Goal: Task Accomplishment & Management: Use online tool/utility

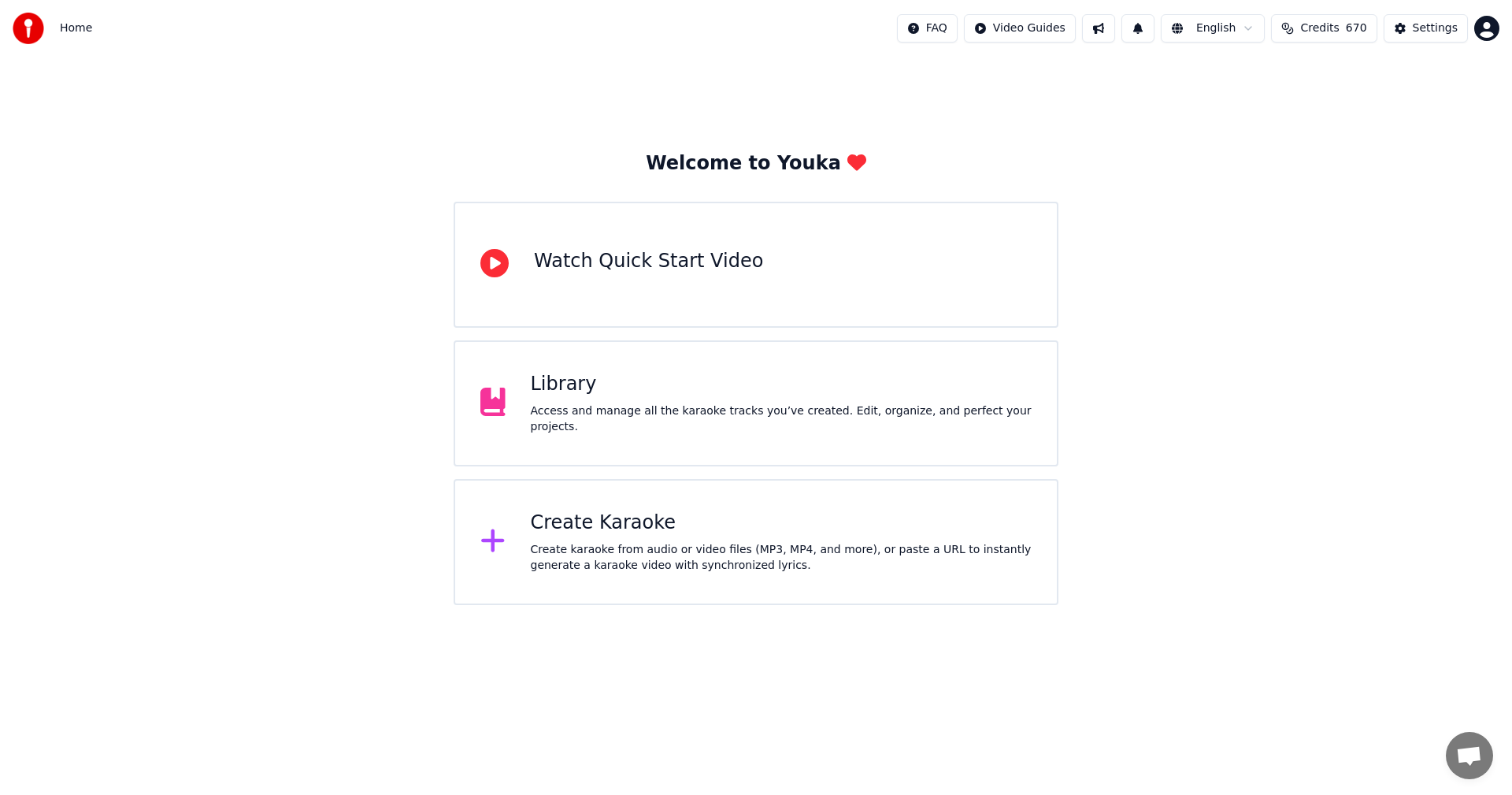
click at [623, 531] on div "Create Karaoke" at bounding box center [782, 523] width 502 height 25
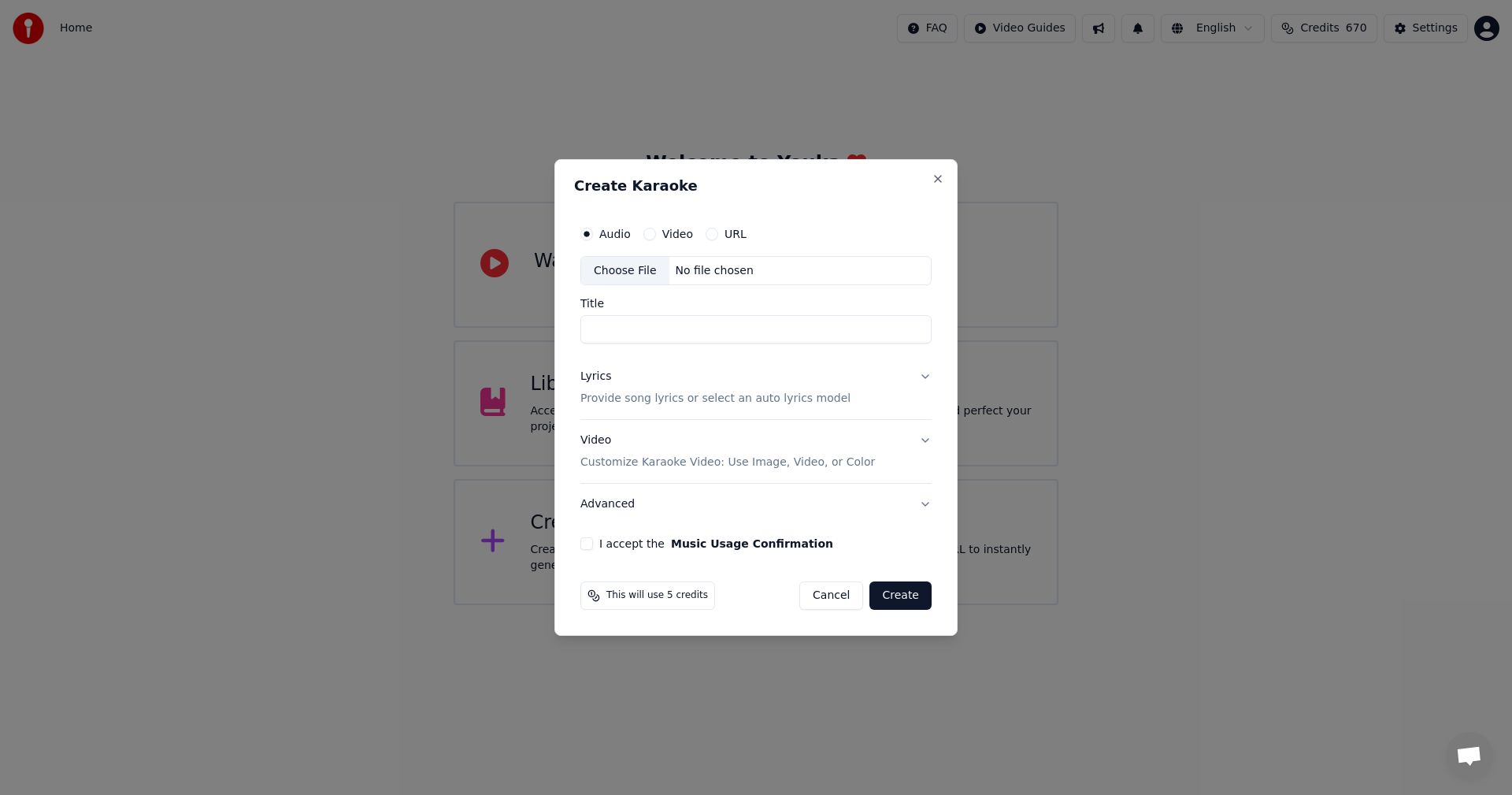
click at [649, 269] on div "Choose File" at bounding box center [625, 271] width 88 height 28
type input "**********"
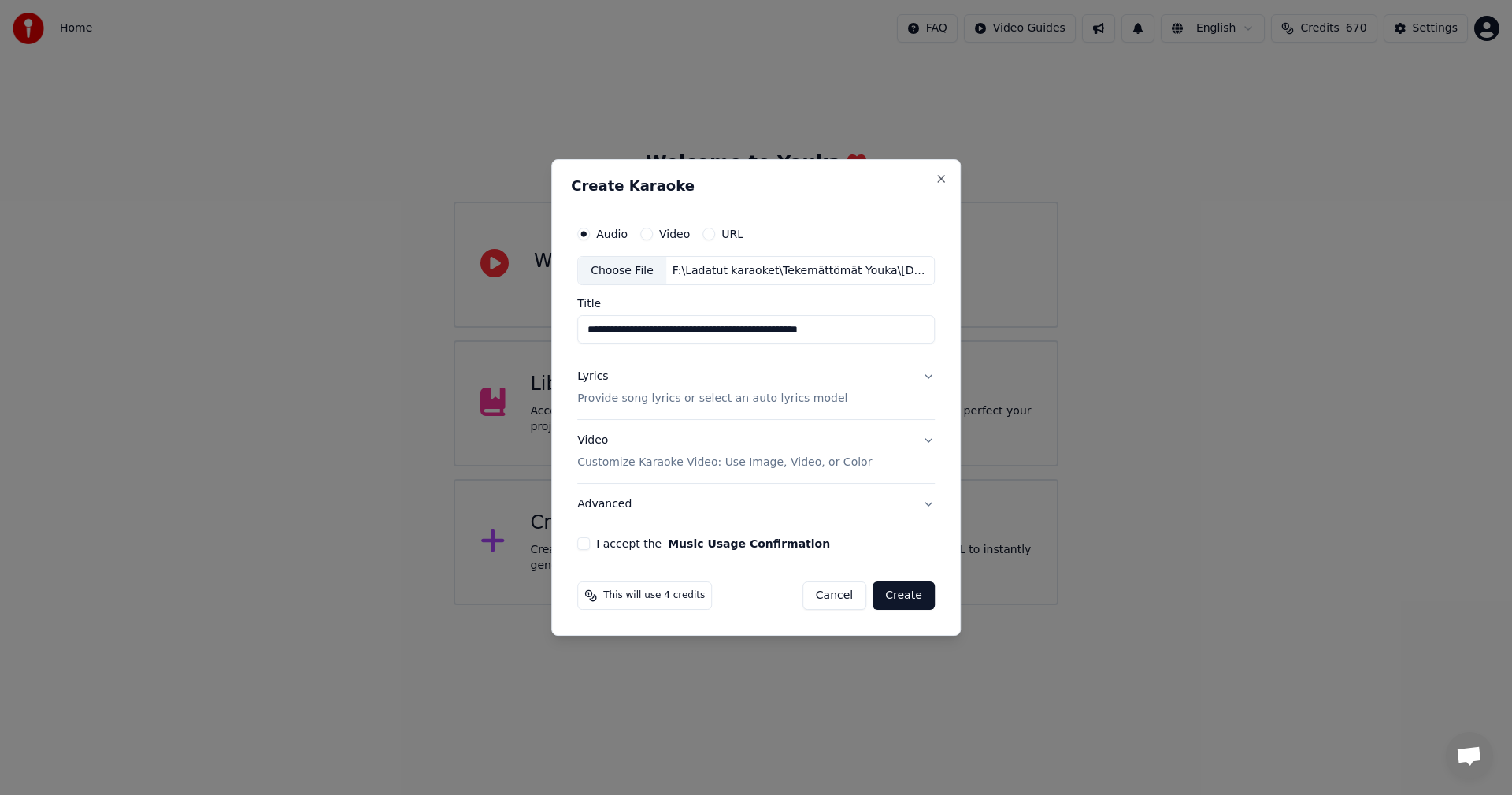
click at [924, 377] on button "Lyrics Provide song lyrics or select an auto lyrics model" at bounding box center [756, 388] width 358 height 63
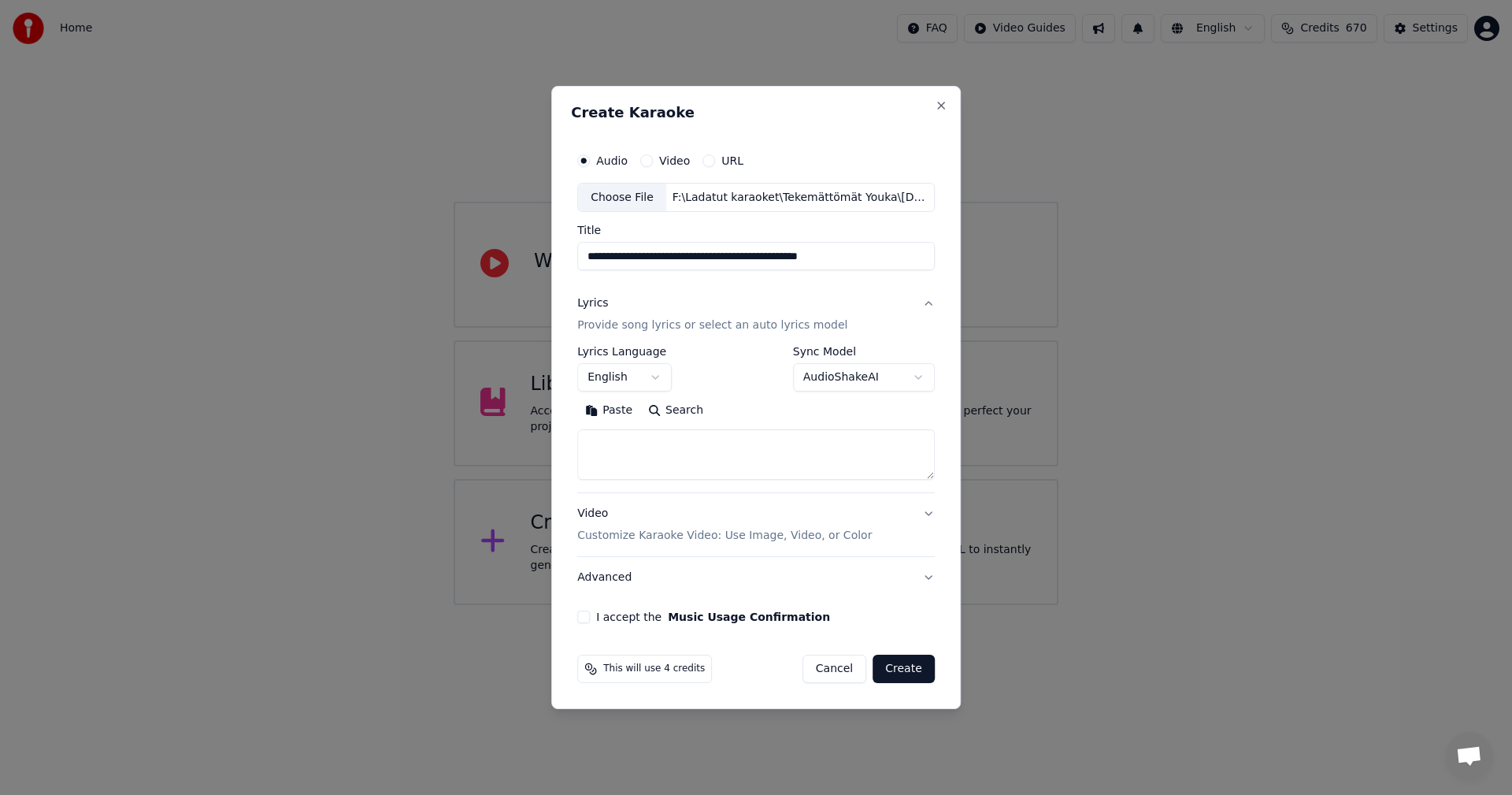
click at [616, 412] on button "Paste" at bounding box center [608, 411] width 63 height 25
click at [654, 375] on body "**********" at bounding box center [756, 302] width 1512 height 605
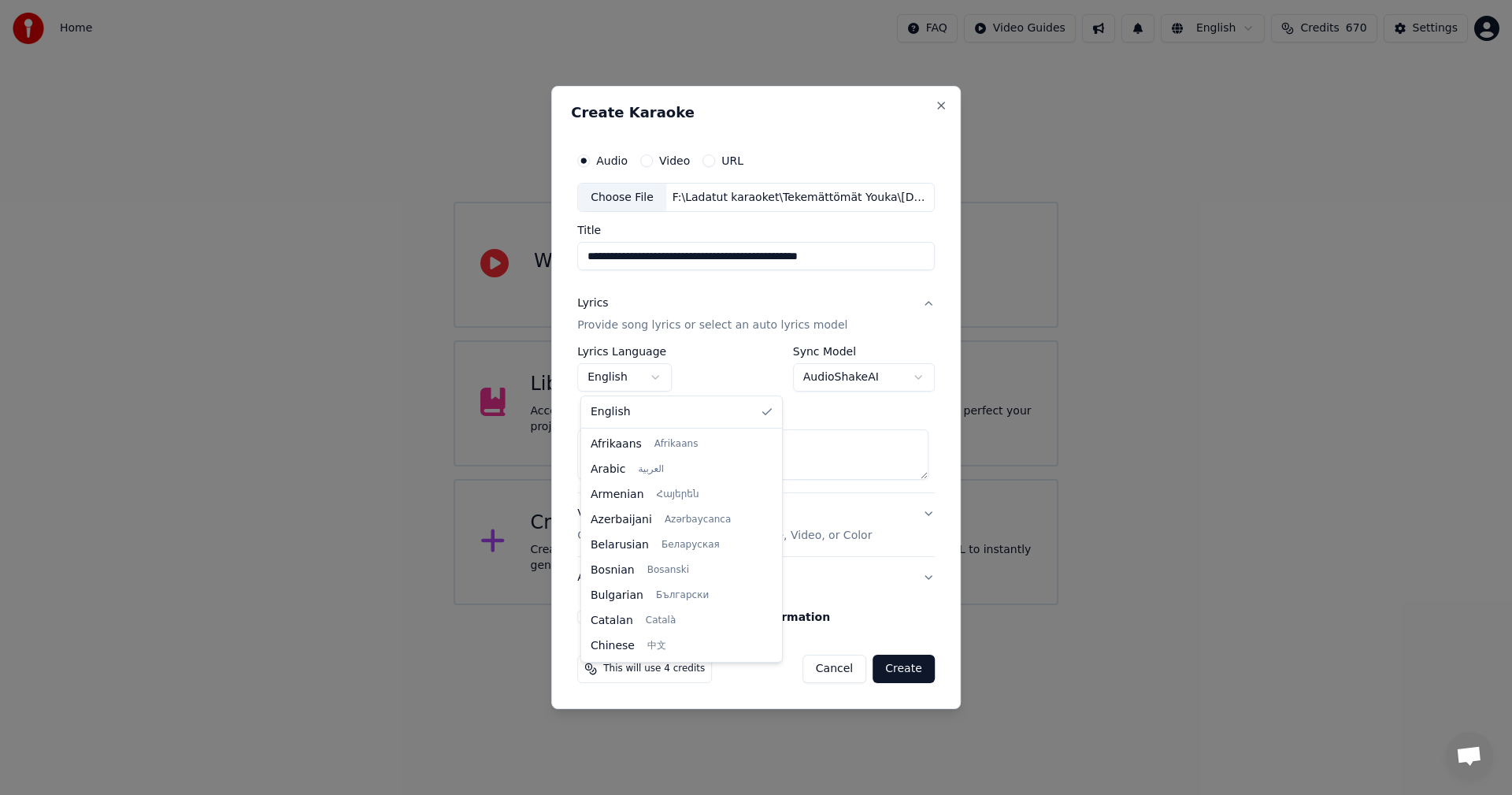
scroll to position [252, 0]
type textarea "**********"
select select "**"
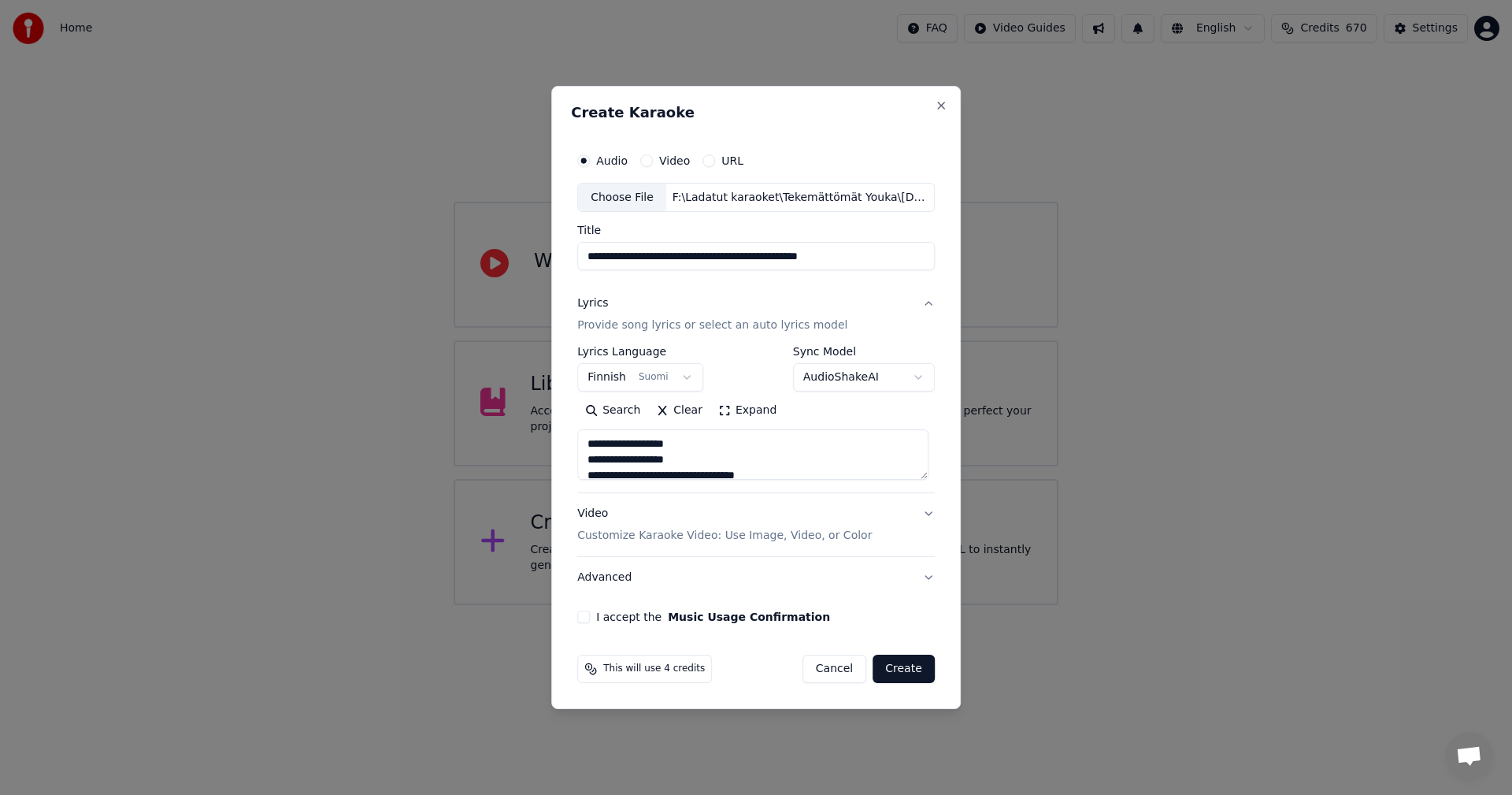
click at [590, 617] on button "I accept the Music Usage Confirmation" at bounding box center [583, 616] width 12 height 12
click at [915, 669] on button "Create" at bounding box center [904, 668] width 62 height 28
type textarea "**********"
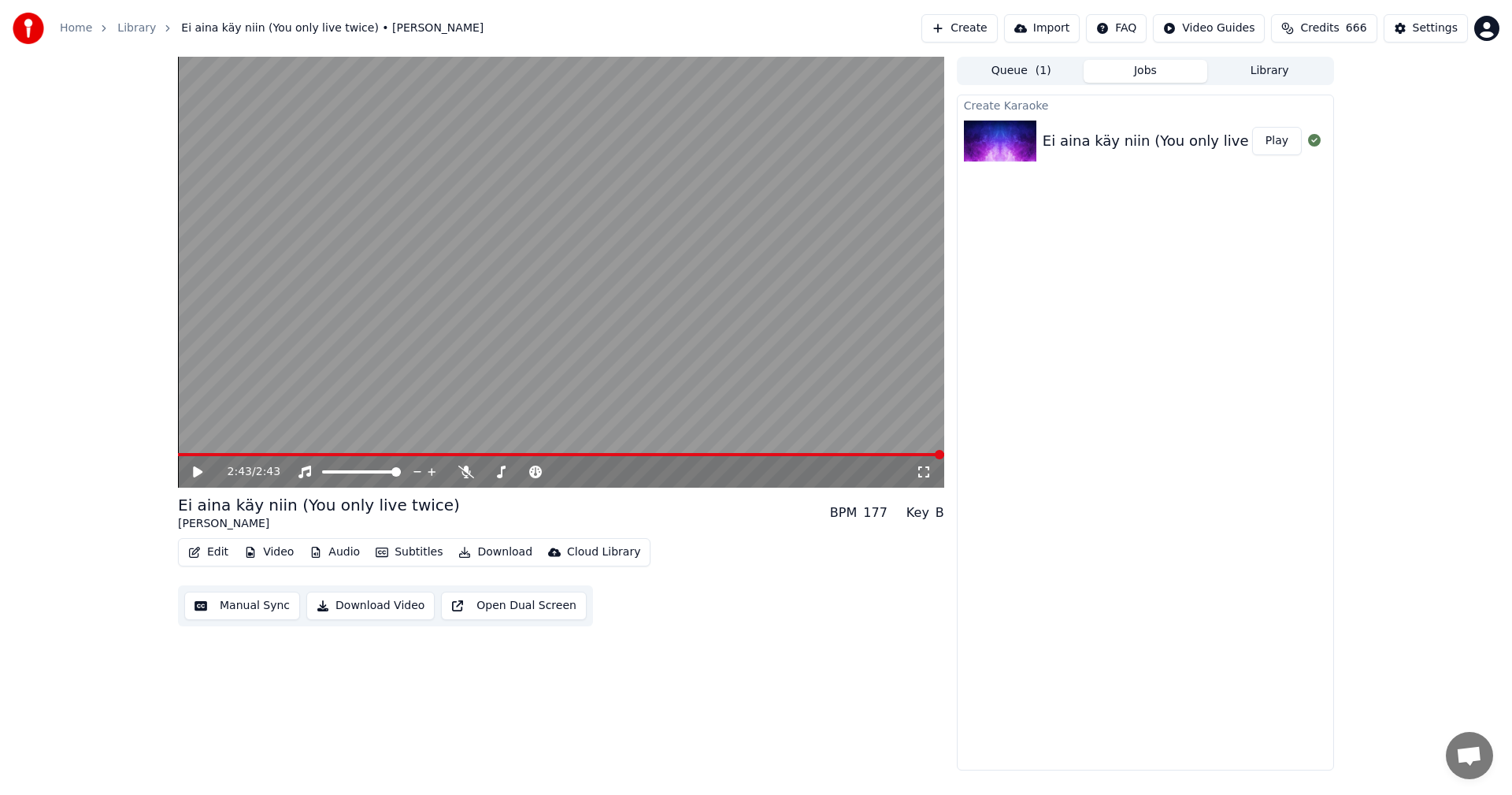
click at [266, 552] on button "Video" at bounding box center [268, 552] width 62 height 22
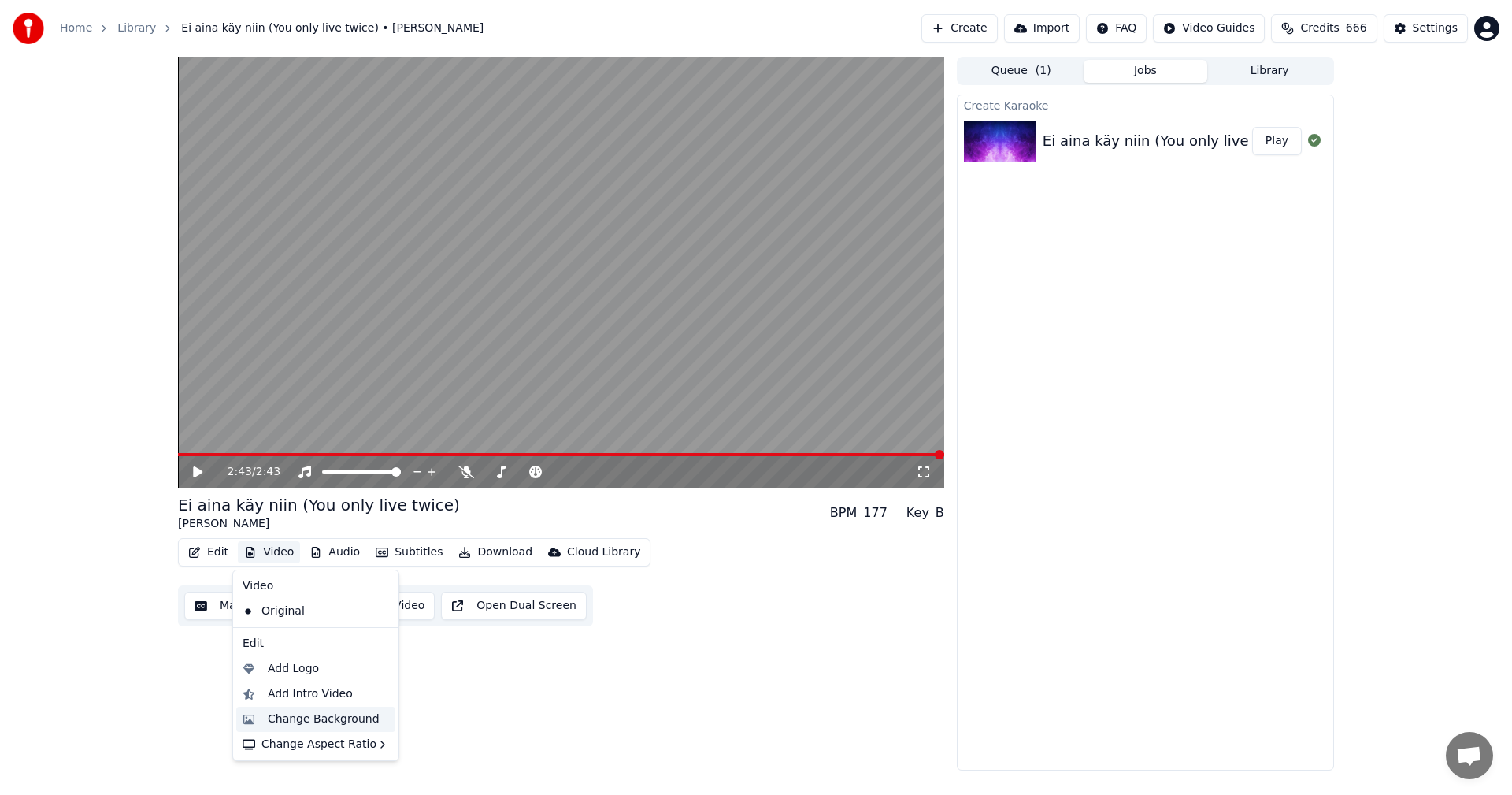
click at [315, 718] on div "Change Background" at bounding box center [323, 719] width 112 height 16
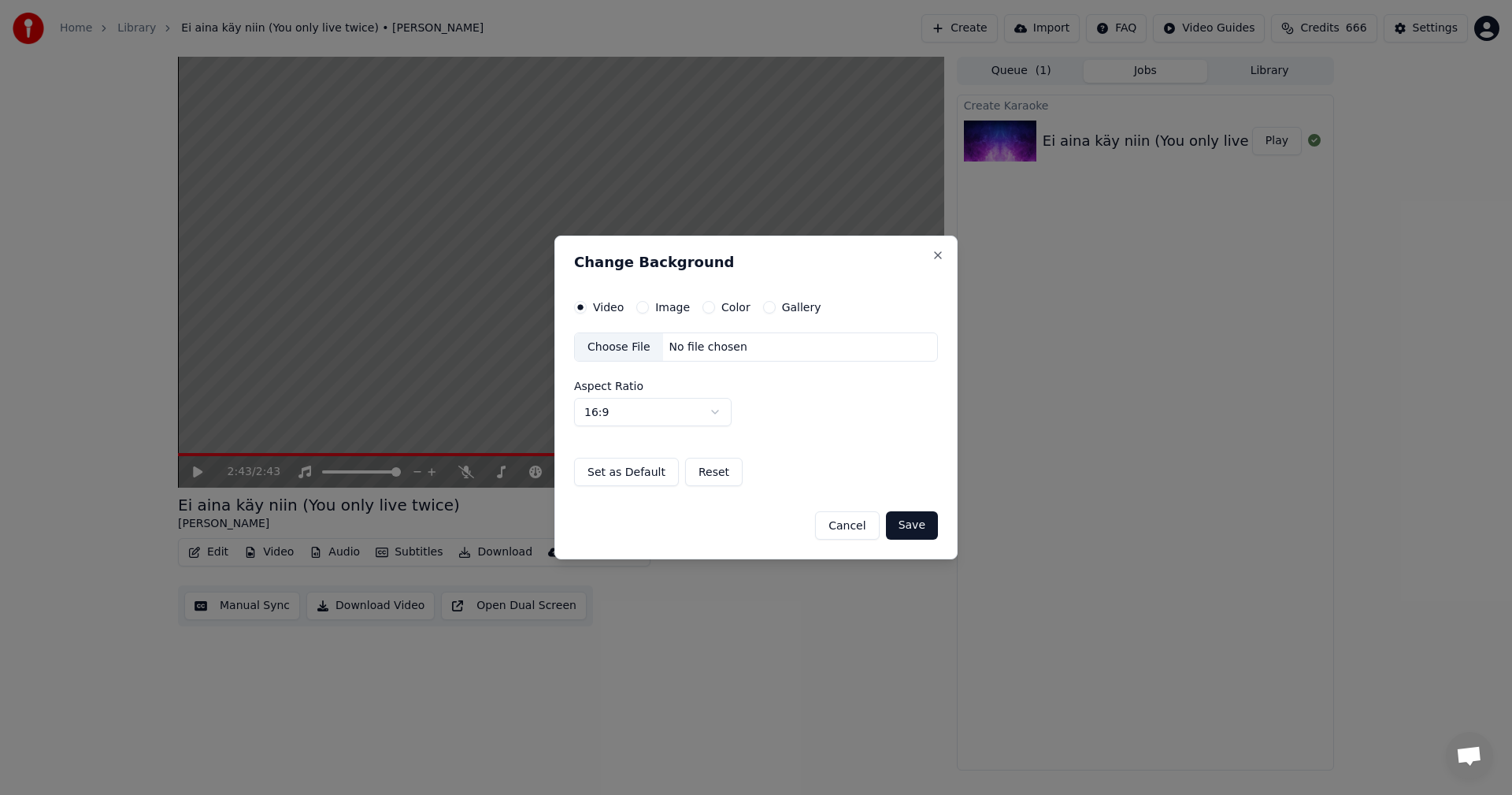
click at [643, 309] on button "Image" at bounding box center [642, 307] width 12 height 12
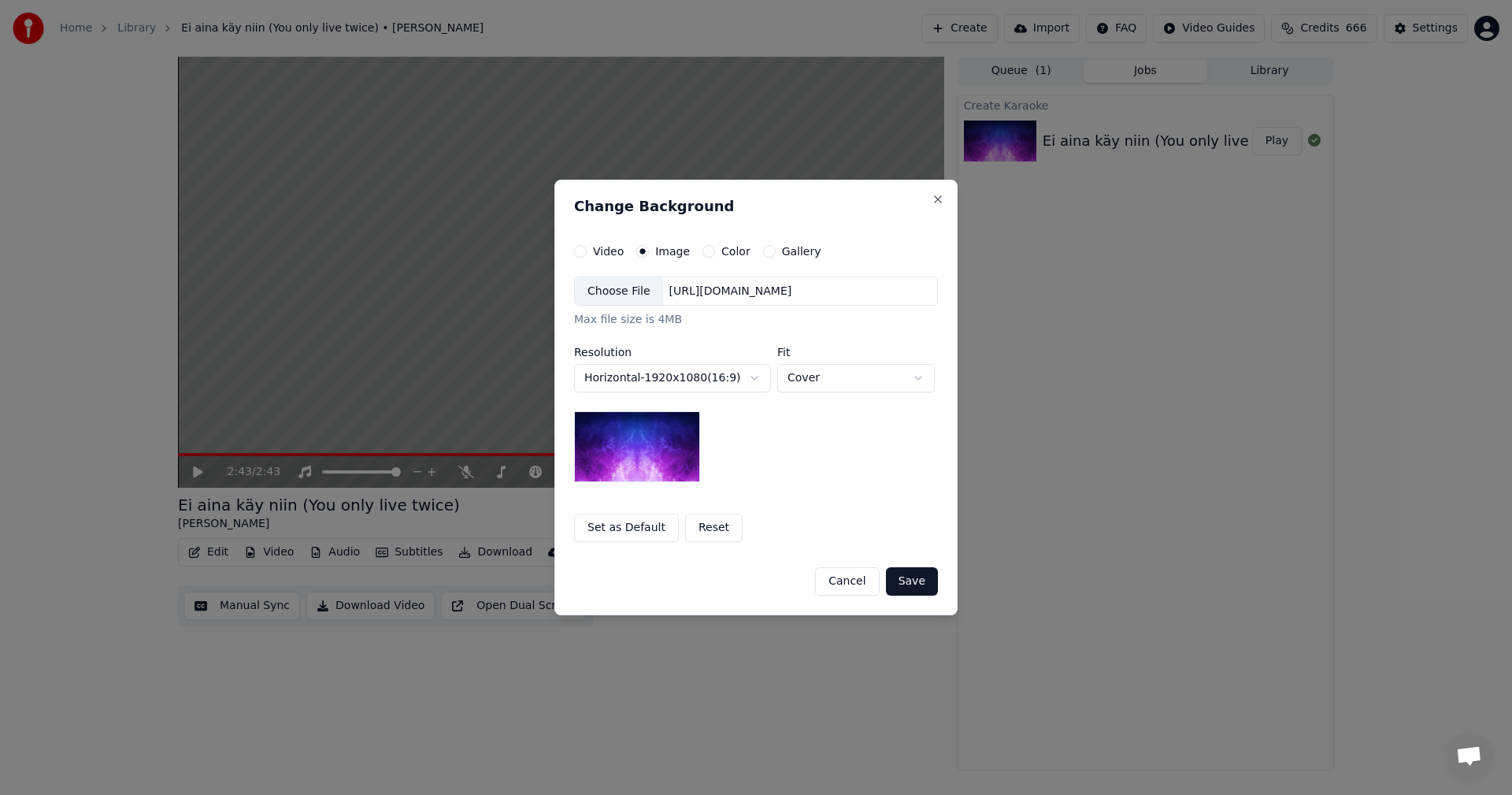
click at [634, 286] on div "Choose File" at bounding box center [619, 291] width 88 height 28
click at [911, 586] on button "Save" at bounding box center [911, 581] width 52 height 28
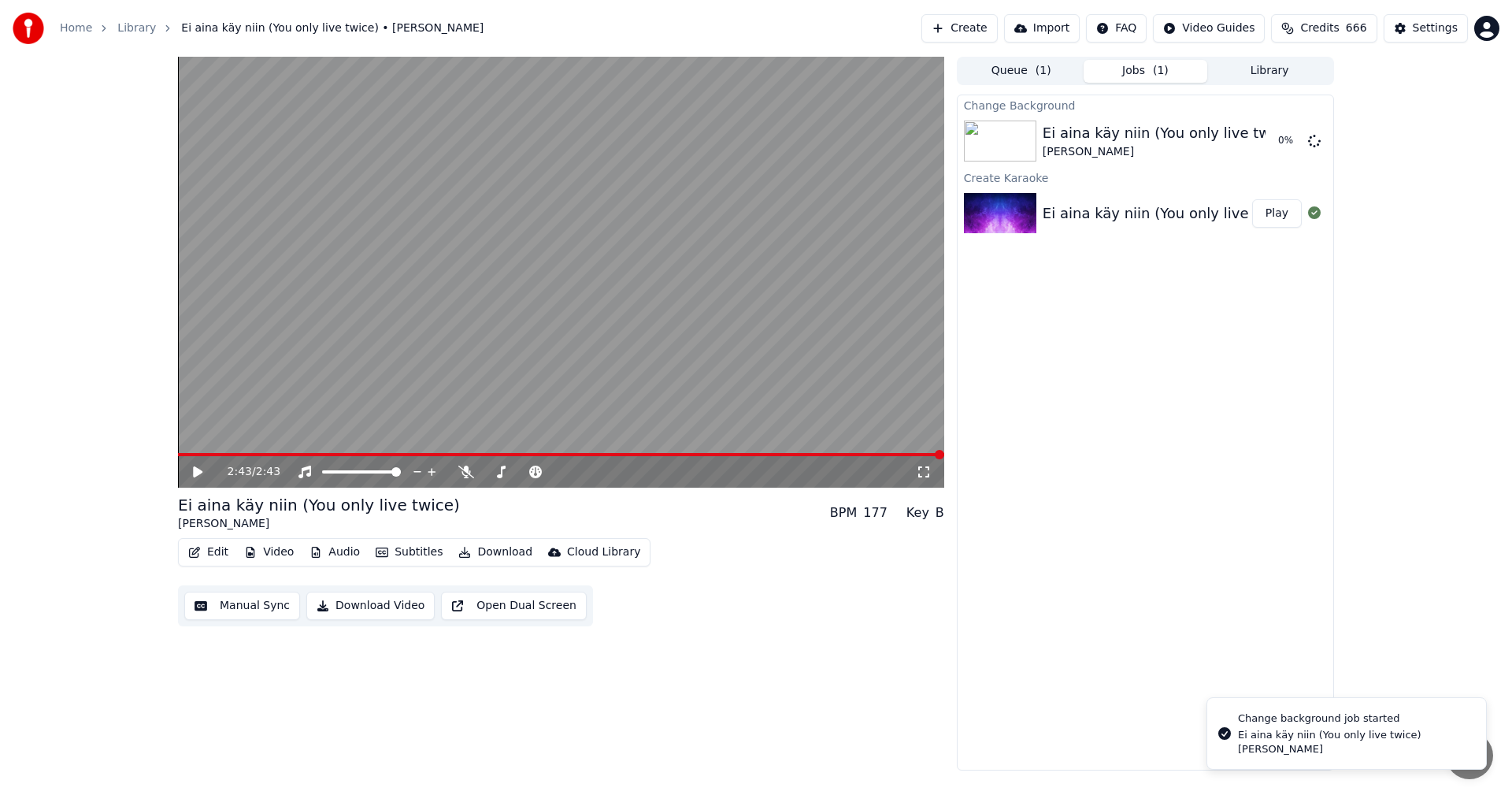
click at [191, 475] on icon at bounding box center [208, 471] width 37 height 12
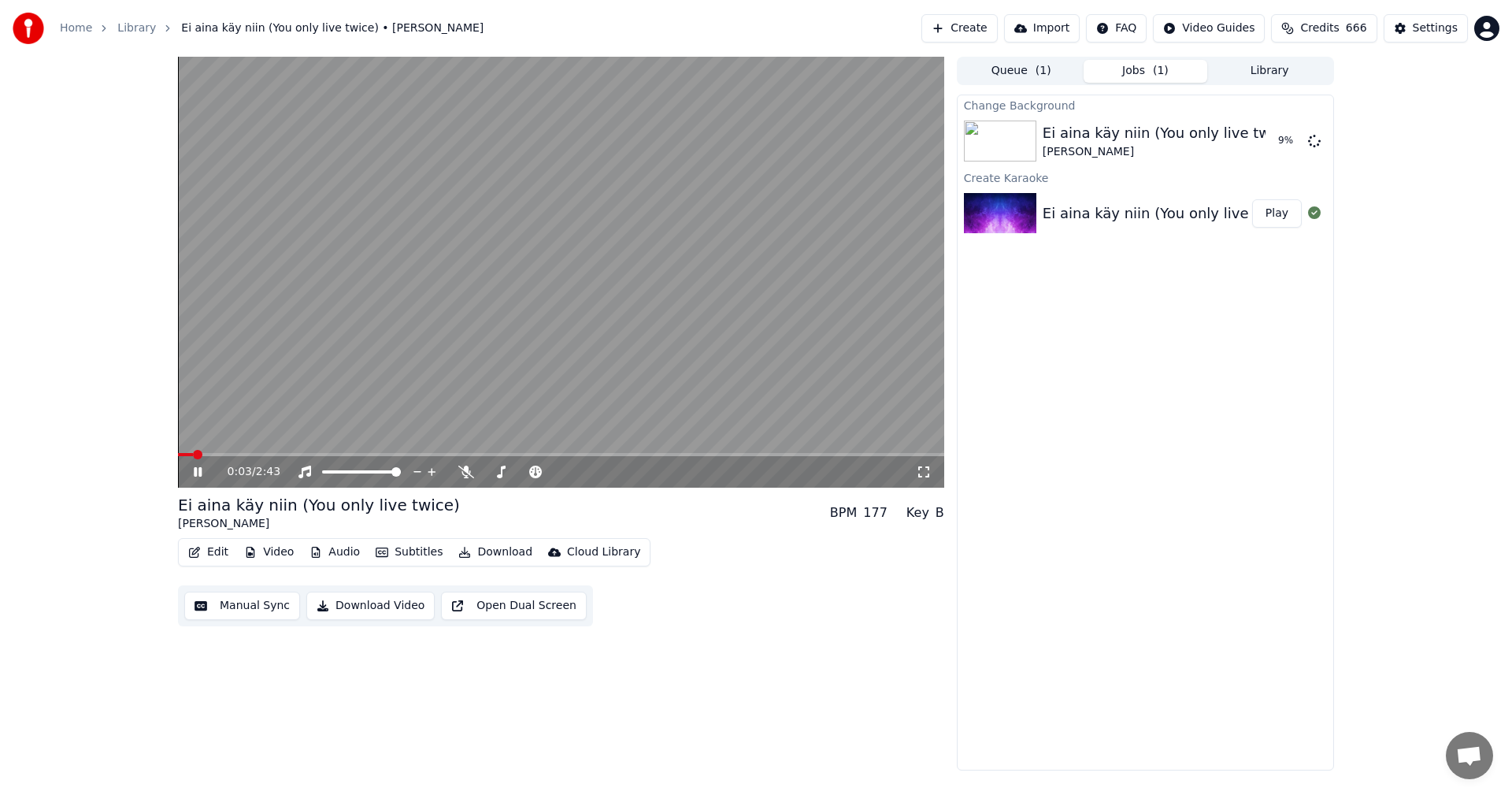
click at [200, 473] on icon at bounding box center [197, 472] width 8 height 9
click at [220, 551] on button "Edit" at bounding box center [208, 552] width 53 height 22
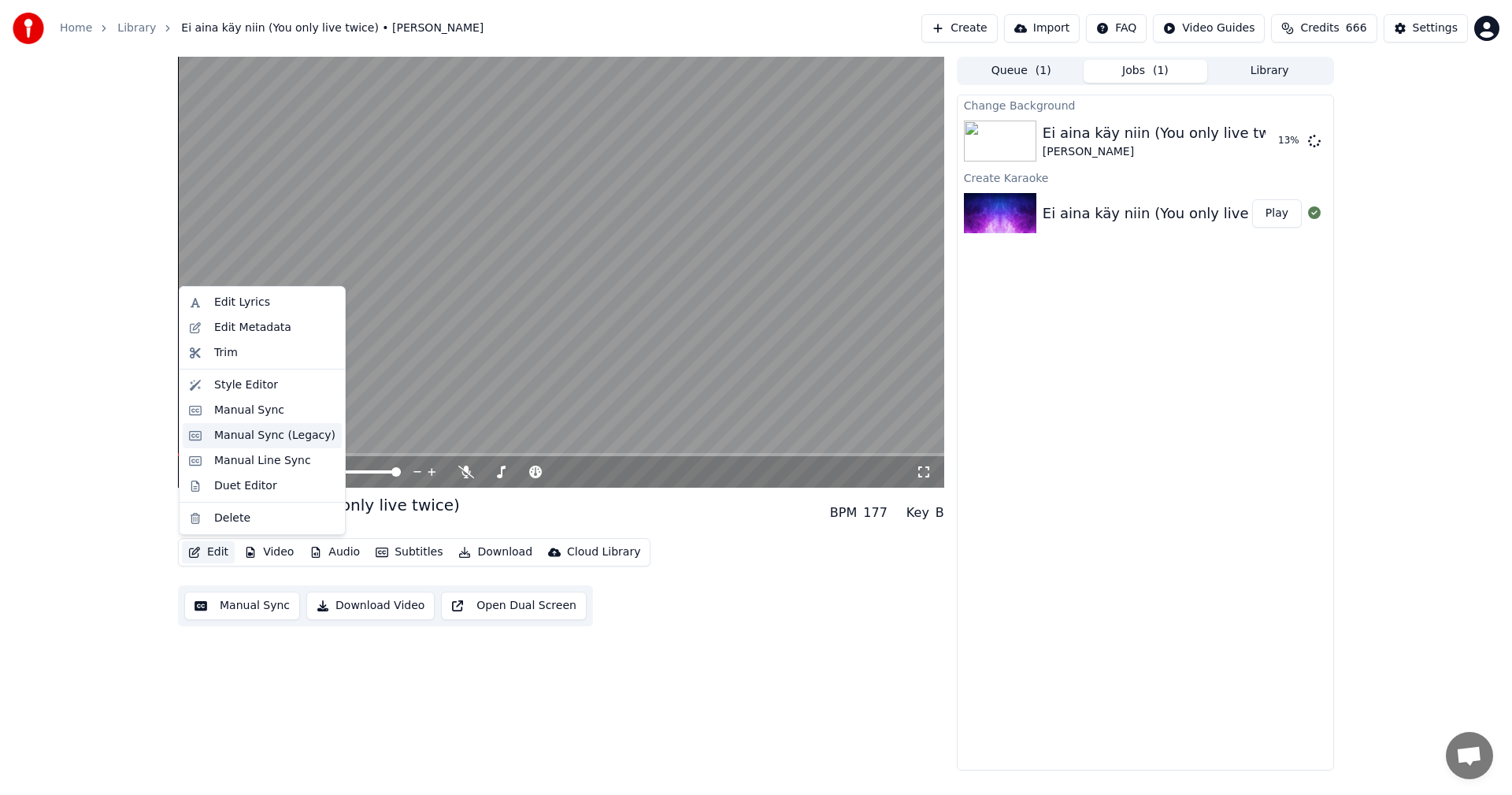
click at [261, 434] on div "Manual Sync (Legacy)" at bounding box center [274, 436] width 121 height 16
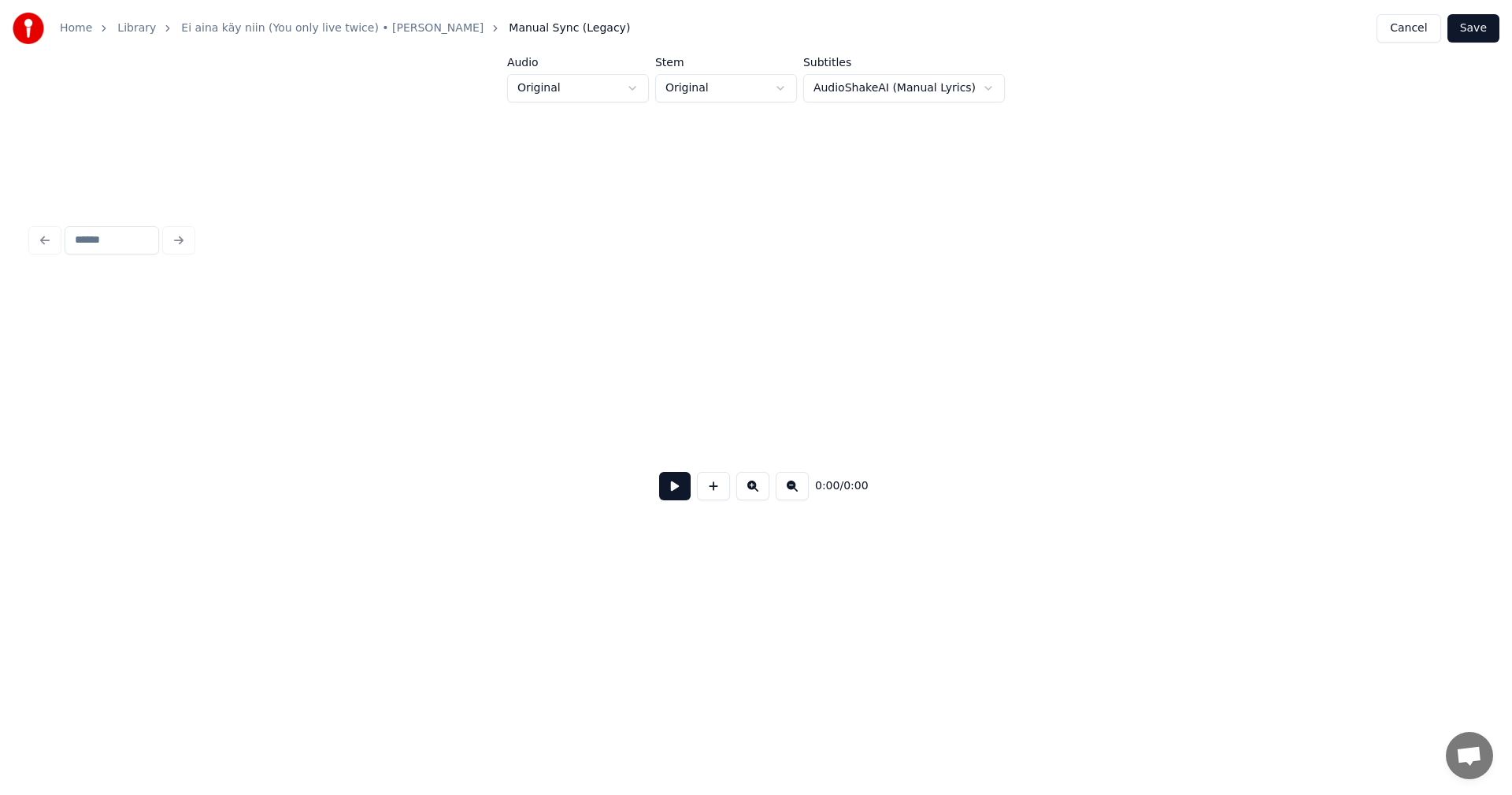
scroll to position [0, 3383]
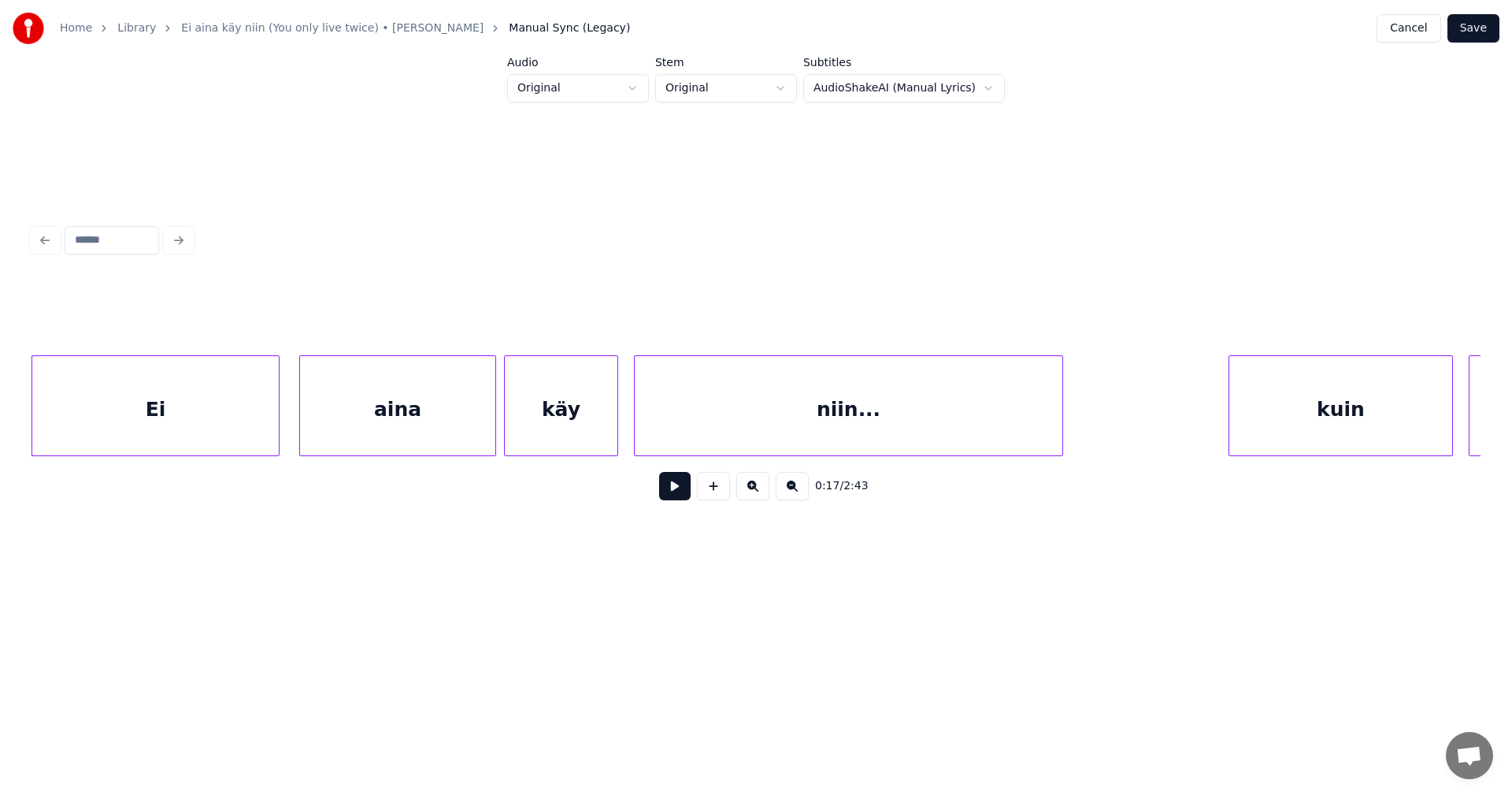
click at [680, 493] on button at bounding box center [675, 486] width 32 height 28
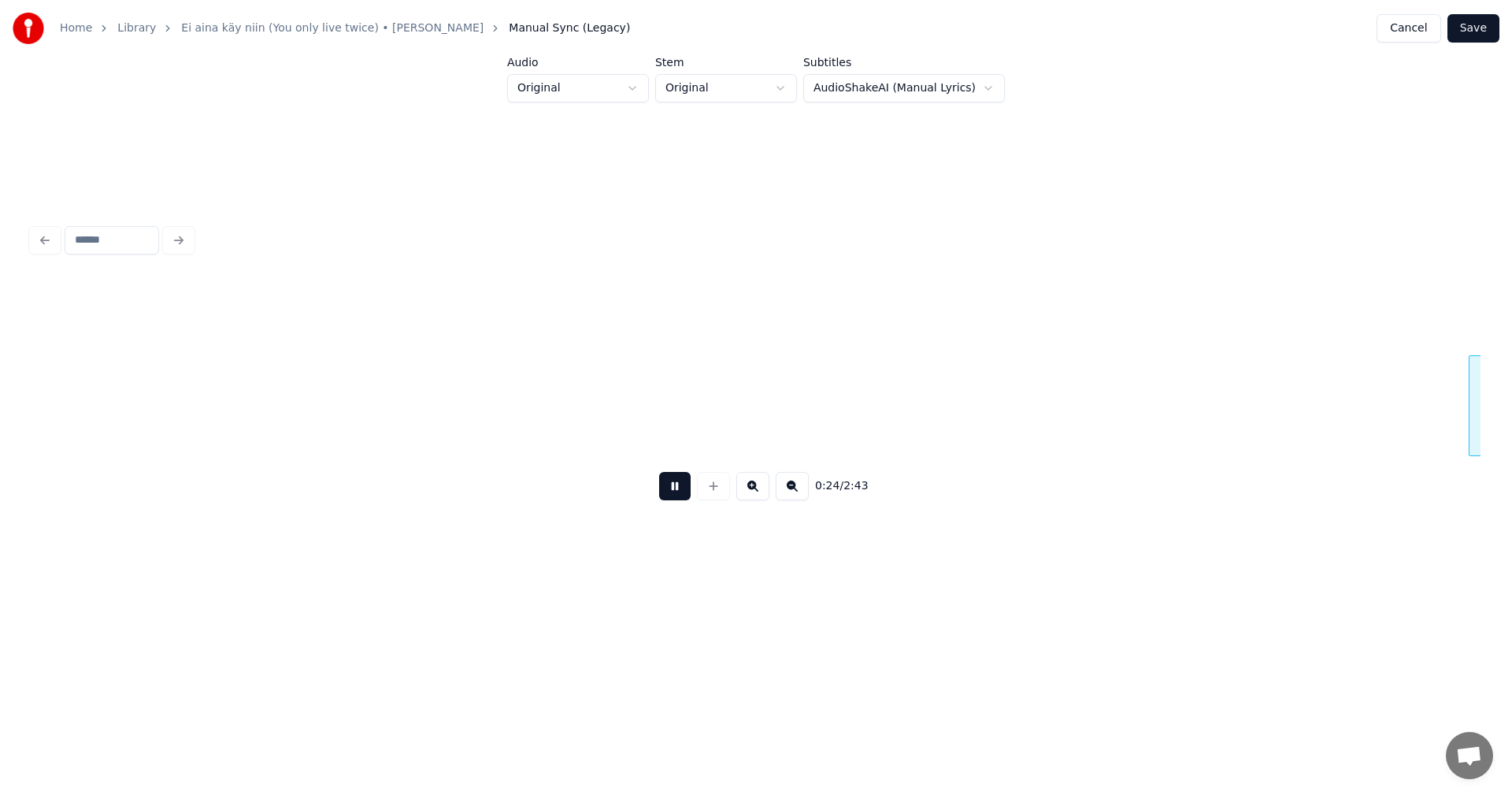
scroll to position [0, 4834]
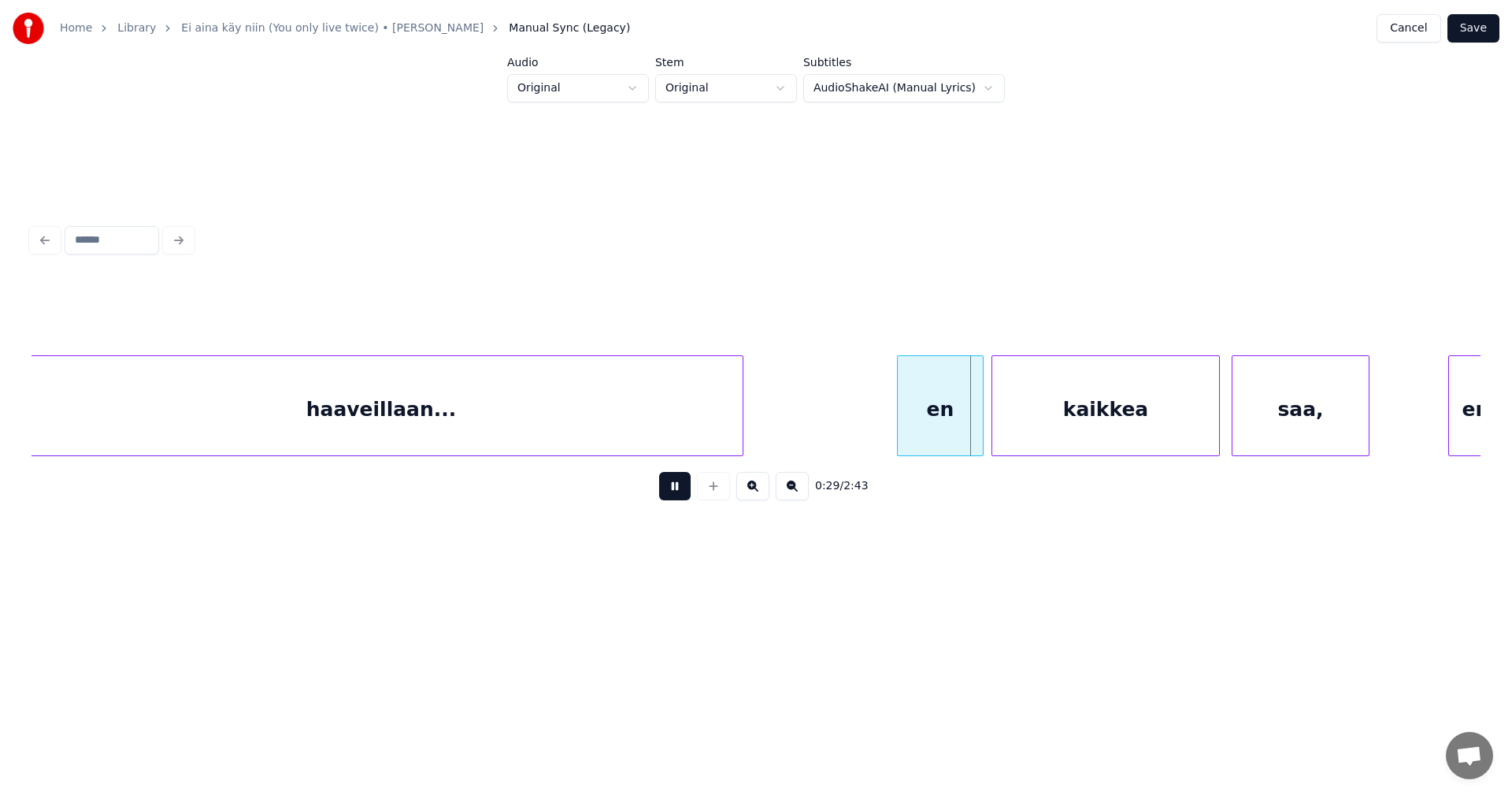
click at [680, 493] on button at bounding box center [675, 486] width 32 height 28
click at [959, 429] on div "en" at bounding box center [933, 409] width 85 height 107
click at [683, 493] on button at bounding box center [675, 486] width 32 height 28
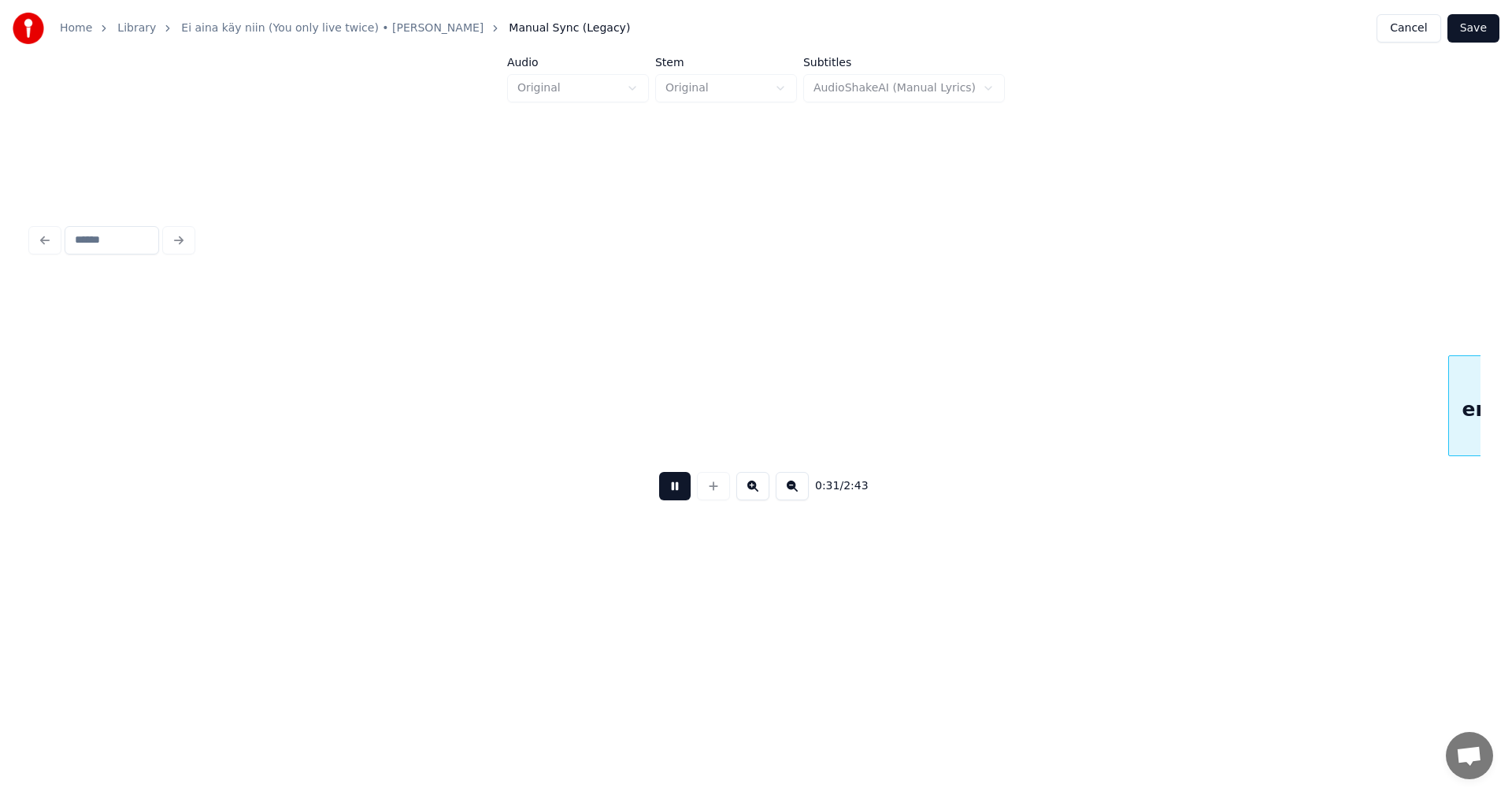
scroll to position [0, 6284]
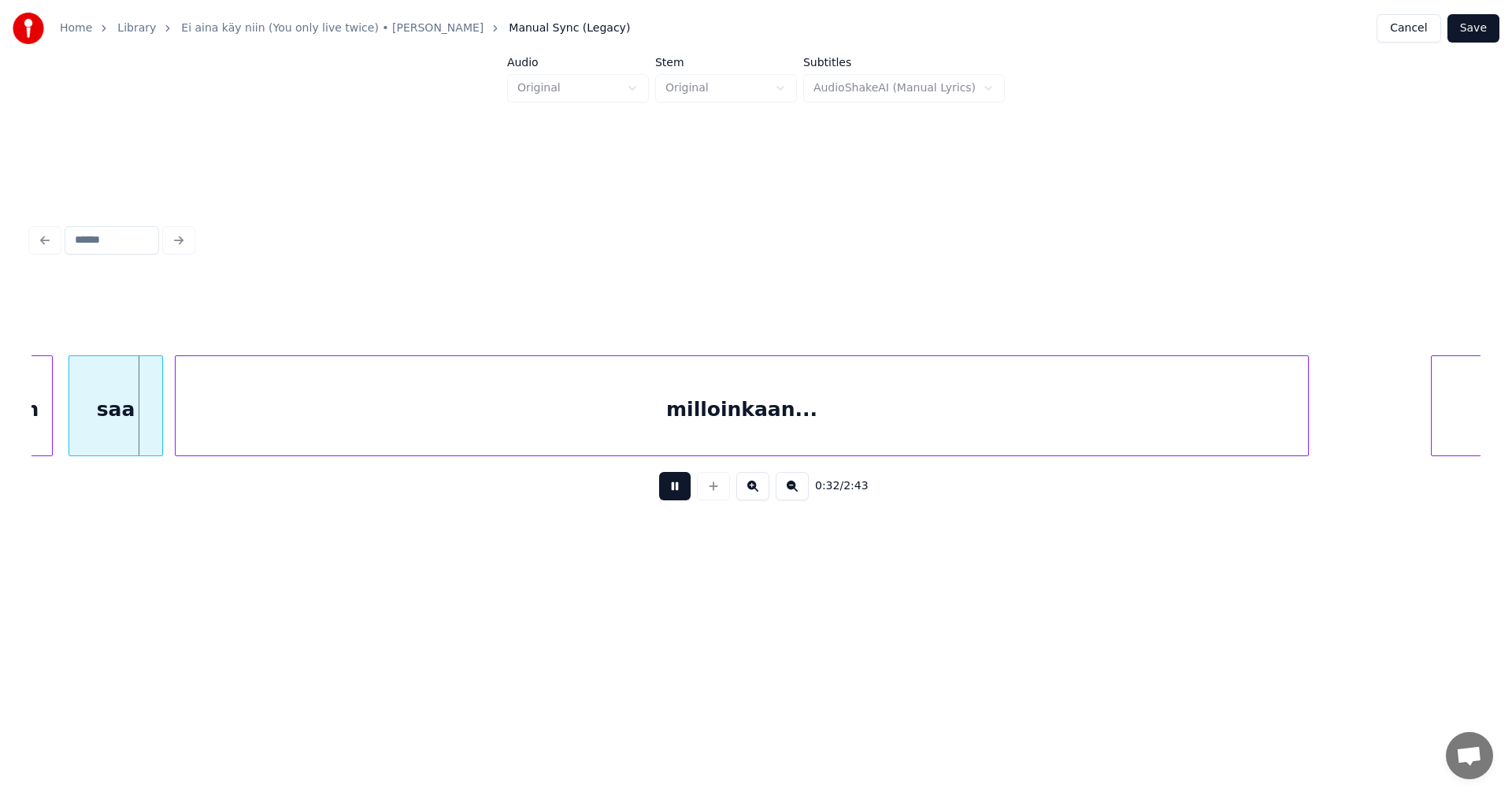
click at [685, 493] on button at bounding box center [675, 486] width 32 height 28
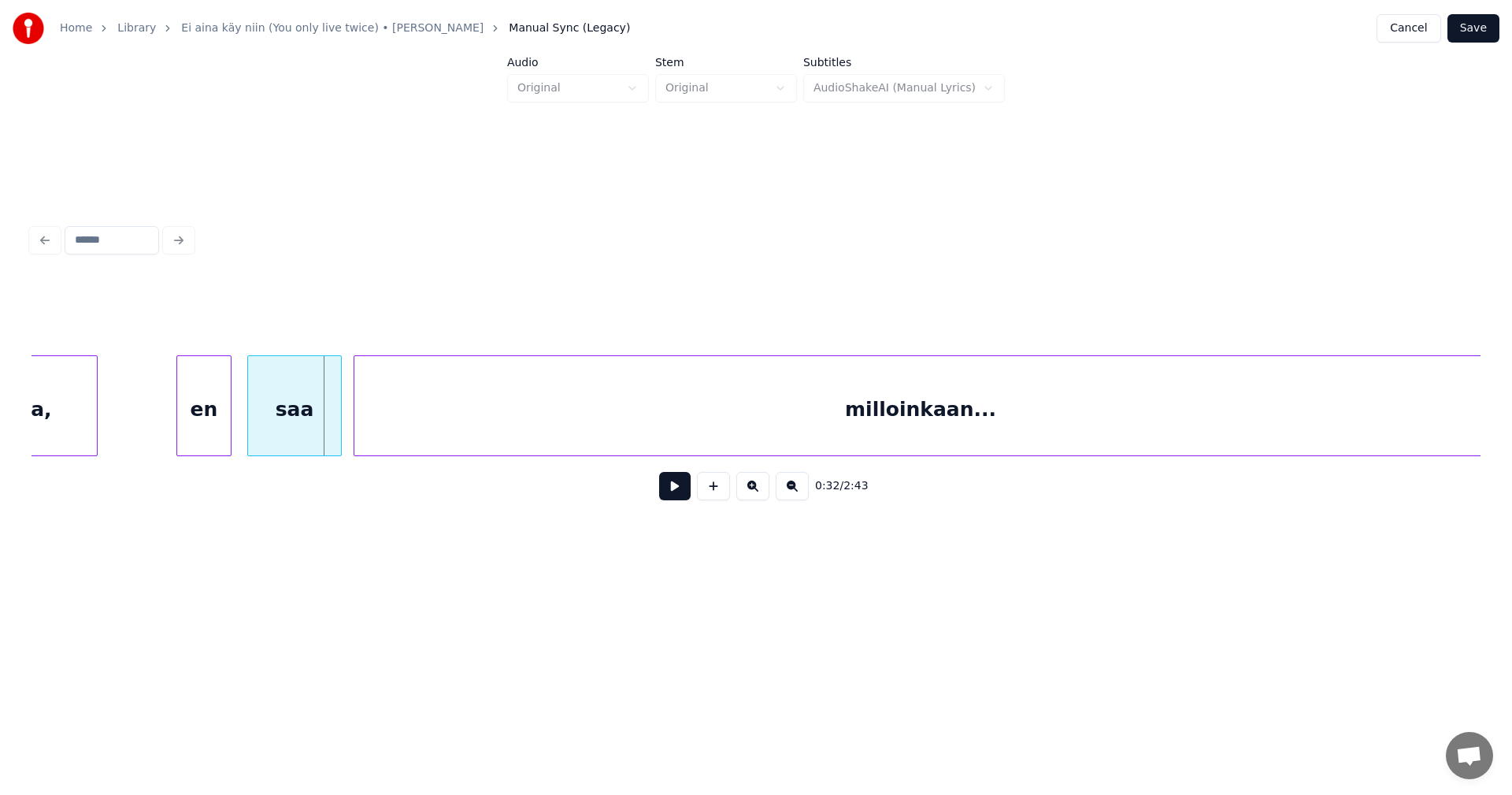
scroll to position [0, 6095]
click at [202, 424] on div "en" at bounding box center [208, 409] width 53 height 107
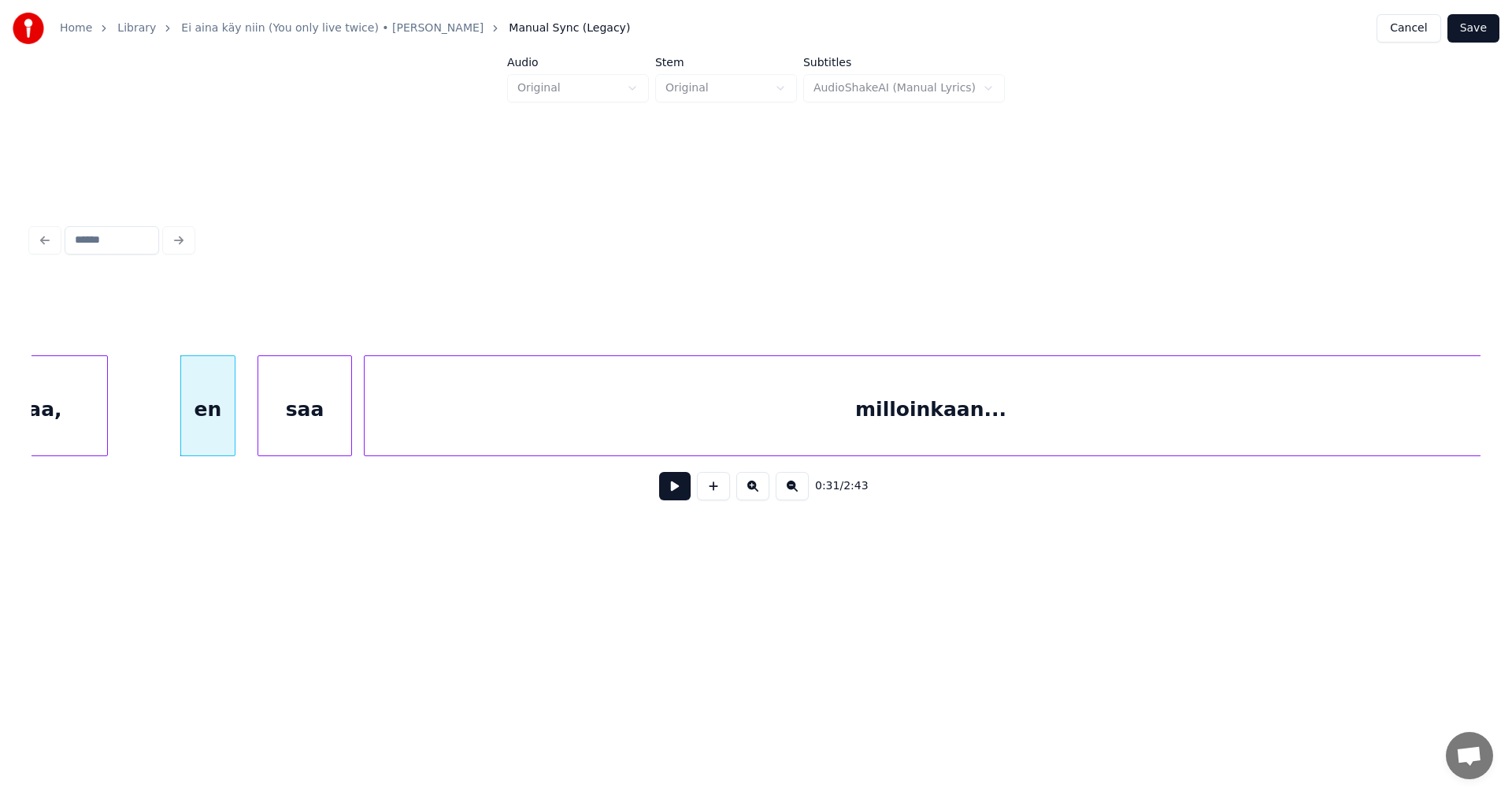
click at [297, 417] on div "saa" at bounding box center [304, 409] width 93 height 107
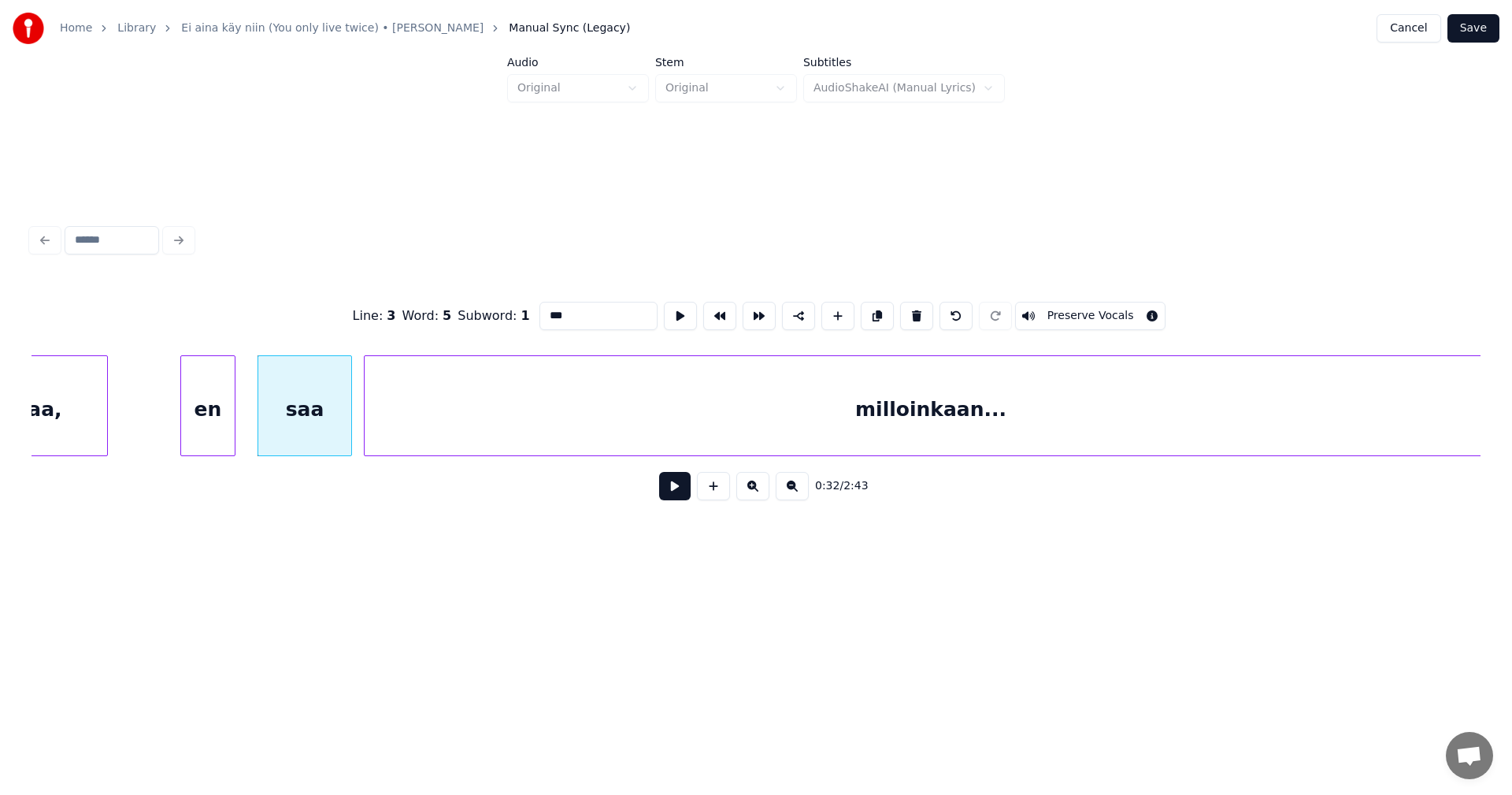
click at [683, 483] on button at bounding box center [675, 486] width 32 height 28
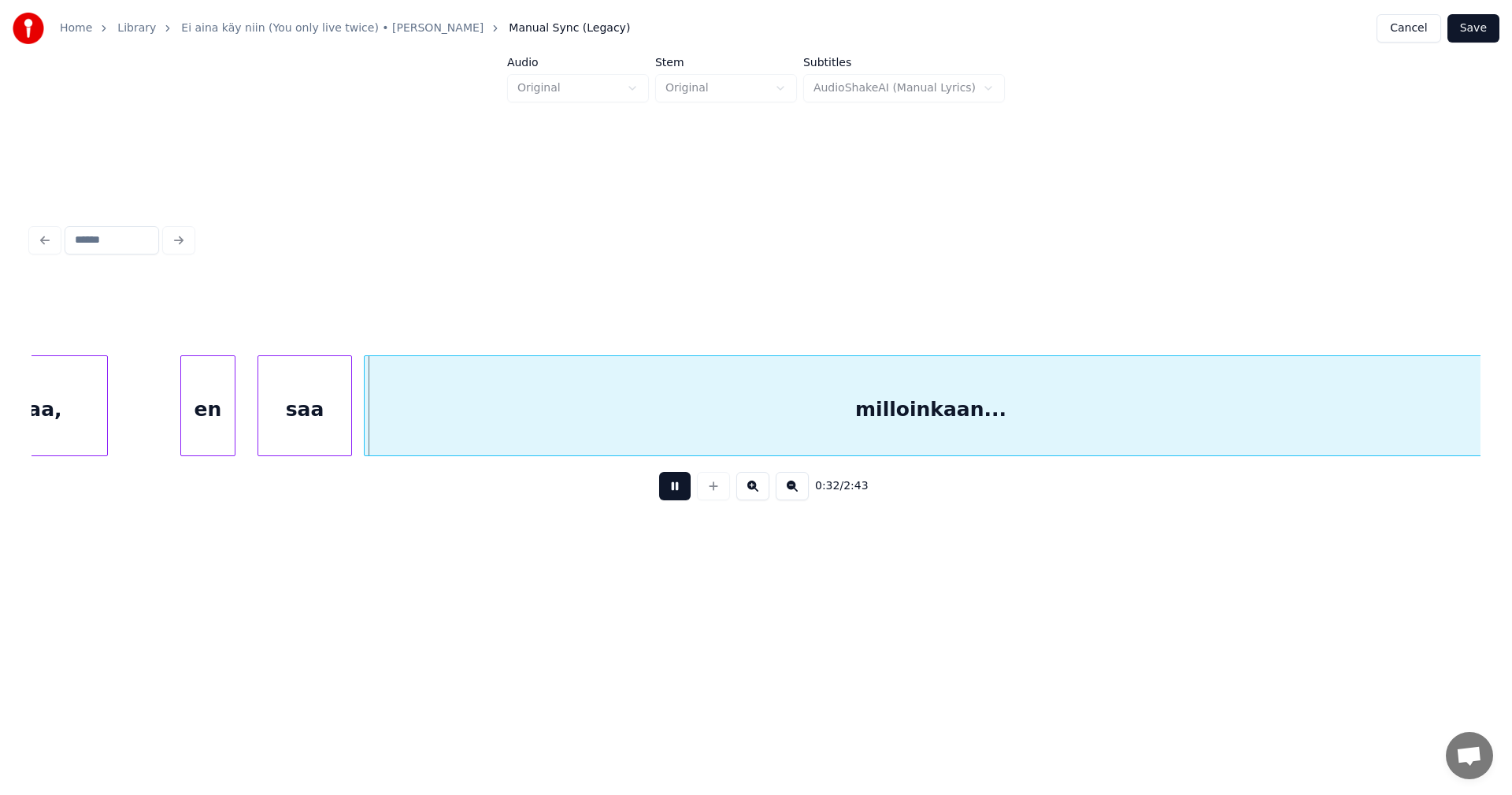
click at [683, 484] on button at bounding box center [675, 486] width 32 height 28
click at [321, 413] on div "saa" at bounding box center [310, 409] width 93 height 107
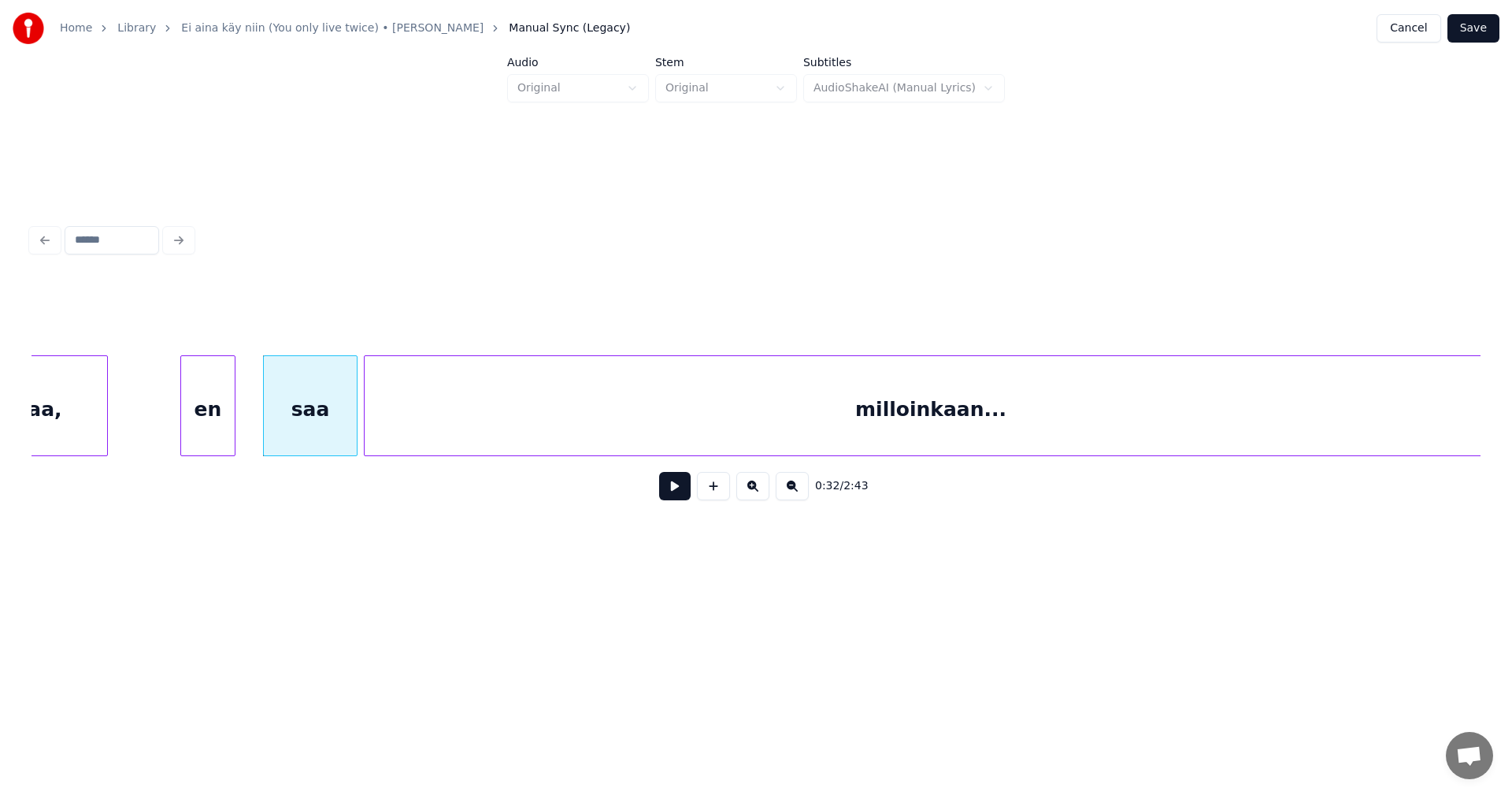
click at [679, 486] on button at bounding box center [675, 486] width 32 height 28
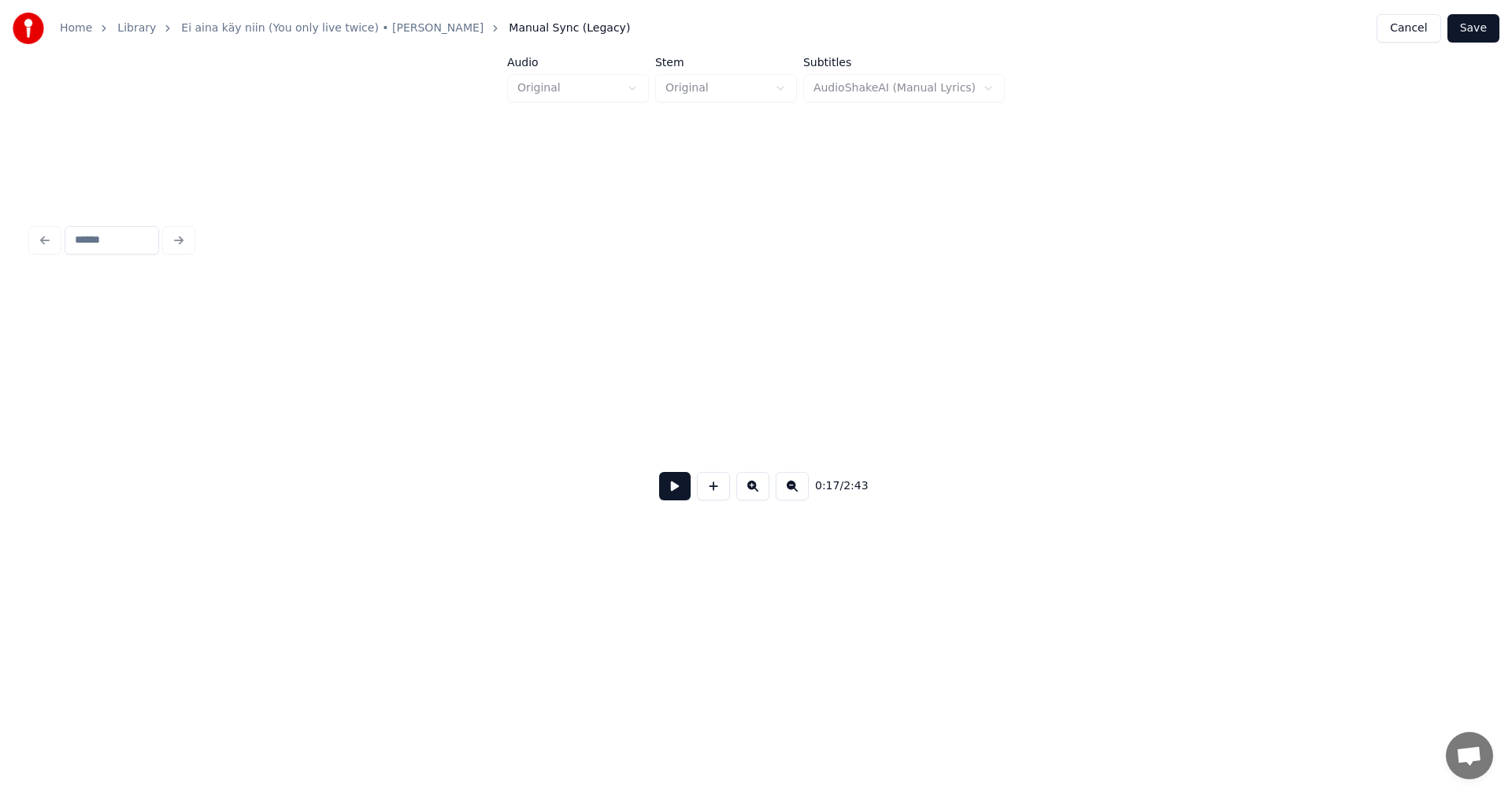
click at [679, 486] on button at bounding box center [675, 486] width 32 height 28
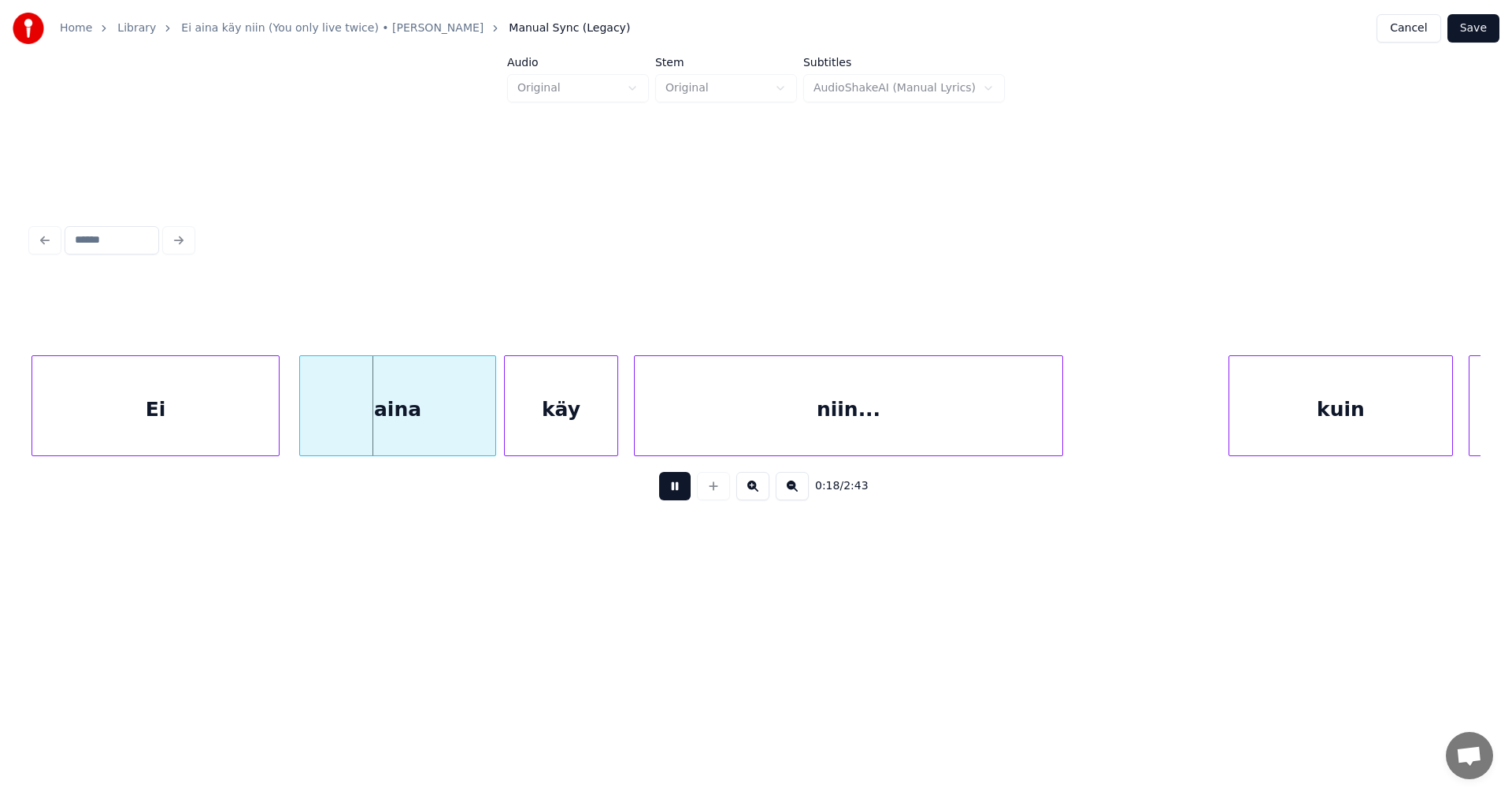
click at [1467, 33] on button "Save" at bounding box center [1474, 28] width 52 height 28
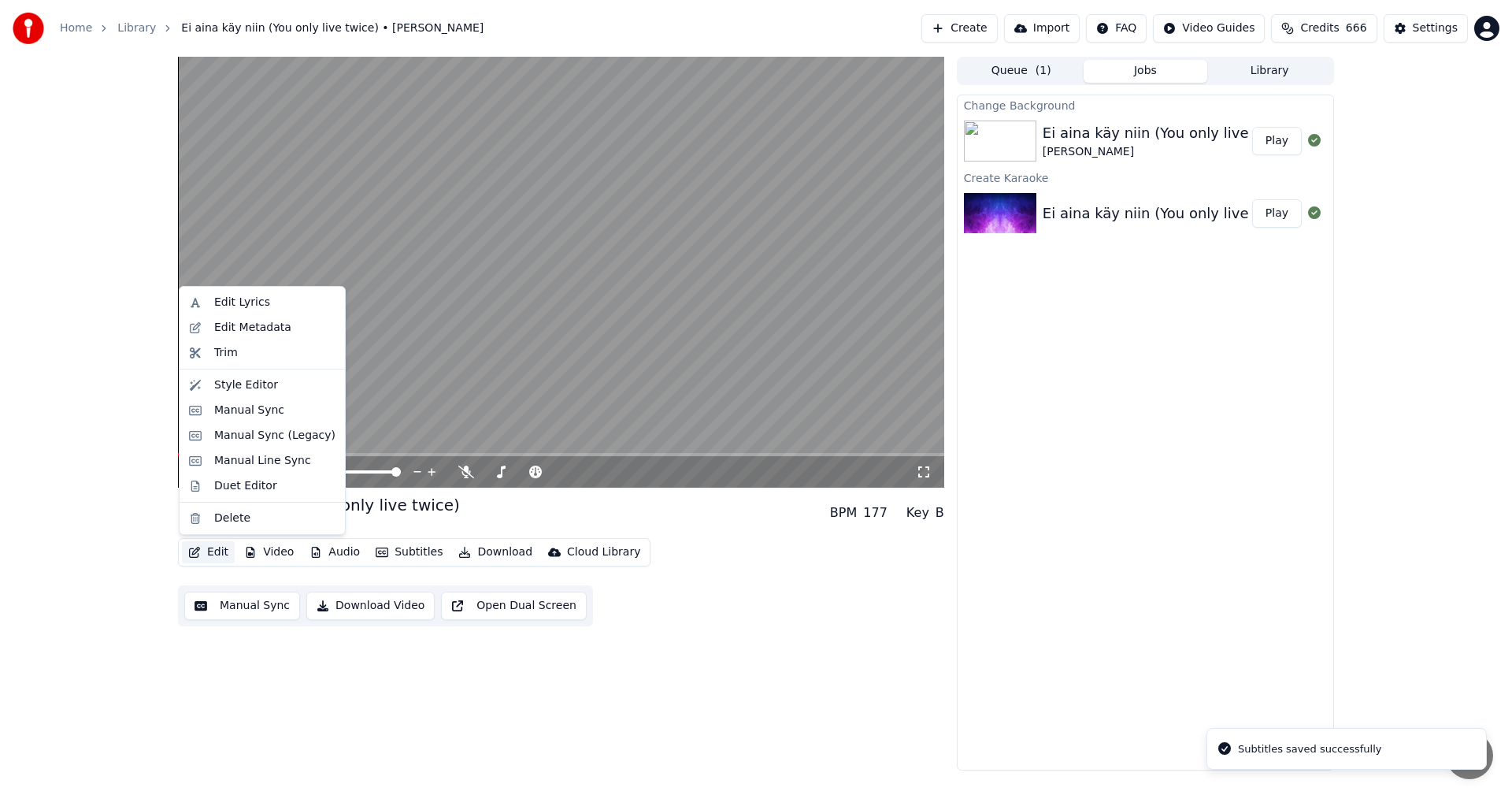
click at [213, 560] on button "Edit" at bounding box center [208, 552] width 53 height 22
click at [255, 436] on div "Manual Sync (Legacy)" at bounding box center [274, 436] width 121 height 16
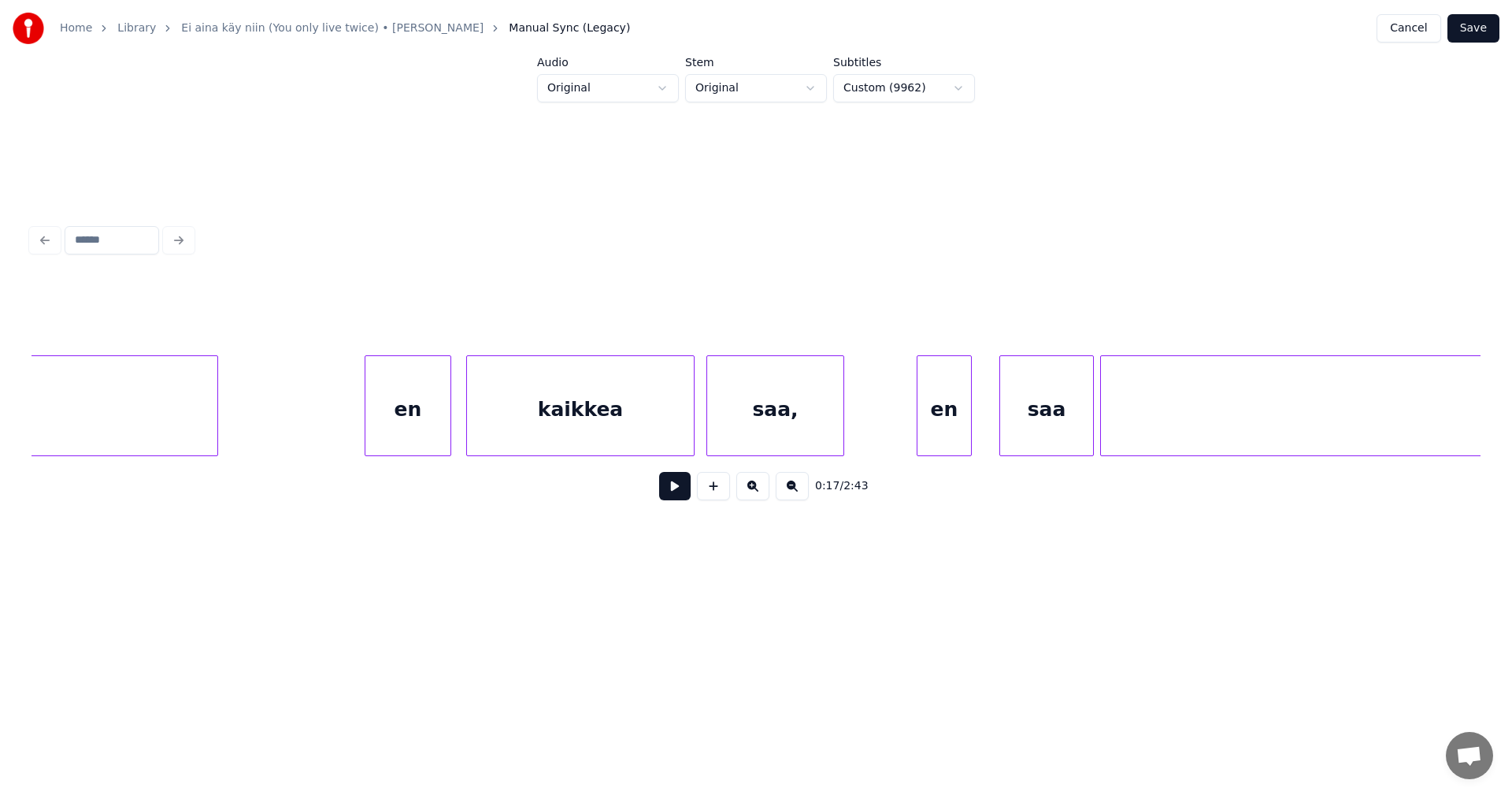
scroll to position [0, 5376]
click at [409, 420] on div "en" at bounding box center [388, 409] width 85 height 107
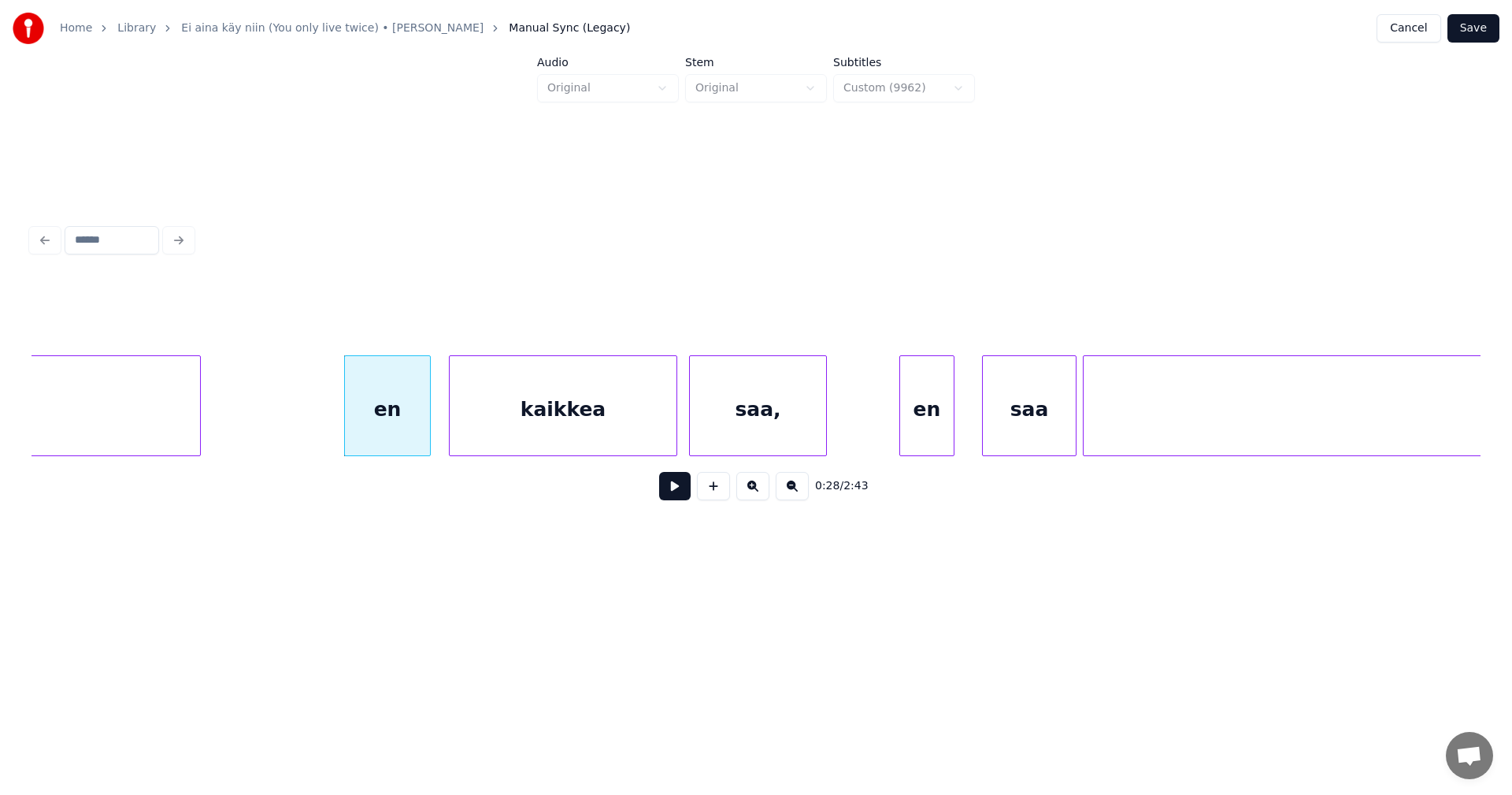
click at [539, 421] on div "kaikkea" at bounding box center [563, 409] width 227 height 107
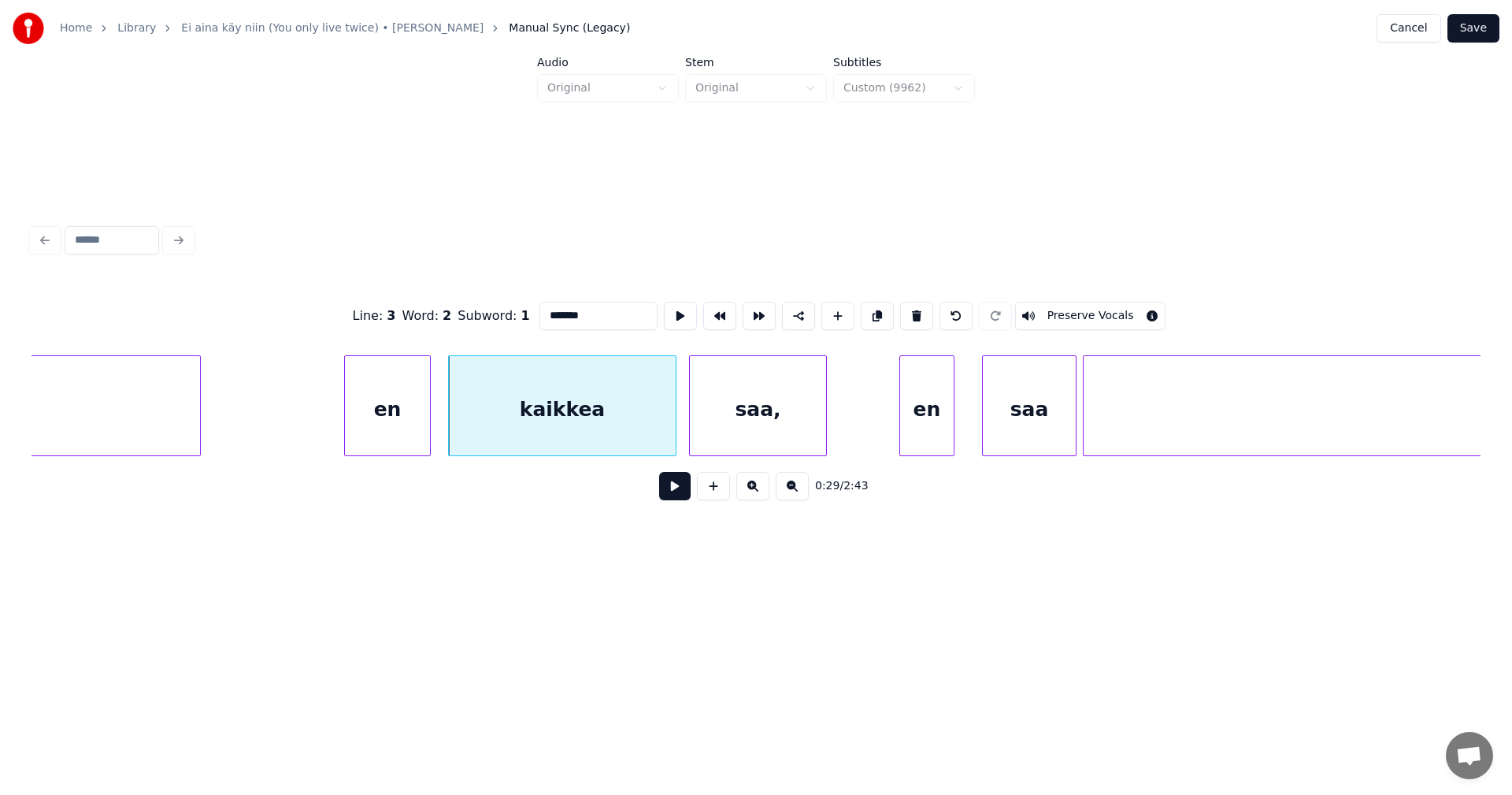
click at [538, 424] on div "kaikkea" at bounding box center [562, 409] width 227 height 107
click at [996, 421] on div "saa" at bounding box center [1023, 409] width 93 height 107
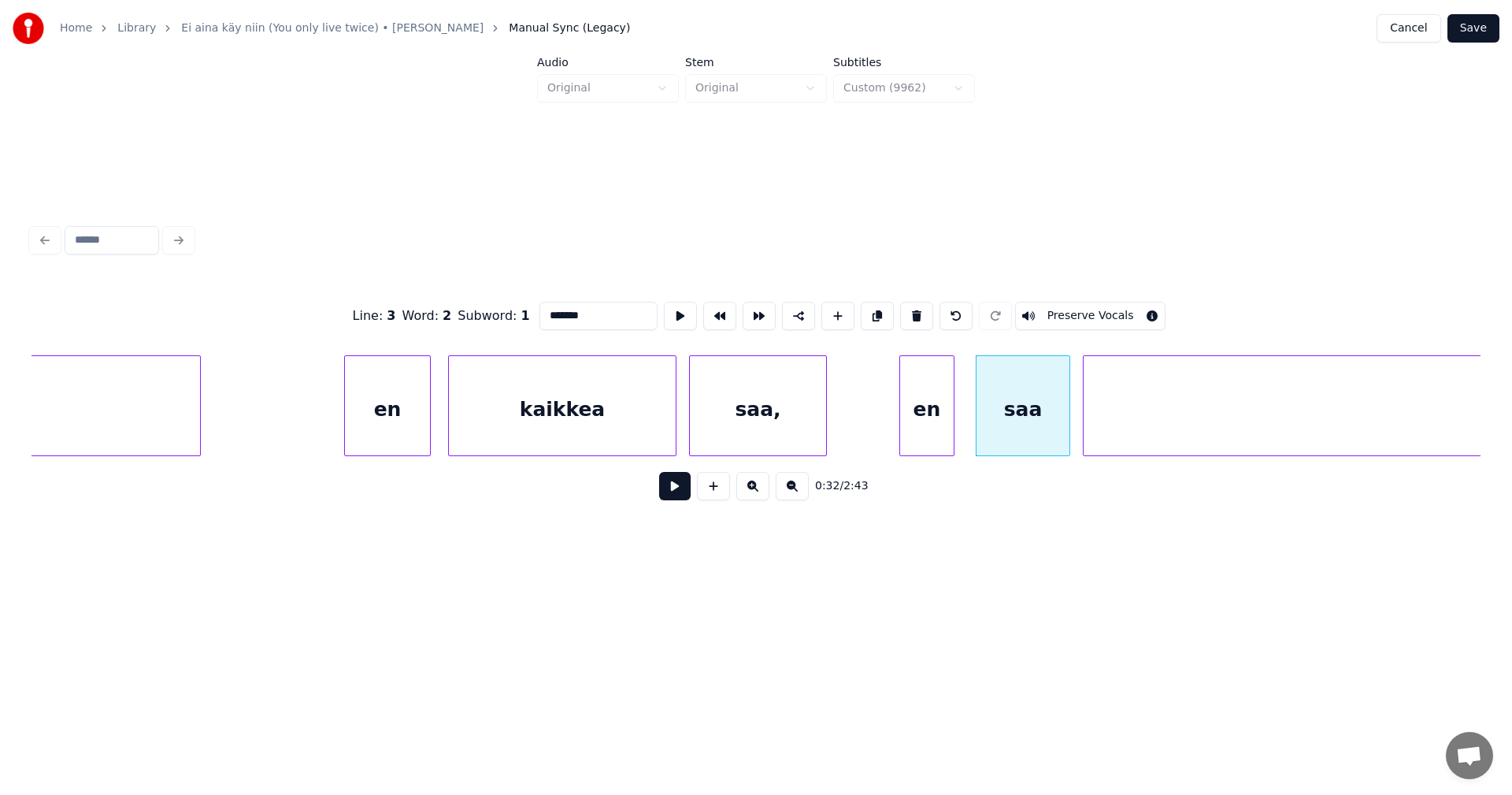
click at [675, 500] on button at bounding box center [675, 486] width 32 height 28
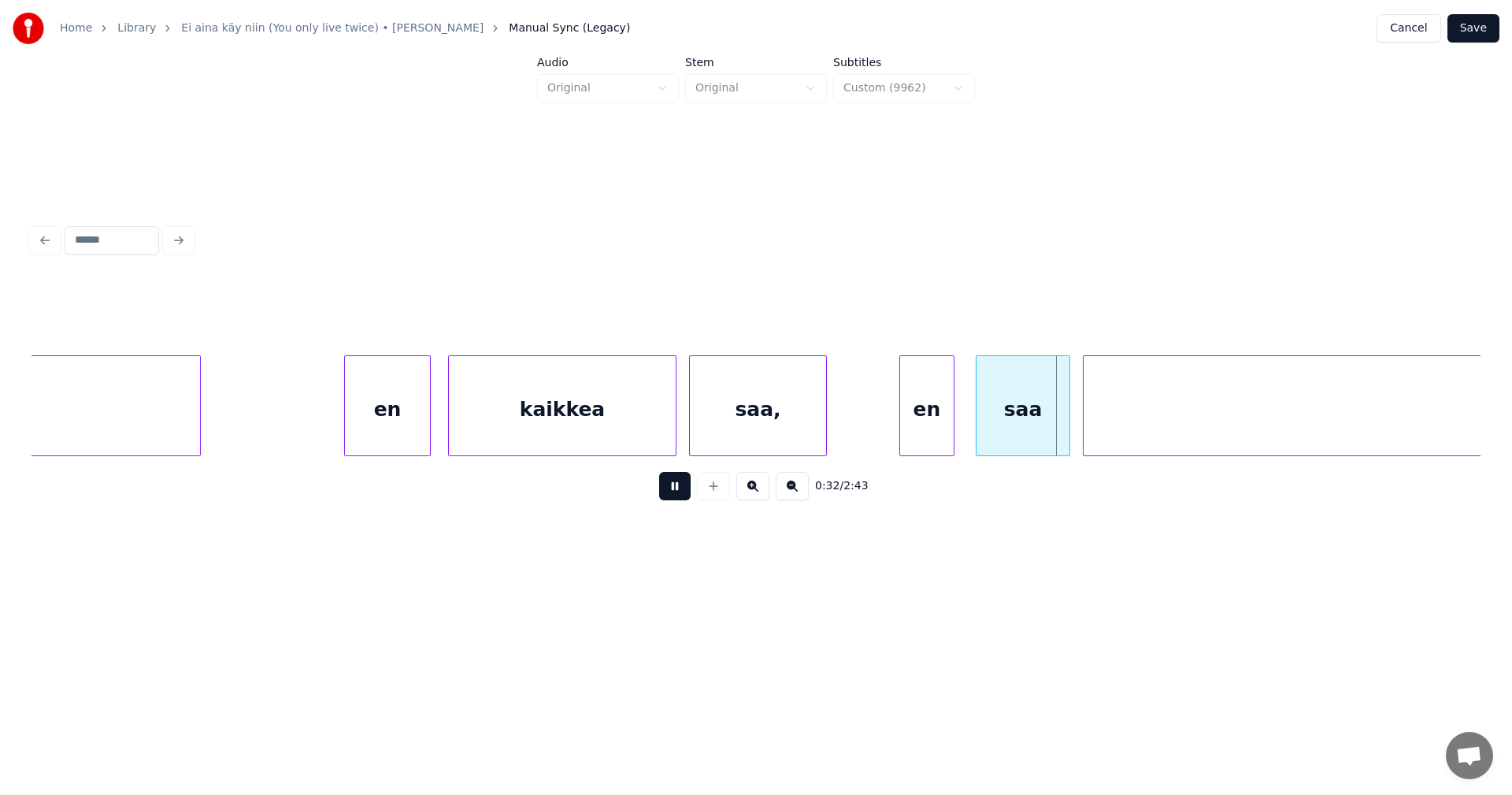
drag, startPoint x: 675, startPoint y: 500, endPoint x: 953, endPoint y: 444, distance: 283.6
click at [676, 500] on button at bounding box center [675, 486] width 32 height 28
click at [987, 432] on div "saa" at bounding box center [1017, 409] width 93 height 107
click at [674, 496] on button at bounding box center [675, 486] width 32 height 28
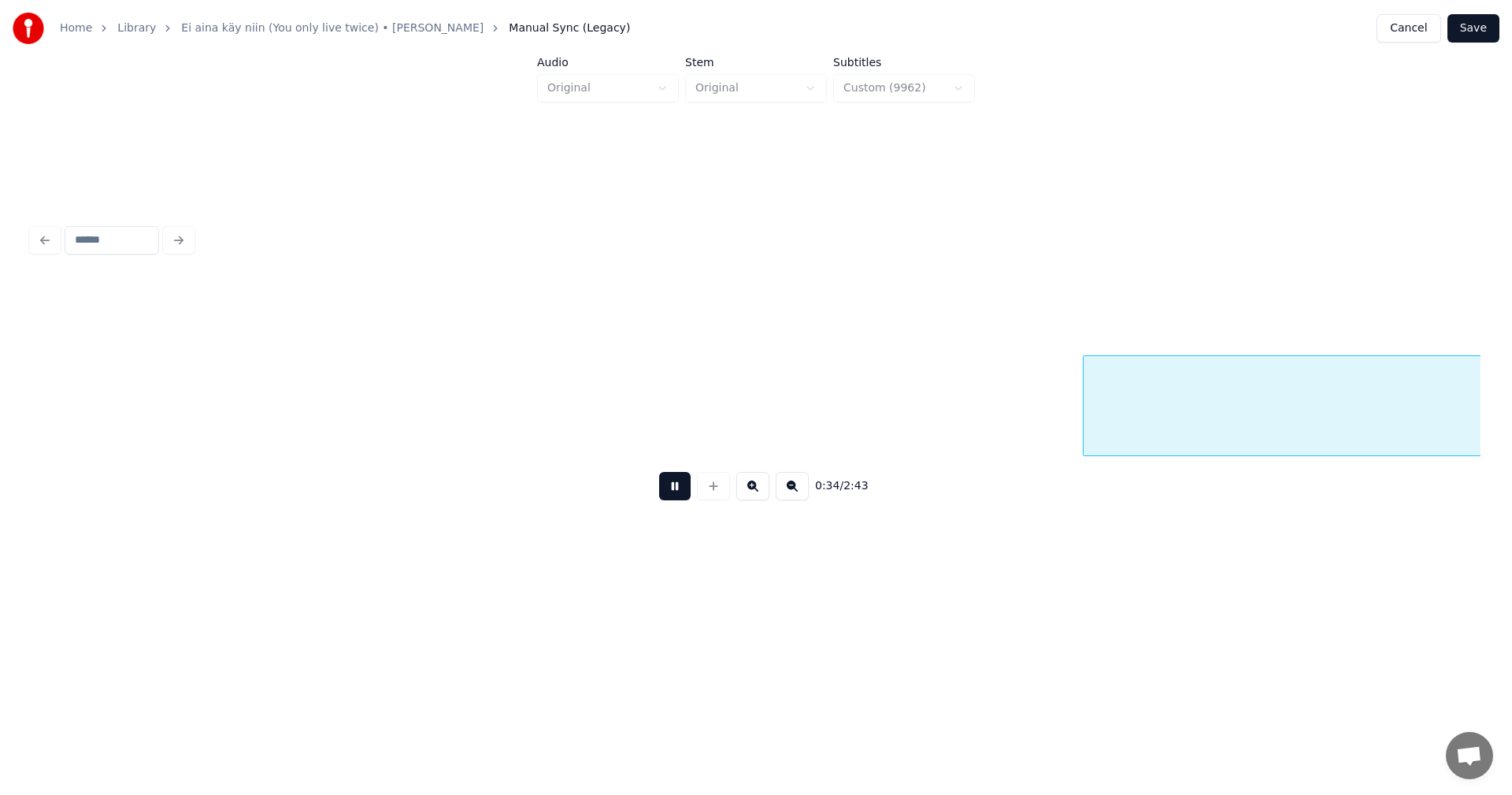
scroll to position [0, 6827]
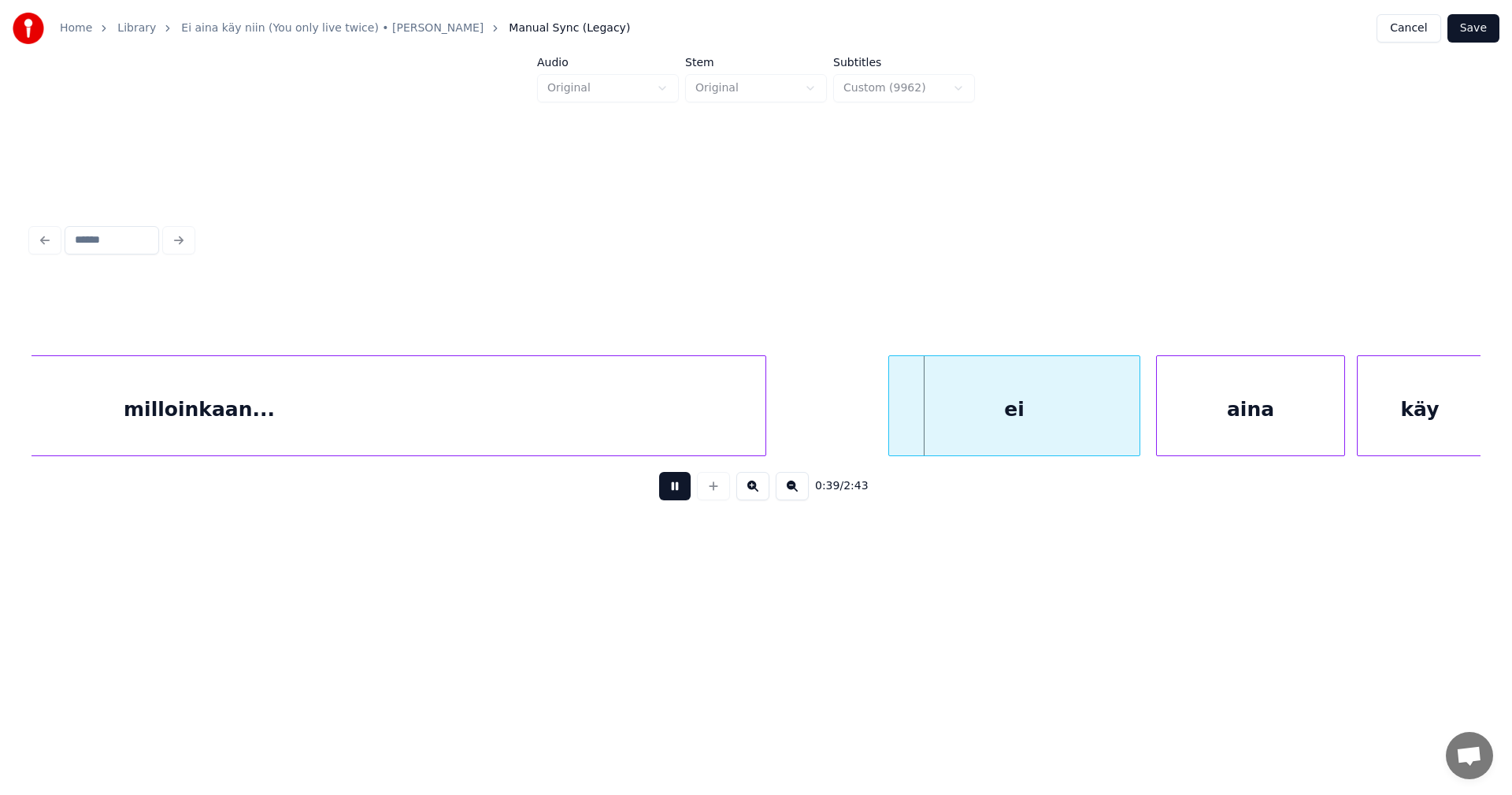
click at [674, 497] on button at bounding box center [675, 486] width 32 height 28
click at [940, 415] on div "ei" at bounding box center [1009, 409] width 251 height 107
click at [1214, 416] on div "aina" at bounding box center [1247, 409] width 188 height 107
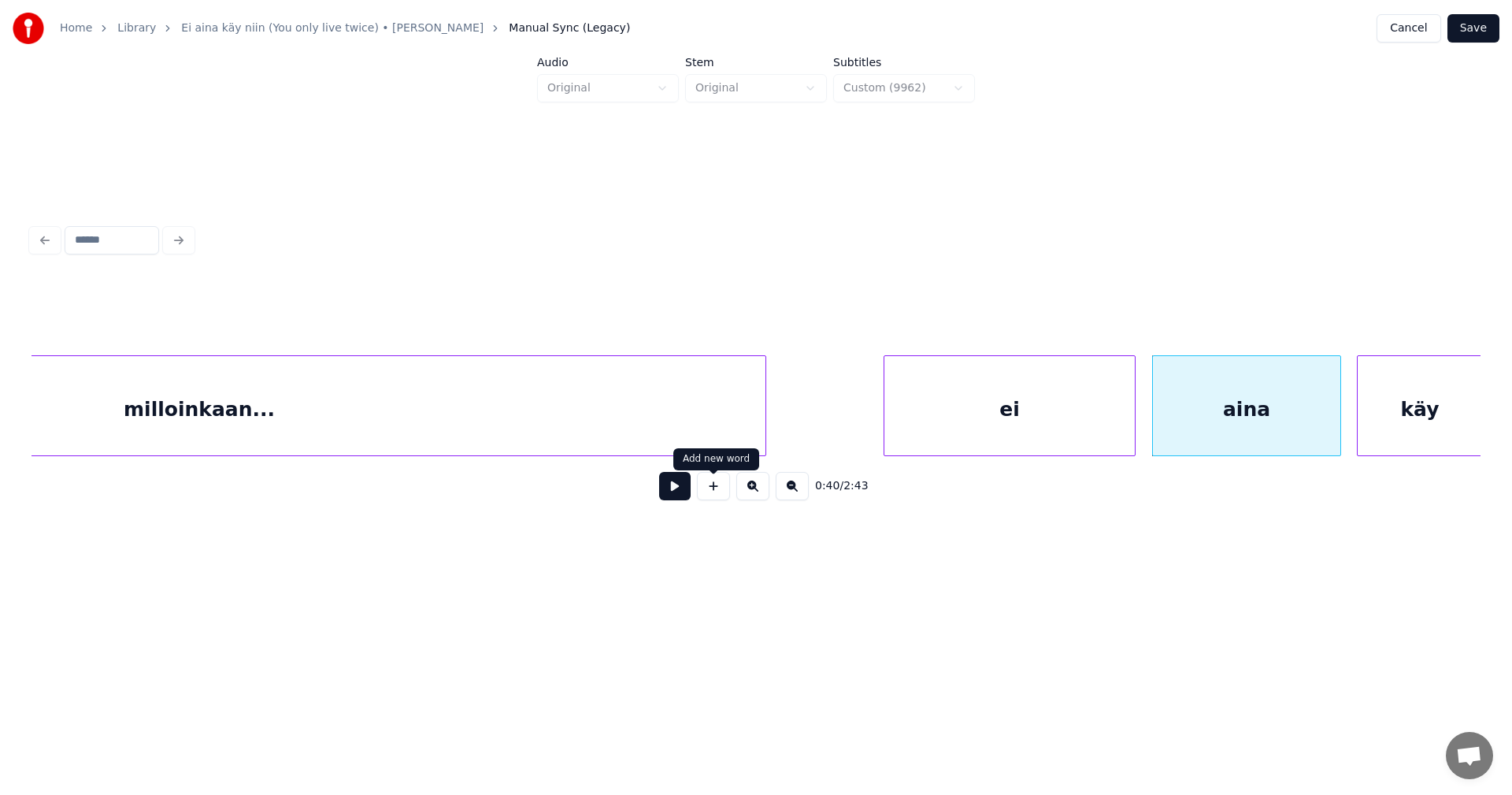
click at [696, 499] on div at bounding box center [713, 486] width 39 height 28
click at [692, 498] on div "0:40 / 2:43" at bounding box center [756, 485] width 1424 height 35
click at [685, 495] on button at bounding box center [675, 486] width 32 height 28
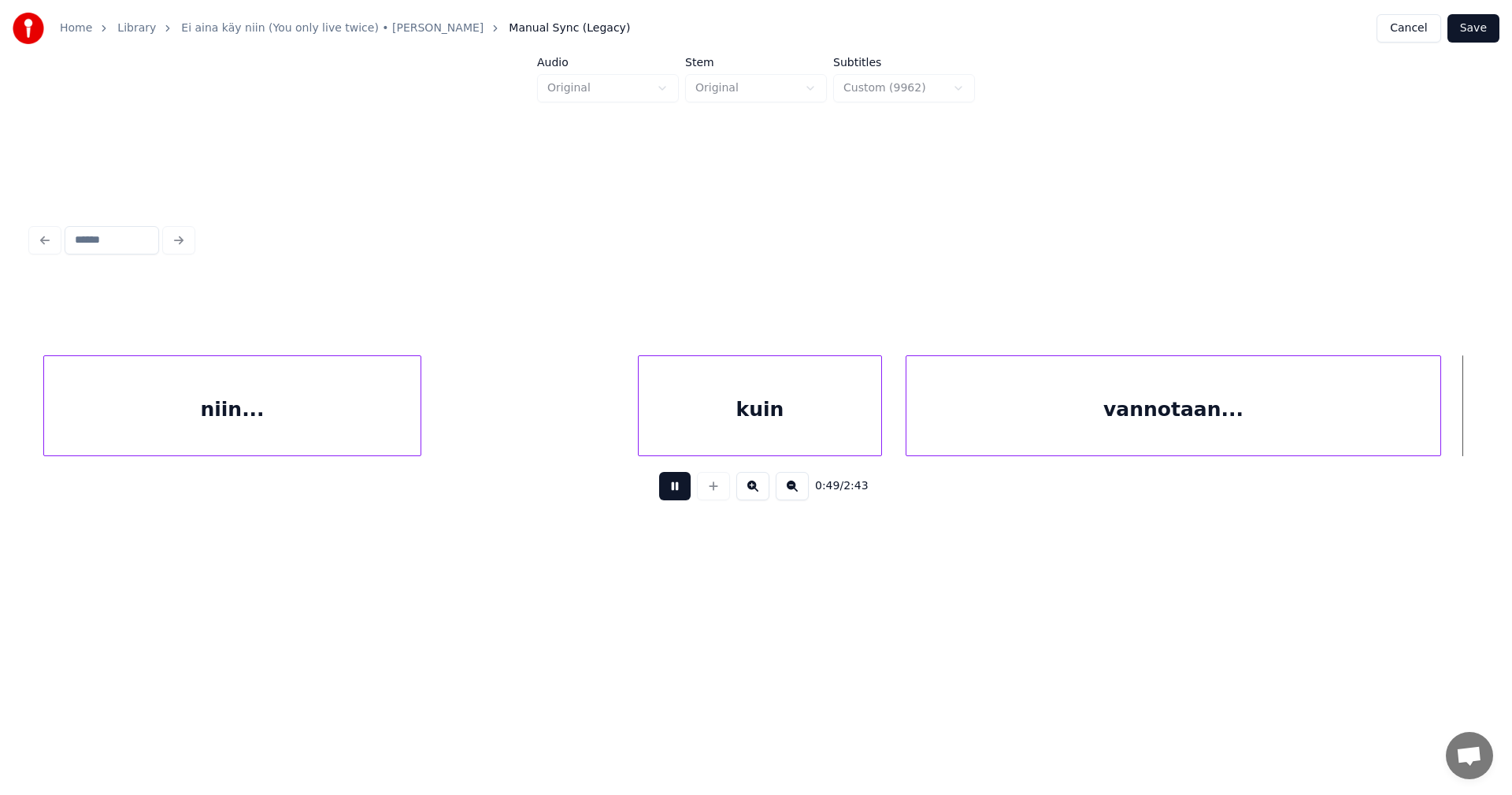
scroll to position [0, 9729]
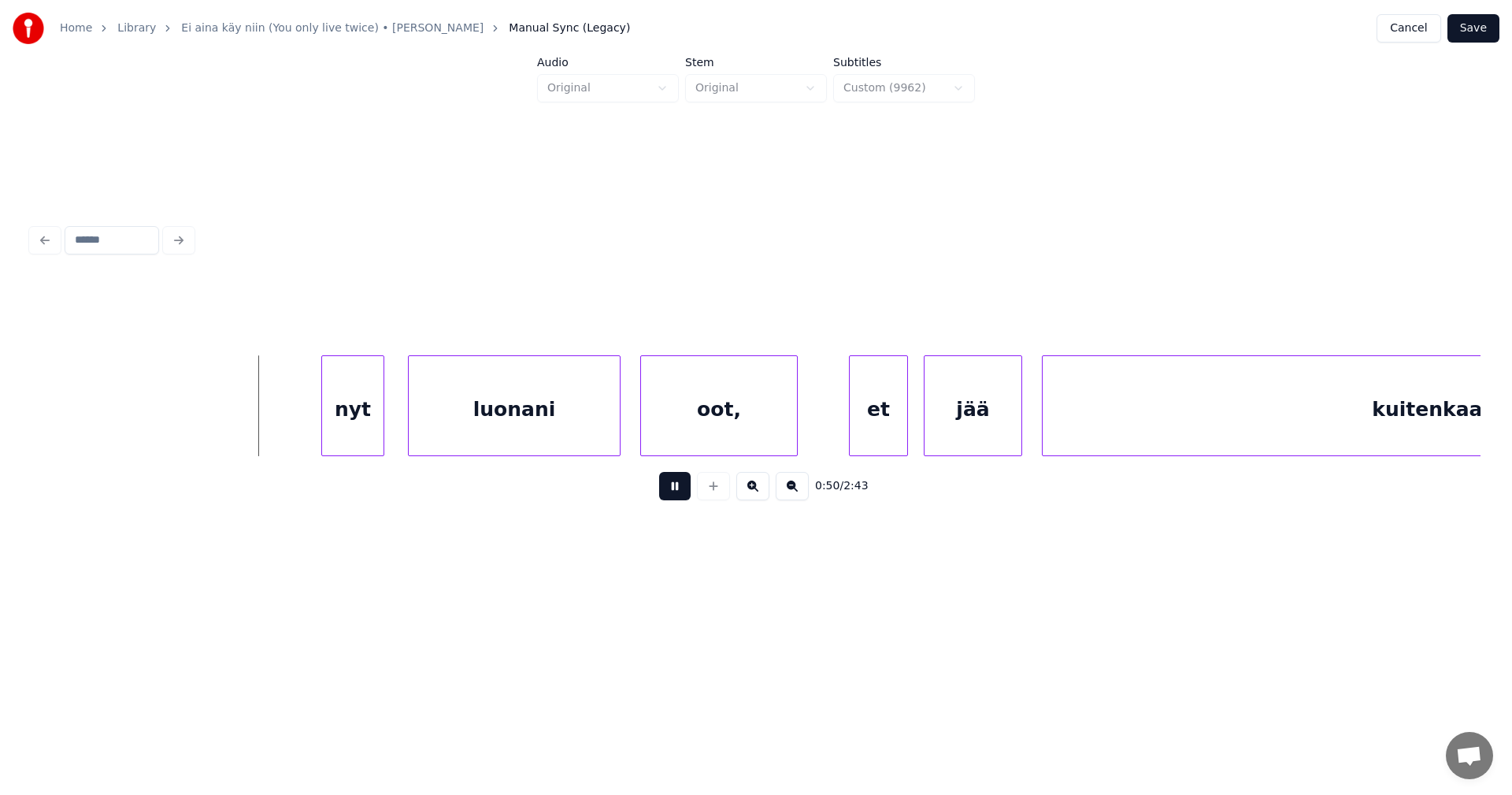
drag, startPoint x: 682, startPoint y: 490, endPoint x: 669, endPoint y: 484, distance: 14.3
click at [682, 488] on button at bounding box center [675, 486] width 32 height 28
click at [330, 422] on div "nyt" at bounding box center [322, 409] width 61 height 107
click at [473, 423] on div "luonani" at bounding box center [510, 409] width 211 height 107
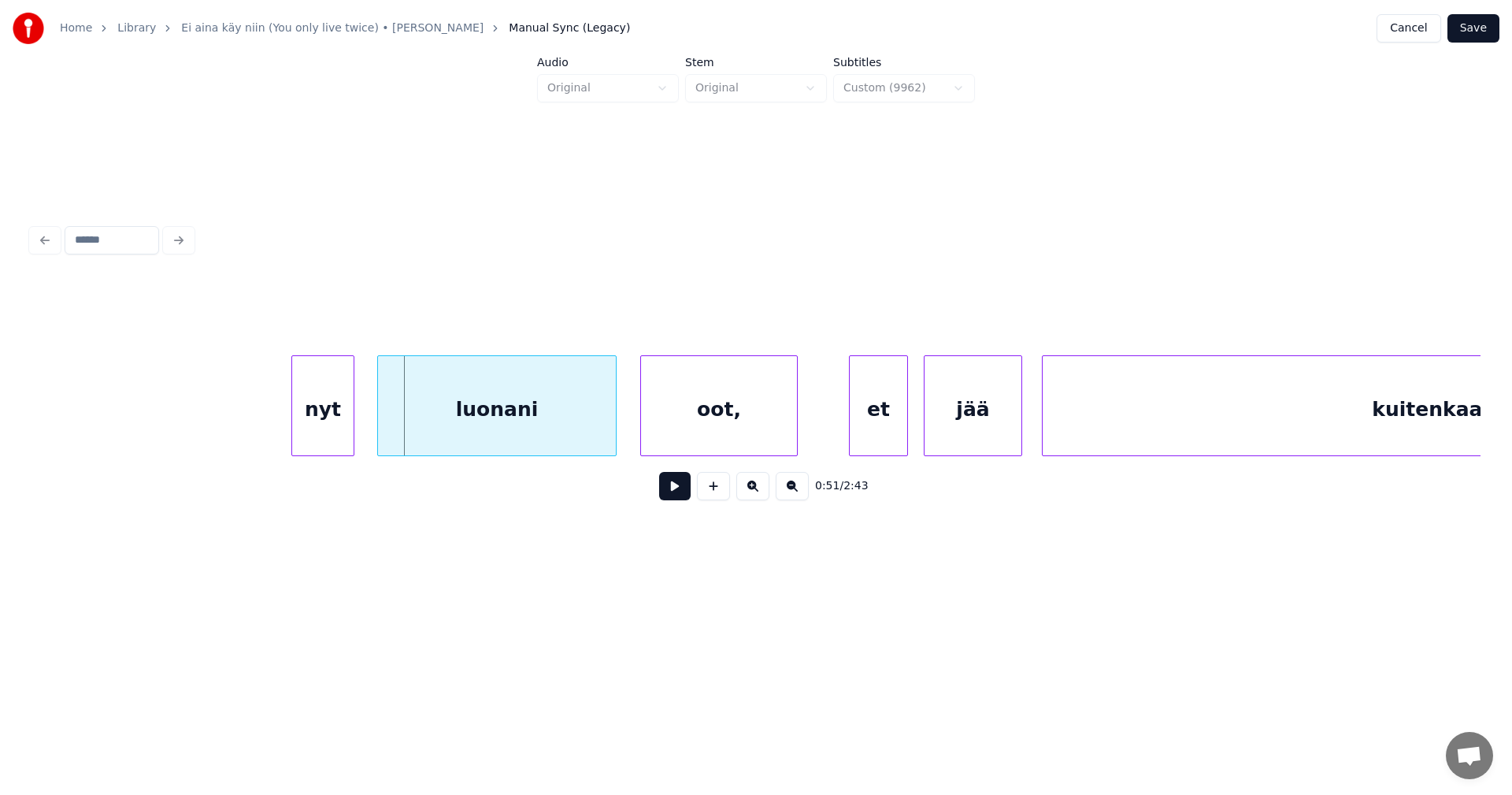
click at [379, 417] on div at bounding box center [380, 405] width 5 height 99
click at [322, 440] on div "nyt" at bounding box center [322, 409] width 61 height 107
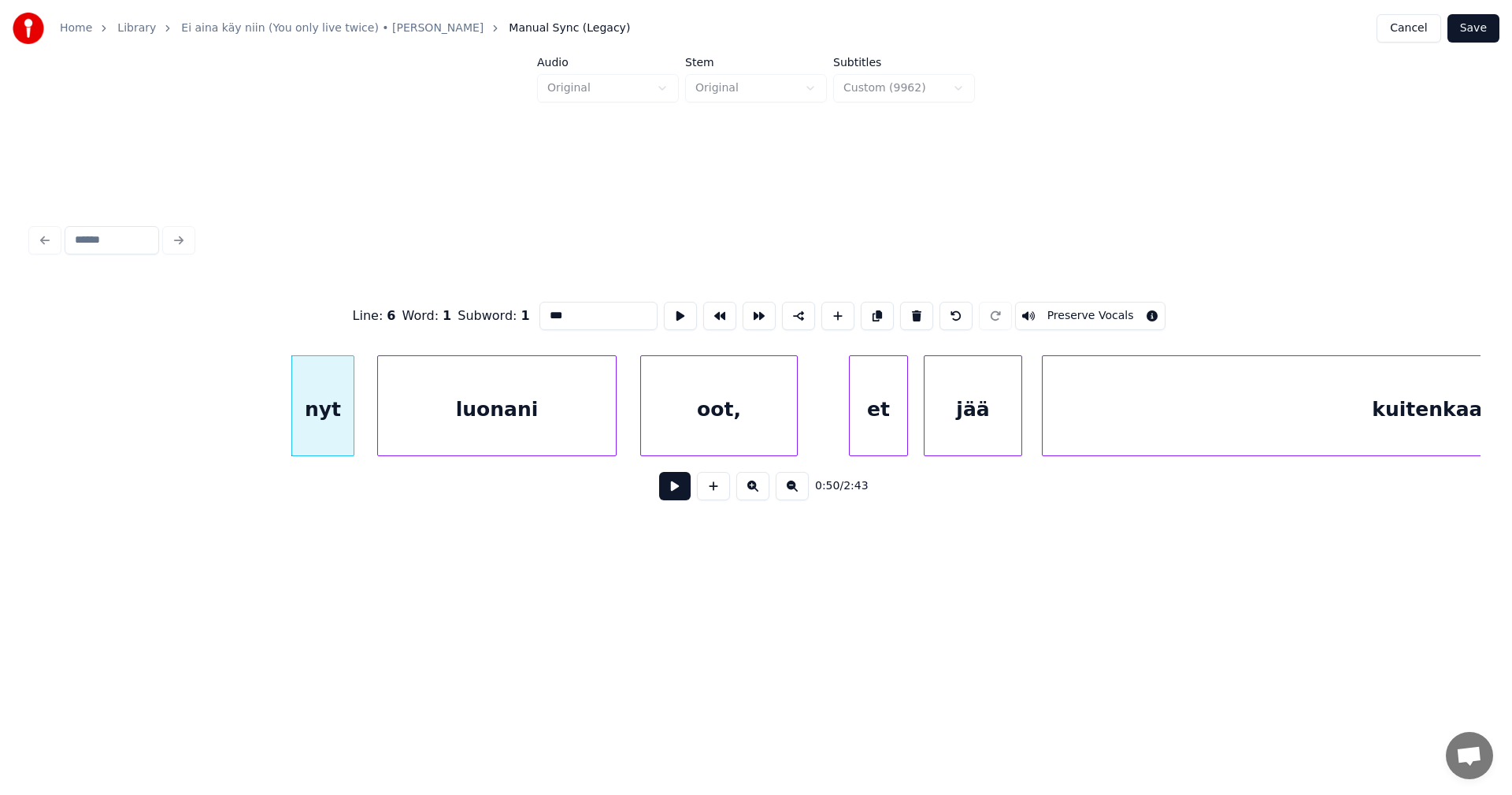
click at [684, 495] on button at bounding box center [675, 486] width 32 height 28
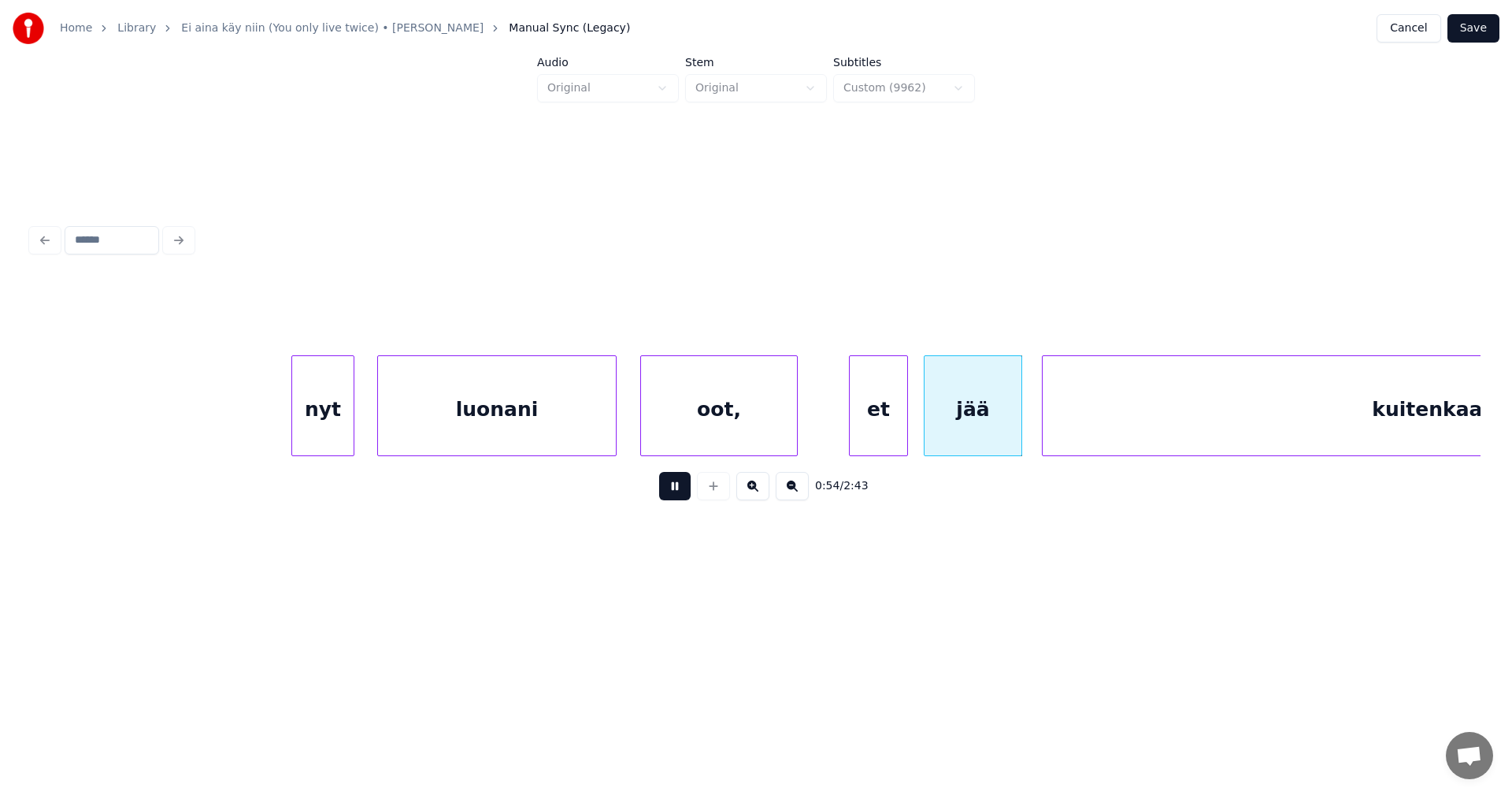
click at [683, 494] on button at bounding box center [675, 486] width 32 height 28
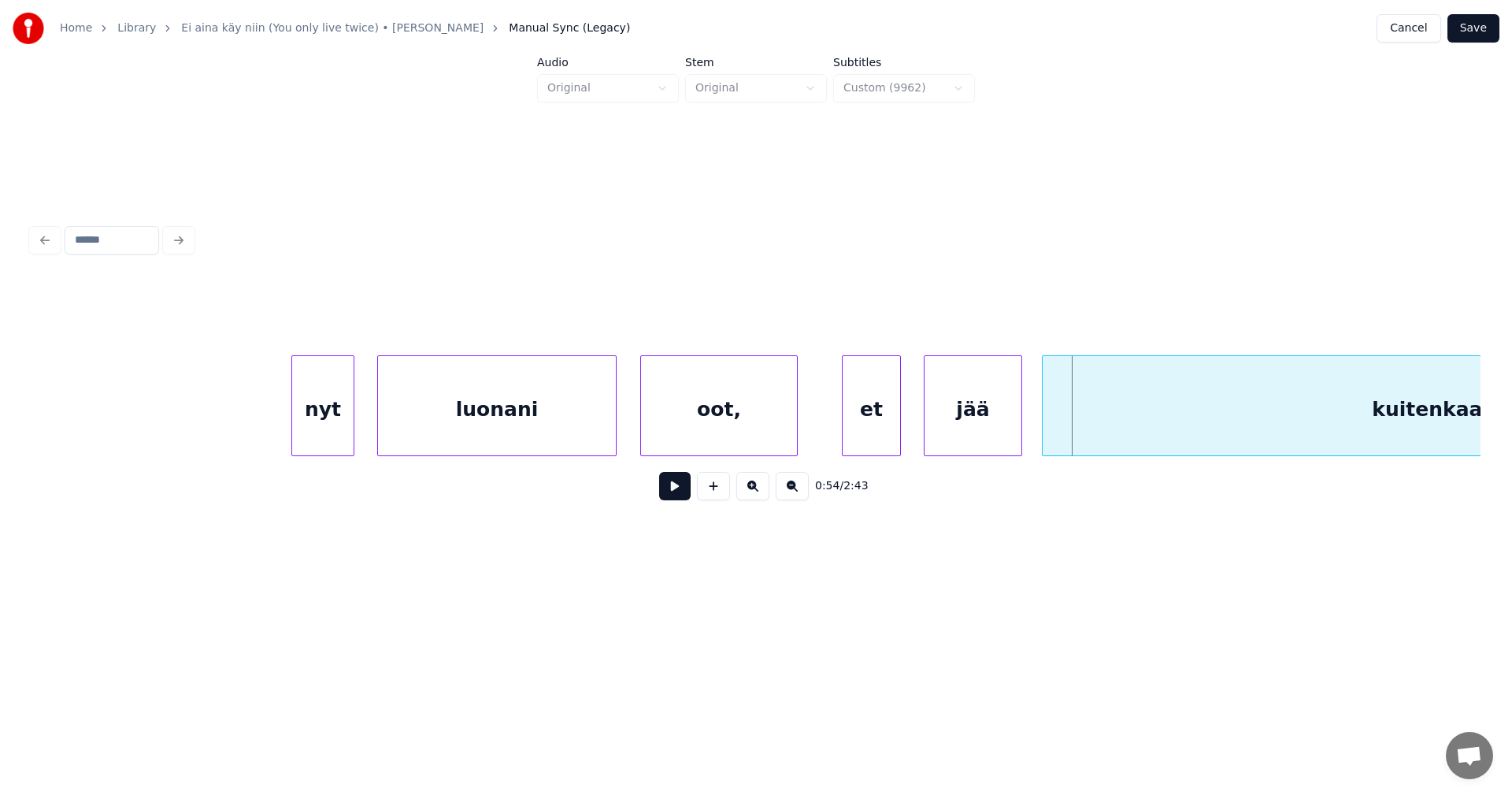
click at [855, 425] on div "et" at bounding box center [871, 409] width 57 height 107
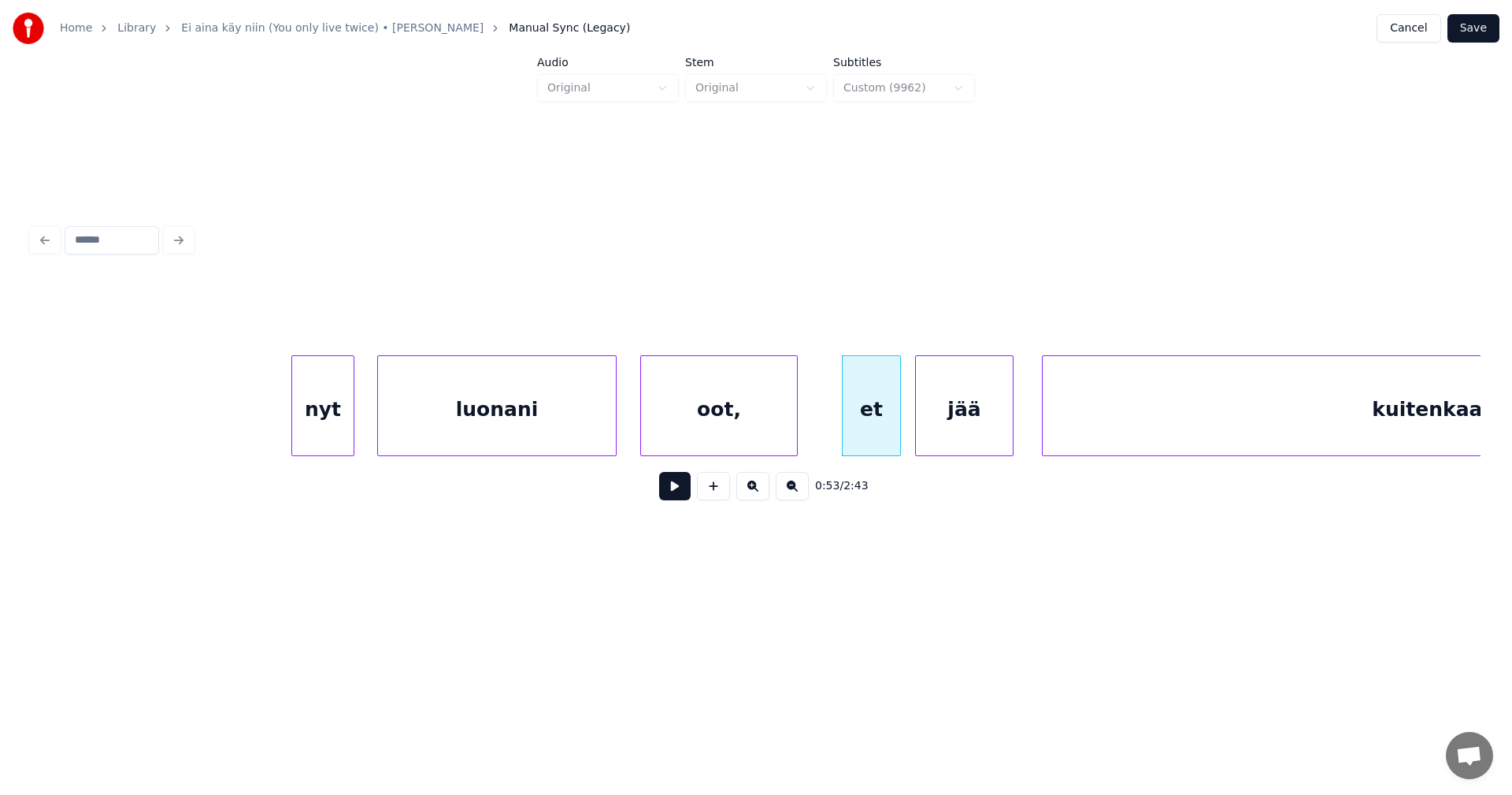
click at [932, 424] on div "jää" at bounding box center [964, 409] width 97 height 107
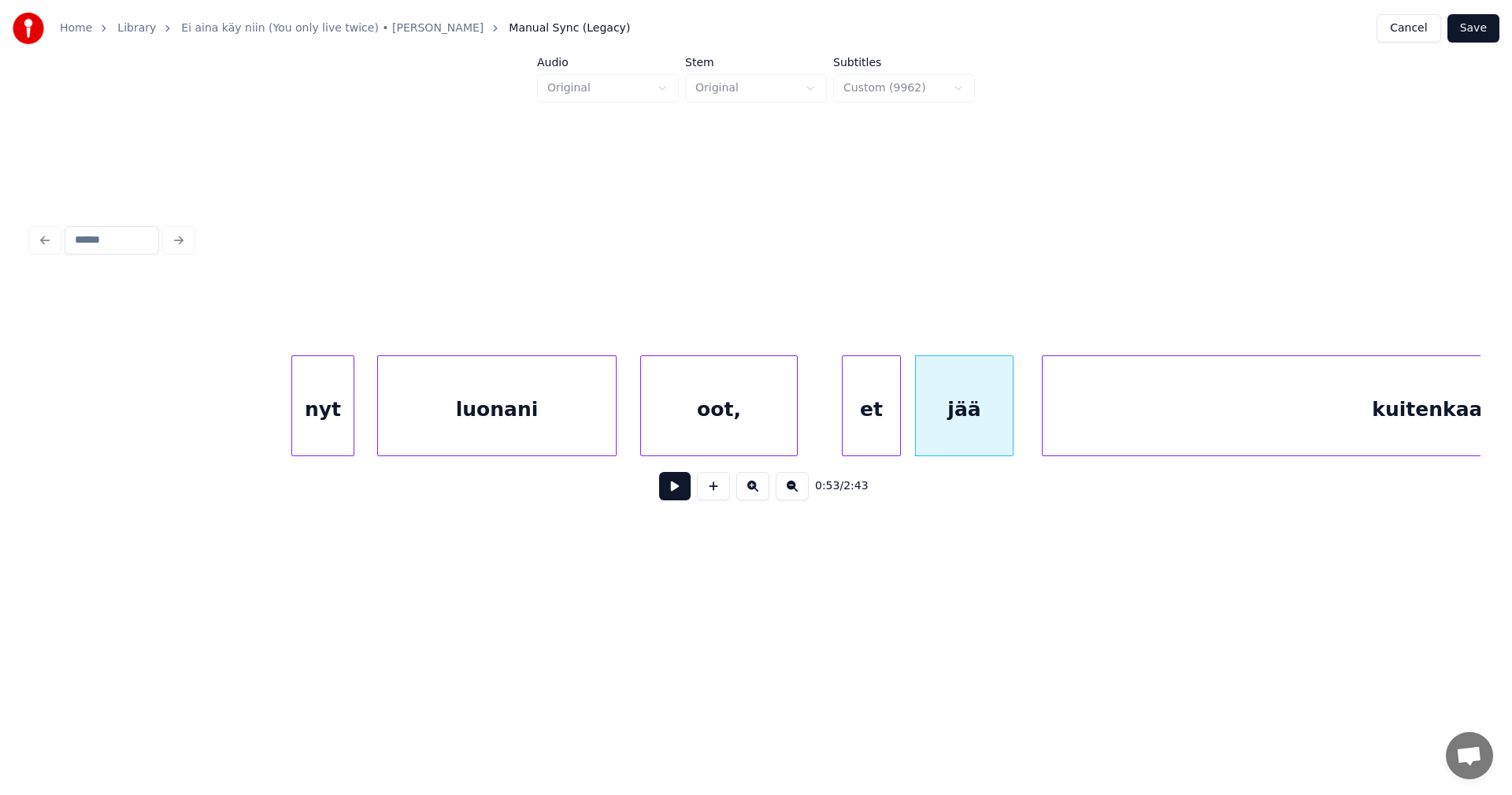
click at [683, 494] on button at bounding box center [675, 486] width 32 height 28
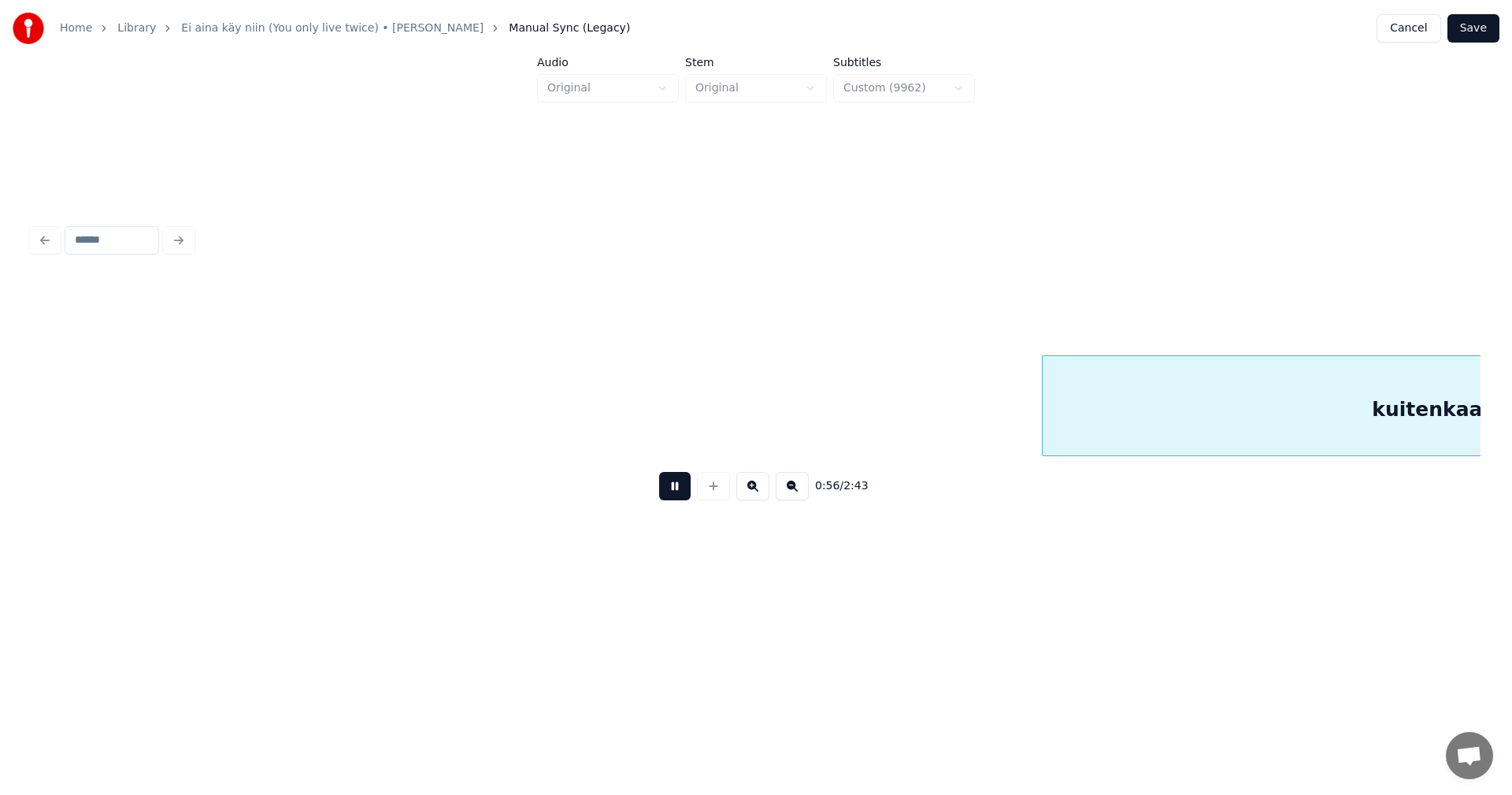
scroll to position [0, 11178]
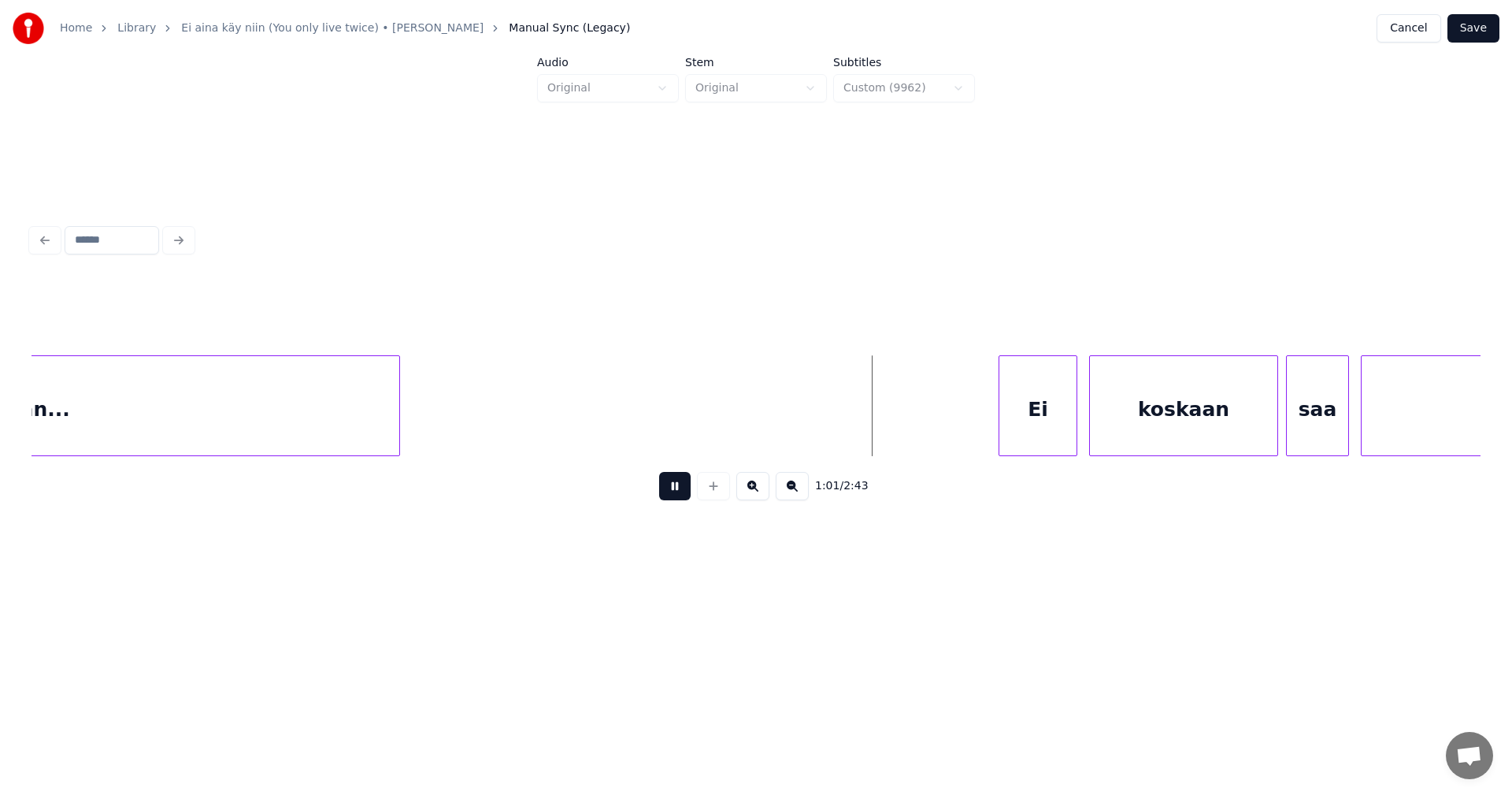
click at [680, 493] on button at bounding box center [675, 486] width 32 height 28
click at [1021, 435] on div "Ei" at bounding box center [1032, 409] width 77 height 107
click at [1144, 431] on div "koskaan" at bounding box center [1179, 409] width 188 height 107
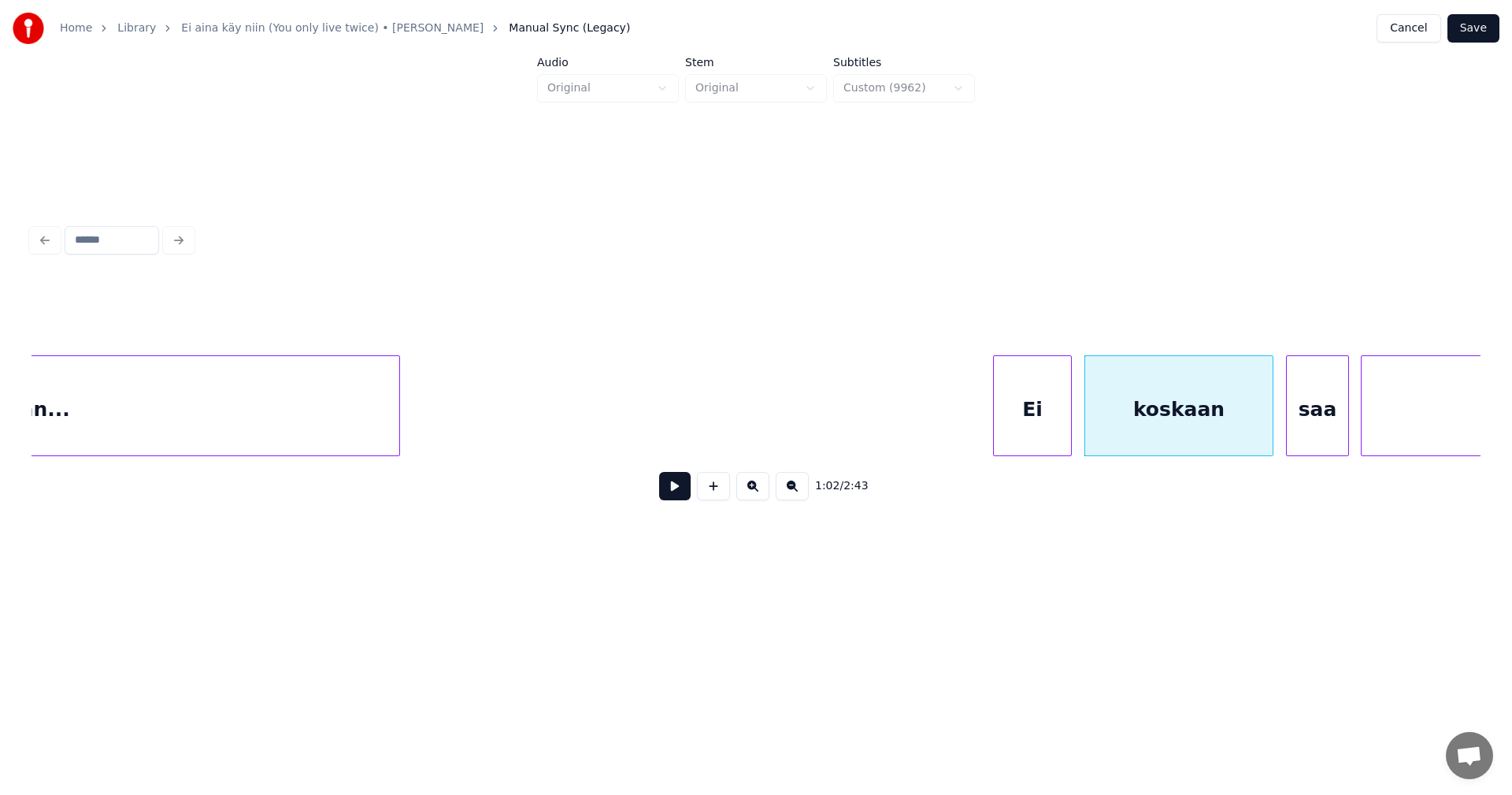
click at [1003, 432] on div "Ei" at bounding box center [1032, 409] width 77 height 107
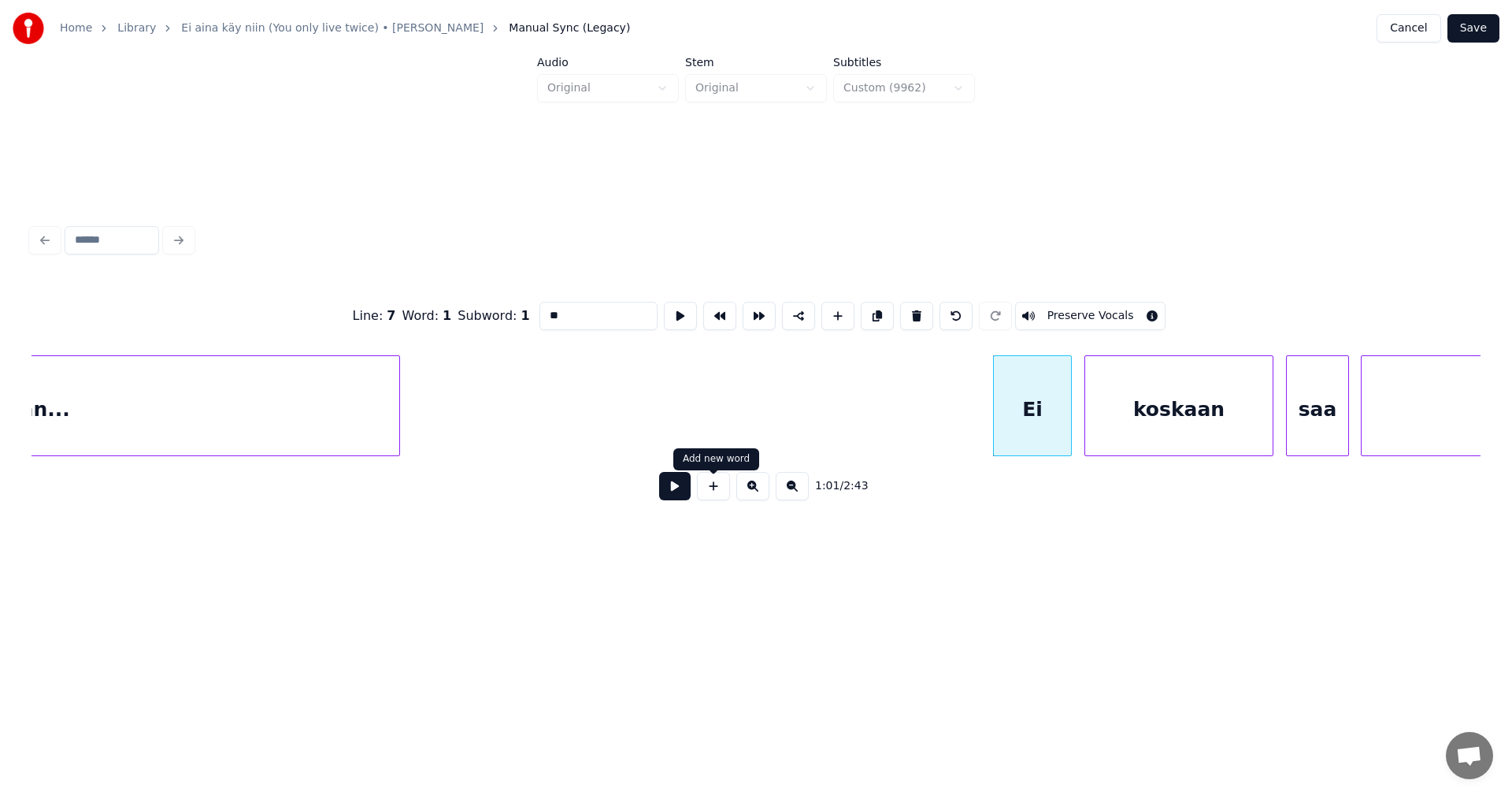
click at [681, 497] on button at bounding box center [675, 486] width 32 height 28
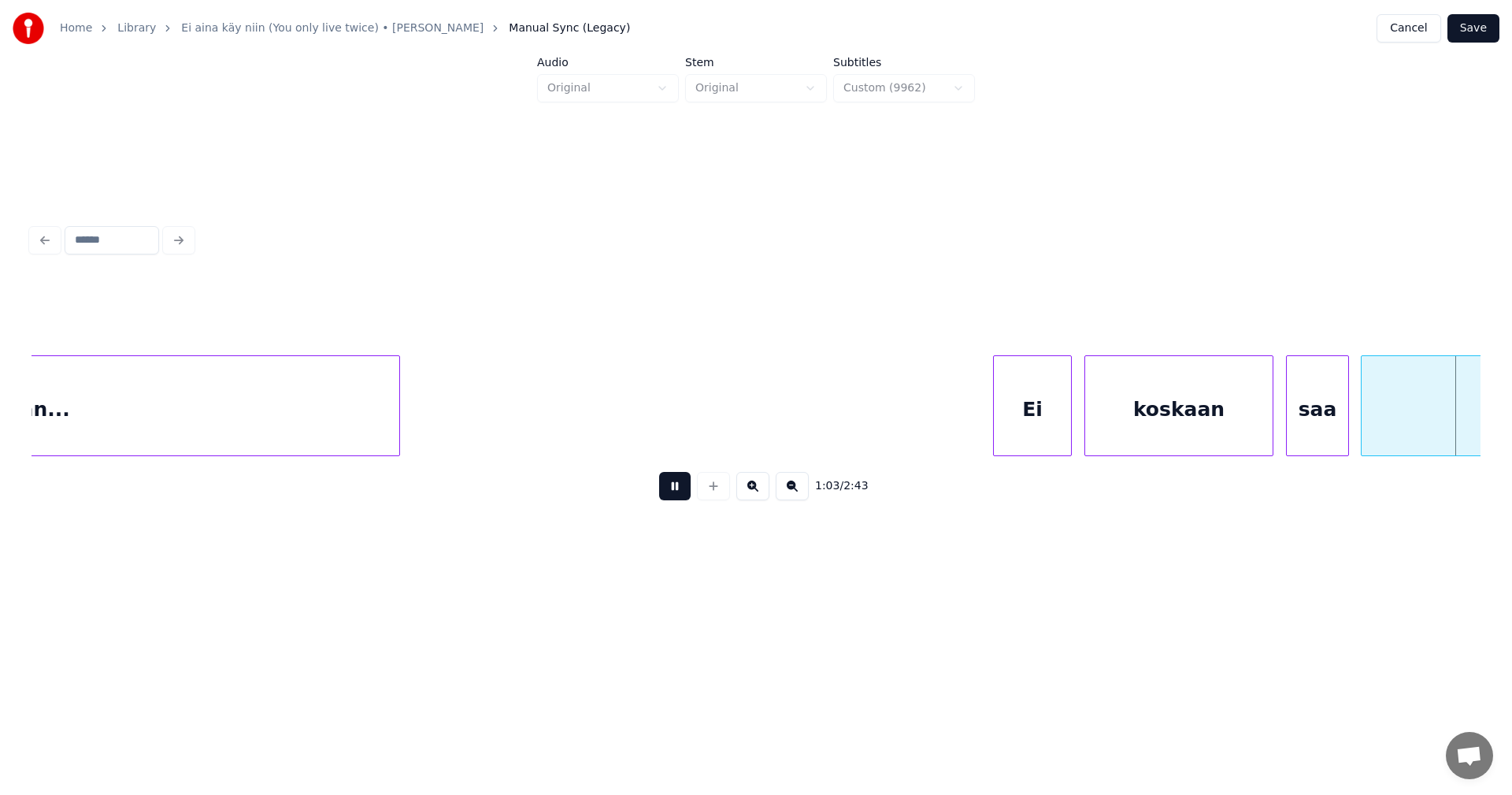
scroll to position [0, 12628]
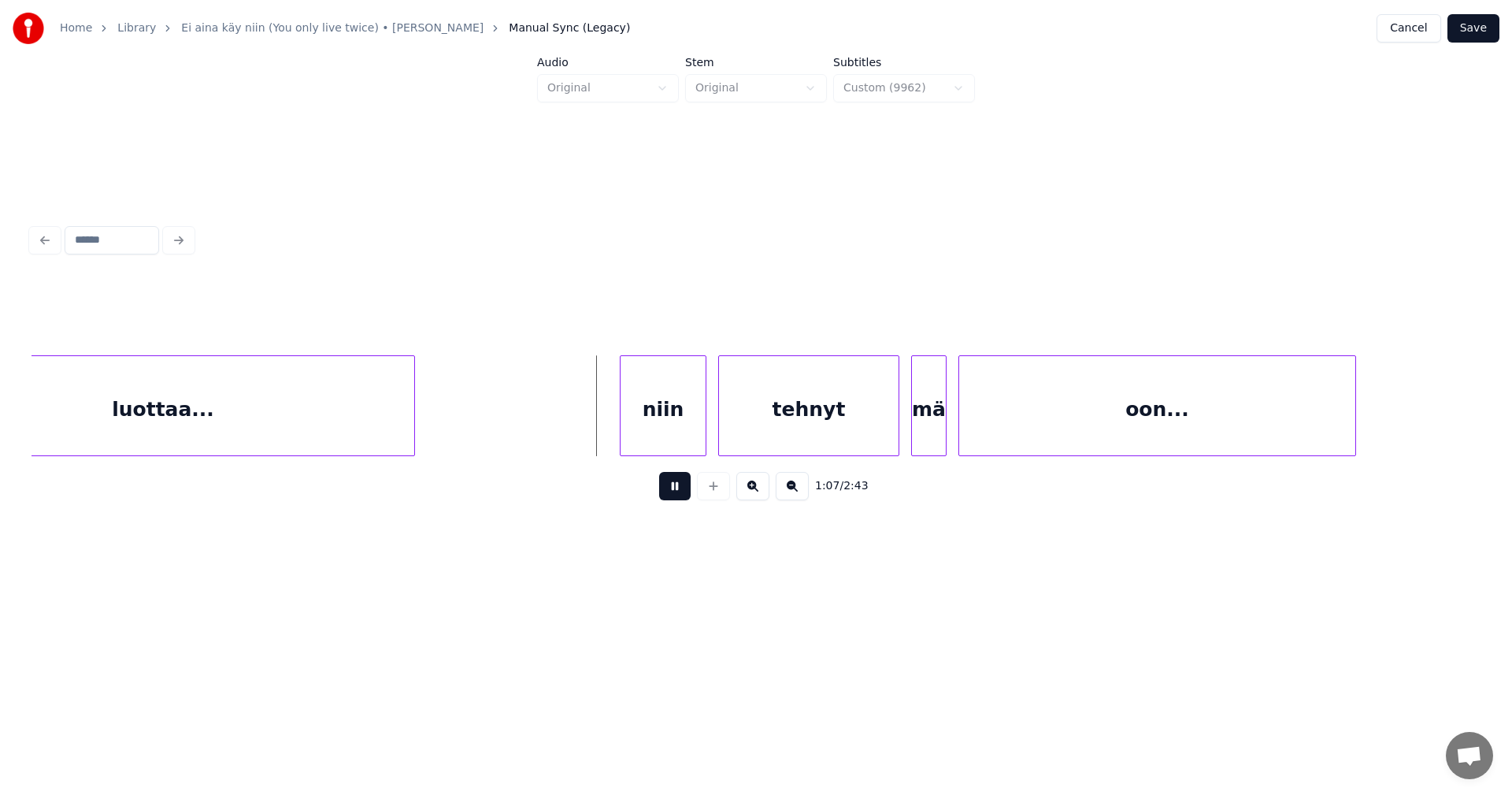
click at [680, 494] on button at bounding box center [675, 486] width 32 height 28
click at [667, 421] on div "niin" at bounding box center [650, 409] width 85 height 107
click at [598, 430] on div at bounding box center [597, 405] width 5 height 99
click at [673, 487] on button at bounding box center [675, 486] width 32 height 28
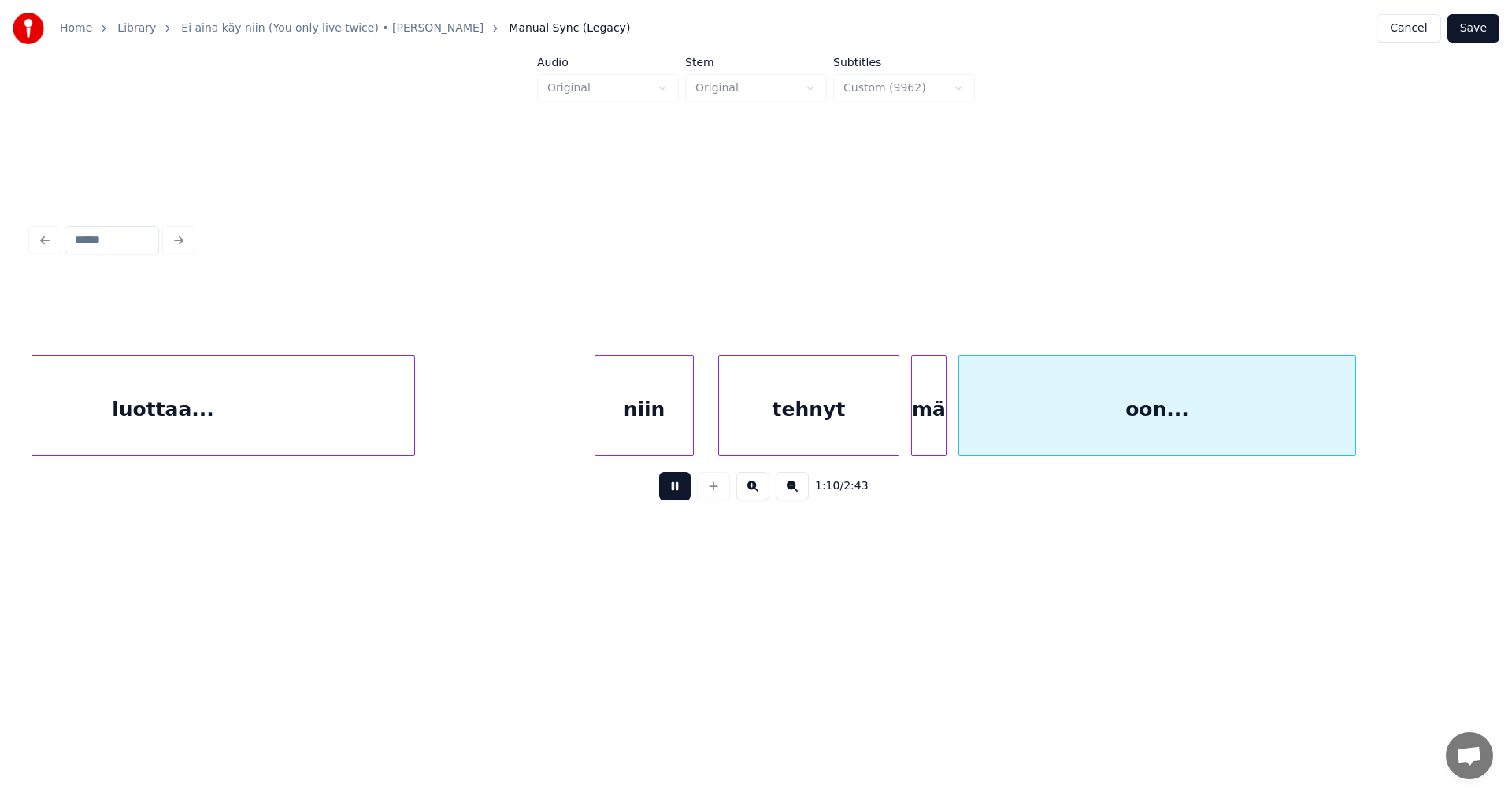
drag, startPoint x: 673, startPoint y: 487, endPoint x: 796, endPoint y: 477, distance: 123.4
click at [677, 487] on button at bounding box center [675, 486] width 32 height 28
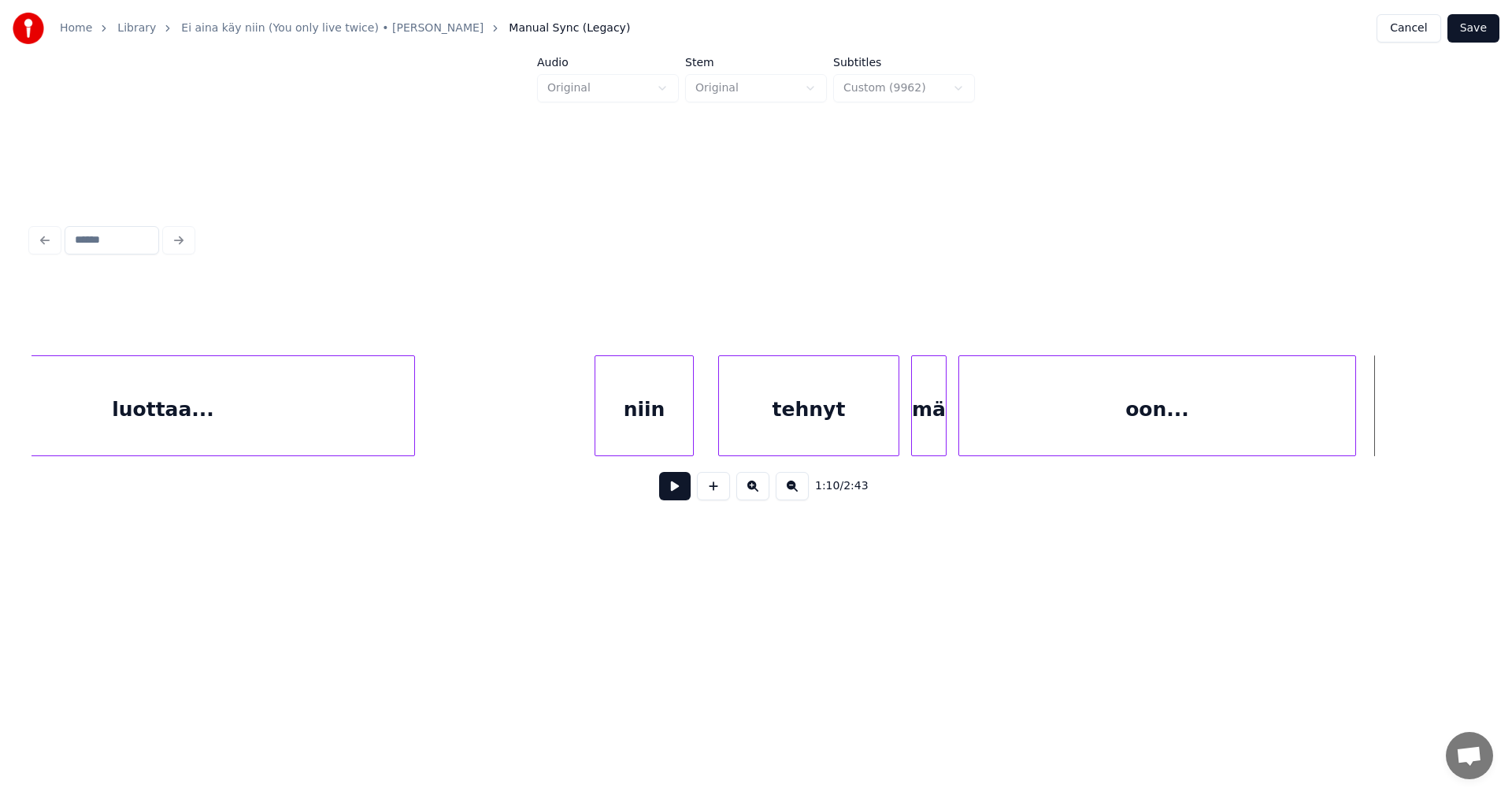
click at [939, 428] on div "mä" at bounding box center [929, 409] width 34 height 107
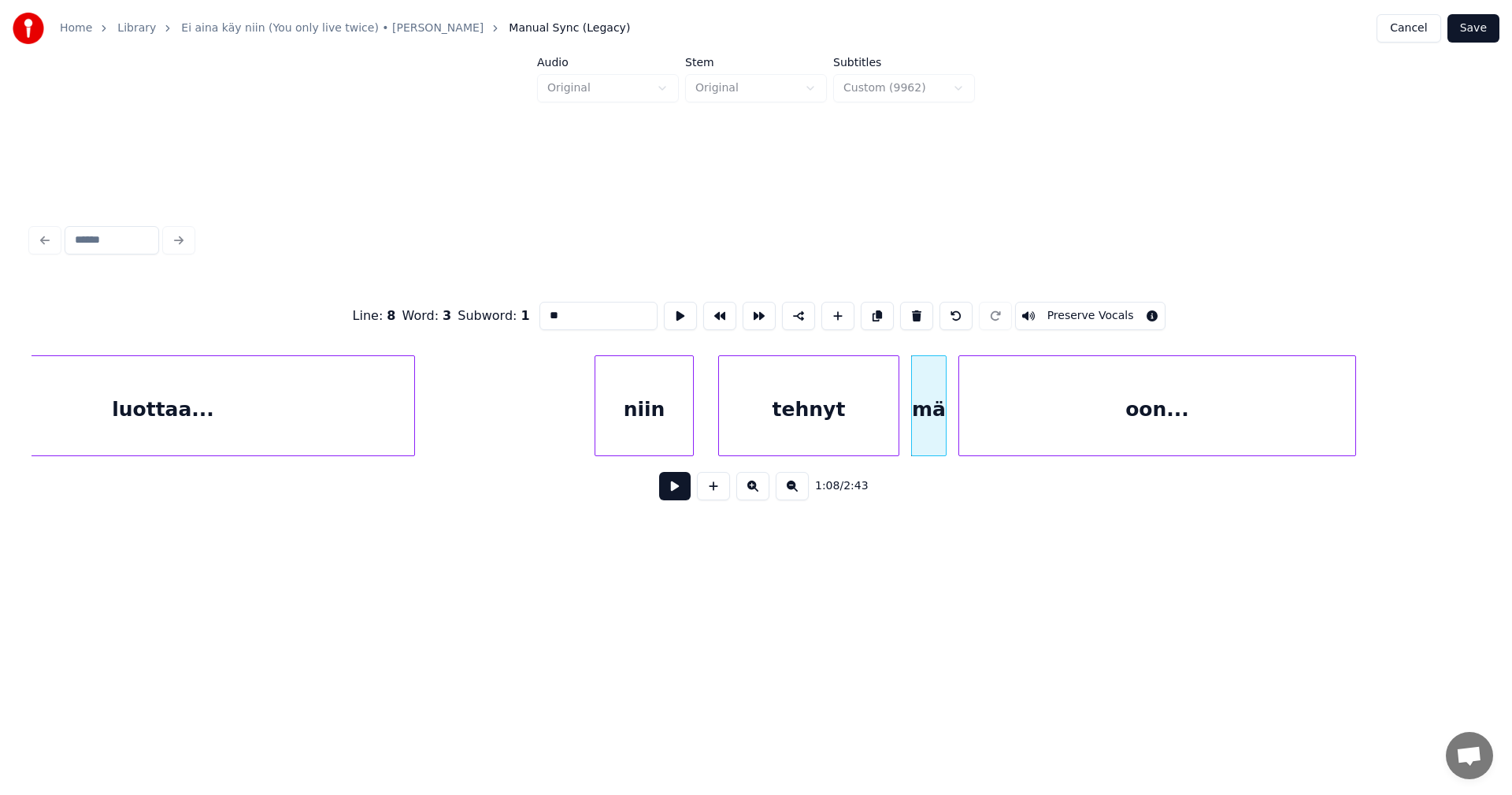
click at [679, 490] on button at bounding box center [675, 486] width 32 height 28
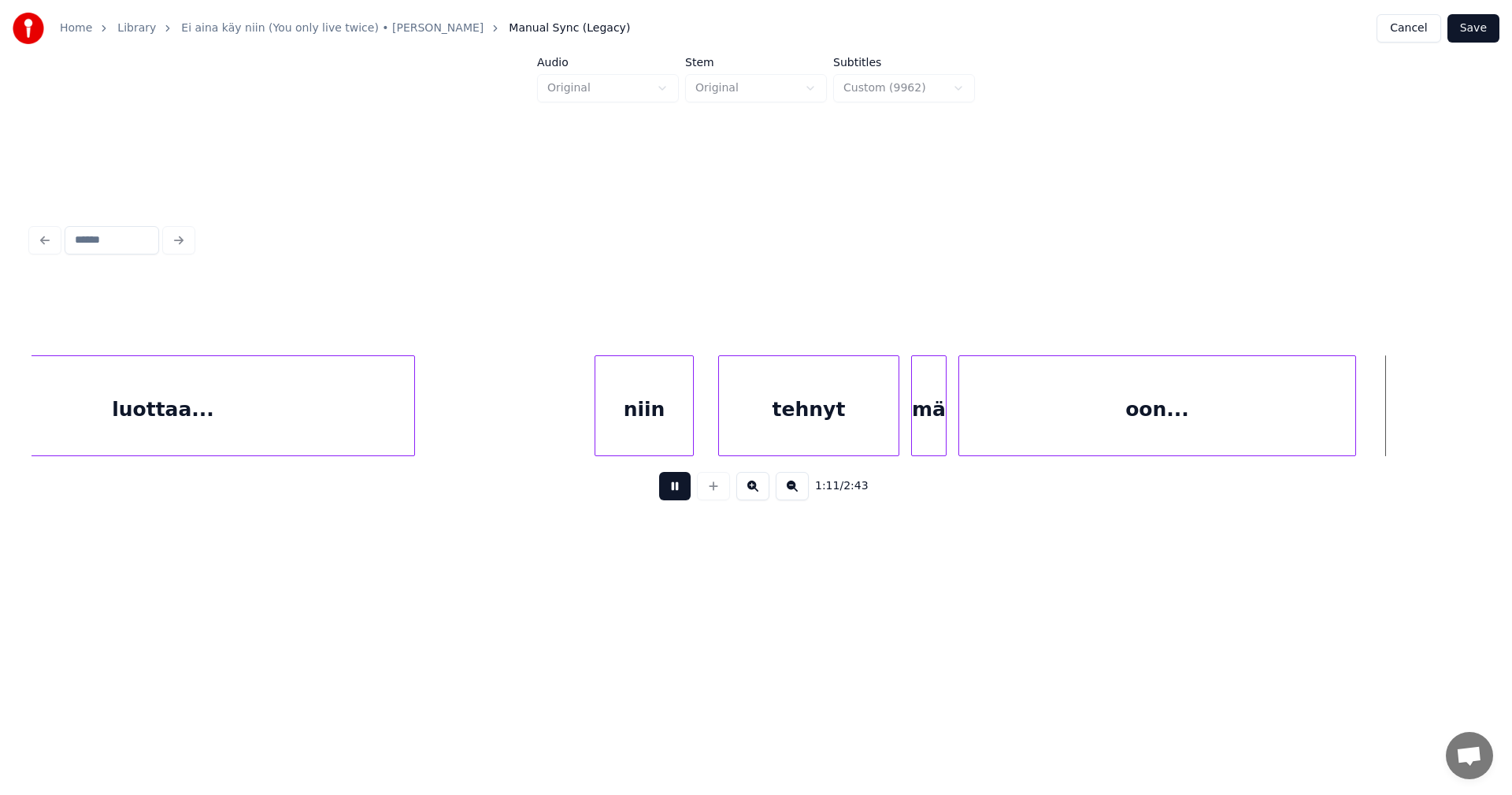
click at [690, 488] on button at bounding box center [675, 486] width 32 height 28
click at [1406, 425] on div at bounding box center [1404, 405] width 5 height 99
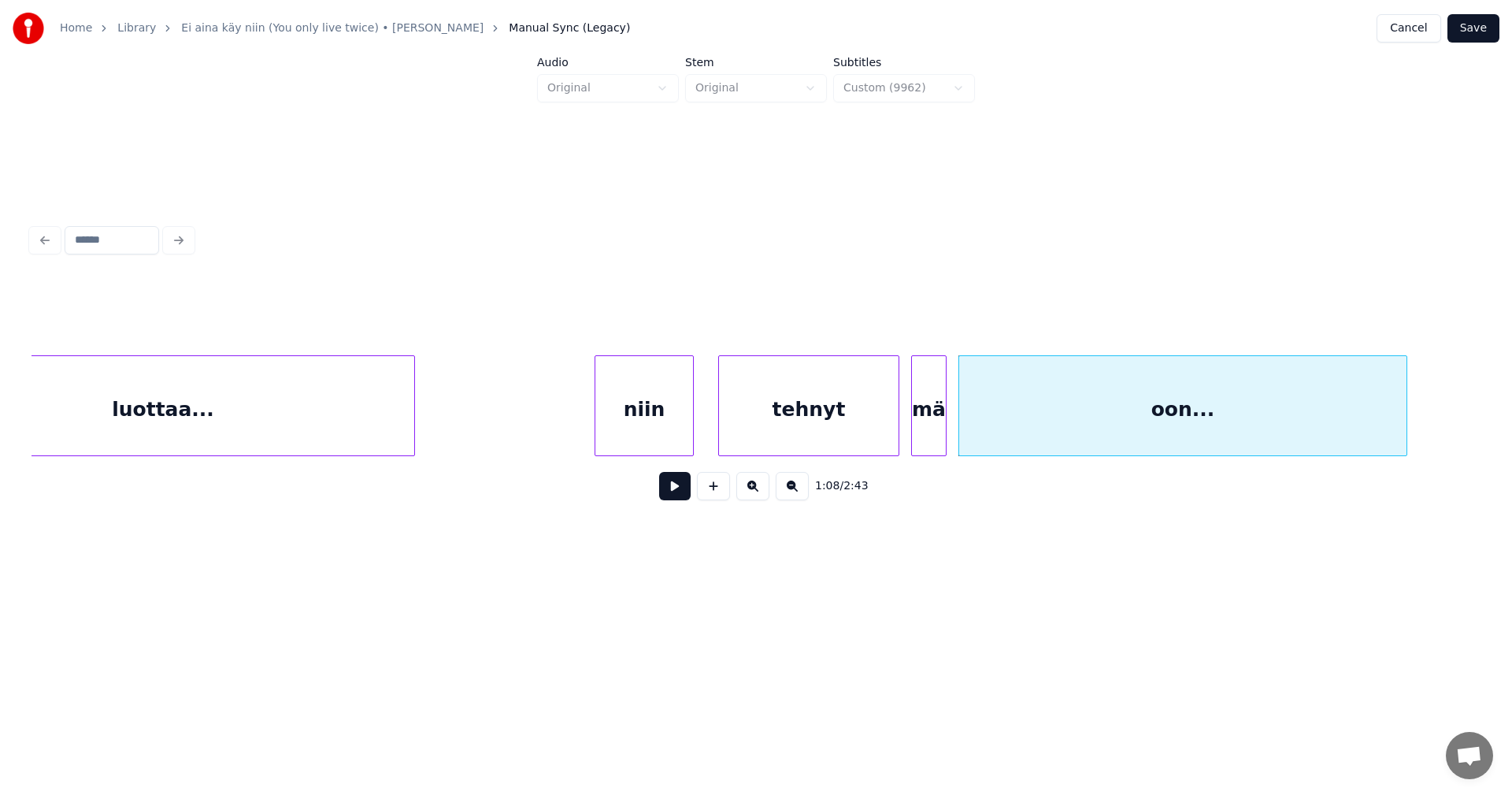
scroll to position [0, 13897]
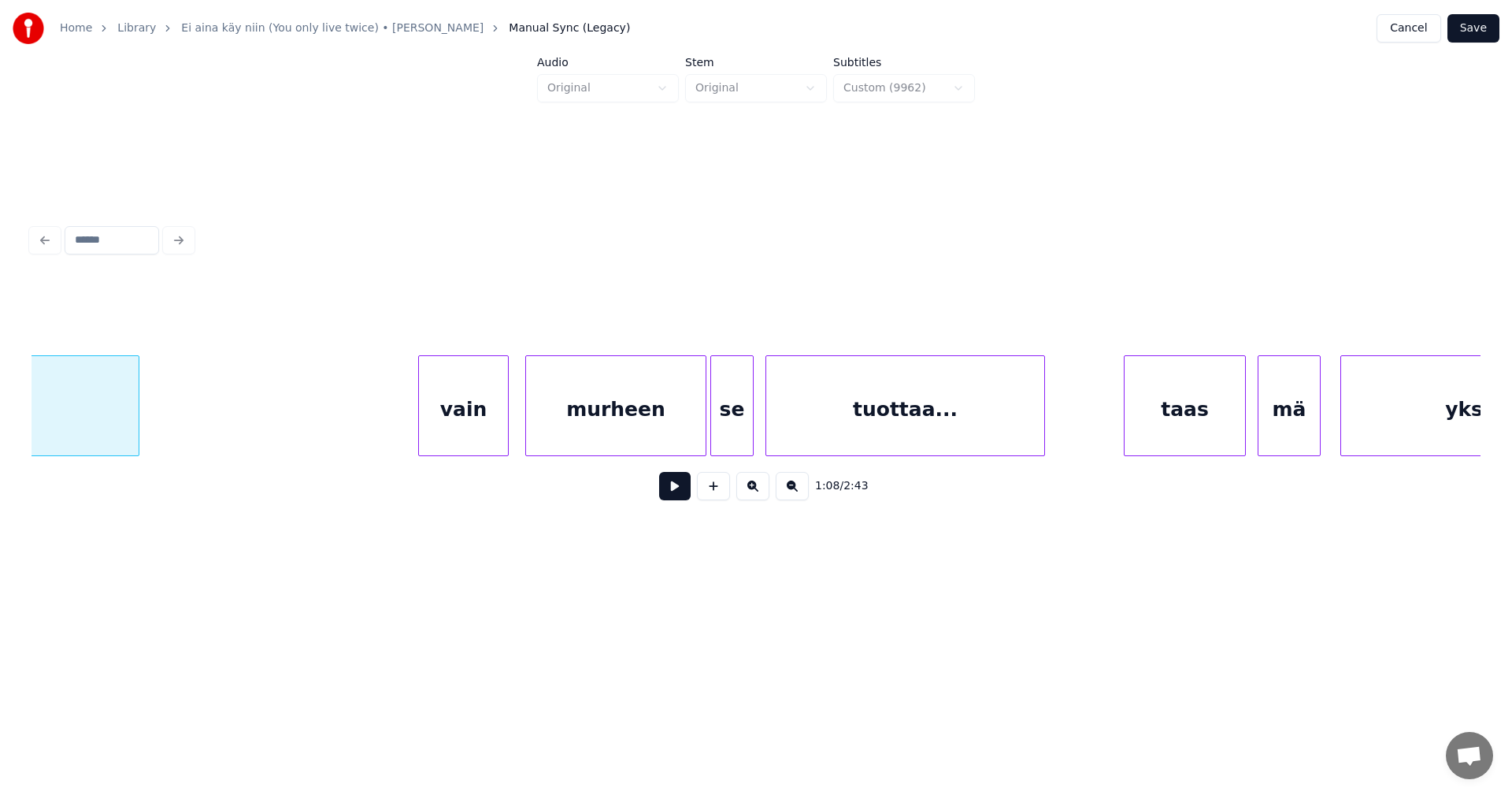
click at [468, 438] on div "vain" at bounding box center [463, 409] width 89 height 107
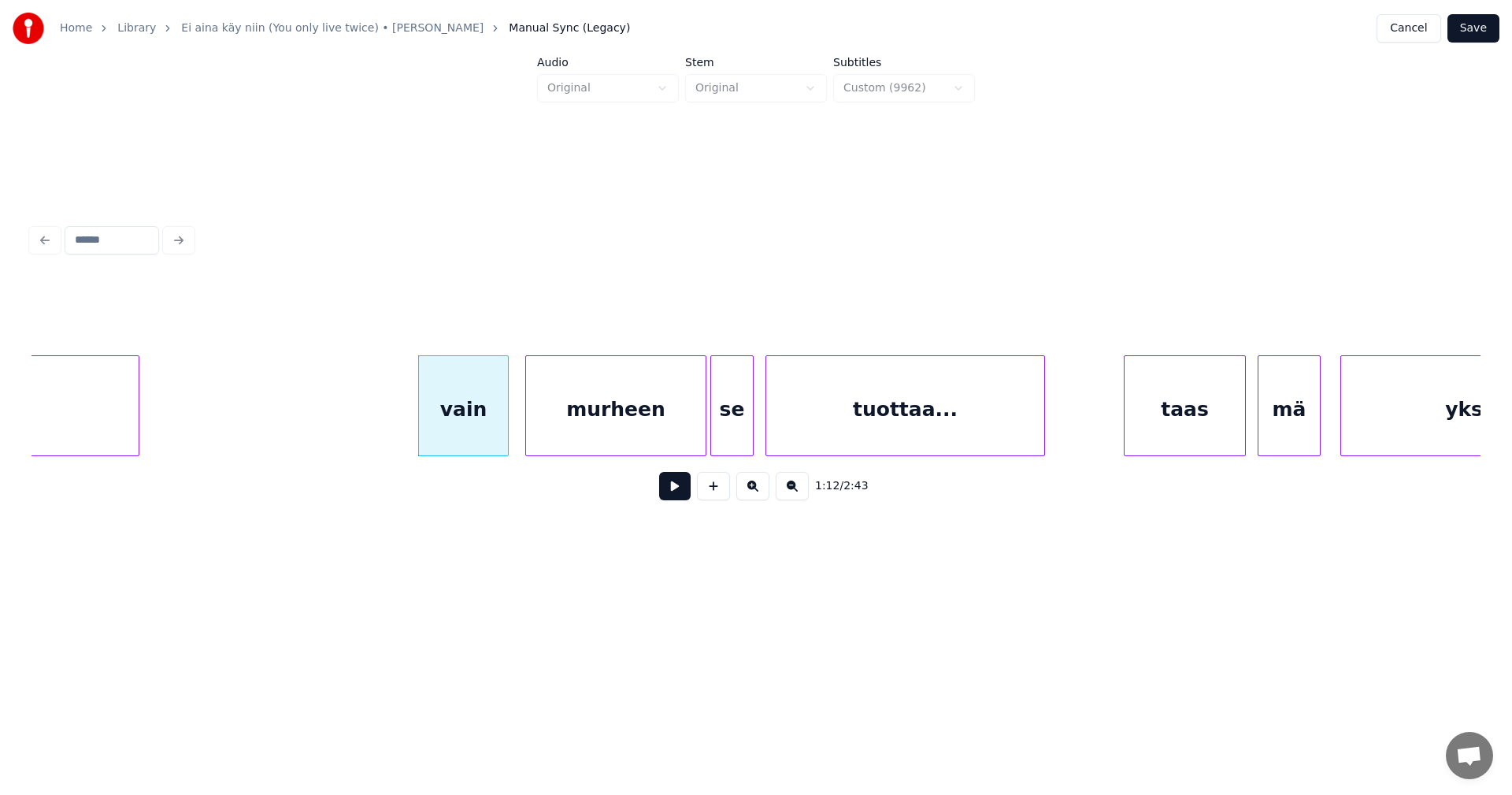
click at [669, 493] on button at bounding box center [675, 486] width 32 height 28
drag, startPoint x: 669, startPoint y: 493, endPoint x: 616, endPoint y: 491, distance: 53.0
click at [668, 493] on button at bounding box center [675, 486] width 32 height 28
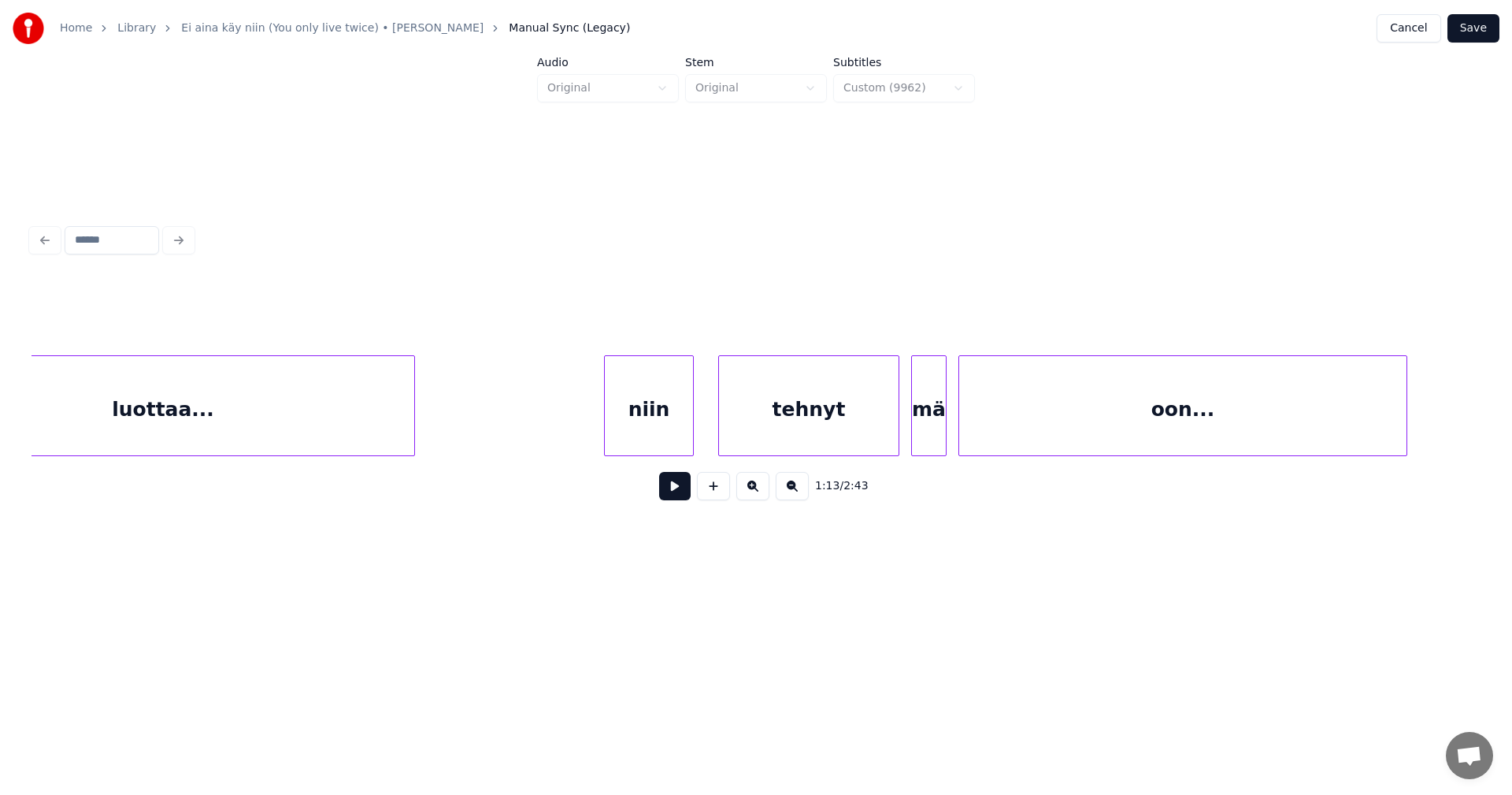
click at [606, 429] on div at bounding box center [607, 405] width 5 height 99
click at [669, 488] on button at bounding box center [675, 486] width 32 height 28
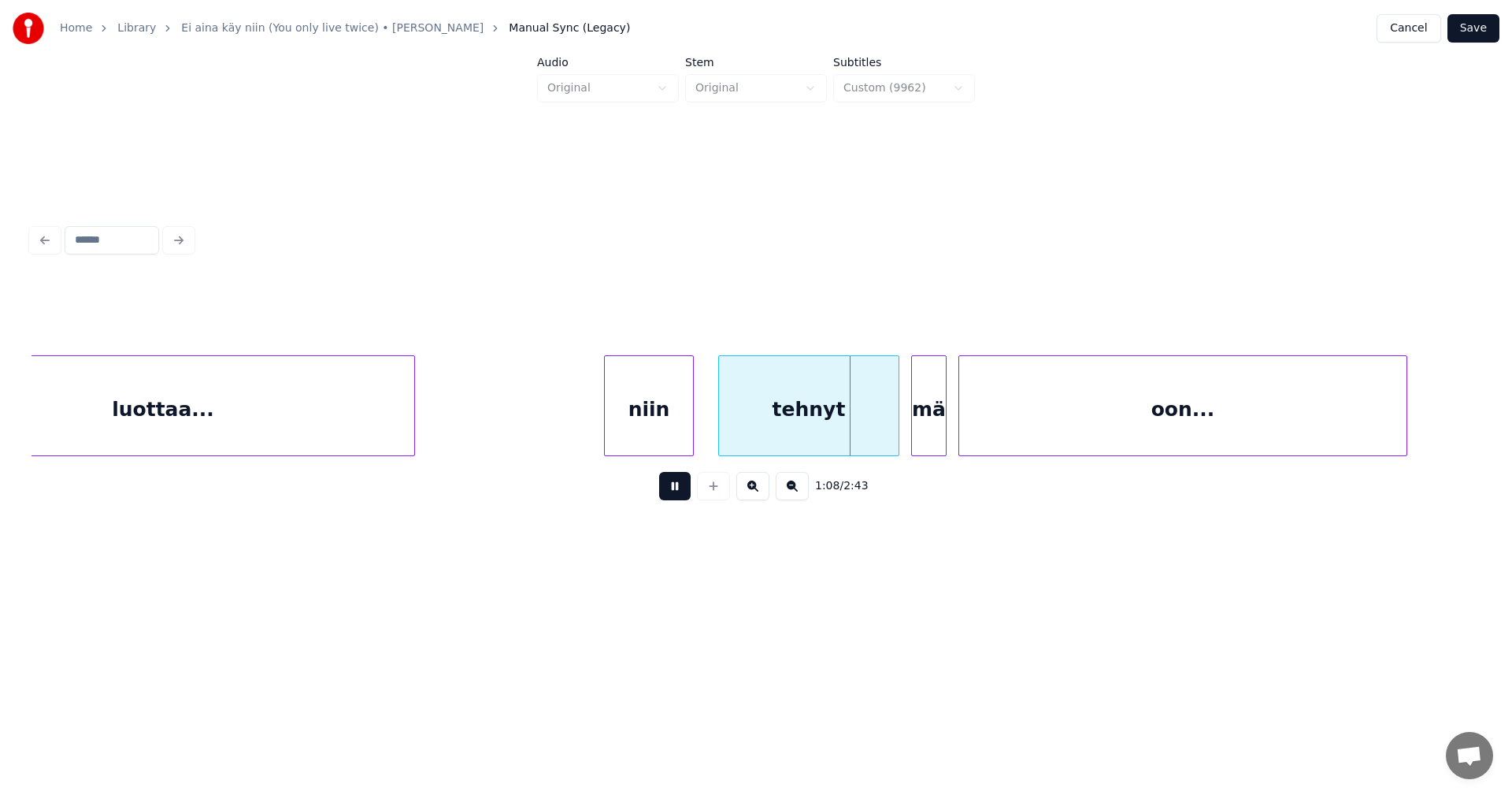
click at [673, 491] on button at bounding box center [675, 486] width 32 height 28
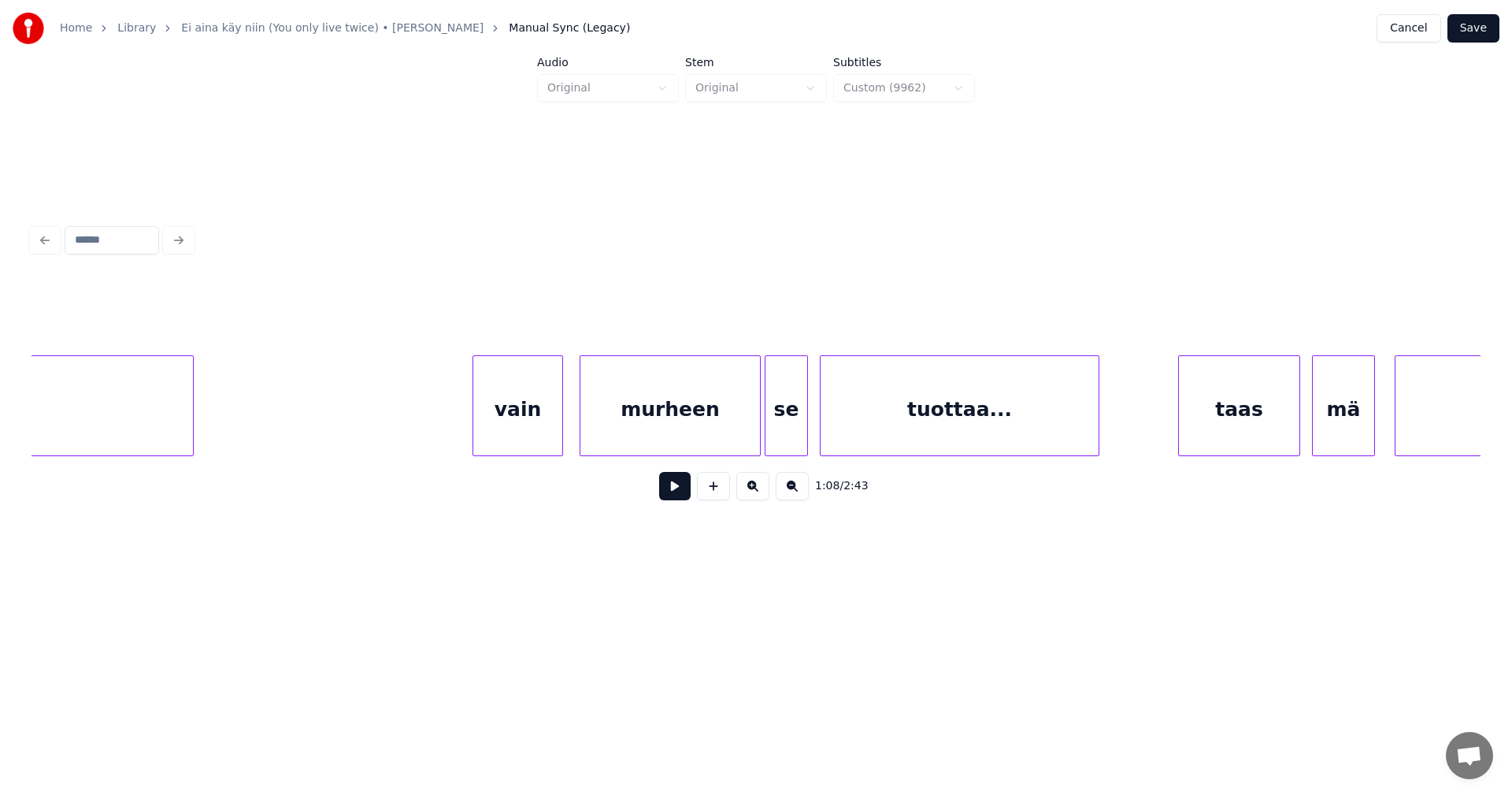
scroll to position [0, 13896]
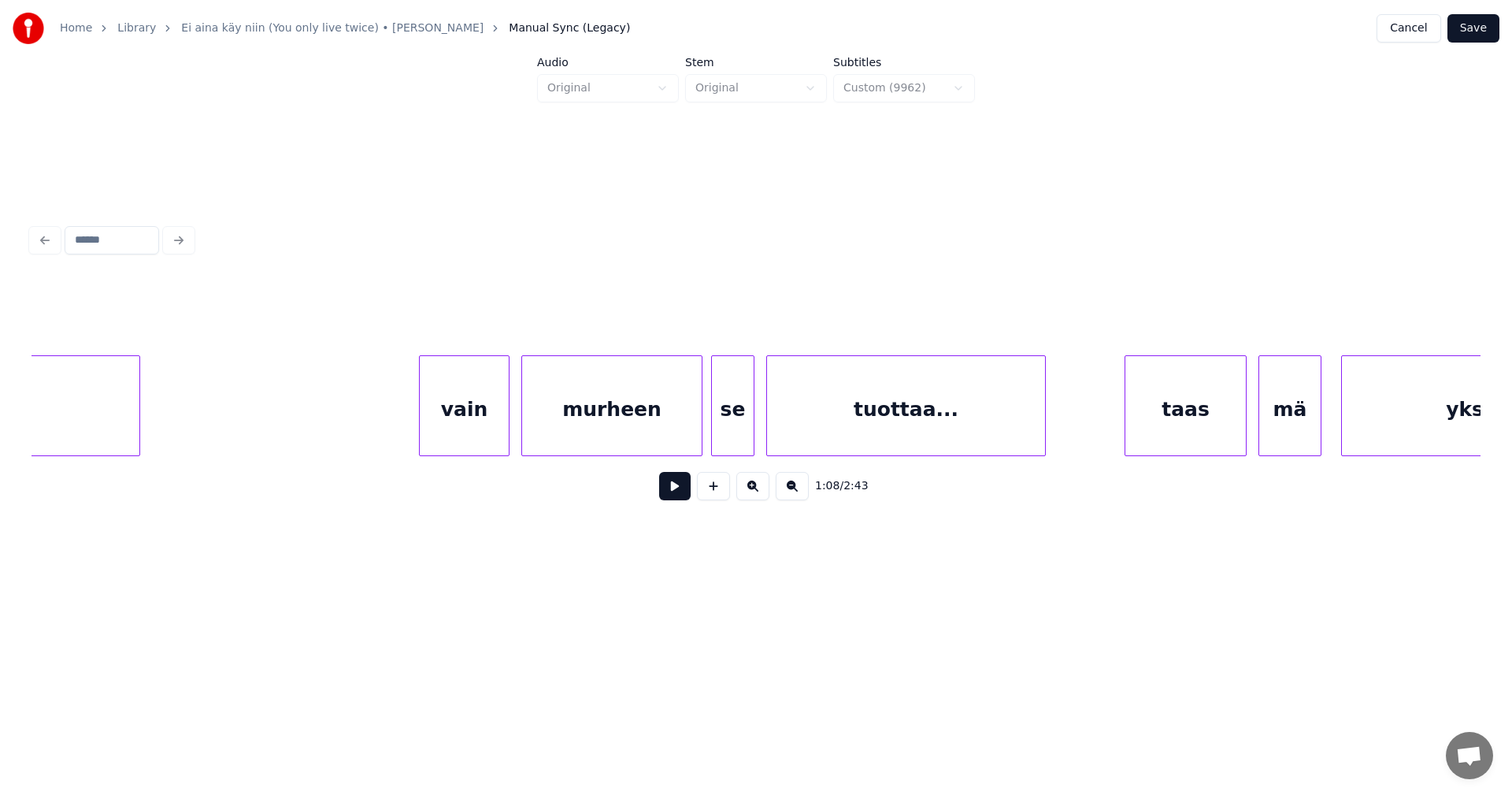
click at [669, 431] on div "murheen" at bounding box center [611, 409] width 179 height 107
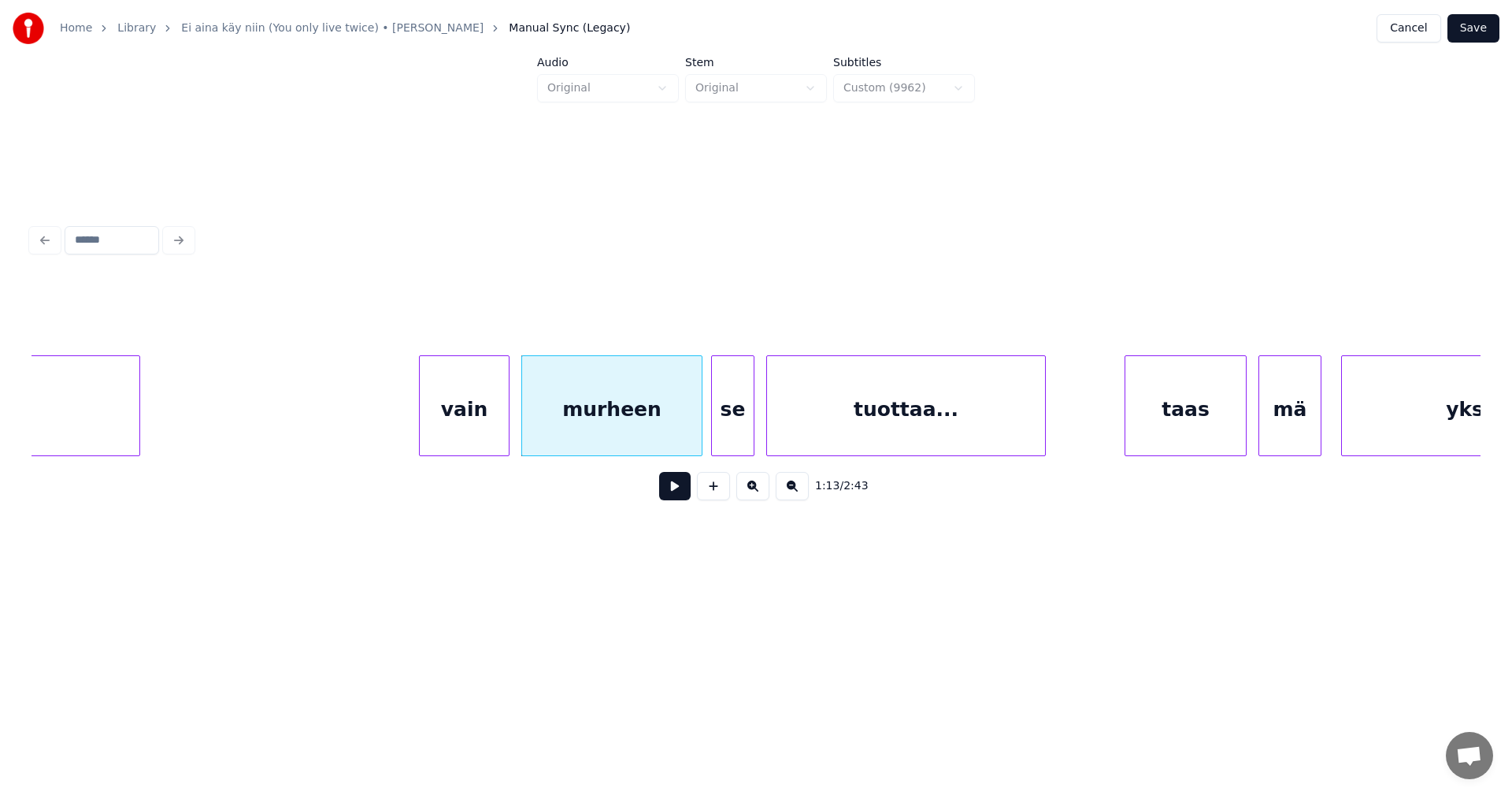
click at [667, 489] on button at bounding box center [675, 486] width 32 height 28
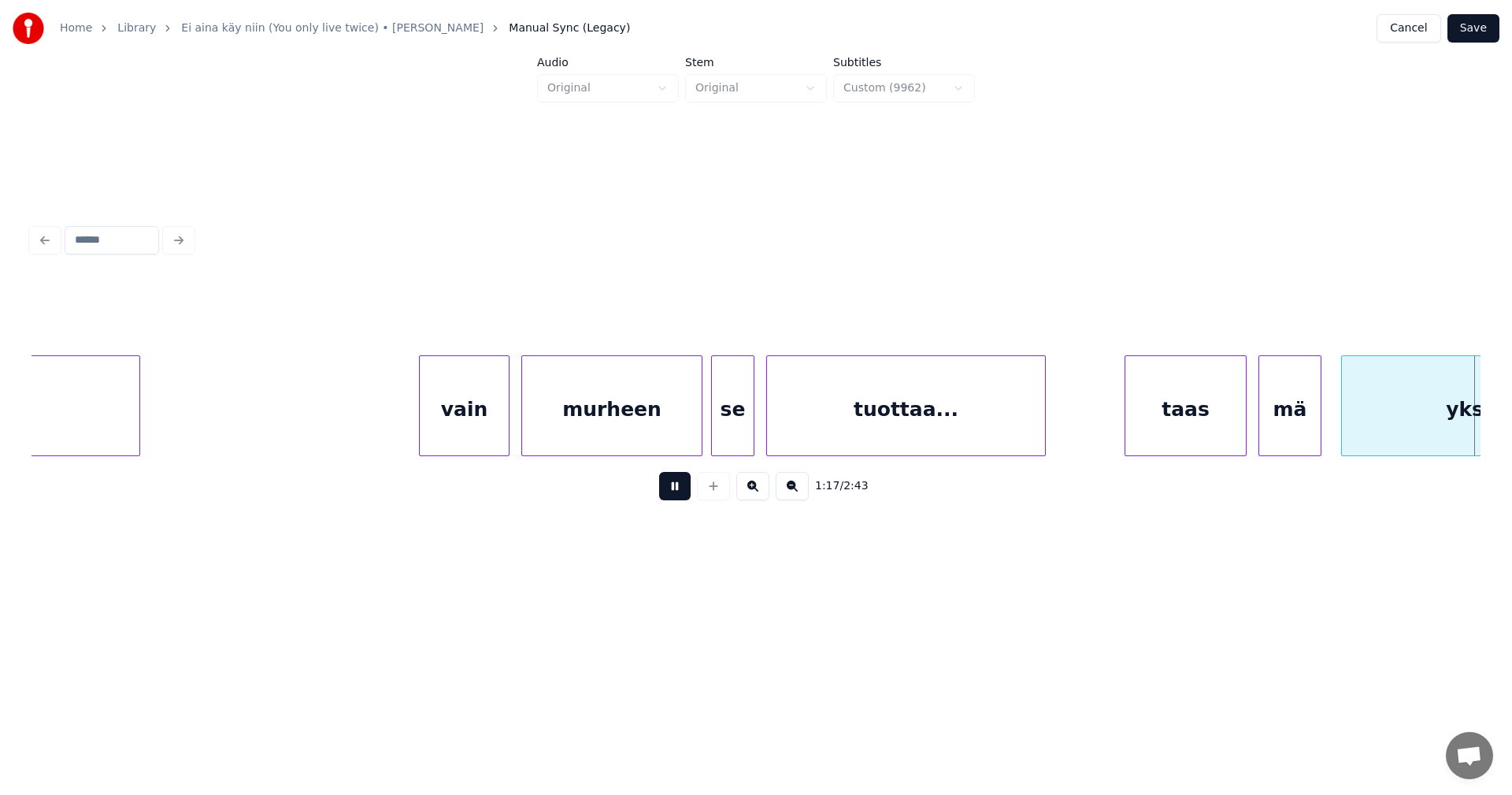
scroll to position [0, 15345]
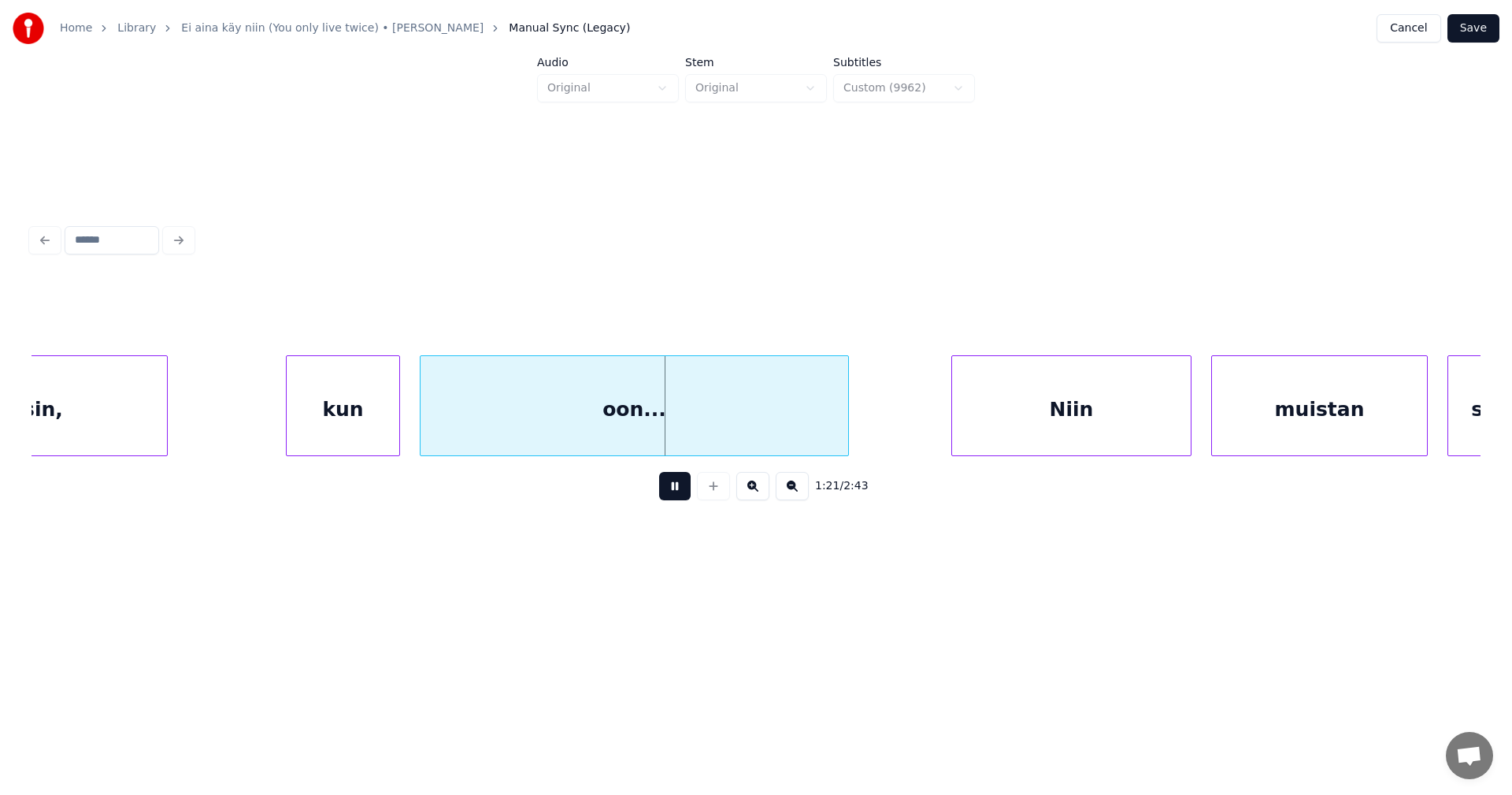
click at [667, 489] on button at bounding box center [675, 486] width 32 height 28
click at [186, 429] on div at bounding box center [188, 405] width 5 height 99
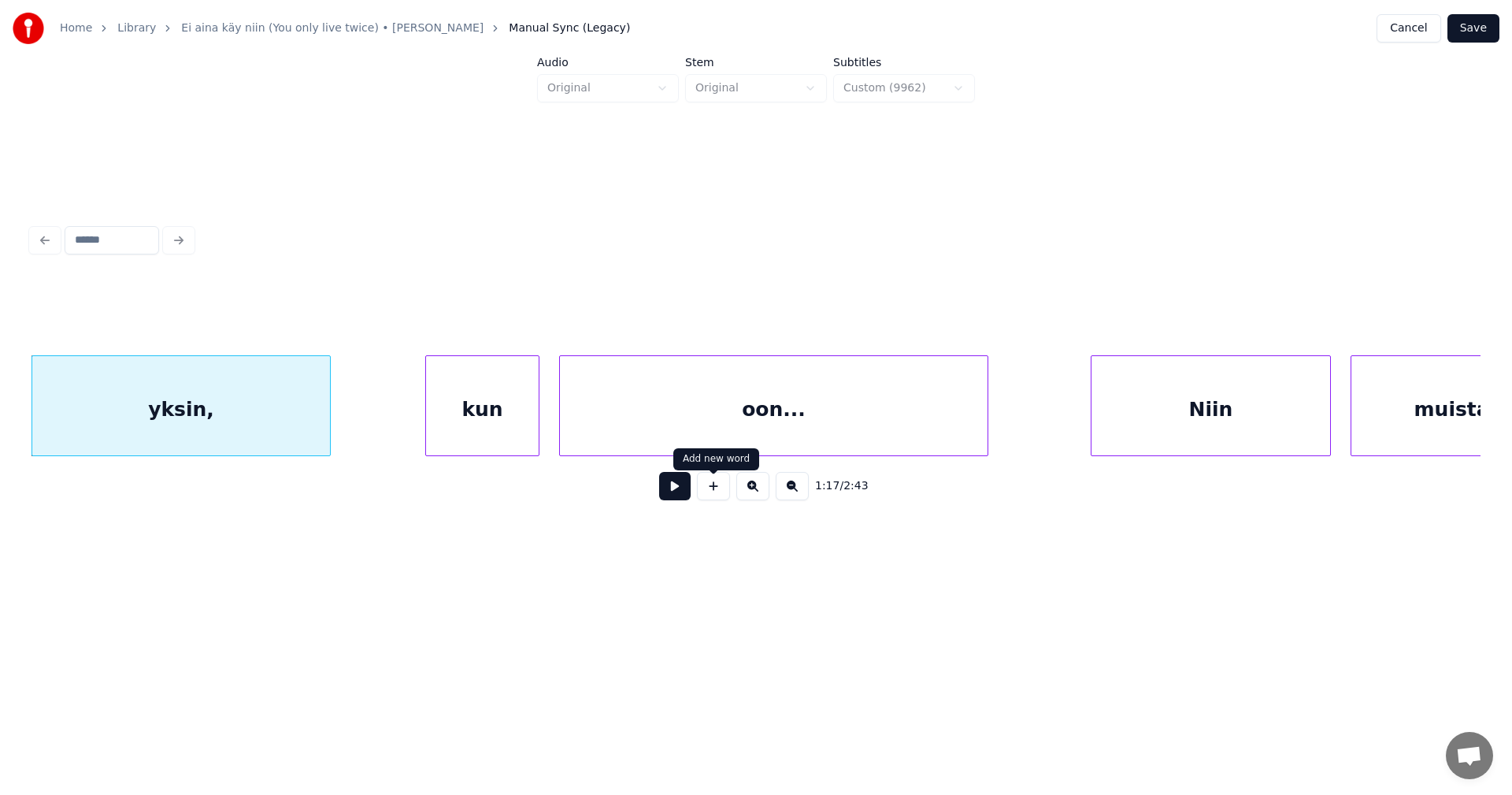
click at [678, 496] on button at bounding box center [675, 486] width 32 height 28
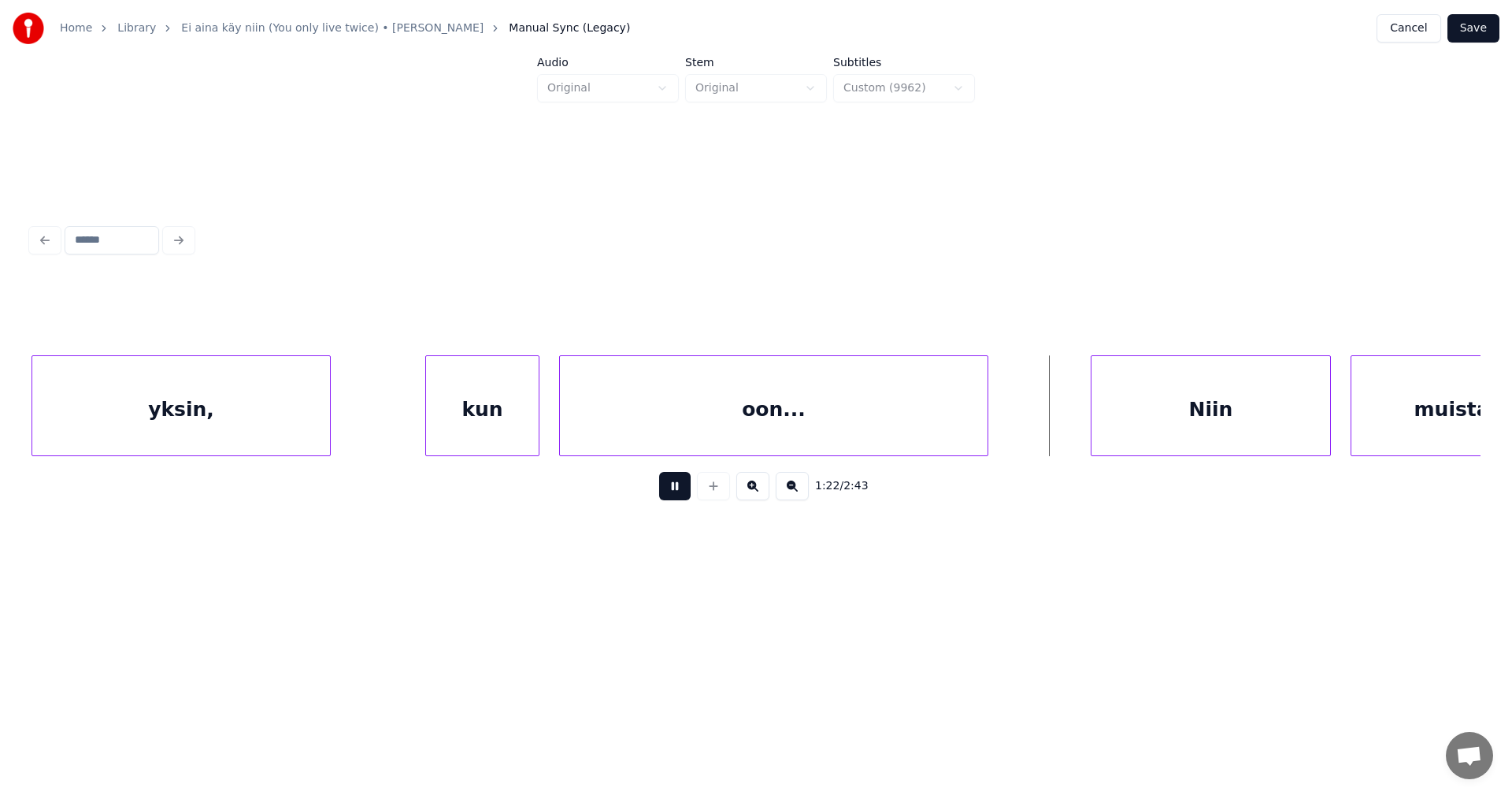
click at [678, 496] on button at bounding box center [675, 486] width 32 height 28
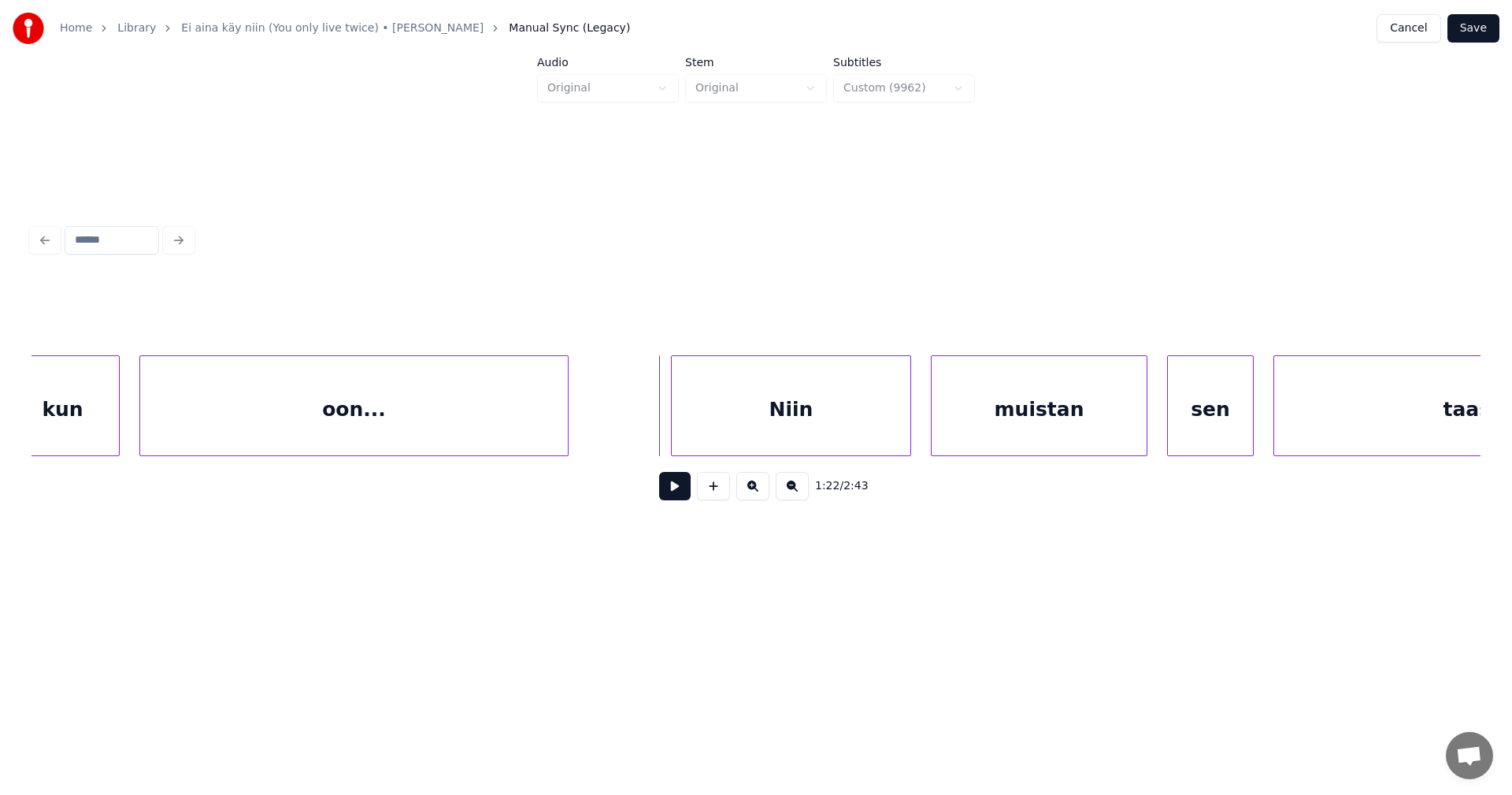
scroll to position [0, 15647]
click at [793, 438] on div "Niin" at bounding box center [749, 409] width 238 height 107
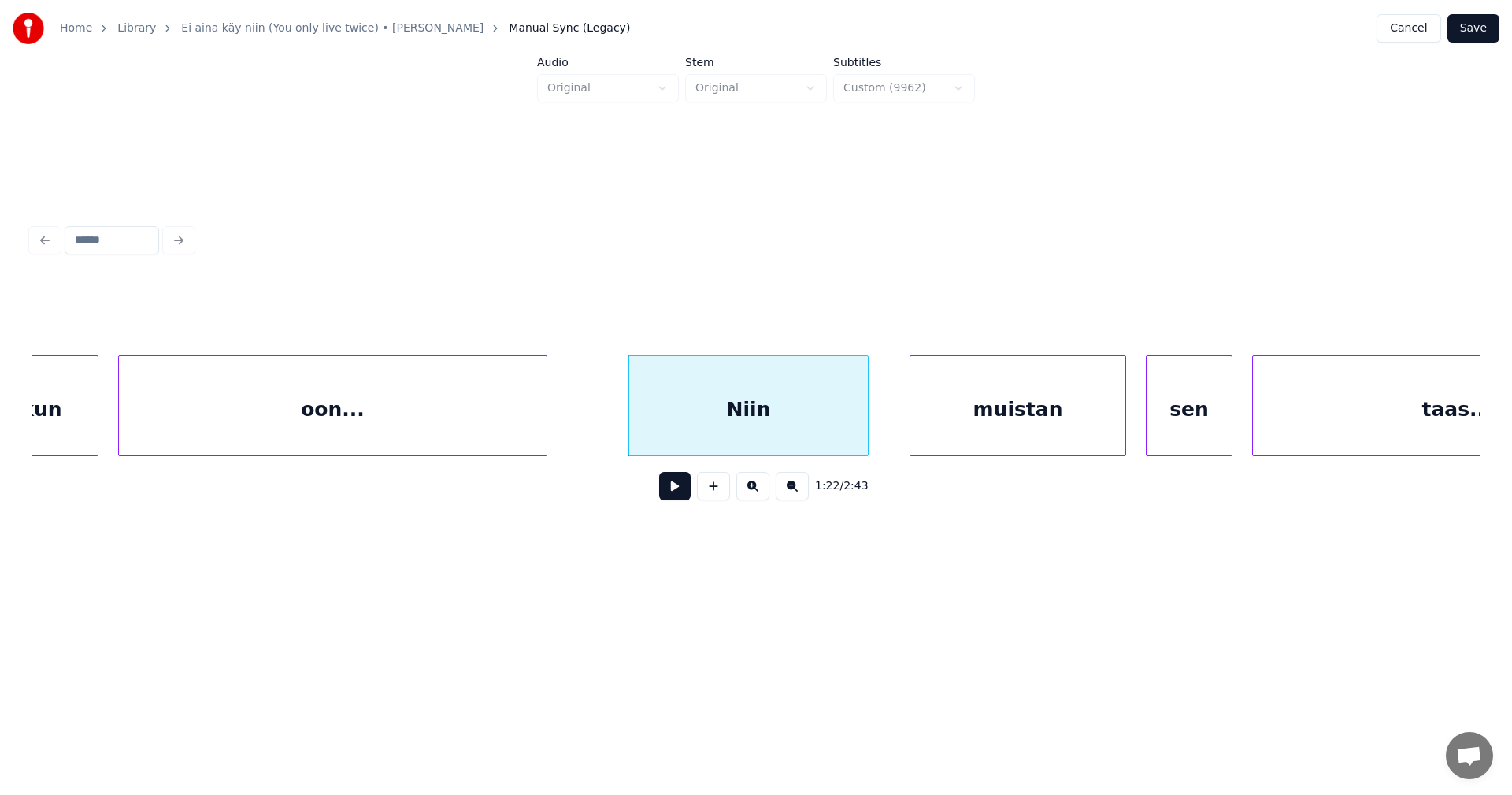
click at [683, 497] on button at bounding box center [675, 486] width 32 height 28
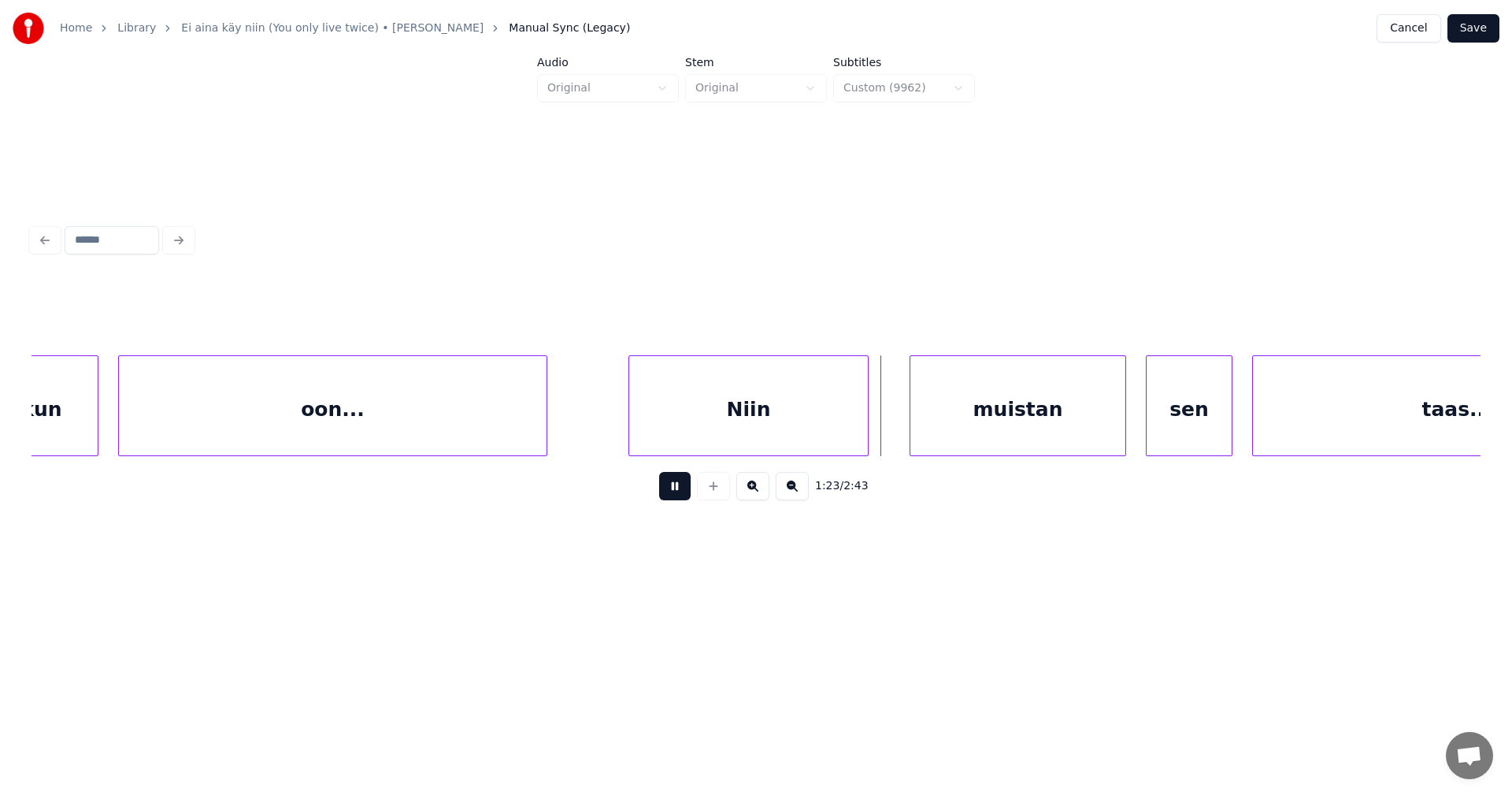
click at [683, 497] on button at bounding box center [675, 486] width 32 height 28
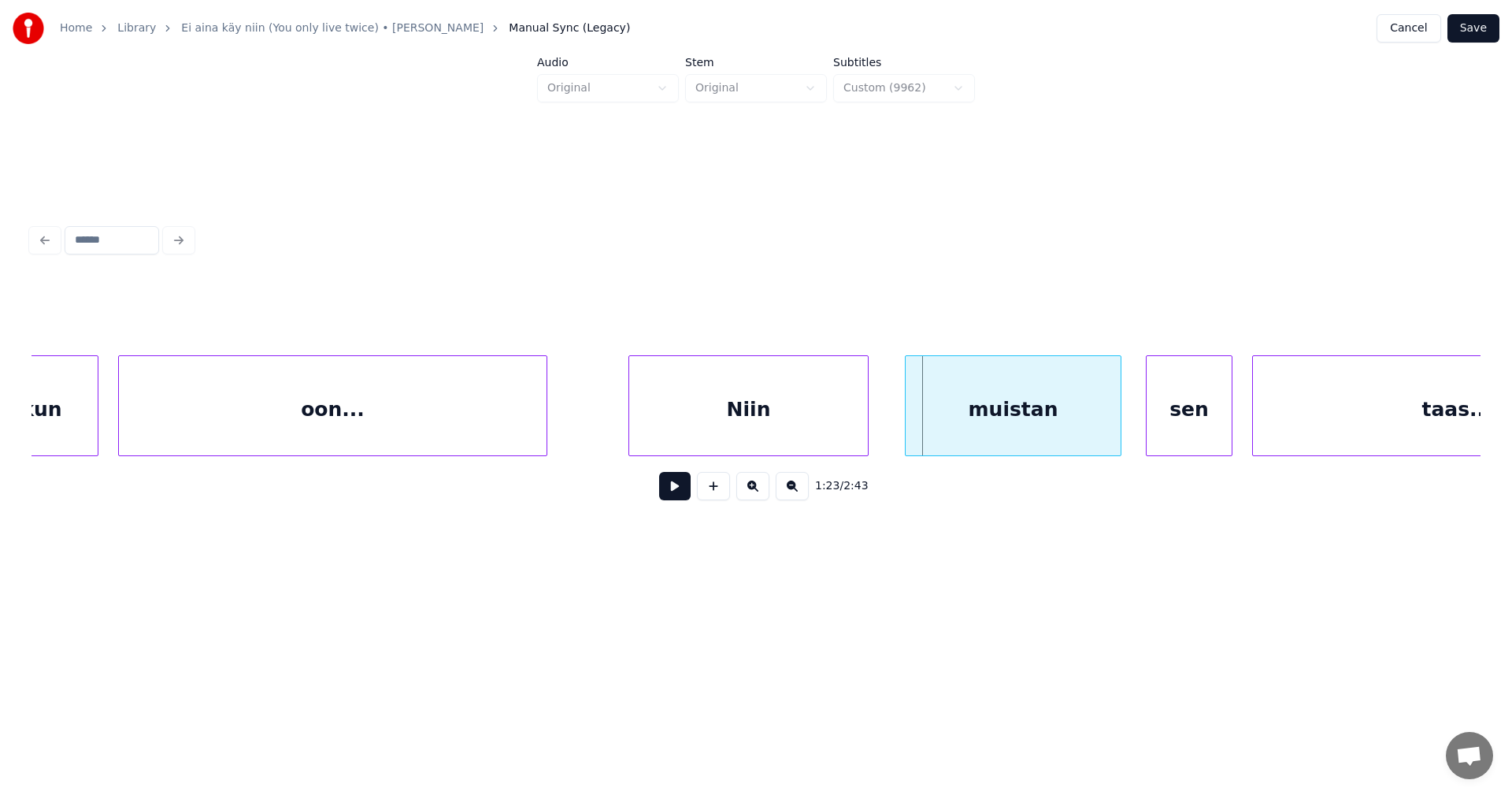
click at [942, 437] on div "muistan" at bounding box center [1013, 409] width 215 height 107
click at [677, 493] on button at bounding box center [675, 486] width 32 height 28
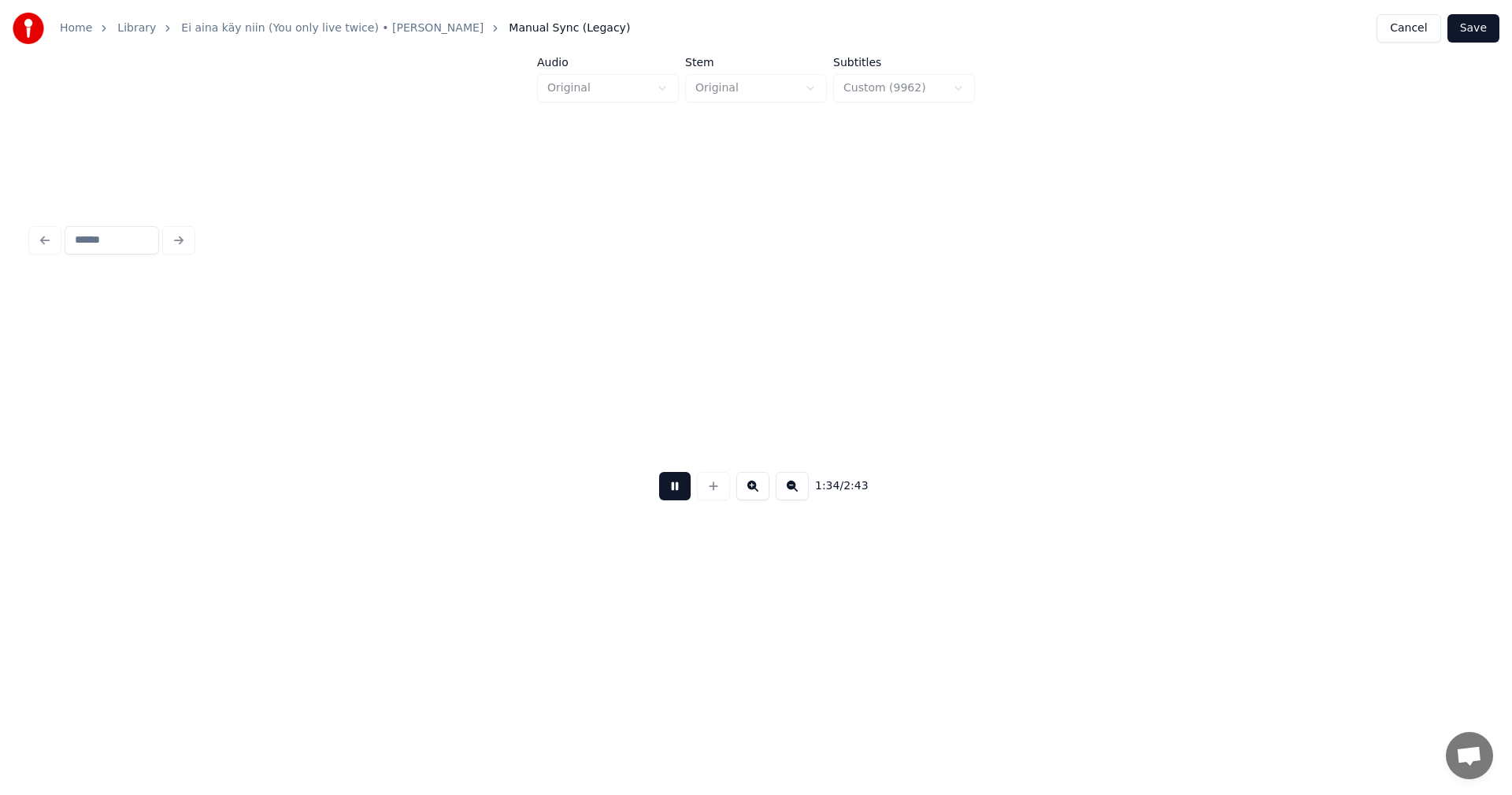
scroll to position [0, 18549]
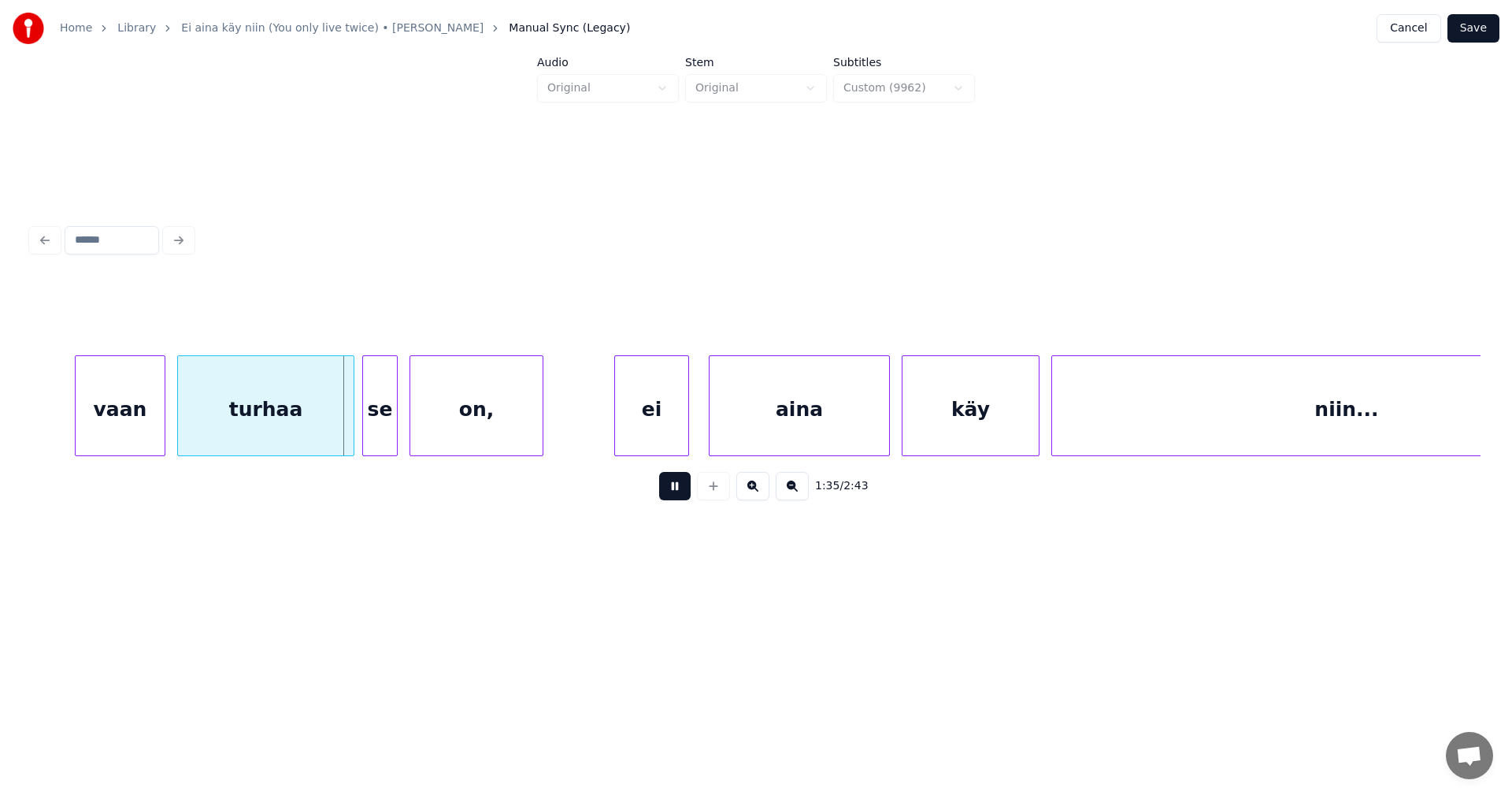
click at [677, 493] on button at bounding box center [675, 486] width 32 height 28
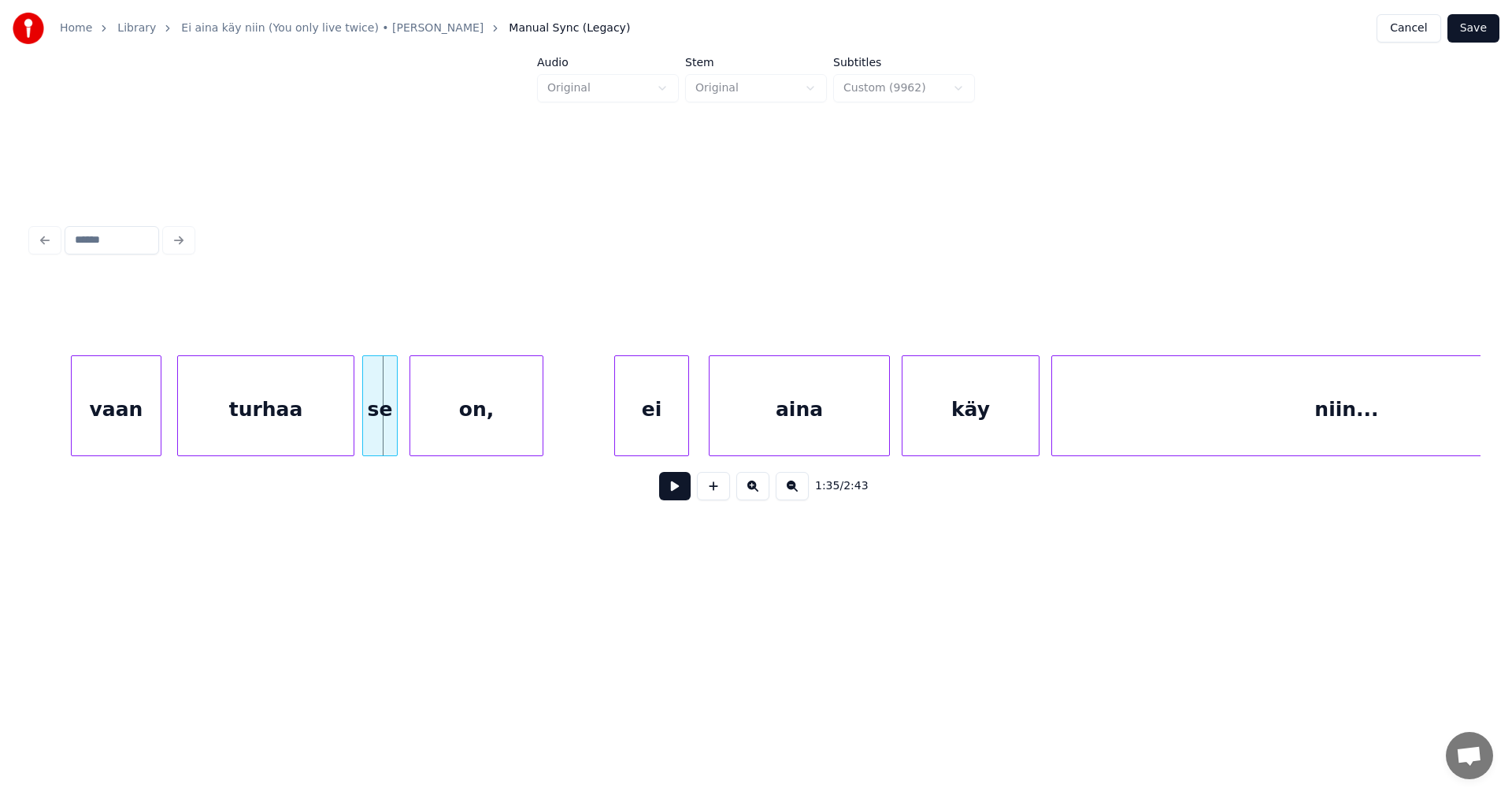
click at [117, 433] on div "vaan" at bounding box center [115, 409] width 89 height 107
click at [313, 434] on div "turhaa" at bounding box center [266, 409] width 176 height 107
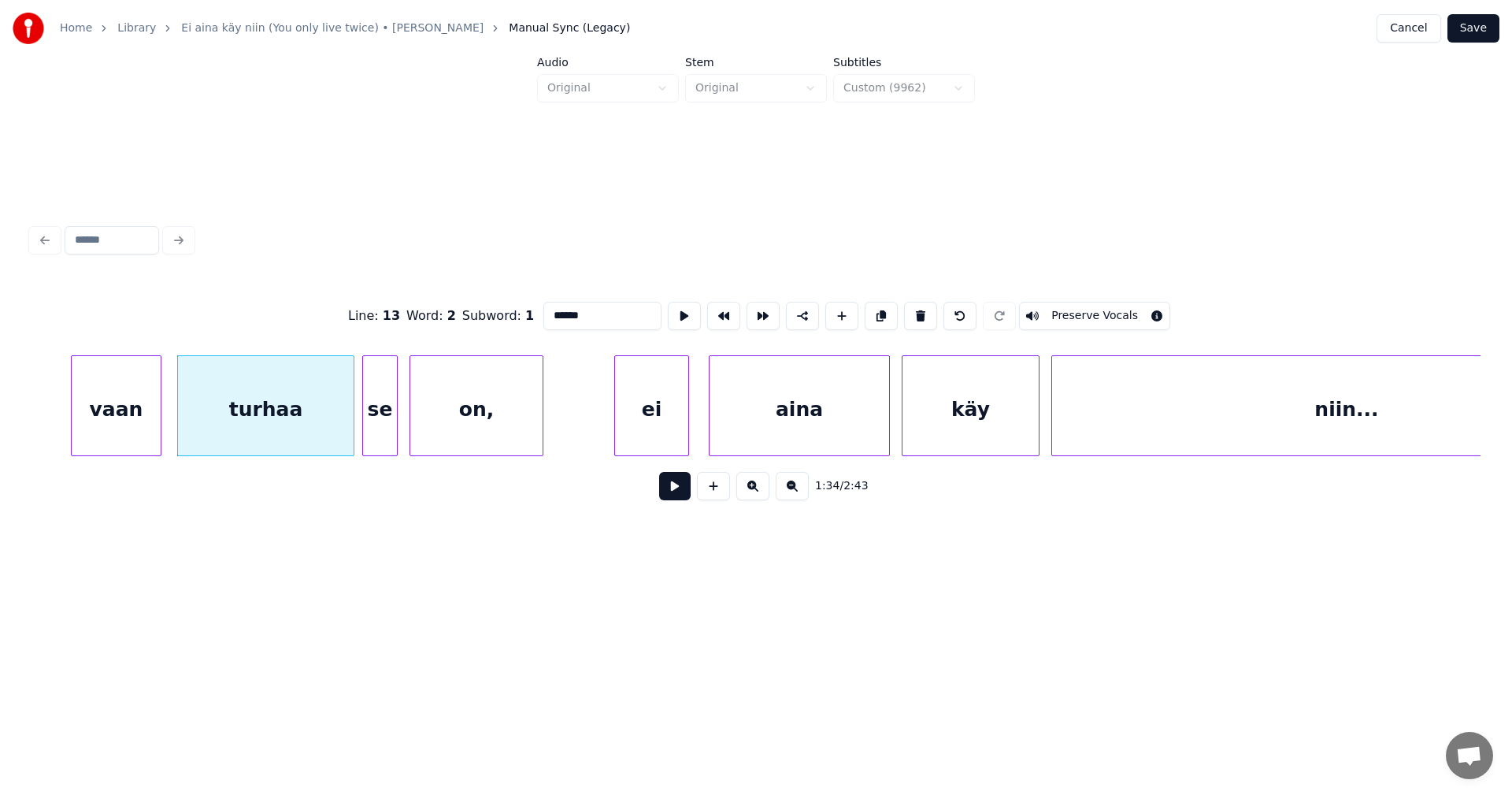
click at [674, 492] on button at bounding box center [675, 486] width 32 height 28
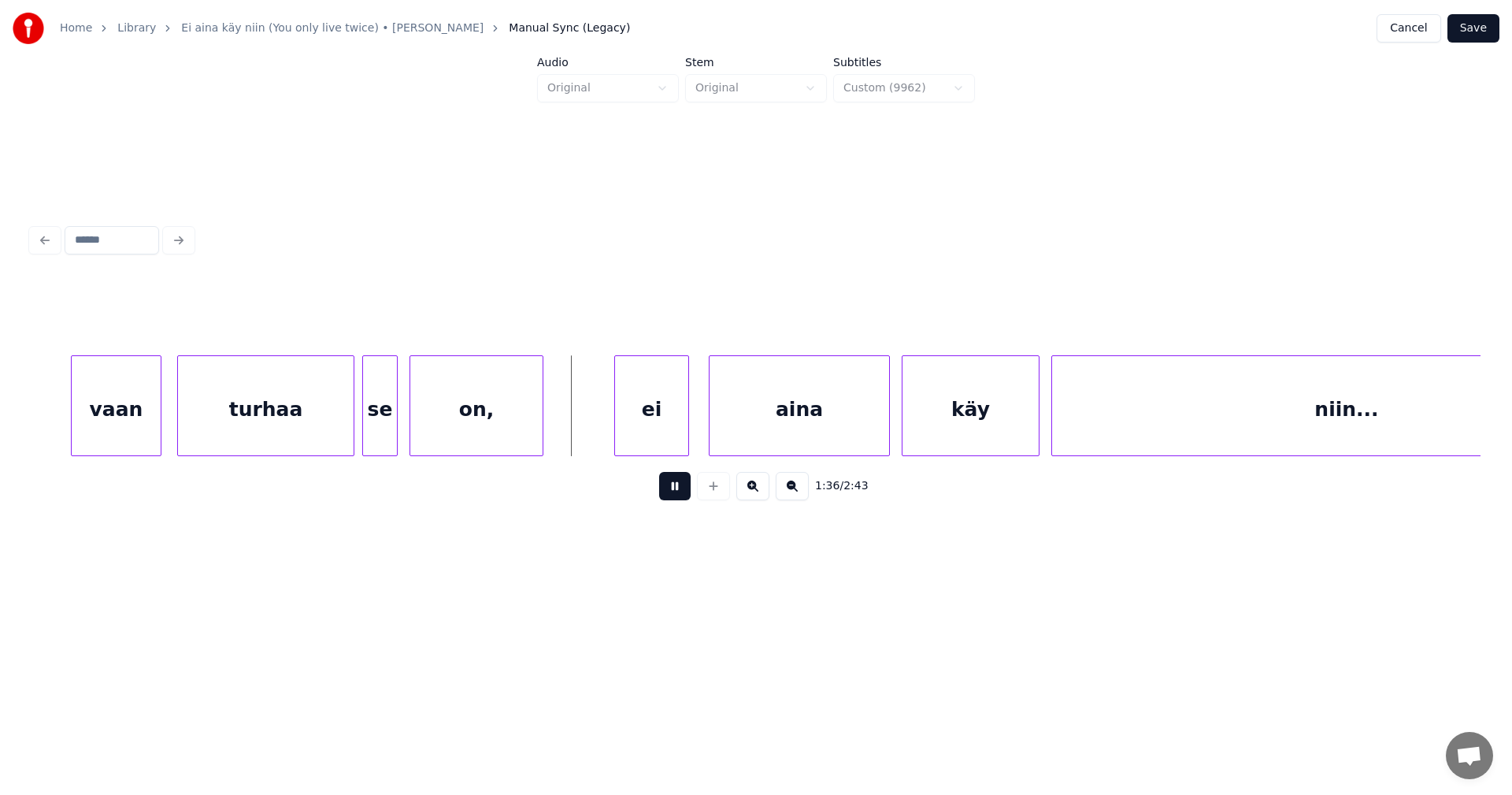
drag, startPoint x: 674, startPoint y: 491, endPoint x: 666, endPoint y: 474, distance: 18.8
click at [673, 491] on button at bounding box center [675, 486] width 32 height 28
click at [653, 435] on div "ei" at bounding box center [643, 409] width 73 height 107
click at [742, 432] on div "aina" at bounding box center [792, 409] width 179 height 107
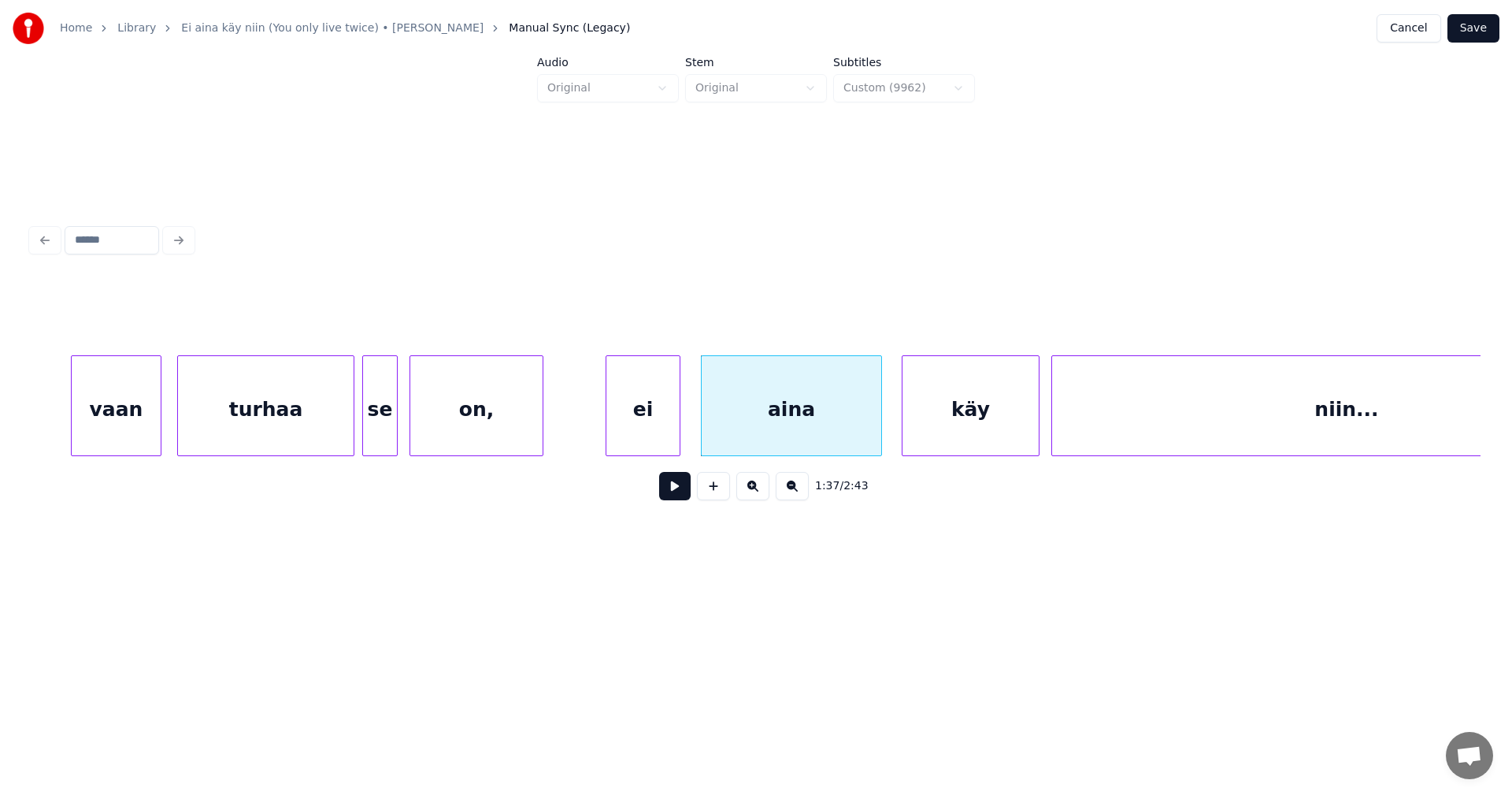
click at [669, 491] on button at bounding box center [675, 486] width 32 height 28
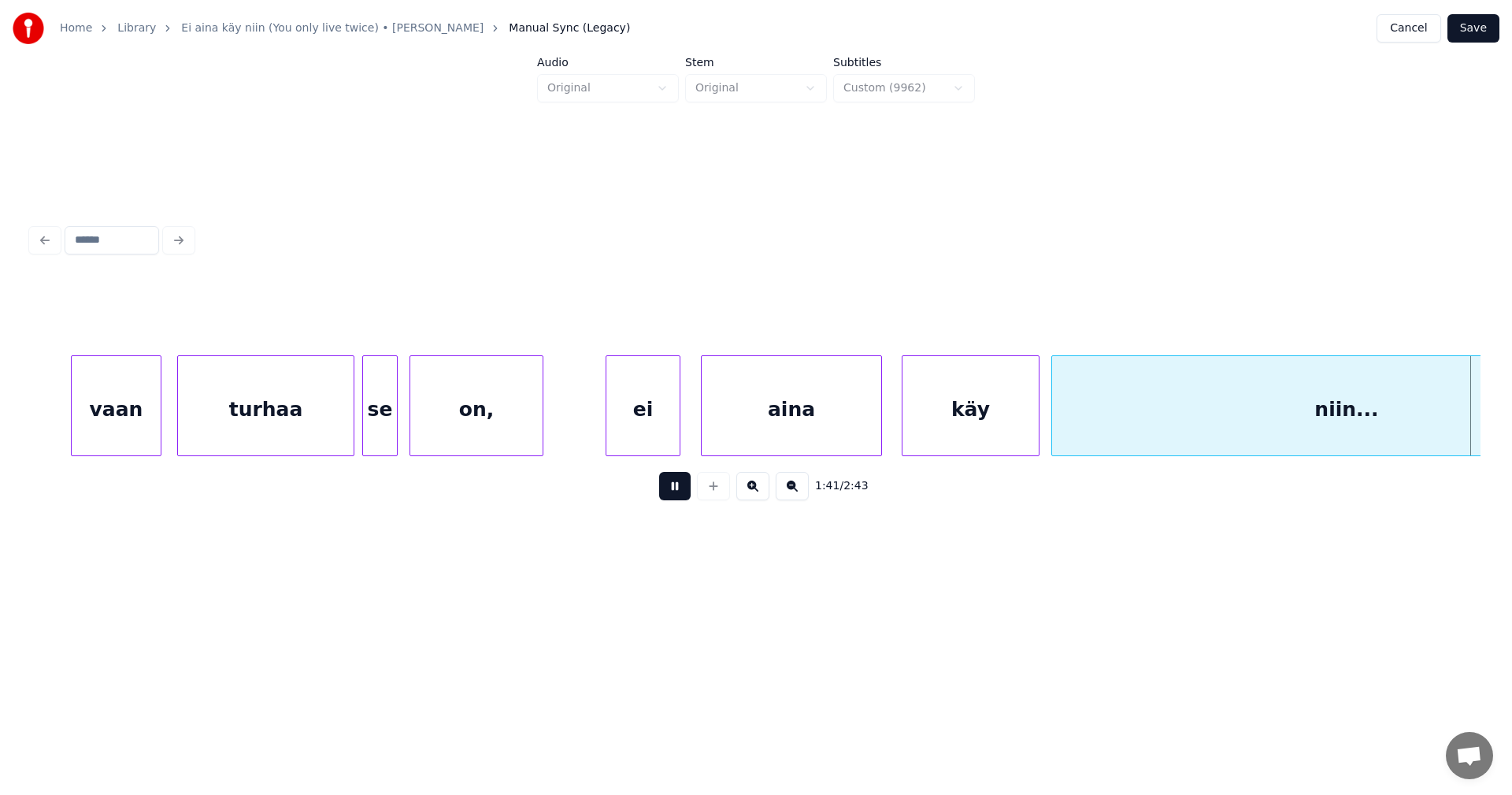
scroll to position [0, 20002]
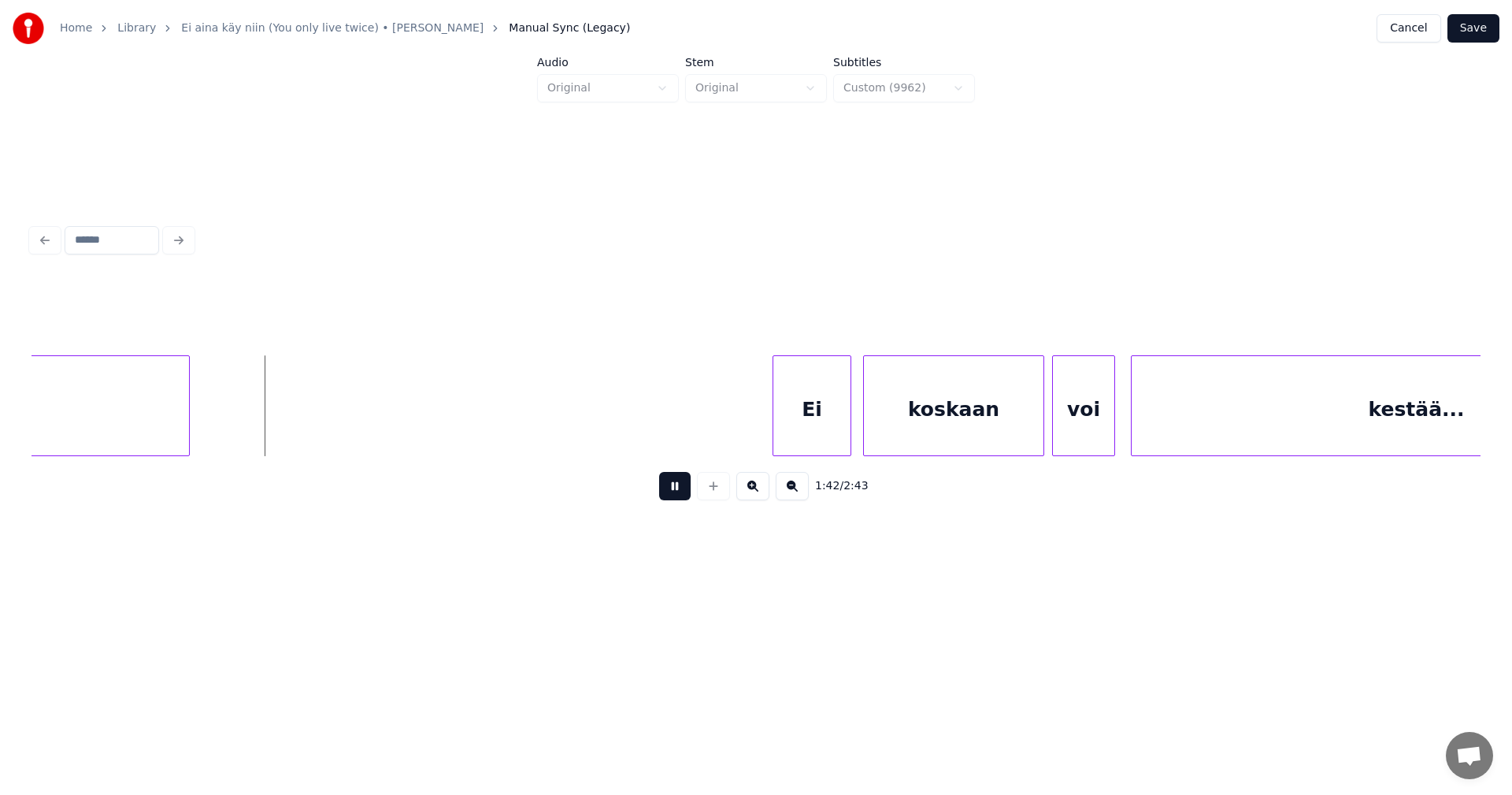
click at [669, 491] on button at bounding box center [675, 486] width 32 height 28
click at [796, 427] on div "Ei" at bounding box center [805, 409] width 77 height 107
click at [891, 424] on div "koskaan" at bounding box center [947, 409] width 179 height 107
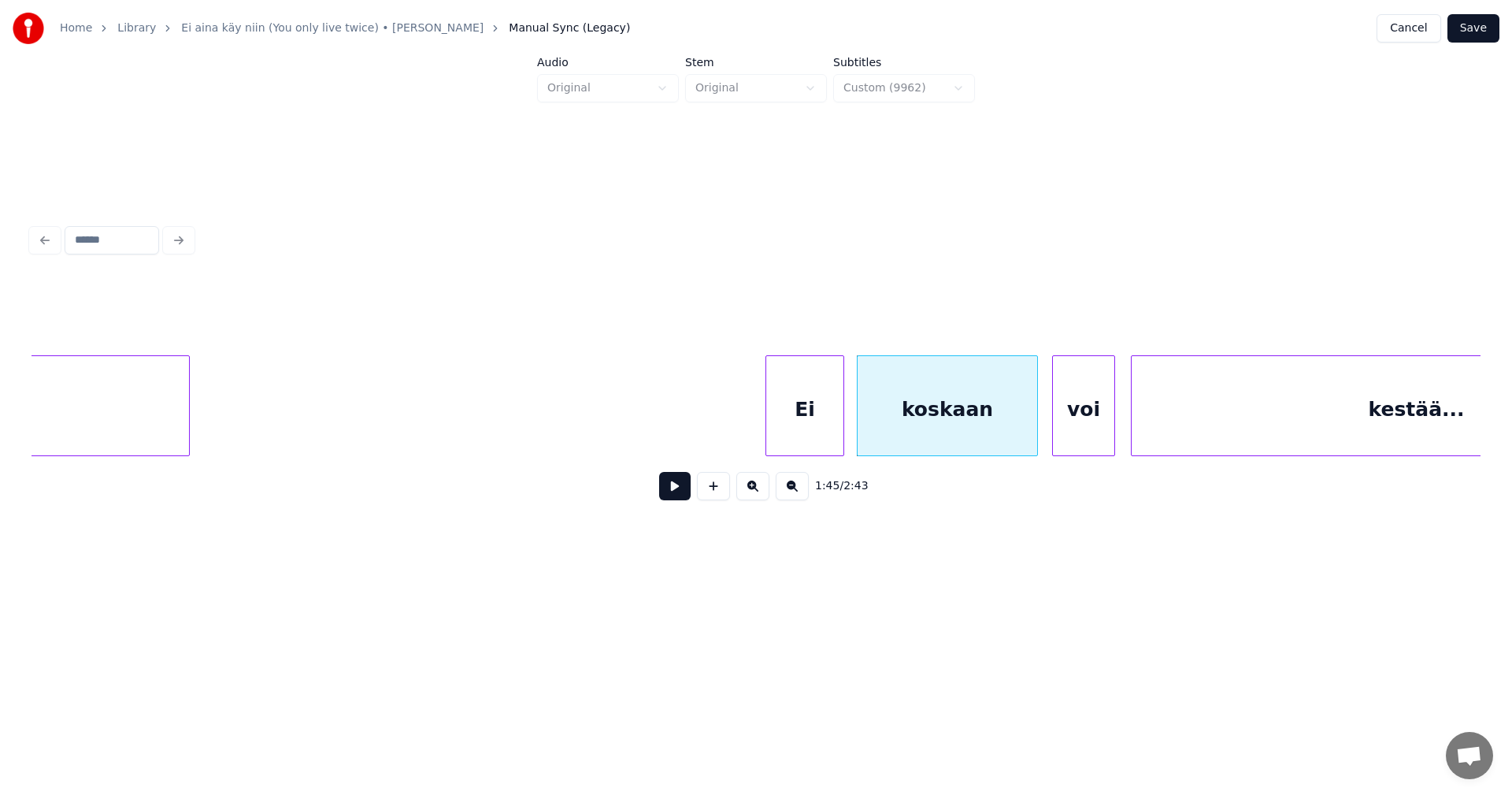
click at [670, 494] on button at bounding box center [675, 486] width 32 height 28
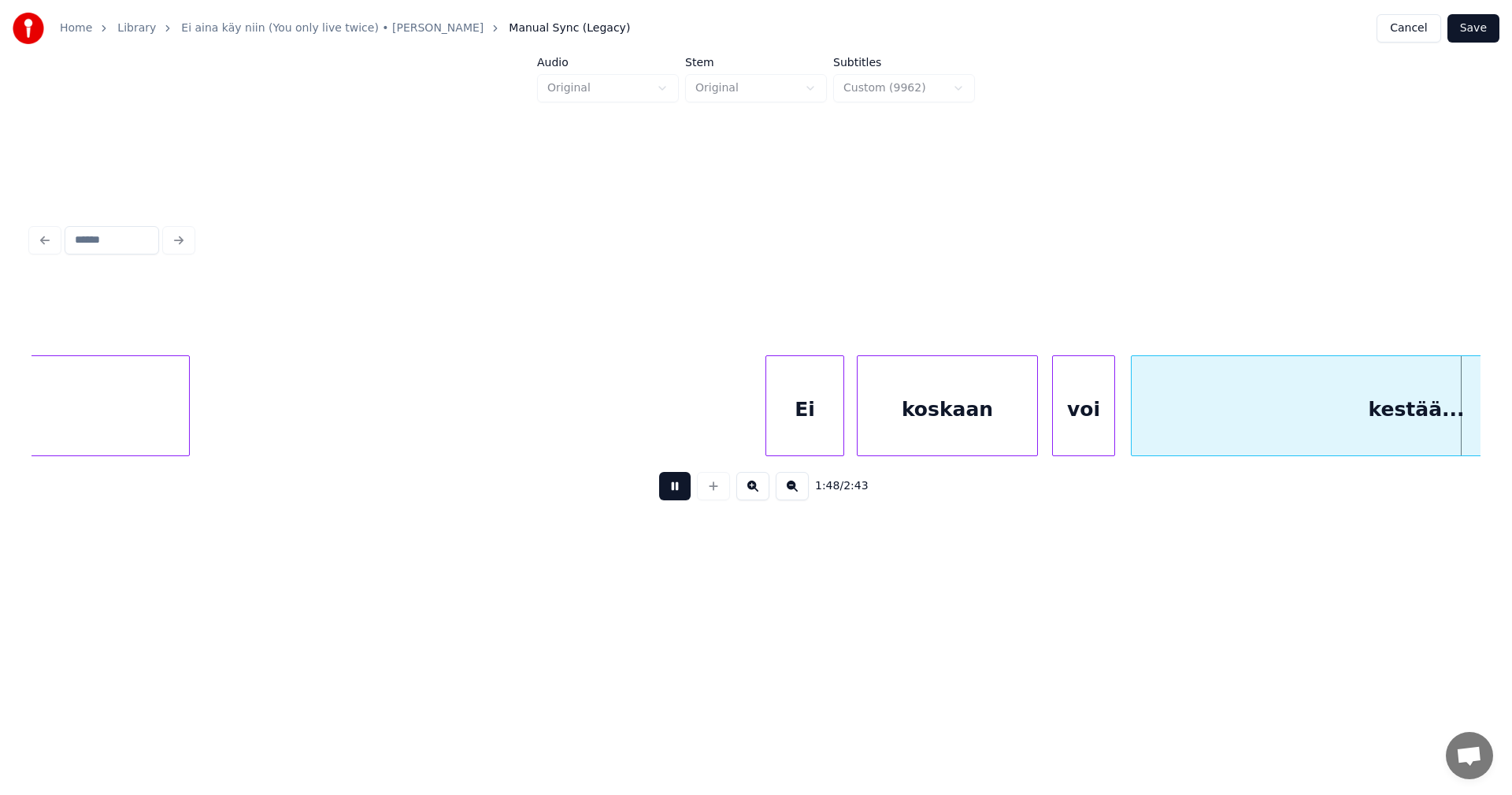
scroll to position [0, 21451]
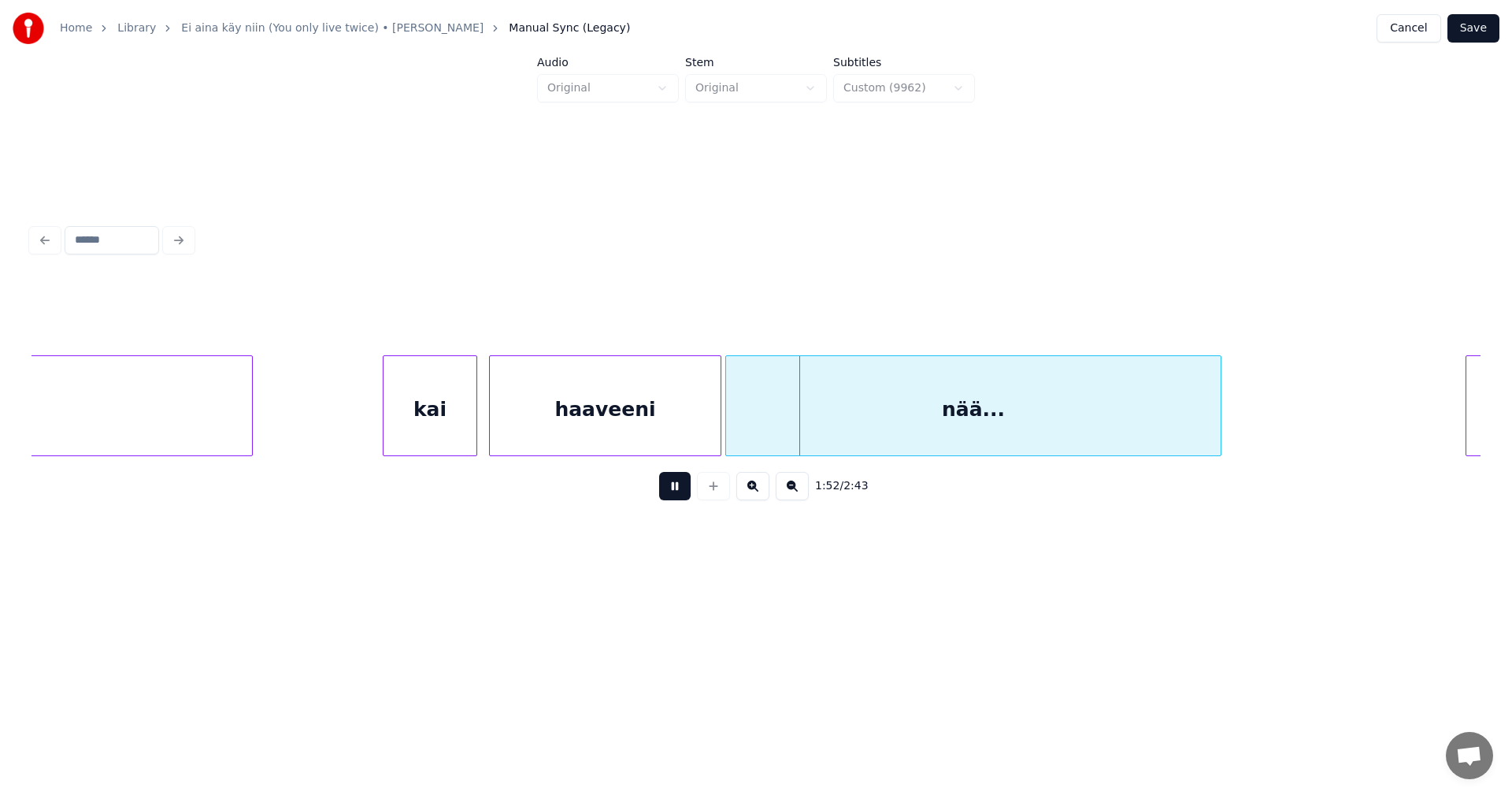
click at [670, 494] on button at bounding box center [675, 486] width 32 height 28
click at [714, 436] on div at bounding box center [714, 405] width 5 height 99
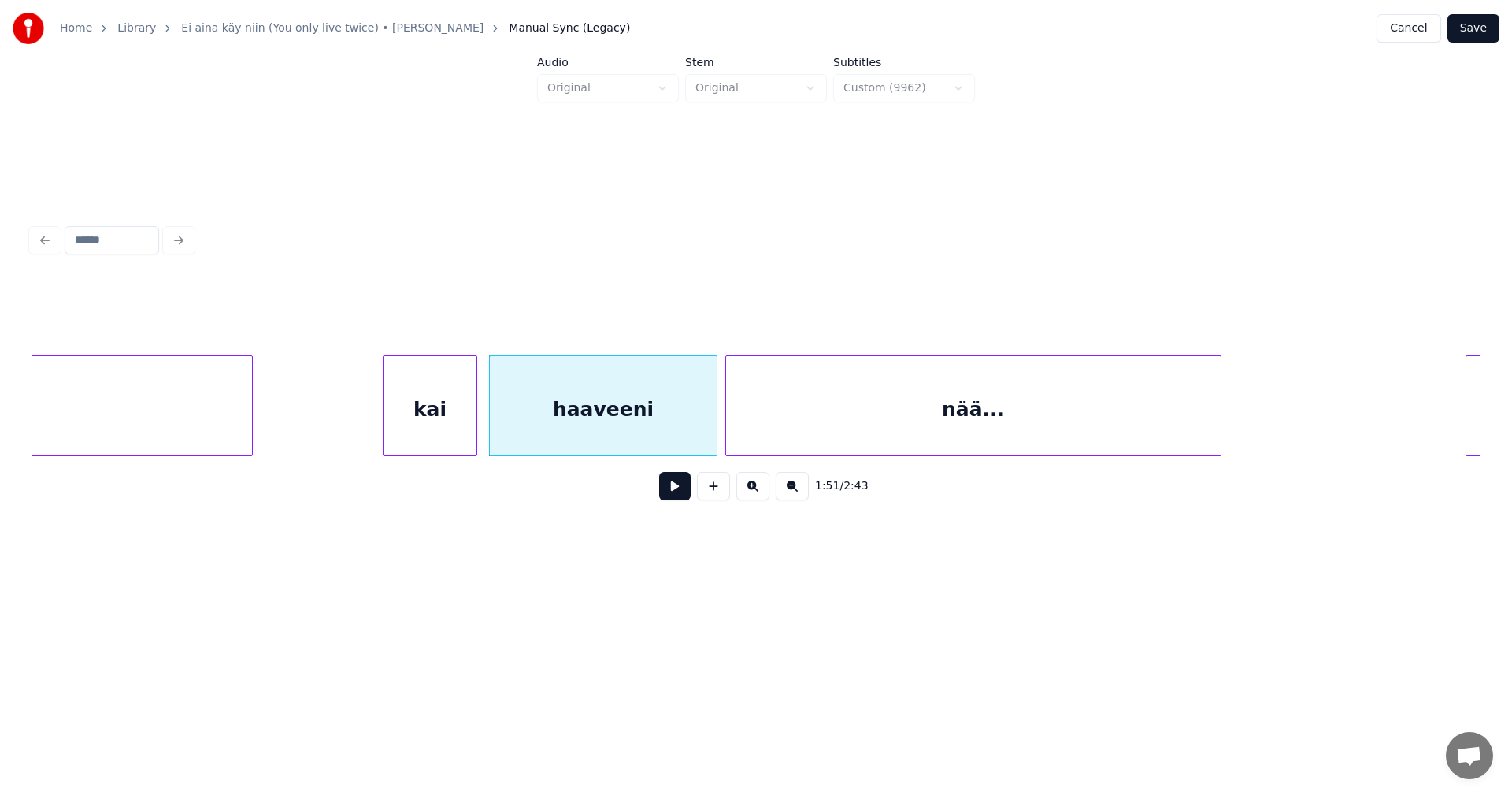
click at [676, 486] on button at bounding box center [675, 486] width 32 height 28
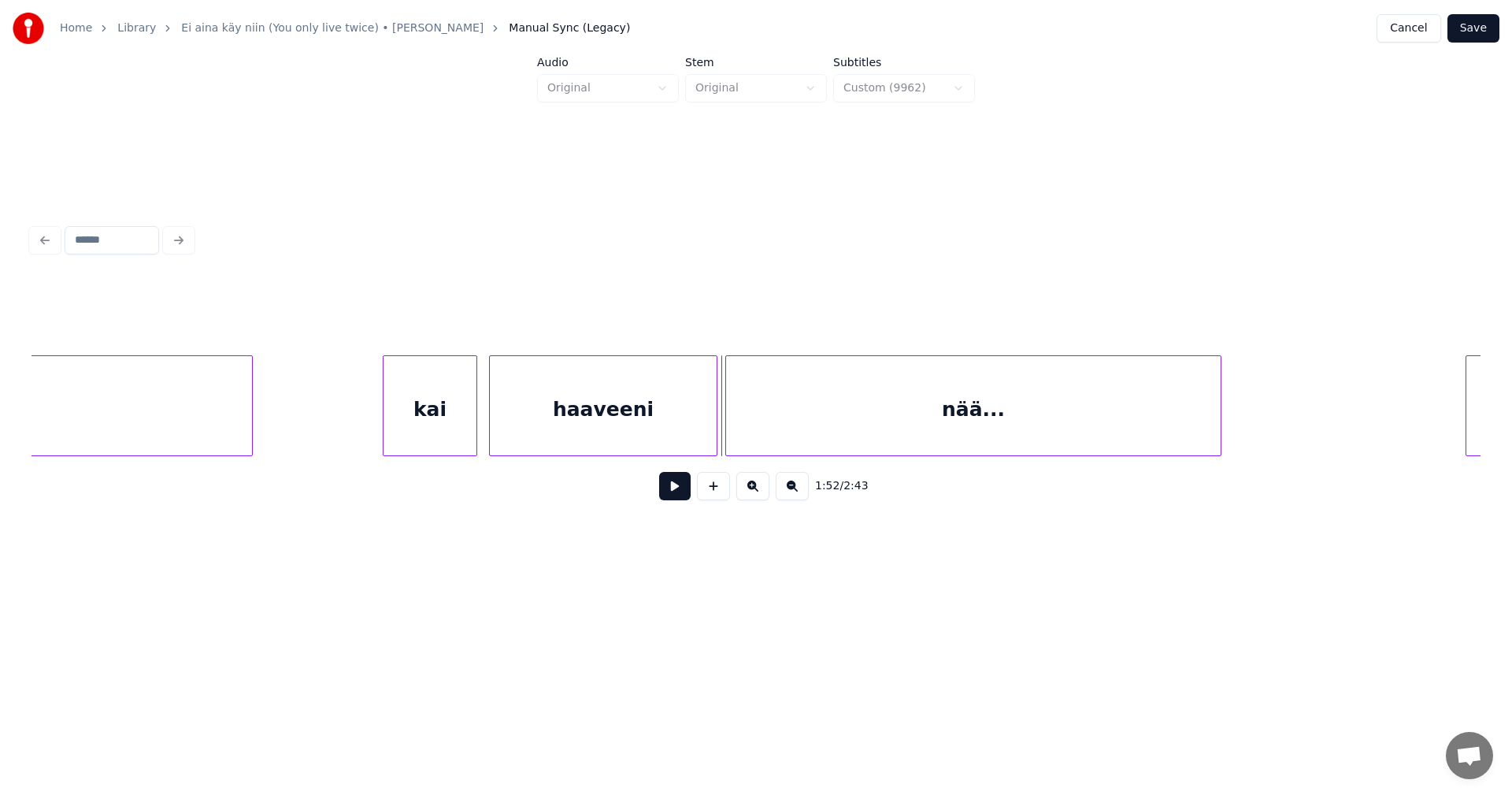
click at [676, 486] on button at bounding box center [675, 486] width 32 height 28
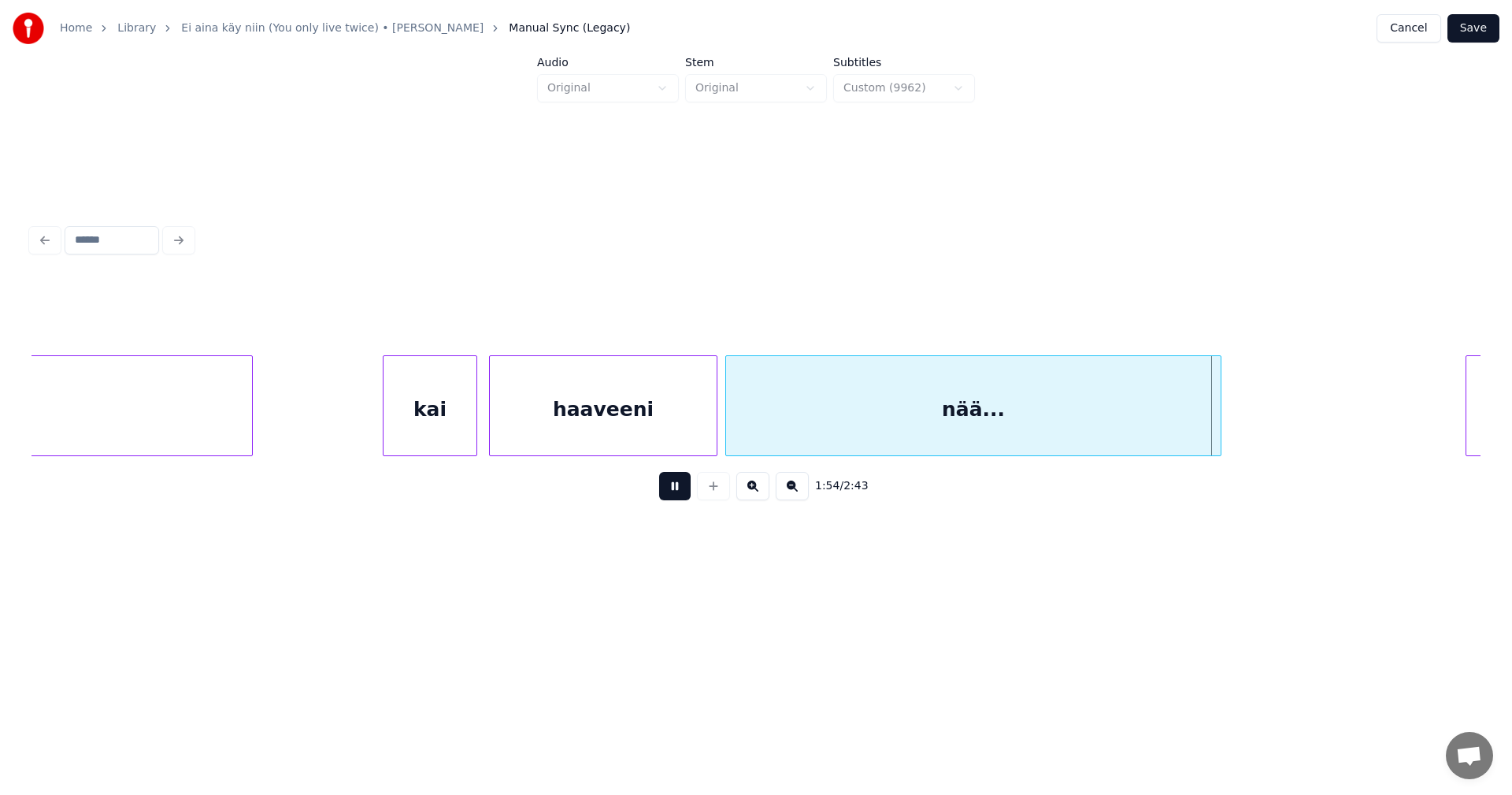
click at [676, 486] on button at bounding box center [675, 486] width 32 height 28
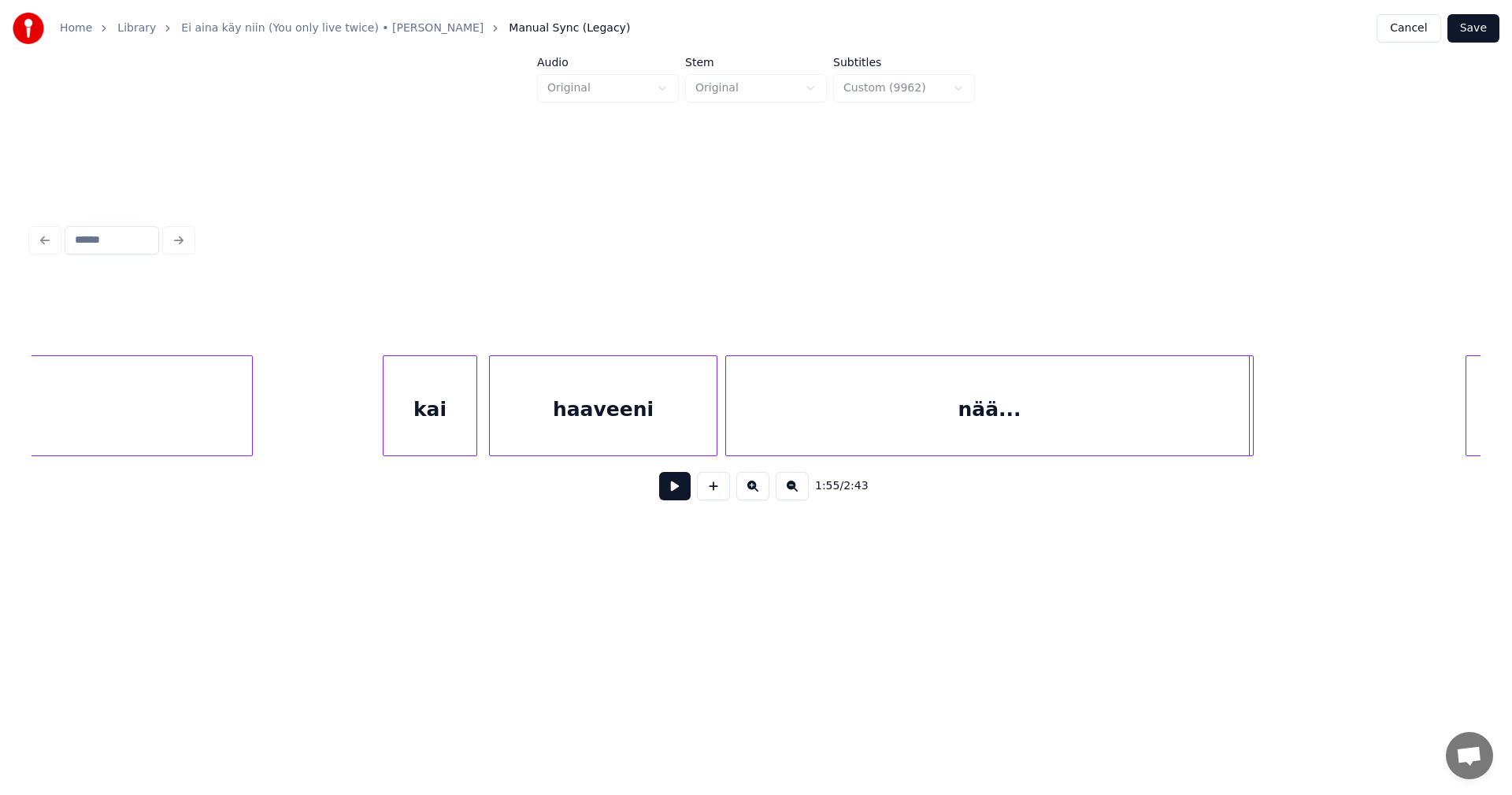
click at [1249, 427] on div at bounding box center [1250, 405] width 5 height 99
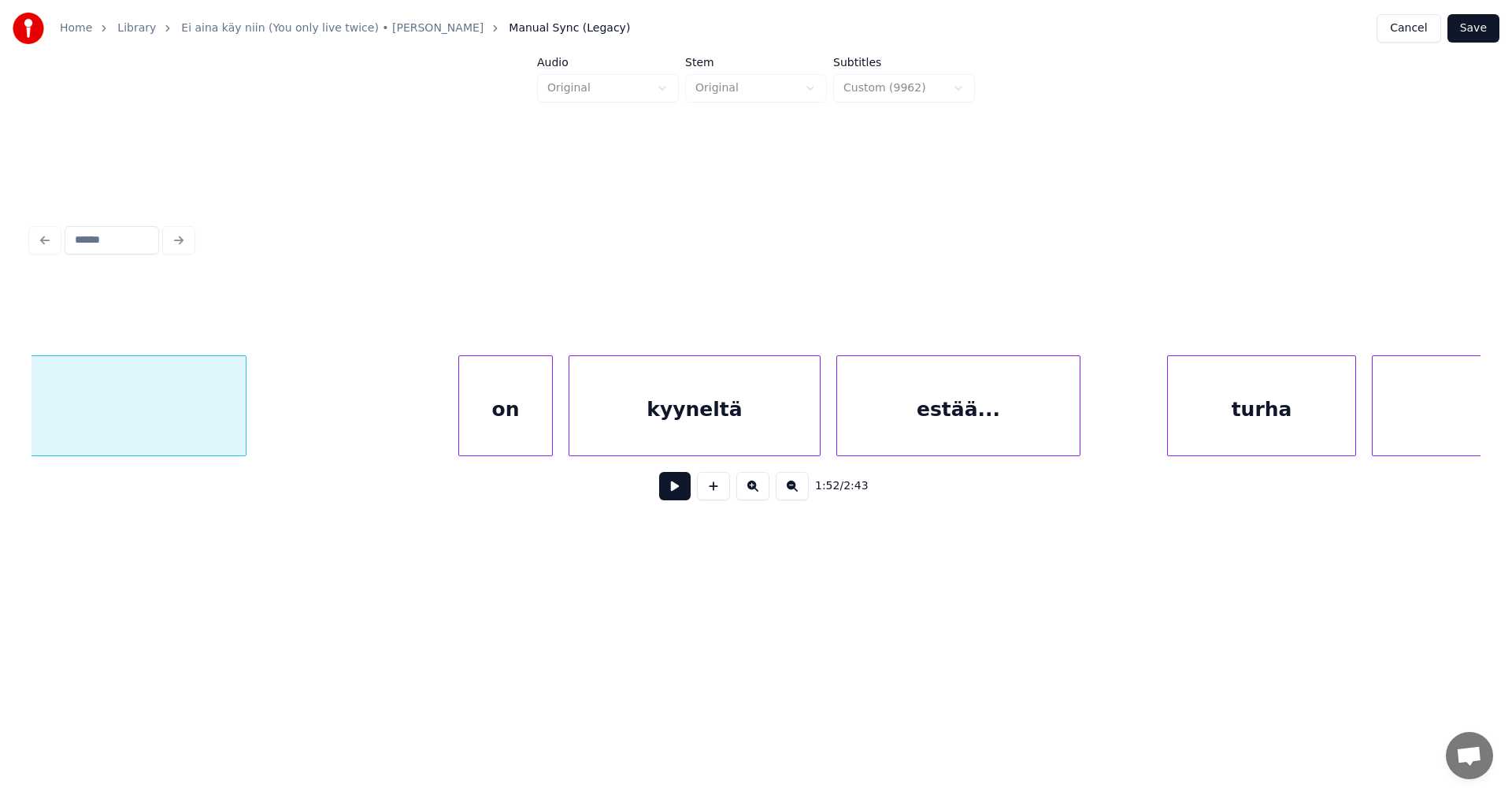
scroll to position [0, 22459]
click at [533, 409] on div "on" at bounding box center [498, 409] width 93 height 107
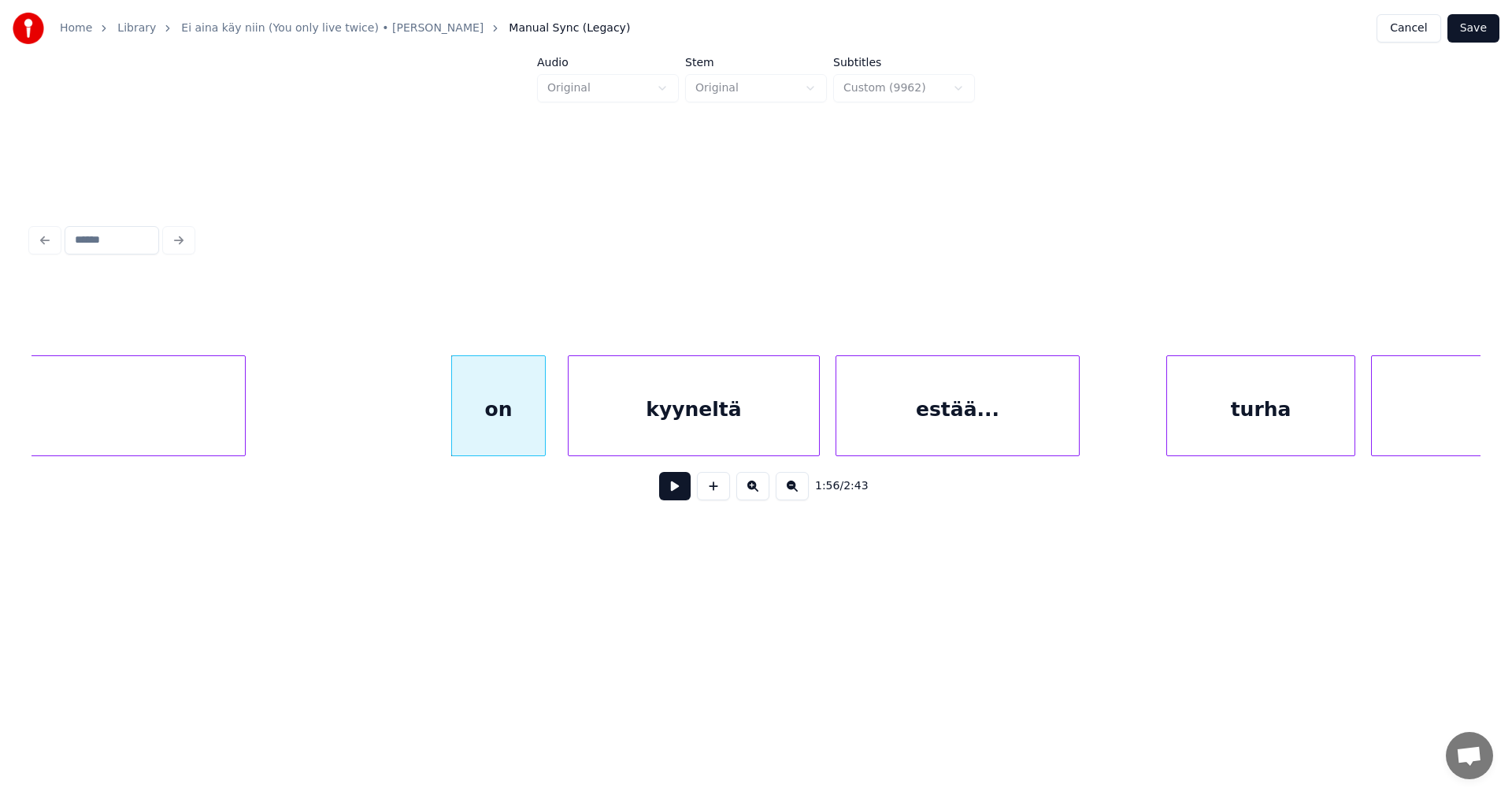
click at [674, 484] on button at bounding box center [675, 486] width 32 height 28
click at [675, 491] on button at bounding box center [675, 486] width 32 height 28
click at [1228, 420] on div "turha" at bounding box center [1256, 409] width 188 height 107
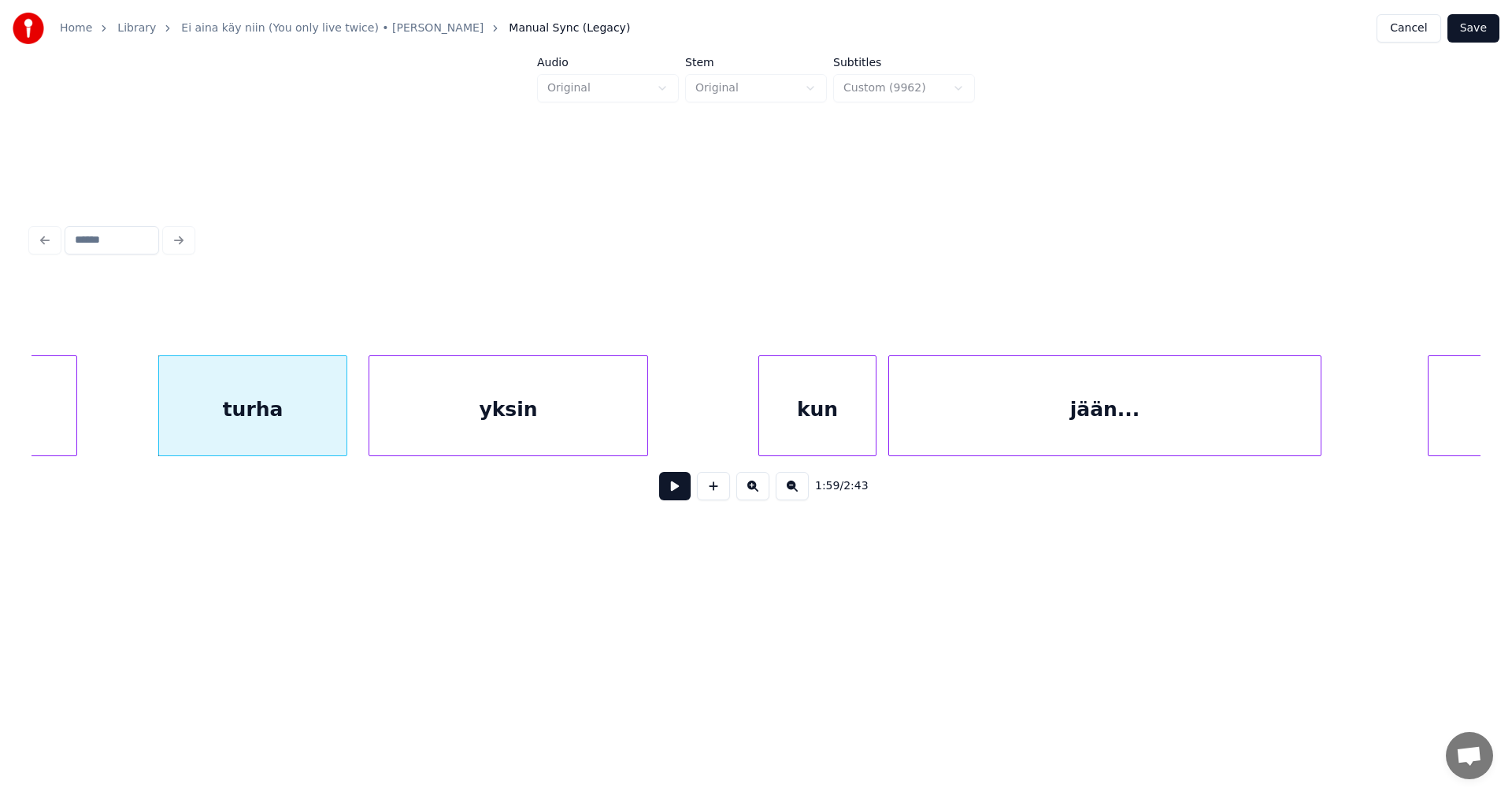
scroll to position [0, 23467]
click at [228, 409] on div "turha" at bounding box center [248, 409] width 188 height 107
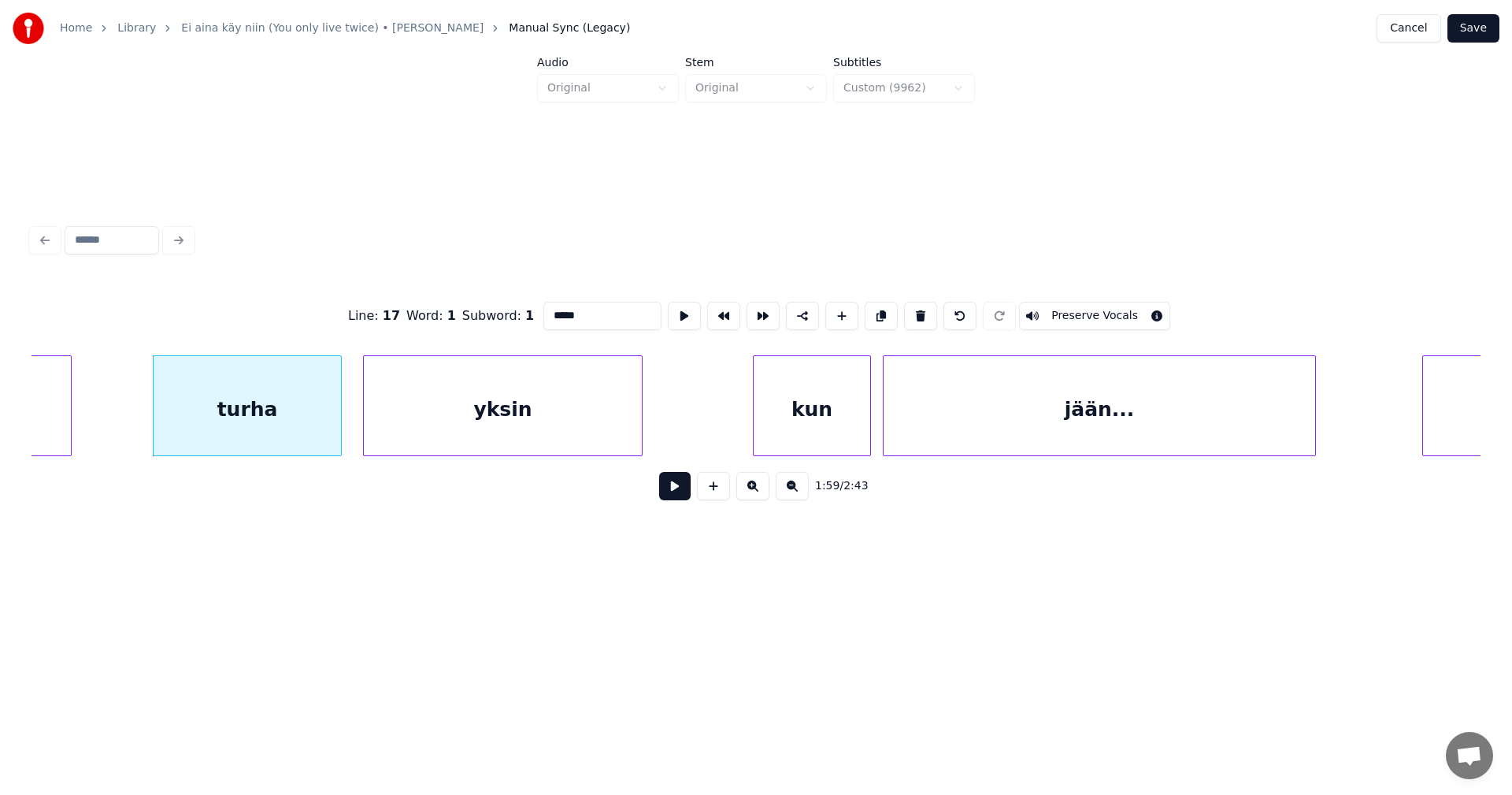
click at [682, 493] on button at bounding box center [675, 486] width 32 height 28
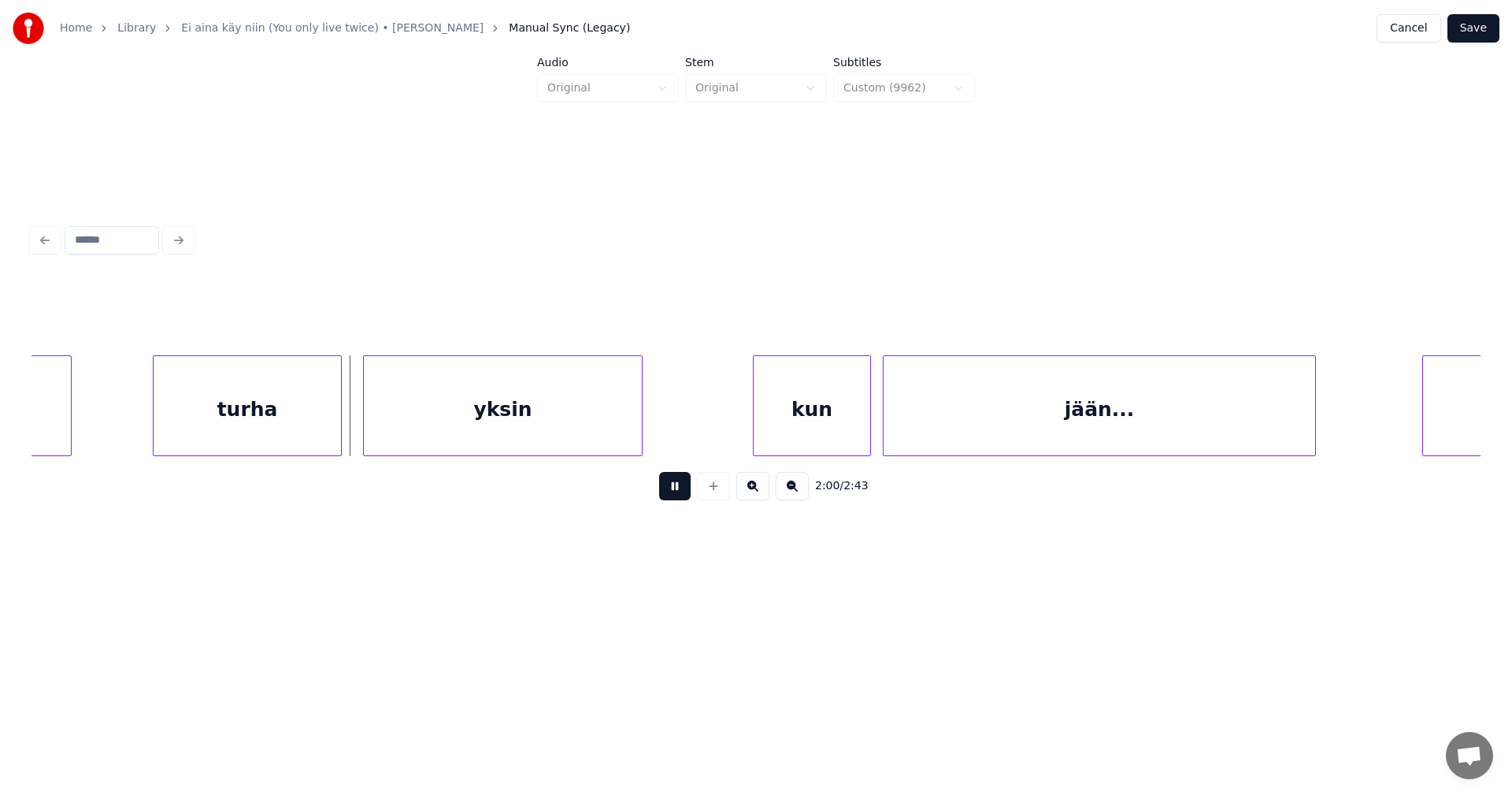
click at [677, 492] on button at bounding box center [675, 486] width 32 height 28
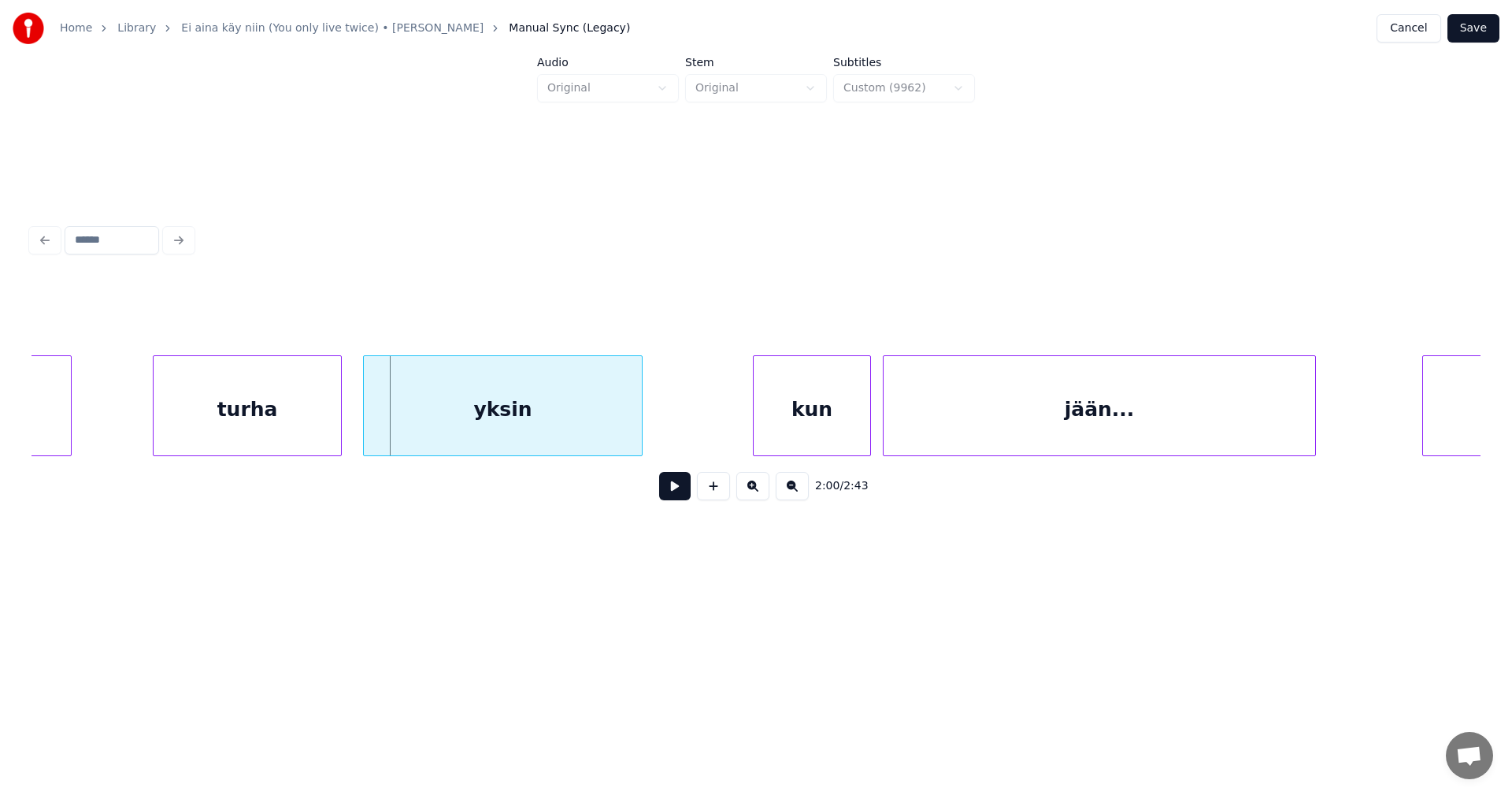
click at [669, 482] on button at bounding box center [675, 486] width 32 height 28
drag, startPoint x: 666, startPoint y: 482, endPoint x: 582, endPoint y: 416, distance: 106.8
click at [659, 478] on div "2:01 / 2:43" at bounding box center [756, 485] width 1424 height 35
click at [580, 402] on div "yksin" at bounding box center [503, 409] width 278 height 107
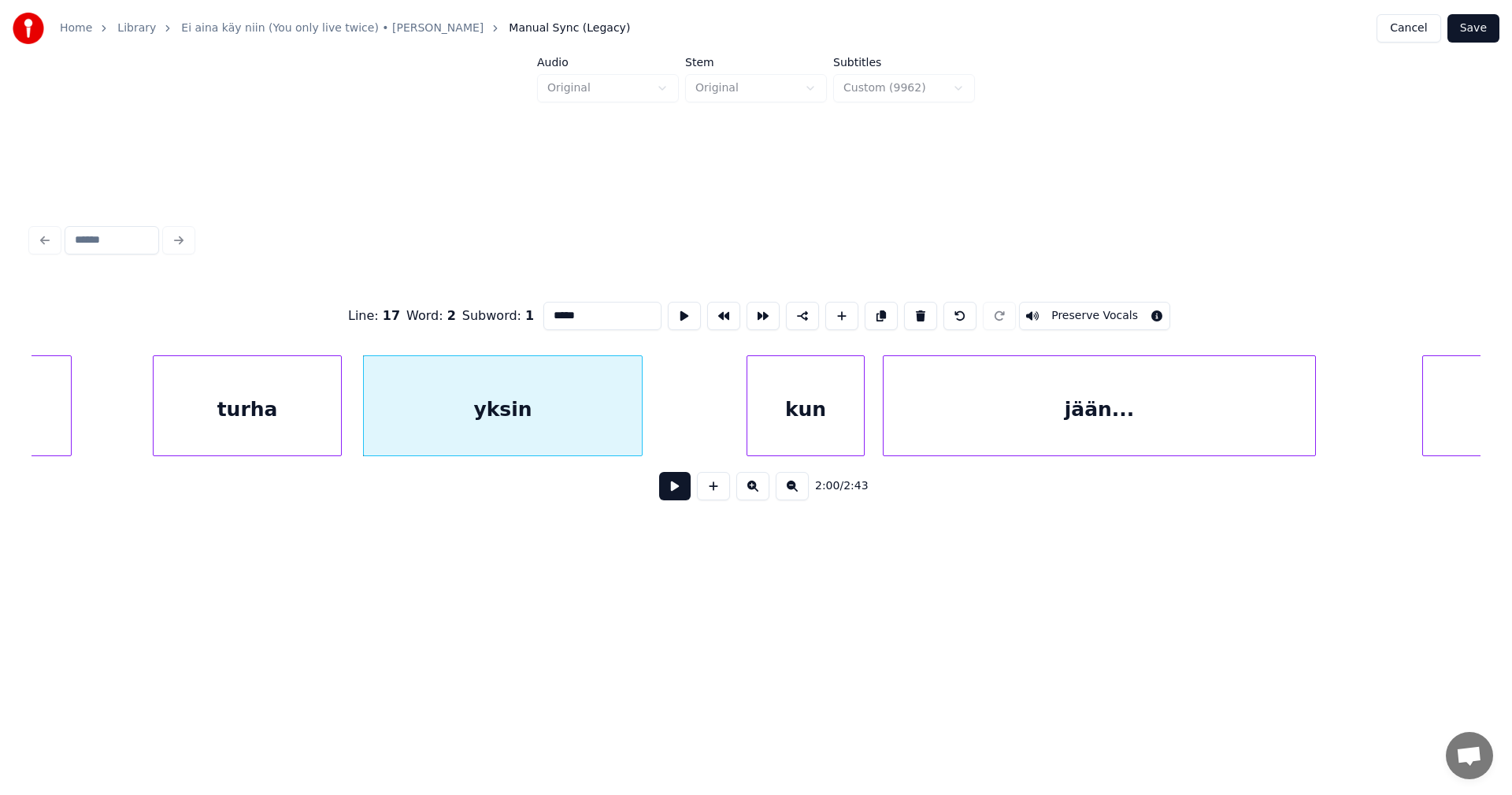
click at [789, 433] on div "kun" at bounding box center [805, 409] width 116 height 107
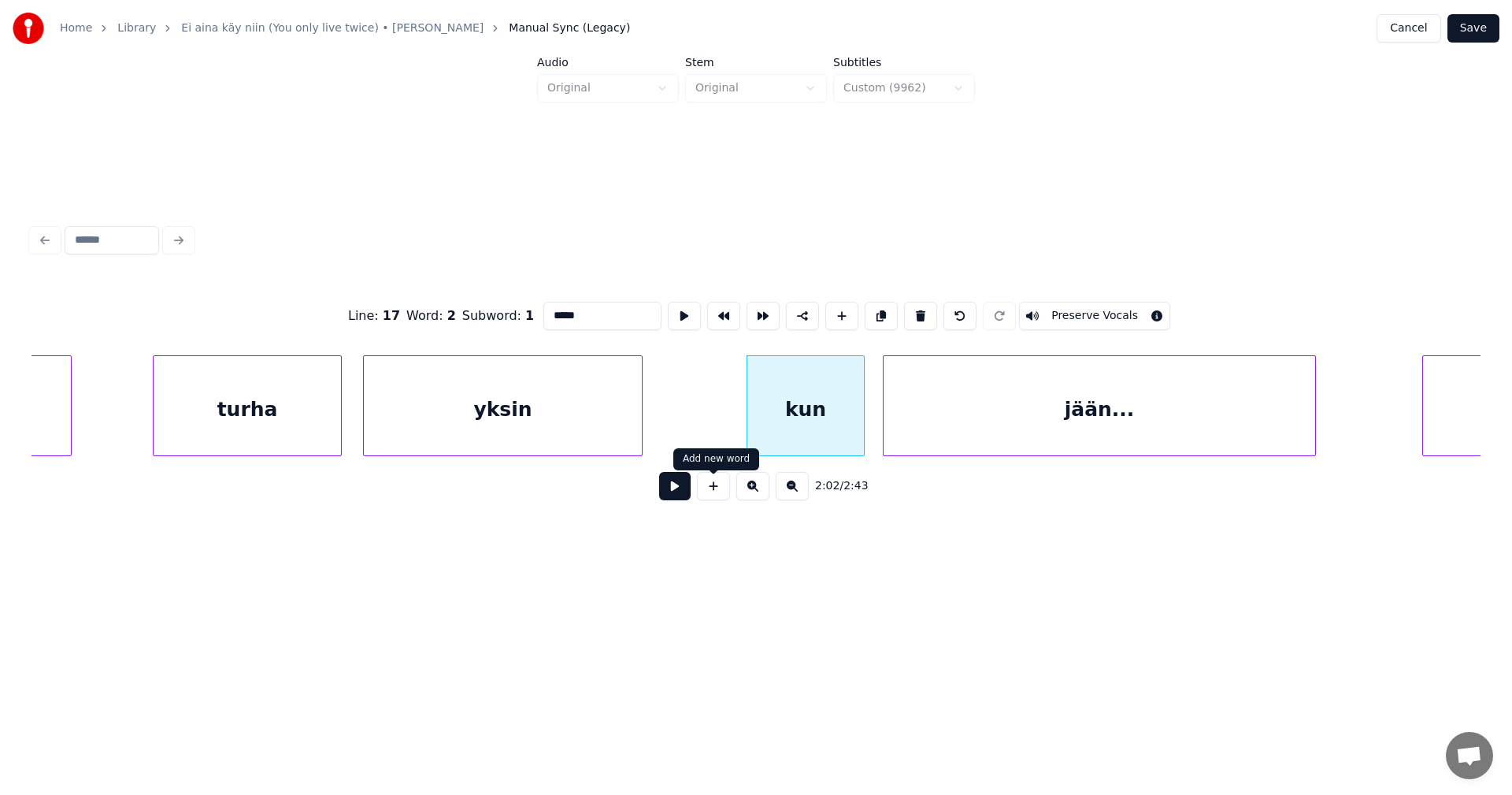
click at [678, 491] on button at bounding box center [675, 486] width 32 height 28
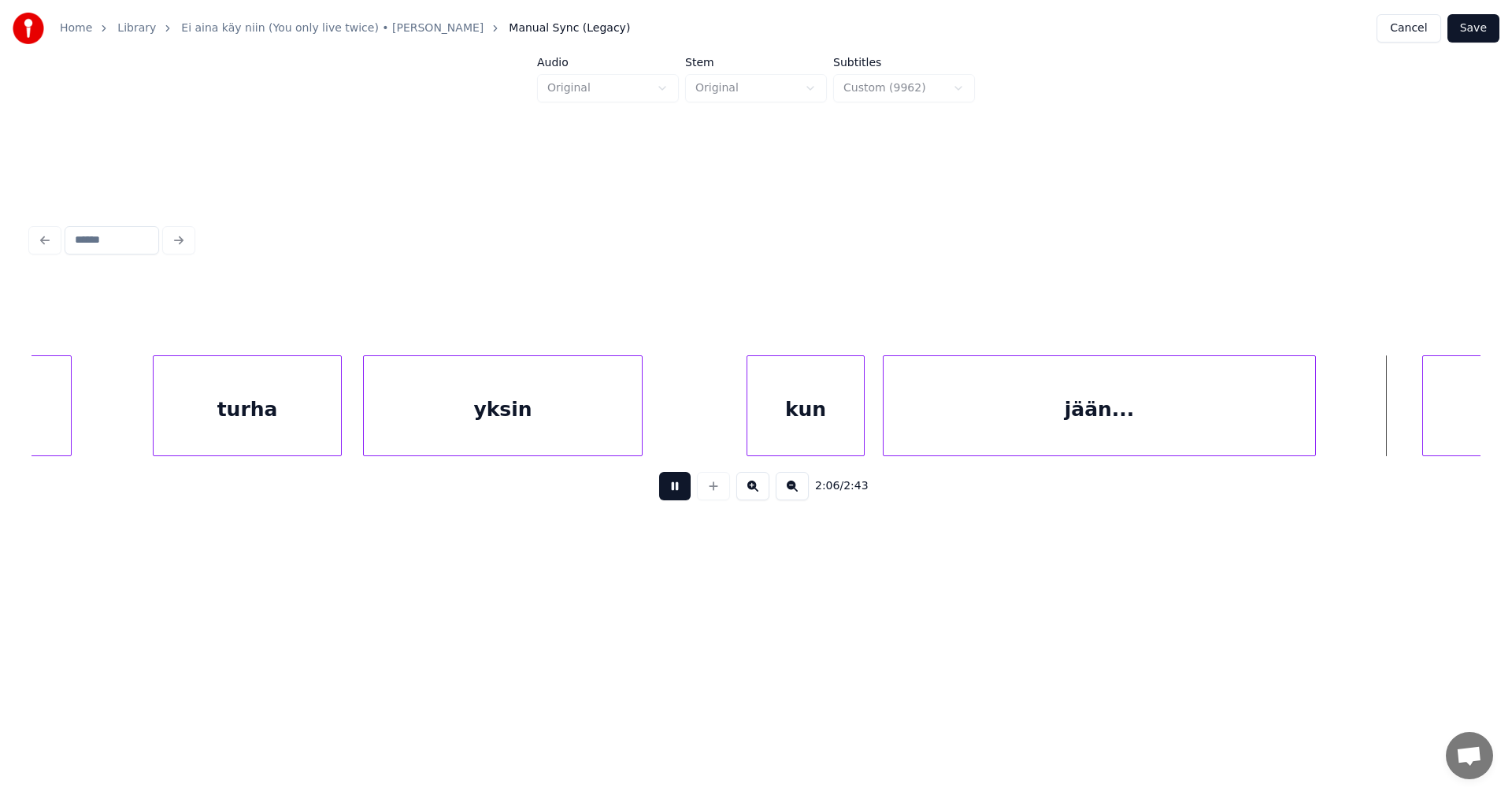
click at [676, 491] on button at bounding box center [675, 486] width 32 height 28
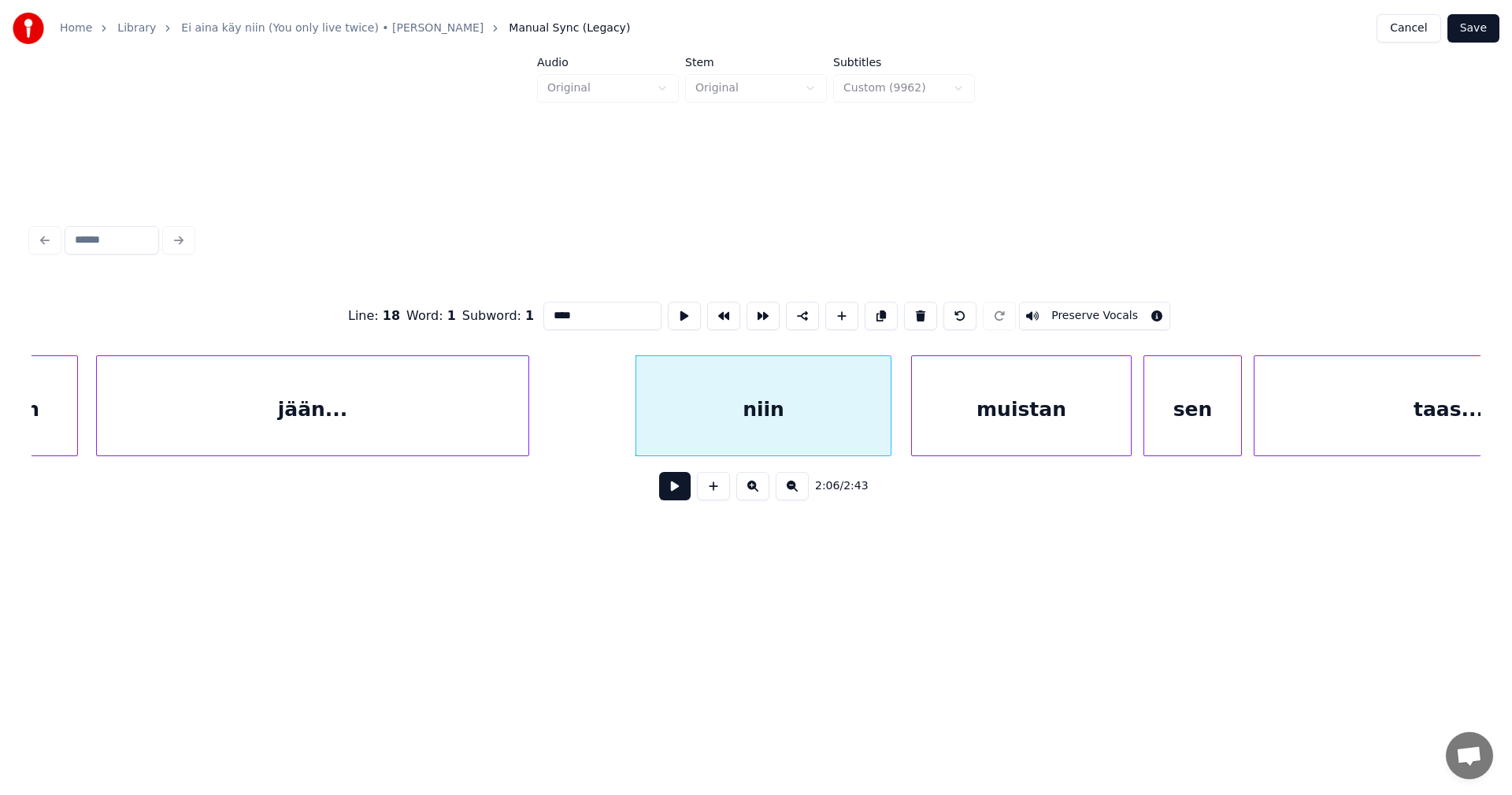
scroll to position [0, 24255]
click at [828, 432] on div "niin" at bounding box center [737, 409] width 254 height 107
click at [674, 499] on button at bounding box center [675, 486] width 32 height 28
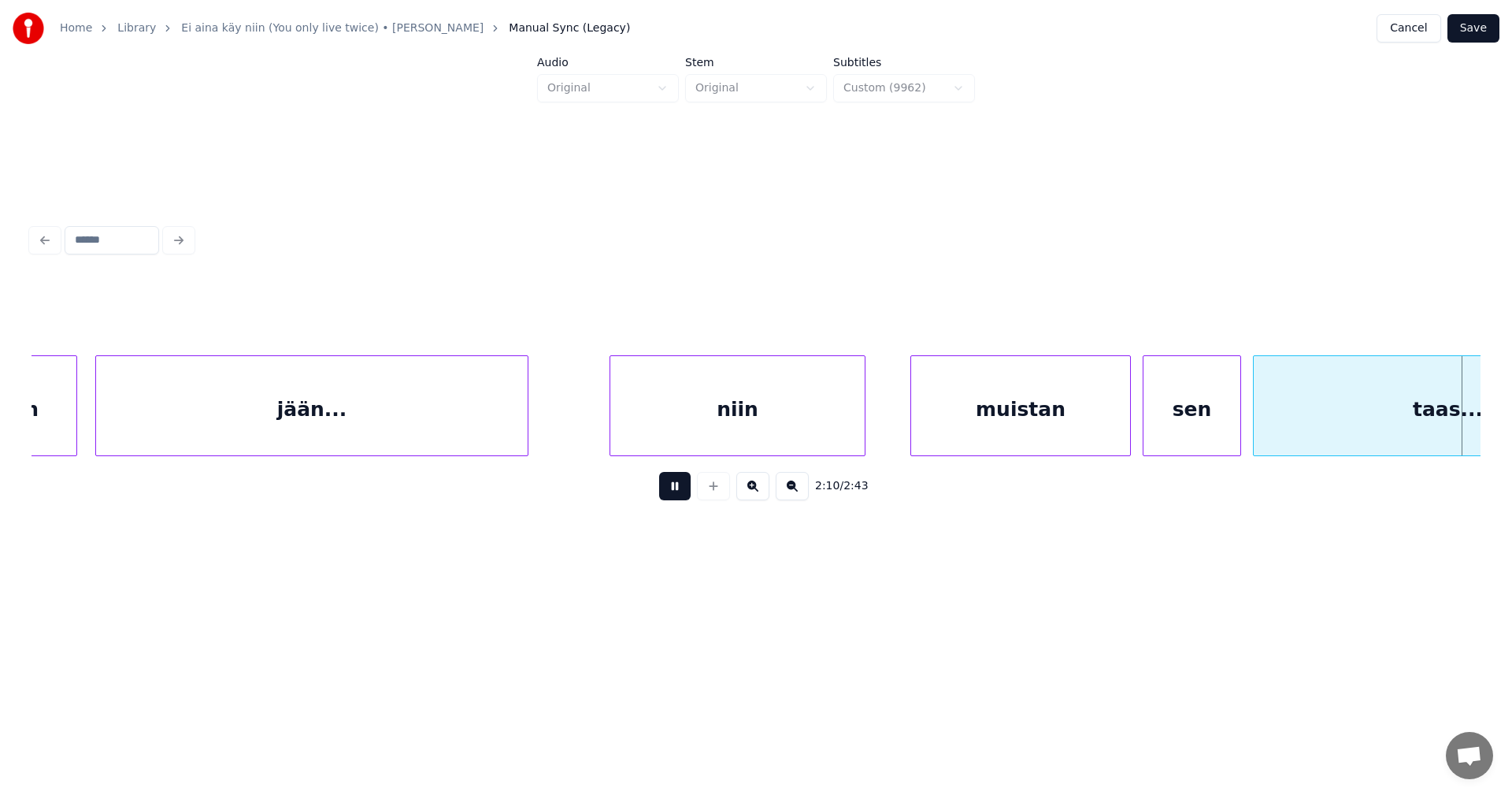
scroll to position [0, 25705]
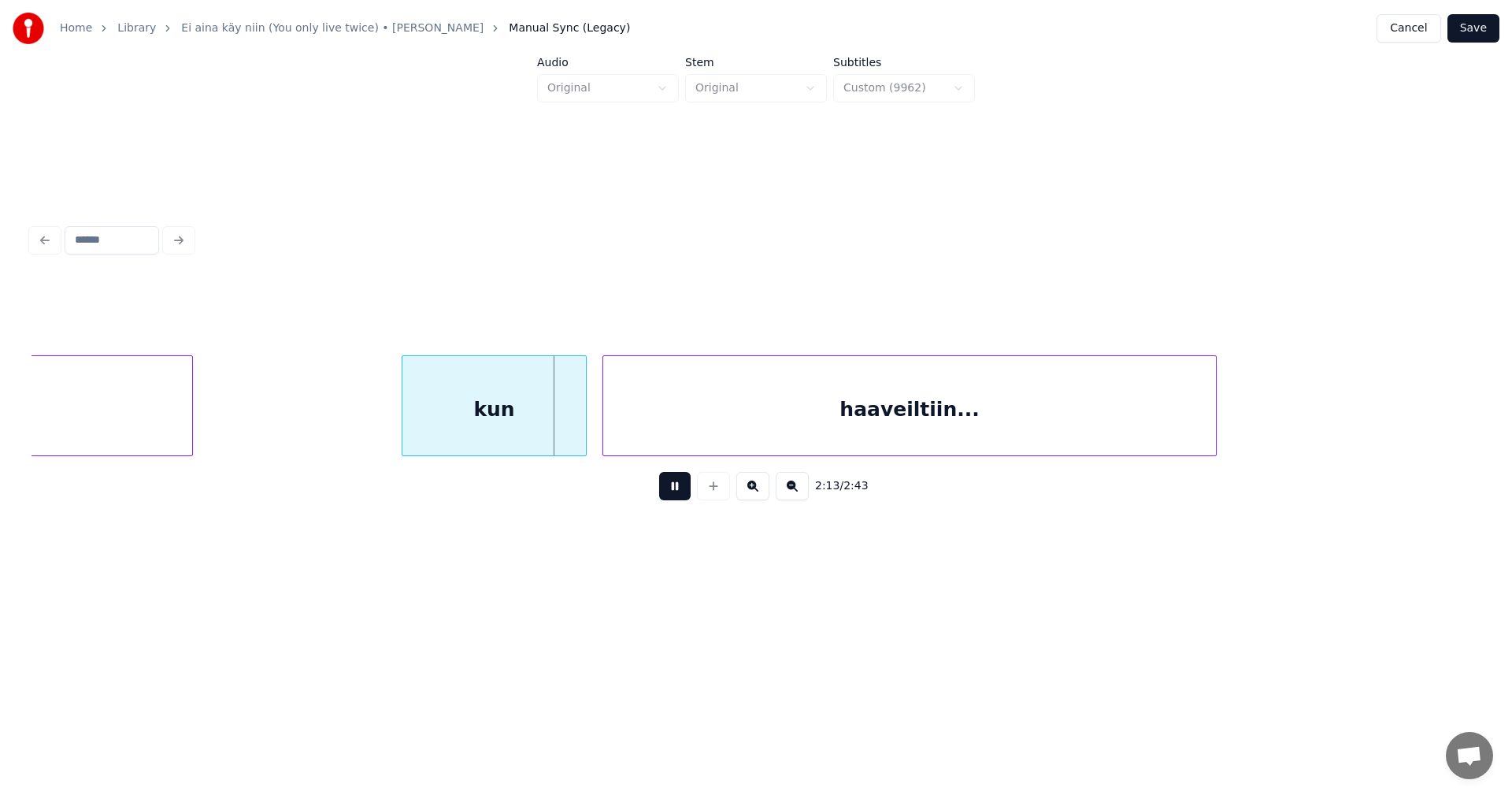
click at [675, 497] on button at bounding box center [675, 486] width 32 height 28
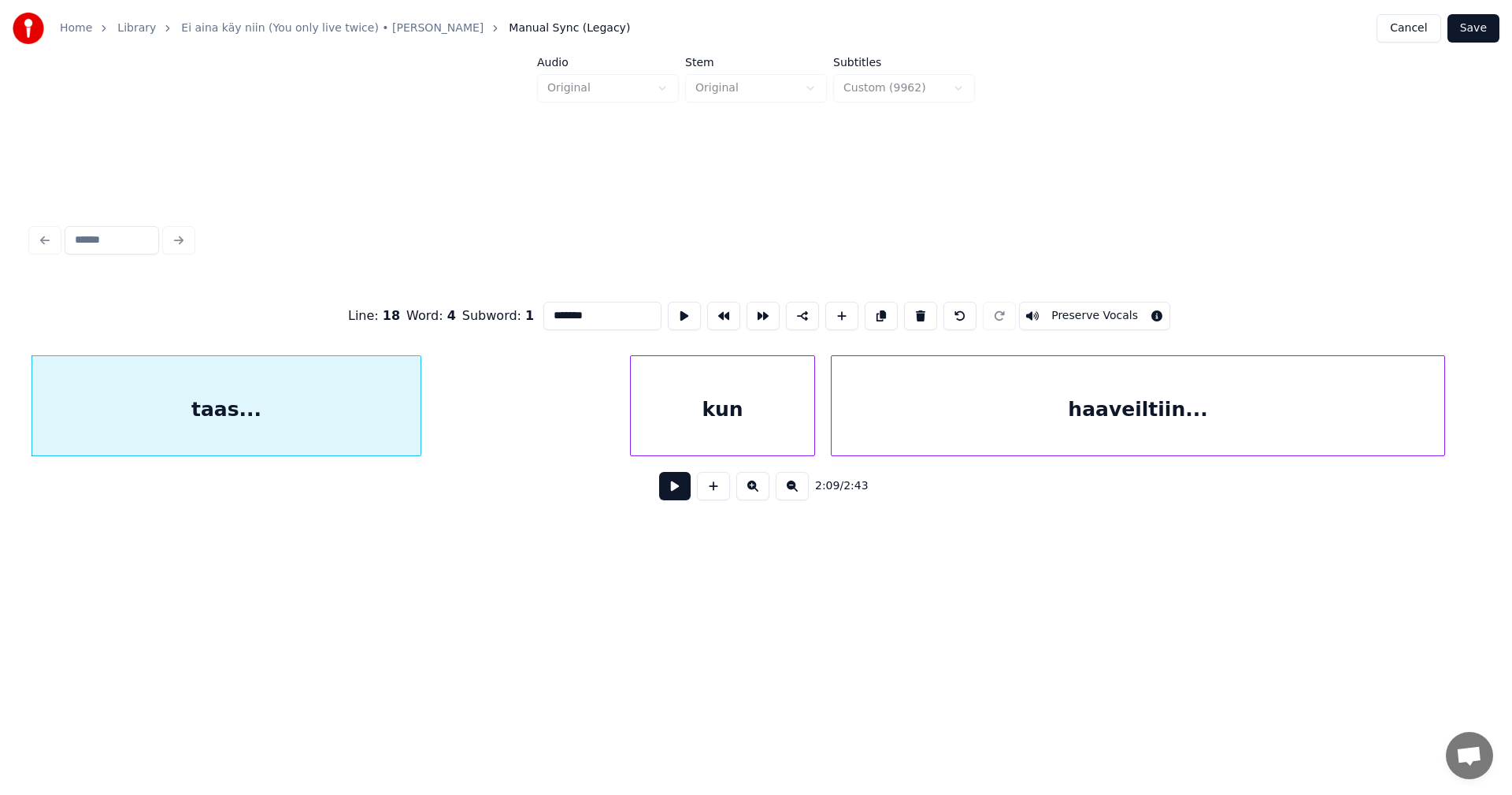
click at [1000, 423] on div "haaveiltiin..." at bounding box center [1138, 409] width 613 height 107
type input "**********"
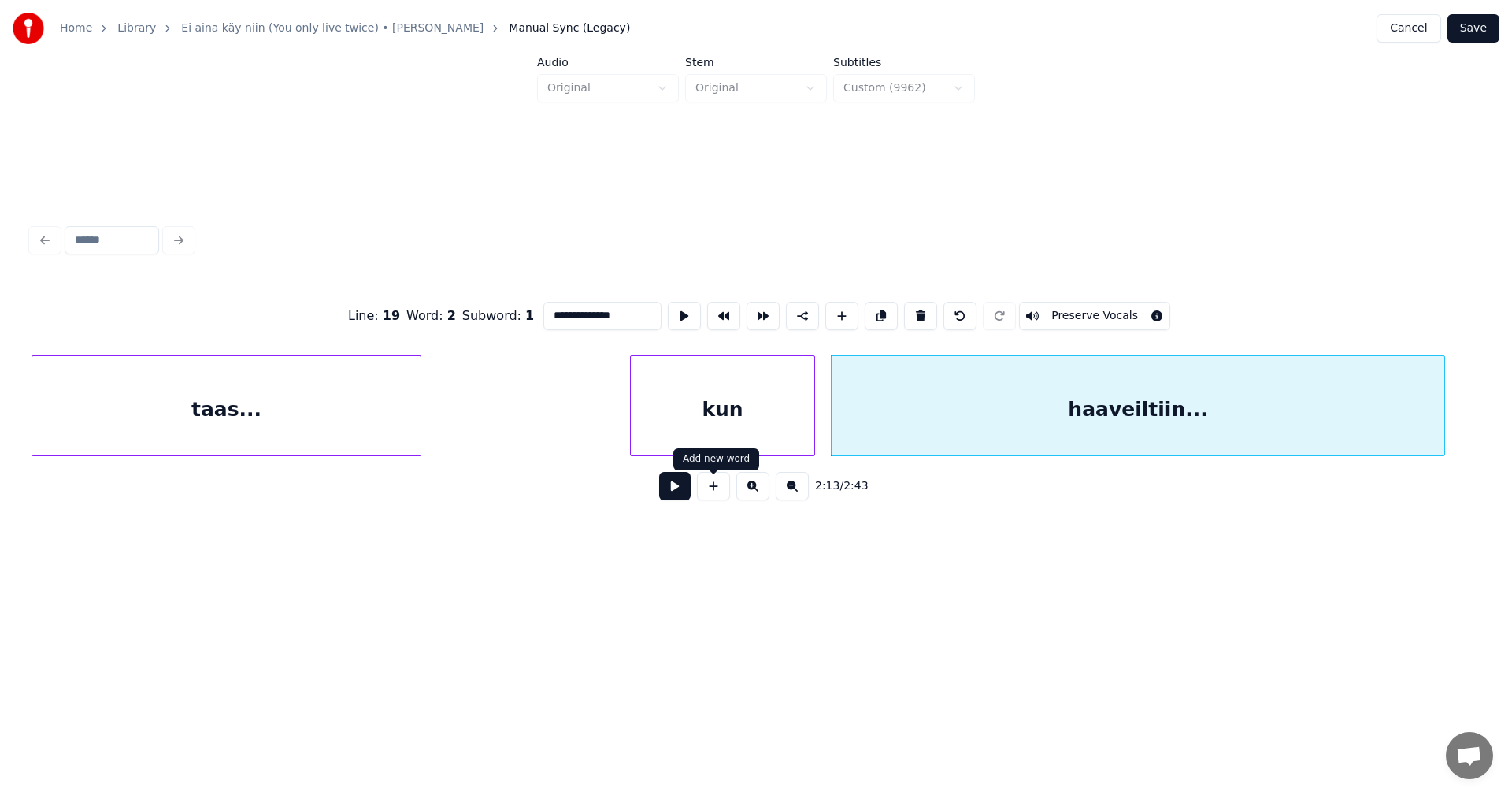
click at [669, 493] on button at bounding box center [675, 486] width 32 height 28
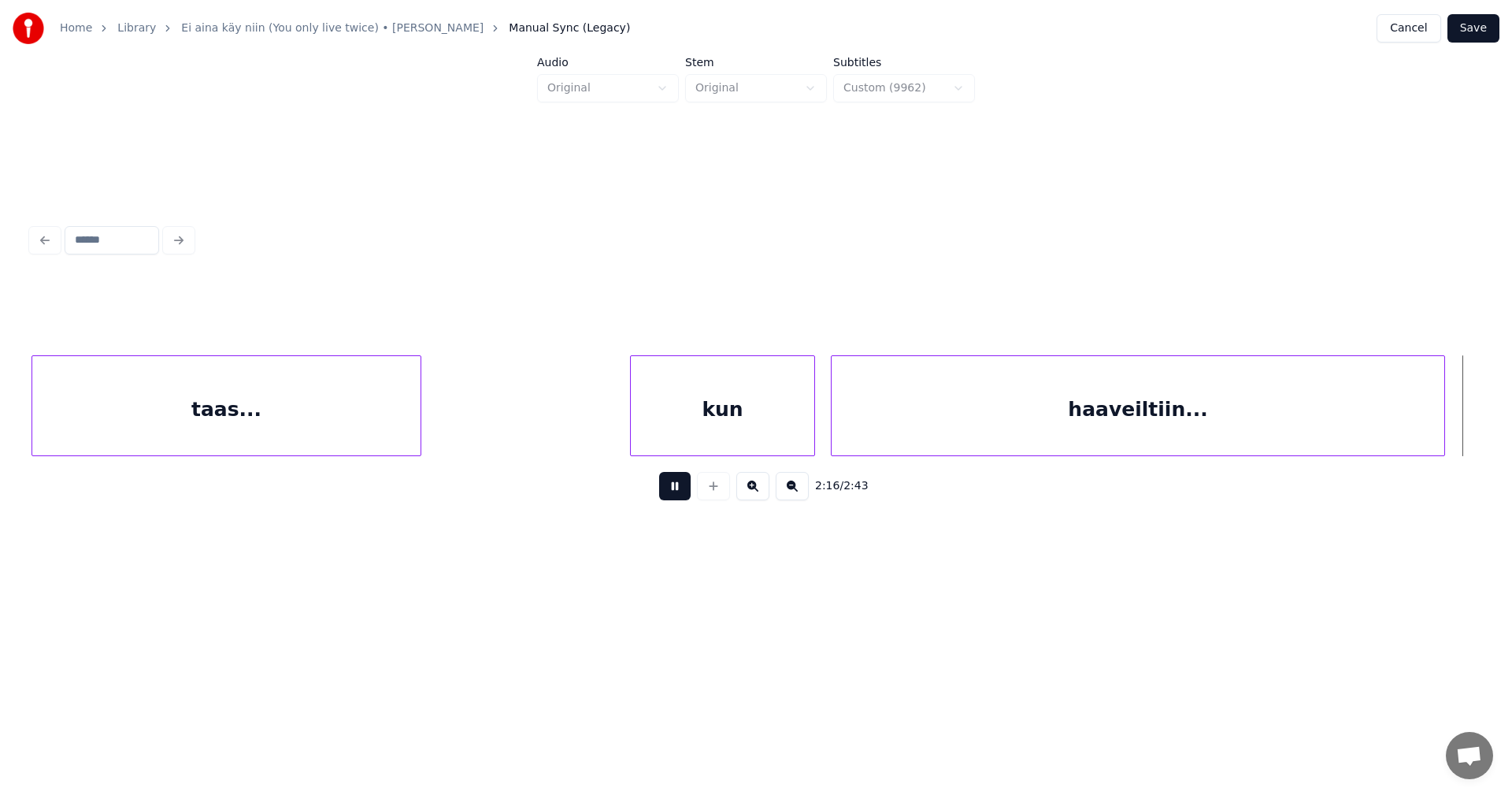
click at [677, 494] on button at bounding box center [675, 486] width 32 height 28
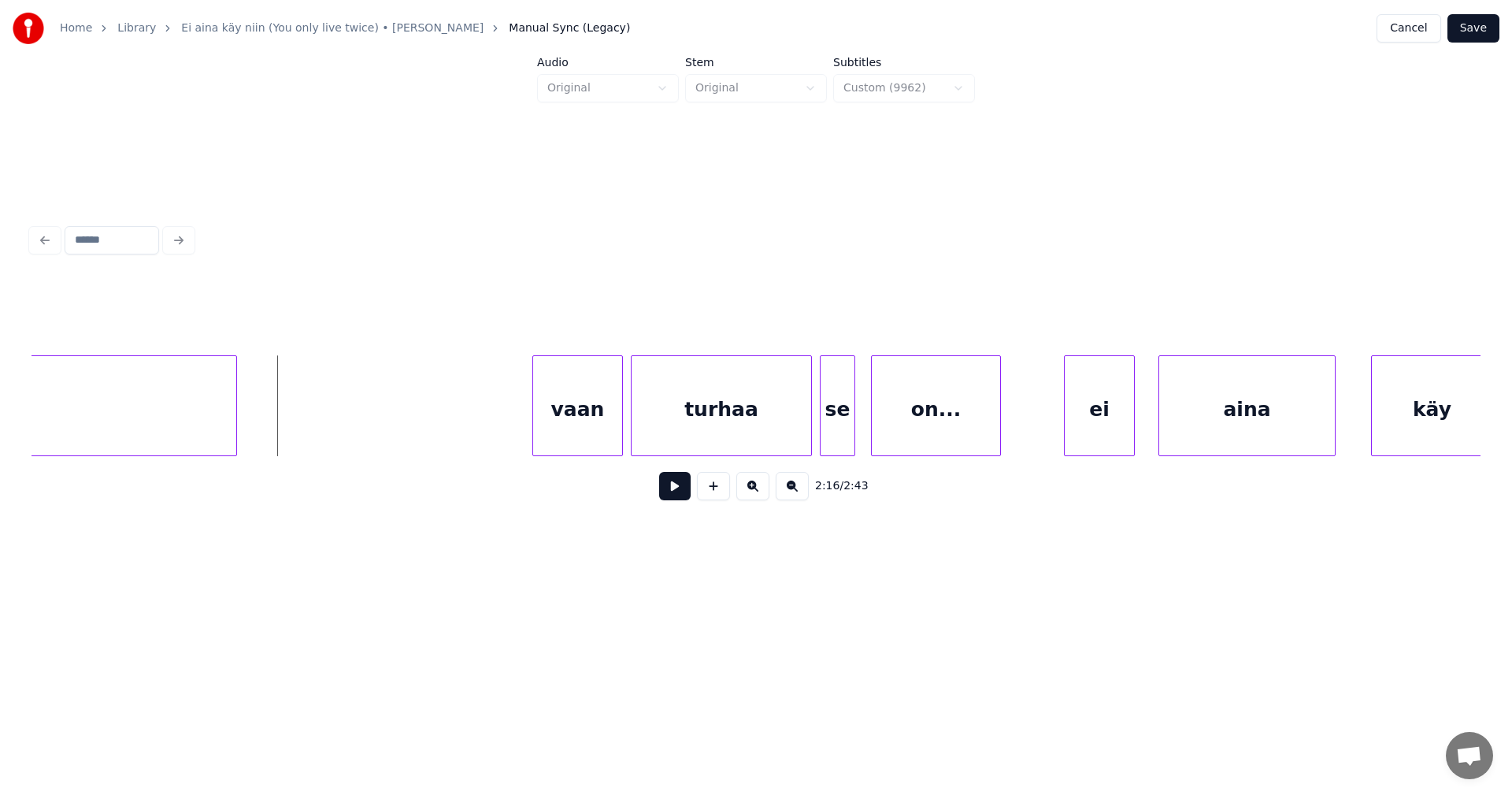
scroll to position [0, 26675]
click at [277, 430] on div at bounding box center [274, 405] width 5 height 99
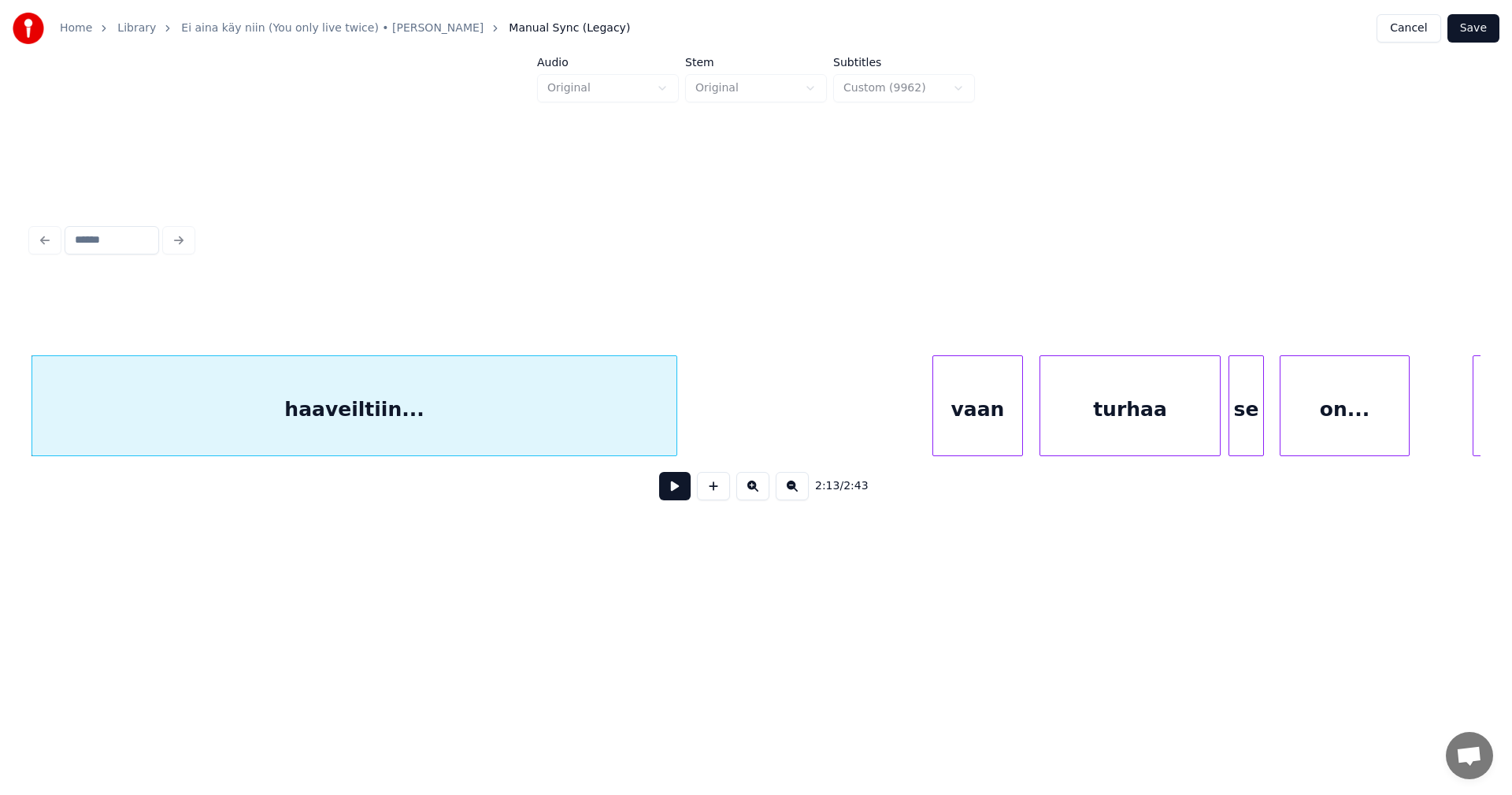
click at [1002, 429] on div "vaan" at bounding box center [977, 409] width 89 height 107
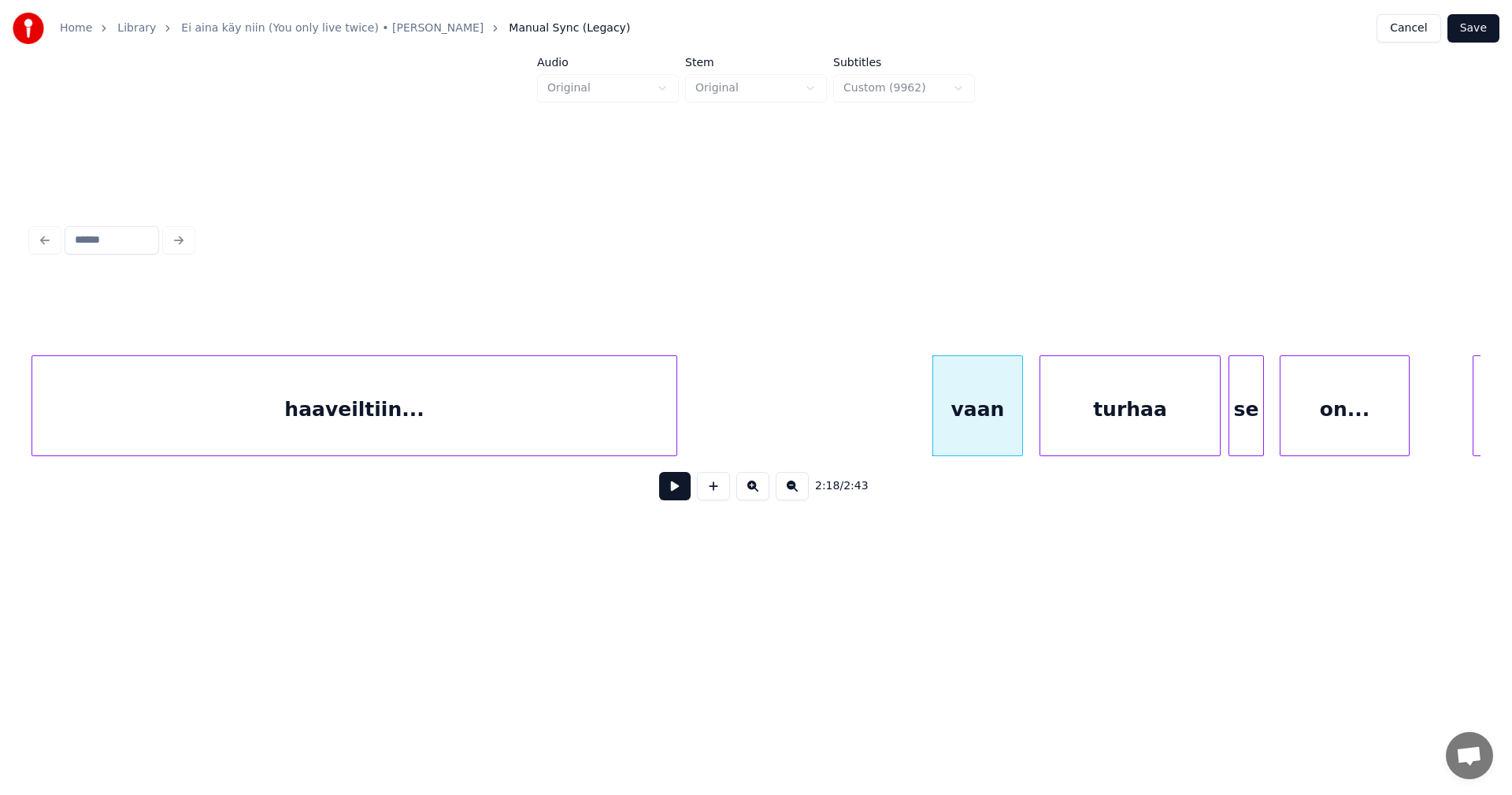
click at [674, 493] on button at bounding box center [675, 486] width 32 height 28
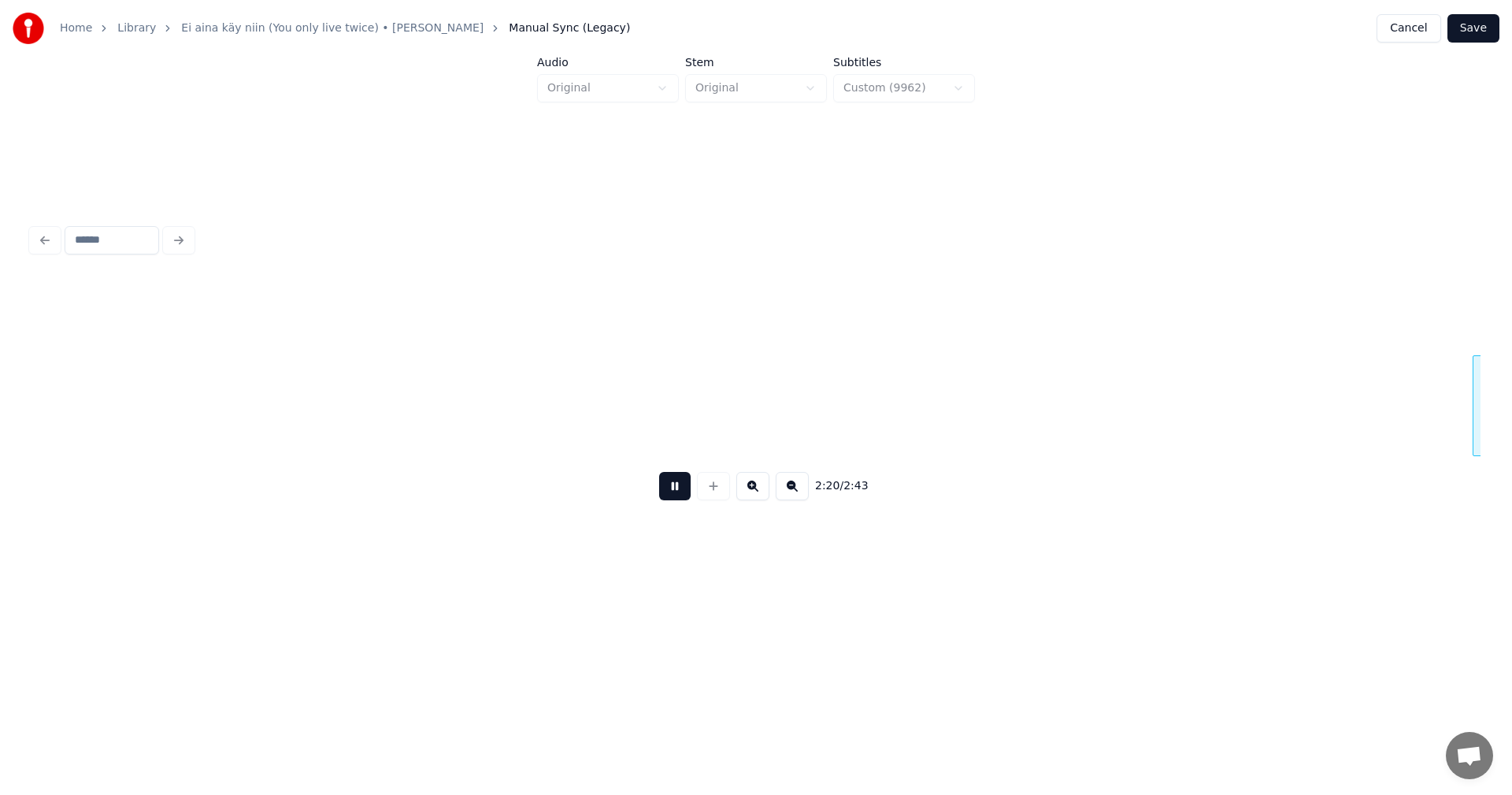
scroll to position [0, 27728]
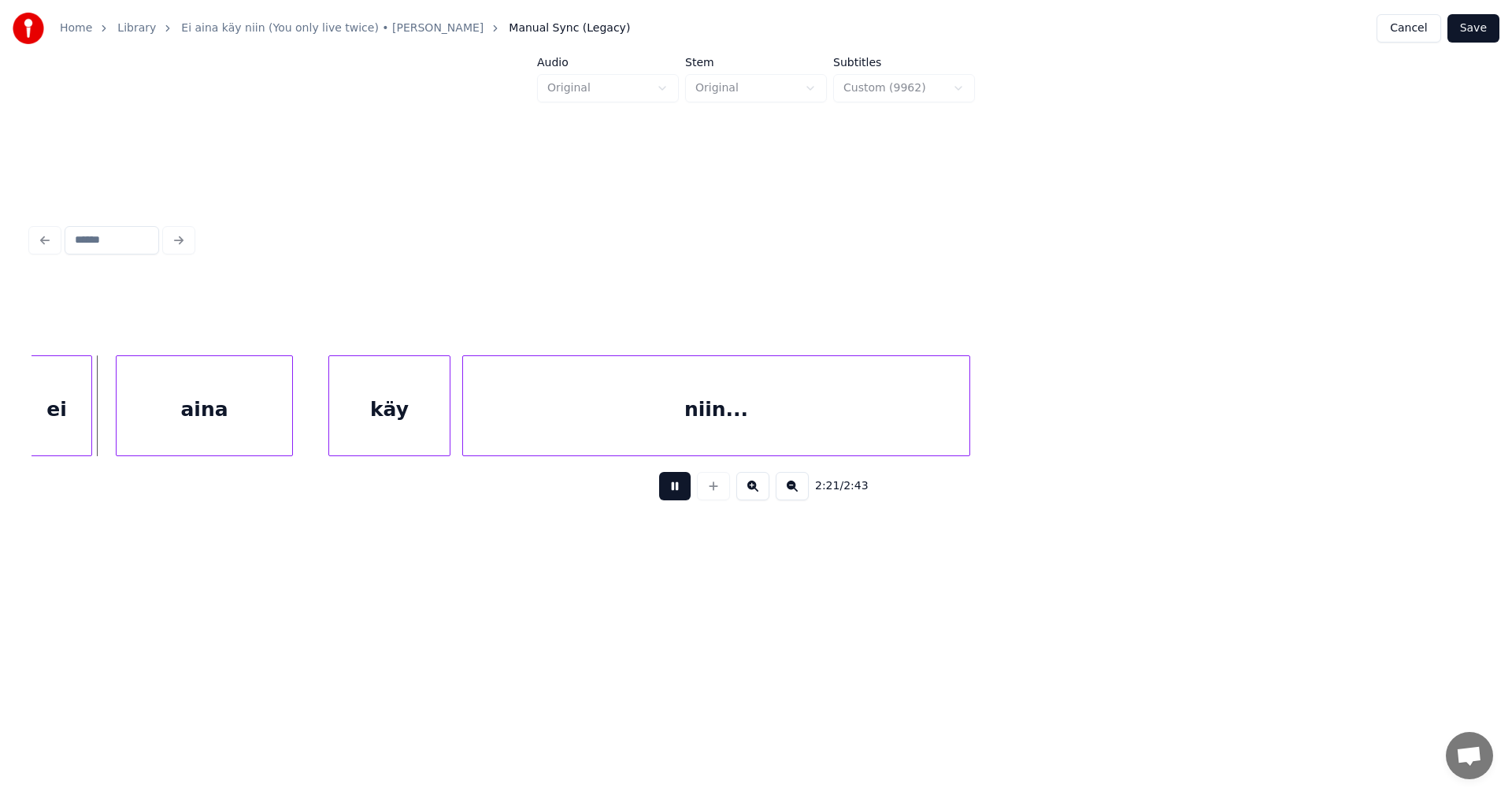
click at [677, 492] on button at bounding box center [675, 486] width 32 height 28
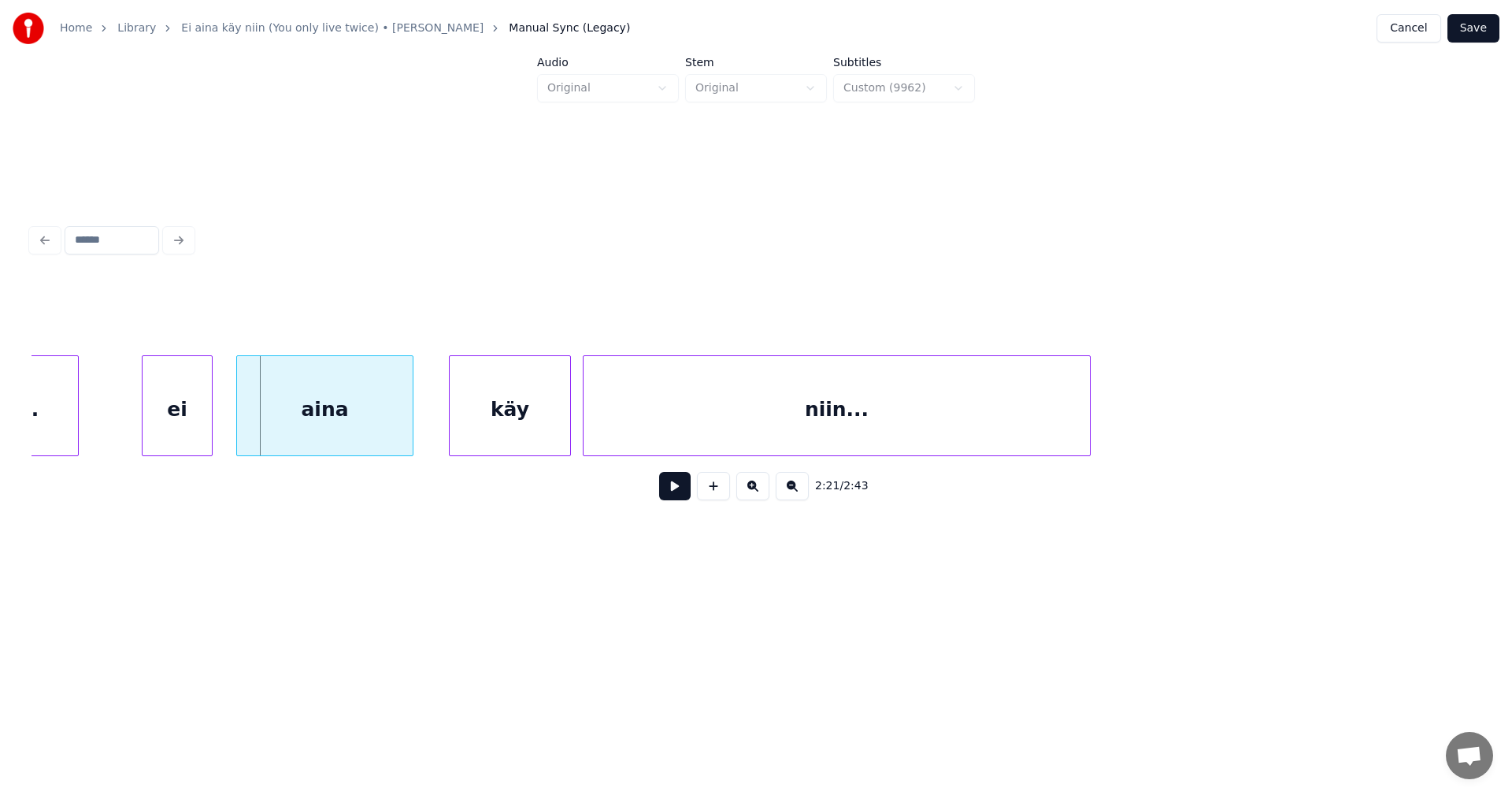
scroll to position [0, 27571]
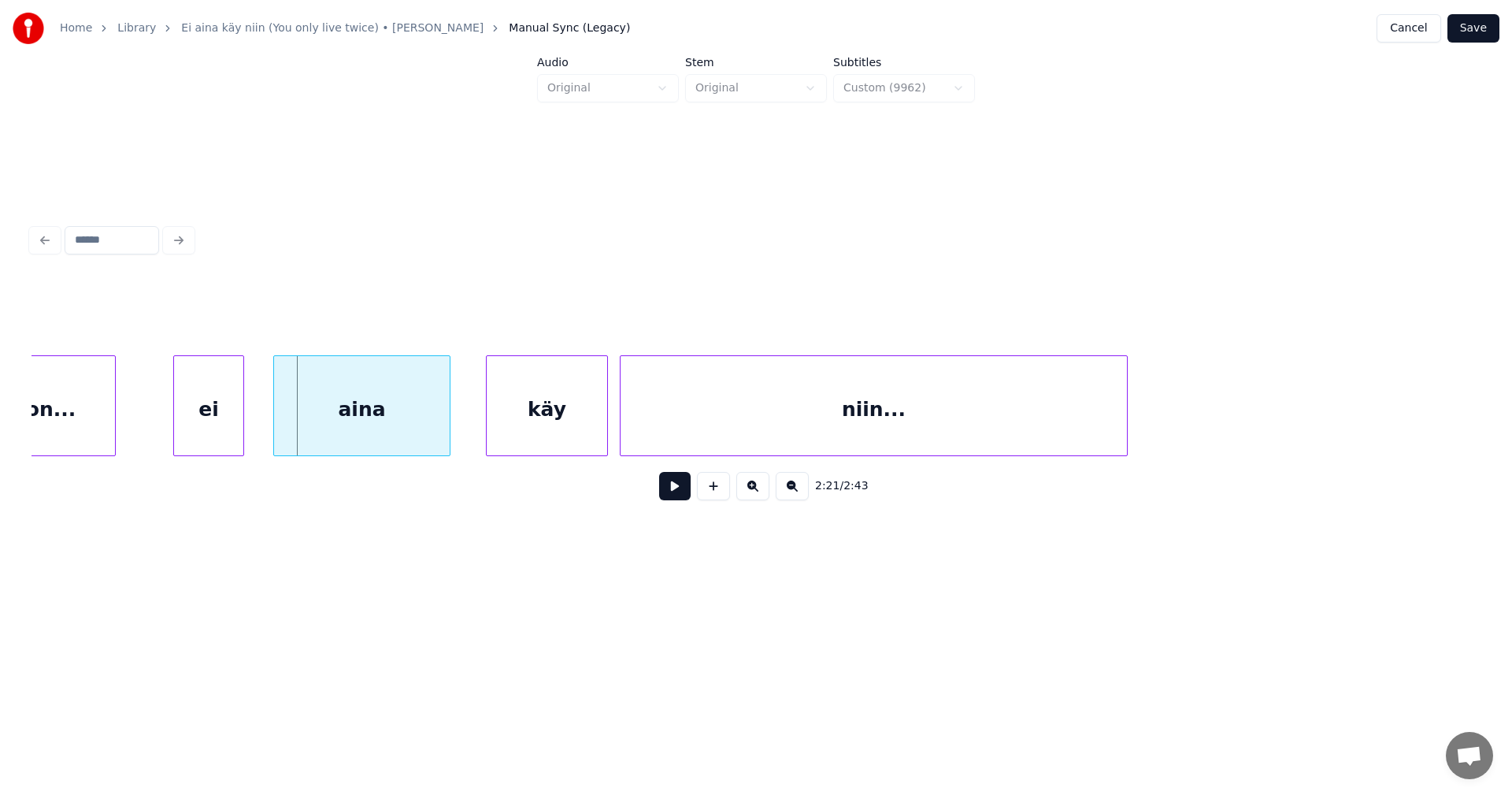
click at [196, 427] on div "ei" at bounding box center [208, 409] width 69 height 107
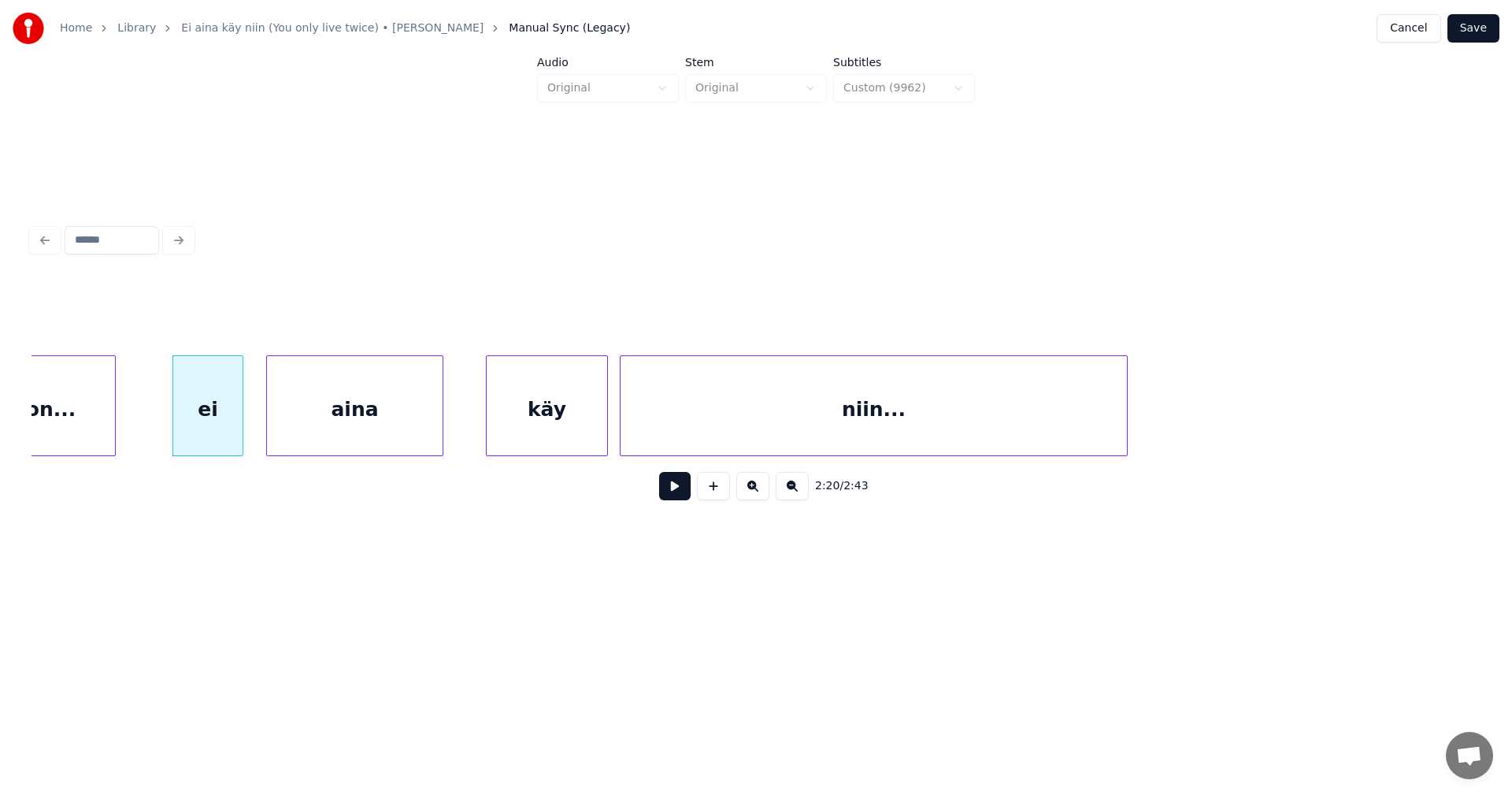
click at [306, 423] on div "aina" at bounding box center [355, 409] width 176 height 107
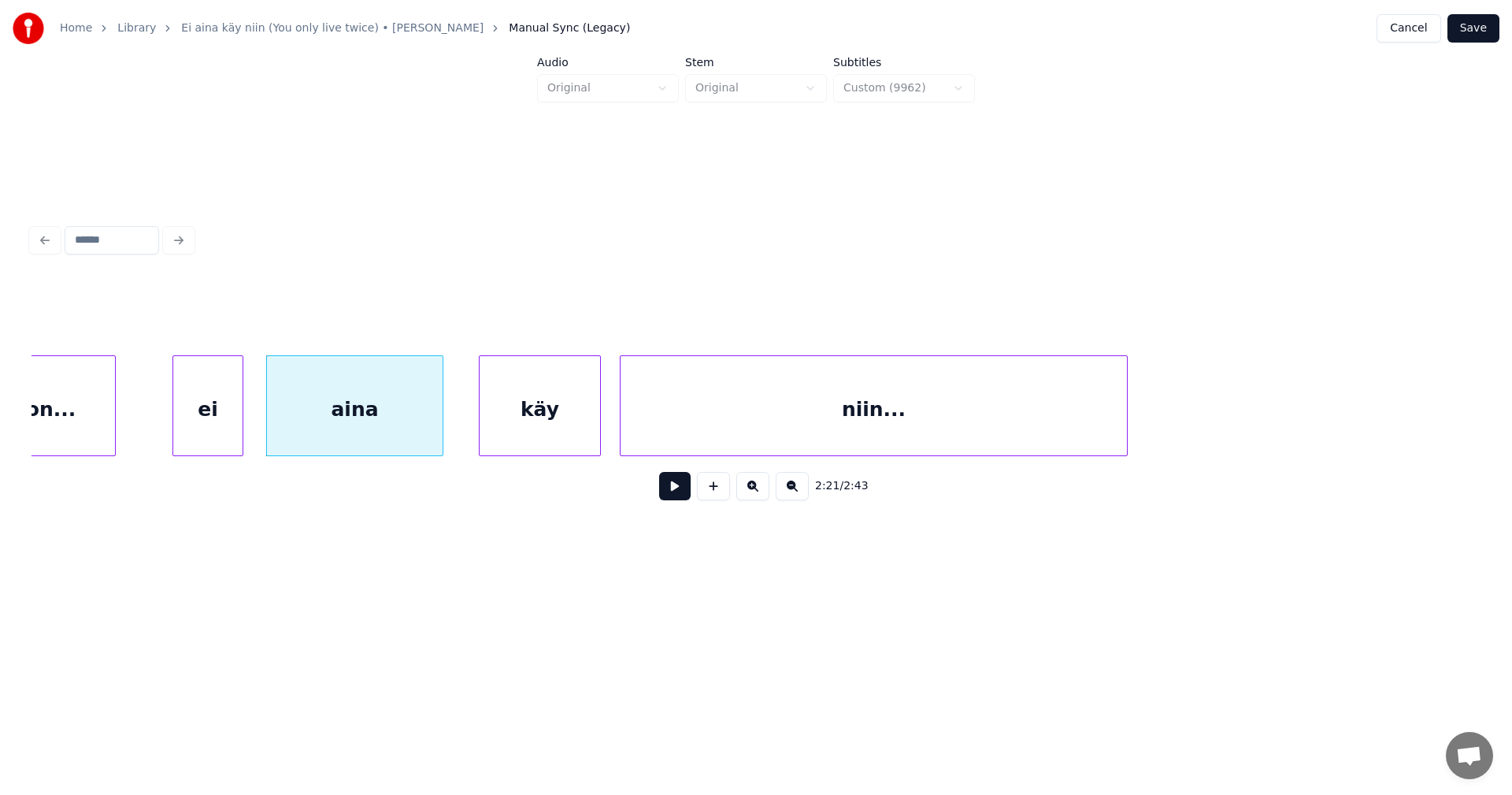
click at [535, 442] on div "käy" at bounding box center [540, 409] width 120 height 107
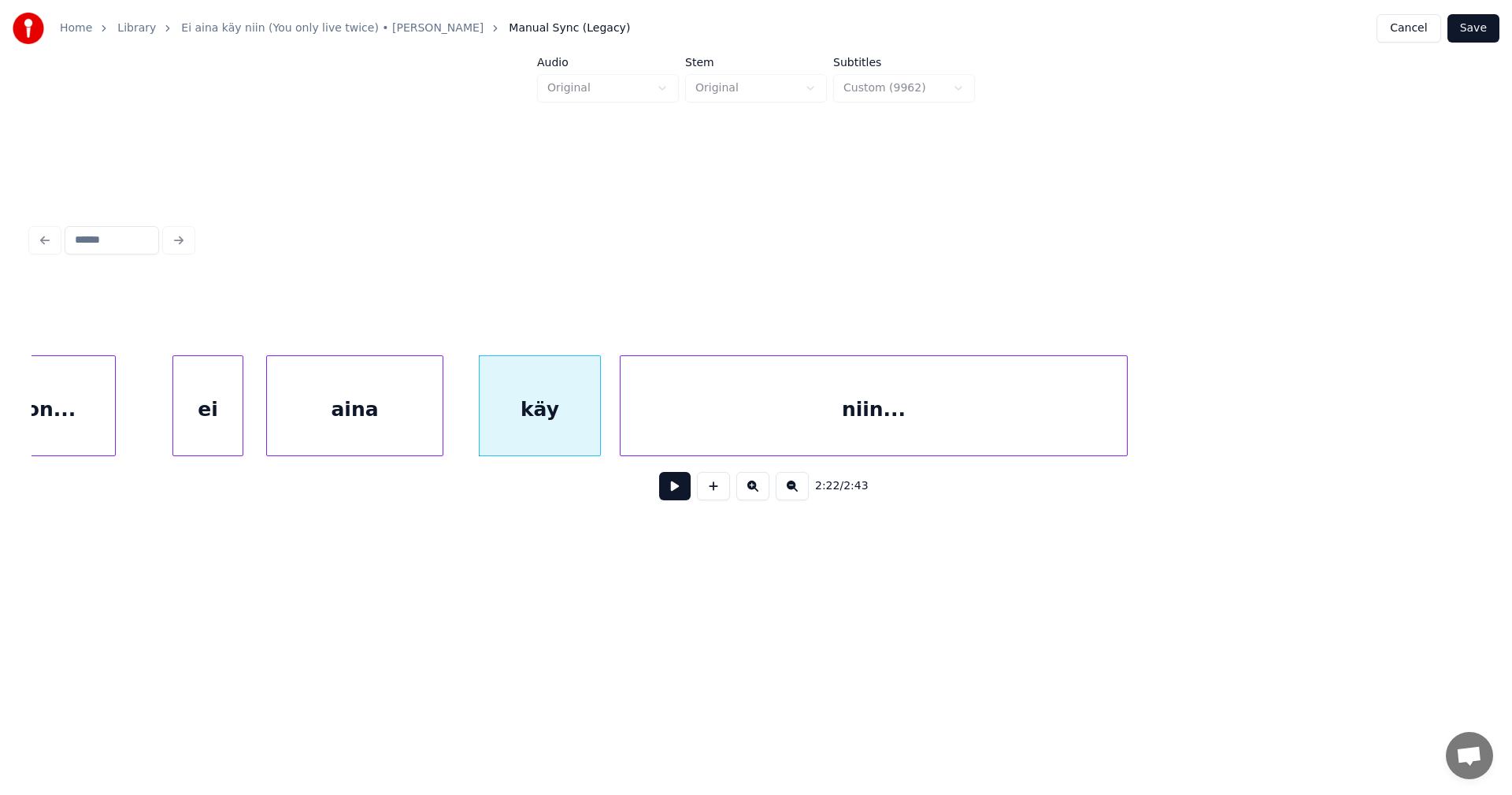
click at [224, 438] on div "ei" at bounding box center [208, 409] width 69 height 107
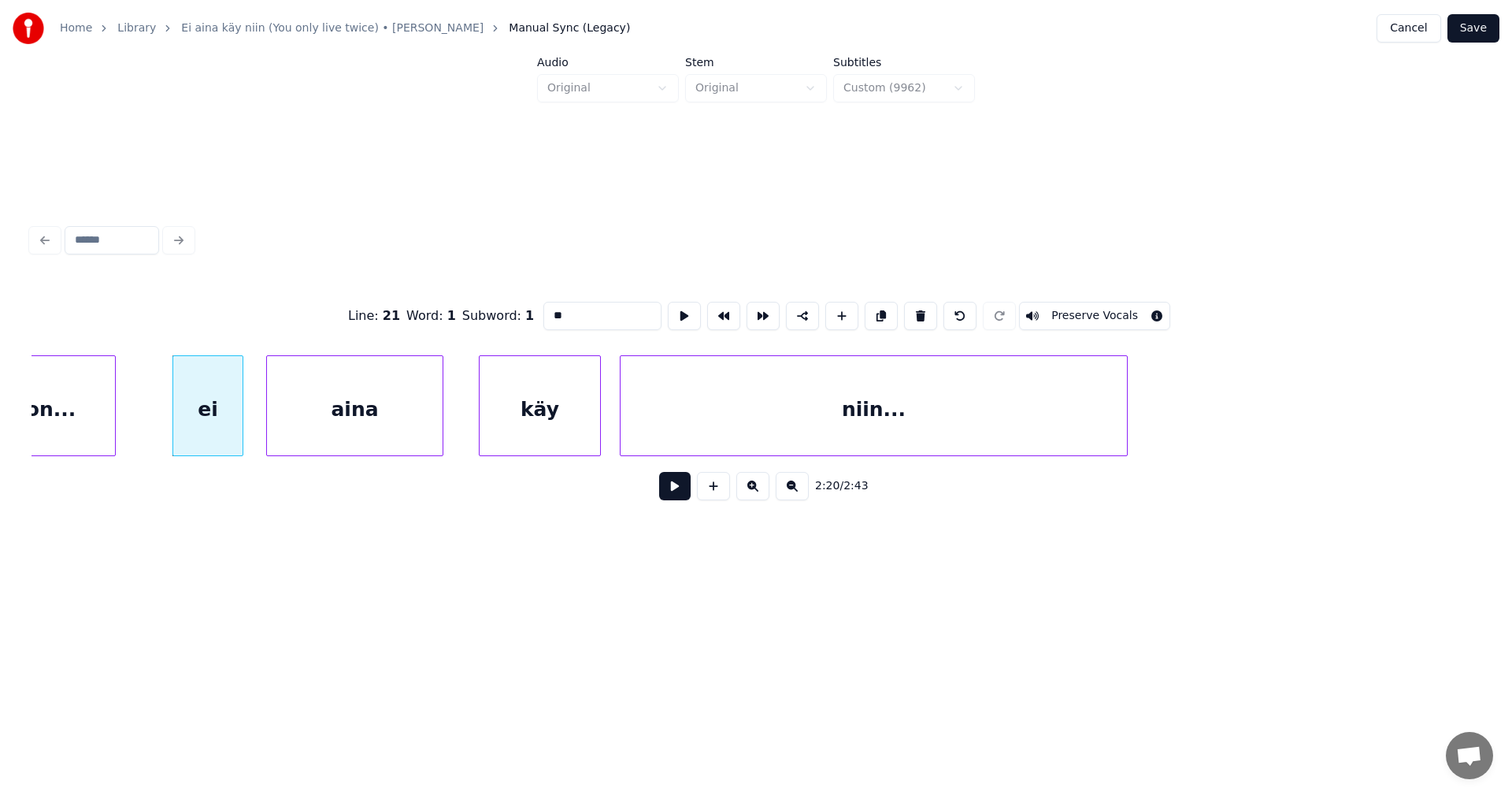
click at [680, 497] on button at bounding box center [675, 486] width 32 height 28
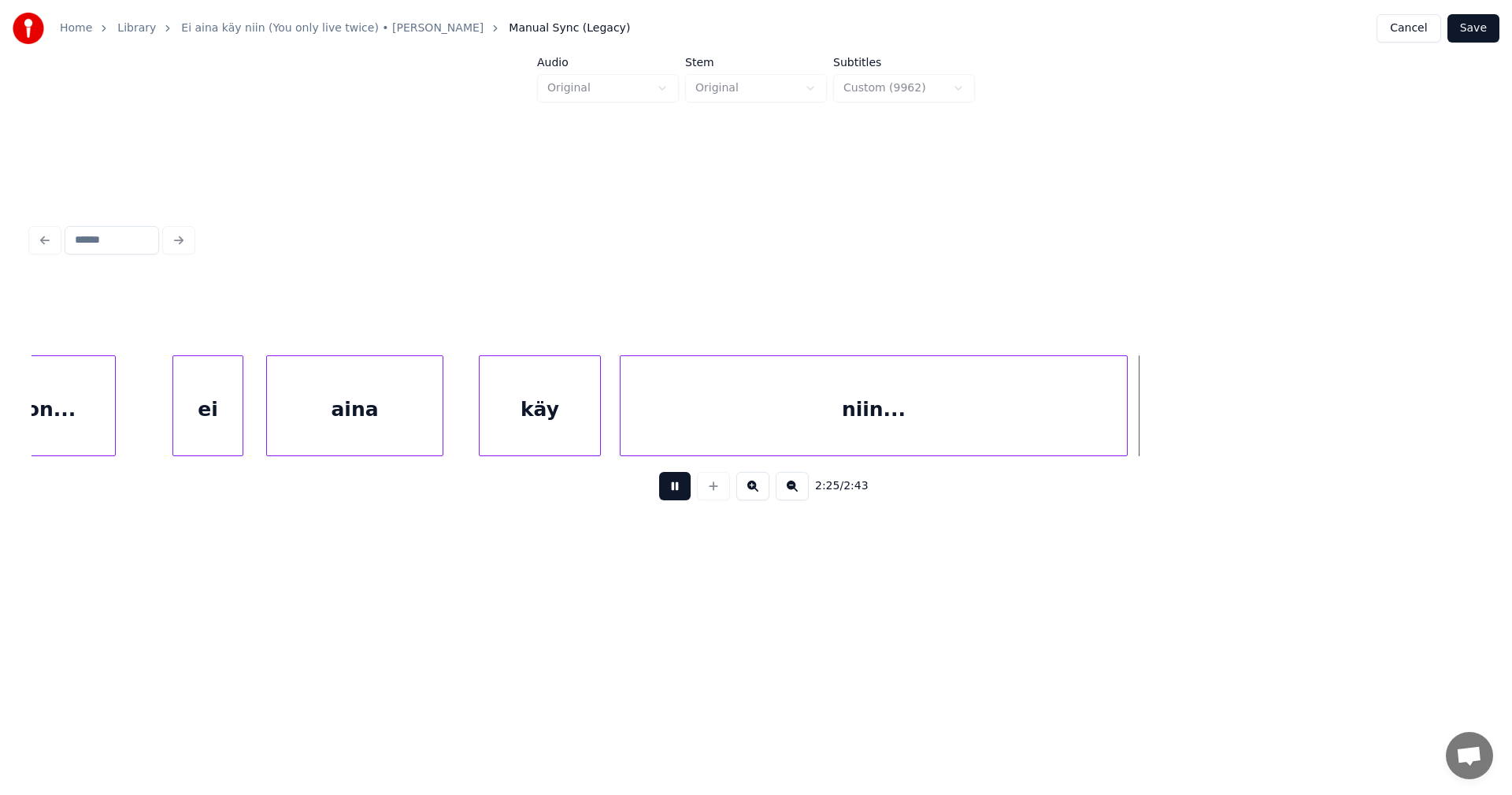
click at [680, 497] on button at bounding box center [675, 486] width 32 height 28
click at [1153, 430] on div at bounding box center [1151, 405] width 5 height 99
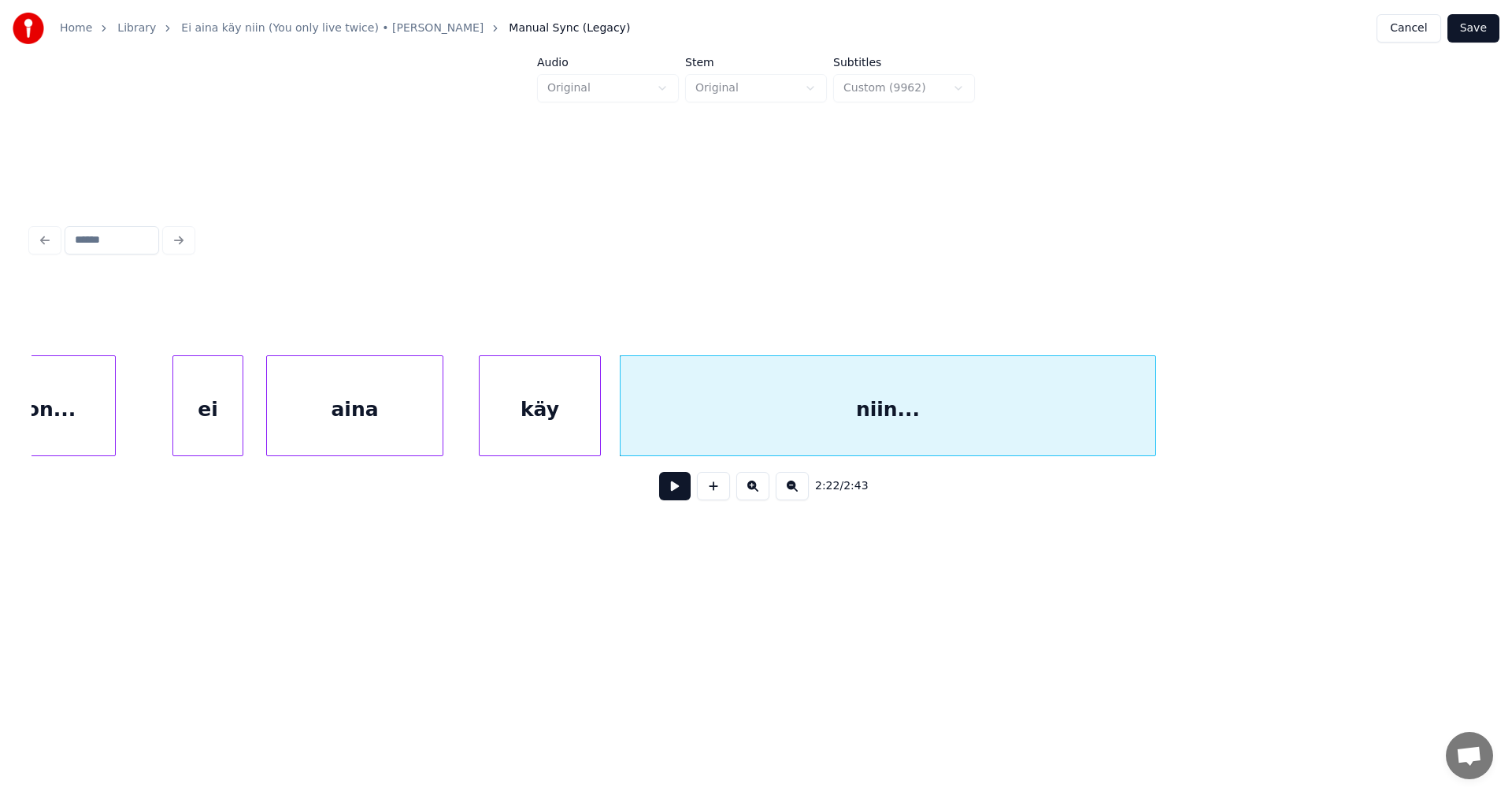
click at [680, 500] on button at bounding box center [675, 486] width 32 height 28
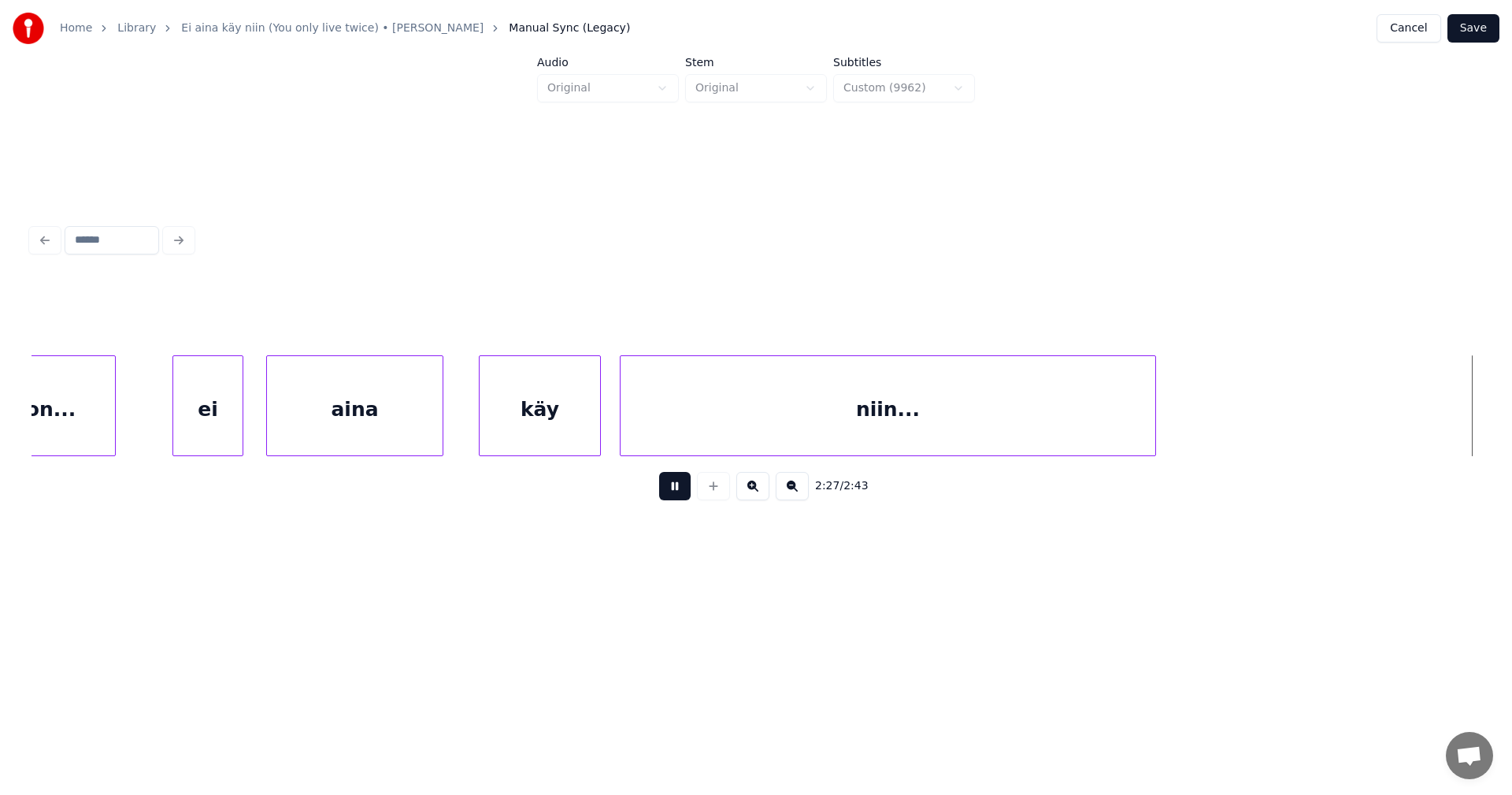
click at [680, 499] on button at bounding box center [675, 486] width 32 height 28
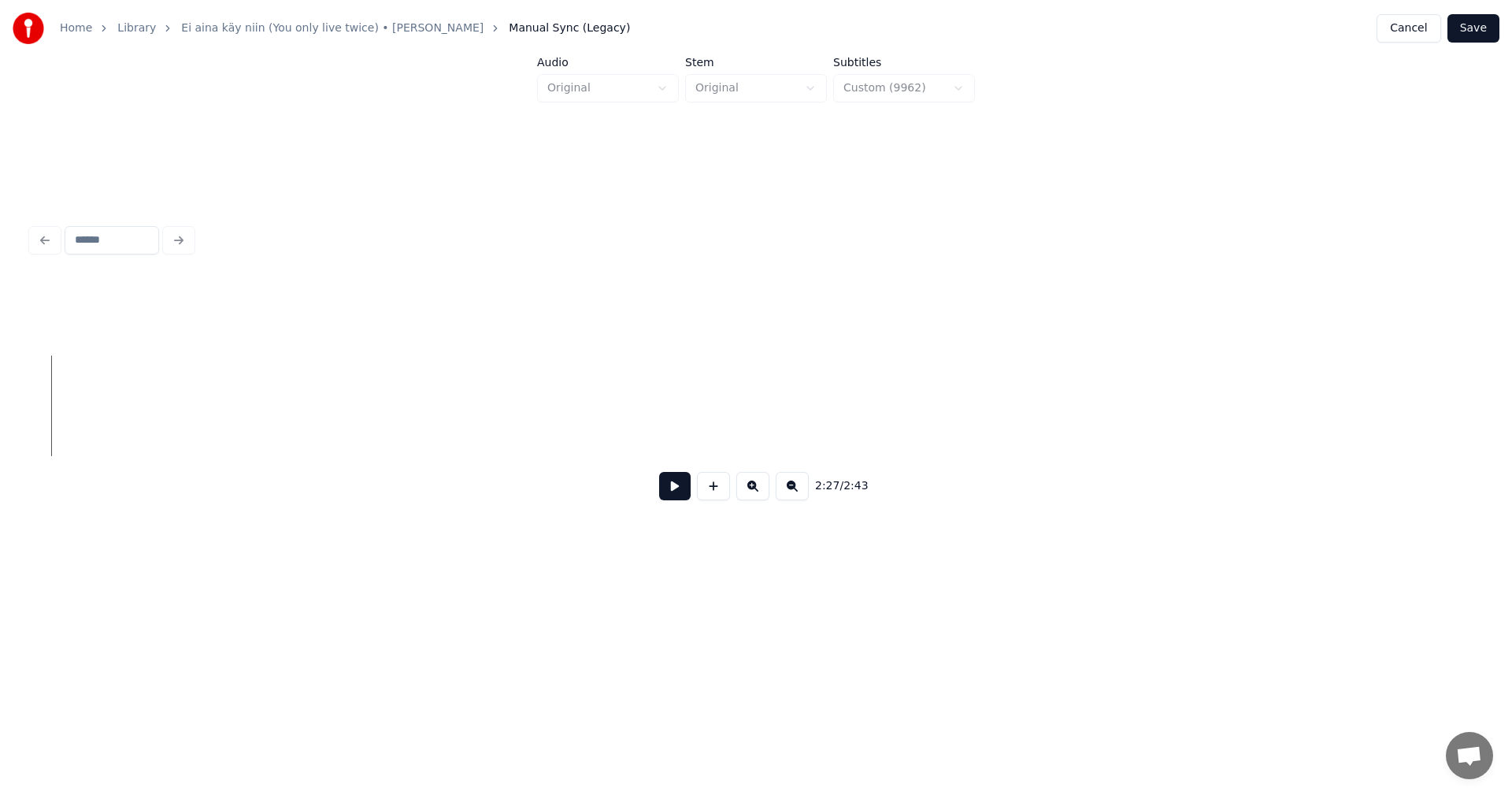
click at [1469, 31] on button "Save" at bounding box center [1474, 28] width 52 height 28
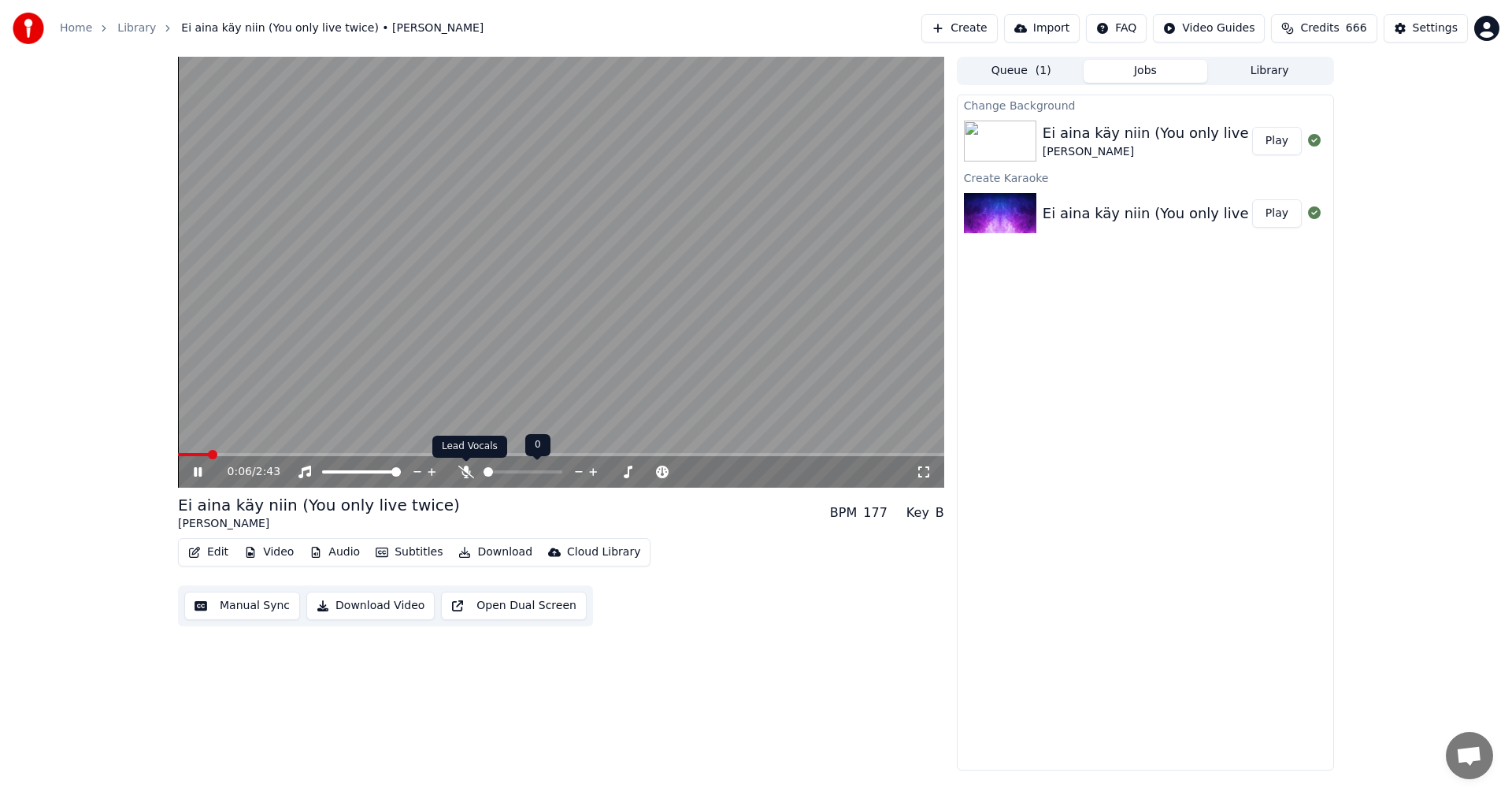
click at [466, 468] on icon at bounding box center [466, 471] width 16 height 12
click at [193, 472] on icon at bounding box center [208, 471] width 37 height 12
click at [1443, 24] on div "Settings" at bounding box center [1436, 28] width 45 height 16
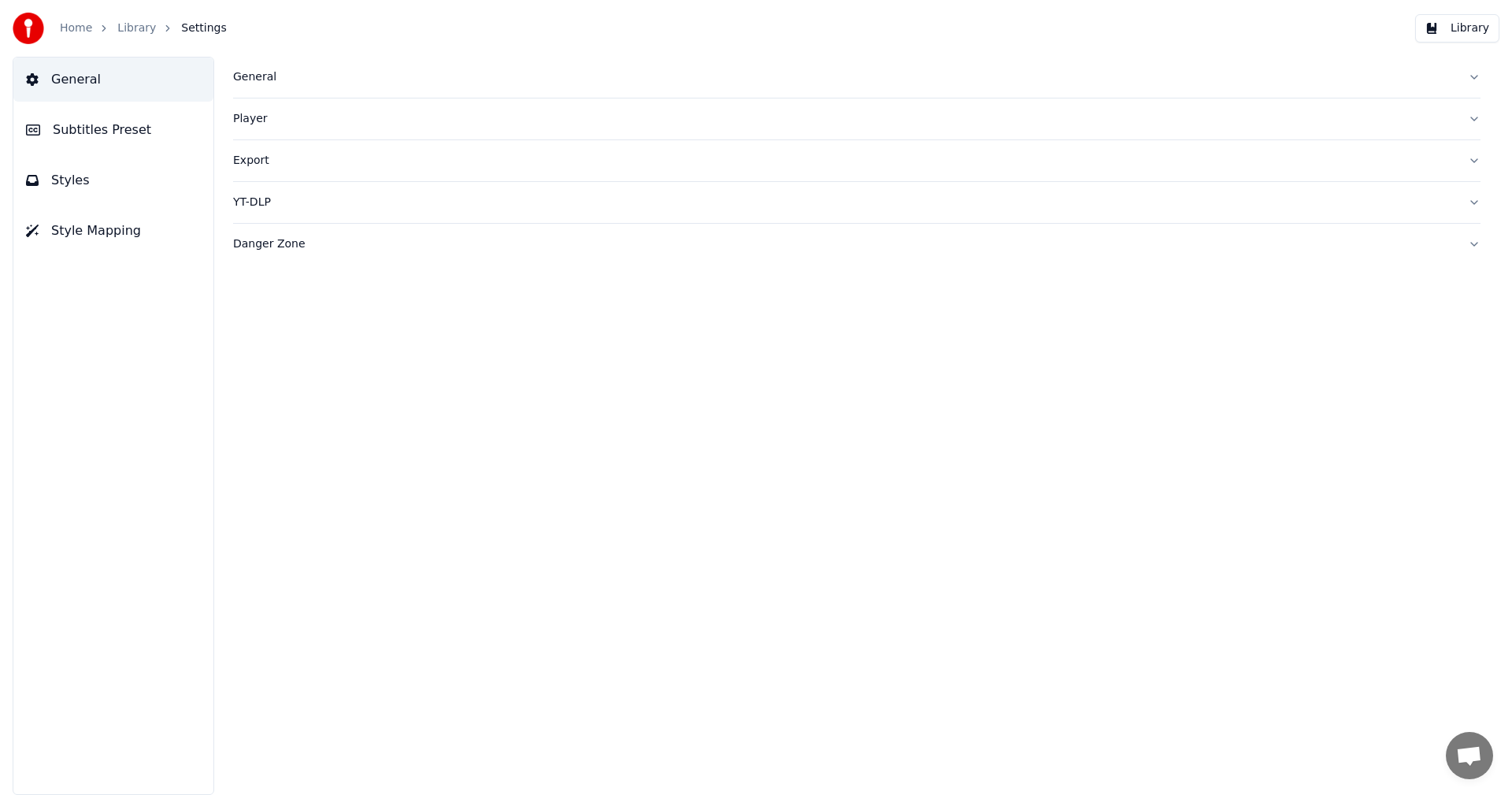
click at [121, 125] on span "Subtitles Preset" at bounding box center [101, 130] width 99 height 19
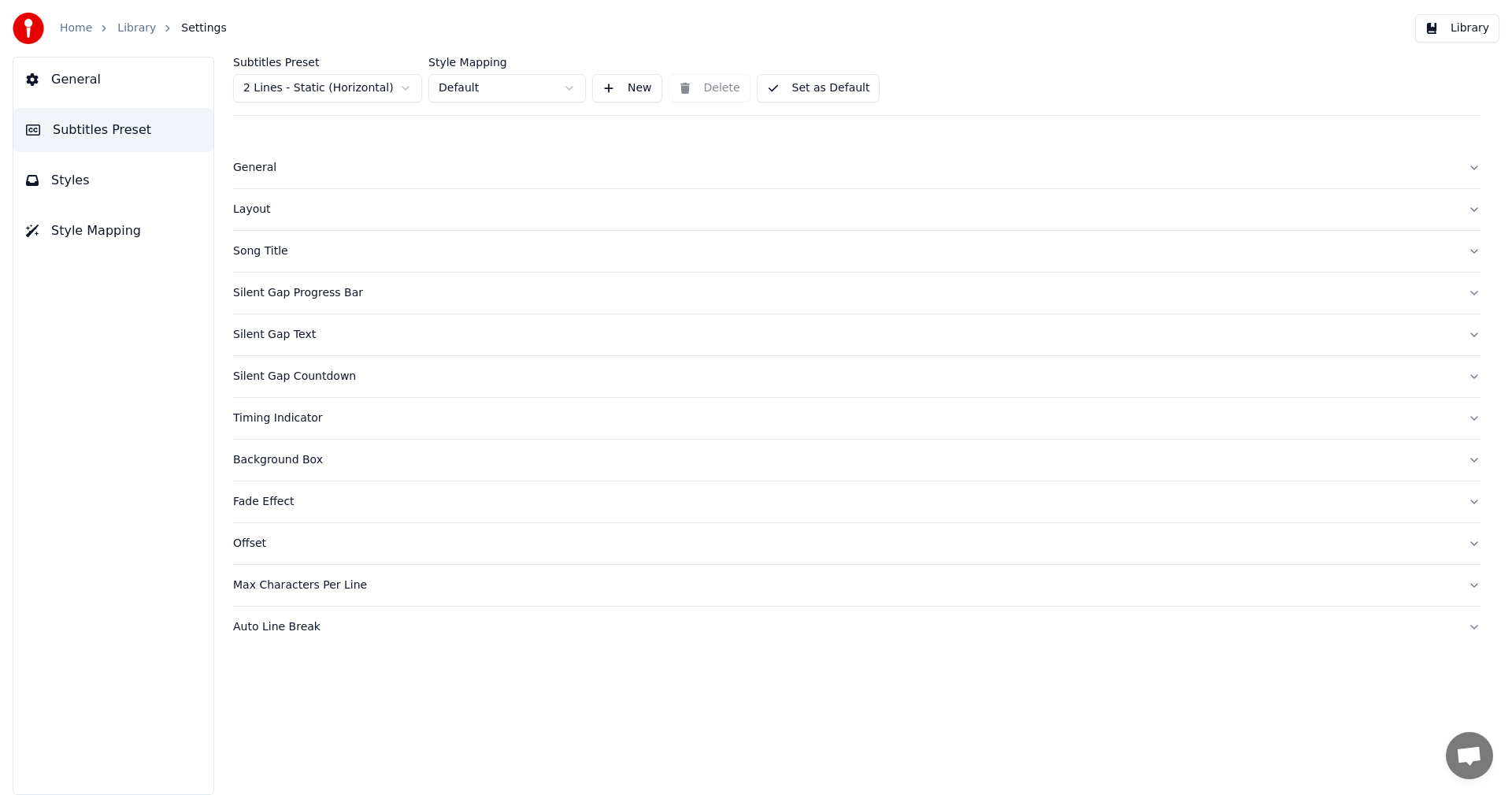
click at [399, 95] on html "Home Library Settings Library General Subtitles Preset Styles Style Mapping Sub…" at bounding box center [756, 397] width 1512 height 795
click at [90, 189] on button "Styles" at bounding box center [113, 180] width 200 height 44
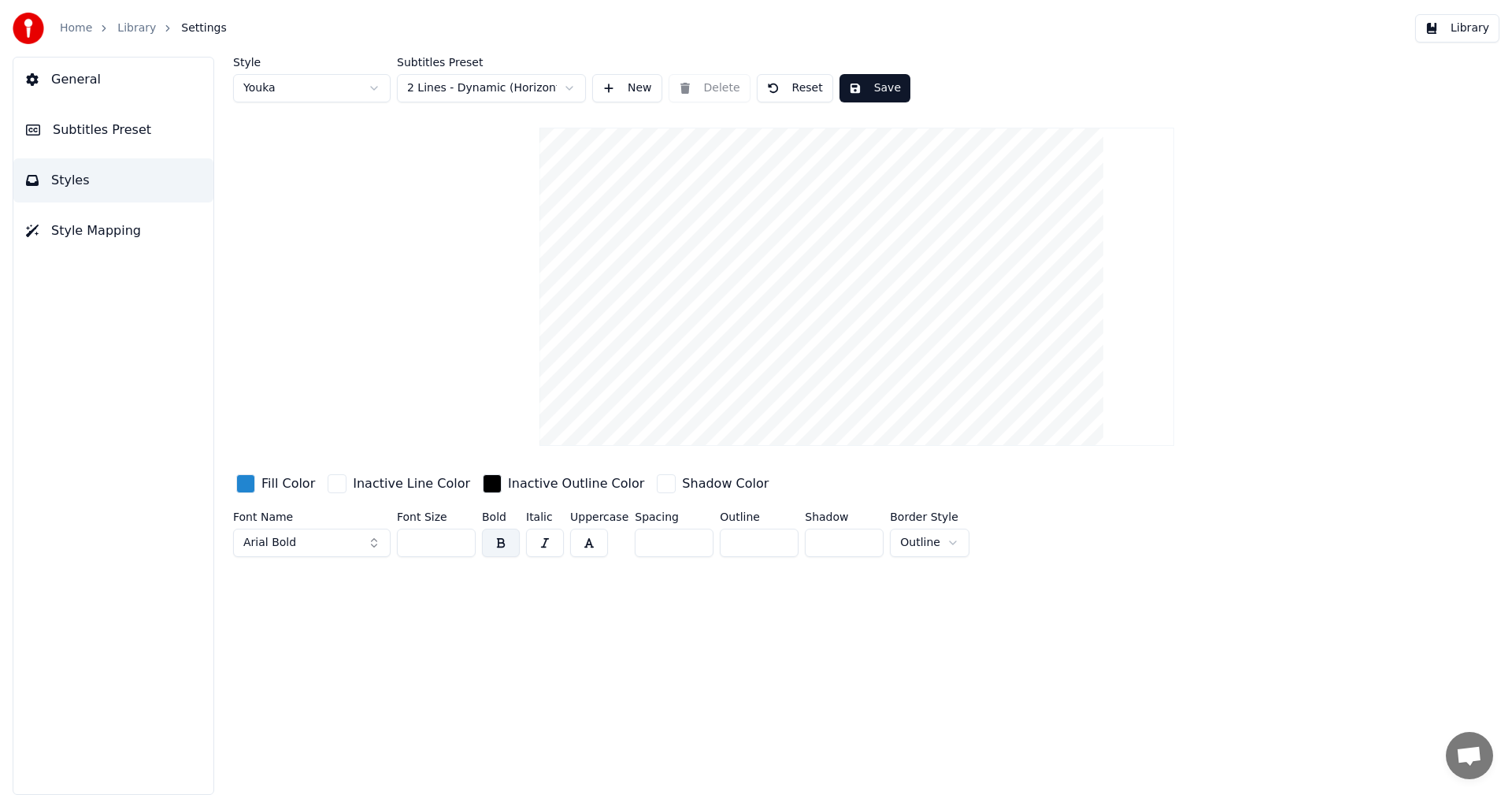
click at [802, 91] on button "Reset" at bounding box center [795, 88] width 76 height 28
type input "**"
click at [1482, 34] on button "Library" at bounding box center [1458, 28] width 84 height 28
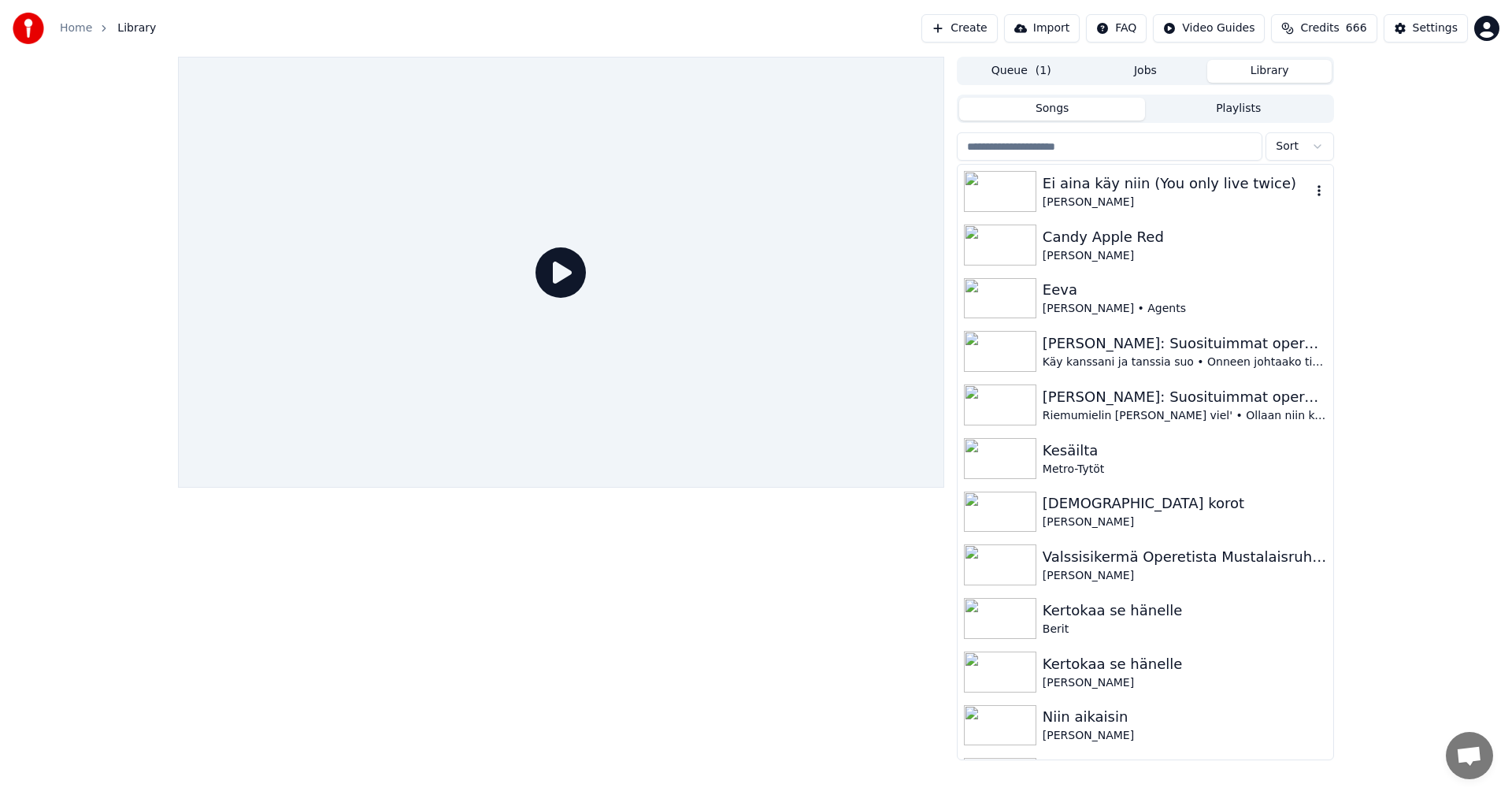
click at [1146, 185] on div "Ei aina käy niin (You only live twice)" at bounding box center [1177, 183] width 268 height 22
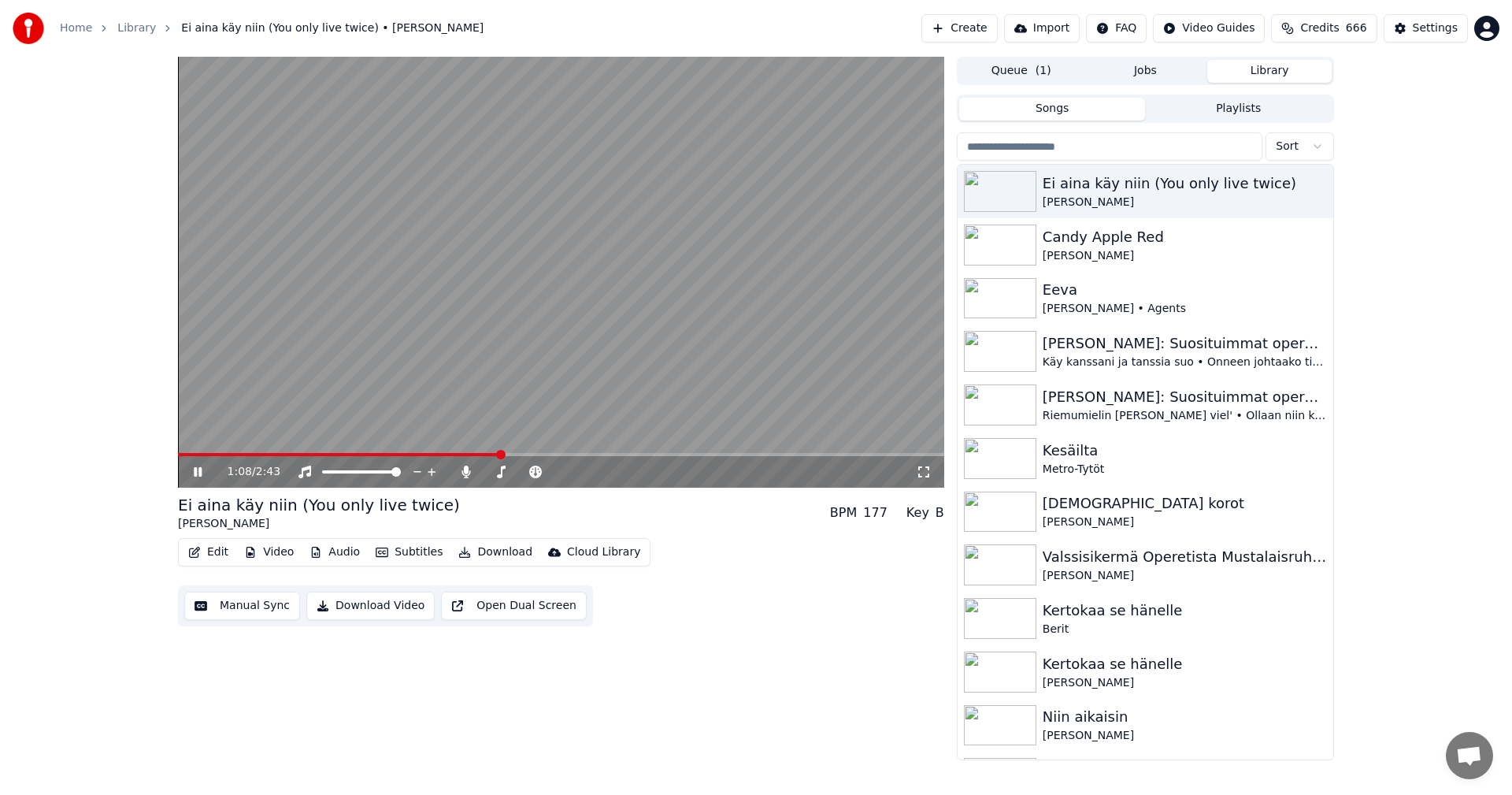
click at [198, 473] on icon at bounding box center [208, 471] width 37 height 12
click at [268, 551] on button "Video" at bounding box center [268, 552] width 62 height 22
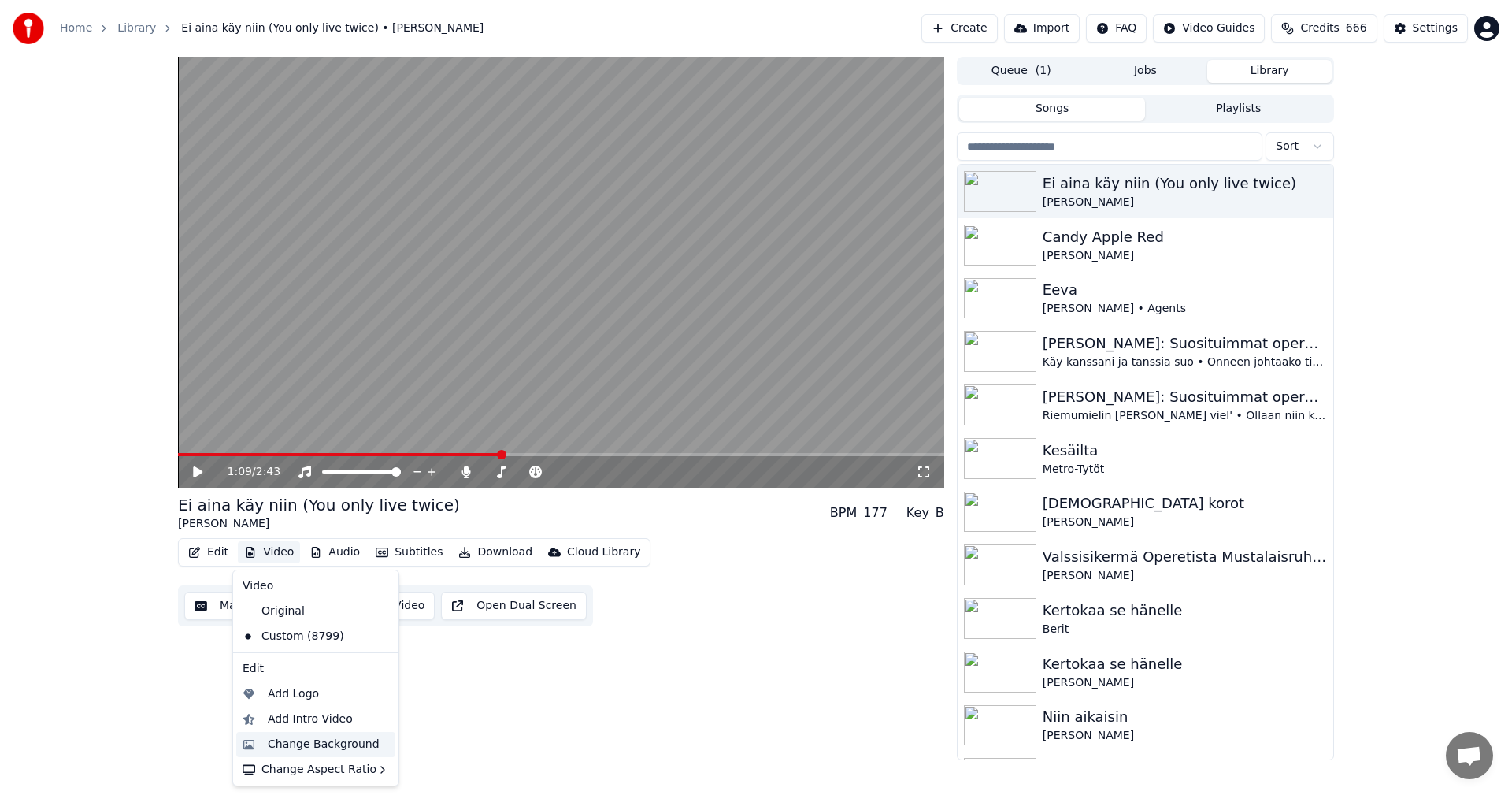
click at [303, 741] on div "Change Background" at bounding box center [323, 744] width 112 height 16
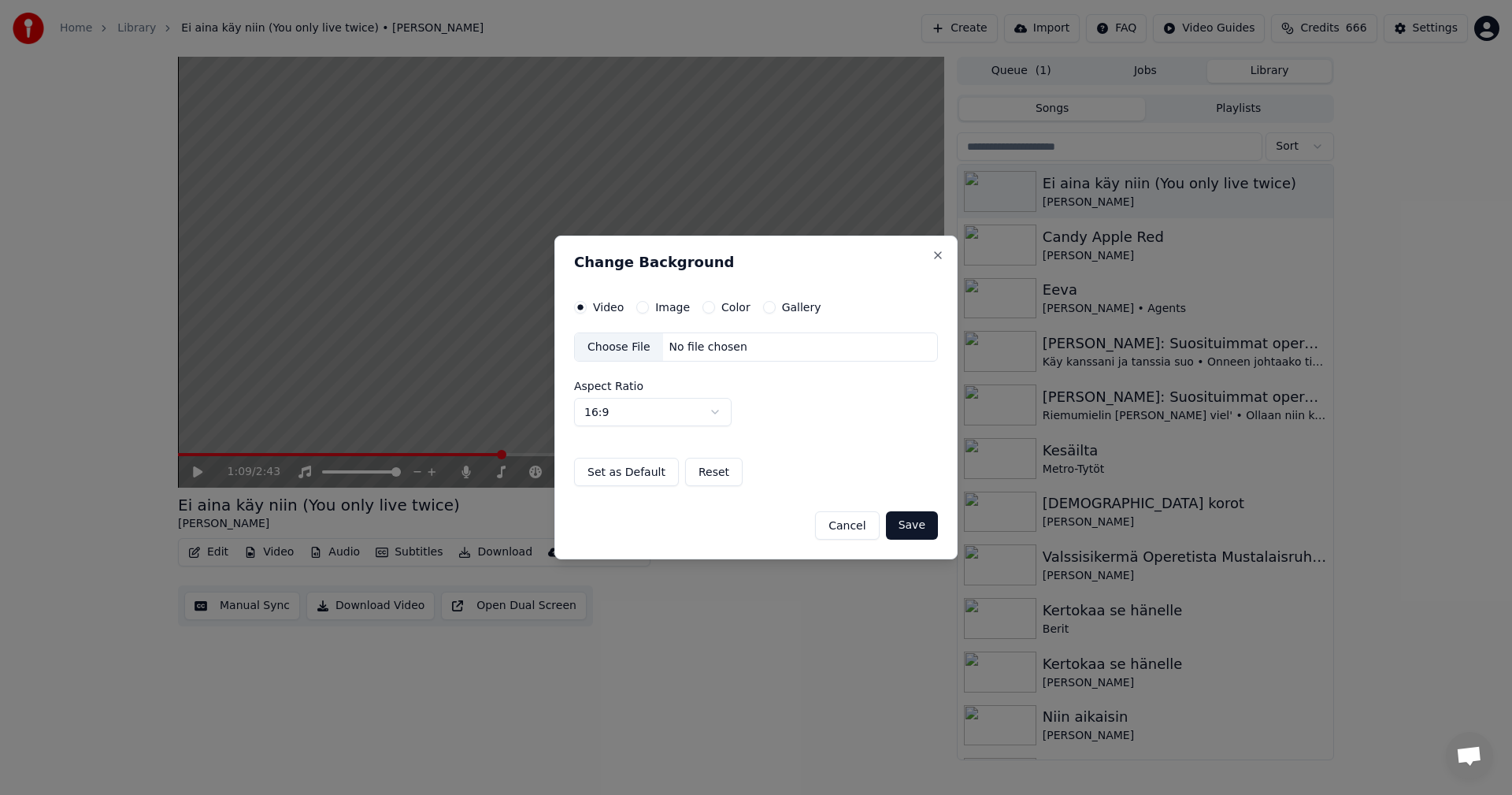
click at [644, 307] on button "Image" at bounding box center [642, 307] width 12 height 12
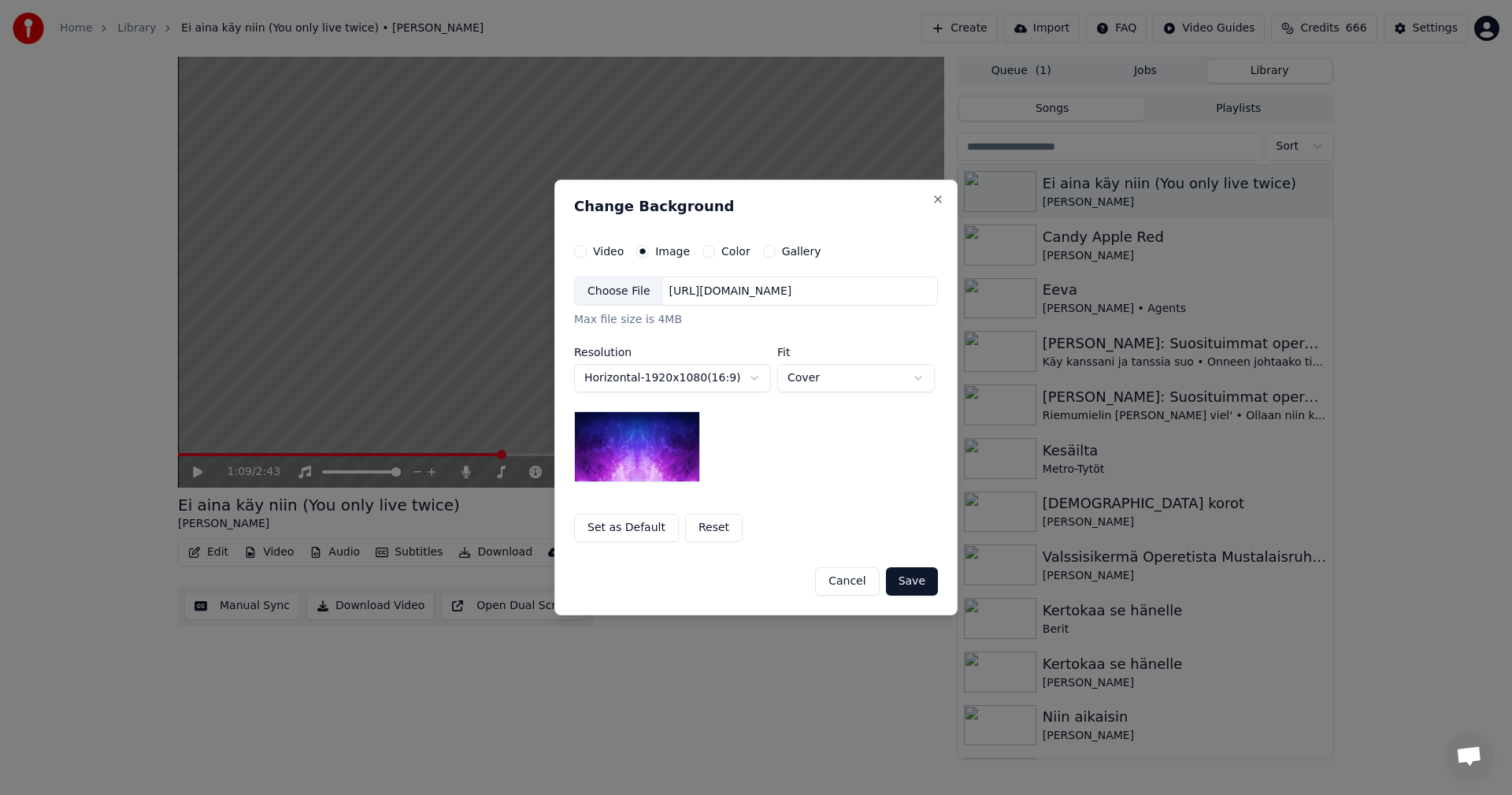
click at [632, 288] on div "Choose File" at bounding box center [619, 291] width 88 height 28
click at [924, 580] on button "Save" at bounding box center [911, 581] width 52 height 28
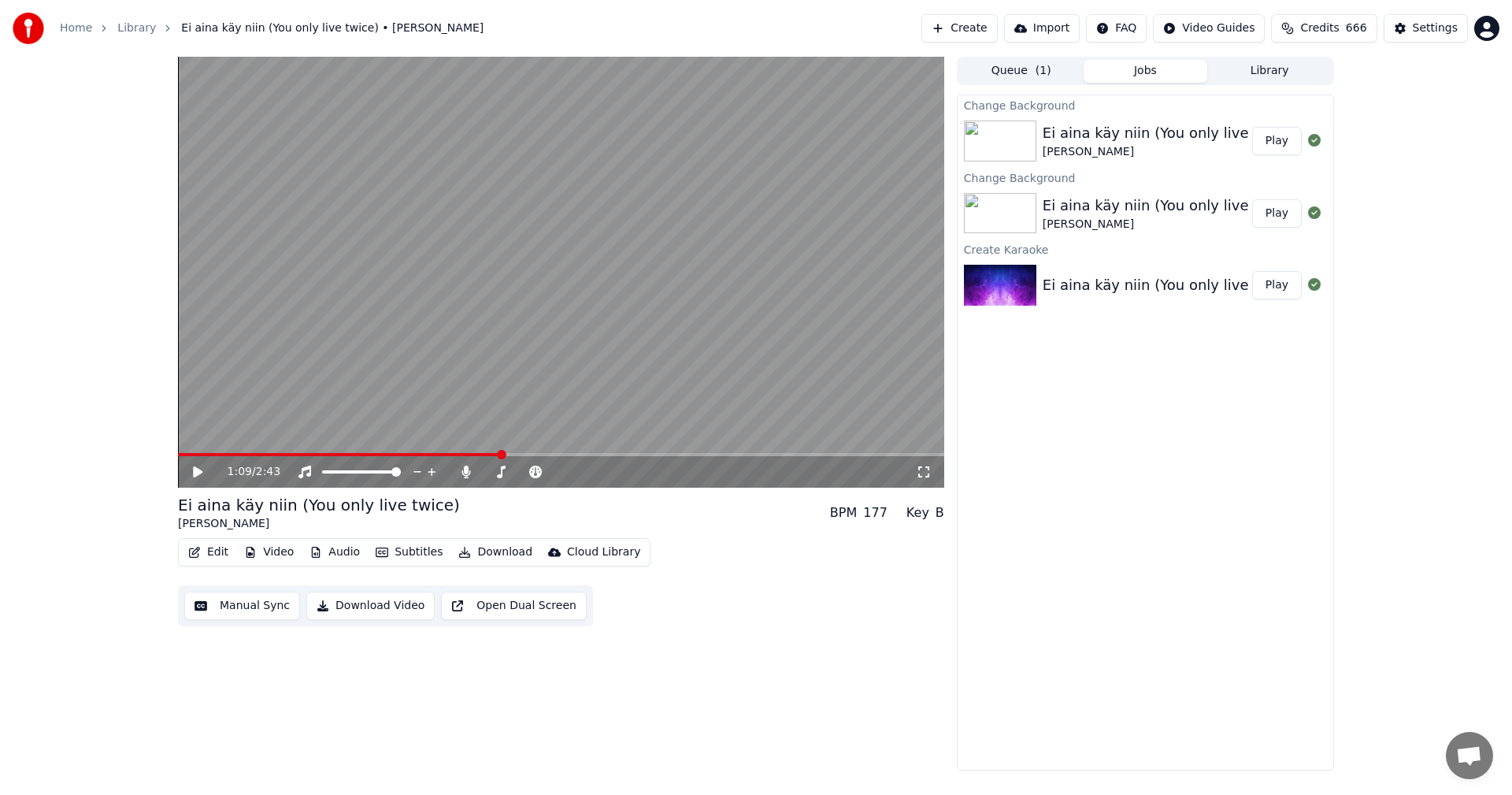
click at [1268, 135] on button "Play" at bounding box center [1276, 141] width 50 height 28
drag, startPoint x: 920, startPoint y: 473, endPoint x: 1153, endPoint y: 500, distance: 234.6
click at [920, 474] on icon at bounding box center [924, 471] width 16 height 12
click at [268, 551] on button "Video" at bounding box center [268, 552] width 62 height 22
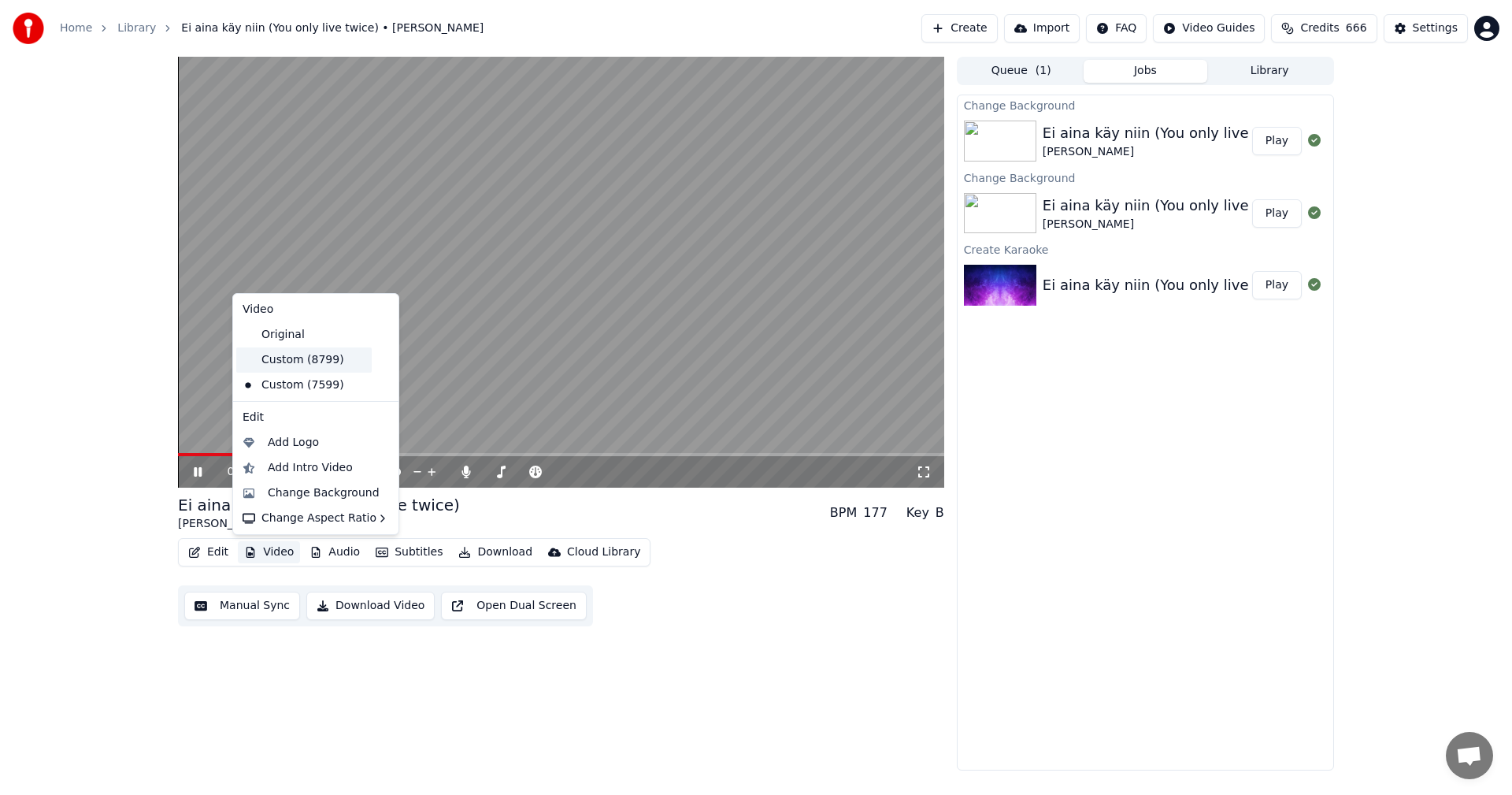
click at [305, 363] on div "Custom (8799)" at bounding box center [304, 359] width 135 height 25
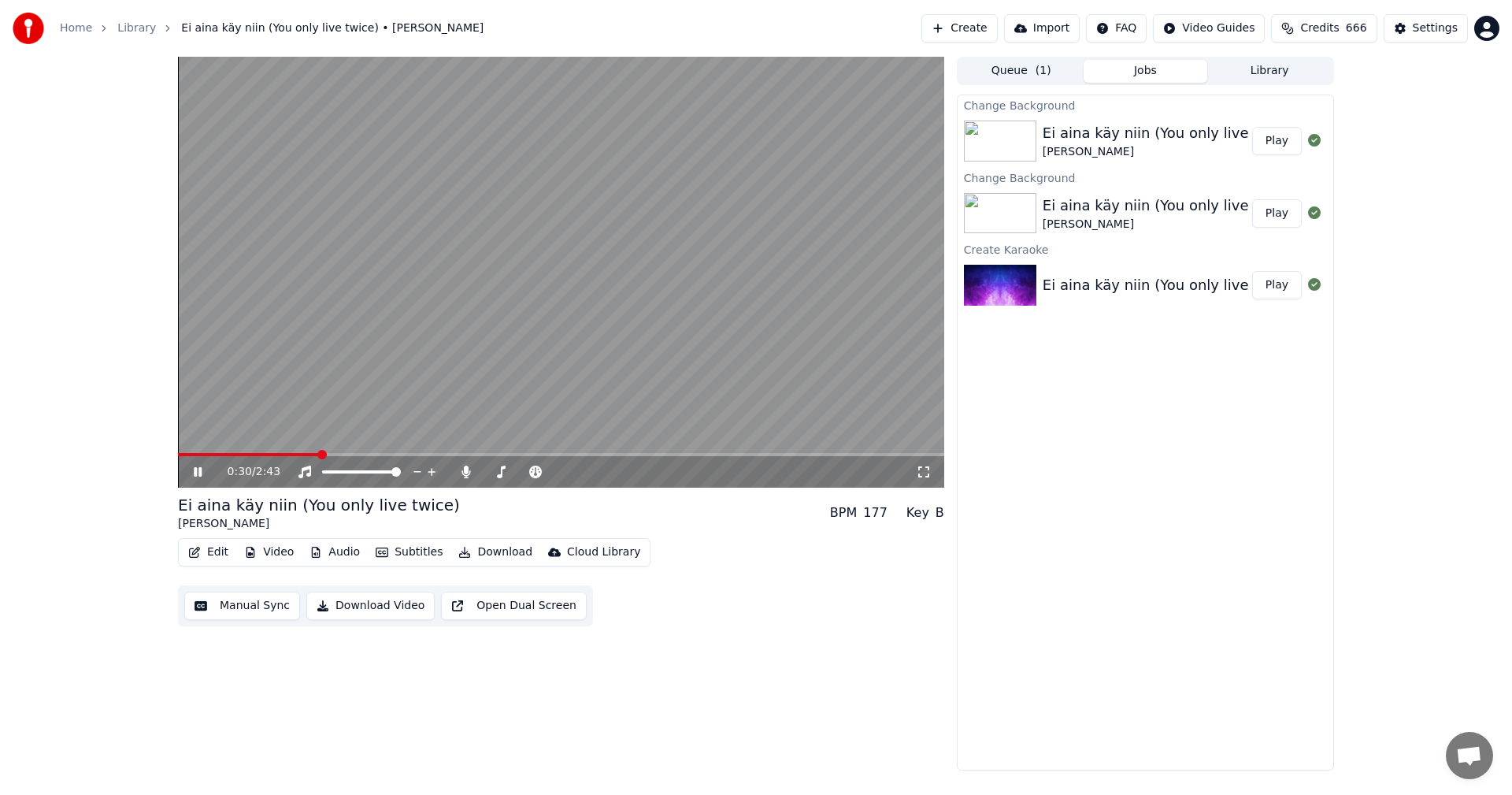
click at [198, 474] on icon at bounding box center [208, 471] width 37 height 12
click at [198, 474] on icon at bounding box center [198, 472] width 9 height 11
click at [198, 470] on icon at bounding box center [208, 471] width 37 height 12
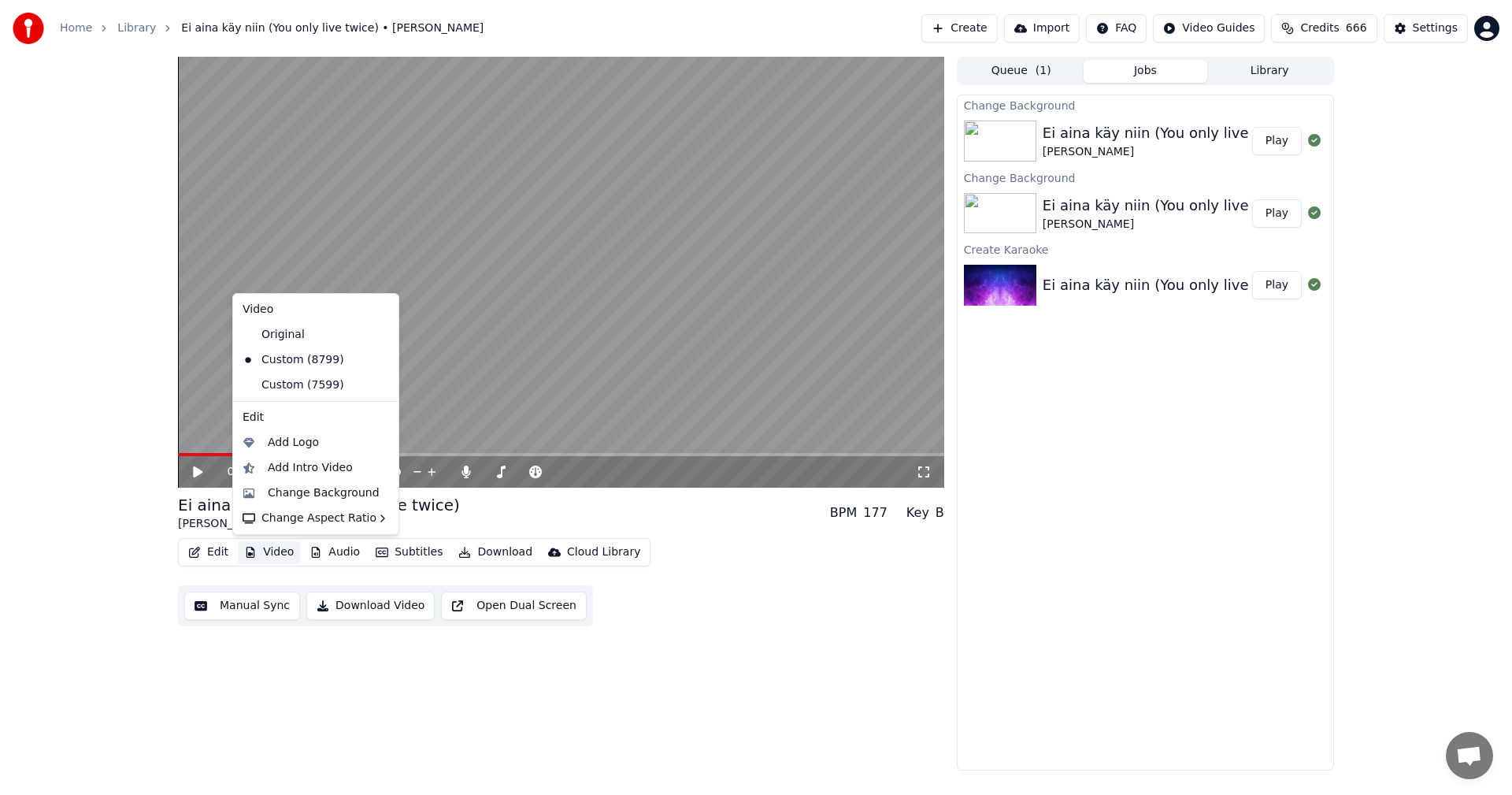
click at [267, 551] on button "Video" at bounding box center [268, 552] width 62 height 22
click at [313, 492] on div "Change Background" at bounding box center [323, 493] width 112 height 16
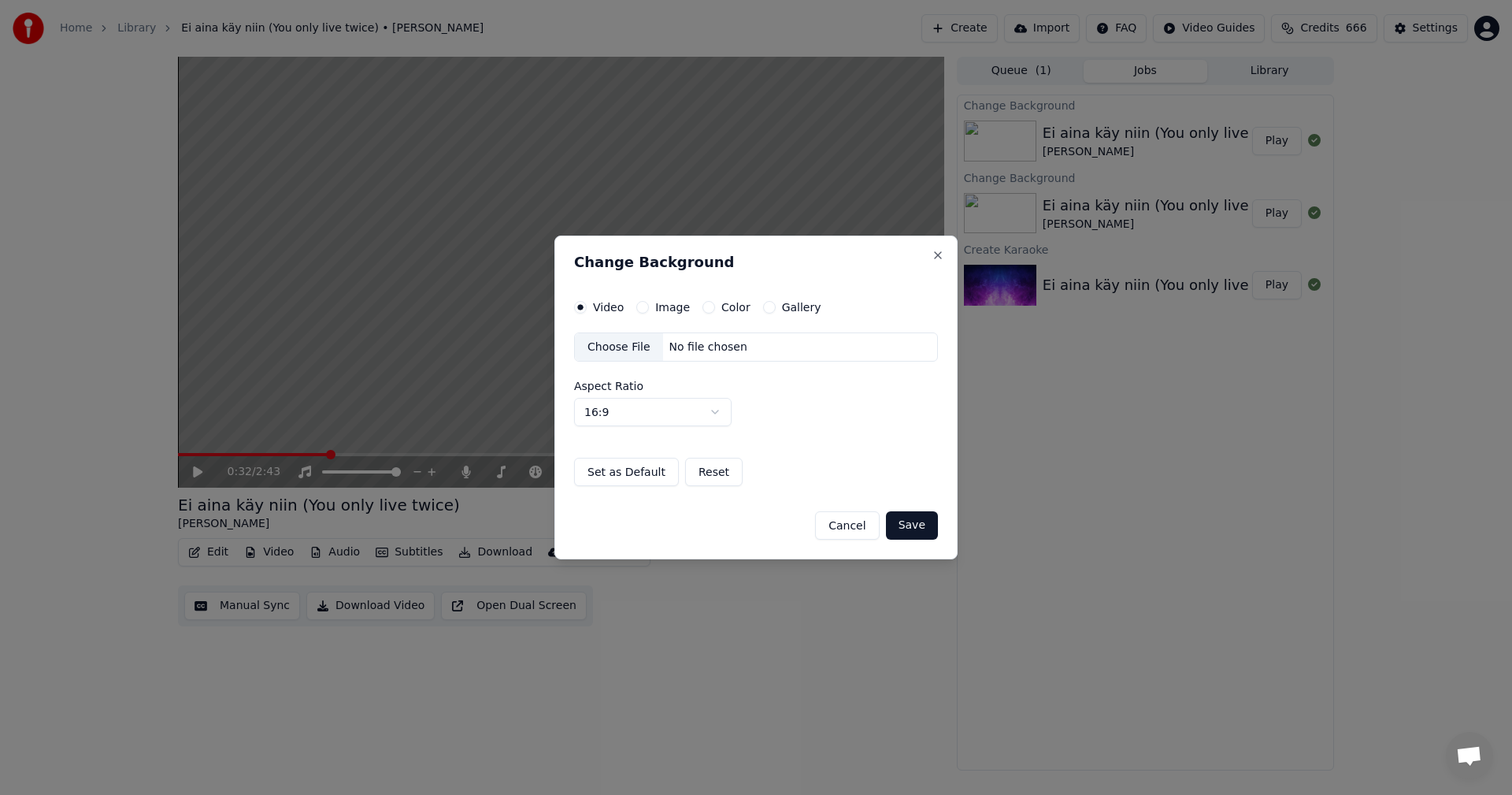
click at [644, 306] on button "Image" at bounding box center [642, 307] width 12 height 12
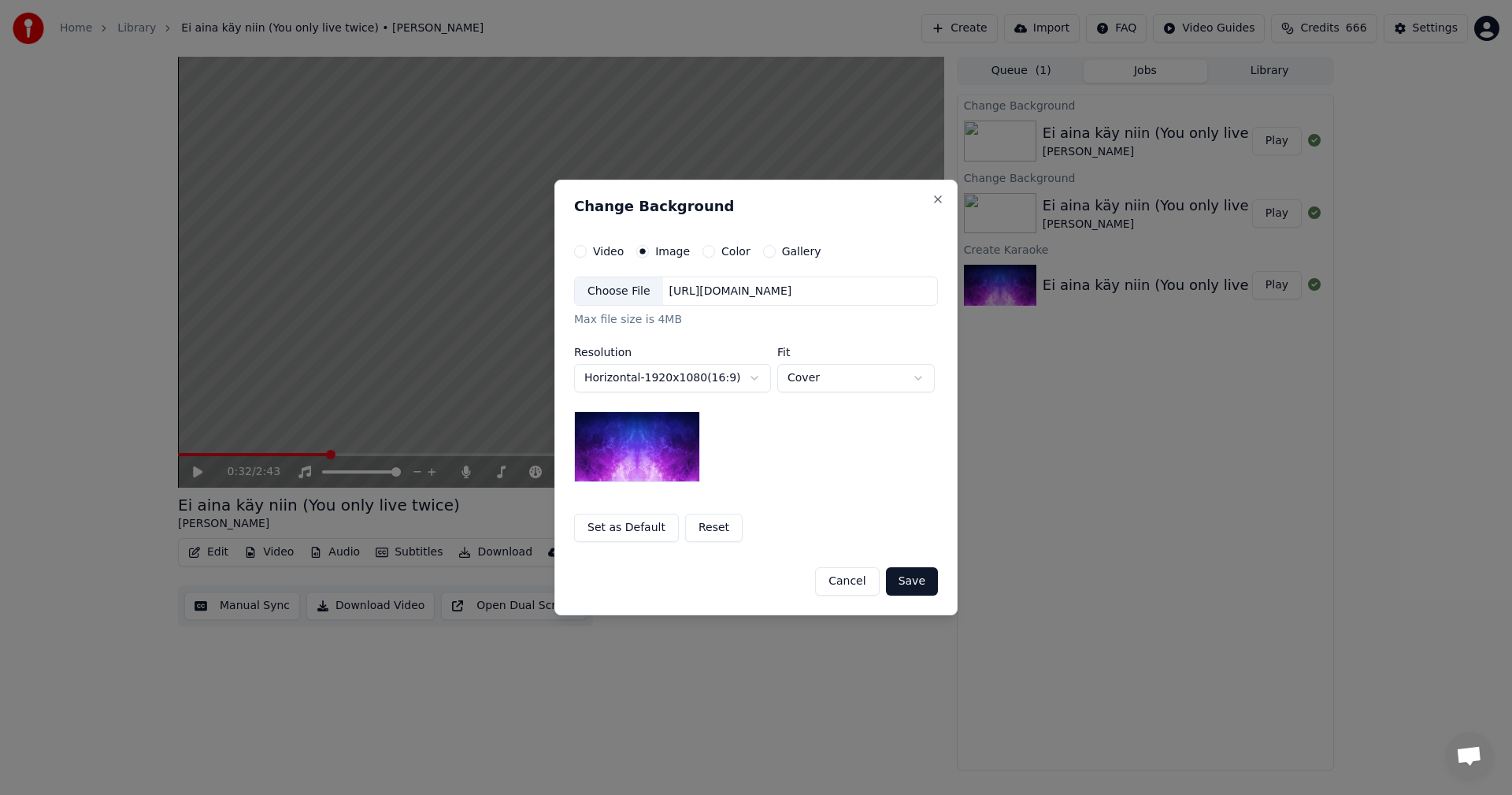
click at [639, 295] on div "Choose File" at bounding box center [619, 291] width 88 height 28
click at [922, 583] on button "Save" at bounding box center [911, 581] width 52 height 28
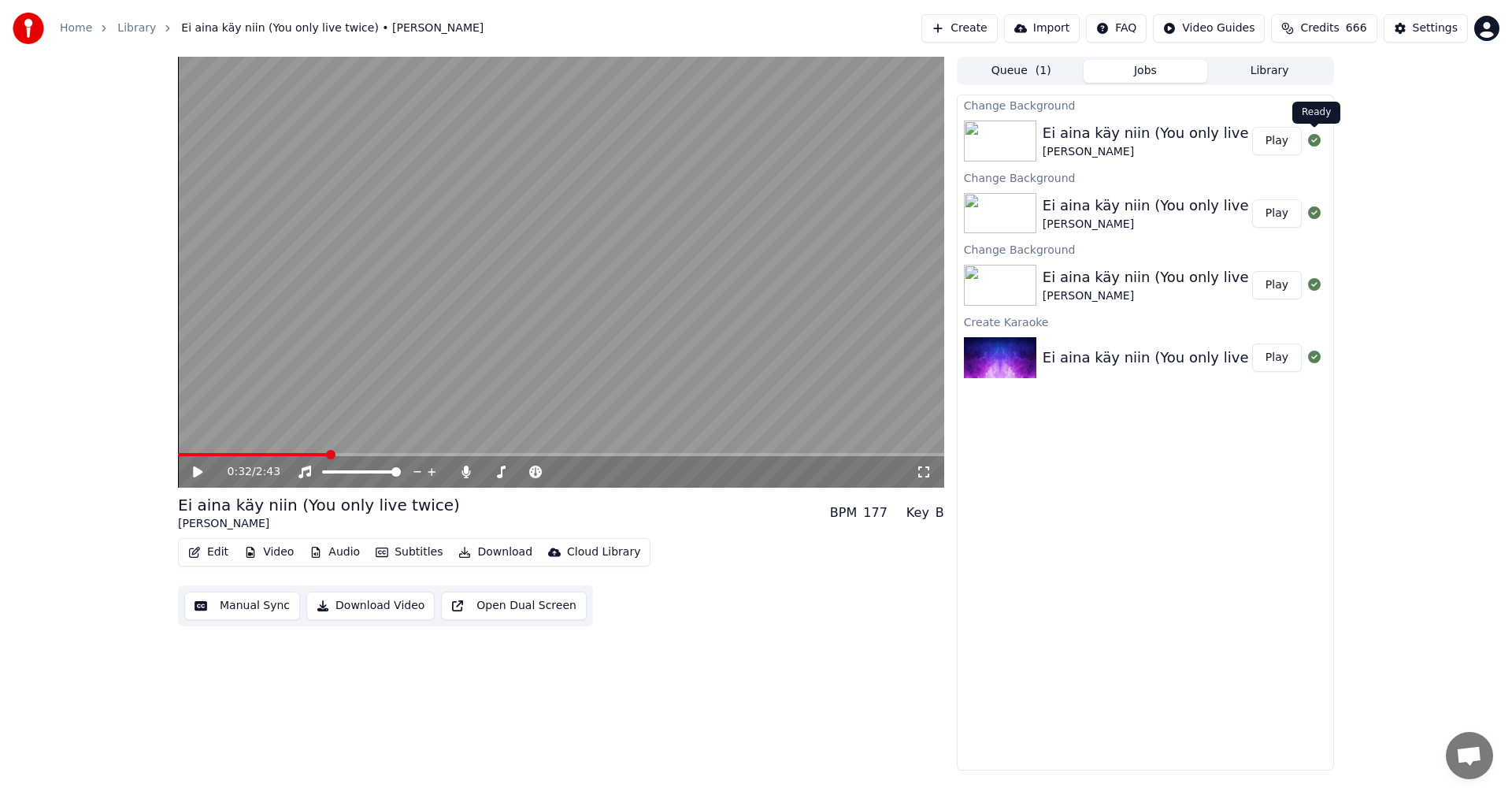
click at [1293, 136] on button "Play" at bounding box center [1276, 141] width 50 height 28
click at [248, 455] on span at bounding box center [561, 454] width 767 height 3
click at [702, 453] on span at bounding box center [561, 454] width 767 height 3
click at [197, 473] on icon at bounding box center [197, 472] width 8 height 9
click at [467, 470] on icon at bounding box center [466, 471] width 8 height 12
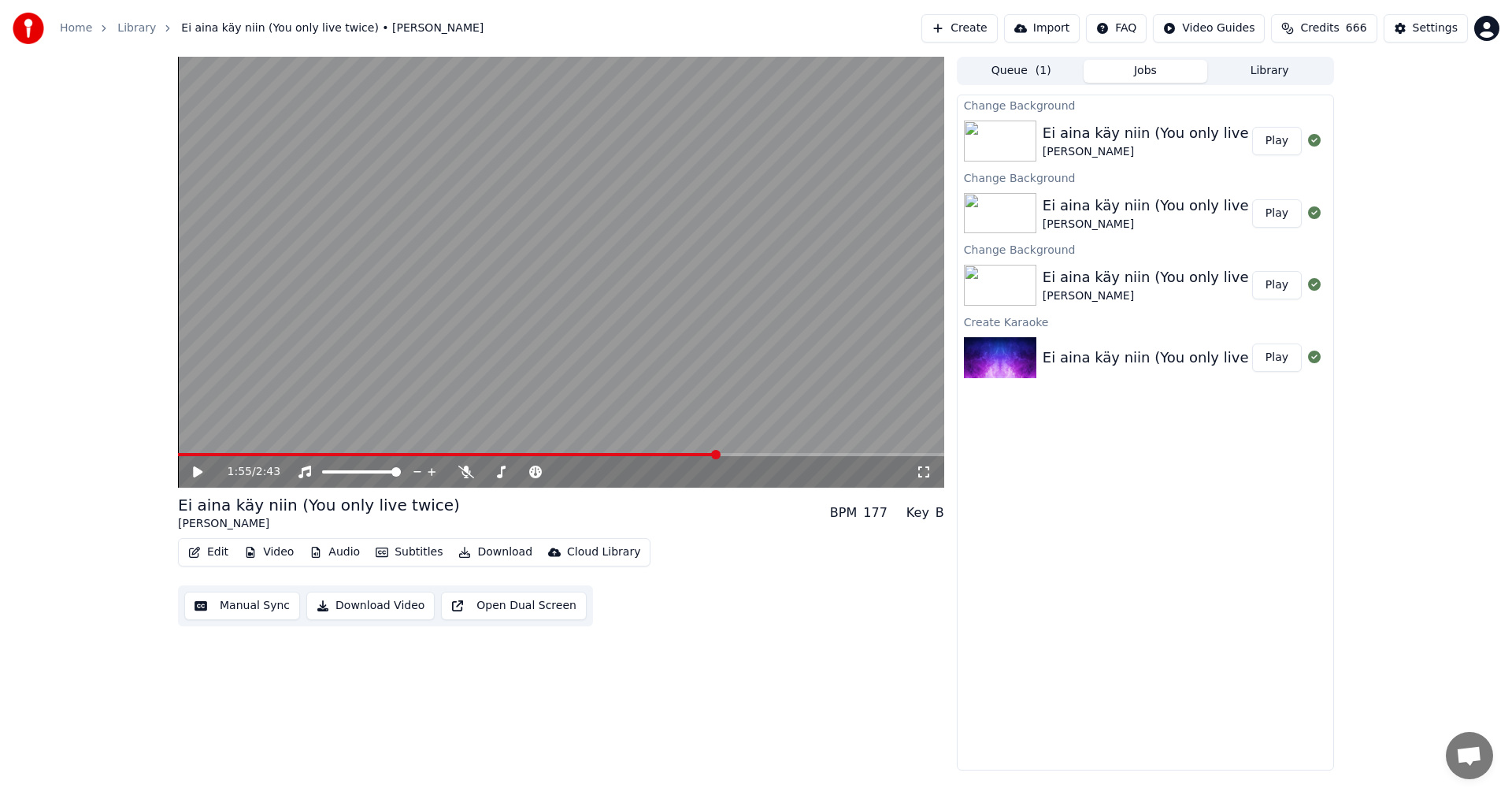
click at [488, 556] on button "Download" at bounding box center [496, 552] width 86 height 22
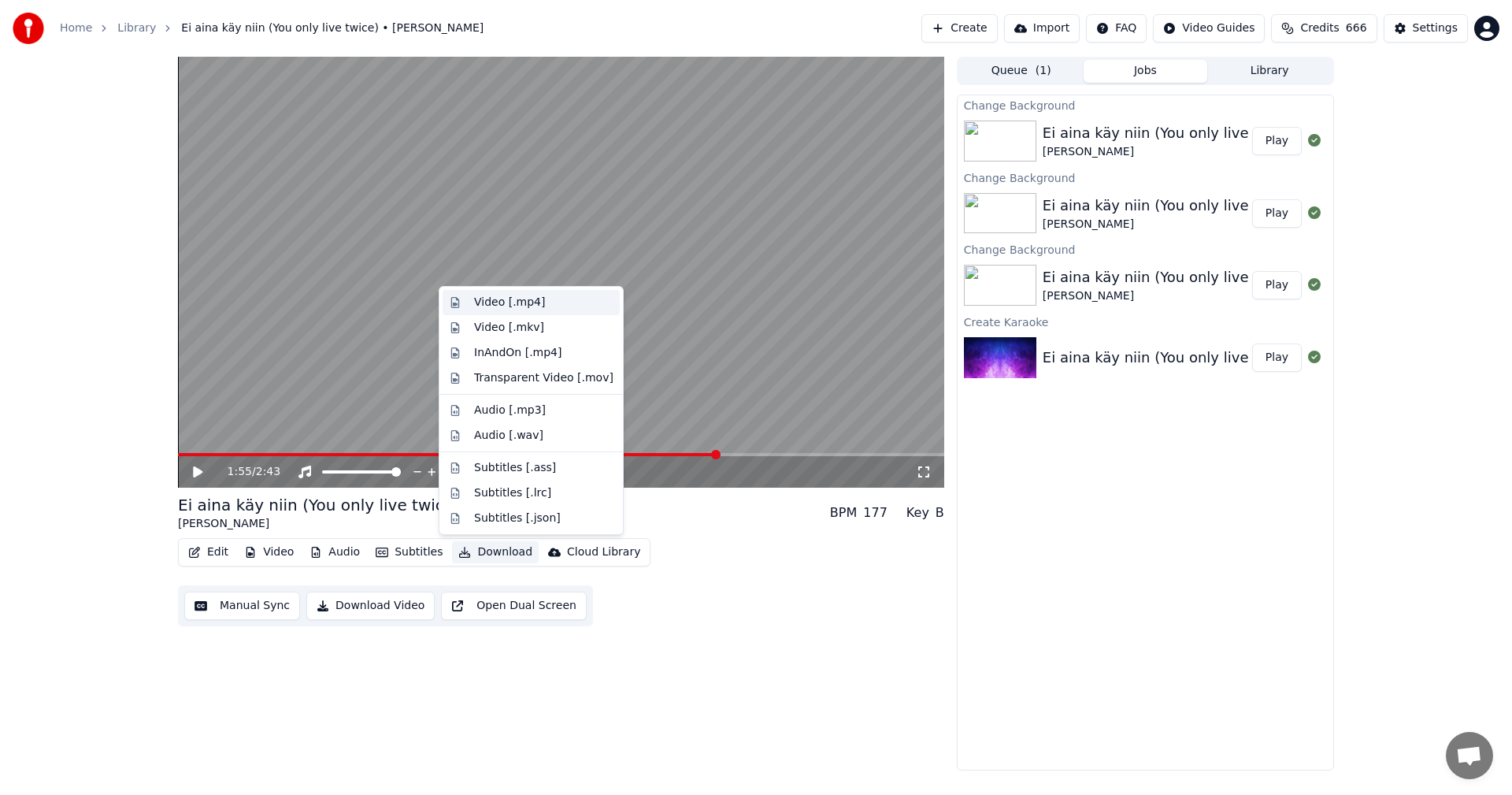
click at [533, 309] on div "Video [.mp4]" at bounding box center [510, 302] width 71 height 16
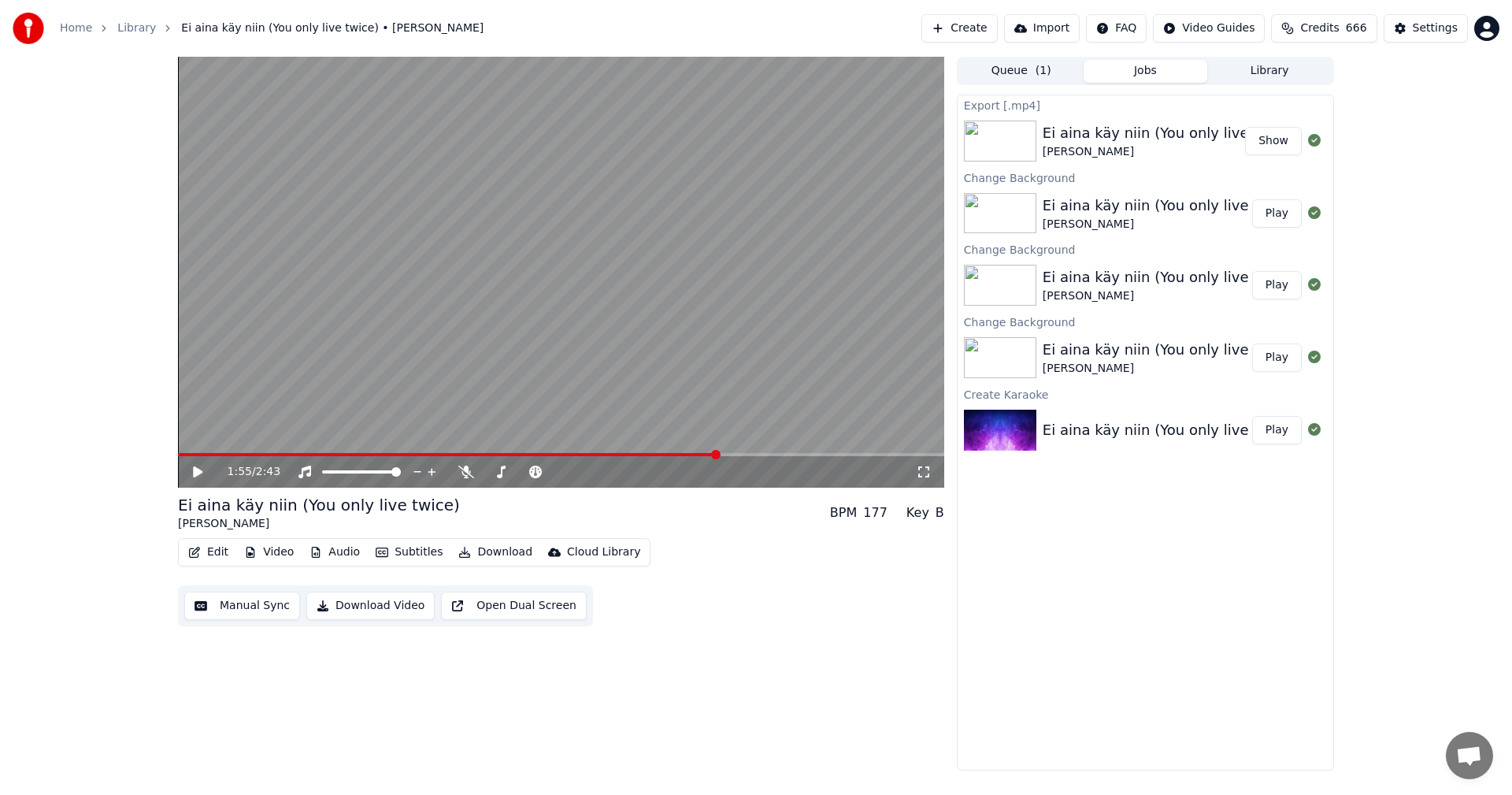
click at [196, 478] on icon at bounding box center [208, 471] width 37 height 12
click at [208, 546] on button "Edit" at bounding box center [208, 552] width 53 height 22
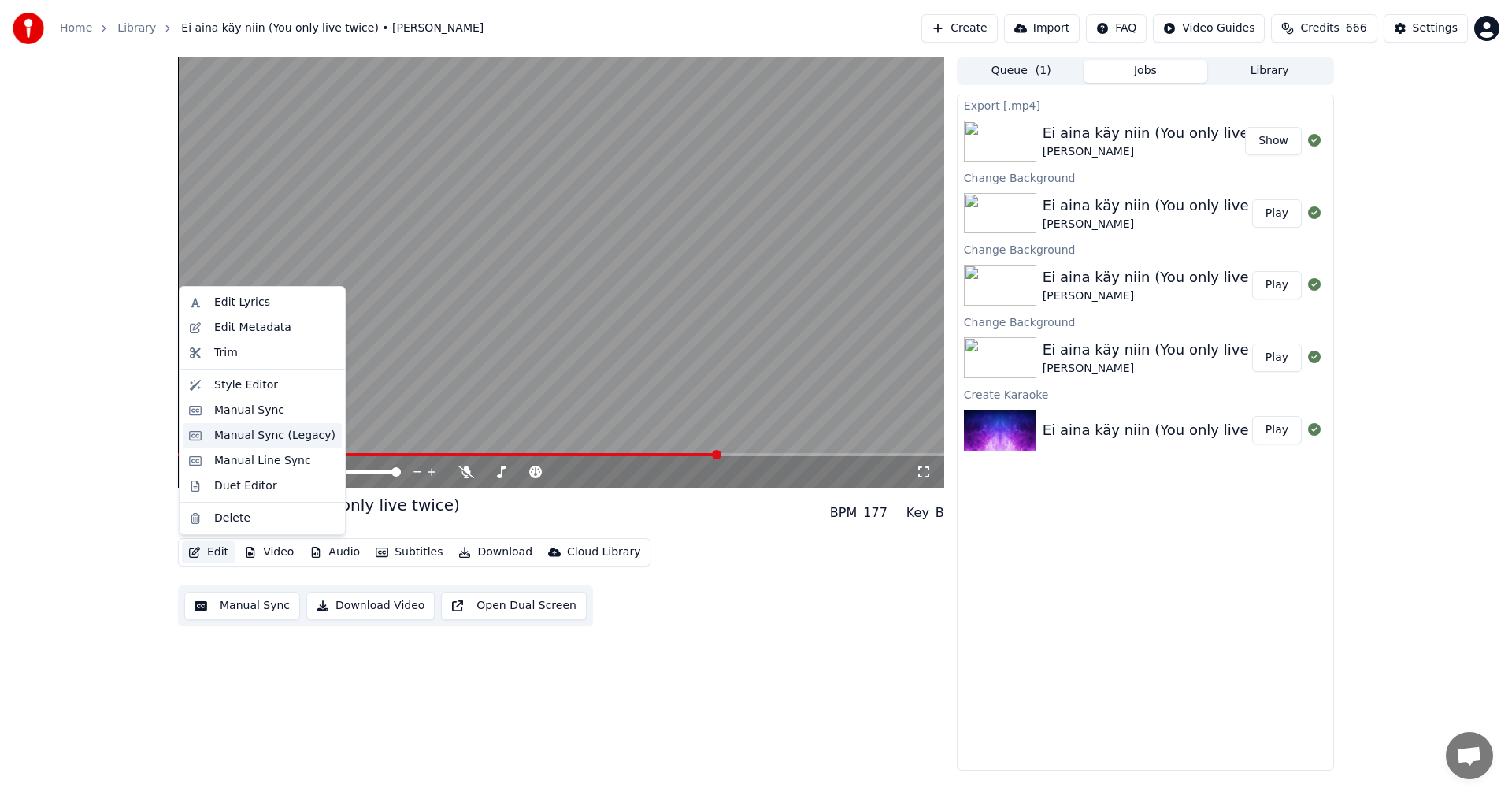
click at [244, 439] on div "Manual Sync (Legacy)" at bounding box center [274, 436] width 121 height 16
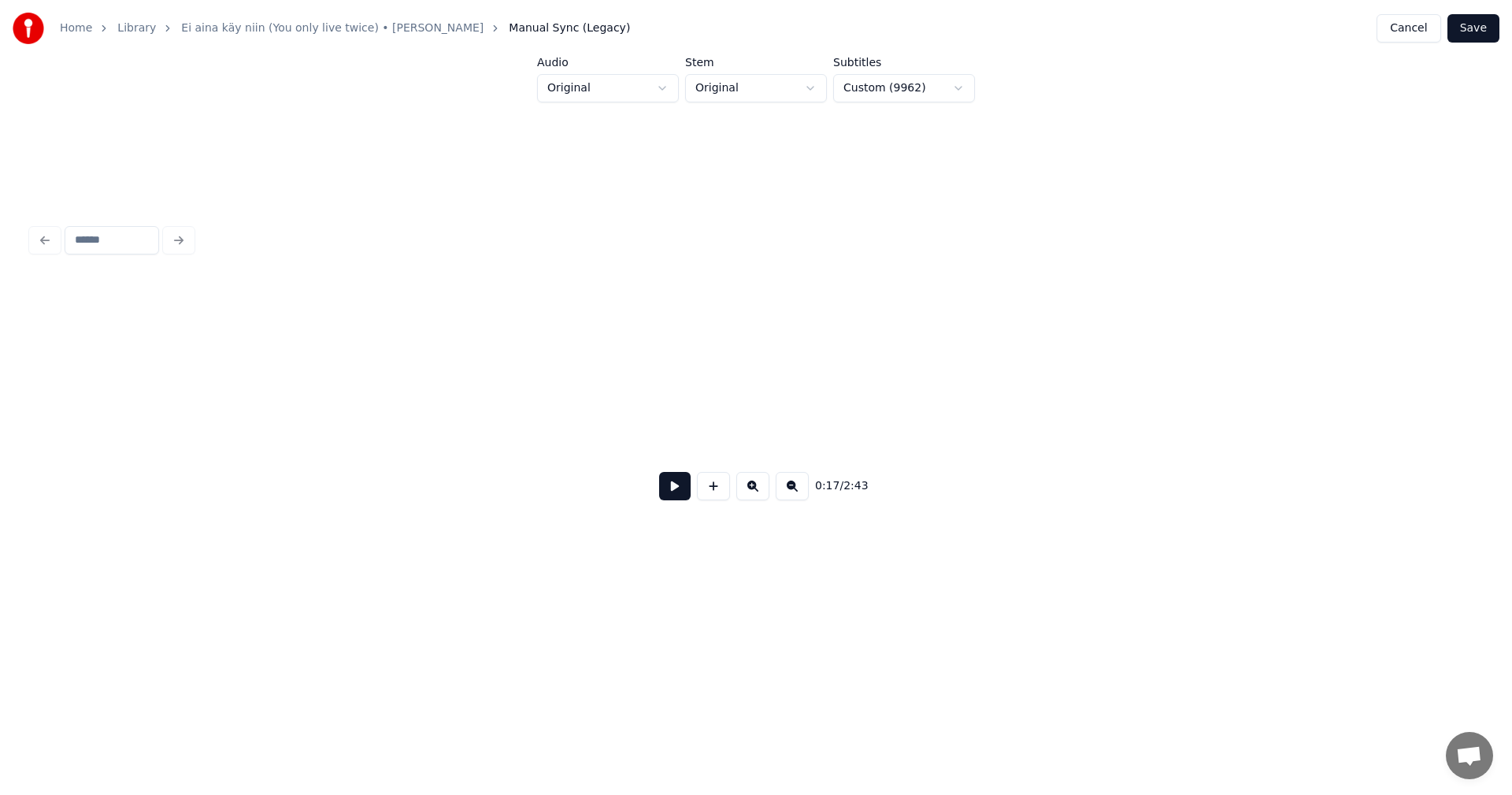
scroll to position [0, 3383]
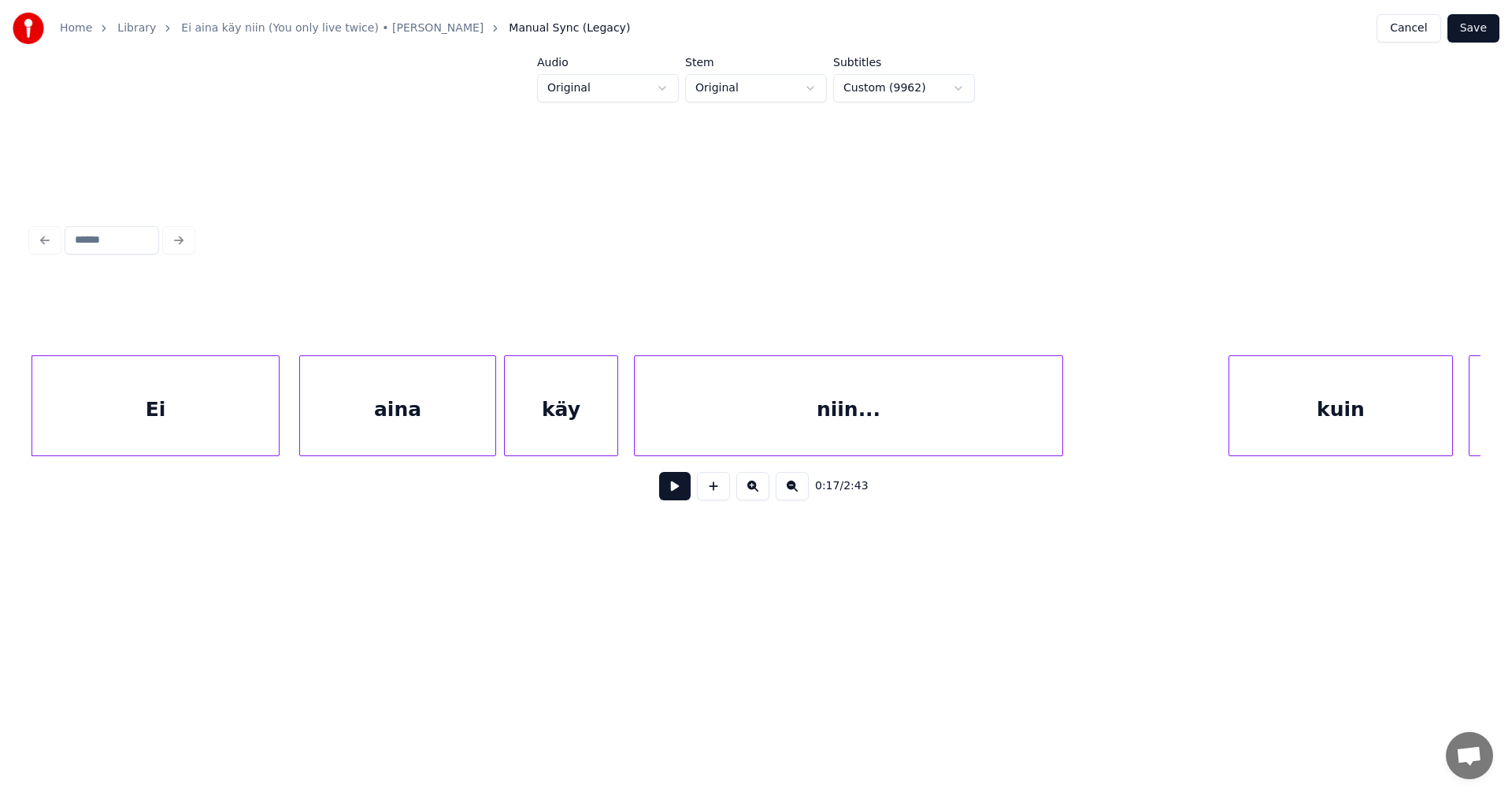
click at [679, 491] on button at bounding box center [675, 486] width 32 height 28
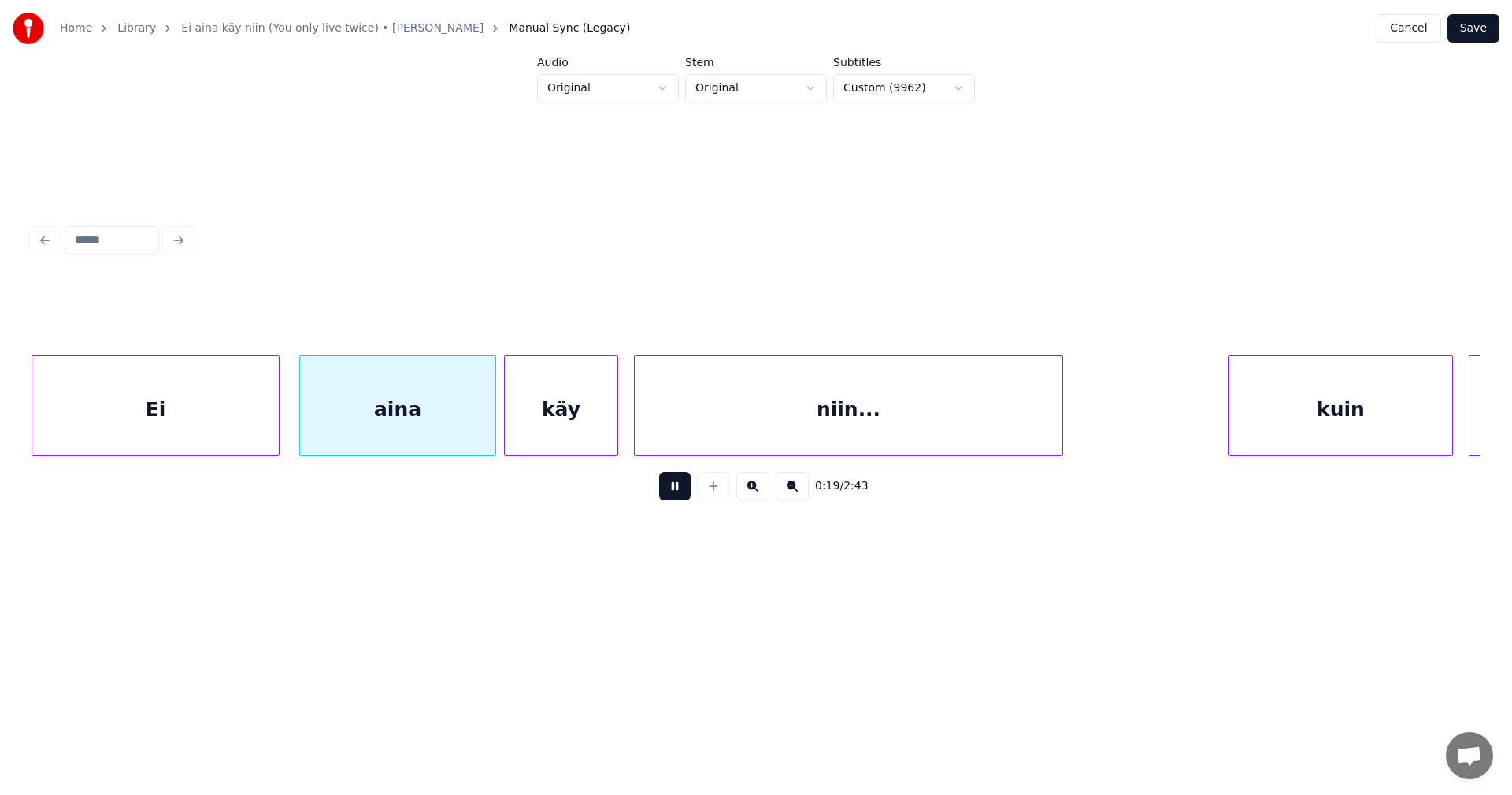
click at [679, 491] on button at bounding box center [675, 486] width 32 height 28
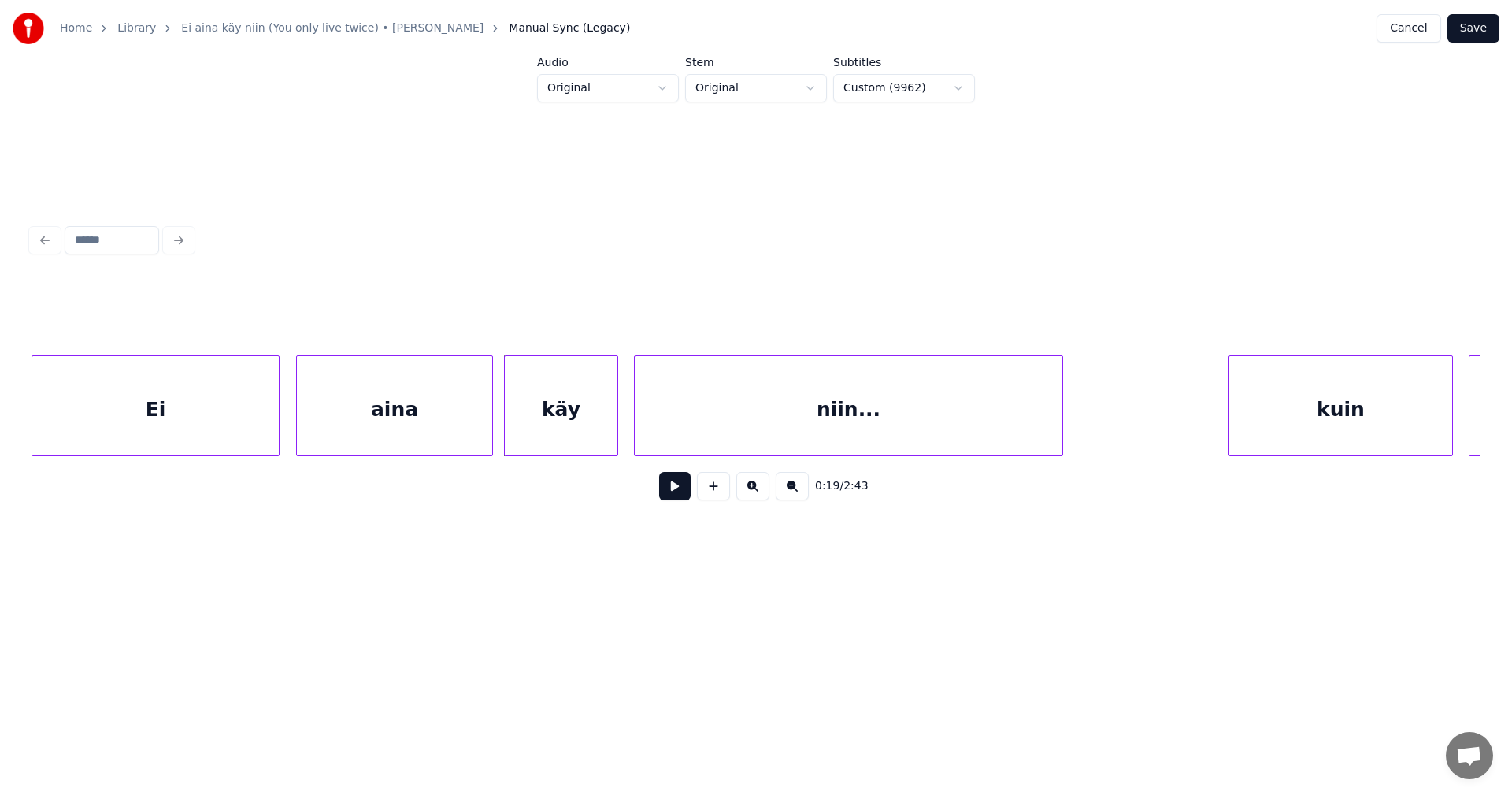
click at [465, 422] on div "aina" at bounding box center [394, 409] width 195 height 107
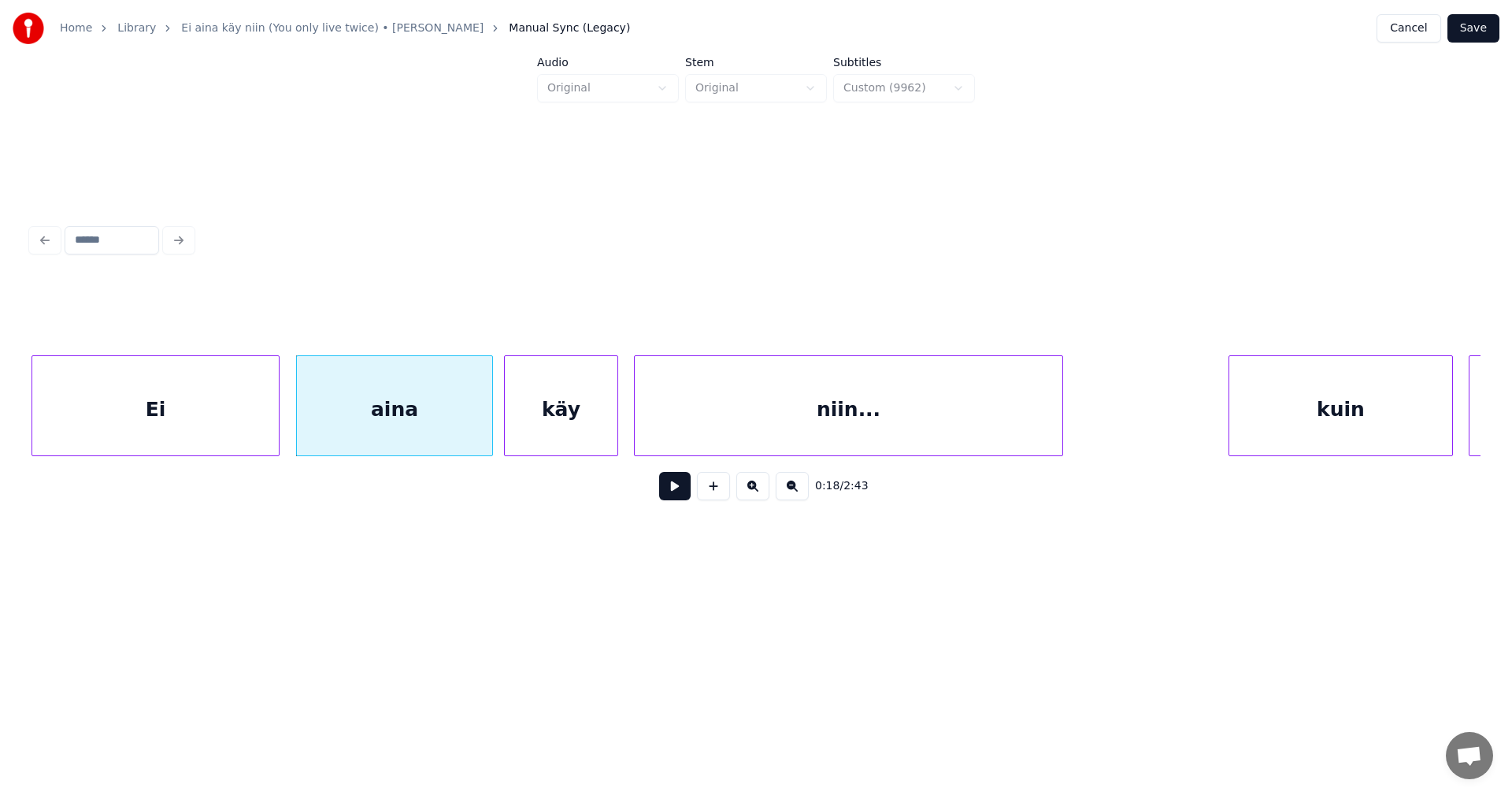
click at [186, 419] on div "Ei" at bounding box center [155, 409] width 247 height 107
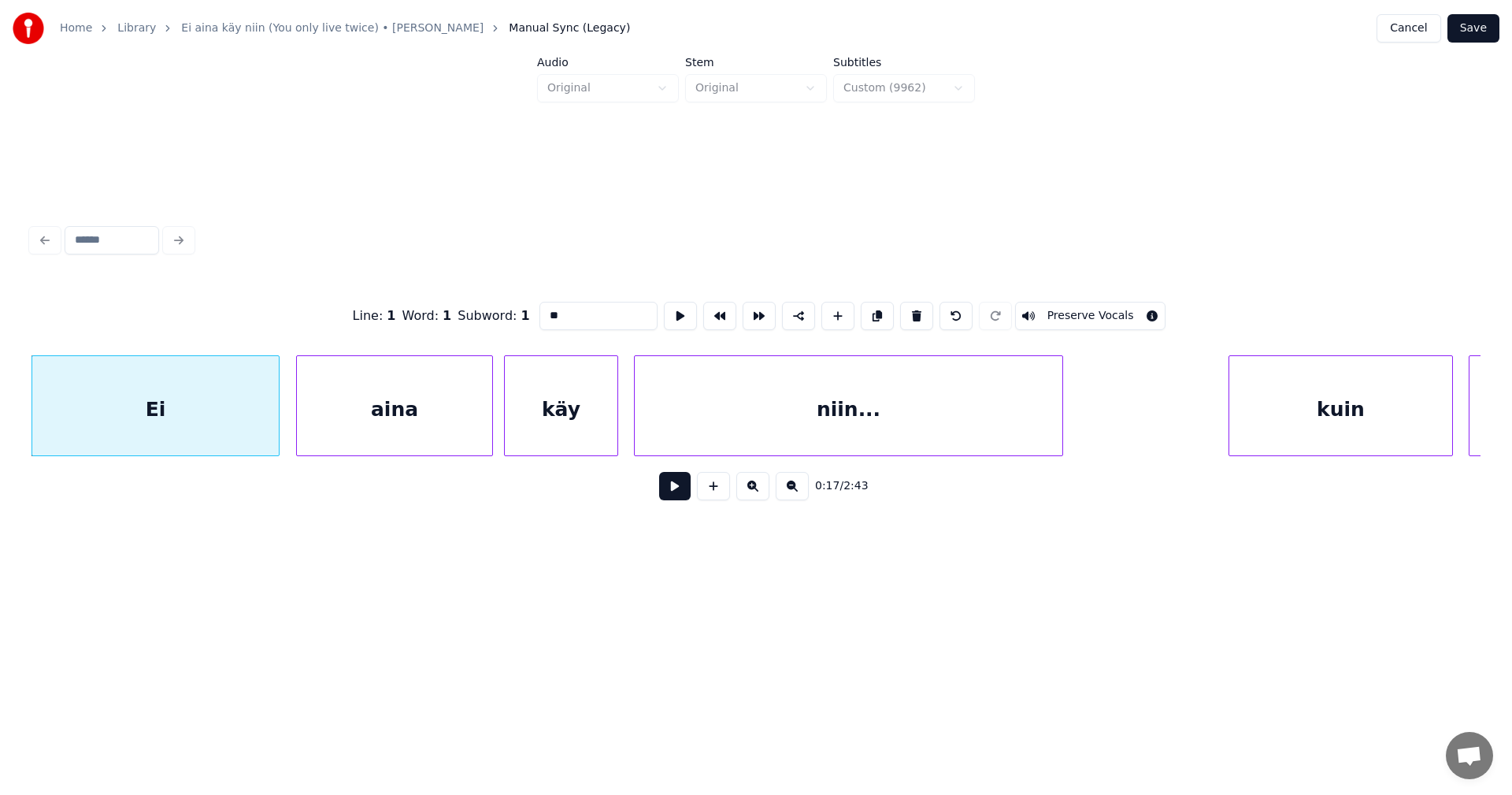
click at [560, 313] on input "**" at bounding box center [599, 315] width 118 height 28
type input "*****"
click at [1477, 46] on div "Home Library Ei aina käy niin (You only live twice) • [PERSON_NAME] Manual Sync…" at bounding box center [756, 28] width 1512 height 56
click at [1474, 33] on button "Save" at bounding box center [1474, 28] width 52 height 28
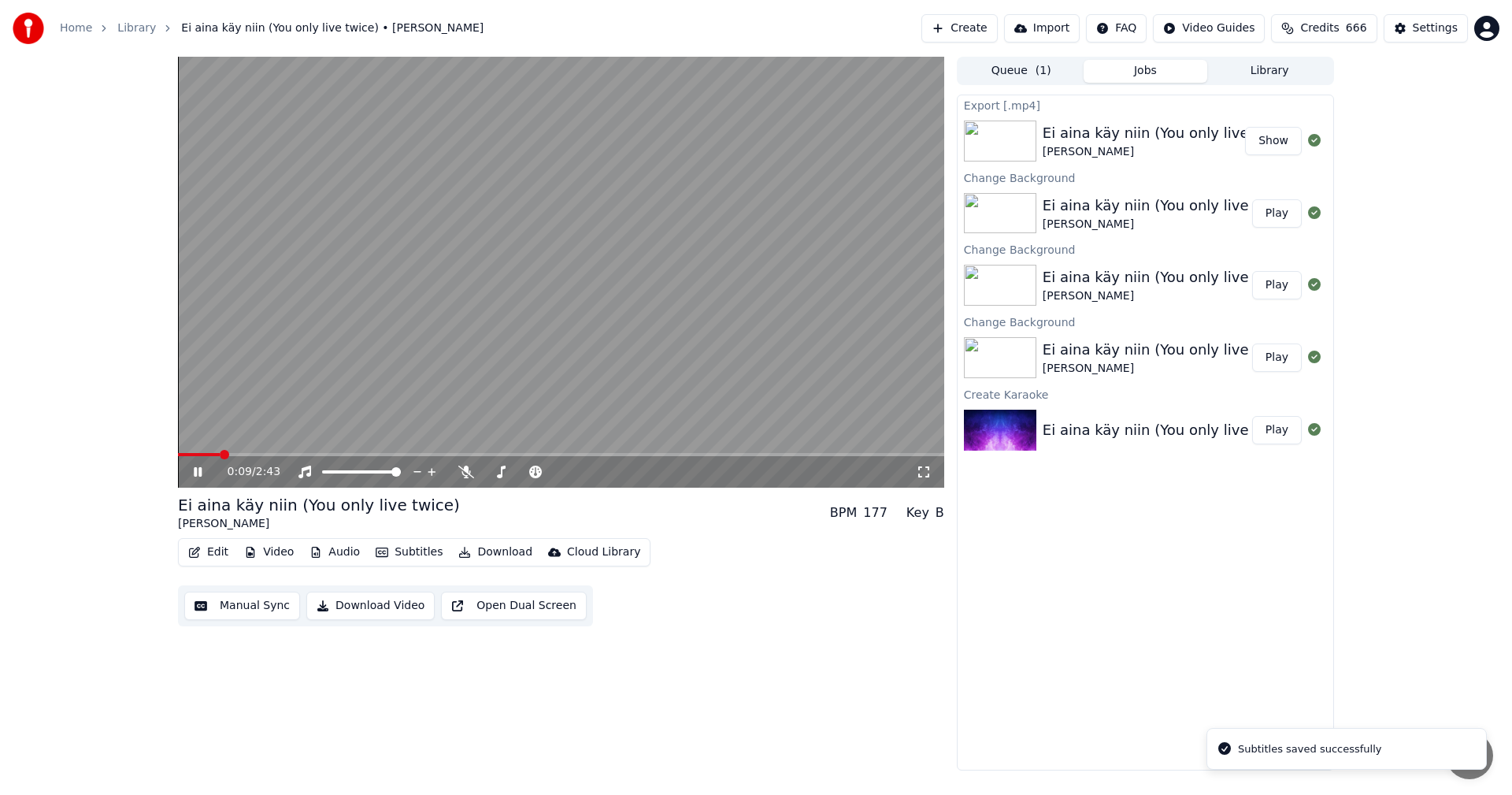
click at [222, 456] on span at bounding box center [561, 454] width 767 height 3
click at [277, 456] on span at bounding box center [561, 454] width 767 height 3
click at [220, 454] on span at bounding box center [199, 454] width 41 height 3
click at [473, 473] on icon at bounding box center [466, 471] width 16 height 12
click at [202, 469] on icon at bounding box center [197, 472] width 8 height 9
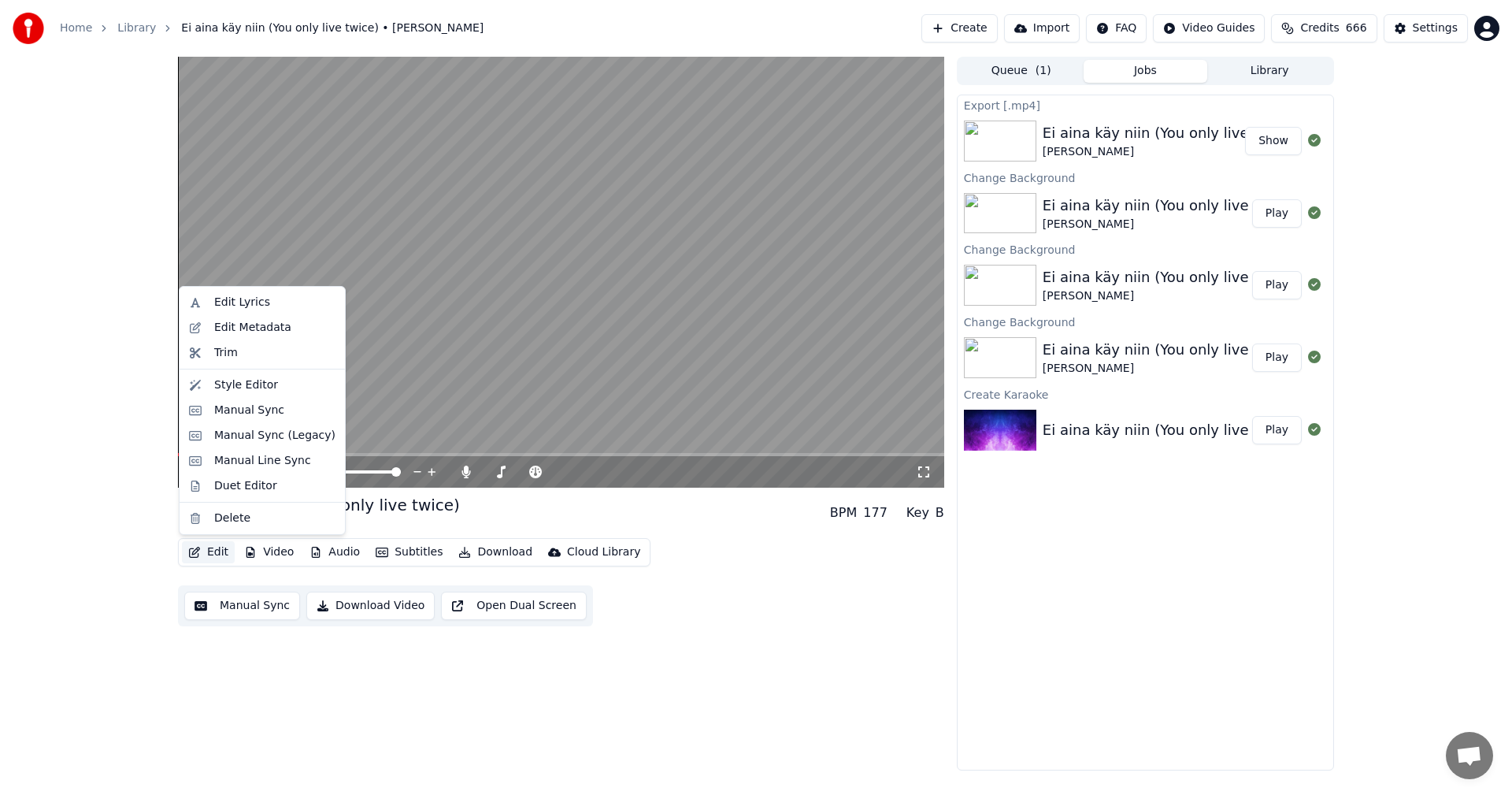
click at [208, 546] on button "Edit" at bounding box center [208, 552] width 53 height 22
click at [248, 443] on div "Manual Sync (Legacy)" at bounding box center [263, 436] width 160 height 25
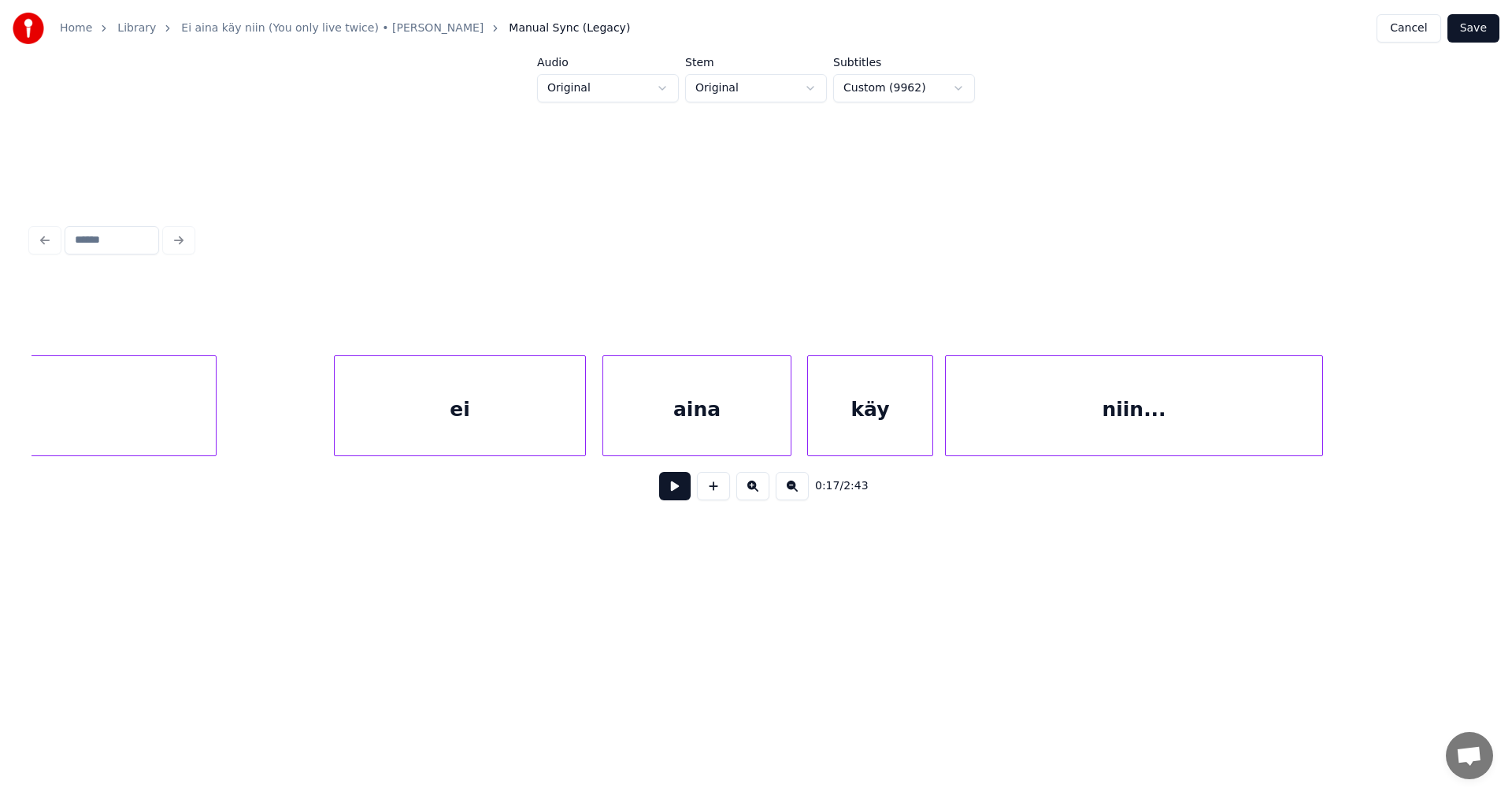
scroll to position [0, 7395]
click at [420, 428] on div "ei" at bounding box center [441, 409] width 251 height 107
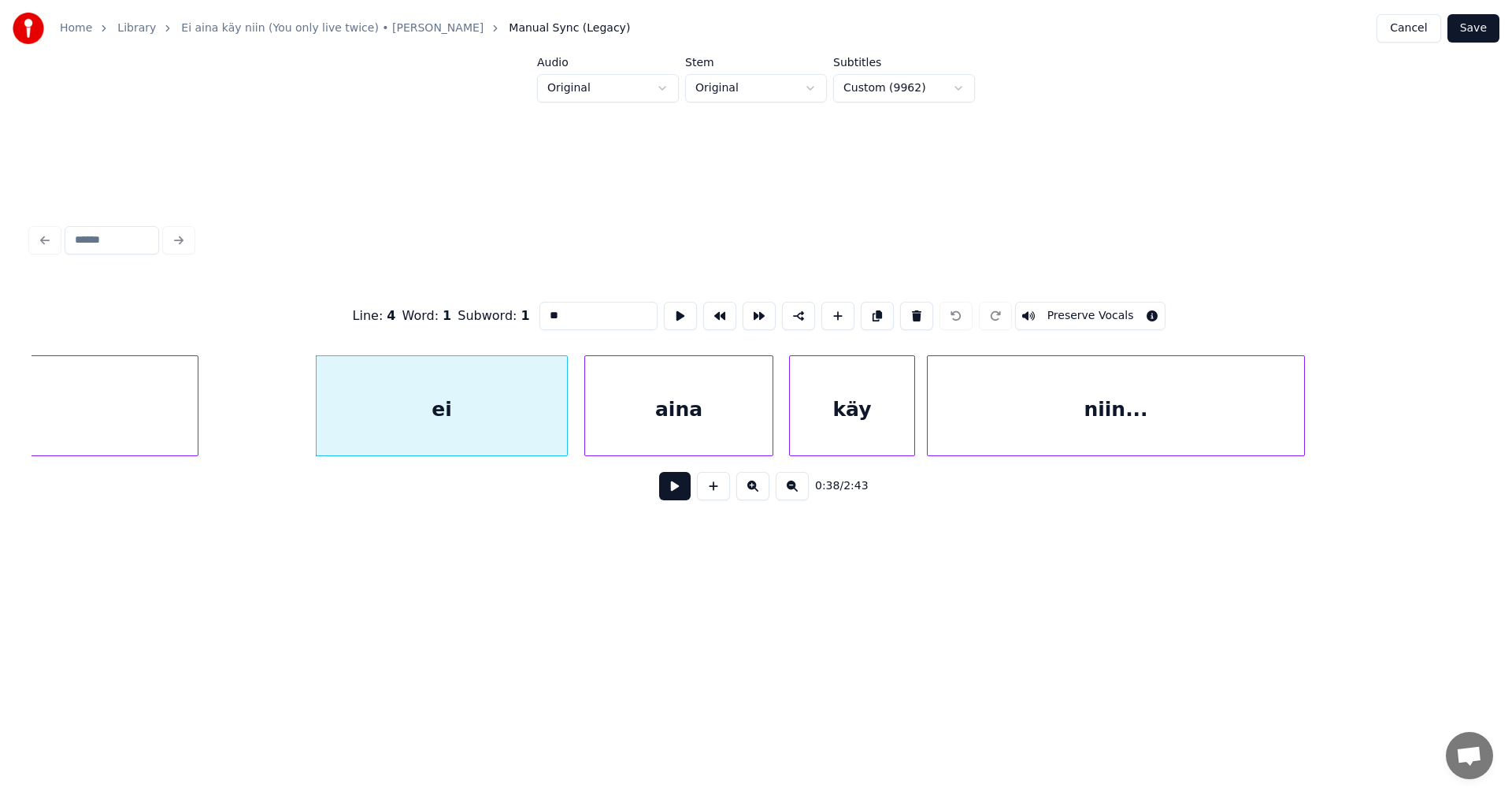
click at [566, 315] on input "**" at bounding box center [599, 315] width 118 height 28
click at [502, 419] on div "ei..." at bounding box center [441, 409] width 251 height 107
type input "*****"
click at [674, 497] on button at bounding box center [675, 486] width 32 height 28
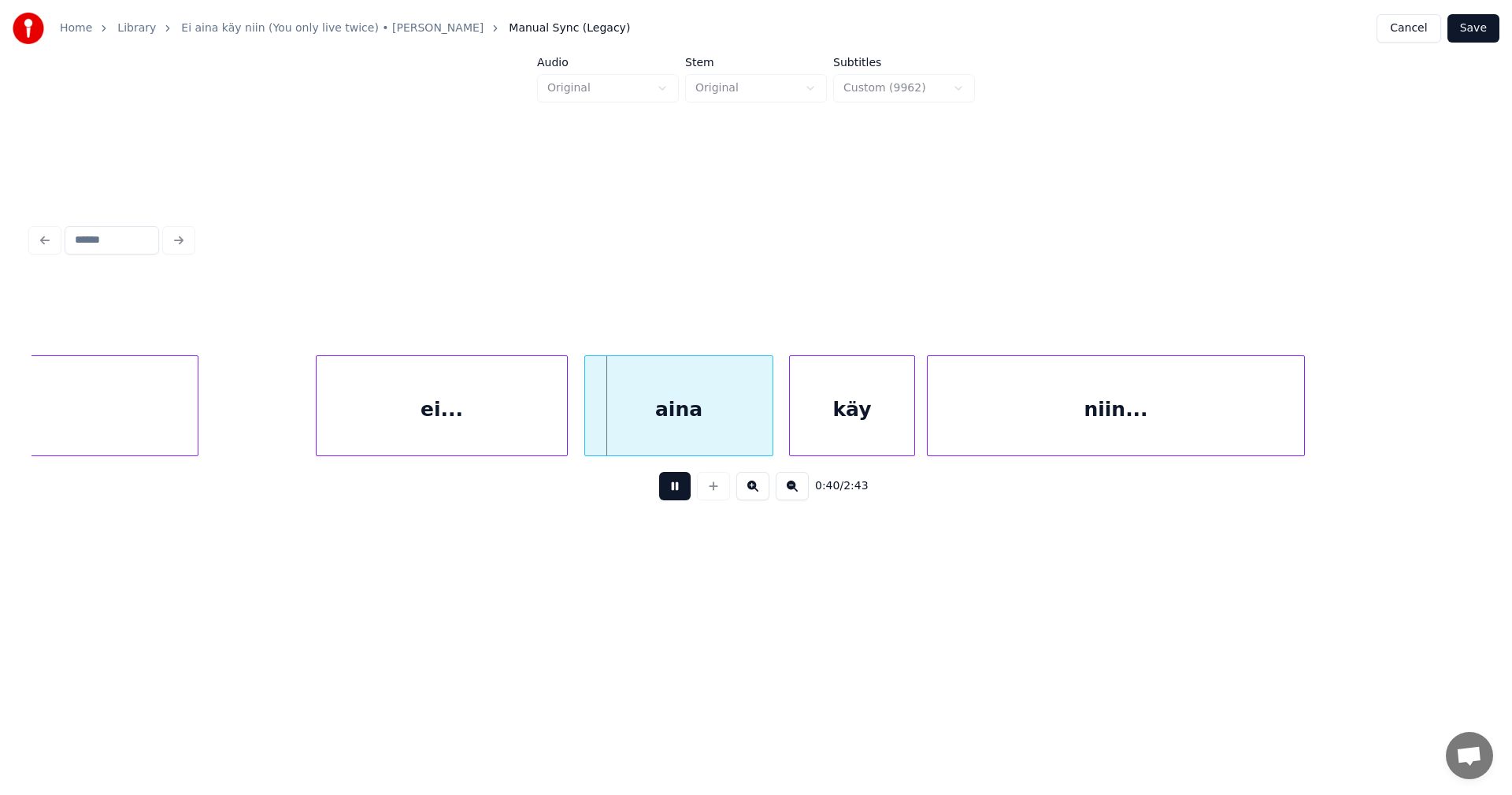
click at [674, 497] on button at bounding box center [675, 486] width 32 height 28
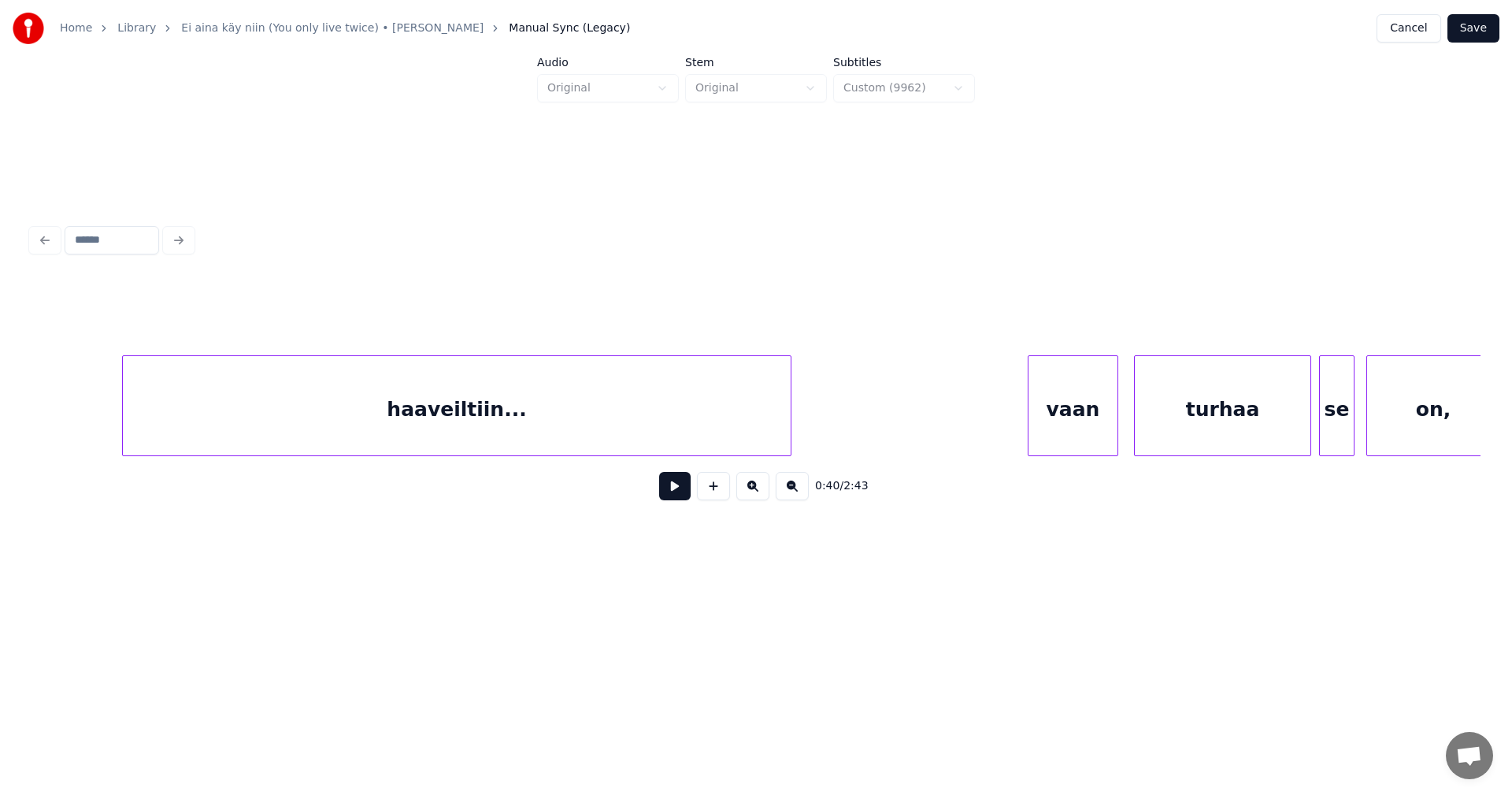
scroll to position [0, 17807]
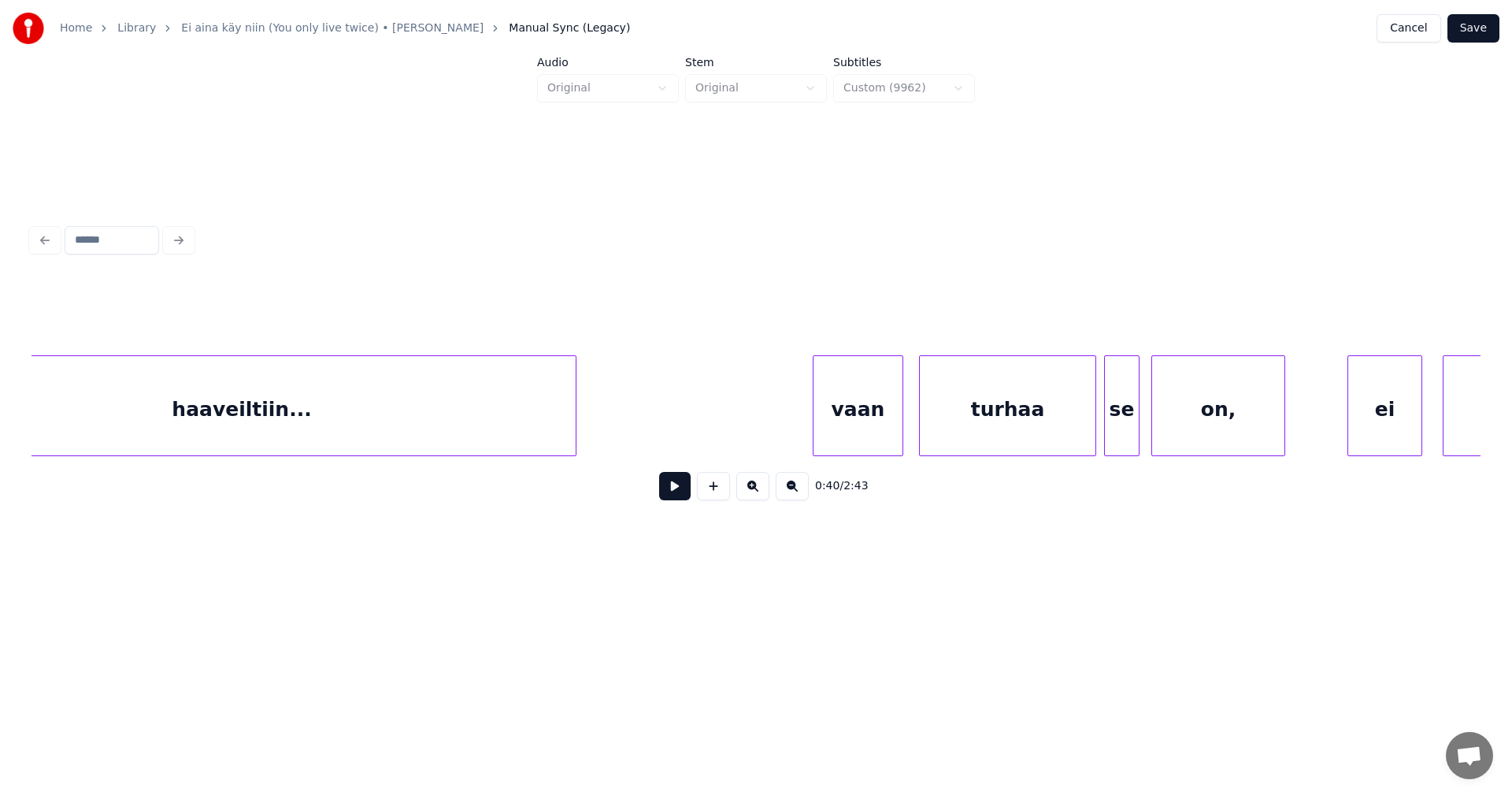
click at [1472, 37] on button "Save" at bounding box center [1474, 28] width 52 height 28
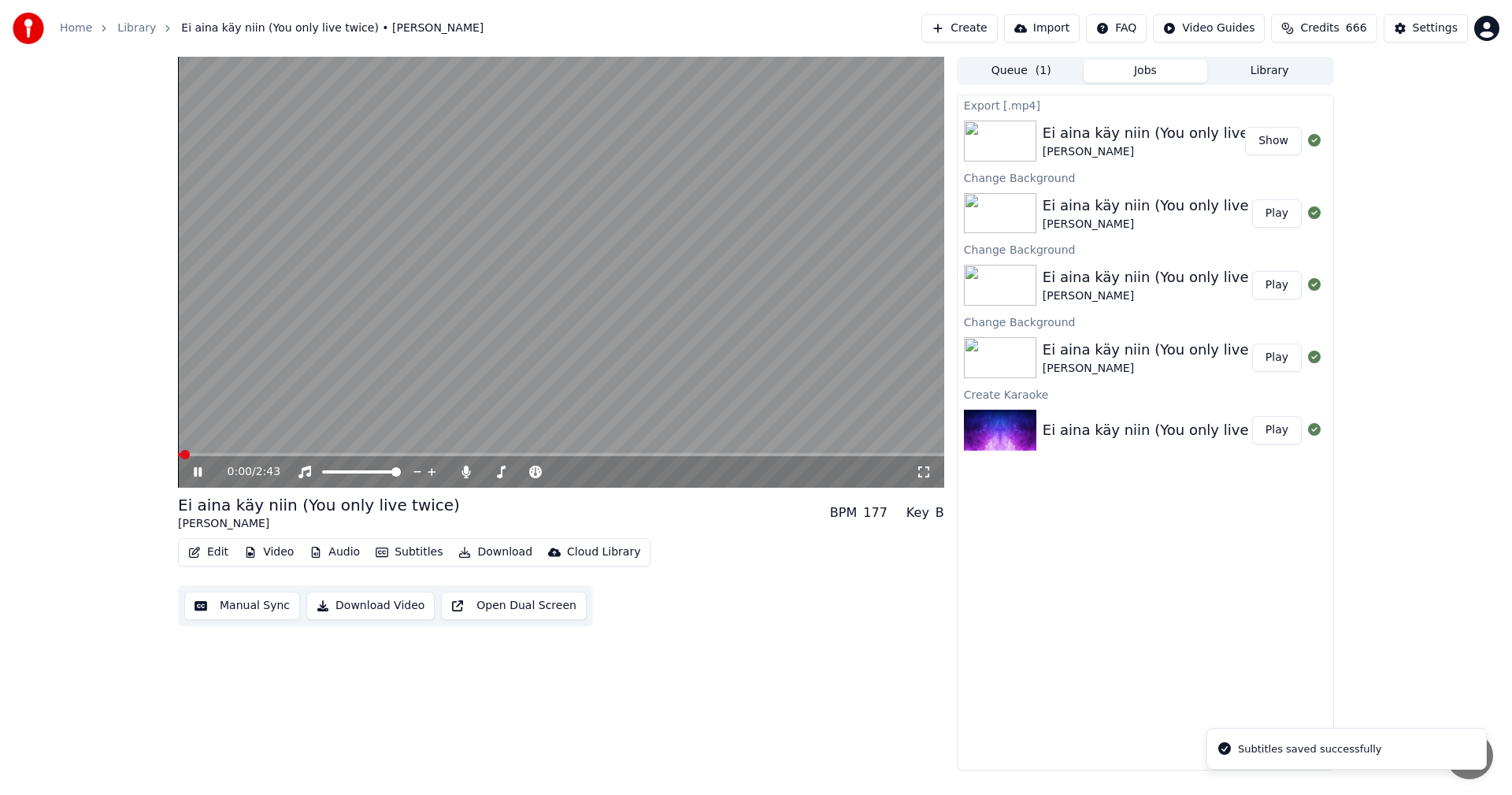
click at [227, 553] on button "Edit" at bounding box center [208, 552] width 53 height 22
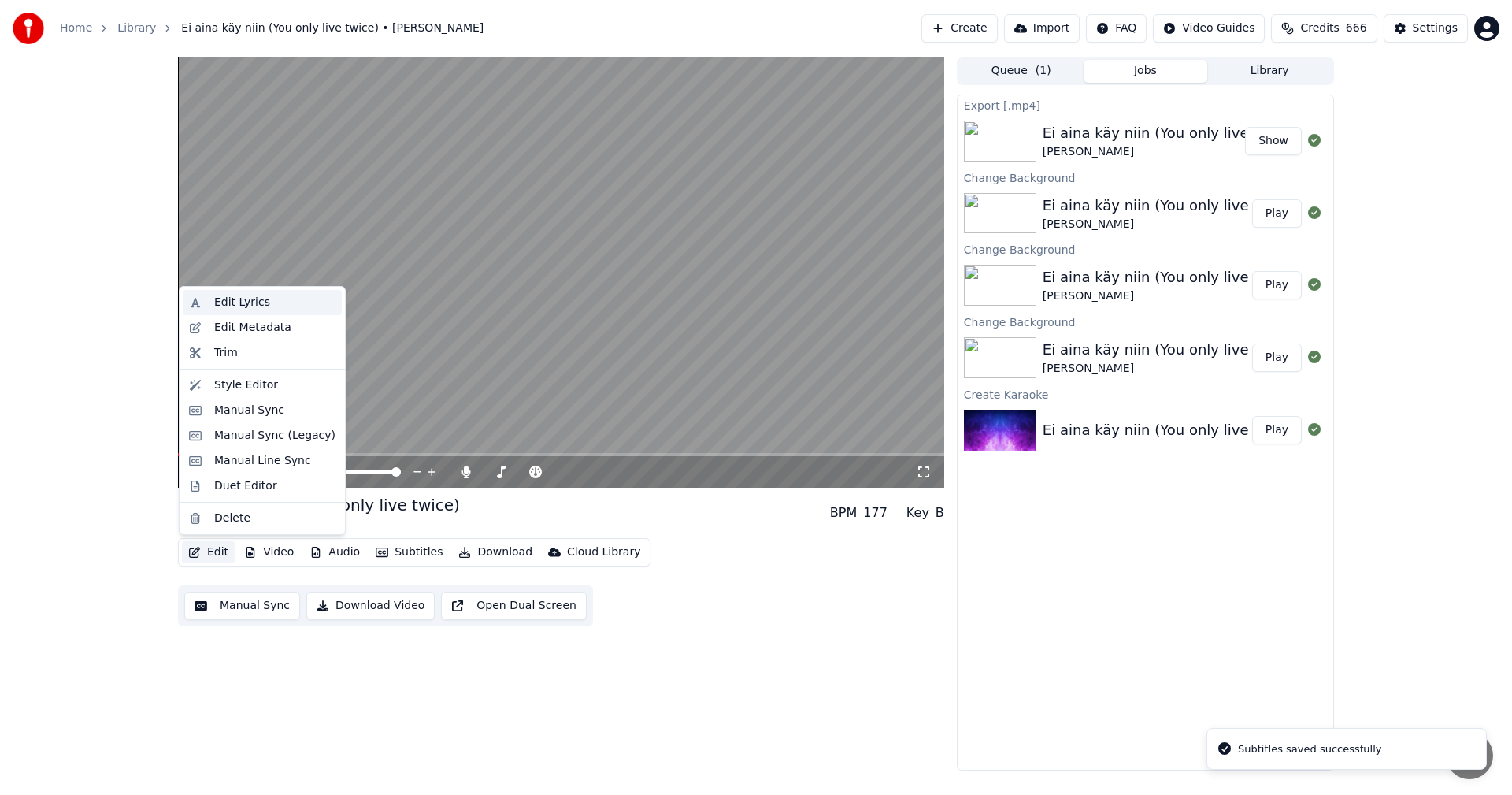
click at [255, 306] on div "Edit Lyrics" at bounding box center [242, 302] width 56 height 16
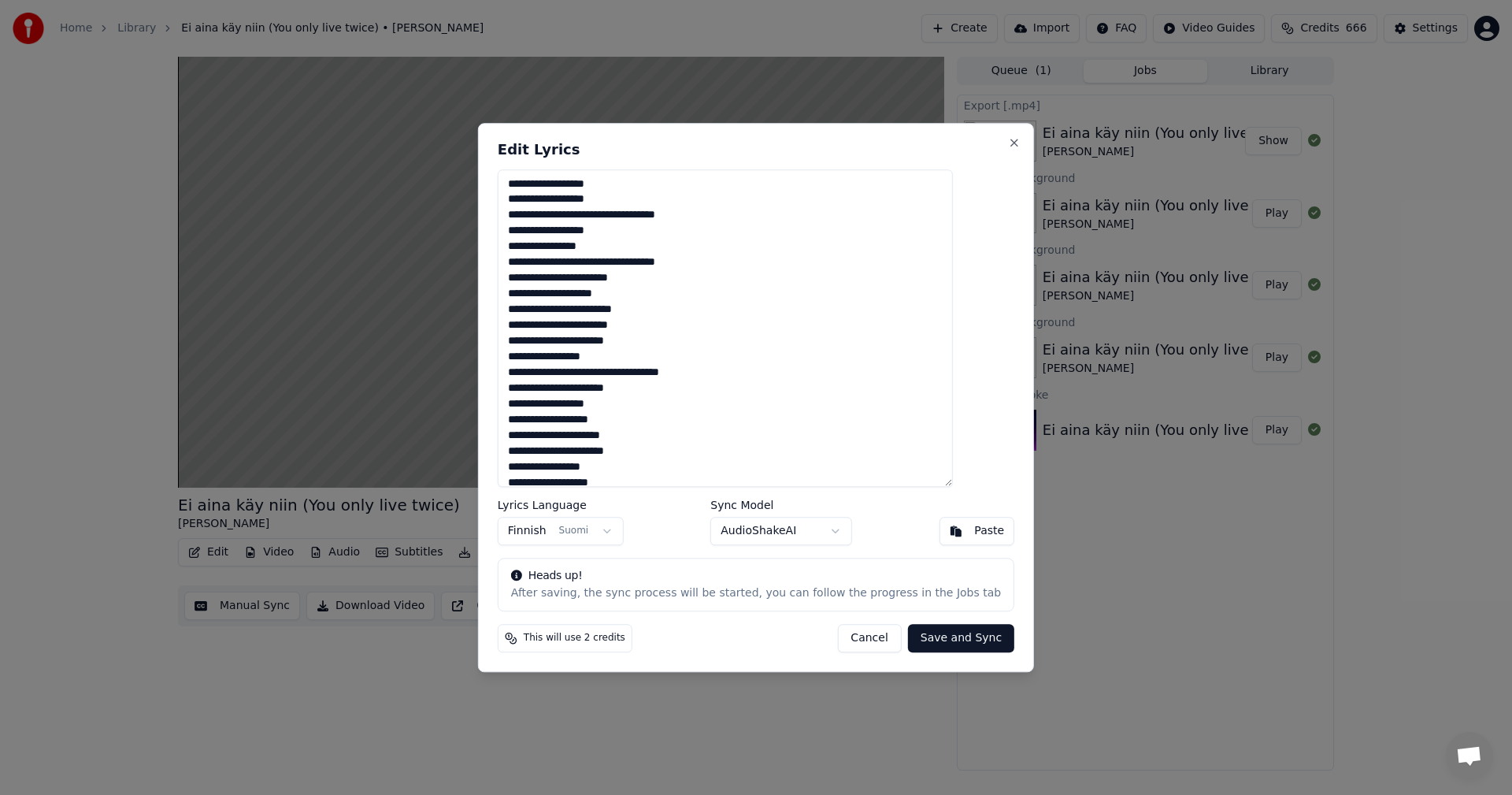
scroll to position [27, 0]
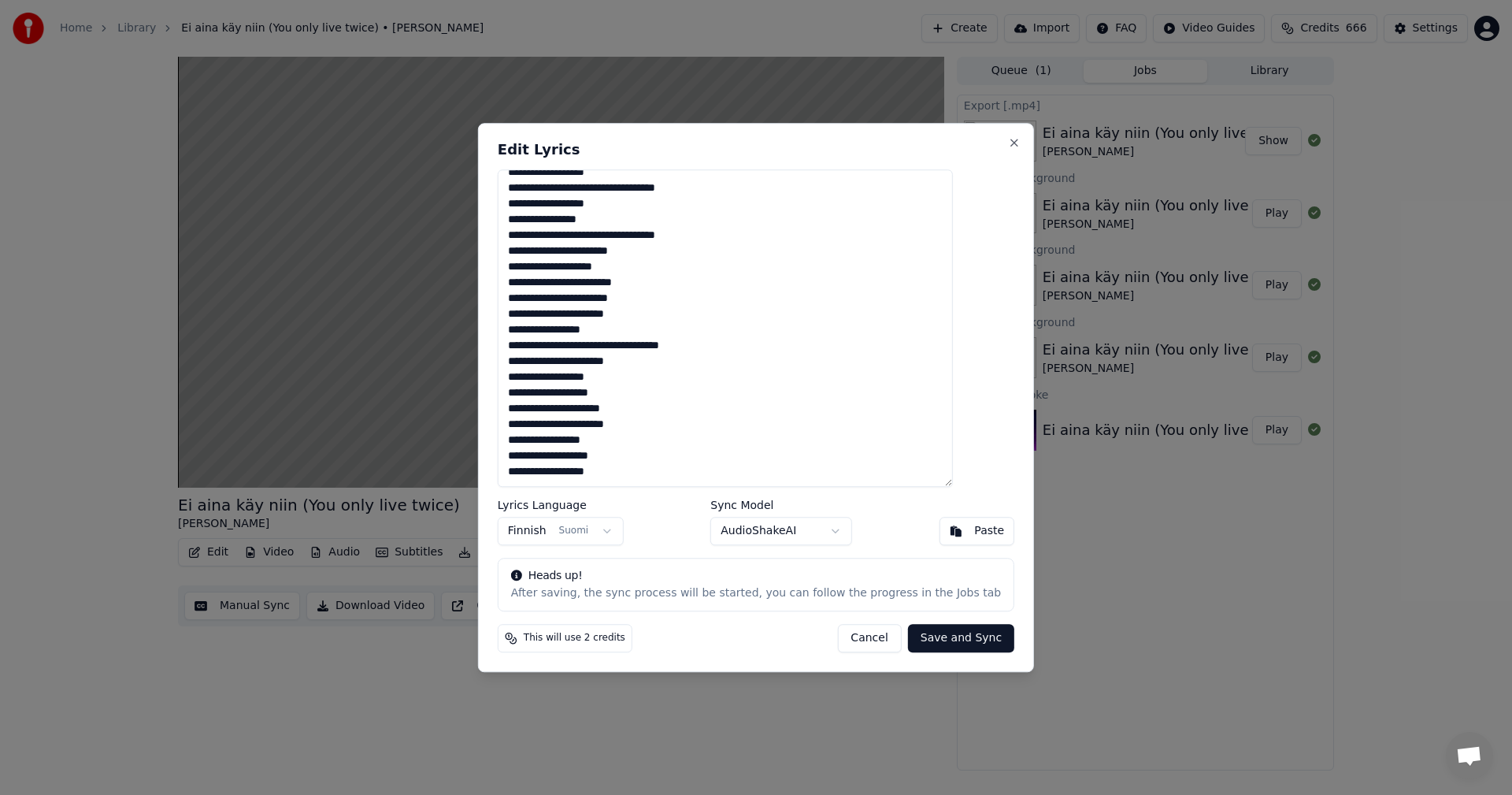
click at [871, 638] on button "Cancel" at bounding box center [869, 638] width 64 height 28
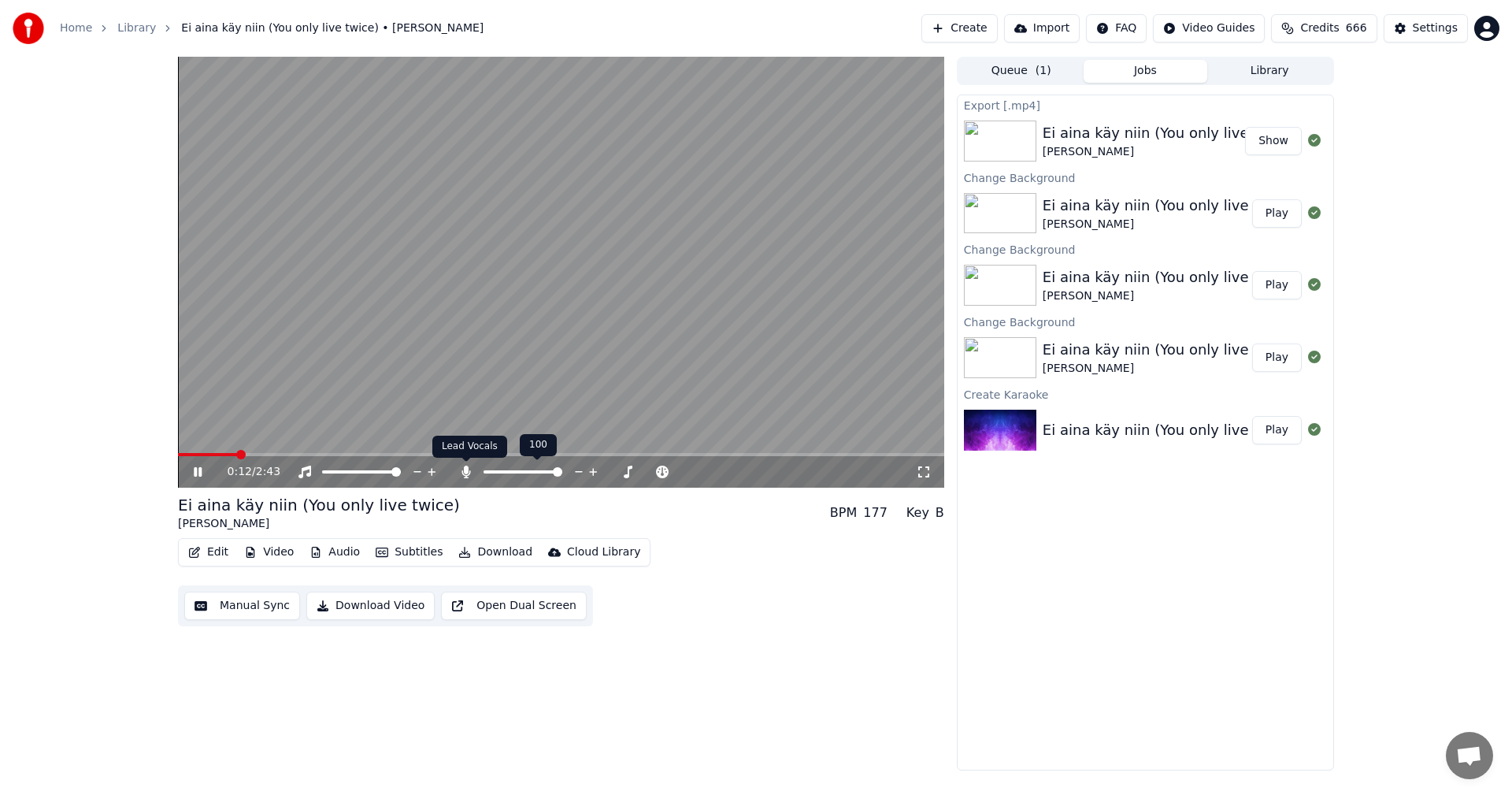
click at [462, 474] on icon at bounding box center [466, 471] width 16 height 12
click at [203, 468] on icon at bounding box center [208, 471] width 37 height 12
click at [223, 550] on button "Edit" at bounding box center [208, 552] width 53 height 22
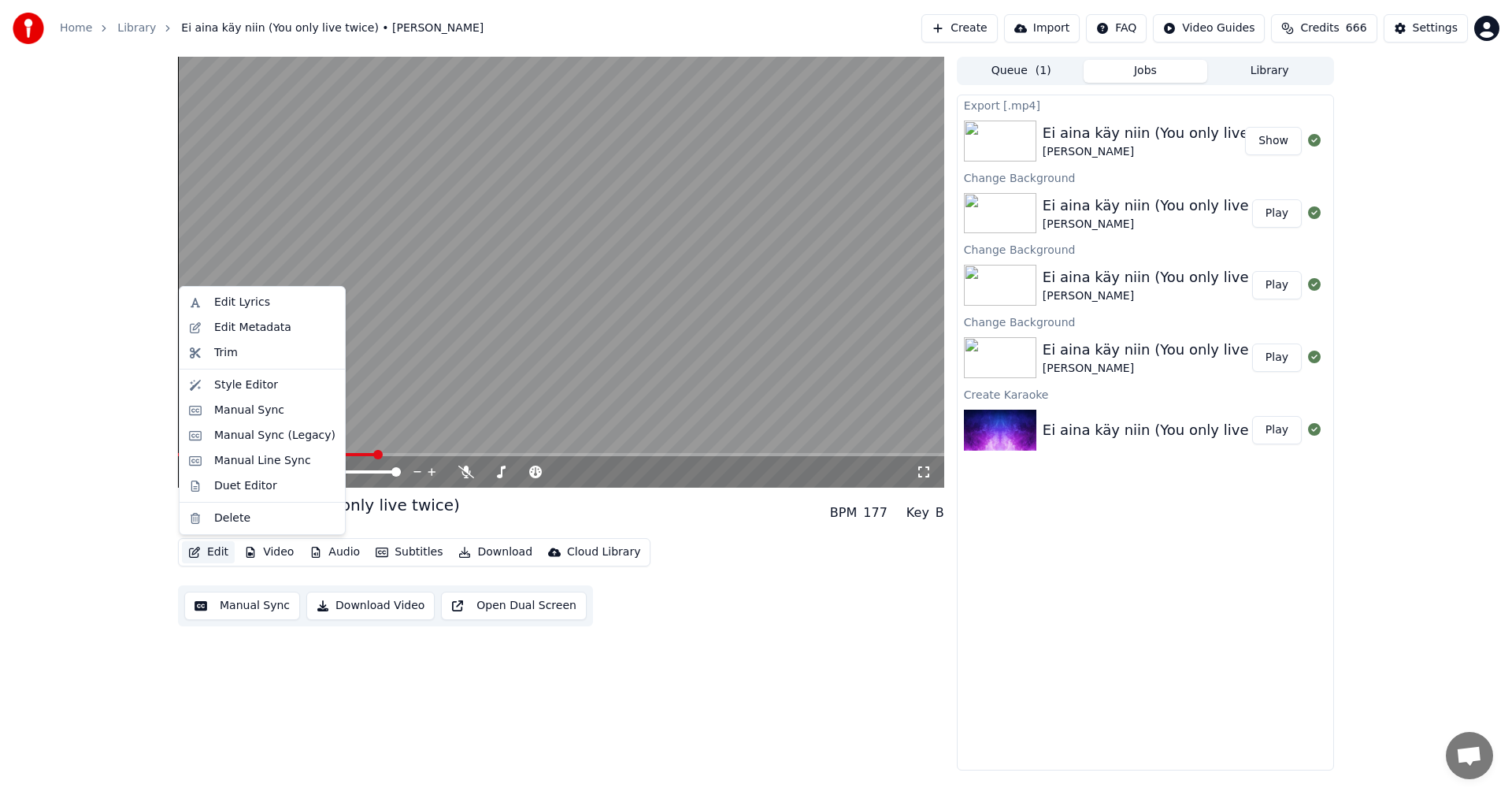
click at [265, 434] on div "Manual Sync (Legacy)" at bounding box center [274, 436] width 121 height 16
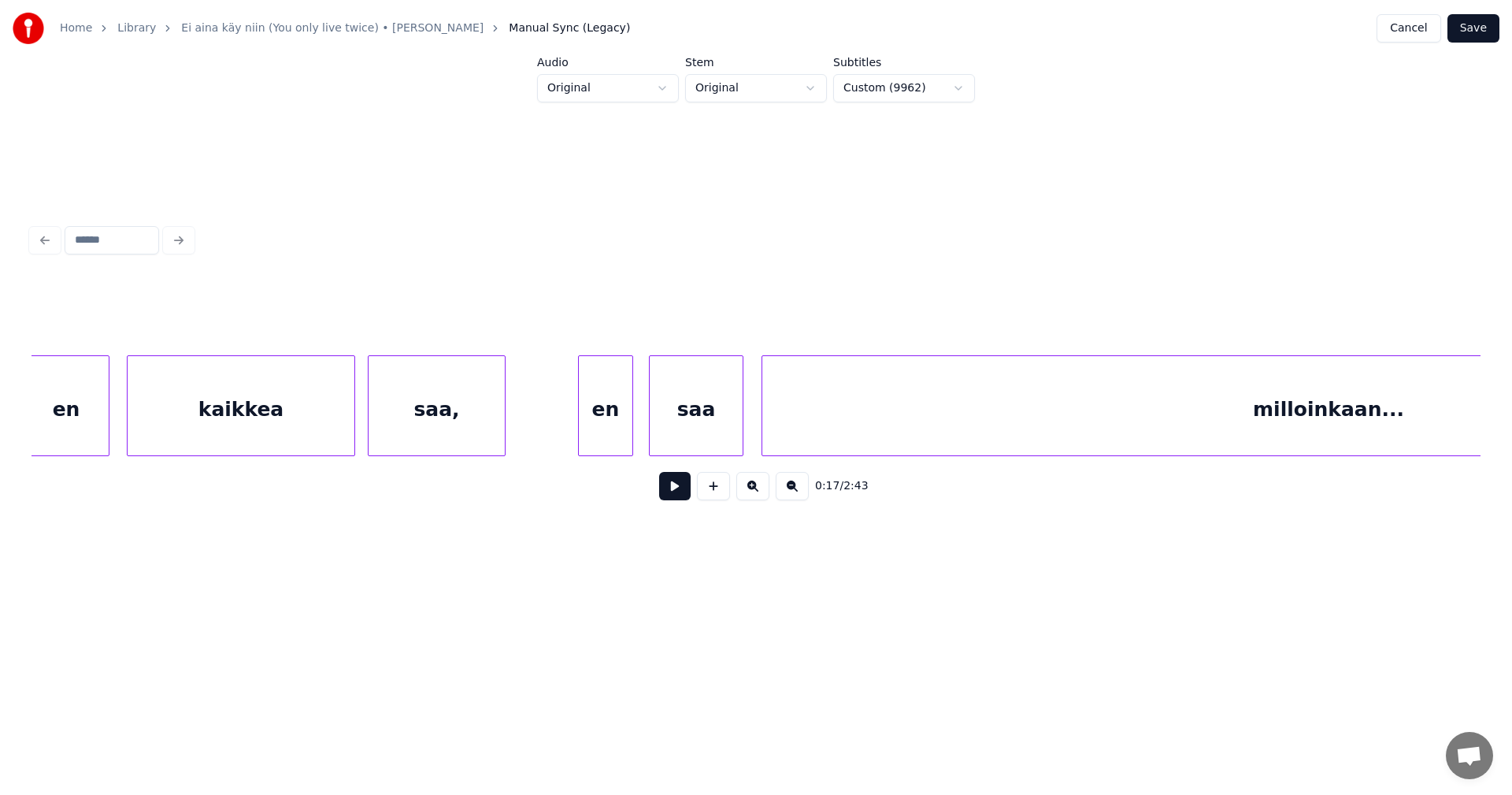
scroll to position [0, 5733]
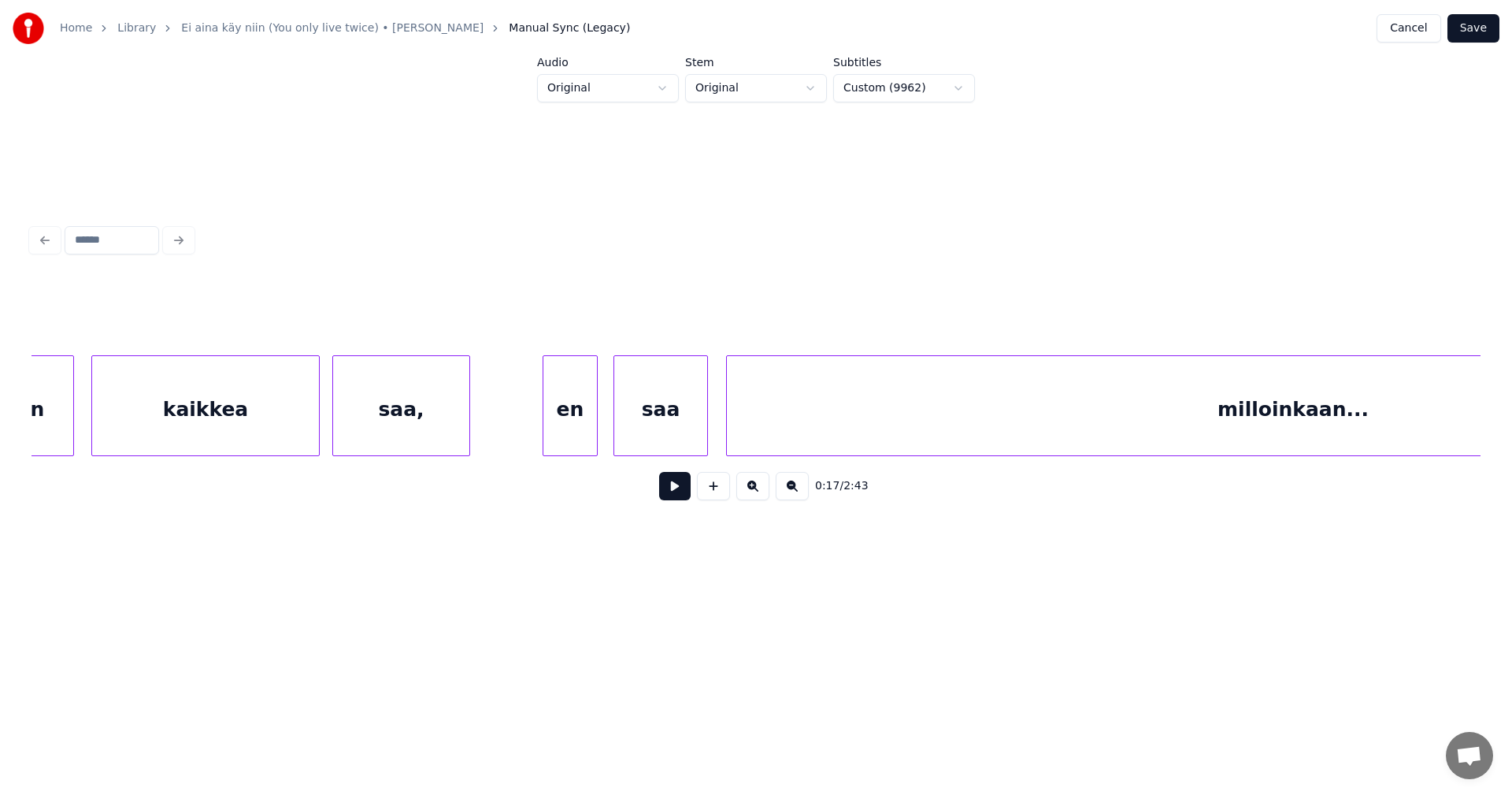
click at [582, 427] on div "en" at bounding box center [570, 409] width 53 height 107
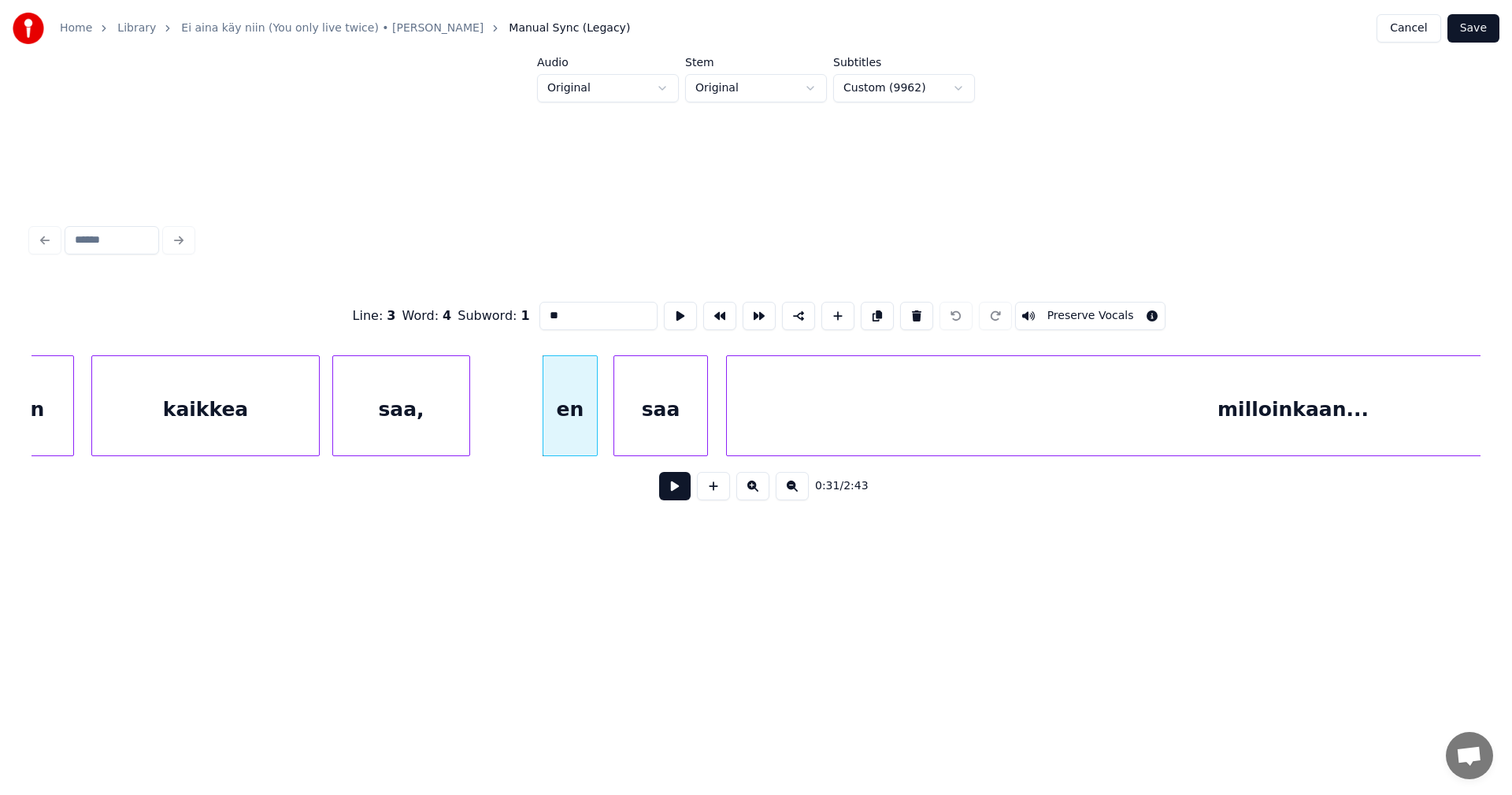
click at [670, 497] on button at bounding box center [675, 486] width 32 height 28
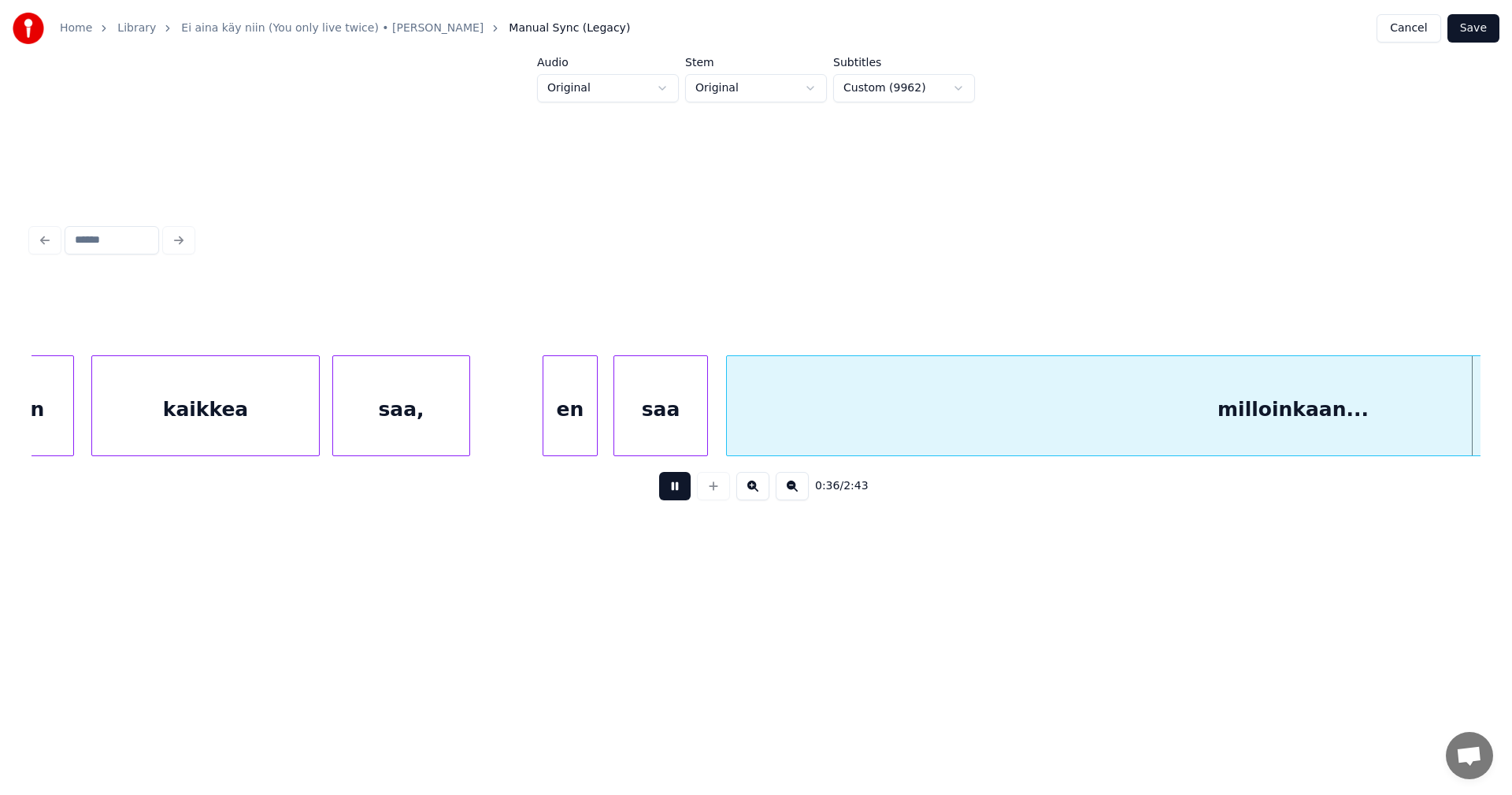
scroll to position [0, 7182]
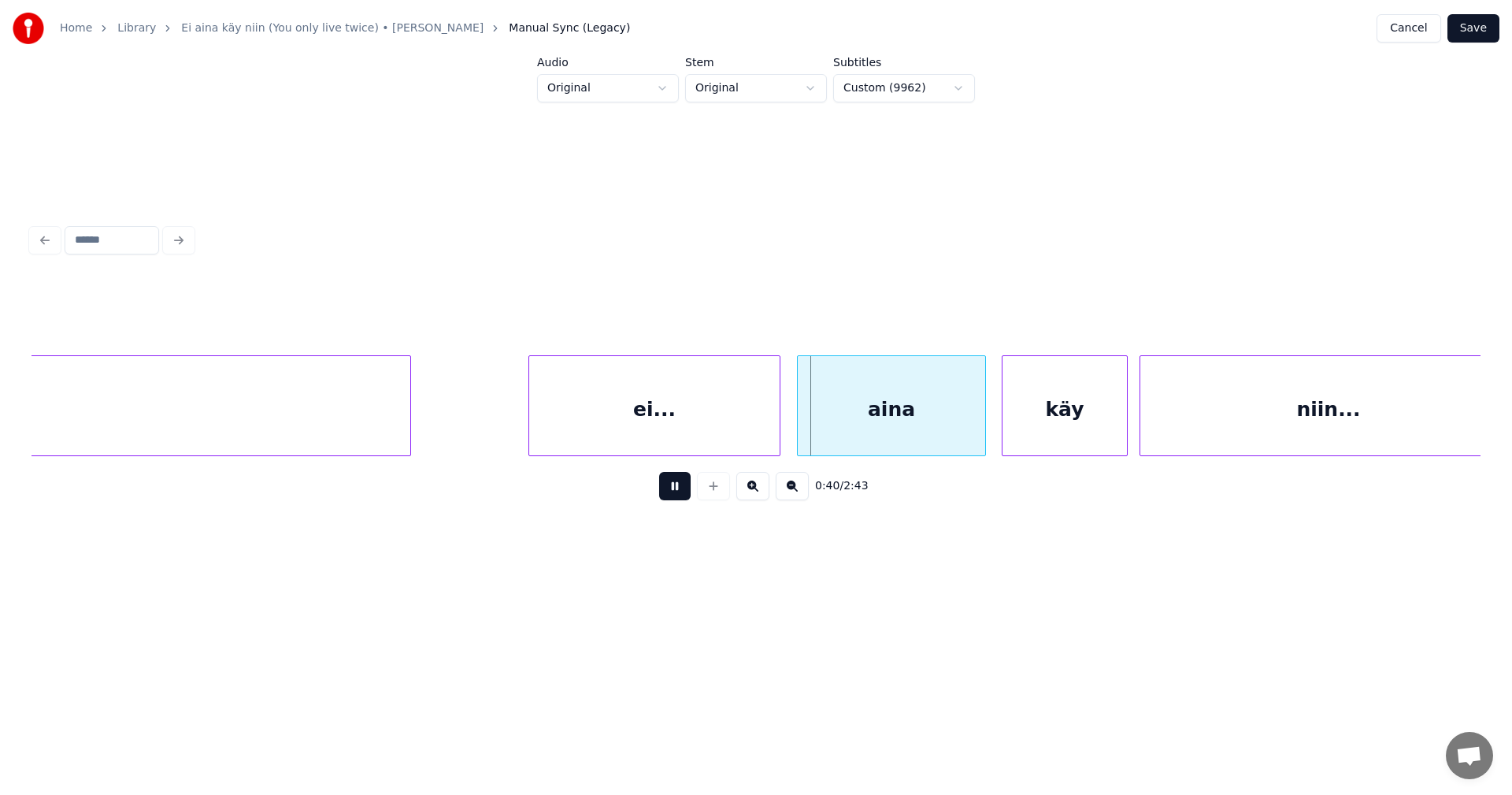
drag, startPoint x: 674, startPoint y: 492, endPoint x: 860, endPoint y: 359, distance: 228.7
click at [674, 491] on button at bounding box center [675, 486] width 32 height 28
click at [1424, 35] on button "Cancel" at bounding box center [1409, 28] width 64 height 28
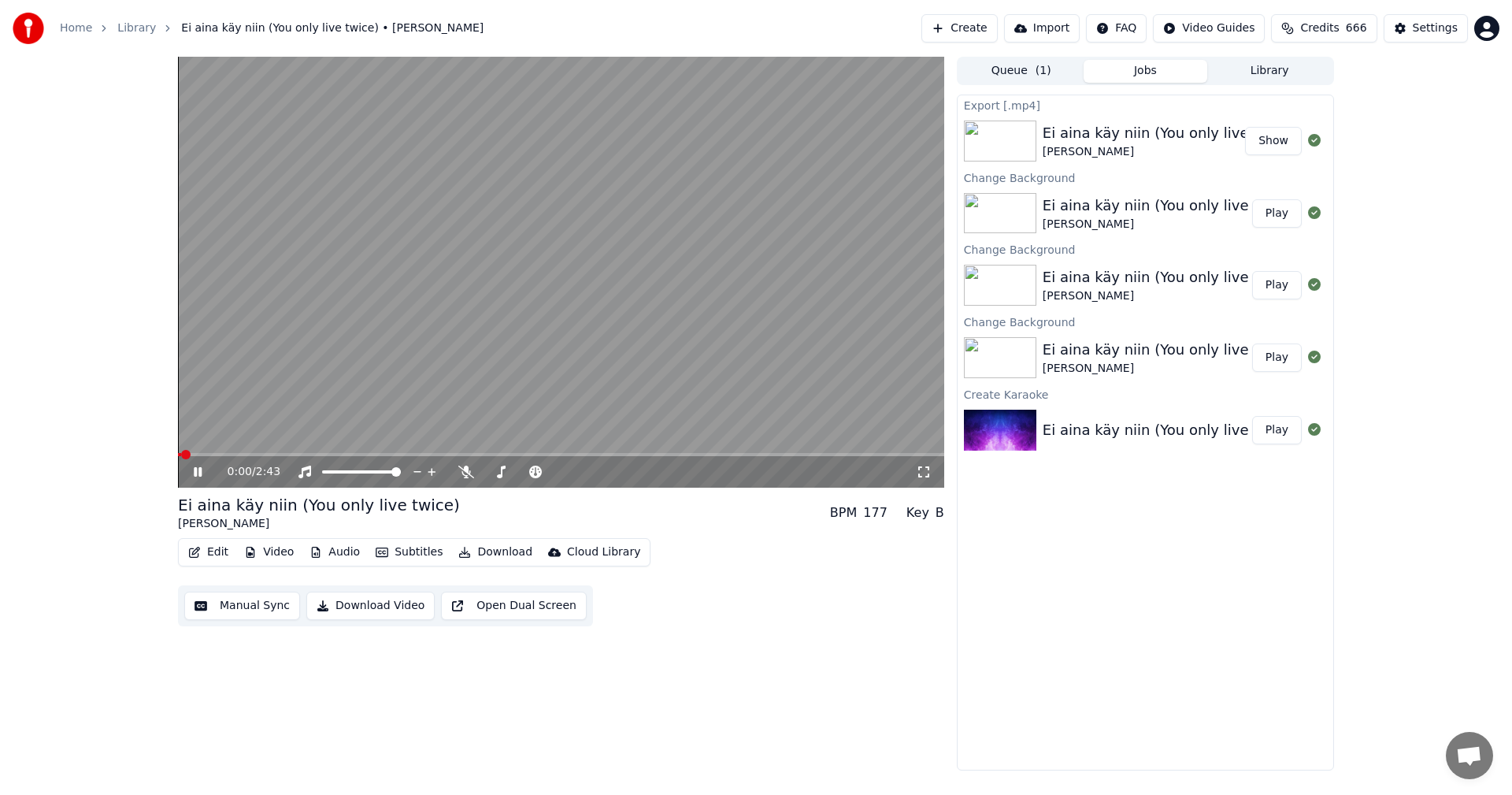
click at [497, 551] on button "Download" at bounding box center [496, 552] width 86 height 22
click at [694, 545] on div "Edit Video Audio Subtitles Download Cloud Library Manual Sync Download Video Op…" at bounding box center [561, 582] width 767 height 88
click at [193, 472] on icon at bounding box center [208, 471] width 37 height 12
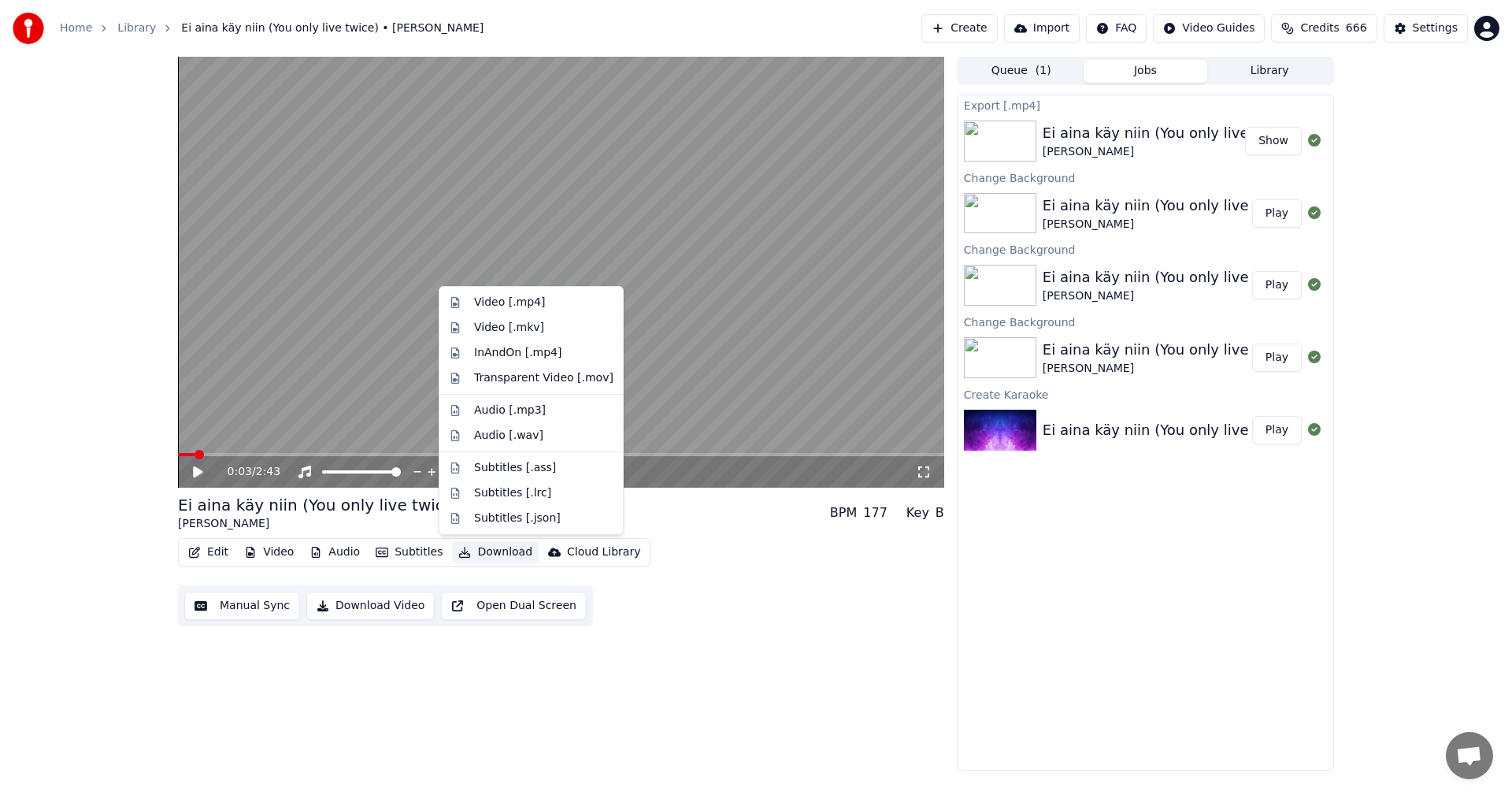
click at [503, 551] on button "Download" at bounding box center [496, 552] width 86 height 22
click at [512, 298] on div "Video [.mp4]" at bounding box center [510, 302] width 71 height 16
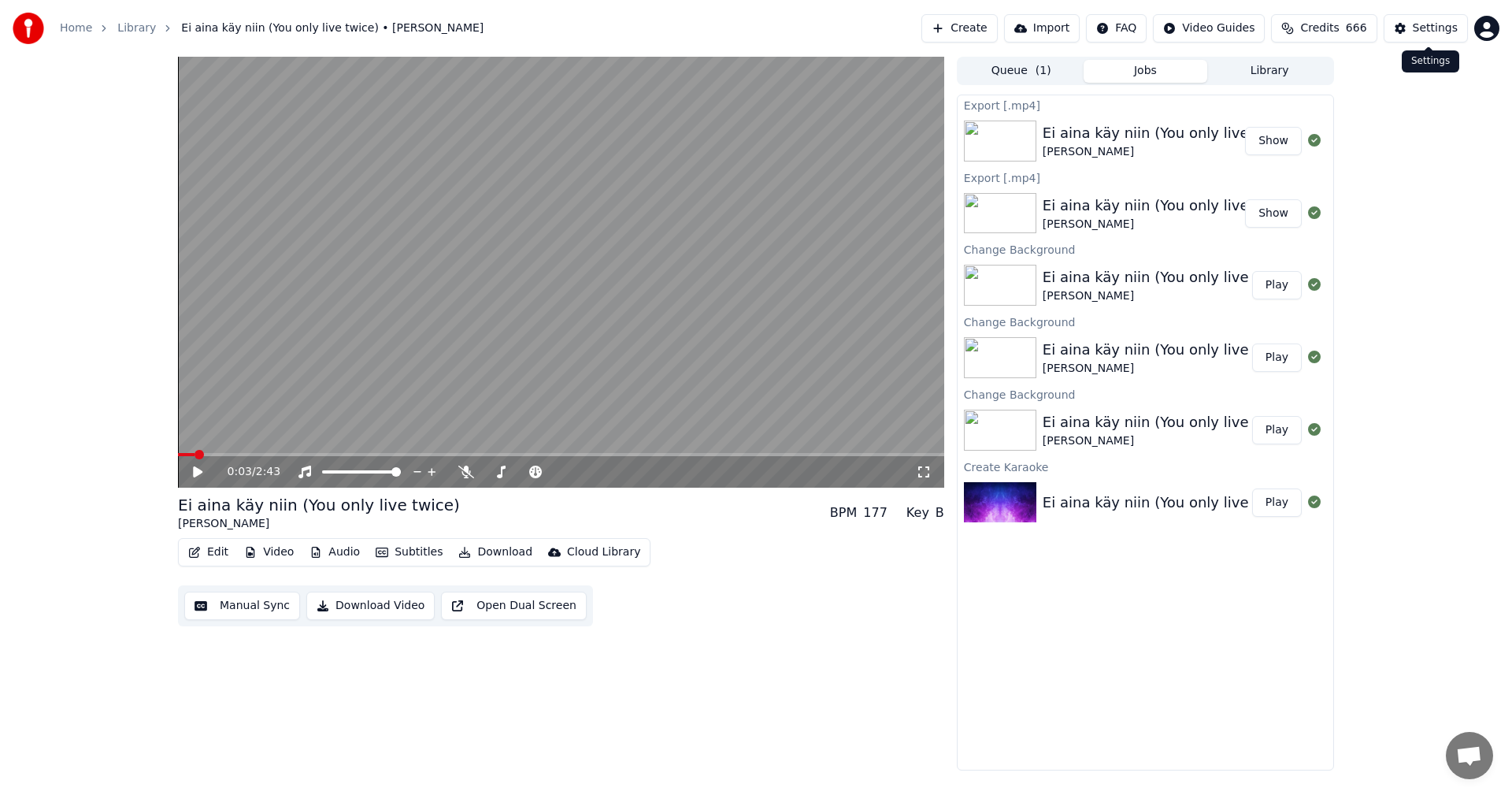
click at [1421, 30] on div "Settings" at bounding box center [1436, 28] width 45 height 16
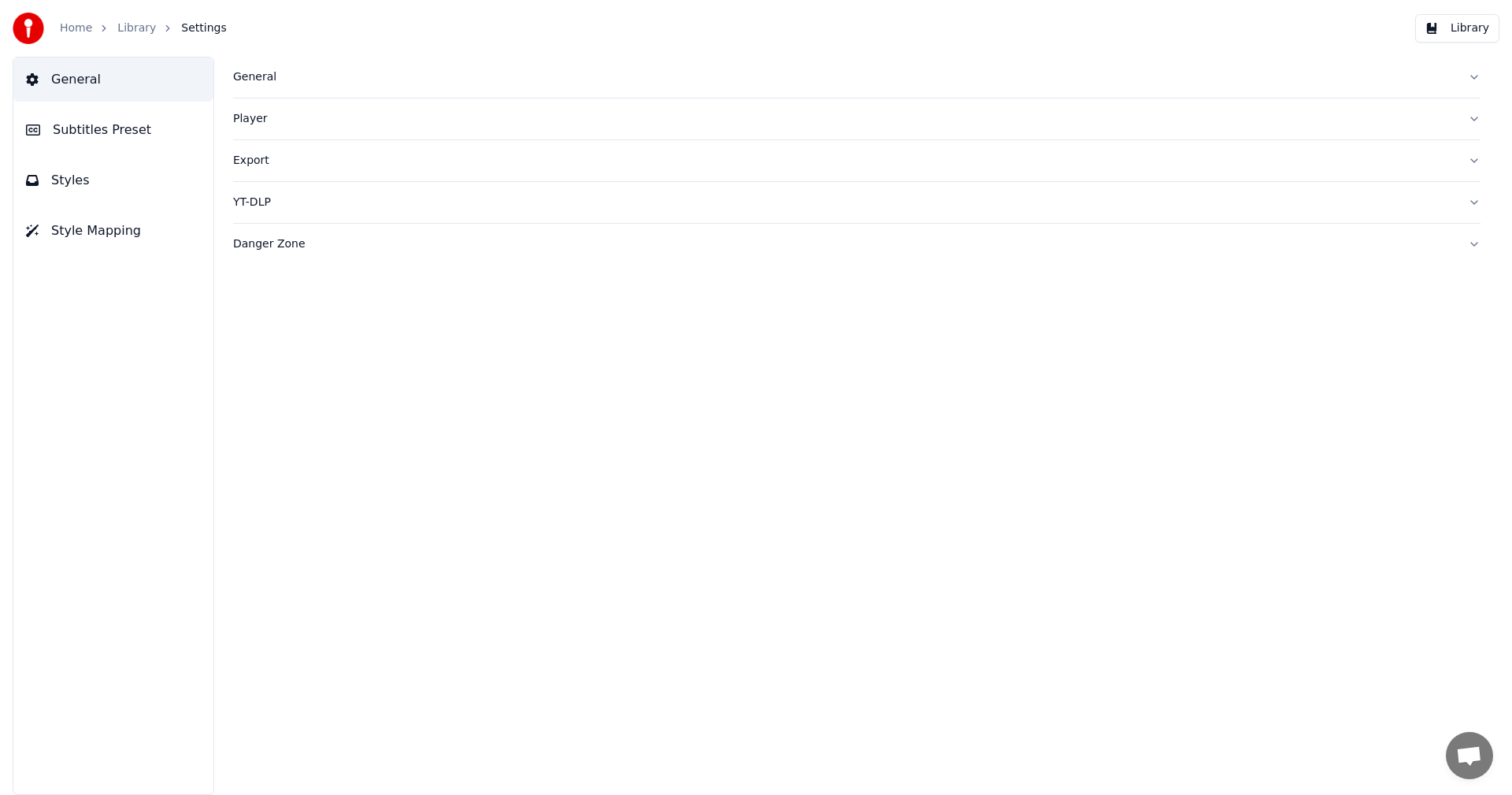
click at [256, 80] on div "General" at bounding box center [844, 77] width 1222 height 16
click at [355, 313] on html "Home Library Settings Library General Subtitles Preset Styles Style Mapping Gen…" at bounding box center [756, 397] width 1512 height 795
click at [71, 31] on link "Home" at bounding box center [76, 28] width 32 height 16
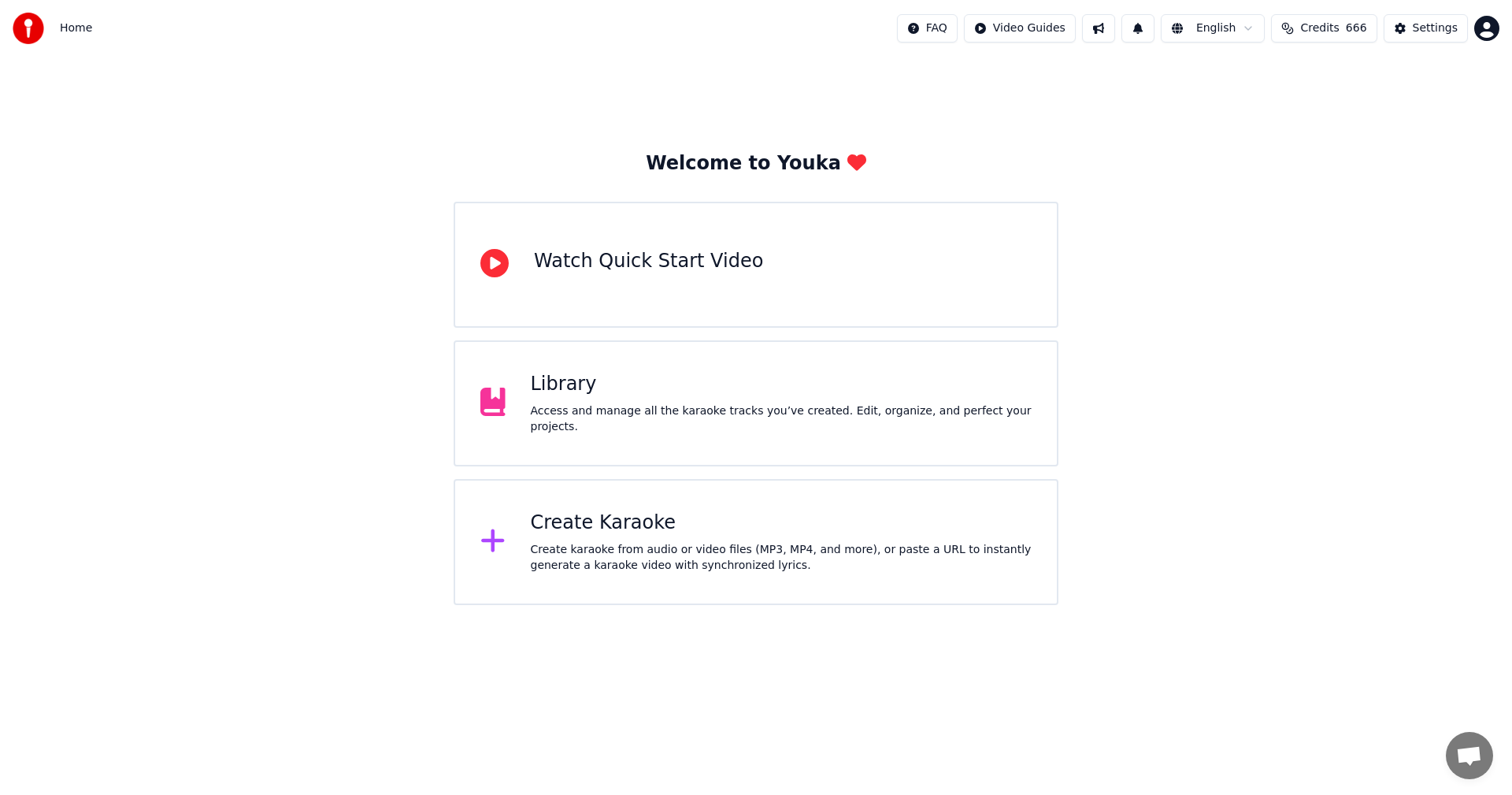
click at [556, 534] on div "Create Karaoke" at bounding box center [782, 523] width 502 height 25
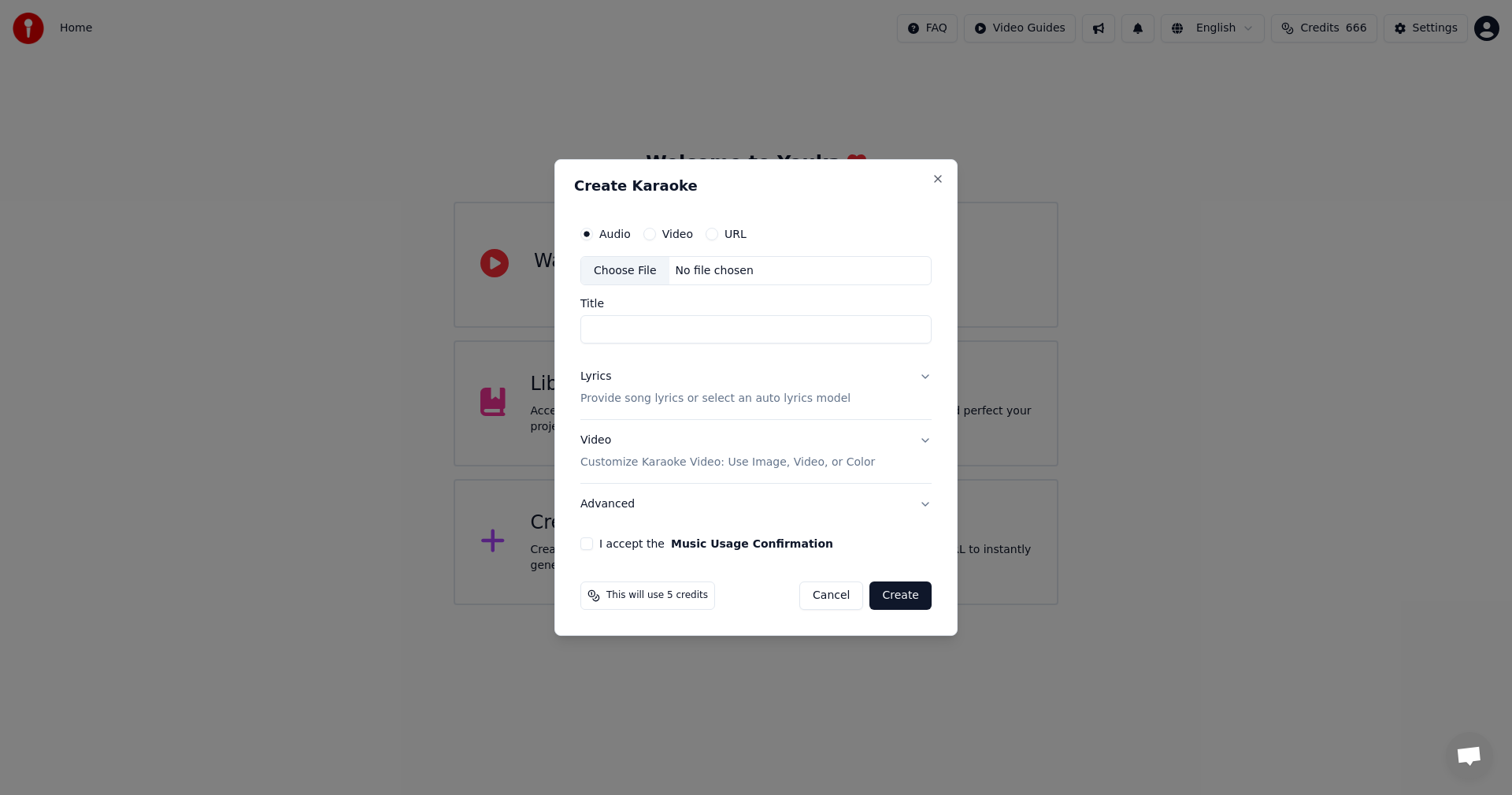
click at [619, 273] on div "Choose File" at bounding box center [625, 271] width 88 height 28
type input "**********"
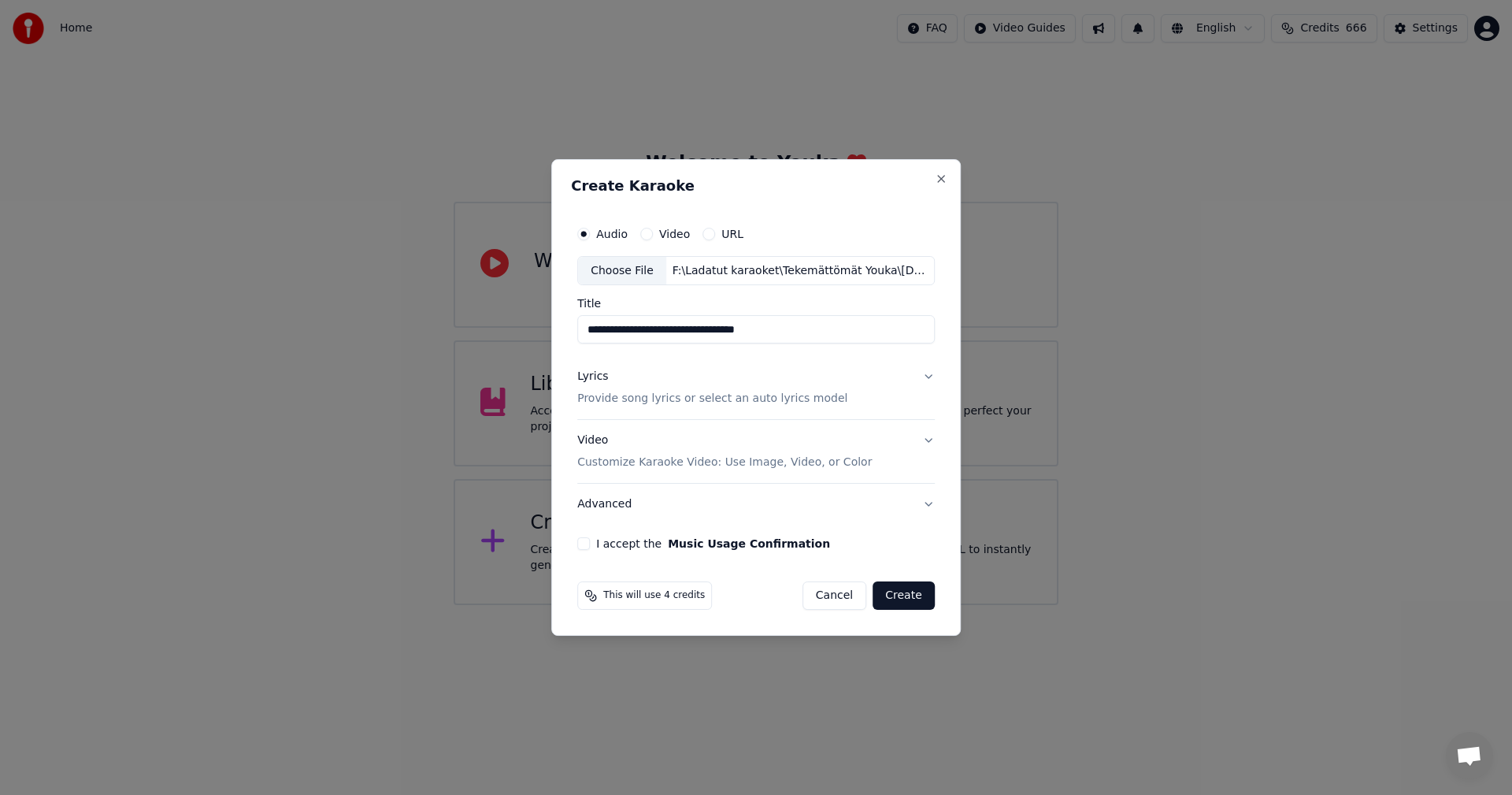
click at [927, 377] on button "Lyrics Provide song lyrics or select an auto lyrics model" at bounding box center [756, 388] width 358 height 63
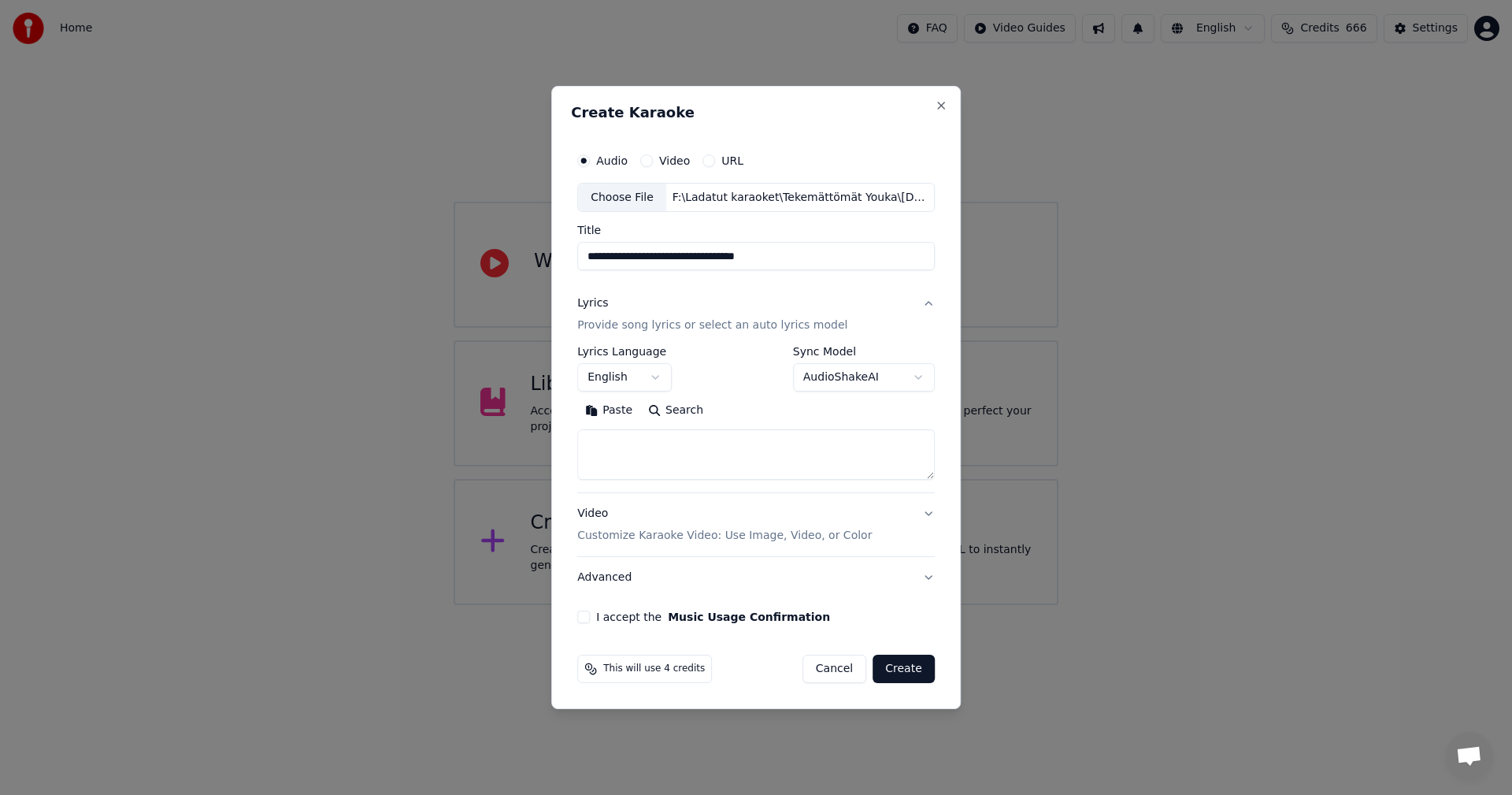
click at [615, 409] on button "Paste" at bounding box center [608, 411] width 63 height 25
click at [660, 377] on body "**********" at bounding box center [756, 302] width 1512 height 605
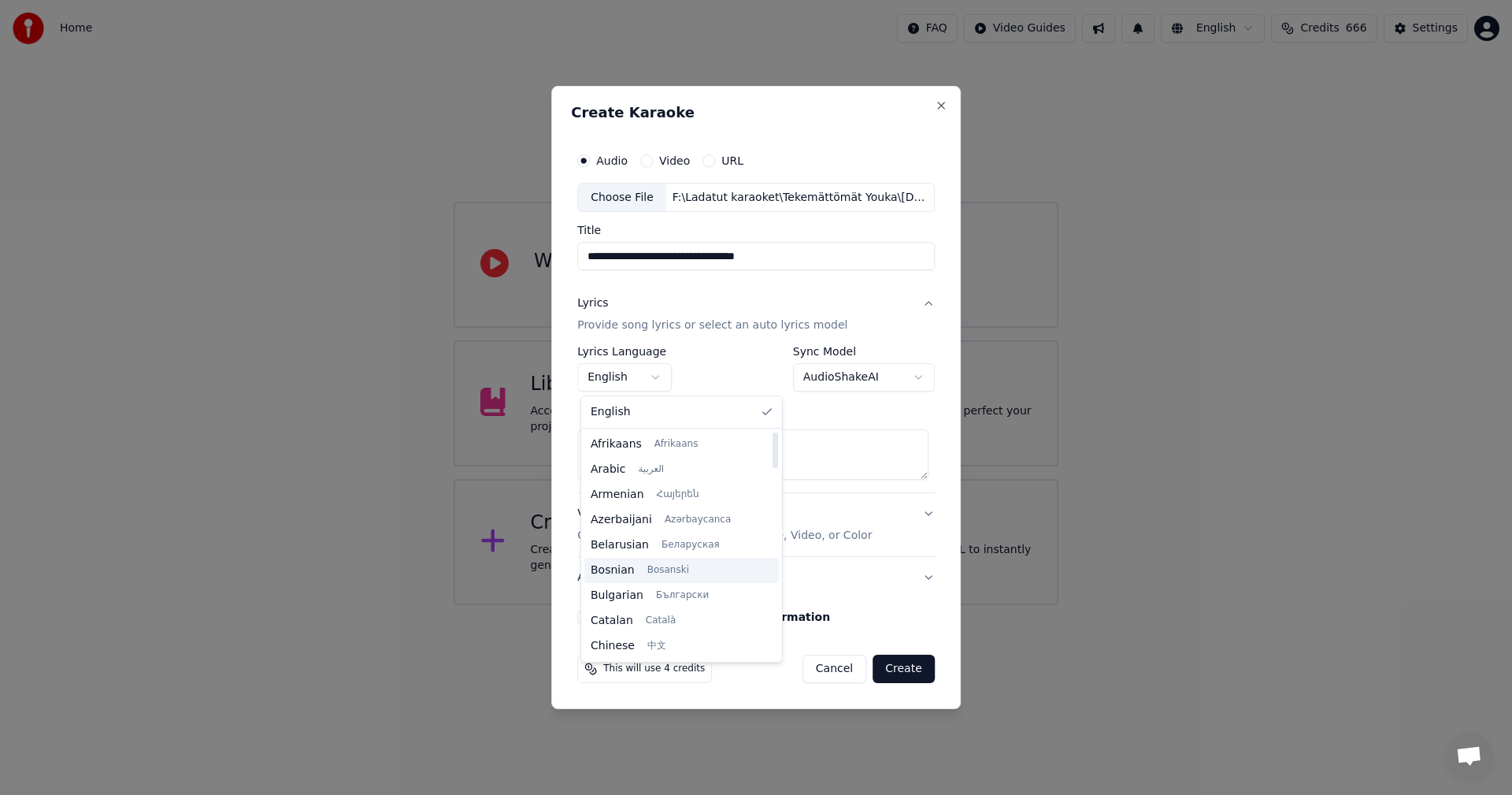
type textarea "**********"
select select "**"
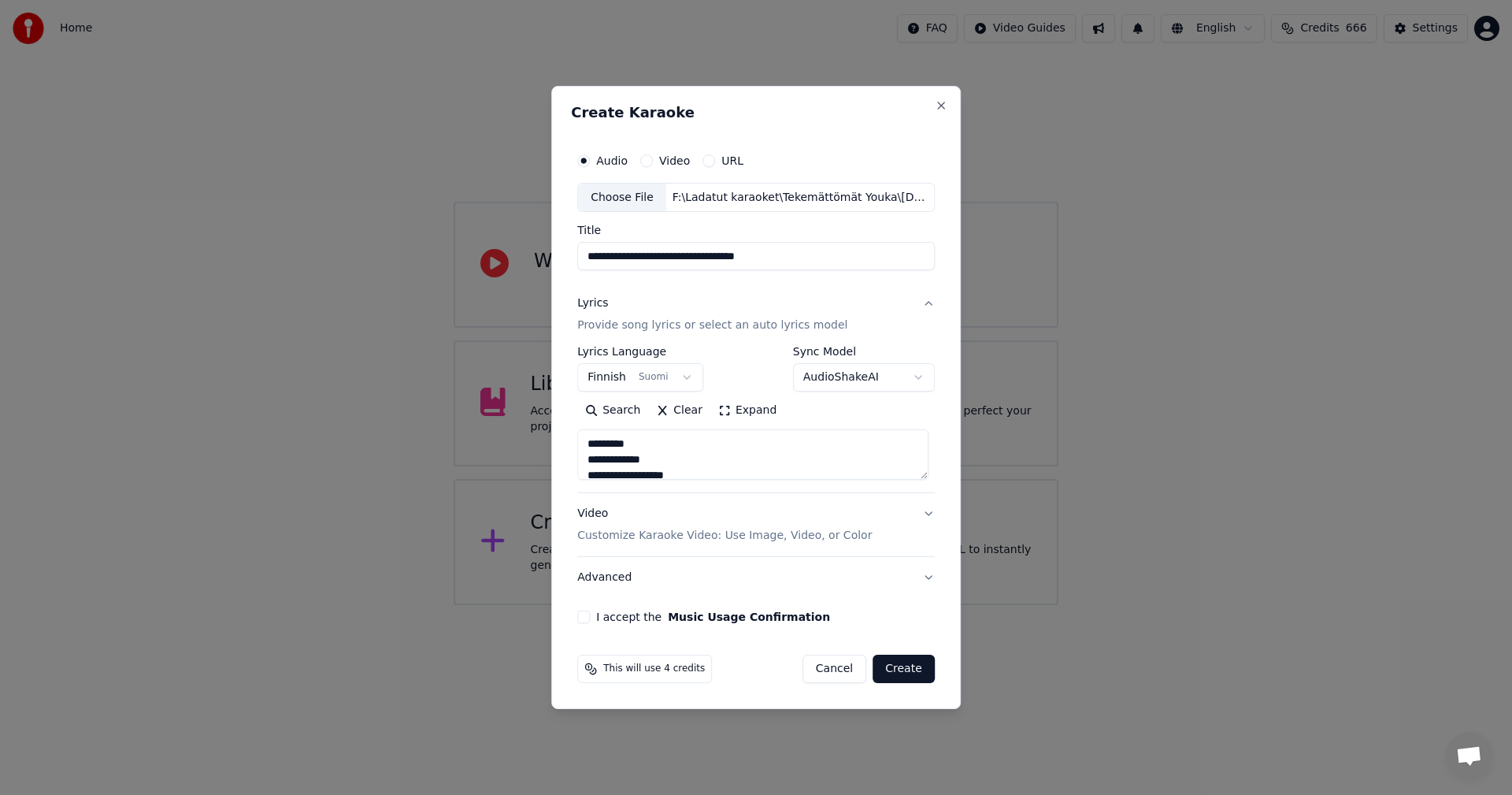
click at [588, 617] on button "I accept the Music Usage Confirmation" at bounding box center [583, 616] width 12 height 12
click at [919, 375] on body "**********" at bounding box center [756, 302] width 1512 height 605
click at [920, 375] on body "**********" at bounding box center [756, 302] width 1512 height 605
click at [908, 669] on button "Create" at bounding box center [904, 668] width 62 height 28
type textarea "**********"
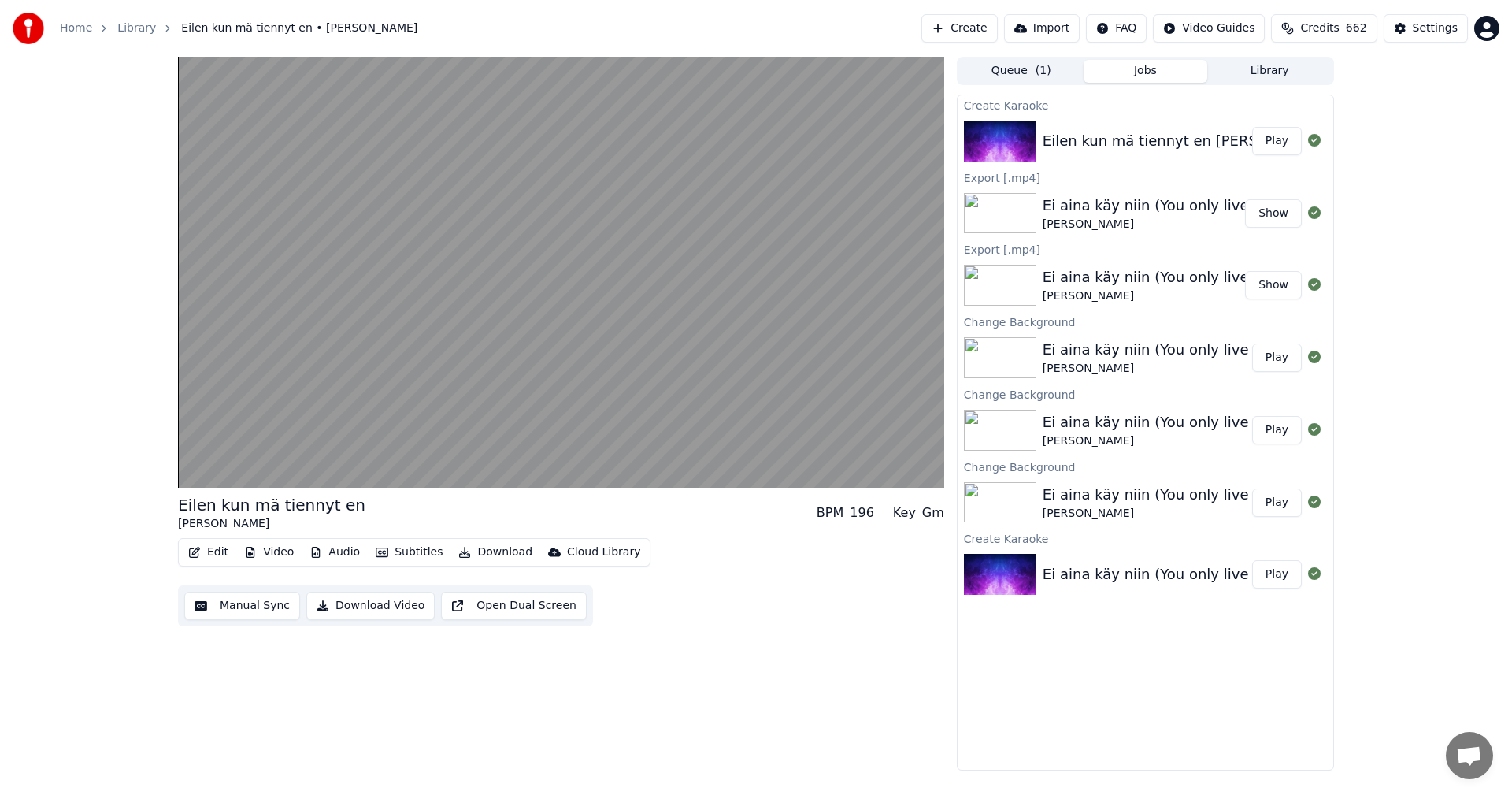
click at [277, 551] on button "Video" at bounding box center [268, 552] width 62 height 22
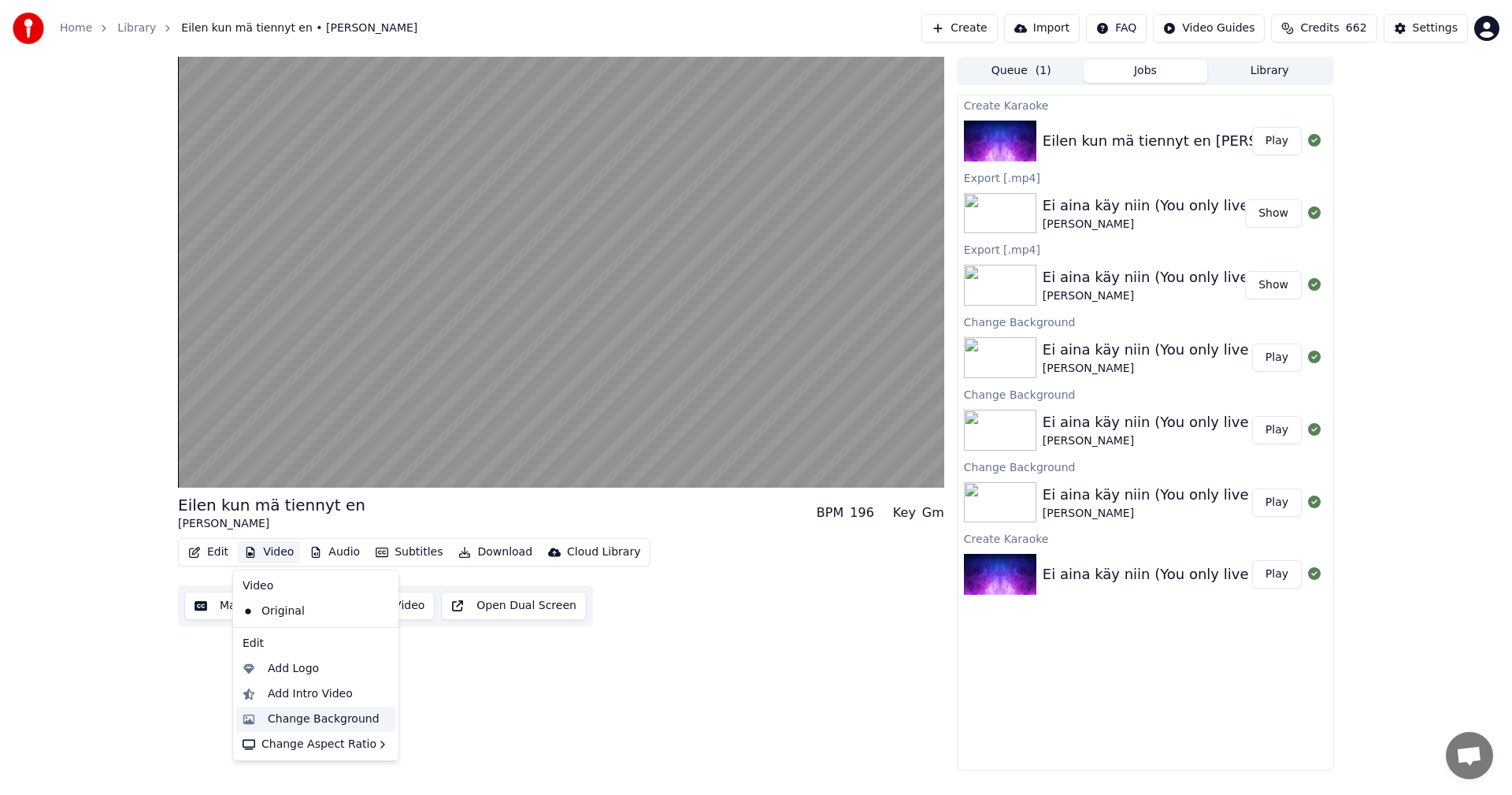
click at [318, 718] on div "Change Background" at bounding box center [323, 719] width 112 height 16
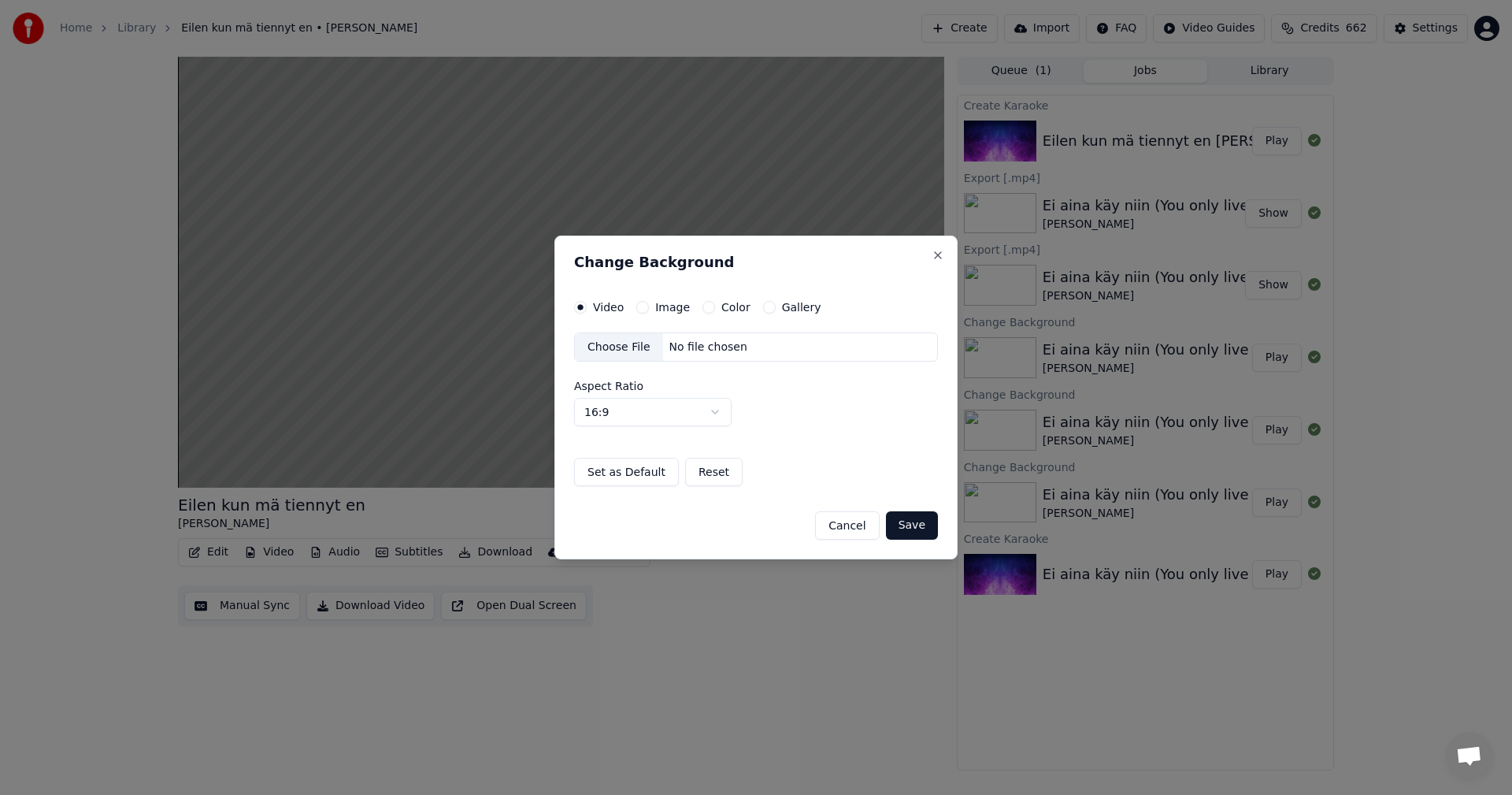
click at [641, 307] on button "Image" at bounding box center [642, 307] width 12 height 12
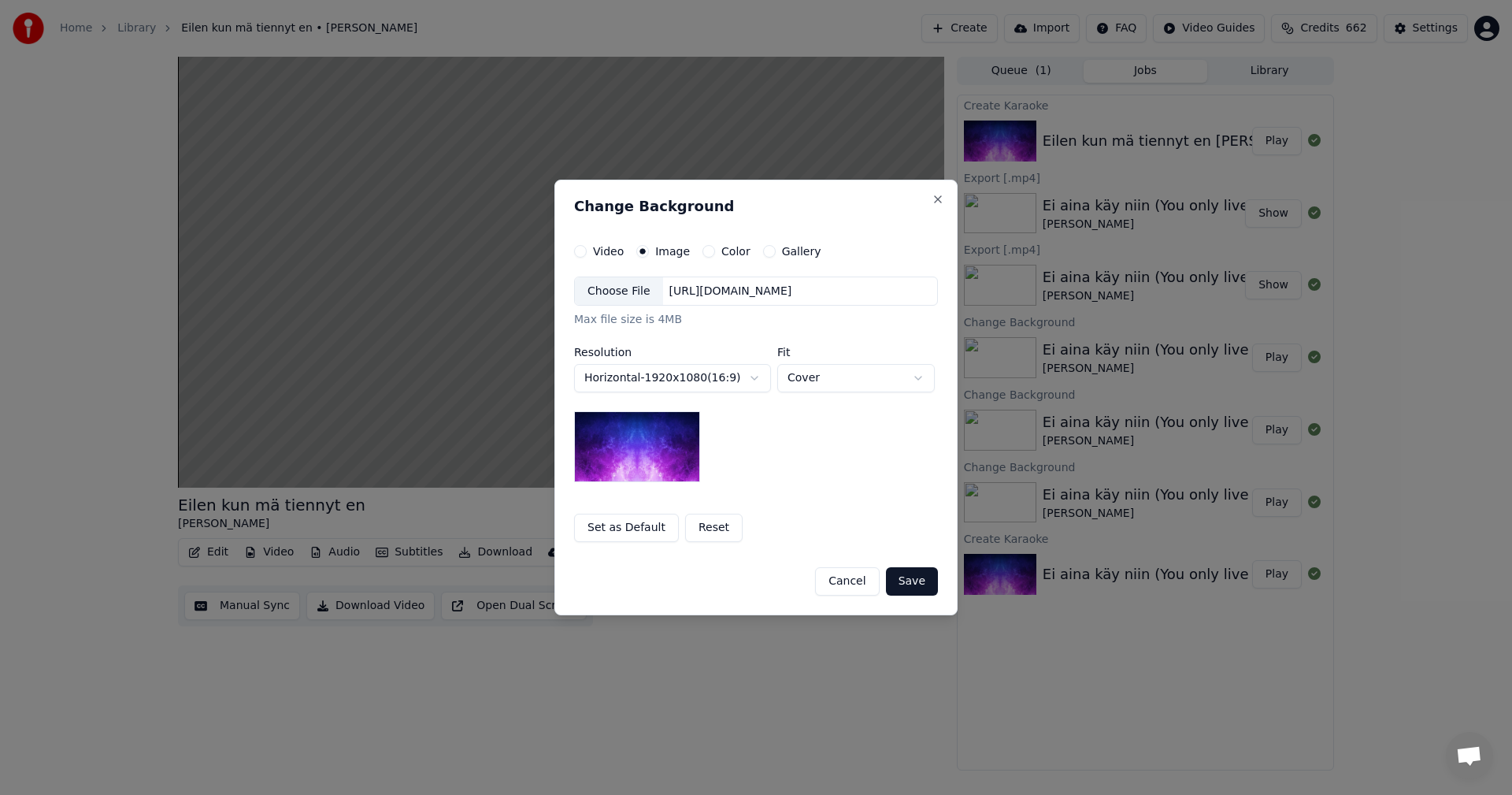
click at [625, 295] on div "Choose File" at bounding box center [619, 291] width 88 height 28
click at [914, 581] on button "Save" at bounding box center [911, 581] width 52 height 28
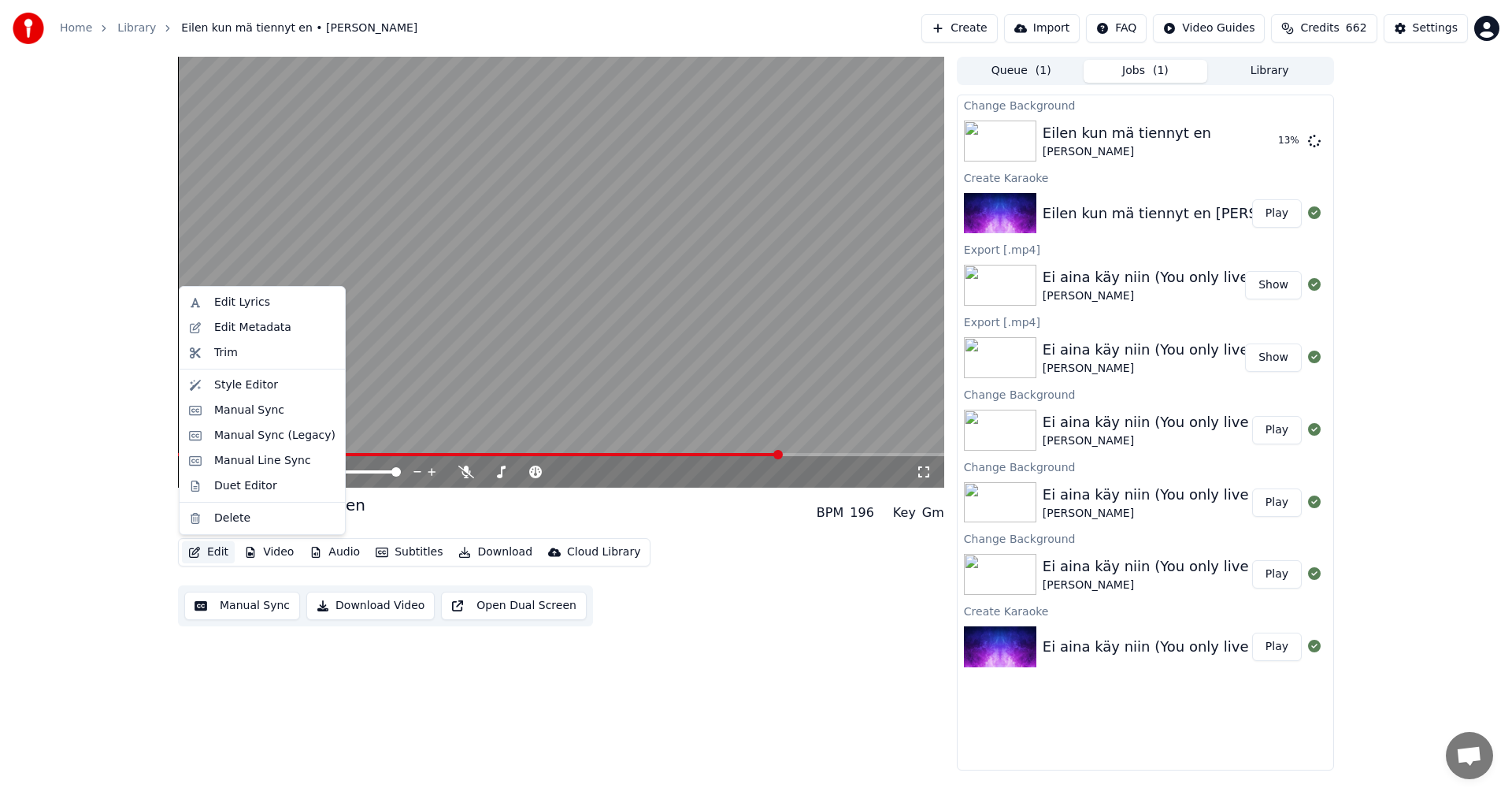
click at [216, 549] on button "Edit" at bounding box center [208, 552] width 53 height 22
click at [277, 435] on div "Manual Sync (Legacy)" at bounding box center [274, 436] width 121 height 16
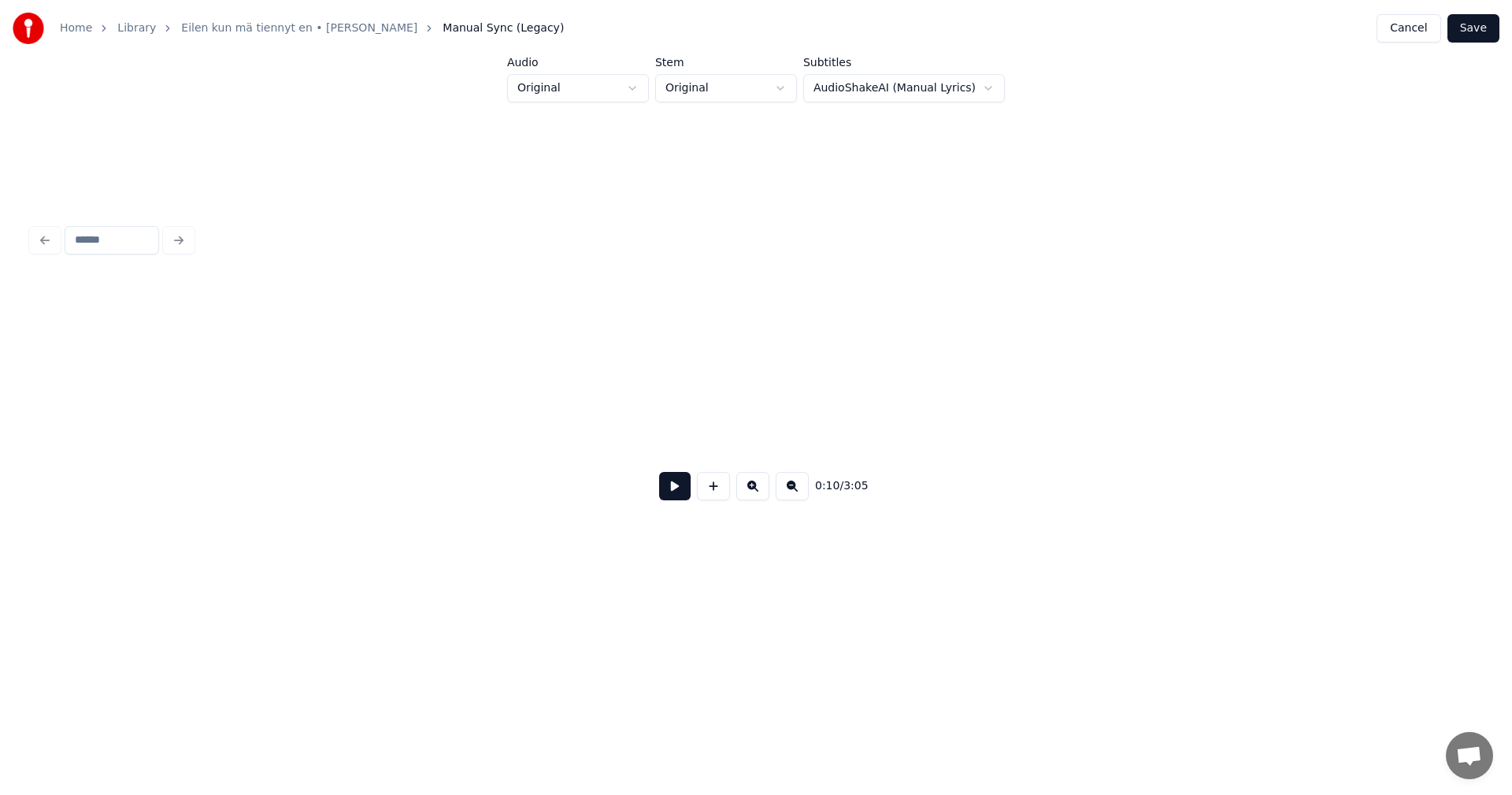
scroll to position [0, 2122]
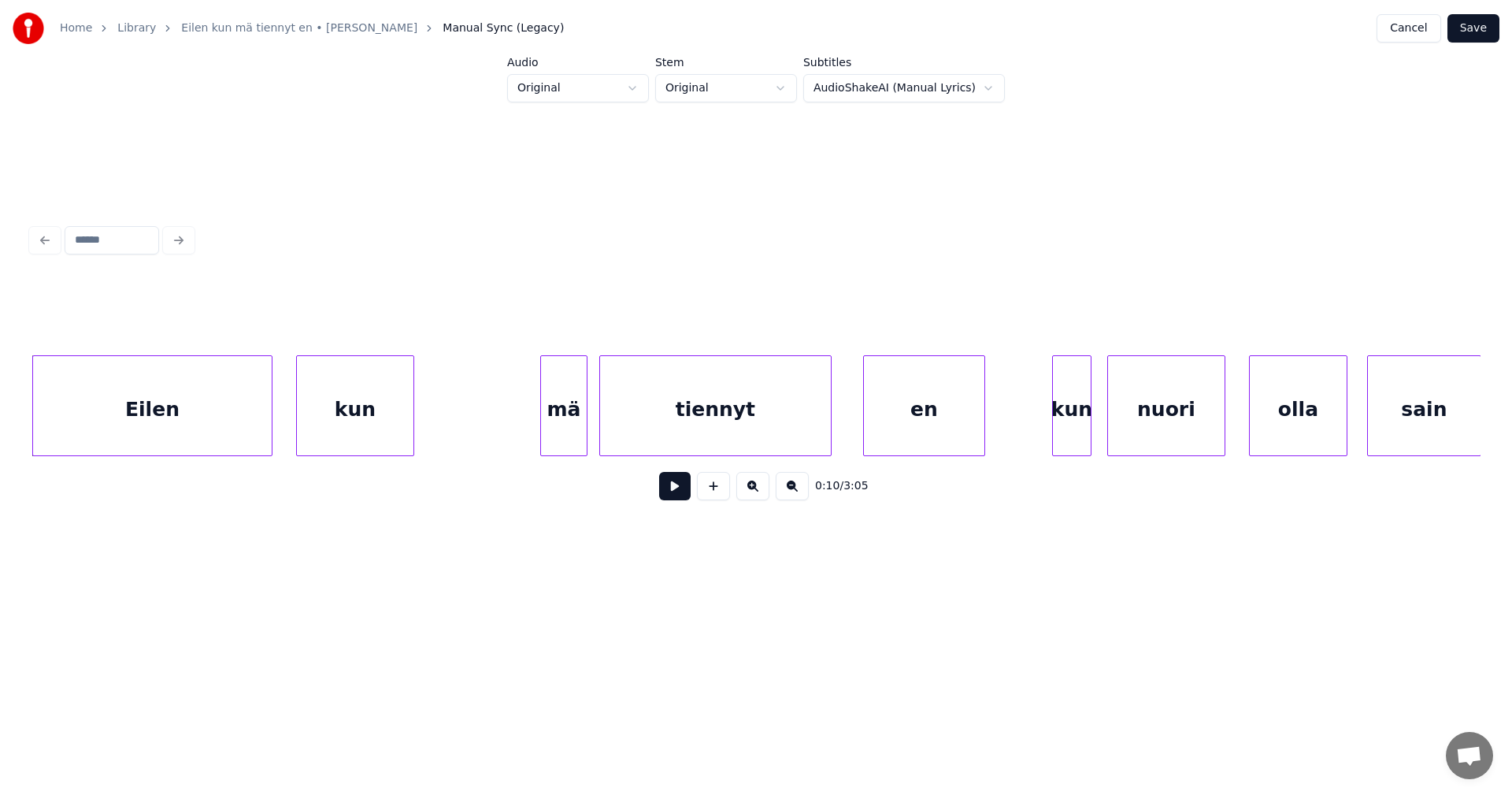
click at [680, 499] on button at bounding box center [675, 486] width 32 height 28
drag, startPoint x: 676, startPoint y: 496, endPoint x: 585, endPoint y: 474, distance: 93.6
click at [676, 495] on button at bounding box center [675, 486] width 32 height 28
click at [554, 440] on div "mä" at bounding box center [556, 409] width 46 height 107
click at [676, 499] on button at bounding box center [675, 486] width 32 height 28
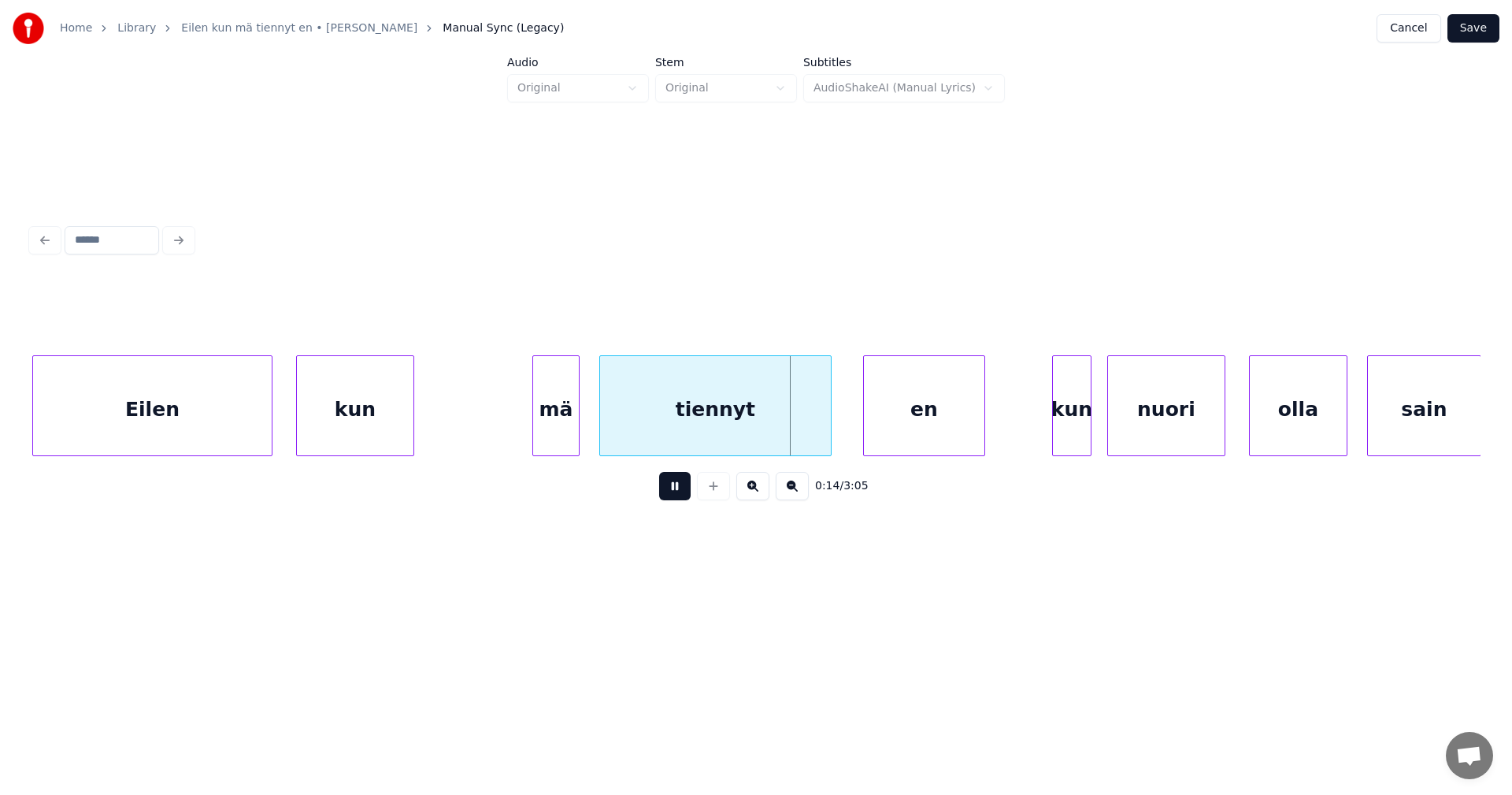
click at [676, 497] on button at bounding box center [675, 486] width 32 height 28
click at [821, 430] on div at bounding box center [823, 405] width 5 height 99
click at [889, 423] on div "en" at bounding box center [920, 409] width 120 height 107
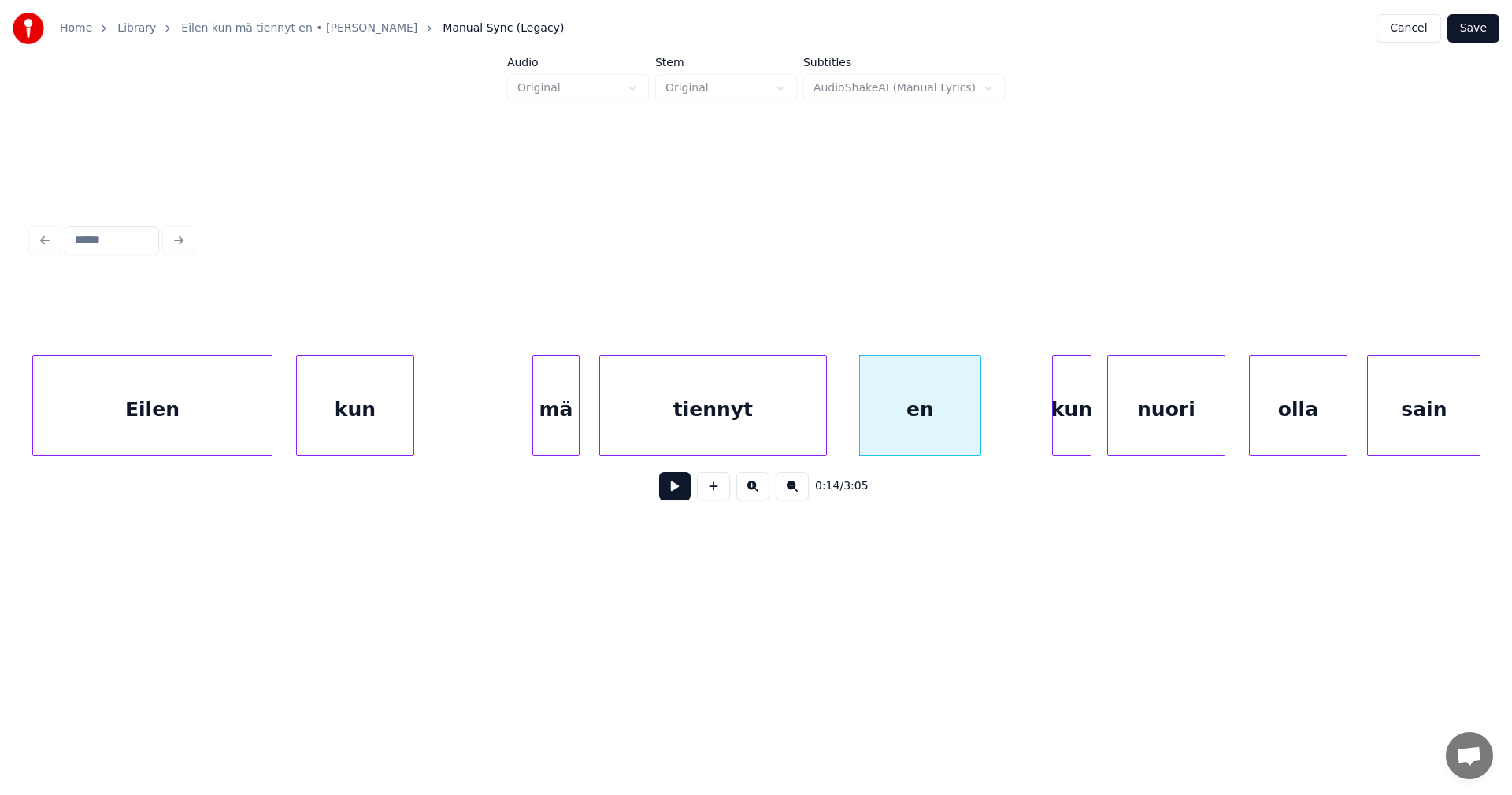
click at [679, 500] on button at bounding box center [675, 486] width 32 height 28
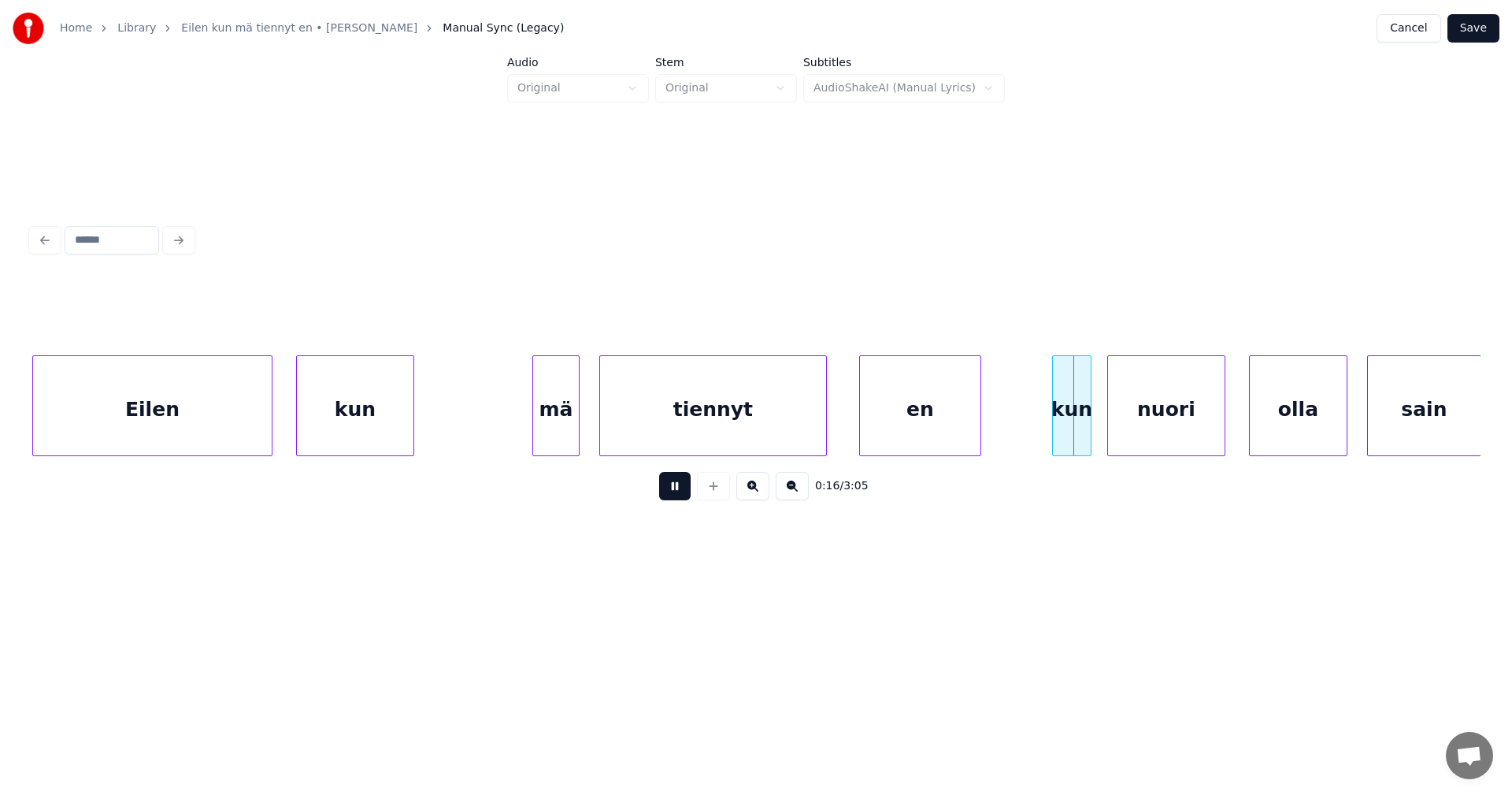
click at [679, 498] on button at bounding box center [675, 486] width 32 height 28
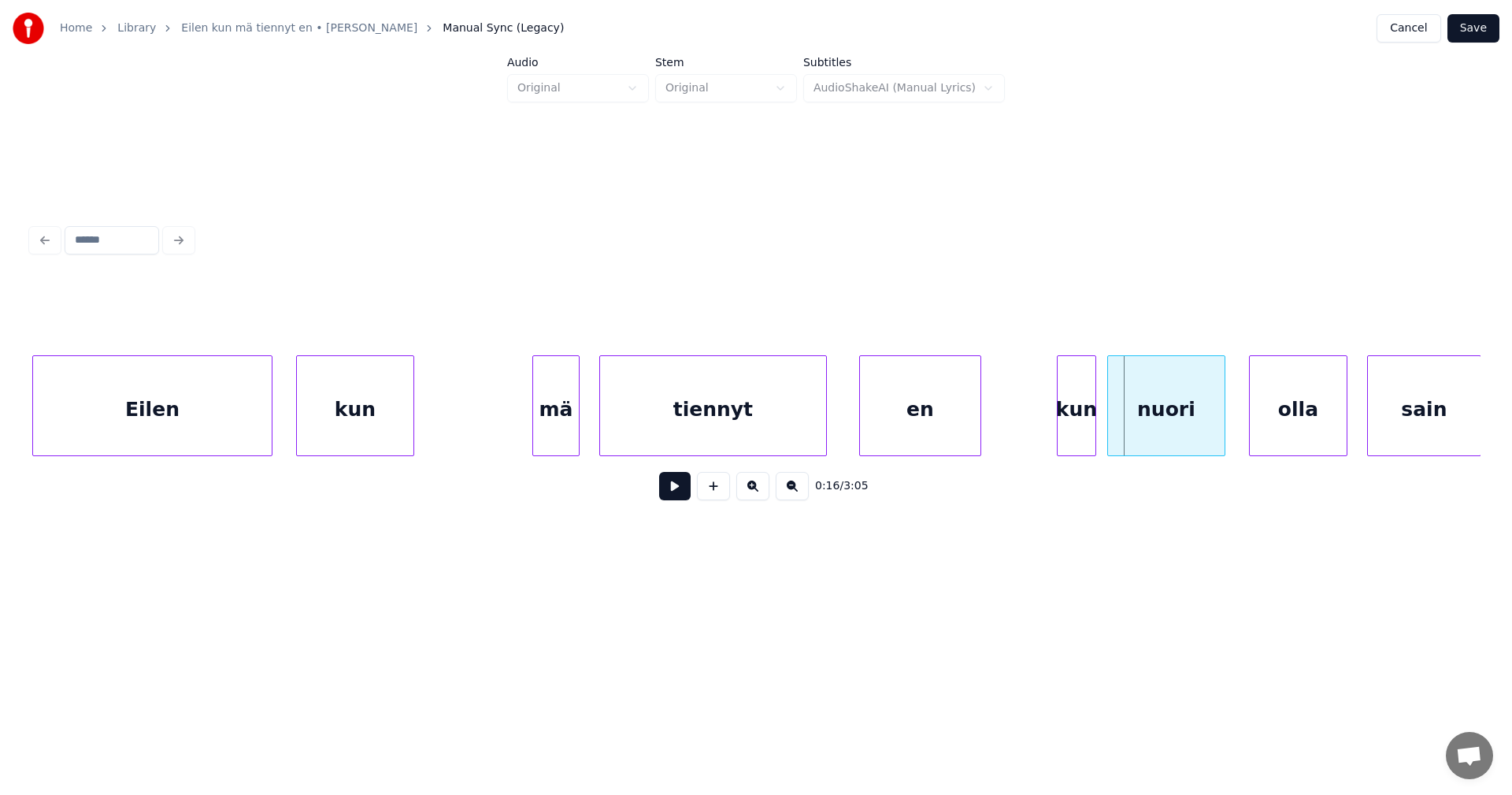
click at [1085, 421] on div "kun" at bounding box center [1077, 409] width 38 height 107
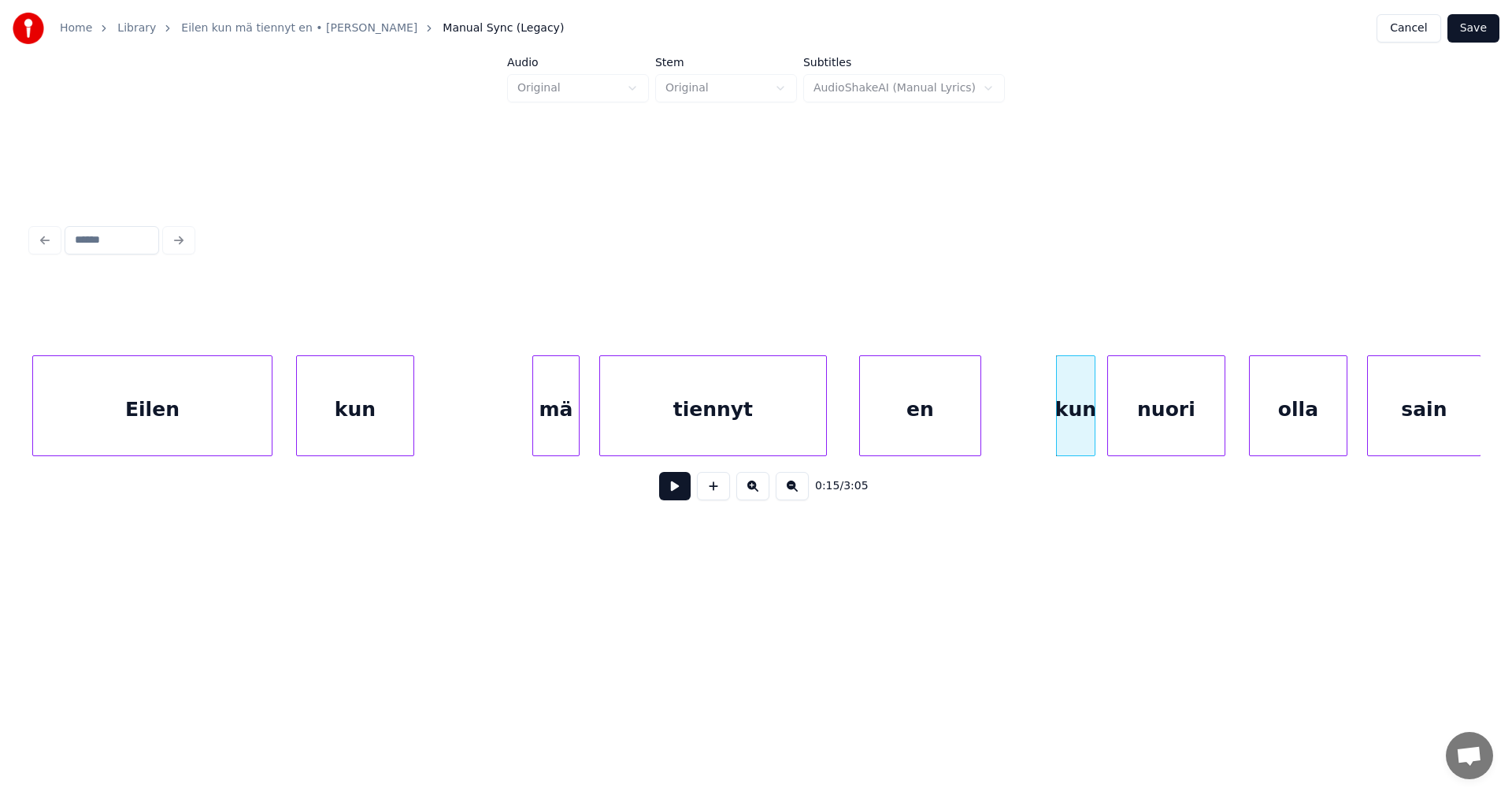
click at [674, 500] on button at bounding box center [675, 486] width 32 height 28
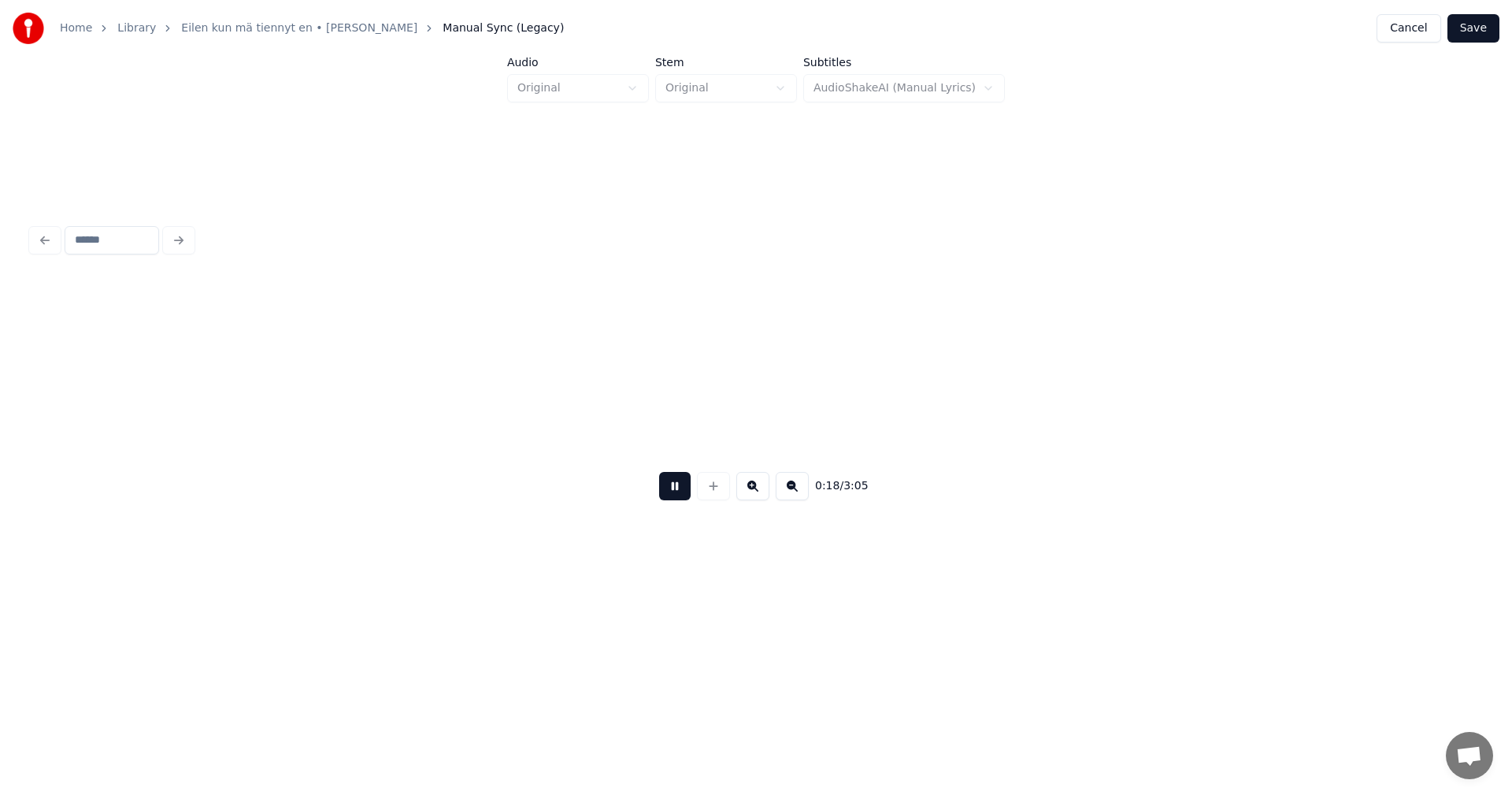
scroll to position [0, 3573]
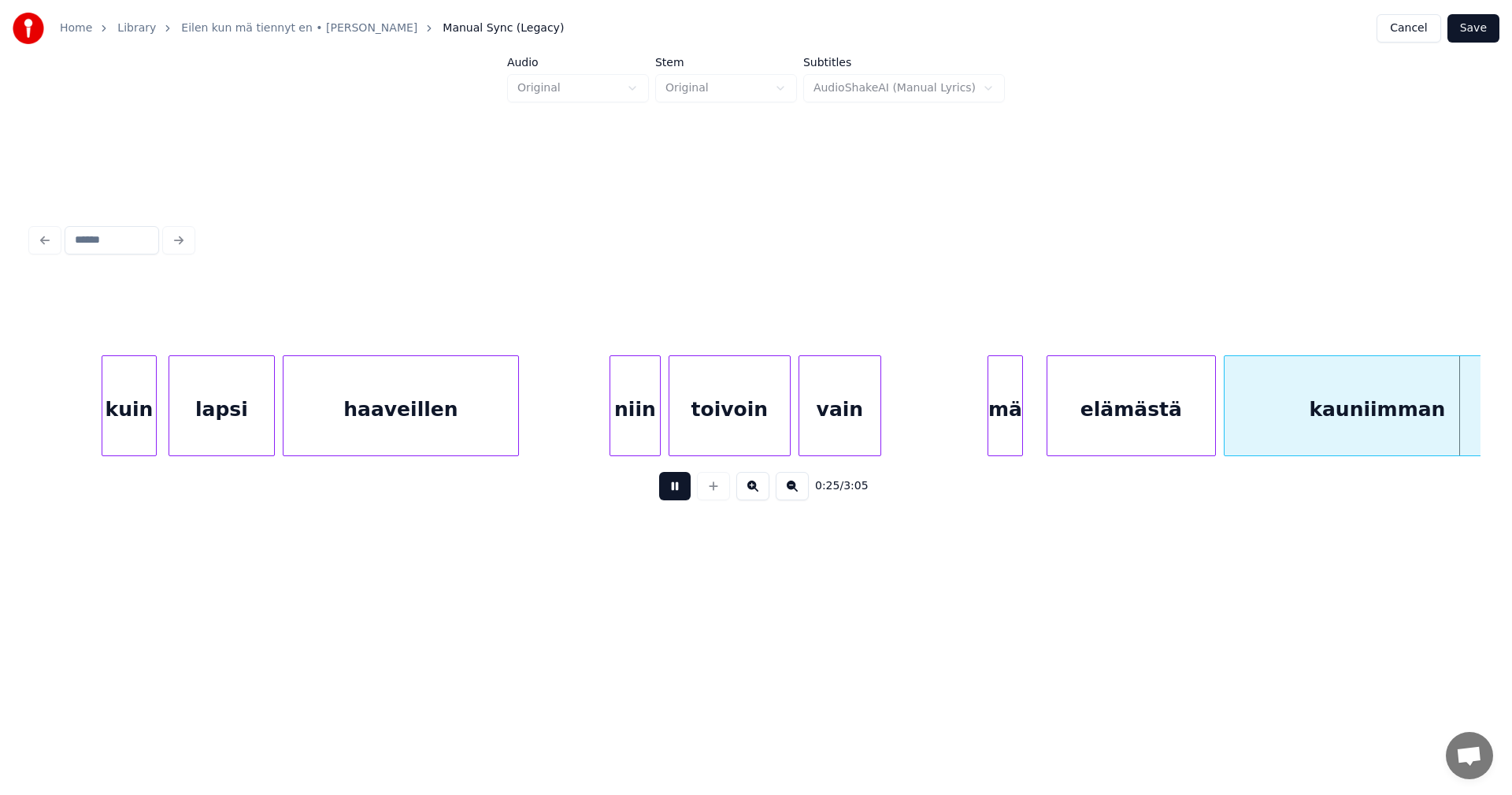
click at [679, 497] on button at bounding box center [675, 486] width 32 height 28
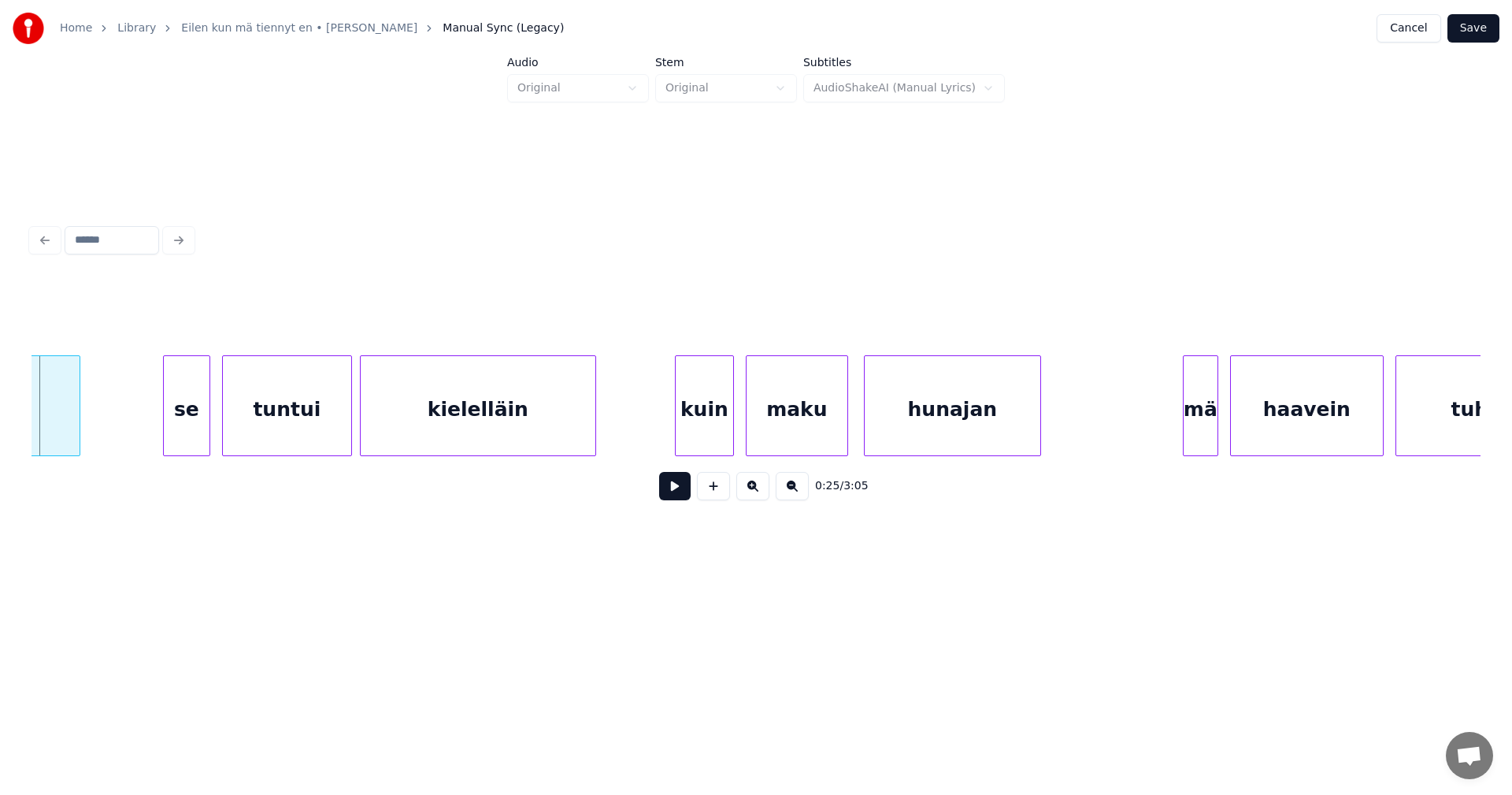
click at [1492, 31] on button "Save" at bounding box center [1474, 28] width 52 height 28
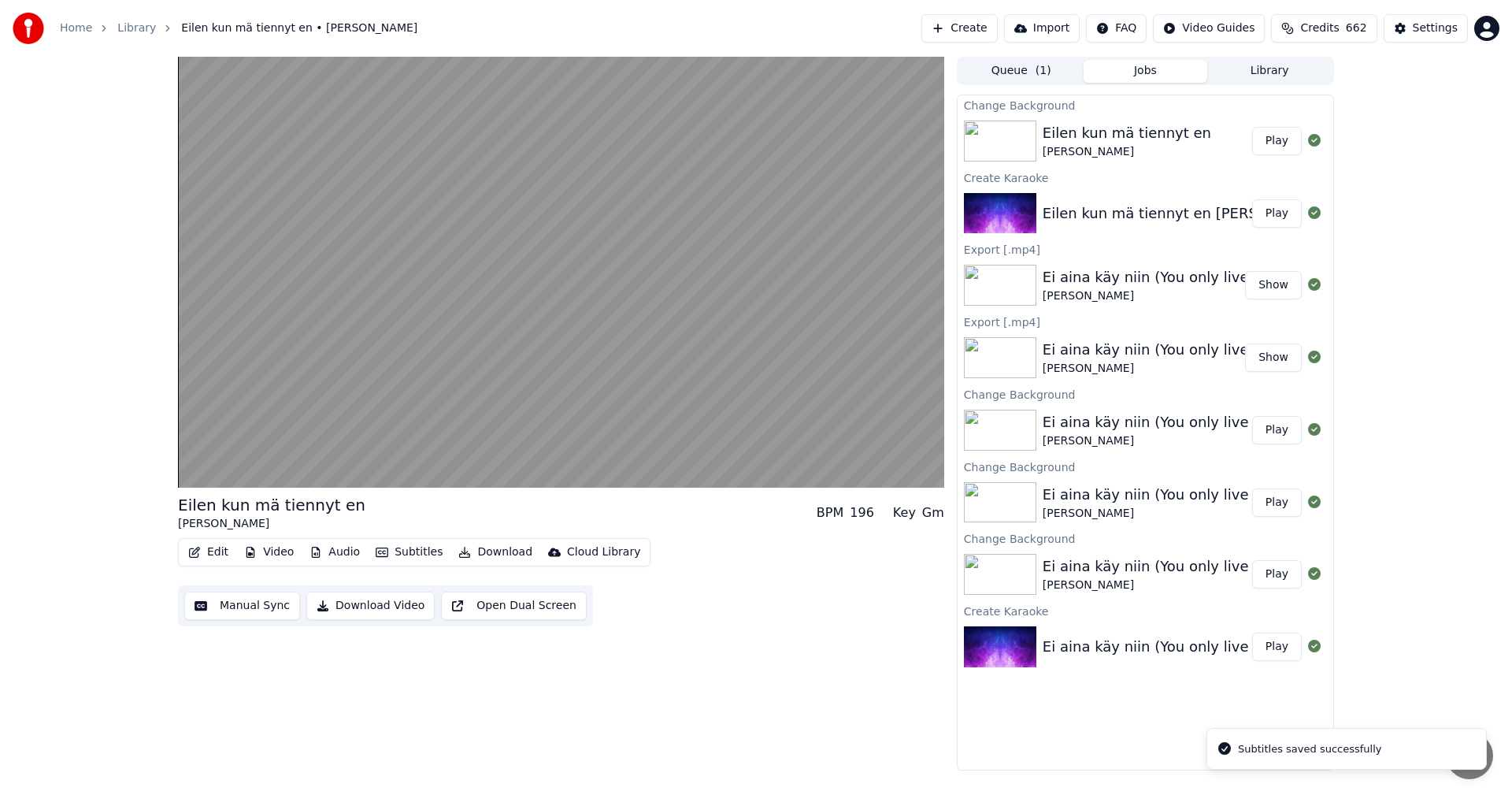
click at [1282, 140] on button "Play" at bounding box center [1276, 141] width 50 height 28
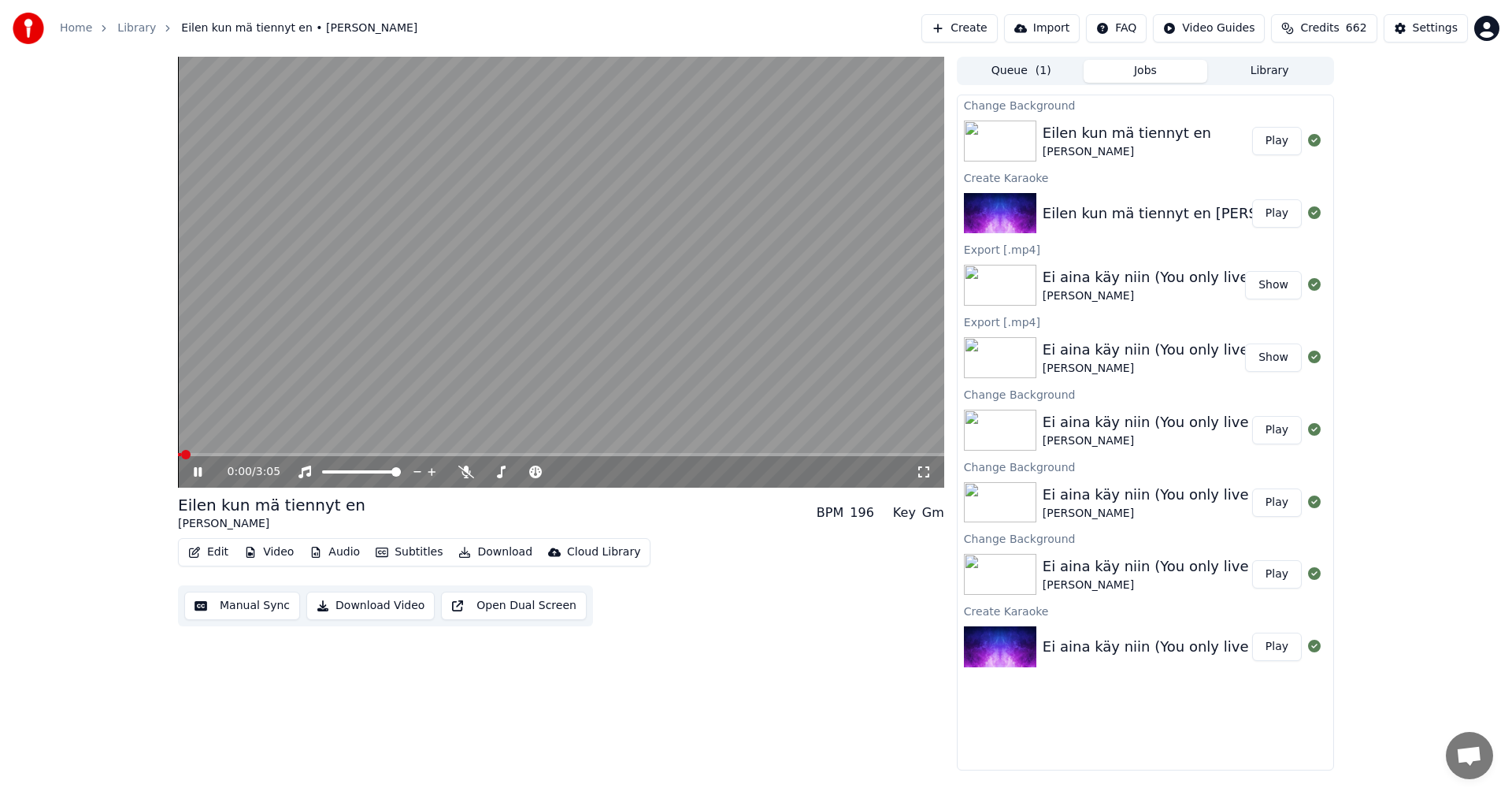
click at [924, 462] on div "0:00 / 3:05" at bounding box center [561, 472] width 767 height 32
click at [924, 469] on icon at bounding box center [924, 471] width 16 height 12
click at [222, 549] on button "Edit" at bounding box center [208, 552] width 53 height 22
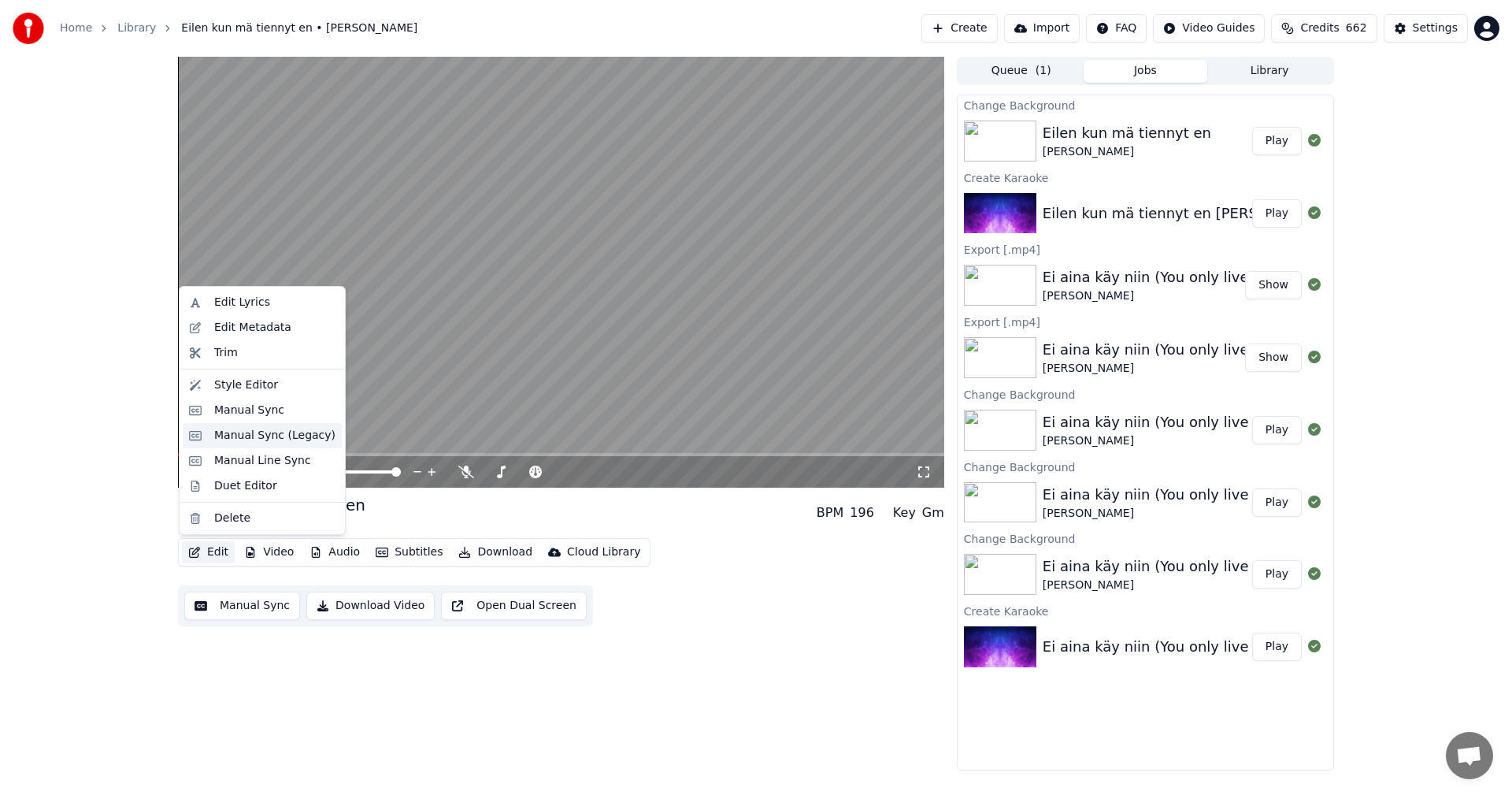
click at [272, 438] on div "Manual Sync (Legacy)" at bounding box center [274, 436] width 121 height 16
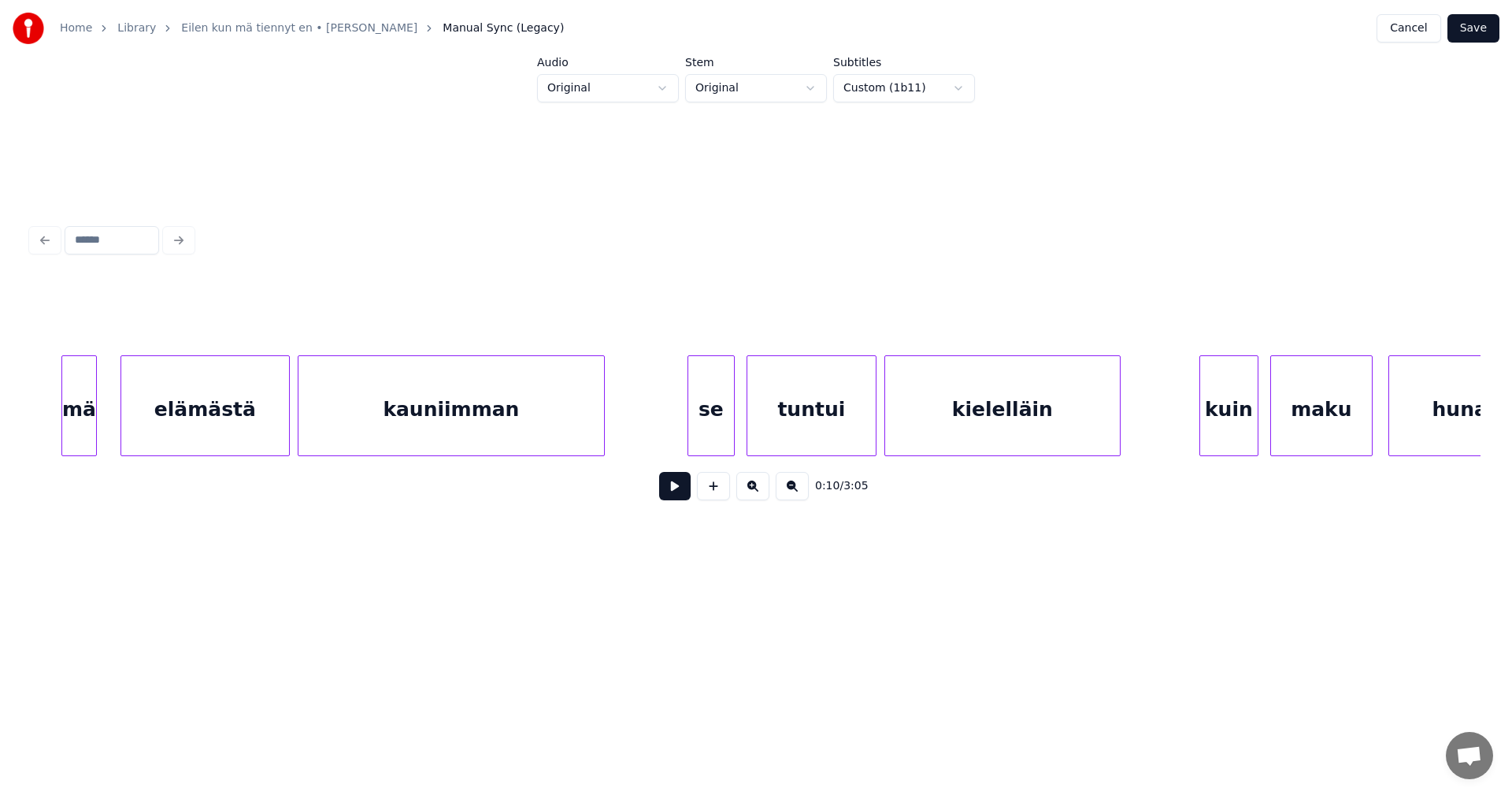
scroll to position [0, 4540]
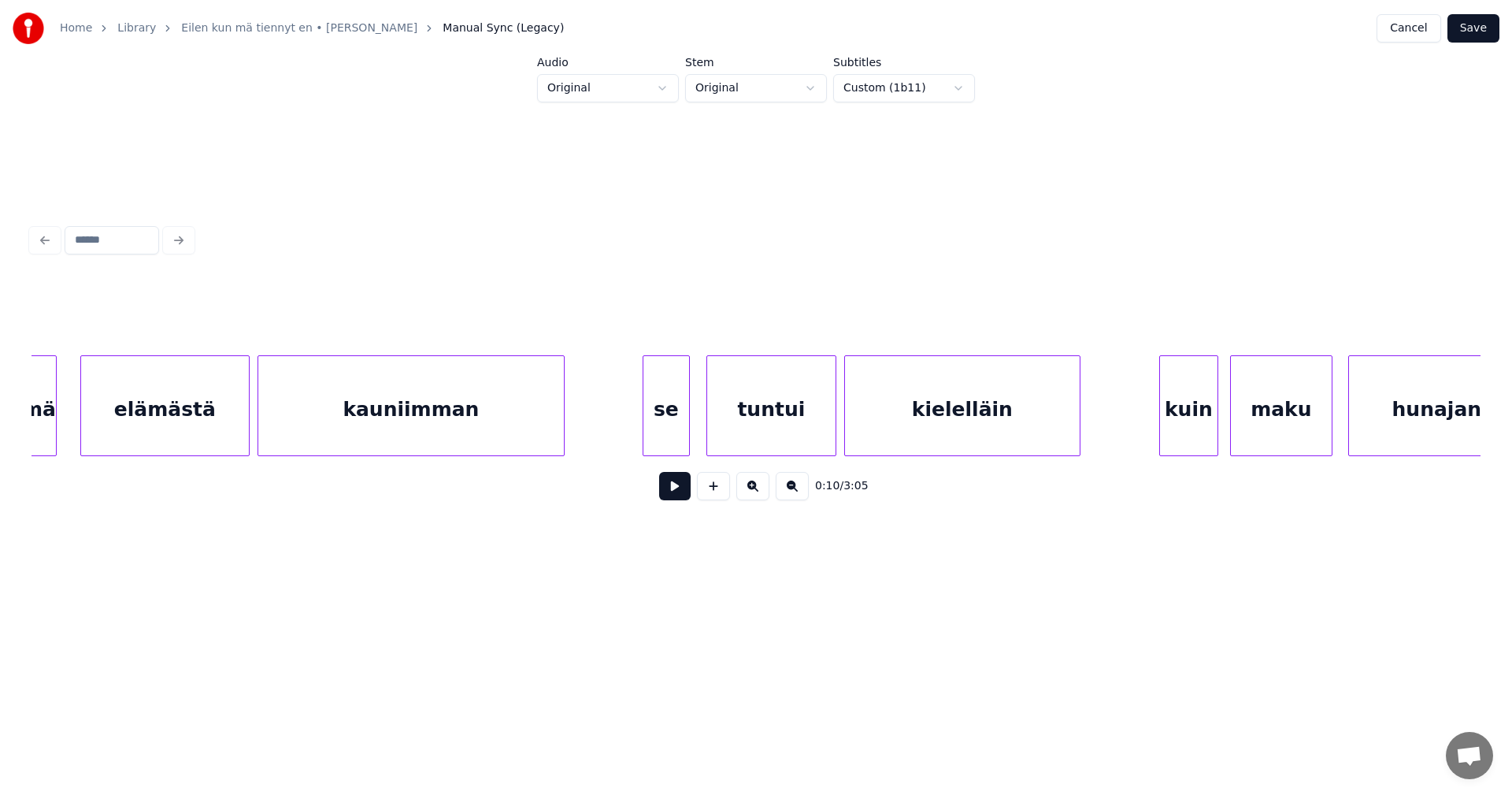
click at [661, 424] on div "se" at bounding box center [666, 409] width 46 height 107
click at [679, 482] on button at bounding box center [675, 486] width 32 height 28
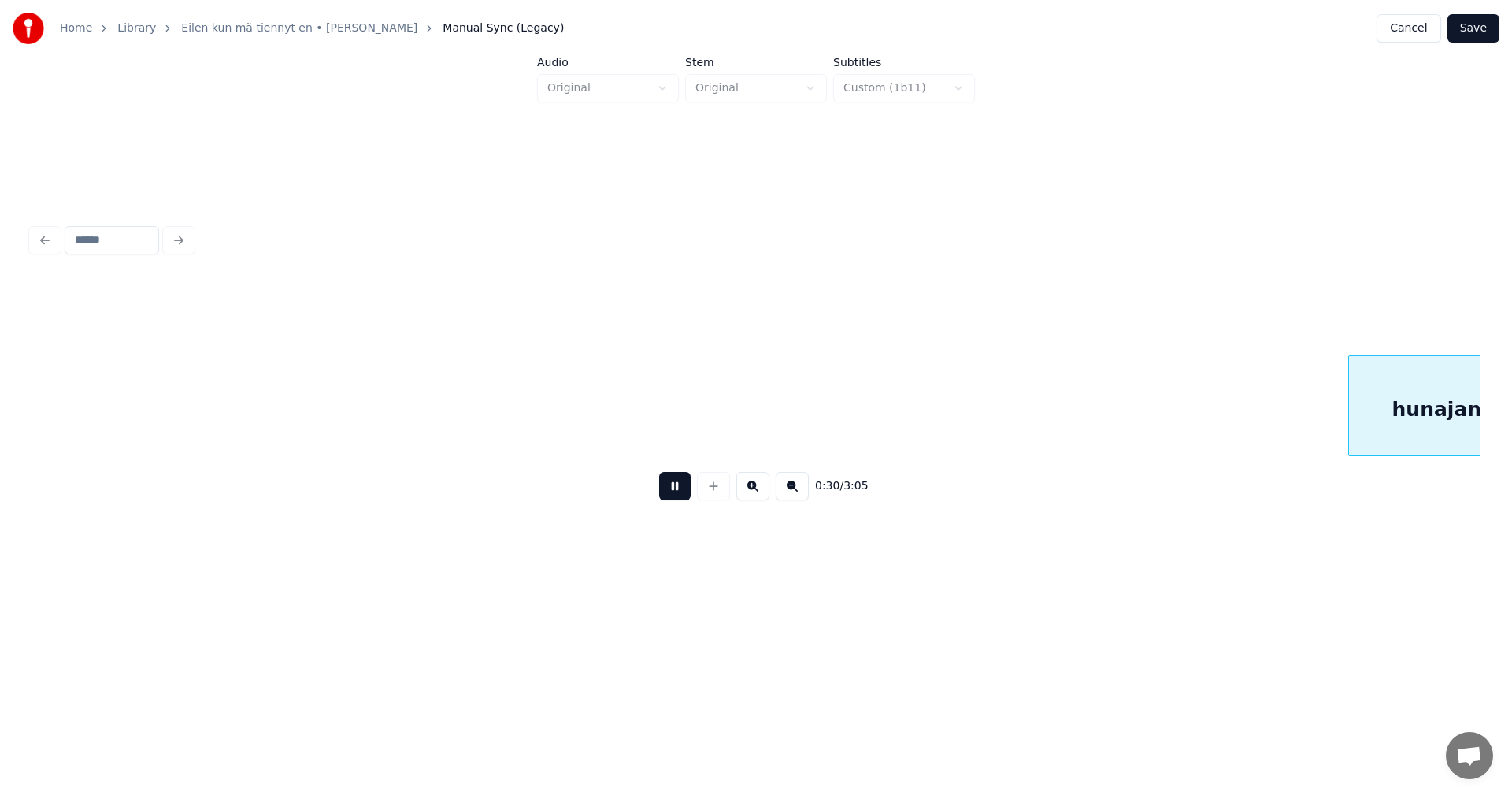
scroll to position [0, 5989]
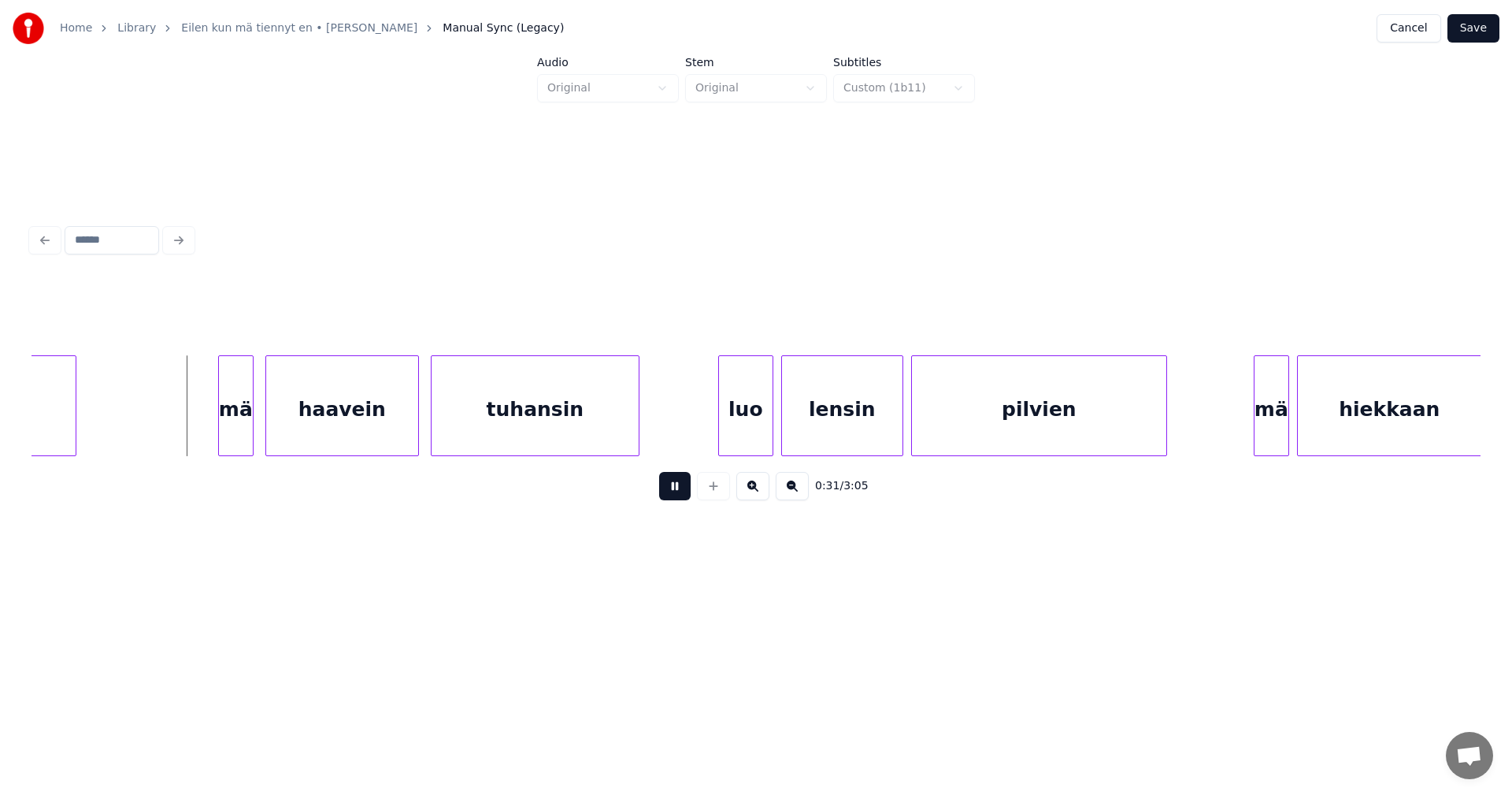
click at [680, 473] on div "0:31 / 3:05" at bounding box center [756, 486] width 1449 height 60
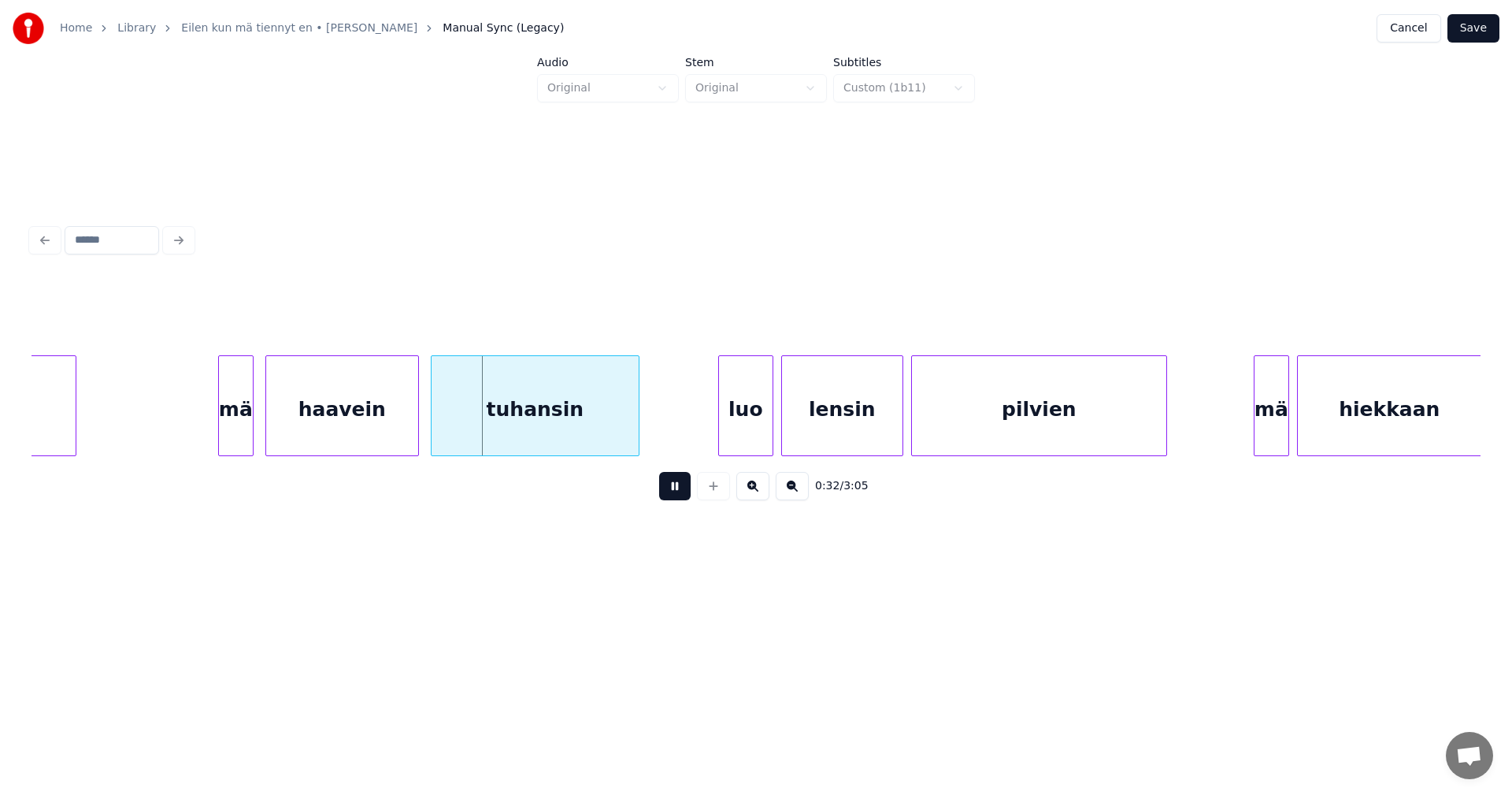
click at [677, 487] on button at bounding box center [675, 486] width 32 height 28
click at [237, 431] on div "mä" at bounding box center [230, 409] width 34 height 107
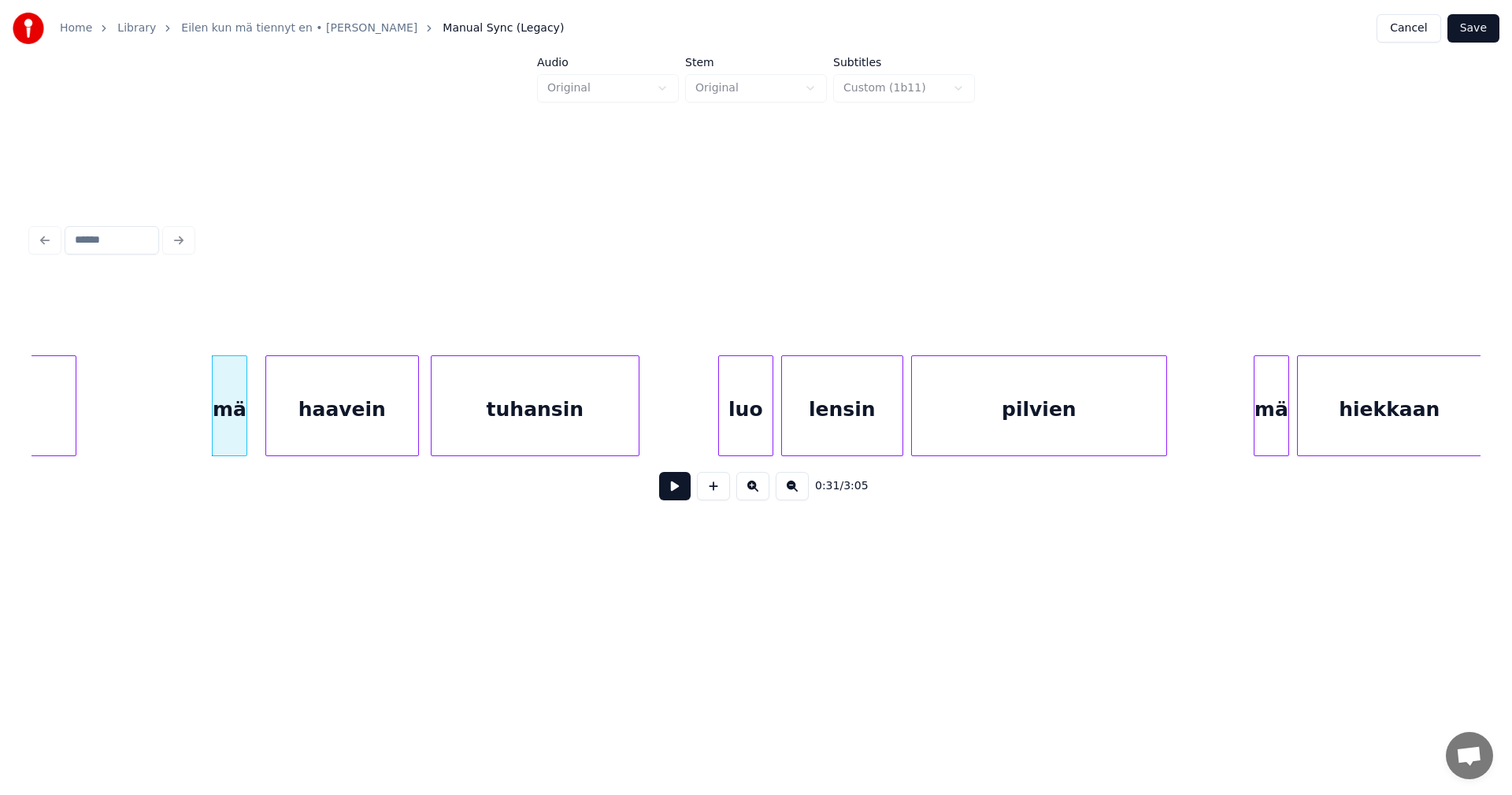
click at [679, 497] on button at bounding box center [675, 486] width 32 height 28
click at [750, 433] on div "luo" at bounding box center [742, 409] width 53 height 107
click at [664, 493] on button at bounding box center [675, 486] width 32 height 28
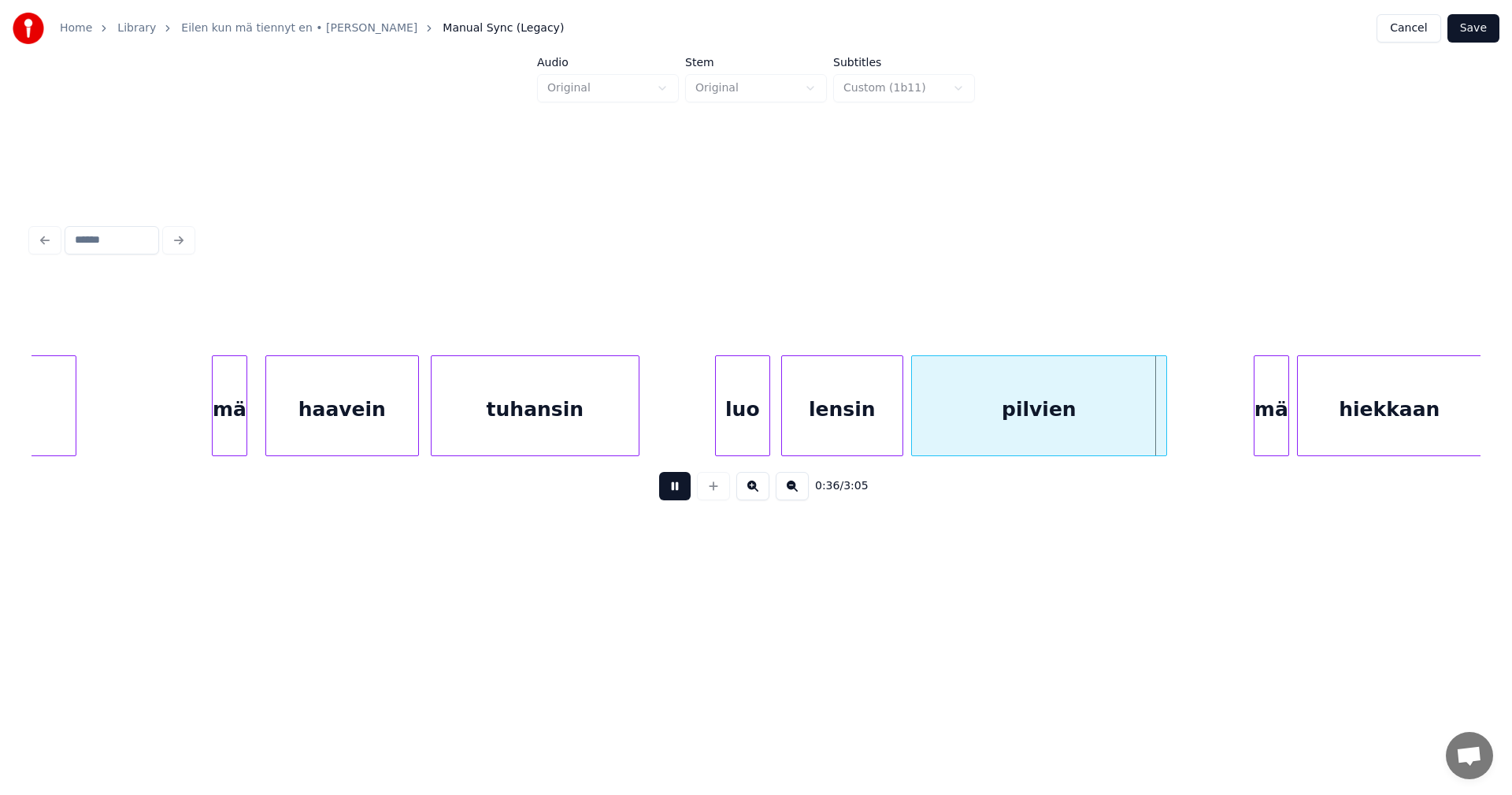
click at [674, 491] on button at bounding box center [675, 486] width 32 height 28
click at [1261, 418] on div "mä" at bounding box center [1262, 409] width 34 height 107
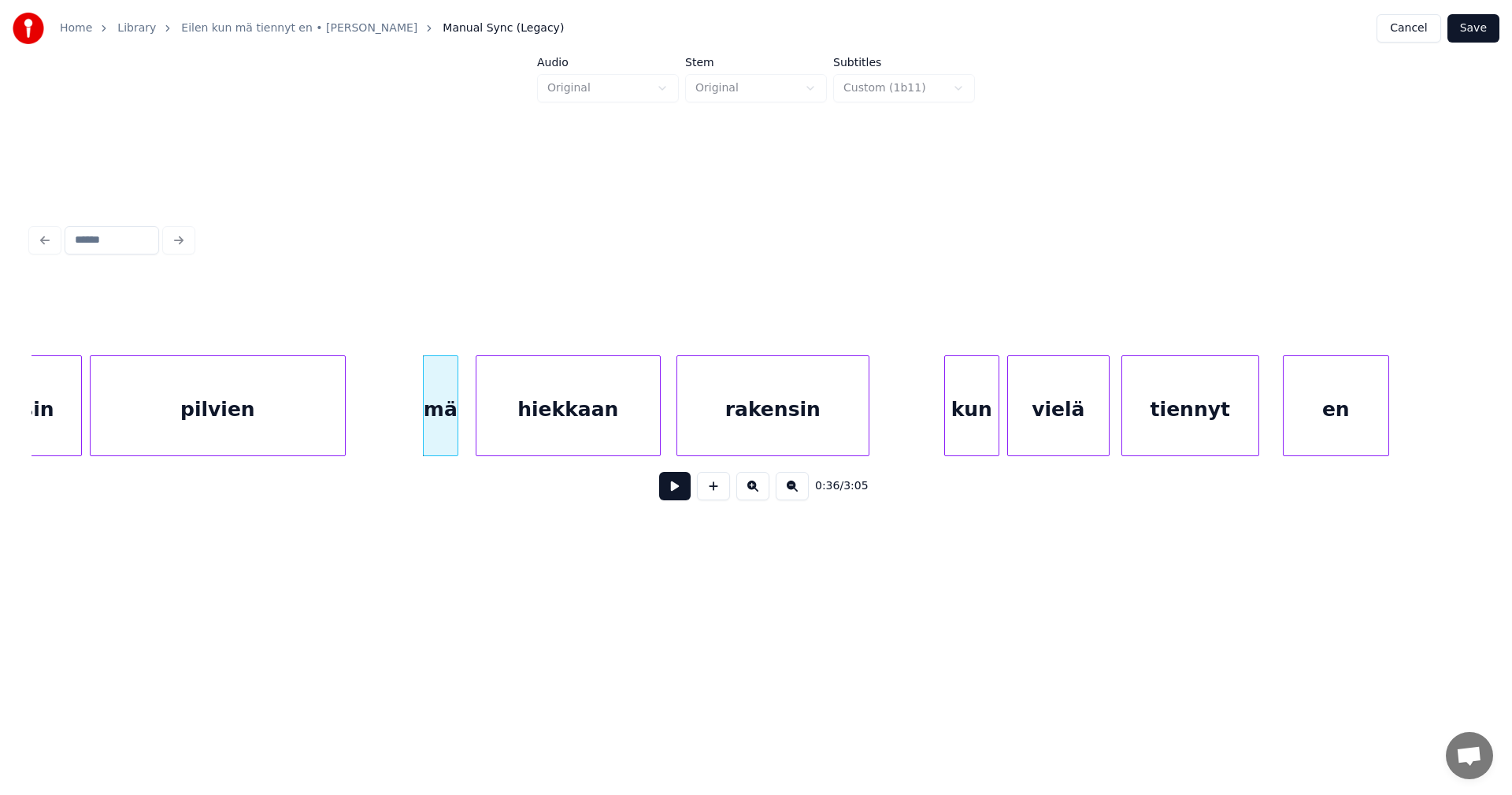
scroll to position [0, 6839]
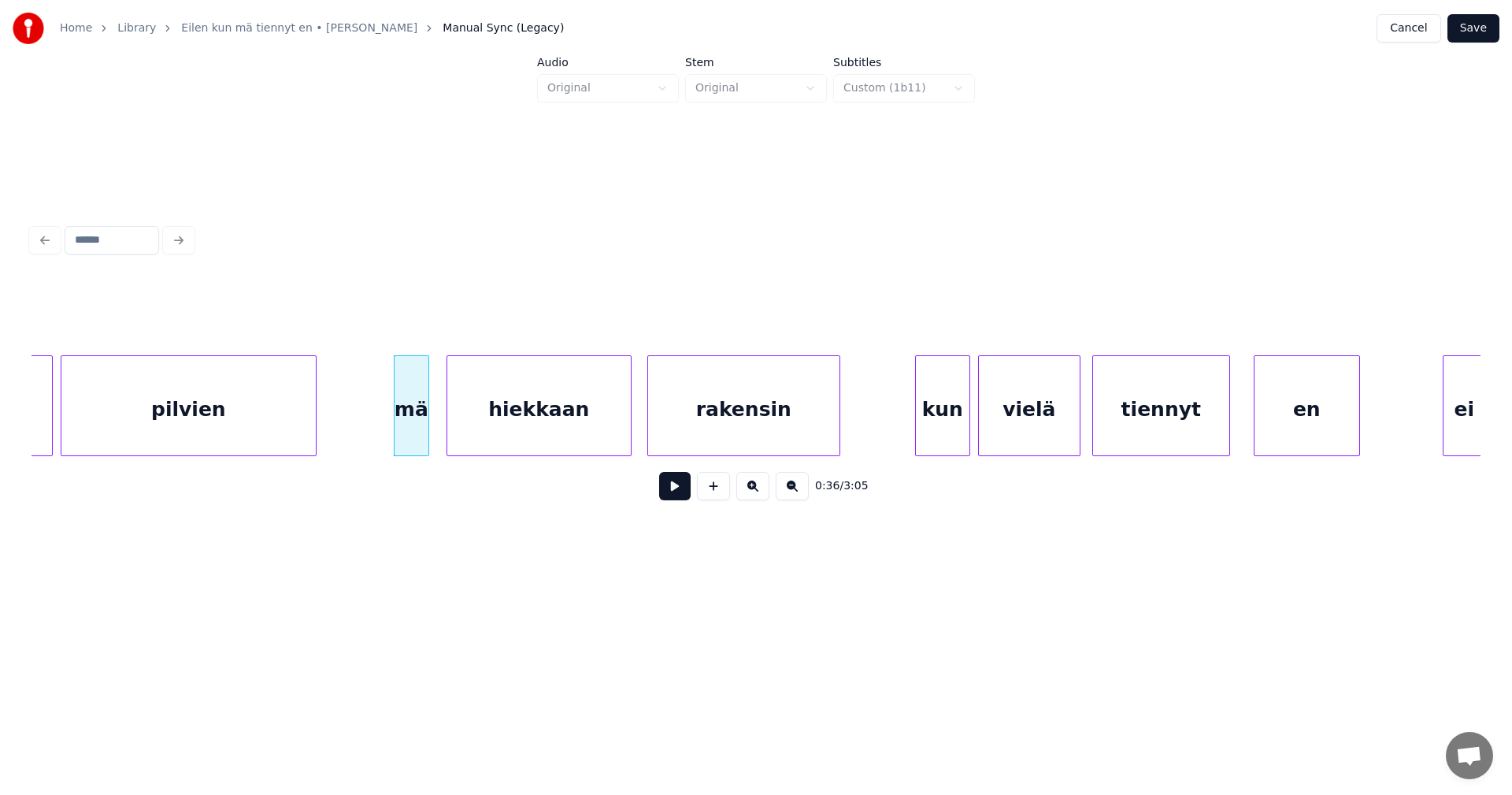
click at [681, 500] on button at bounding box center [675, 486] width 32 height 28
click at [680, 500] on button at bounding box center [675, 486] width 32 height 28
click at [1276, 420] on div "en" at bounding box center [1301, 409] width 105 height 107
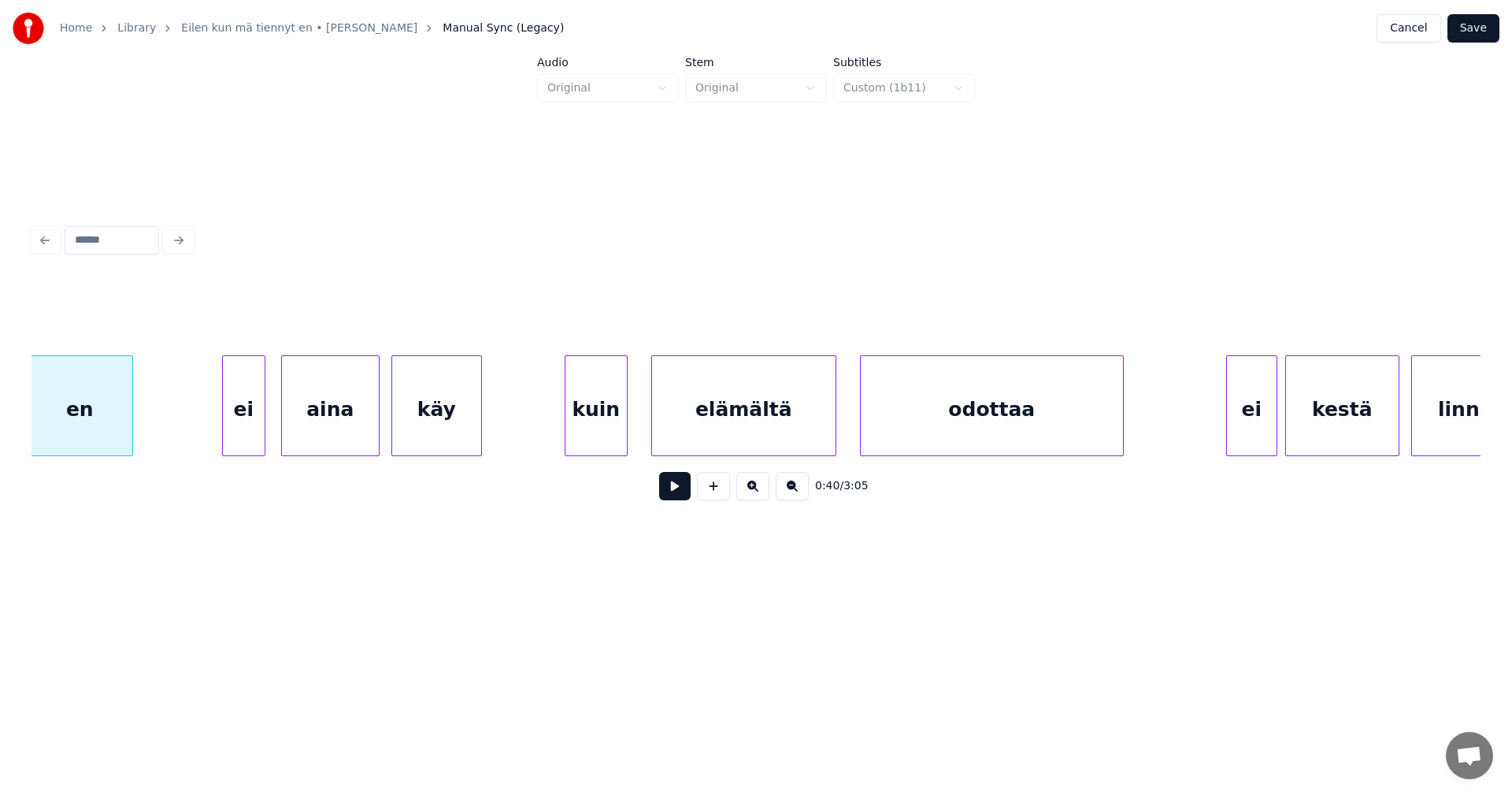
scroll to position [0, 8068]
click at [249, 434] on div "ei" at bounding box center [236, 409] width 41 height 107
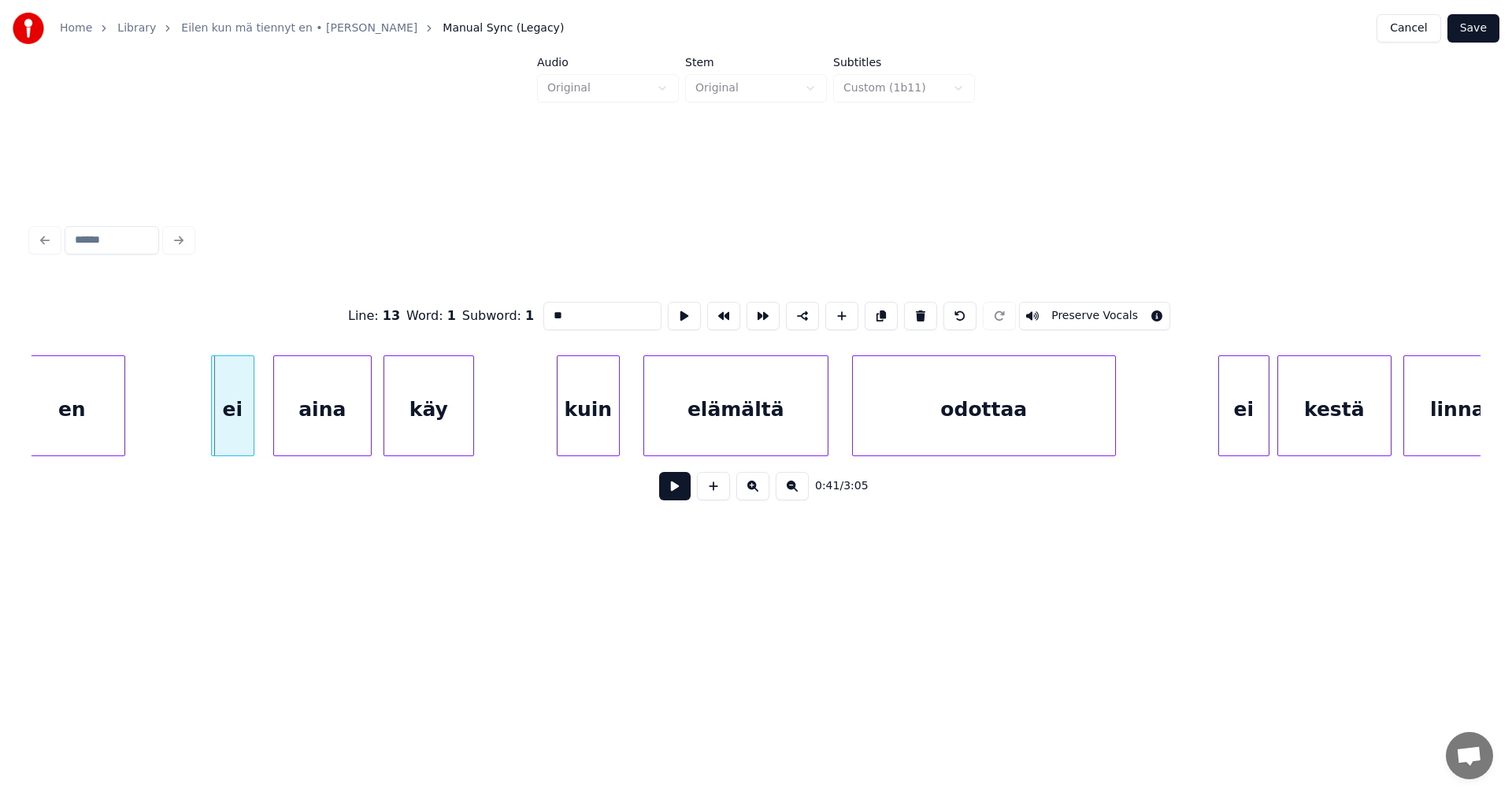
click at [247, 435] on div "ei" at bounding box center [233, 409] width 41 height 107
click at [677, 490] on button at bounding box center [675, 486] width 32 height 28
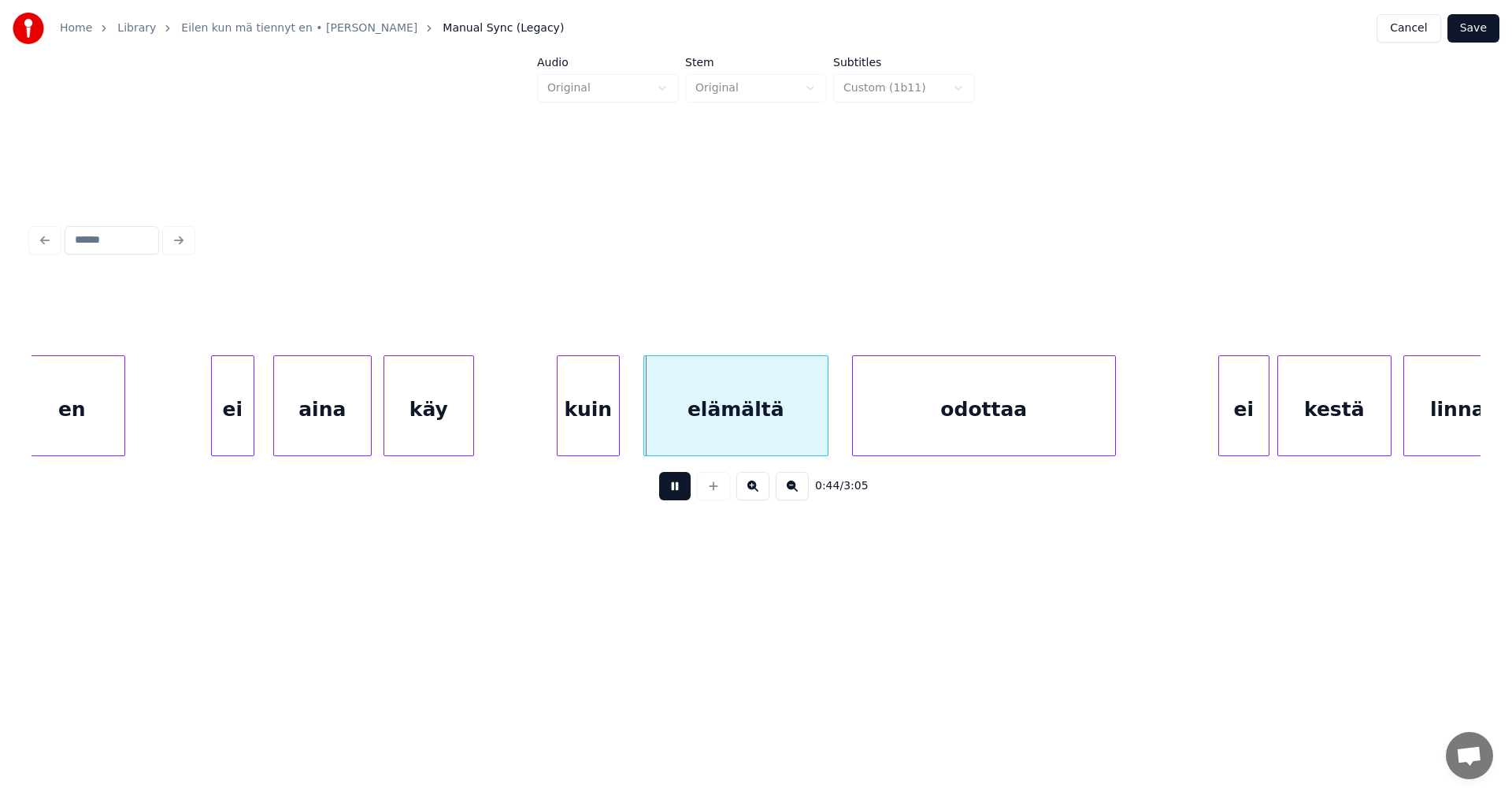
click at [677, 490] on button at bounding box center [675, 486] width 32 height 28
click at [465, 421] on div "käy" at bounding box center [429, 409] width 89 height 107
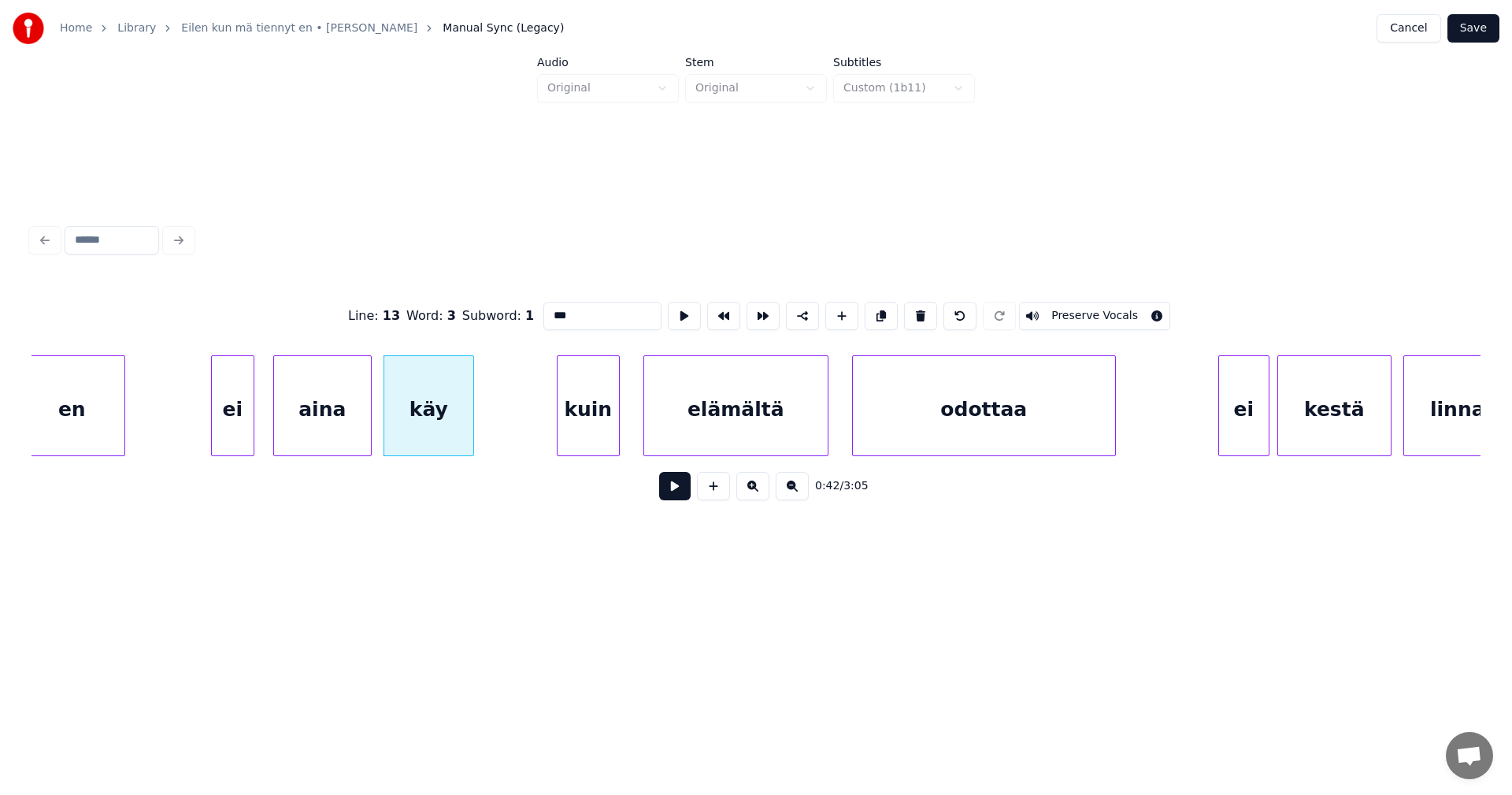
click at [588, 424] on div "kuin" at bounding box center [588, 409] width 61 height 107
type input "****"
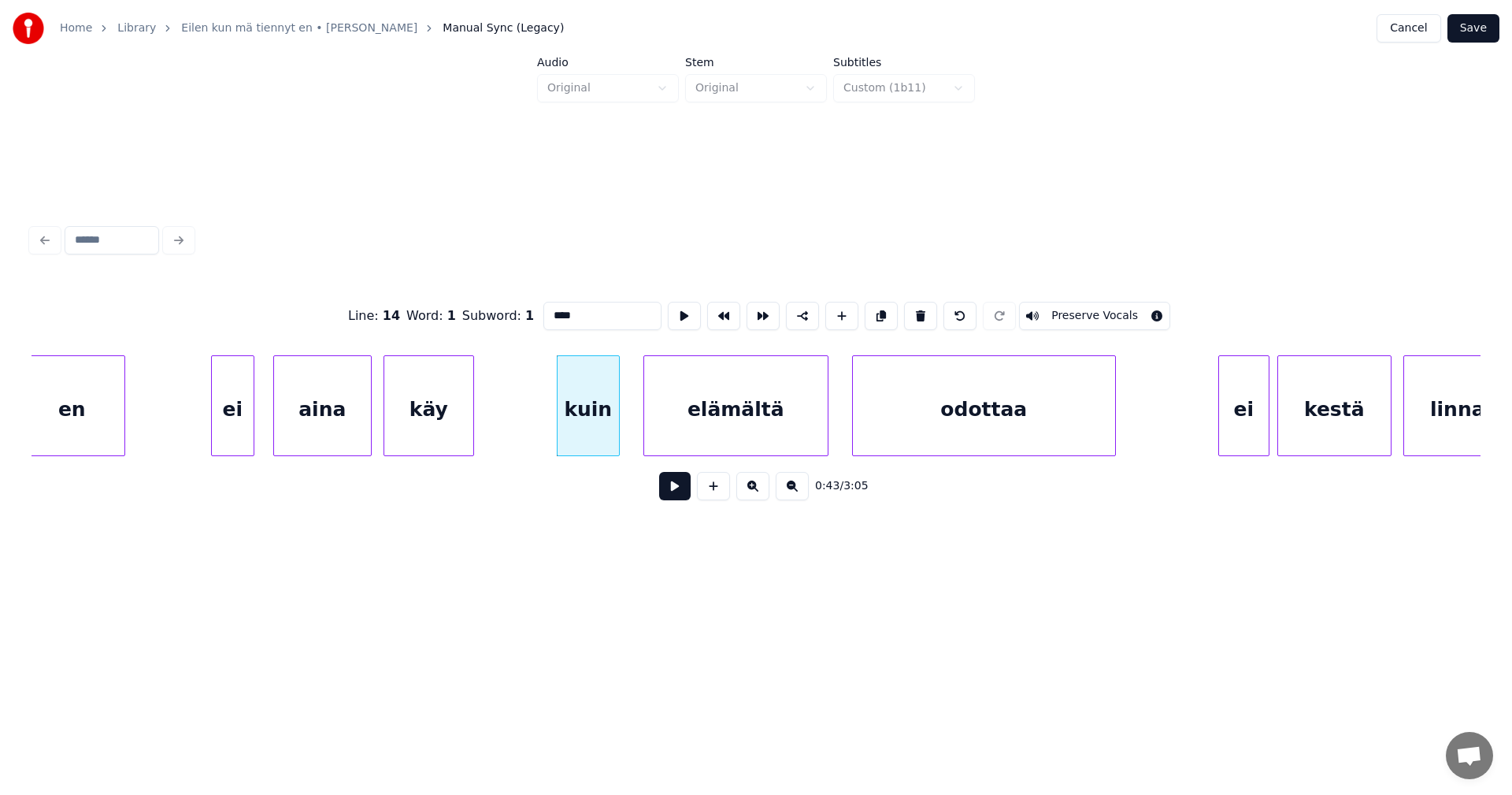
click at [666, 493] on button at bounding box center [675, 486] width 32 height 28
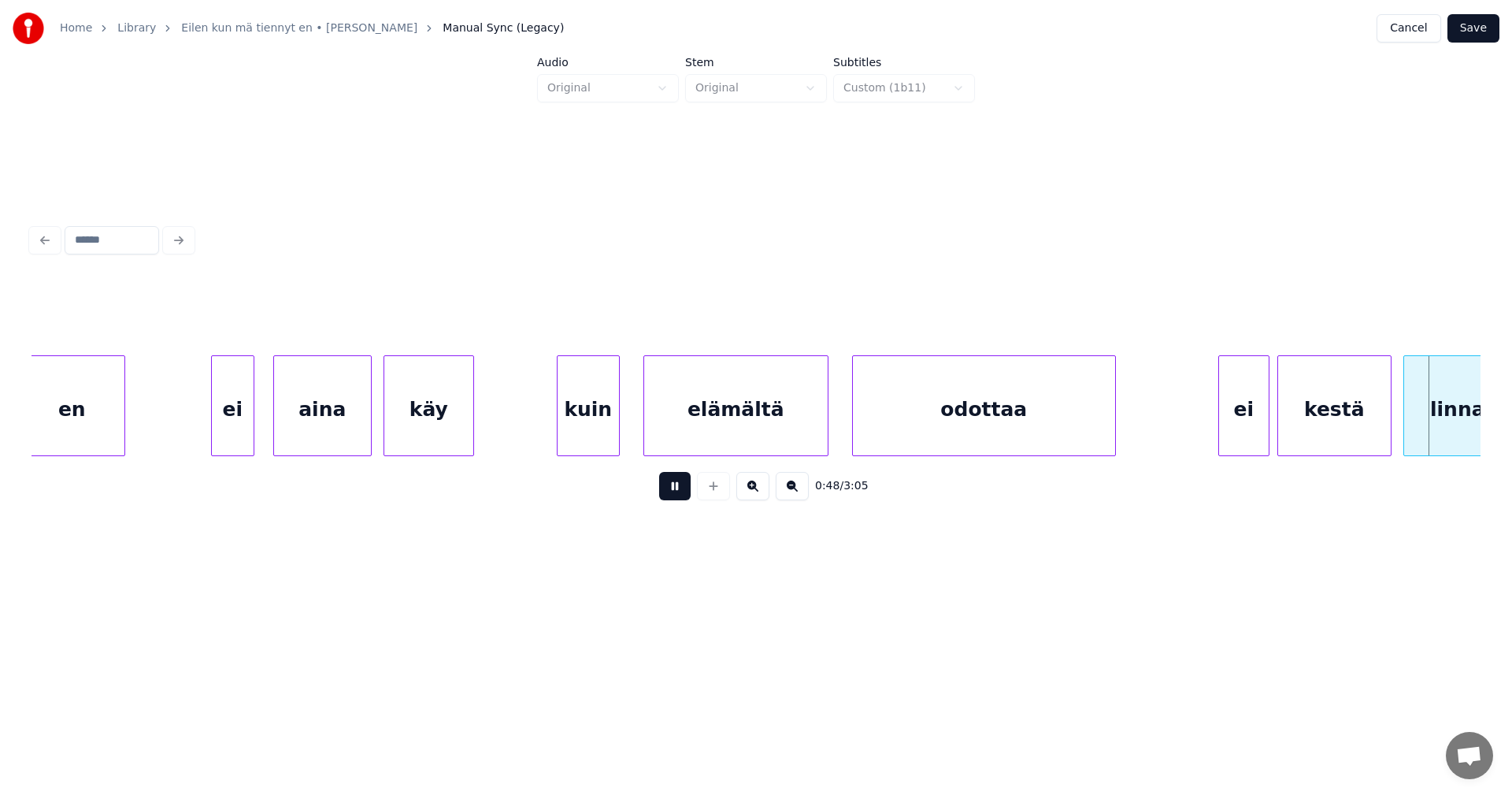
click at [668, 493] on button at bounding box center [675, 486] width 32 height 28
click at [1235, 433] on div "ei" at bounding box center [1240, 409] width 50 height 107
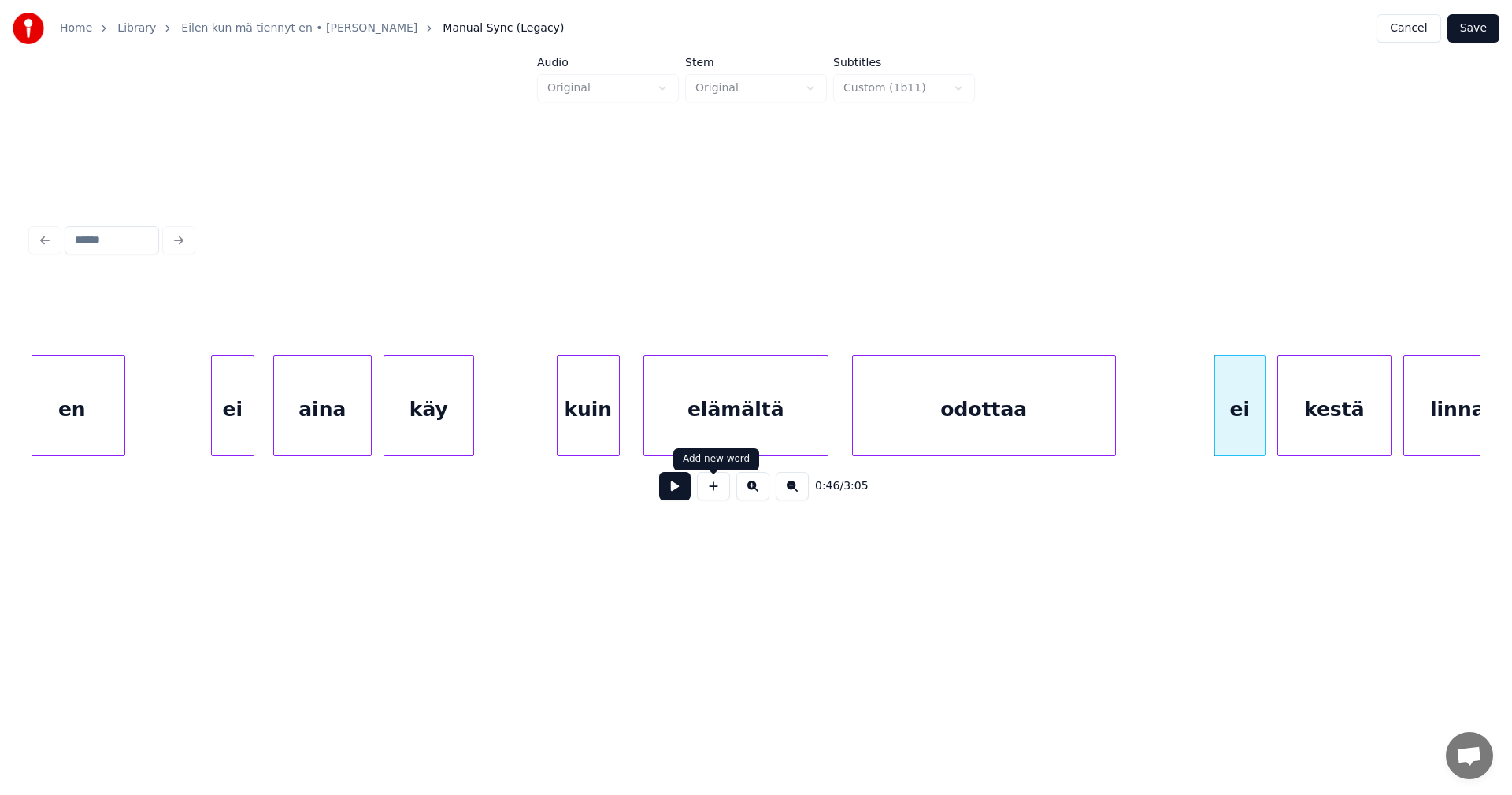
click at [680, 491] on button at bounding box center [675, 486] width 32 height 28
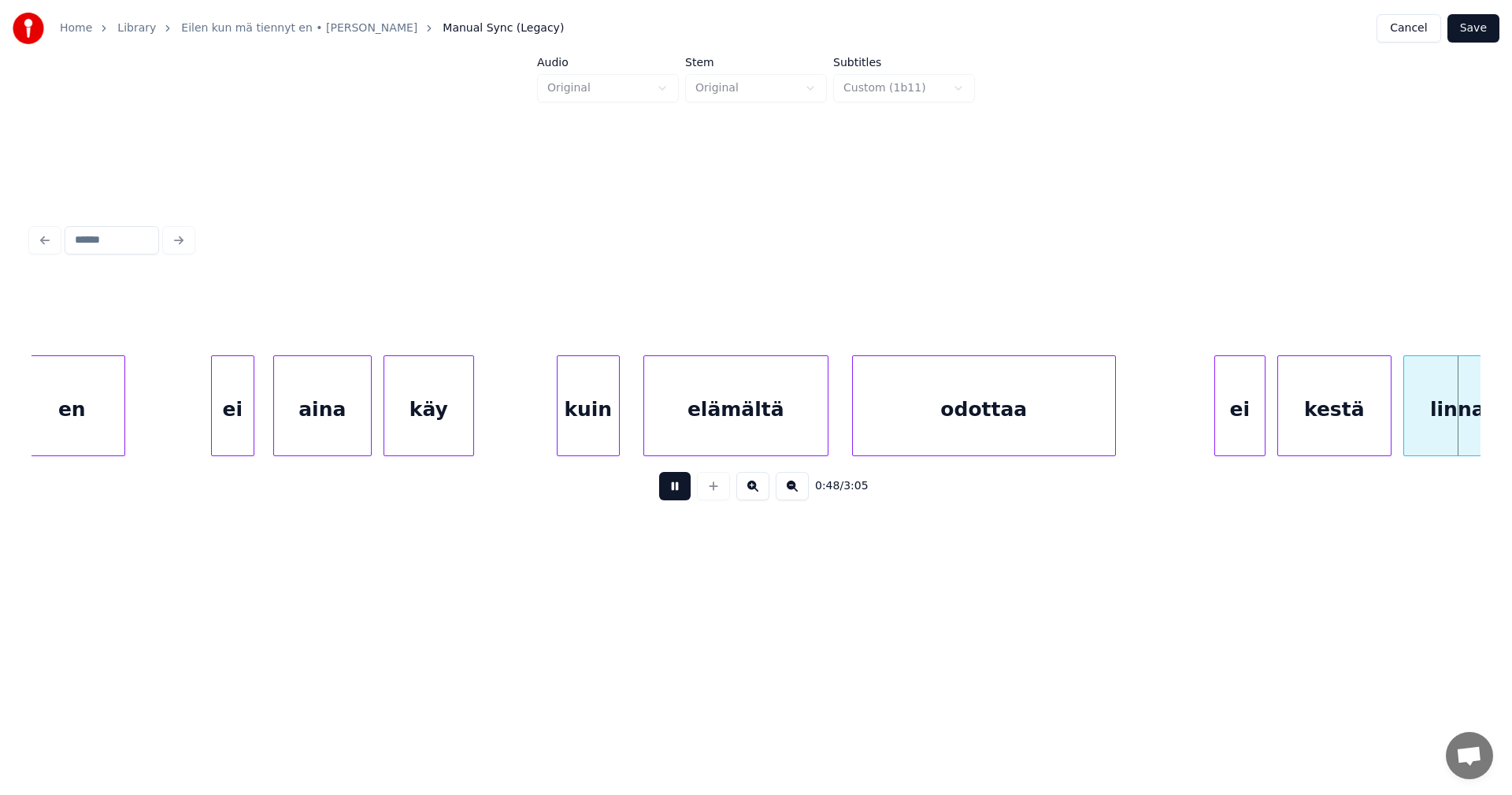
scroll to position [0, 9517]
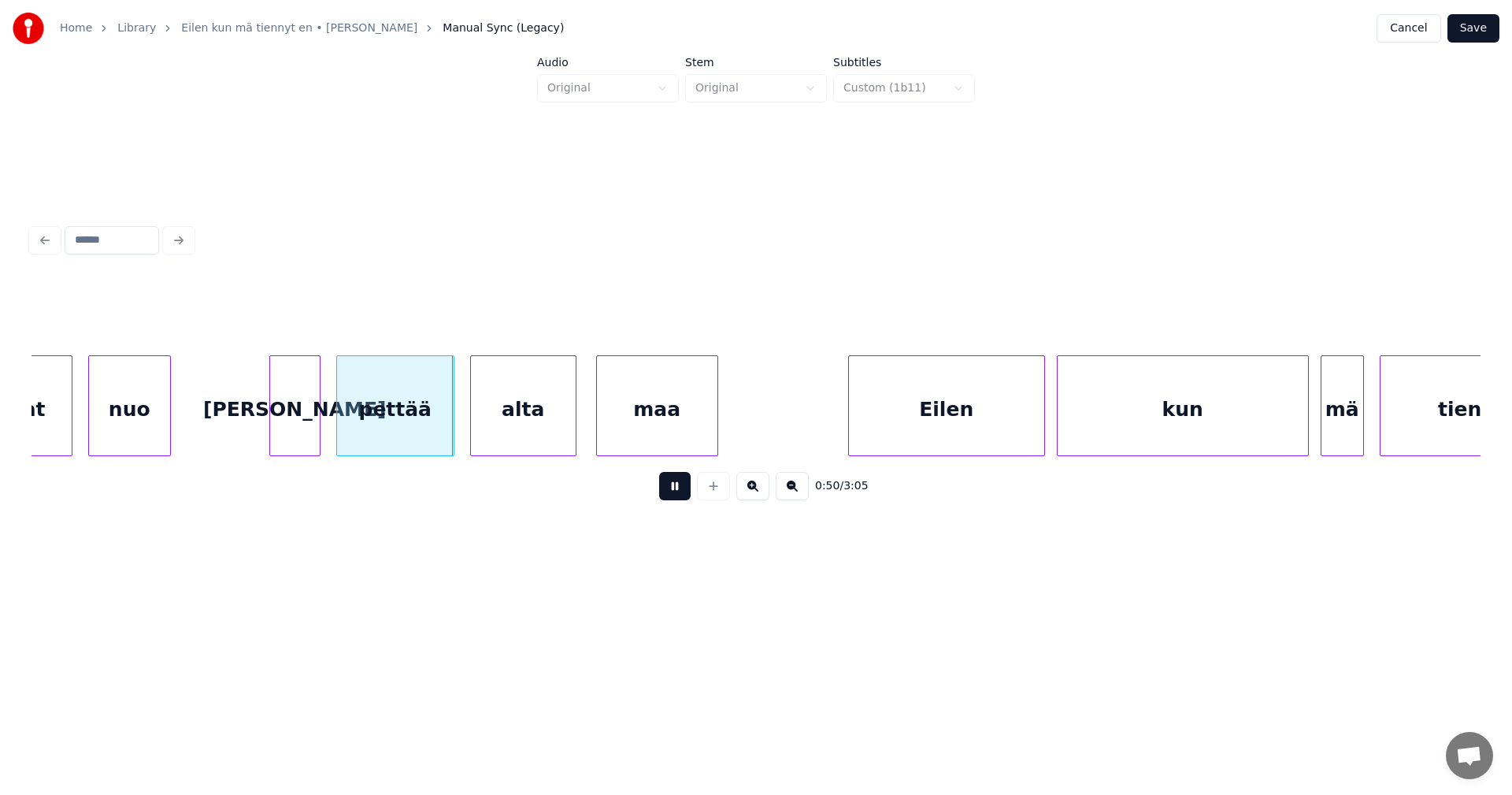
drag, startPoint x: 668, startPoint y: 496, endPoint x: 332, endPoint y: 499, distance: 336.0
click at [665, 495] on button at bounding box center [675, 486] width 32 height 28
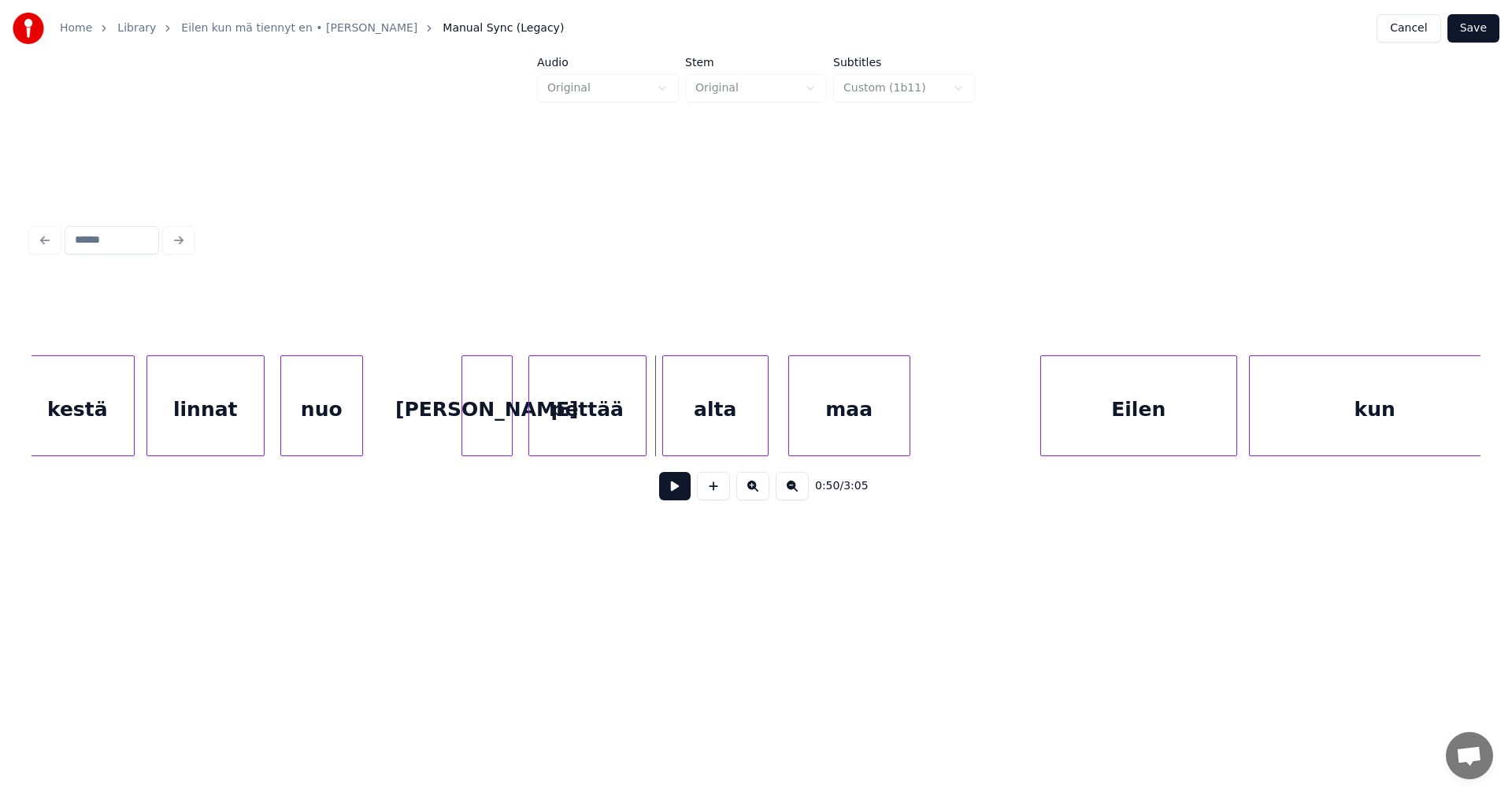
scroll to position [0, 9296]
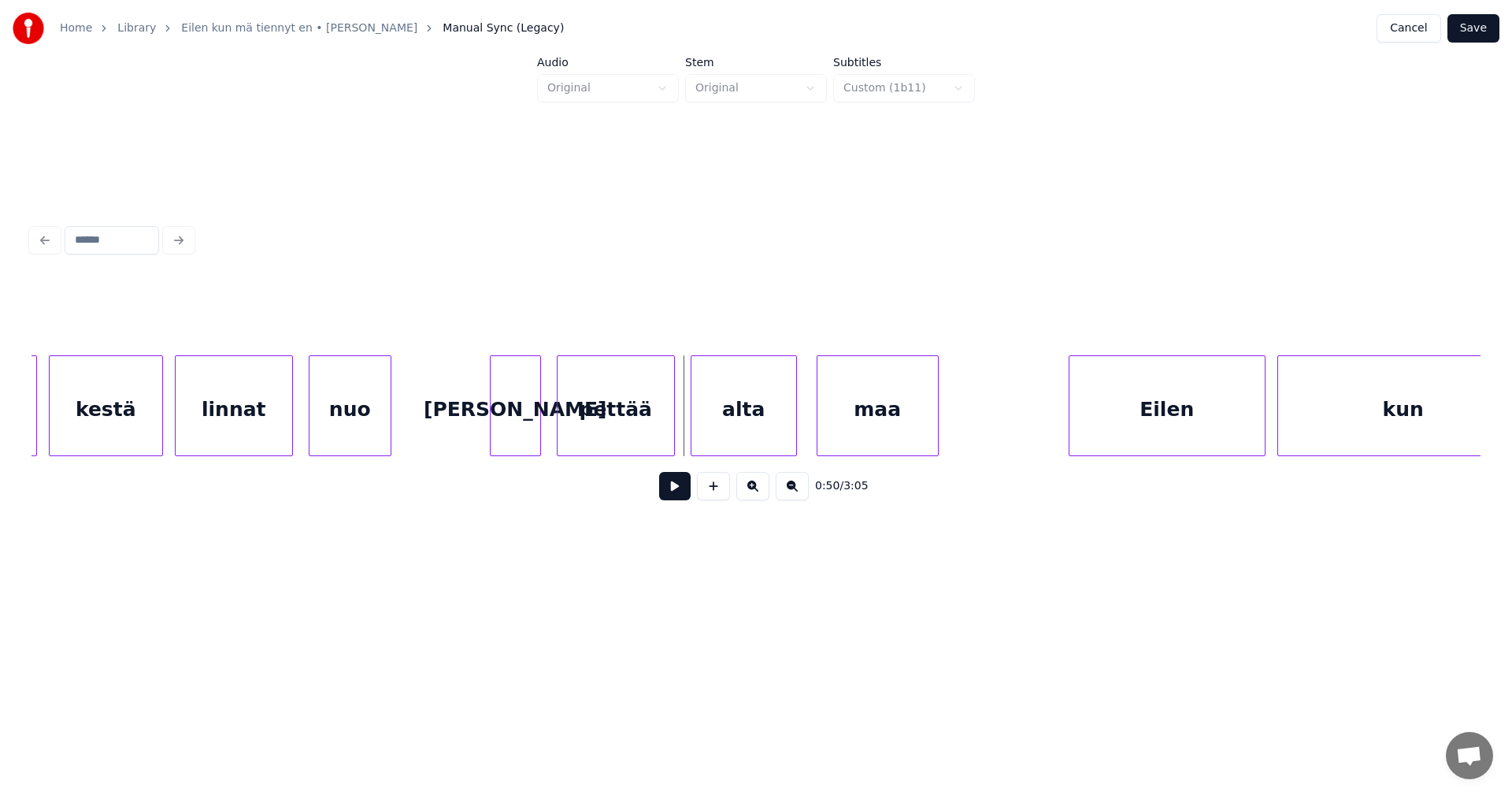
click at [205, 412] on div "linnat" at bounding box center [234, 409] width 116 height 107
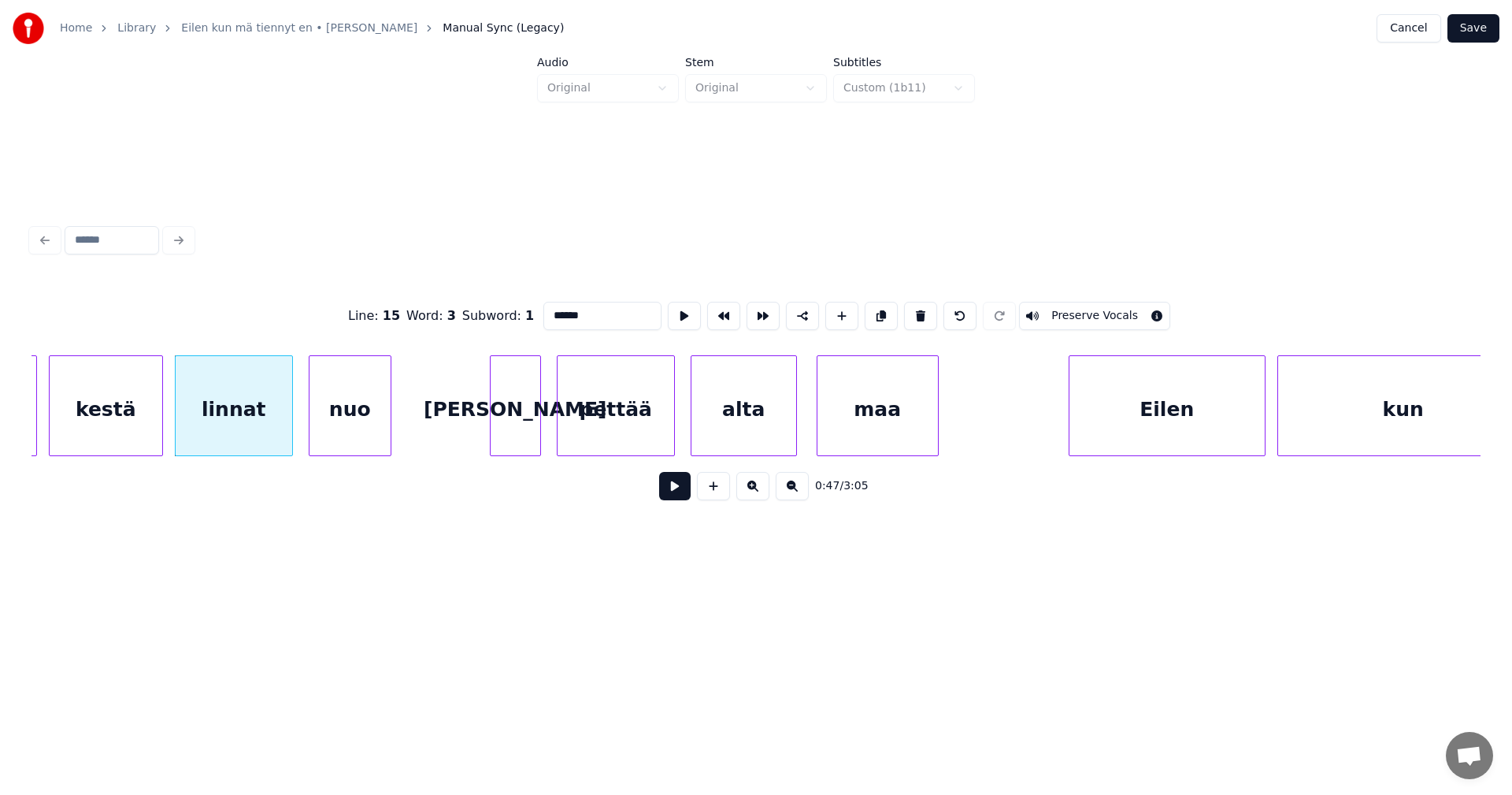
click at [669, 493] on button at bounding box center [675, 486] width 32 height 28
click at [671, 493] on button at bounding box center [675, 486] width 32 height 28
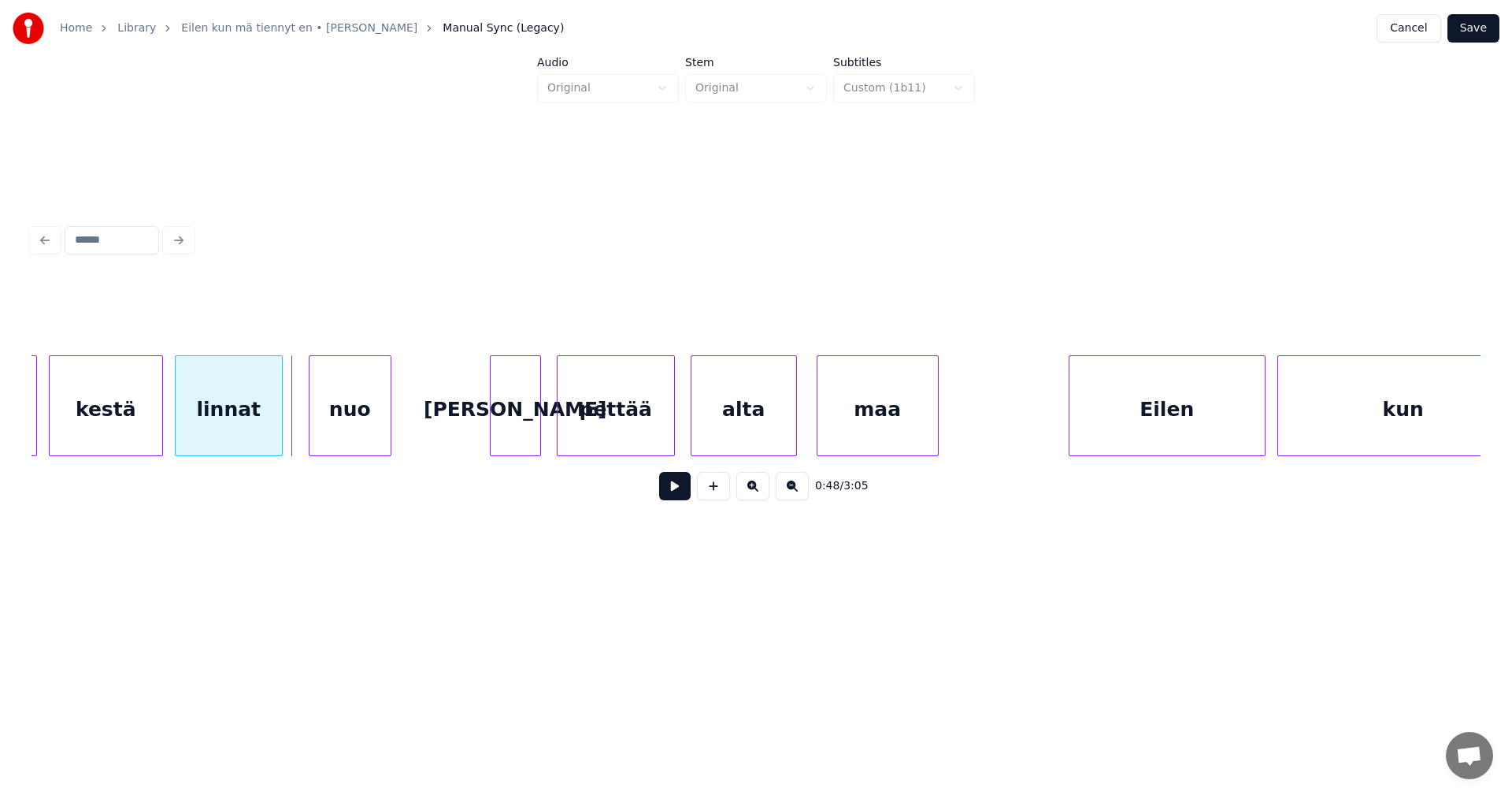
click at [280, 434] on div at bounding box center [279, 405] width 5 height 99
click at [301, 433] on div at bounding box center [299, 405] width 5 height 99
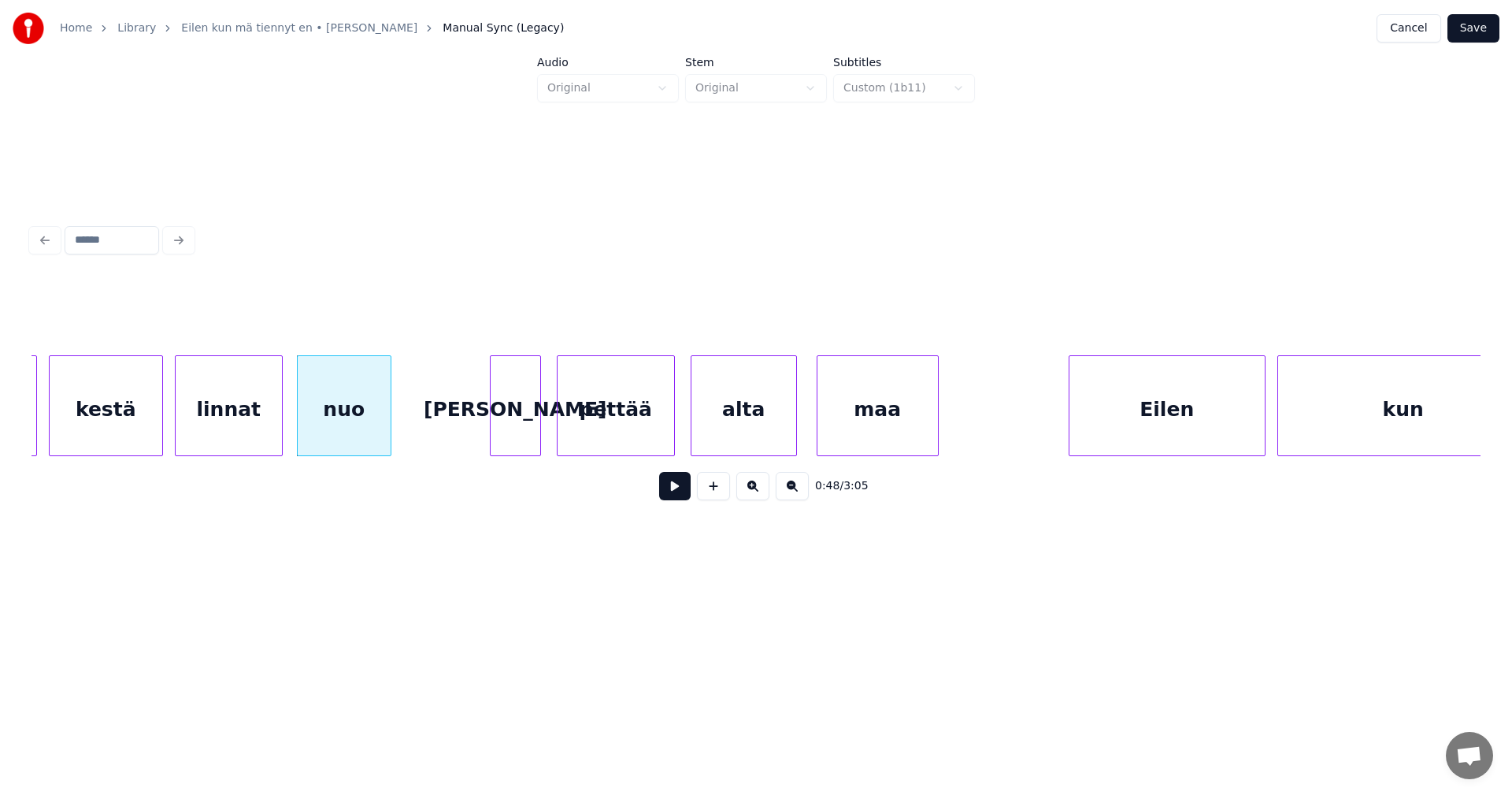
click at [242, 442] on div "linnat" at bounding box center [228, 409] width 106 height 107
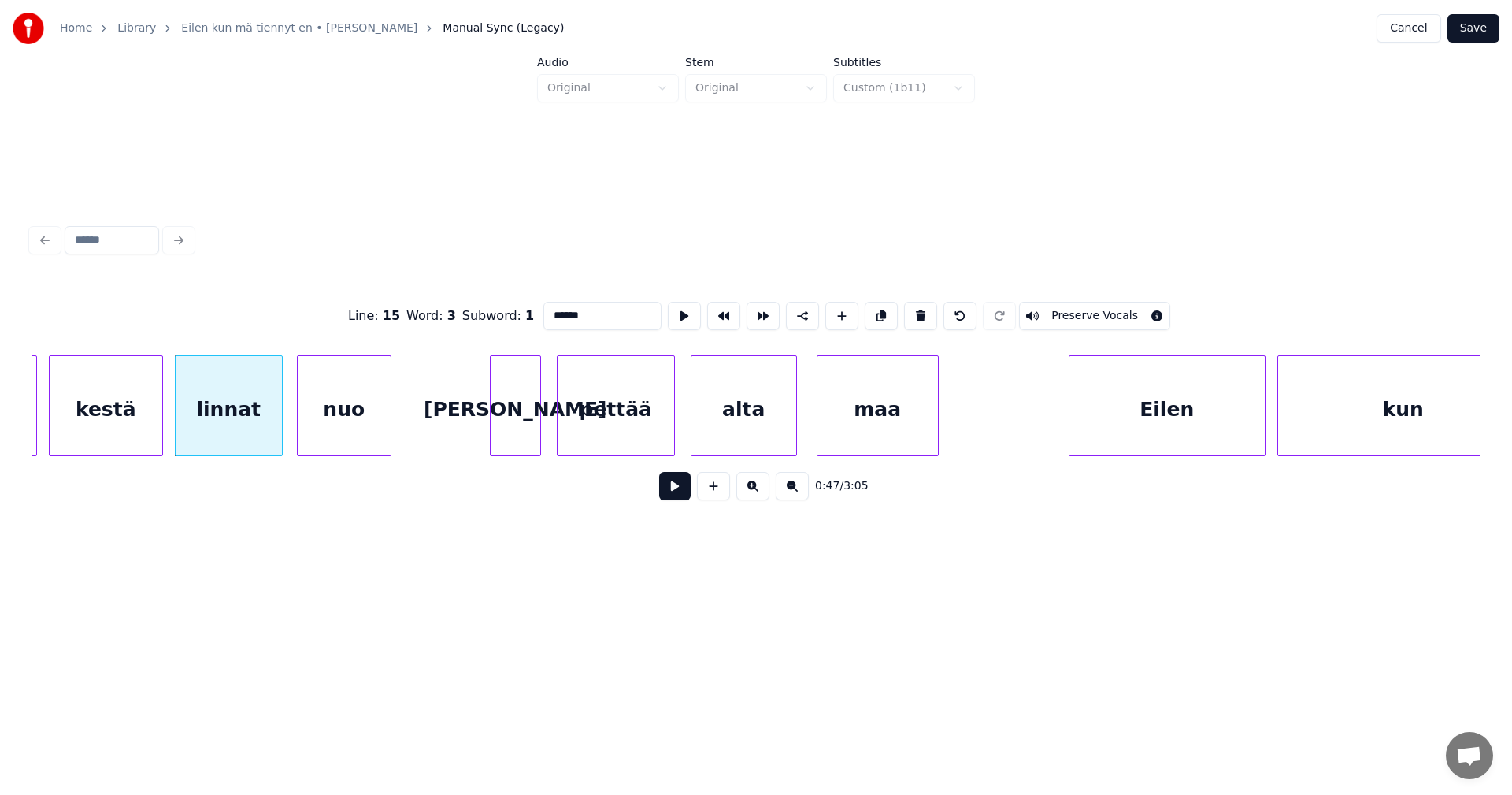
click at [670, 488] on button at bounding box center [675, 486] width 32 height 28
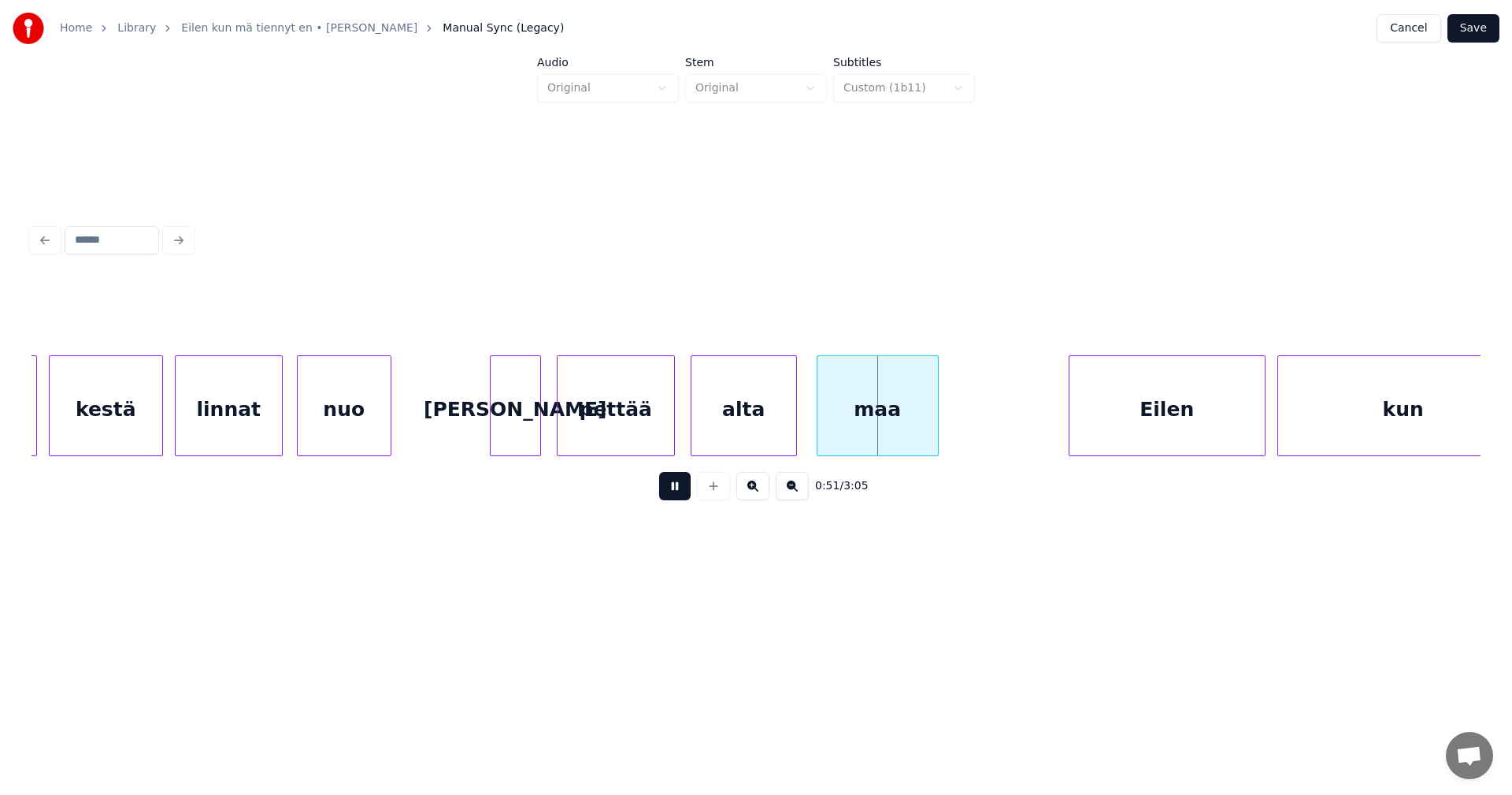
click at [673, 488] on button at bounding box center [675, 486] width 32 height 28
click at [894, 431] on div "maa" at bounding box center [871, 409] width 120 height 107
click at [1107, 431] on div "Eilen" at bounding box center [1168, 409] width 195 height 107
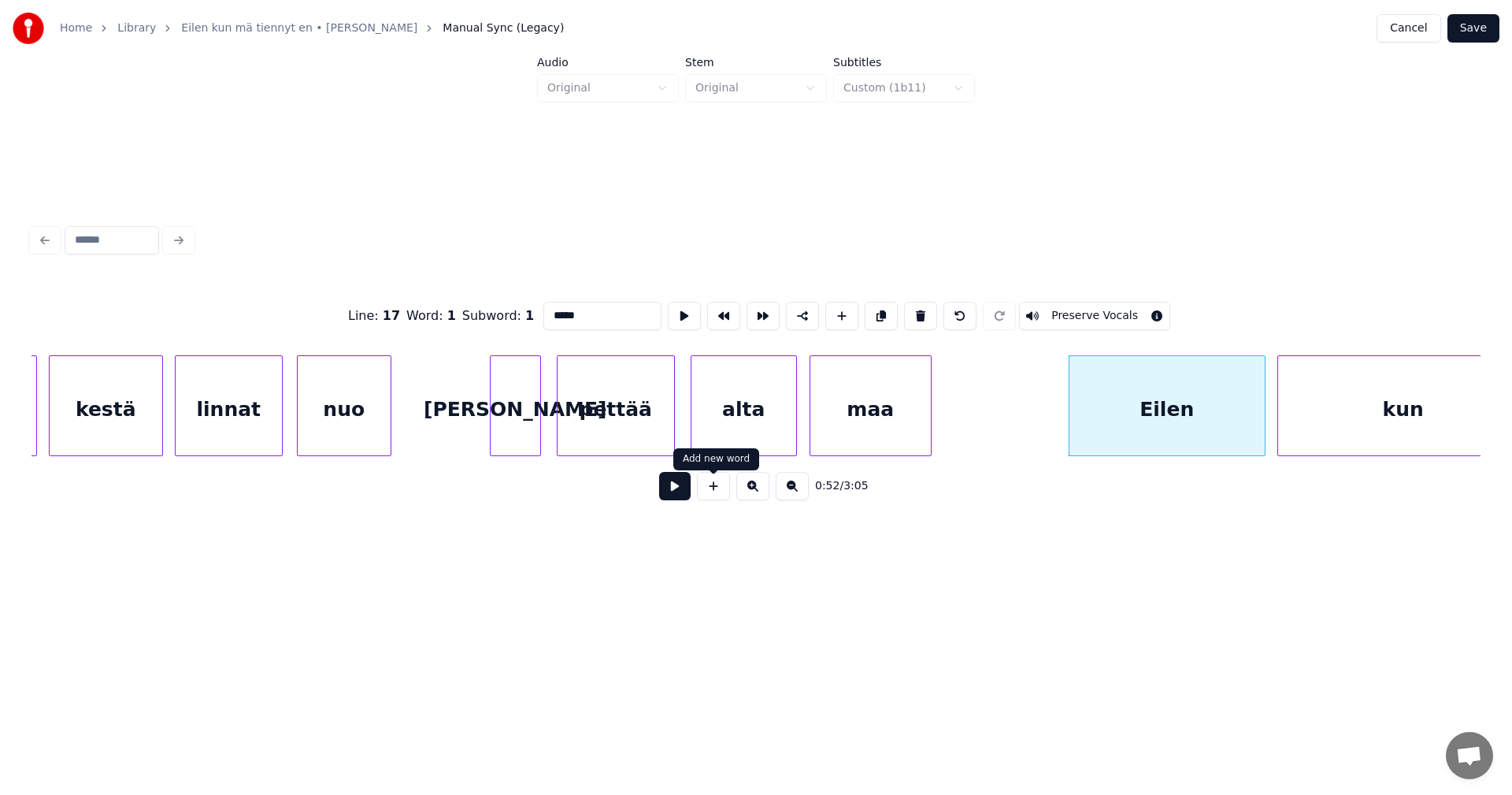
click at [677, 499] on button at bounding box center [675, 486] width 32 height 28
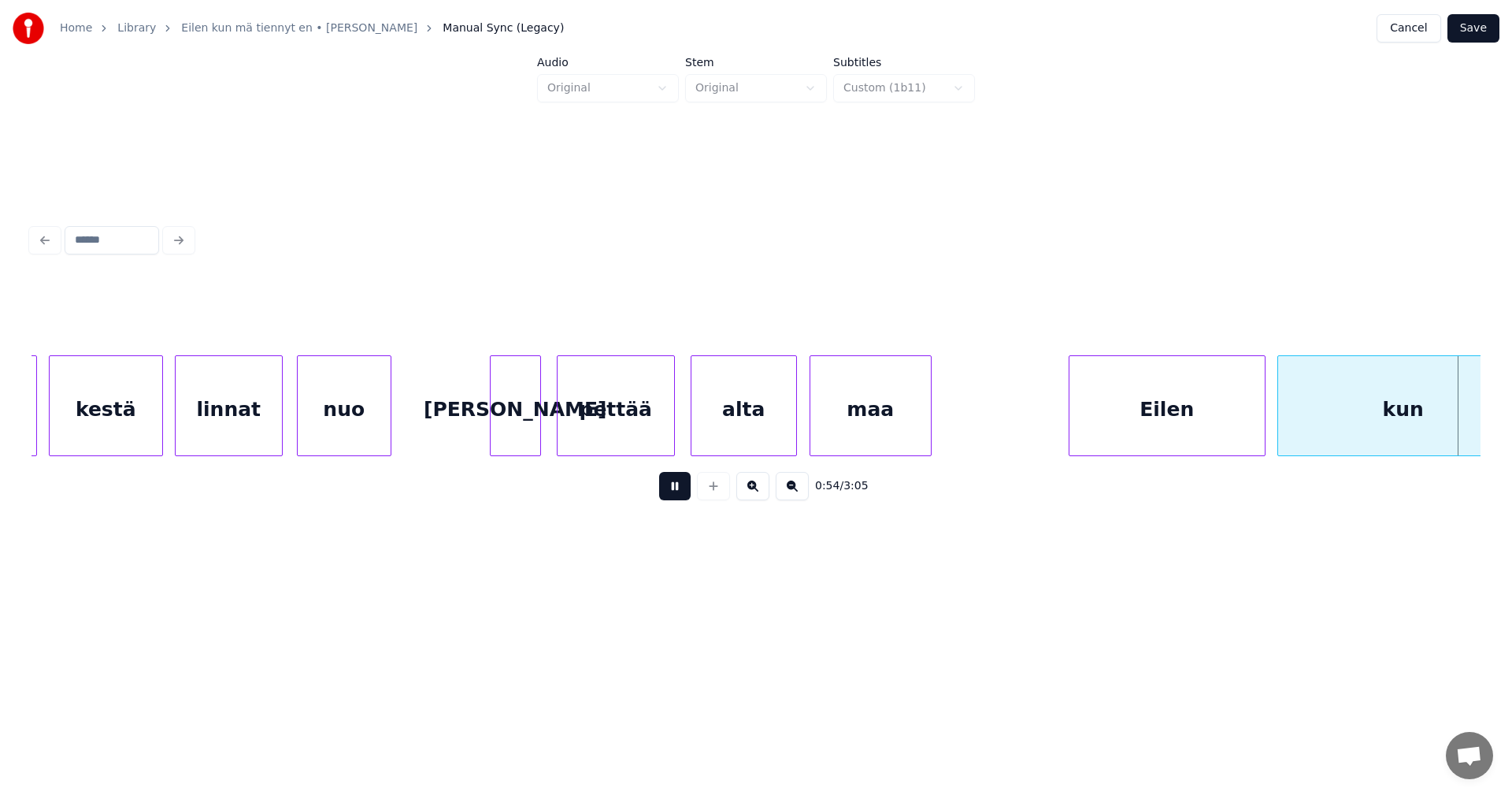
scroll to position [0, 10746]
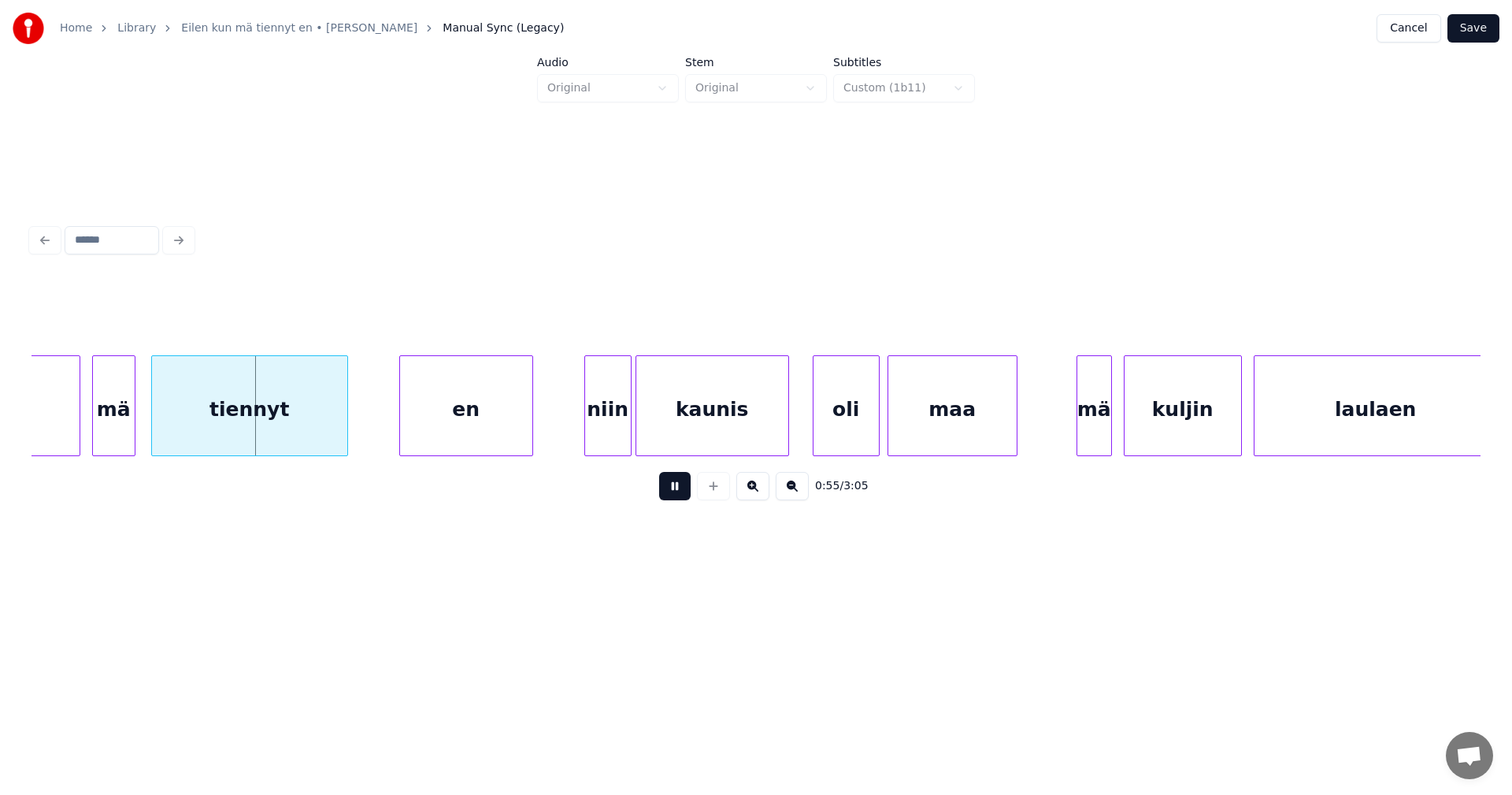
click at [677, 498] on button at bounding box center [675, 486] width 32 height 28
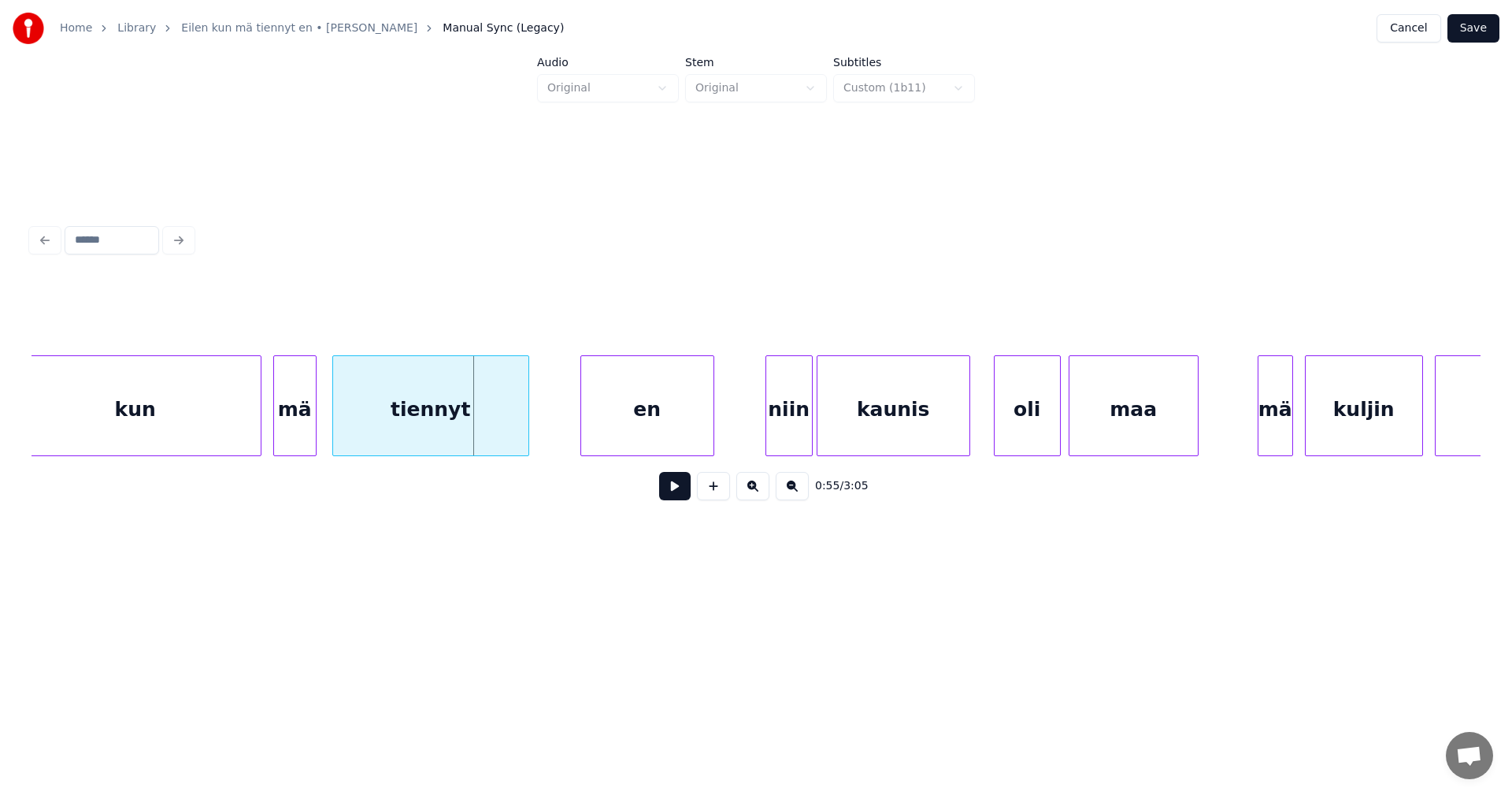
scroll to position [0, 10526]
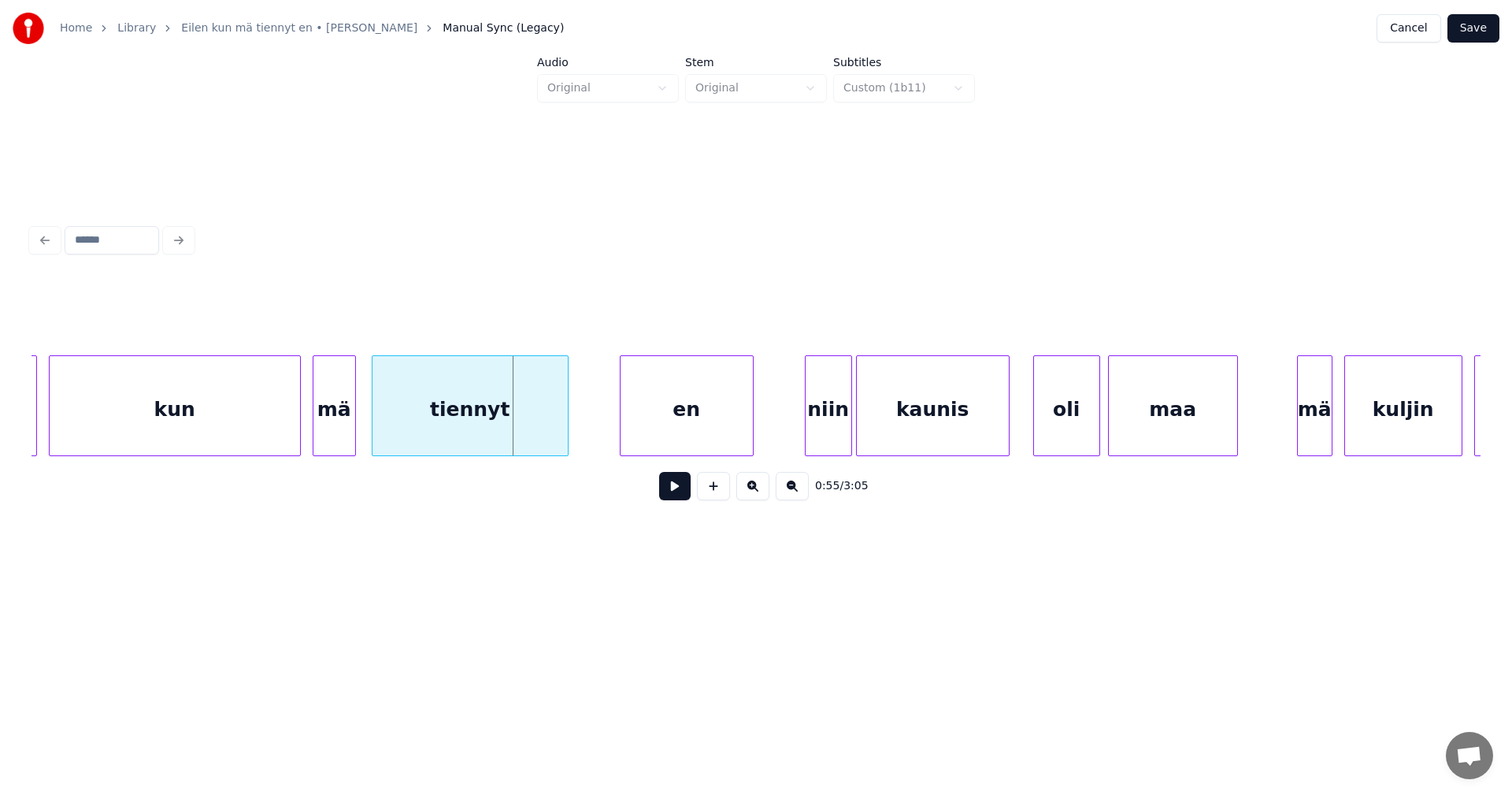
click at [191, 408] on div "kun" at bounding box center [175, 409] width 251 height 107
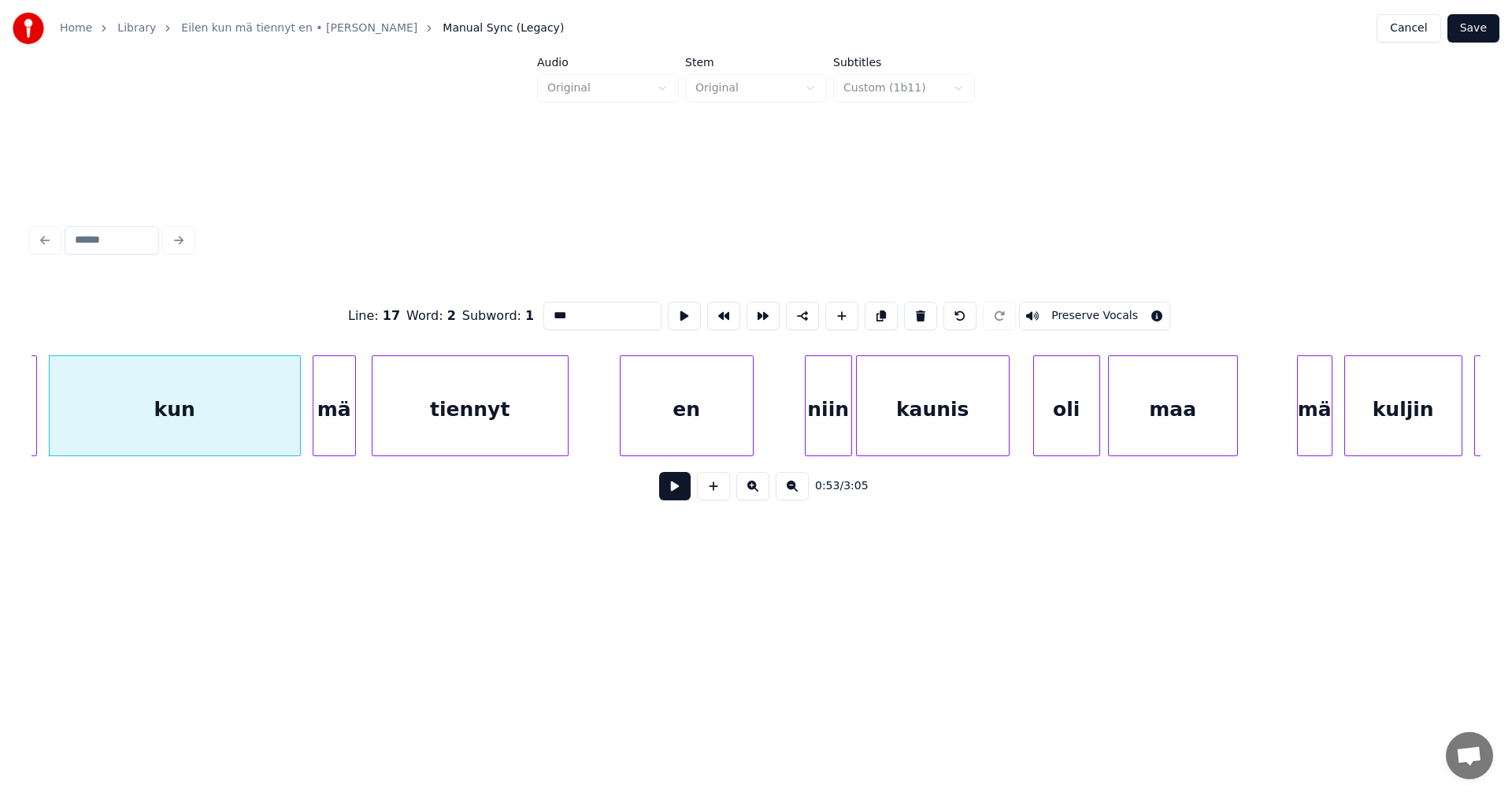
click at [673, 492] on button at bounding box center [675, 486] width 32 height 28
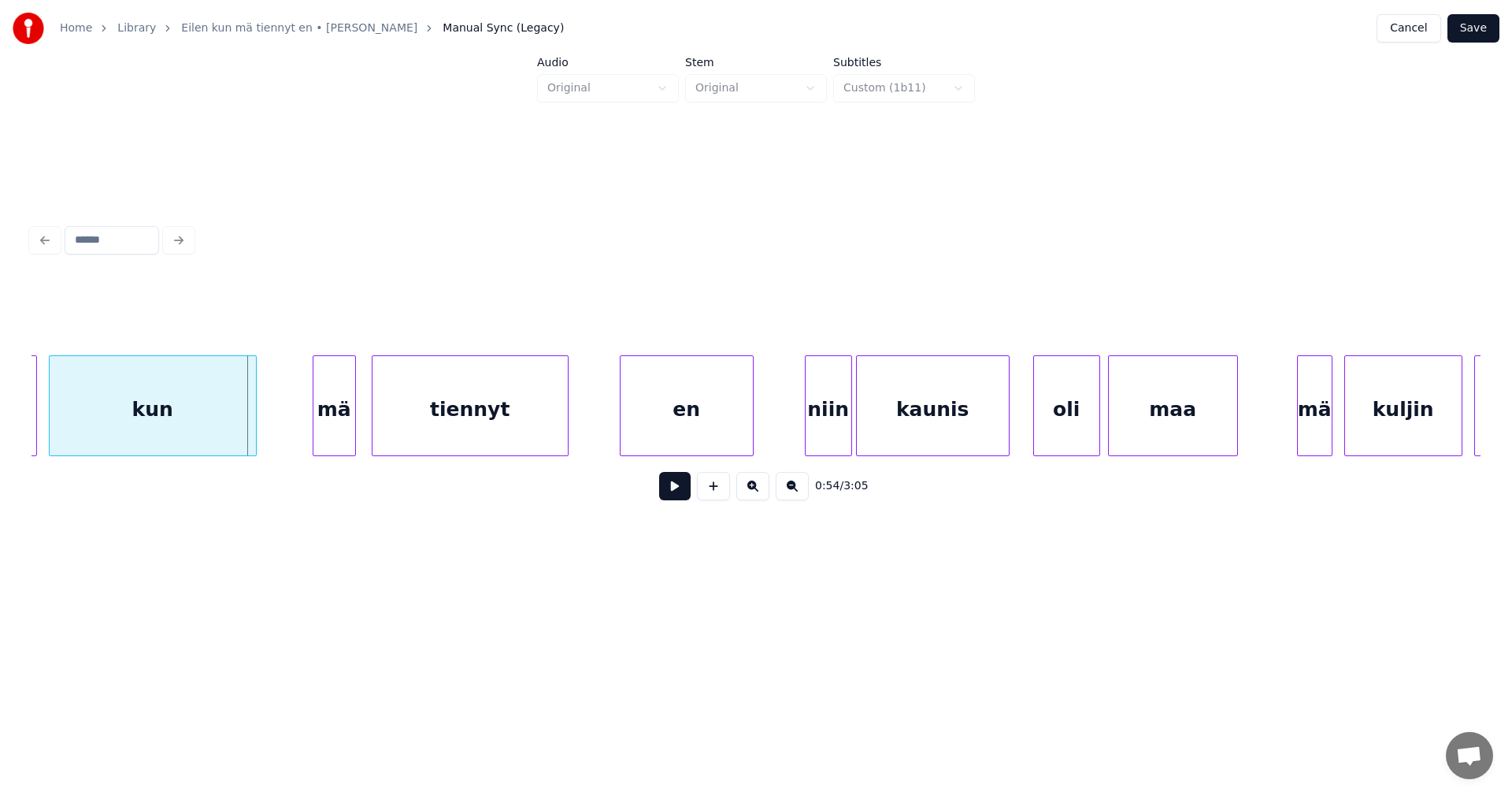
click at [255, 429] on div at bounding box center [253, 405] width 5 height 99
click at [331, 434] on div "mä" at bounding box center [329, 409] width 41 height 107
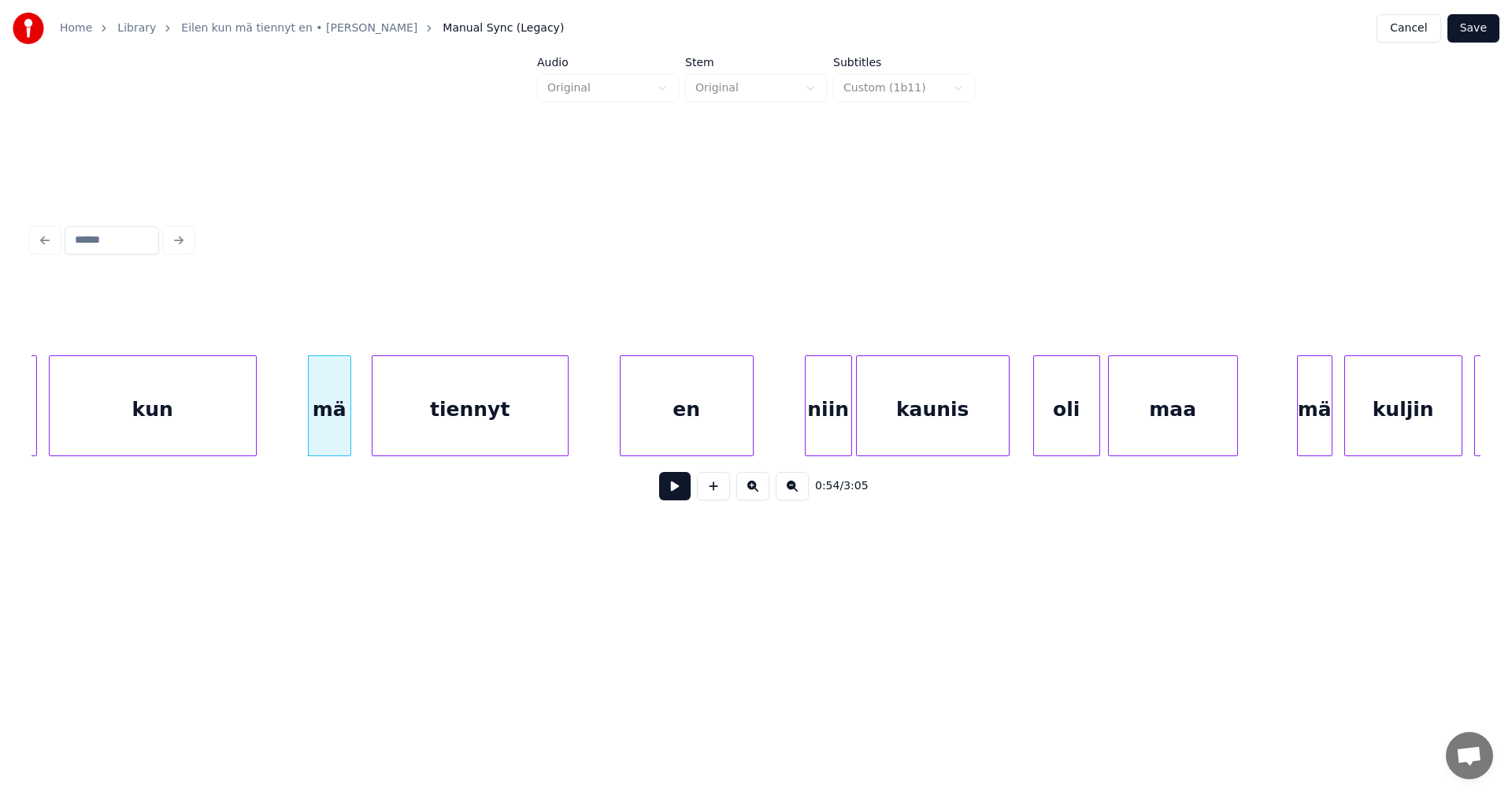
click at [676, 496] on button at bounding box center [675, 486] width 32 height 28
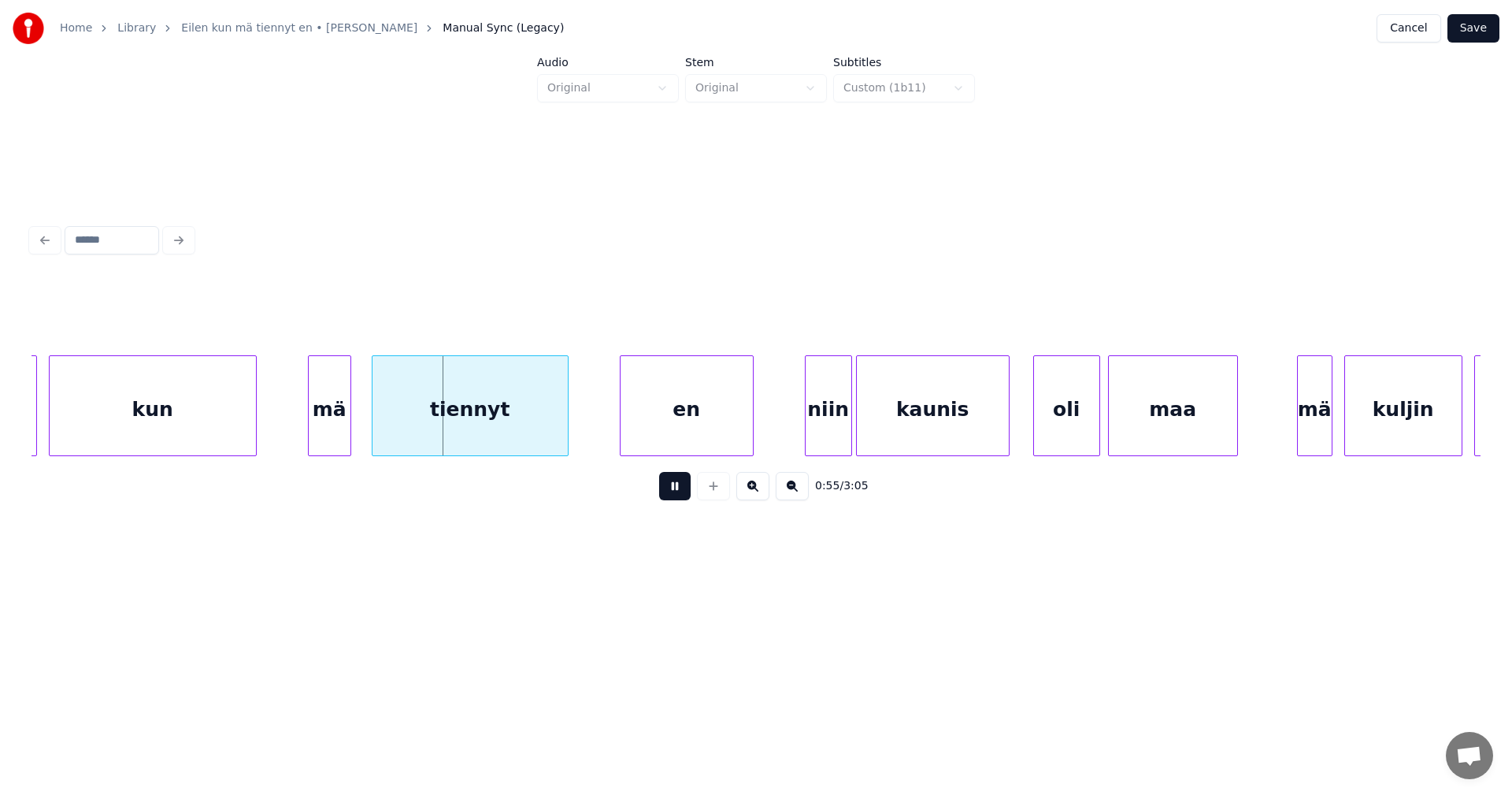
drag, startPoint x: 676, startPoint y: 495, endPoint x: 661, endPoint y: 492, distance: 15.3
click at [661, 492] on button at bounding box center [675, 486] width 32 height 28
click at [207, 403] on div "kun" at bounding box center [153, 409] width 206 height 107
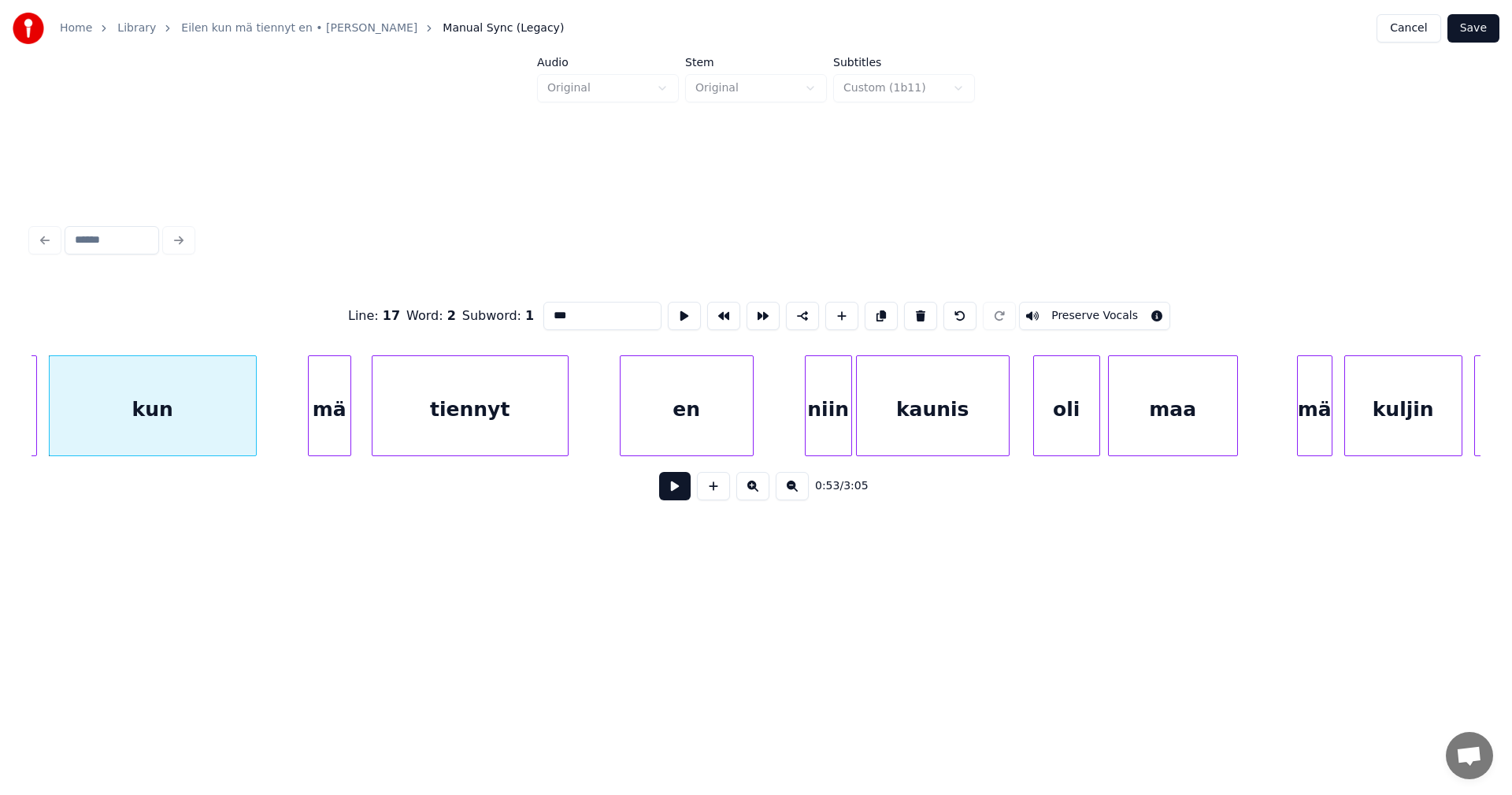
click at [326, 414] on div "mä" at bounding box center [329, 409] width 41 height 107
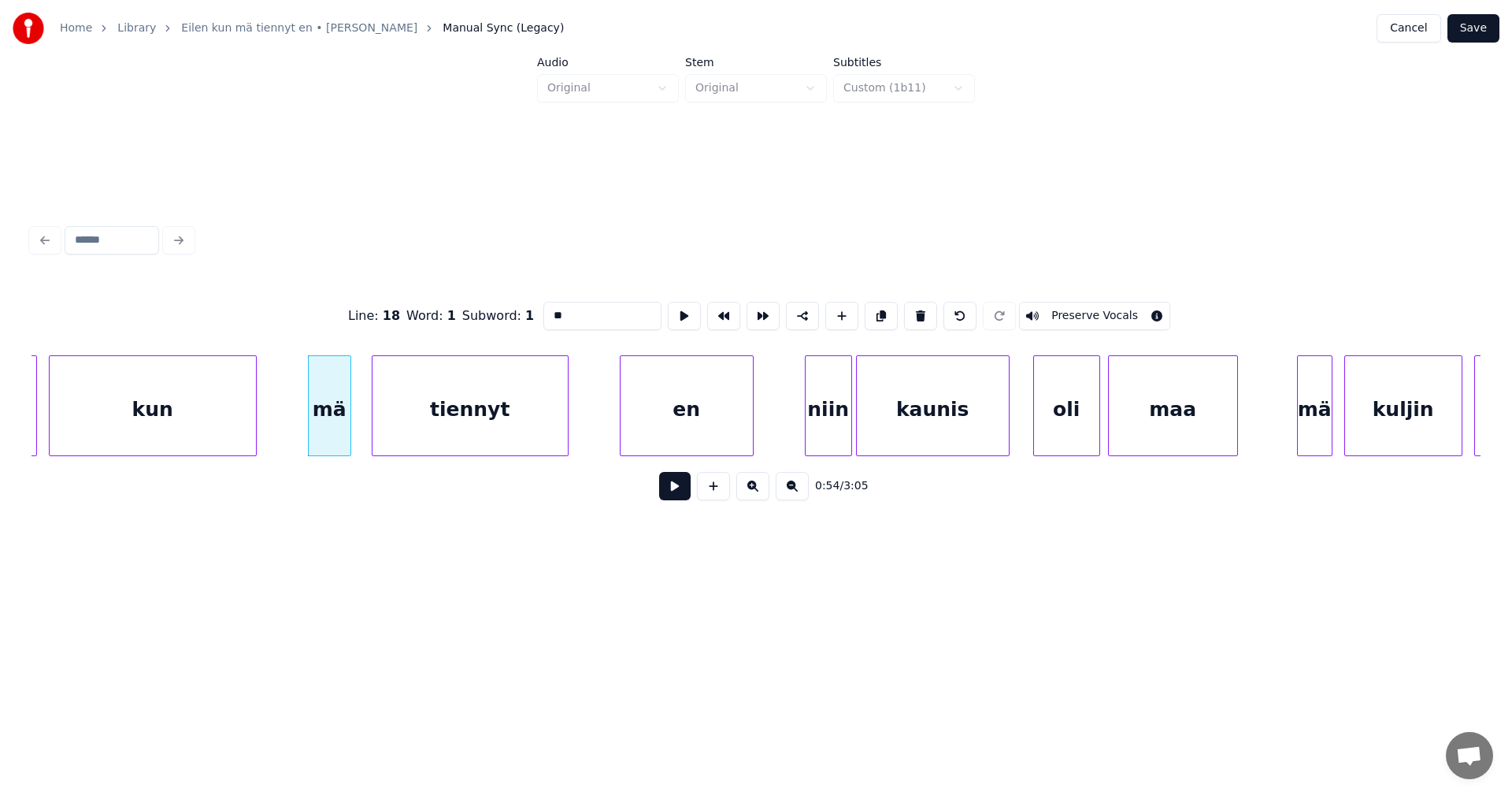
click at [221, 435] on div "kun" at bounding box center [153, 409] width 206 height 107
type input "***"
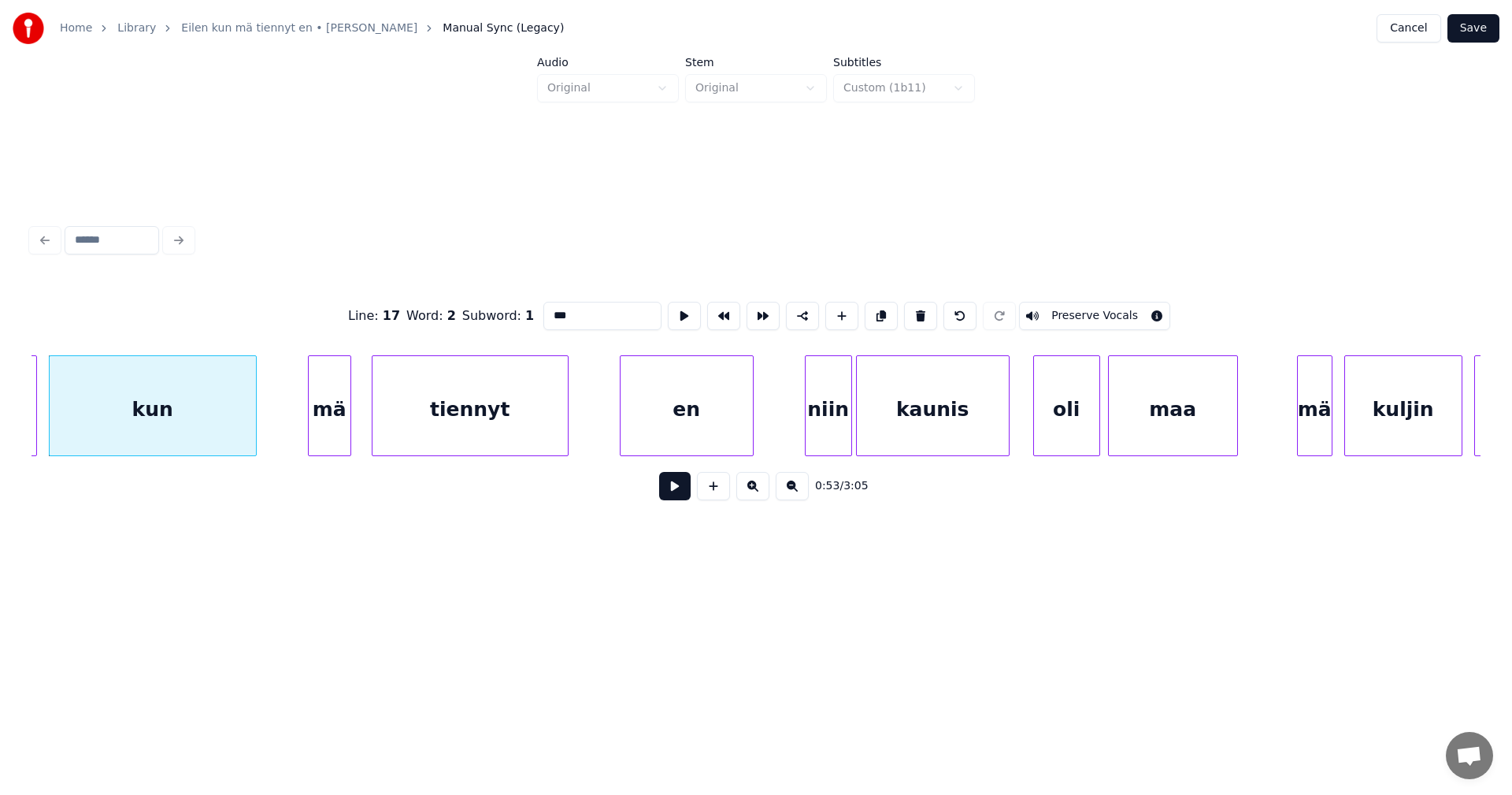
click at [674, 497] on button at bounding box center [675, 486] width 32 height 28
drag, startPoint x: 674, startPoint y: 493, endPoint x: 662, endPoint y: 493, distance: 12.0
click at [672, 493] on button at bounding box center [675, 486] width 32 height 28
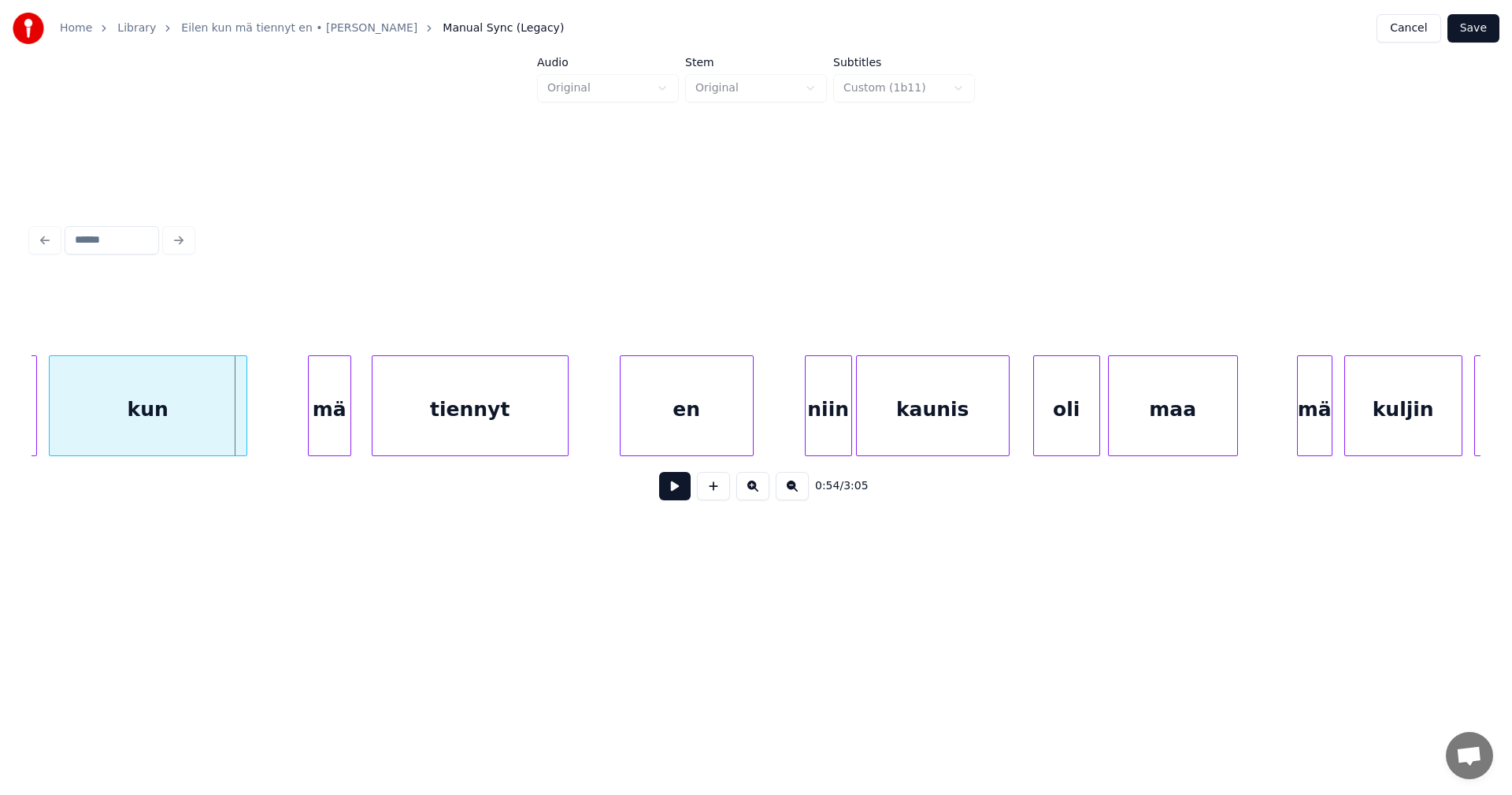
click at [245, 433] on div at bounding box center [244, 405] width 5 height 99
click at [676, 490] on button at bounding box center [675, 486] width 32 height 28
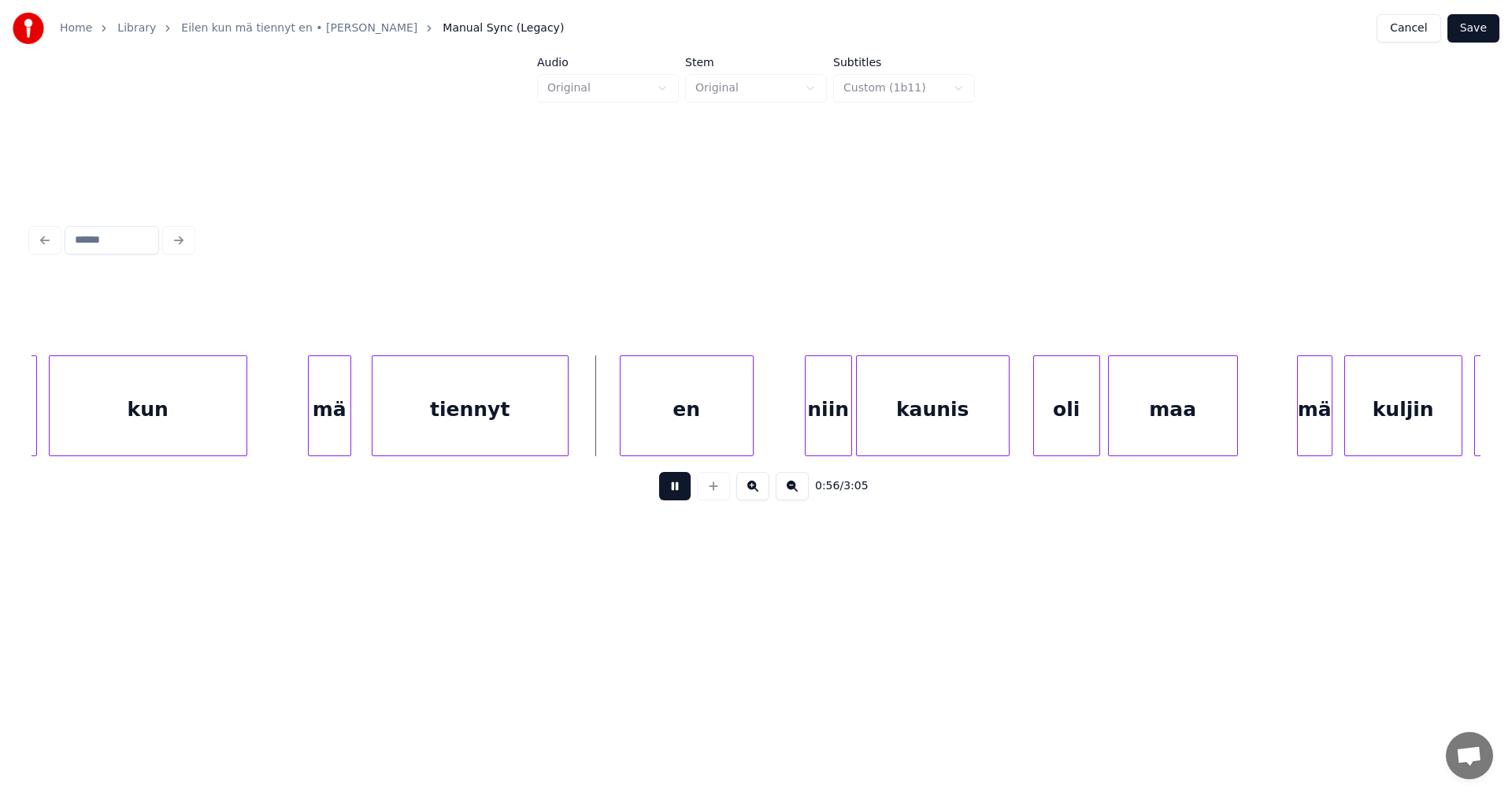
click at [676, 490] on button at bounding box center [675, 486] width 32 height 28
click at [688, 425] on div "en" at bounding box center [686, 409] width 132 height 107
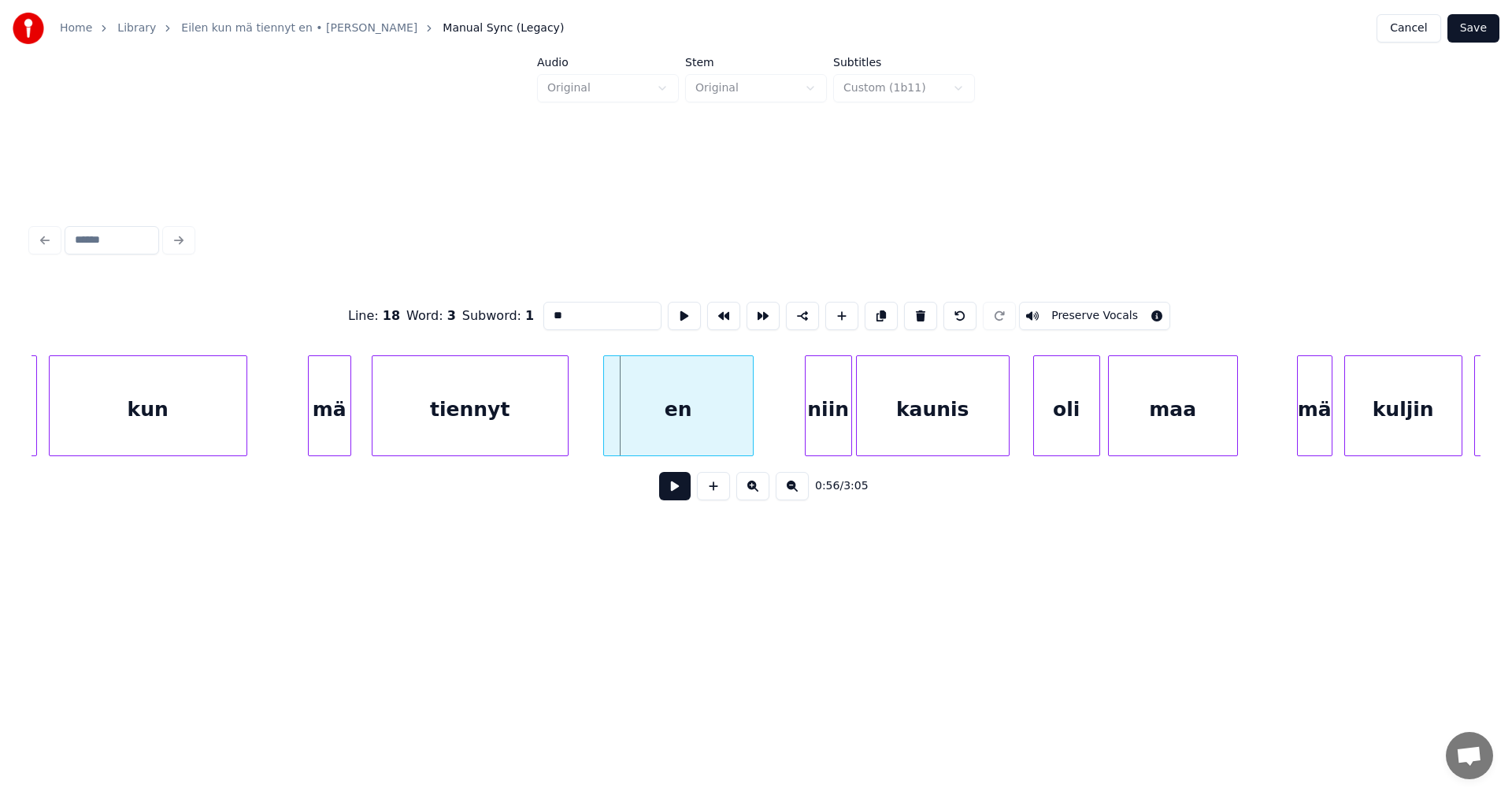
click at [607, 424] on div at bounding box center [606, 405] width 5 height 99
click at [678, 499] on button at bounding box center [675, 486] width 32 height 28
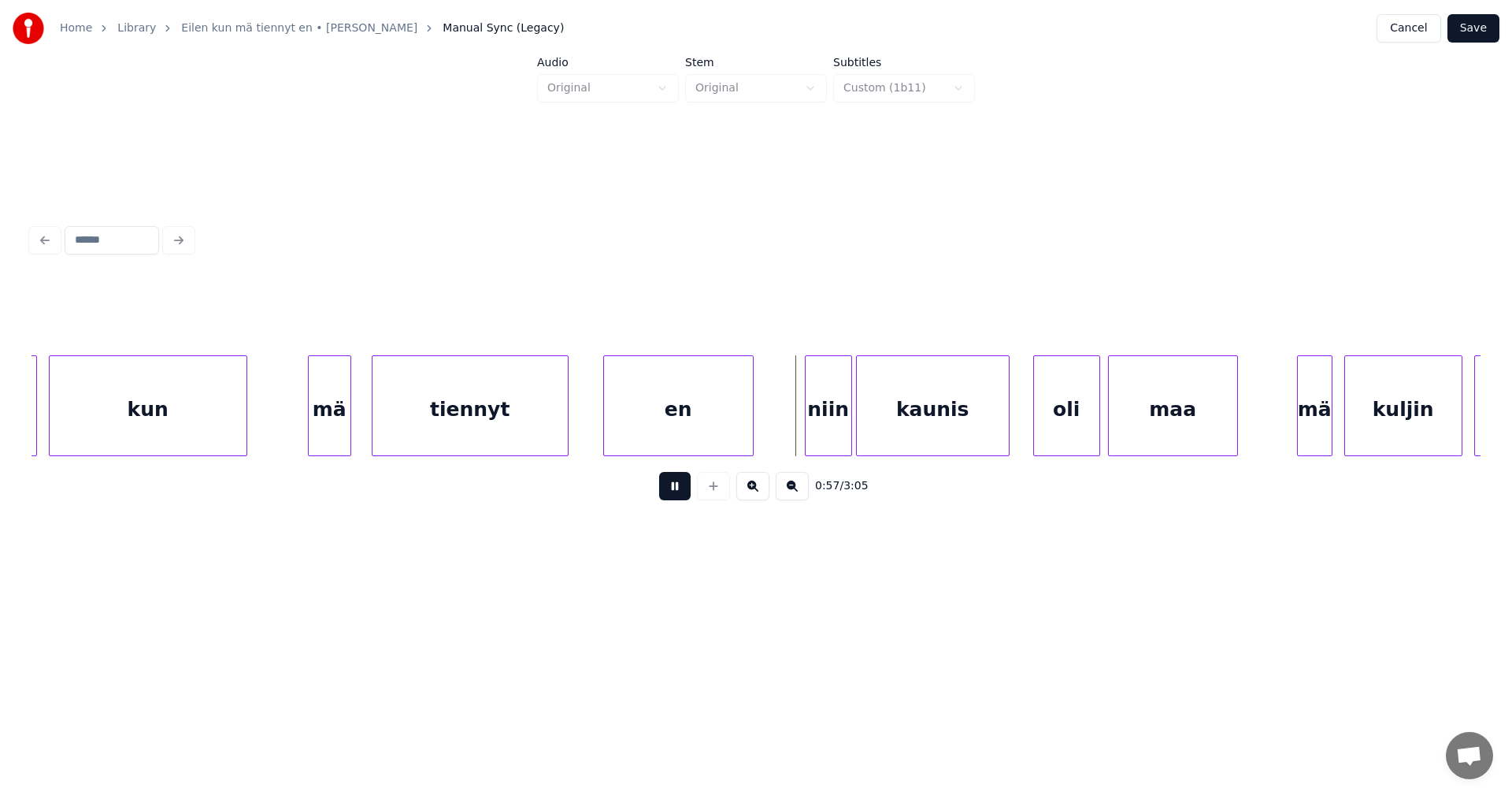
click at [678, 497] on button at bounding box center [675, 486] width 32 height 28
click at [821, 425] on div "niin" at bounding box center [824, 409] width 46 height 107
click at [688, 497] on button at bounding box center [675, 486] width 32 height 28
click at [687, 497] on button at bounding box center [675, 486] width 32 height 28
click at [1481, 455] on div "0:59 / 3:05" at bounding box center [756, 366] width 1462 height 312
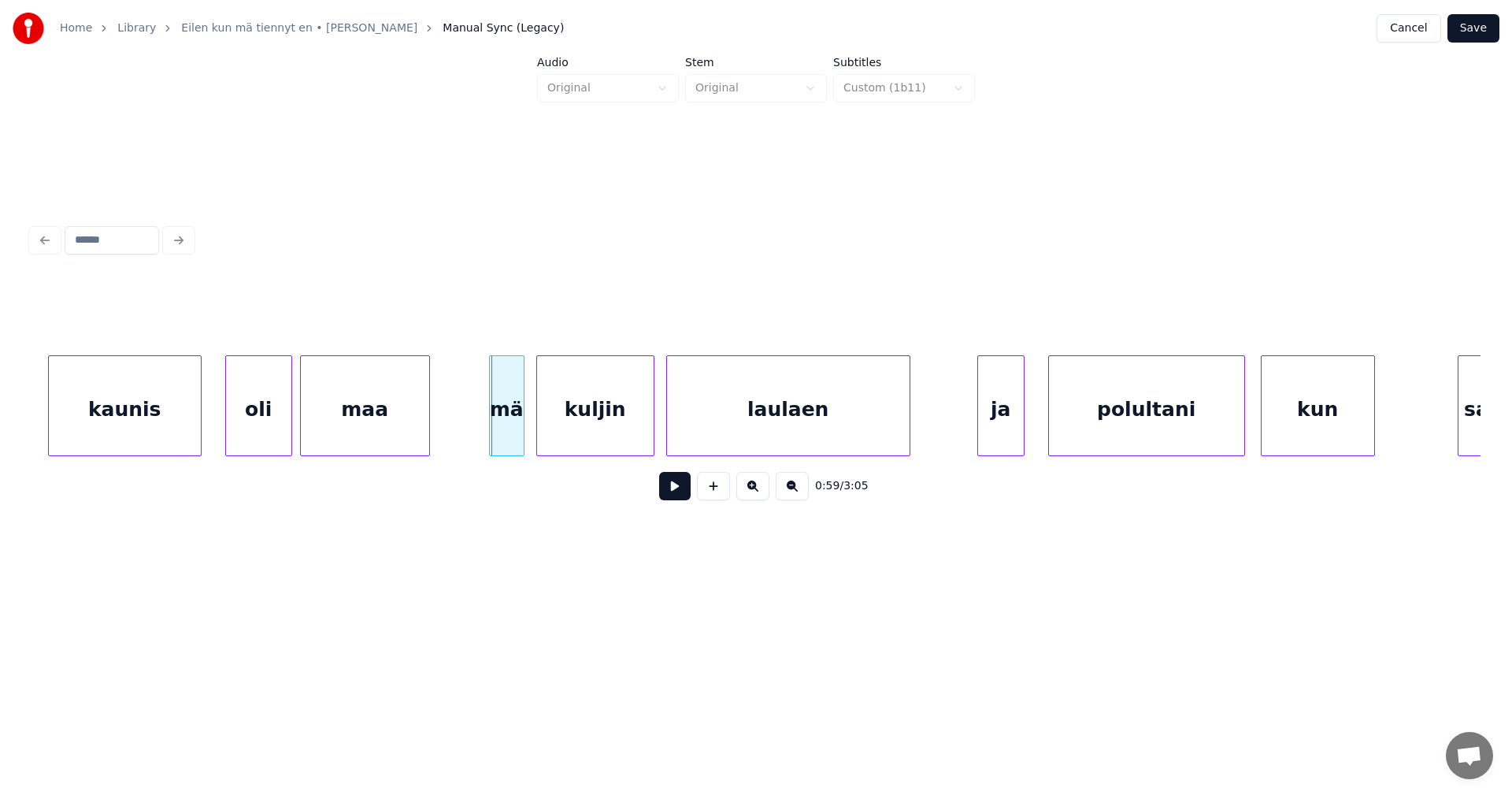
scroll to position [0, 11439]
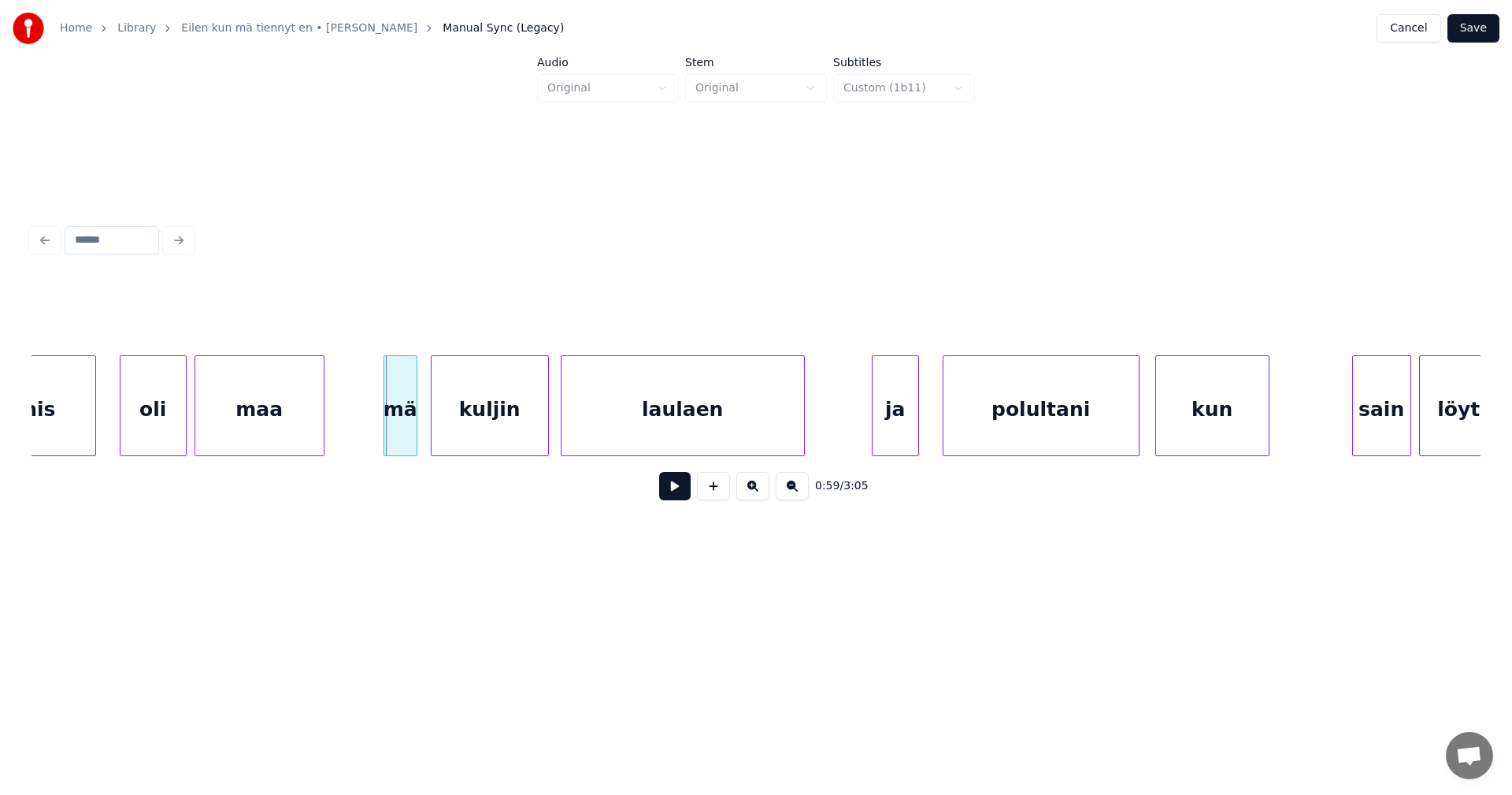
click at [413, 434] on div at bounding box center [414, 405] width 5 height 99
click at [404, 436] on div "mä" at bounding box center [397, 409] width 32 height 107
click at [672, 490] on button at bounding box center [675, 486] width 32 height 28
click at [674, 491] on button at bounding box center [675, 486] width 32 height 28
click at [877, 422] on div "ja" at bounding box center [887, 409] width 46 height 107
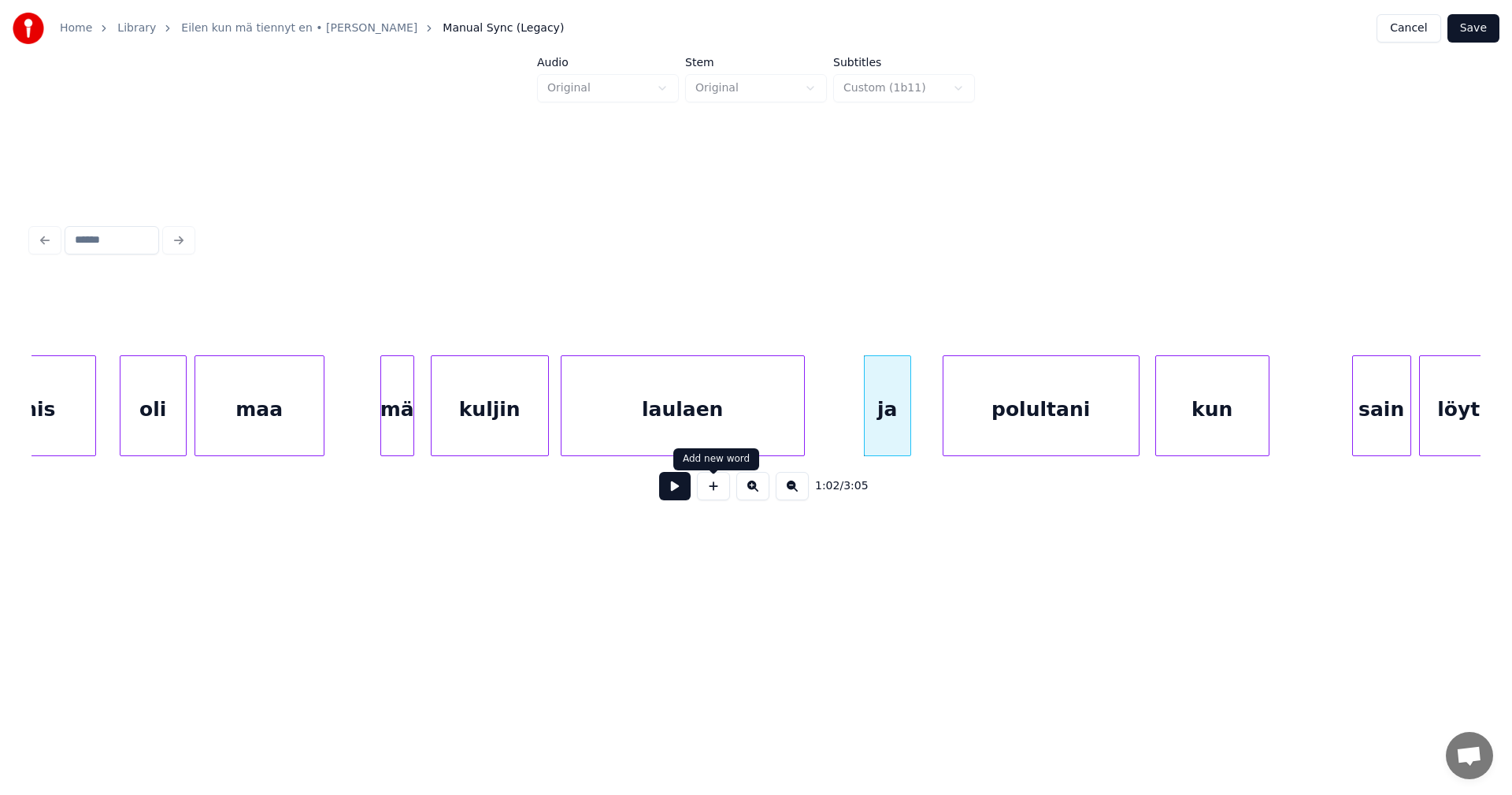
click at [684, 497] on button at bounding box center [675, 486] width 32 height 28
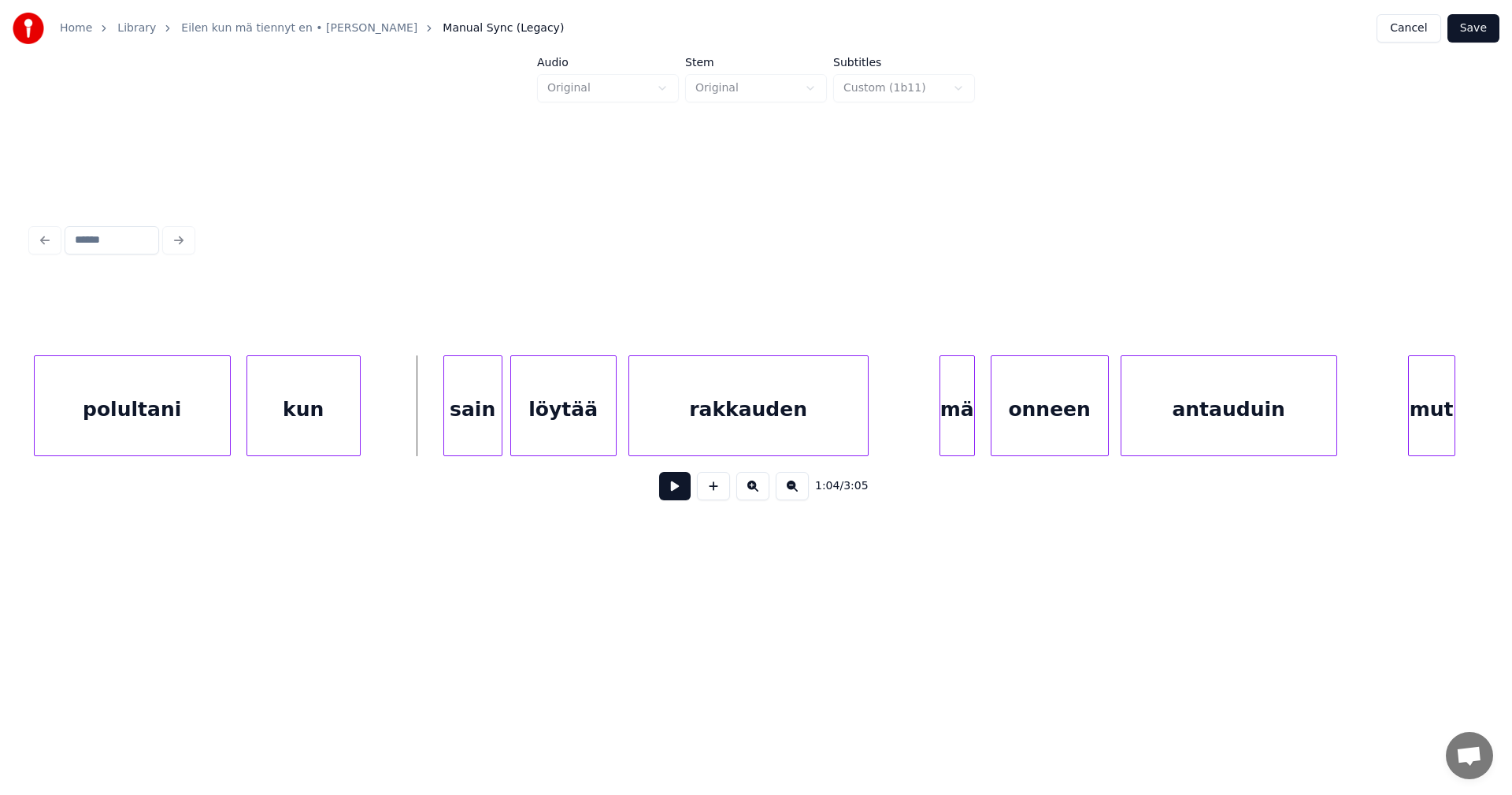
scroll to position [0, 12353]
click at [449, 419] on div "sain" at bounding box center [458, 409] width 57 height 107
click at [669, 497] on button at bounding box center [675, 486] width 32 height 28
click at [671, 496] on button at bounding box center [675, 486] width 32 height 28
click at [949, 423] on div "mä" at bounding box center [946, 409] width 34 height 107
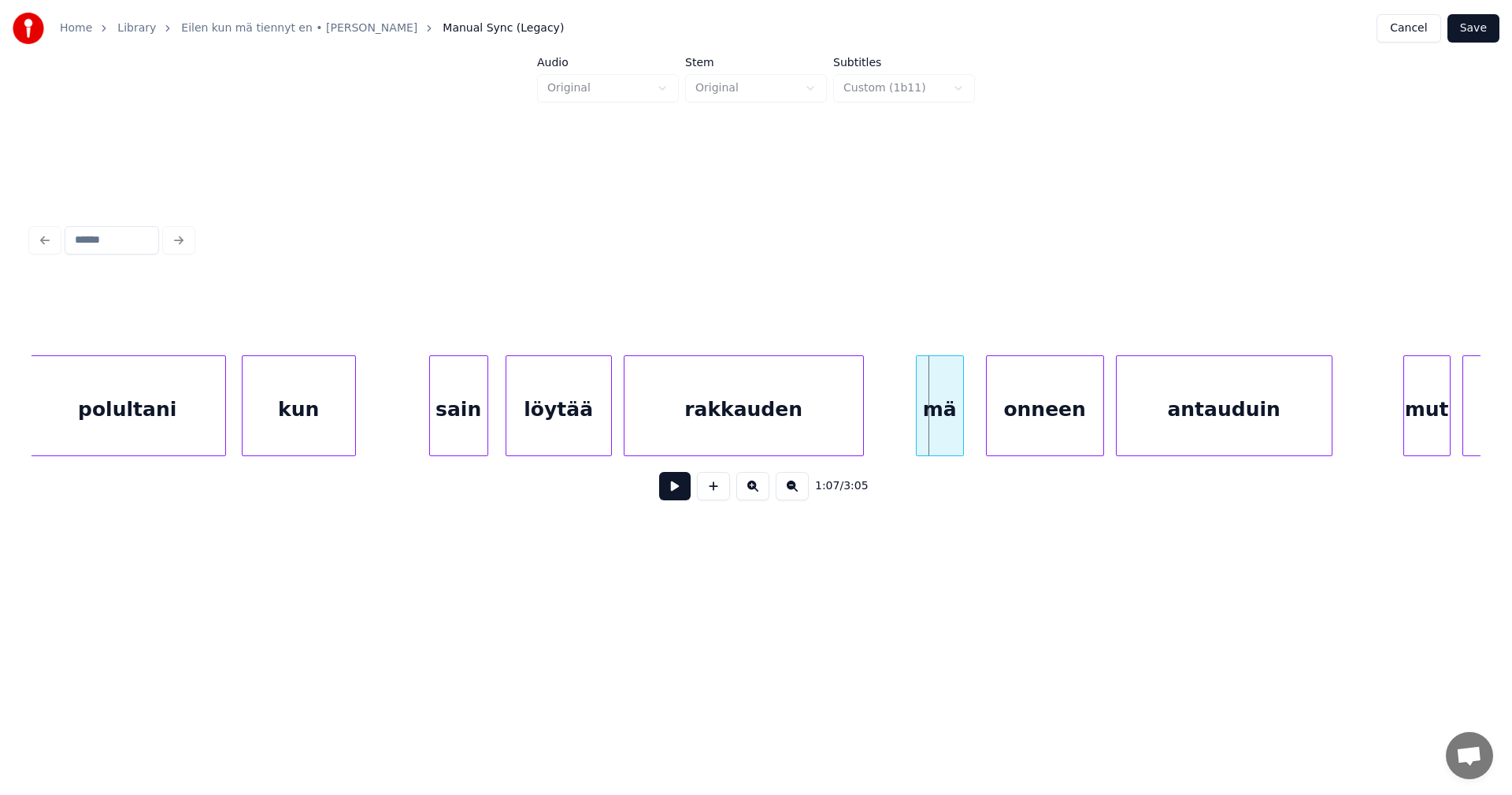
click at [917, 429] on div at bounding box center [919, 405] width 5 height 99
click at [997, 426] on div "onneen" at bounding box center [1037, 409] width 116 height 107
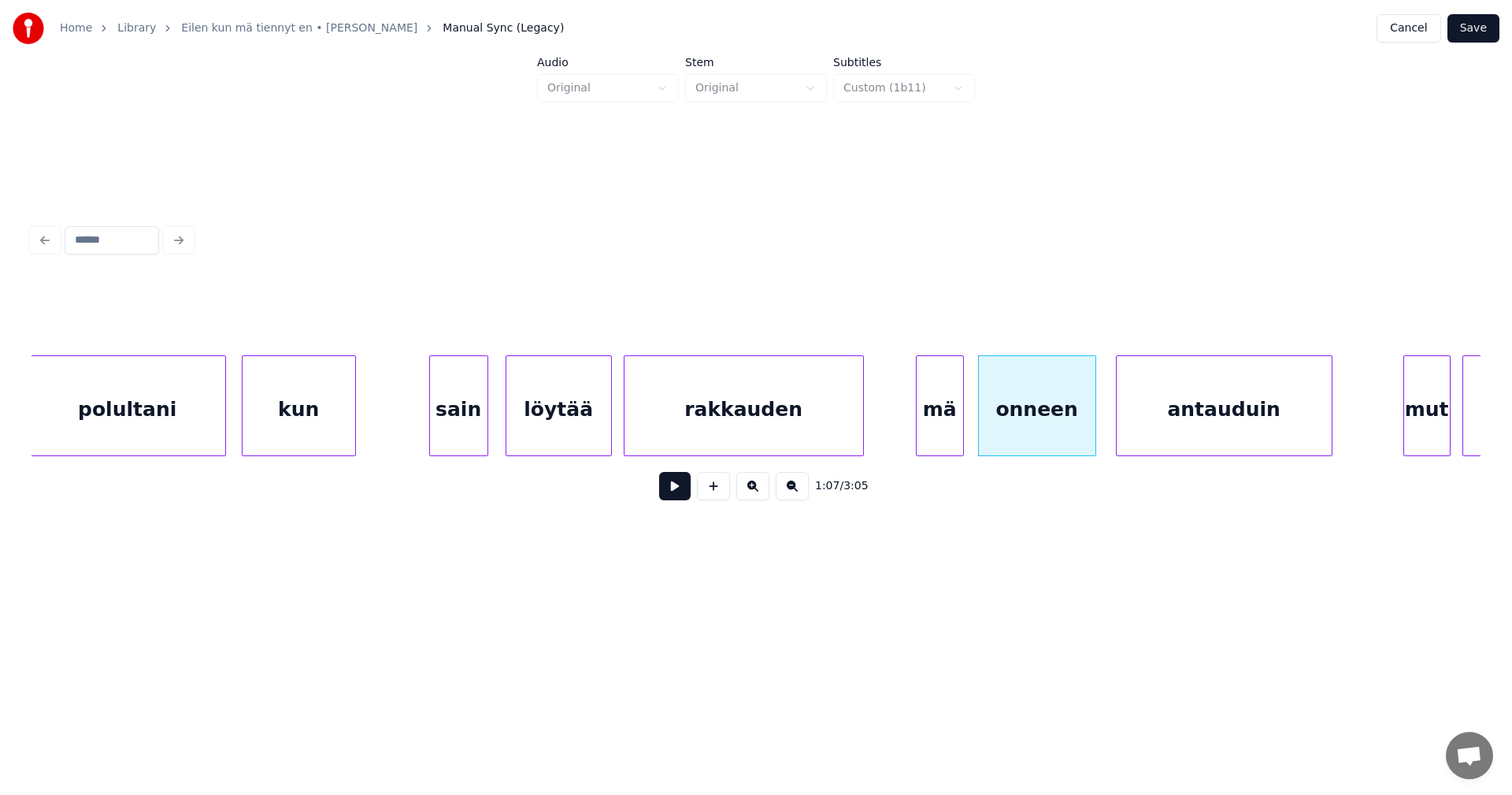
click at [935, 431] on div "mä" at bounding box center [940, 409] width 47 height 107
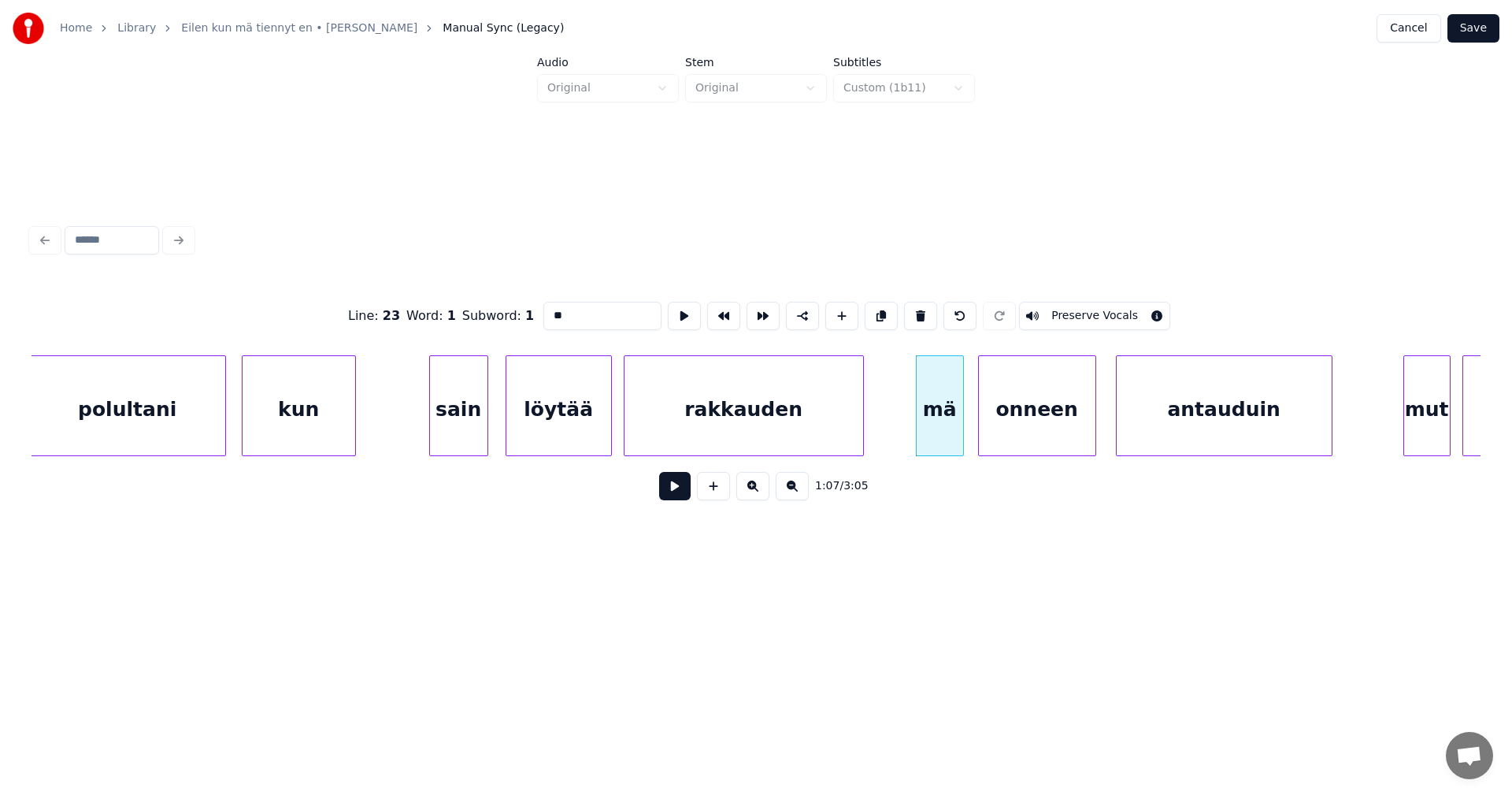
click at [681, 499] on button at bounding box center [675, 486] width 32 height 28
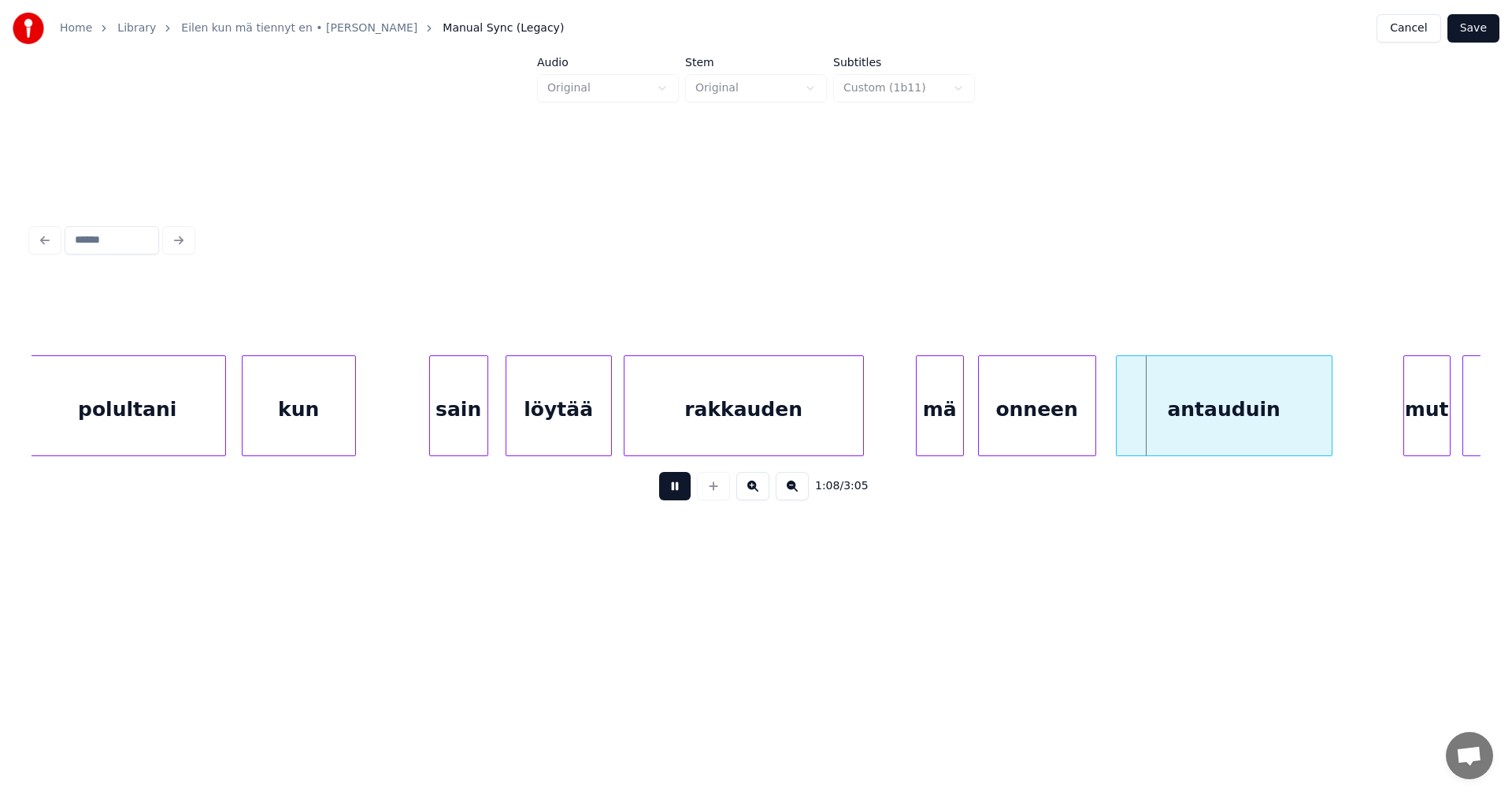
click at [681, 499] on button at bounding box center [675, 486] width 32 height 28
click at [1161, 419] on div "antauduin" at bounding box center [1217, 409] width 215 height 107
click at [673, 493] on button at bounding box center [675, 486] width 32 height 28
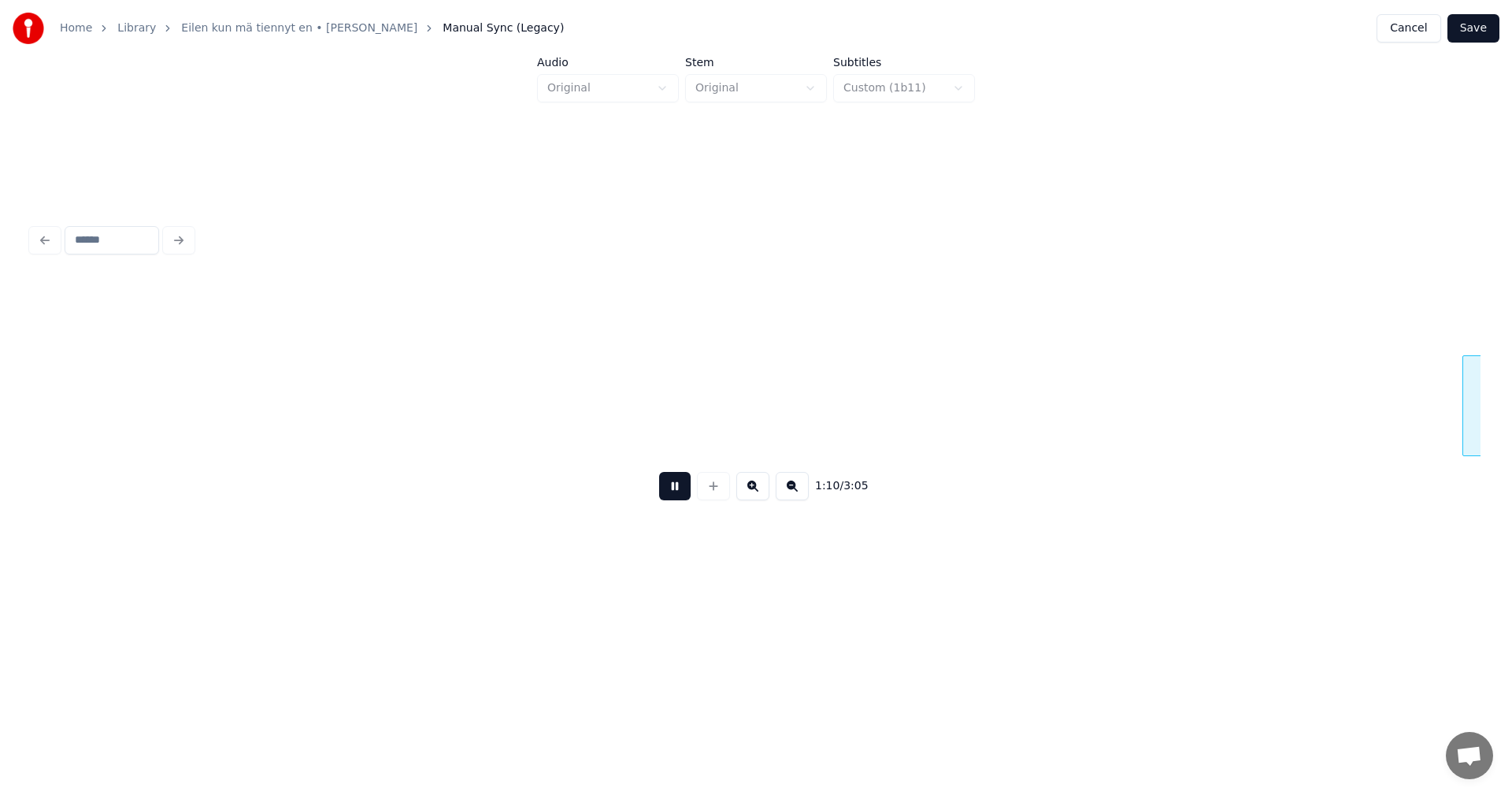
scroll to position [0, 13804]
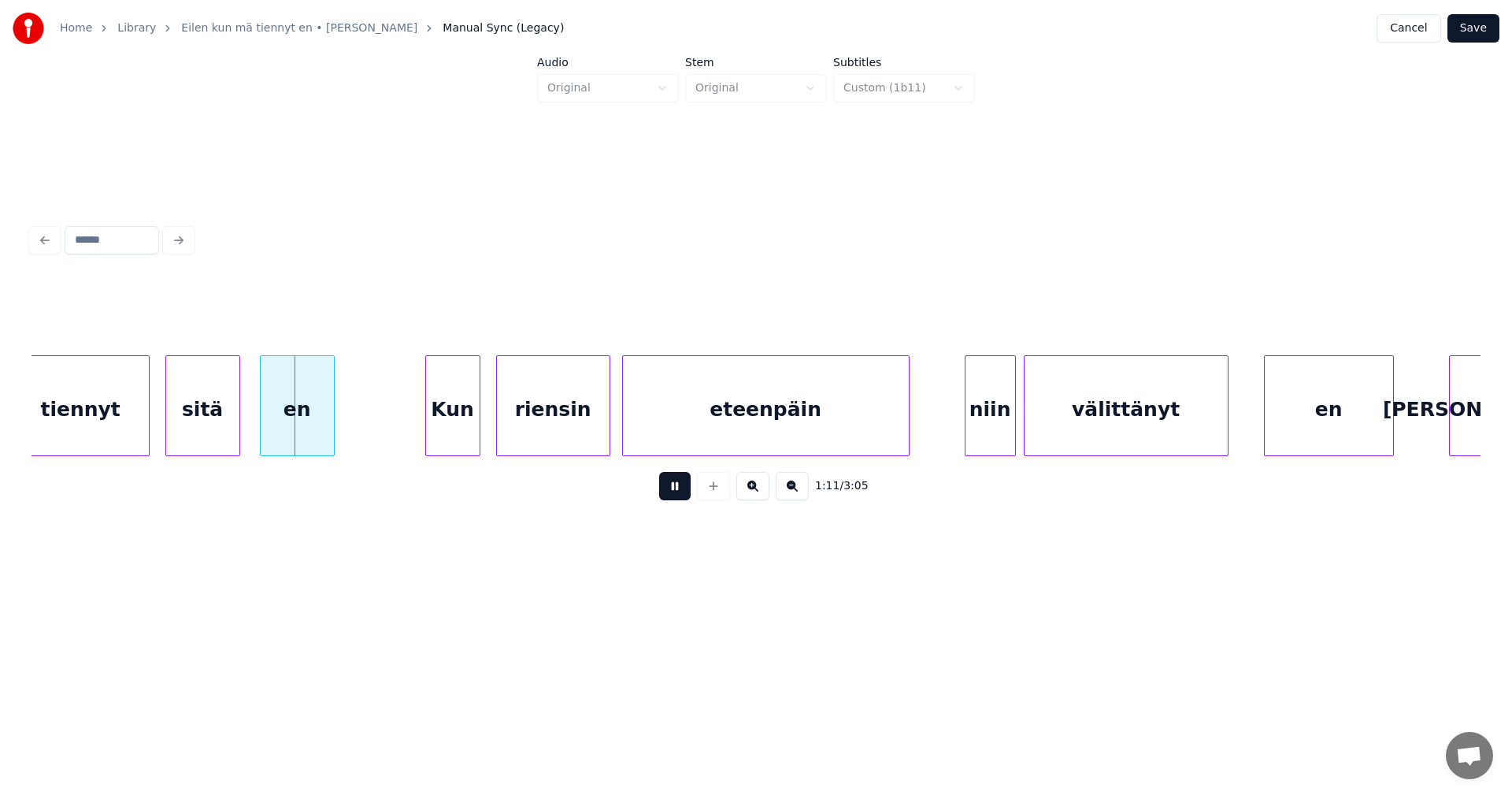
click at [673, 493] on button at bounding box center [675, 486] width 32 height 28
click at [305, 435] on div "en" at bounding box center [290, 409] width 73 height 107
click at [140, 430] on div "tiennyt" at bounding box center [80, 409] width 136 height 107
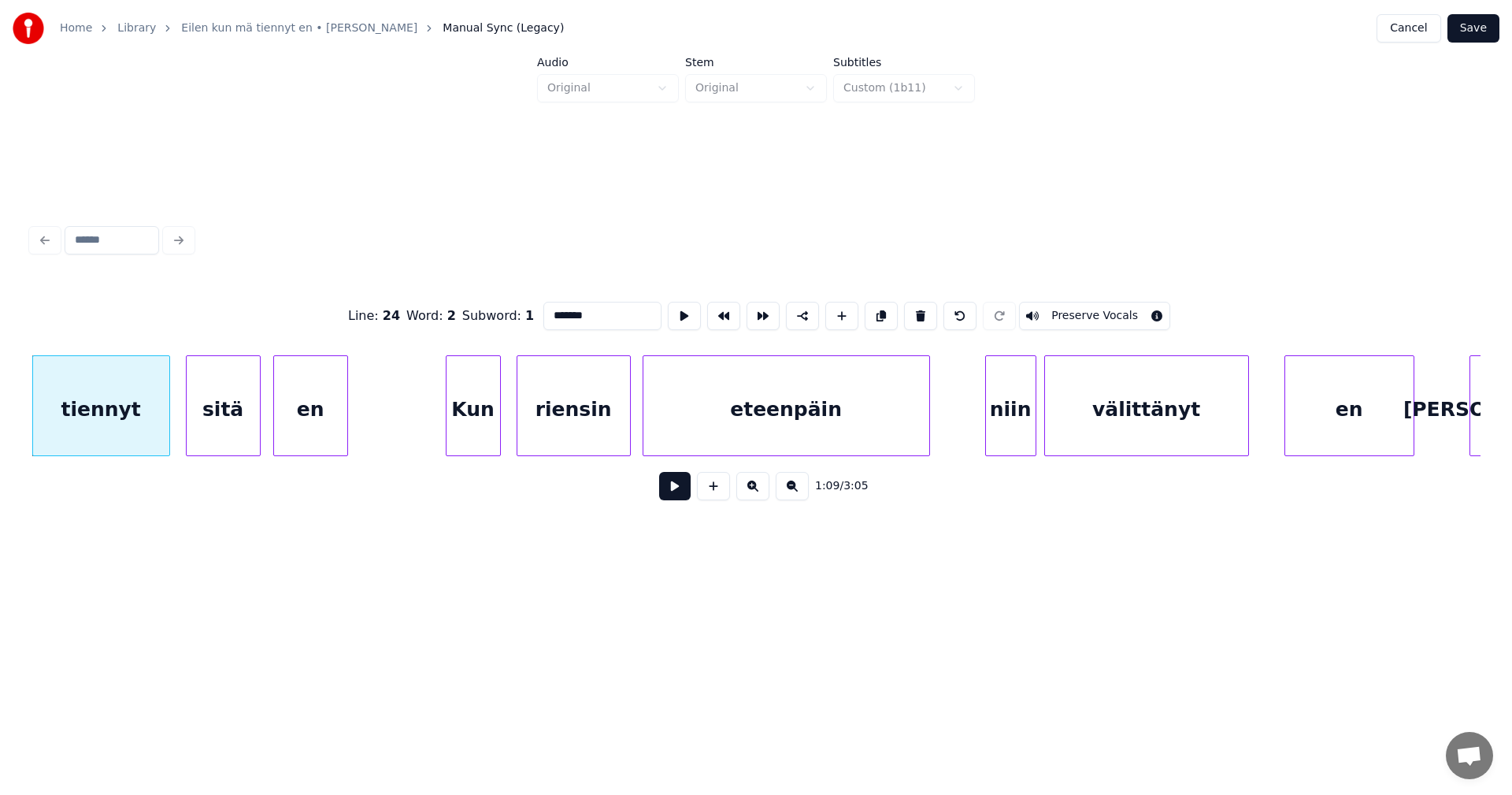
click at [676, 493] on button at bounding box center [675, 486] width 32 height 28
click at [679, 487] on button at bounding box center [675, 486] width 32 height 28
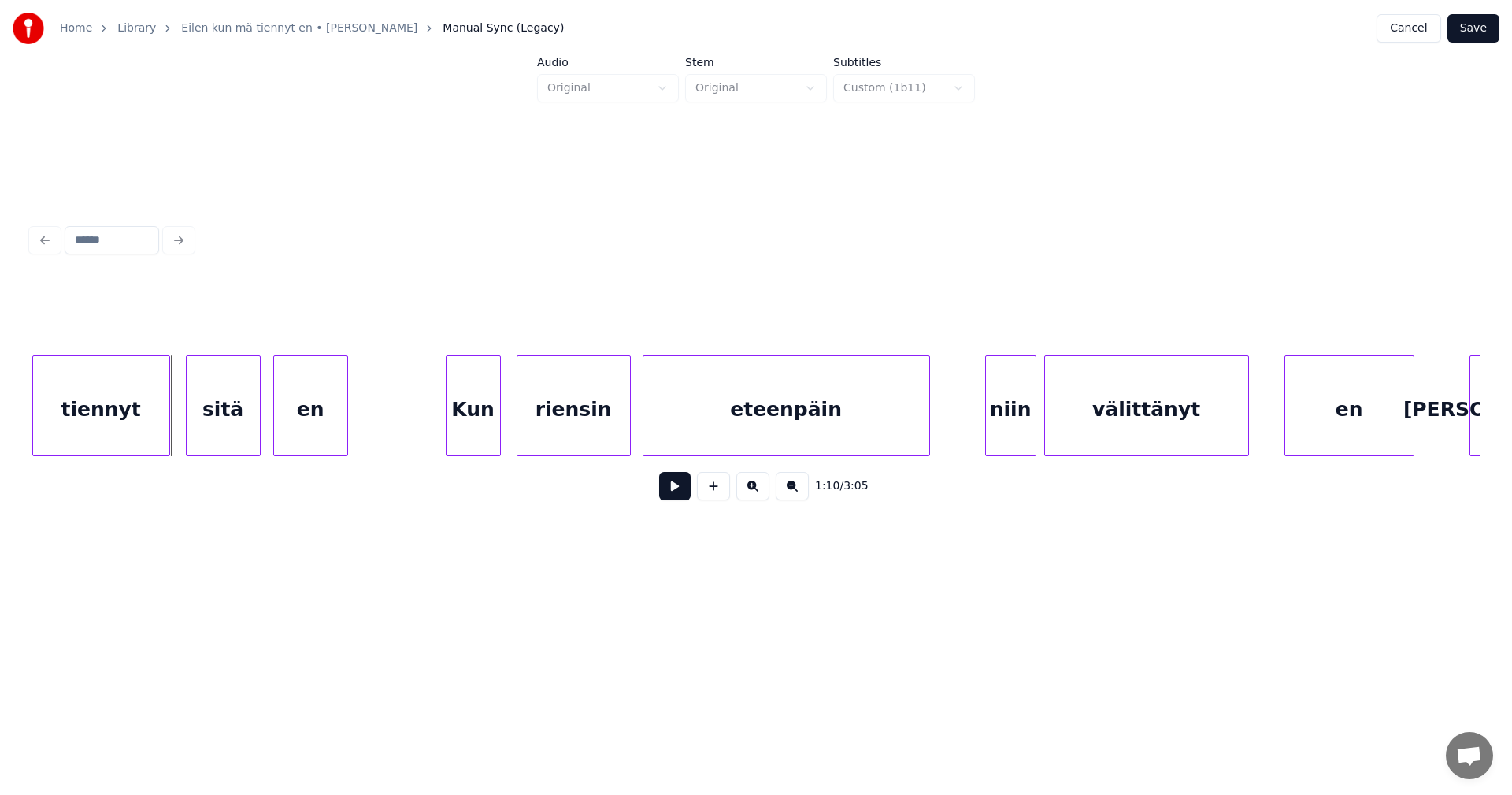
click at [679, 488] on button at bounding box center [675, 486] width 32 height 28
click at [590, 420] on div "riensin" at bounding box center [571, 409] width 113 height 107
click at [686, 432] on div "eteenpäin" at bounding box center [783, 409] width 286 height 107
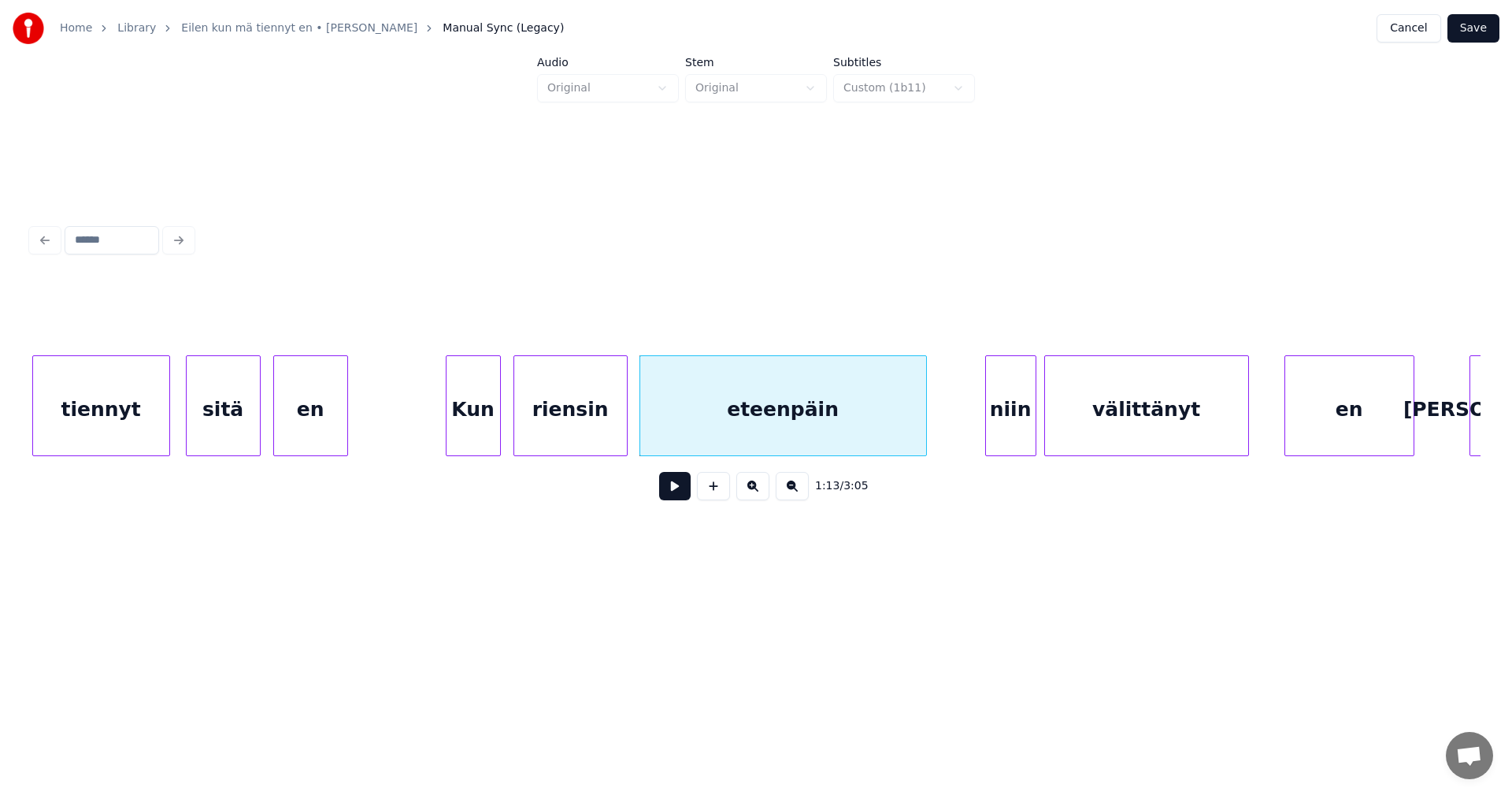
click at [685, 493] on button at bounding box center [675, 486] width 32 height 28
click at [684, 493] on button at bounding box center [675, 486] width 32 height 28
click at [1011, 433] on div "niin" at bounding box center [1006, 409] width 50 height 107
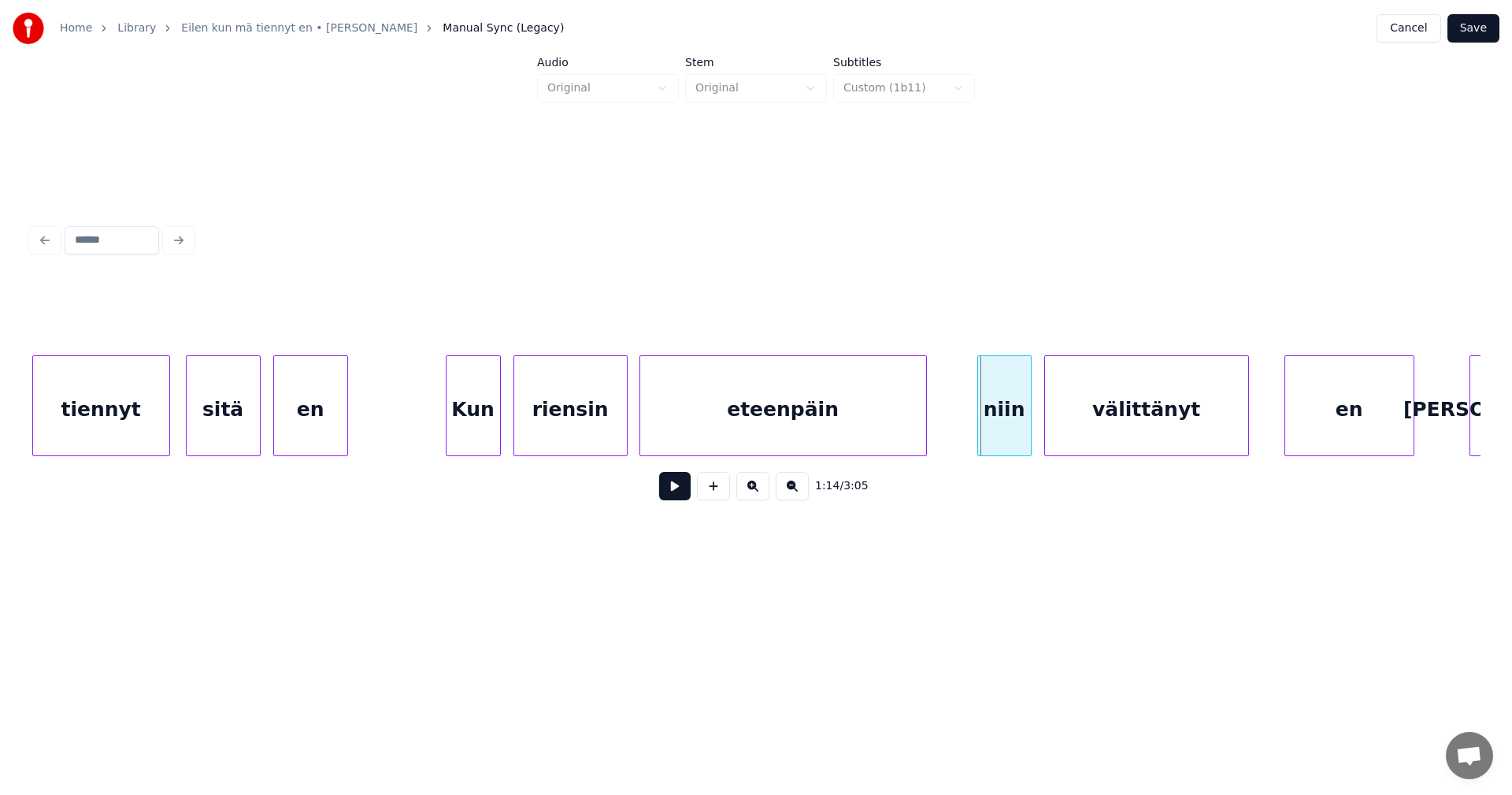
click at [978, 421] on div at bounding box center [980, 405] width 5 height 99
click at [1306, 415] on div "en" at bounding box center [1340, 409] width 129 height 107
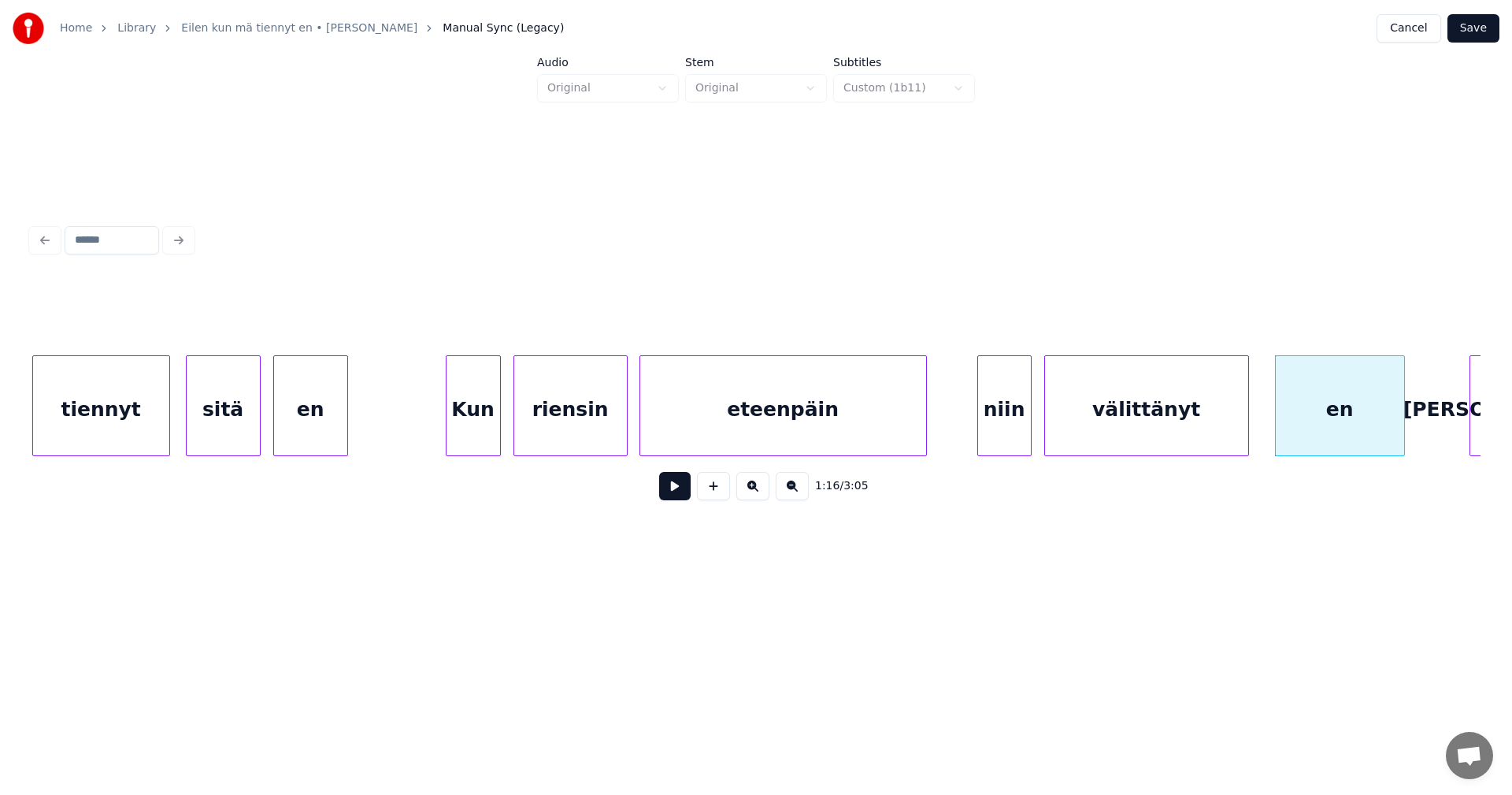
click at [1030, 415] on div at bounding box center [1029, 405] width 5 height 99
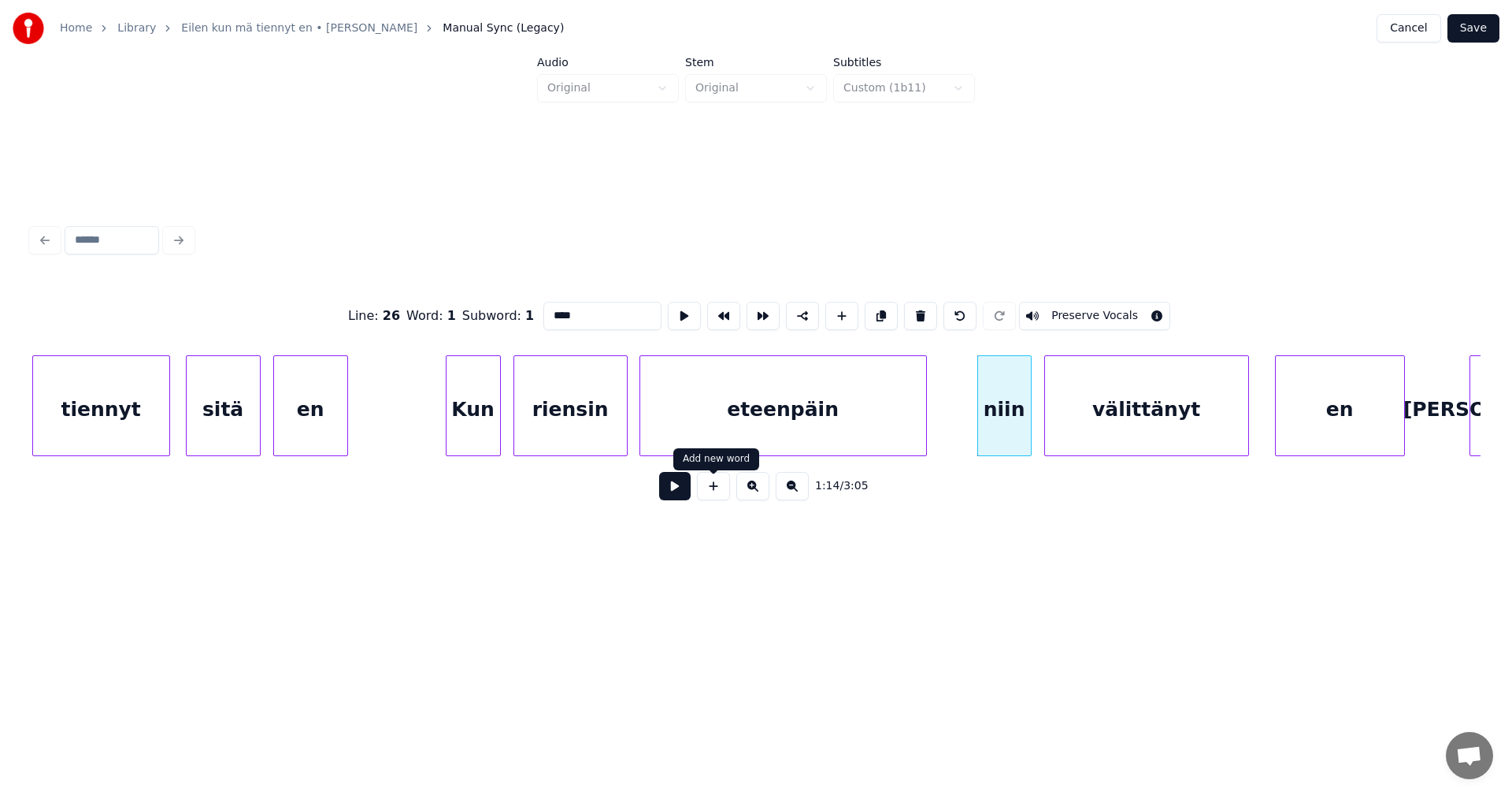
click at [689, 492] on button at bounding box center [675, 486] width 32 height 28
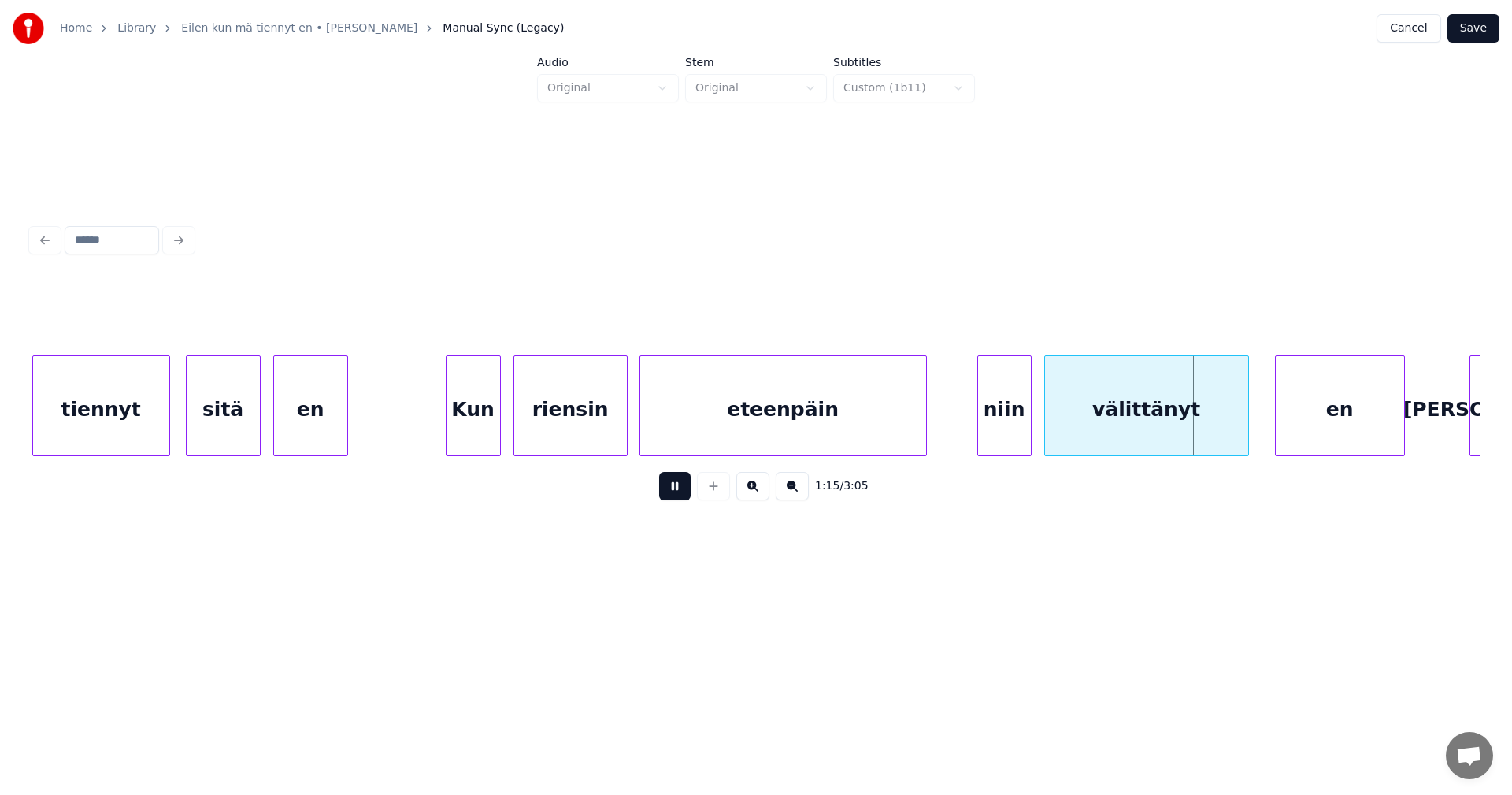
click at [687, 492] on button at bounding box center [675, 486] width 32 height 28
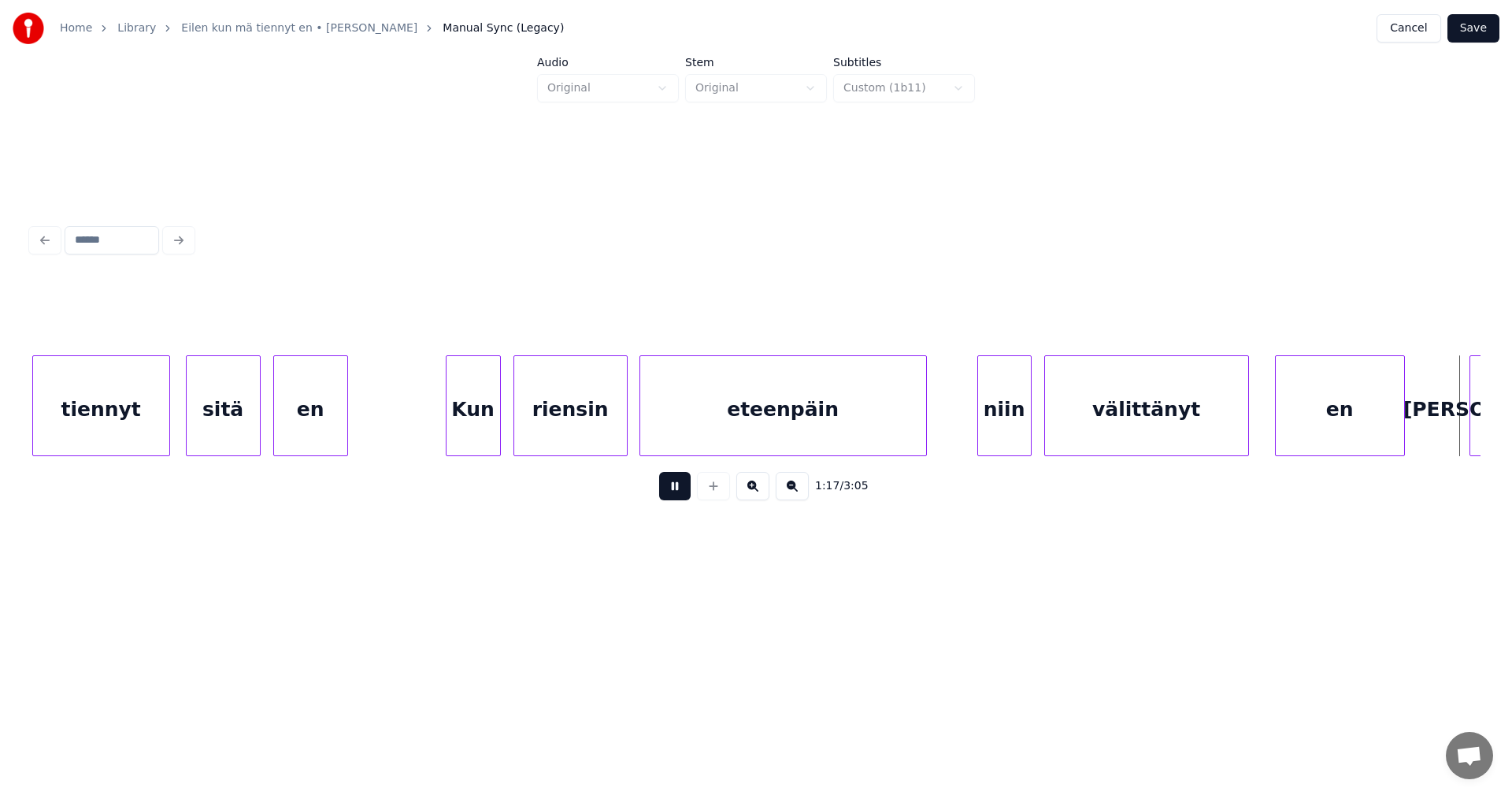
scroll to position [0, 15234]
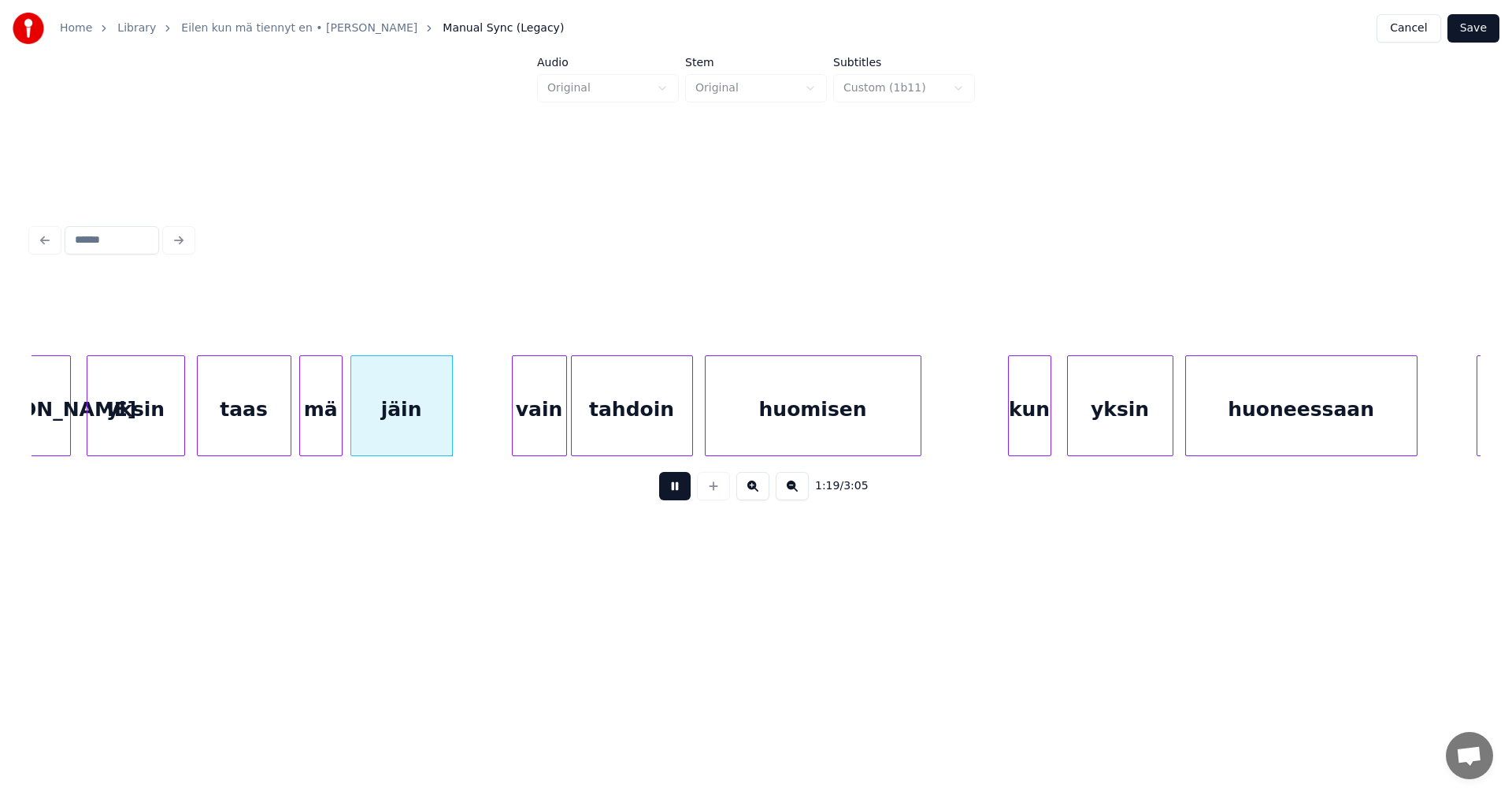
click at [687, 492] on button at bounding box center [675, 486] width 32 height 28
click at [279, 438] on div at bounding box center [281, 405] width 5 height 99
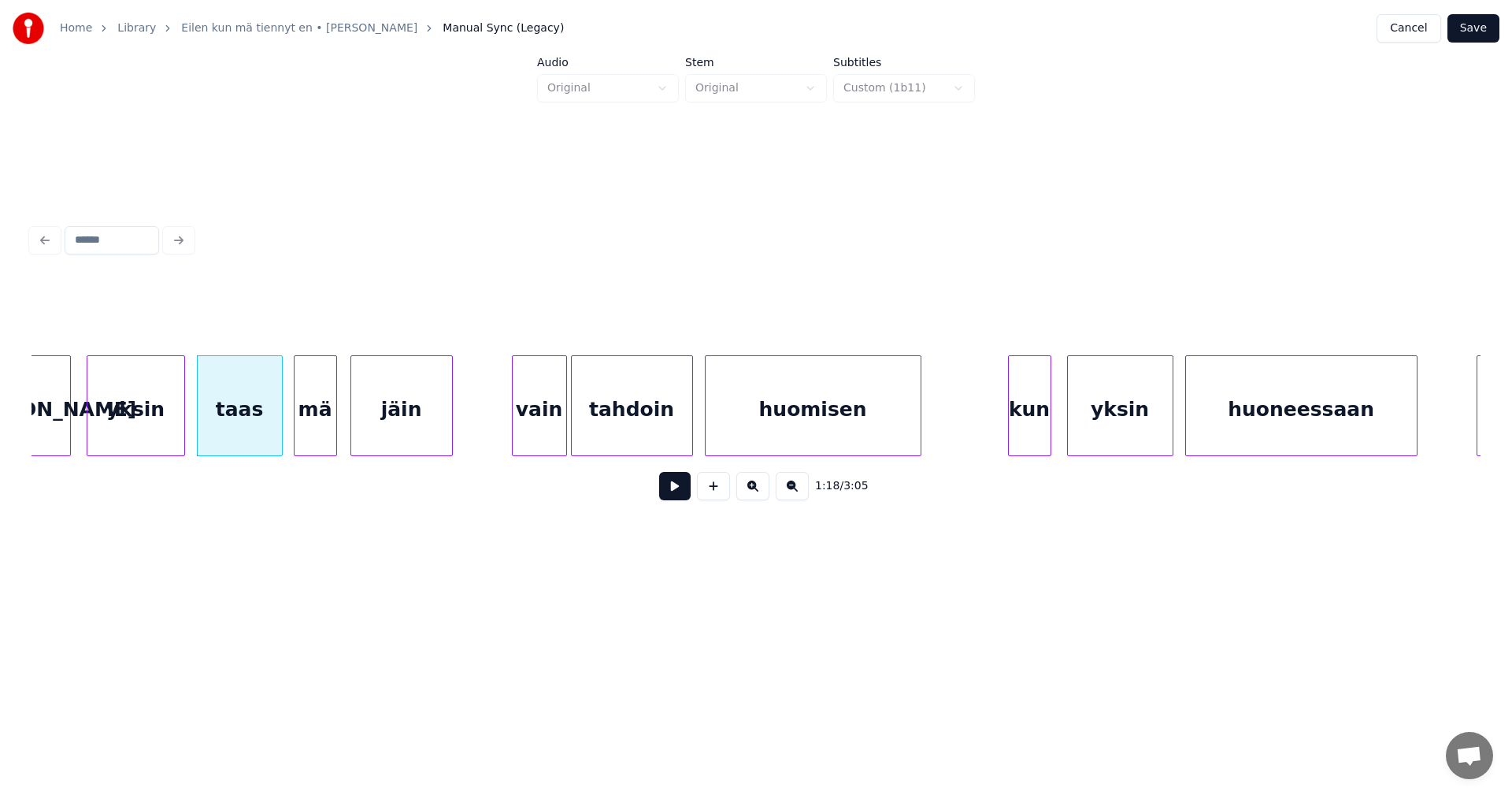
click at [311, 438] on div "mä" at bounding box center [315, 409] width 41 height 107
click at [385, 433] on div "jäin" at bounding box center [398, 409] width 100 height 107
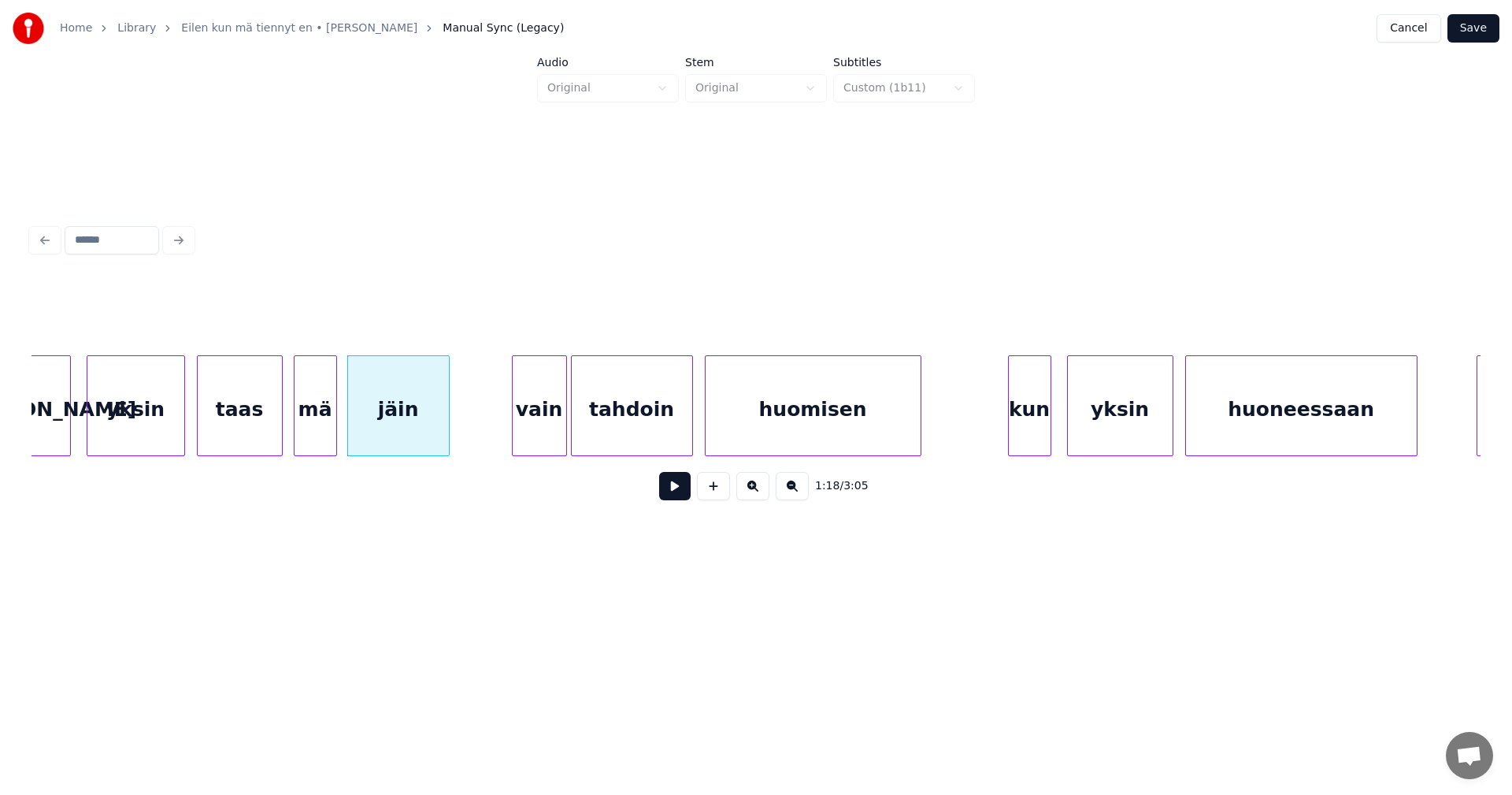
click at [680, 493] on button at bounding box center [675, 486] width 32 height 28
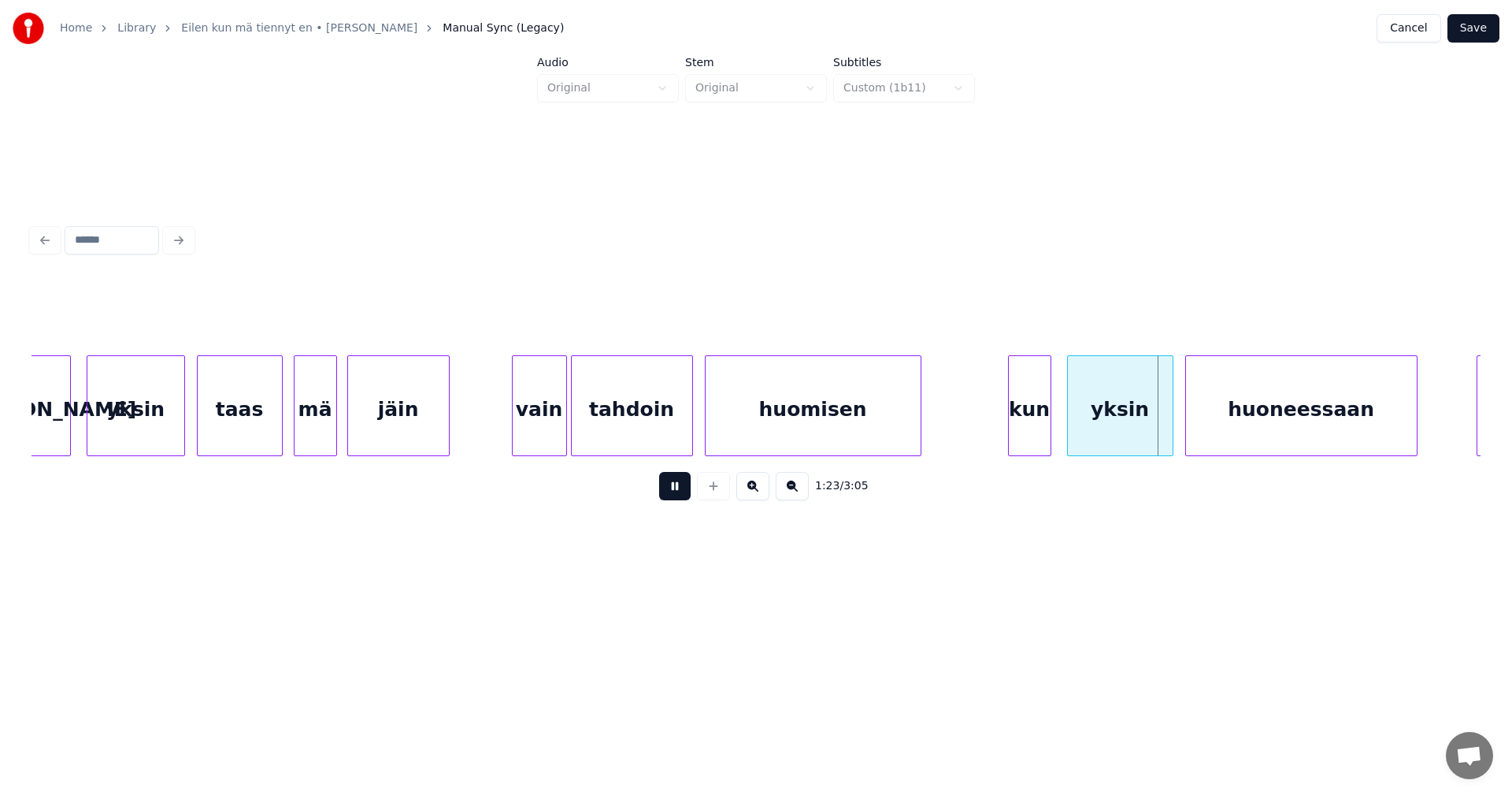
drag, startPoint x: 680, startPoint y: 493, endPoint x: 940, endPoint y: 464, distance: 261.6
click at [683, 493] on button at bounding box center [675, 486] width 32 height 28
click at [1107, 424] on div "yksin" at bounding box center [1118, 409] width 105 height 107
click at [681, 497] on button at bounding box center [675, 486] width 32 height 28
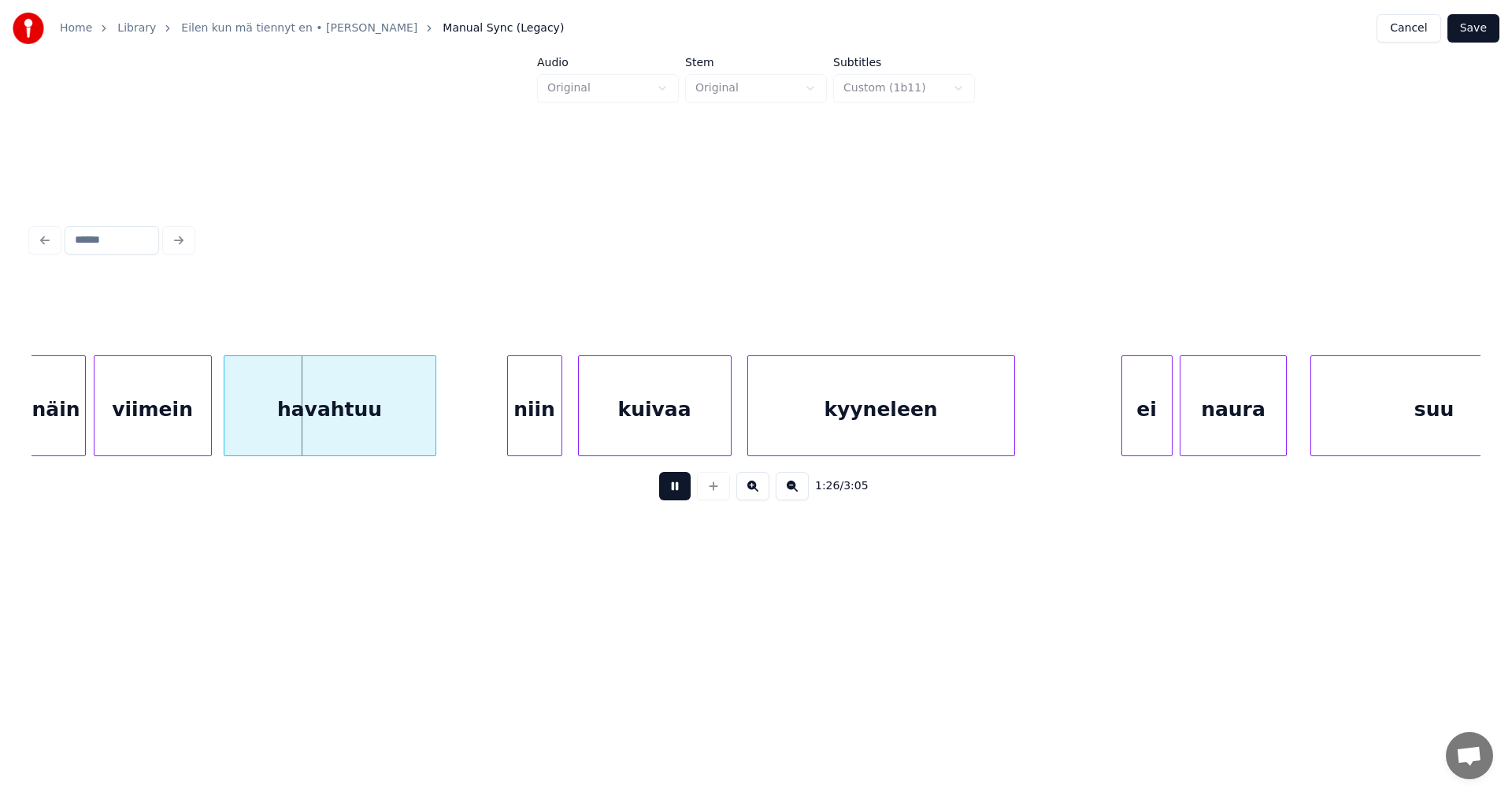
drag, startPoint x: 681, startPoint y: 497, endPoint x: 336, endPoint y: 496, distance: 345.0
click at [676, 496] on button at bounding box center [675, 486] width 32 height 28
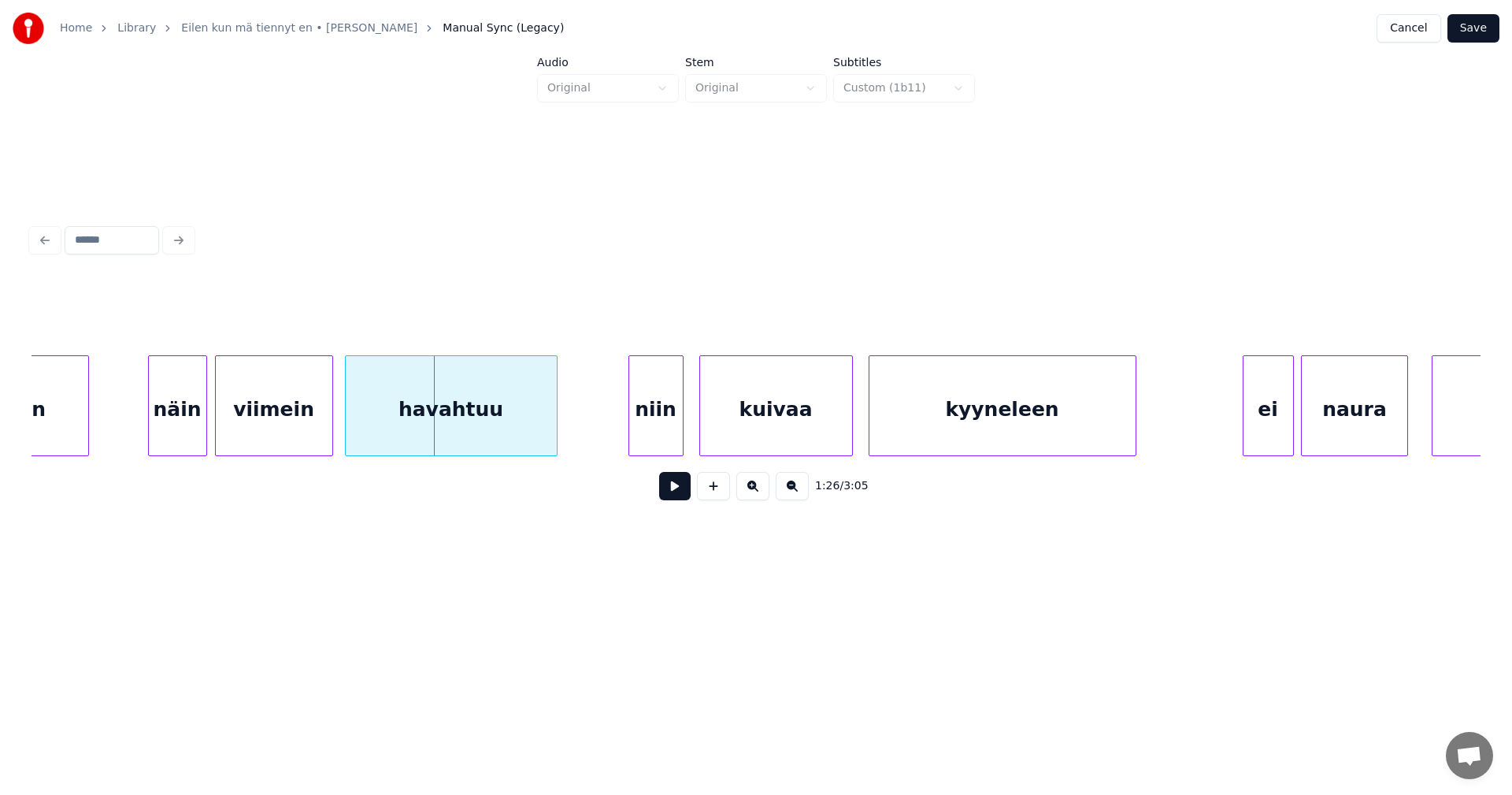
scroll to position [0, 16526]
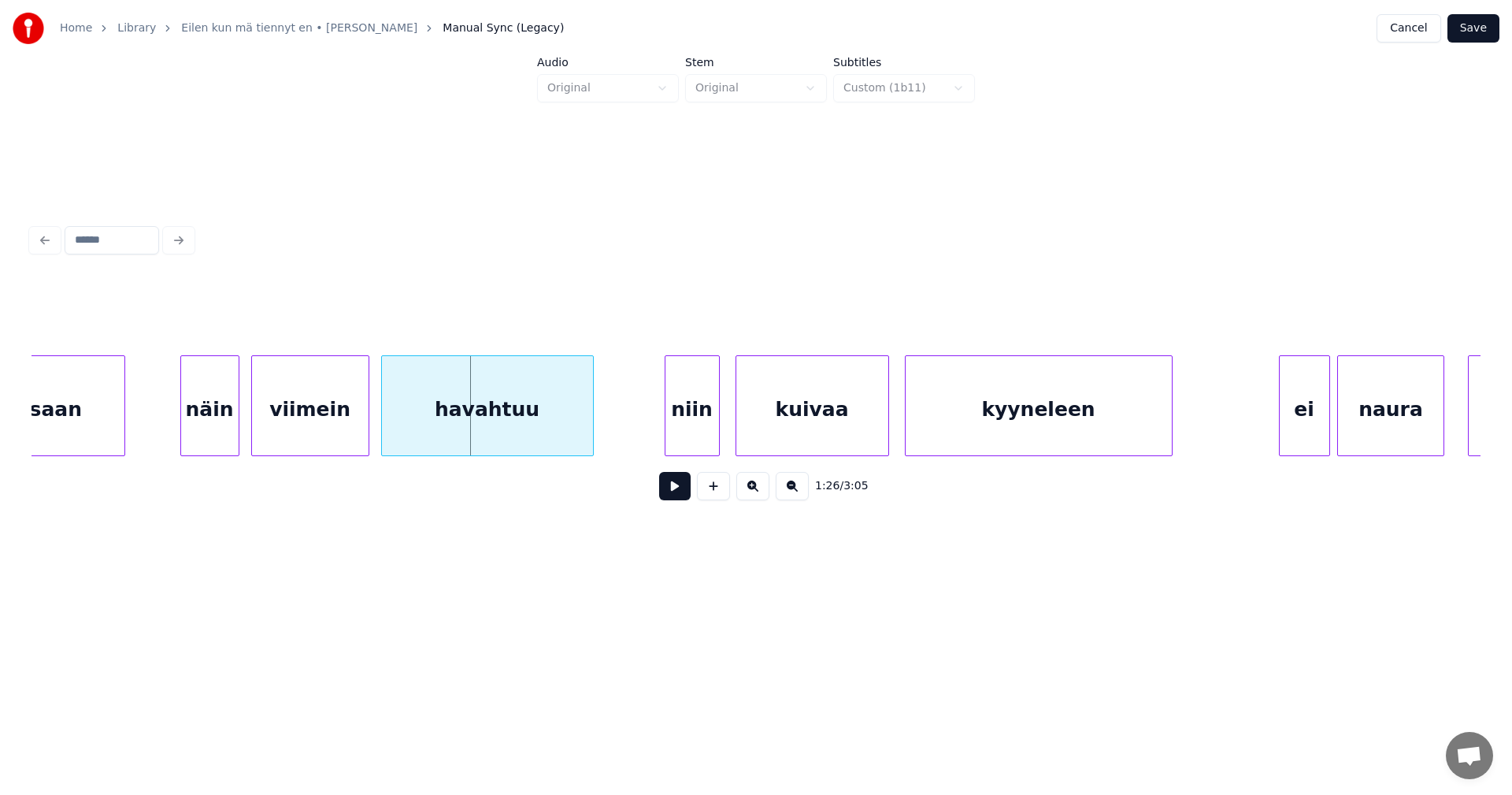
click at [199, 419] on div "näin" at bounding box center [209, 409] width 57 height 107
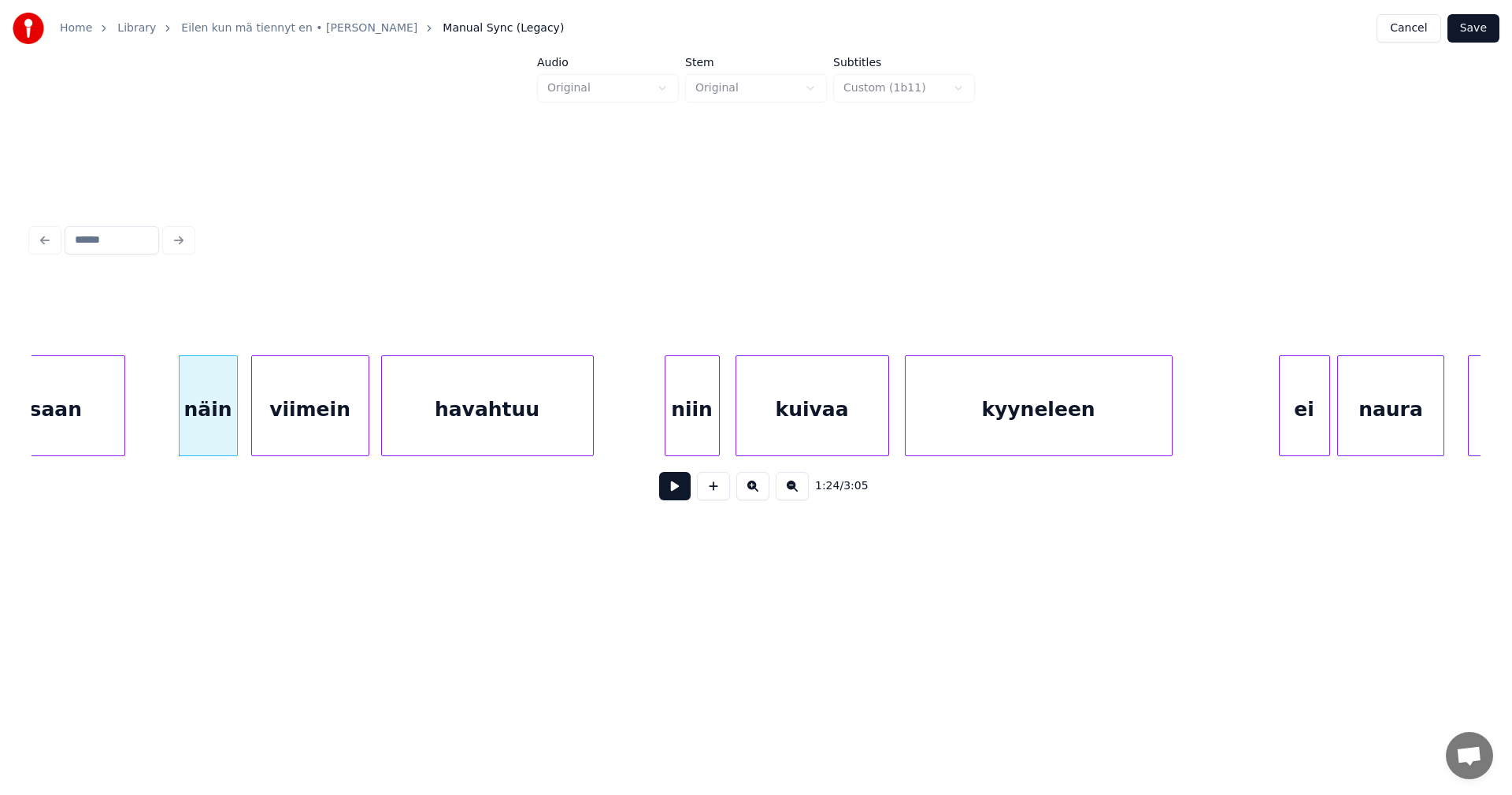
click at [693, 424] on div "niin" at bounding box center [692, 409] width 53 height 107
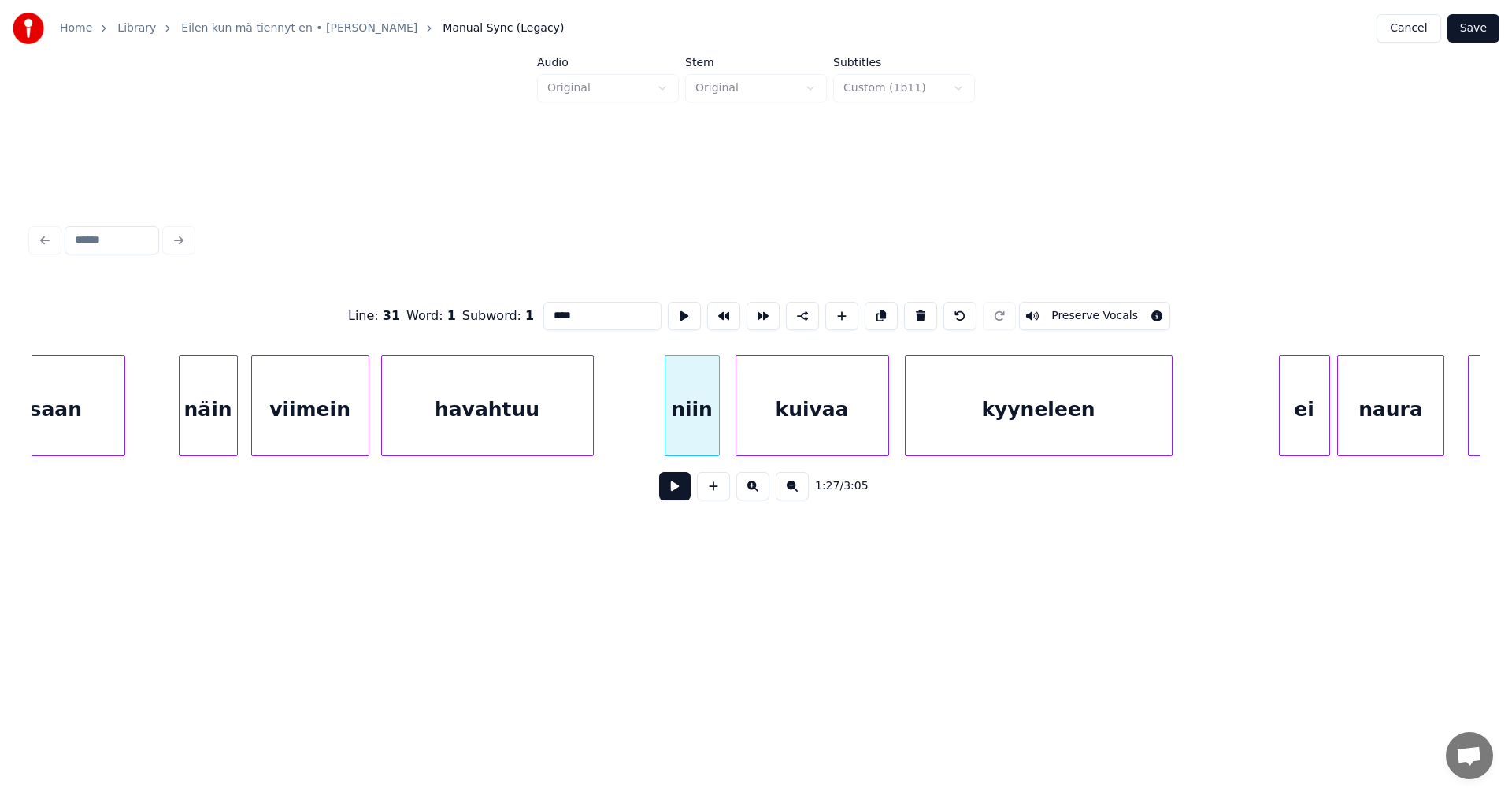
click at [668, 500] on button at bounding box center [675, 486] width 32 height 28
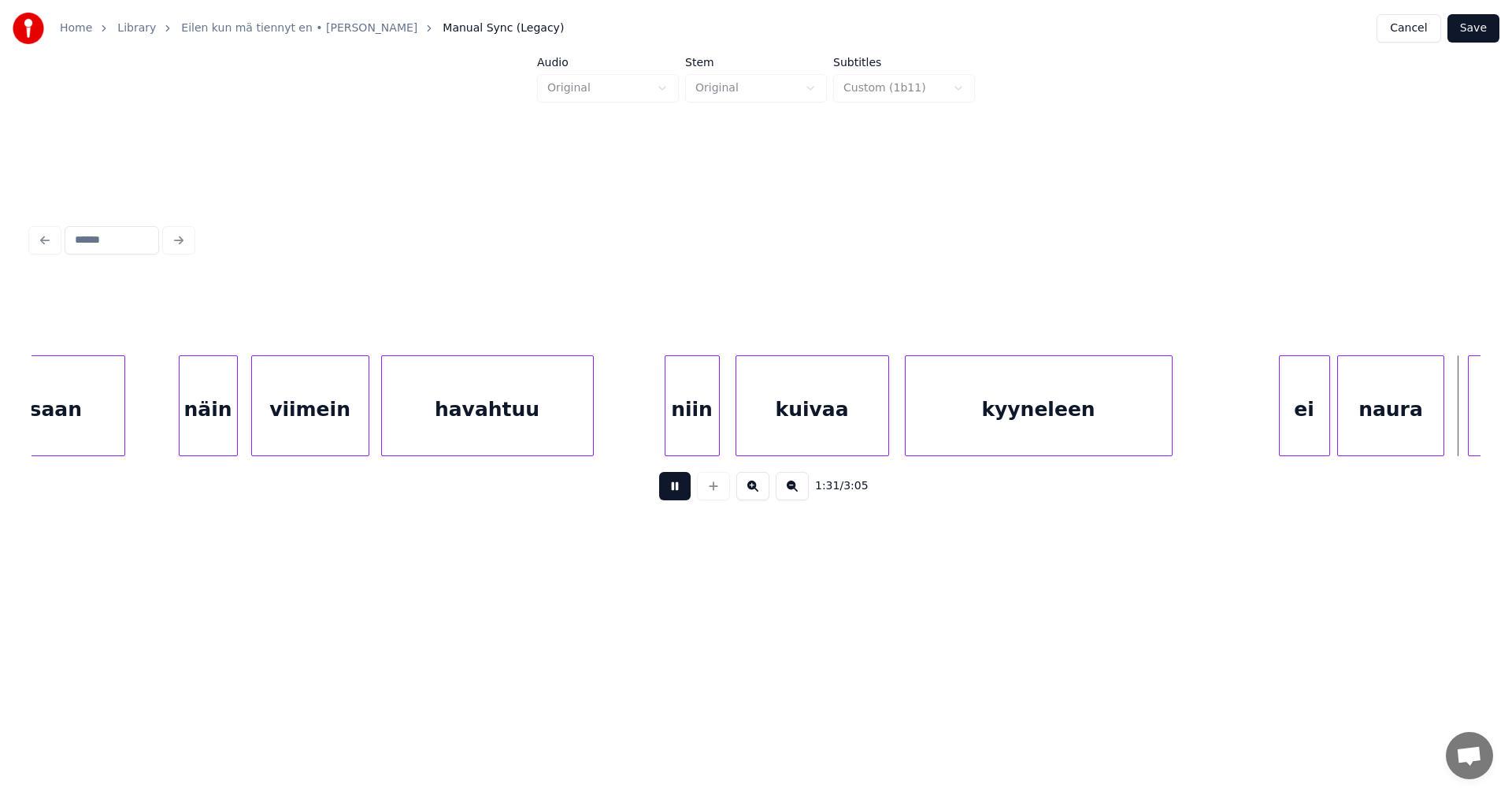
scroll to position [0, 17978]
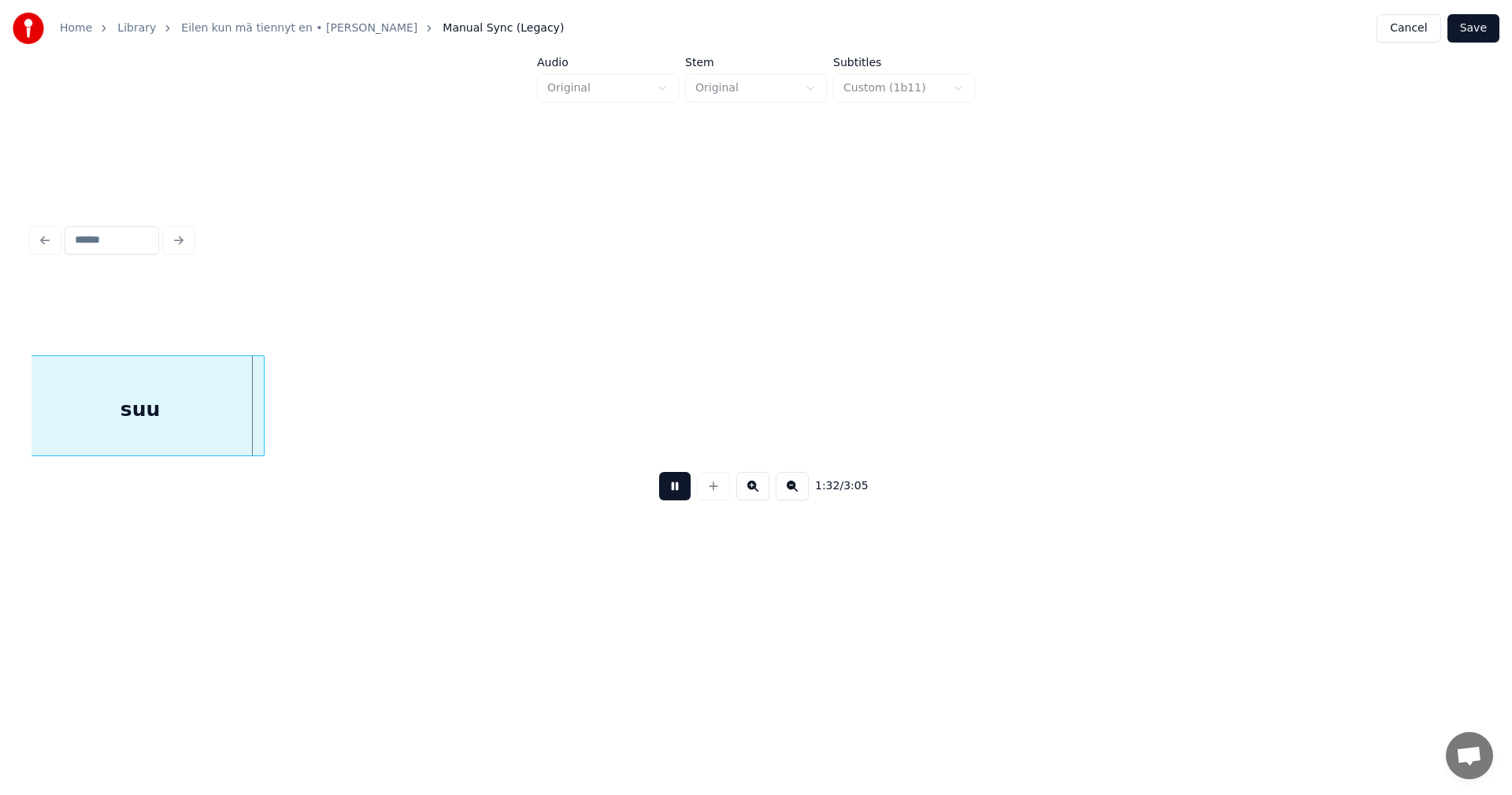
click at [679, 497] on button at bounding box center [675, 486] width 32 height 28
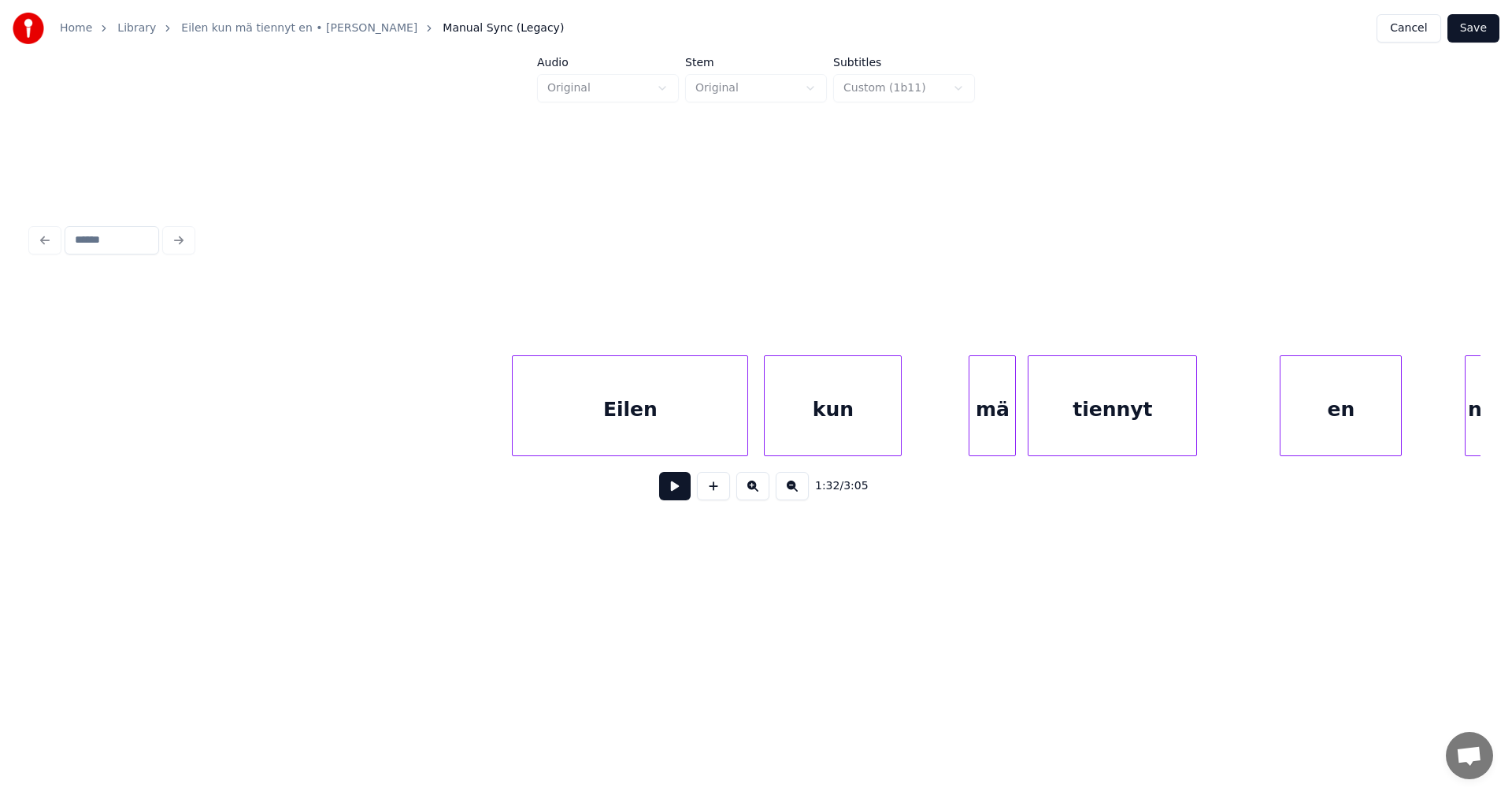
scroll to position [0, 21948]
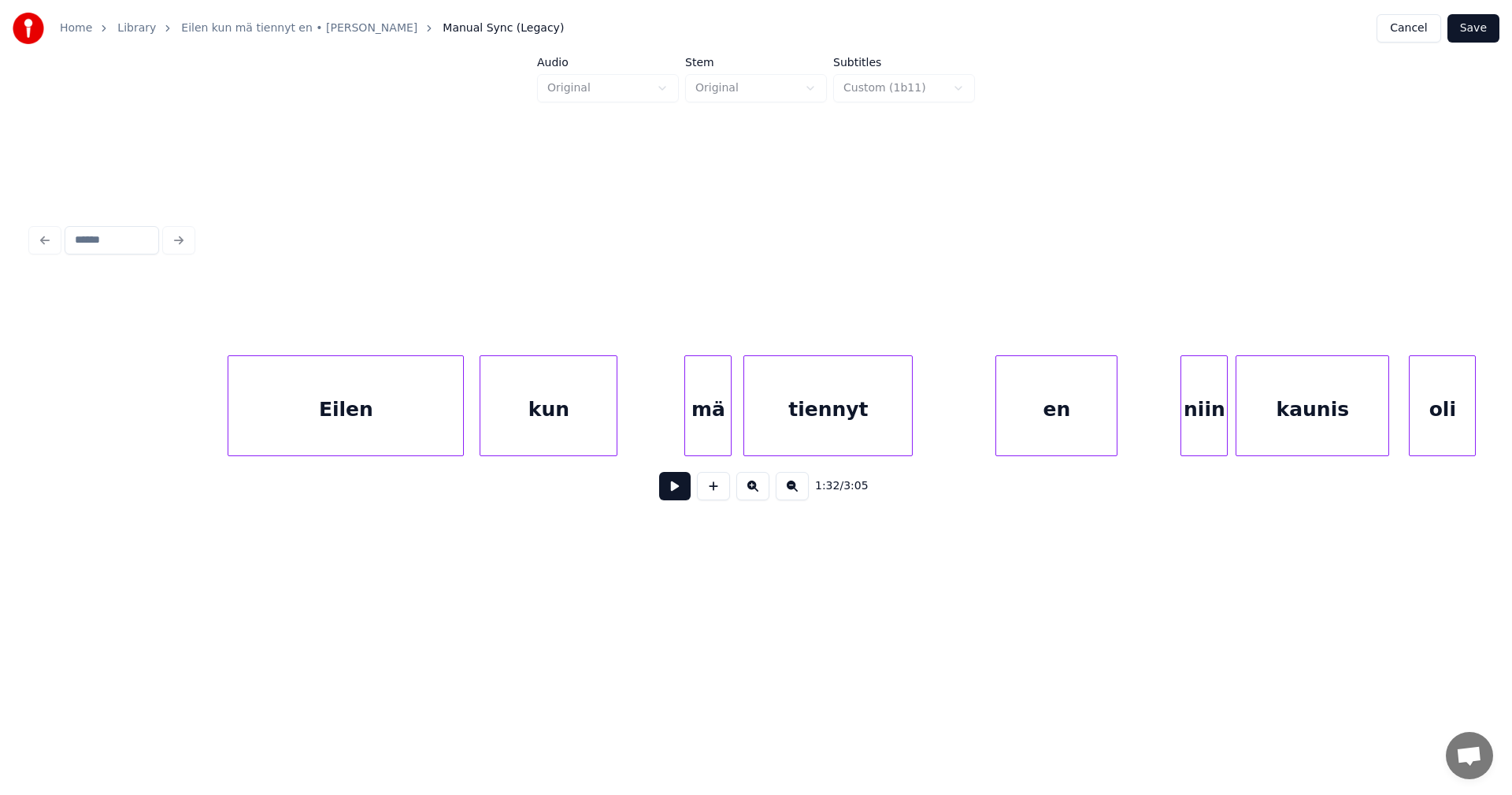
click at [420, 431] on div "Eilen" at bounding box center [345, 409] width 235 height 107
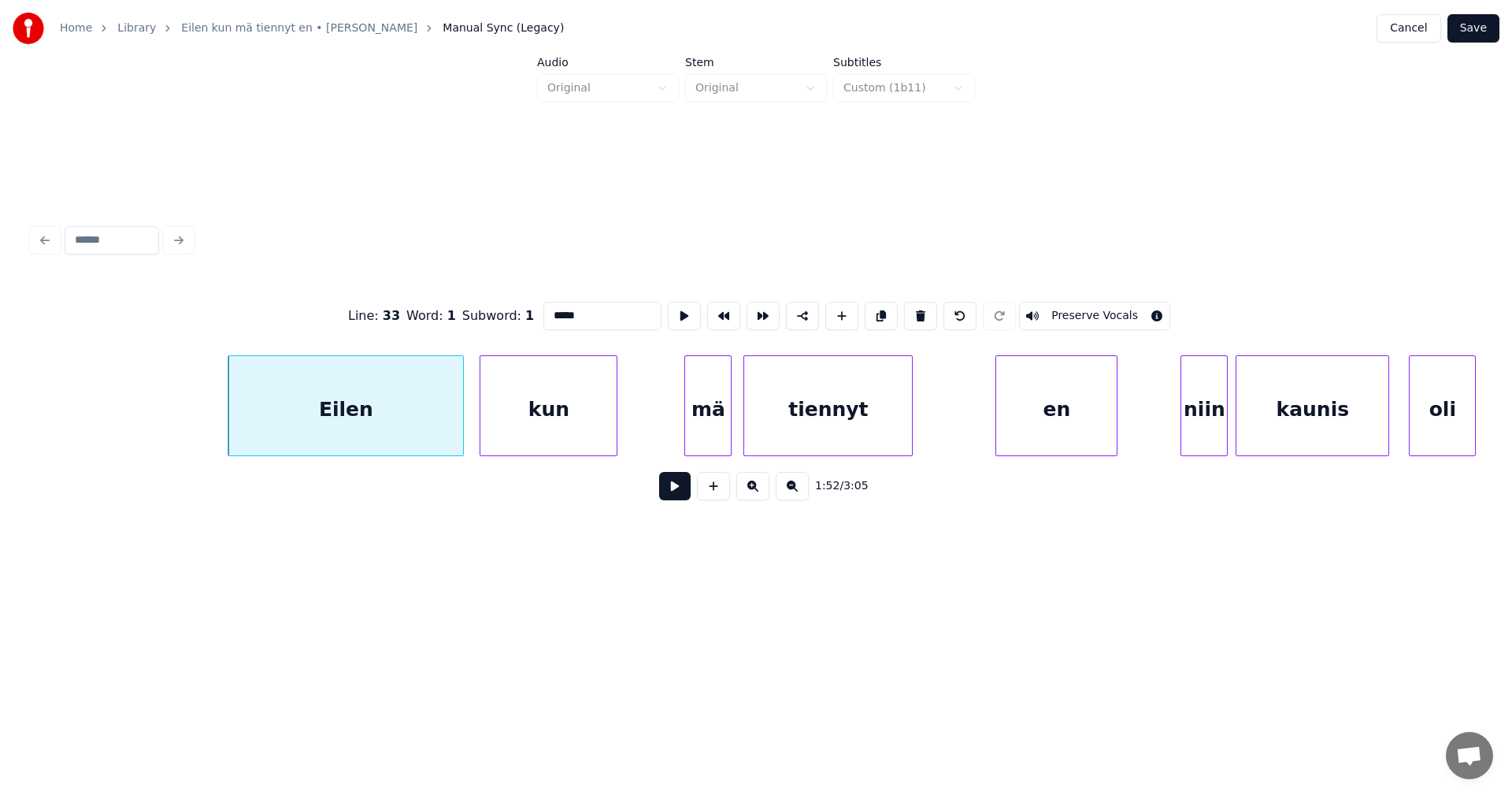
click at [677, 498] on button at bounding box center [675, 486] width 32 height 28
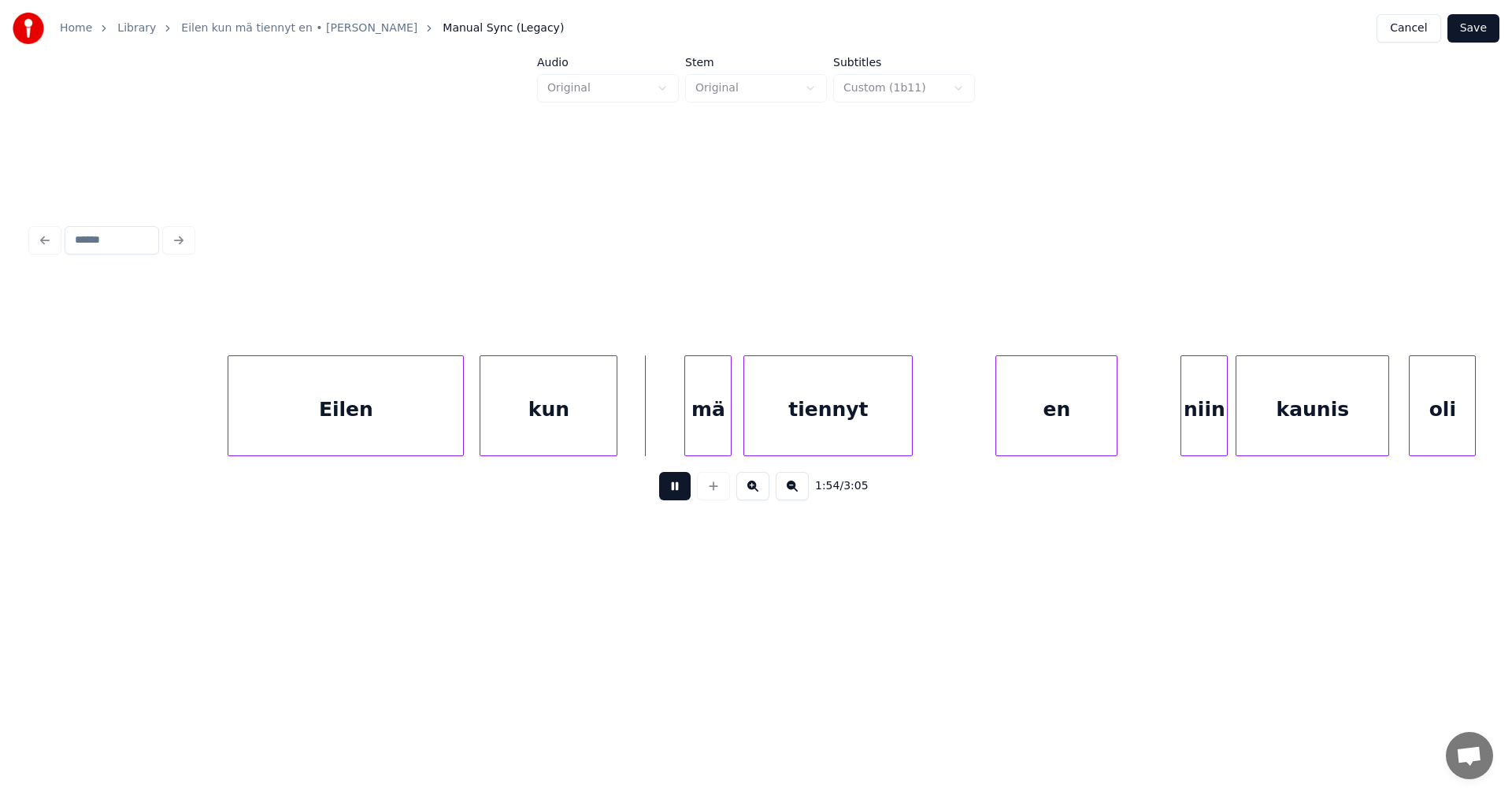
drag, startPoint x: 690, startPoint y: 493, endPoint x: 694, endPoint y: 481, distance: 12.6
click at [690, 491] on button at bounding box center [675, 486] width 32 height 28
click at [708, 430] on div "mä" at bounding box center [702, 409] width 46 height 107
click at [1016, 421] on div "en" at bounding box center [1049, 409] width 120 height 107
click at [1213, 419] on div "niin" at bounding box center [1198, 409] width 46 height 107
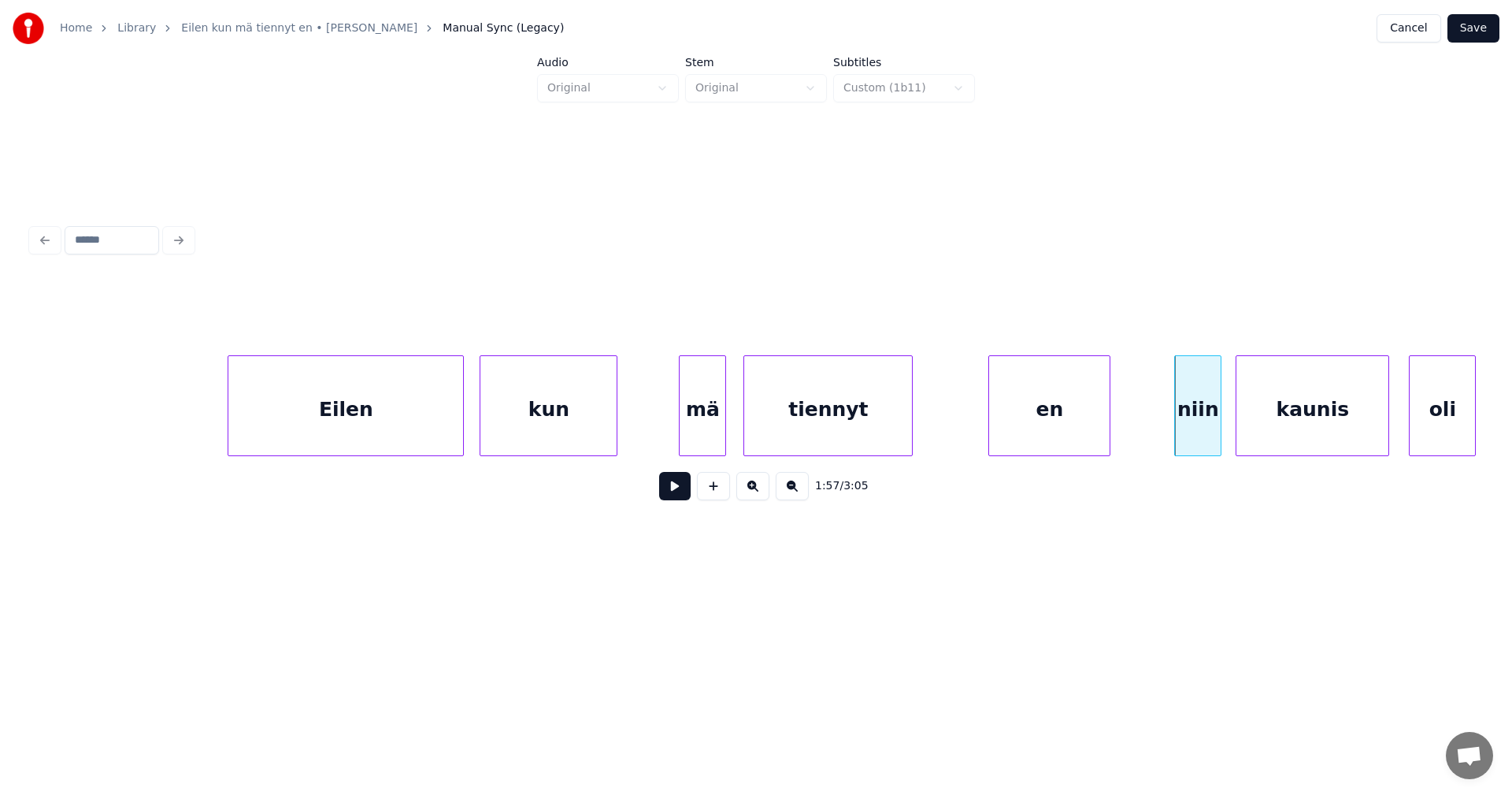
click at [846, 441] on div "tiennyt" at bounding box center [828, 409] width 168 height 107
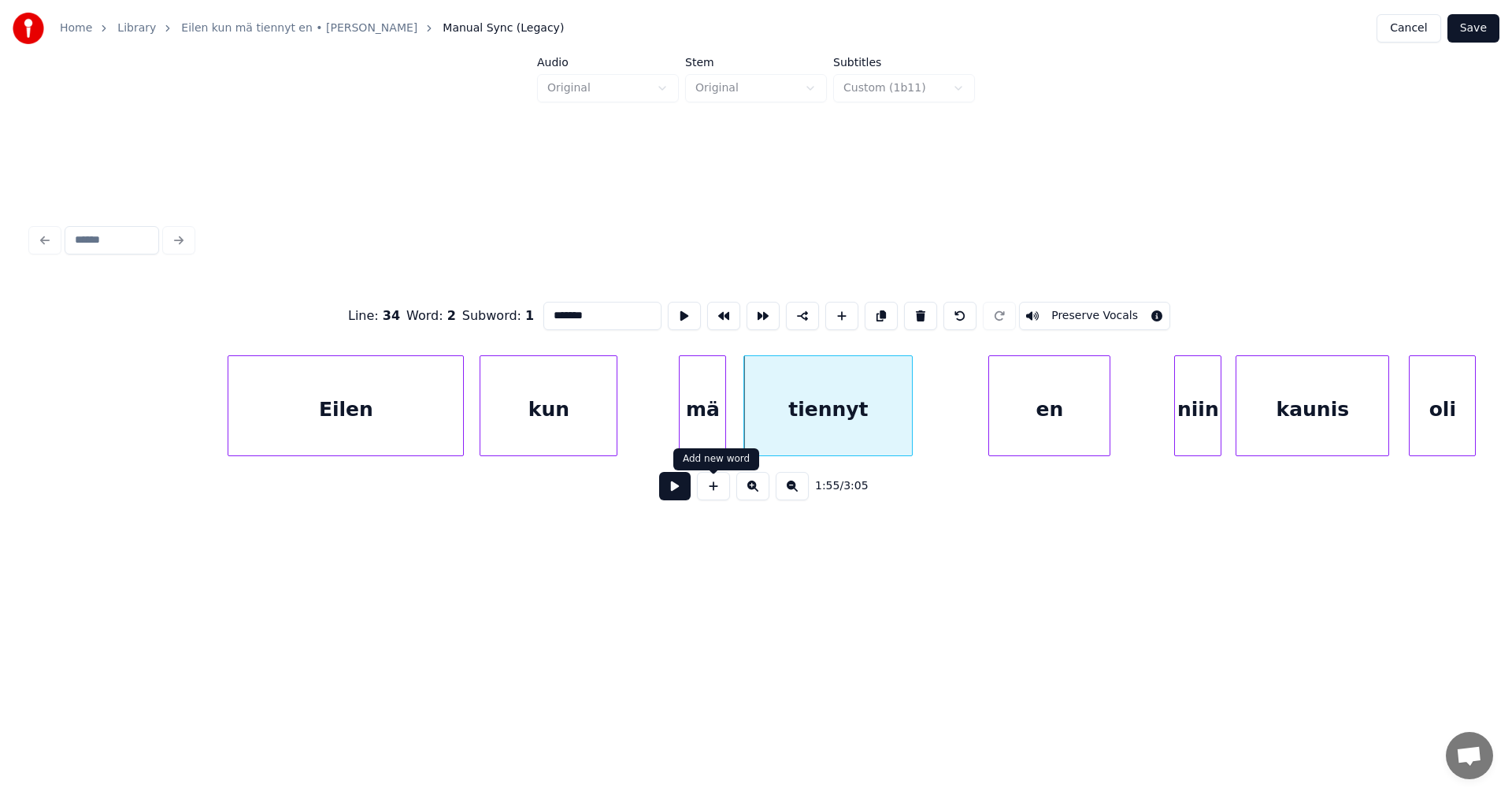
click at [683, 492] on button at bounding box center [675, 486] width 32 height 28
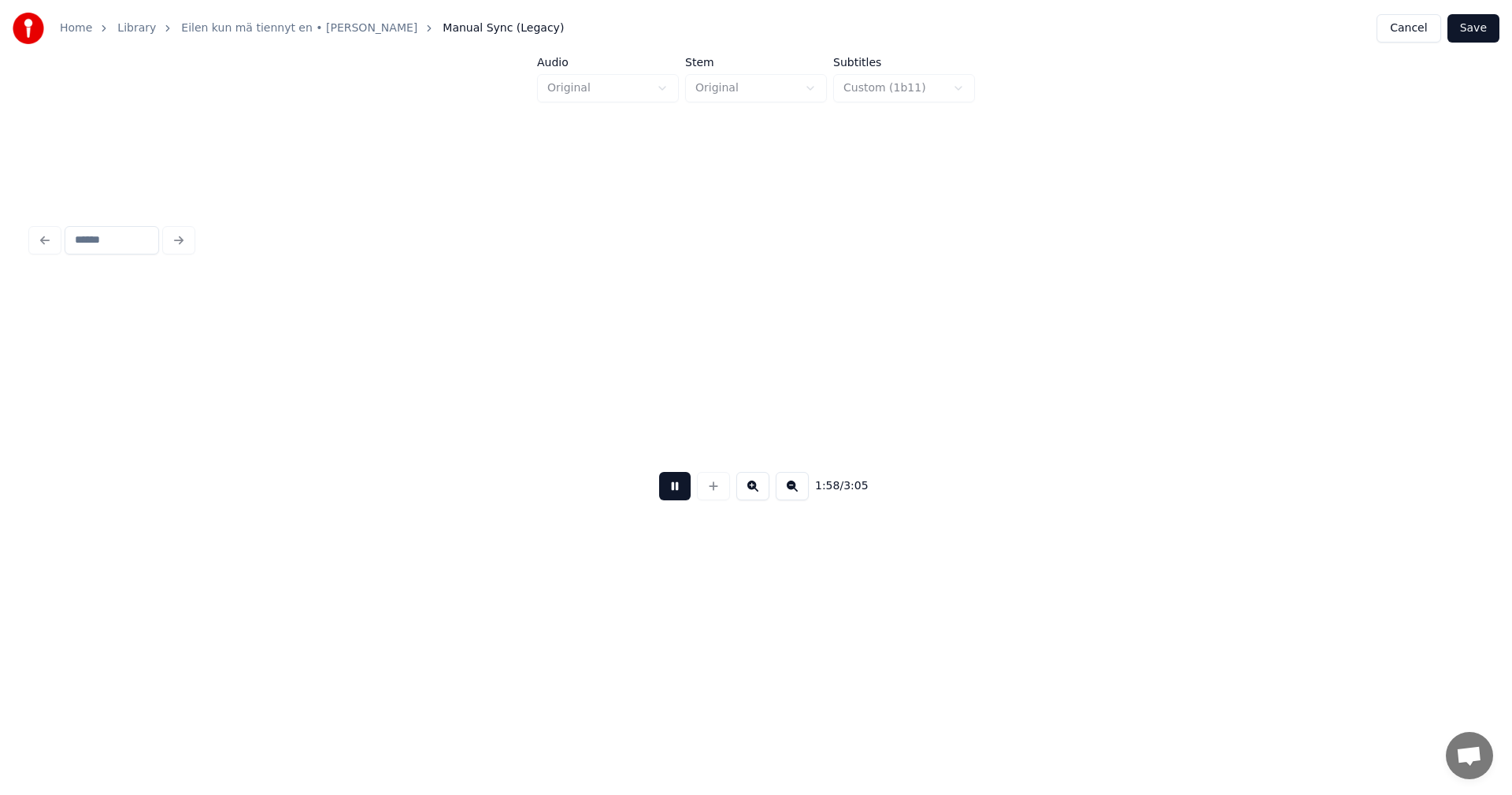
scroll to position [0, 23400]
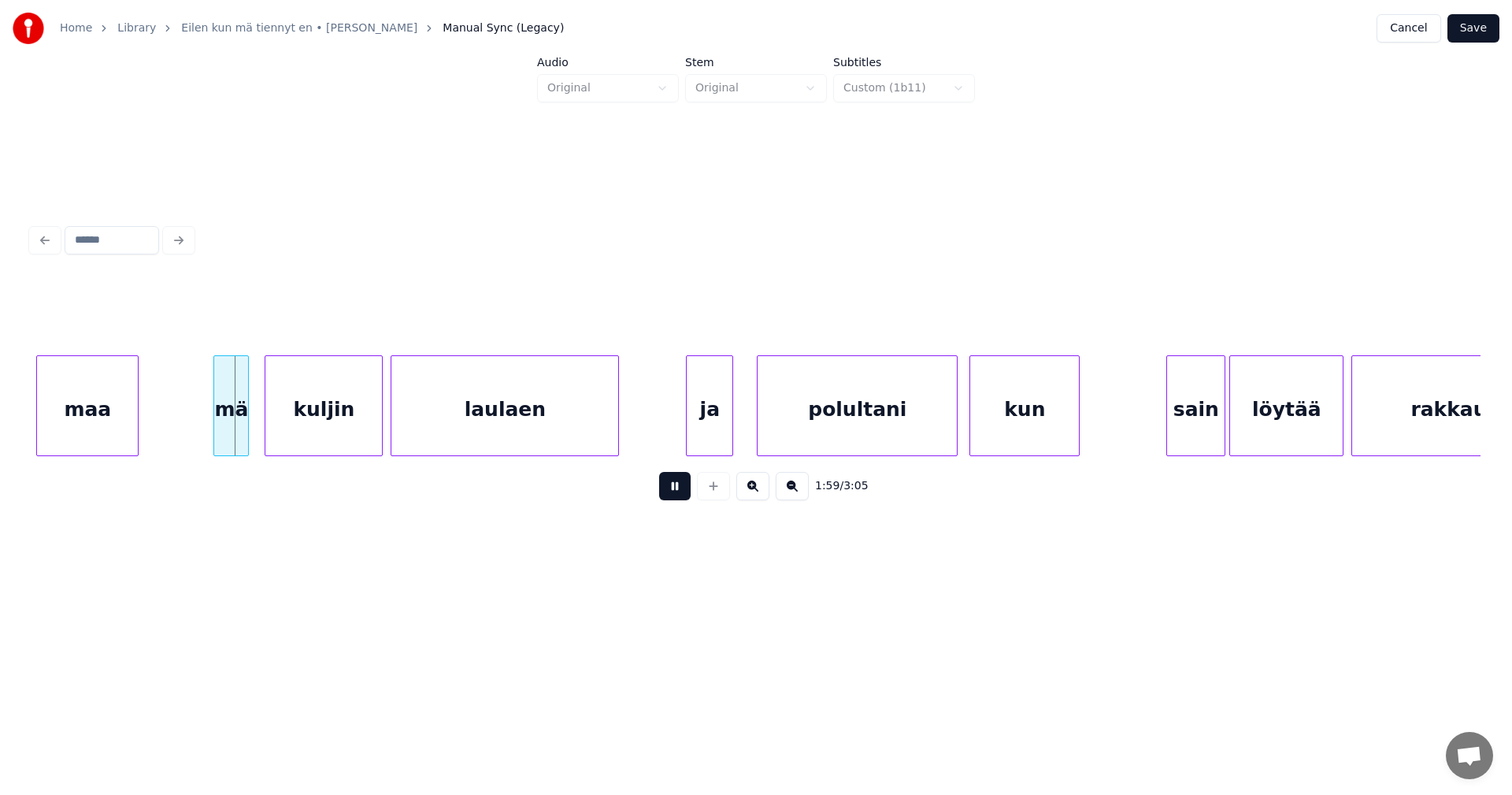
click at [683, 492] on button at bounding box center [675, 486] width 32 height 28
click at [245, 424] on div at bounding box center [244, 405] width 5 height 99
click at [232, 426] on div "mä" at bounding box center [226, 409] width 32 height 107
click at [683, 499] on button at bounding box center [675, 486] width 32 height 28
click at [677, 497] on button at bounding box center [675, 486] width 32 height 28
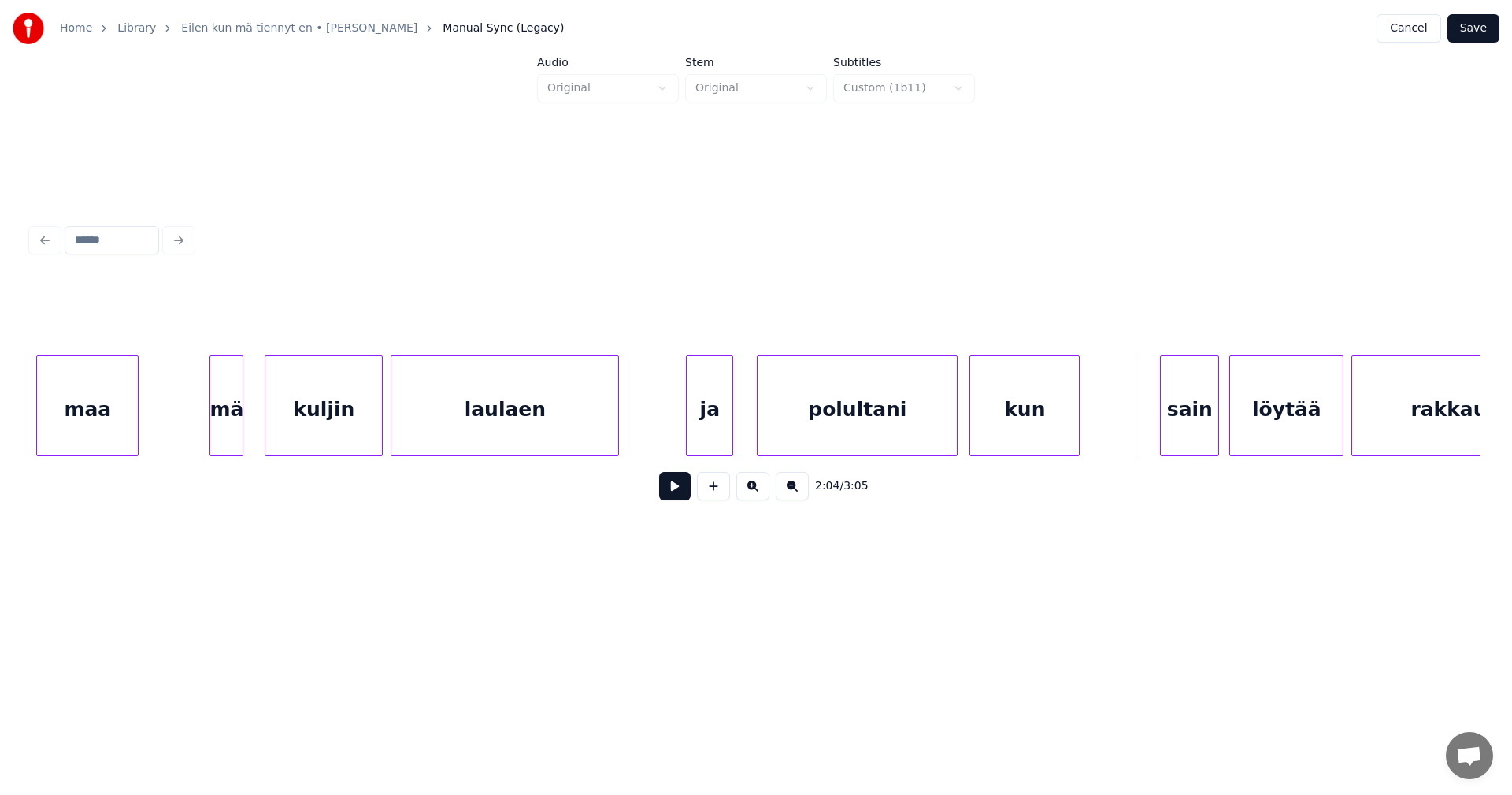
click at [1191, 427] on div "sain" at bounding box center [1189, 409] width 57 height 107
click at [687, 497] on button at bounding box center [675, 486] width 32 height 28
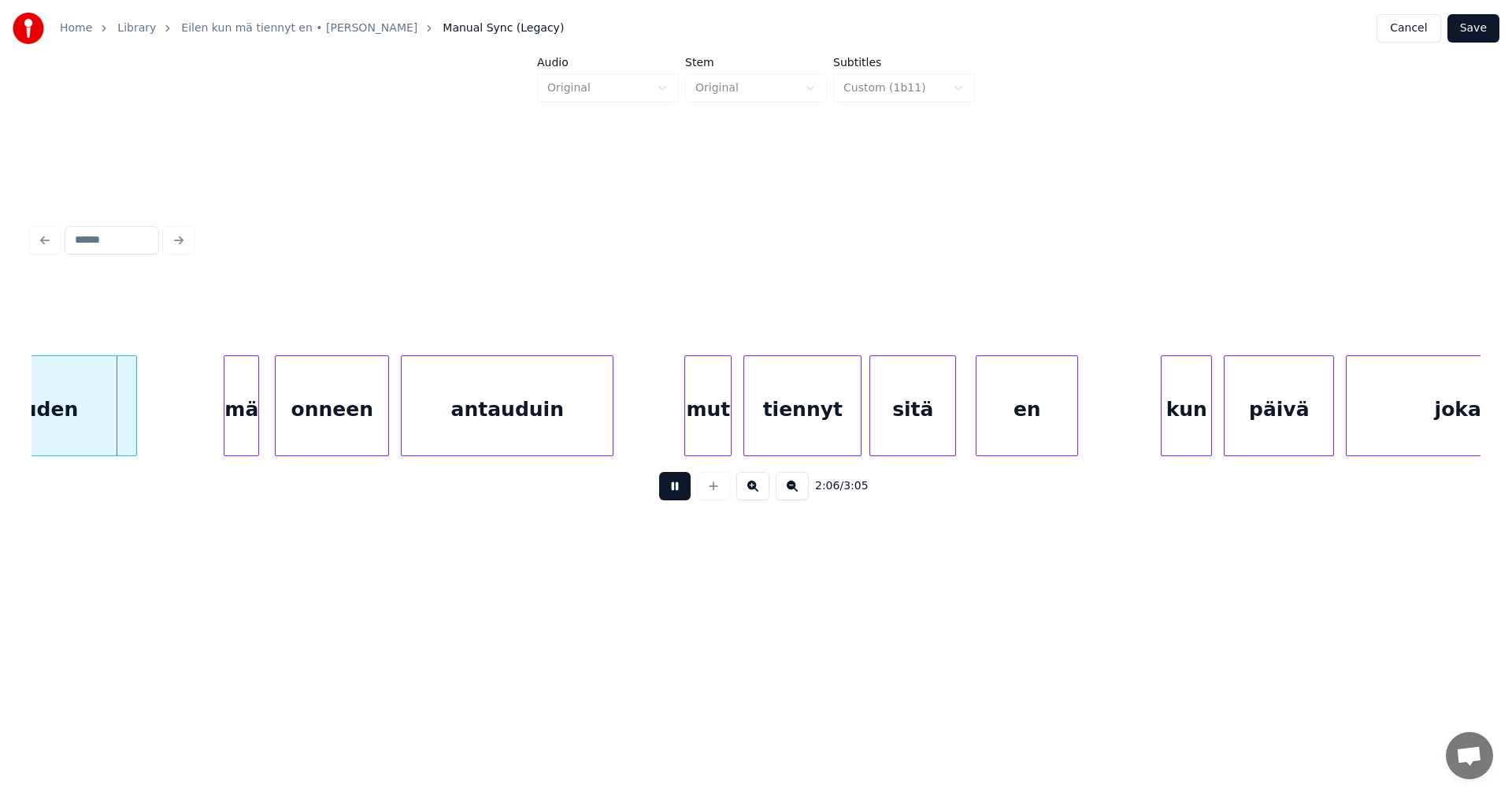
click at [685, 497] on button at bounding box center [675, 486] width 32 height 28
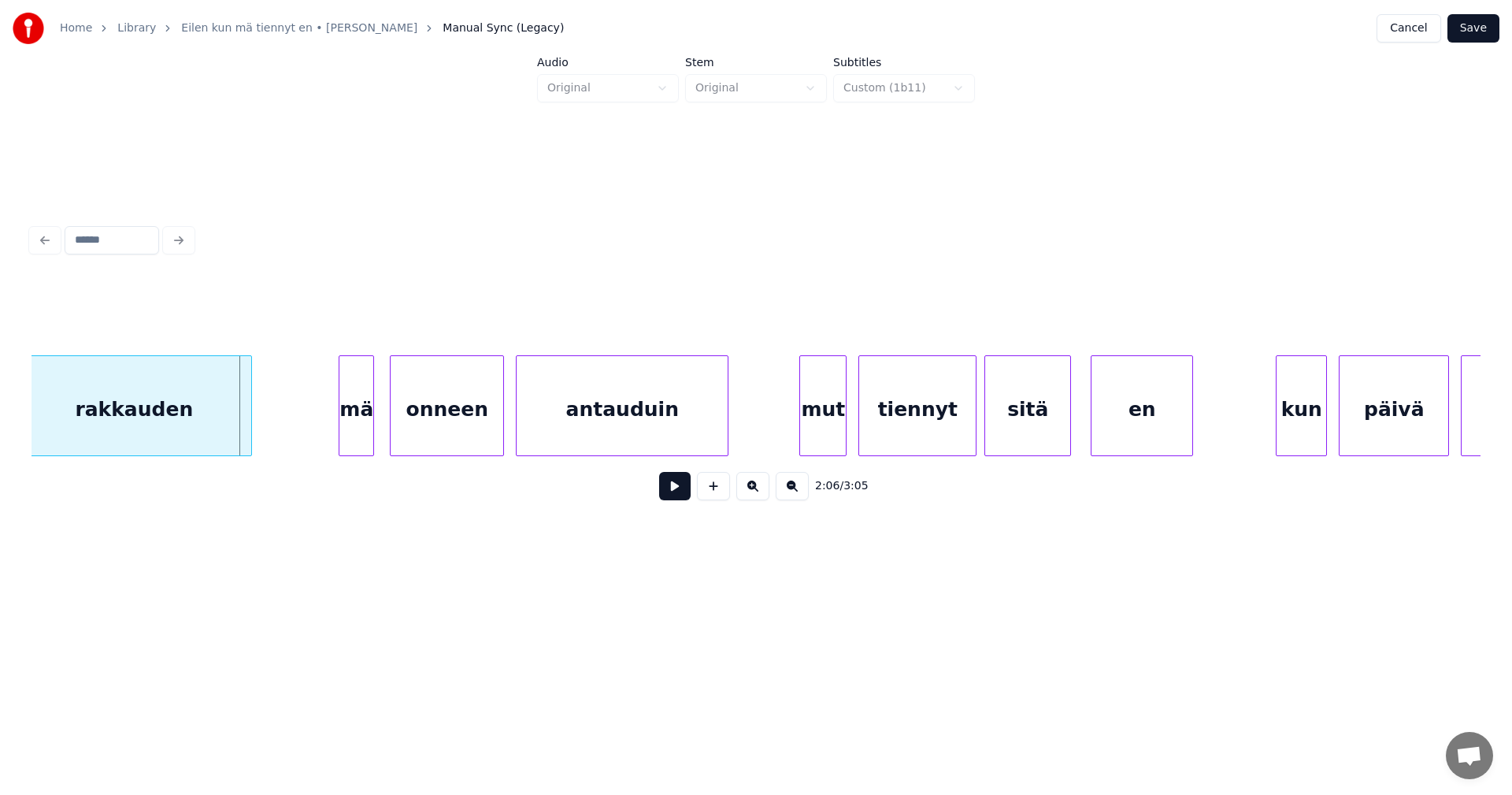
scroll to position [0, 24693]
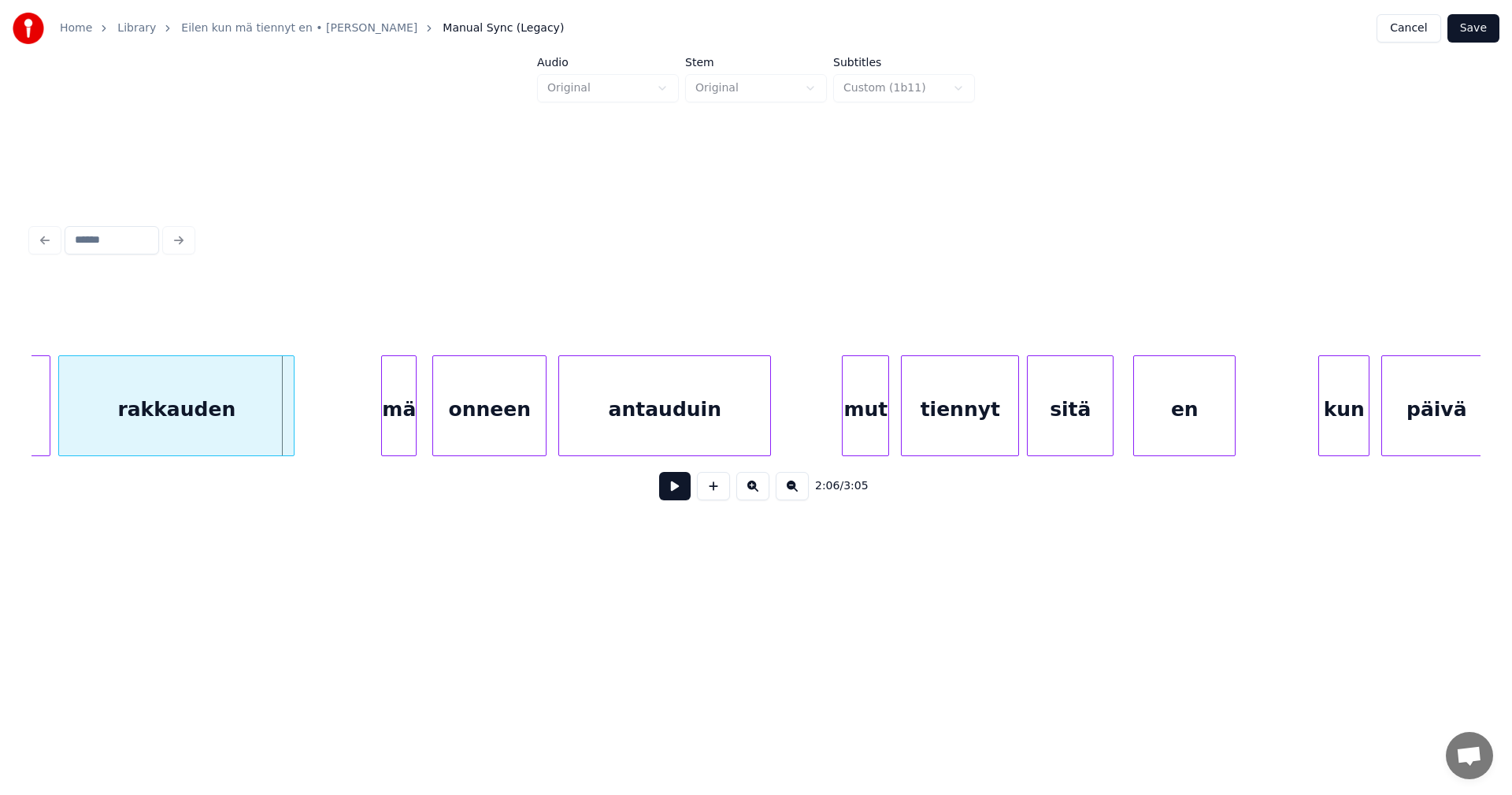
click at [167, 404] on div "rakkauden" at bounding box center [176, 409] width 235 height 107
click at [674, 494] on button at bounding box center [675, 486] width 32 height 28
drag, startPoint x: 674, startPoint y: 494, endPoint x: 625, endPoint y: 493, distance: 49.0
click at [673, 494] on button at bounding box center [675, 486] width 32 height 28
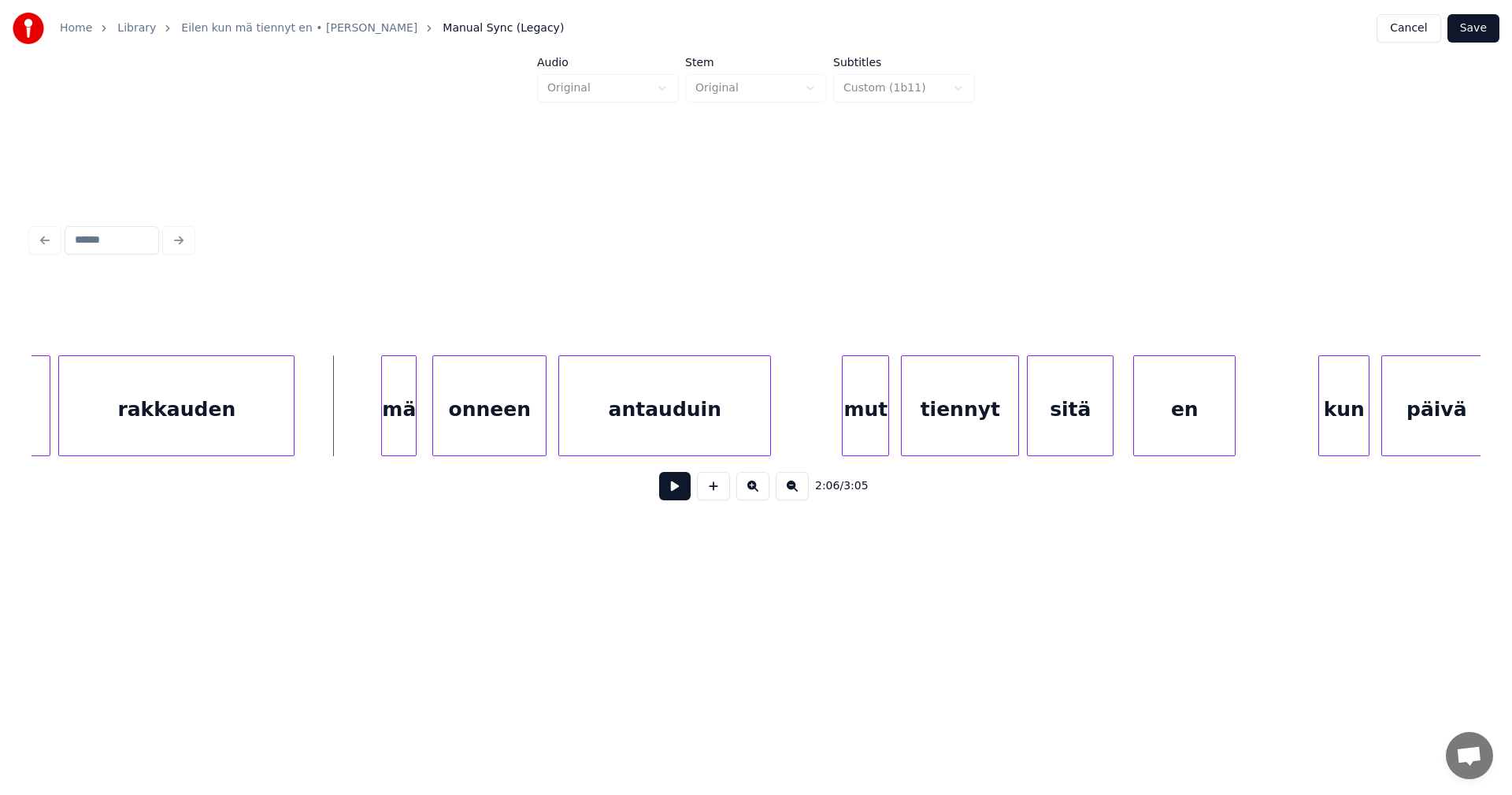
click at [393, 424] on div "mä" at bounding box center [399, 409] width 34 height 107
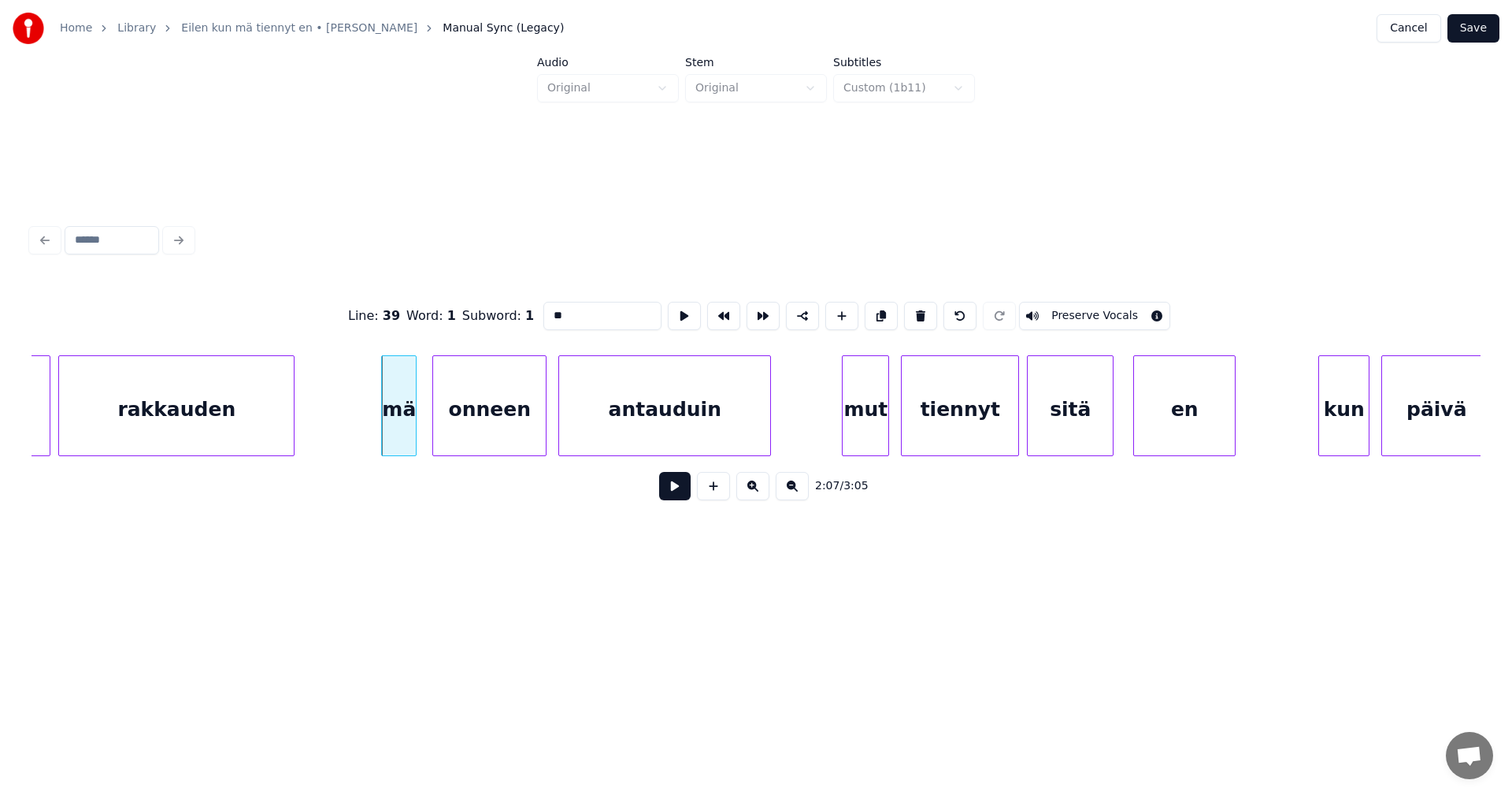
click at [393, 424] on div "mä" at bounding box center [399, 409] width 34 height 107
click at [385, 429] on div "mä" at bounding box center [389, 409] width 34 height 107
click at [410, 426] on div at bounding box center [411, 405] width 5 height 99
click at [482, 430] on div "onneen" at bounding box center [483, 409] width 113 height 107
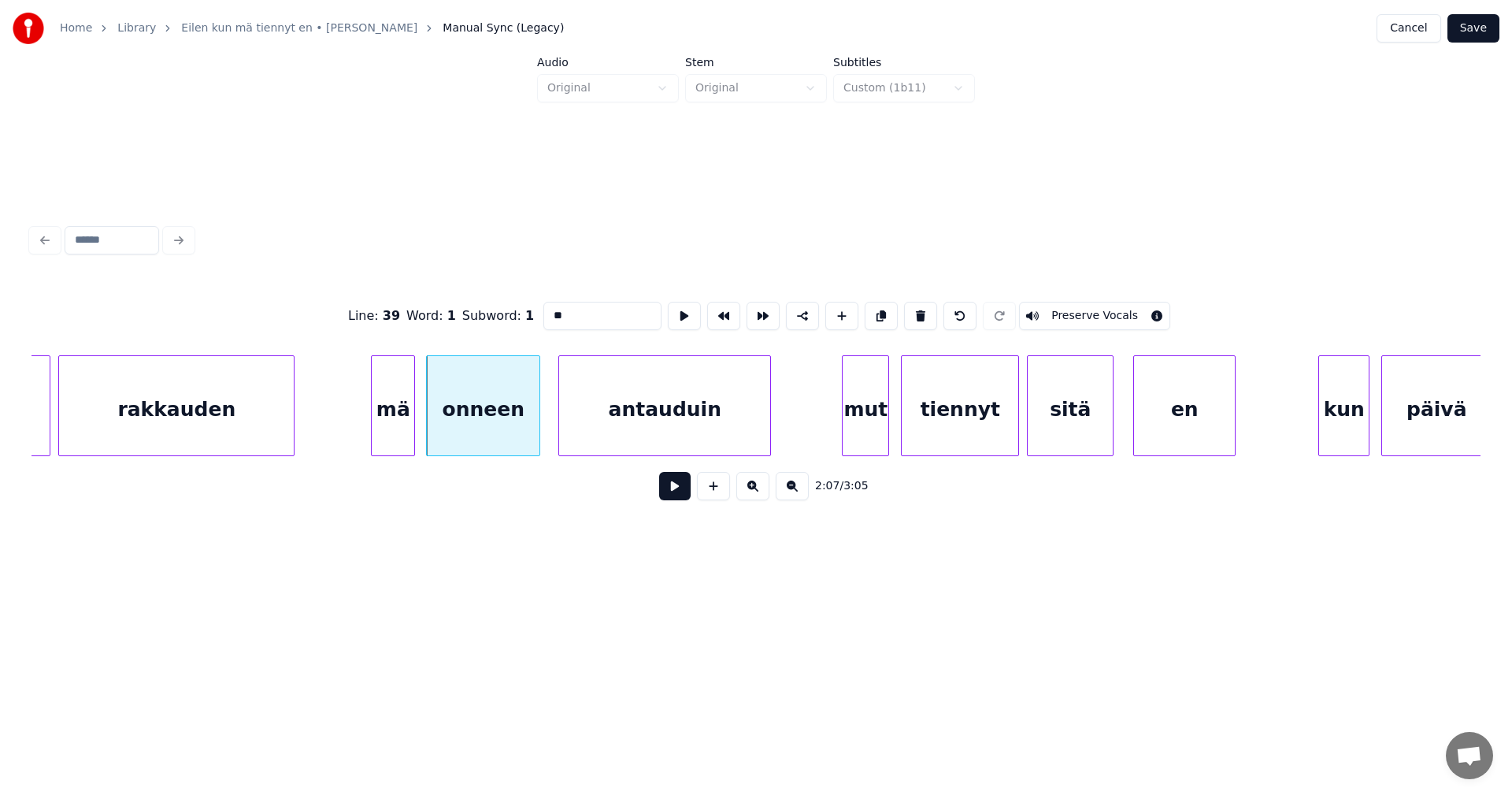
click at [678, 500] on button at bounding box center [675, 486] width 32 height 28
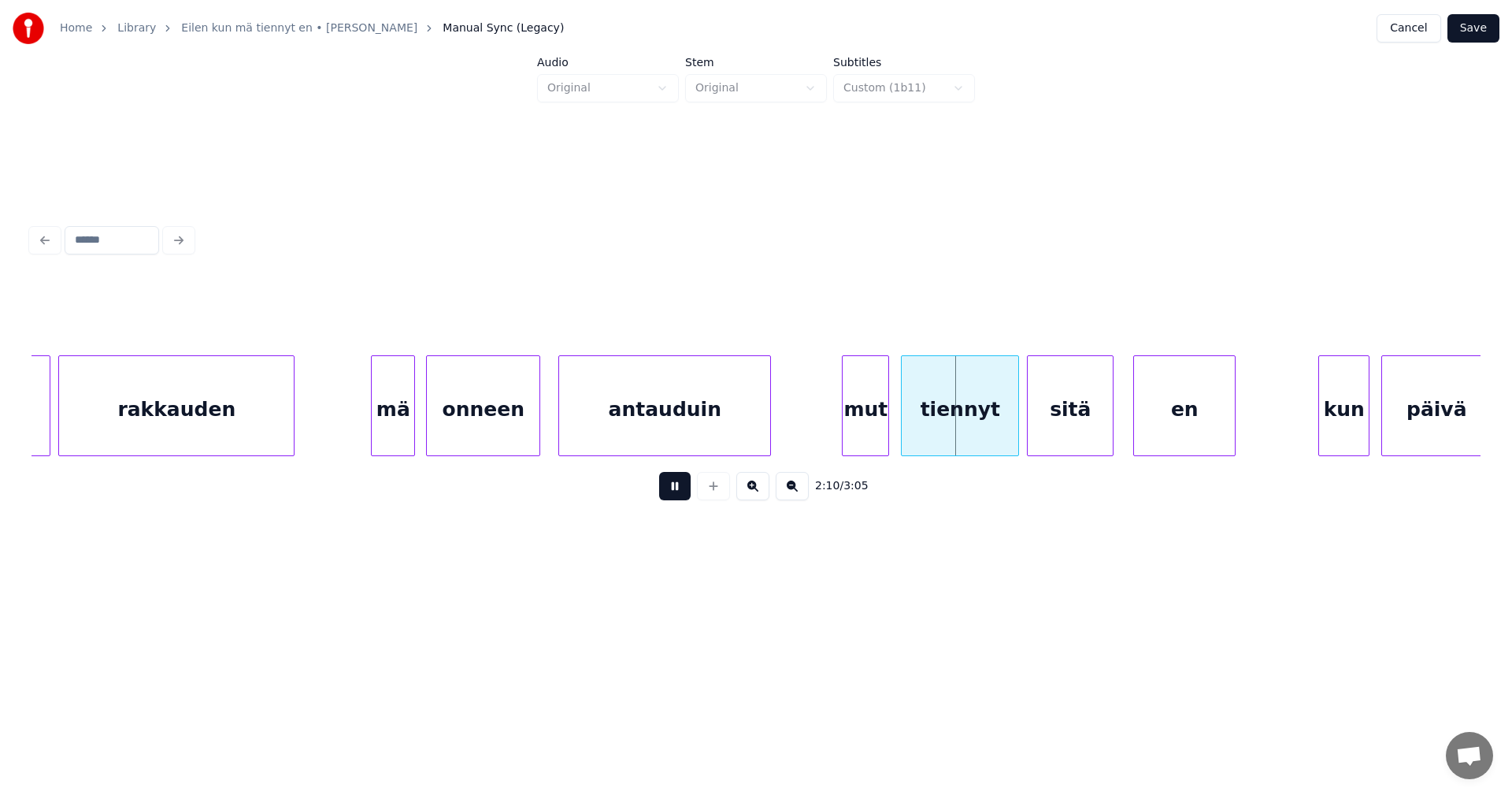
click at [679, 500] on button at bounding box center [675, 486] width 32 height 28
click at [860, 424] on div "mut" at bounding box center [864, 409] width 46 height 107
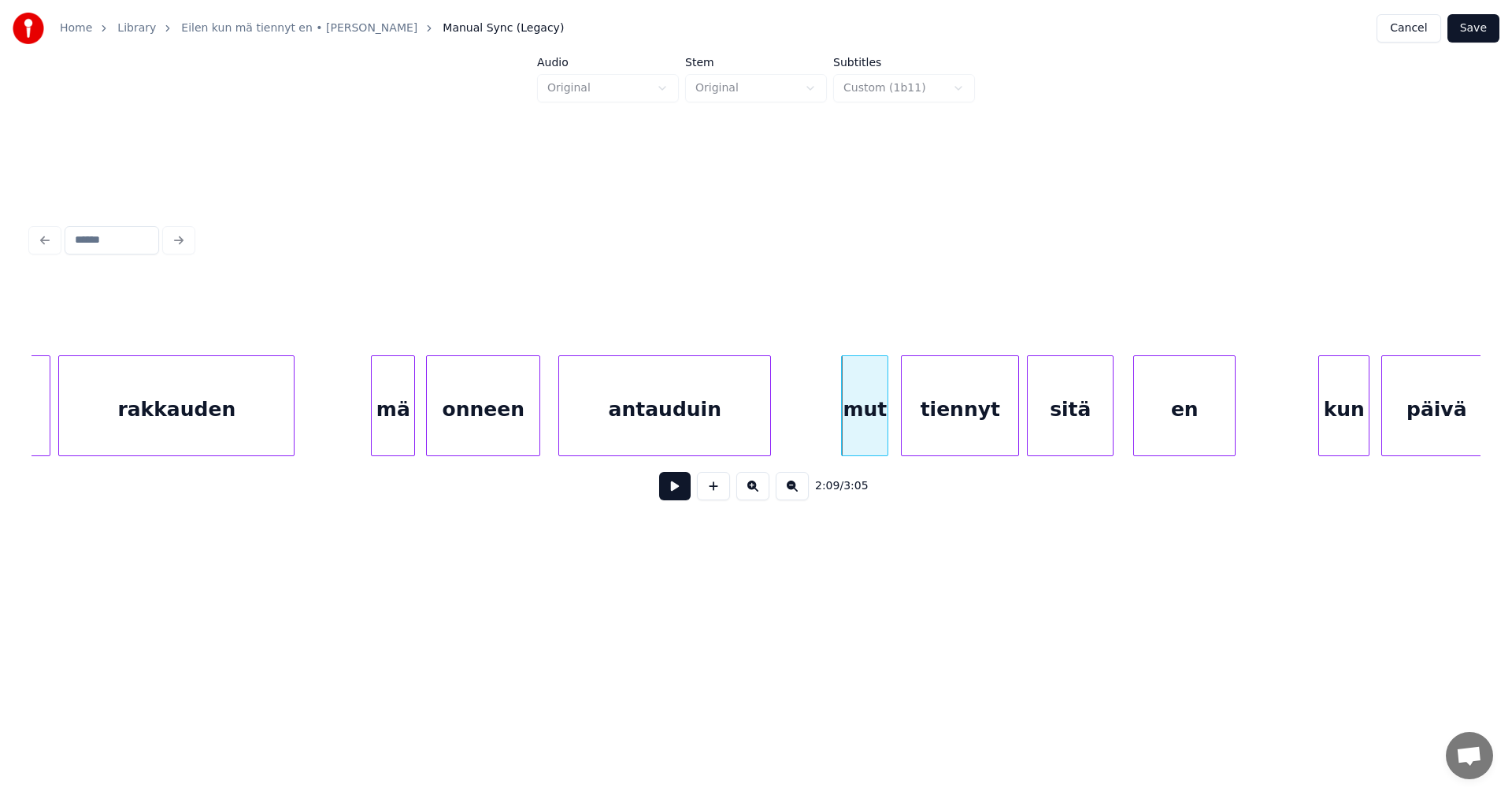
click at [668, 493] on button at bounding box center [675, 486] width 32 height 28
click at [674, 490] on button at bounding box center [675, 486] width 32 height 28
click at [956, 428] on div "tiennyt" at bounding box center [960, 409] width 116 height 107
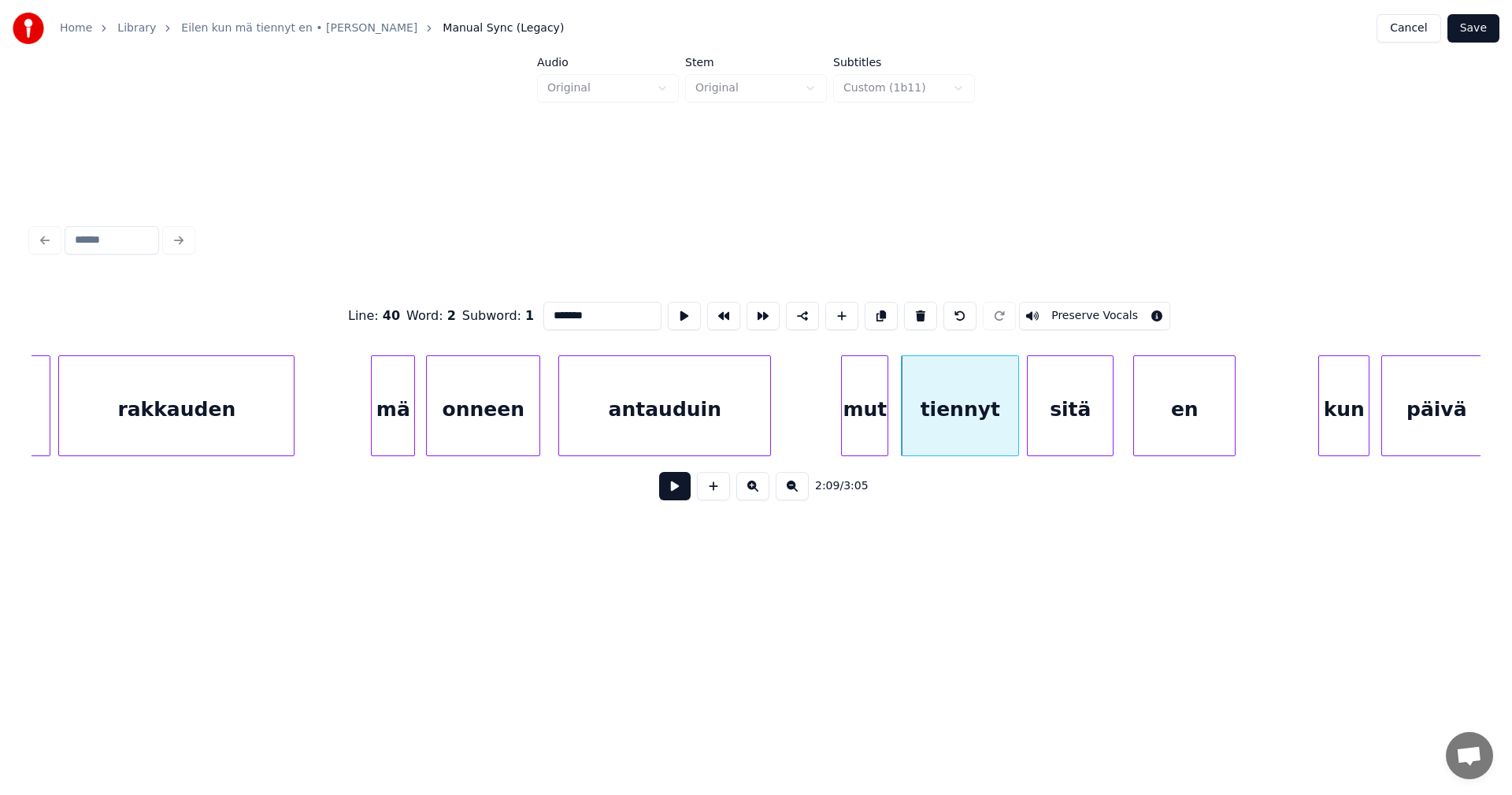
click at [686, 497] on button at bounding box center [675, 486] width 32 height 28
click at [685, 497] on button at bounding box center [675, 486] width 32 height 28
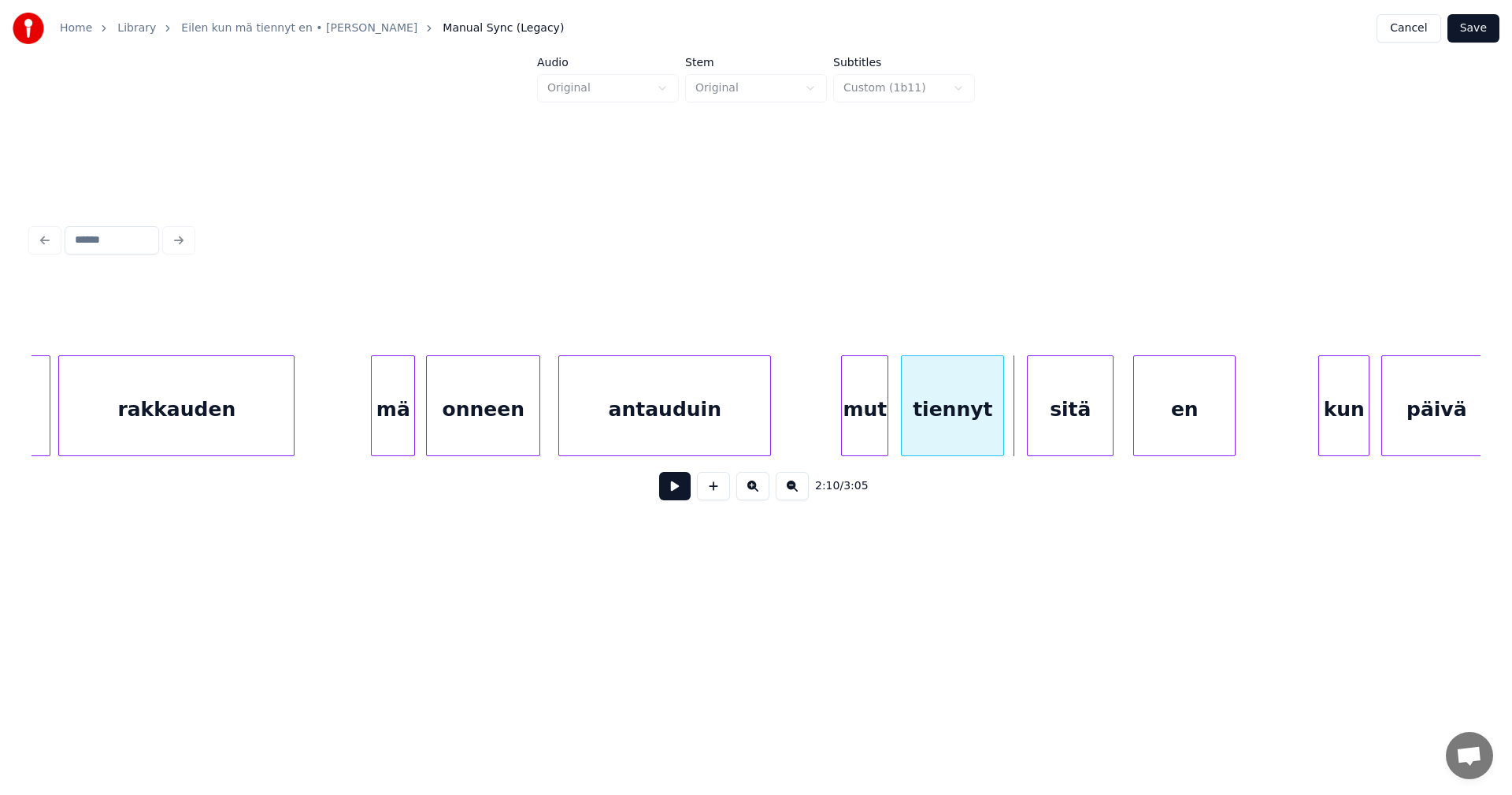
click at [1000, 435] on div at bounding box center [1000, 405] width 5 height 99
click at [1037, 427] on div "sitä" at bounding box center [1065, 409] width 85 height 107
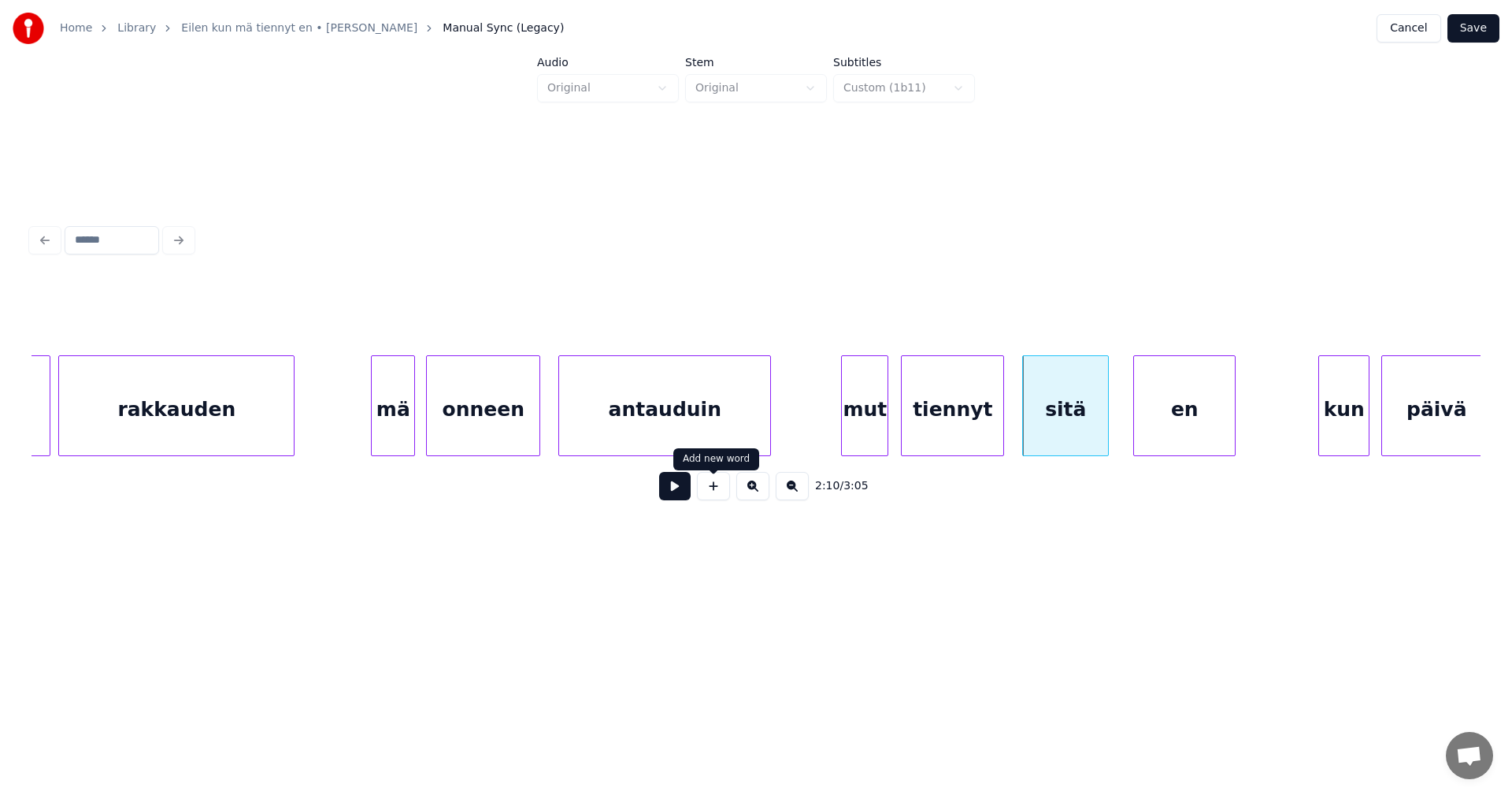
click at [674, 497] on button at bounding box center [675, 486] width 32 height 28
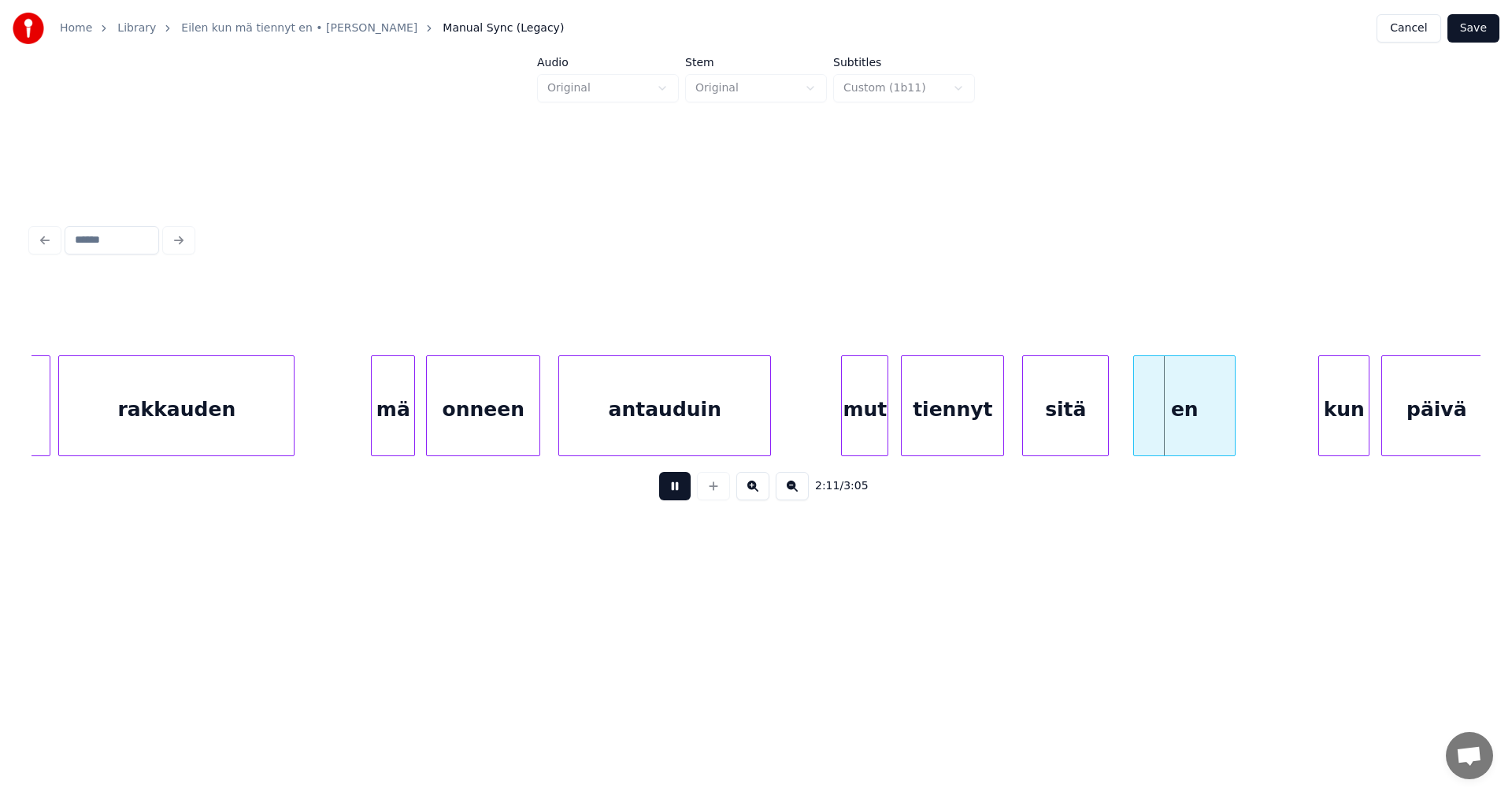
click at [674, 497] on button at bounding box center [675, 486] width 32 height 28
click at [1131, 421] on div at bounding box center [1131, 405] width 5 height 99
click at [680, 500] on button at bounding box center [675, 486] width 32 height 28
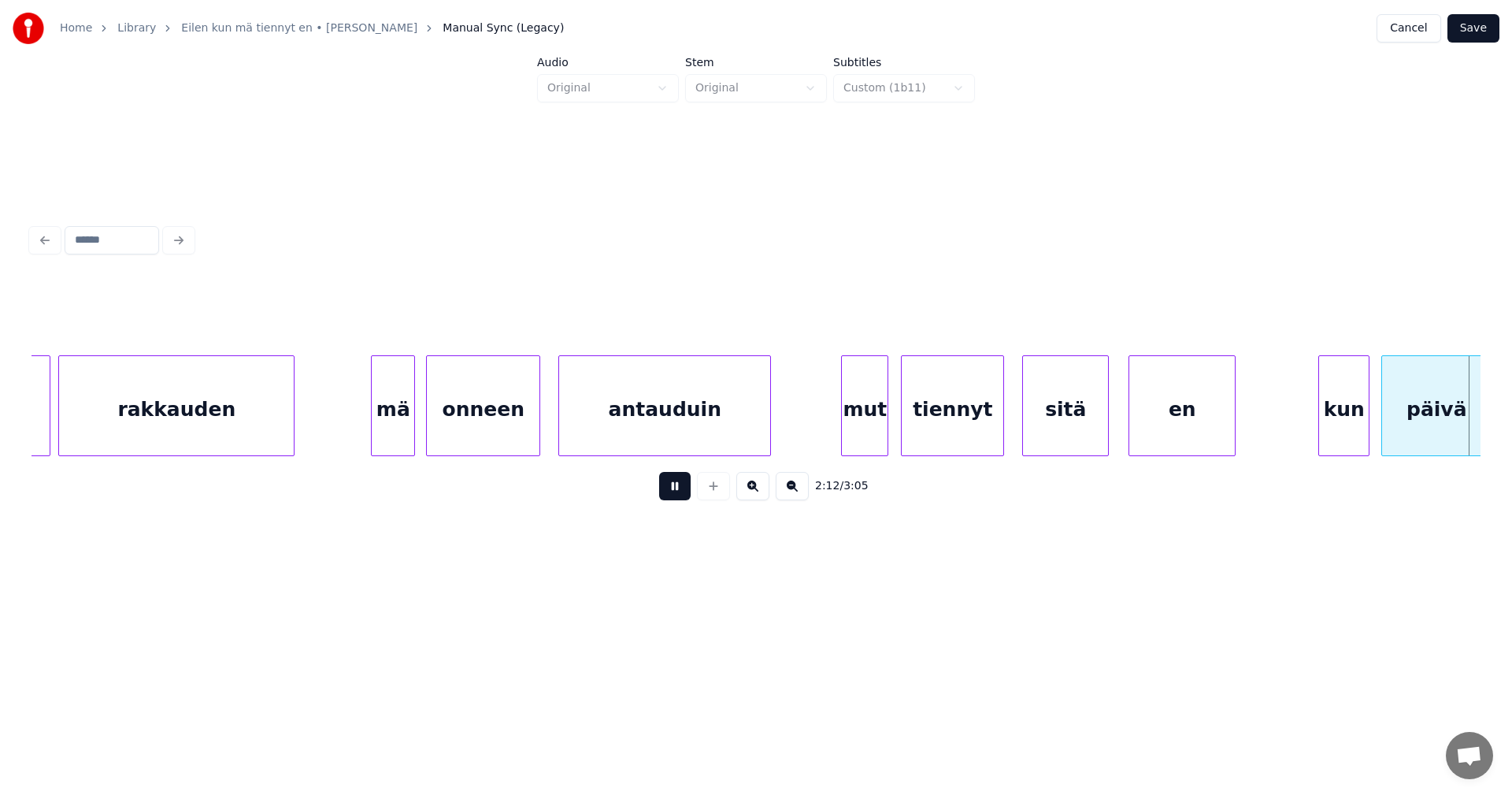
scroll to position [0, 26144]
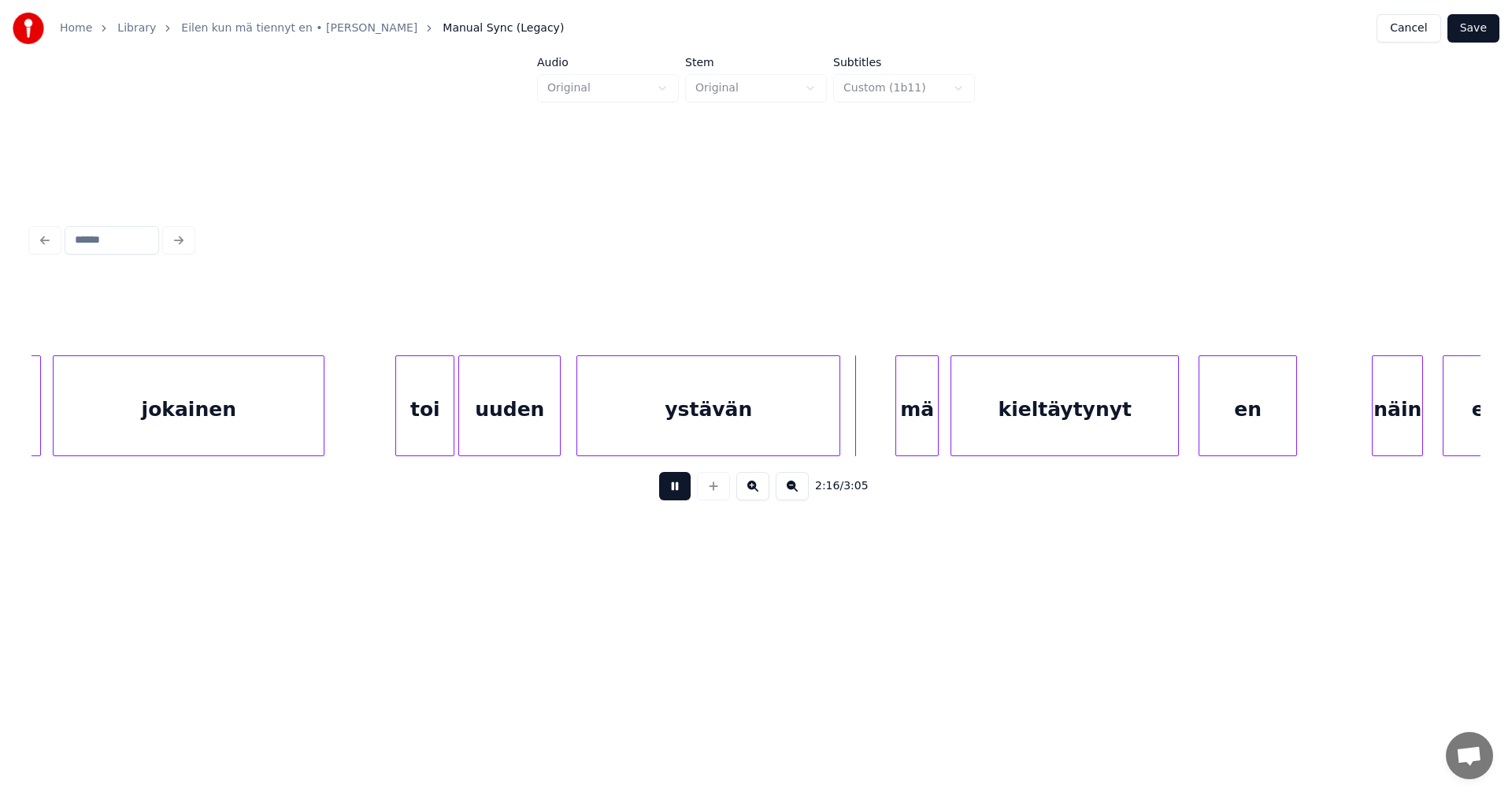
click at [680, 500] on button at bounding box center [675, 486] width 32 height 28
click at [908, 418] on div "mä" at bounding box center [909, 409] width 41 height 107
click at [680, 498] on button at bounding box center [675, 486] width 32 height 28
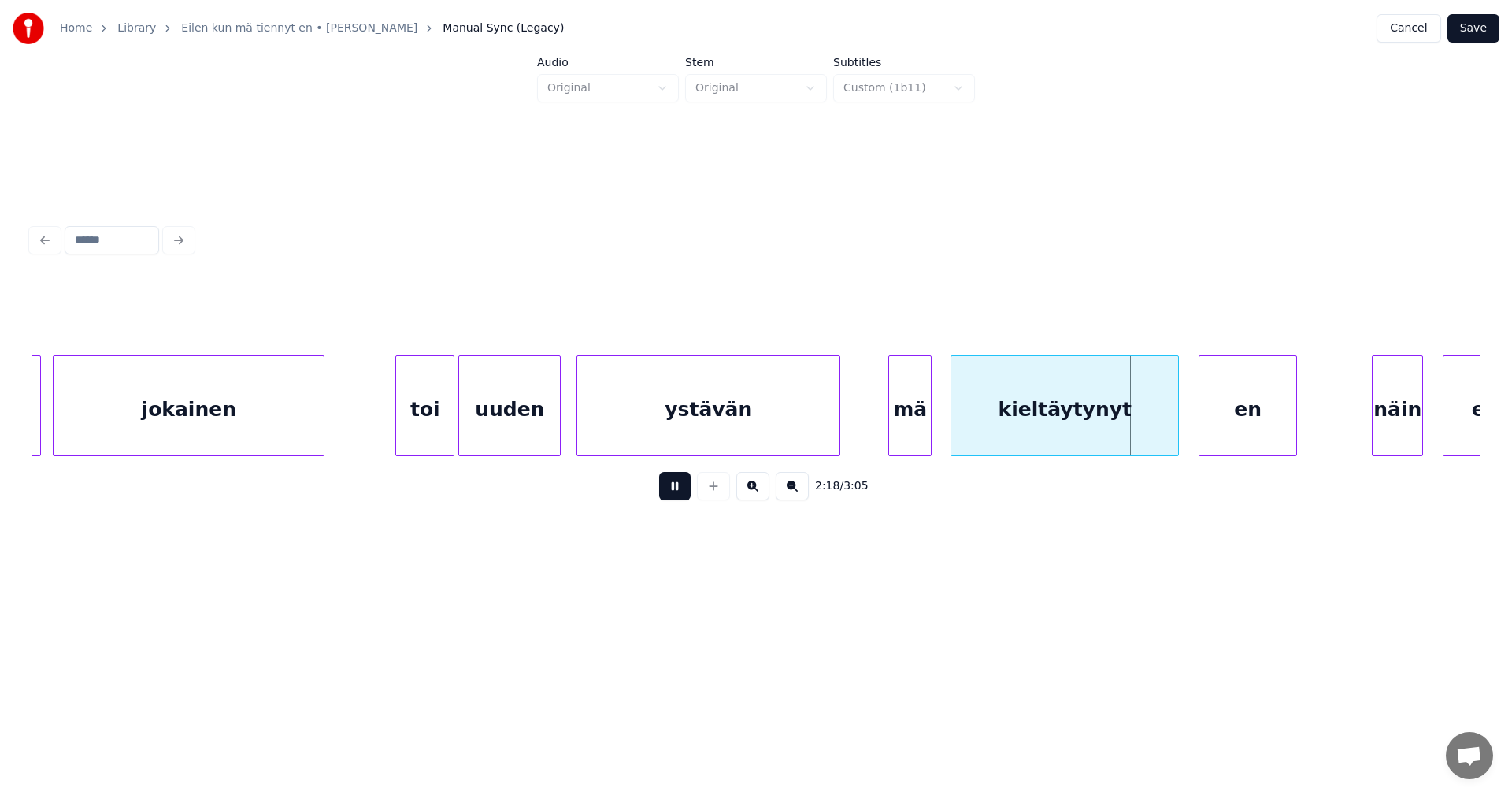
click at [680, 498] on button at bounding box center [675, 486] width 32 height 28
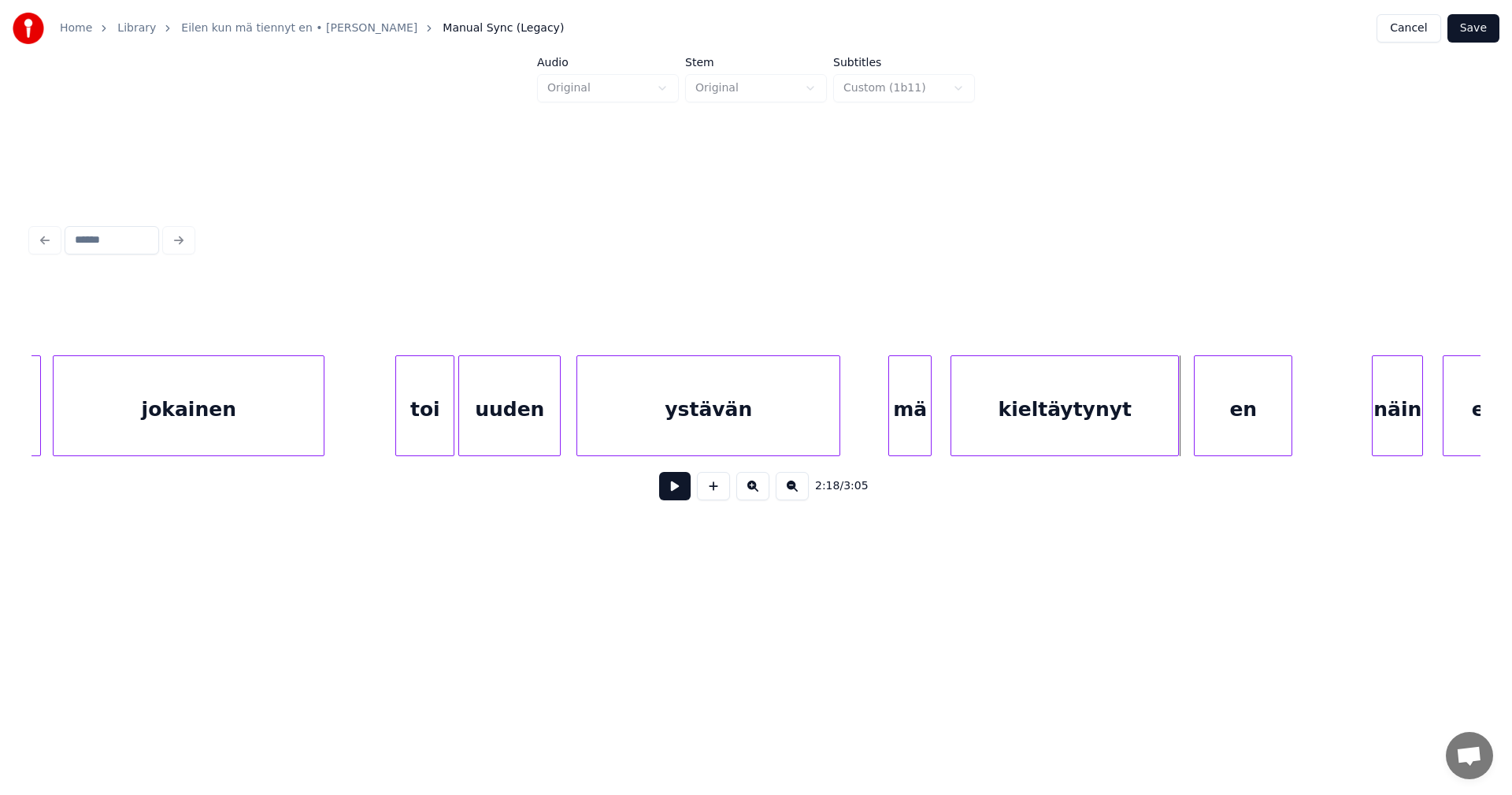
click at [1228, 437] on div "en" at bounding box center [1243, 409] width 97 height 107
click at [1377, 426] on div "näin" at bounding box center [1384, 409] width 50 height 107
click at [1256, 435] on div "en" at bounding box center [1243, 409] width 97 height 107
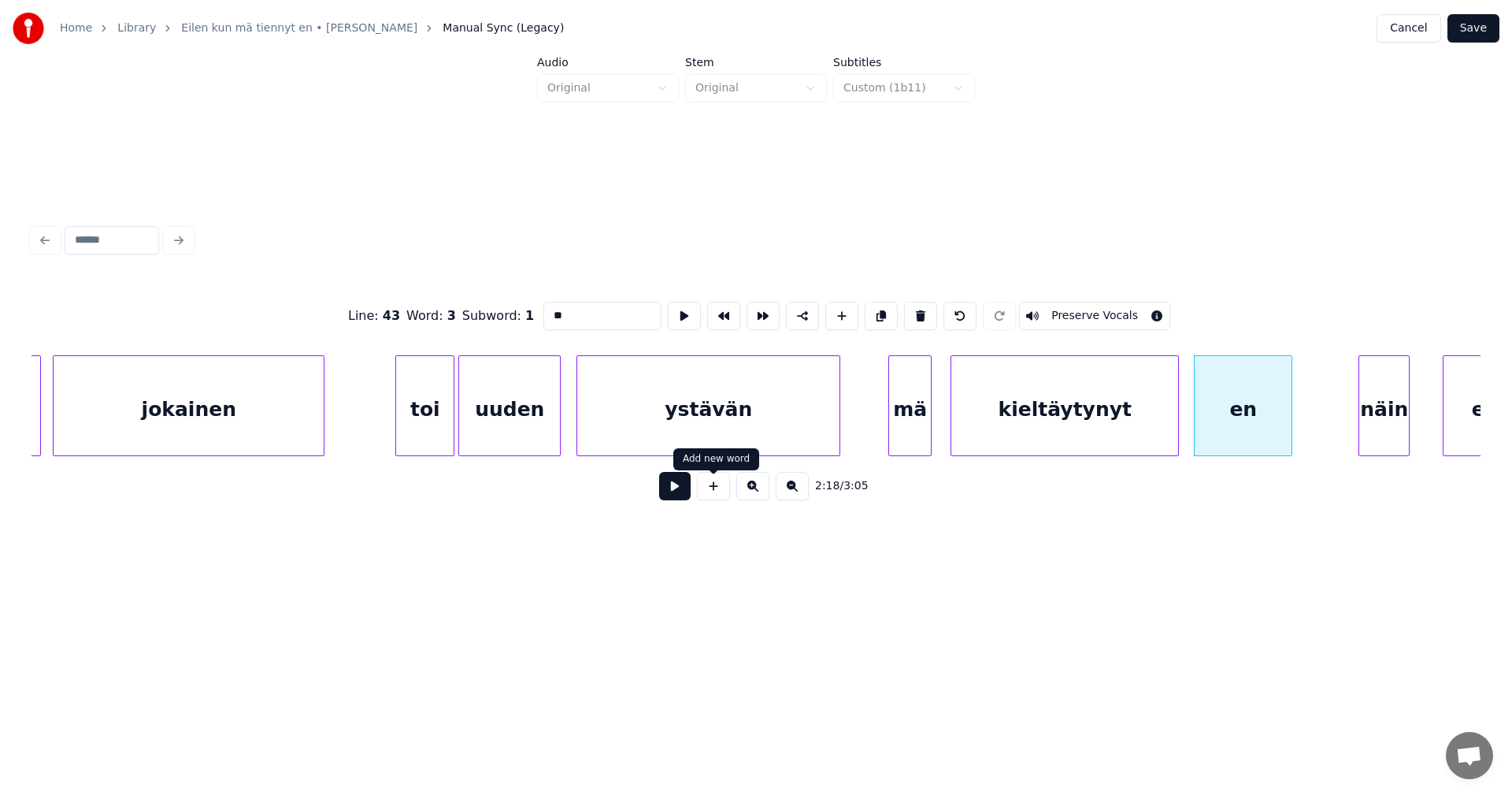
click at [664, 493] on button at bounding box center [675, 486] width 32 height 28
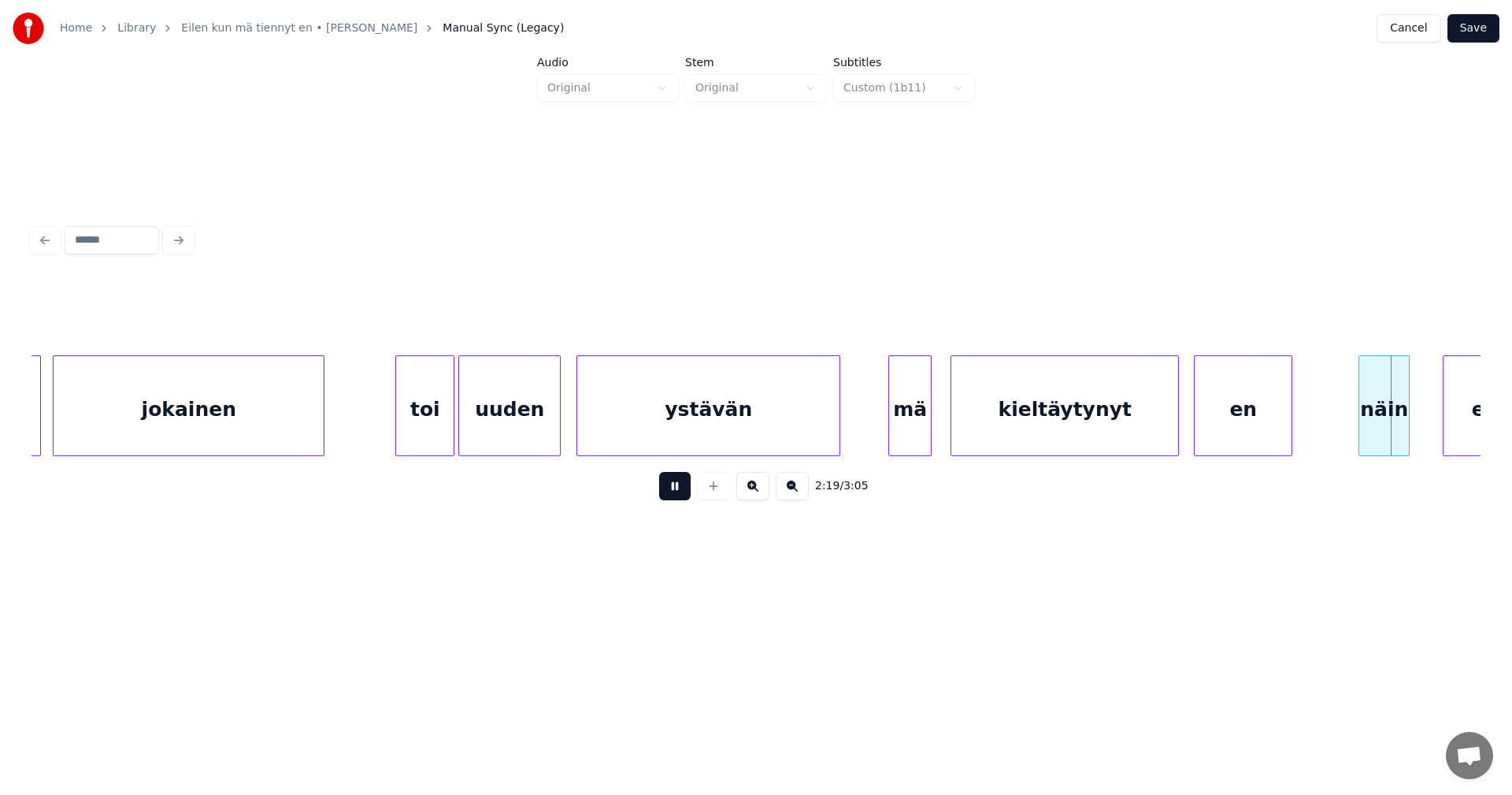
click at [674, 497] on button at bounding box center [675, 486] width 32 height 28
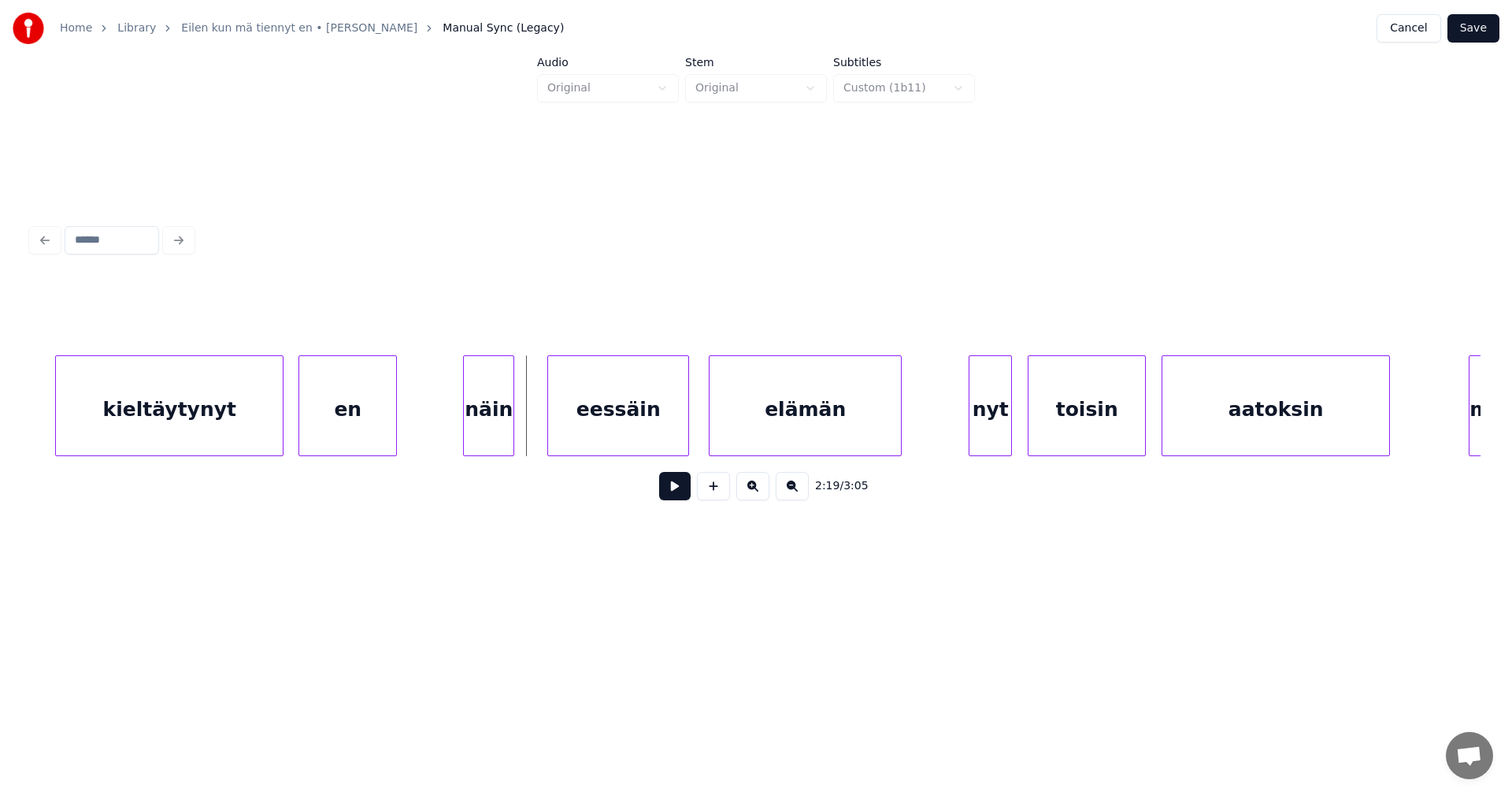
scroll to position [0, 27057]
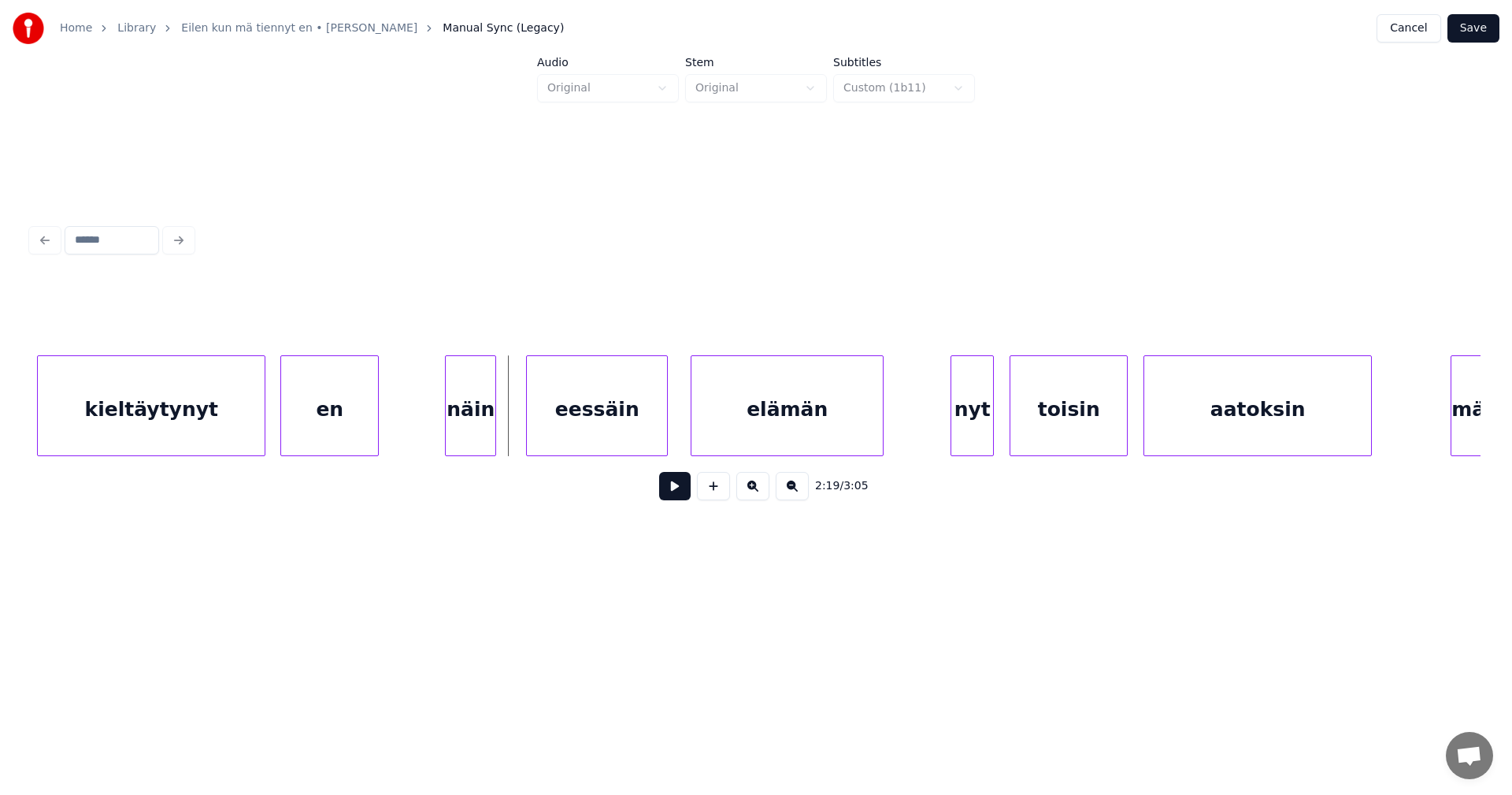
click at [633, 438] on div "eessäin" at bounding box center [596, 409] width 140 height 107
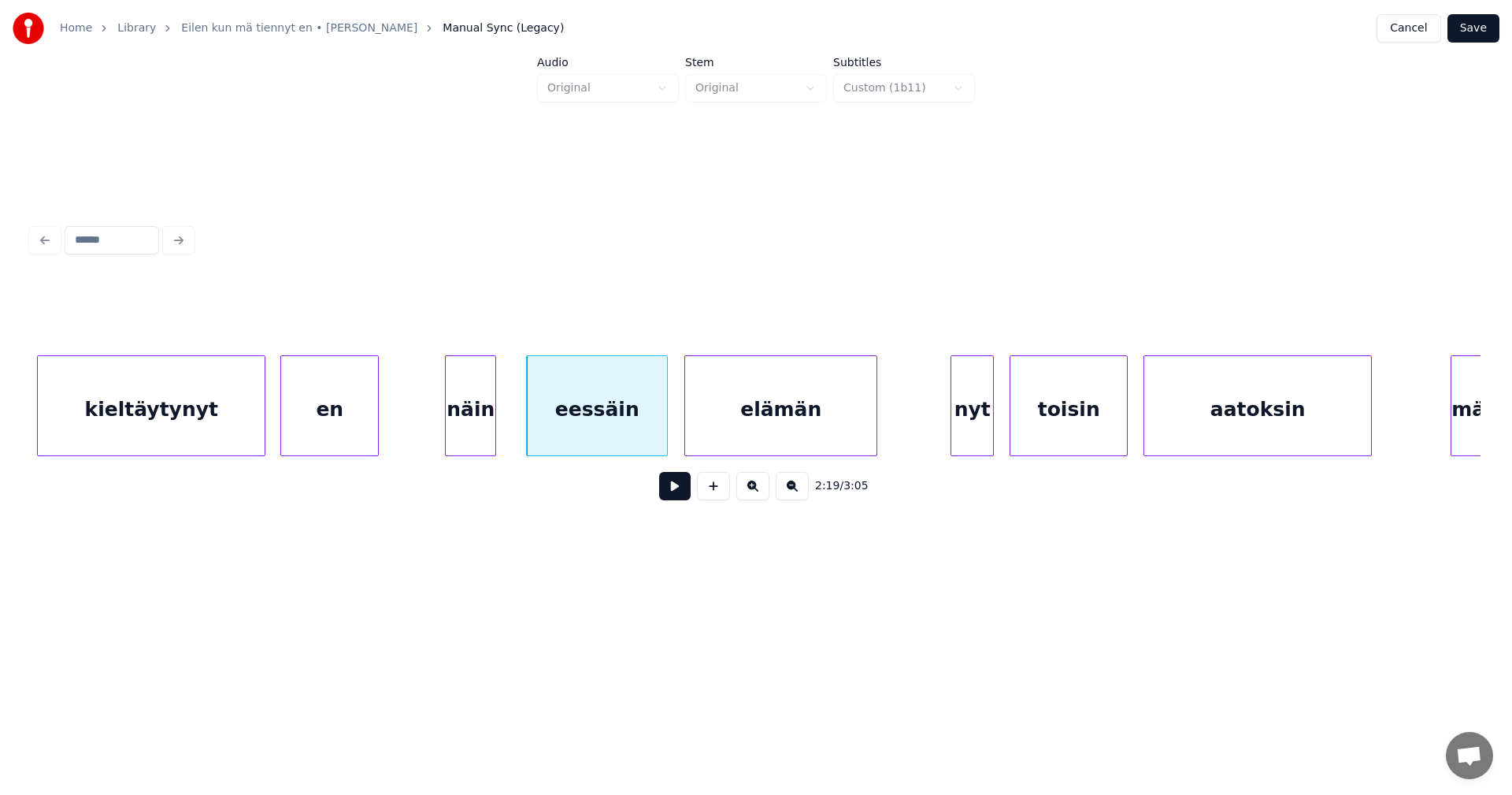
click at [724, 429] on div "elämän" at bounding box center [781, 409] width 191 height 107
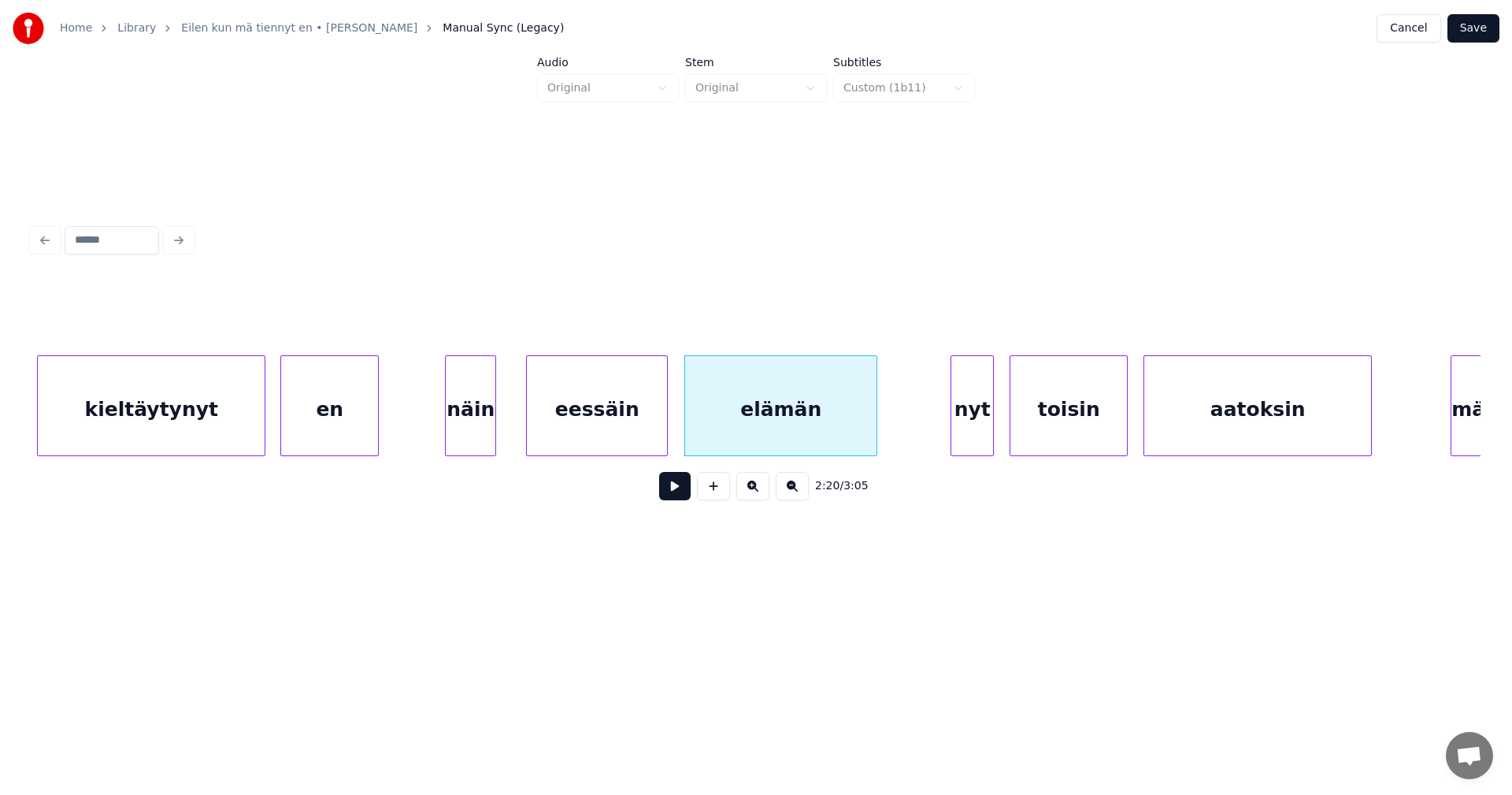
click at [688, 500] on button at bounding box center [675, 486] width 32 height 28
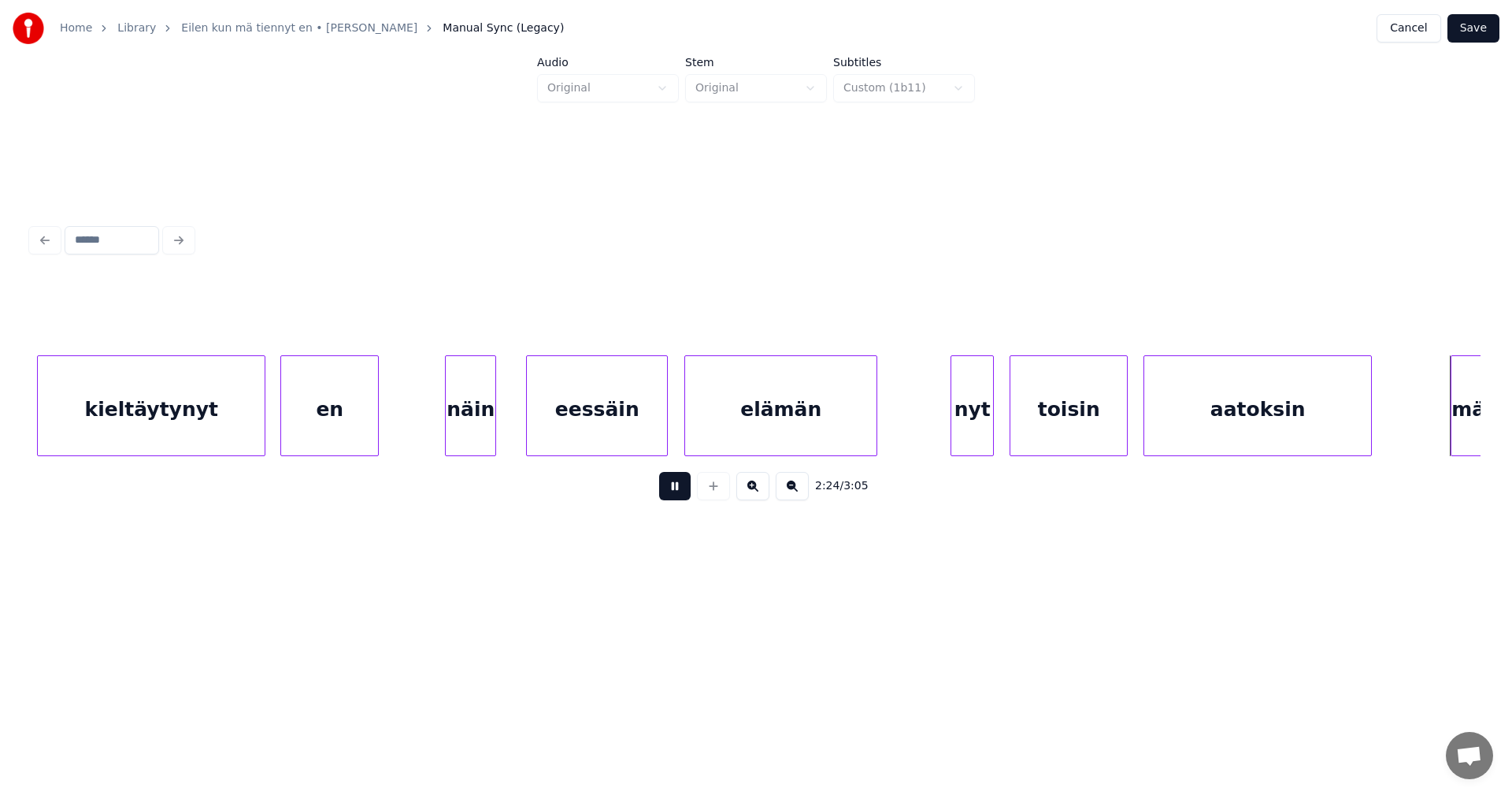
click at [685, 499] on button at bounding box center [675, 486] width 32 height 28
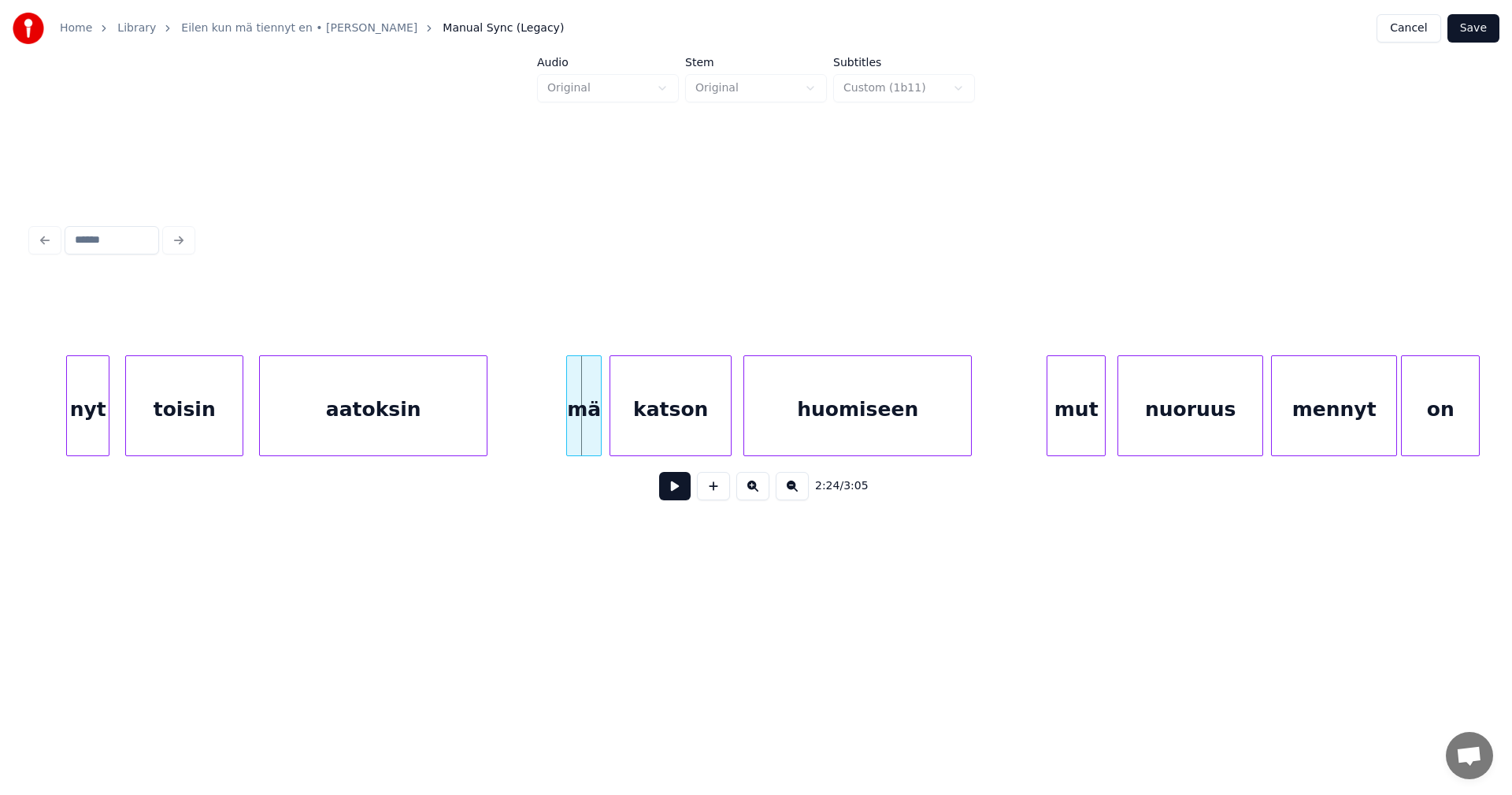
scroll to position [0, 27972]
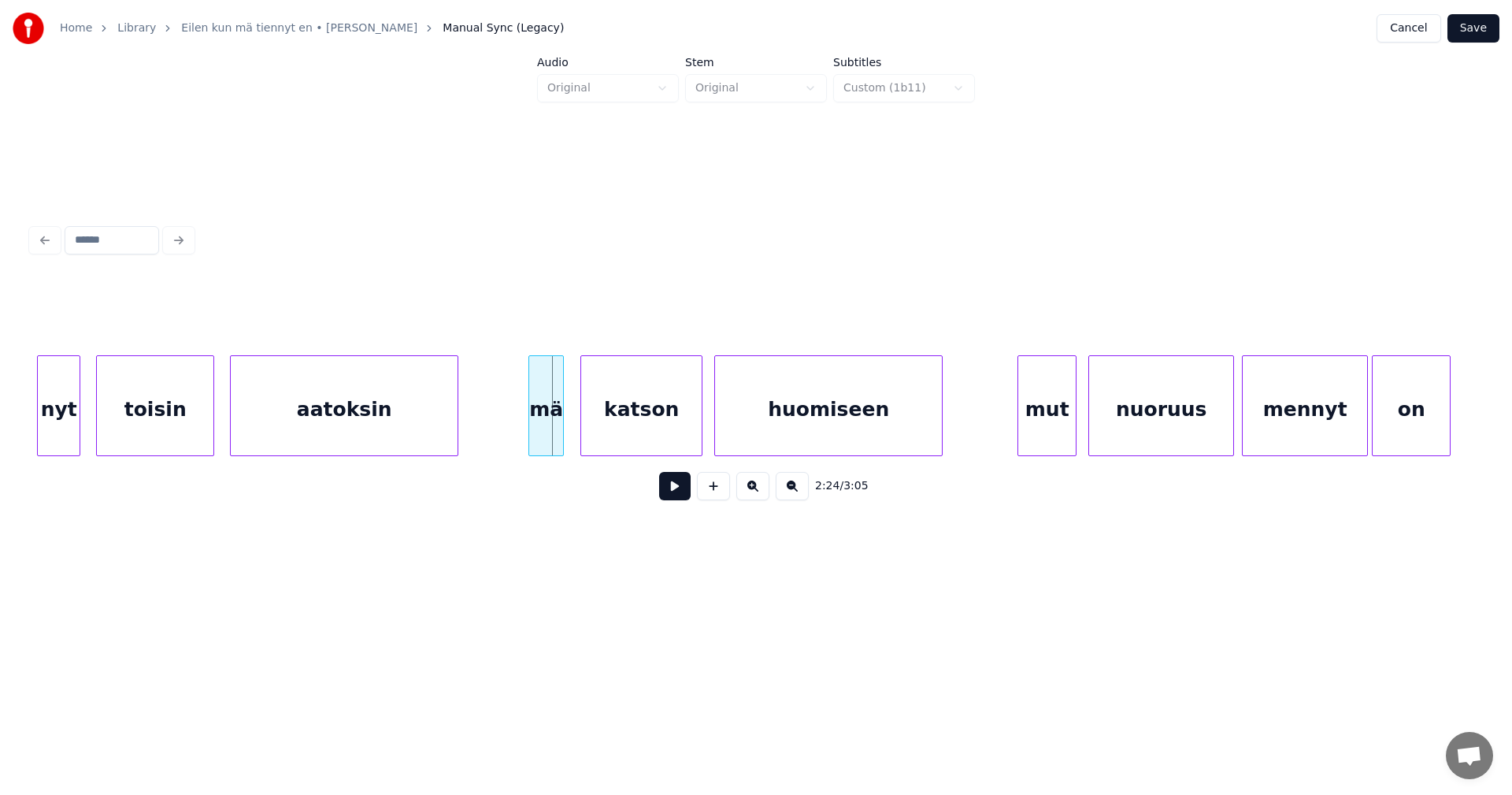
click at [544, 421] on div "mä" at bounding box center [546, 409] width 34 height 107
click at [674, 497] on button at bounding box center [675, 486] width 32 height 28
click at [1061, 425] on div at bounding box center [1062, 405] width 5 height 99
click at [1120, 424] on div "nuoruus" at bounding box center [1152, 409] width 145 height 107
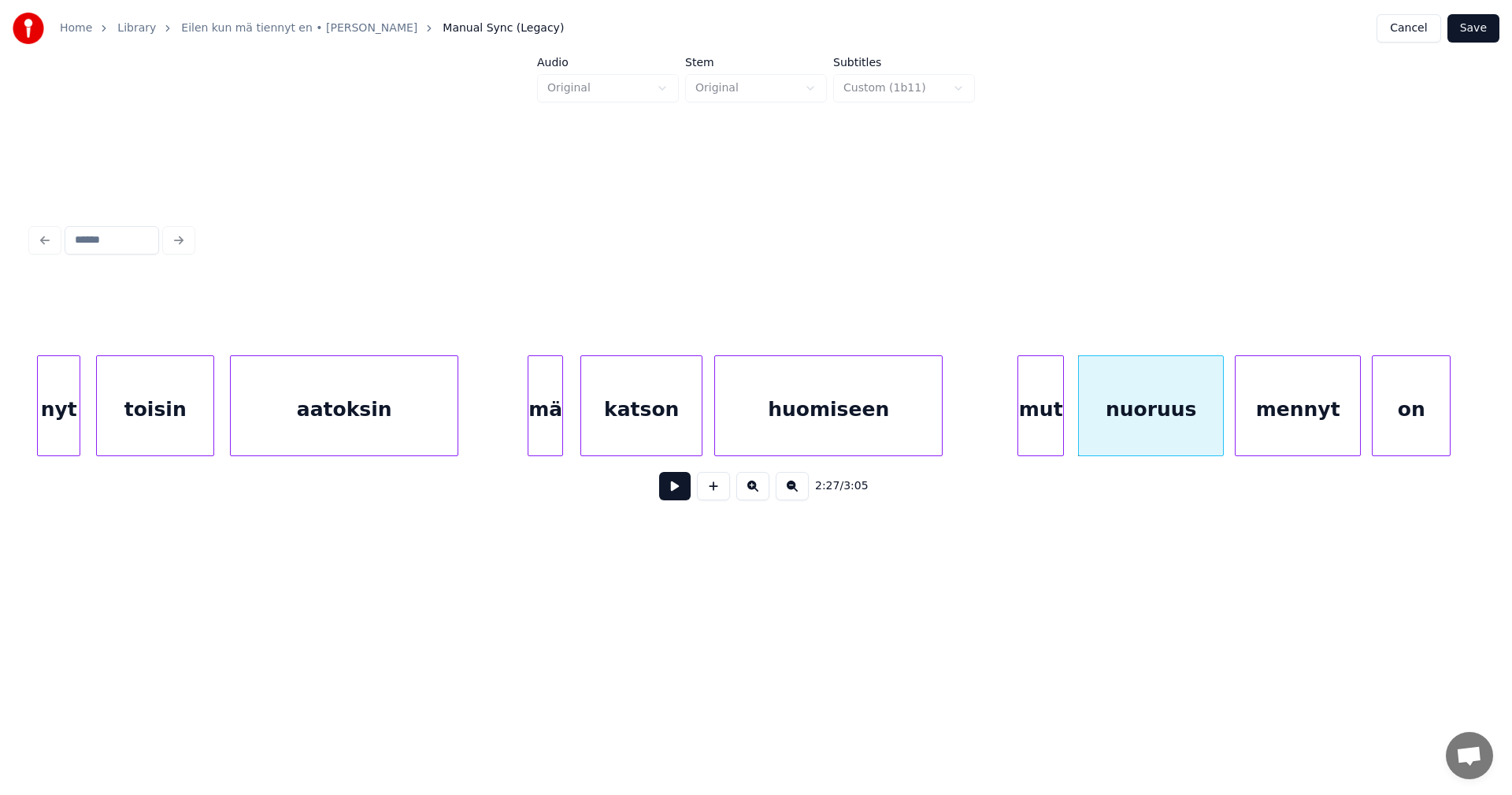
click at [1259, 418] on div "mennyt" at bounding box center [1298, 409] width 125 height 107
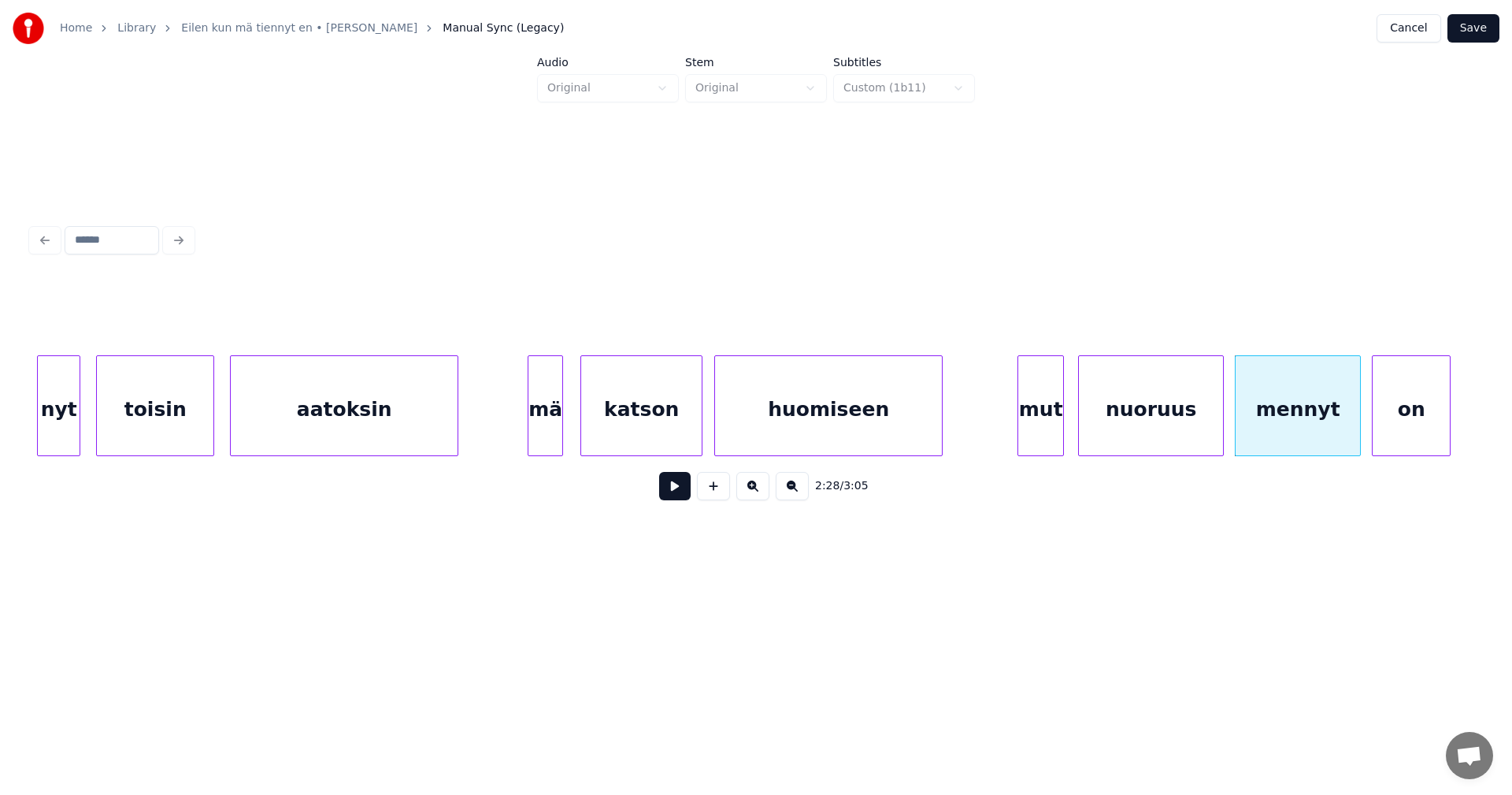
click at [1134, 436] on div "nuoruus" at bounding box center [1152, 409] width 145 height 107
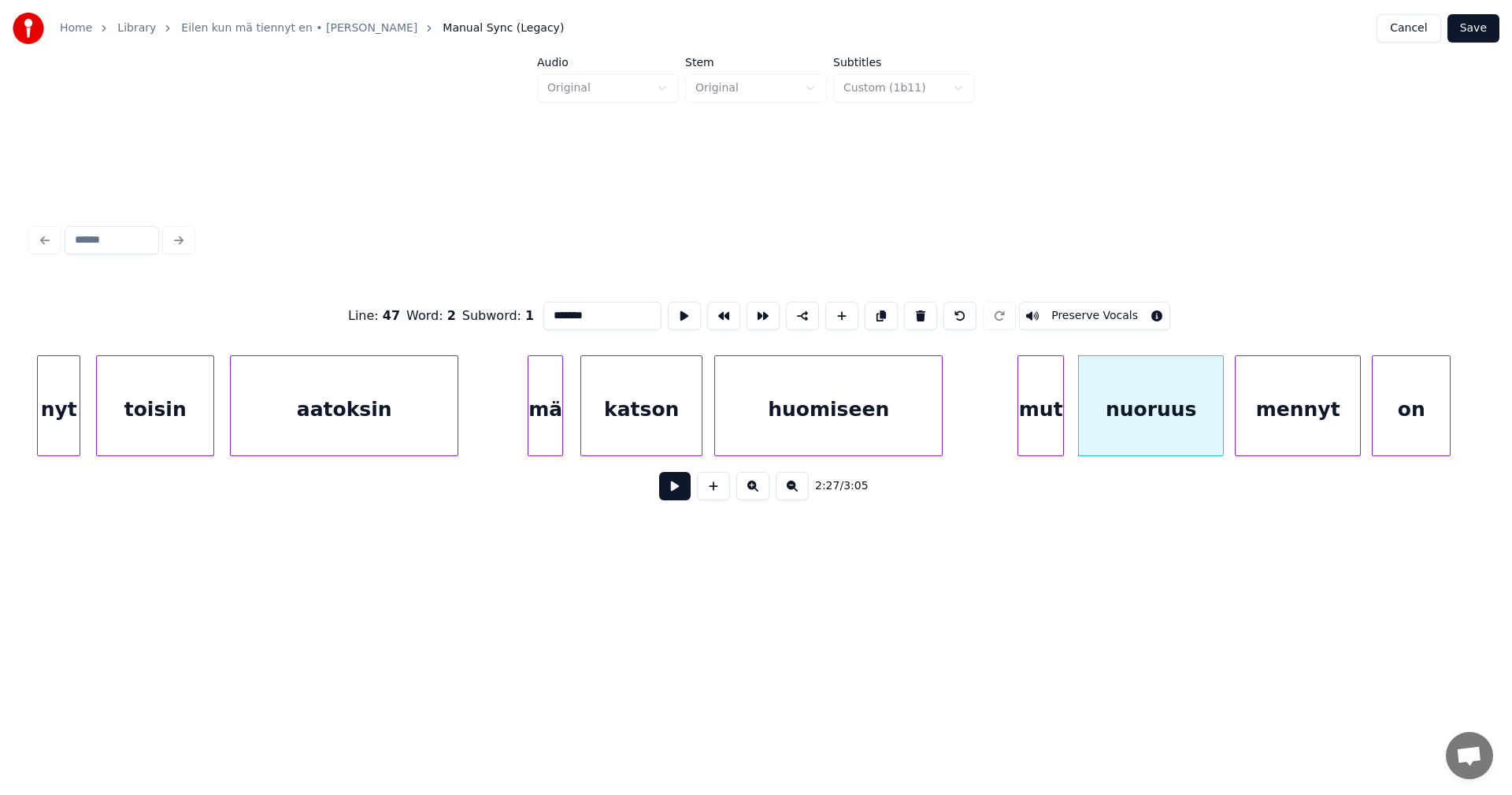
click at [680, 500] on button at bounding box center [675, 486] width 32 height 28
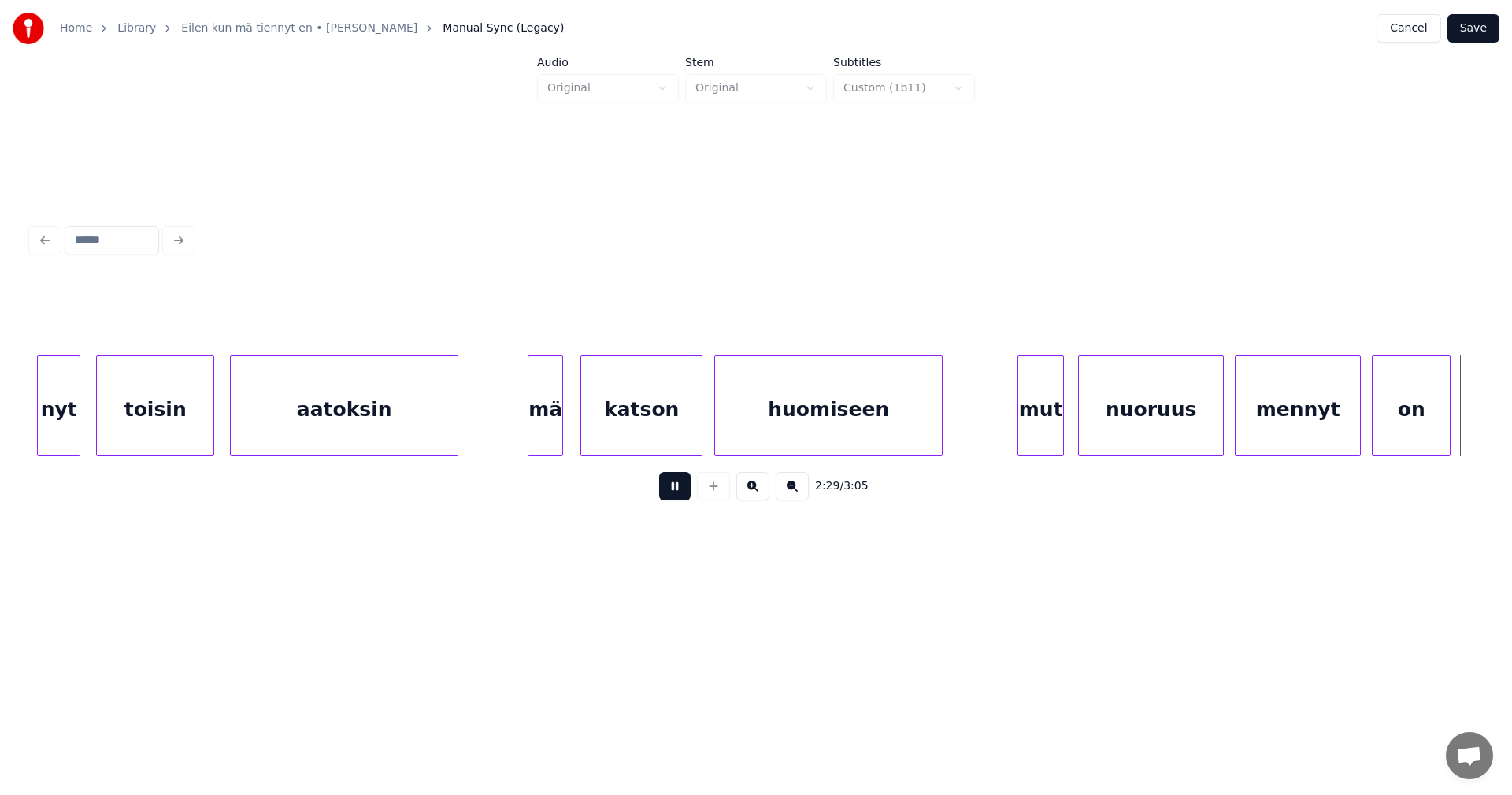
scroll to position [0, 29423]
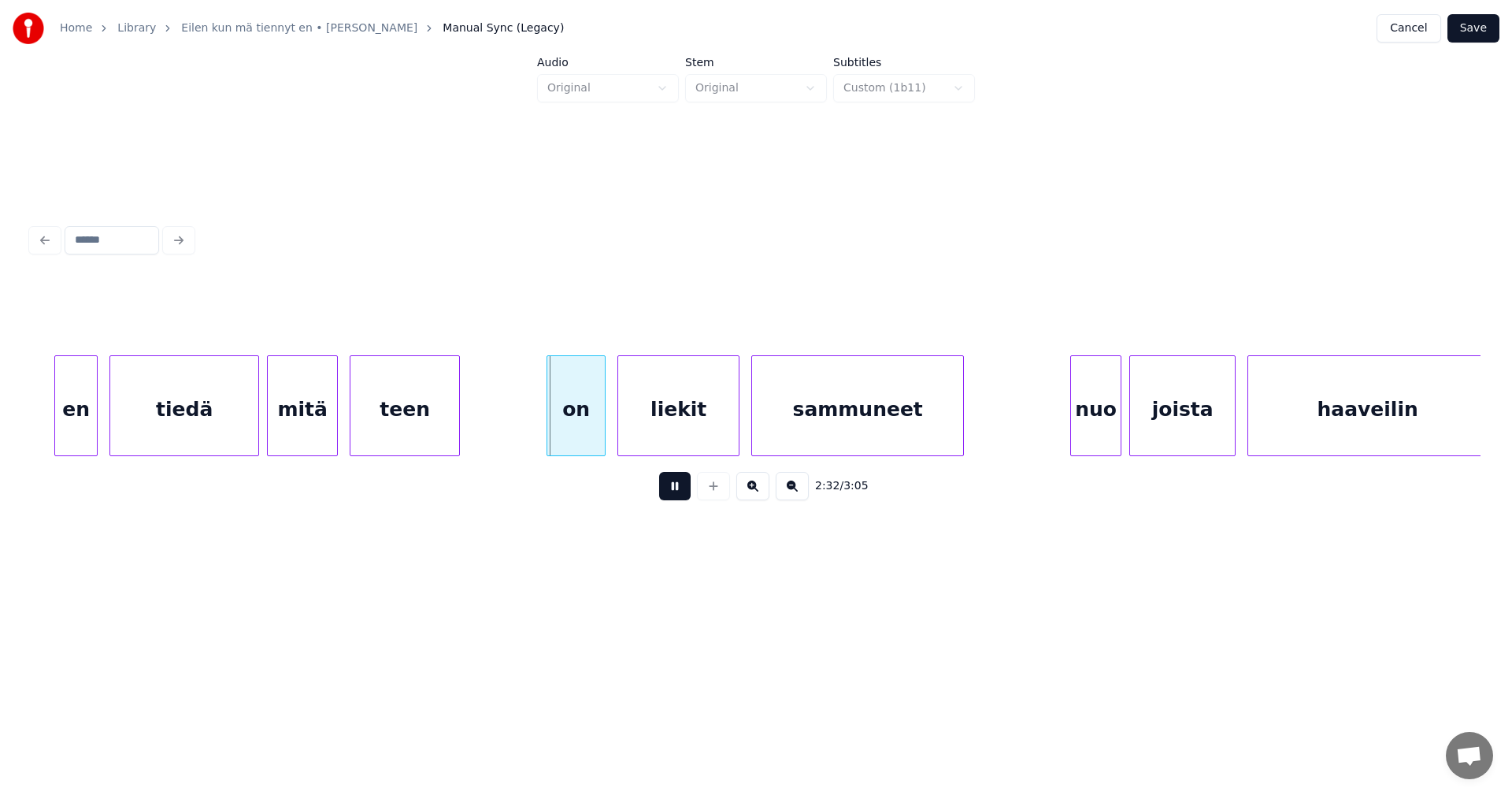
drag, startPoint x: 679, startPoint y: 497, endPoint x: 656, endPoint y: 482, distance: 27.5
click at [680, 497] on button at bounding box center [675, 486] width 32 height 28
click at [587, 432] on div "on" at bounding box center [571, 409] width 57 height 107
click at [670, 428] on div "liekit" at bounding box center [679, 409] width 120 height 107
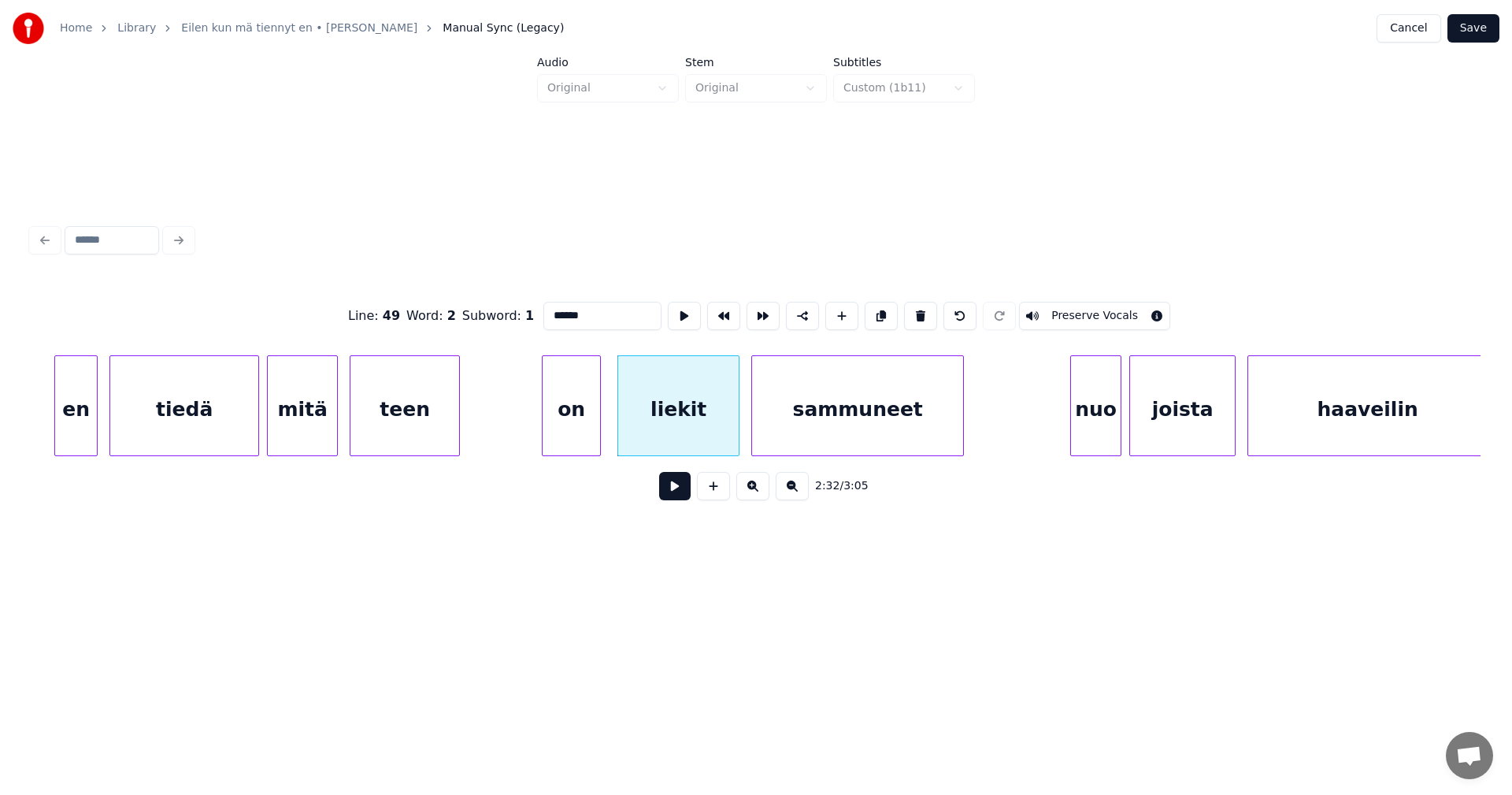
click at [679, 489] on button at bounding box center [675, 486] width 32 height 28
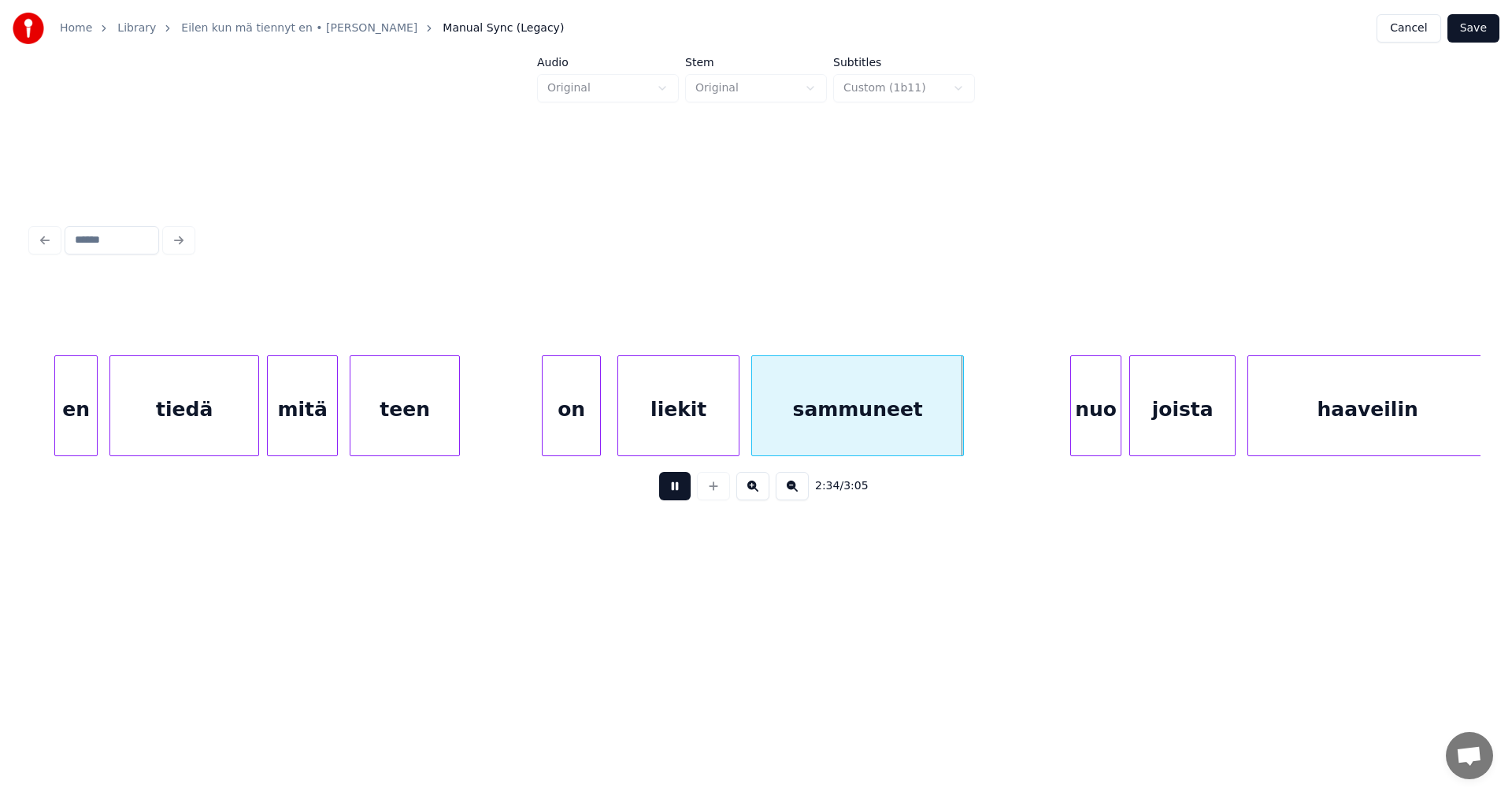
click at [679, 489] on button at bounding box center [675, 486] width 32 height 28
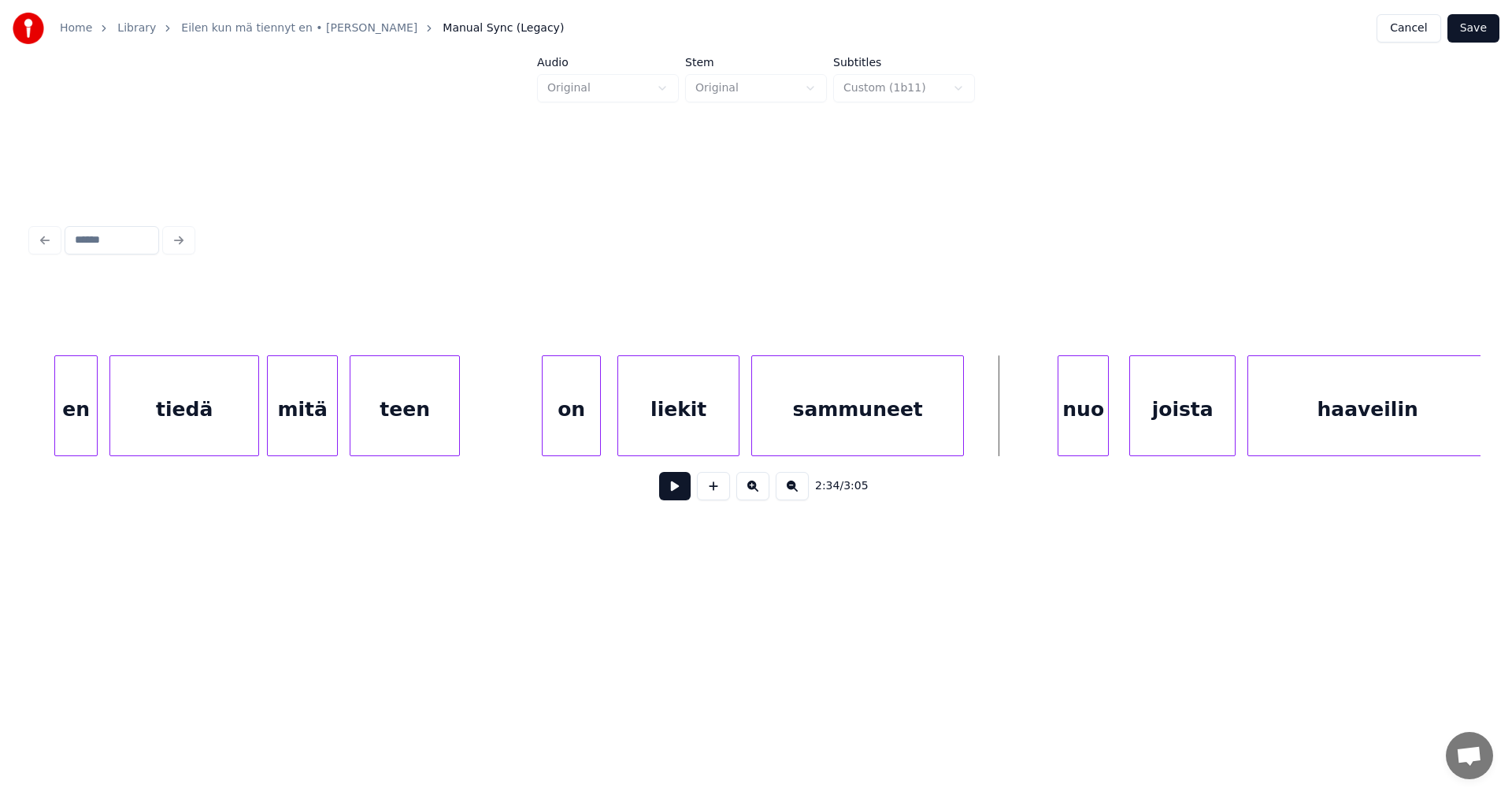
click at [1083, 424] on div "nuo" at bounding box center [1083, 409] width 50 height 107
click at [1167, 424] on div "joista" at bounding box center [1183, 409] width 105 height 107
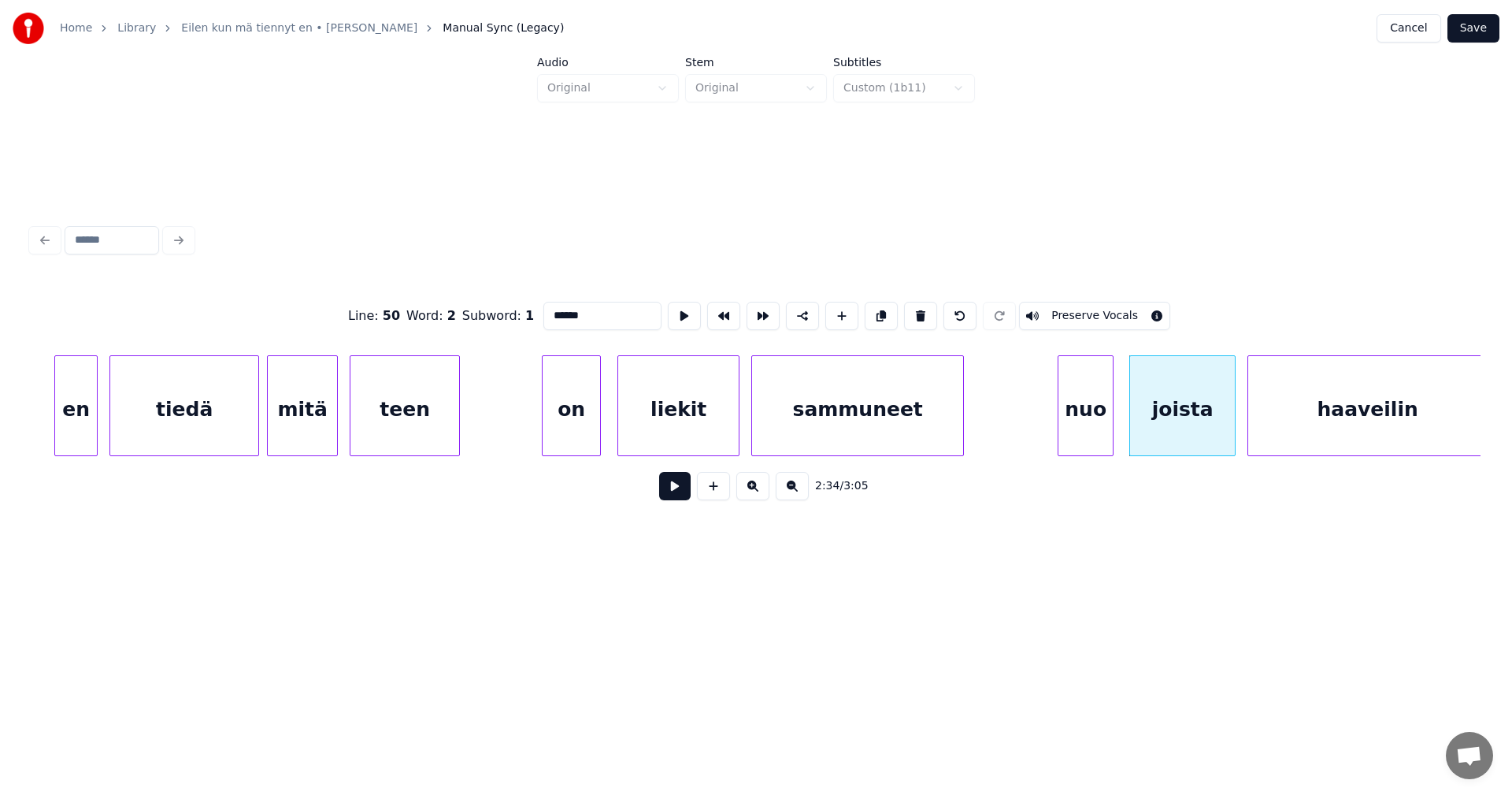
click at [1113, 419] on div at bounding box center [1110, 405] width 5 height 99
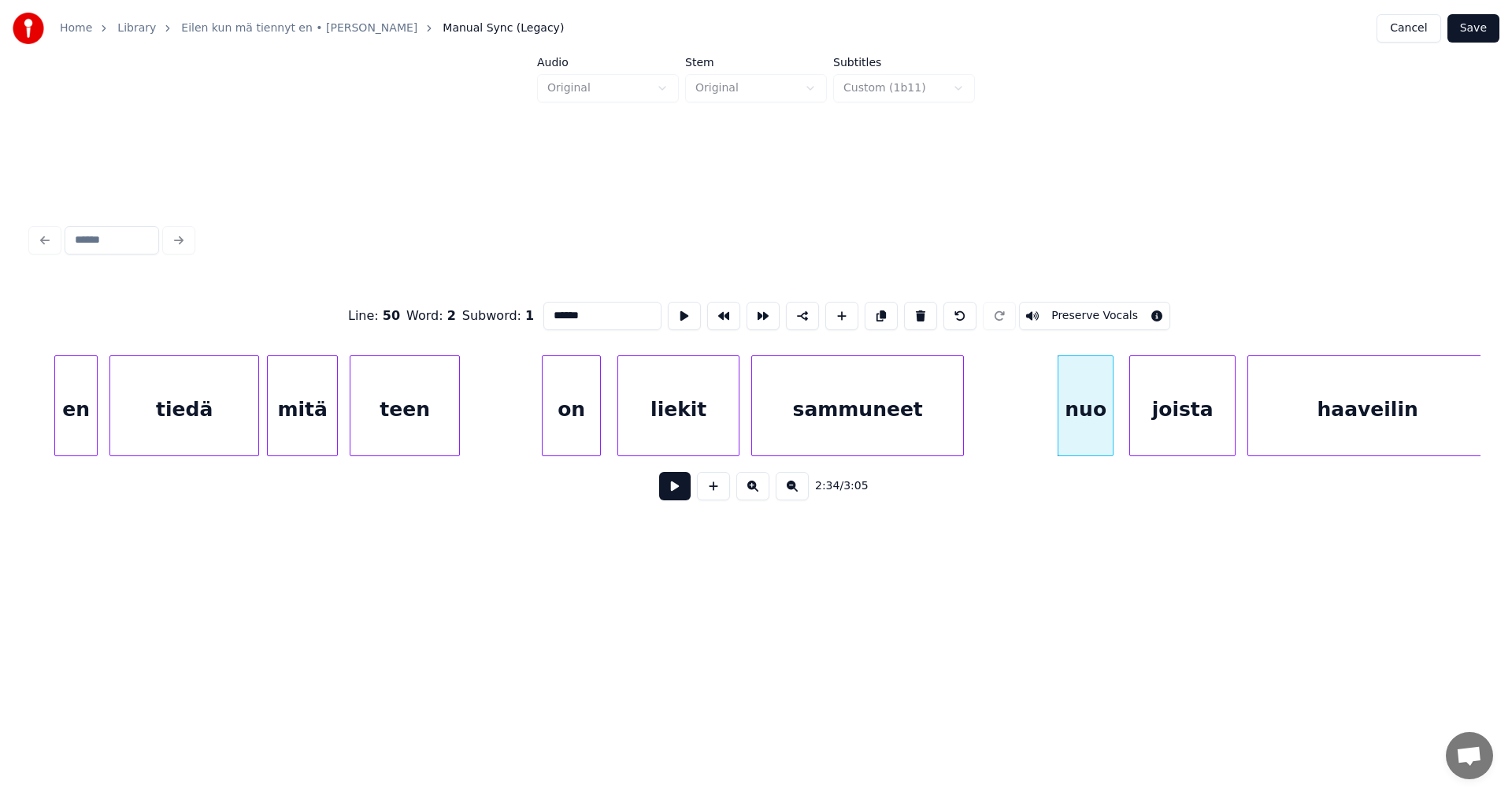
click at [679, 498] on button at bounding box center [675, 486] width 32 height 28
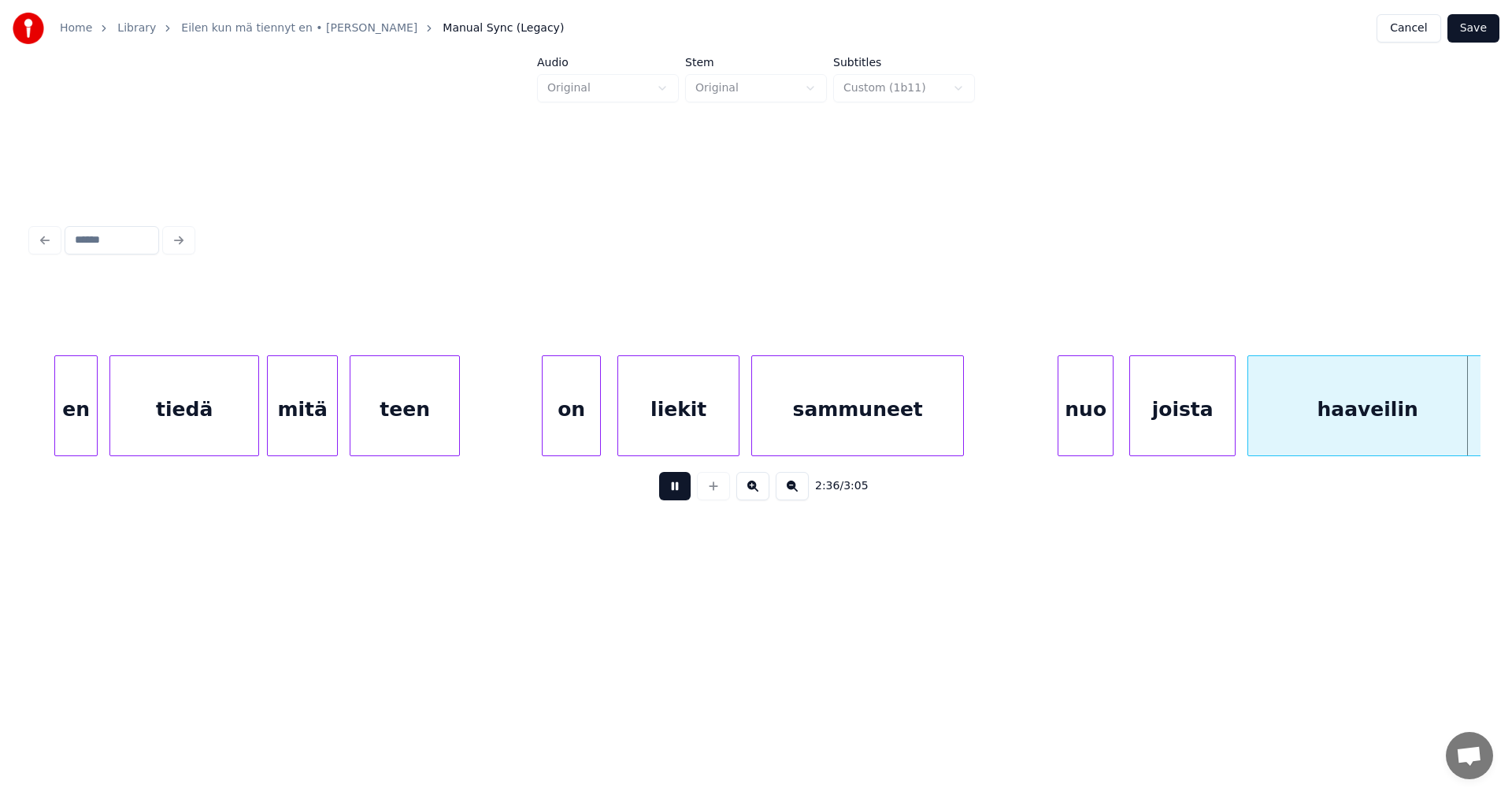
scroll to position [0, 30874]
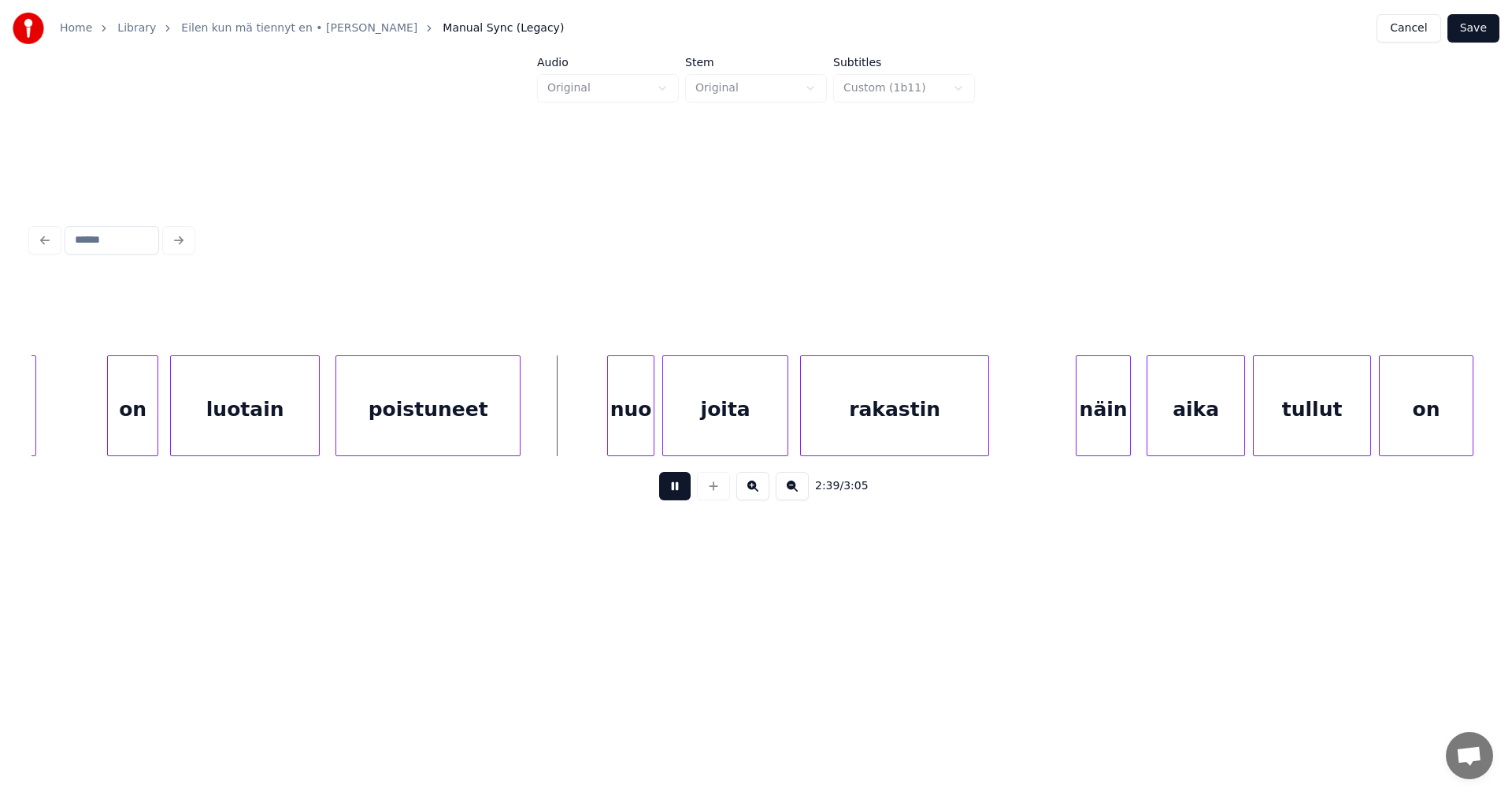
drag, startPoint x: 679, startPoint y: 497, endPoint x: 674, endPoint y: 450, distance: 47.3
click at [679, 496] on button at bounding box center [675, 486] width 32 height 28
click at [634, 429] on div "nuo" at bounding box center [622, 409] width 46 height 107
click at [704, 430] on div "joita" at bounding box center [722, 409] width 125 height 107
click at [680, 493] on button at bounding box center [675, 486] width 32 height 28
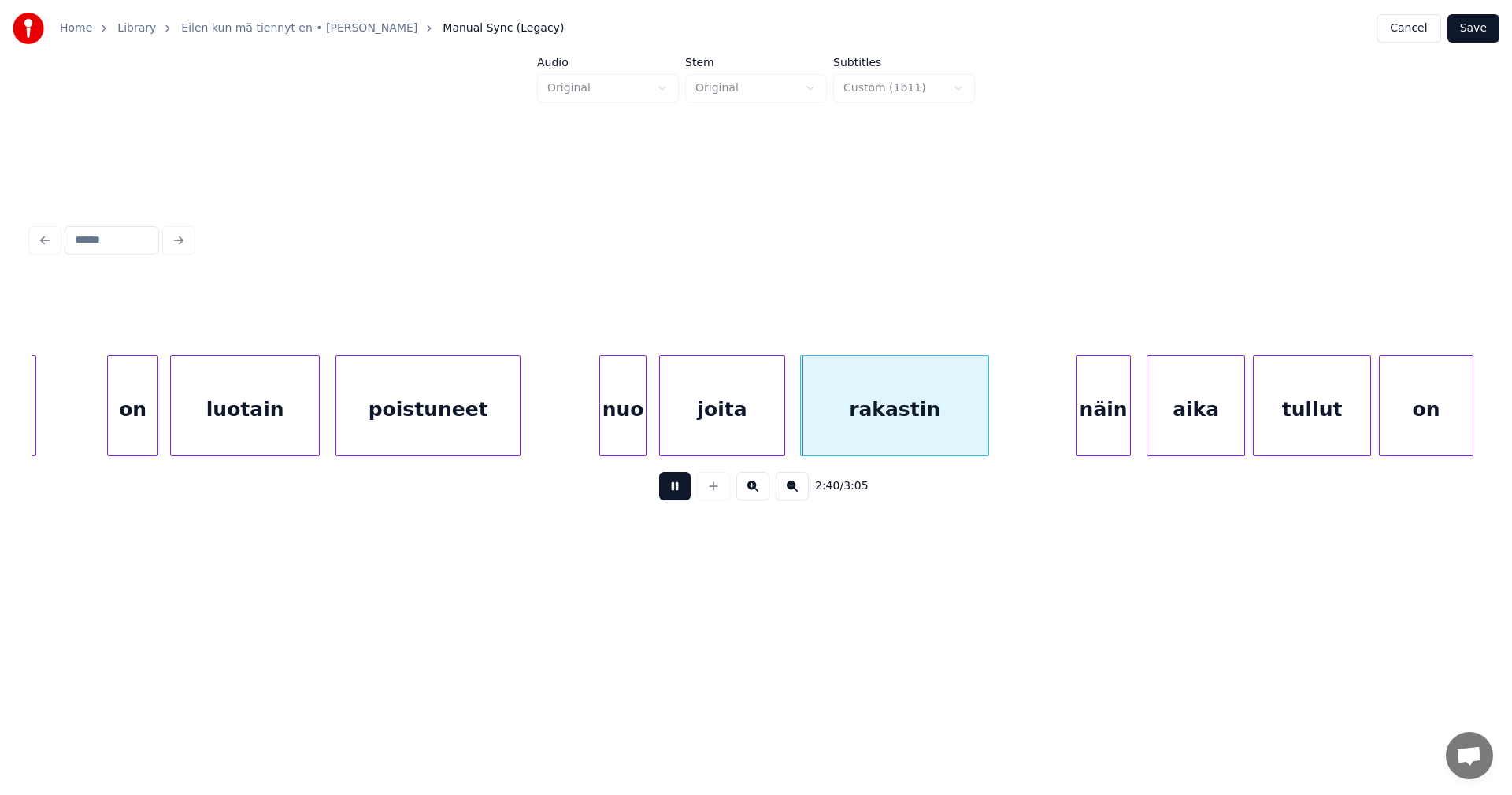
drag, startPoint x: 680, startPoint y: 493, endPoint x: 786, endPoint y: 454, distance: 112.9
click at [685, 493] on button at bounding box center [675, 486] width 32 height 28
click at [894, 407] on div "rakastin" at bounding box center [893, 409] width 188 height 107
click at [694, 497] on div "2:40 / 3:05" at bounding box center [756, 485] width 1424 height 35
click at [1094, 415] on div "näin" at bounding box center [1098, 409] width 53 height 107
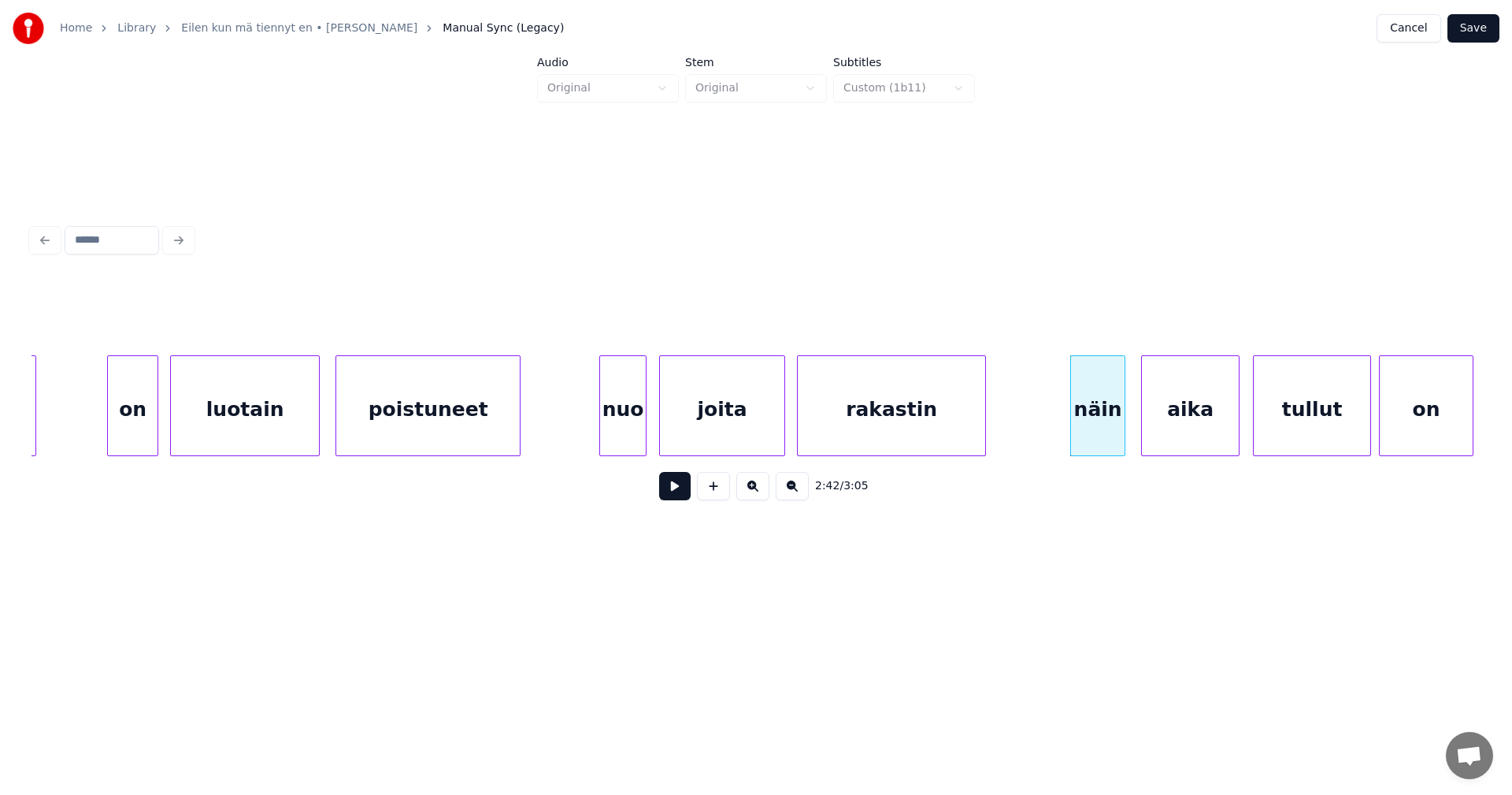
click at [1178, 420] on div "aika" at bounding box center [1190, 409] width 97 height 107
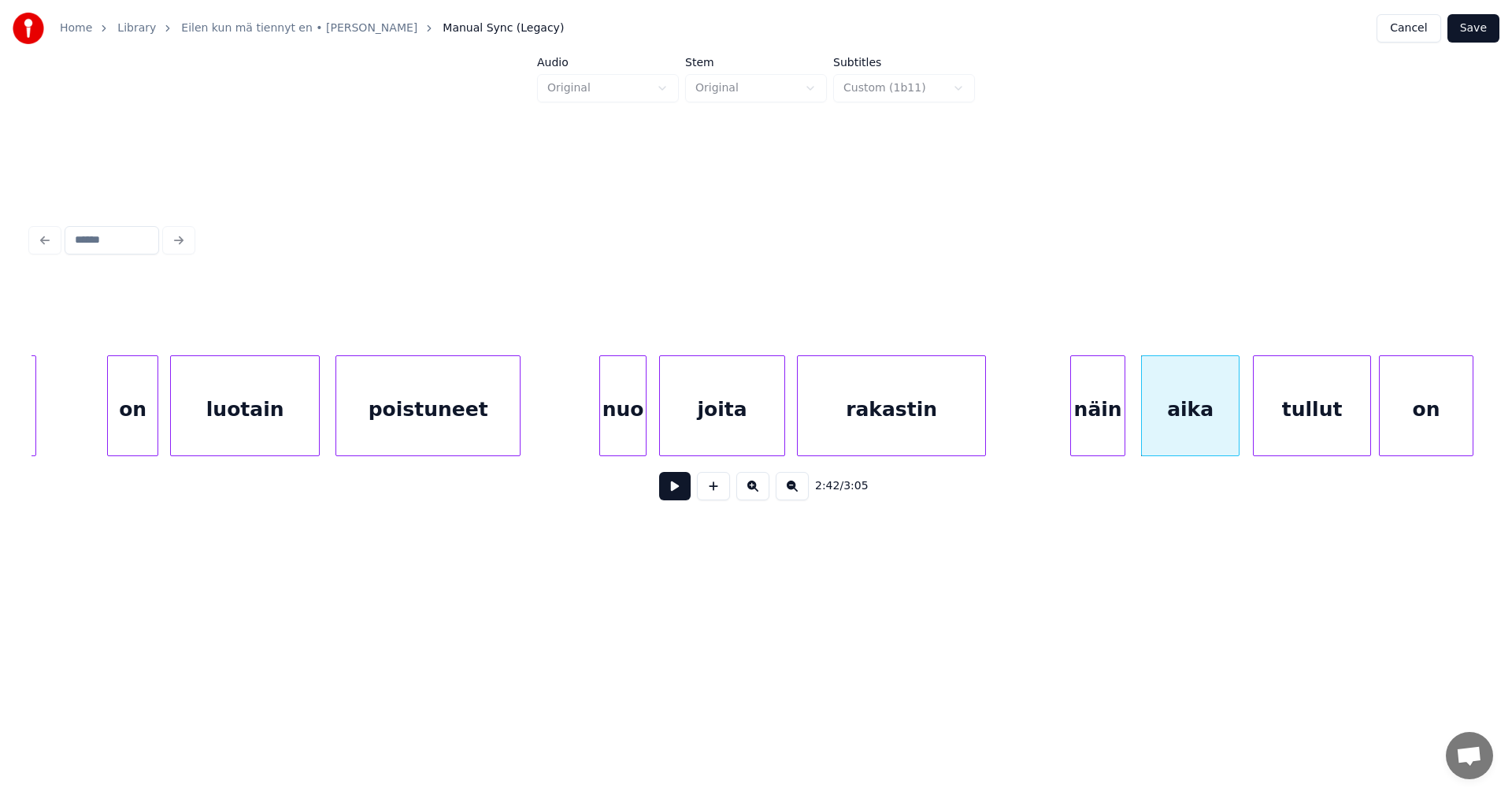
click at [1071, 435] on div "näin" at bounding box center [1098, 405] width 55 height 100
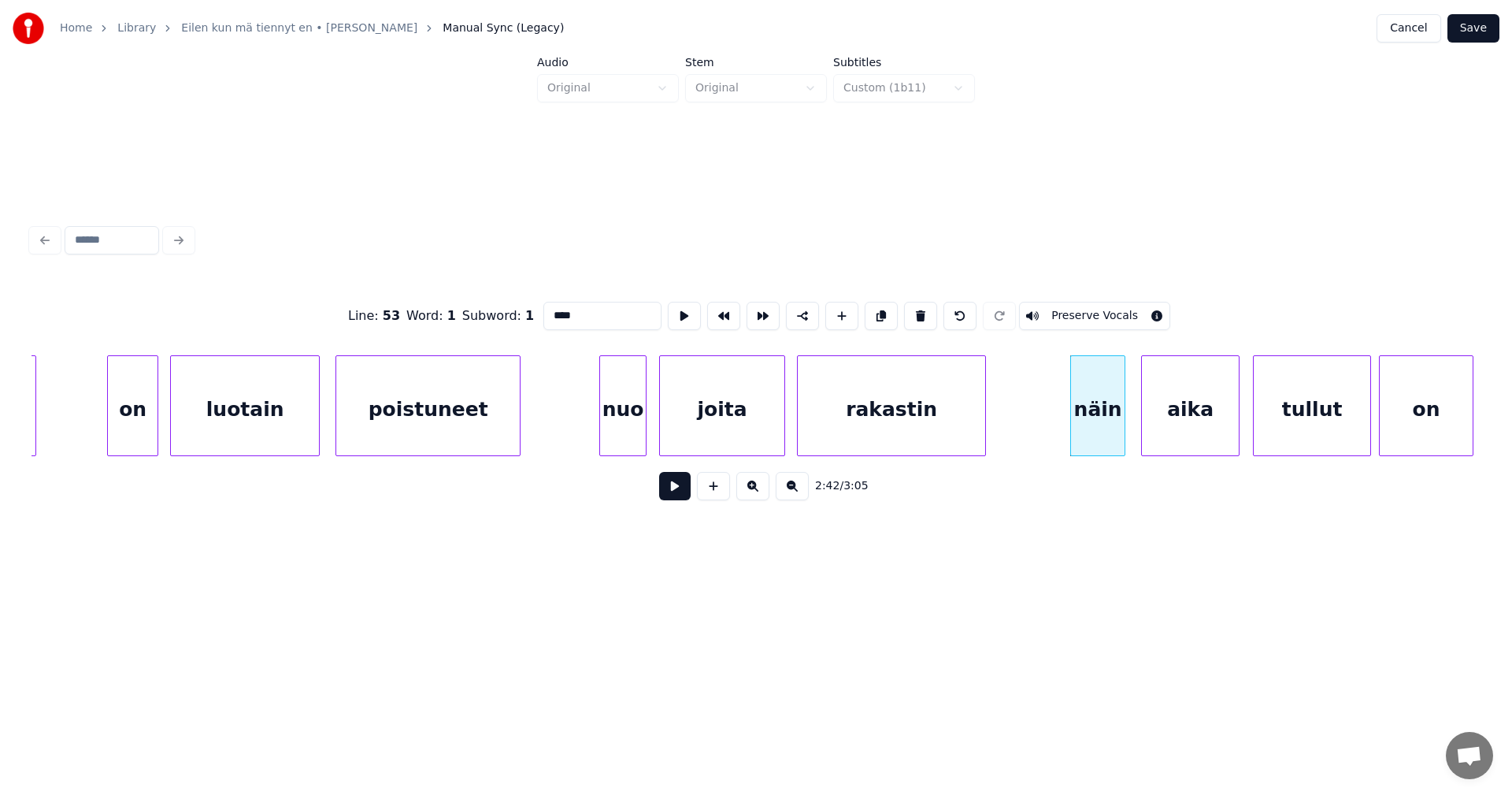
click at [676, 497] on button at bounding box center [675, 486] width 32 height 28
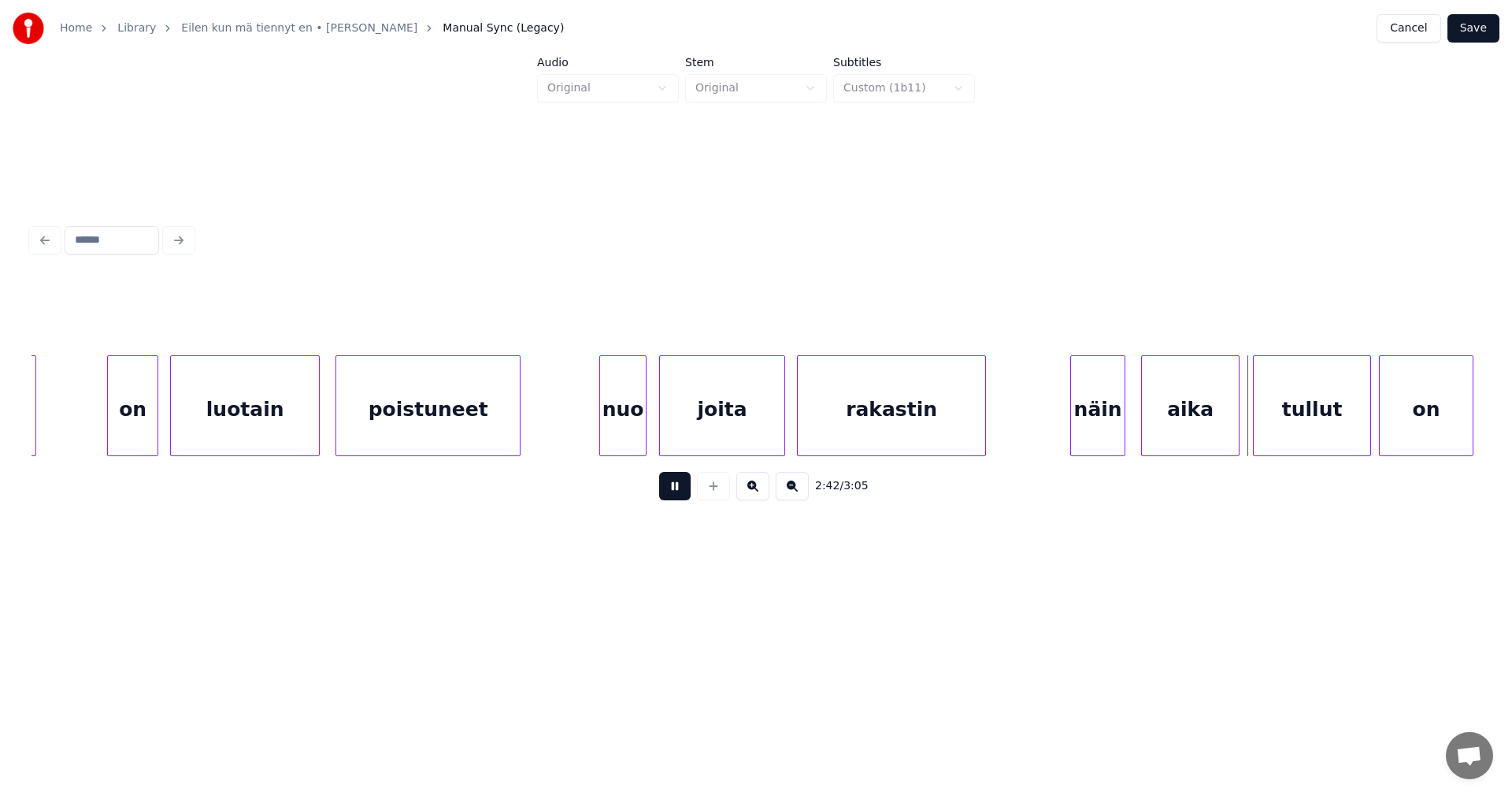
click at [678, 497] on button at bounding box center [675, 486] width 32 height 28
click at [871, 407] on div "rakastin" at bounding box center [892, 409] width 188 height 107
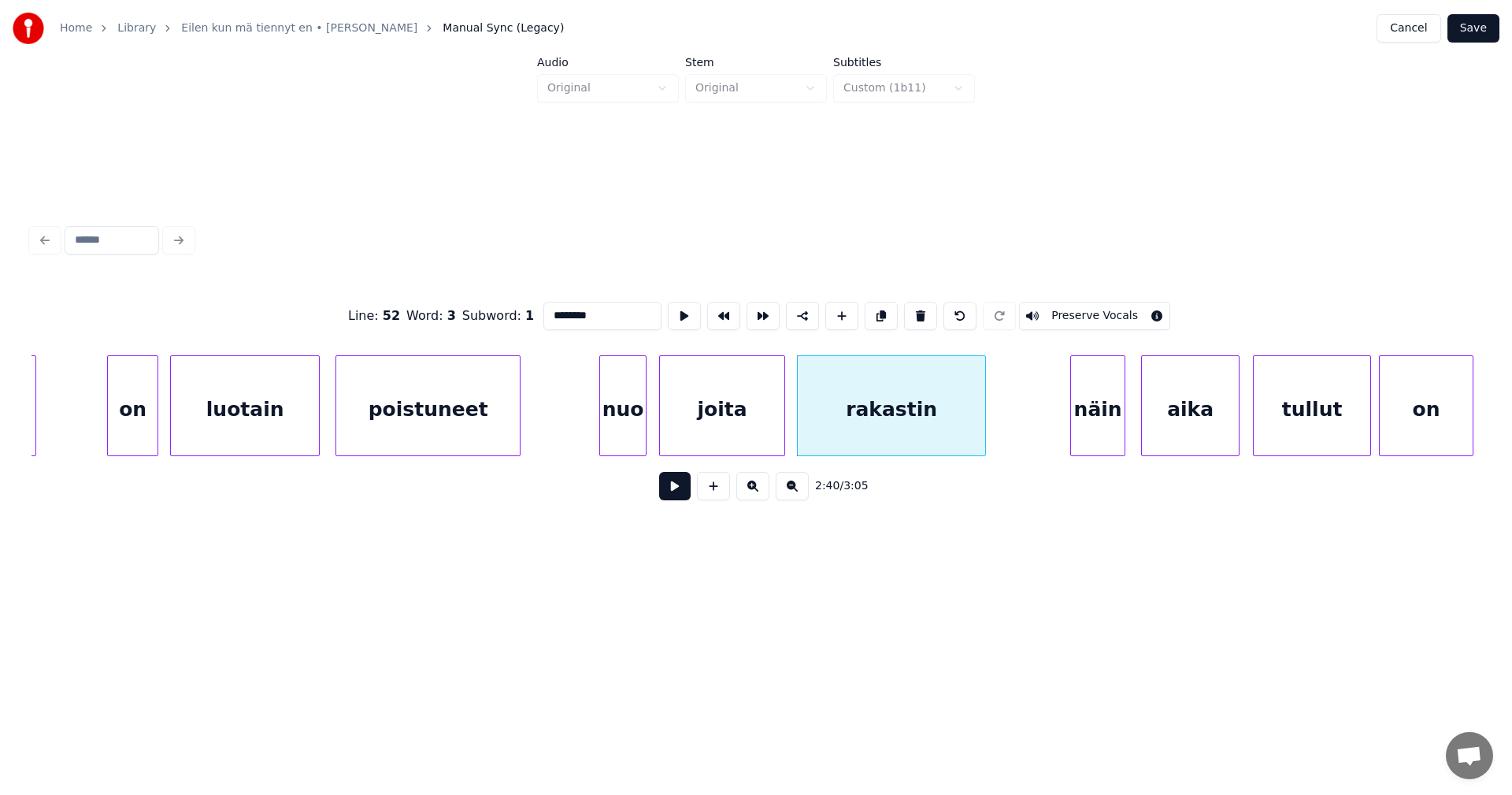
click at [688, 493] on button at bounding box center [675, 486] width 32 height 28
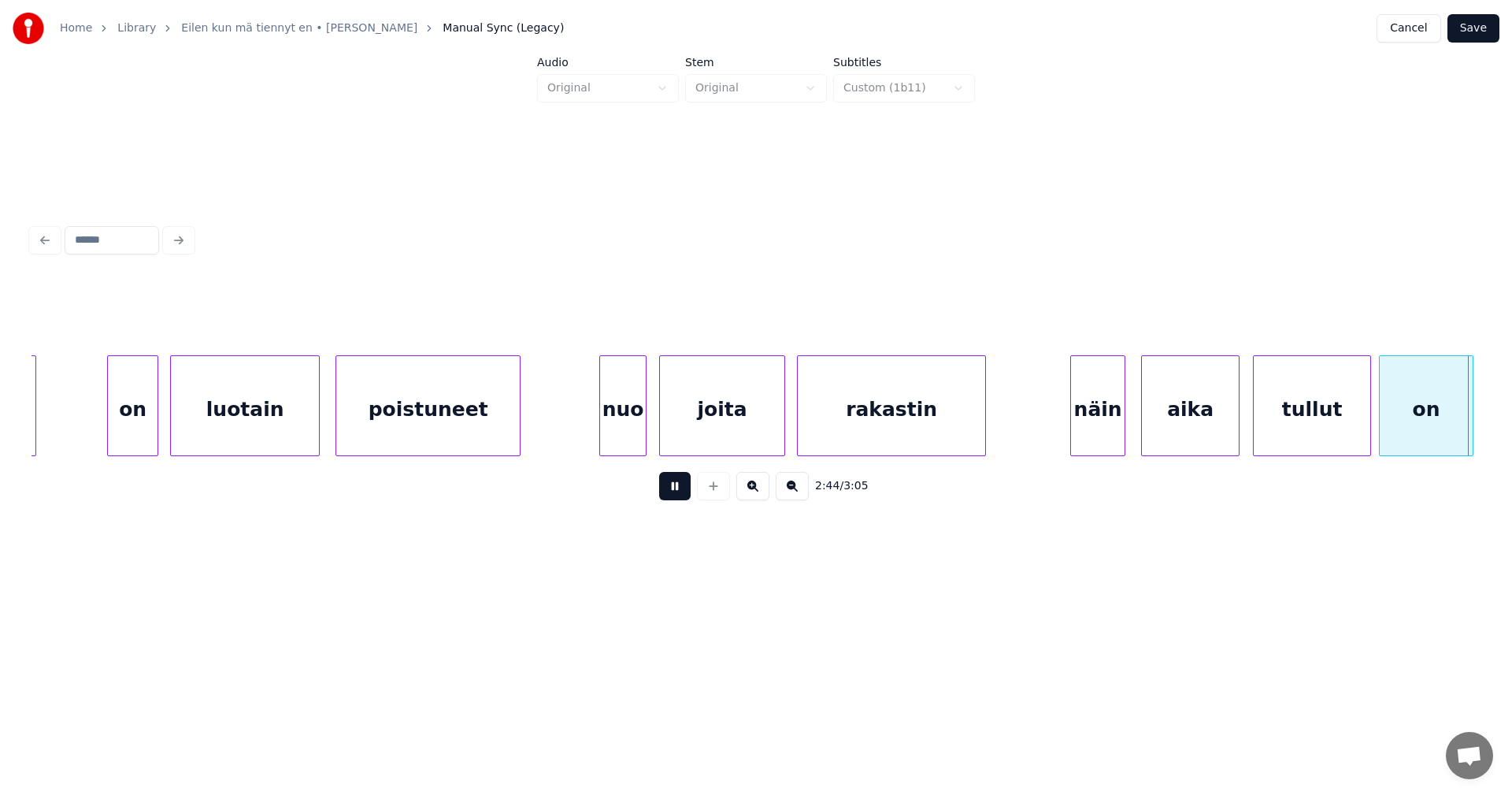
scroll to position [0, 32325]
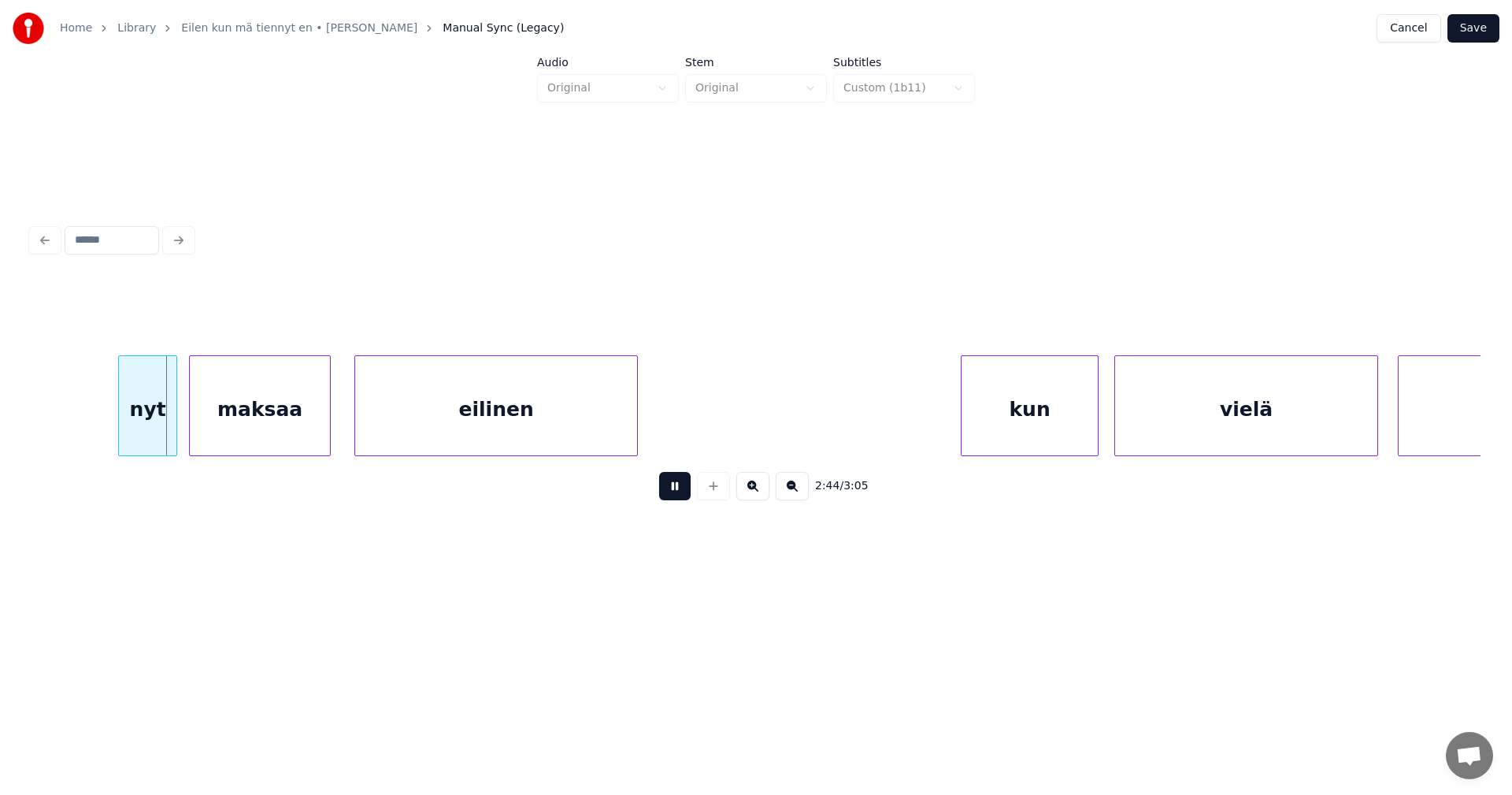
click at [688, 493] on button at bounding box center [675, 486] width 32 height 28
click at [150, 436] on div "nyt" at bounding box center [143, 409] width 57 height 107
click at [159, 429] on div "nyt" at bounding box center [138, 409] width 57 height 107
click at [156, 432] on div at bounding box center [155, 405] width 5 height 99
click at [221, 431] on div "maksaa" at bounding box center [243, 409] width 140 height 107
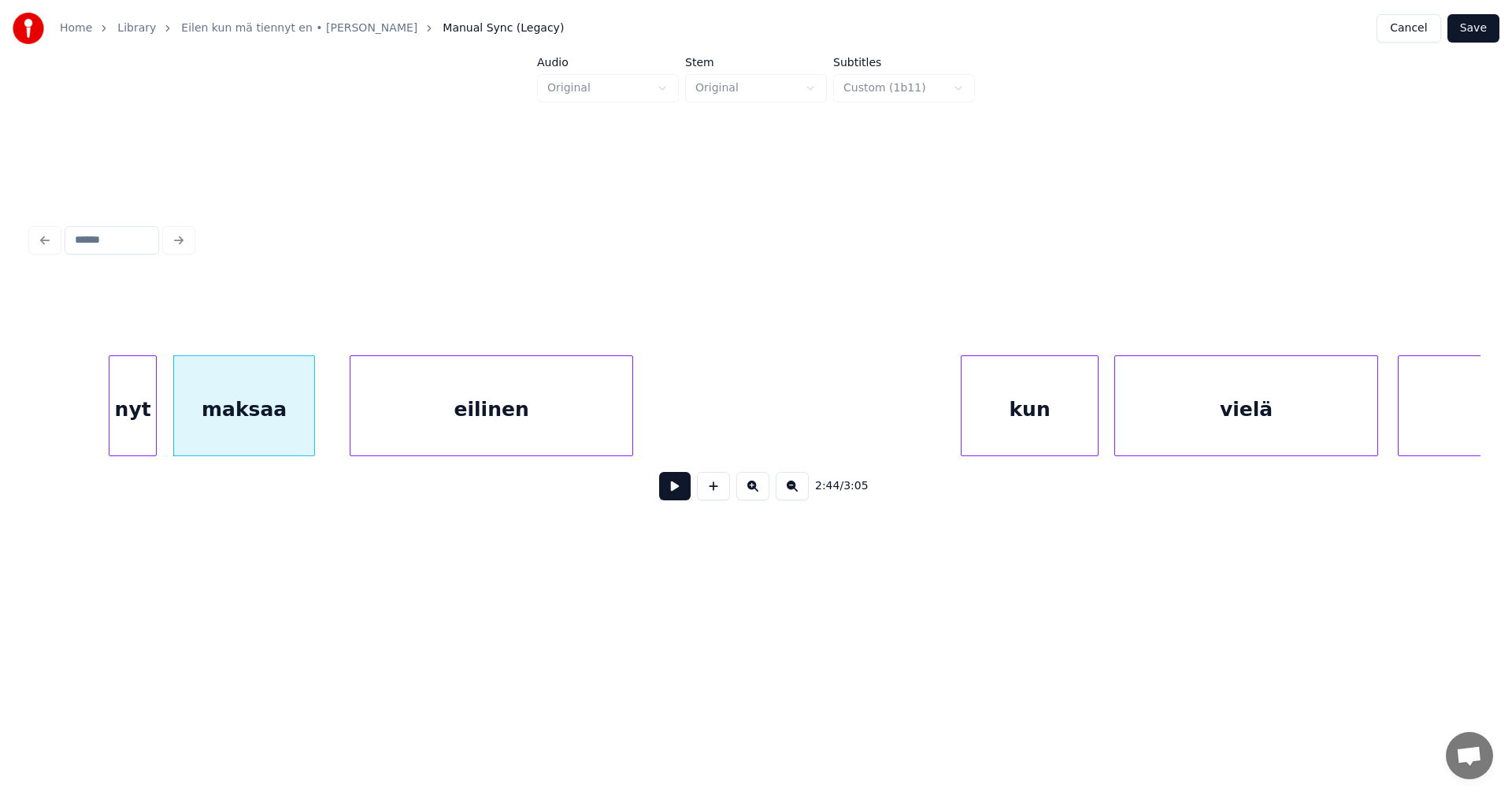
click at [389, 427] on div "eilinen" at bounding box center [491, 409] width 282 height 107
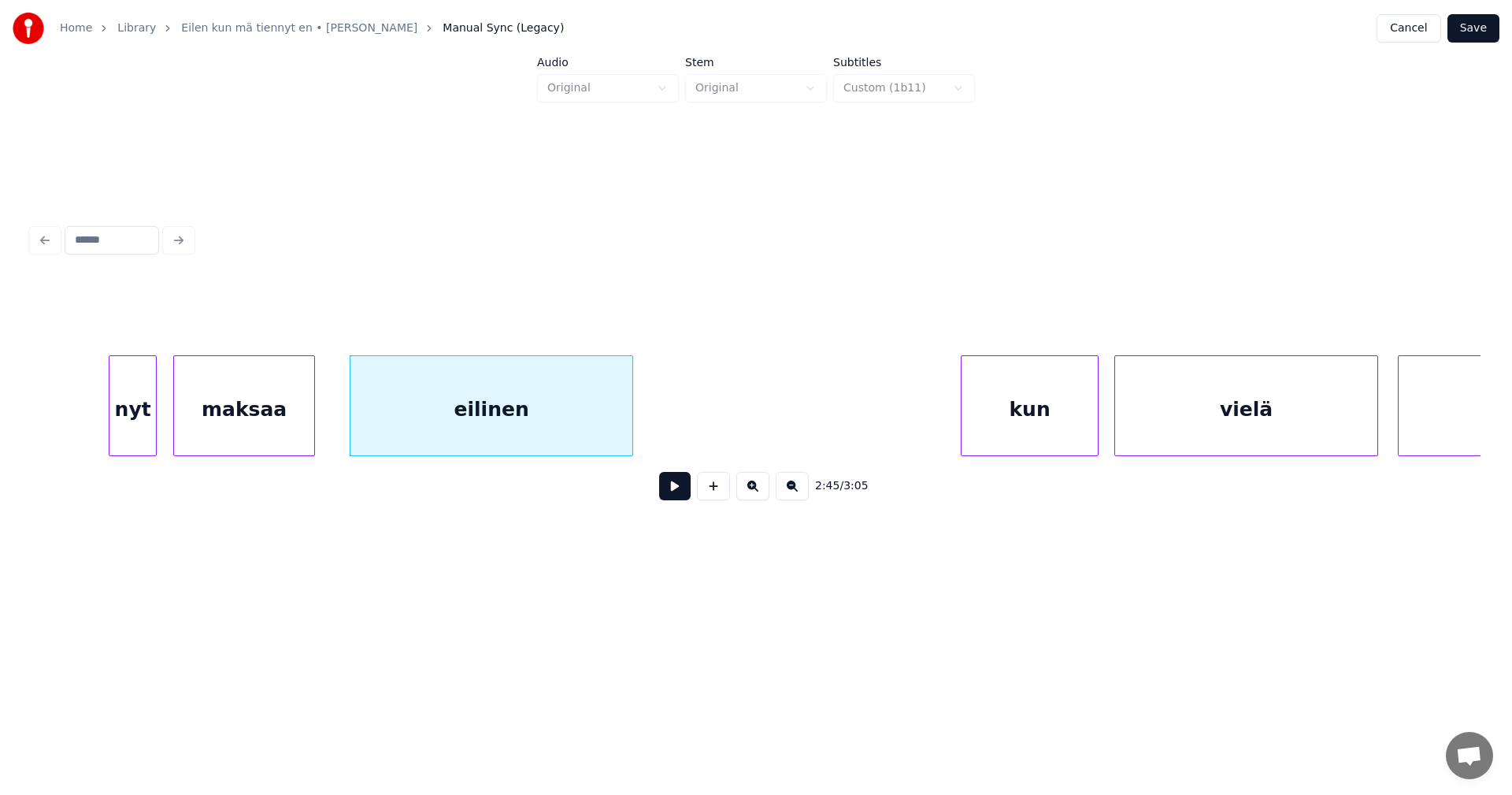
click at [149, 420] on div "nyt" at bounding box center [133, 409] width 47 height 107
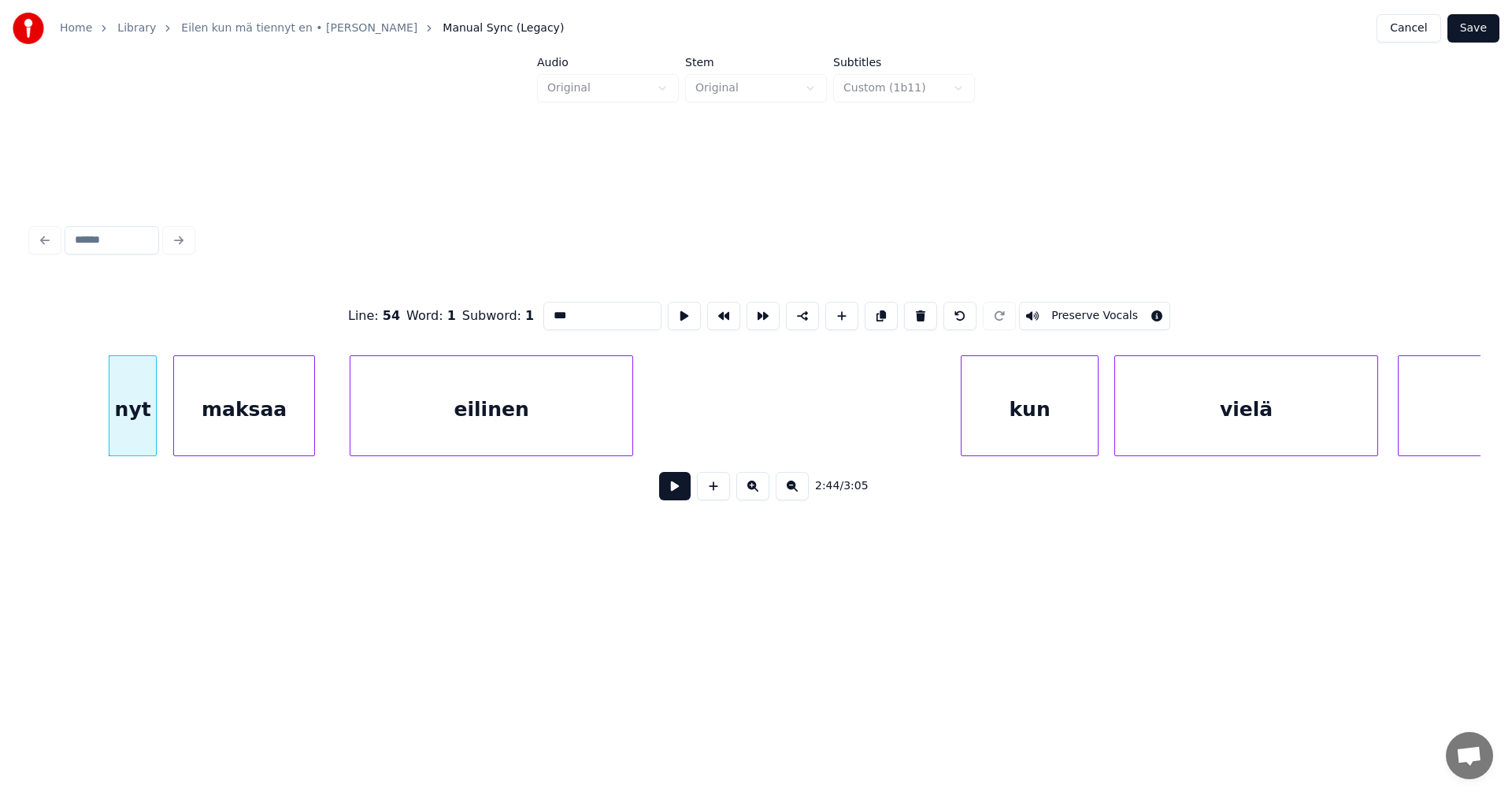
click at [679, 500] on button at bounding box center [675, 486] width 32 height 28
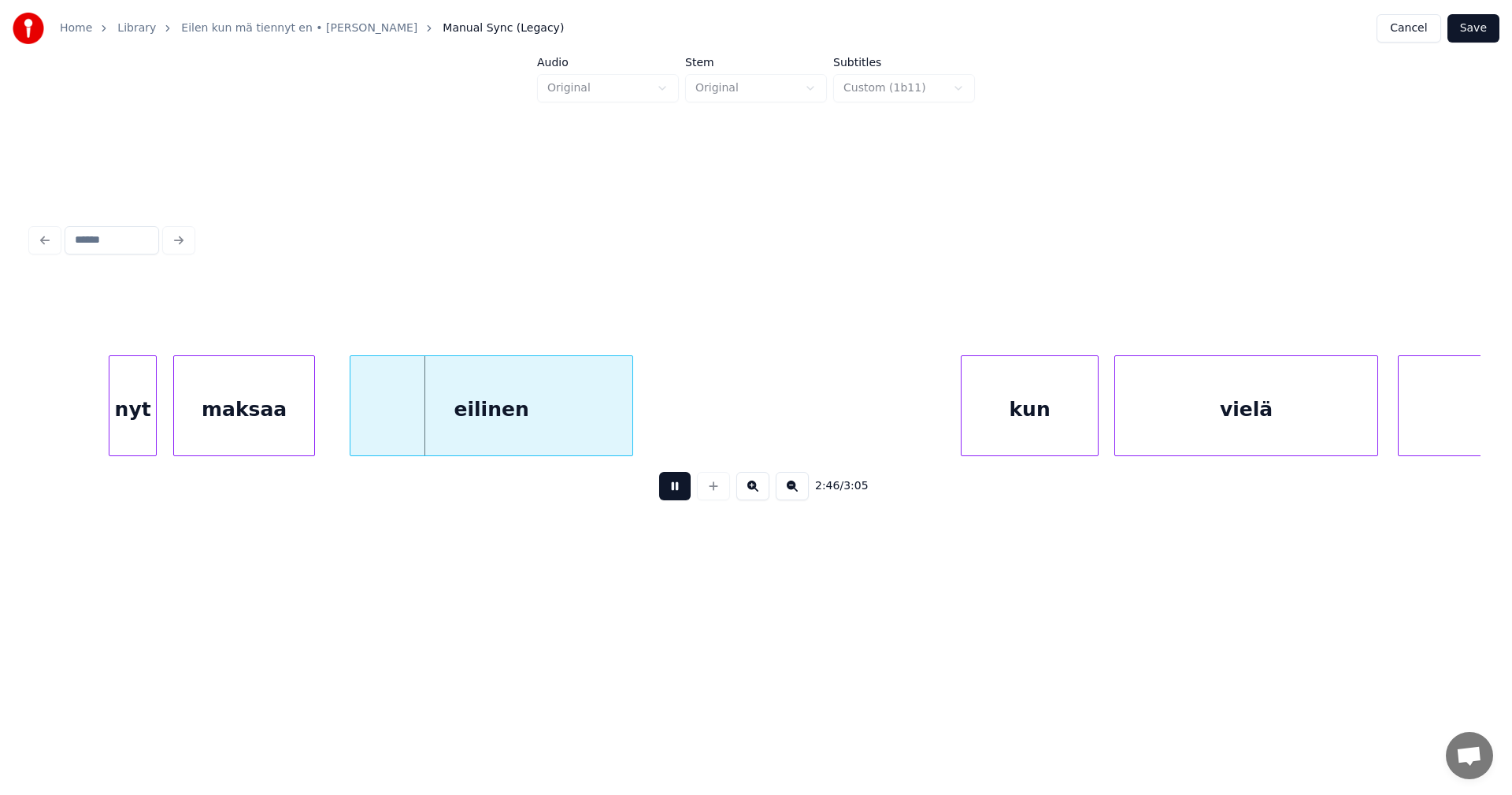
drag, startPoint x: 684, startPoint y: 487, endPoint x: 437, endPoint y: 458, distance: 248.7
click at [683, 487] on button at bounding box center [675, 486] width 32 height 28
click at [324, 420] on div at bounding box center [321, 405] width 5 height 99
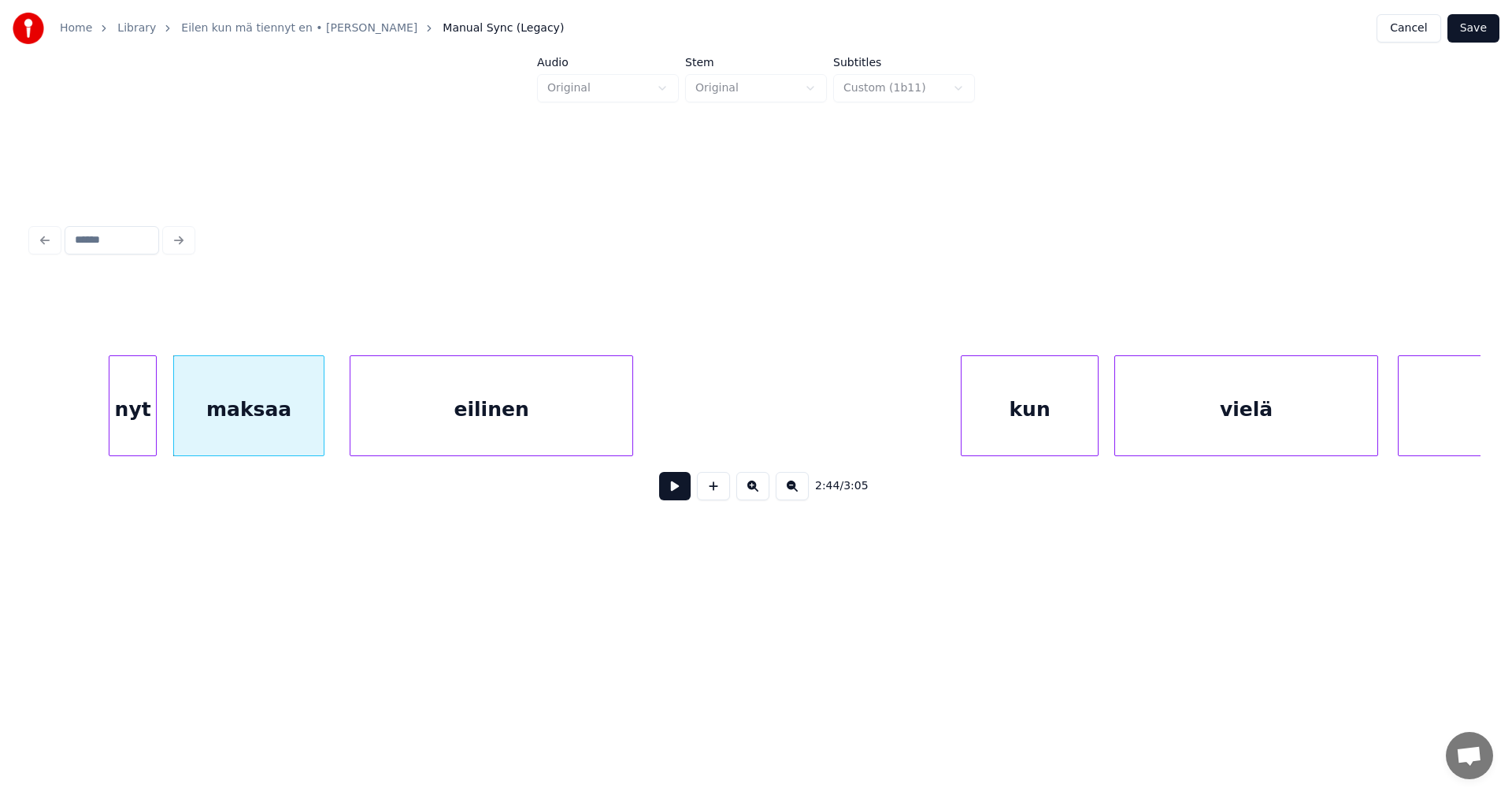
click at [325, 420] on div "maksaa" at bounding box center [249, 405] width 151 height 100
click at [667, 483] on button at bounding box center [675, 486] width 32 height 28
click at [672, 487] on button at bounding box center [675, 486] width 32 height 28
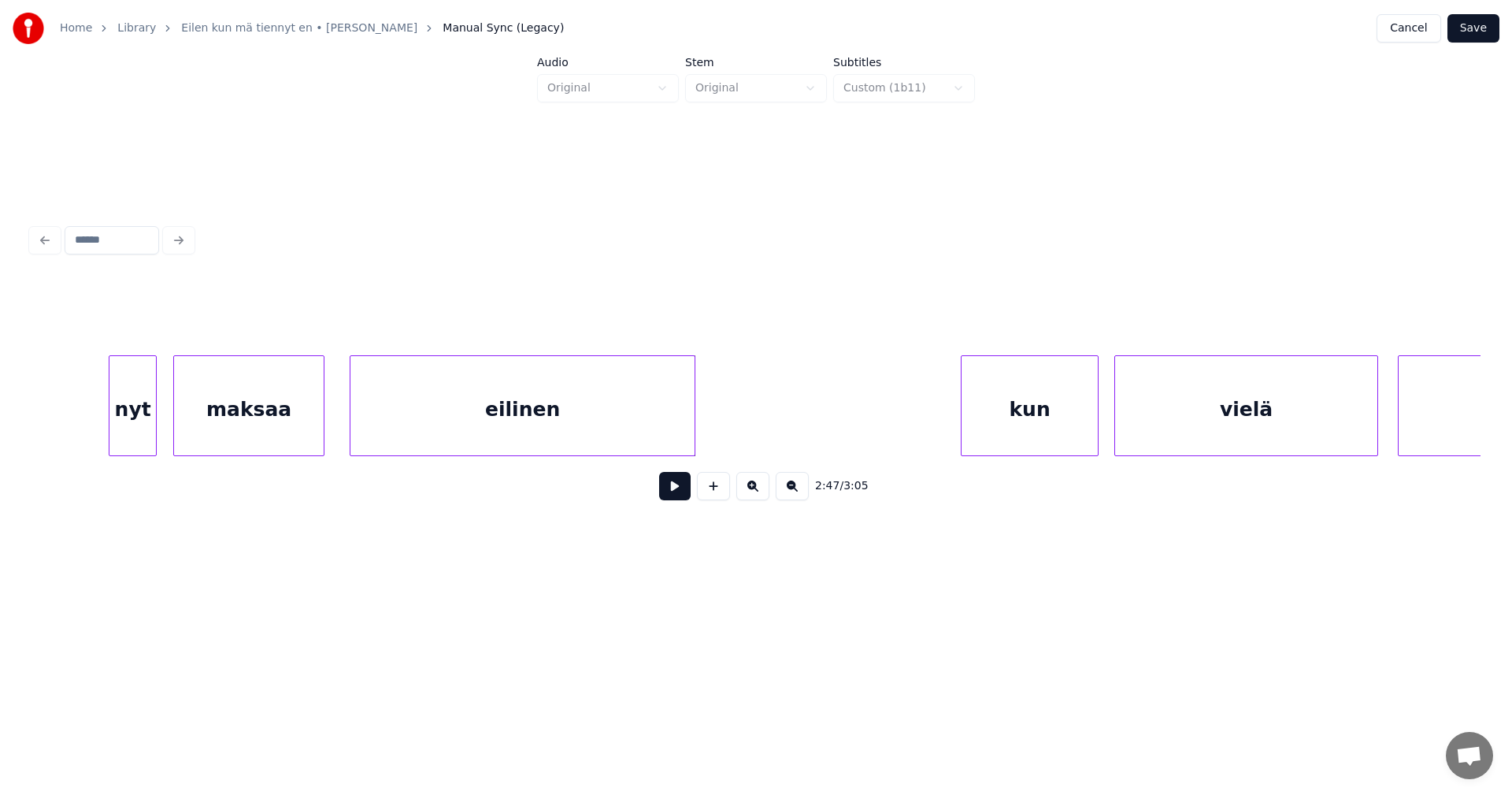
click at [694, 414] on div at bounding box center [692, 405] width 5 height 99
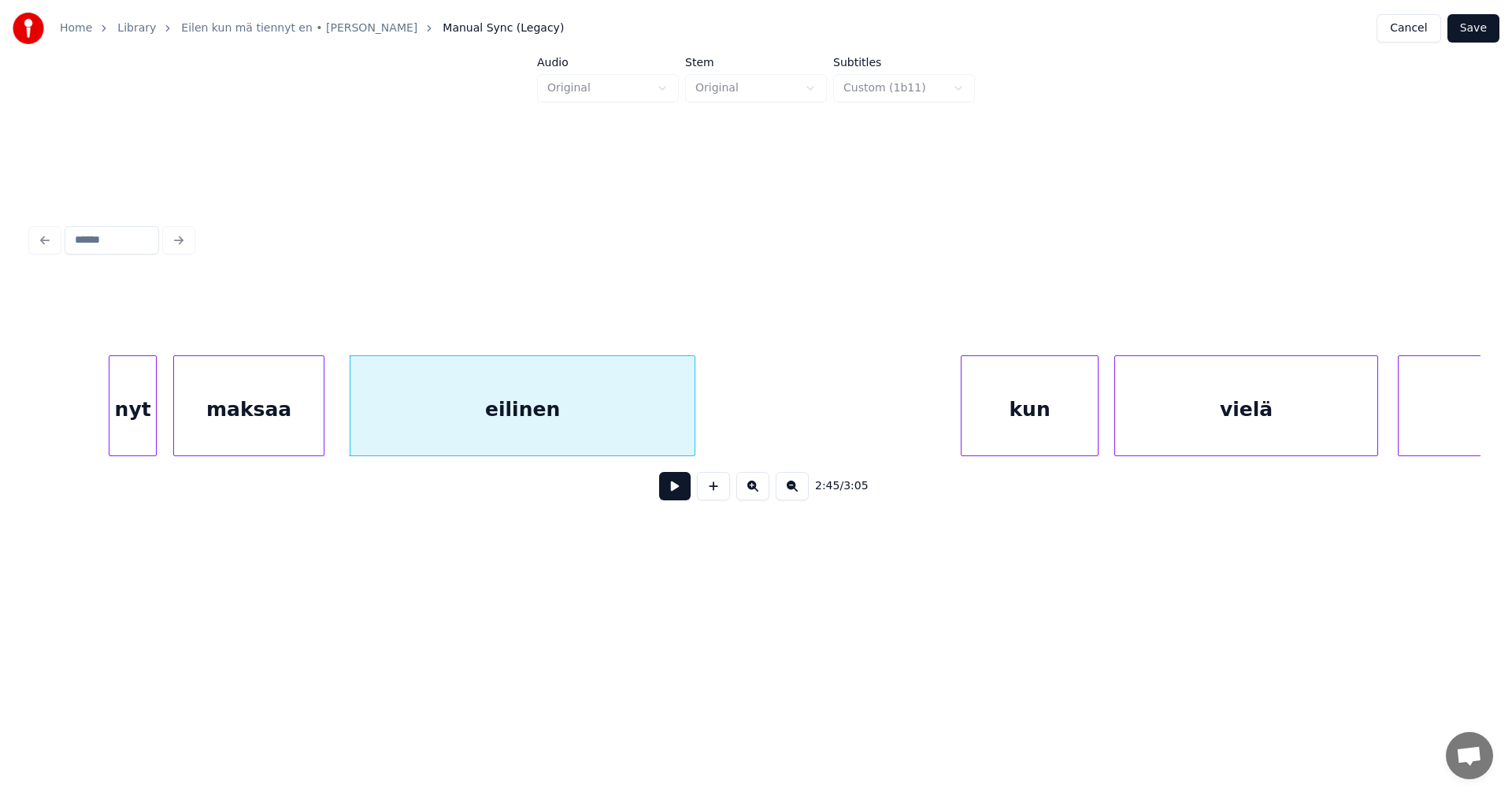
click at [1017, 424] on div "kun" at bounding box center [1030, 409] width 136 height 107
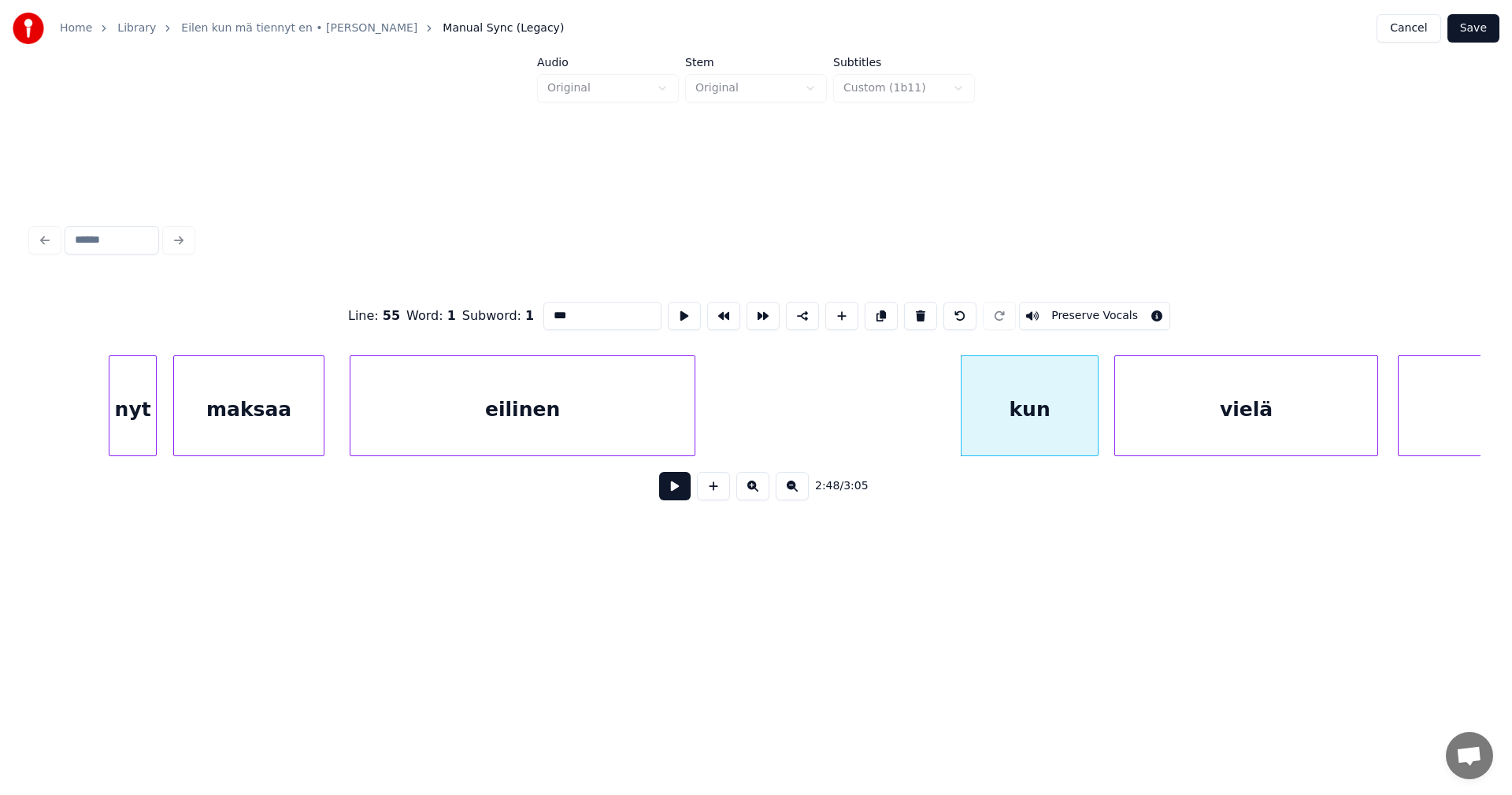
click at [681, 495] on button at bounding box center [675, 486] width 32 height 28
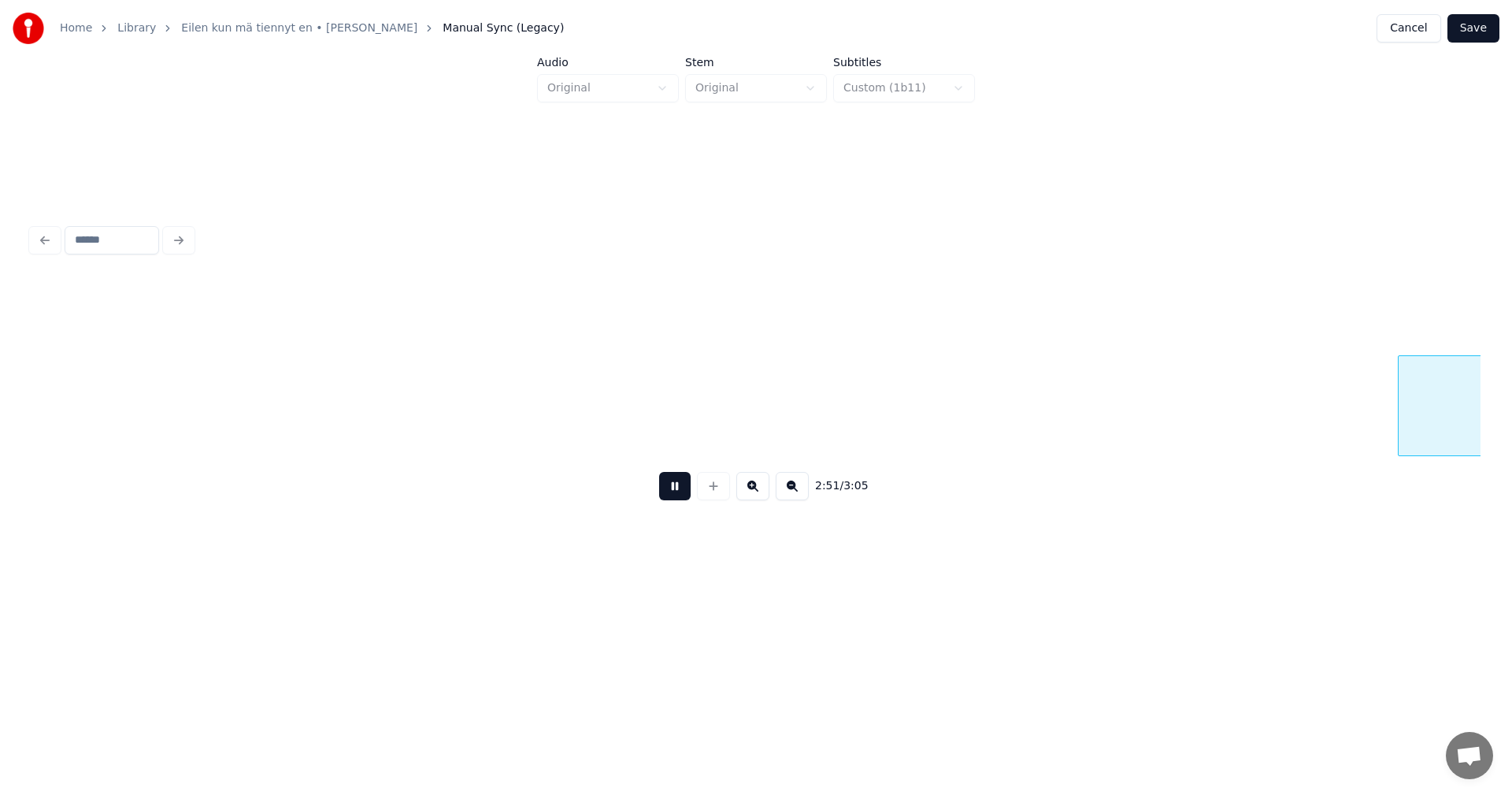
scroll to position [0, 33775]
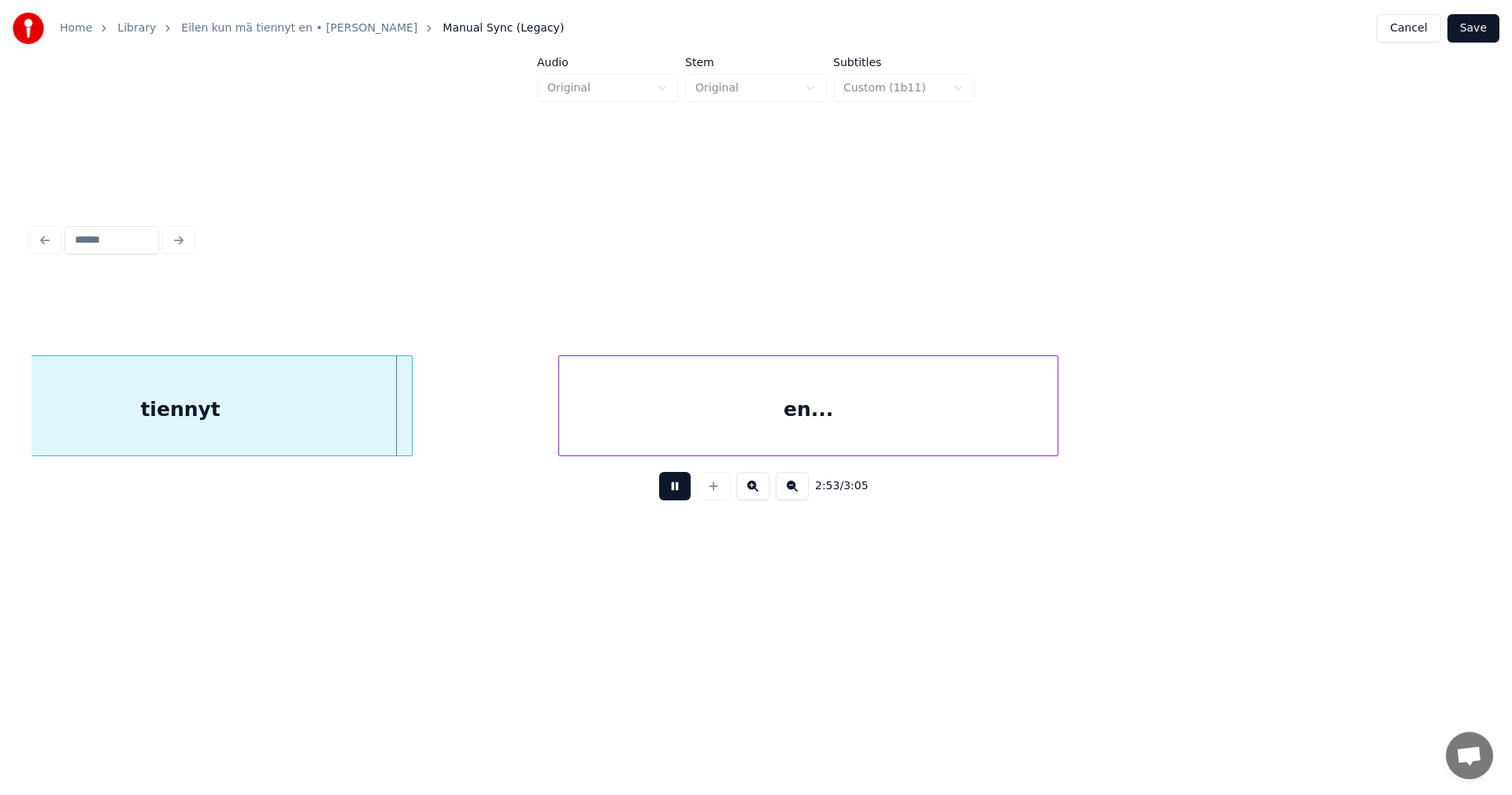
click at [681, 495] on button at bounding box center [675, 486] width 32 height 28
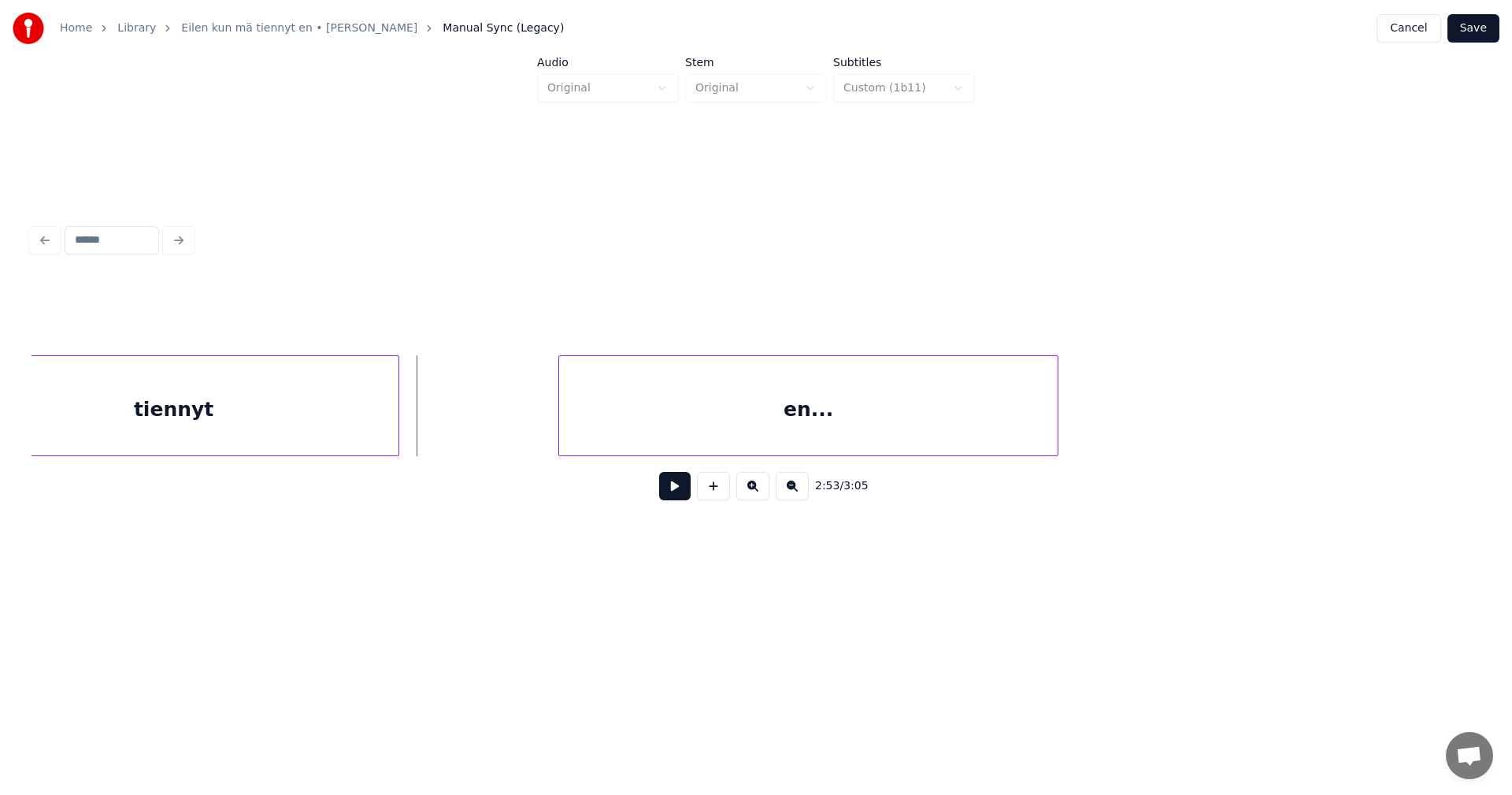
click at [394, 433] on div at bounding box center [396, 405] width 5 height 99
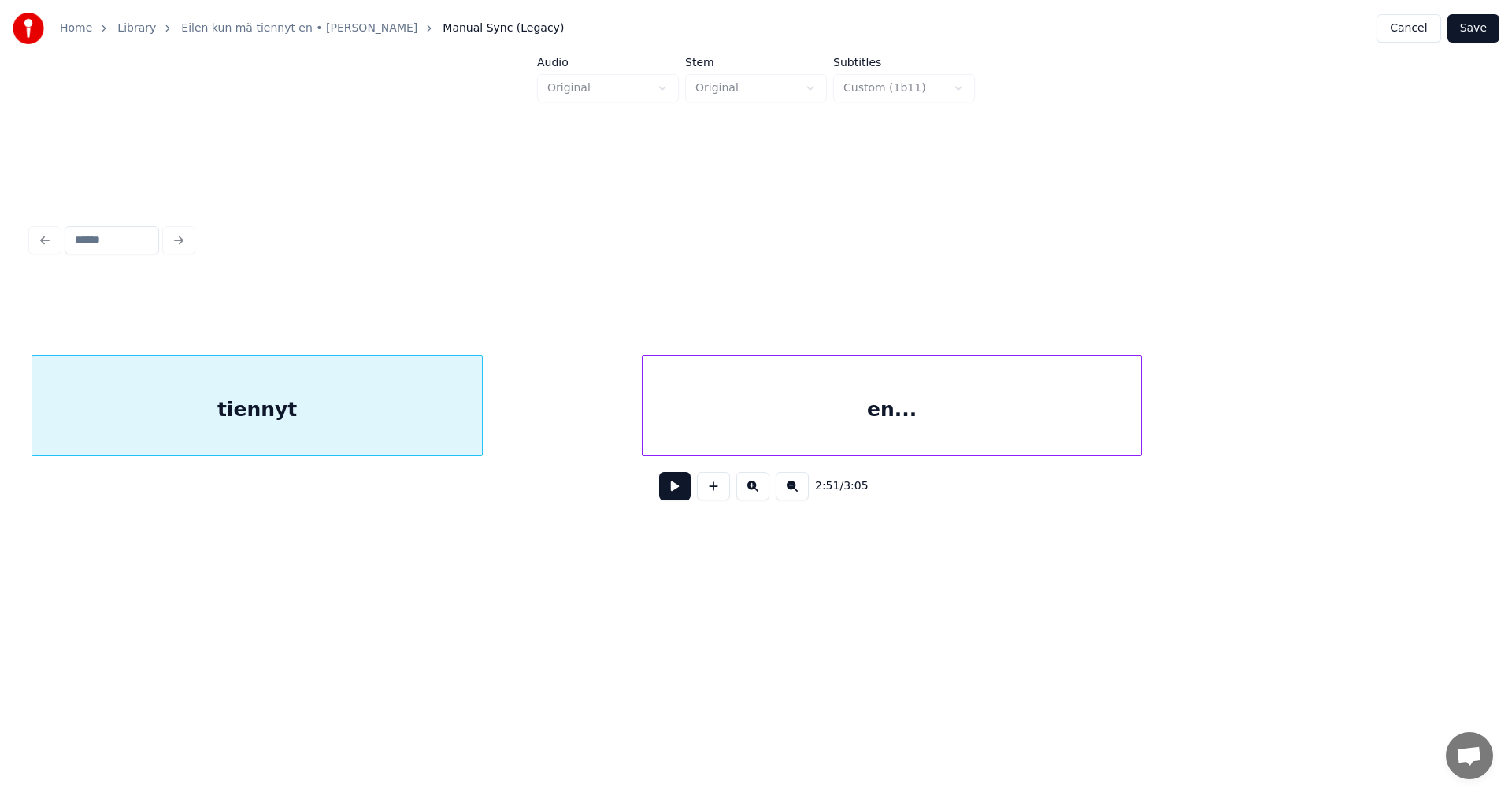
click at [664, 489] on button at bounding box center [675, 486] width 32 height 28
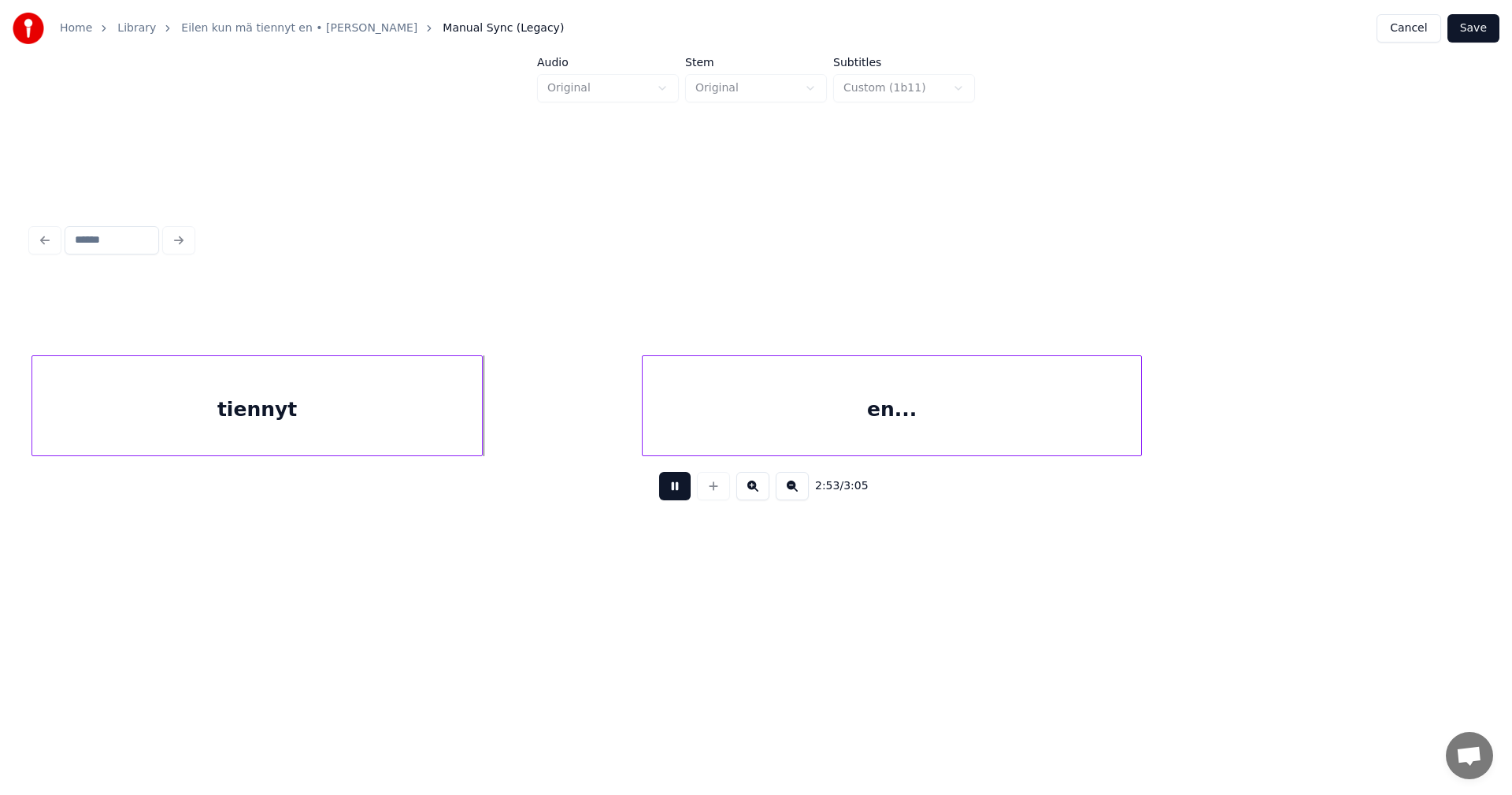
click at [670, 490] on button at bounding box center [675, 486] width 32 height 28
click at [398, 422] on div "tiennyt" at bounding box center [256, 409] width 450 height 107
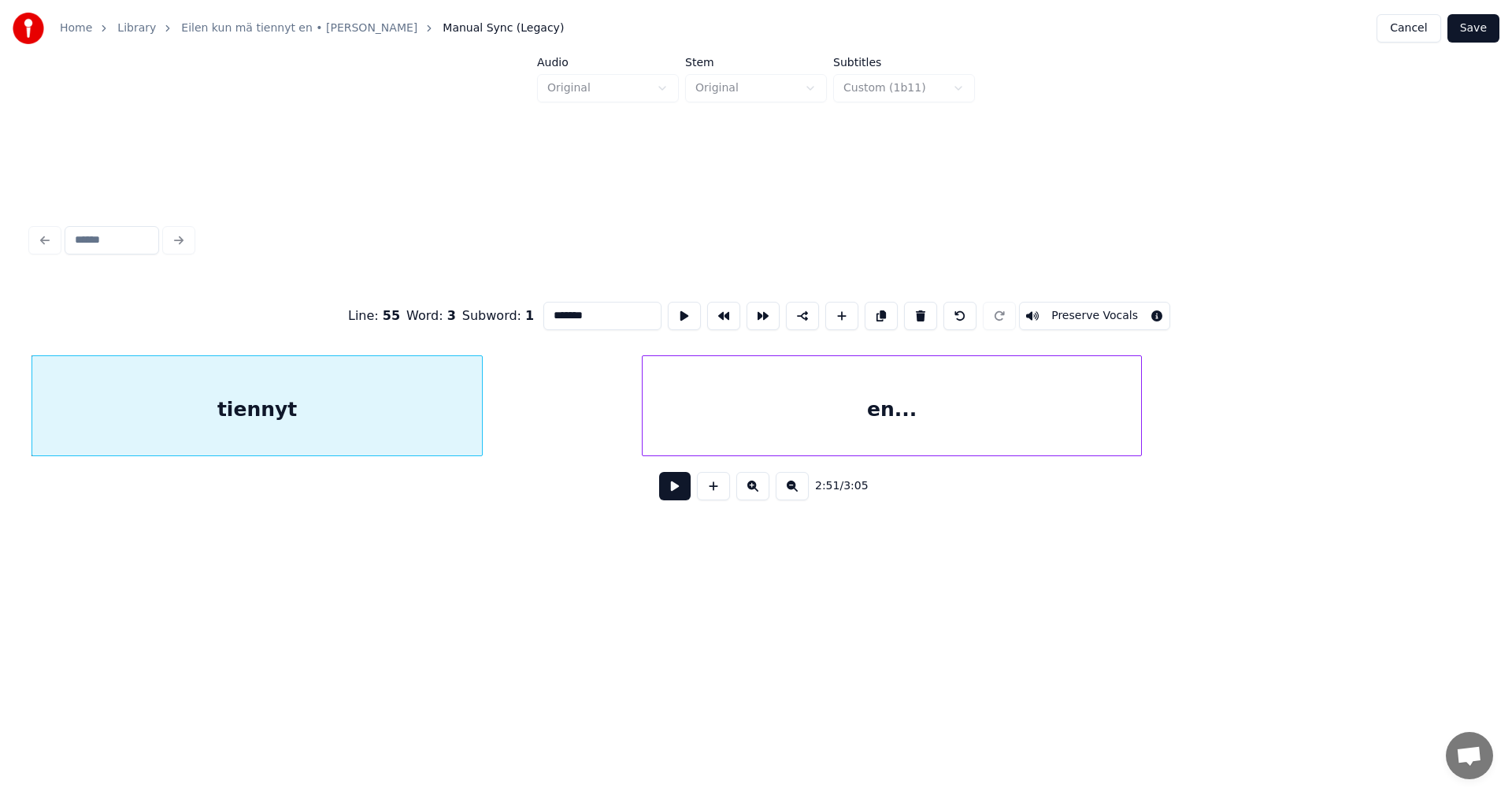
click at [683, 419] on div "en..." at bounding box center [892, 409] width 498 height 107
type input "*****"
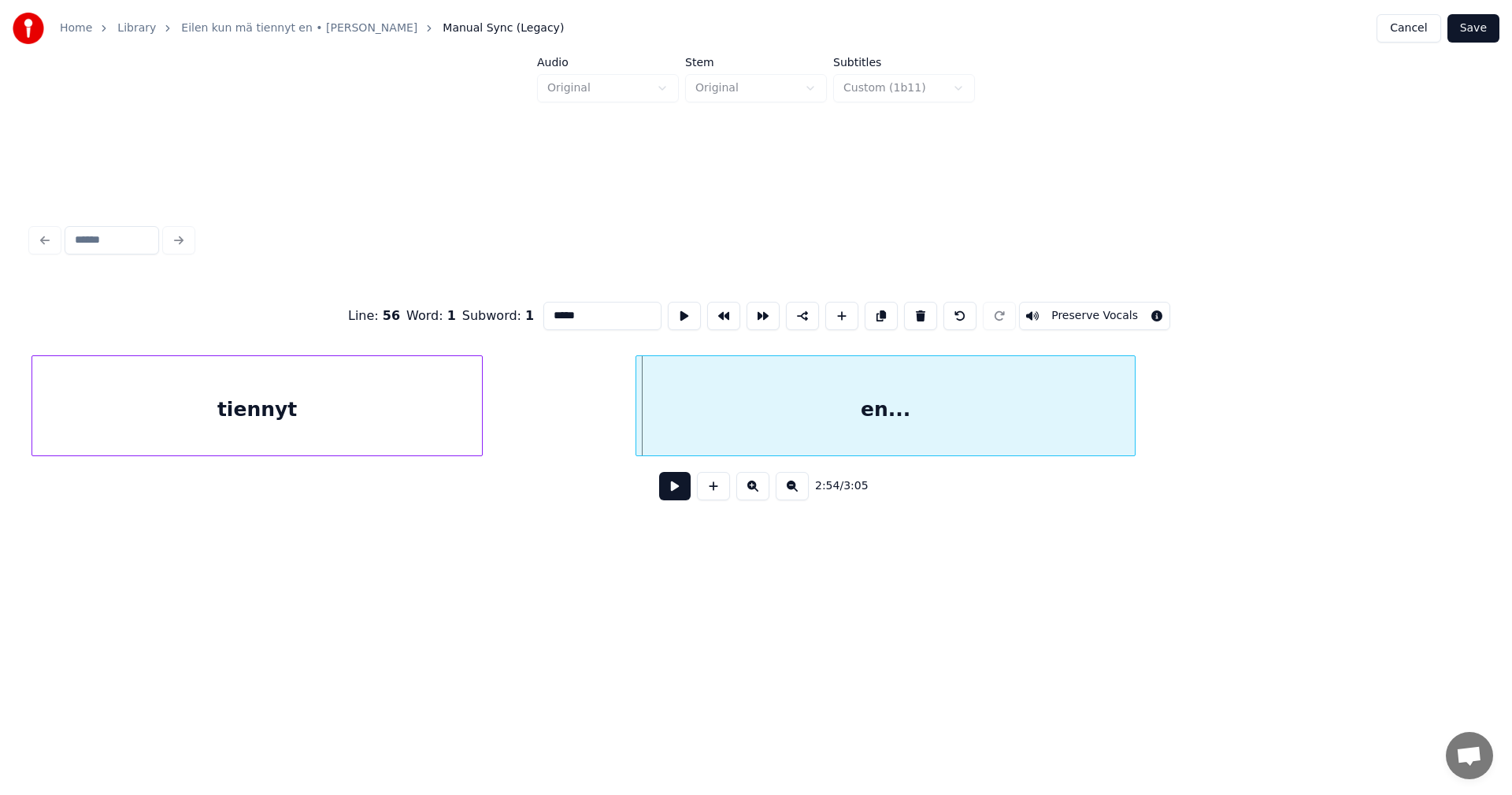
click at [694, 438] on div "en..." at bounding box center [885, 409] width 498 height 107
click at [1151, 422] on div at bounding box center [1152, 405] width 5 height 99
click at [683, 497] on button at bounding box center [675, 486] width 32 height 28
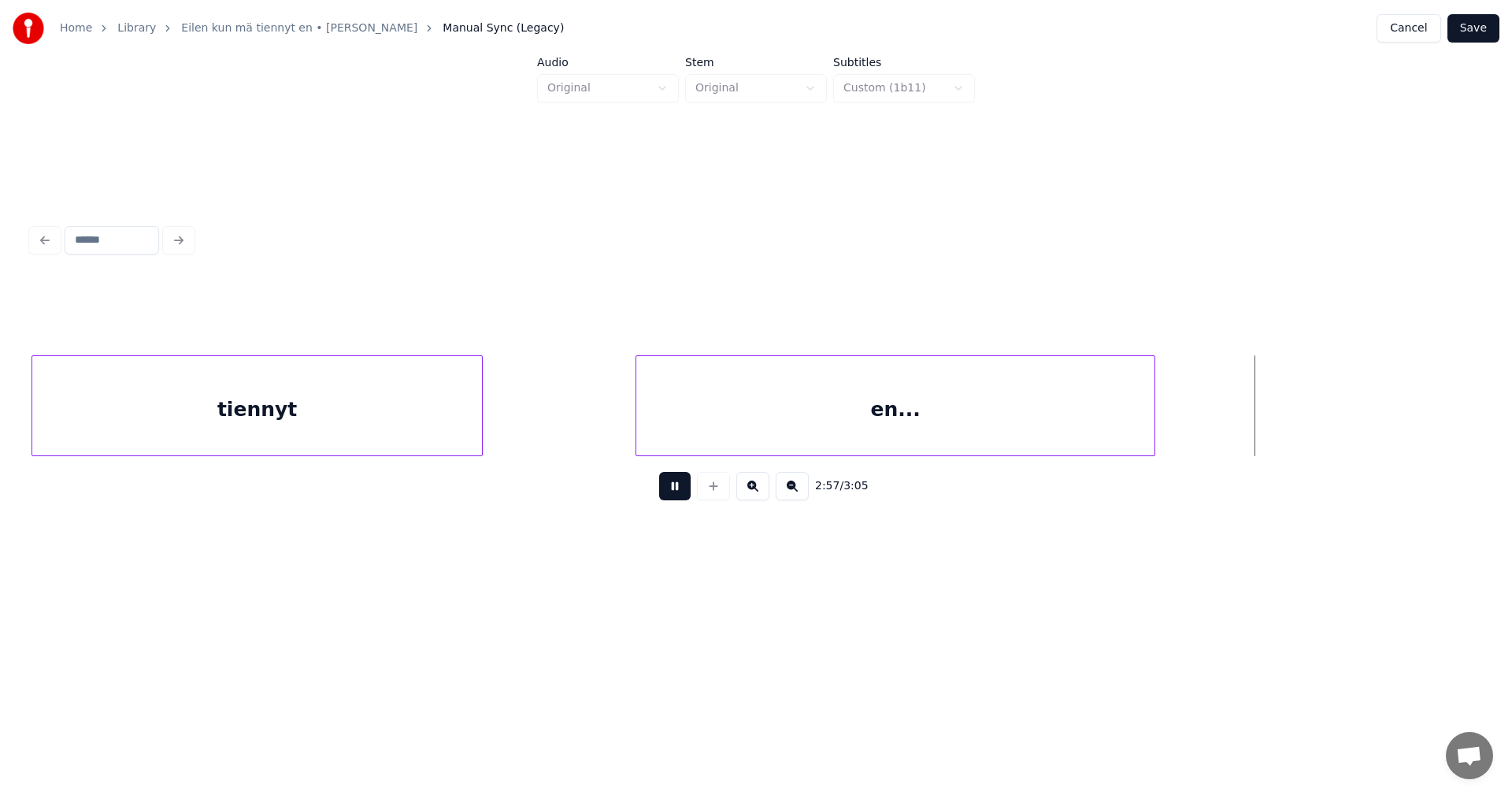
click at [680, 497] on button at bounding box center [675, 486] width 32 height 28
click at [1499, 25] on button "Save" at bounding box center [1474, 28] width 52 height 28
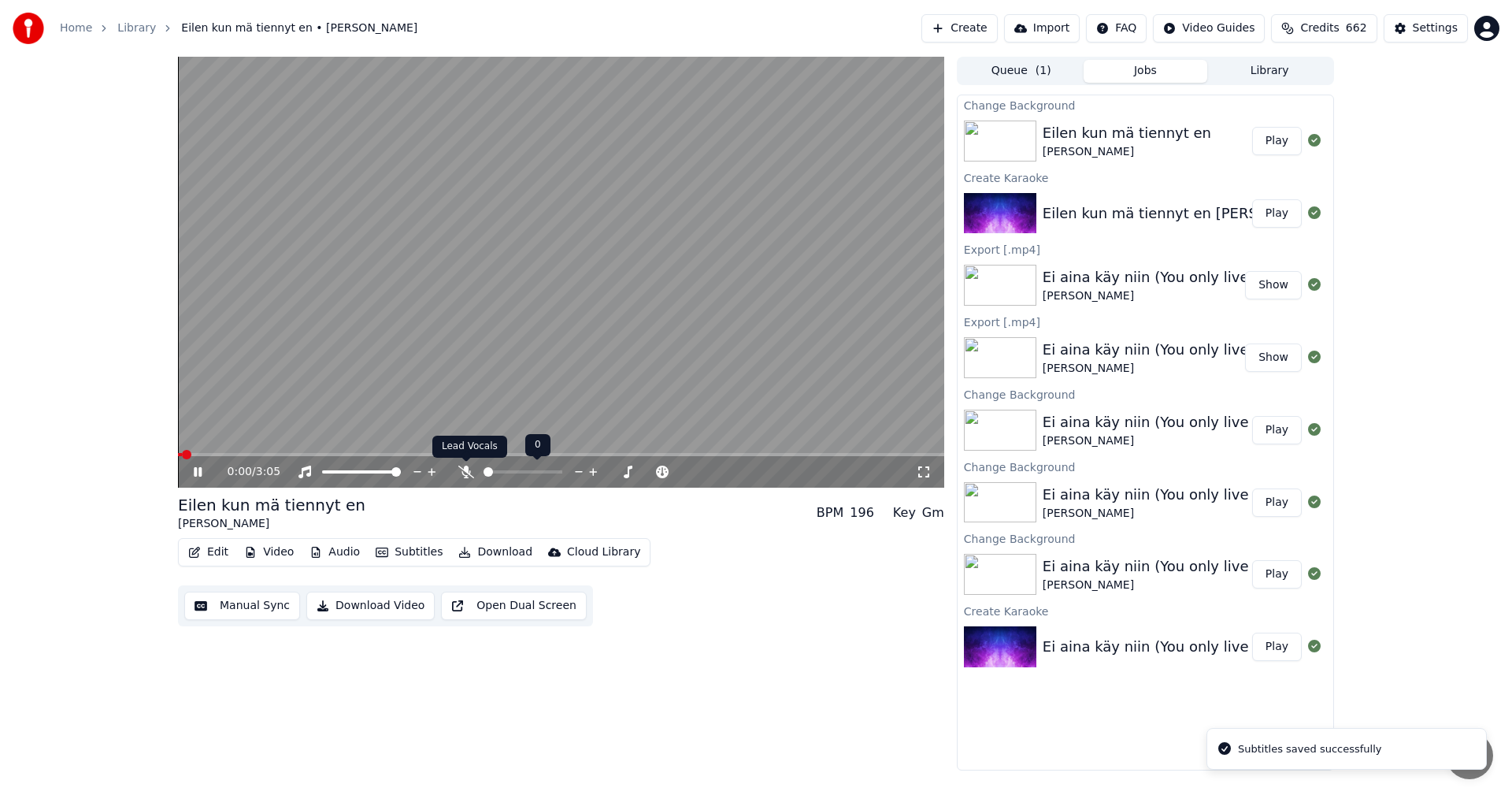
click at [465, 471] on icon at bounding box center [466, 471] width 16 height 12
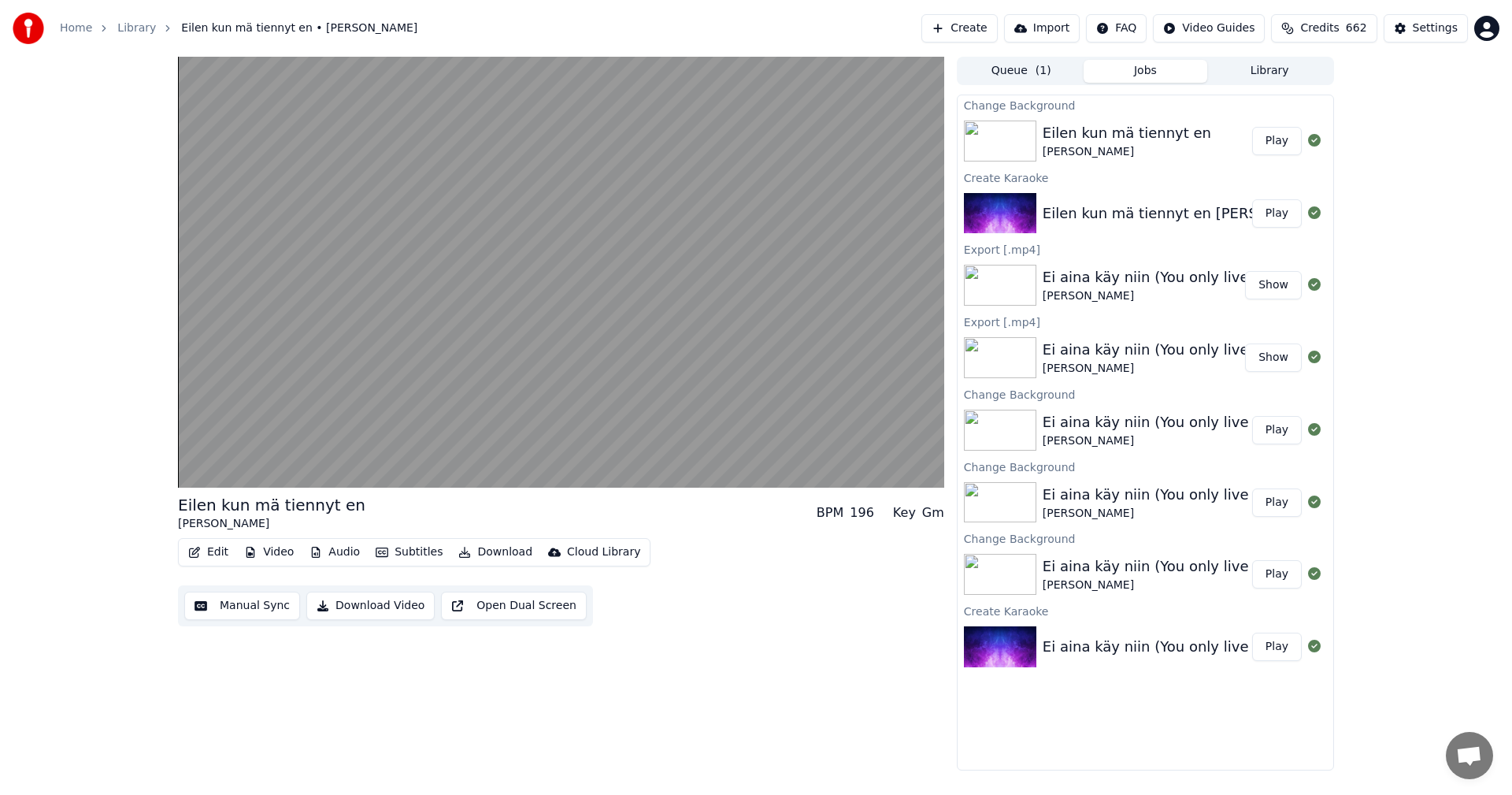
click at [494, 545] on button "Download" at bounding box center [496, 552] width 86 height 22
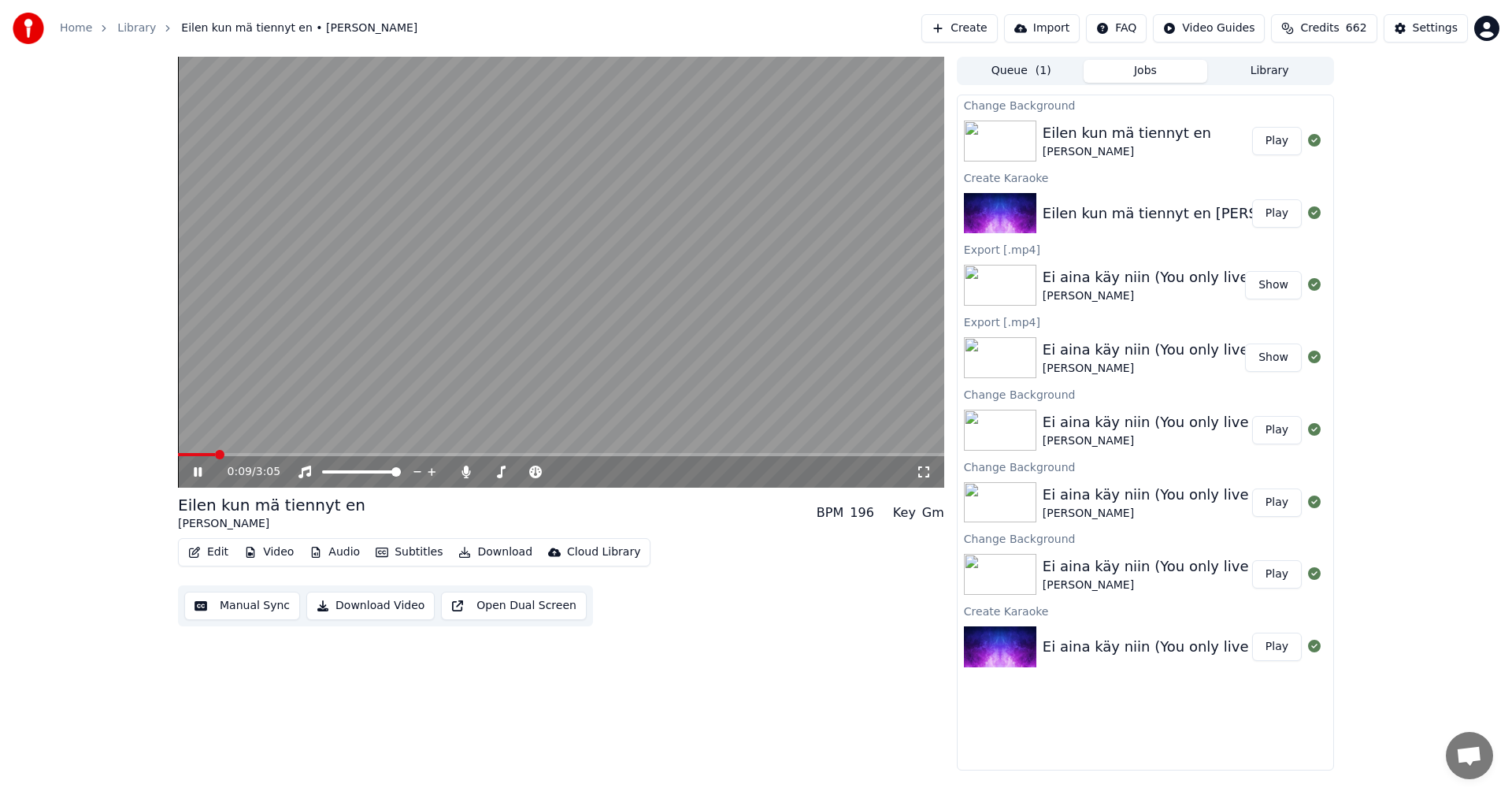
click at [64, 378] on div "0:09 / 3:05 Eilen kun mä tiennyt en [PERSON_NAME] BPM 196 Key Gm Edit Video Aud…" at bounding box center [756, 413] width 1512 height 713
click at [467, 472] on icon at bounding box center [466, 471] width 8 height 12
click at [467, 472] on icon at bounding box center [466, 471] width 16 height 12
click at [466, 471] on icon at bounding box center [466, 471] width 8 height 12
click at [466, 470] on icon at bounding box center [466, 471] width 16 height 12
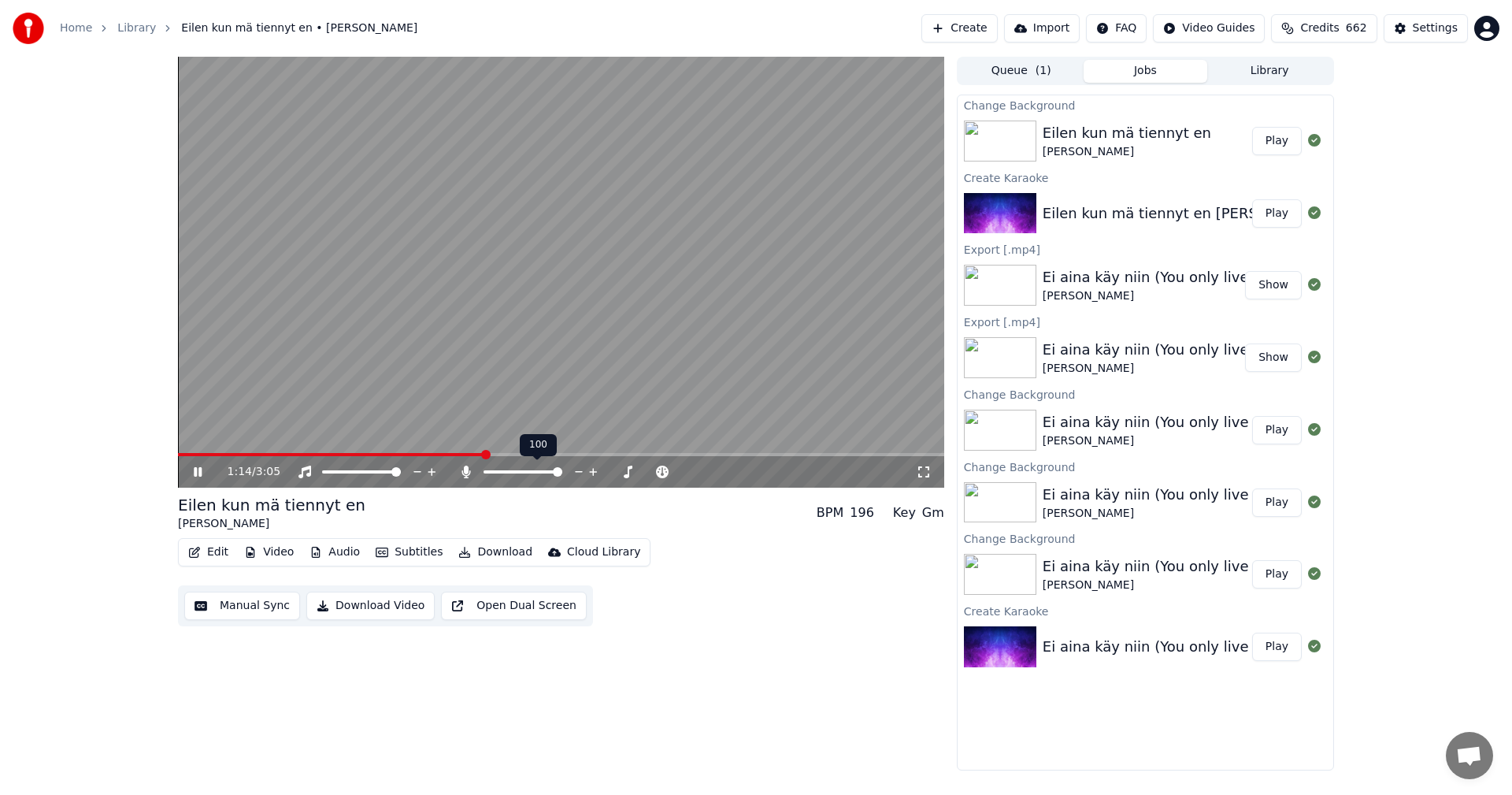
click at [466, 470] on icon at bounding box center [466, 471] width 8 height 12
click at [466, 470] on icon at bounding box center [466, 471] width 16 height 12
click at [623, 452] on video at bounding box center [561, 271] width 767 height 431
click at [625, 453] on span at bounding box center [561, 454] width 767 height 3
click at [195, 471] on icon at bounding box center [198, 472] width 9 height 11
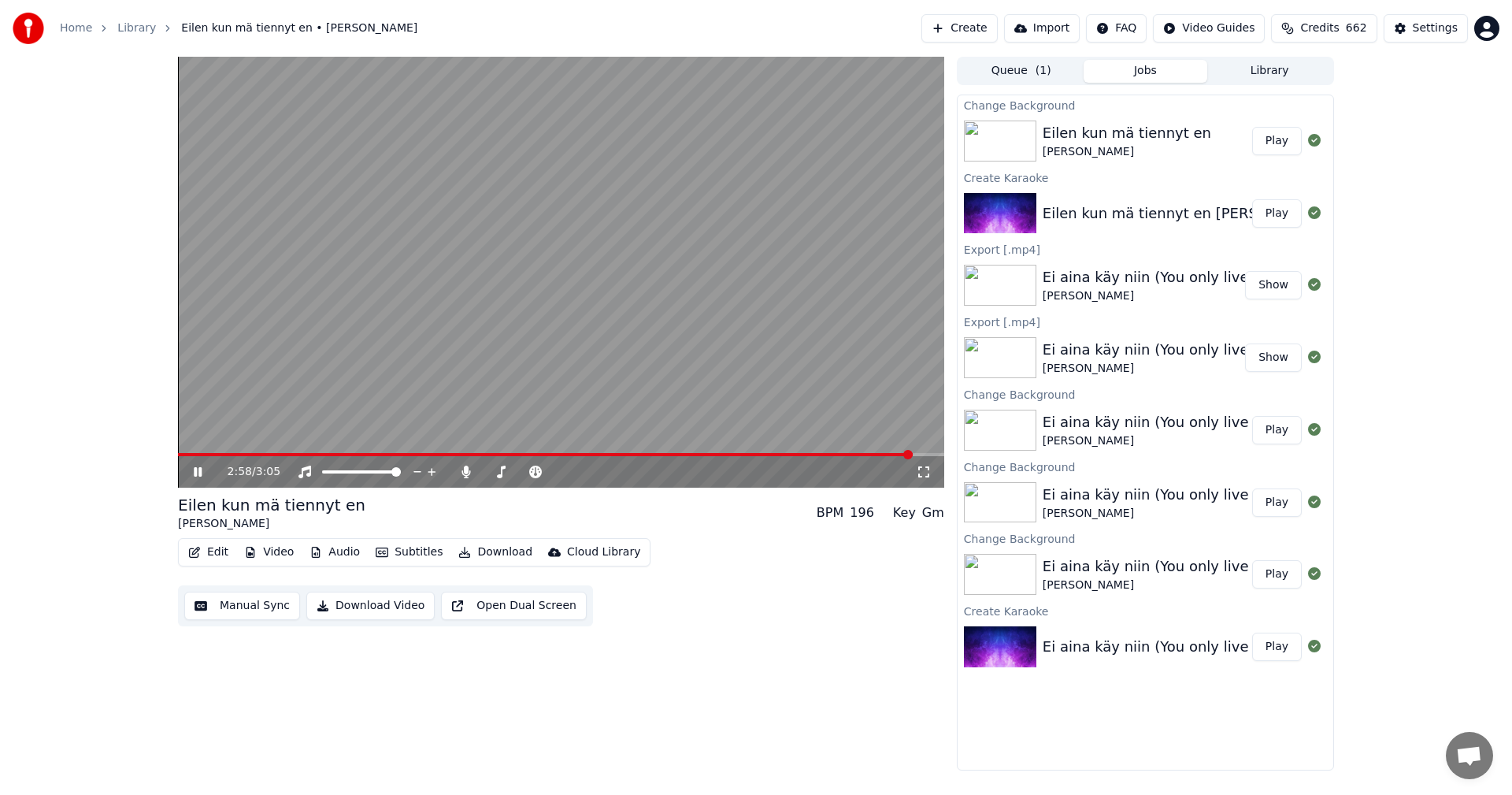
click at [198, 470] on icon at bounding box center [208, 471] width 37 height 12
click at [466, 474] on icon at bounding box center [466, 471] width 8 height 12
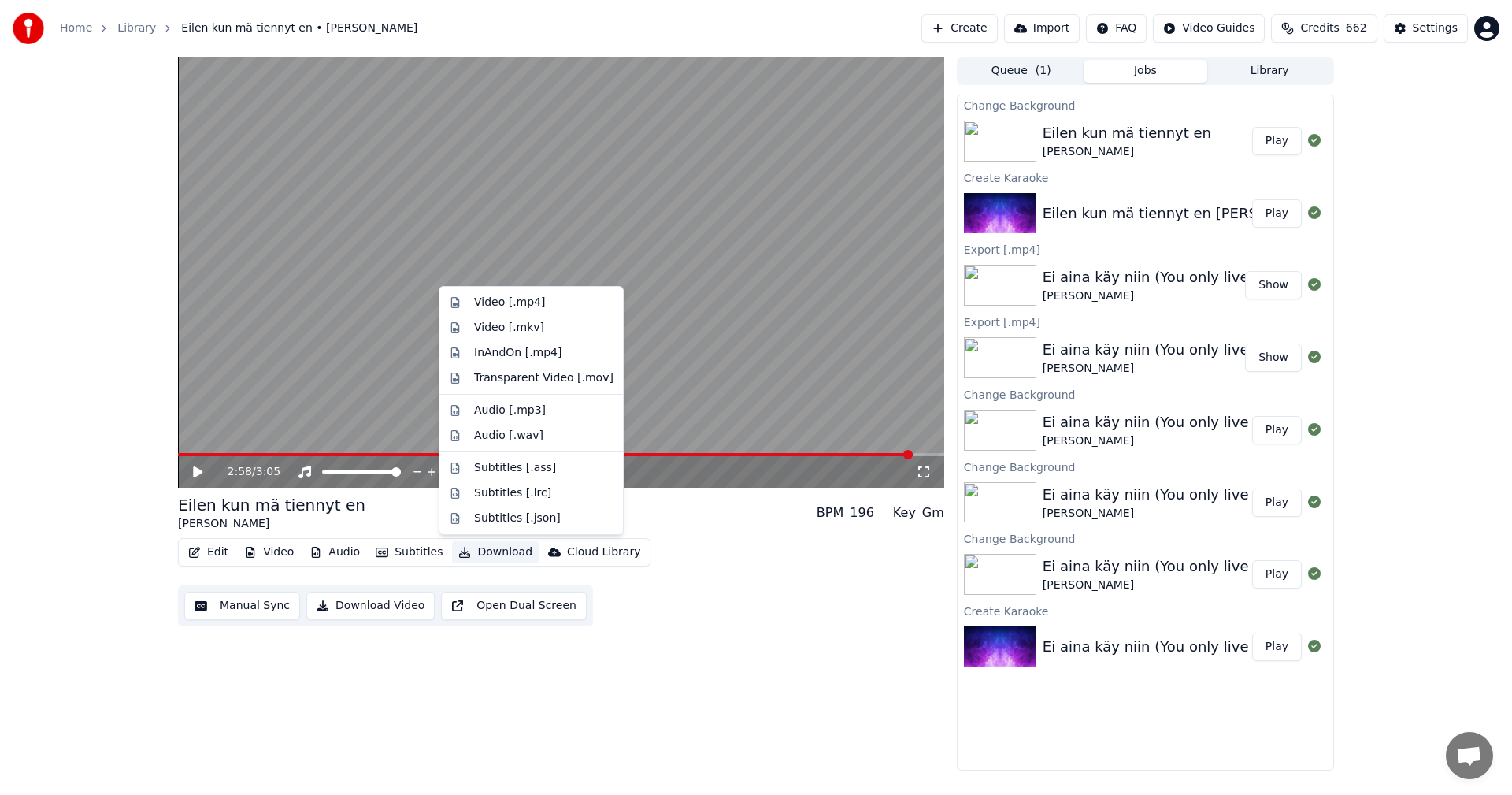
click at [499, 551] on button "Download" at bounding box center [496, 552] width 86 height 22
click at [531, 298] on div "Video [.mp4]" at bounding box center [510, 302] width 71 height 16
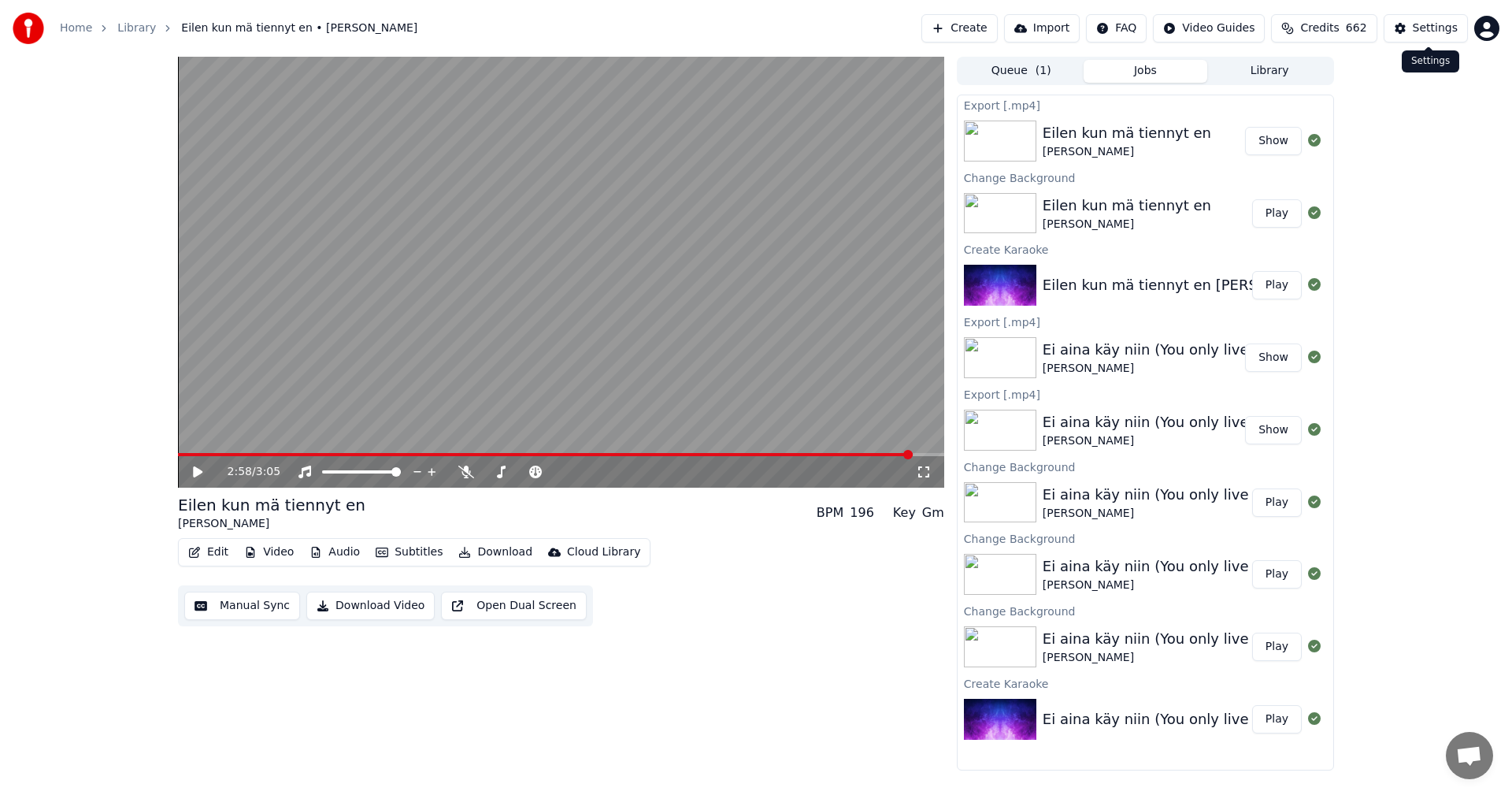
click at [1459, 27] on button "Settings" at bounding box center [1427, 28] width 84 height 28
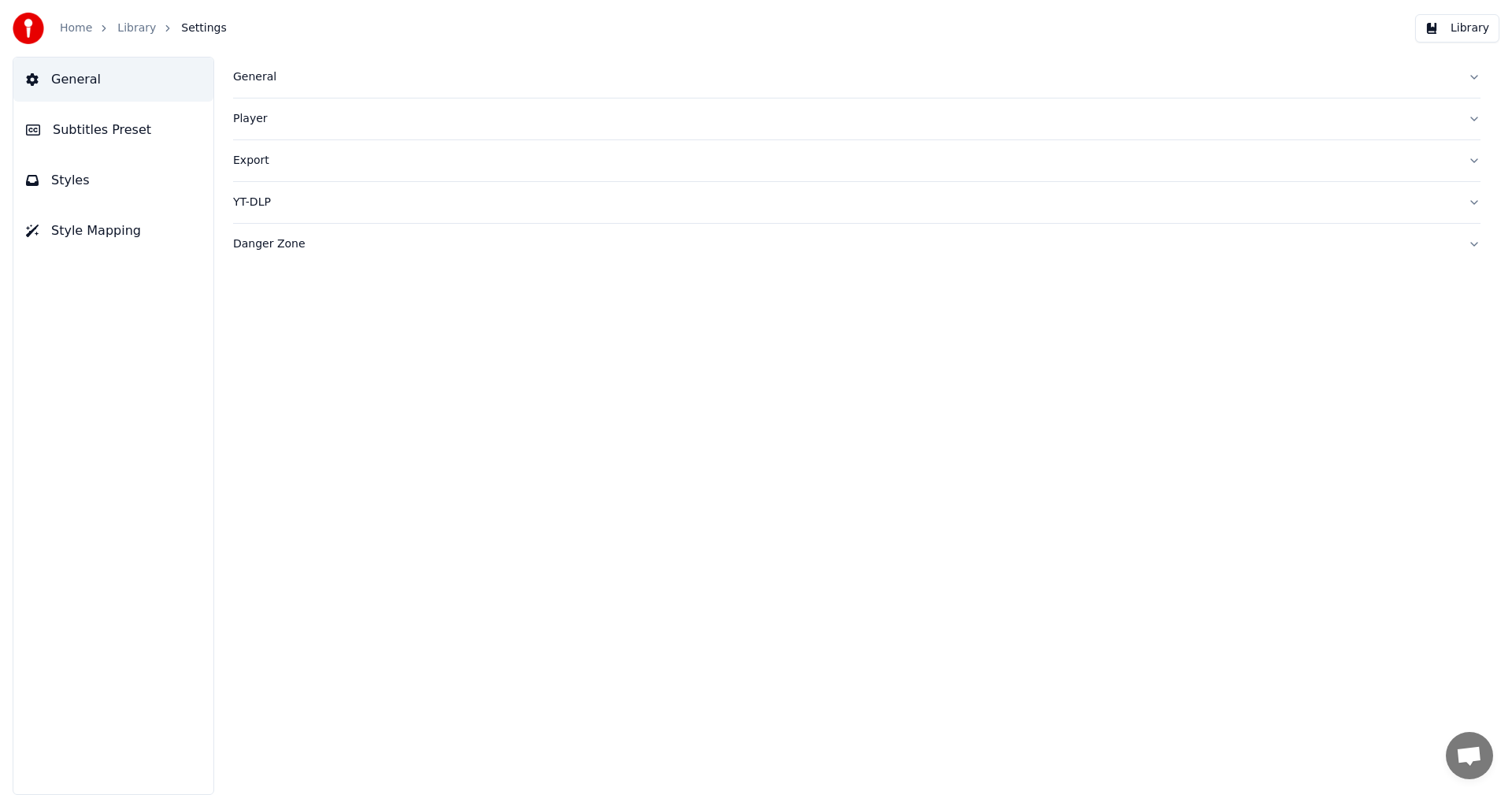
click at [119, 130] on span "Subtitles Preset" at bounding box center [101, 130] width 99 height 19
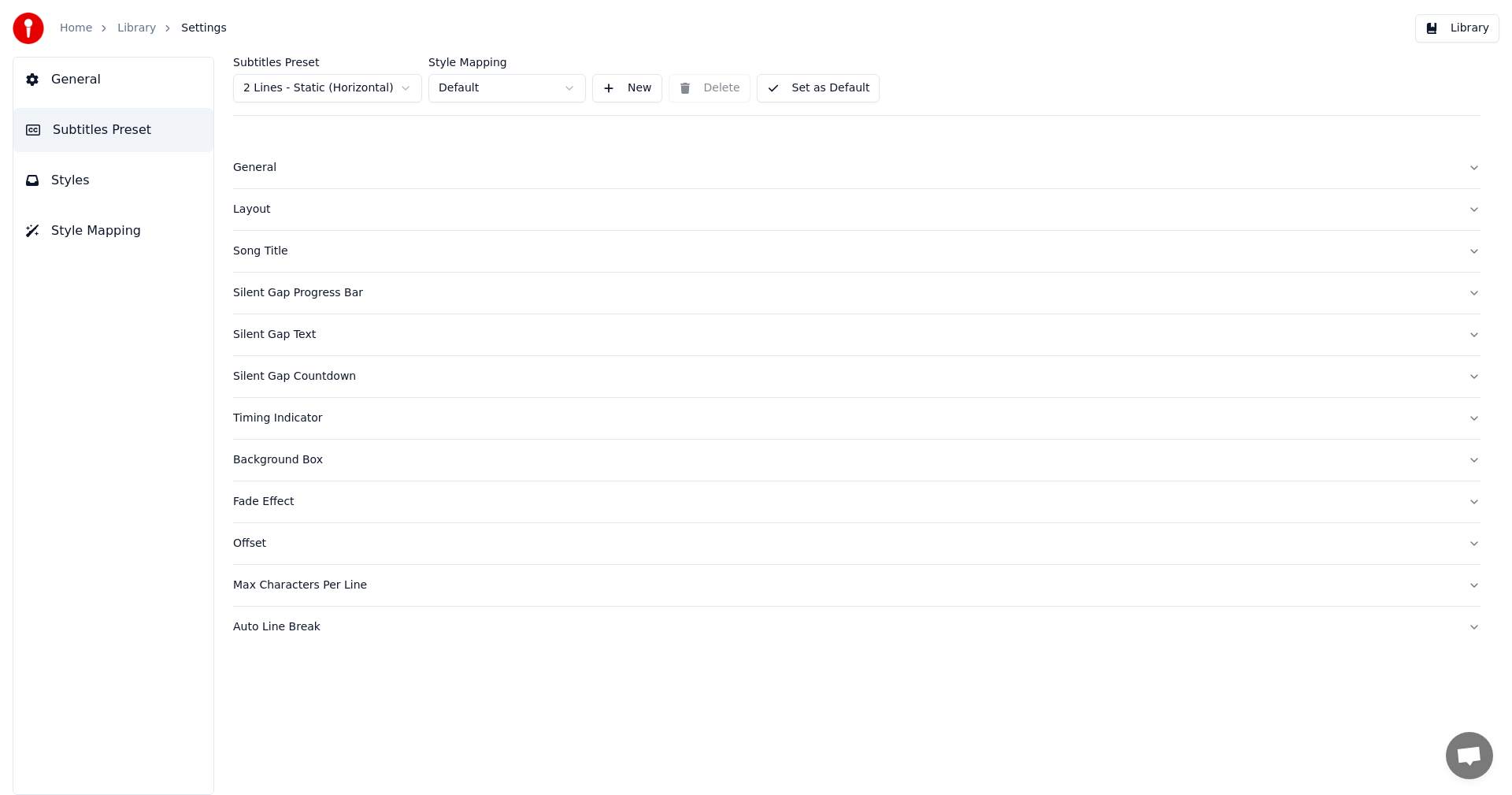
click at [105, 90] on button "General" at bounding box center [113, 79] width 200 height 44
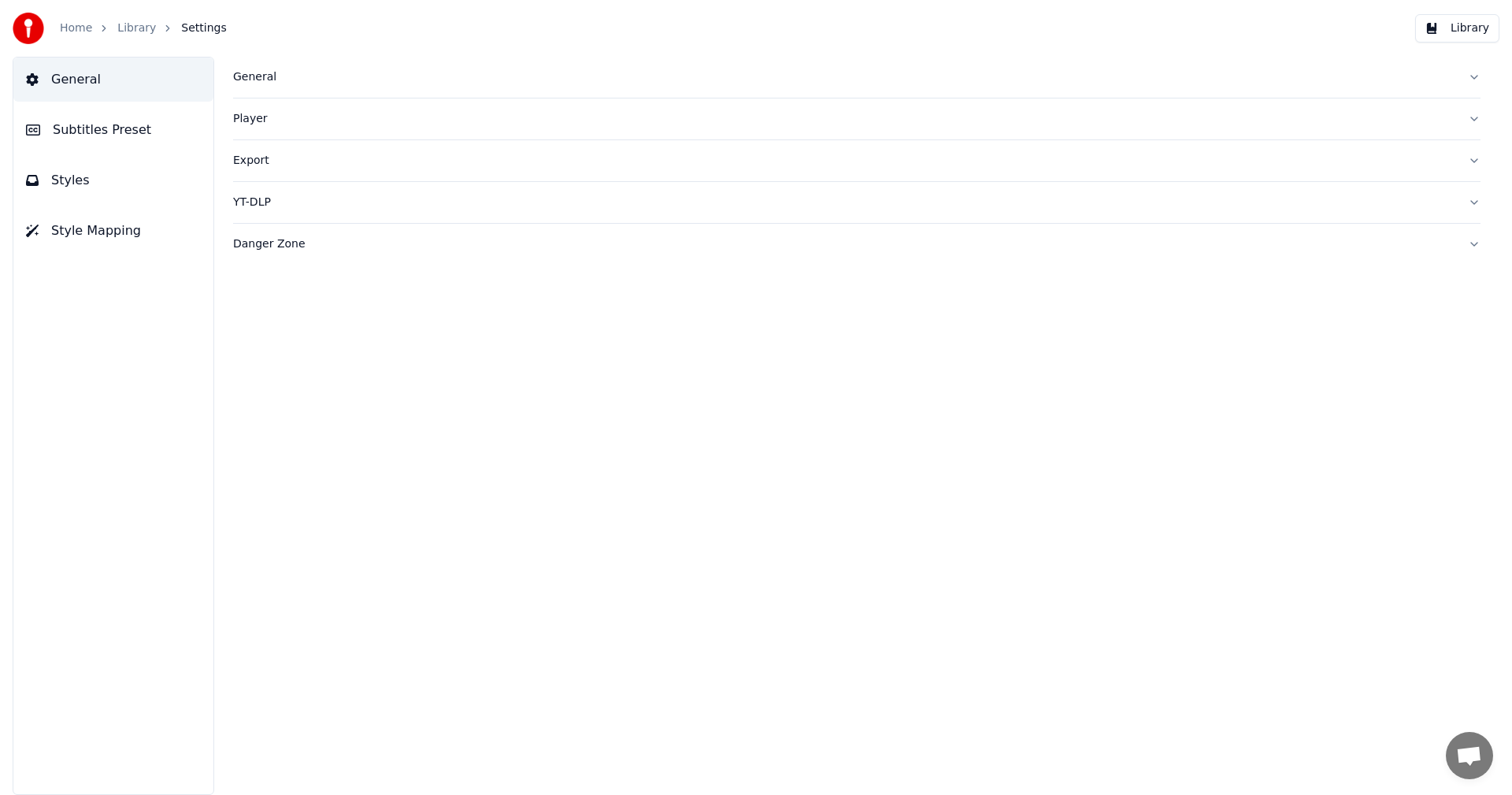
click at [255, 82] on div "General" at bounding box center [844, 77] width 1222 height 16
click at [399, 312] on html "Home Library Settings Library General Subtitles Preset Styles Style Mapping Gen…" at bounding box center [756, 397] width 1512 height 795
click at [81, 25] on link "Home" at bounding box center [76, 28] width 32 height 16
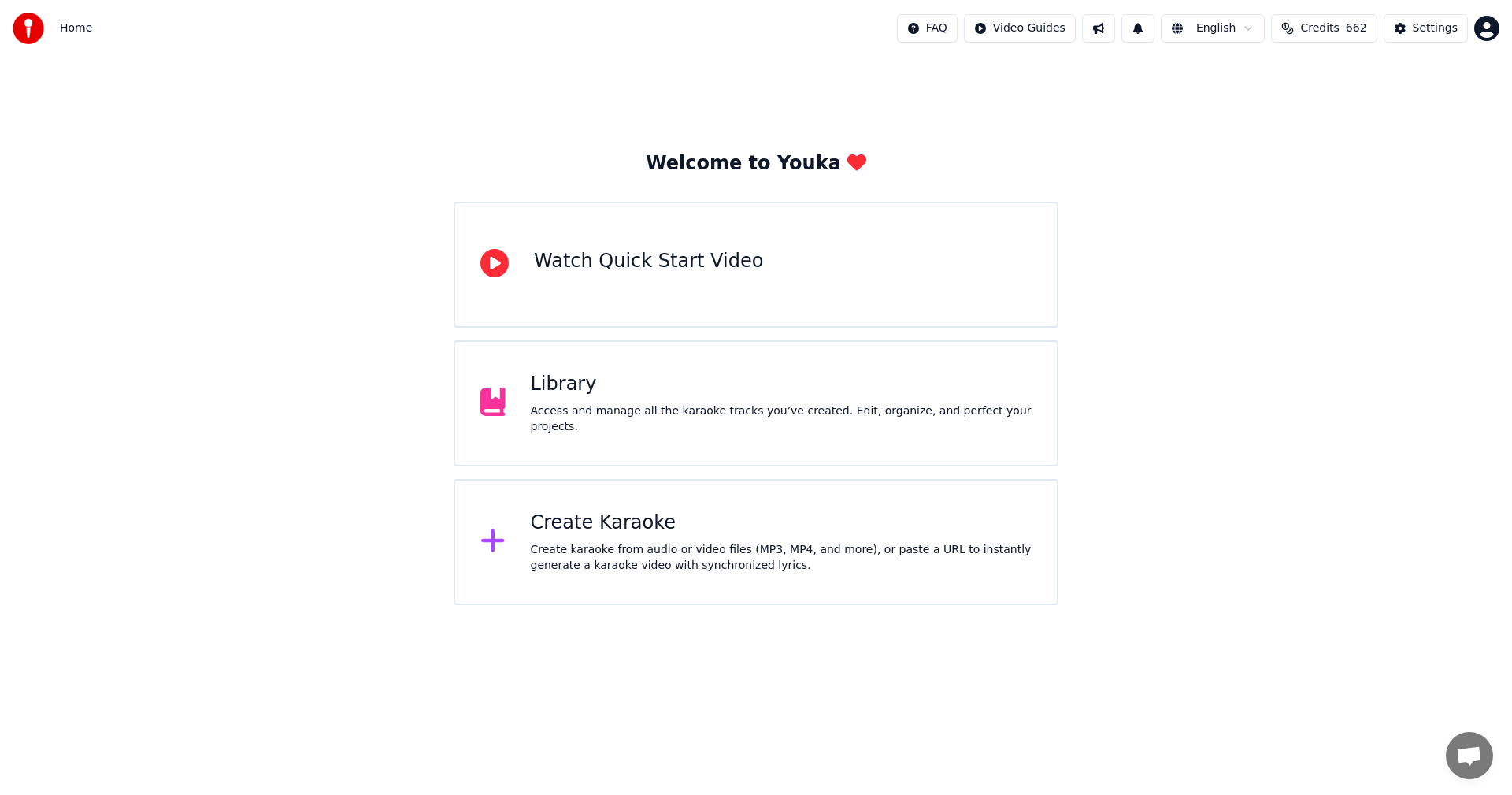
click at [605, 522] on div "Create Karaoke" at bounding box center [782, 523] width 502 height 25
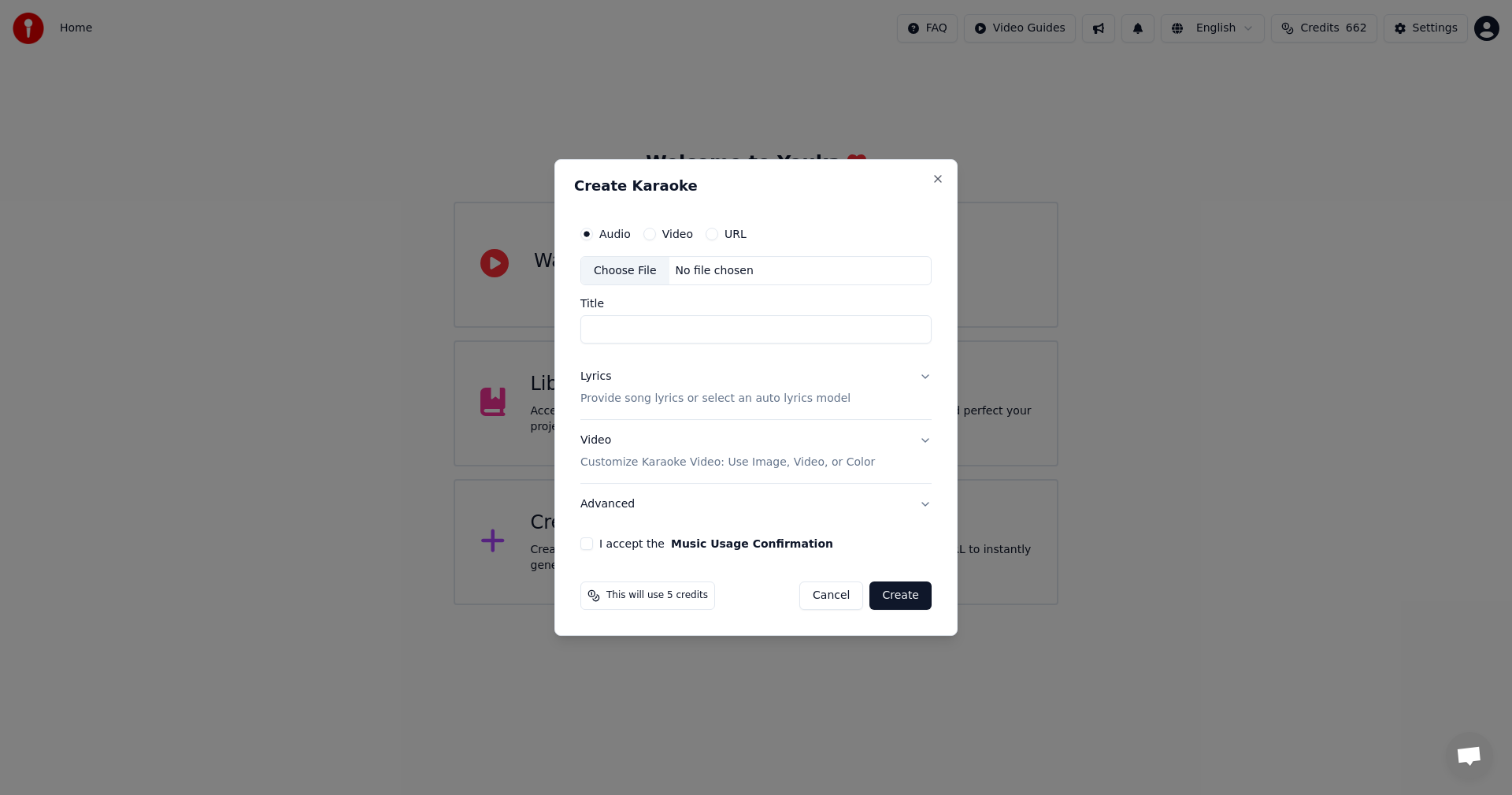
click at [627, 264] on div "Choose File" at bounding box center [625, 271] width 88 height 28
type input "**********"
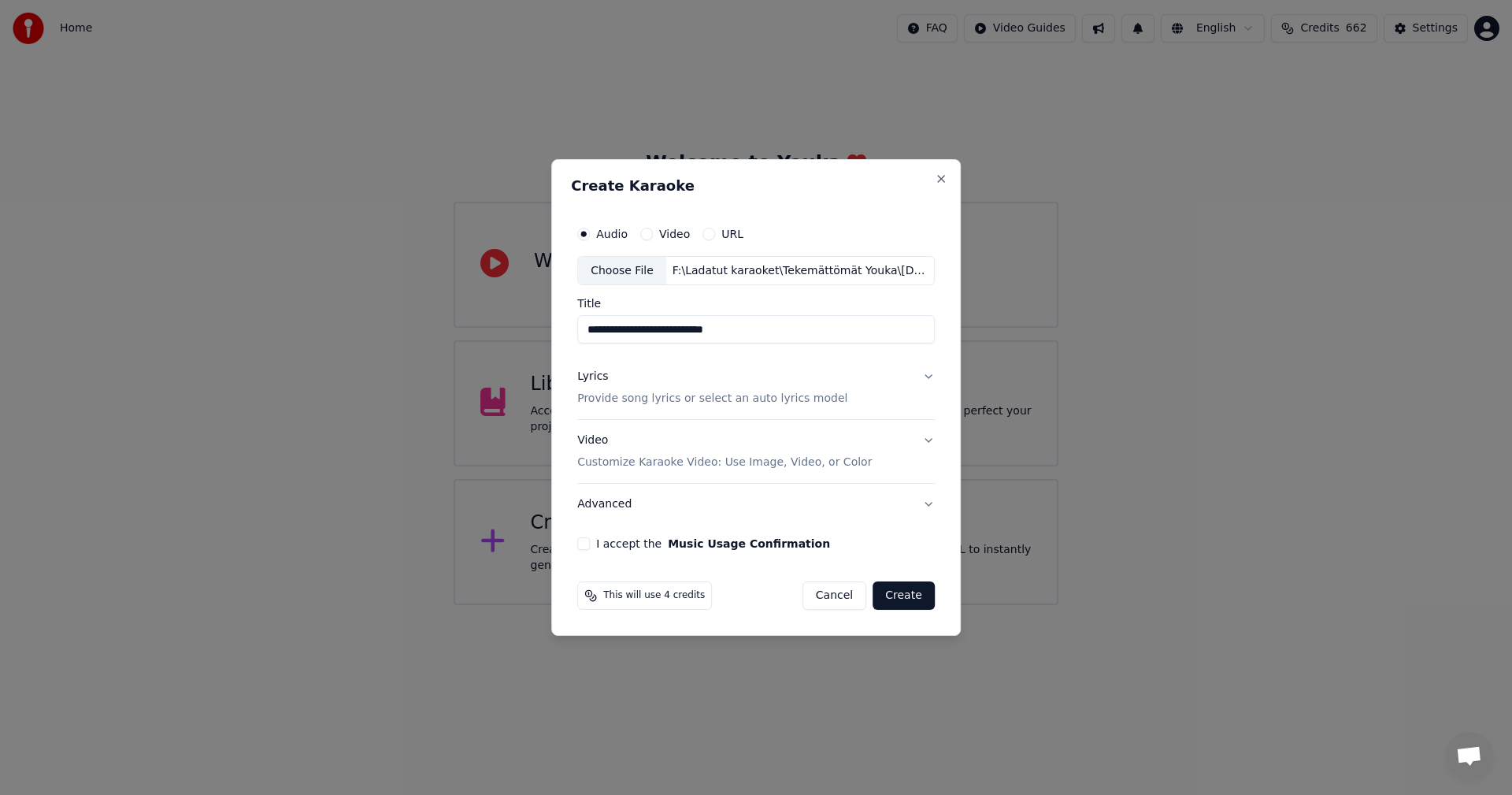
click at [928, 375] on button "Lyrics Provide song lyrics or select an auto lyrics model" at bounding box center [756, 388] width 358 height 63
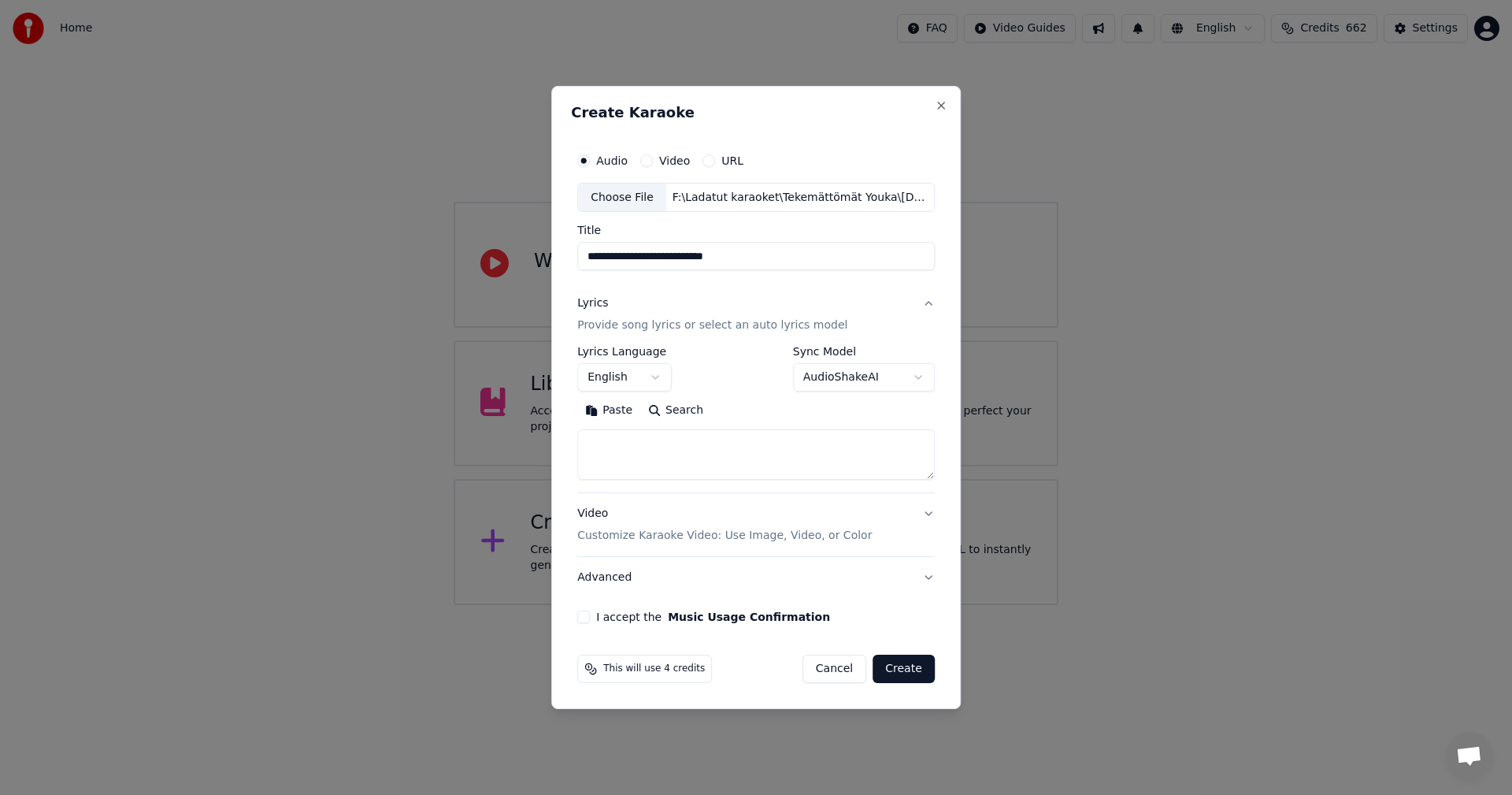
click at [625, 409] on button "Paste" at bounding box center [608, 411] width 63 height 25
click at [659, 378] on body "**********" at bounding box center [756, 302] width 1512 height 605
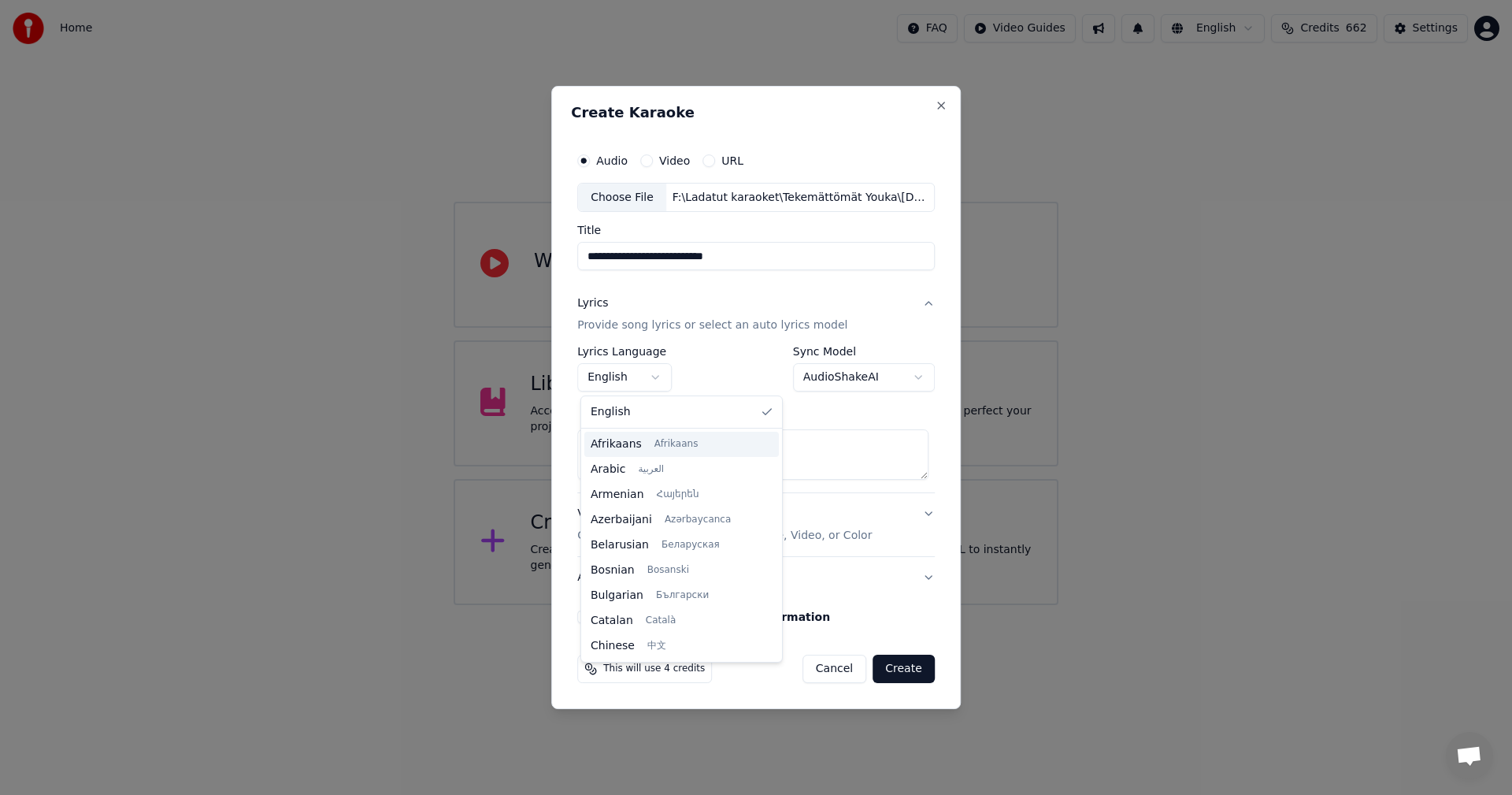
type textarea "**********"
select select "**"
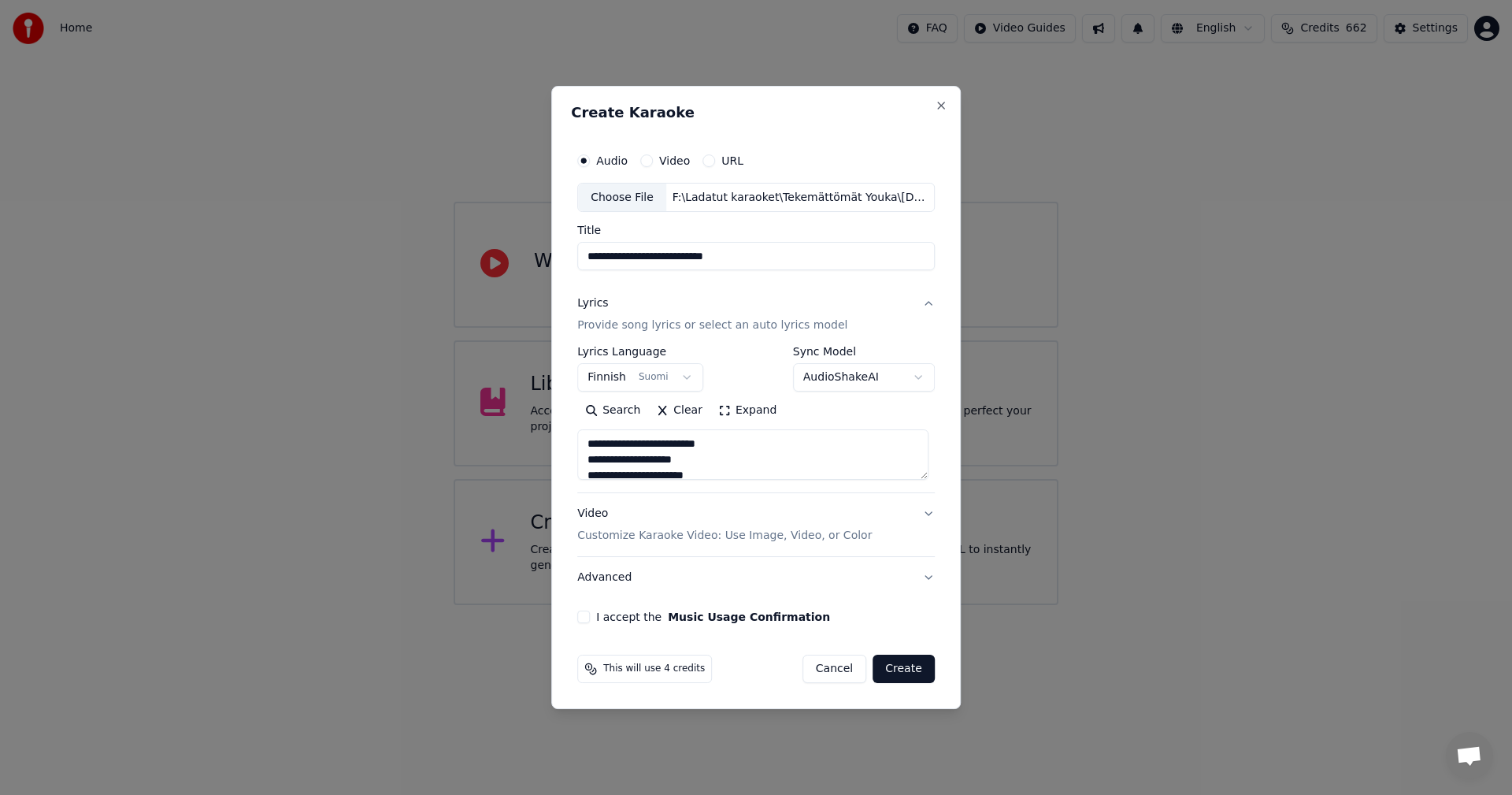
click at [590, 617] on button "I accept the Music Usage Confirmation" at bounding box center [583, 616] width 12 height 12
click at [924, 674] on button "Create" at bounding box center [904, 668] width 62 height 28
type textarea "**********"
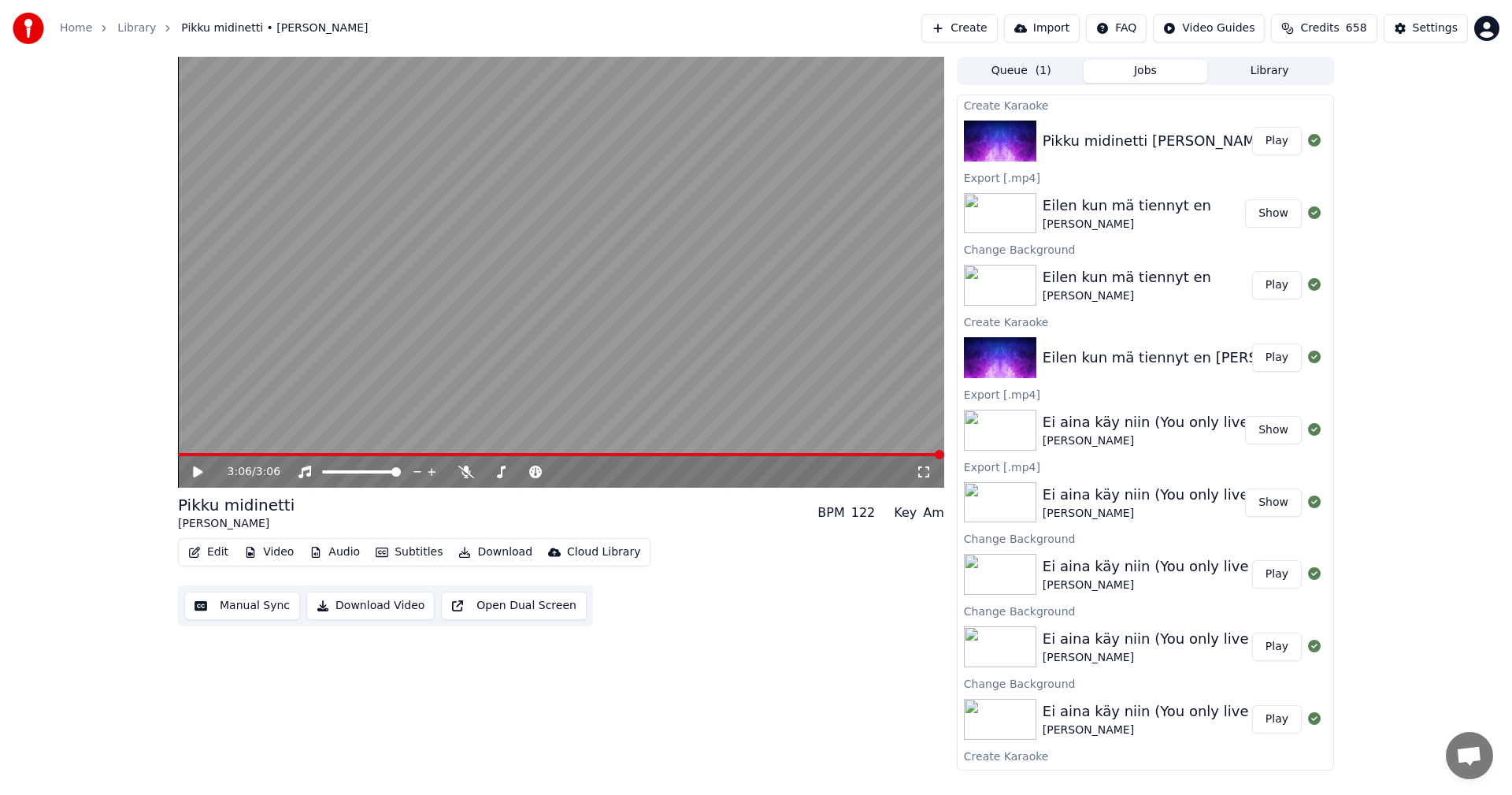
click at [93, 587] on div "3:06 / 3:06 Pikku midinetti [PERSON_NAME] BPM 122 Key Am Edit Video Audio Subti…" at bounding box center [756, 413] width 1512 height 713
click at [277, 556] on button "Video" at bounding box center [268, 552] width 62 height 22
click at [1260, 141] on button "Play" at bounding box center [1276, 141] width 50 height 28
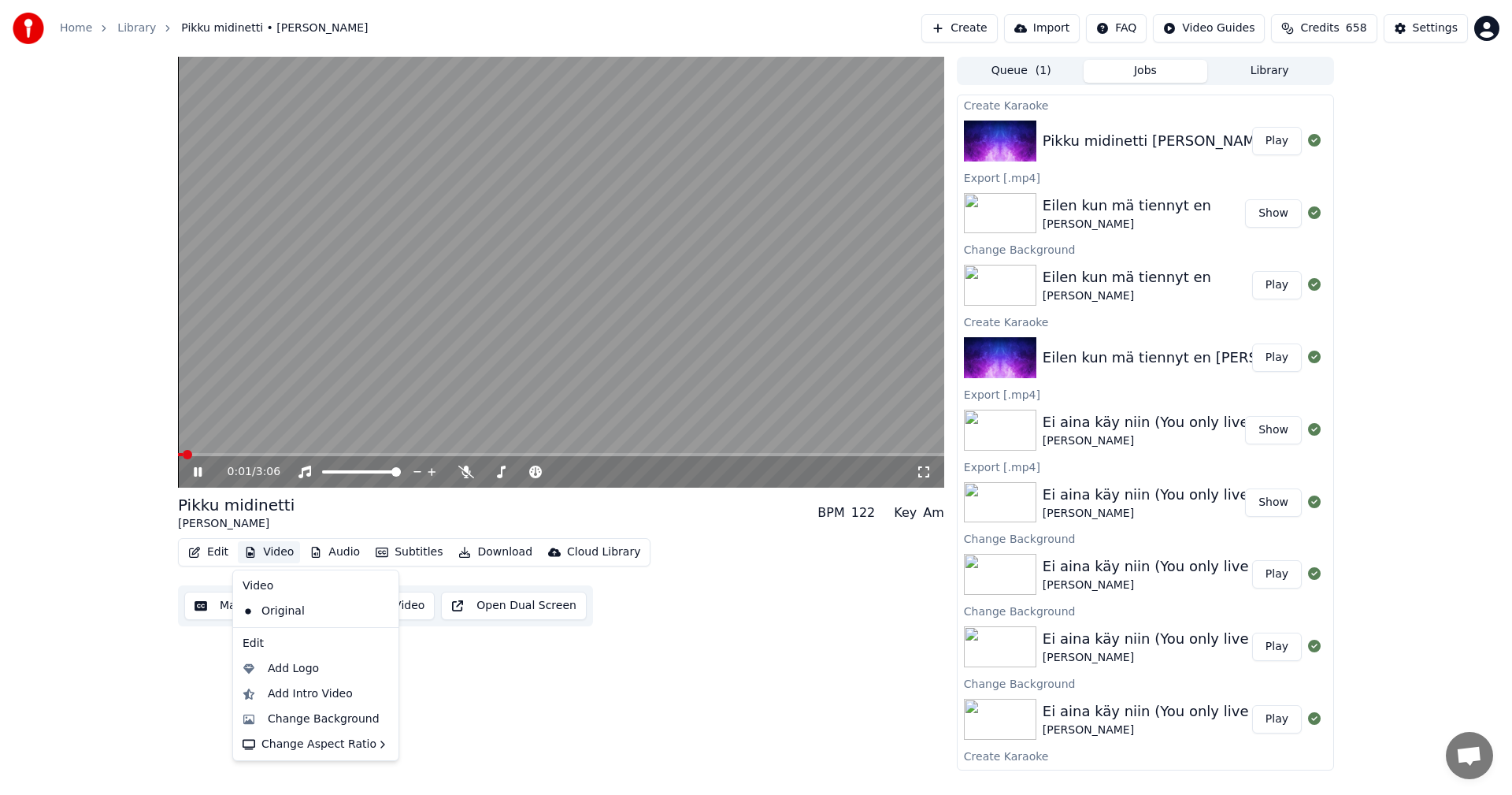
click at [274, 554] on button "Video" at bounding box center [268, 552] width 62 height 22
click at [318, 721] on div "Change Background" at bounding box center [323, 719] width 112 height 16
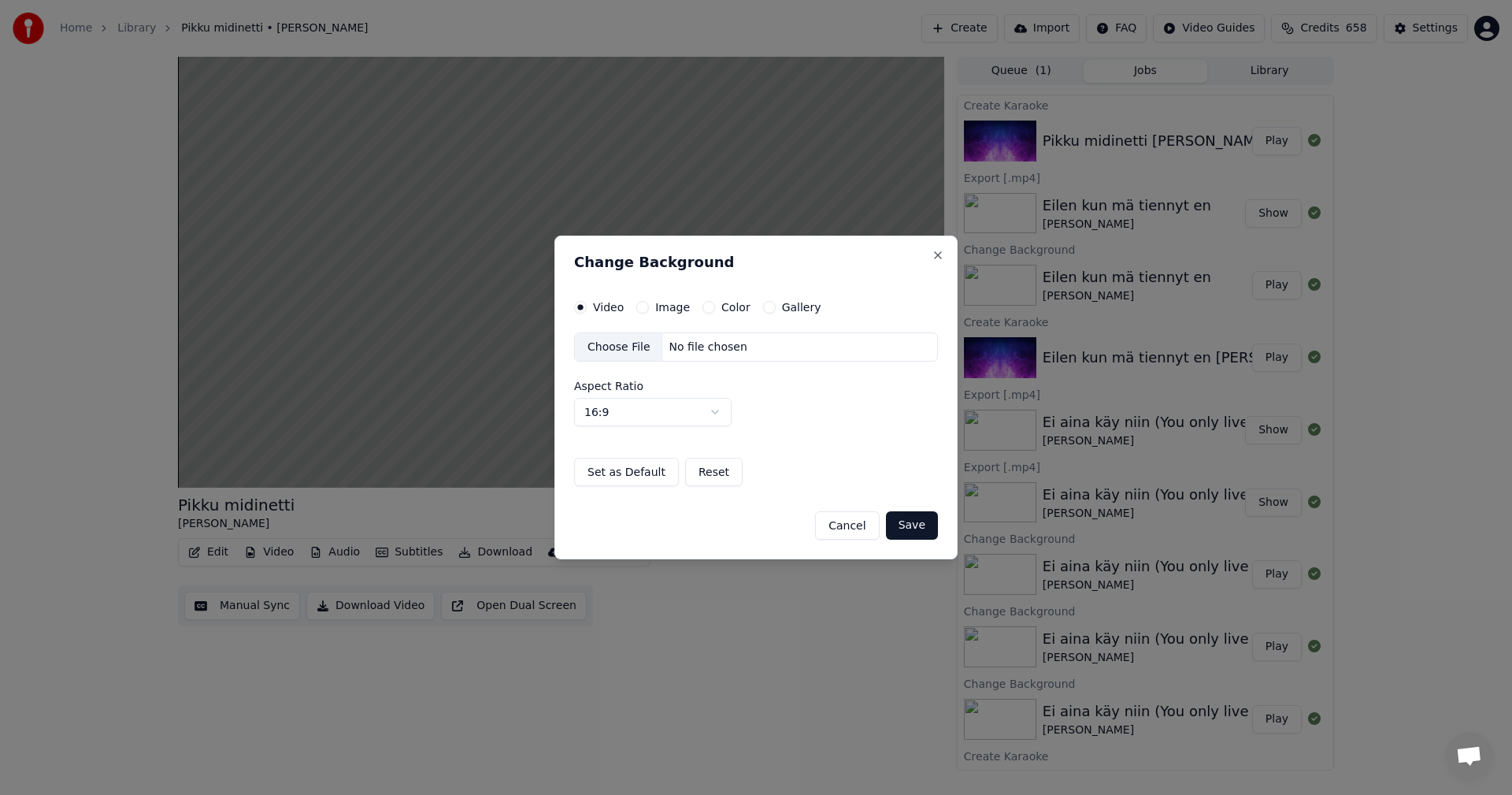
click at [639, 308] on button "Image" at bounding box center [642, 307] width 12 height 12
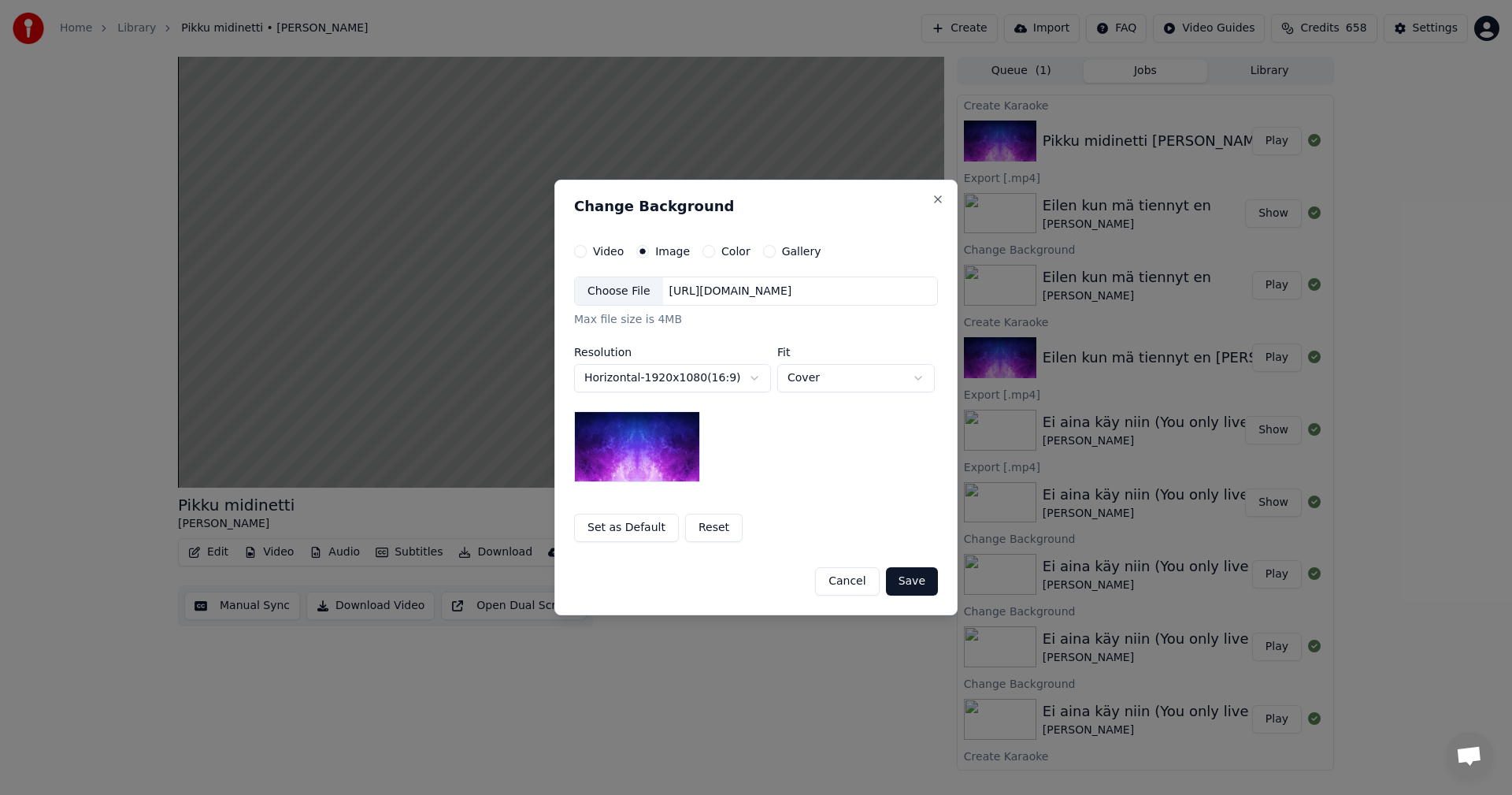
click at [621, 294] on div "Choose File" at bounding box center [619, 291] width 88 height 28
click at [919, 583] on button "Save" at bounding box center [911, 581] width 52 height 28
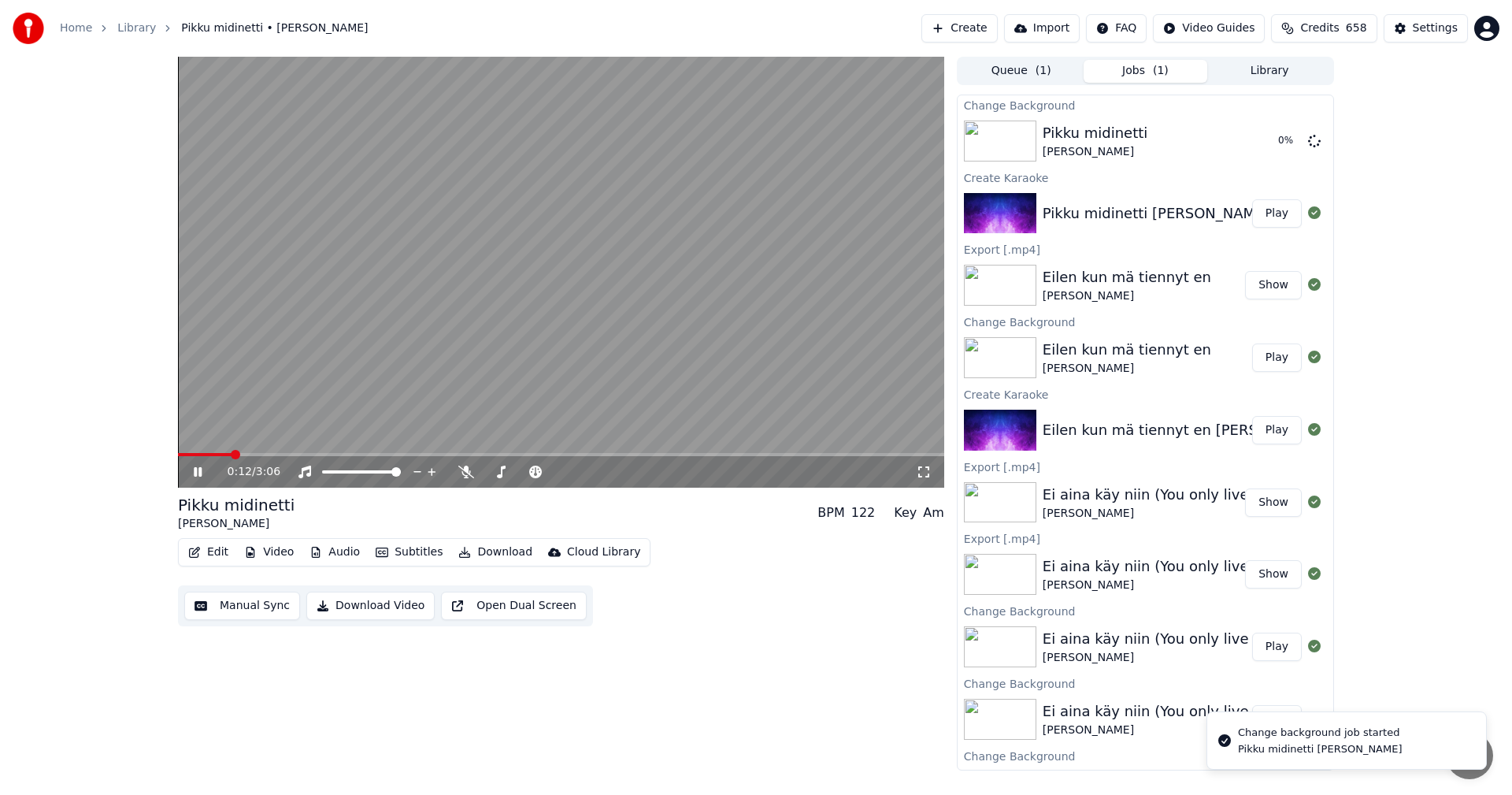
click at [154, 321] on div "0:12 / 3:06 Pikku midinetti [PERSON_NAME] BPM 122 Key Am Edit Video Audio Subti…" at bounding box center [756, 413] width 1512 height 713
click at [468, 473] on icon at bounding box center [466, 471] width 16 height 12
click at [201, 476] on icon at bounding box center [197, 472] width 8 height 9
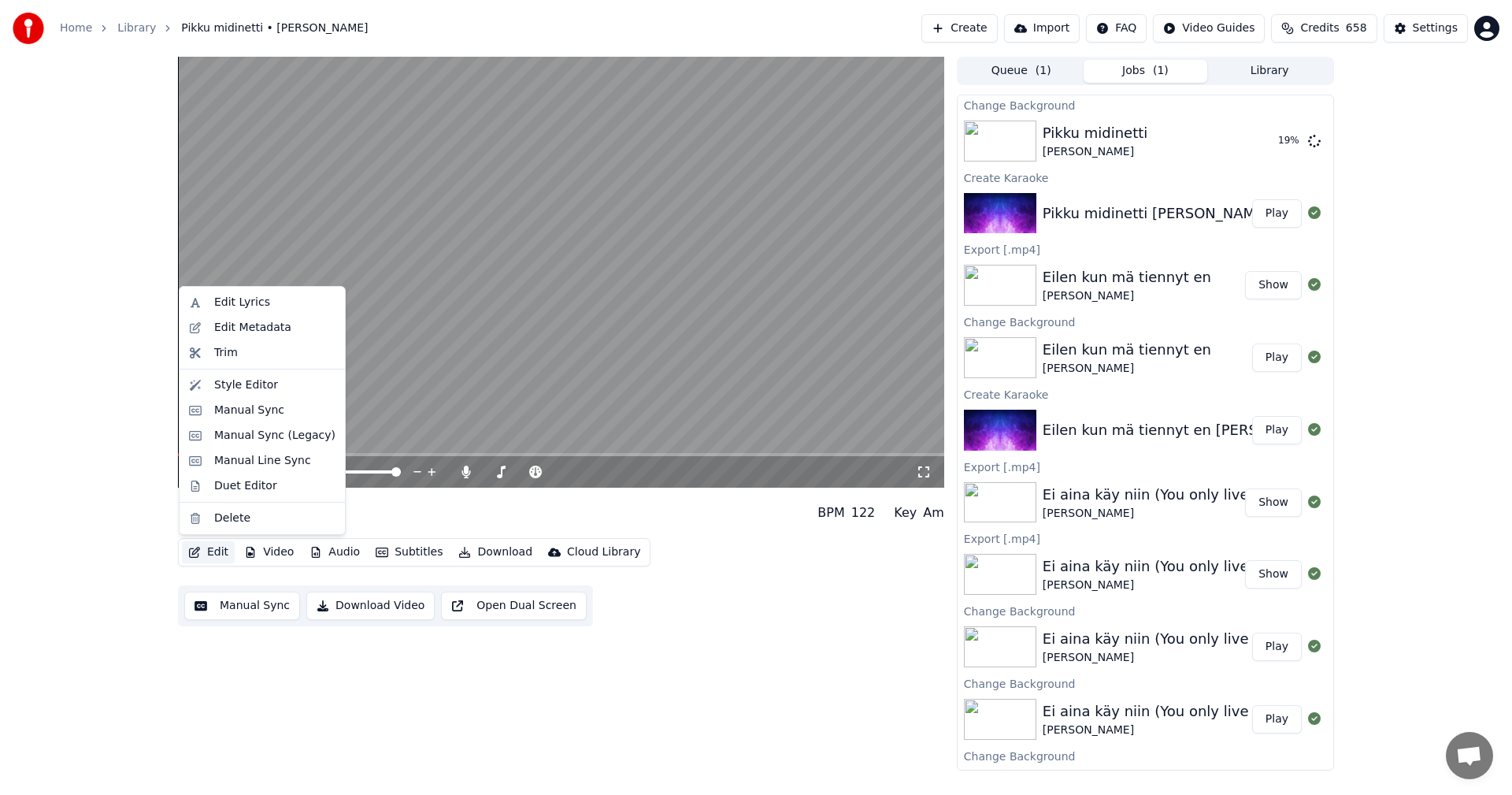
click at [227, 551] on button "Edit" at bounding box center [208, 552] width 53 height 22
click at [287, 428] on div "Manual Sync (Legacy)" at bounding box center [274, 436] width 121 height 16
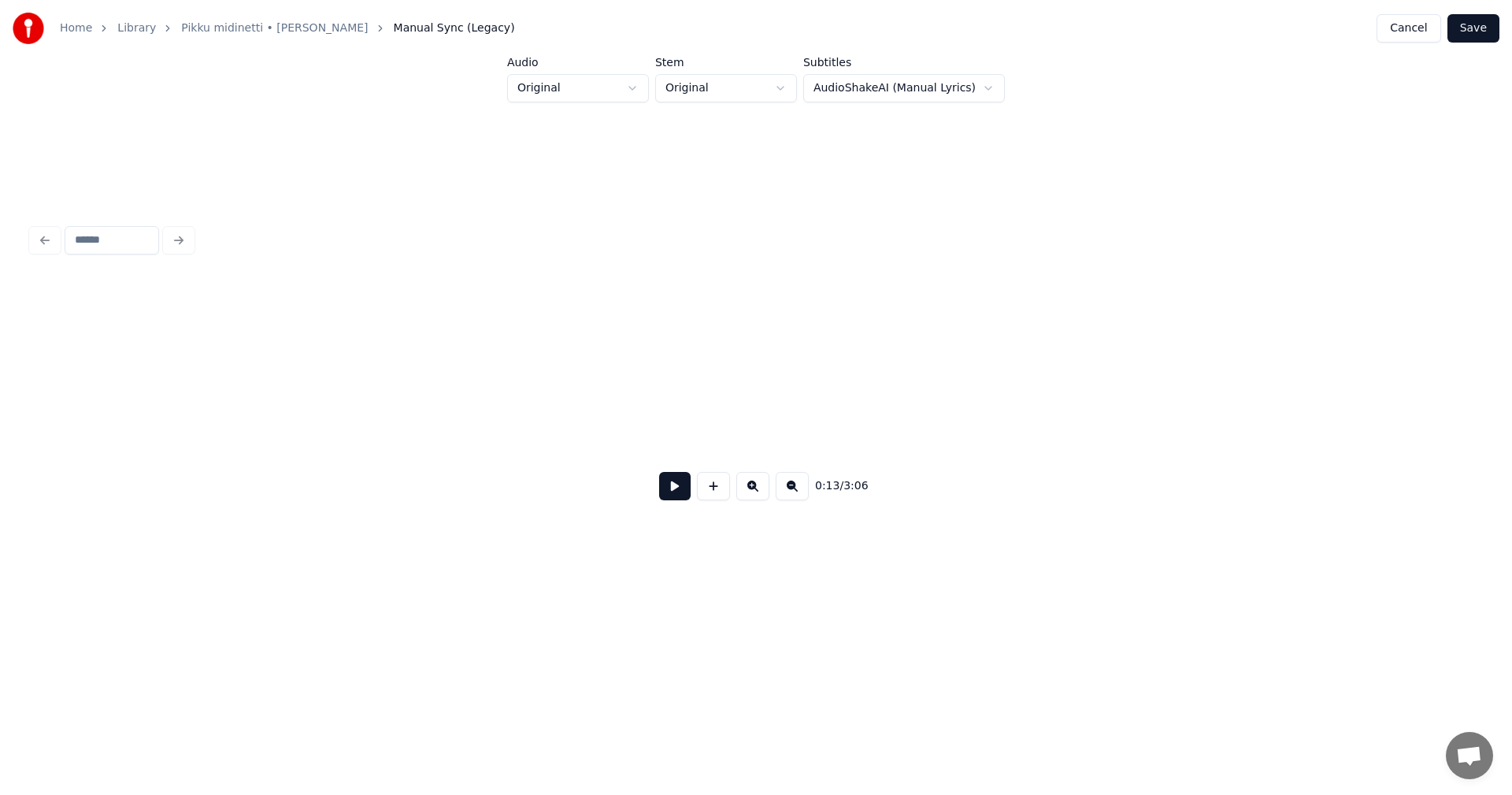
scroll to position [0, 2682]
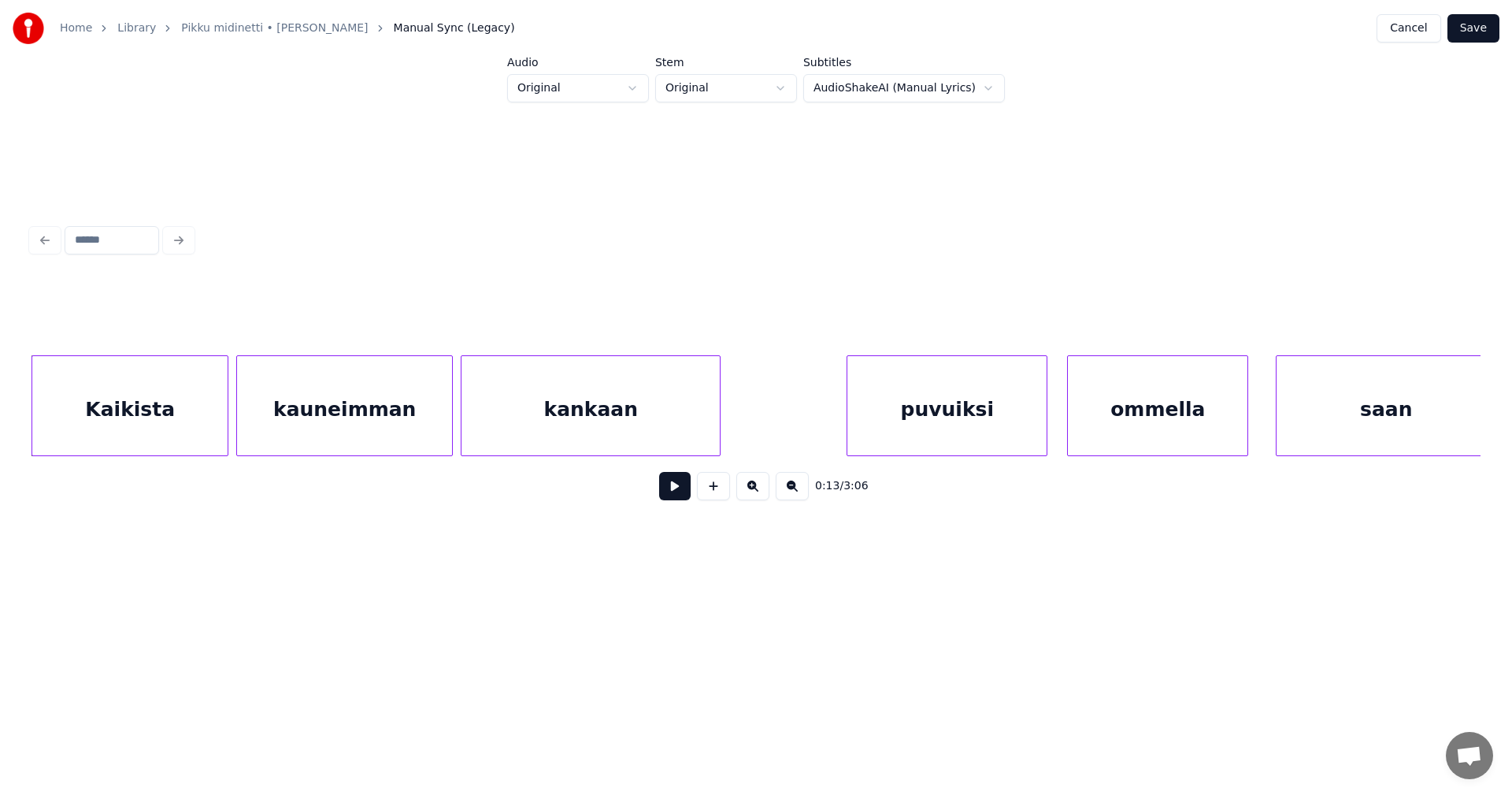
click at [675, 497] on button at bounding box center [675, 486] width 32 height 28
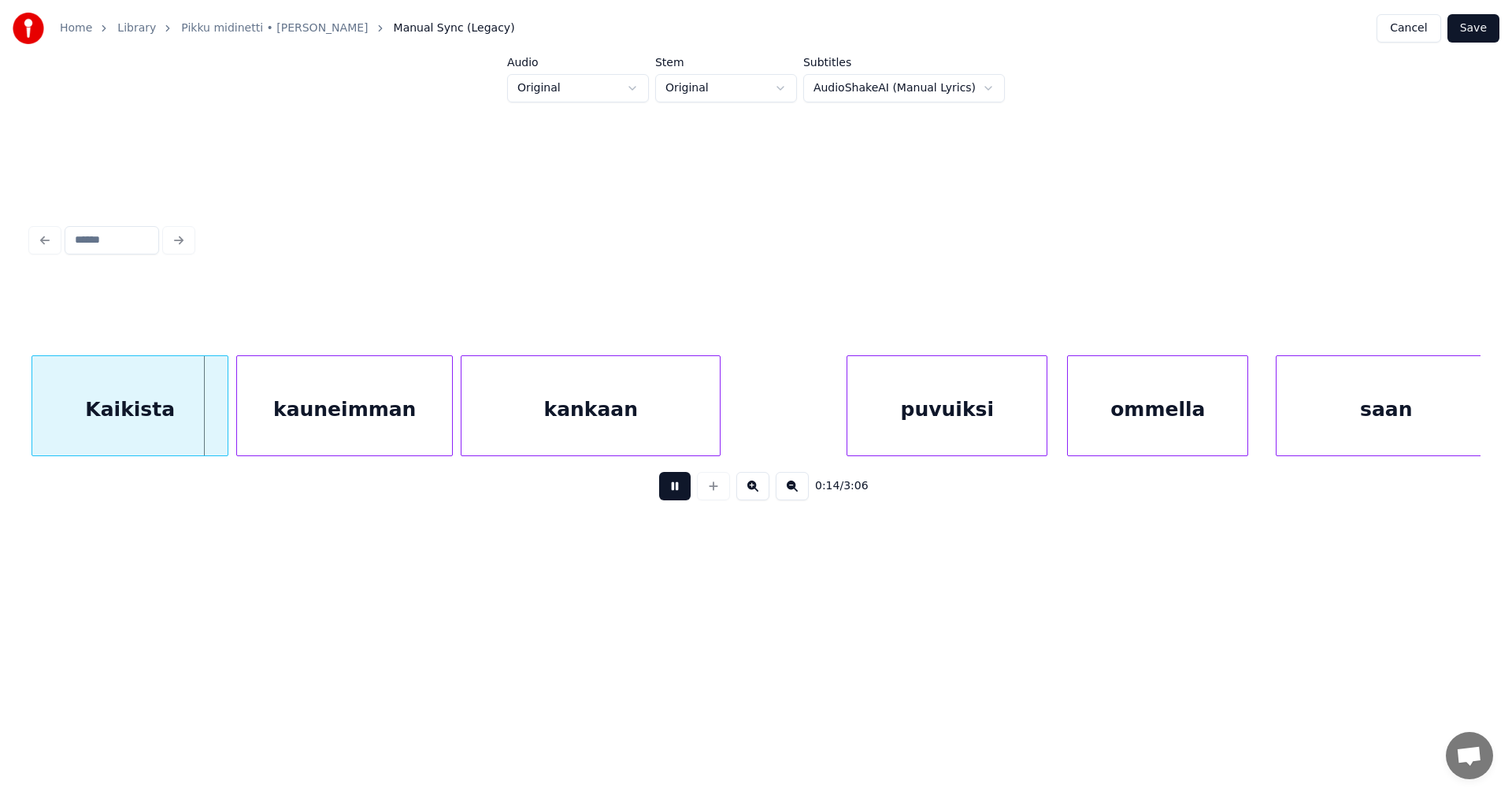
click at [676, 495] on button at bounding box center [675, 486] width 32 height 28
click at [221, 414] on div at bounding box center [220, 405] width 5 height 99
click at [186, 414] on div "Kaikista" at bounding box center [127, 409] width 190 height 107
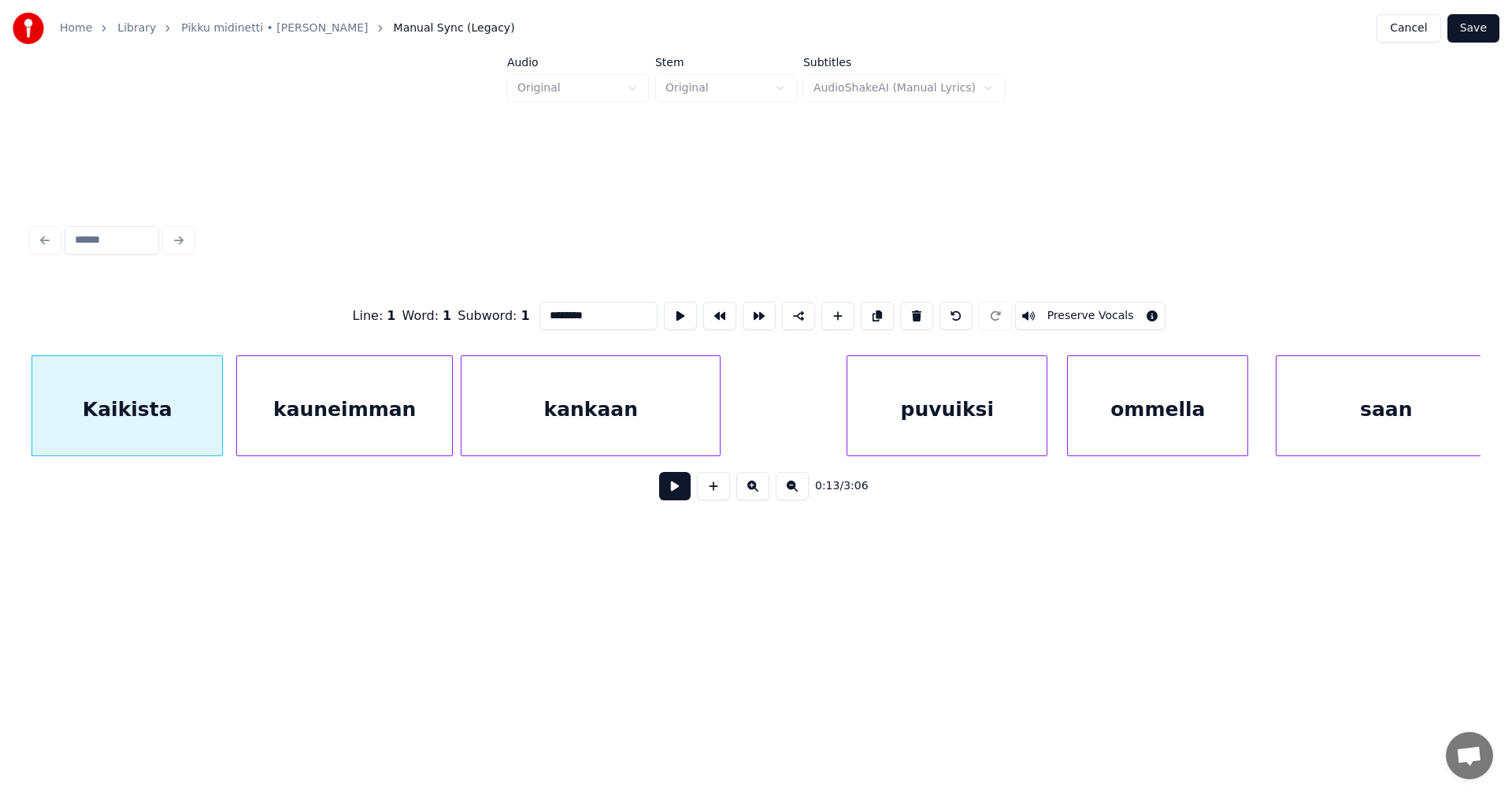
click at [680, 494] on button at bounding box center [675, 486] width 32 height 28
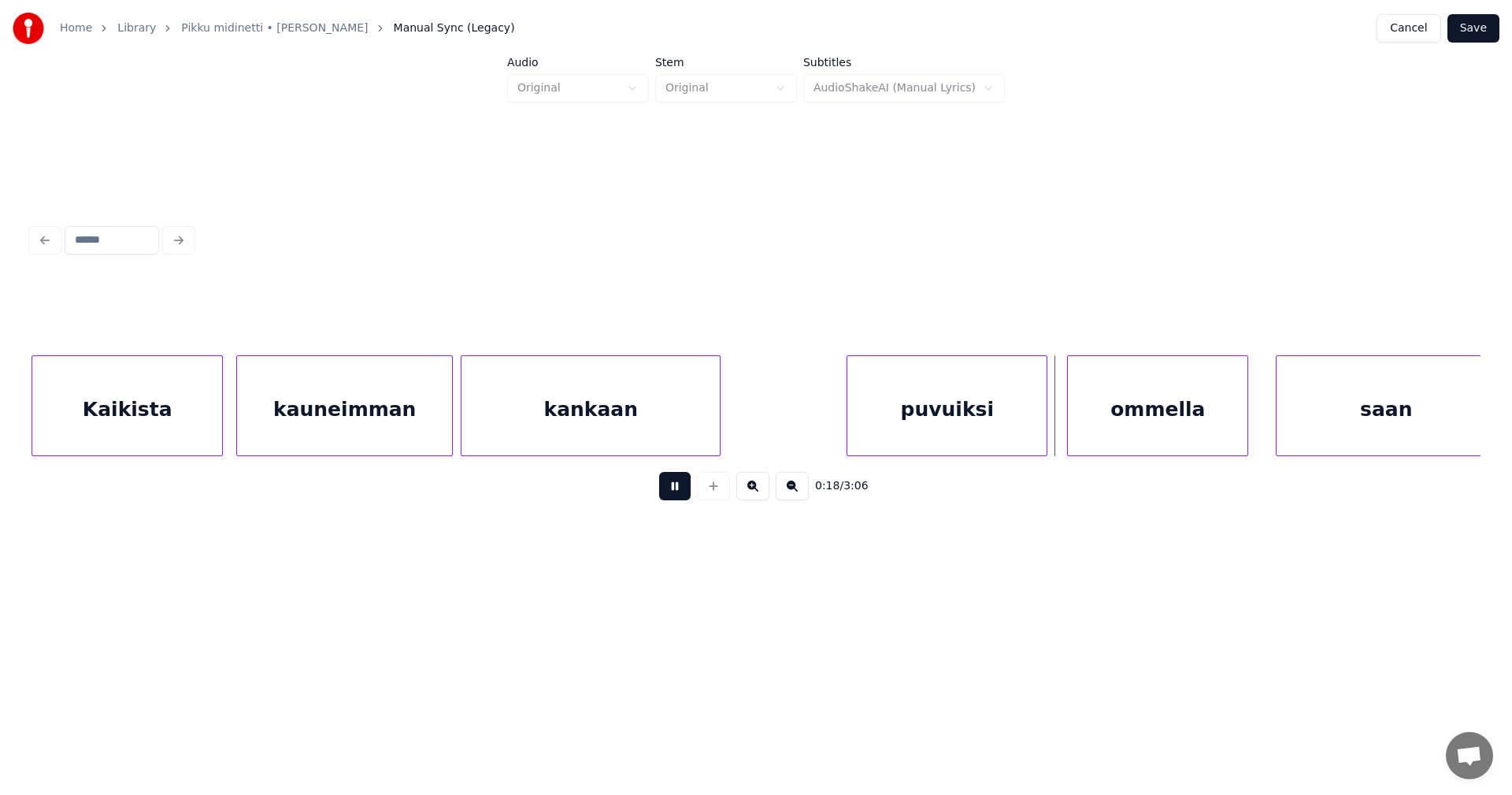
click at [680, 494] on button at bounding box center [675, 486] width 32 height 28
click at [1123, 439] on div "ommella" at bounding box center [1146, 409] width 179 height 107
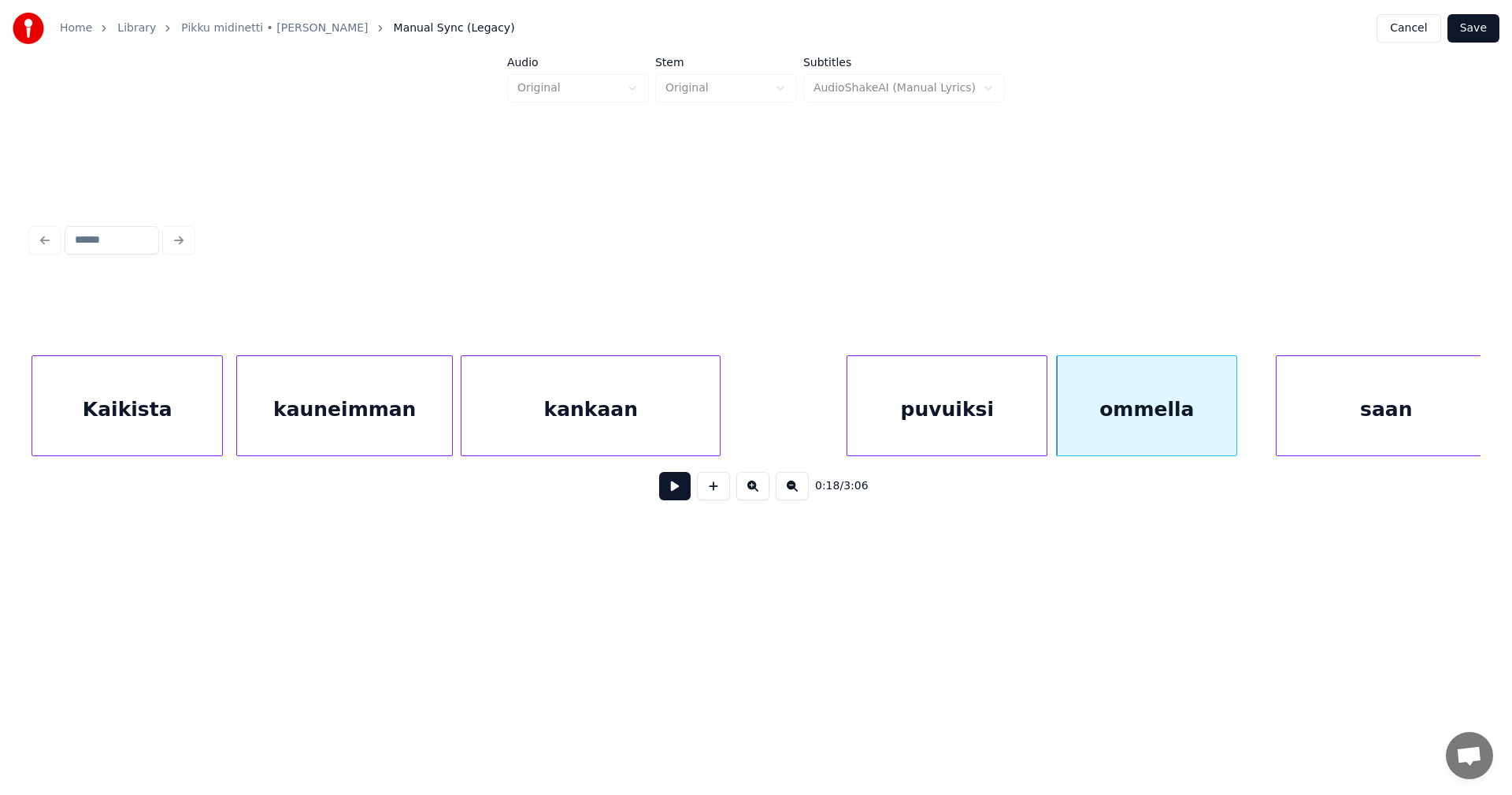
click at [1124, 419] on div "ommella" at bounding box center [1146, 409] width 179 height 107
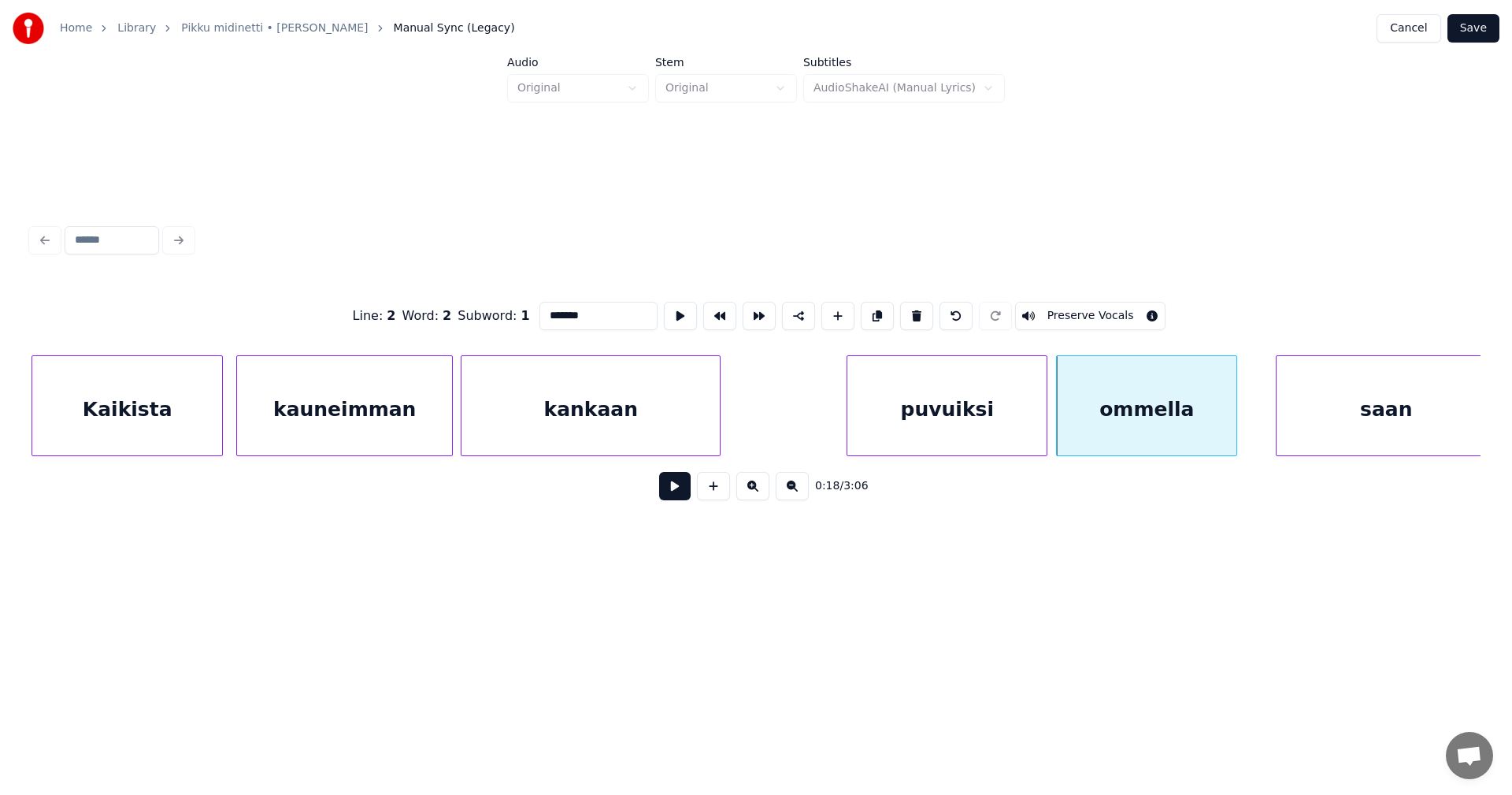
click at [683, 495] on button at bounding box center [675, 486] width 32 height 28
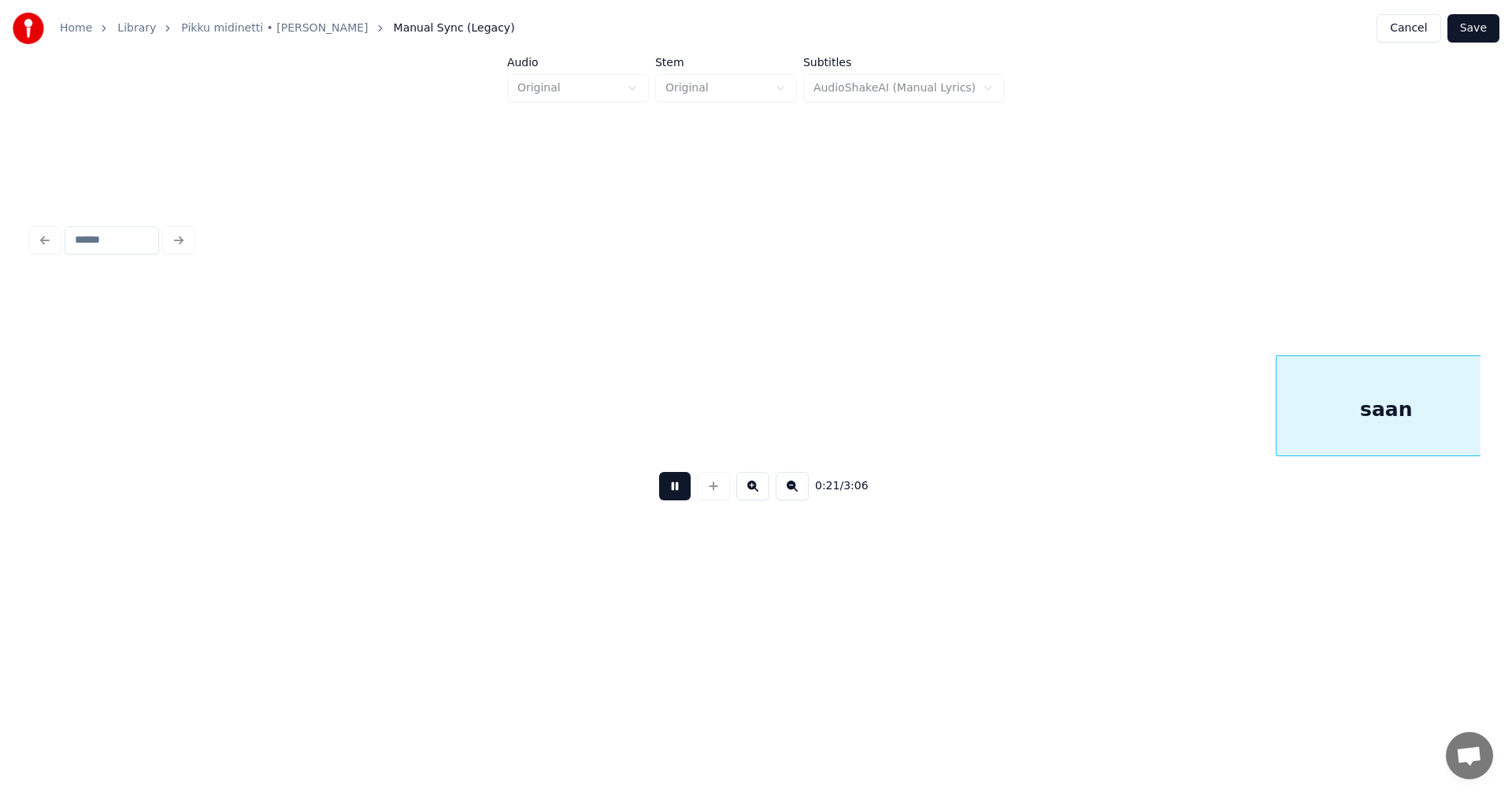
scroll to position [0, 4131]
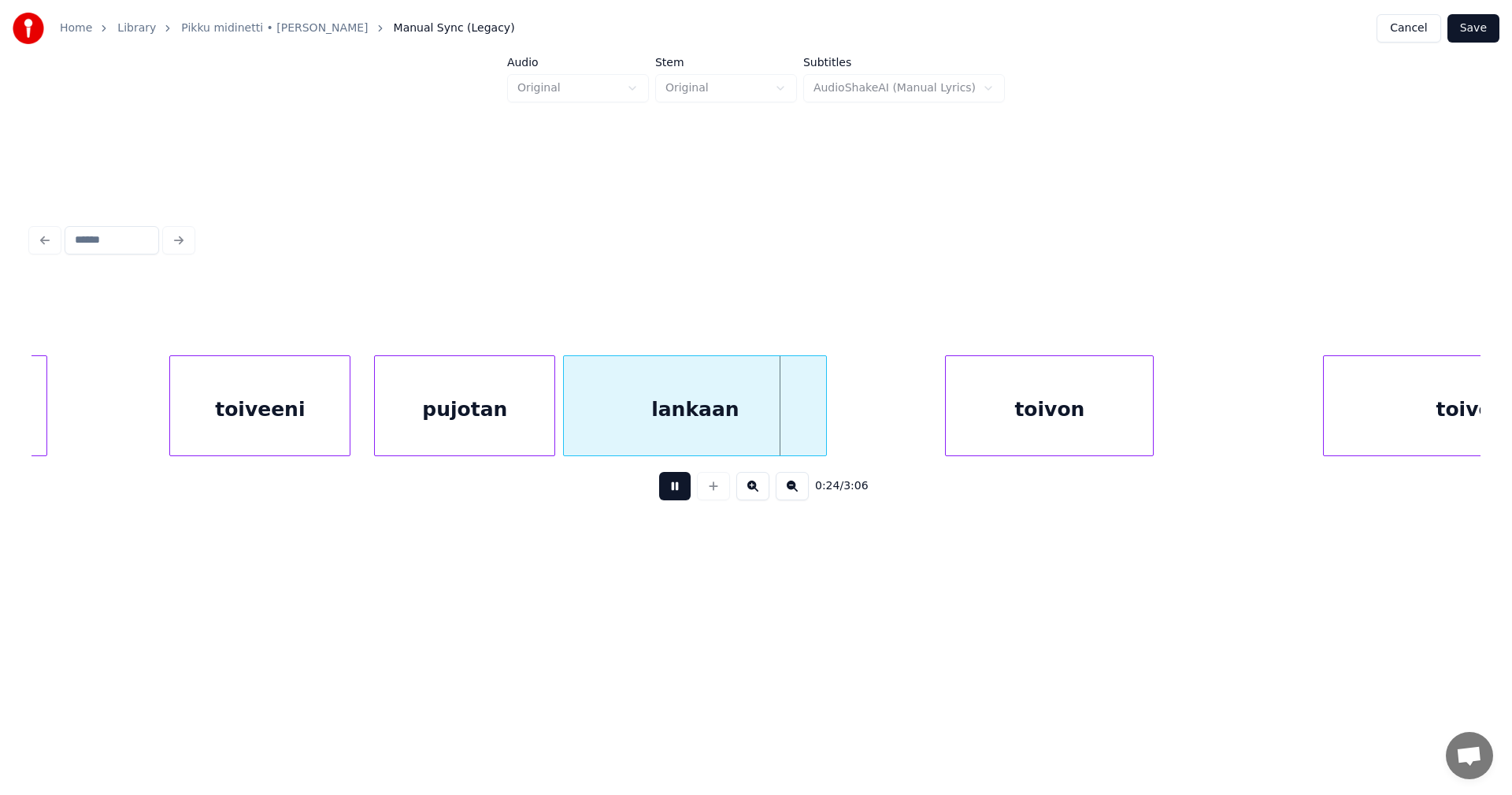
click at [683, 495] on button at bounding box center [675, 486] width 32 height 28
click at [1483, 31] on button "Save" at bounding box center [1474, 28] width 52 height 28
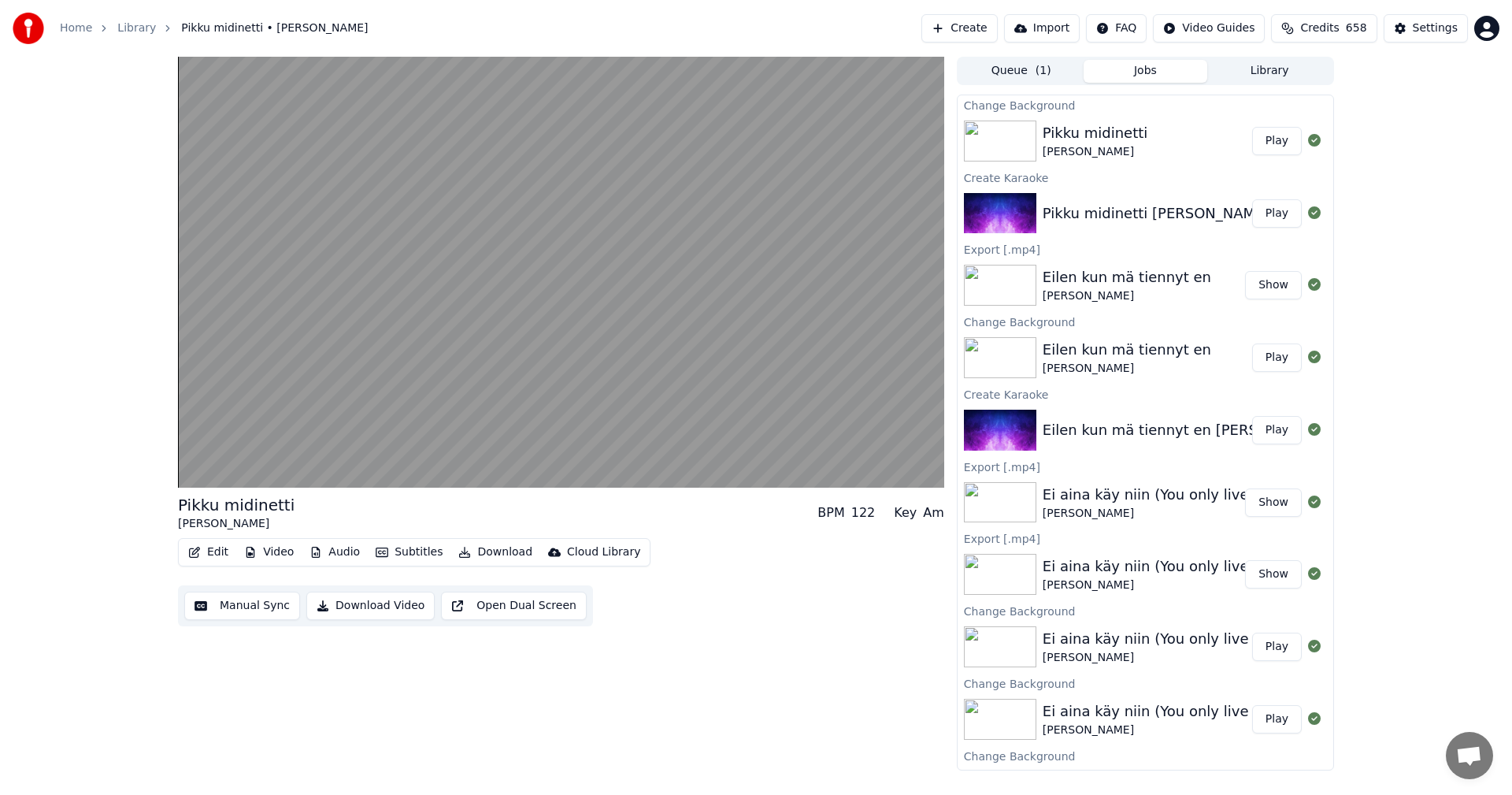
click at [1270, 139] on button "Play" at bounding box center [1276, 141] width 50 height 28
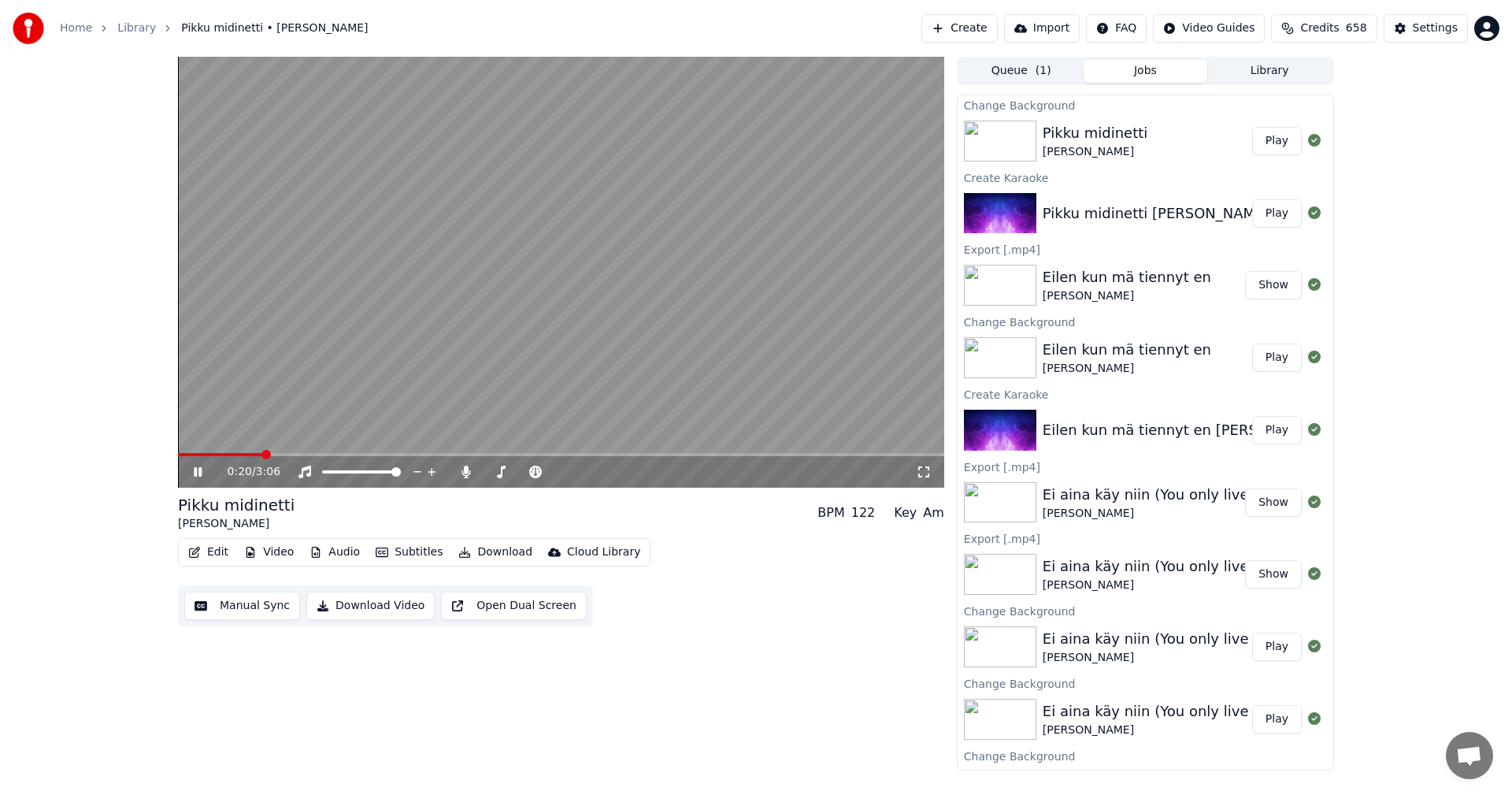
click at [198, 473] on icon at bounding box center [208, 471] width 37 height 12
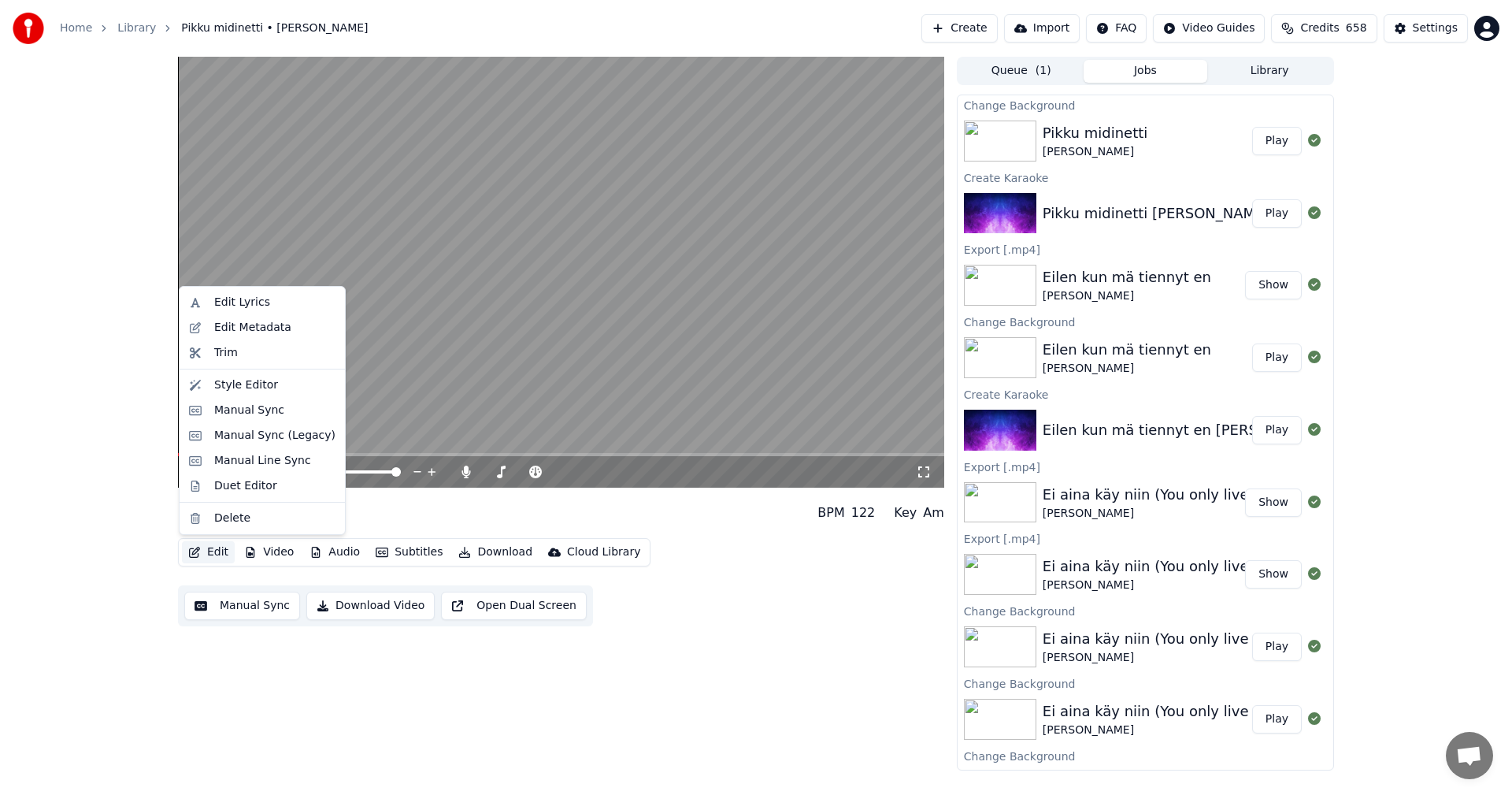
click at [227, 549] on button "Edit" at bounding box center [208, 552] width 53 height 22
click at [278, 443] on div "Manual Sync (Legacy)" at bounding box center [274, 436] width 121 height 16
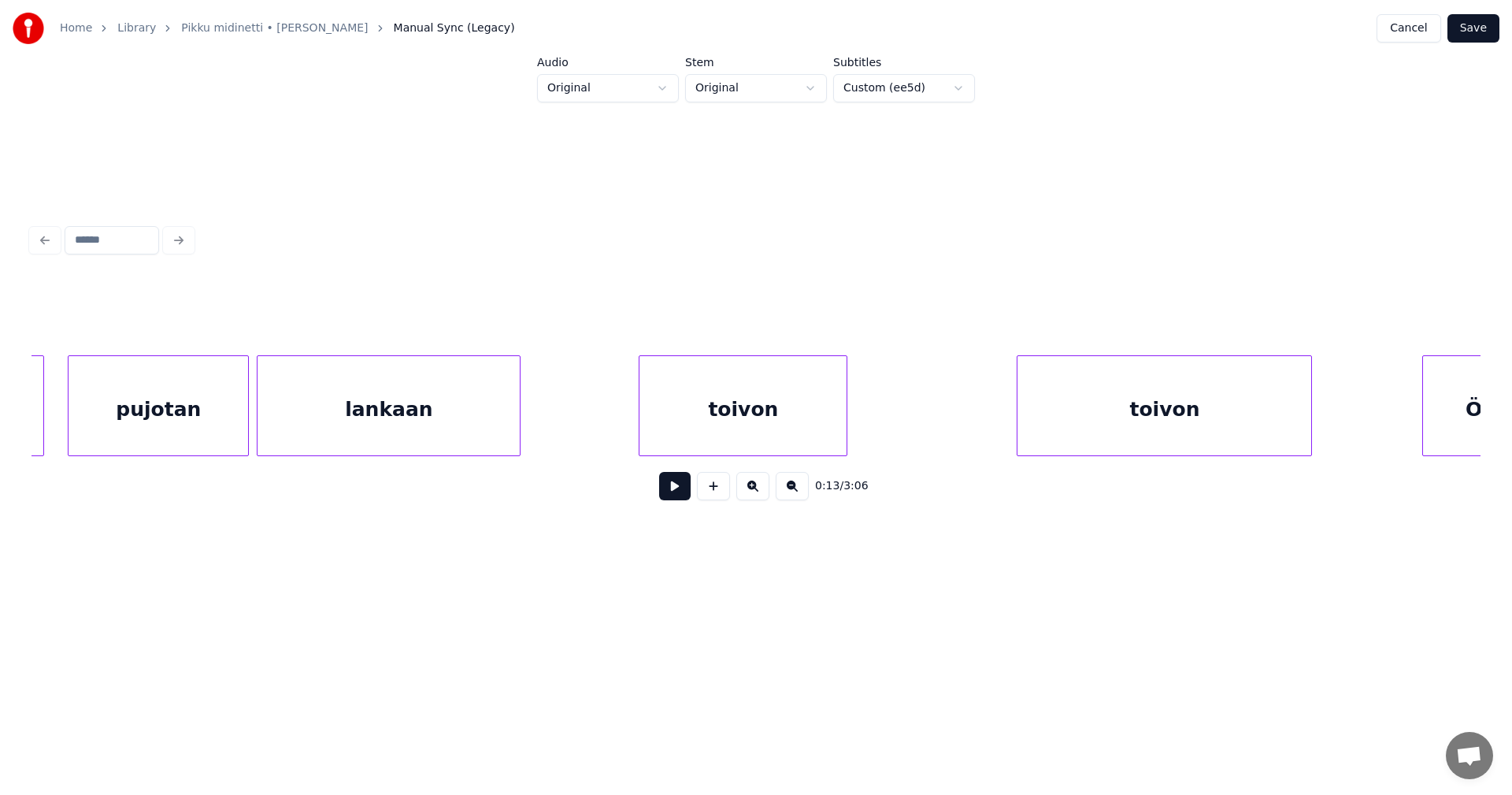
scroll to position [0, 4458]
click at [362, 434] on div "lankaan" at bounding box center [368, 409] width 262 height 107
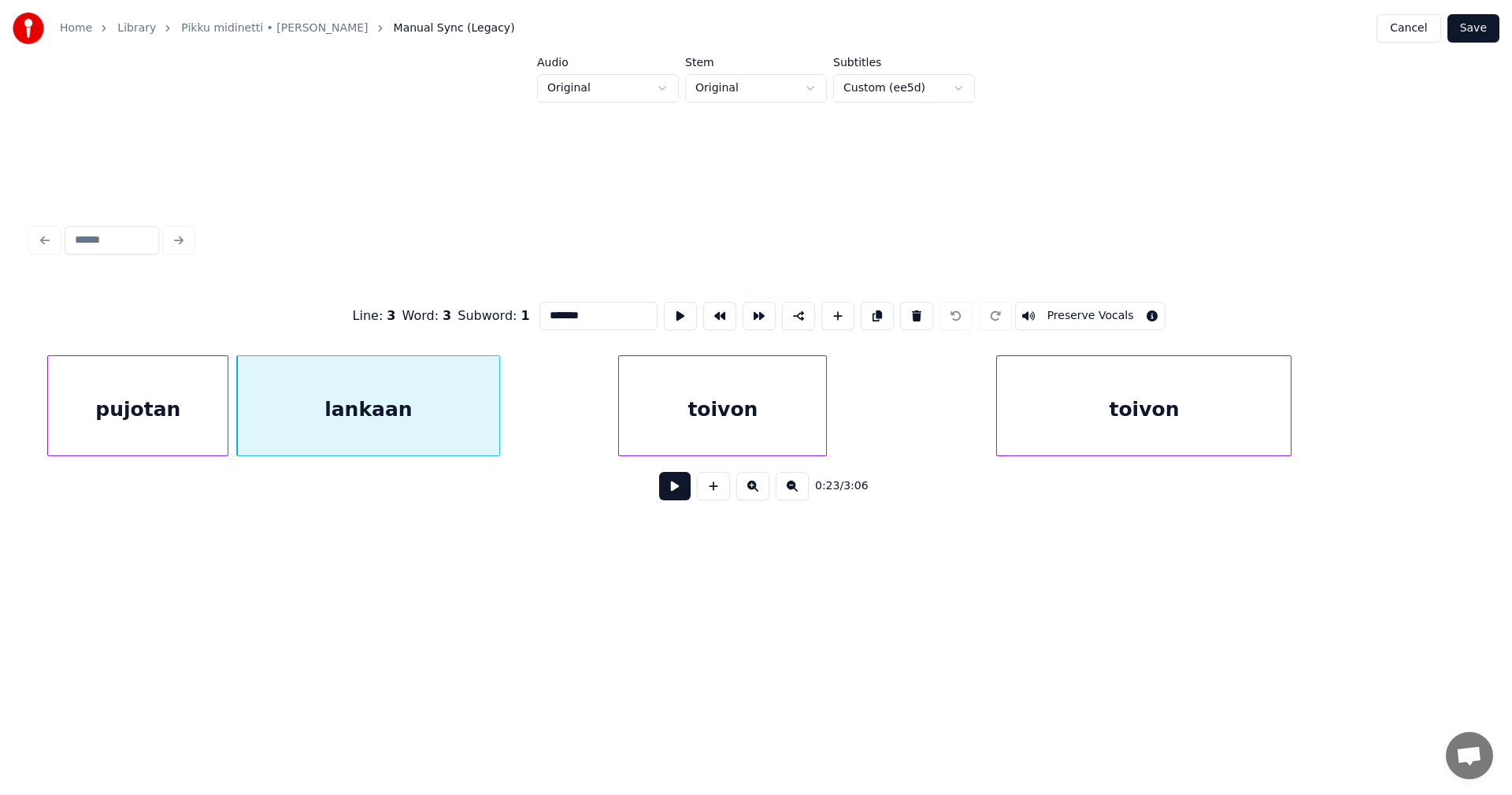
scroll to position [0, 3190]
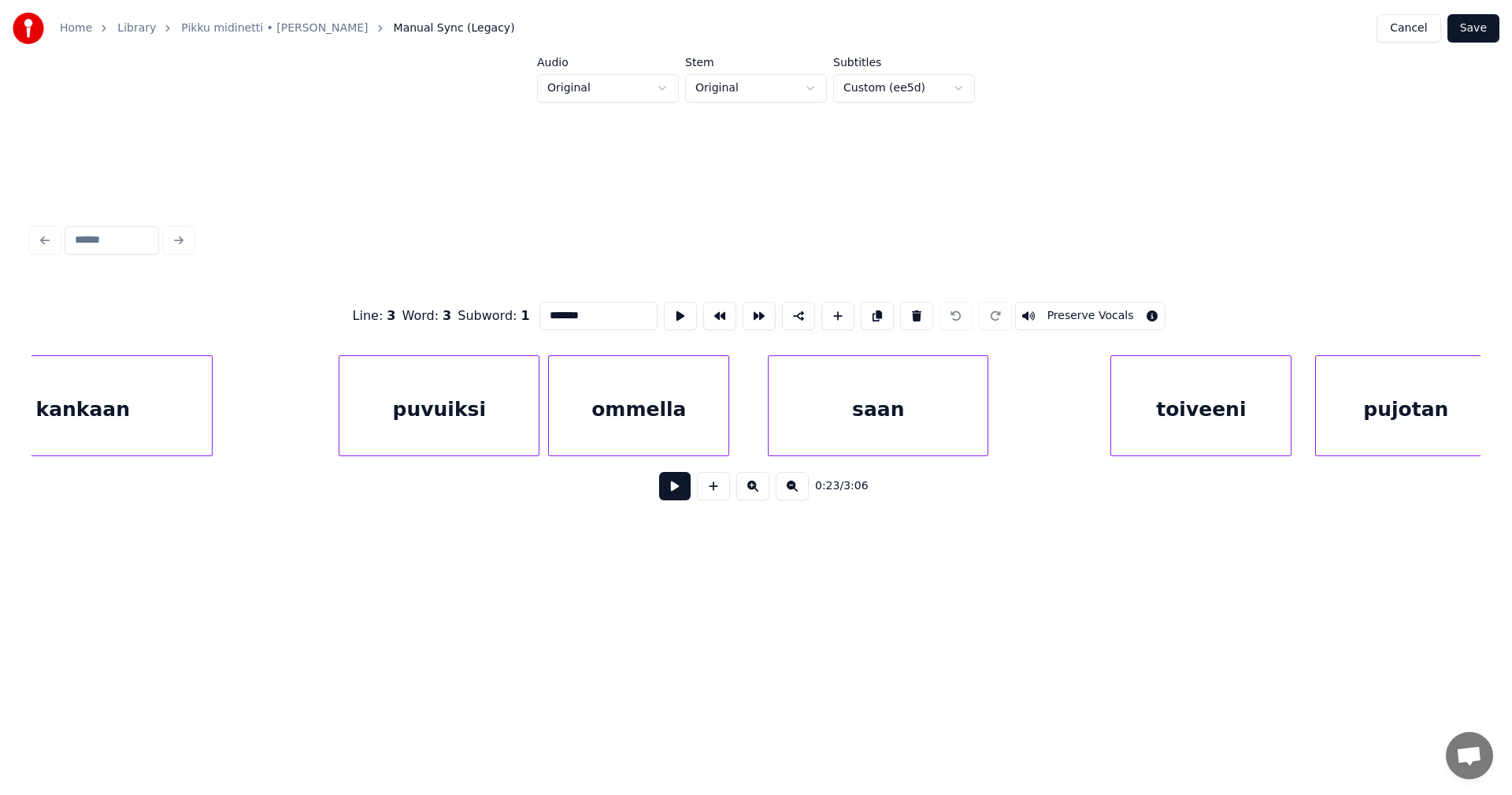
click at [878, 410] on div "saan" at bounding box center [878, 409] width 219 height 107
type input "****"
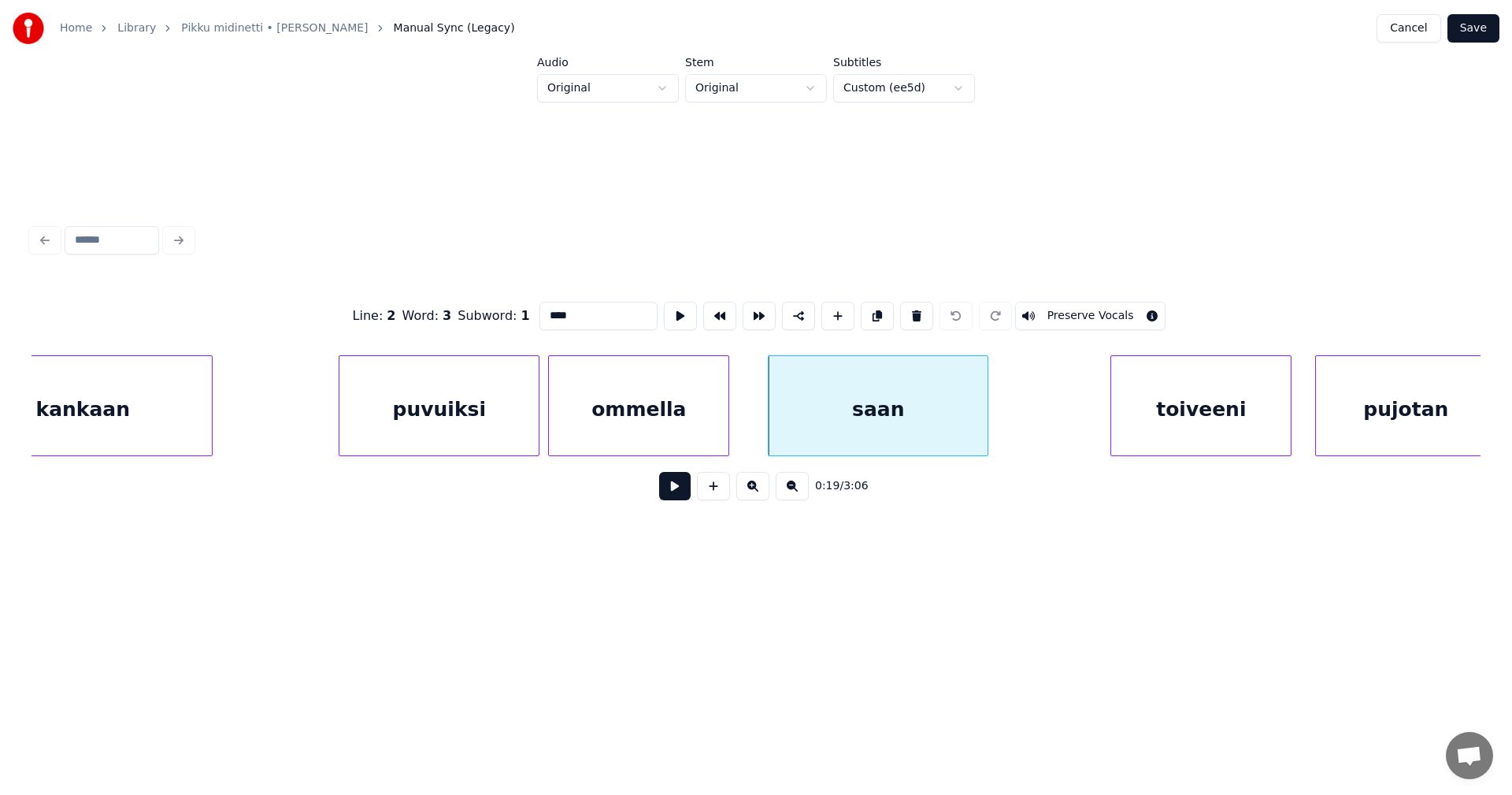
click at [676, 489] on button at bounding box center [675, 486] width 32 height 28
drag, startPoint x: 676, startPoint y: 490, endPoint x: 830, endPoint y: 410, distance: 173.5
click at [677, 490] on button at bounding box center [675, 486] width 32 height 28
click at [820, 411] on div "saan" at bounding box center [876, 409] width 219 height 107
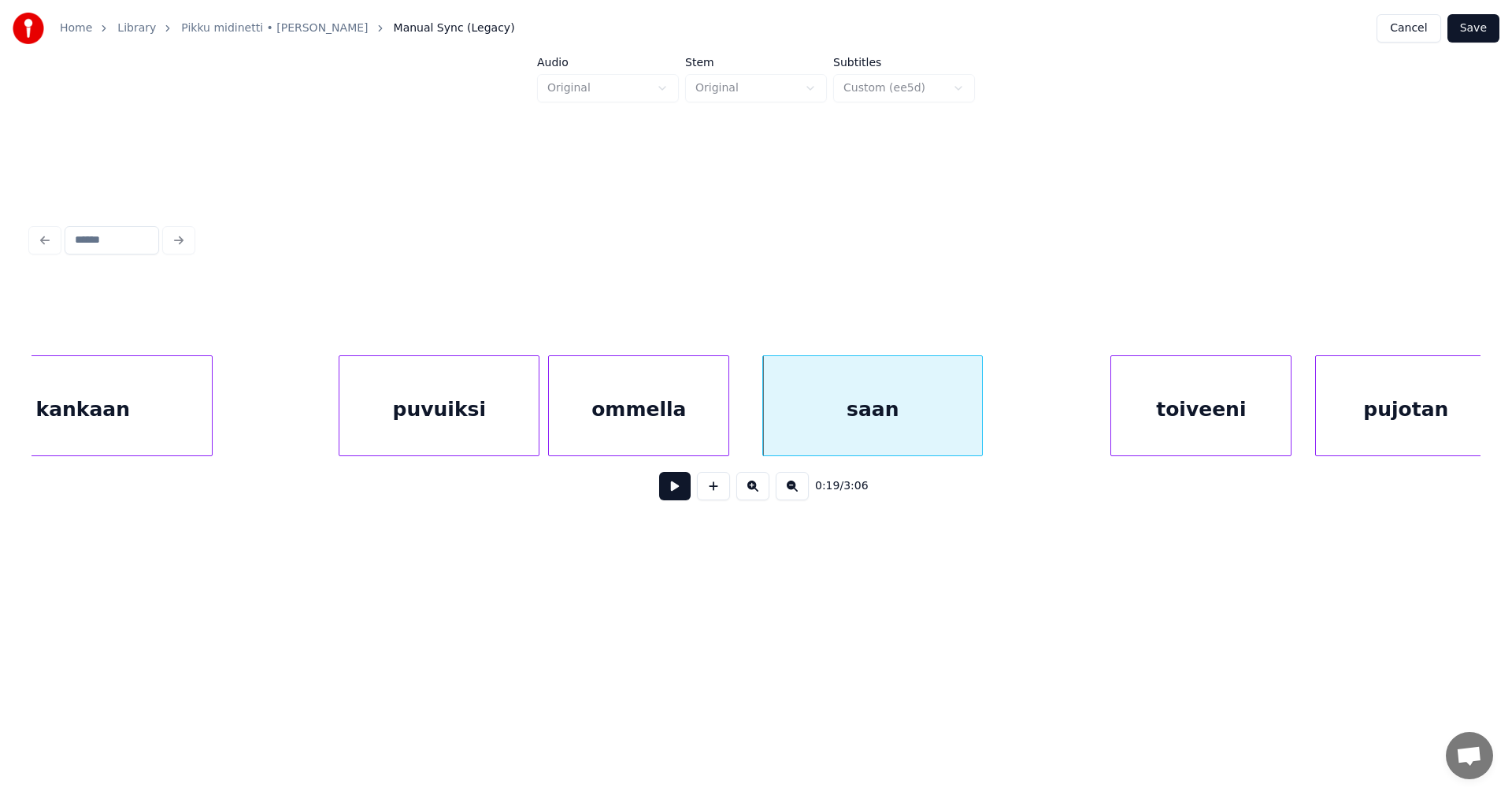
click at [667, 490] on button at bounding box center [675, 486] width 32 height 28
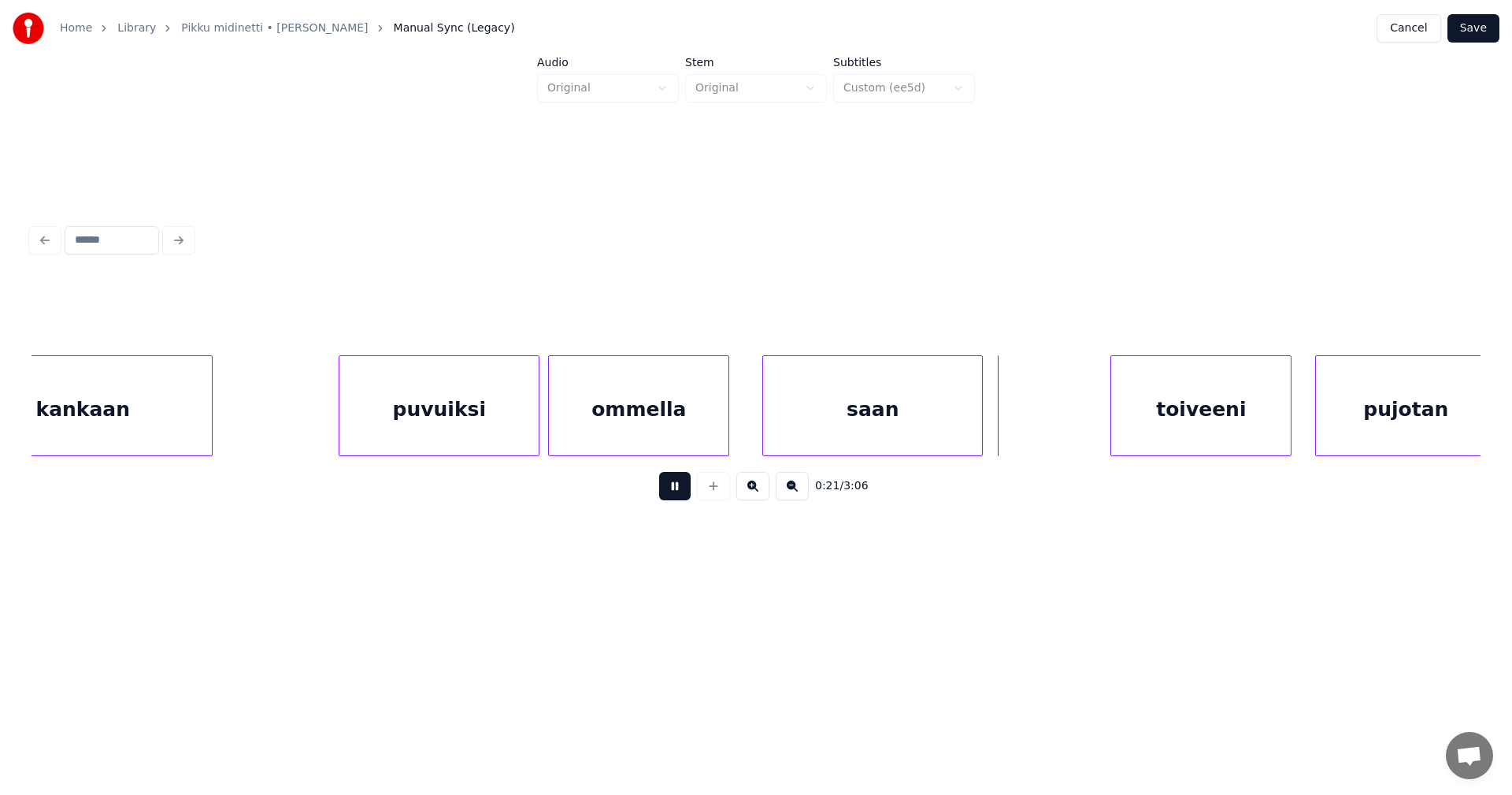
drag, startPoint x: 675, startPoint y: 488, endPoint x: 924, endPoint y: 484, distance: 249.0
click at [680, 489] on button at bounding box center [675, 486] width 32 height 28
click at [1000, 434] on div at bounding box center [997, 405] width 5 height 99
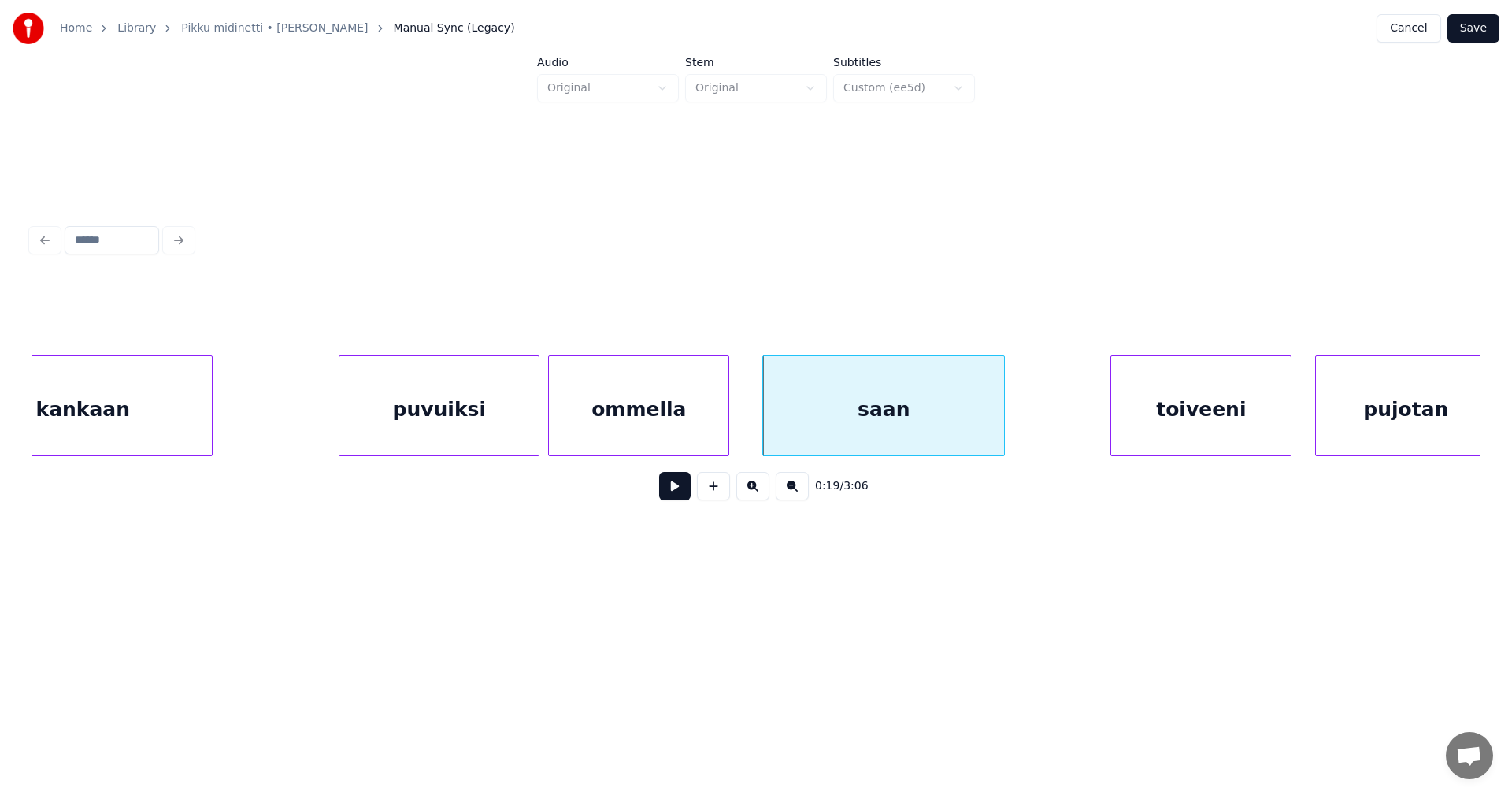
click at [664, 399] on div "ommella" at bounding box center [638, 409] width 179 height 107
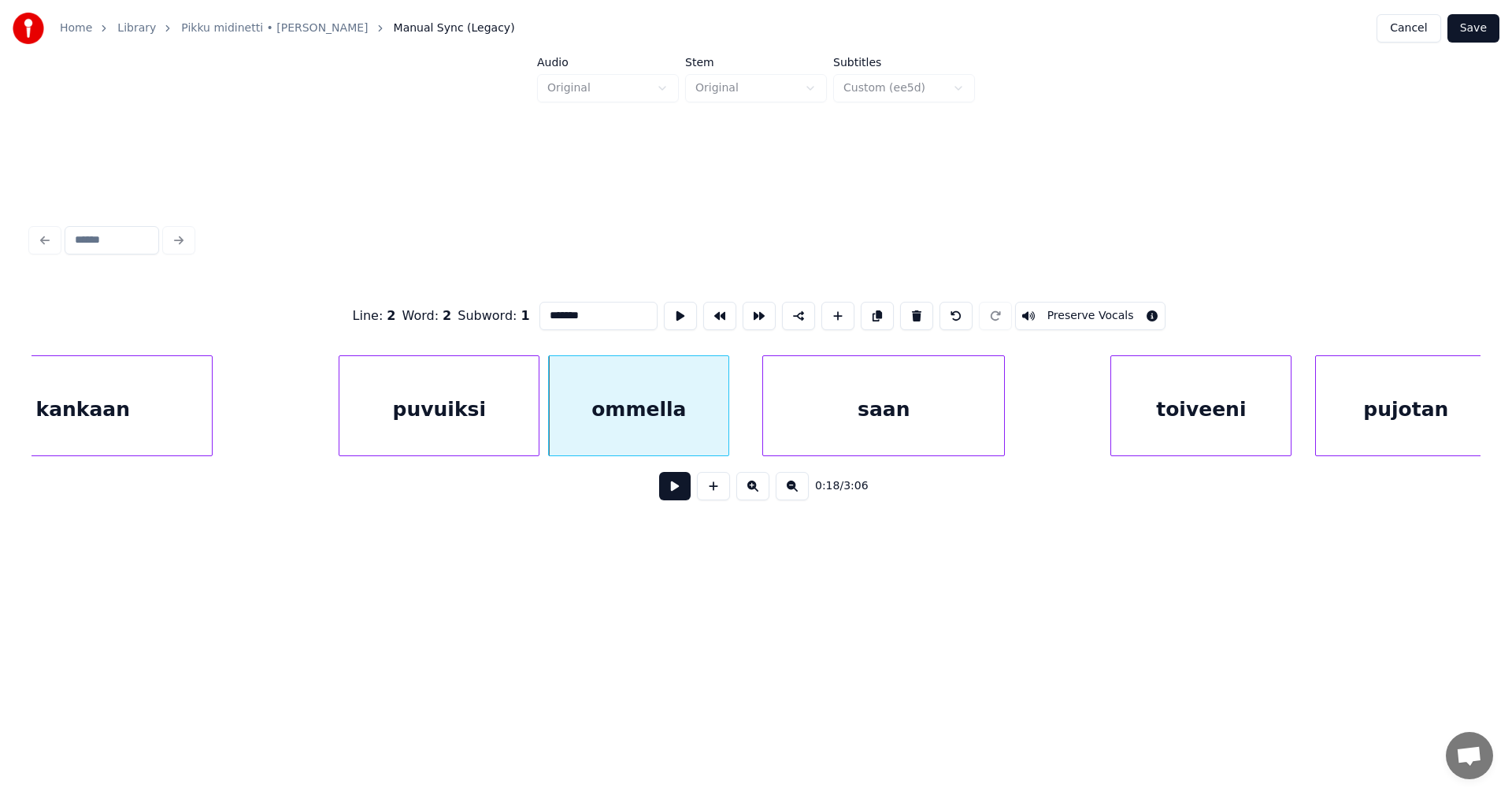
click at [672, 492] on button at bounding box center [675, 486] width 32 height 28
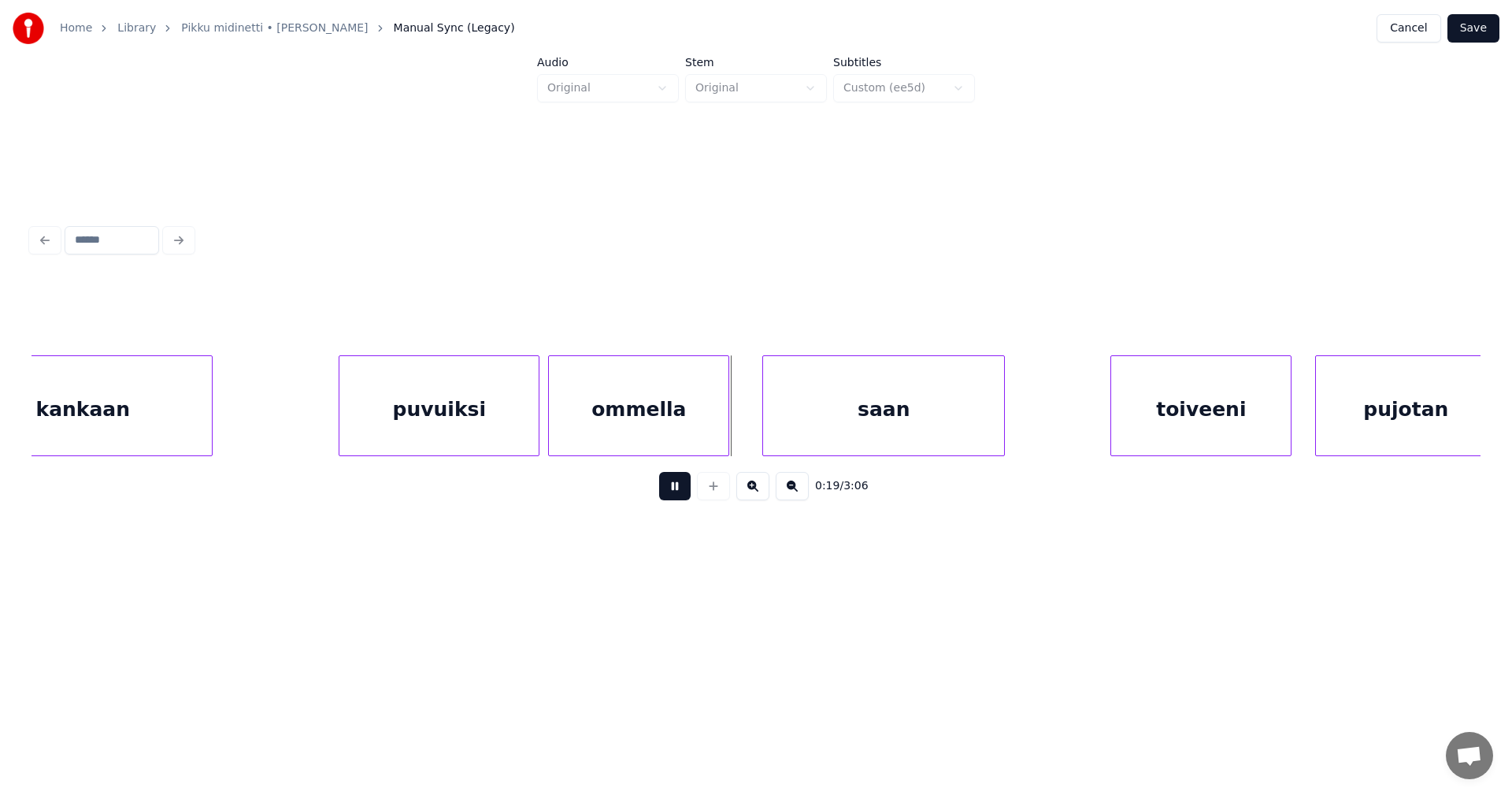
click at [672, 492] on button at bounding box center [675, 486] width 32 height 28
click at [677, 490] on button at bounding box center [675, 486] width 32 height 28
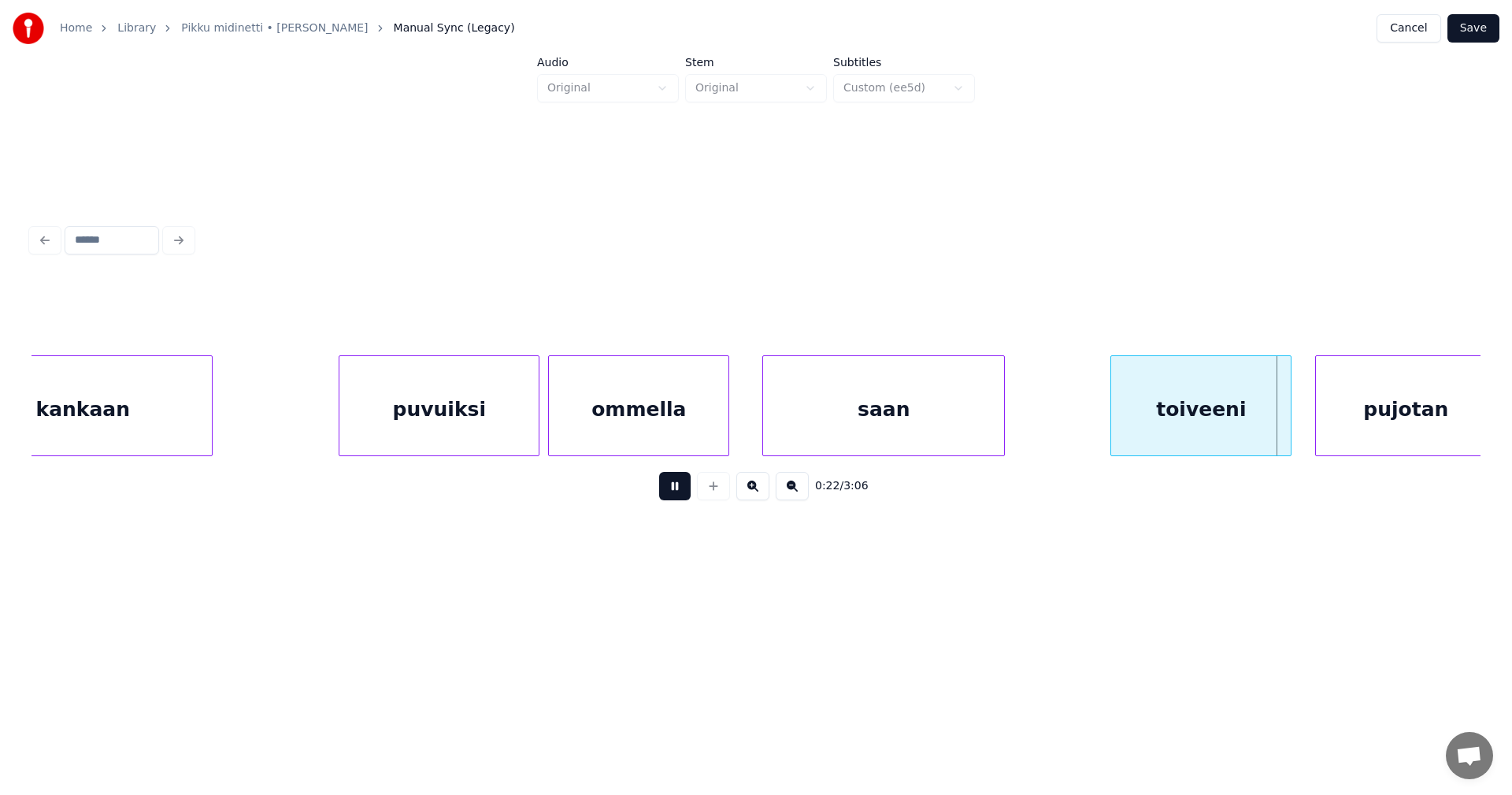
click at [478, 400] on div "puvuiksi" at bounding box center [439, 409] width 199 height 107
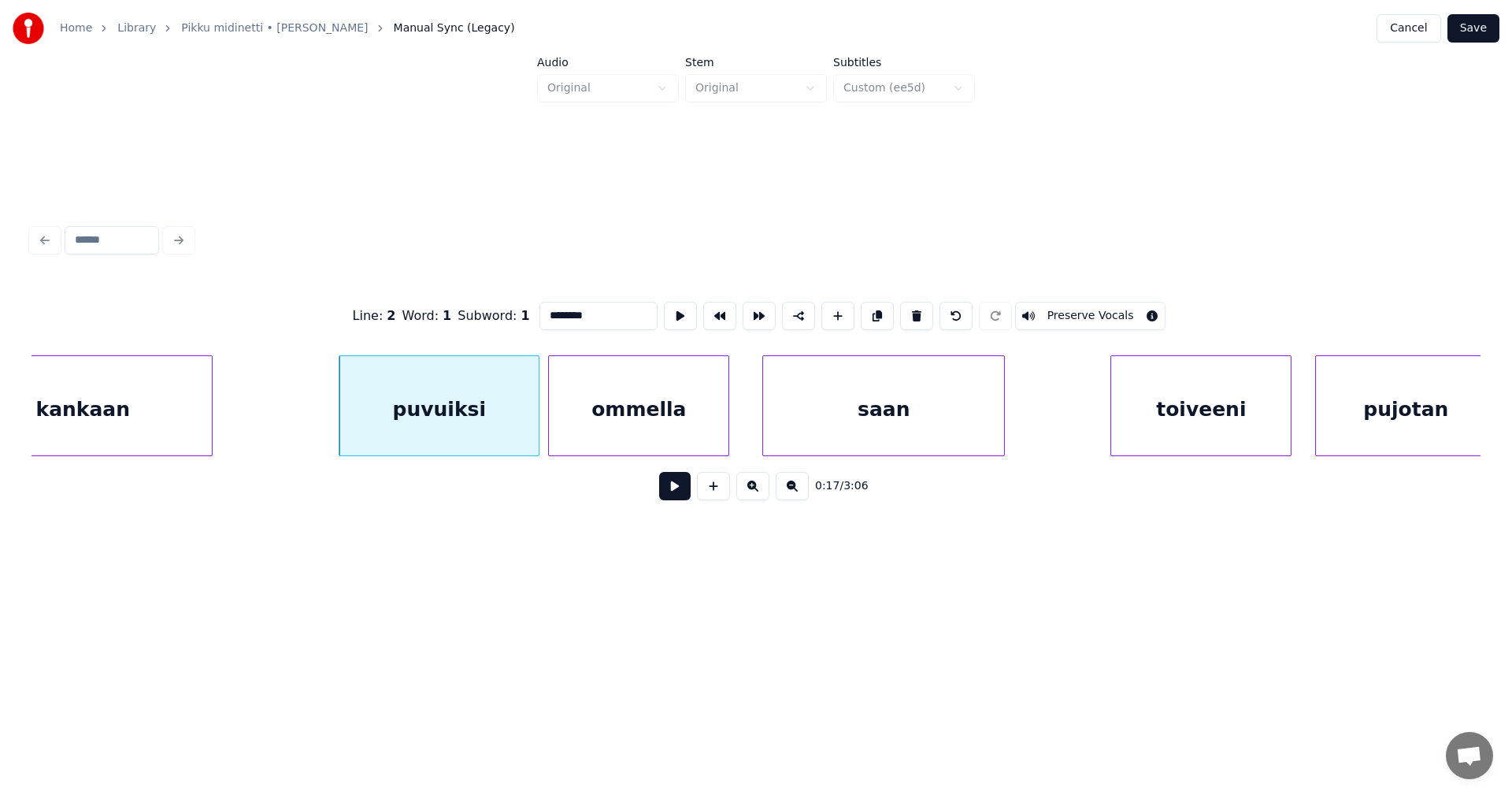
click at [515, 423] on div "puvuiksi" at bounding box center [439, 409] width 199 height 107
click at [683, 499] on button at bounding box center [675, 486] width 32 height 28
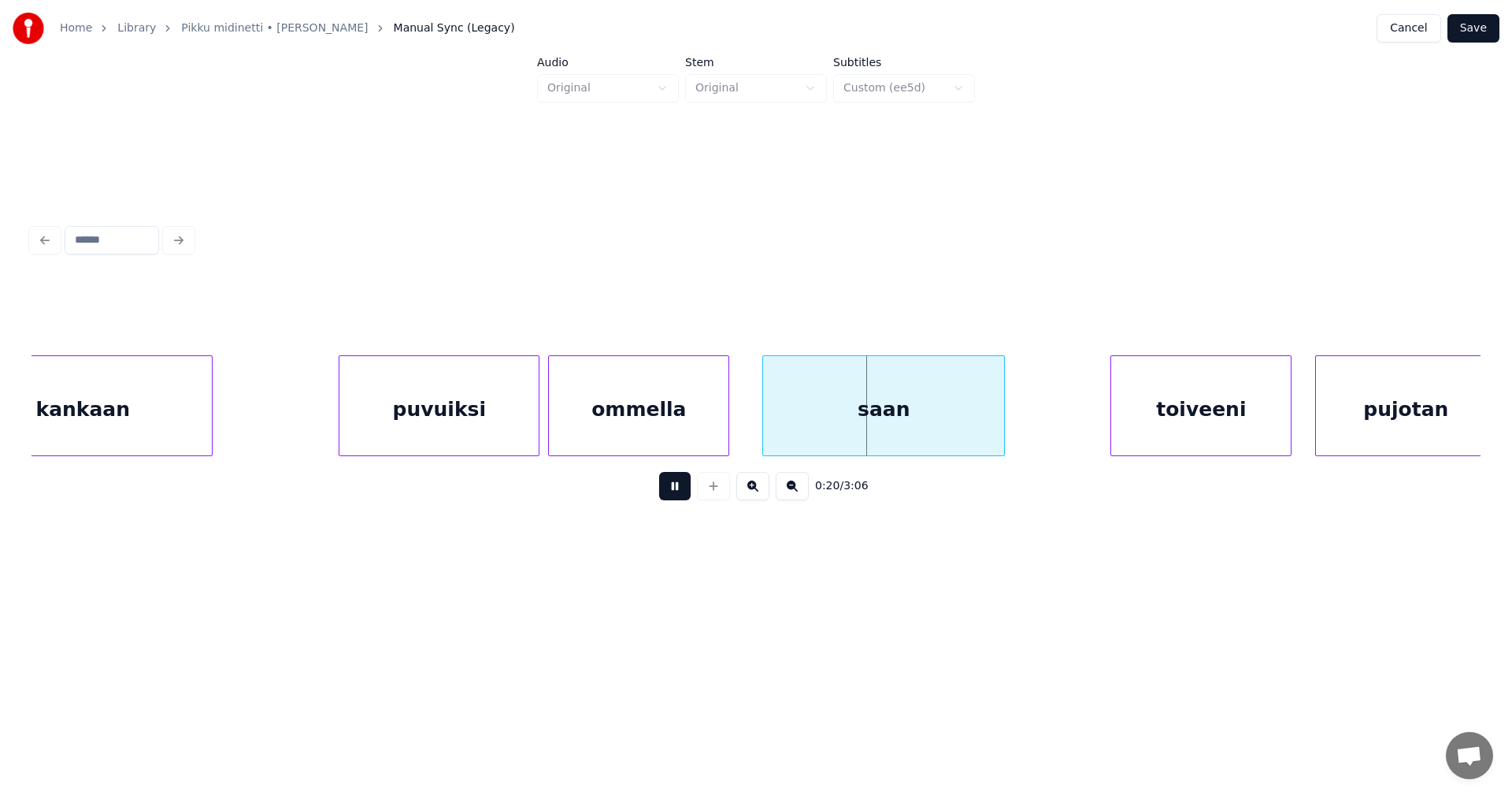
click at [682, 498] on button at bounding box center [675, 486] width 32 height 28
click at [702, 429] on div "ommella" at bounding box center [638, 409] width 179 height 107
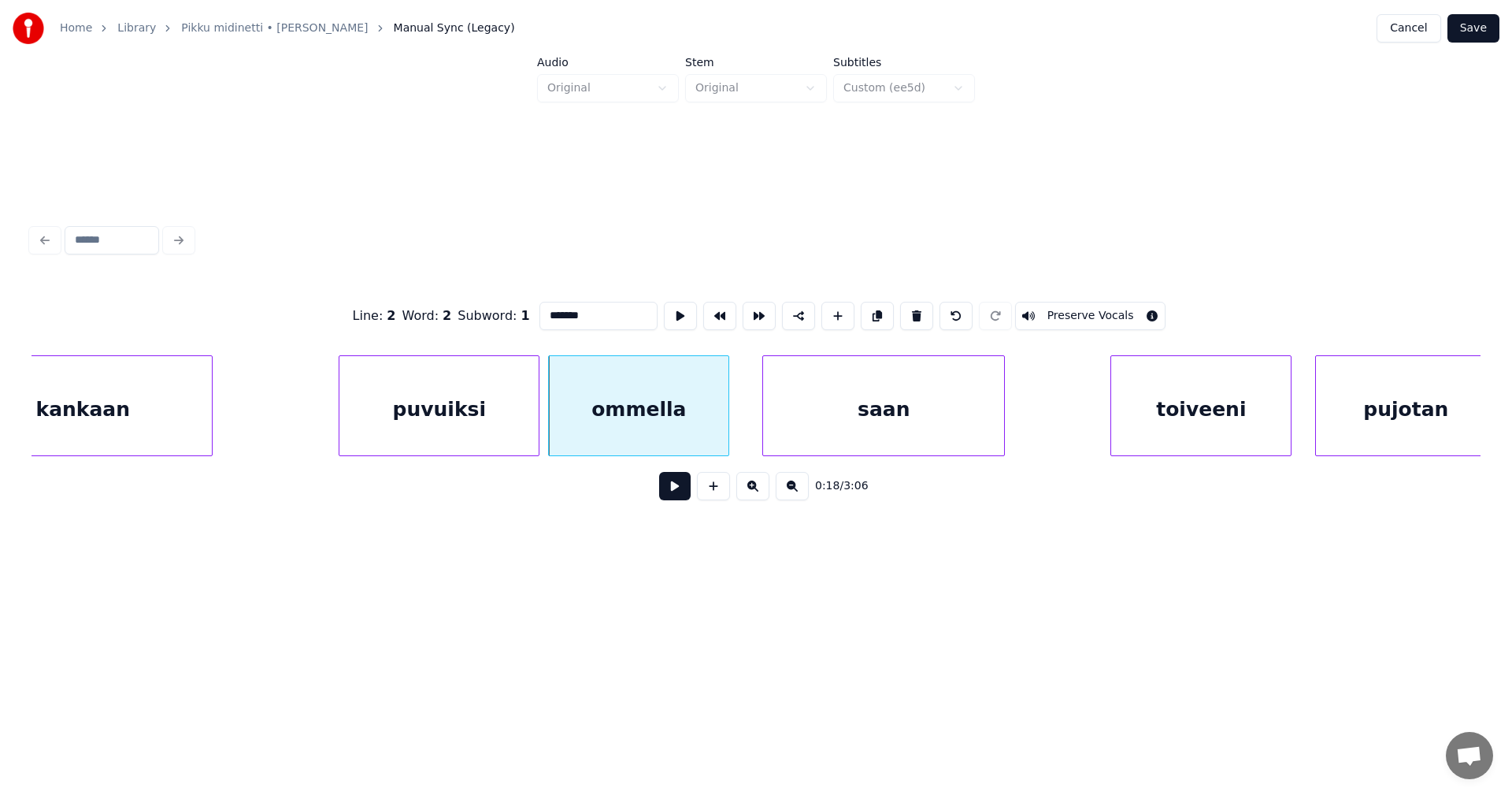
click at [681, 495] on button at bounding box center [675, 486] width 32 height 28
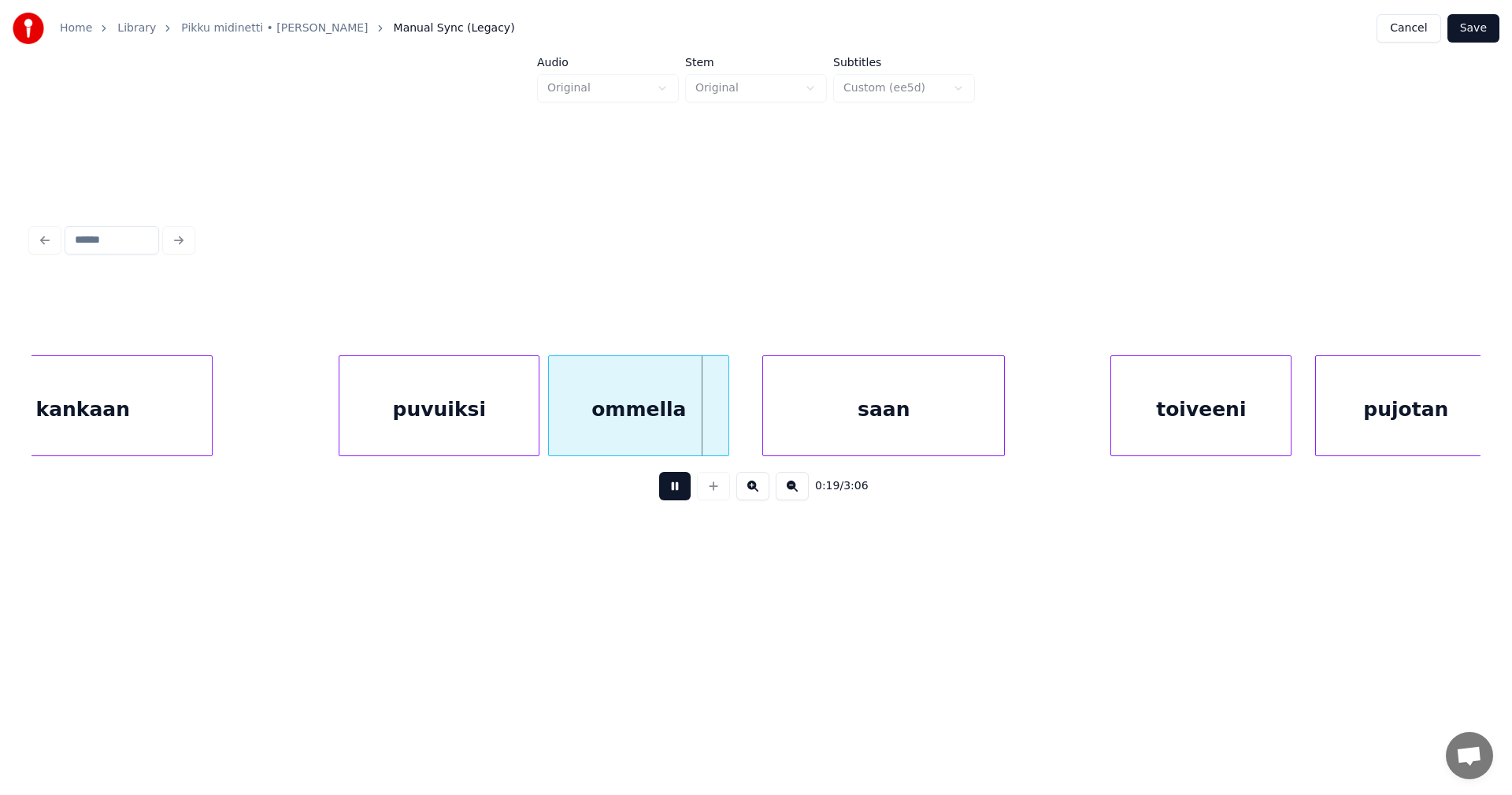
click at [681, 495] on button at bounding box center [675, 486] width 32 height 28
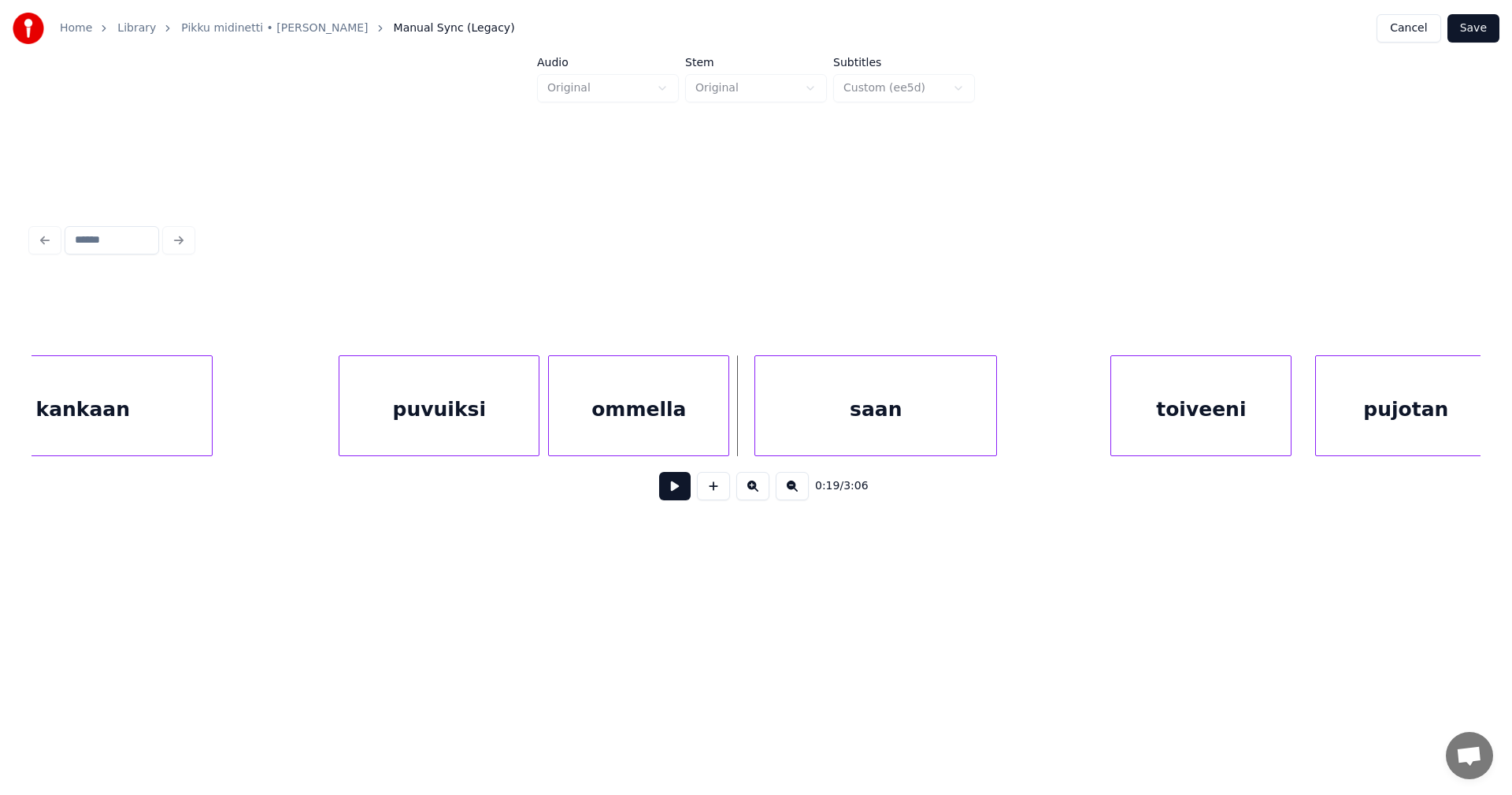
click at [755, 428] on div "saan" at bounding box center [876, 405] width 242 height 100
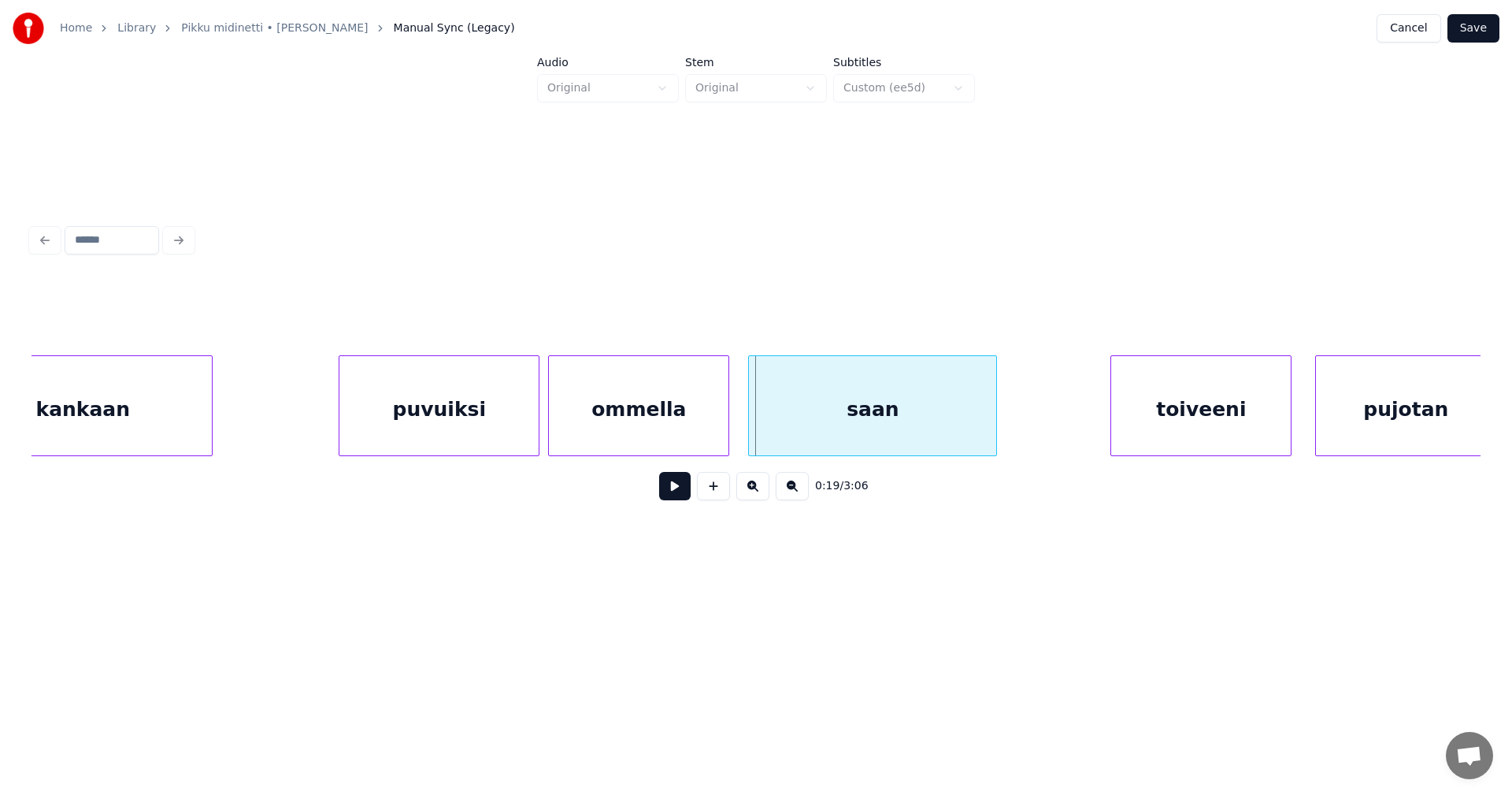
click at [749, 427] on div at bounding box center [751, 405] width 5 height 99
click at [707, 432] on div "ommella" at bounding box center [638, 409] width 179 height 107
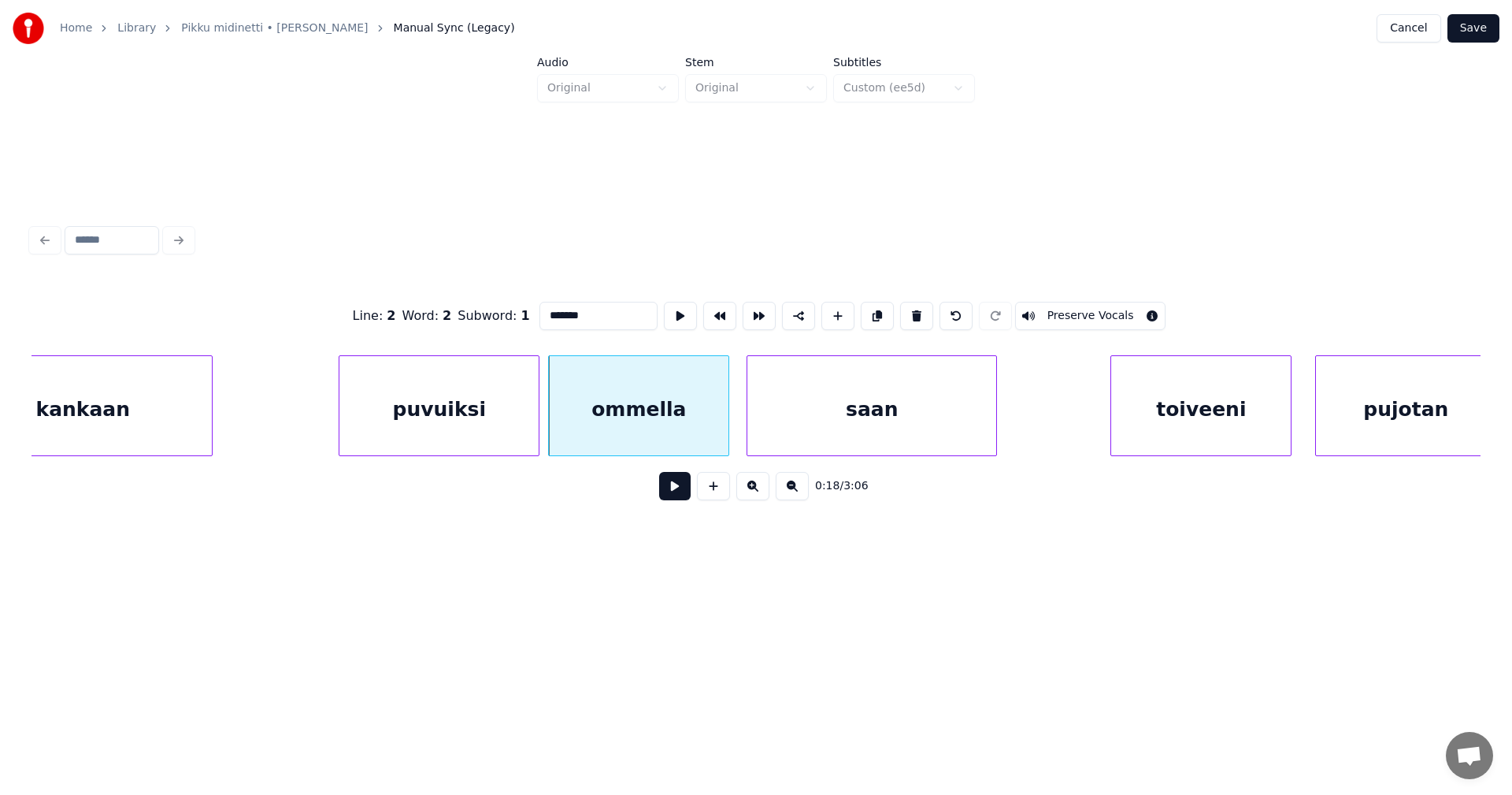
click at [665, 493] on button at bounding box center [675, 486] width 32 height 28
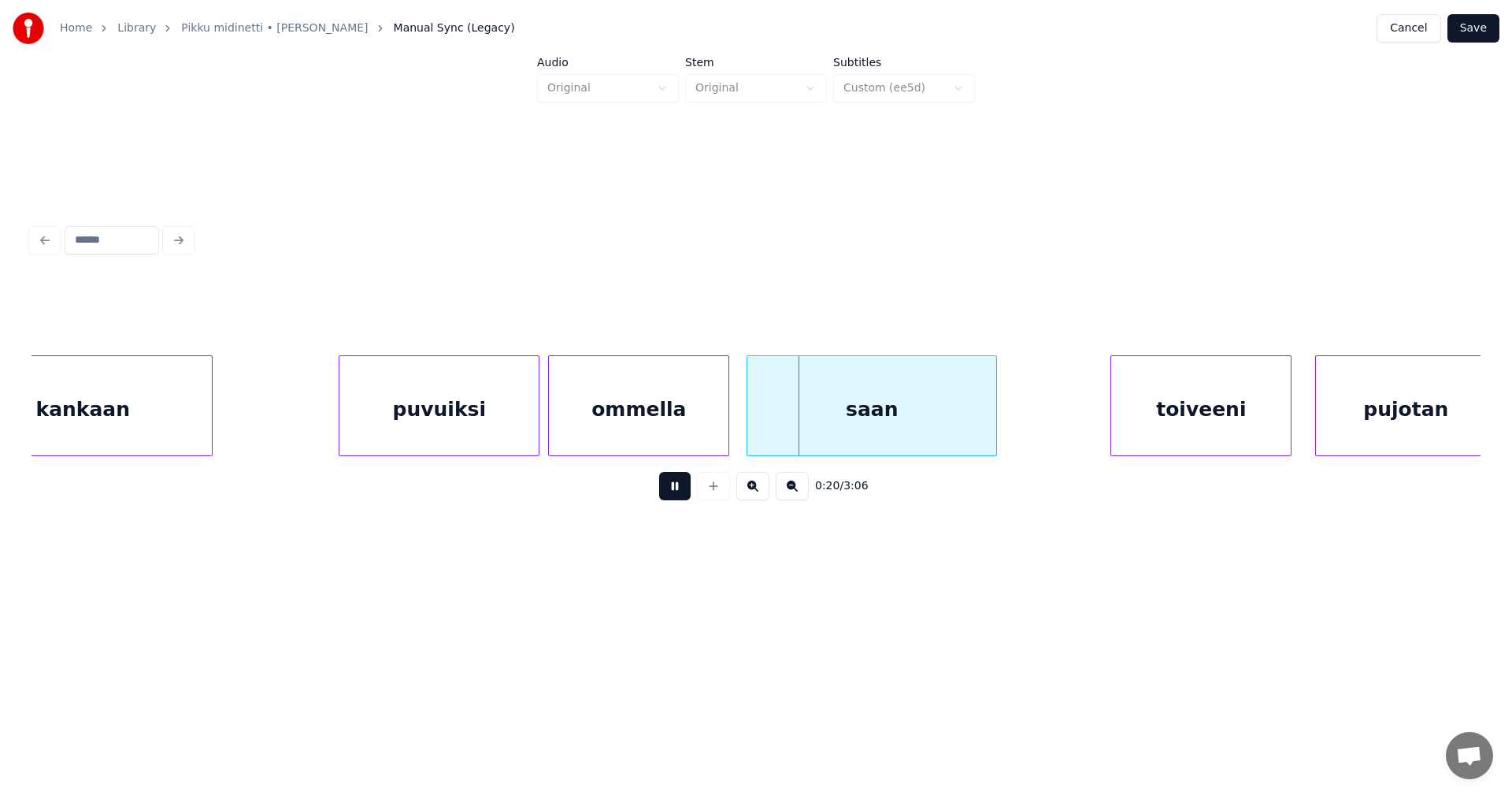
click at [669, 493] on button at bounding box center [675, 486] width 32 height 28
click at [812, 432] on div "saan" at bounding box center [871, 409] width 249 height 107
click at [682, 500] on button at bounding box center [675, 486] width 32 height 28
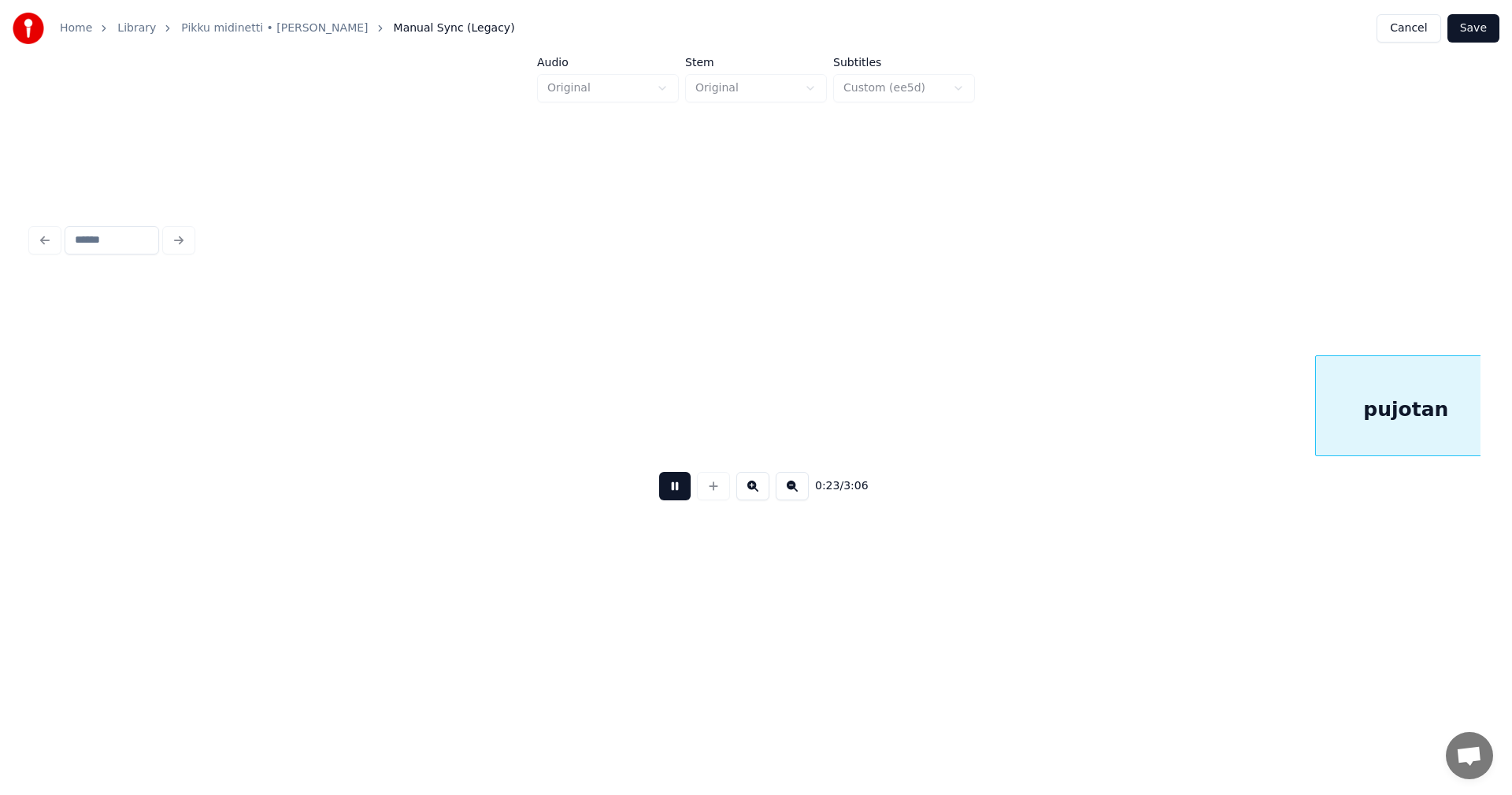
scroll to position [0, 4639]
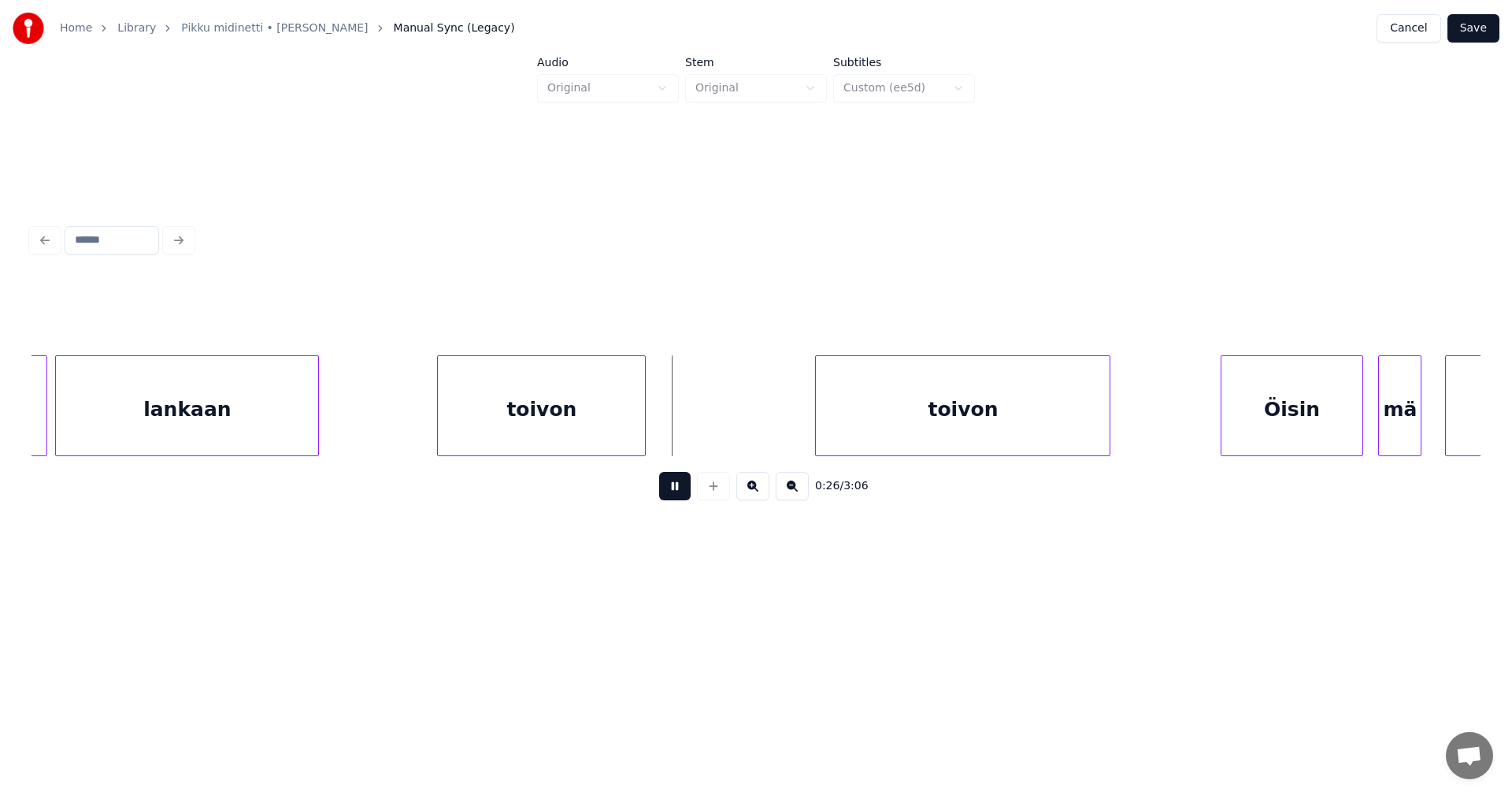
drag, startPoint x: 684, startPoint y: 494, endPoint x: 675, endPoint y: 449, distance: 45.9
click at [684, 492] on button at bounding box center [675, 486] width 32 height 28
click at [655, 430] on div at bounding box center [654, 405] width 5 height 99
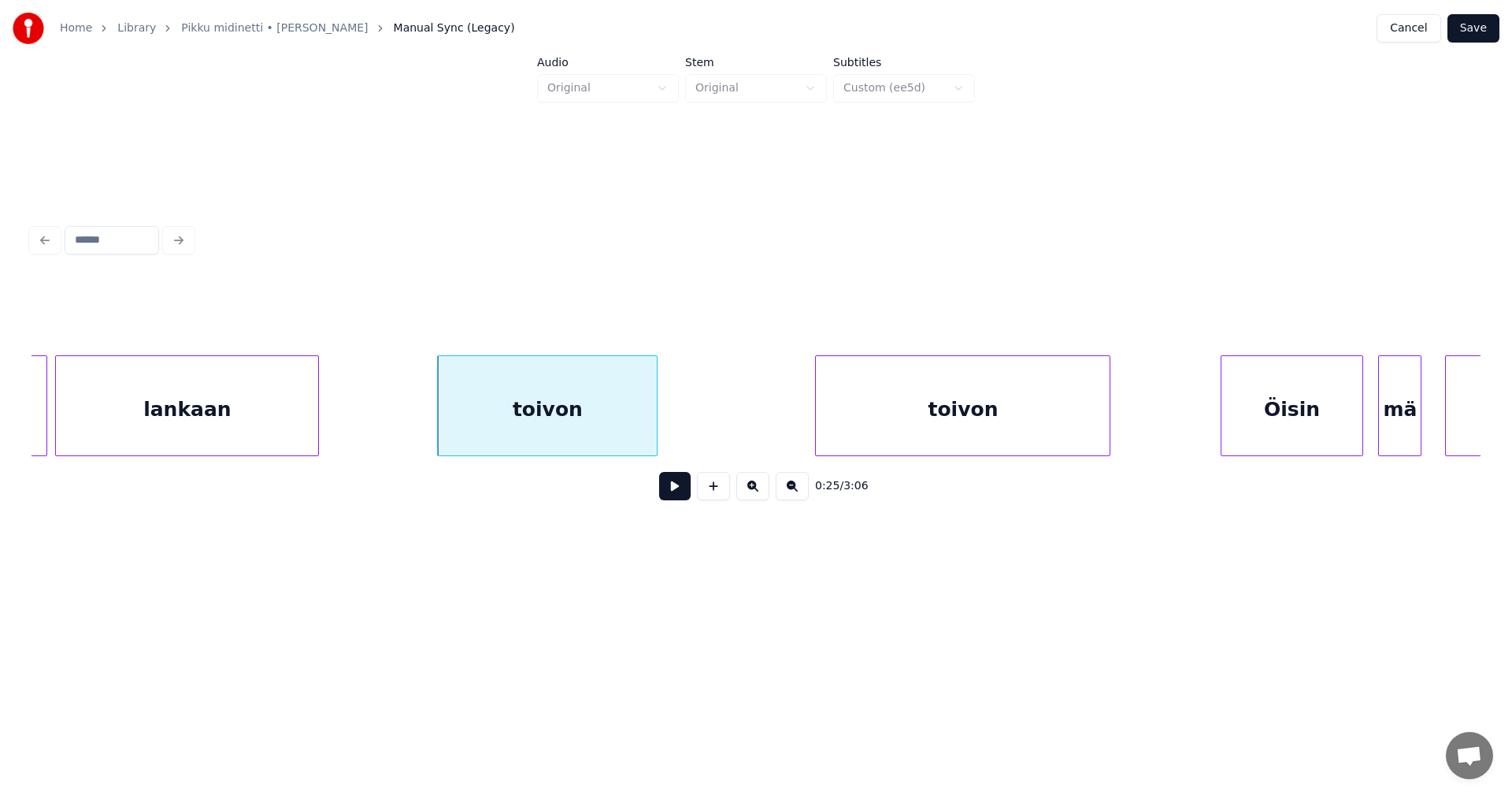
click at [671, 498] on button at bounding box center [675, 486] width 32 height 28
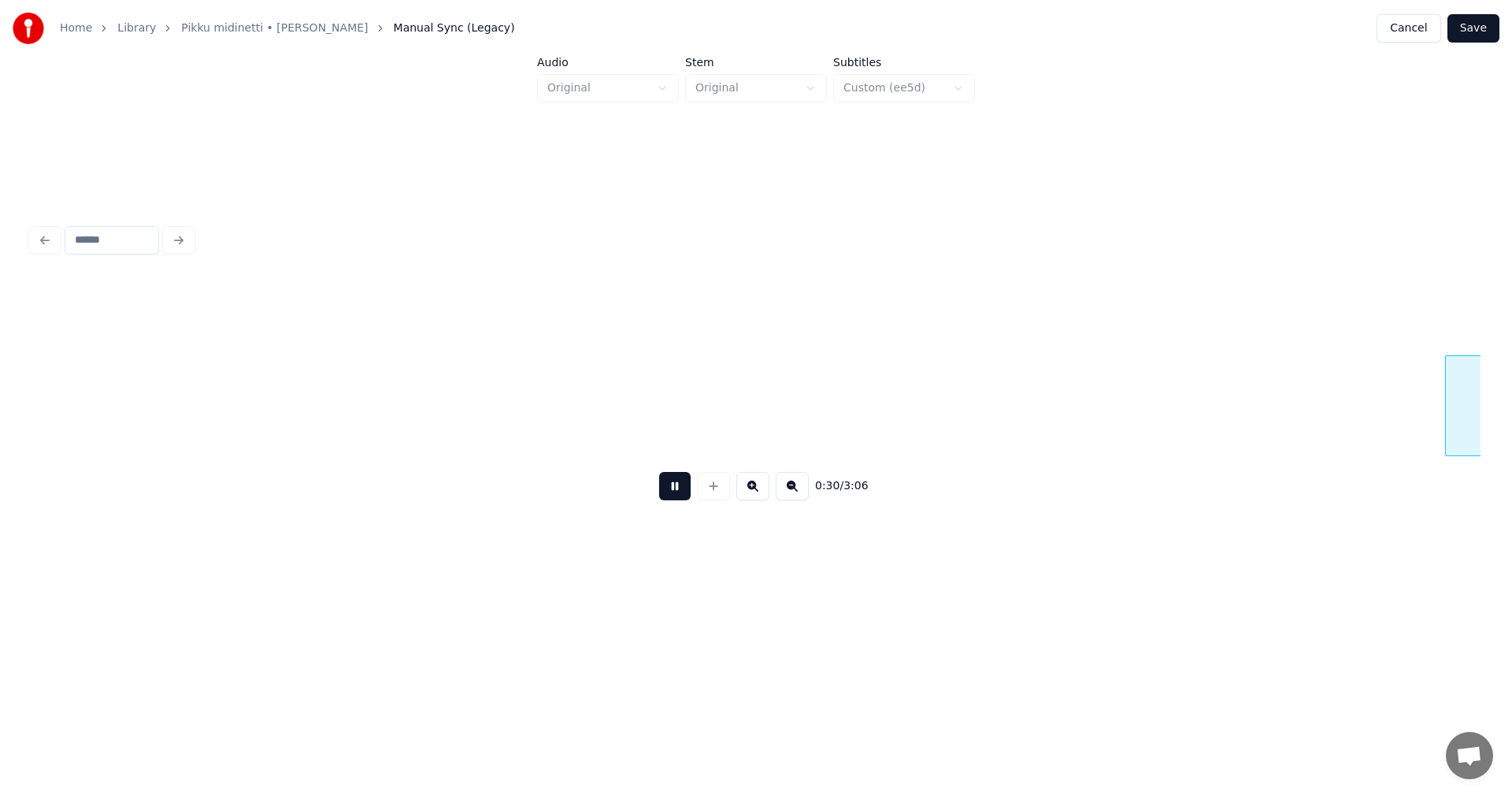
scroll to position [0, 6088]
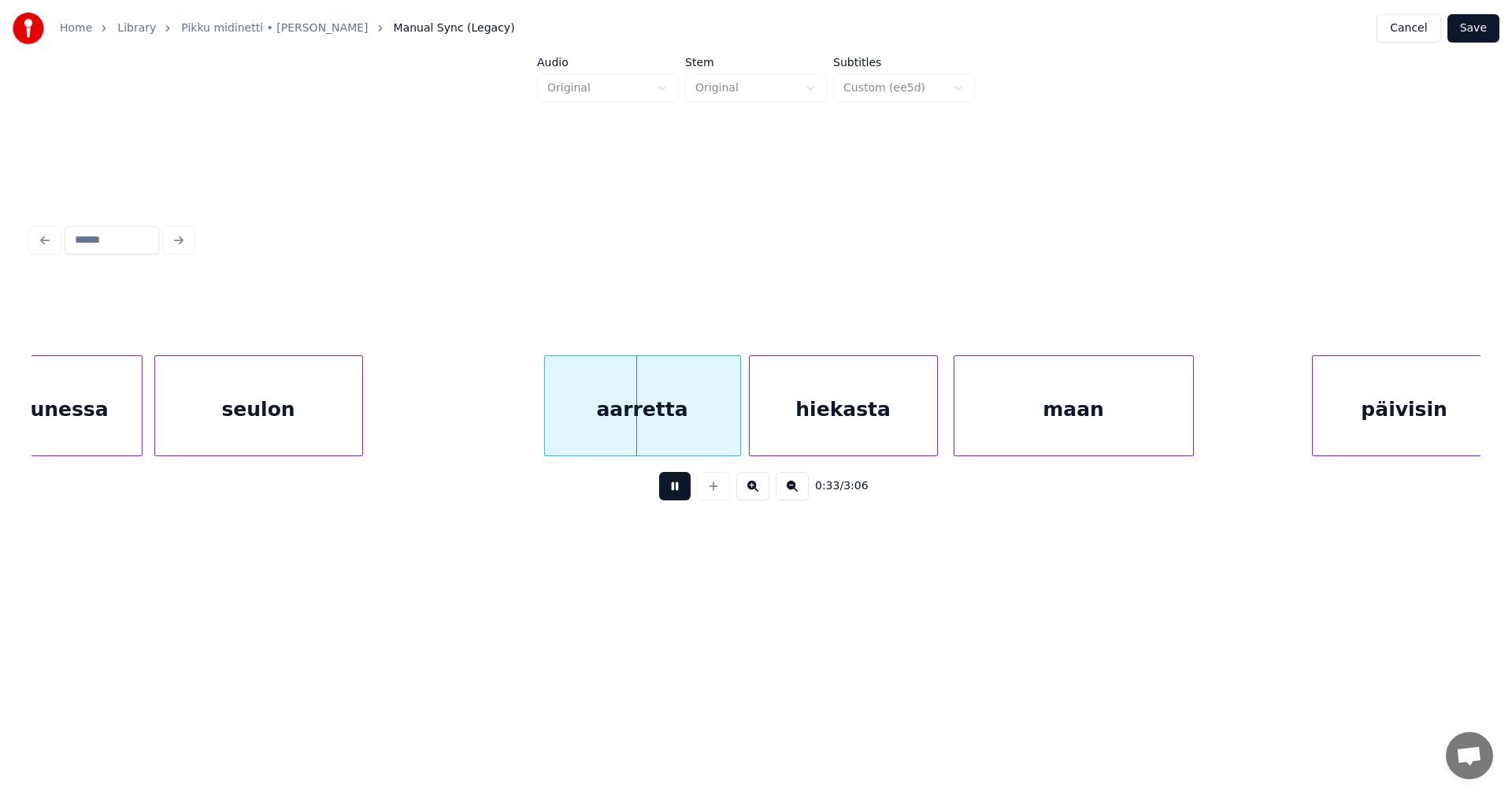
drag, startPoint x: 675, startPoint y: 497, endPoint x: 659, endPoint y: 493, distance: 16.5
click at [675, 497] on button at bounding box center [675, 486] width 32 height 28
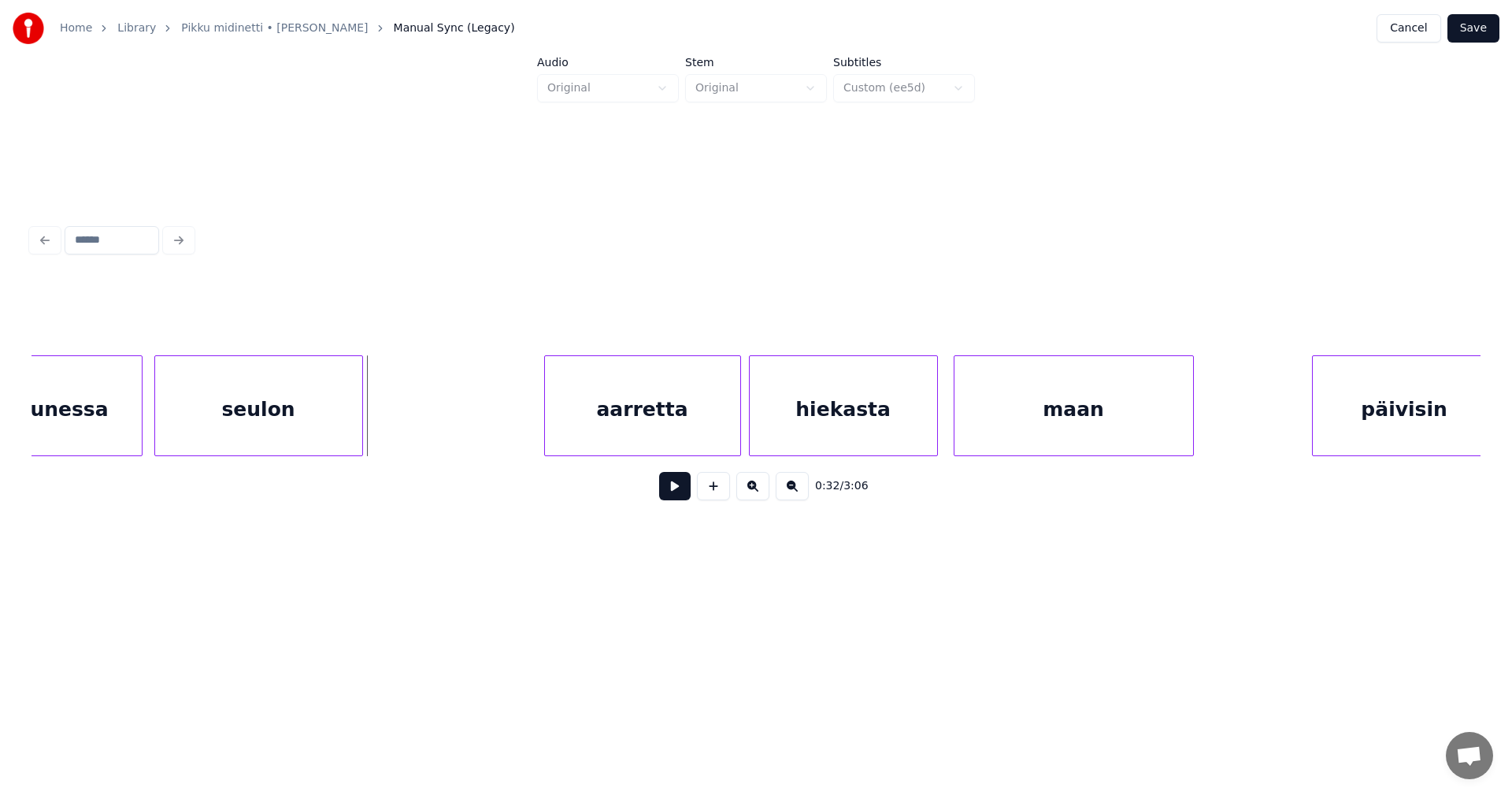
click at [343, 413] on div "seulon" at bounding box center [258, 409] width 207 height 107
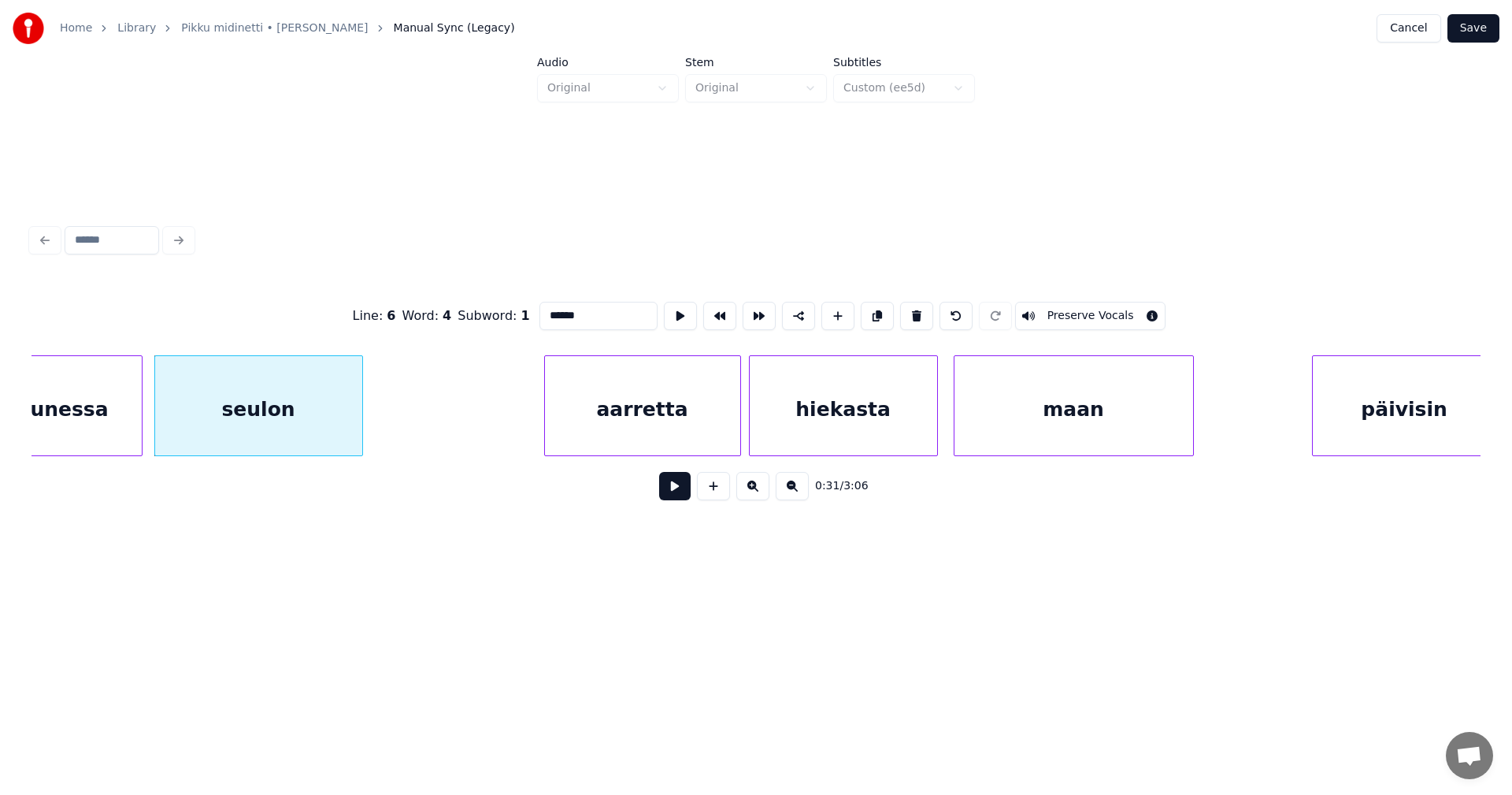
click at [669, 493] on button at bounding box center [675, 486] width 32 height 28
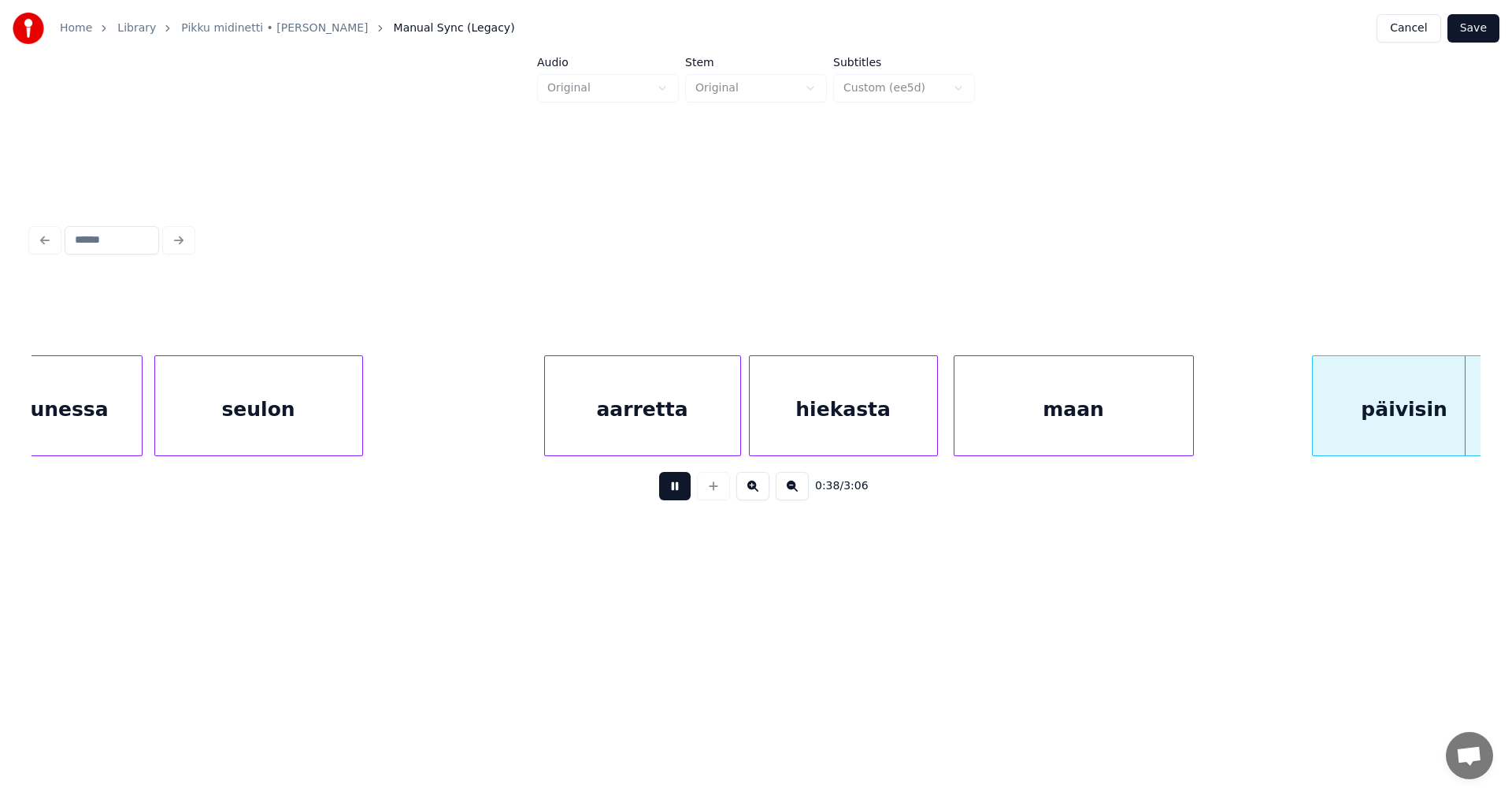
scroll to position [0, 7538]
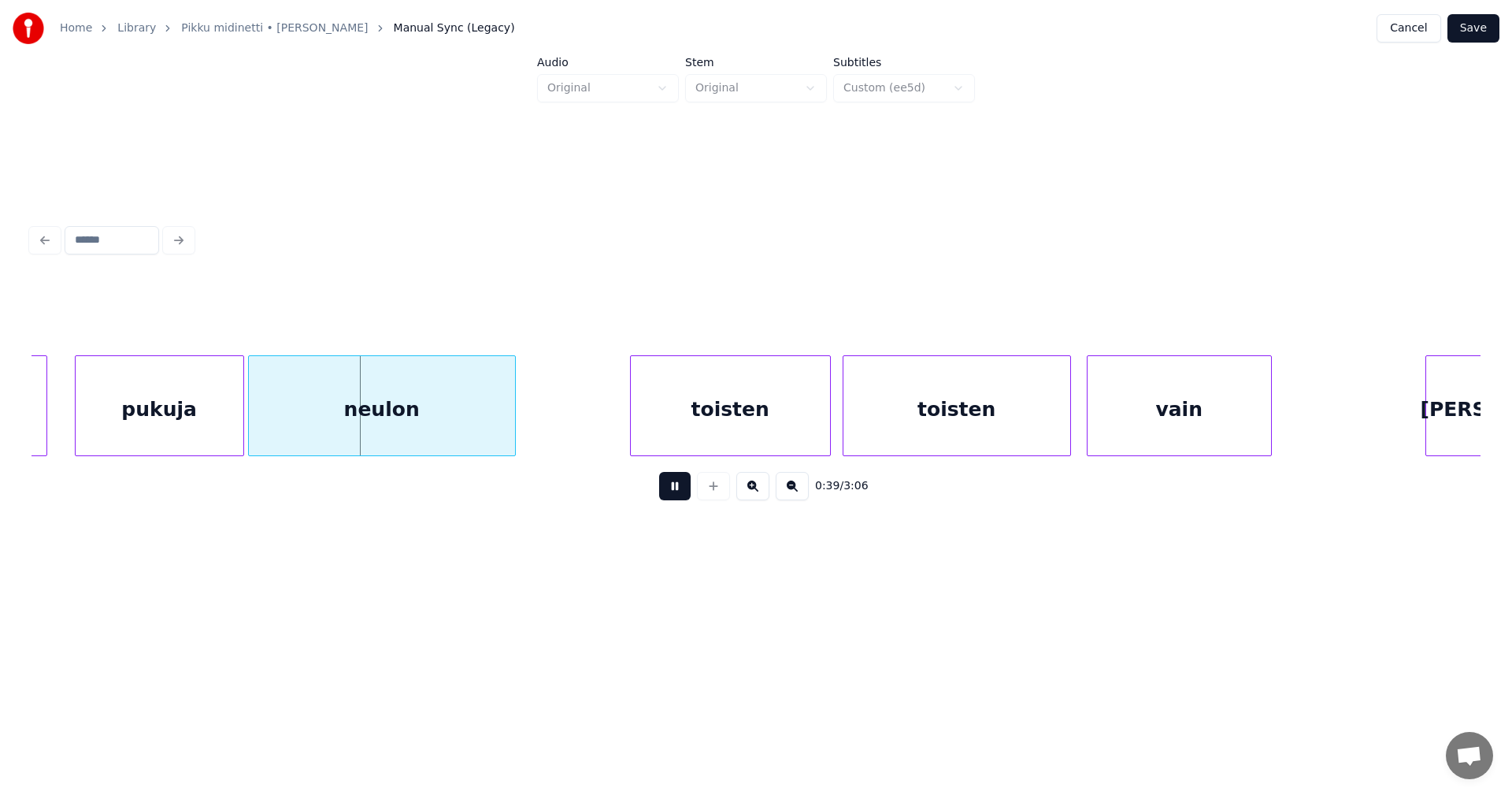
click at [678, 493] on button at bounding box center [675, 486] width 32 height 28
click at [208, 387] on div "pukuja" at bounding box center [160, 409] width 168 height 107
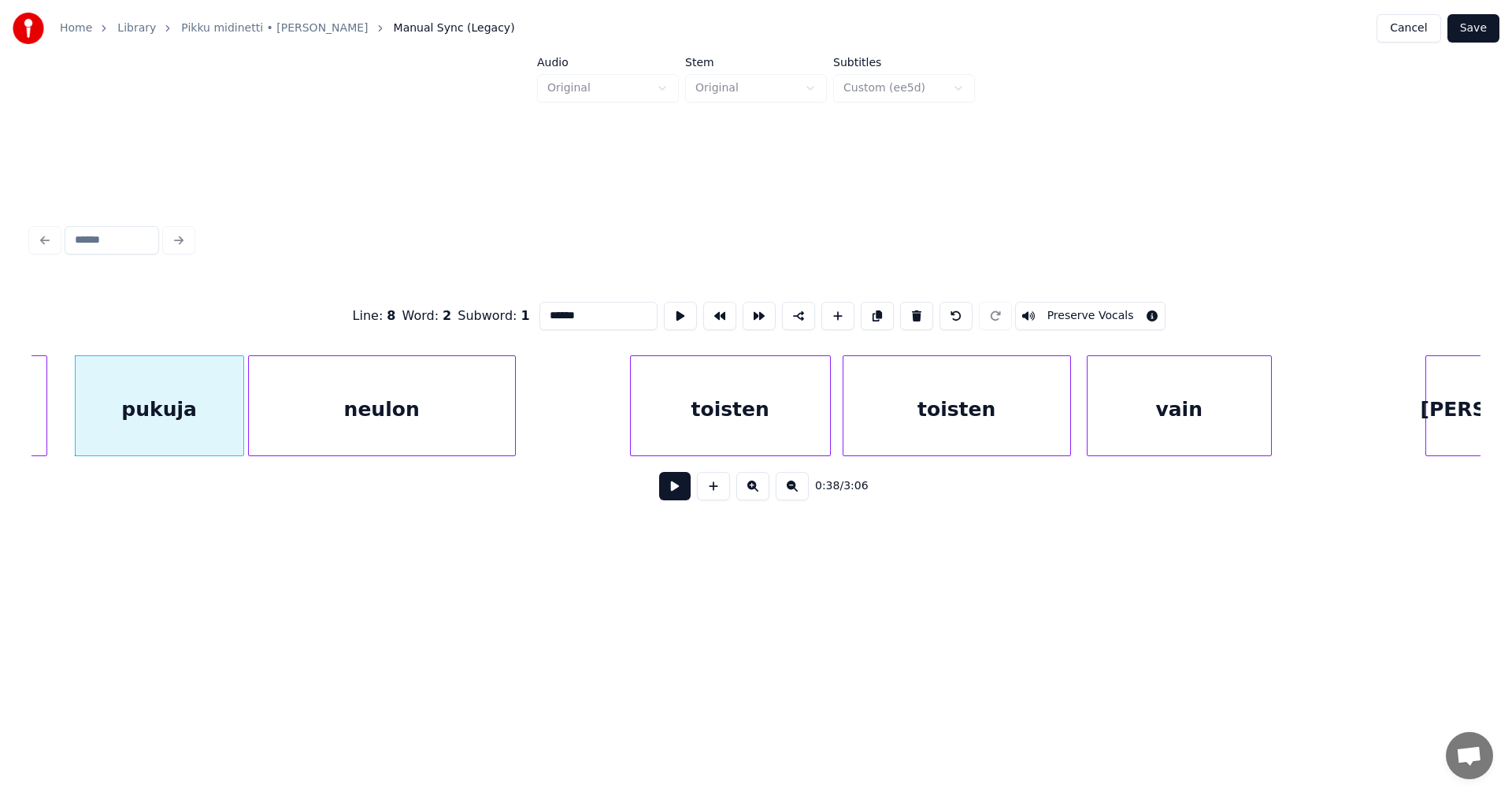
click at [665, 495] on button at bounding box center [675, 486] width 32 height 28
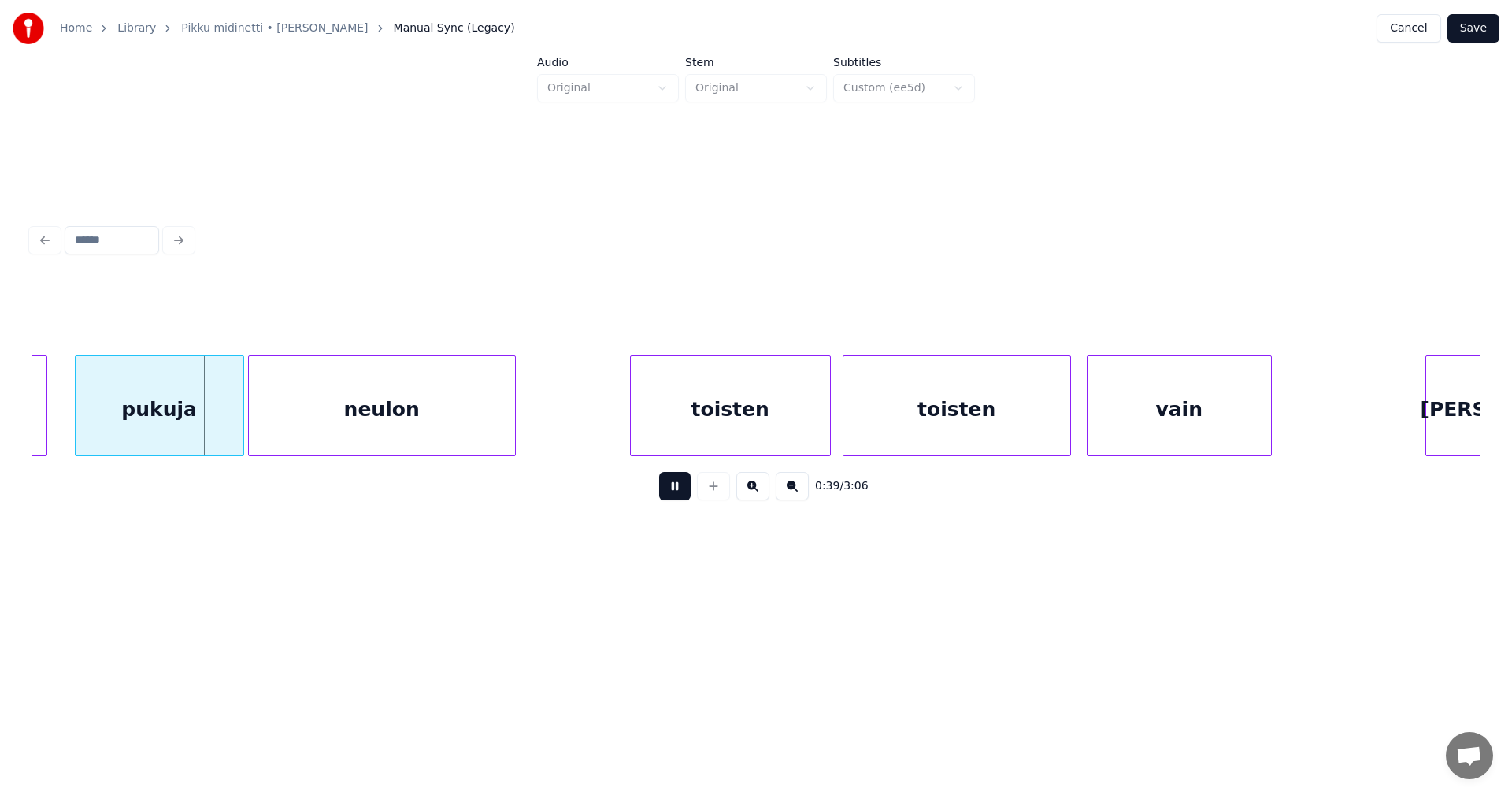
click at [674, 494] on button at bounding box center [675, 486] width 32 height 28
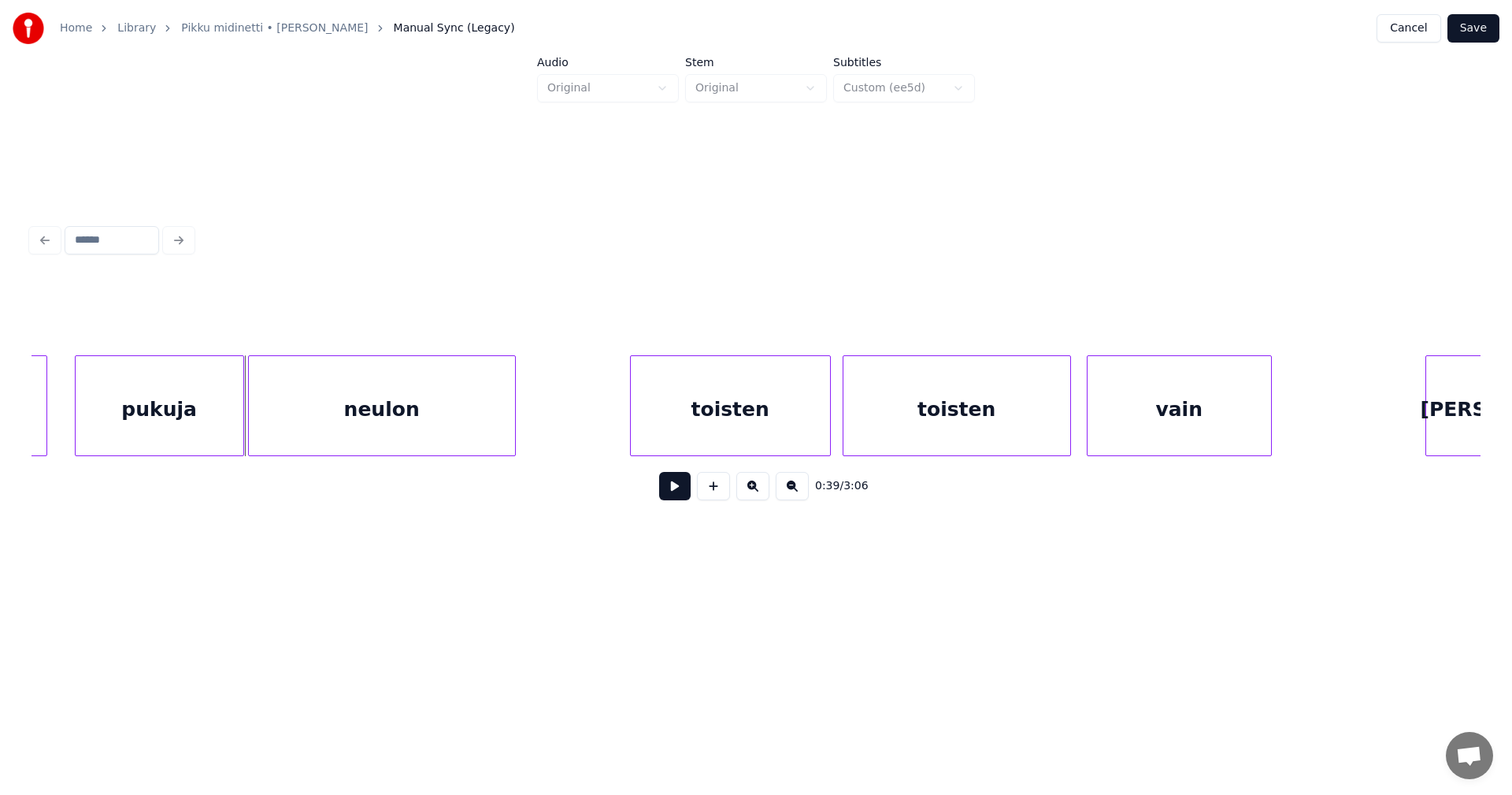
click at [674, 494] on button at bounding box center [675, 486] width 32 height 28
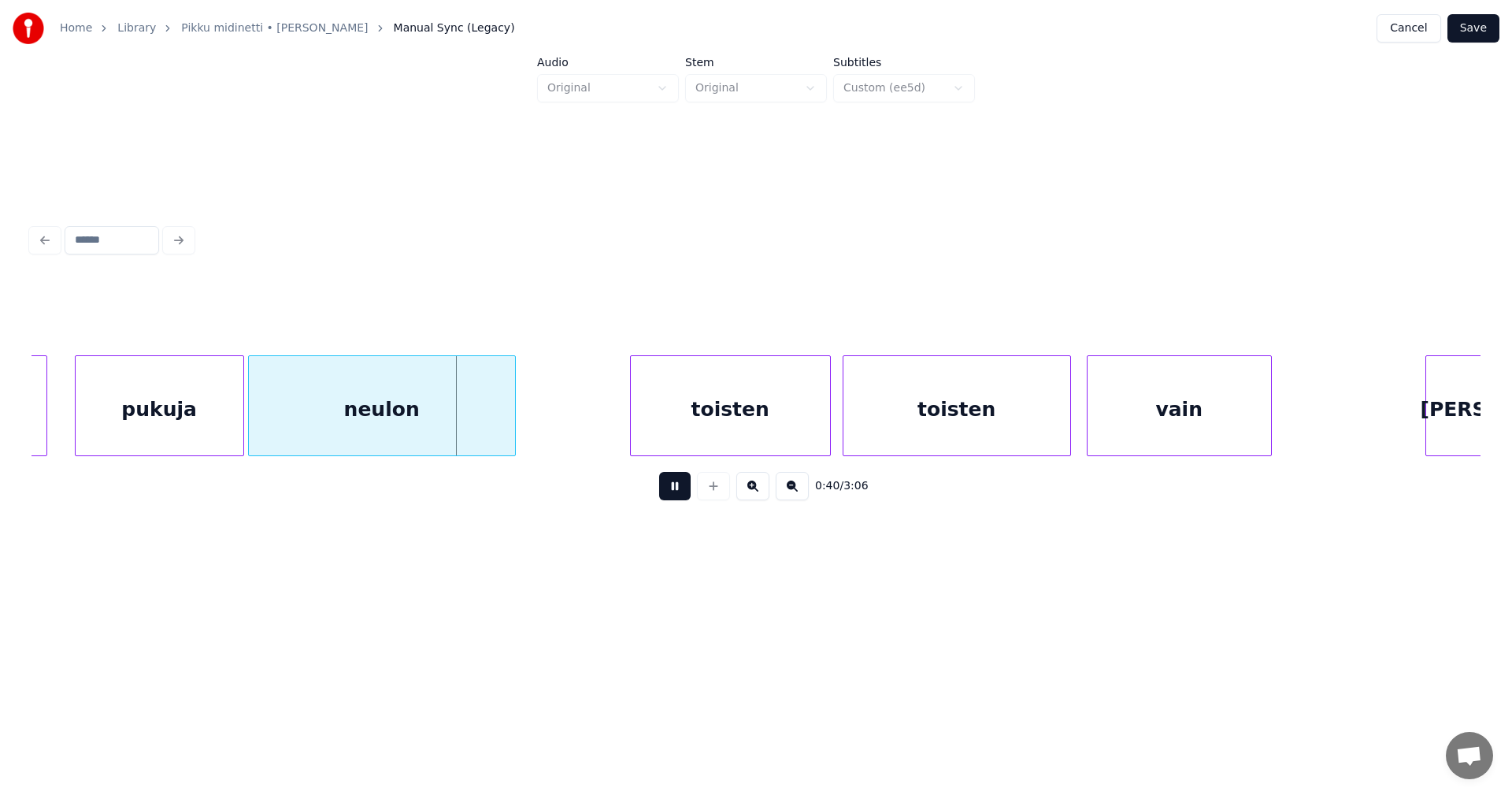
click at [674, 494] on button at bounding box center [675, 486] width 32 height 28
click at [237, 409] on div at bounding box center [238, 405] width 5 height 99
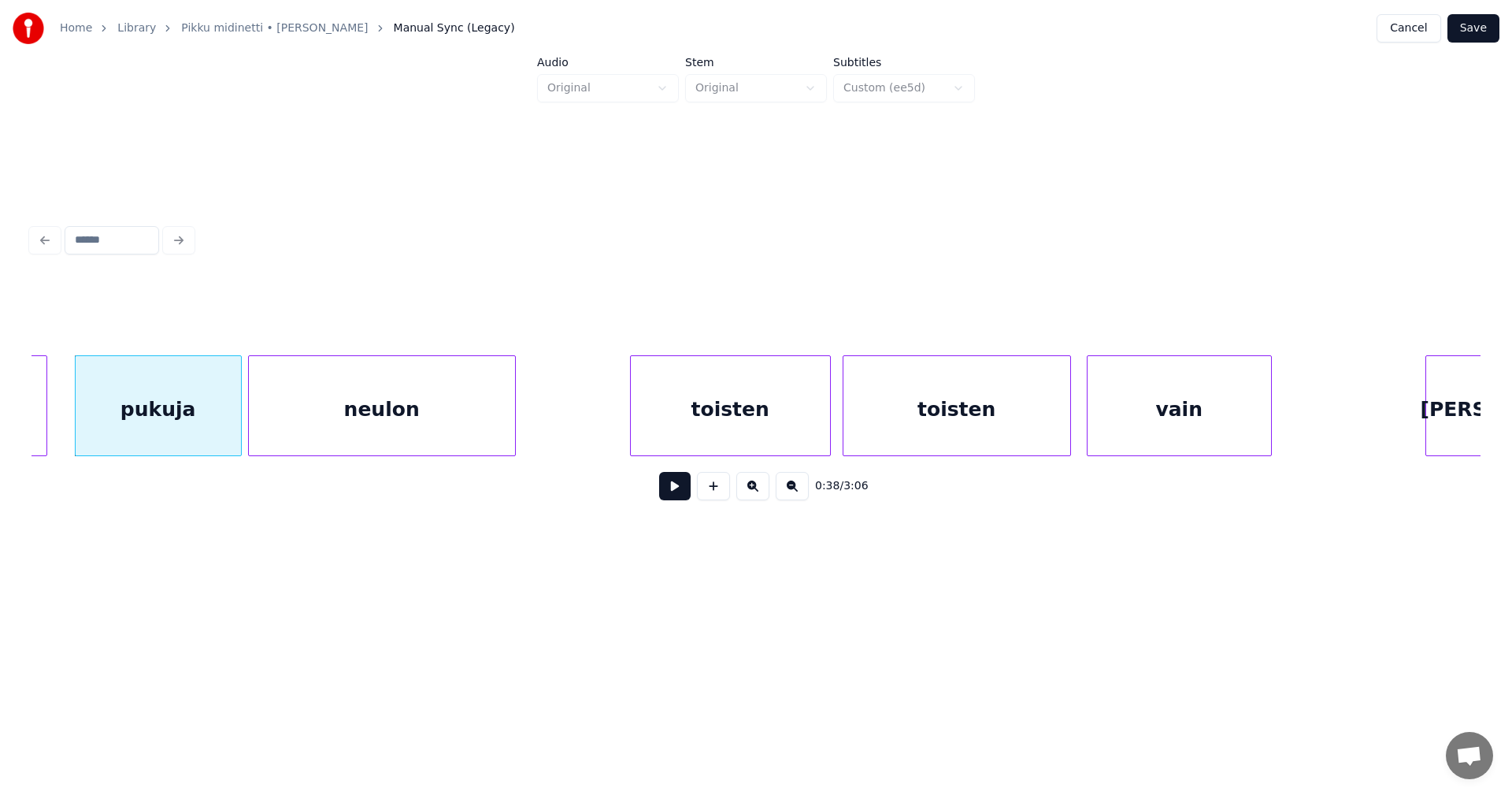
click at [681, 422] on div "toisten" at bounding box center [730, 409] width 199 height 107
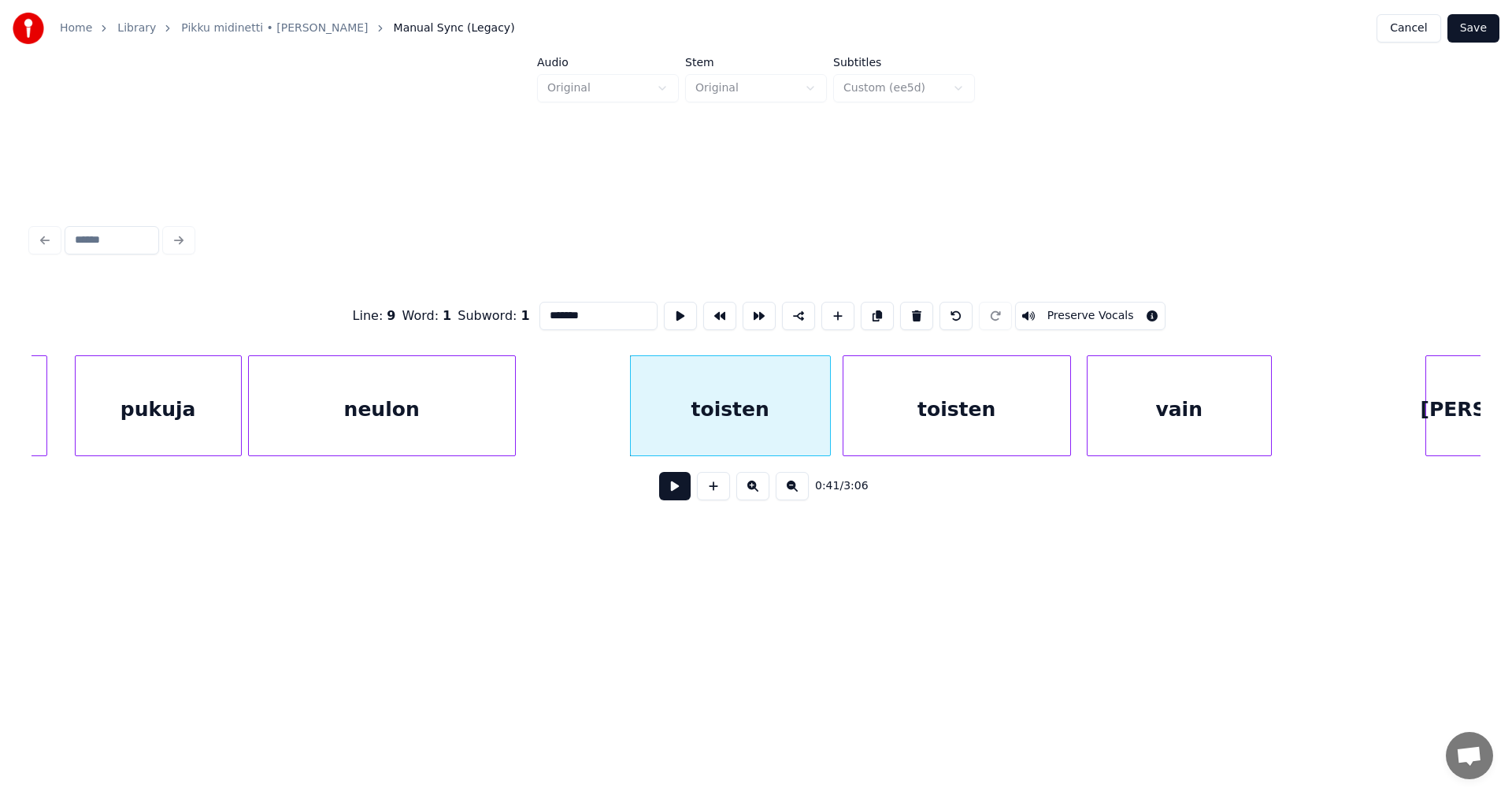
click at [674, 493] on button at bounding box center [675, 486] width 32 height 28
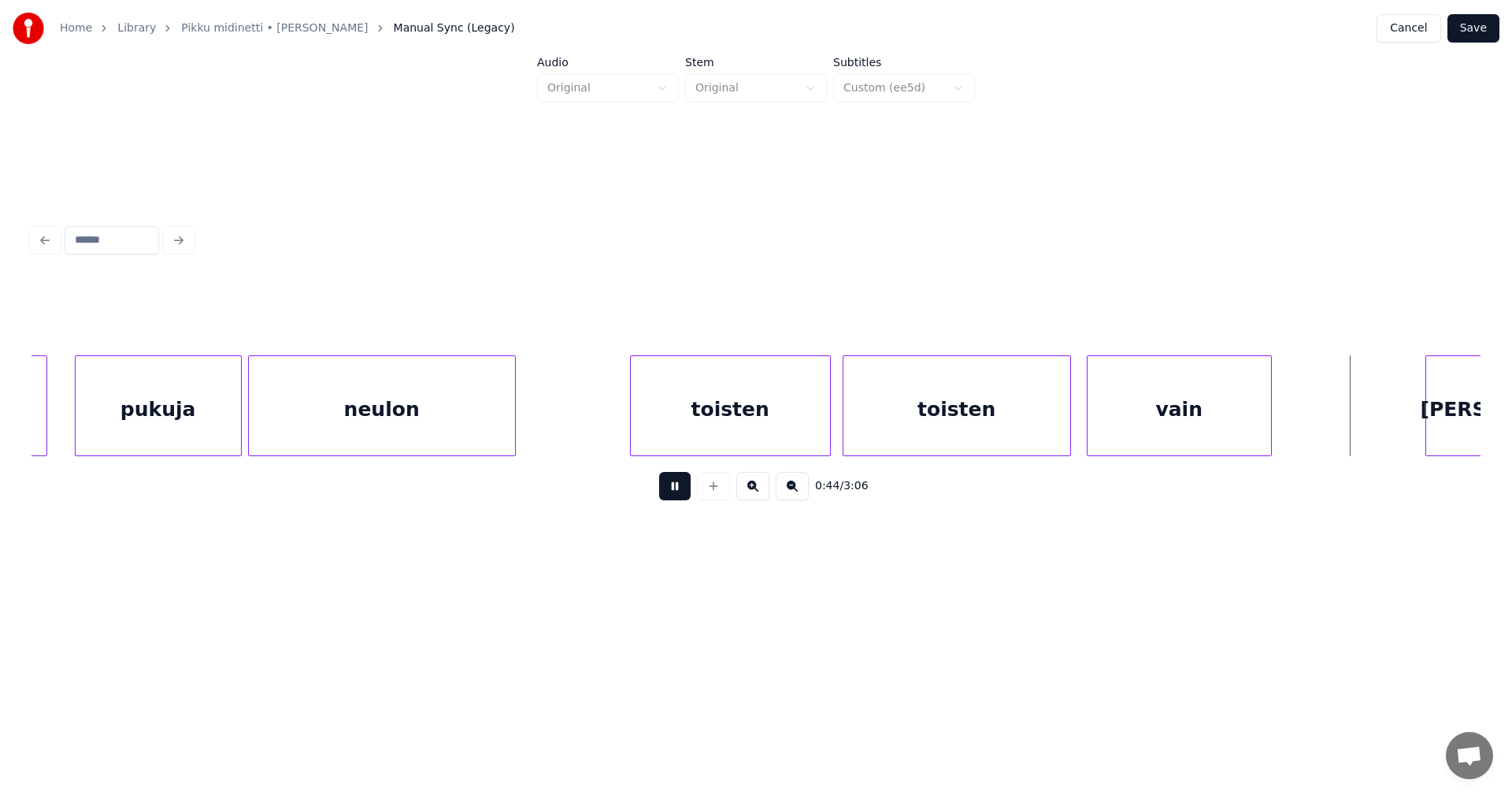
click at [670, 487] on button at bounding box center [675, 486] width 32 height 28
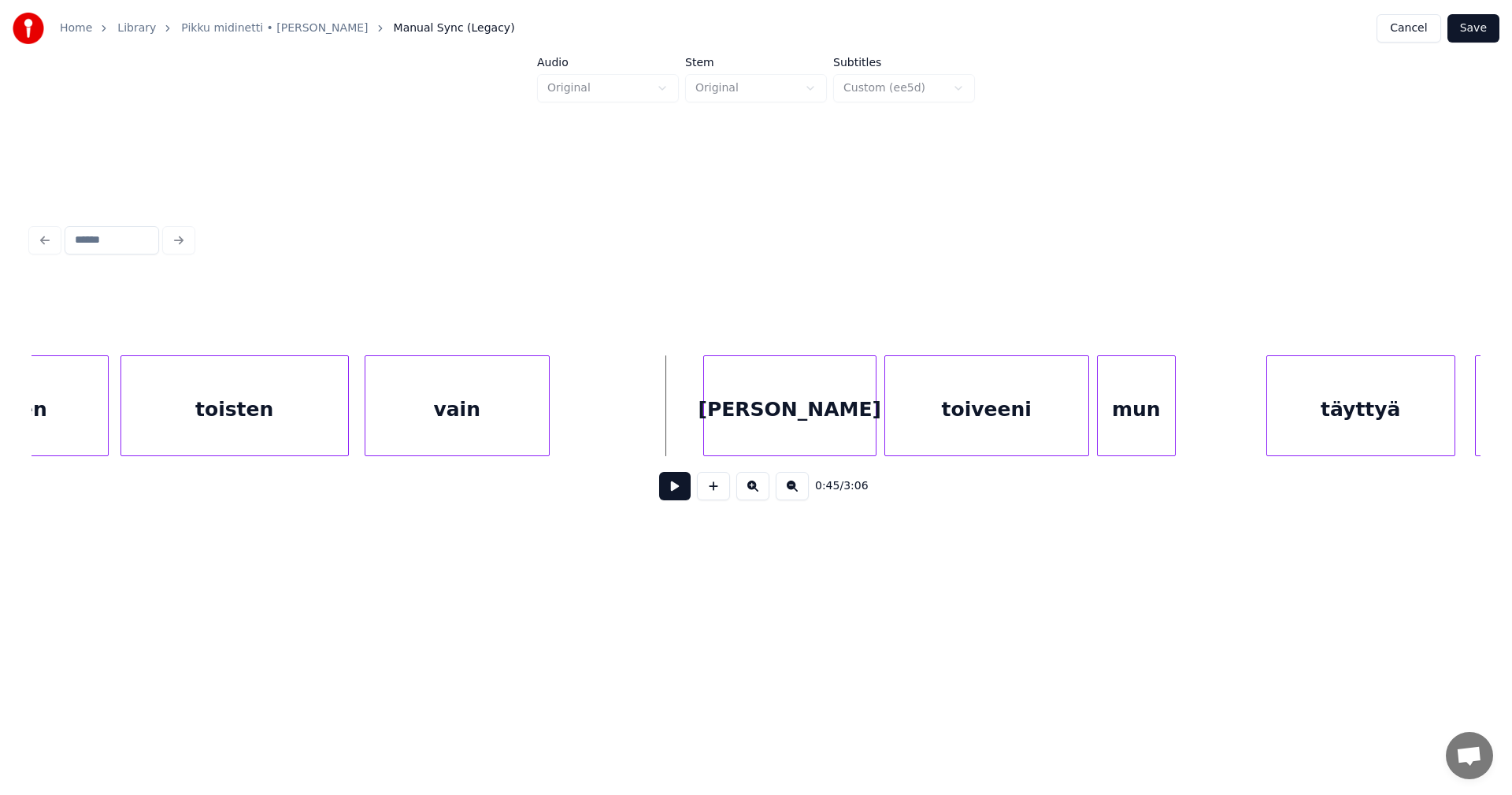
scroll to position [0, 8263]
click at [772, 405] on div "[PERSON_NAME]" at bounding box center [750, 409] width 172 height 107
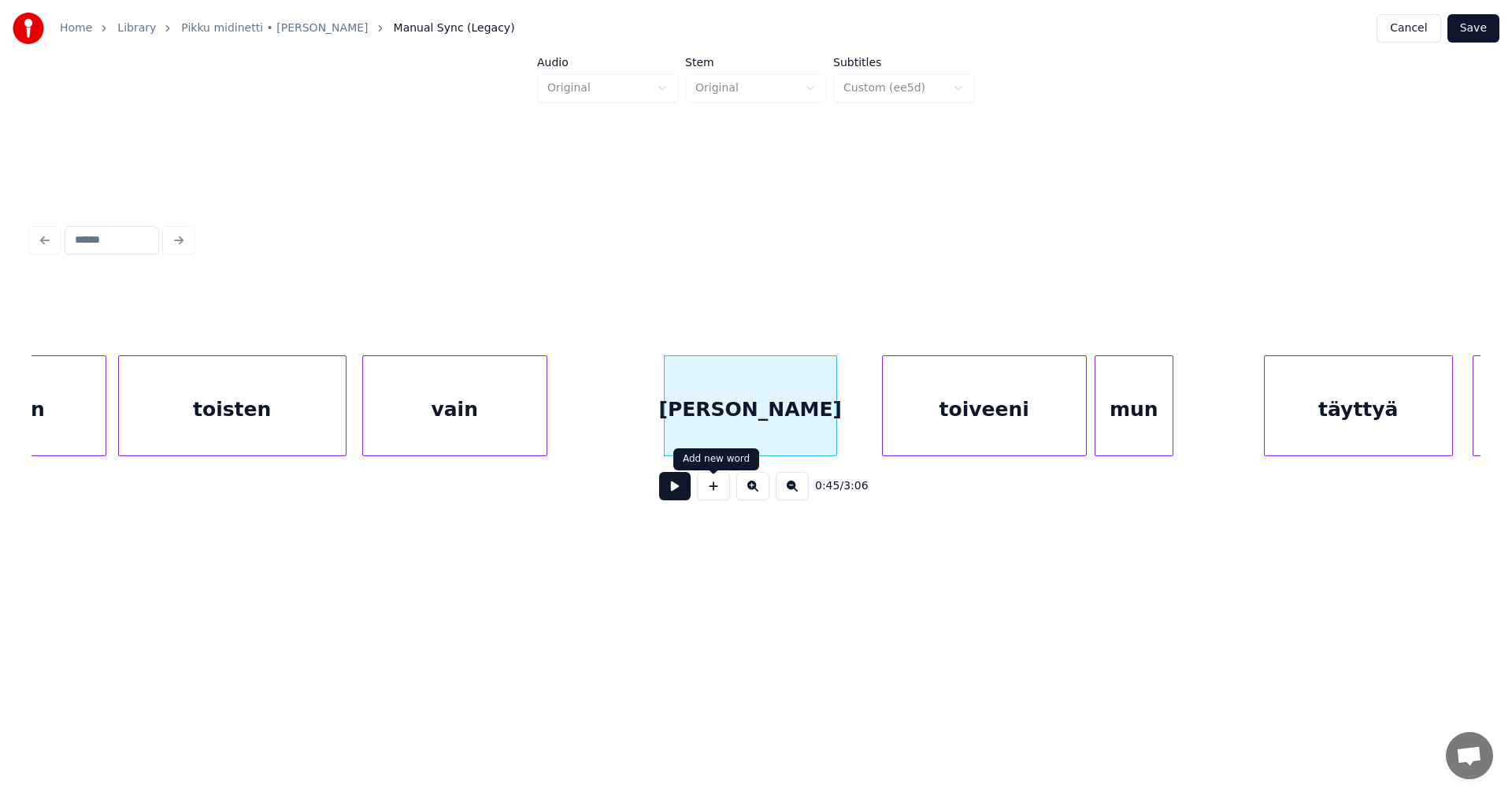
click at [680, 498] on button at bounding box center [675, 486] width 32 height 28
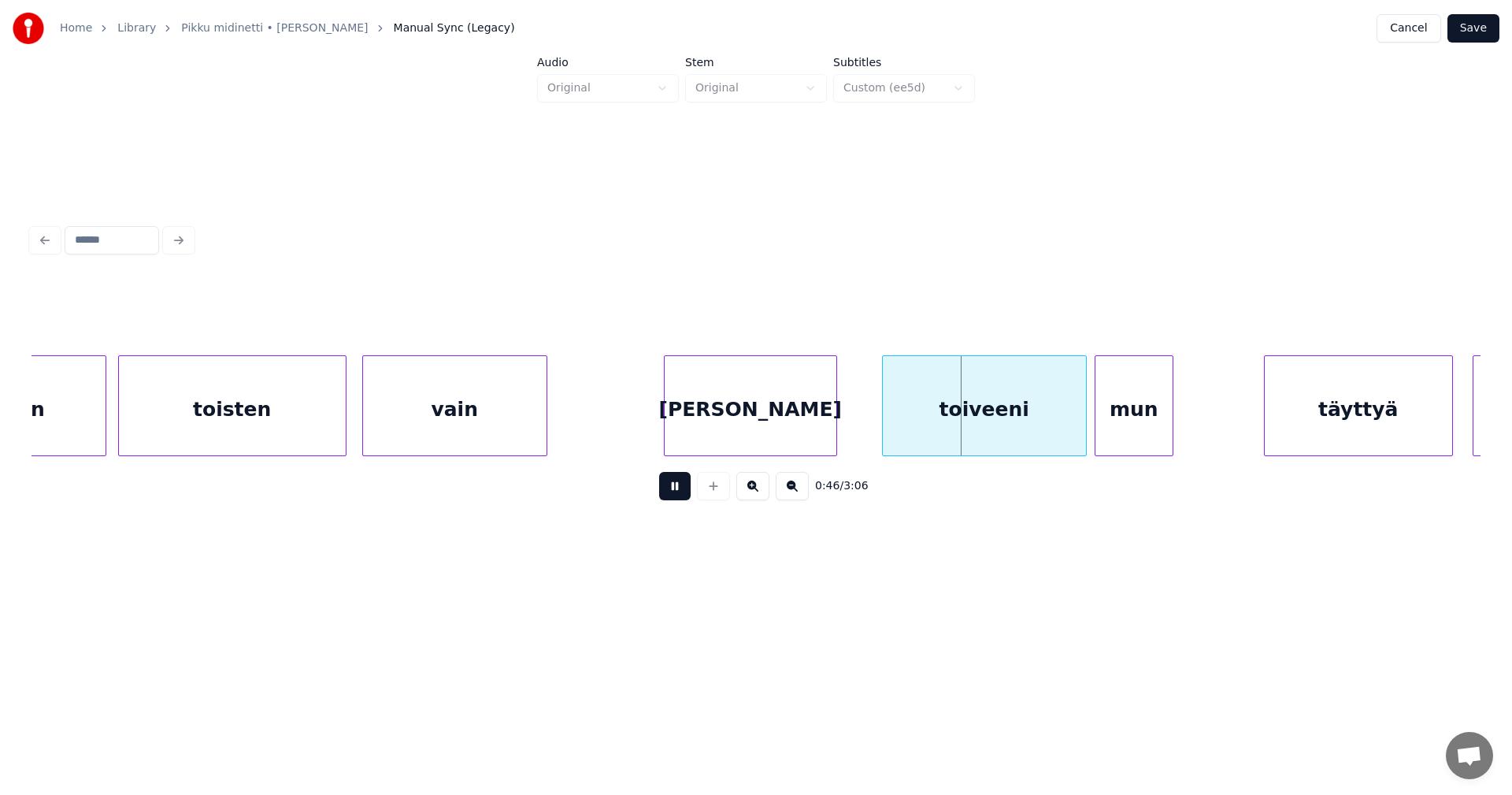
drag, startPoint x: 680, startPoint y: 498, endPoint x: 729, endPoint y: 427, distance: 86.3
click at [683, 497] on button at bounding box center [675, 486] width 32 height 28
click at [729, 427] on div "[PERSON_NAME]" at bounding box center [750, 409] width 172 height 107
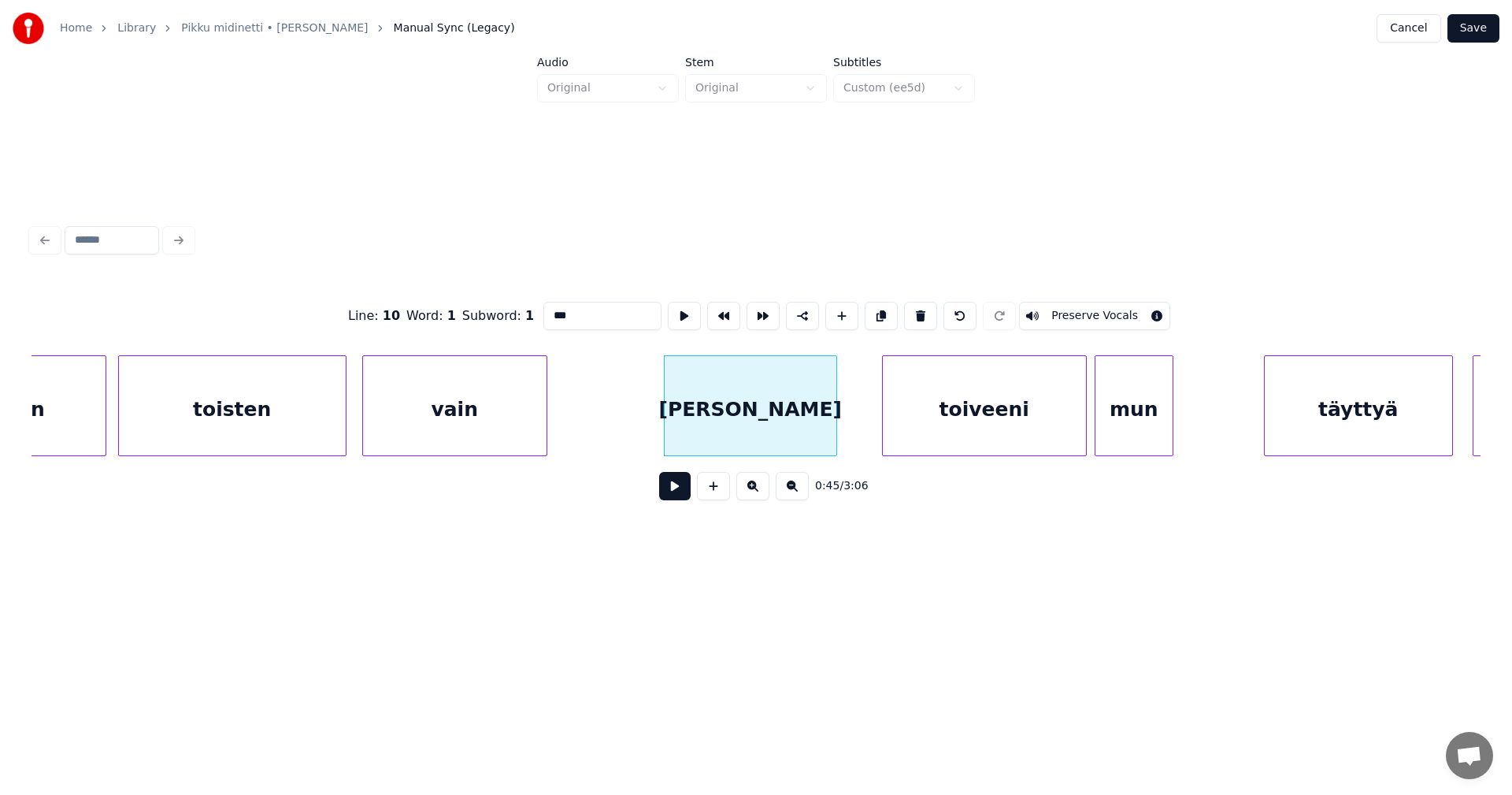
click at [676, 487] on button at bounding box center [675, 486] width 32 height 28
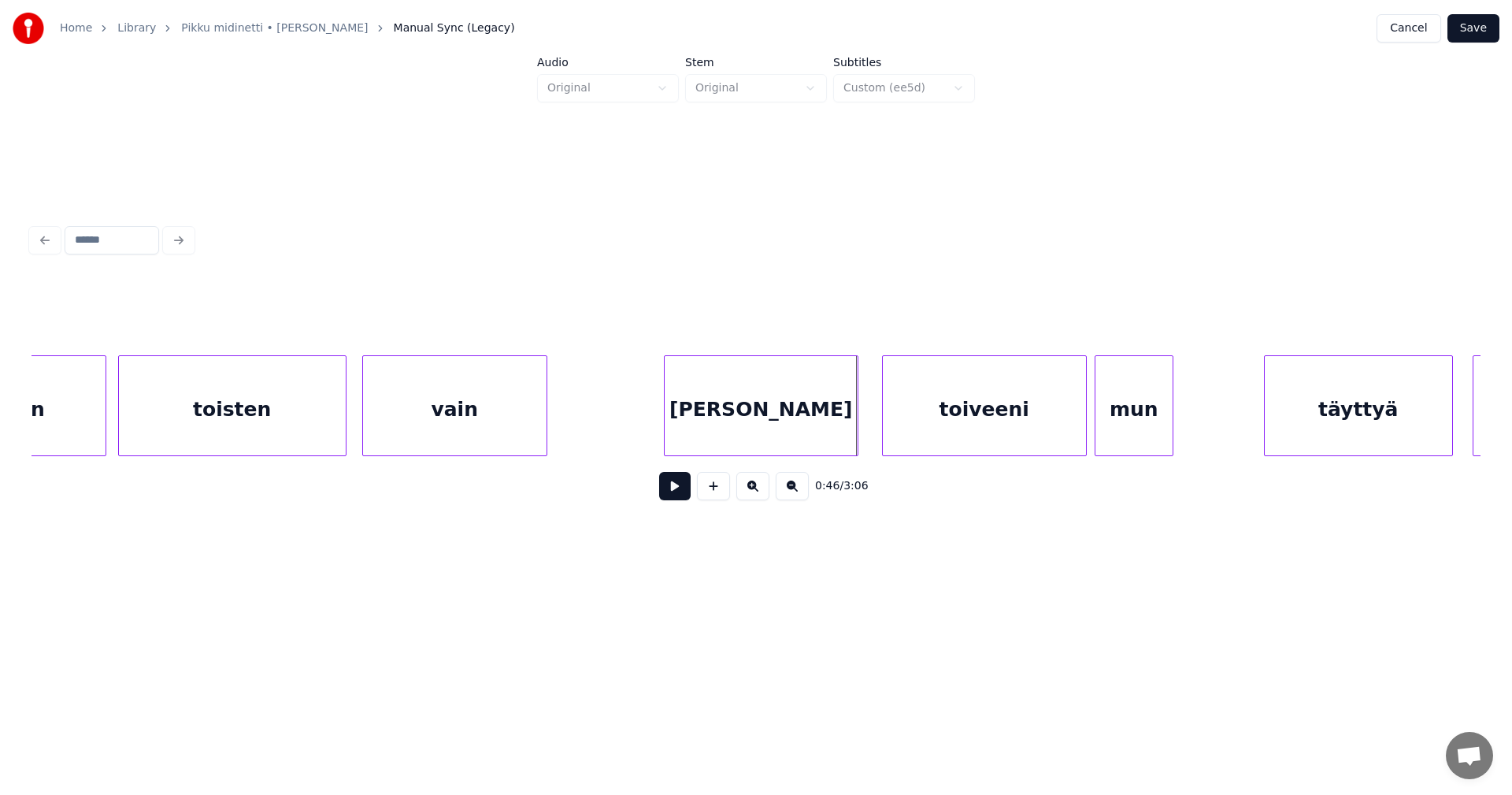
click at [855, 430] on div at bounding box center [855, 405] width 5 height 99
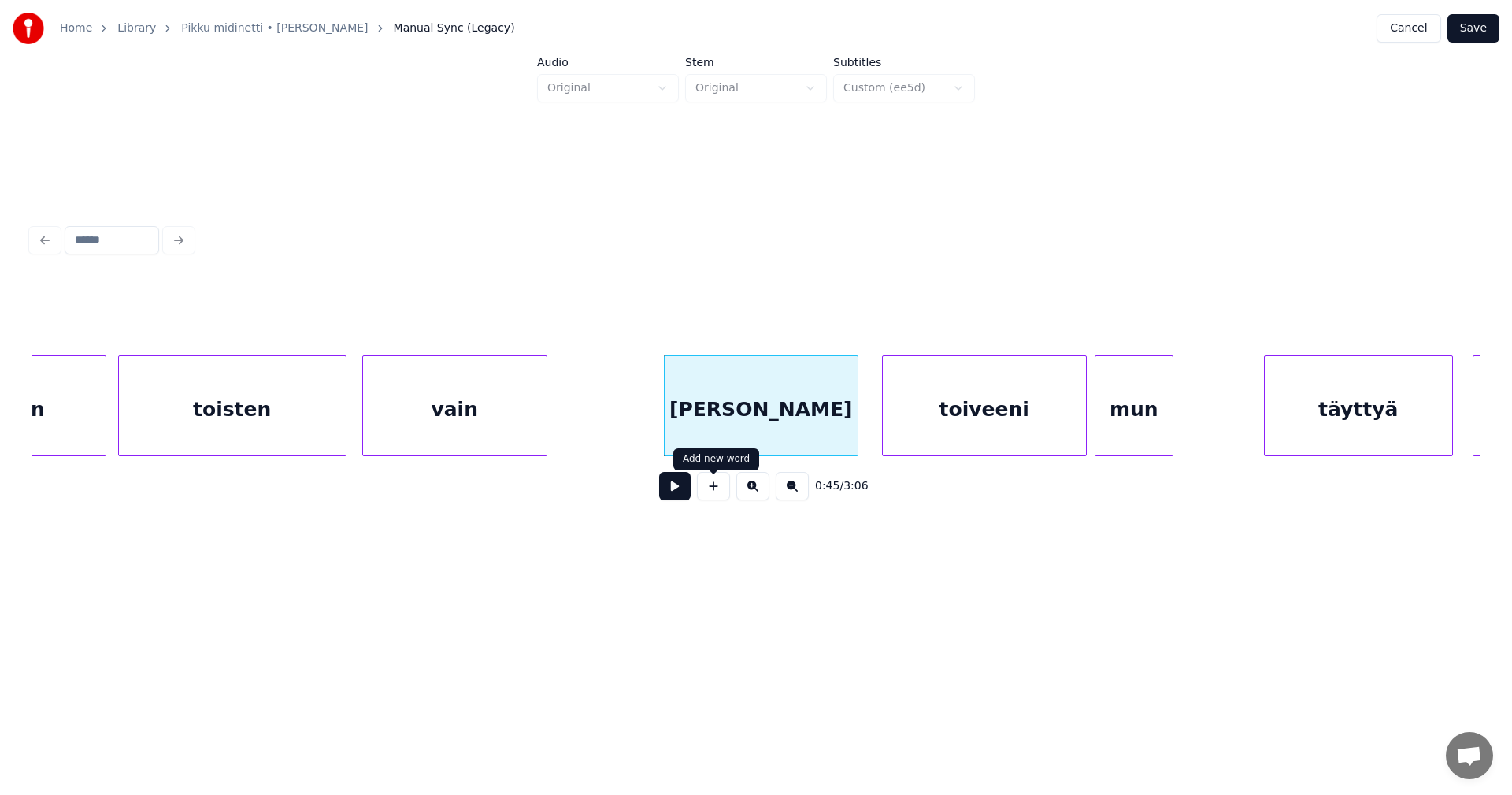
click at [685, 493] on button at bounding box center [675, 486] width 32 height 28
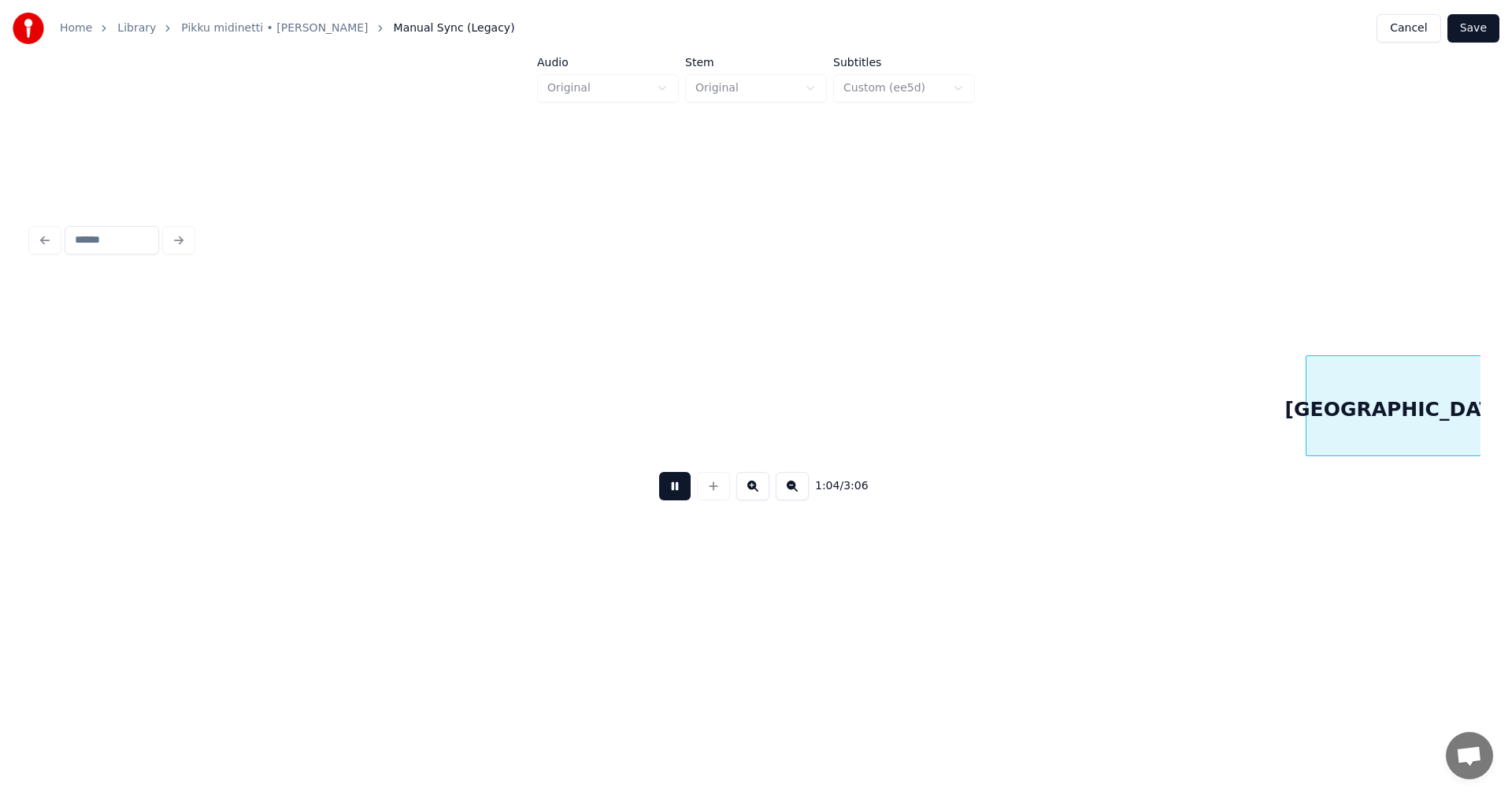
scroll to position [0, 12614]
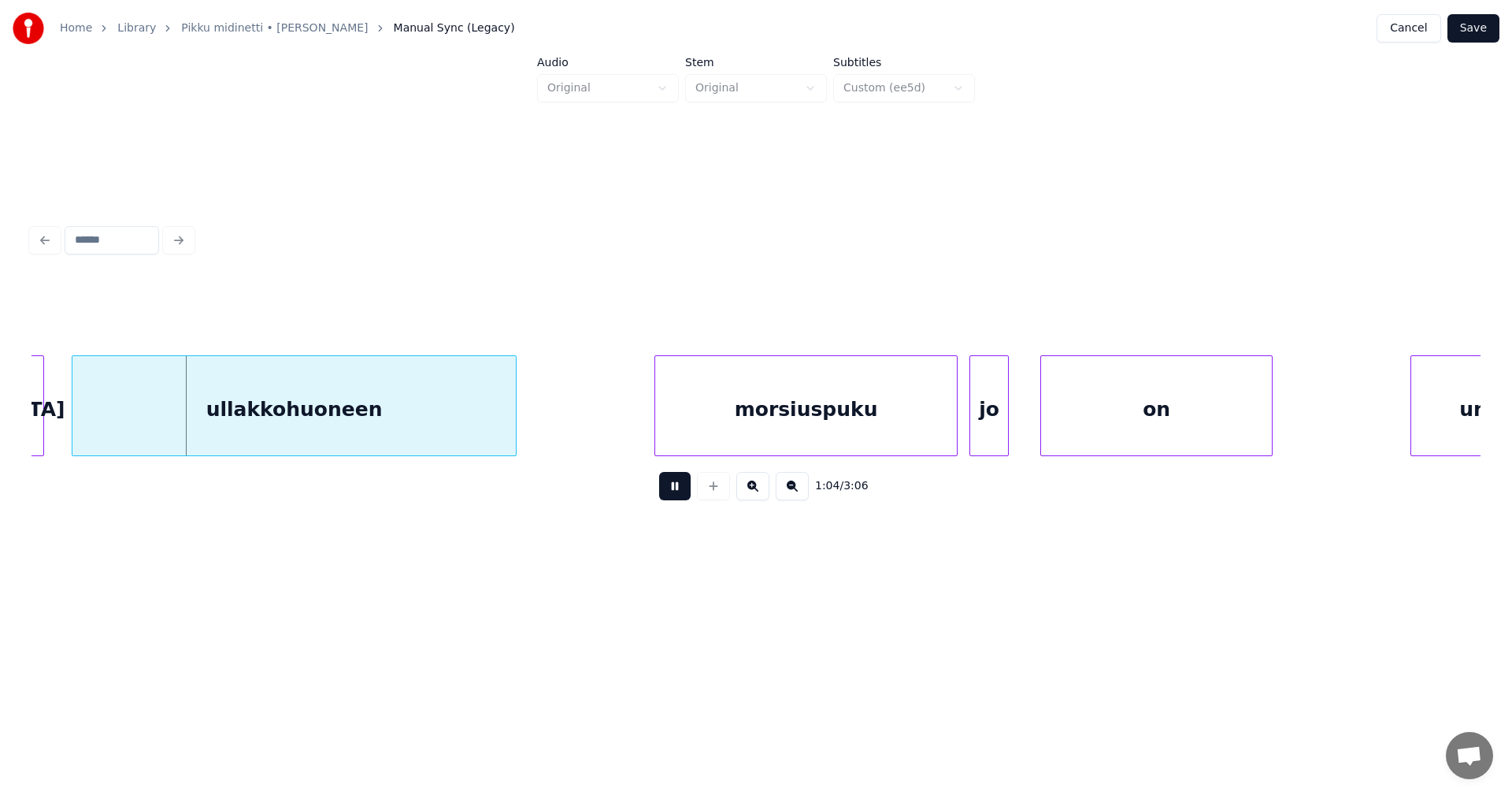
click at [679, 493] on button at bounding box center [675, 486] width 32 height 28
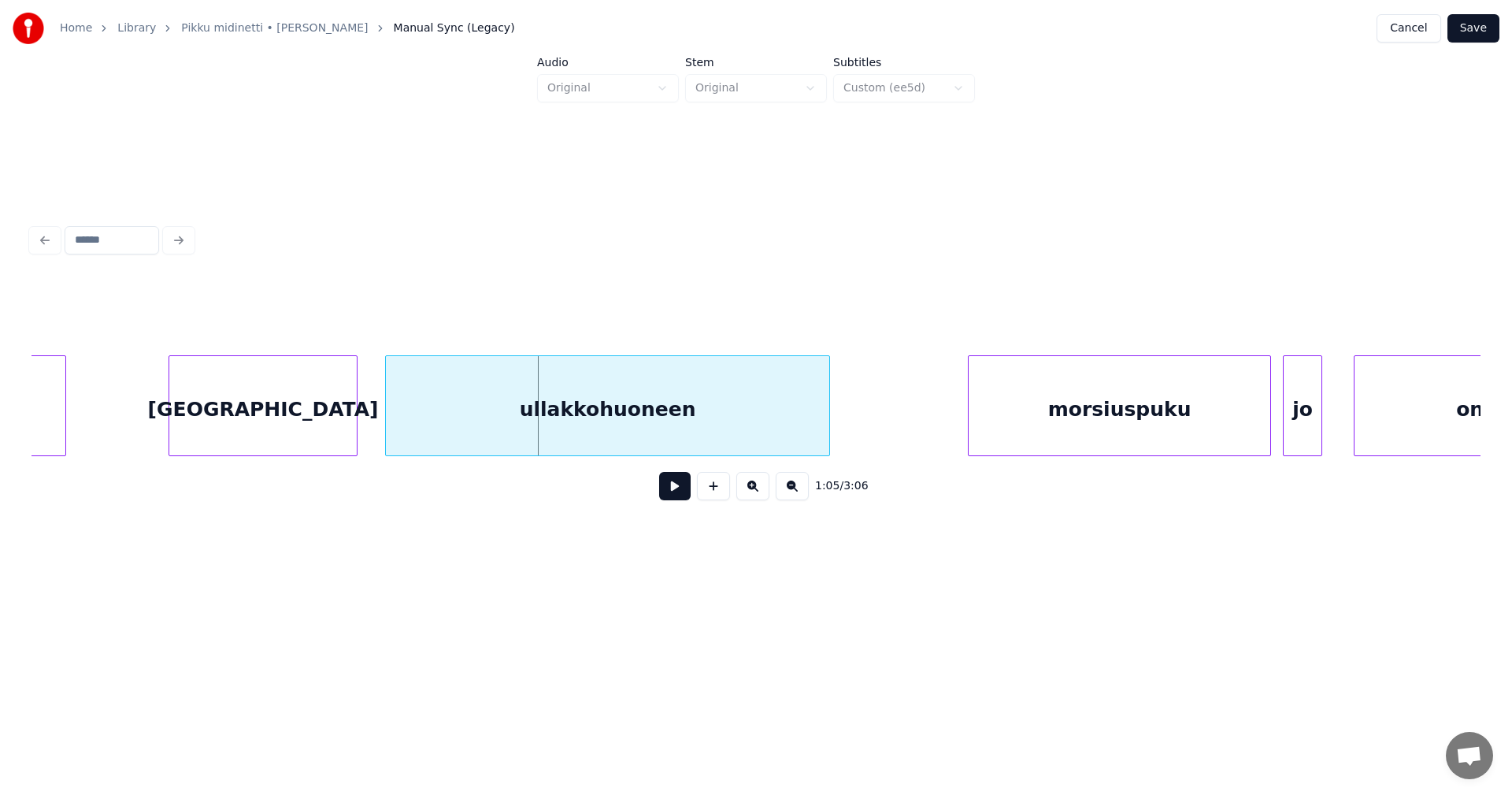
scroll to position [0, 12300]
click at [250, 431] on div "[GEOGRAPHIC_DATA]" at bounding box center [265, 409] width 188 height 107
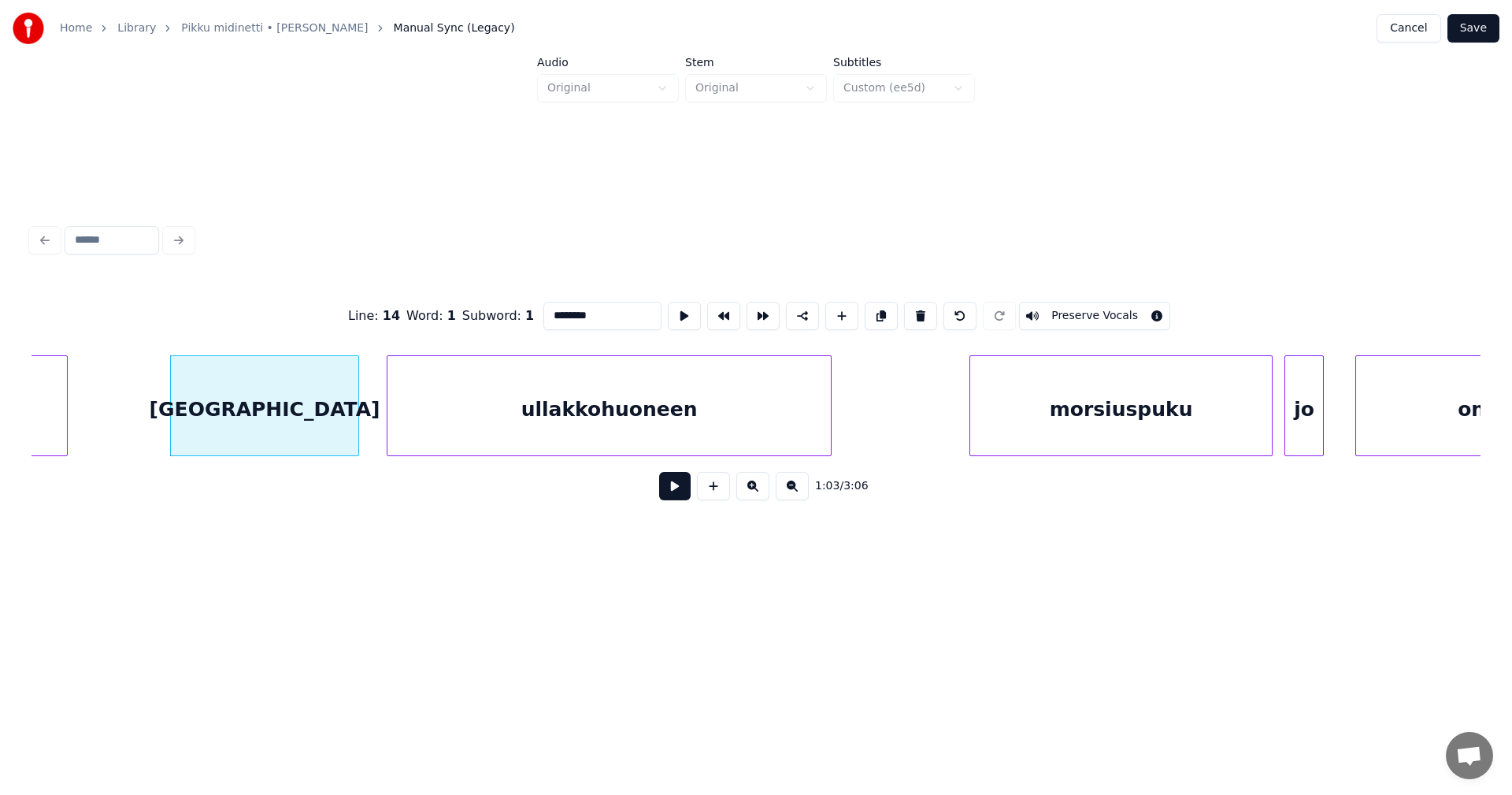
click at [677, 492] on button at bounding box center [675, 486] width 32 height 28
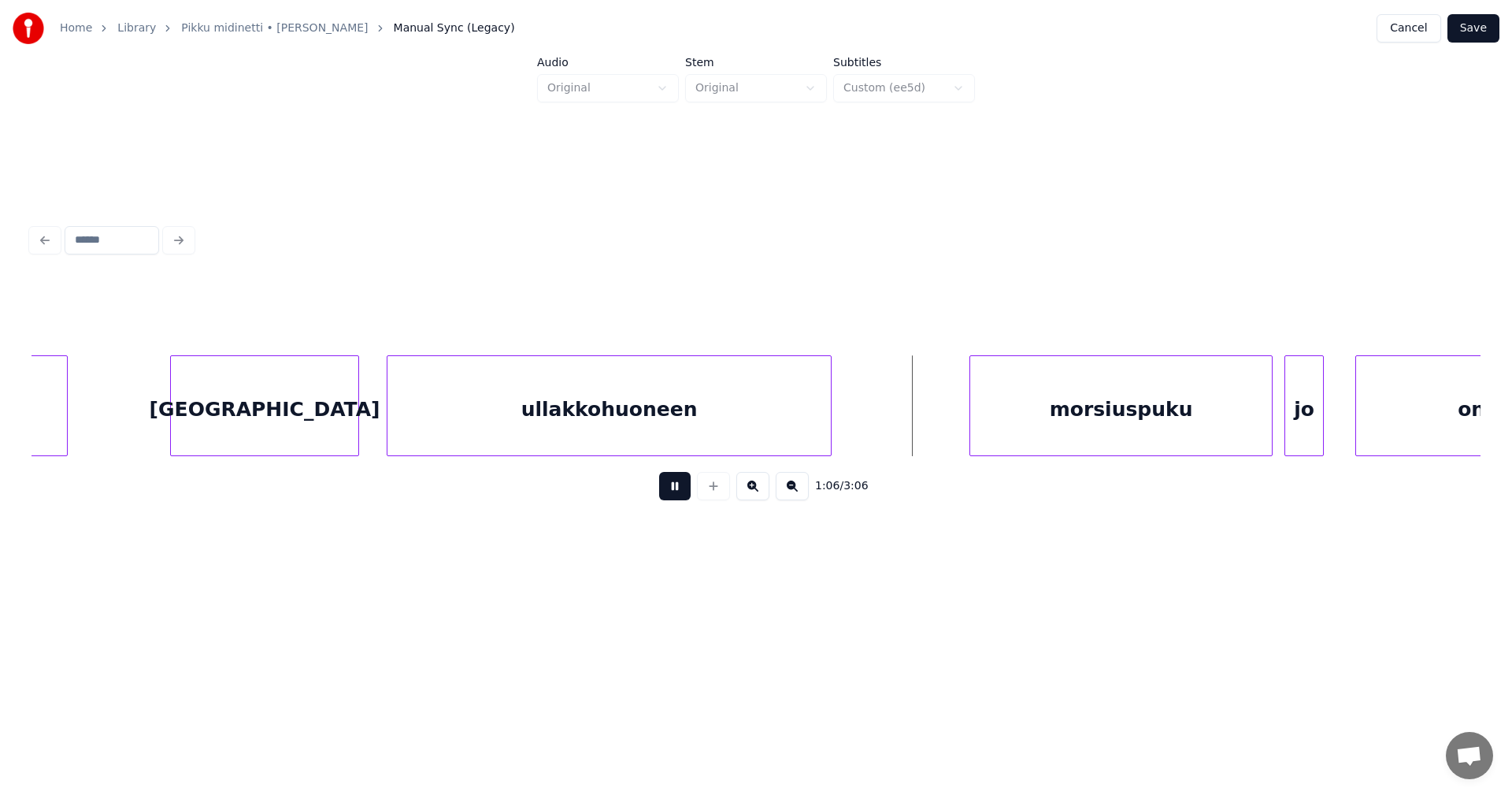
click at [677, 492] on button at bounding box center [675, 486] width 32 height 28
click at [1035, 429] on div "morsiuspuku" at bounding box center [1097, 409] width 301 height 107
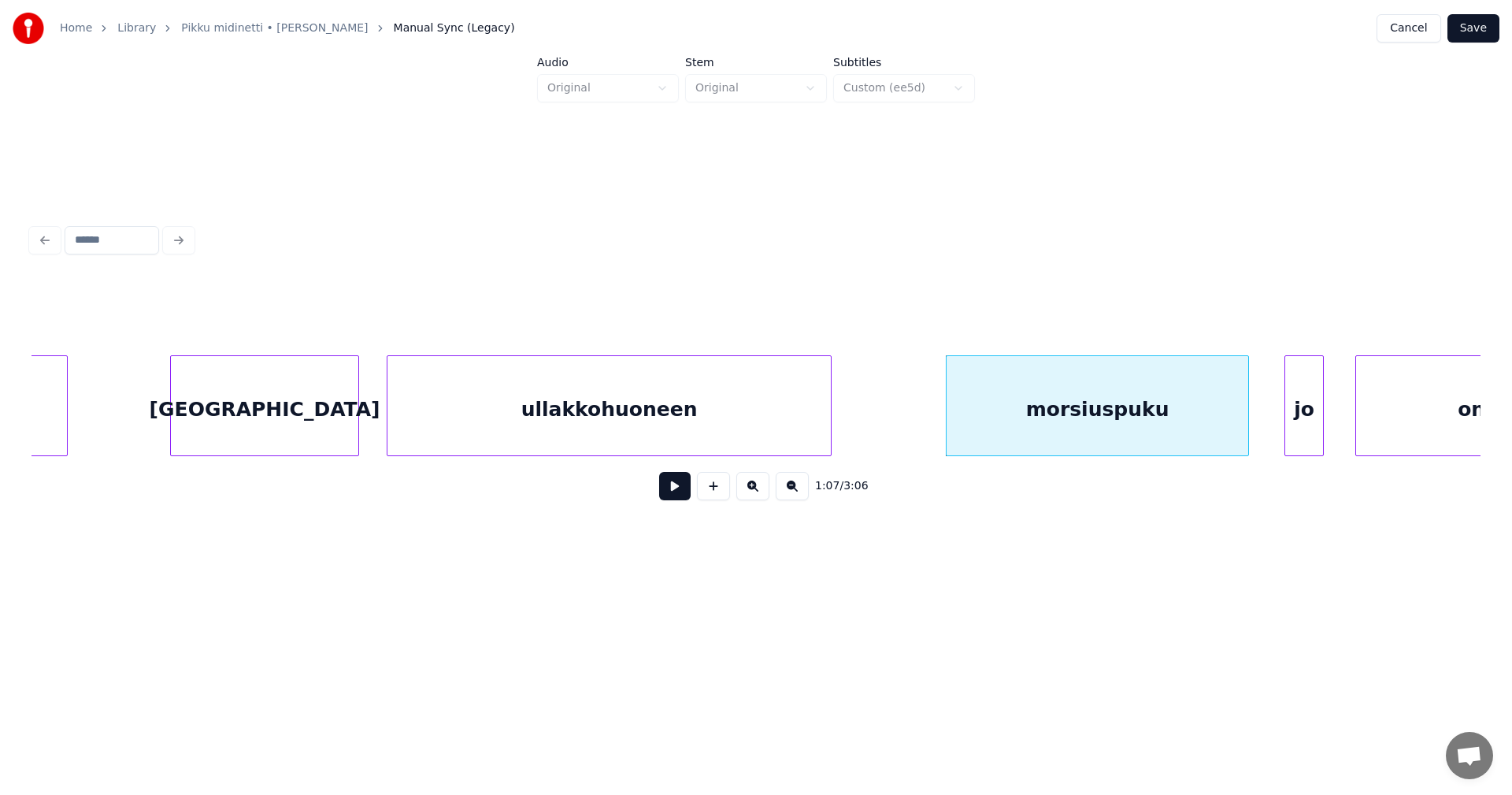
click at [671, 497] on button at bounding box center [675, 486] width 32 height 28
click at [677, 497] on button at bounding box center [675, 486] width 32 height 28
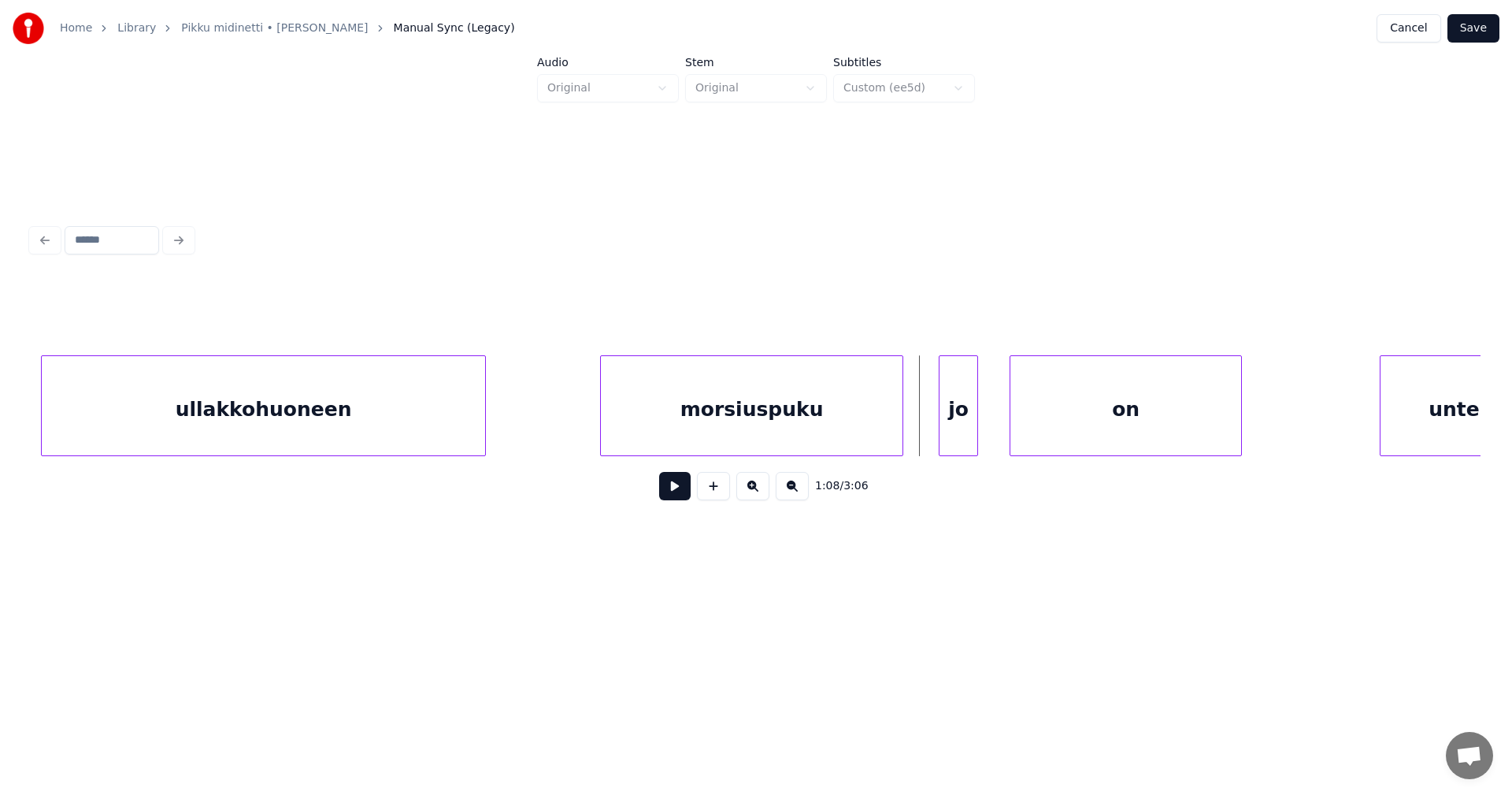
scroll to position [0, 12646]
click at [924, 419] on div at bounding box center [923, 405] width 5 height 99
click at [687, 492] on button at bounding box center [675, 486] width 32 height 28
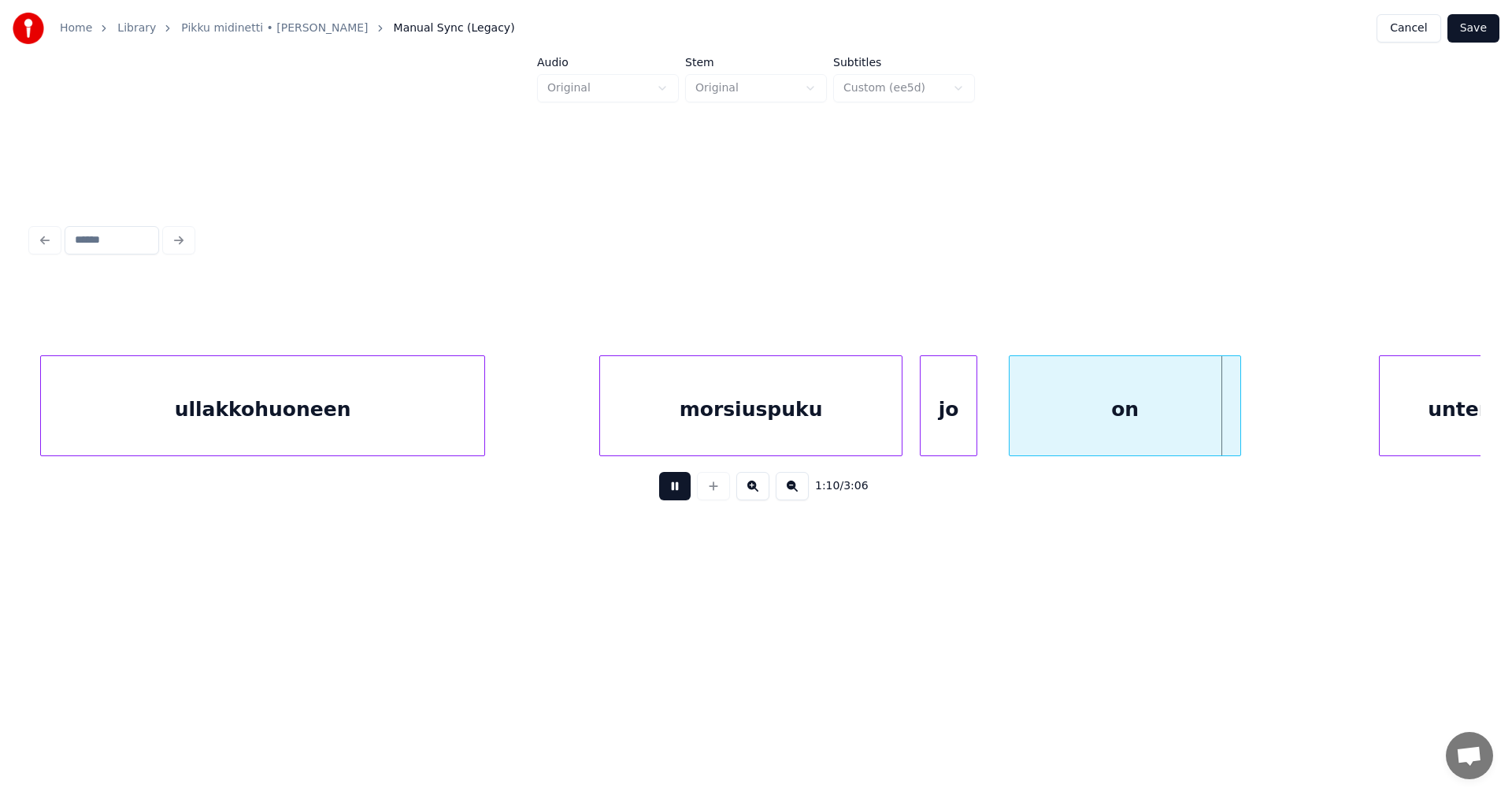
drag, startPoint x: 687, startPoint y: 492, endPoint x: 722, endPoint y: 425, distance: 75.6
click at [688, 490] on button at bounding box center [675, 486] width 32 height 28
click at [722, 424] on div "morsiuspuku" at bounding box center [750, 409] width 301 height 107
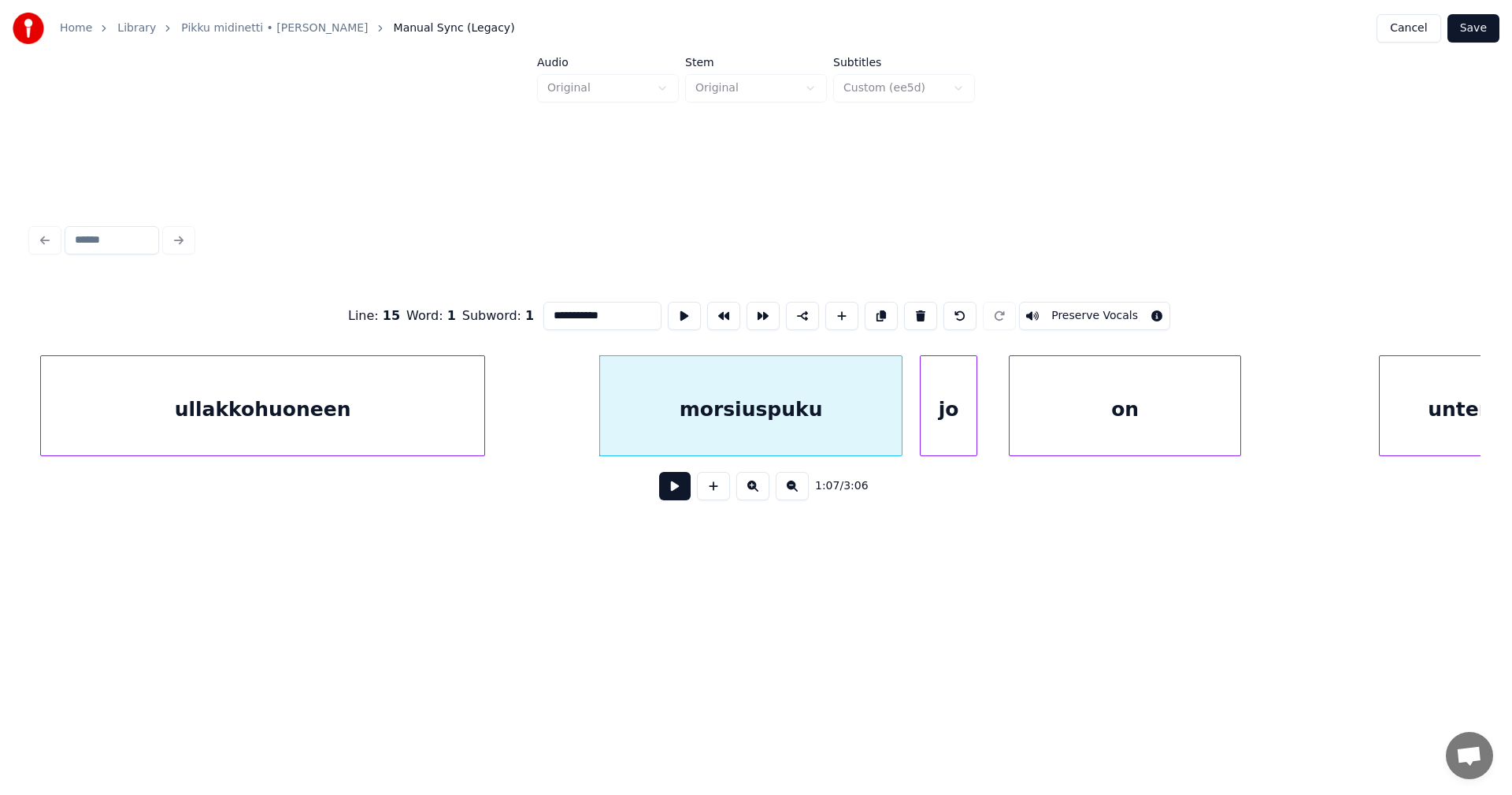
click at [670, 497] on button at bounding box center [675, 486] width 32 height 28
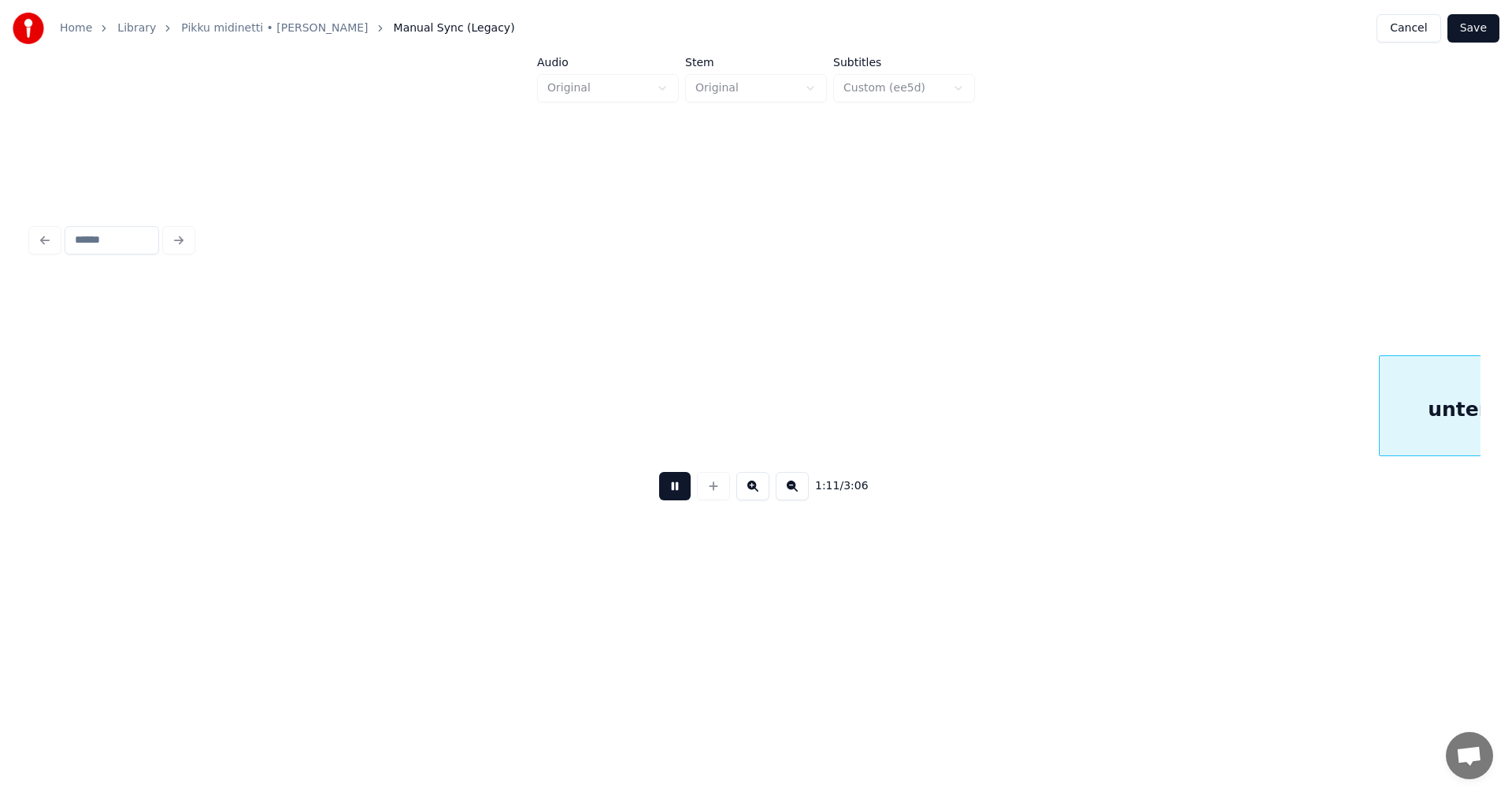
scroll to position [0, 14098]
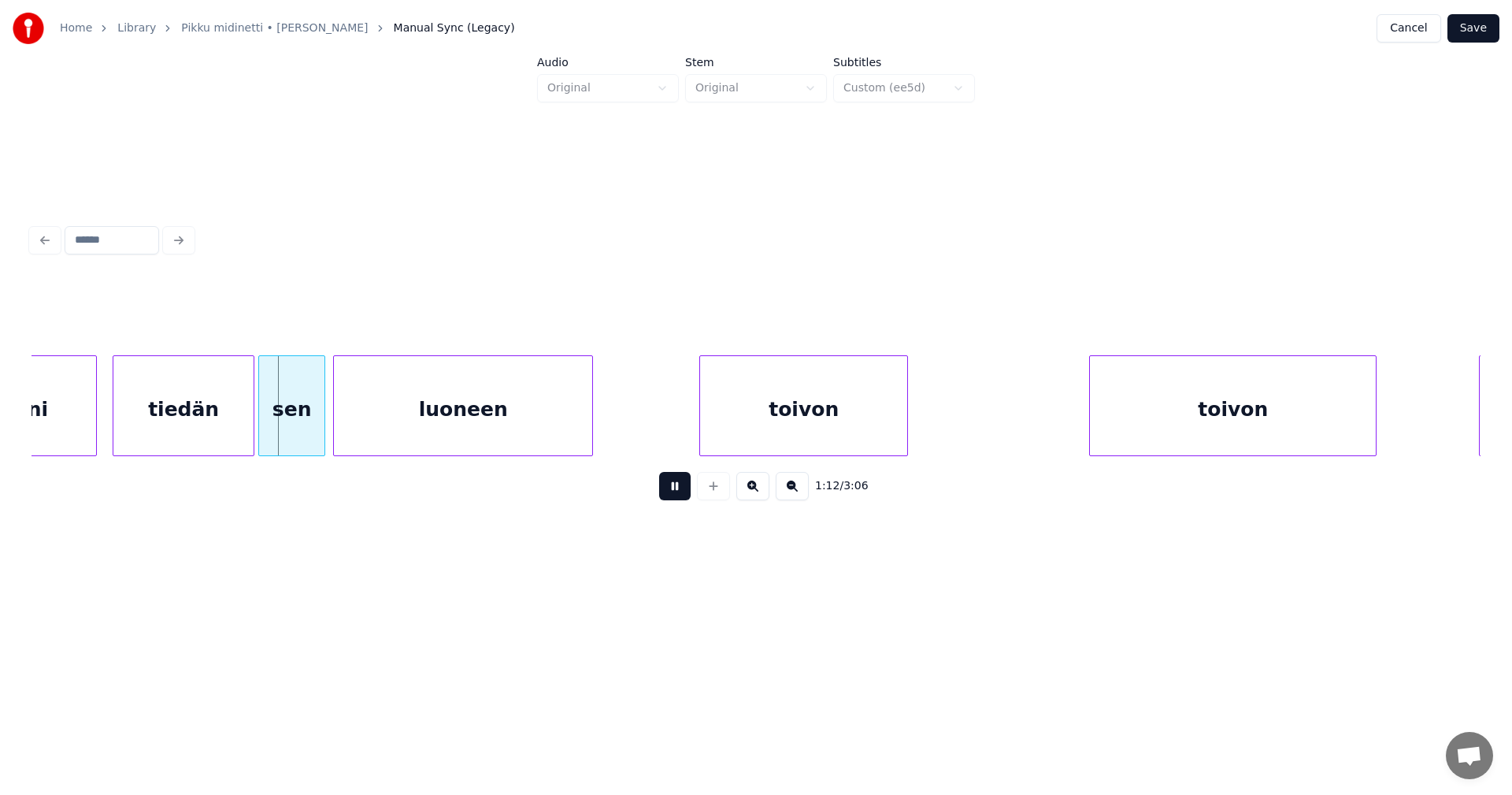
click at [674, 493] on button at bounding box center [675, 486] width 32 height 28
click at [268, 434] on div at bounding box center [270, 405] width 5 height 99
click at [671, 500] on button at bounding box center [675, 486] width 32 height 28
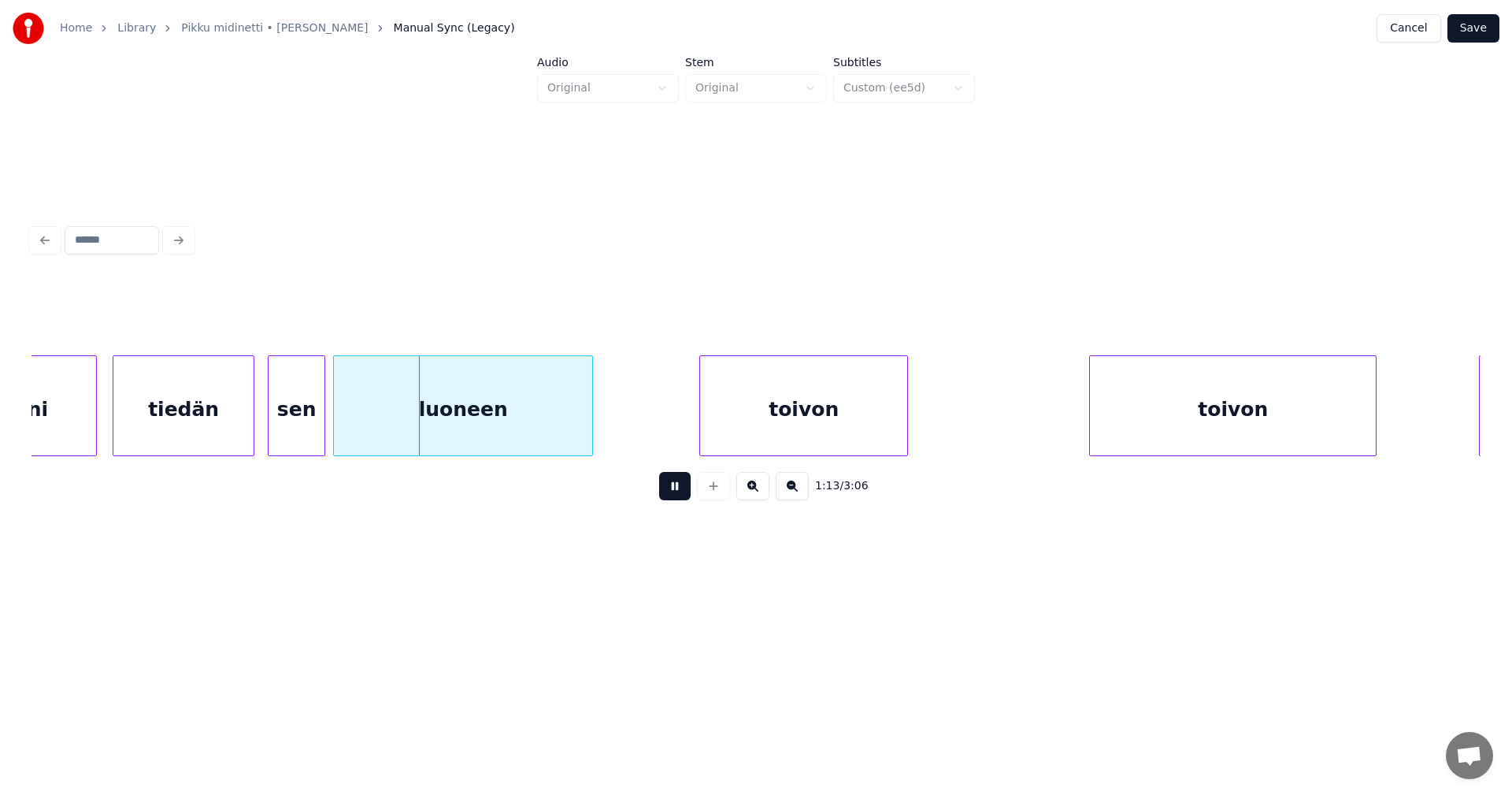
drag, startPoint x: 671, startPoint y: 502, endPoint x: 322, endPoint y: 440, distance: 354.5
click at [666, 500] on button at bounding box center [675, 486] width 32 height 28
click at [182, 423] on div "tiedän" at bounding box center [183, 409] width 140 height 107
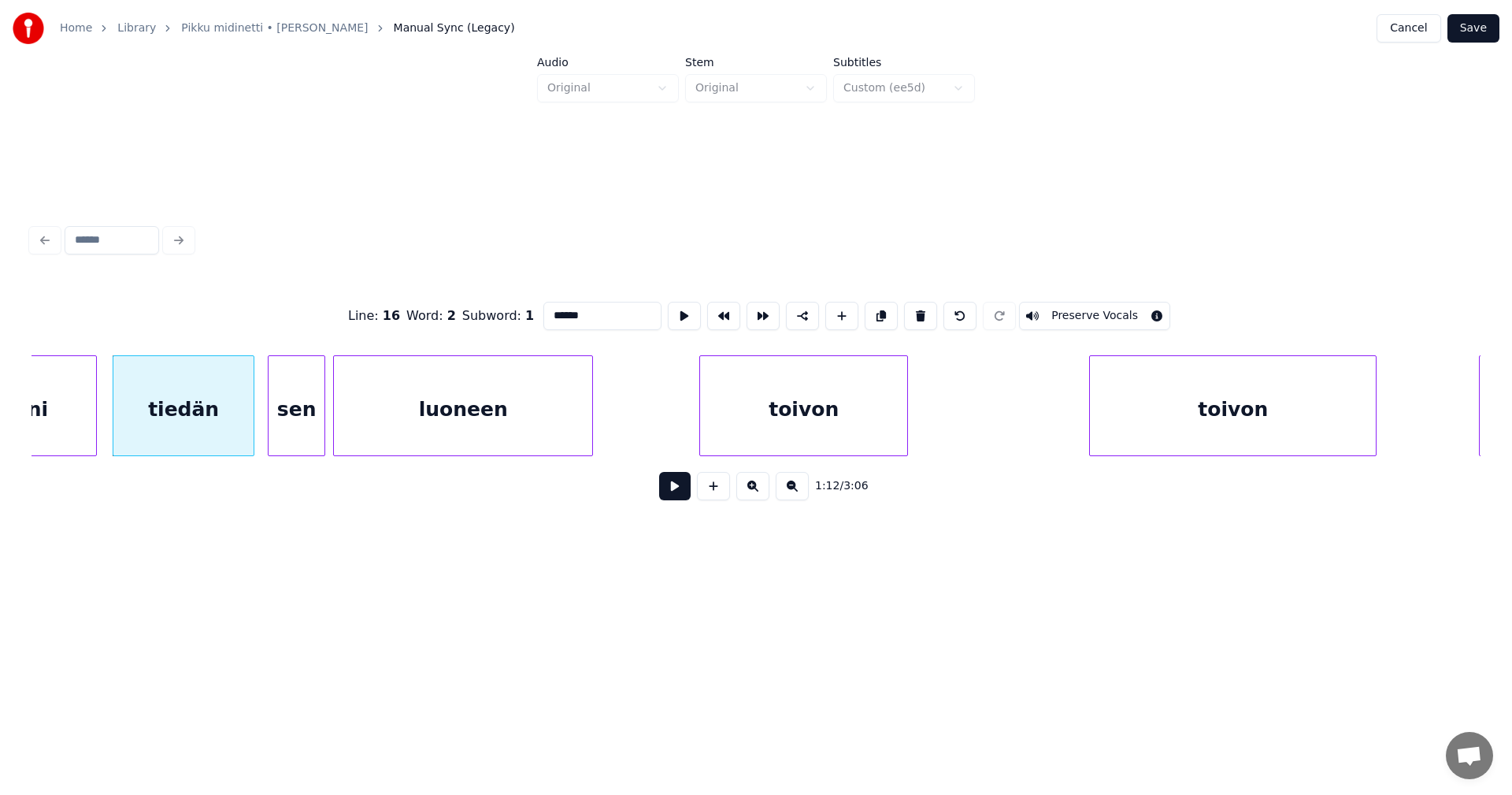
click at [677, 494] on button at bounding box center [675, 486] width 32 height 28
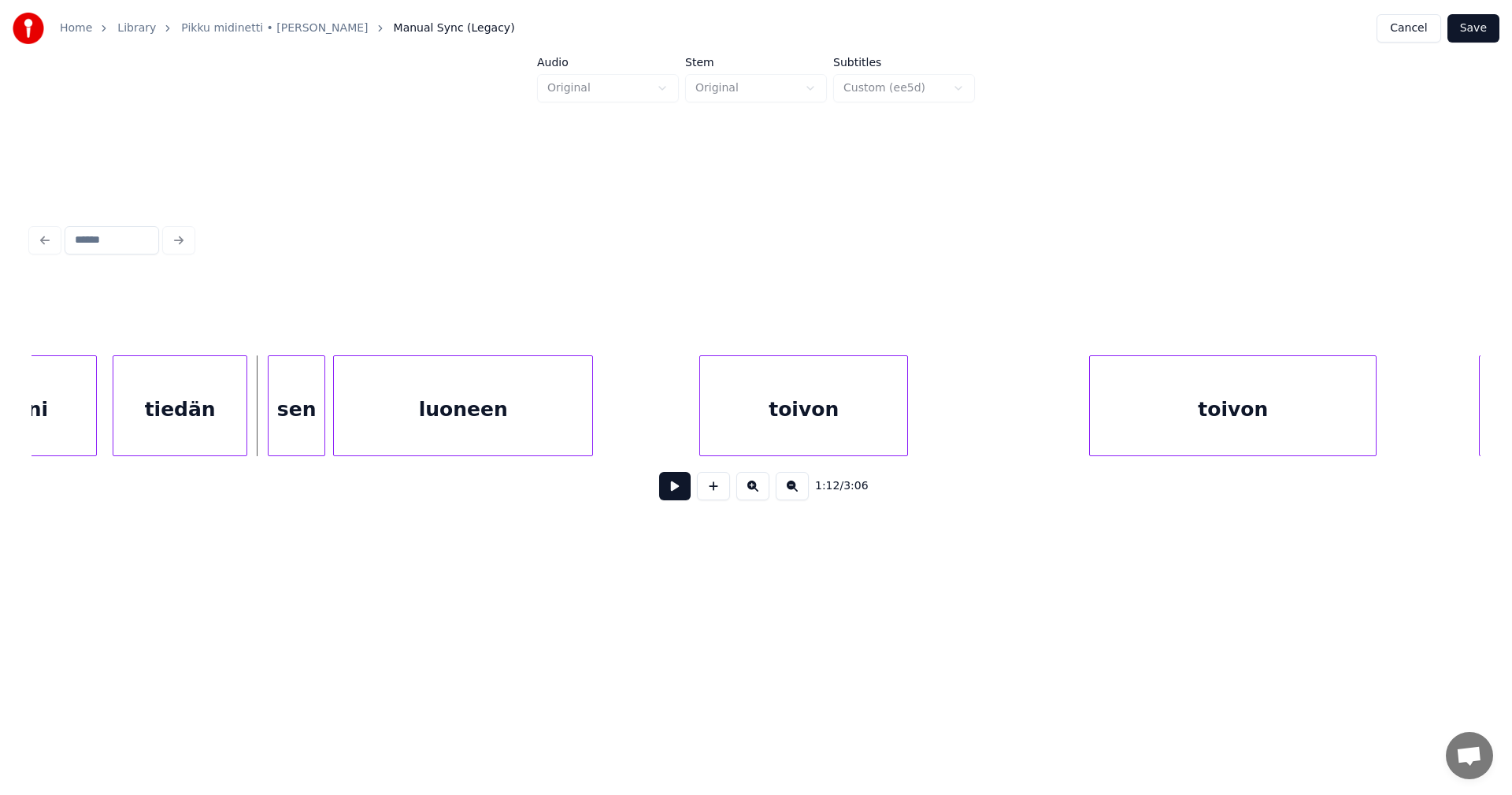
click at [245, 421] on div at bounding box center [244, 405] width 5 height 99
click at [281, 423] on div "sen" at bounding box center [294, 409] width 56 height 107
click at [673, 497] on button at bounding box center [675, 486] width 32 height 28
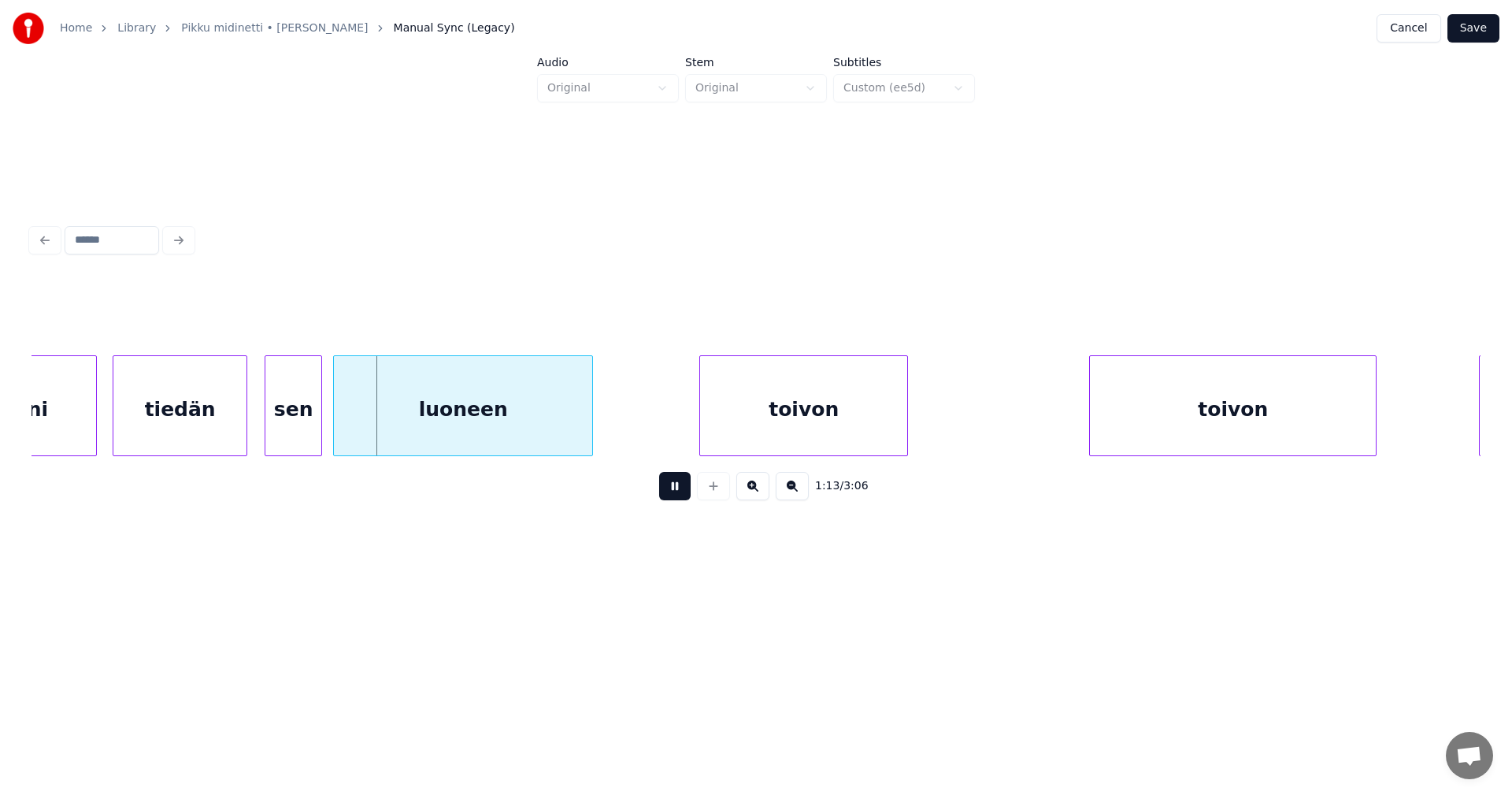
click at [673, 497] on button at bounding box center [675, 486] width 32 height 28
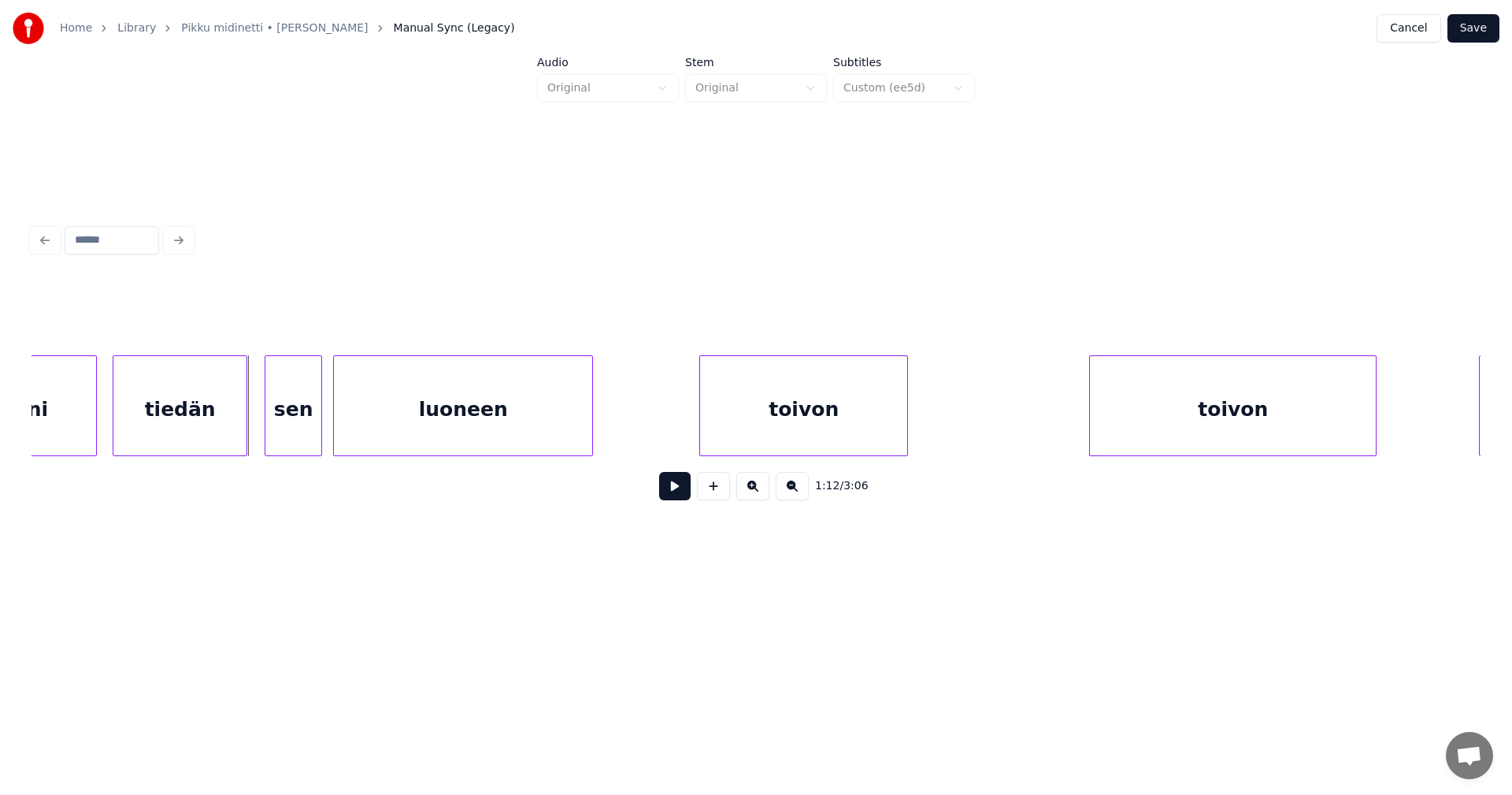
click at [228, 432] on div "tiedän" at bounding box center [180, 409] width 133 height 107
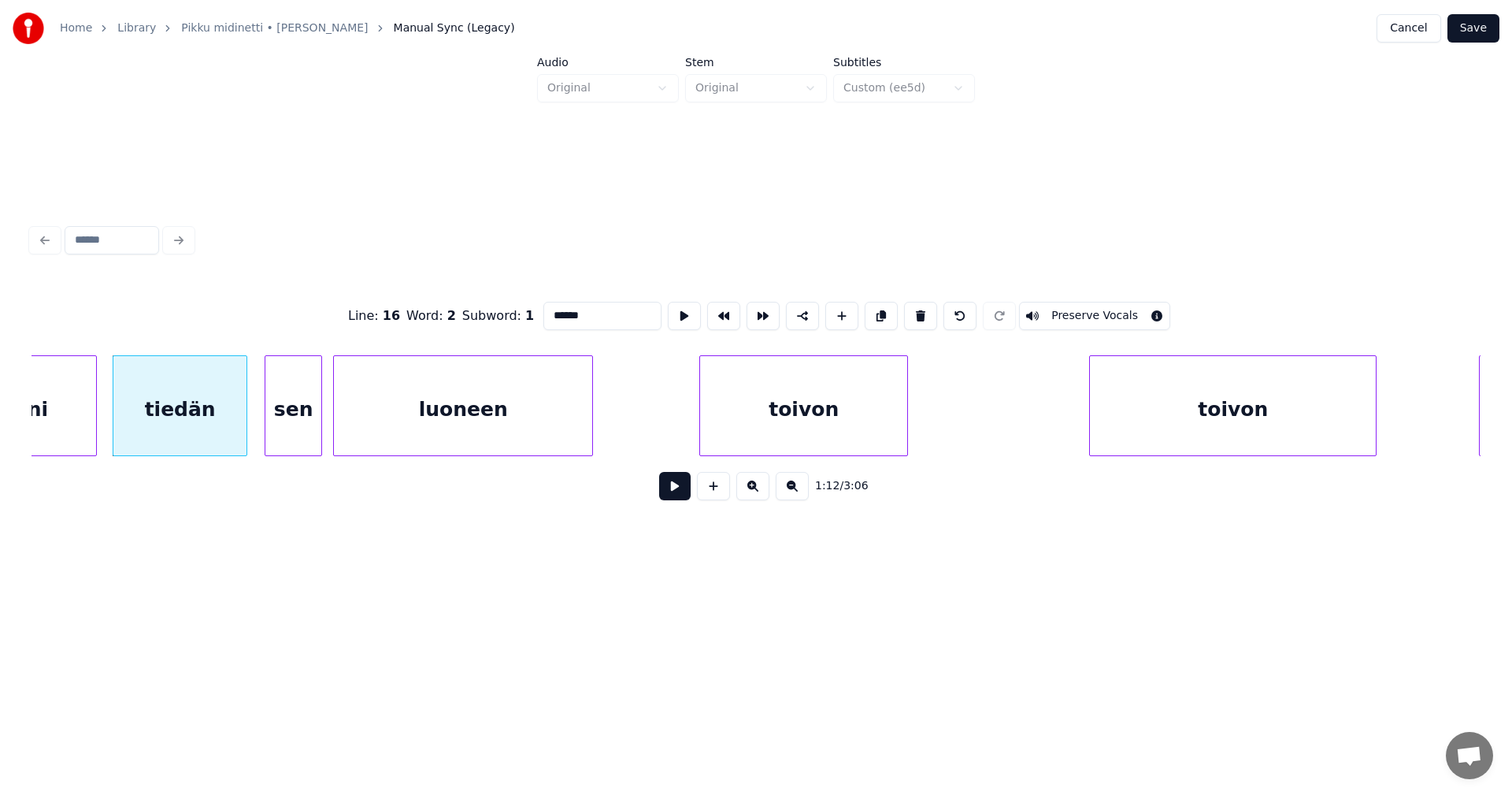
click at [674, 491] on button at bounding box center [675, 486] width 32 height 28
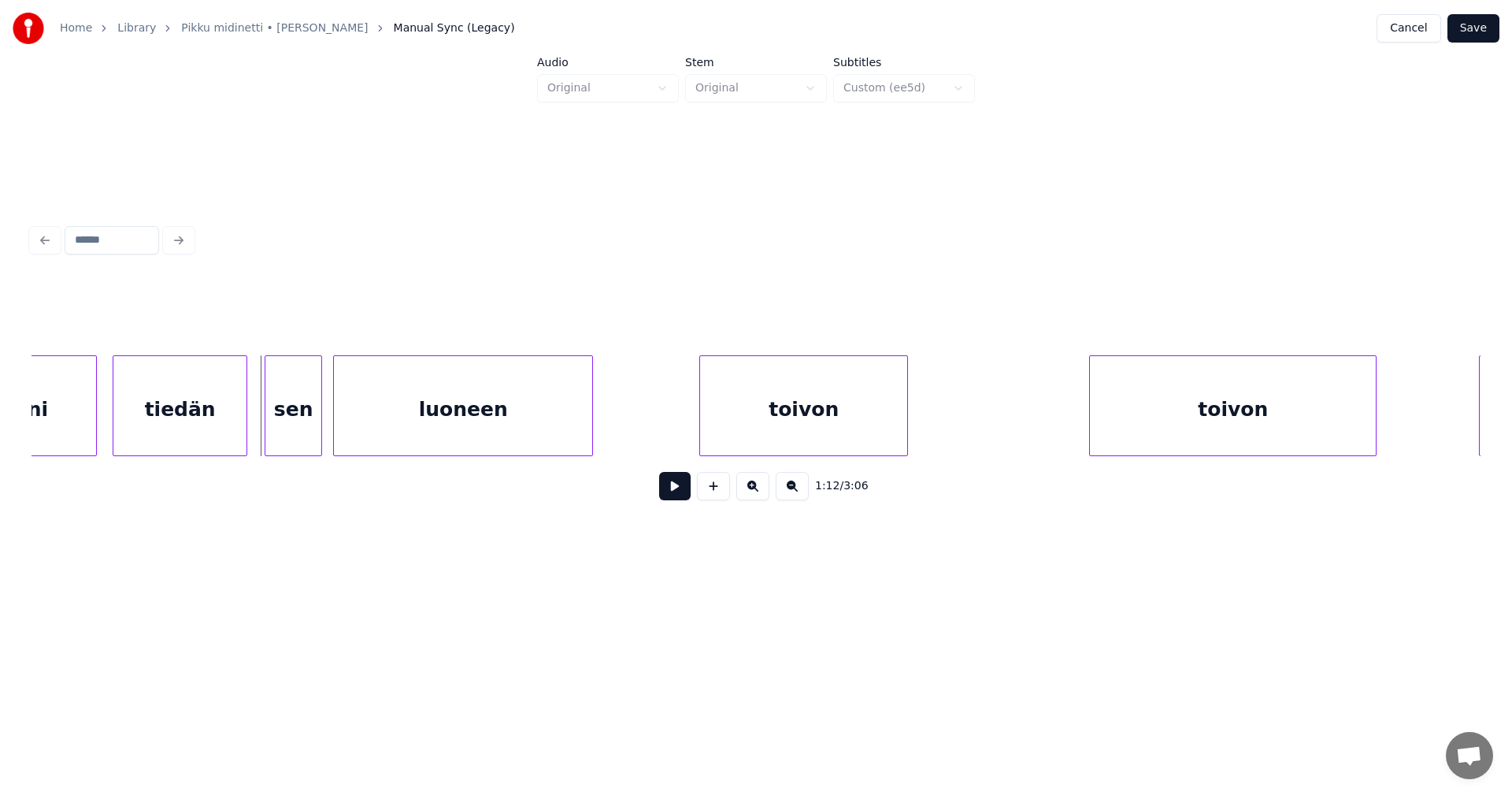
click at [674, 491] on button at bounding box center [675, 486] width 32 height 28
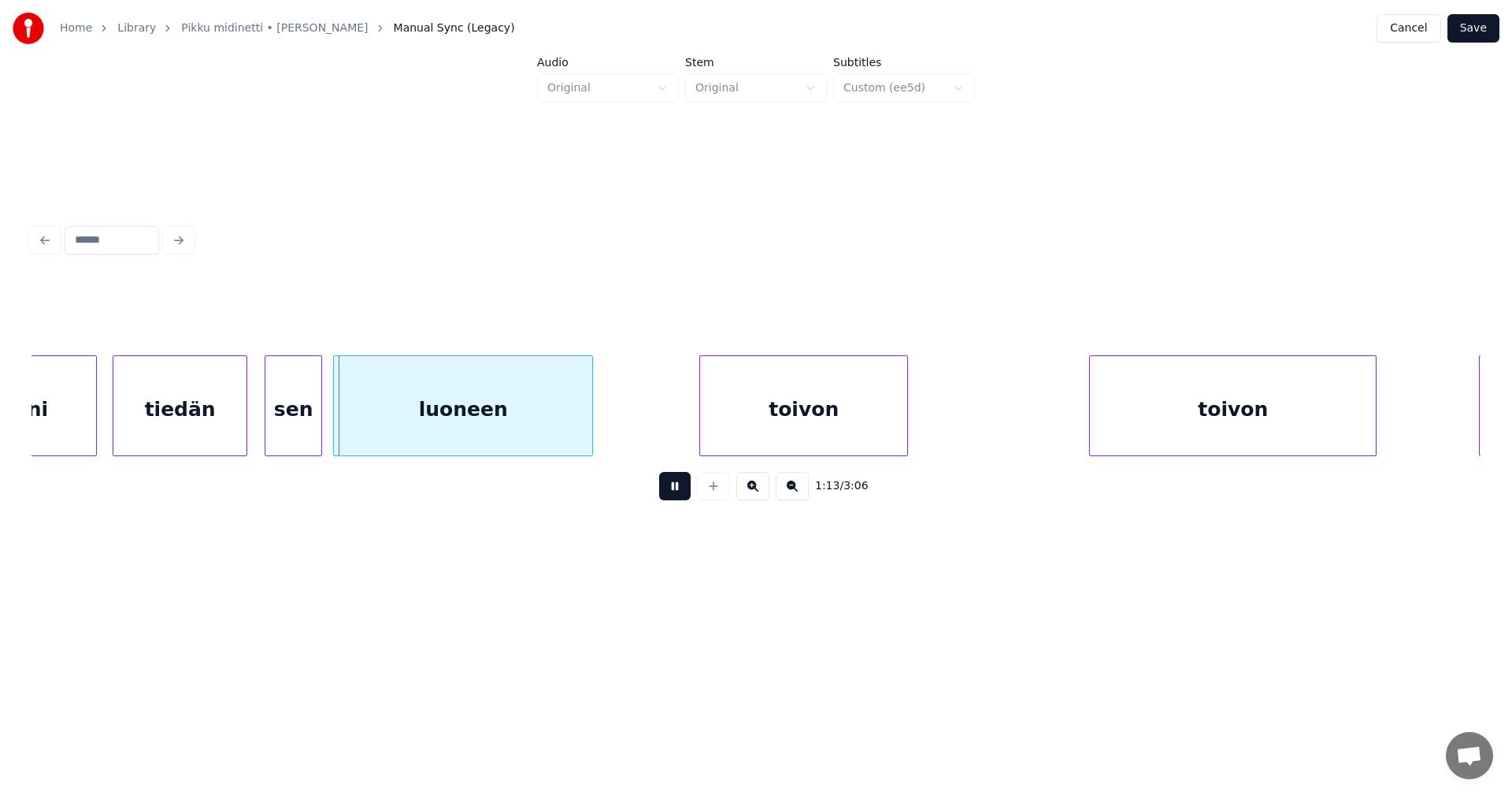
drag, startPoint x: 674, startPoint y: 491, endPoint x: 277, endPoint y: 462, distance: 398.1
click at [673, 491] on button at bounding box center [675, 486] width 32 height 28
click at [190, 405] on div "tiedän" at bounding box center [180, 409] width 133 height 107
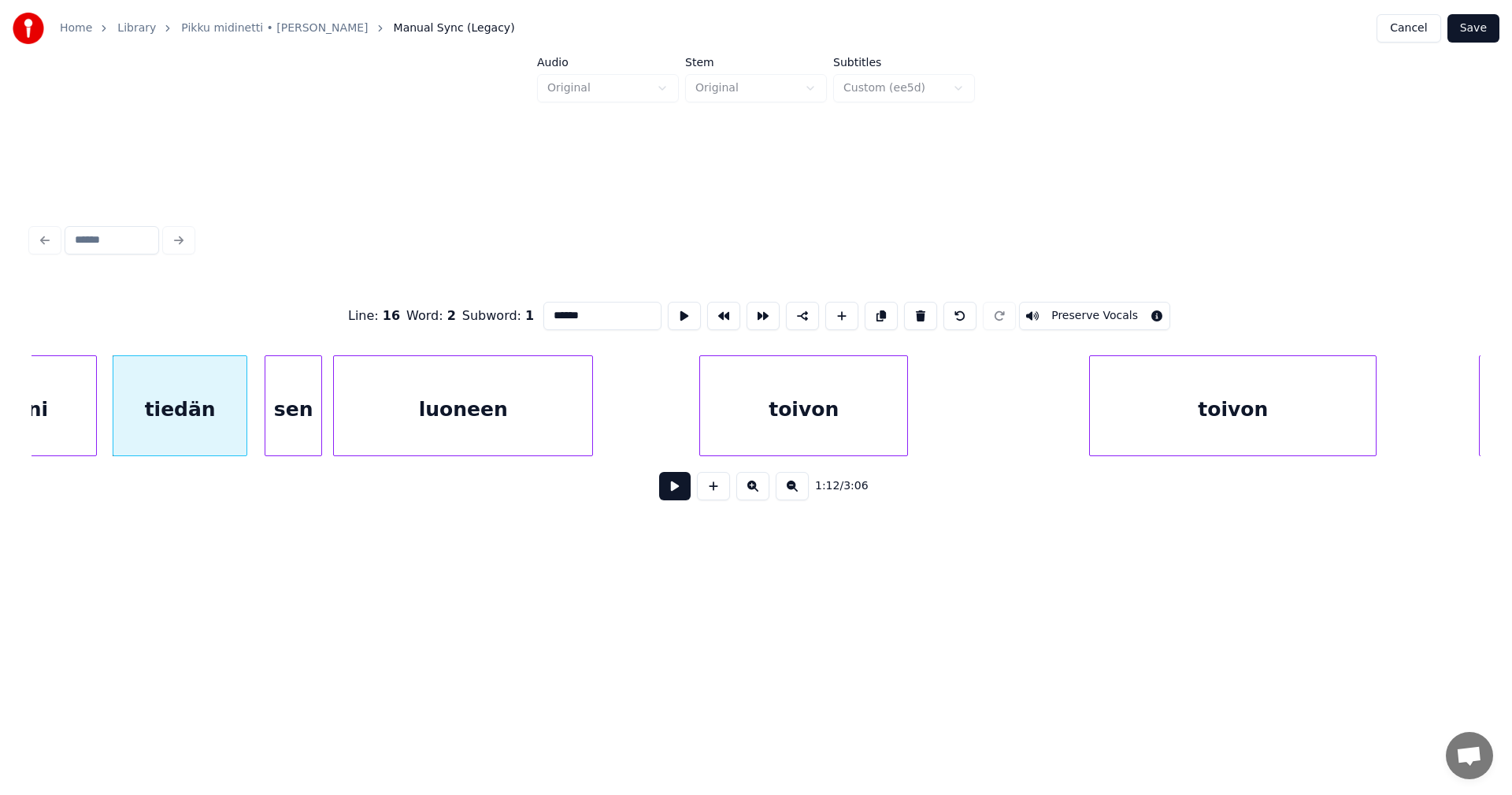
click at [680, 493] on button at bounding box center [675, 486] width 32 height 28
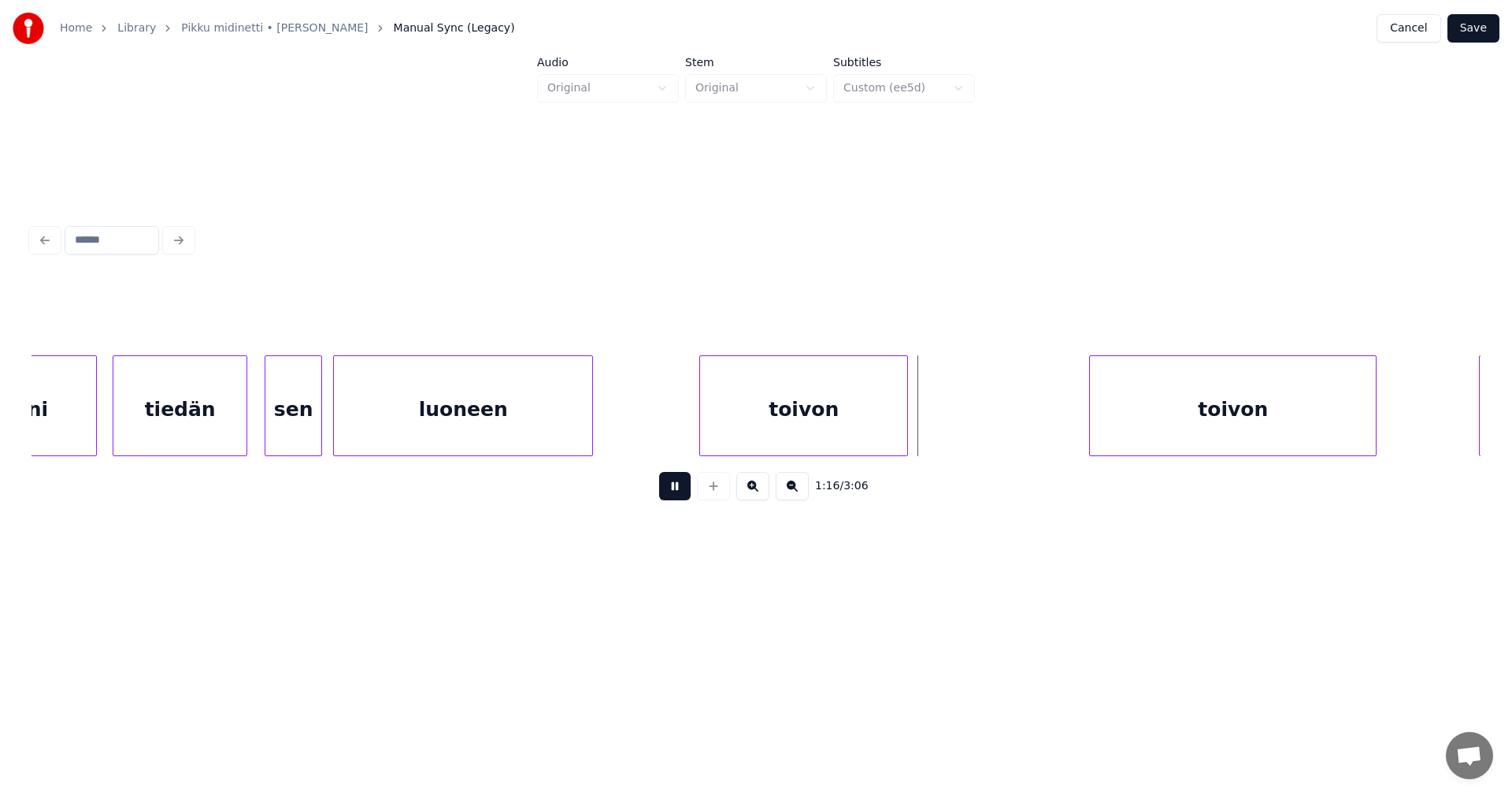
click at [680, 493] on button at bounding box center [675, 486] width 32 height 28
click at [919, 436] on div "toivon" at bounding box center [821, 409] width 207 height 107
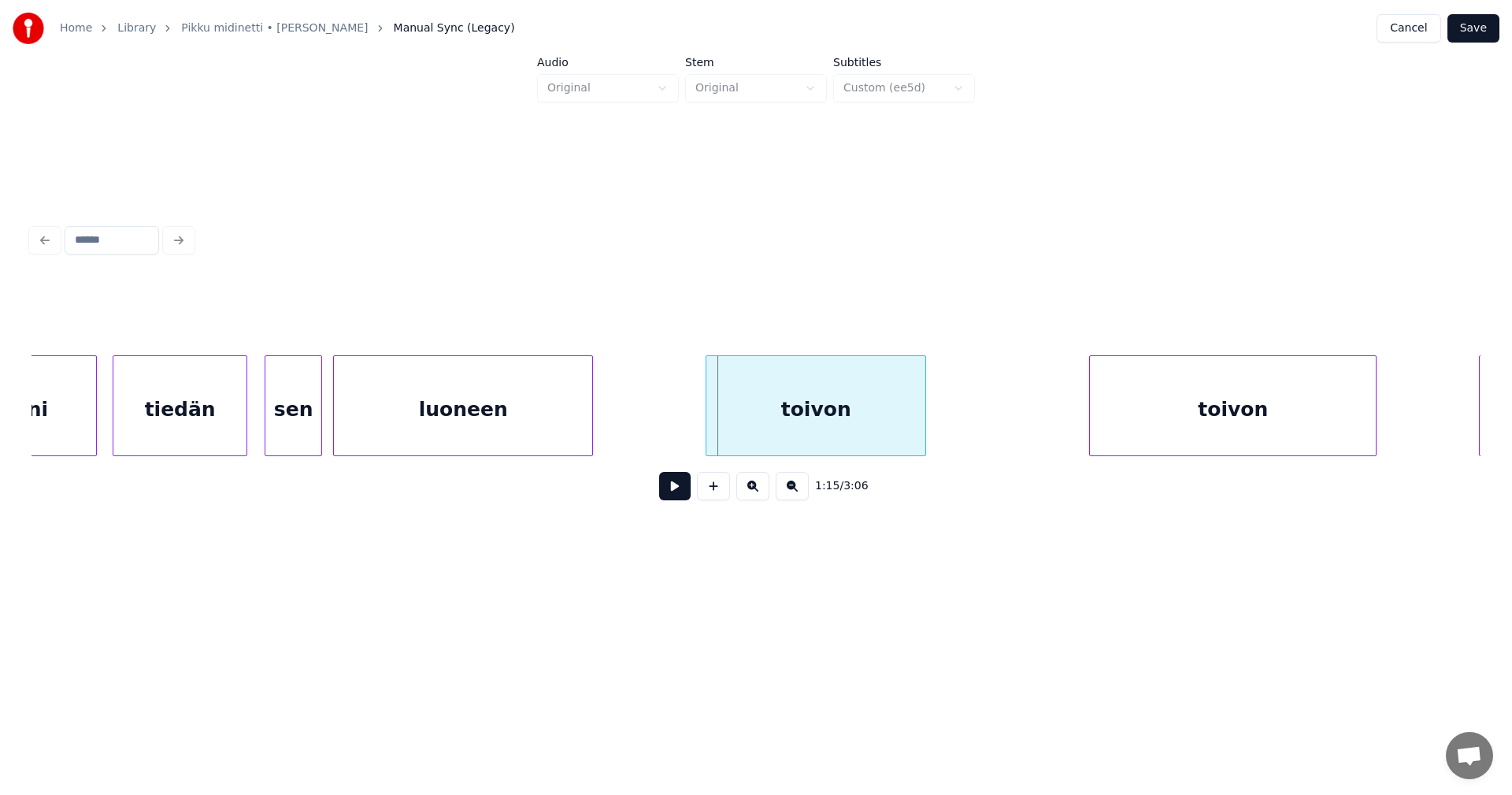
click at [709, 429] on div at bounding box center [709, 405] width 5 height 99
click at [878, 436] on div "toivon" at bounding box center [815, 409] width 221 height 107
click at [680, 497] on button at bounding box center [675, 486] width 32 height 28
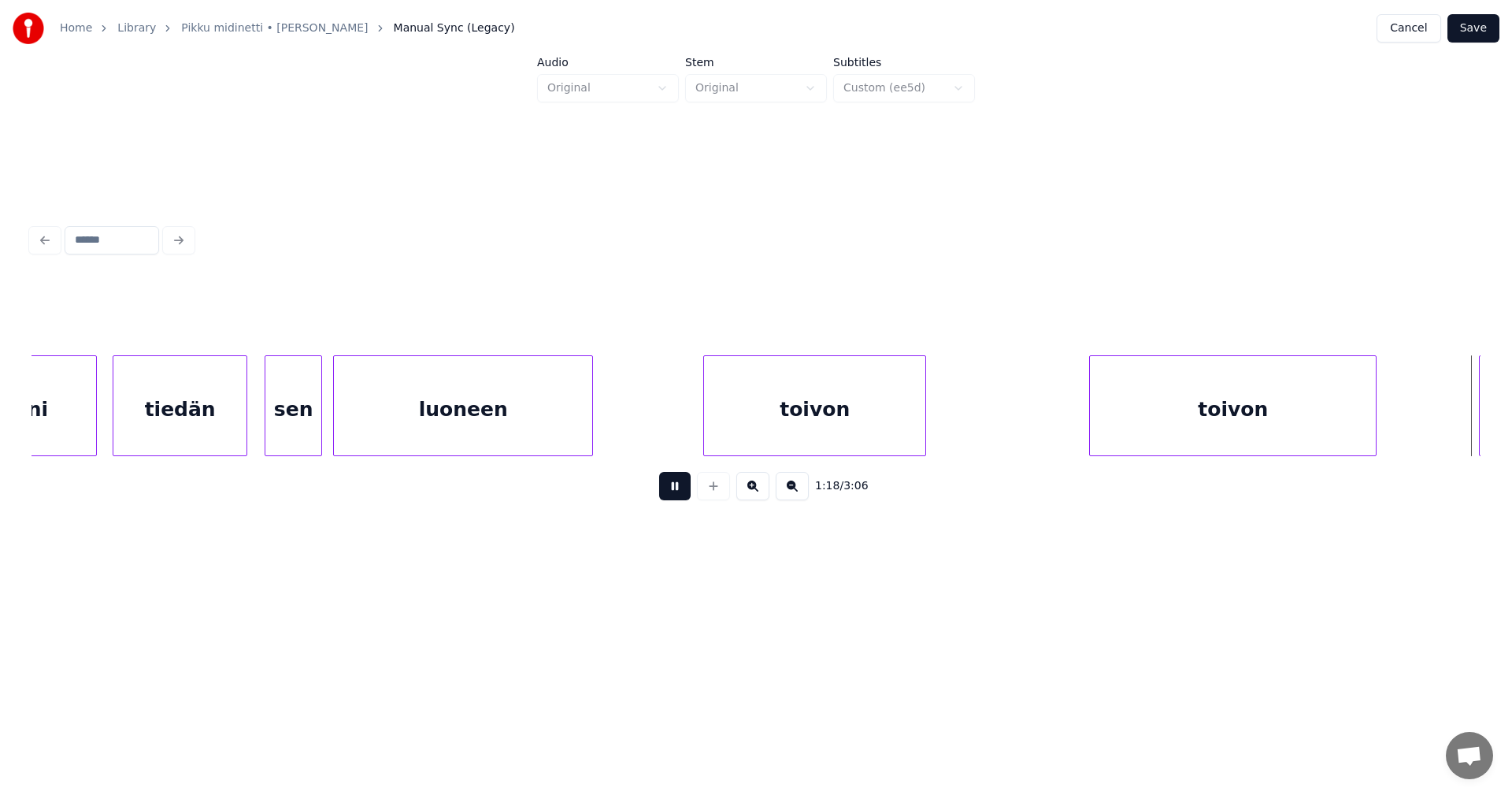
scroll to position [0, 15547]
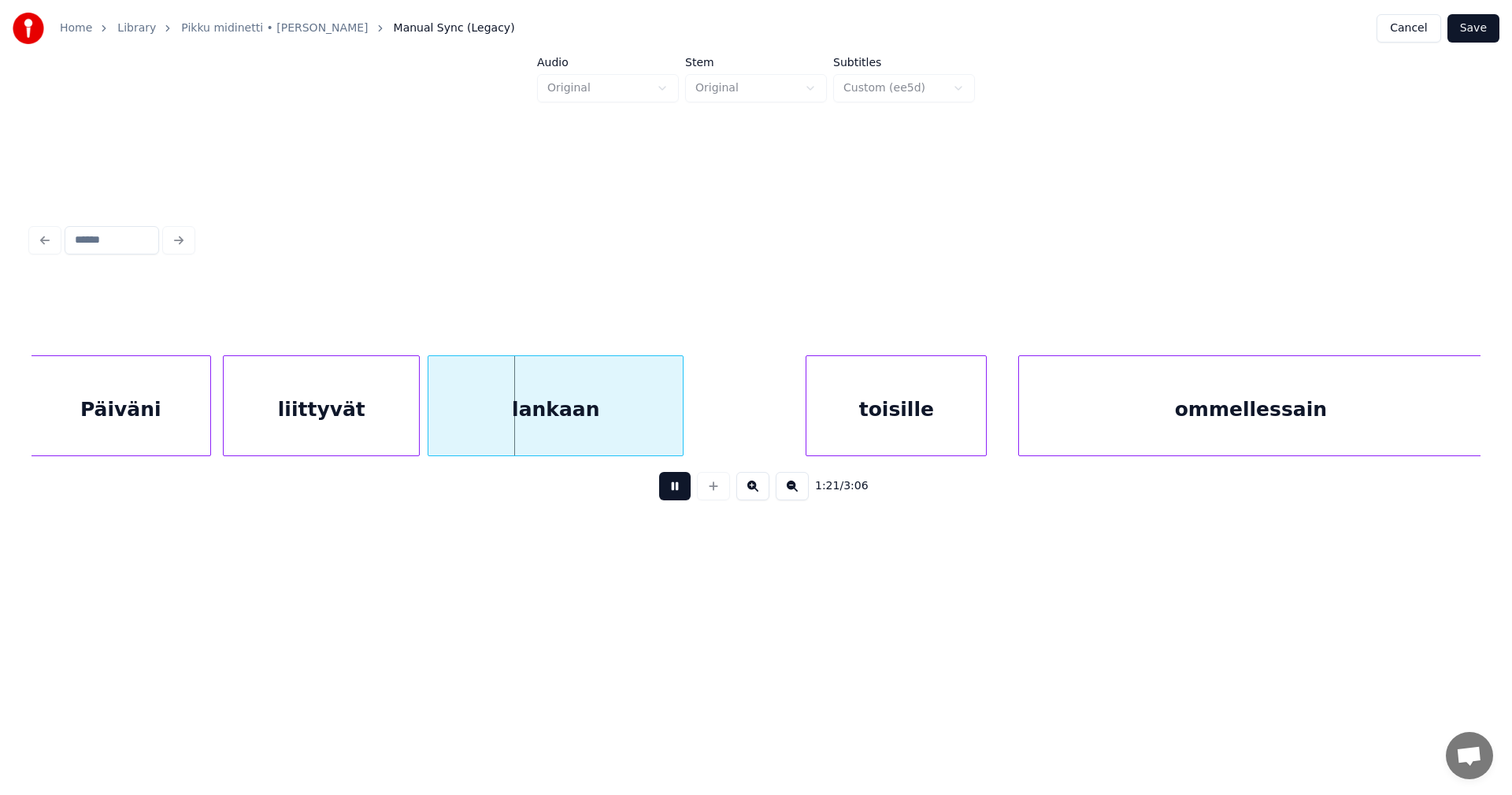
click at [680, 496] on button at bounding box center [675, 486] width 32 height 28
click at [358, 433] on div "liittyvät" at bounding box center [321, 409] width 195 height 107
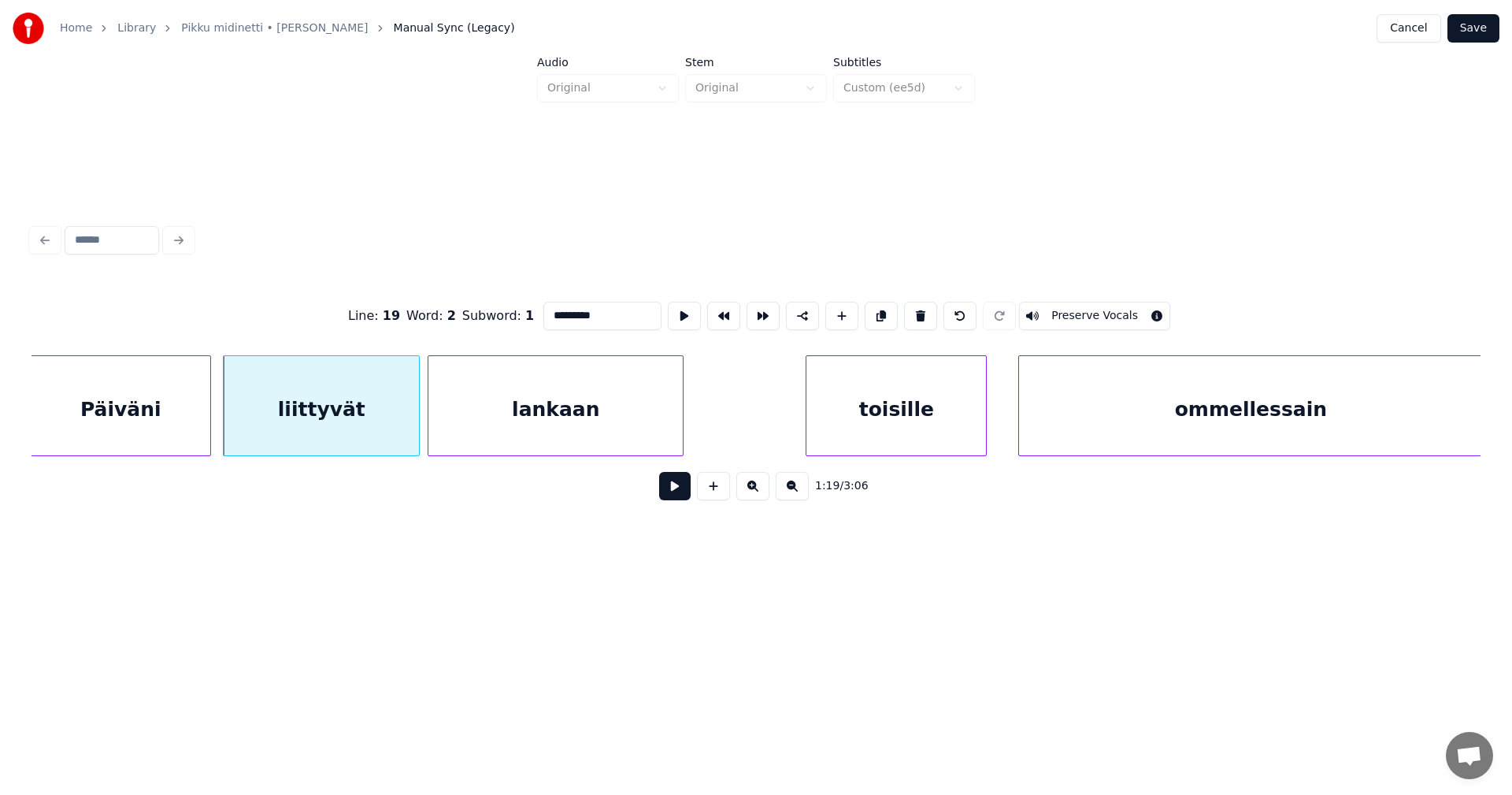
click at [680, 497] on button at bounding box center [675, 486] width 32 height 28
click at [679, 493] on button at bounding box center [675, 486] width 32 height 28
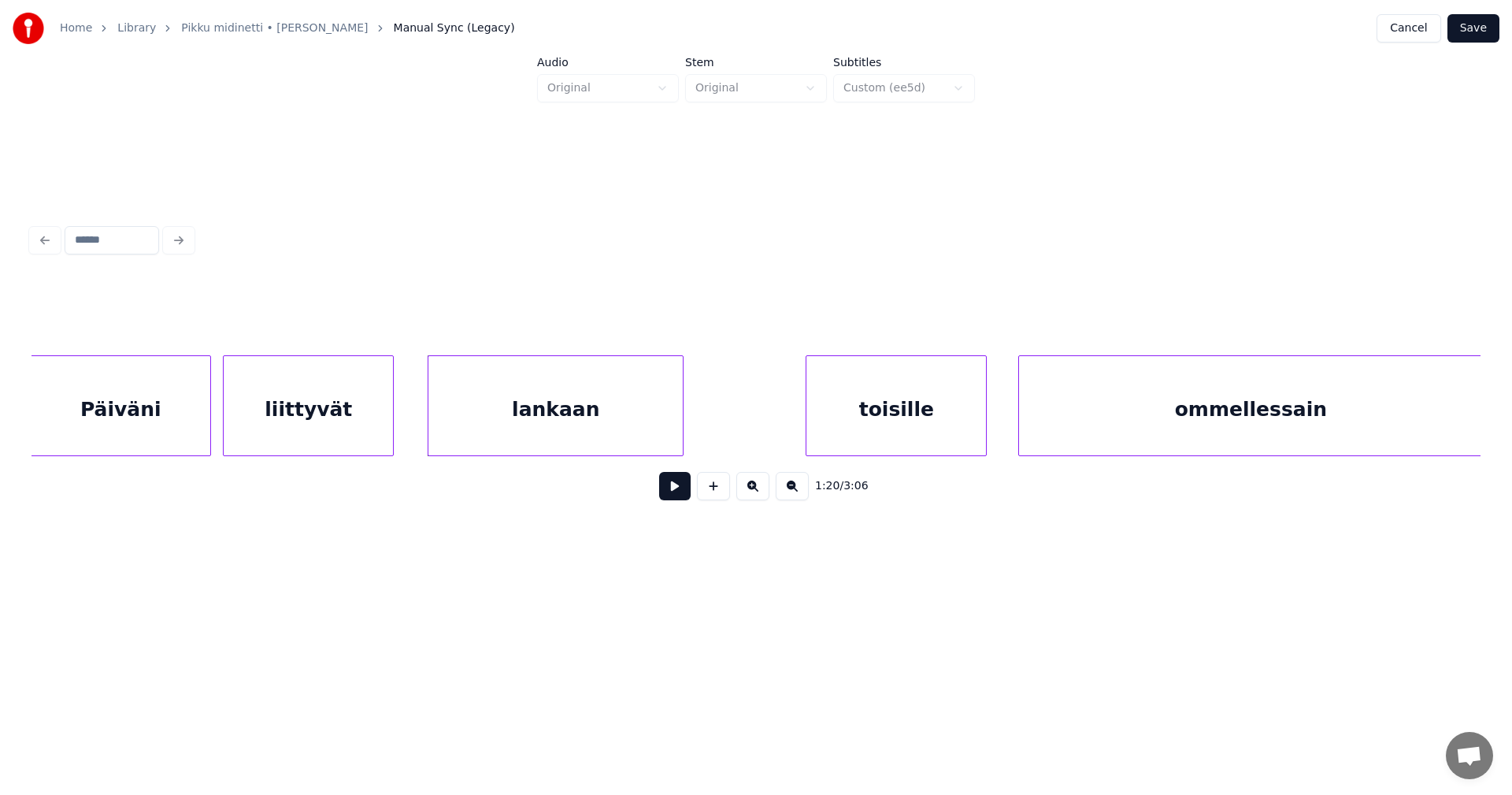
click at [392, 427] on div at bounding box center [390, 405] width 5 height 99
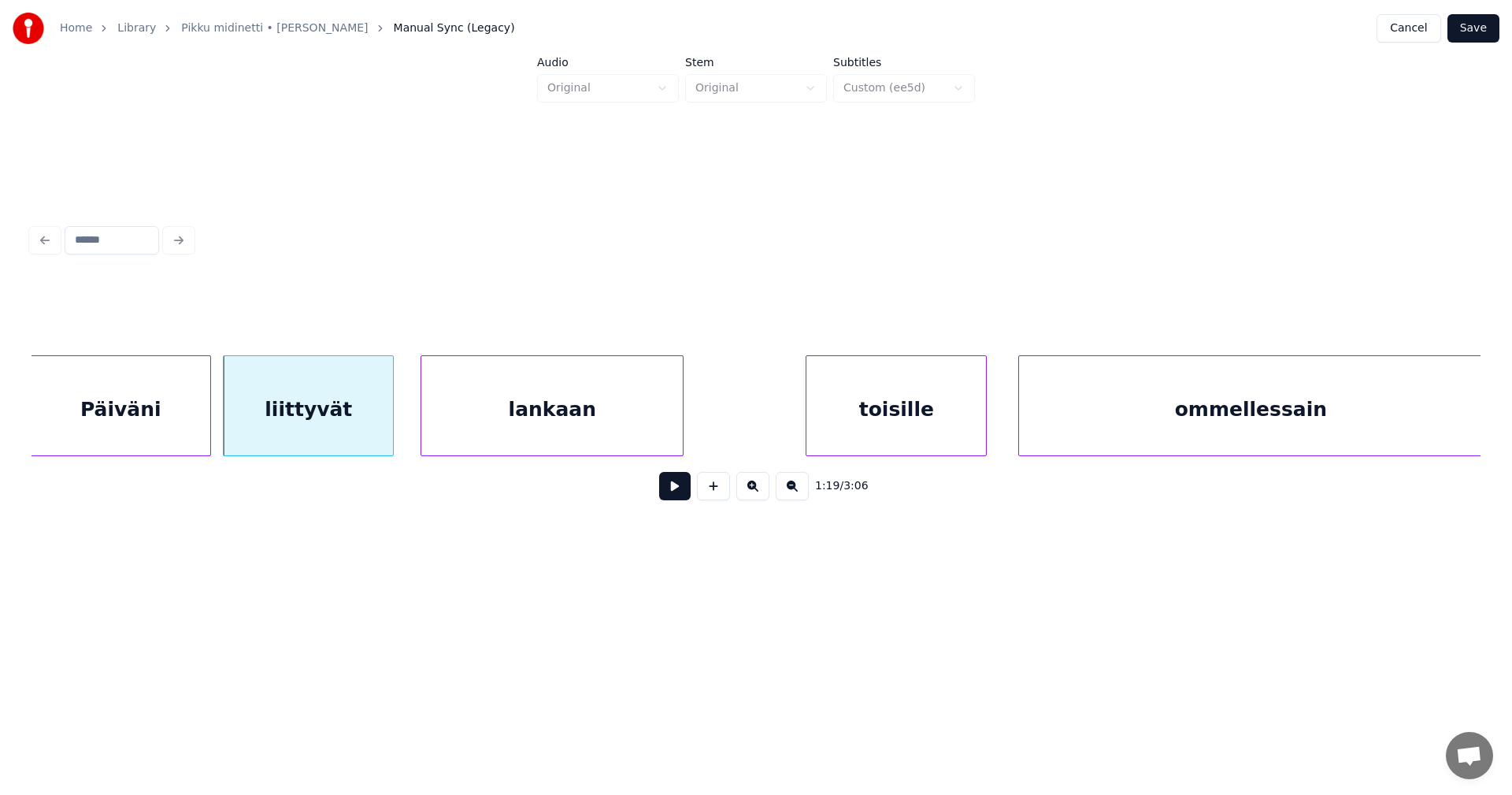
click at [425, 426] on div at bounding box center [423, 405] width 5 height 99
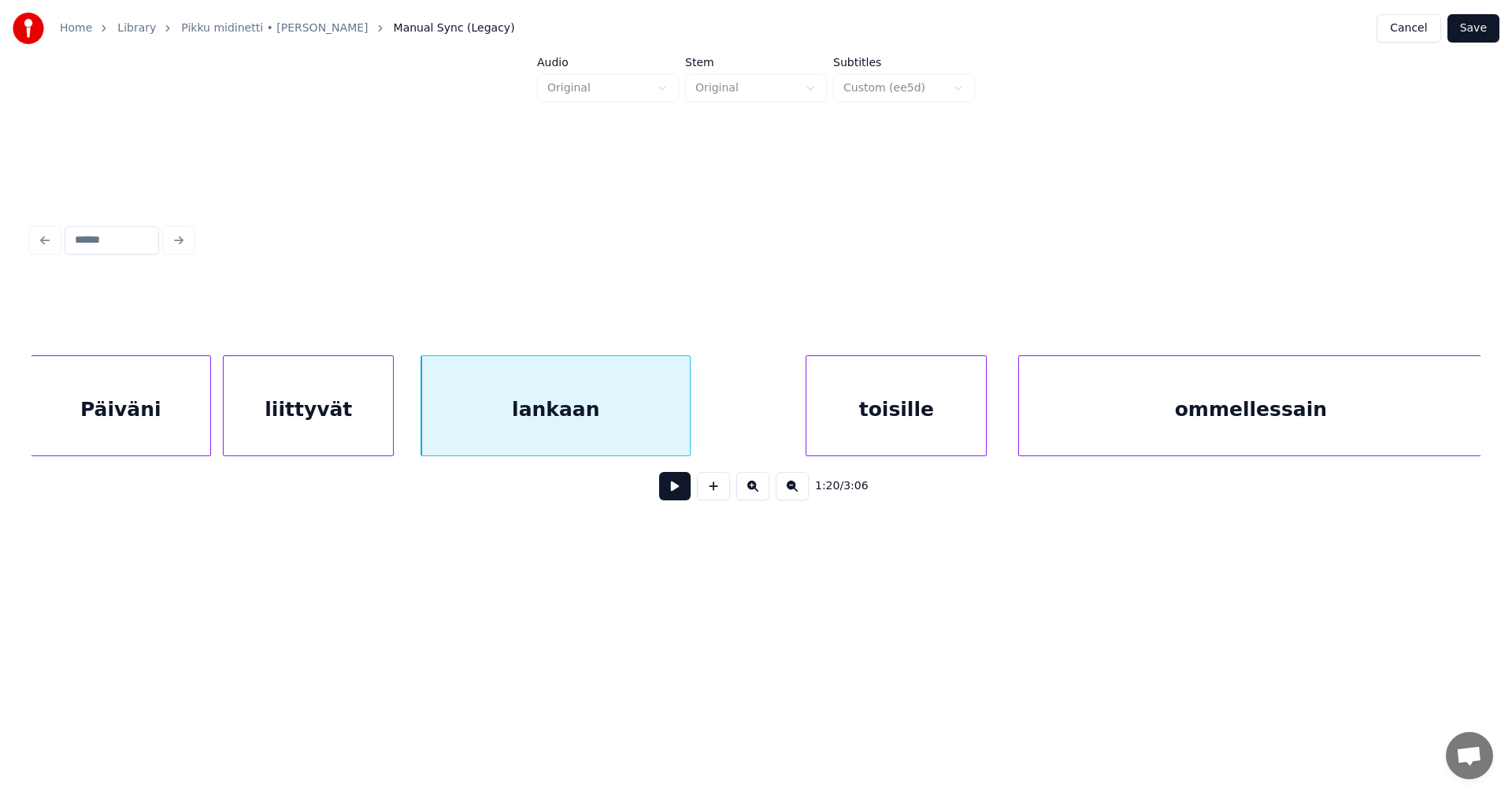
click at [688, 424] on div at bounding box center [687, 405] width 5 height 99
click at [382, 425] on div "liittyvät" at bounding box center [308, 409] width 169 height 107
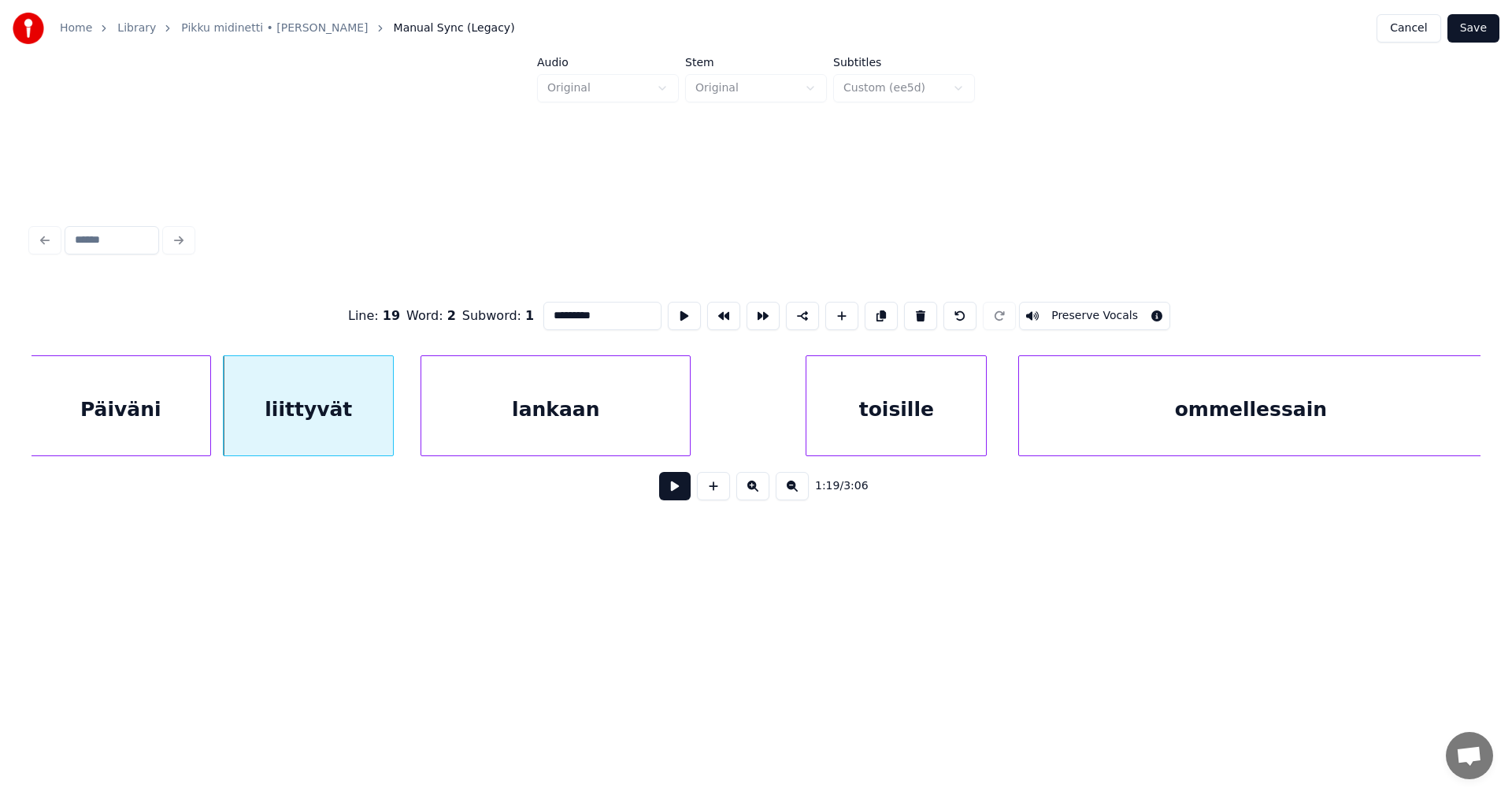
click at [679, 496] on button at bounding box center [675, 486] width 32 height 28
click at [679, 495] on button at bounding box center [675, 486] width 32 height 28
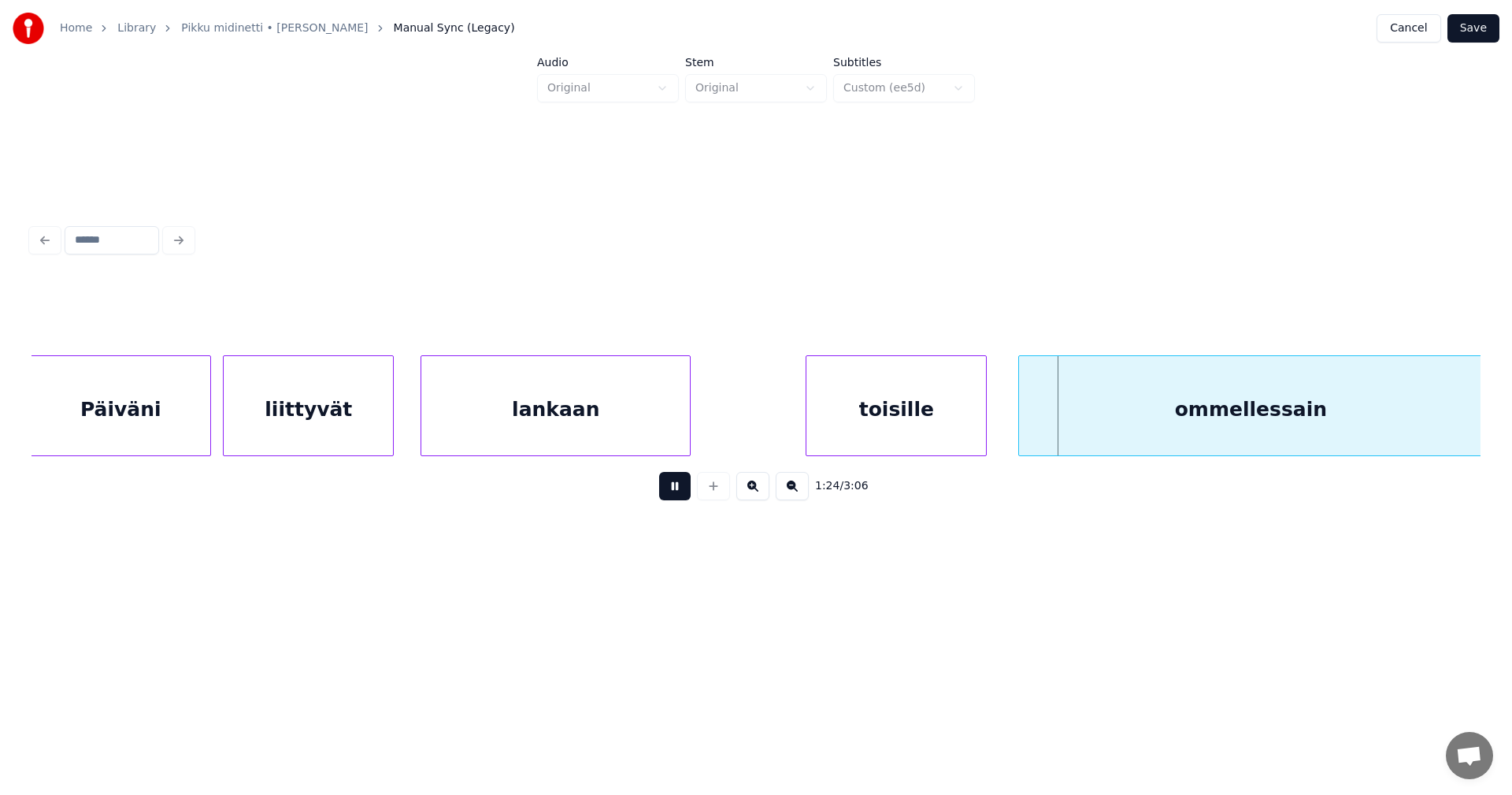
click at [679, 495] on button at bounding box center [675, 486] width 32 height 28
click at [1096, 426] on div "ommellessain" at bounding box center [1245, 409] width 463 height 107
click at [677, 496] on button at bounding box center [675, 486] width 32 height 28
click at [1480, 451] on div "1:24 / 3:06" at bounding box center [756, 366] width 1462 height 312
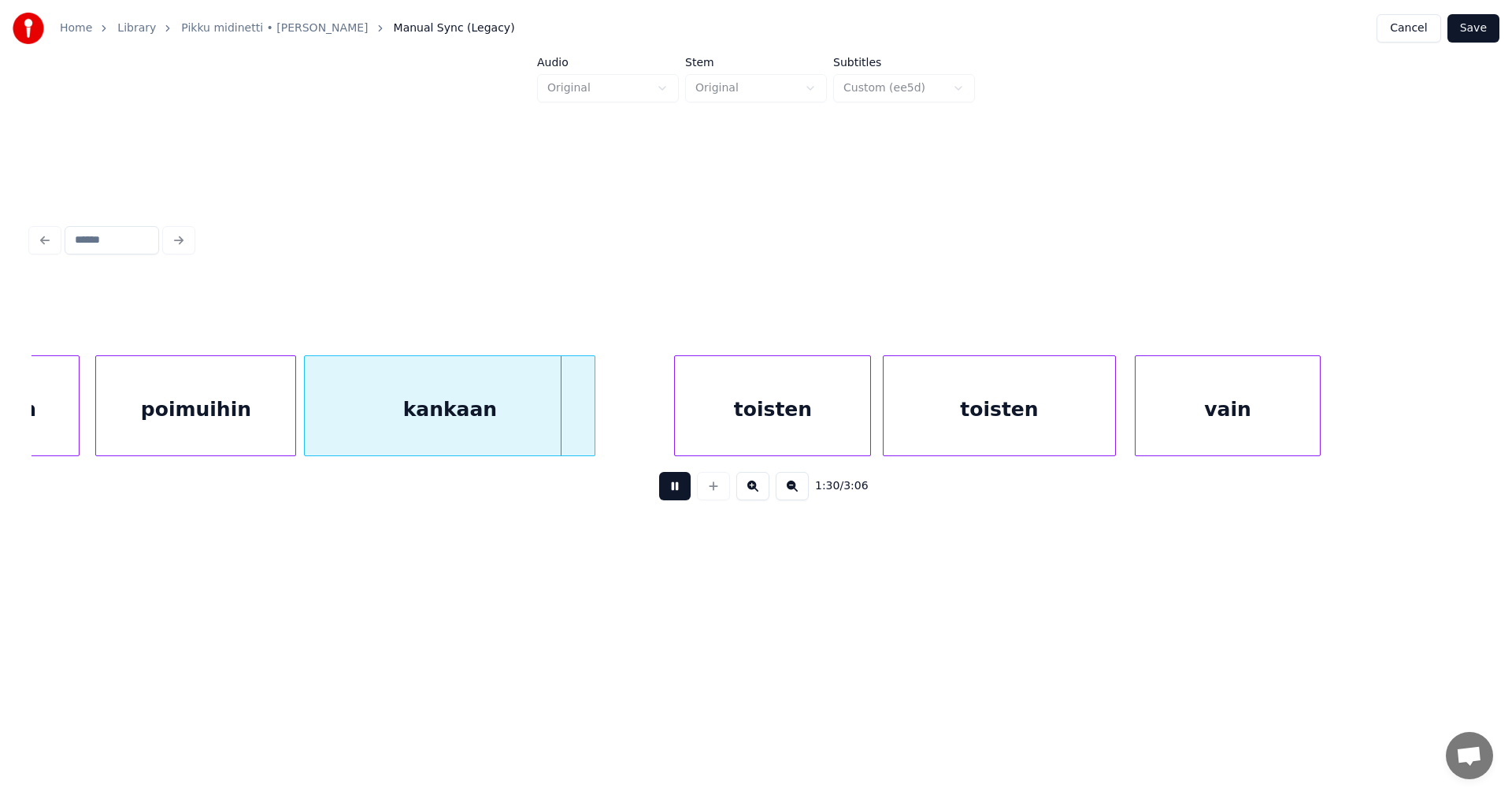
scroll to position [0, 17249]
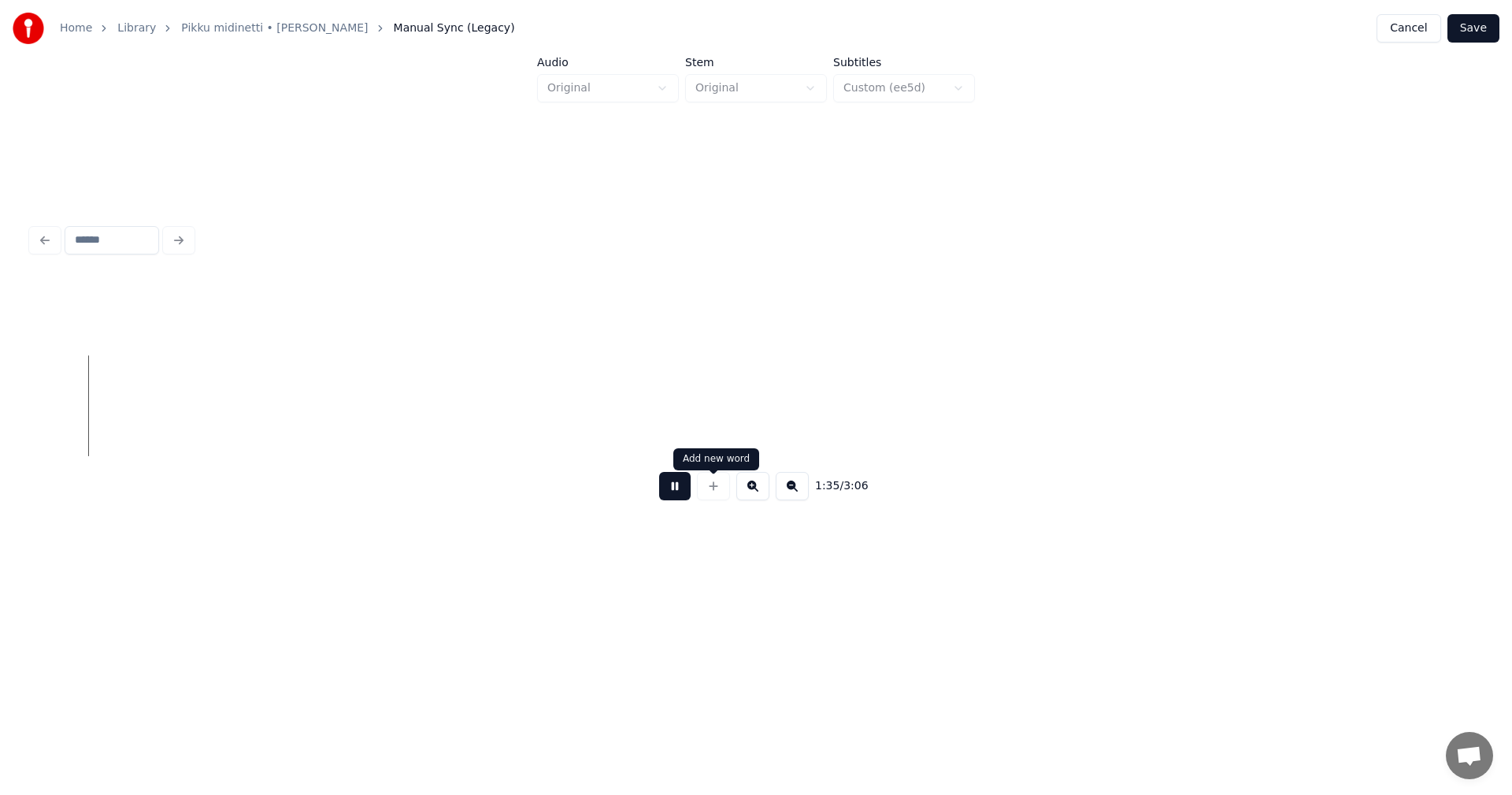
click at [674, 491] on button at bounding box center [675, 486] width 32 height 28
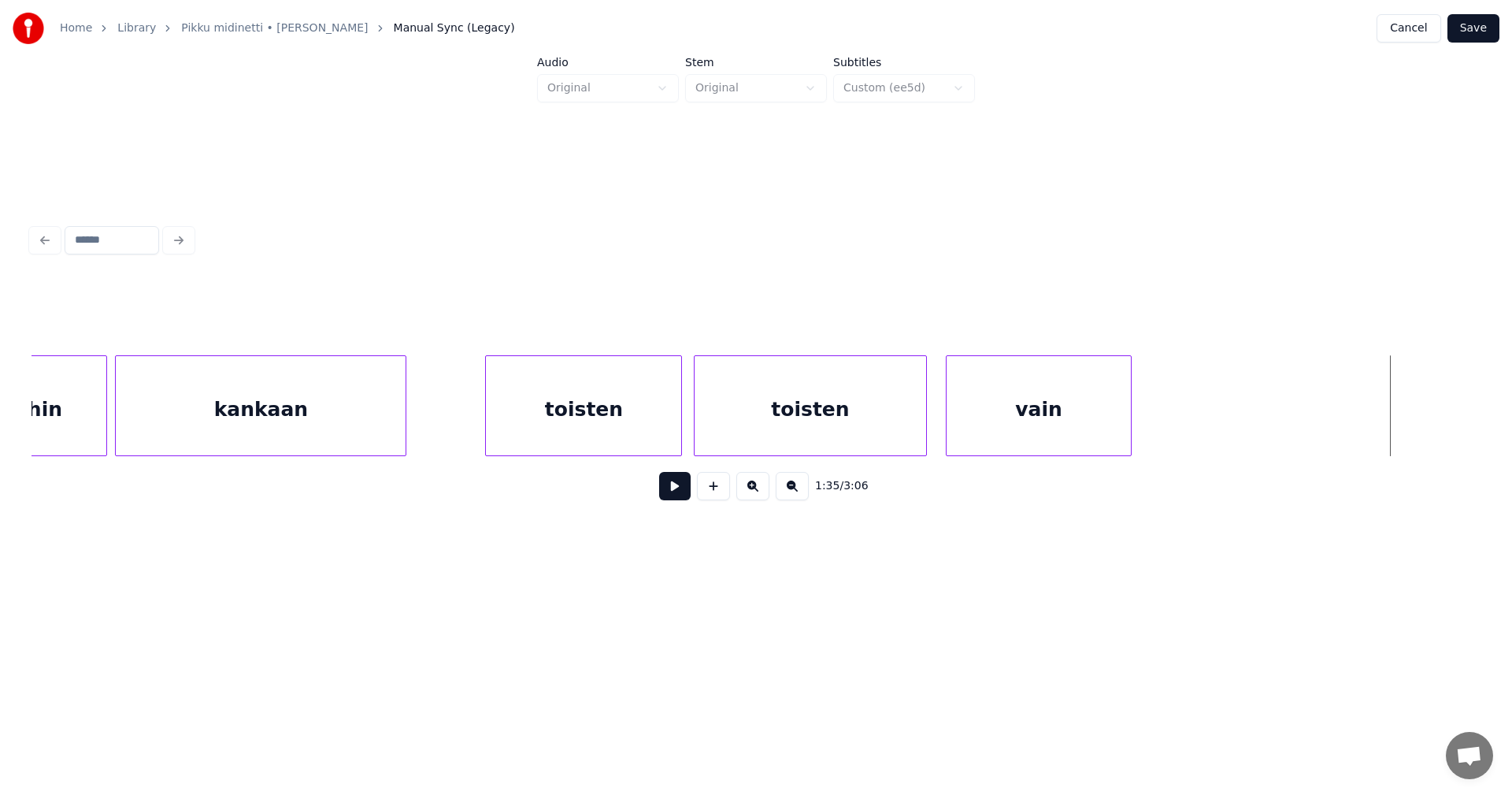
click at [814, 420] on div "toisten" at bounding box center [810, 409] width 231 height 107
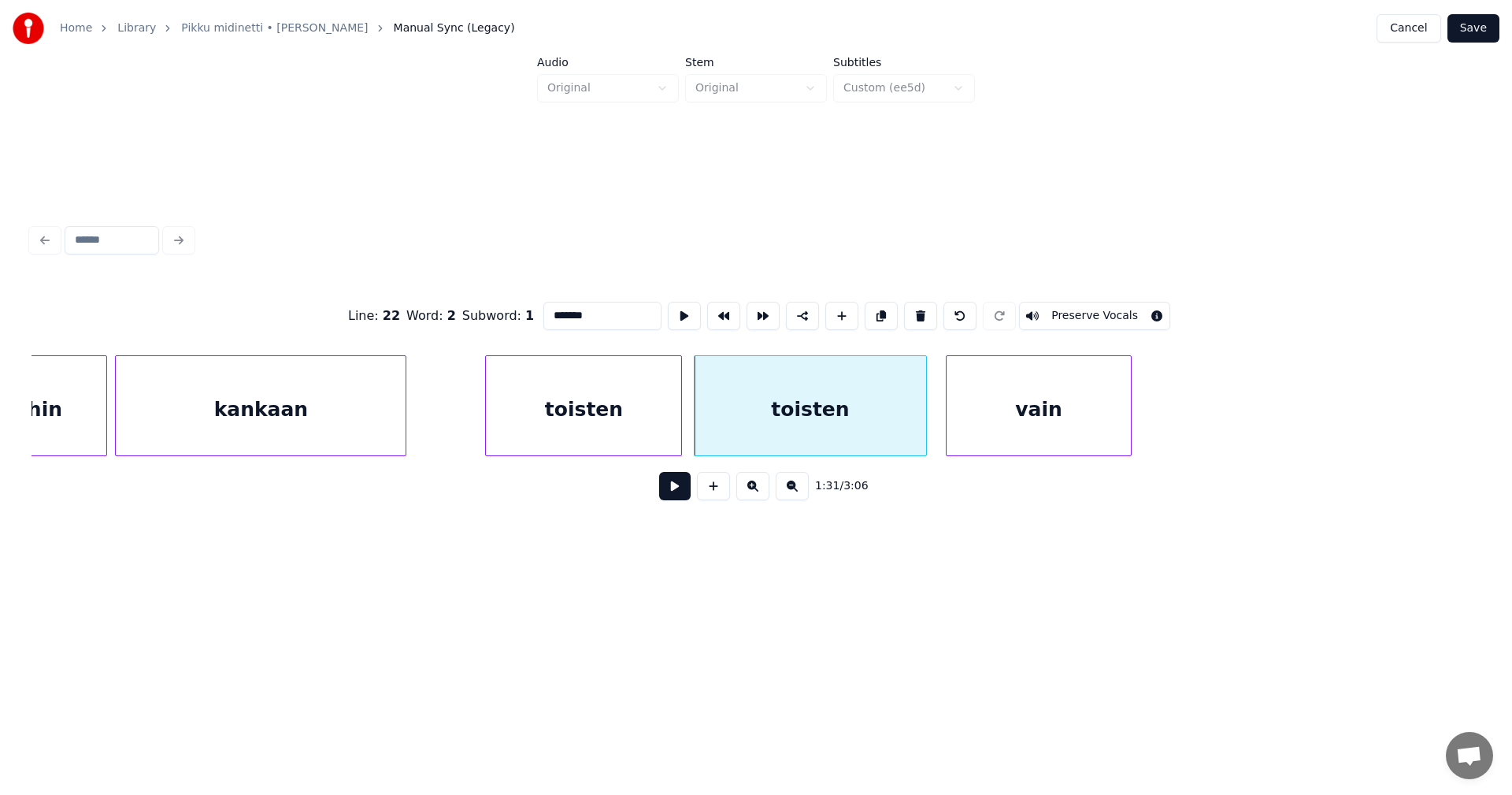
click at [683, 486] on button at bounding box center [675, 486] width 32 height 28
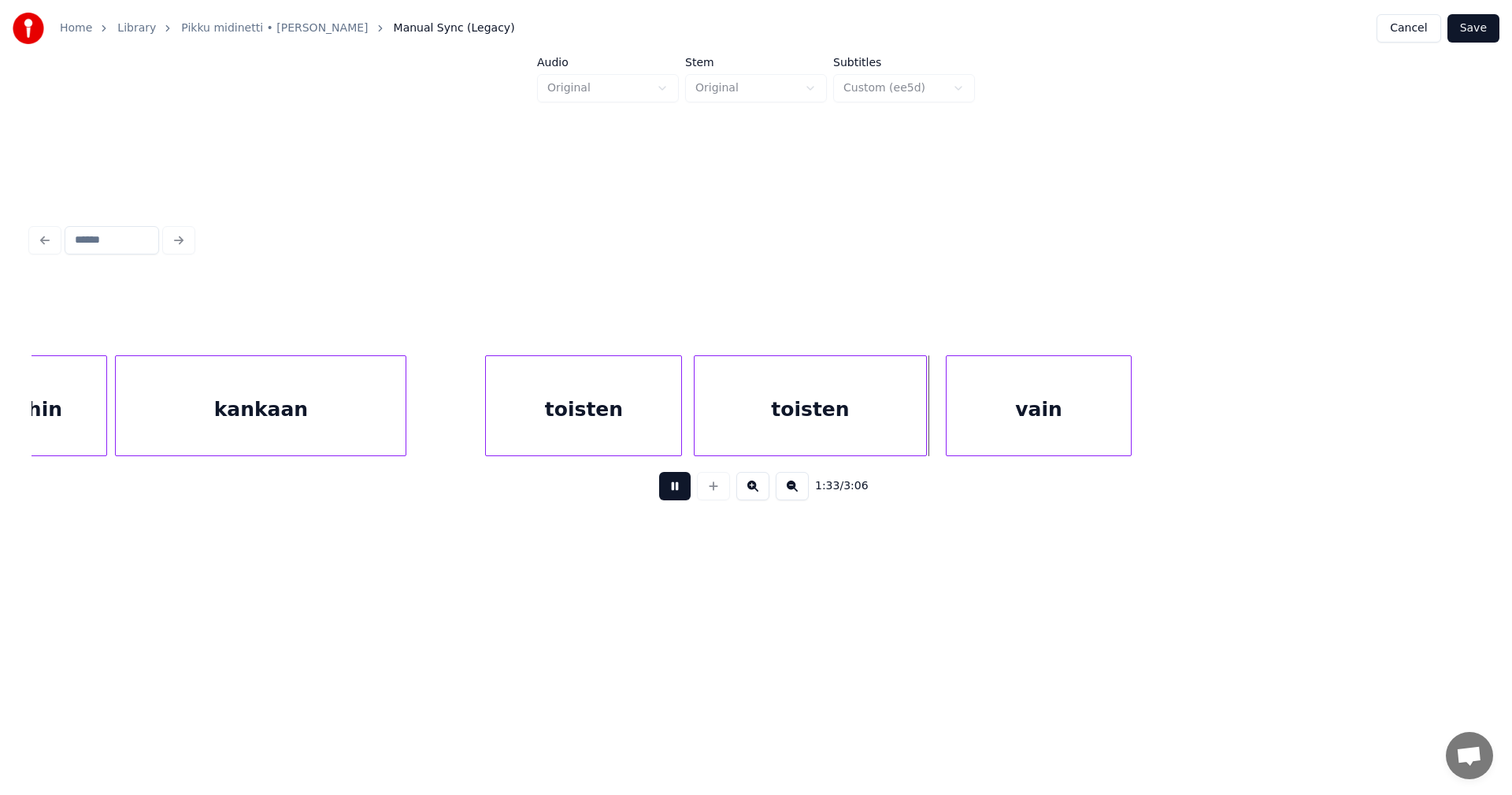
click at [681, 486] on button at bounding box center [675, 486] width 32 height 28
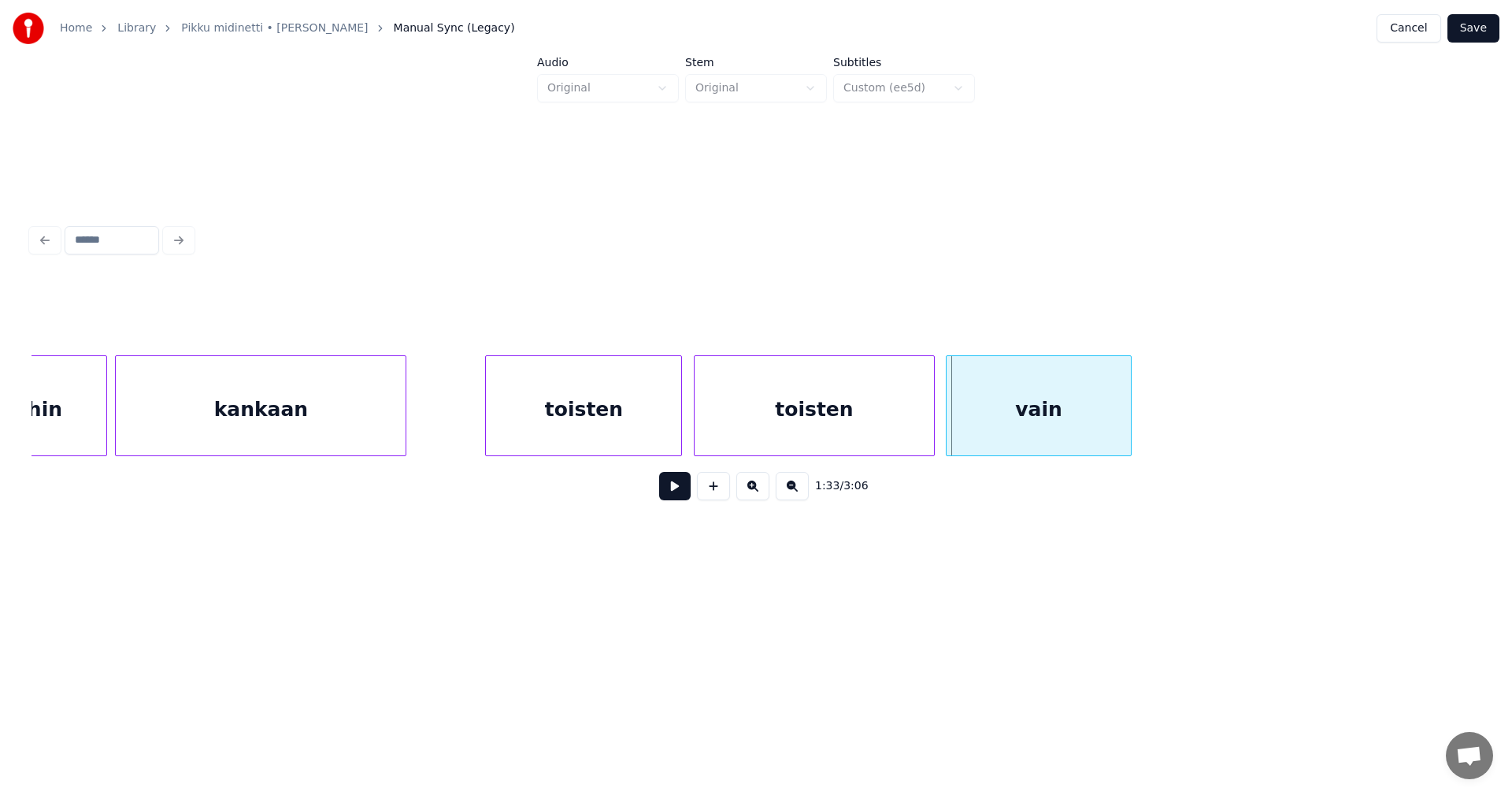
click at [932, 423] on div at bounding box center [931, 405] width 5 height 99
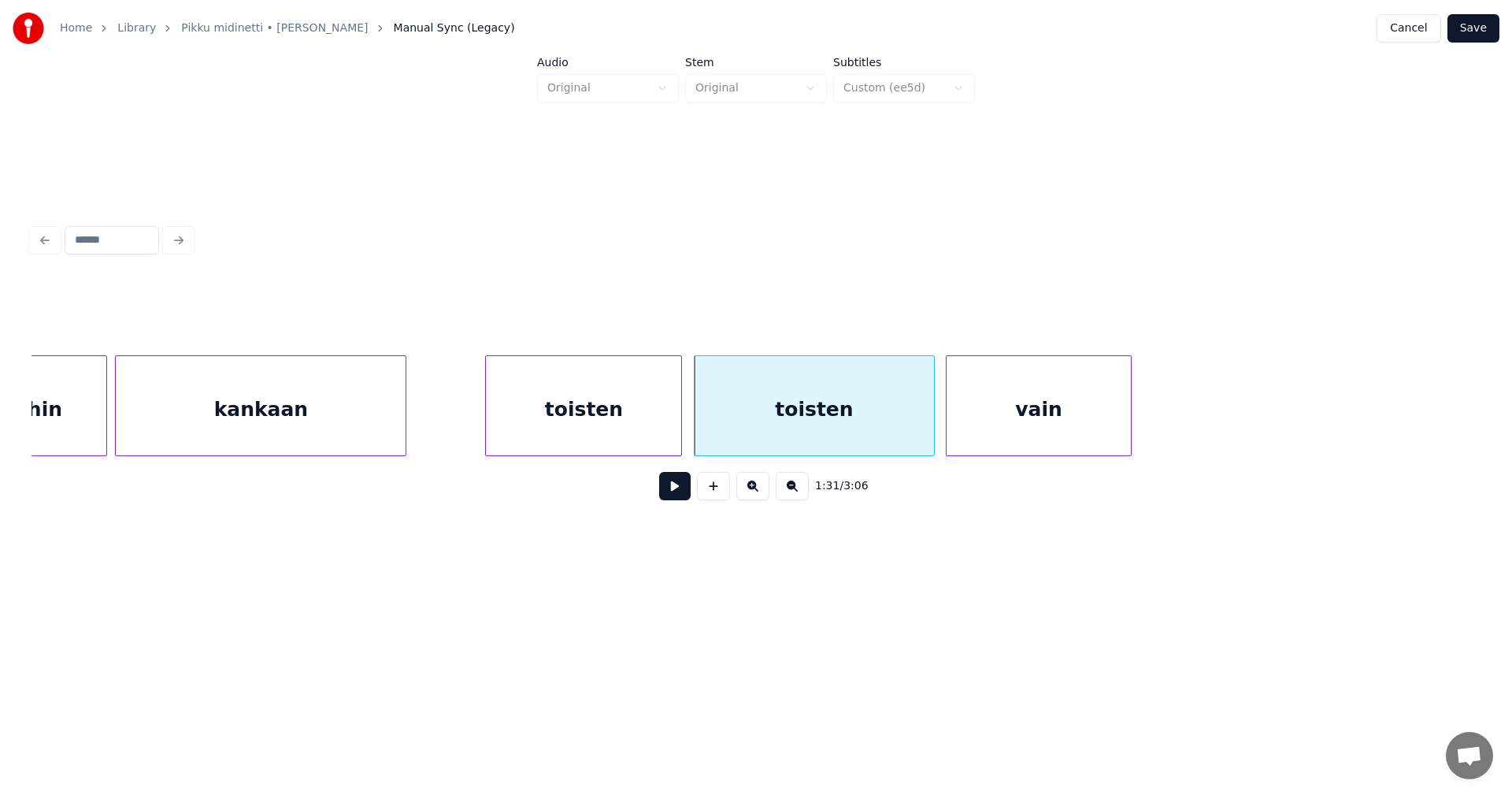
click at [668, 429] on div "toisten" at bounding box center [584, 409] width 195 height 107
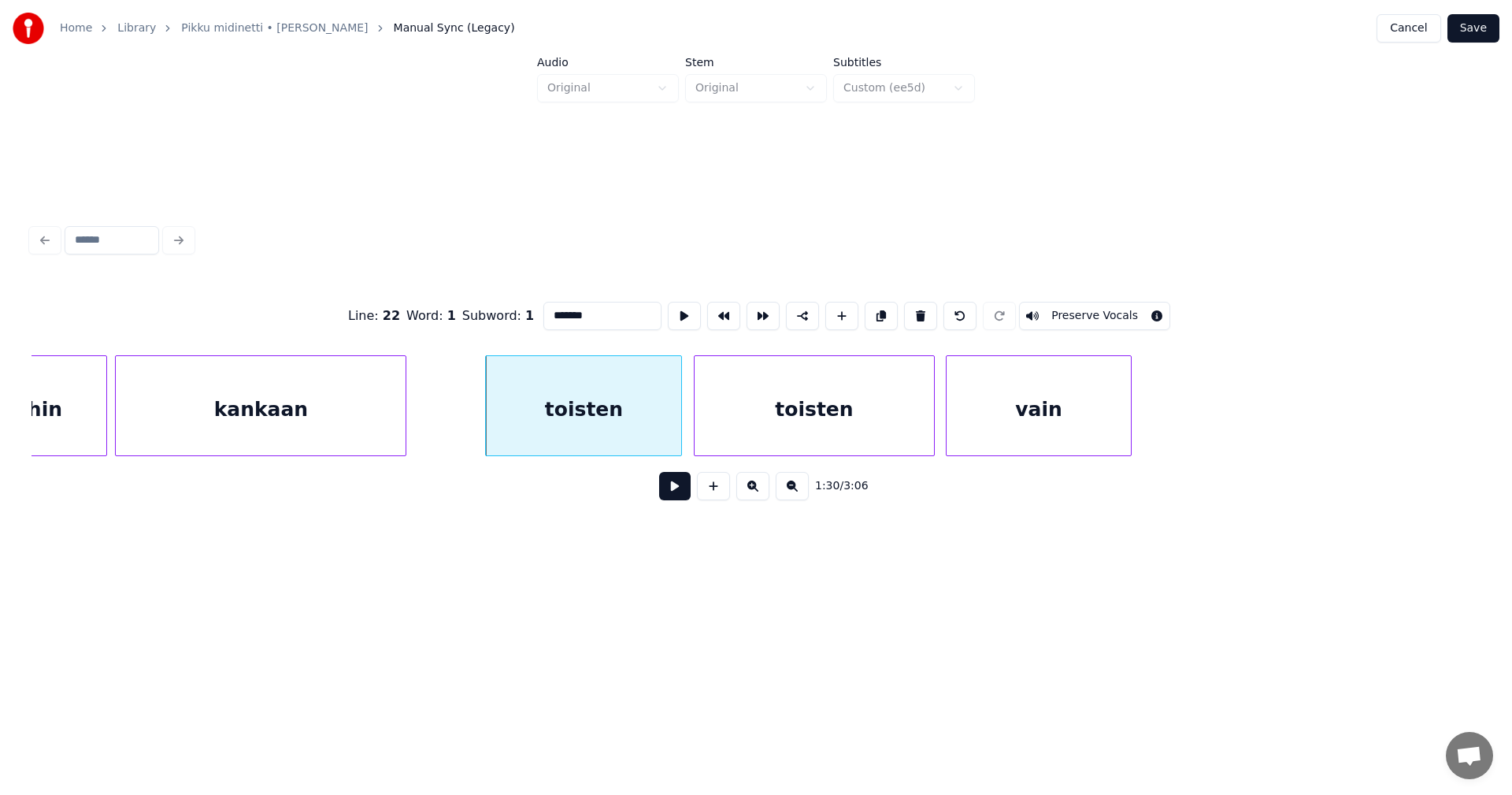
click at [668, 491] on button at bounding box center [675, 486] width 32 height 28
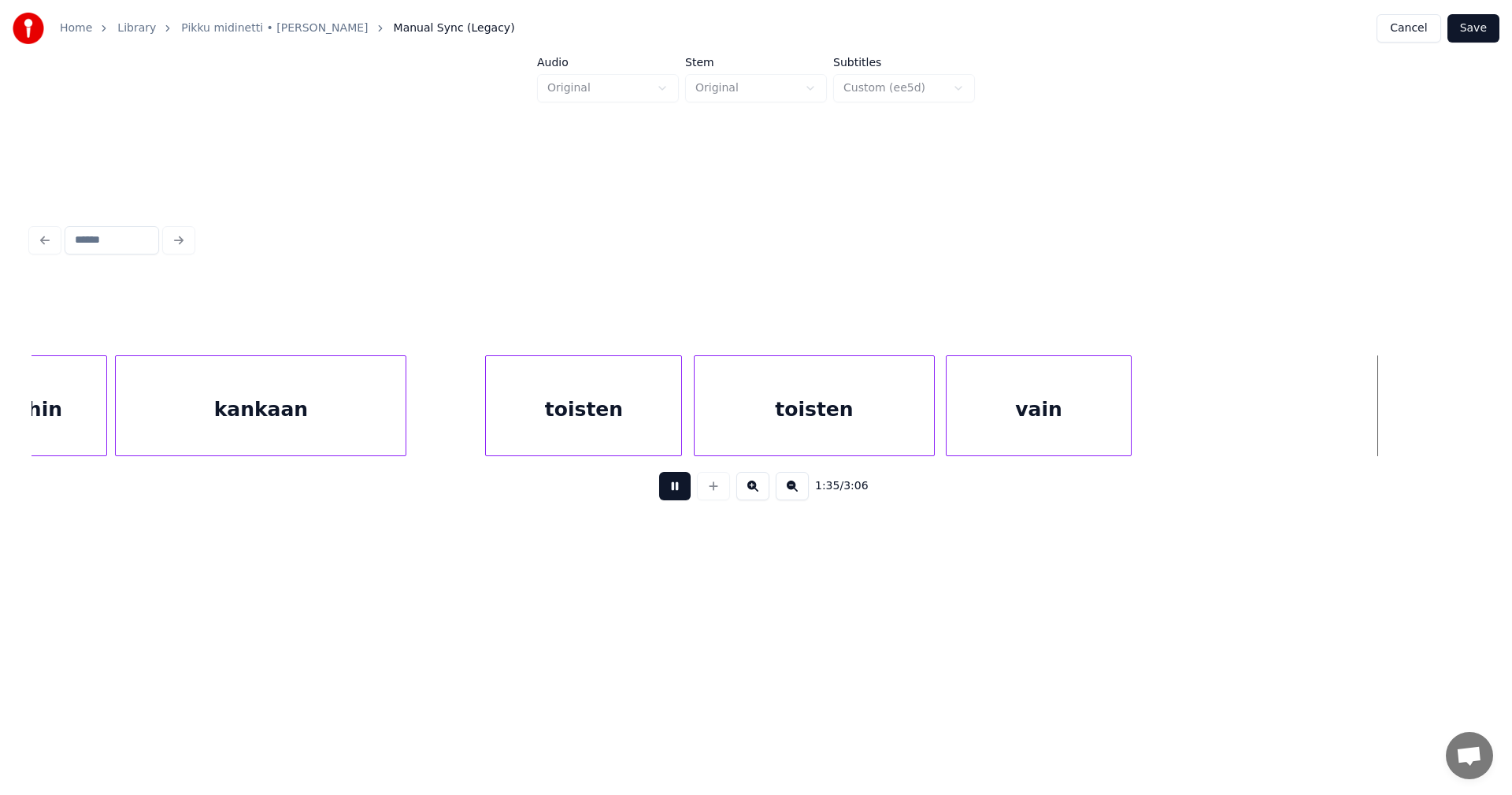
click at [669, 494] on button at bounding box center [675, 486] width 32 height 28
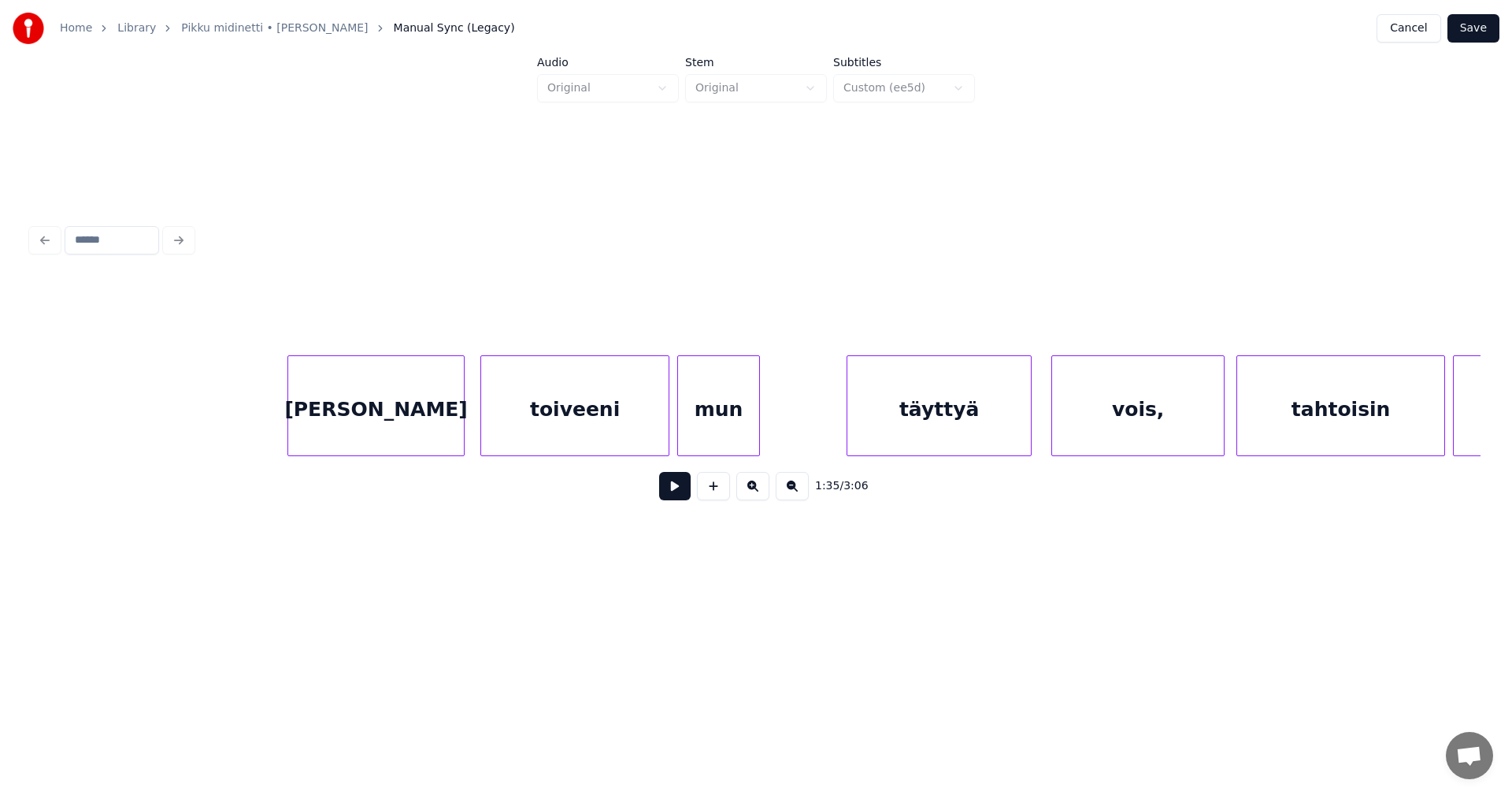
scroll to position [0, 24691]
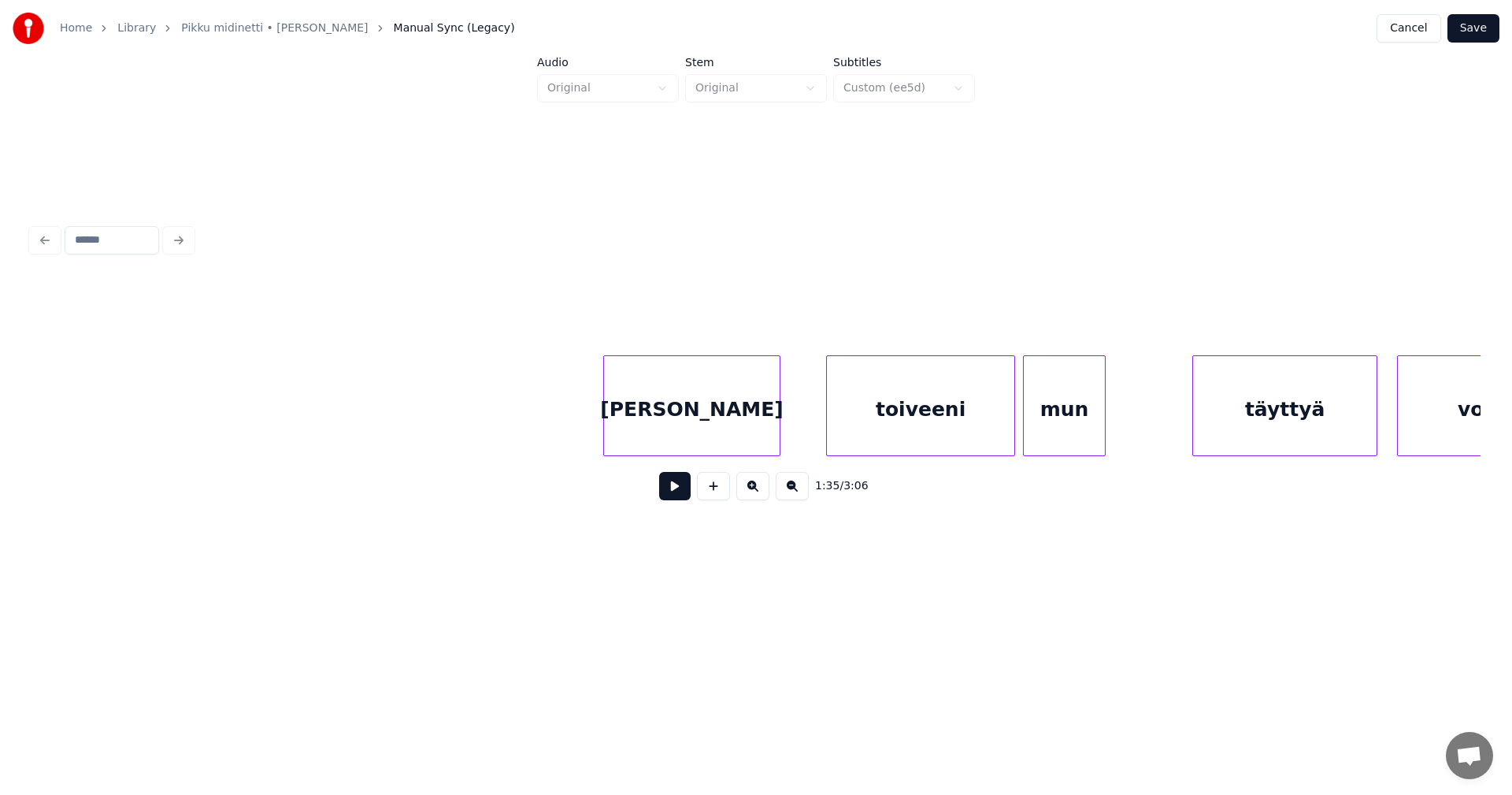
click at [752, 428] on div "[PERSON_NAME]" at bounding box center [692, 409] width 176 height 107
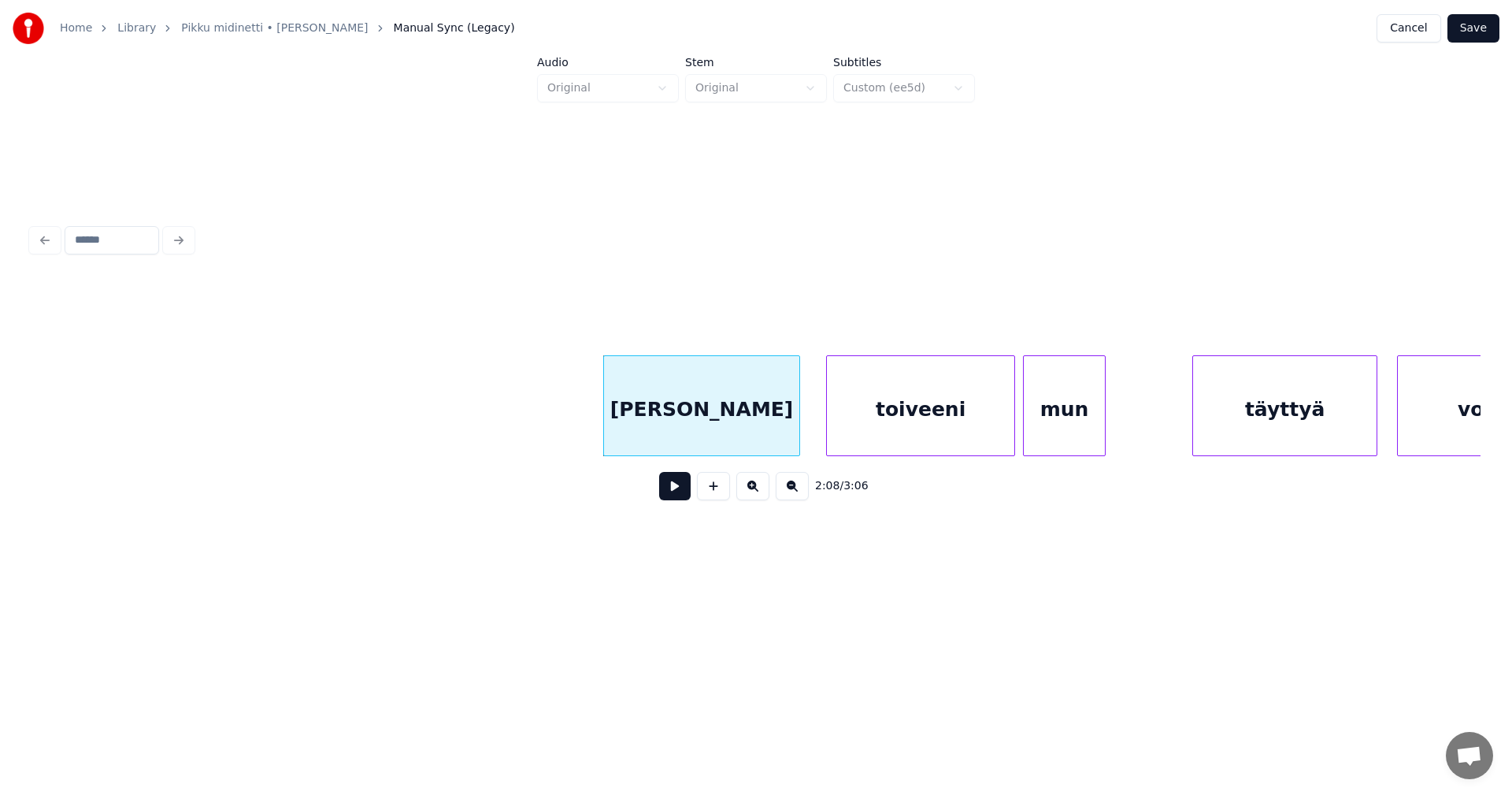
click at [800, 436] on div at bounding box center [797, 405] width 5 height 99
click at [665, 493] on button at bounding box center [675, 486] width 32 height 28
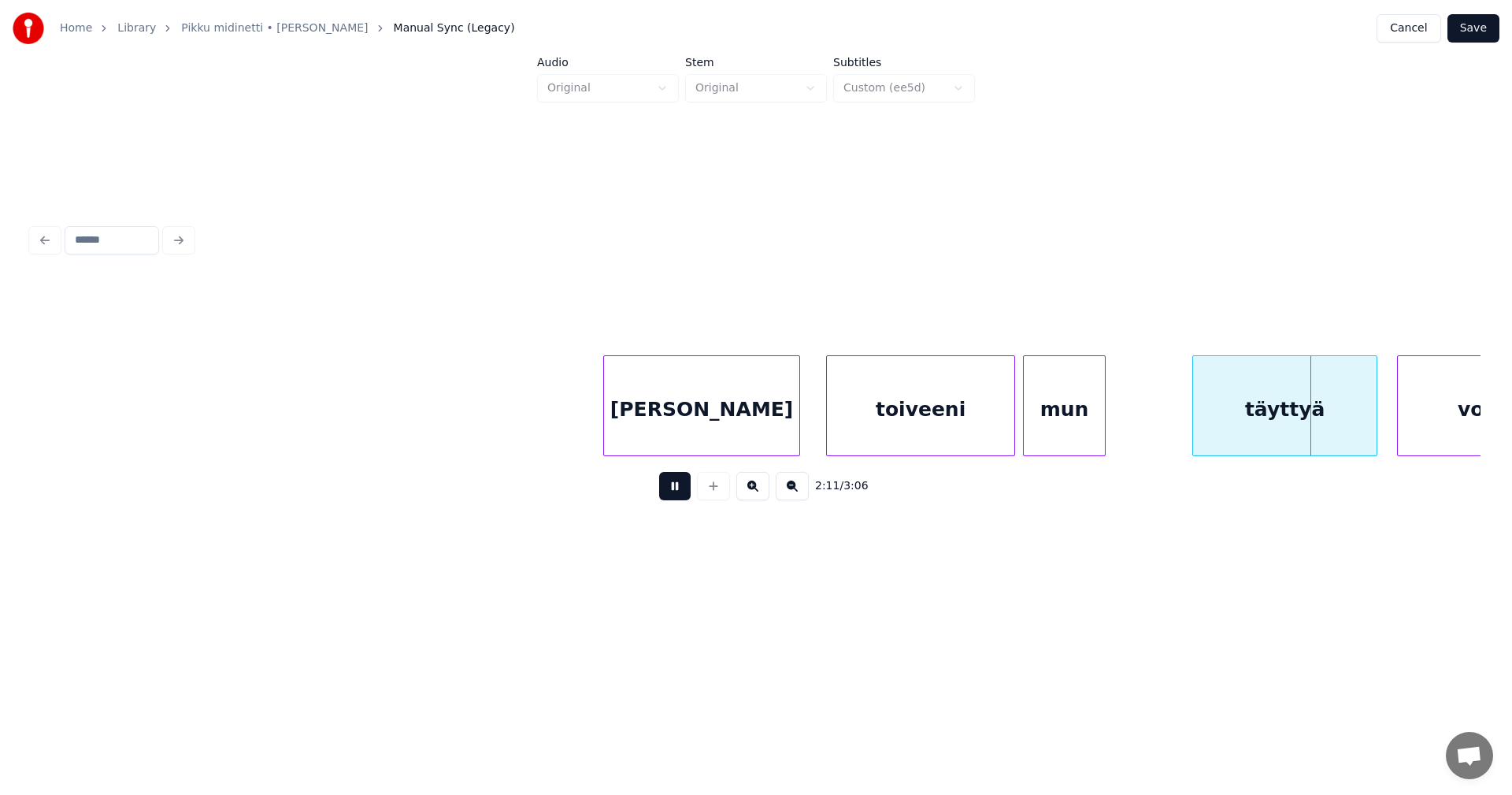
click at [672, 492] on button at bounding box center [675, 486] width 32 height 28
click at [601, 429] on div at bounding box center [603, 405] width 5 height 99
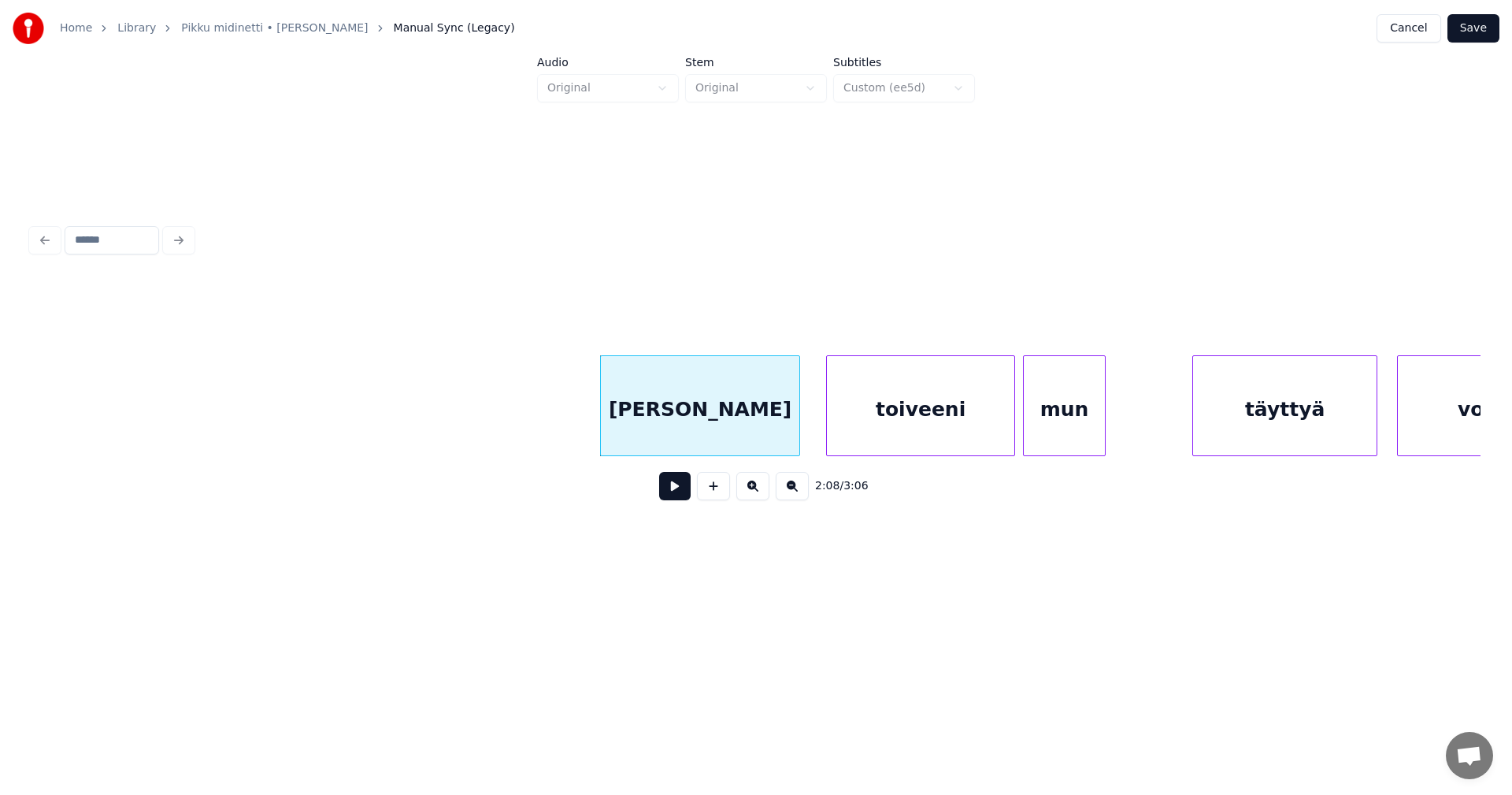
click at [776, 443] on div "[PERSON_NAME]" at bounding box center [699, 409] width 198 height 107
click at [680, 500] on button at bounding box center [675, 486] width 32 height 28
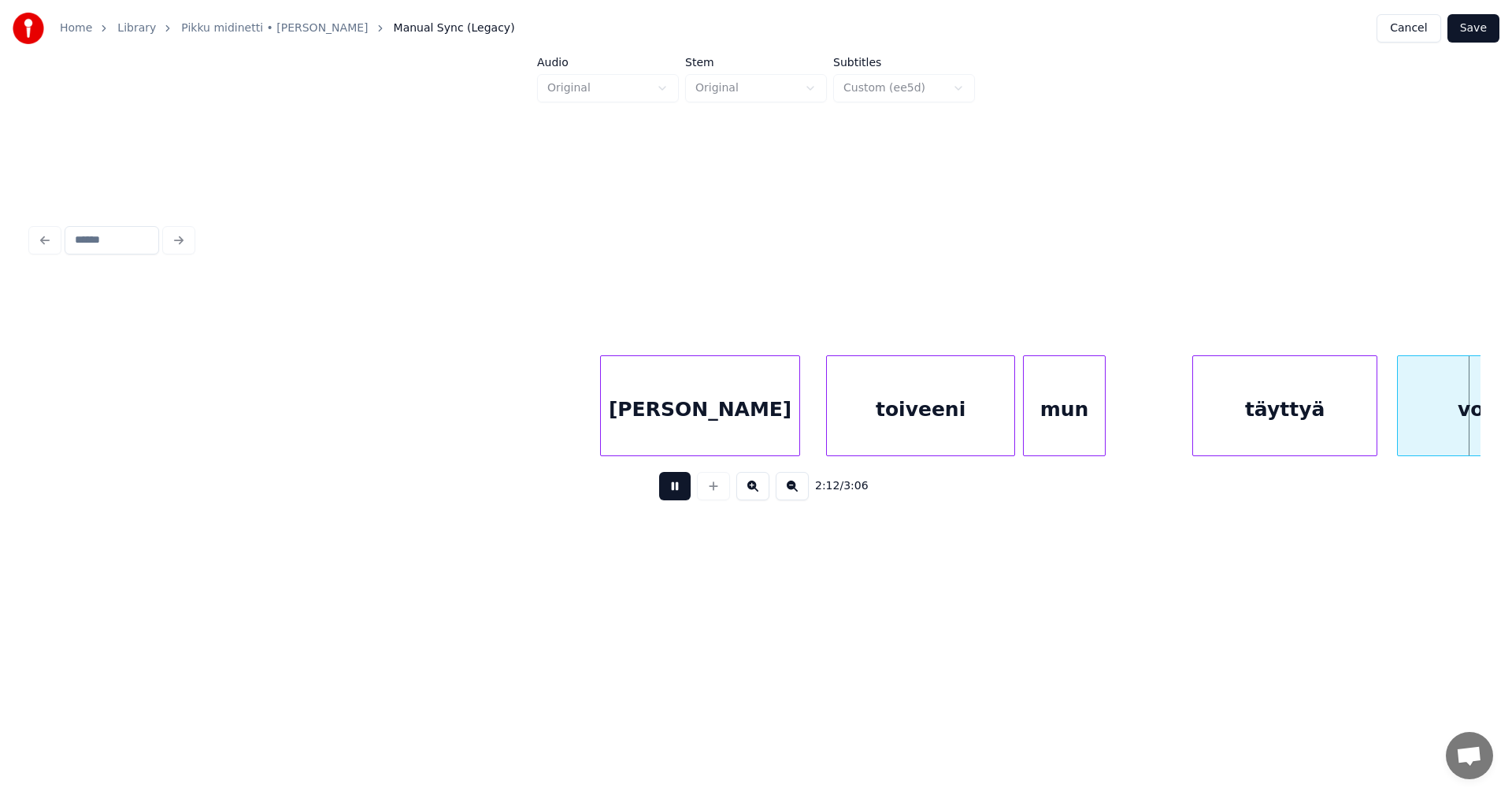
scroll to position [0, 26141]
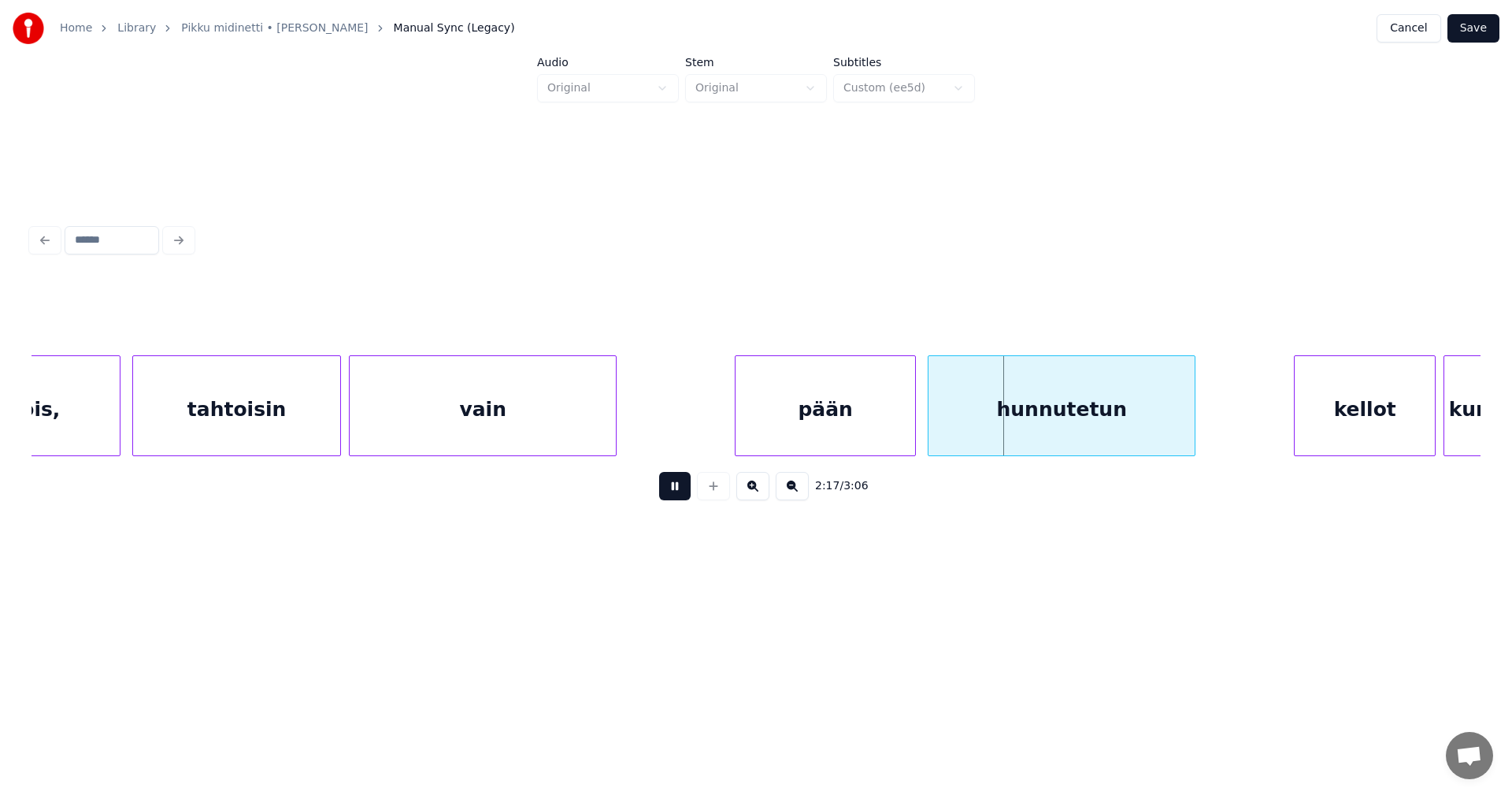
click at [681, 497] on button at bounding box center [675, 486] width 32 height 28
click at [784, 423] on div "pään" at bounding box center [825, 409] width 179 height 107
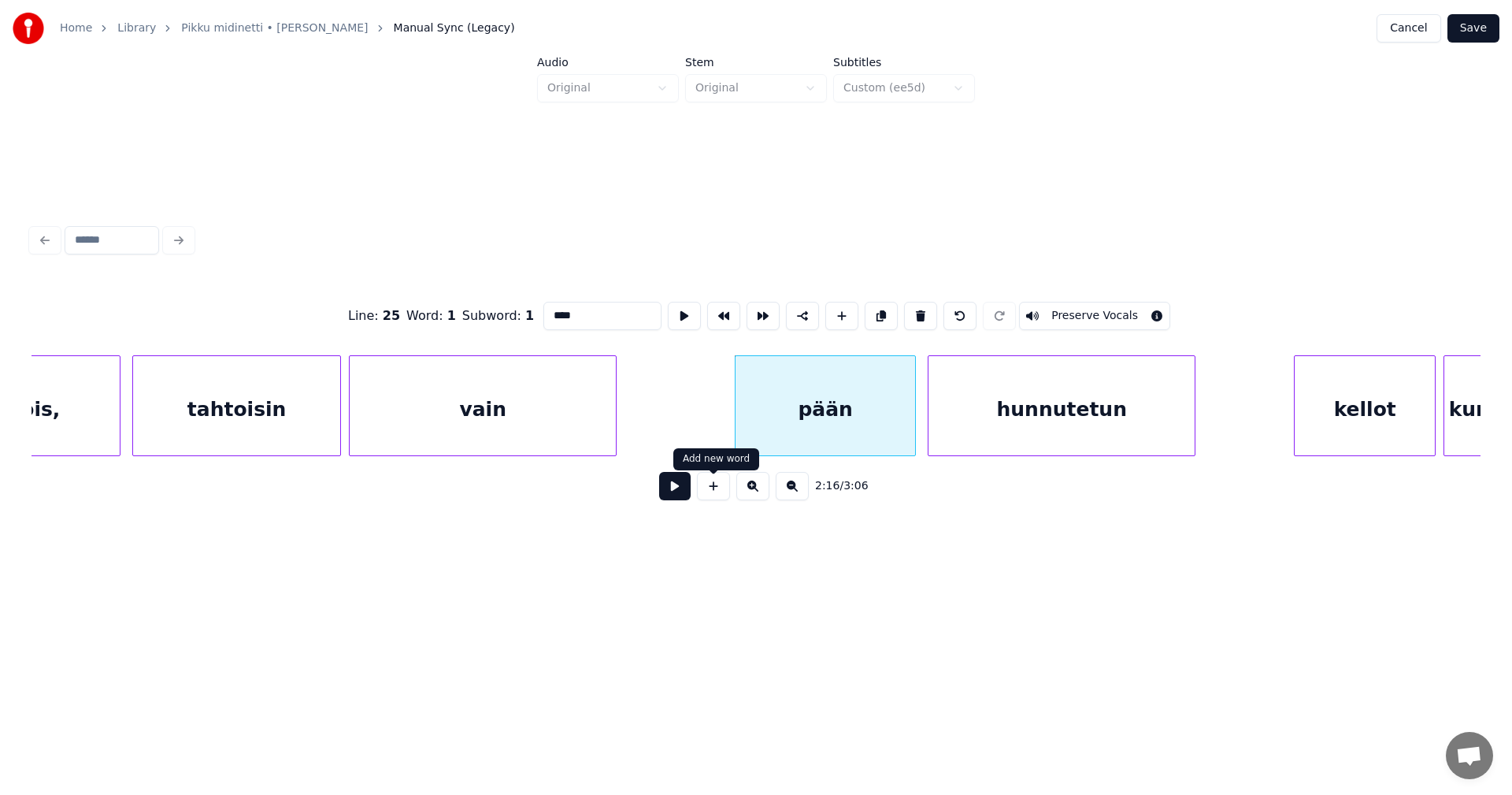
click at [675, 497] on button at bounding box center [675, 486] width 32 height 28
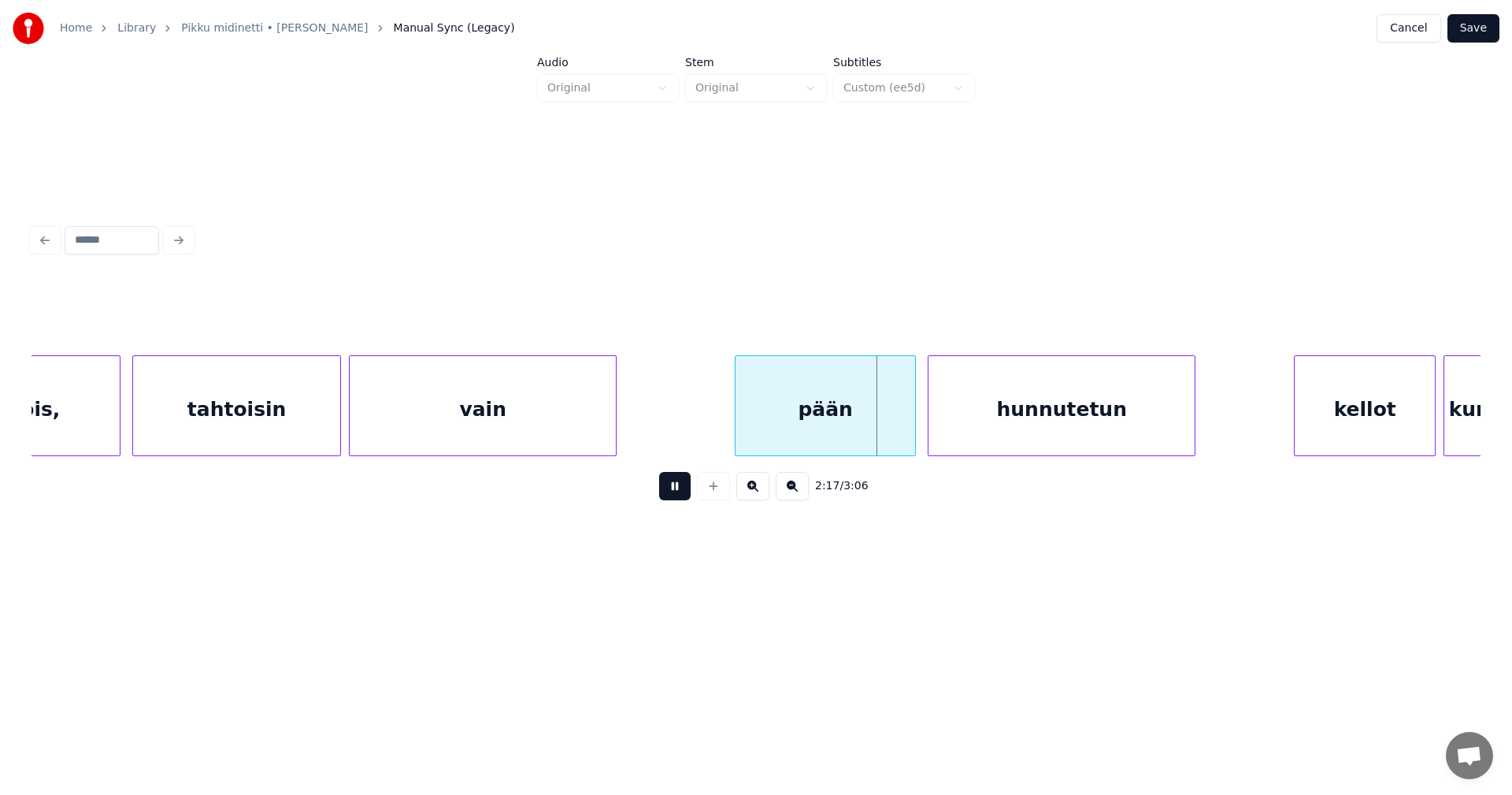
click at [683, 493] on button at bounding box center [675, 486] width 32 height 28
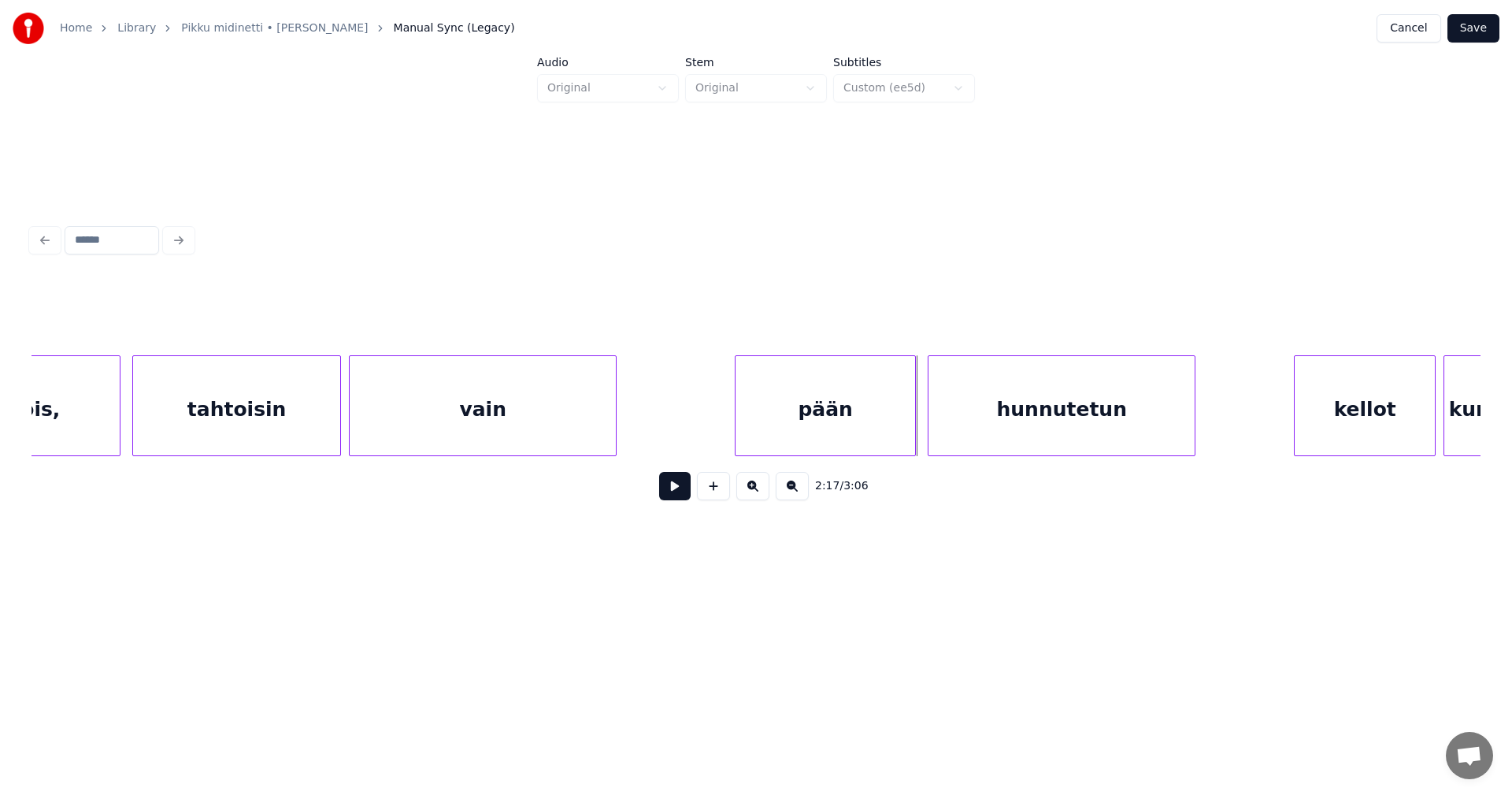
click at [683, 493] on button at bounding box center [675, 486] width 32 height 28
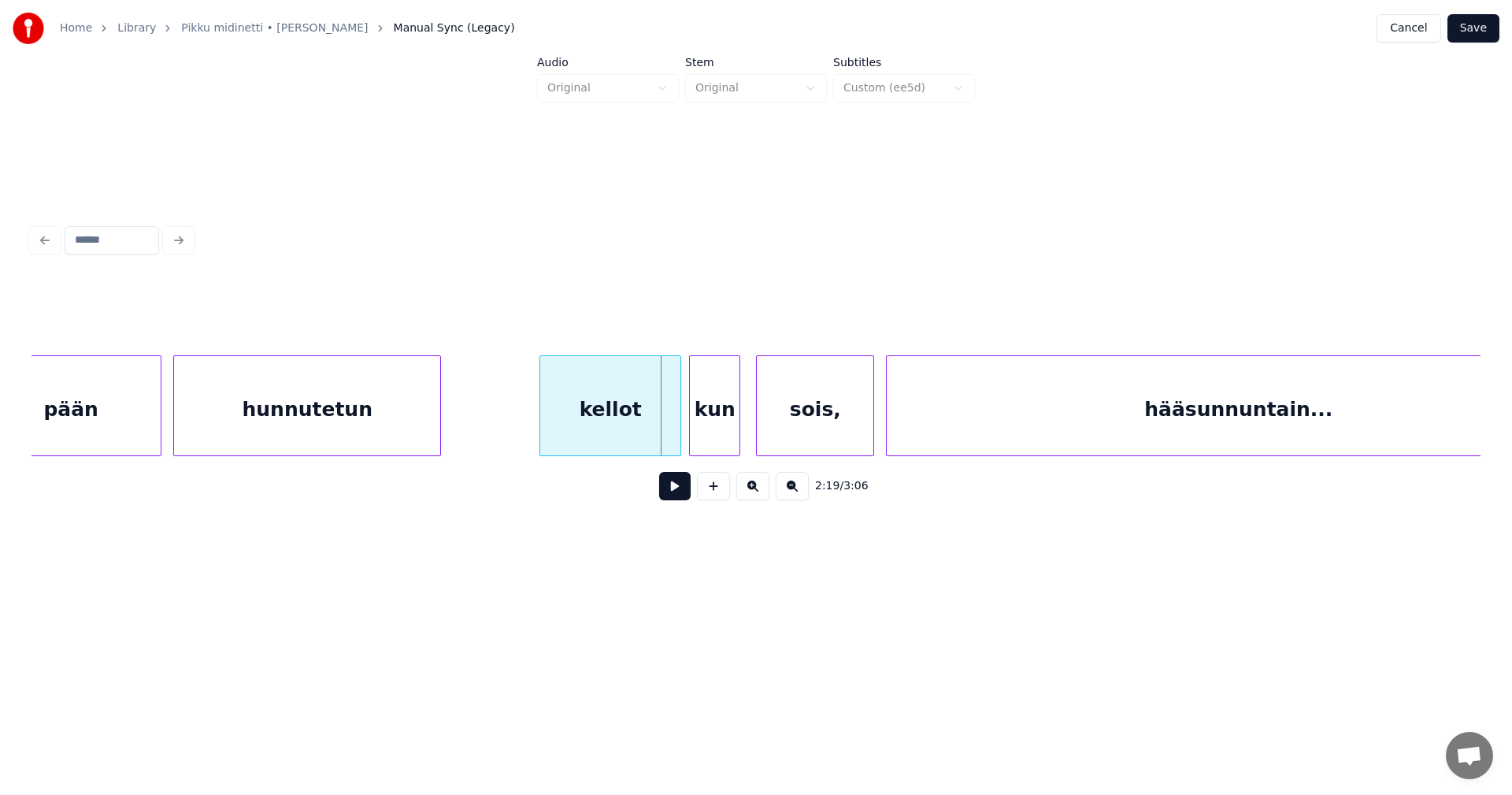
scroll to position [0, 26898]
click at [665, 425] on div at bounding box center [667, 405] width 5 height 99
click at [650, 432] on div "kellot" at bounding box center [604, 409] width 131 height 107
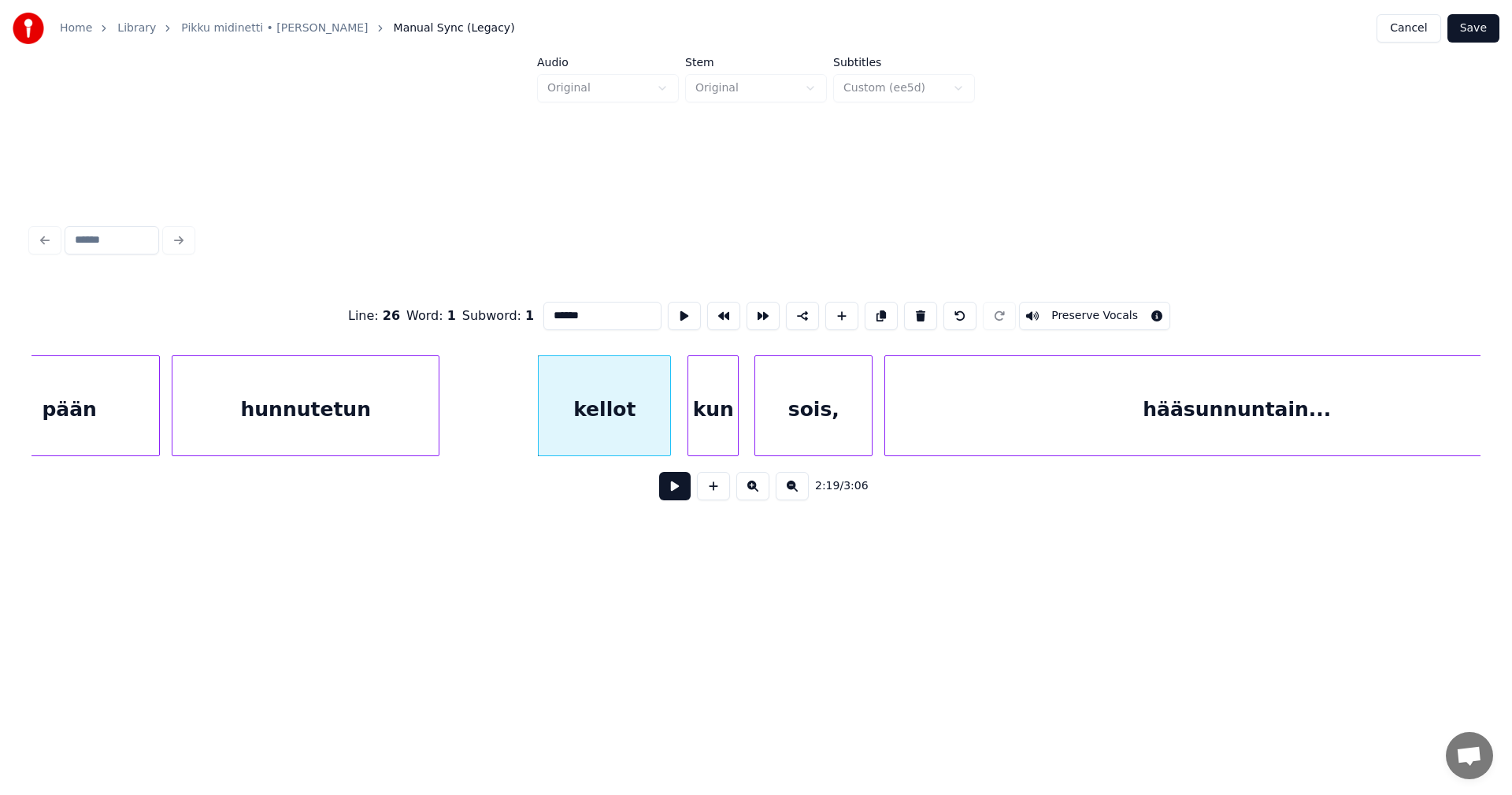
click at [669, 480] on button at bounding box center [675, 486] width 32 height 28
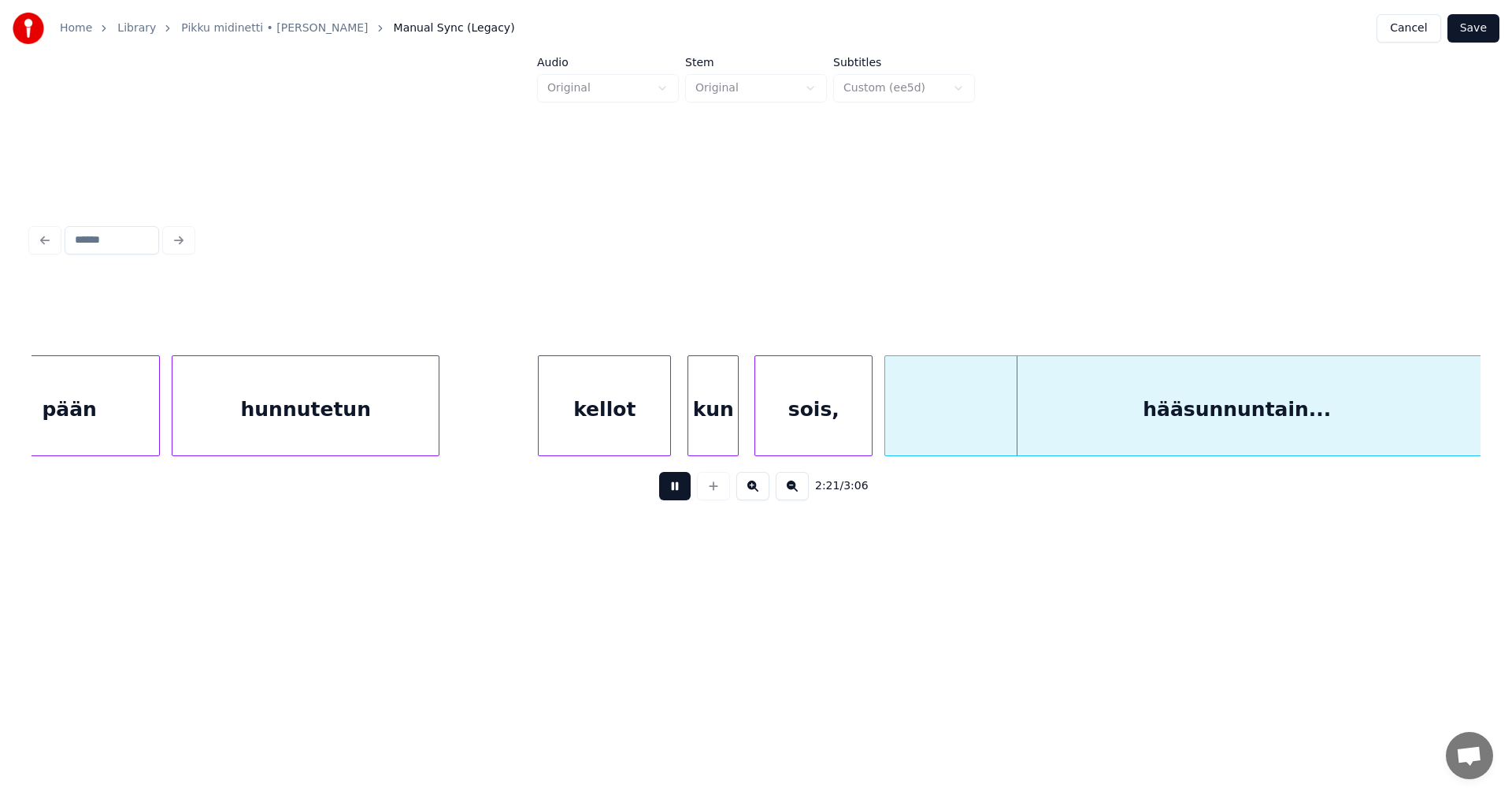
click at [673, 490] on button at bounding box center [675, 486] width 32 height 28
click at [778, 405] on div "sois," at bounding box center [814, 409] width 116 height 107
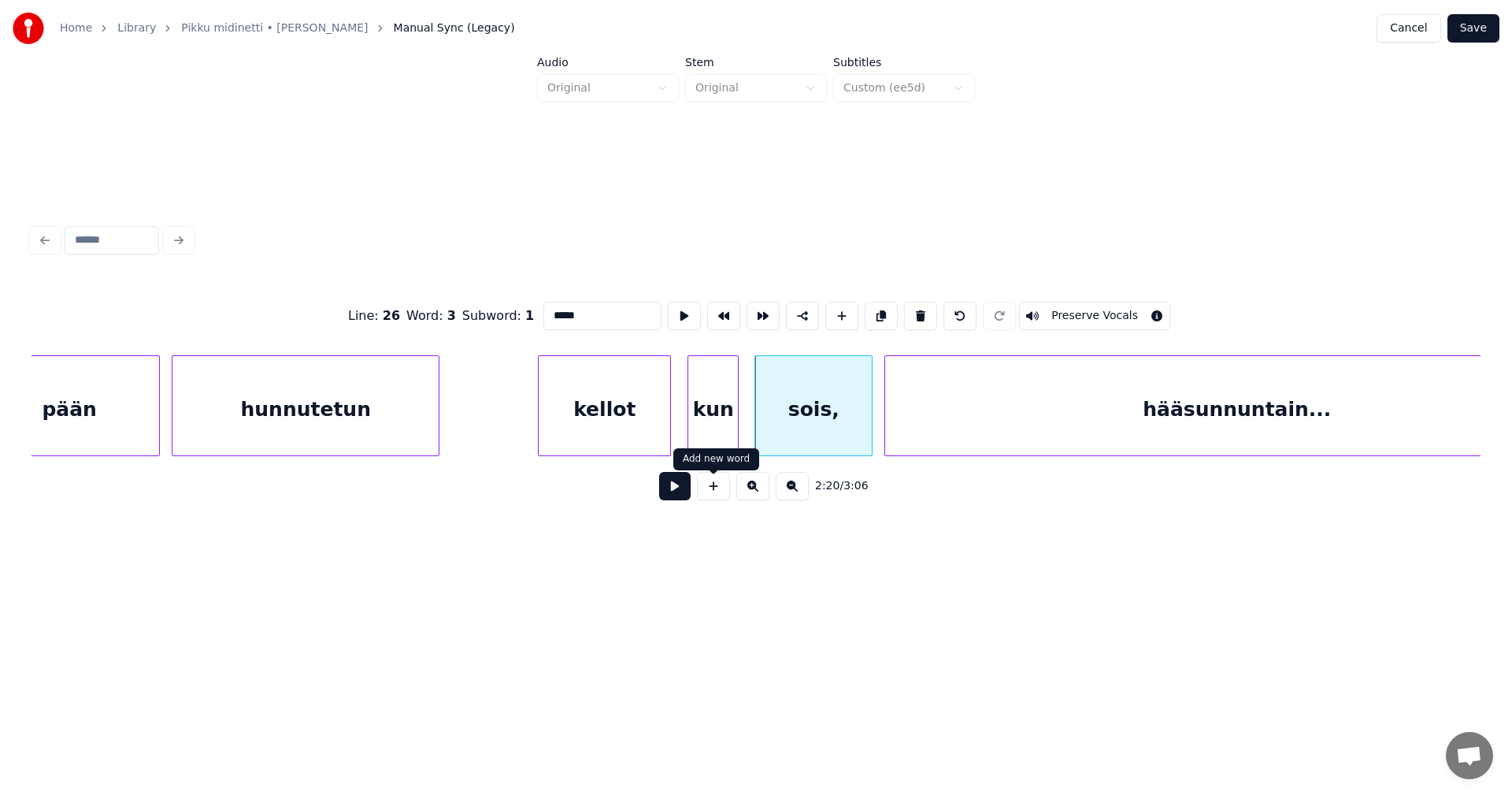
click at [687, 487] on button at bounding box center [675, 486] width 32 height 28
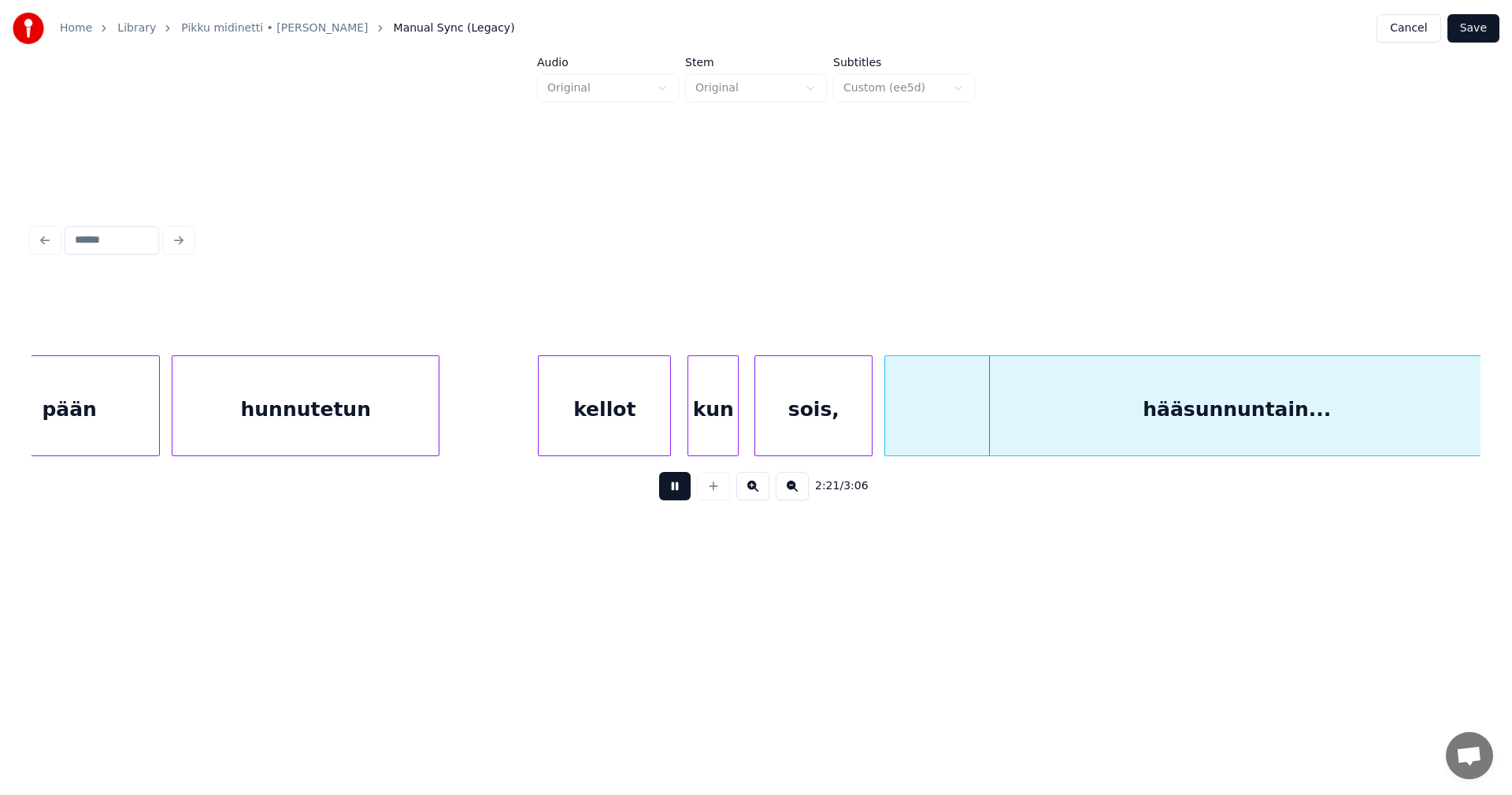
click at [687, 487] on button at bounding box center [675, 486] width 32 height 28
click at [819, 401] on div "sois," at bounding box center [814, 409] width 116 height 107
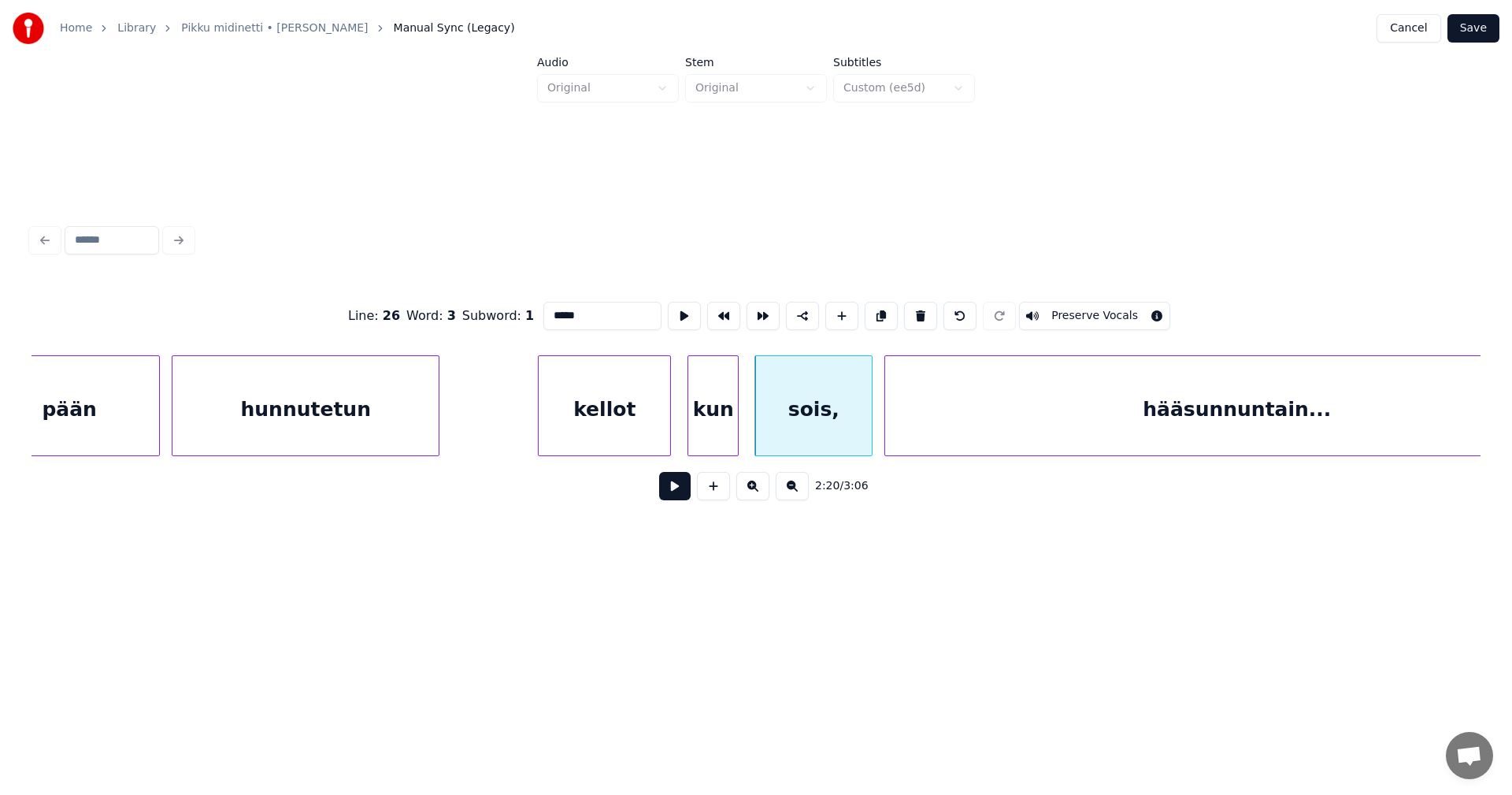
click at [593, 306] on input "*****" at bounding box center [603, 315] width 118 height 28
click at [621, 427] on div "kellot" at bounding box center [604, 409] width 131 height 107
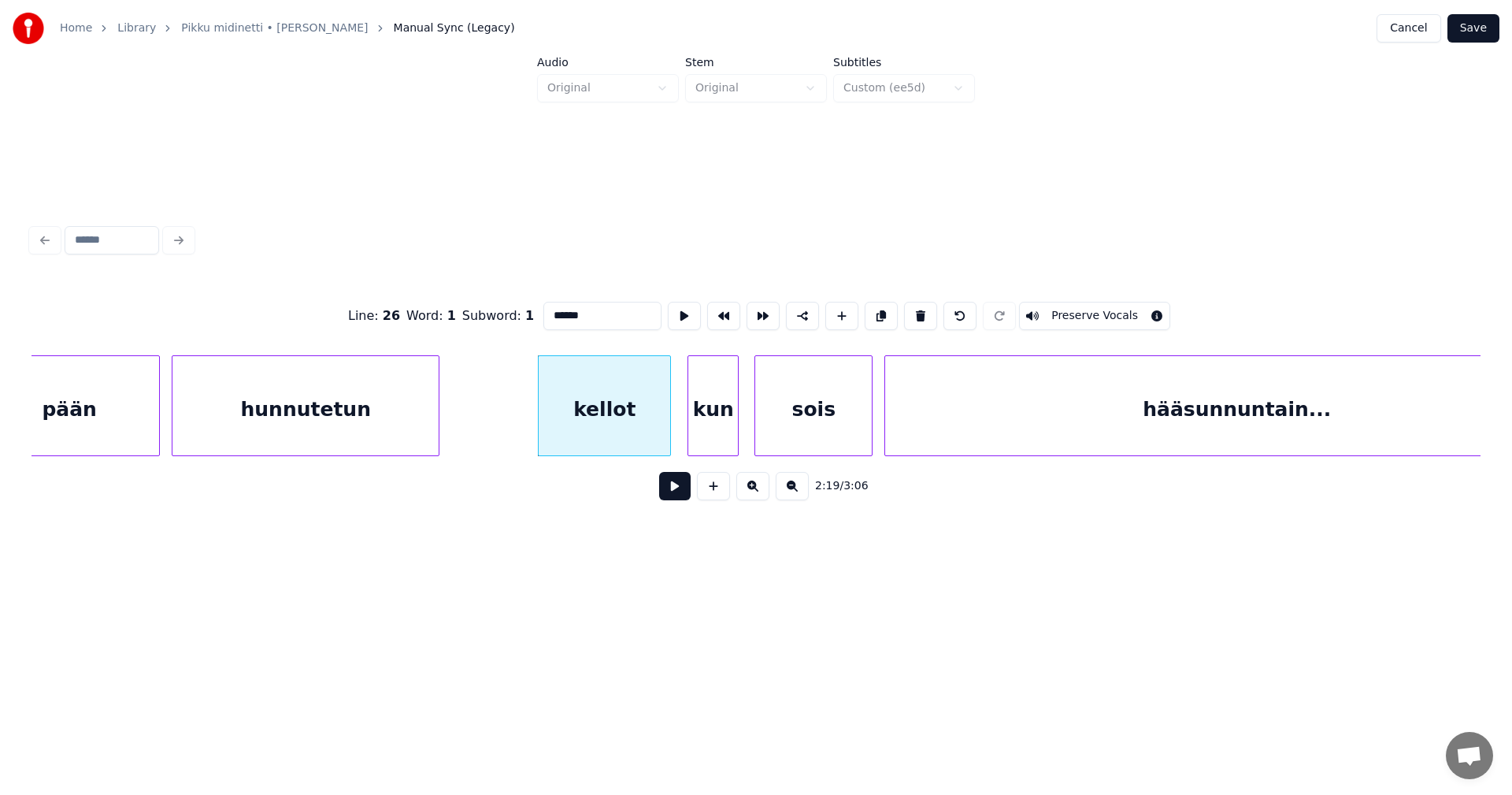
type input "******"
click at [680, 498] on button at bounding box center [675, 486] width 32 height 28
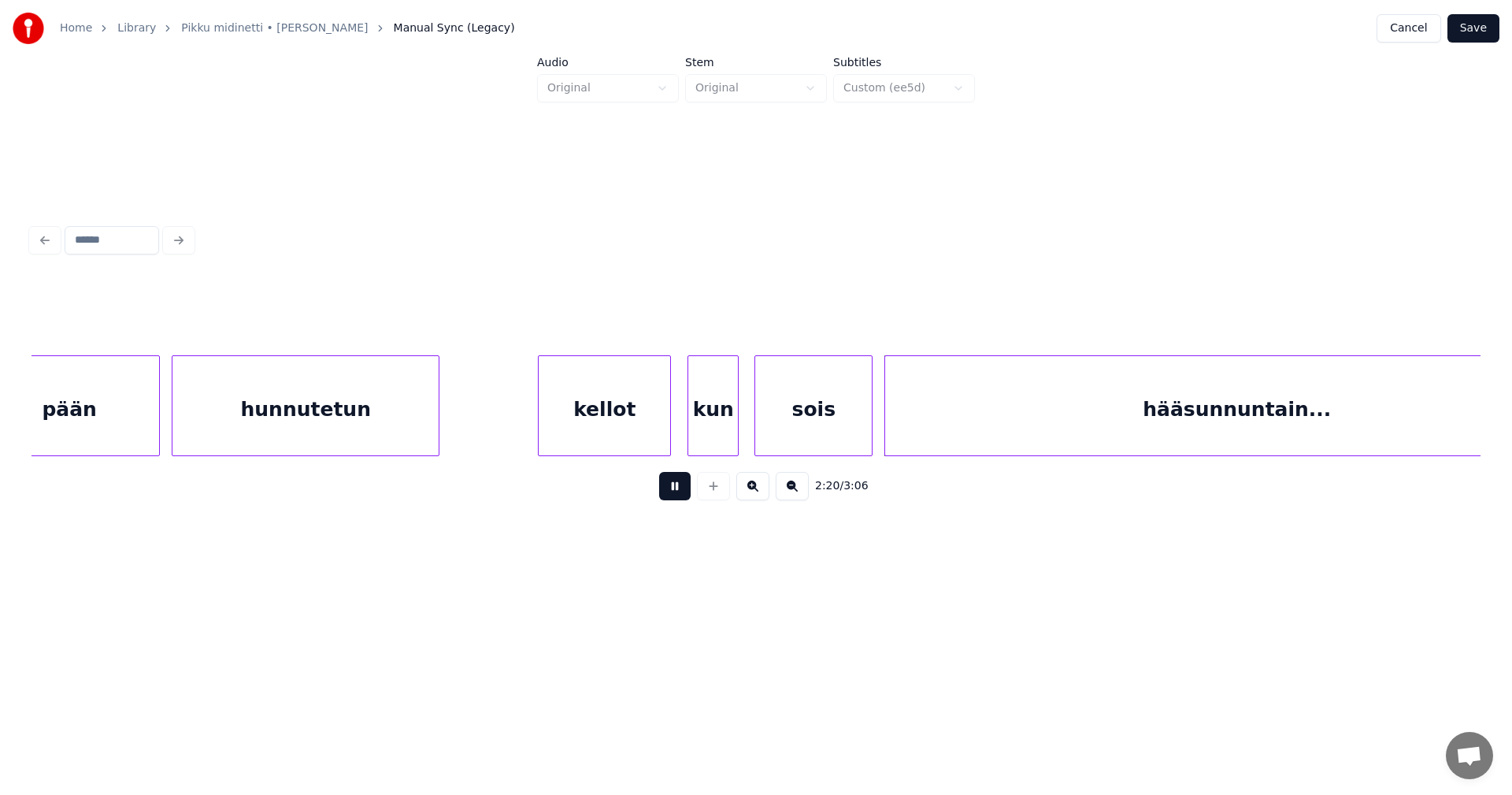
click at [680, 496] on button at bounding box center [675, 486] width 32 height 28
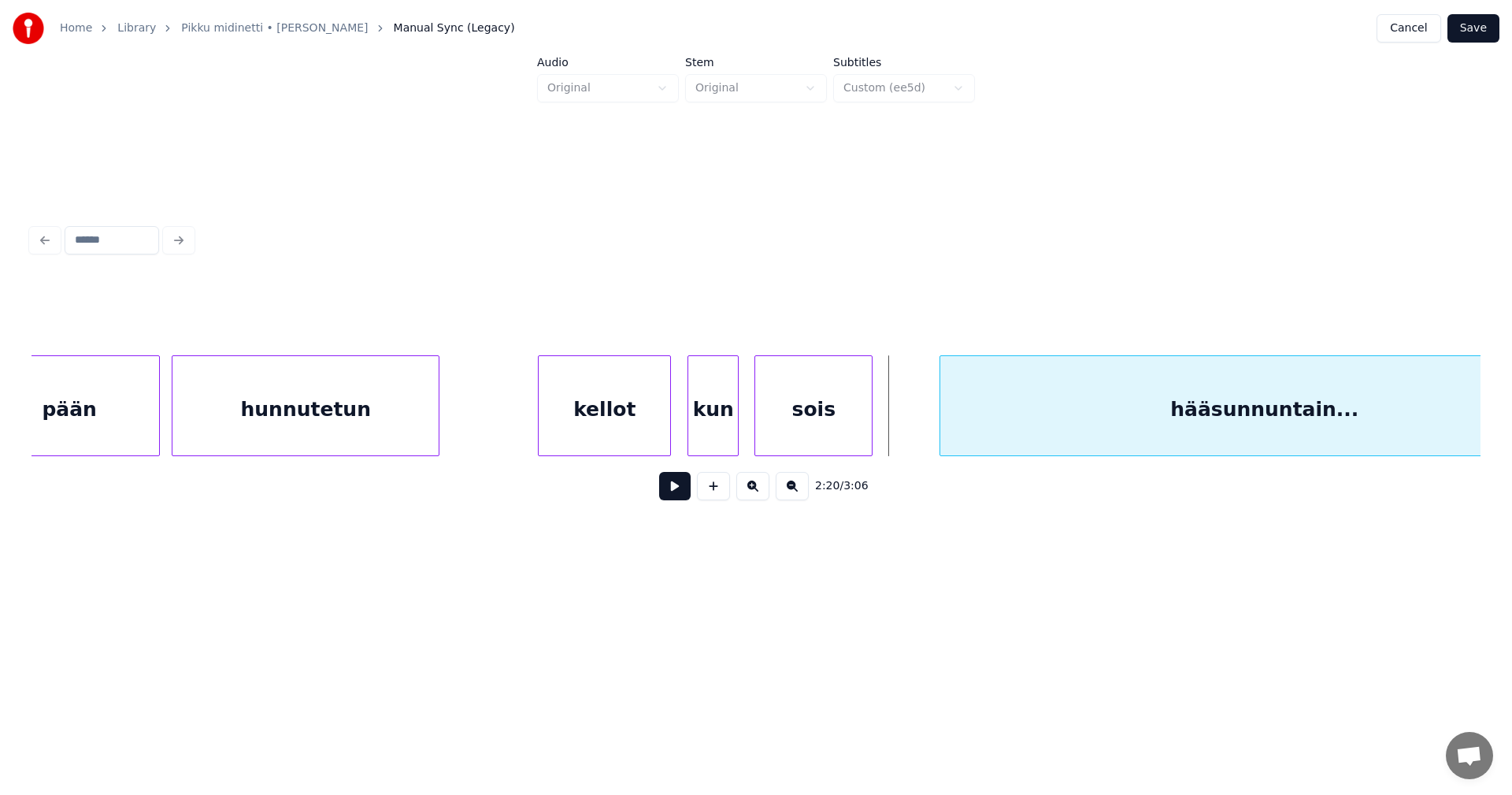
click at [943, 419] on div at bounding box center [942, 405] width 5 height 99
click at [903, 424] on div at bounding box center [903, 405] width 5 height 99
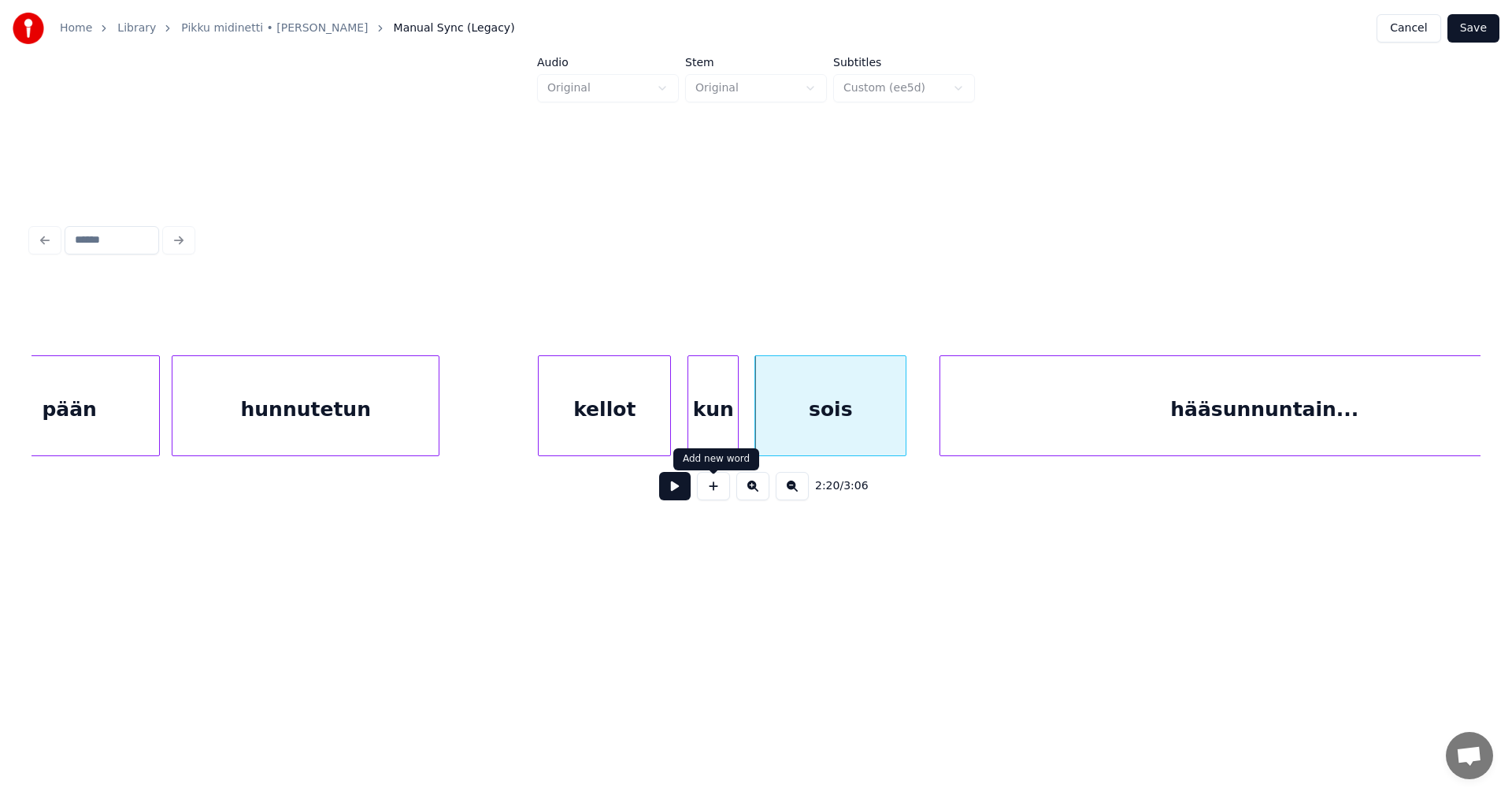
click at [693, 493] on div "2:20 / 3:06" at bounding box center [756, 485] width 1424 height 35
click at [684, 496] on button at bounding box center [675, 486] width 32 height 28
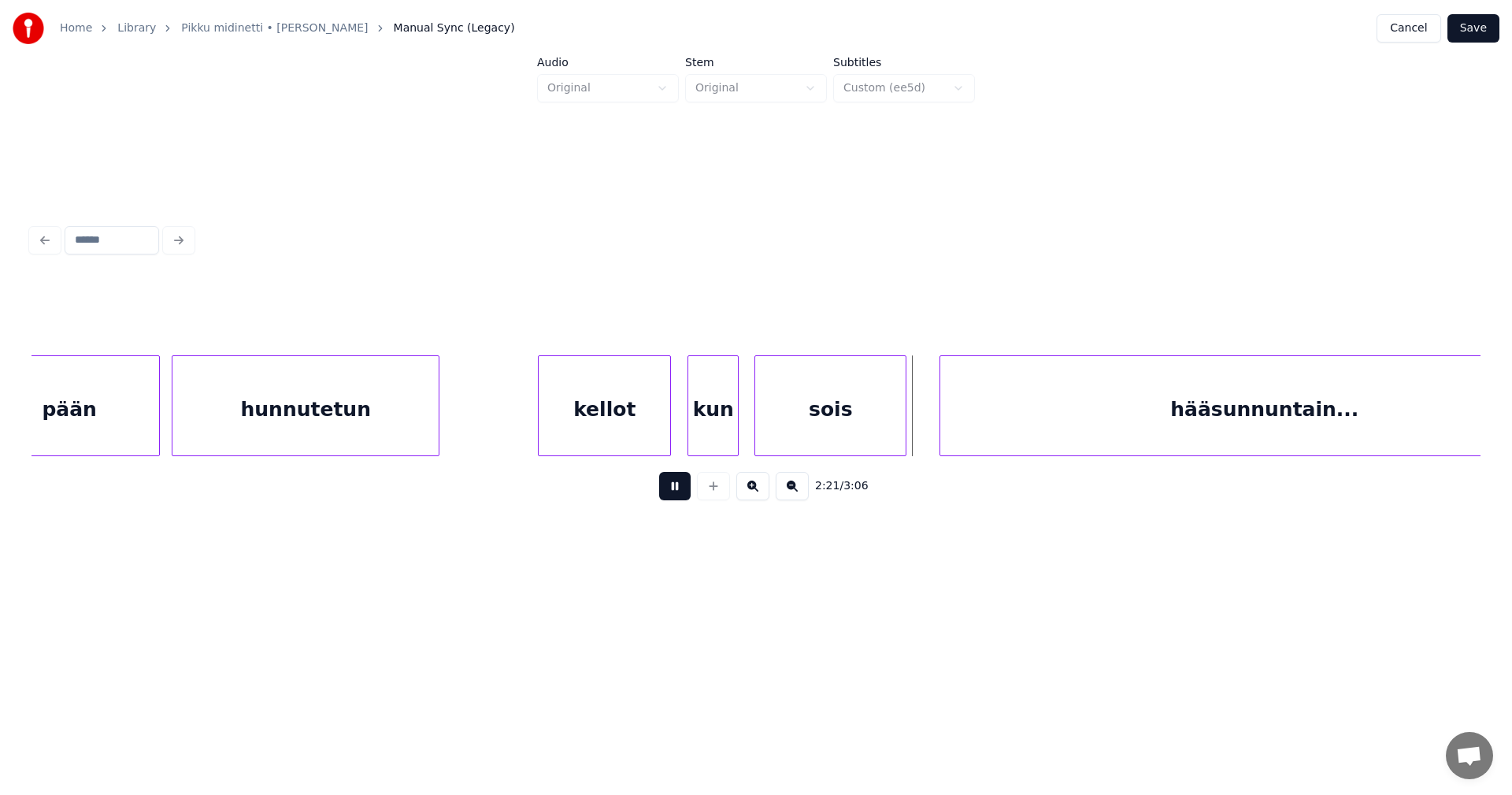
click at [684, 496] on button at bounding box center [675, 486] width 32 height 28
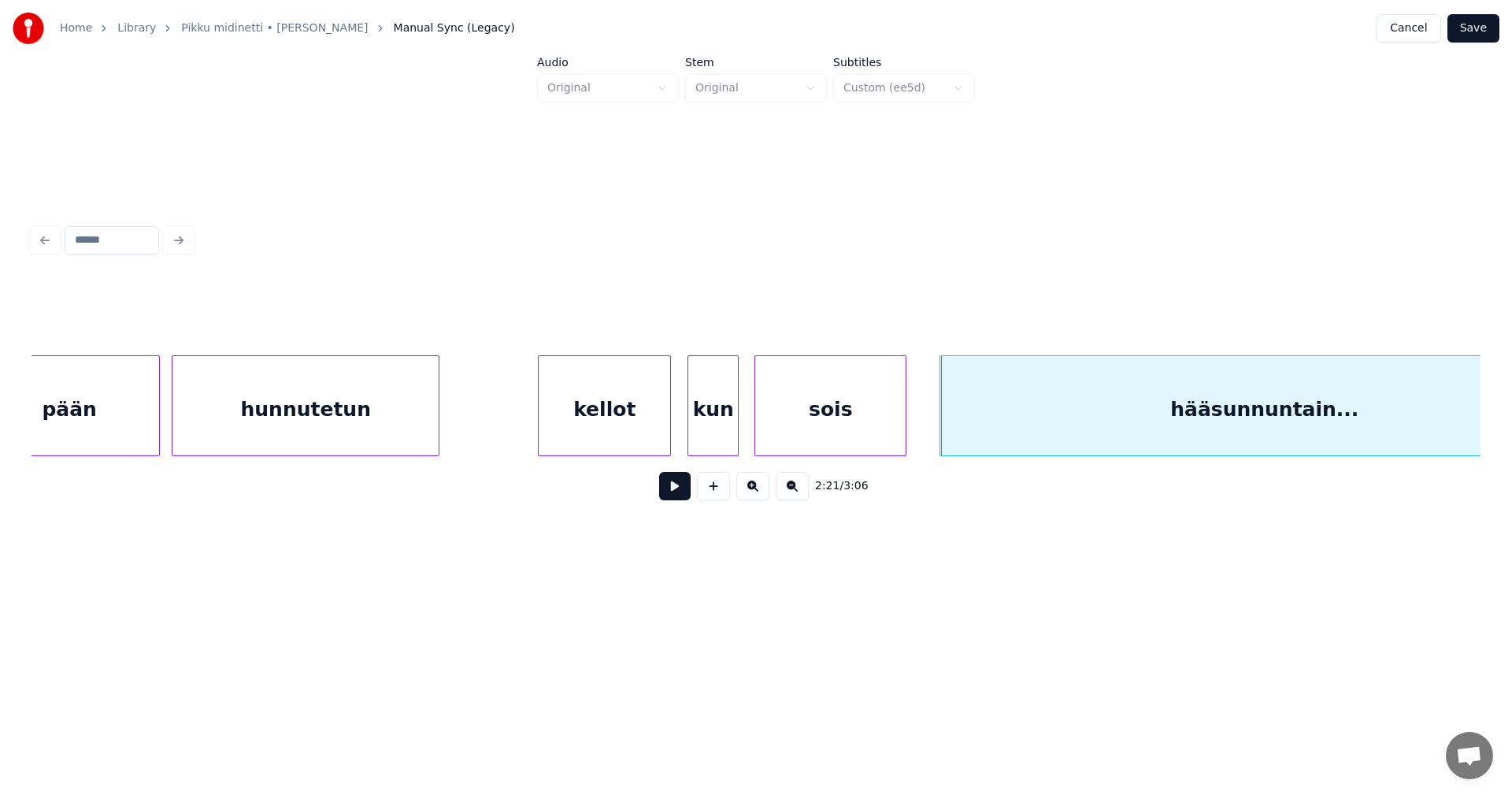
click at [684, 496] on button at bounding box center [675, 486] width 32 height 28
click at [678, 483] on button at bounding box center [675, 486] width 32 height 28
click at [620, 430] on div "kellot" at bounding box center [604, 409] width 131 height 107
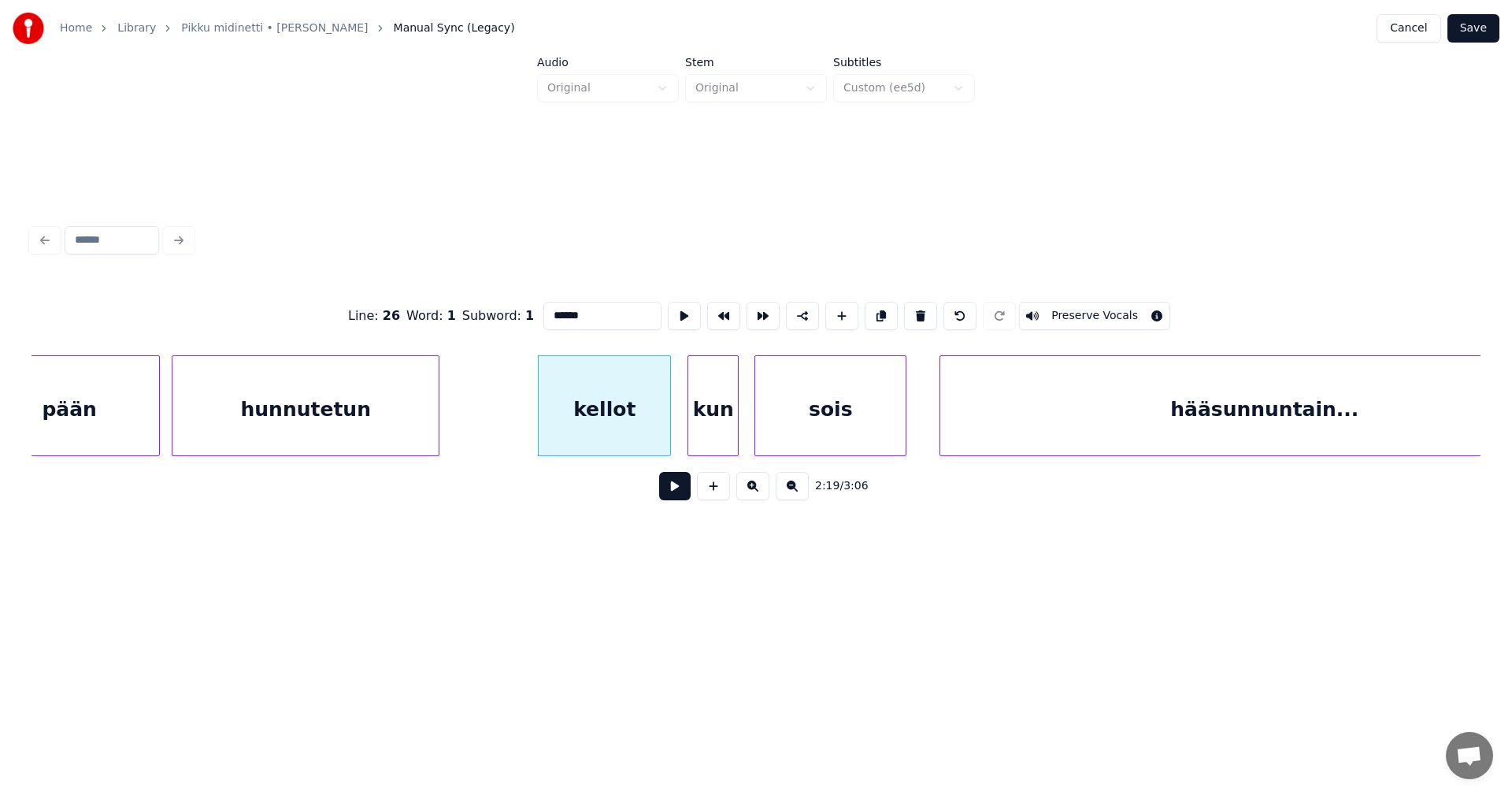
click at [669, 495] on button at bounding box center [675, 486] width 32 height 28
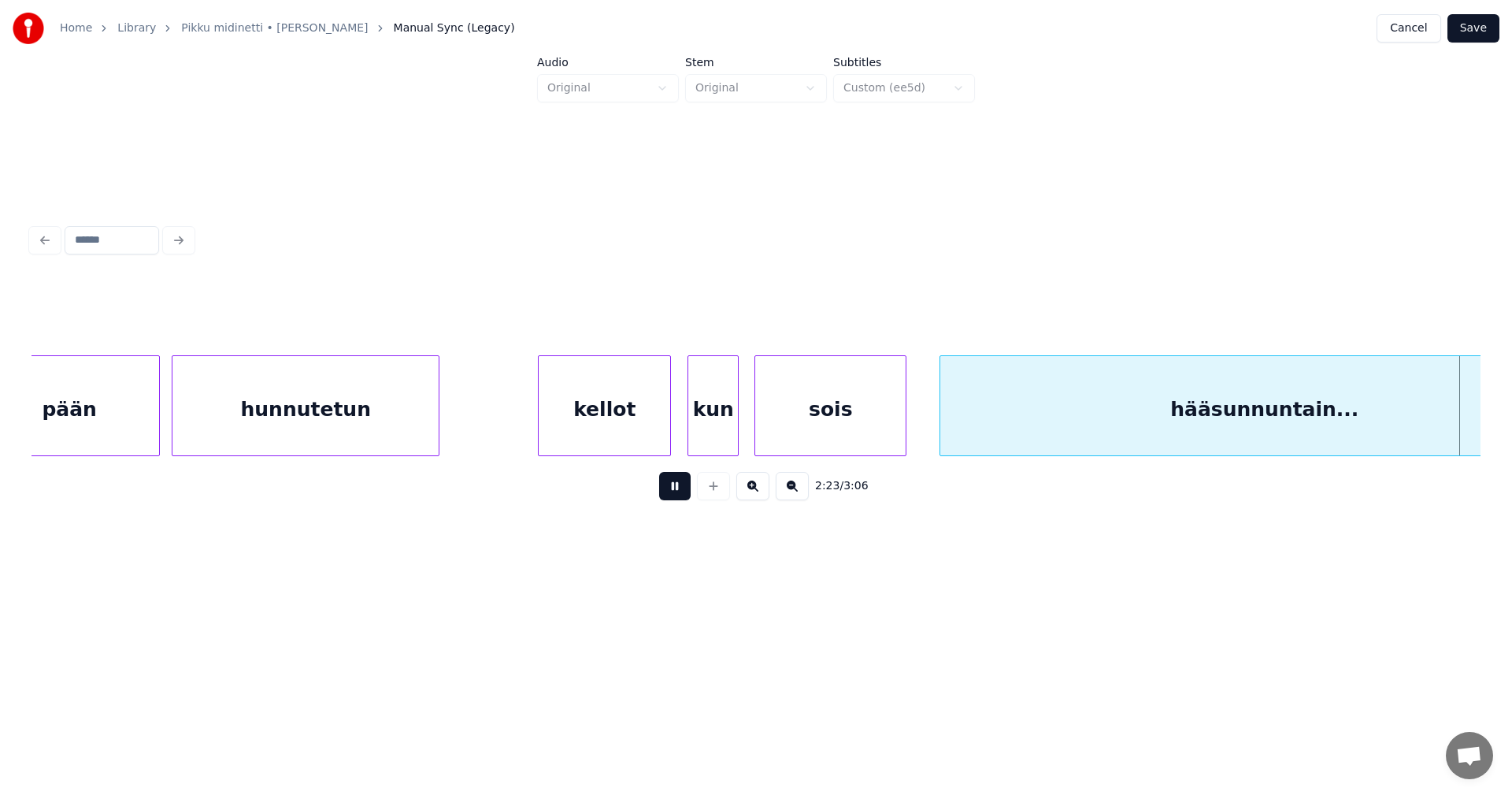
scroll to position [0, 28349]
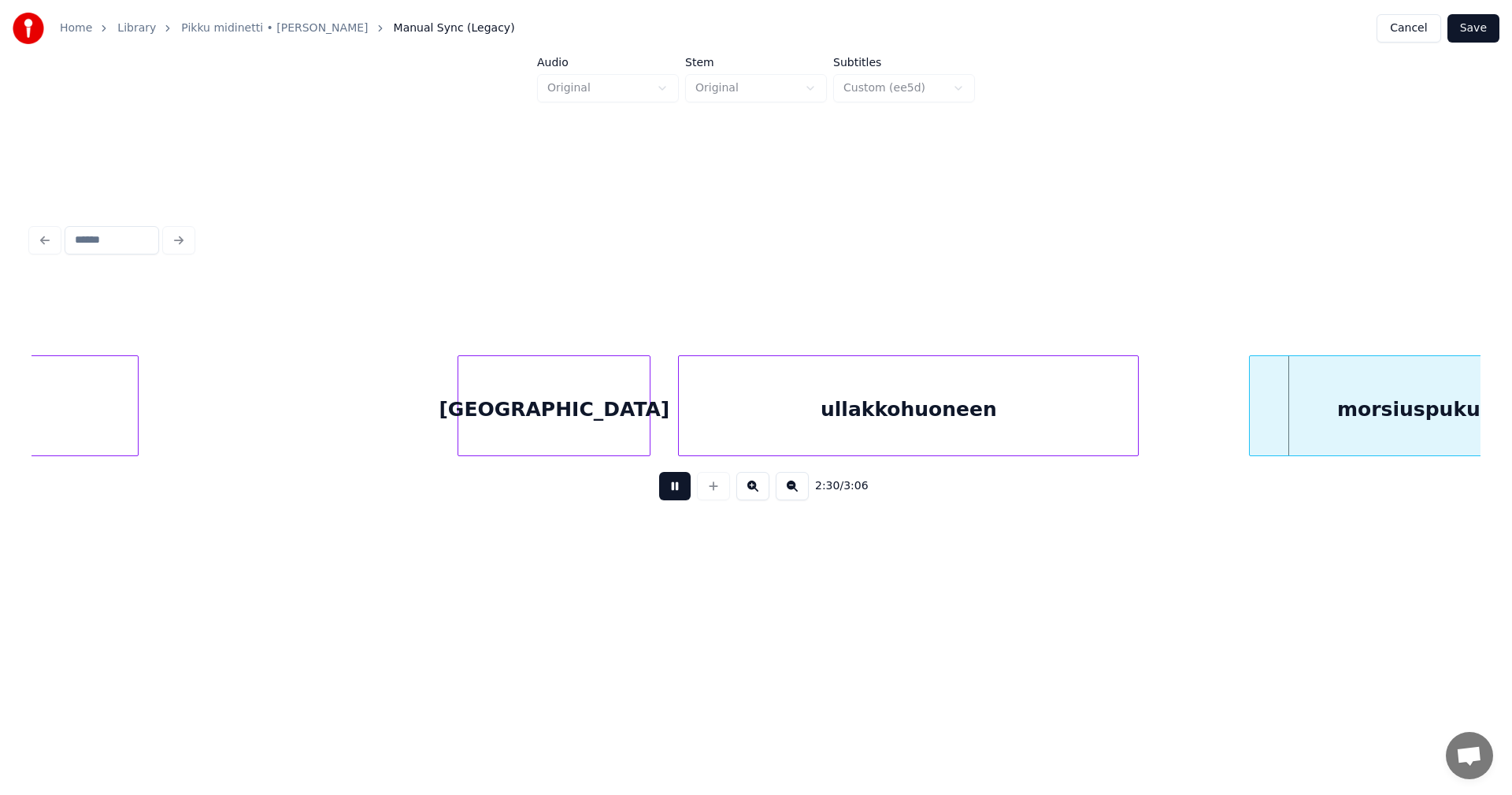
click at [684, 491] on button at bounding box center [675, 486] width 32 height 28
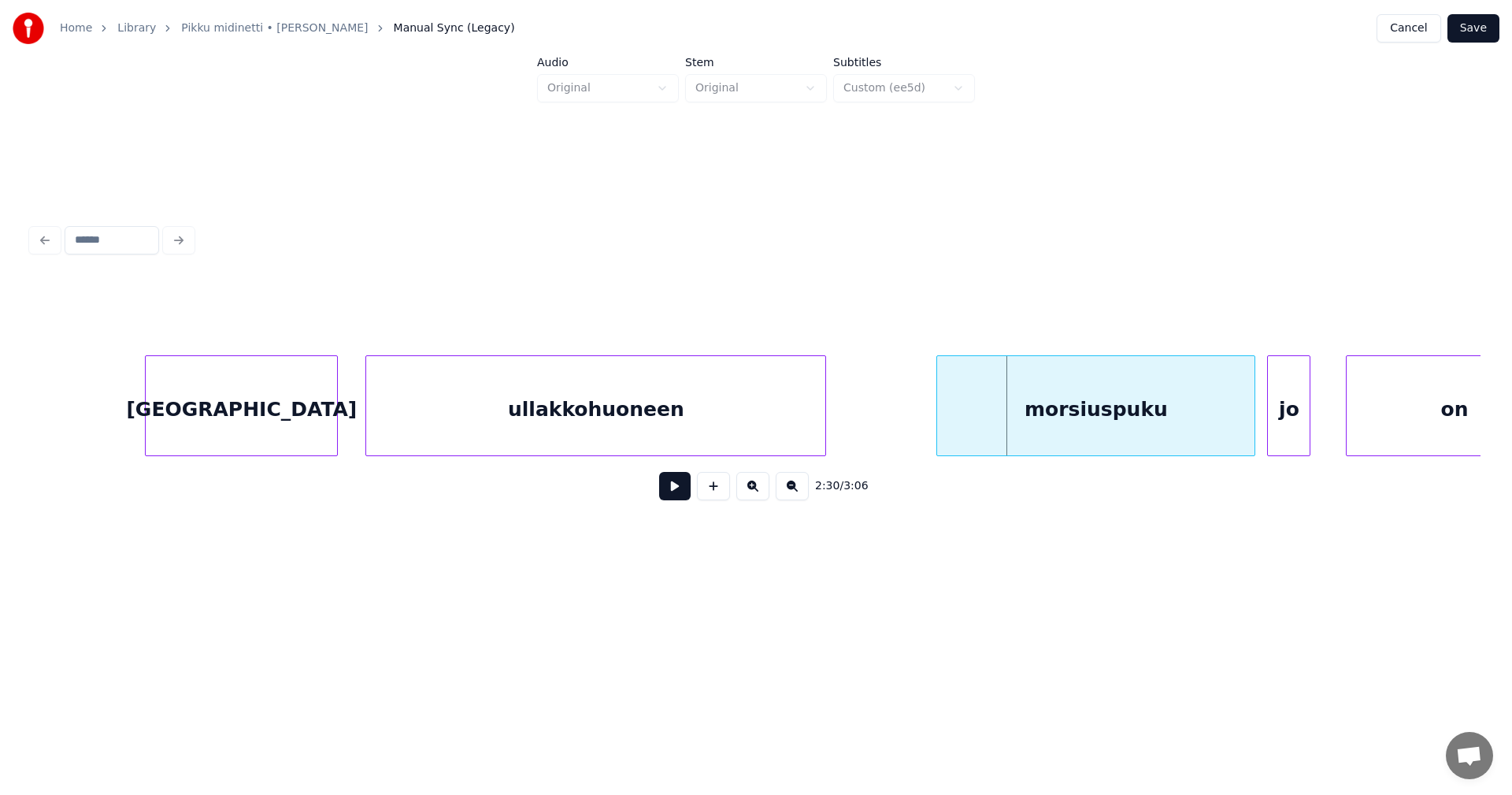
scroll to position [0, 28664]
click at [1161, 420] on div "morsiuspuku" at bounding box center [1073, 409] width 317 height 107
click at [683, 496] on button at bounding box center [675, 486] width 32 height 28
click at [683, 495] on button at bounding box center [675, 486] width 32 height 28
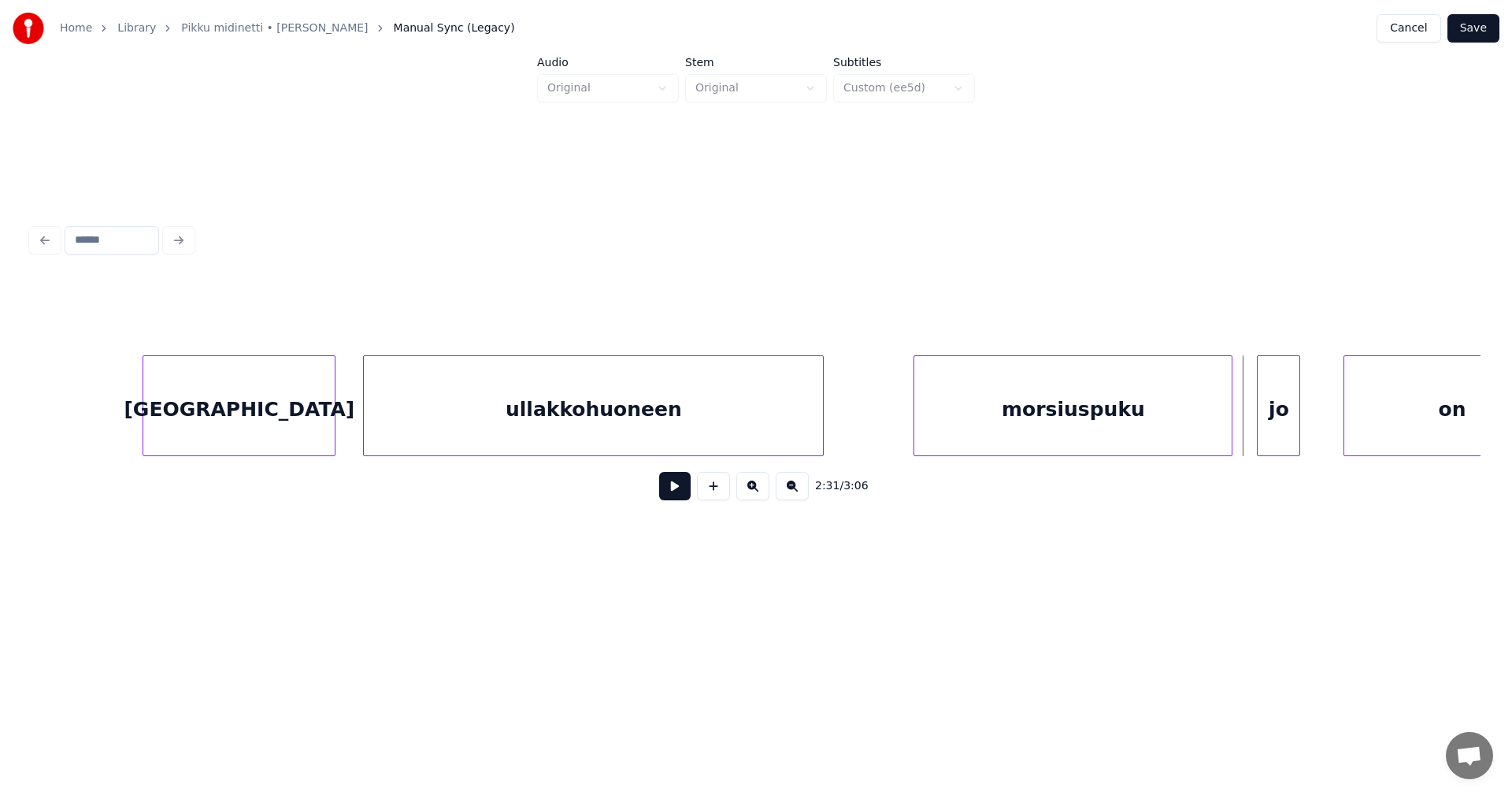
click at [1276, 429] on div "jo" at bounding box center [1278, 409] width 41 height 107
click at [1339, 427] on div at bounding box center [1336, 405] width 5 height 99
click at [1168, 426] on div "morsiuspuku" at bounding box center [1073, 409] width 317 height 107
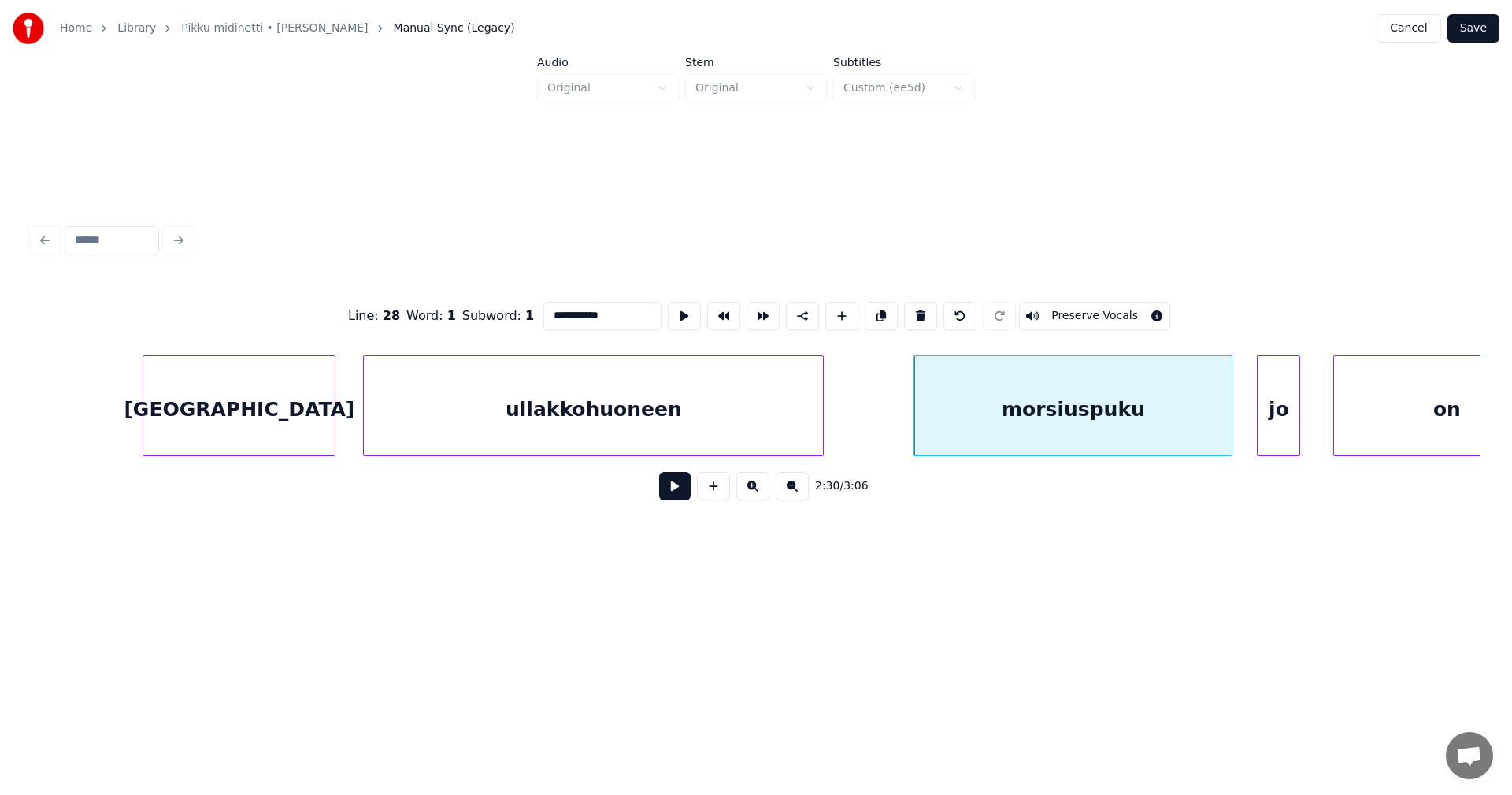
click at [679, 499] on button at bounding box center [675, 486] width 32 height 28
click at [682, 497] on button at bounding box center [675, 486] width 32 height 28
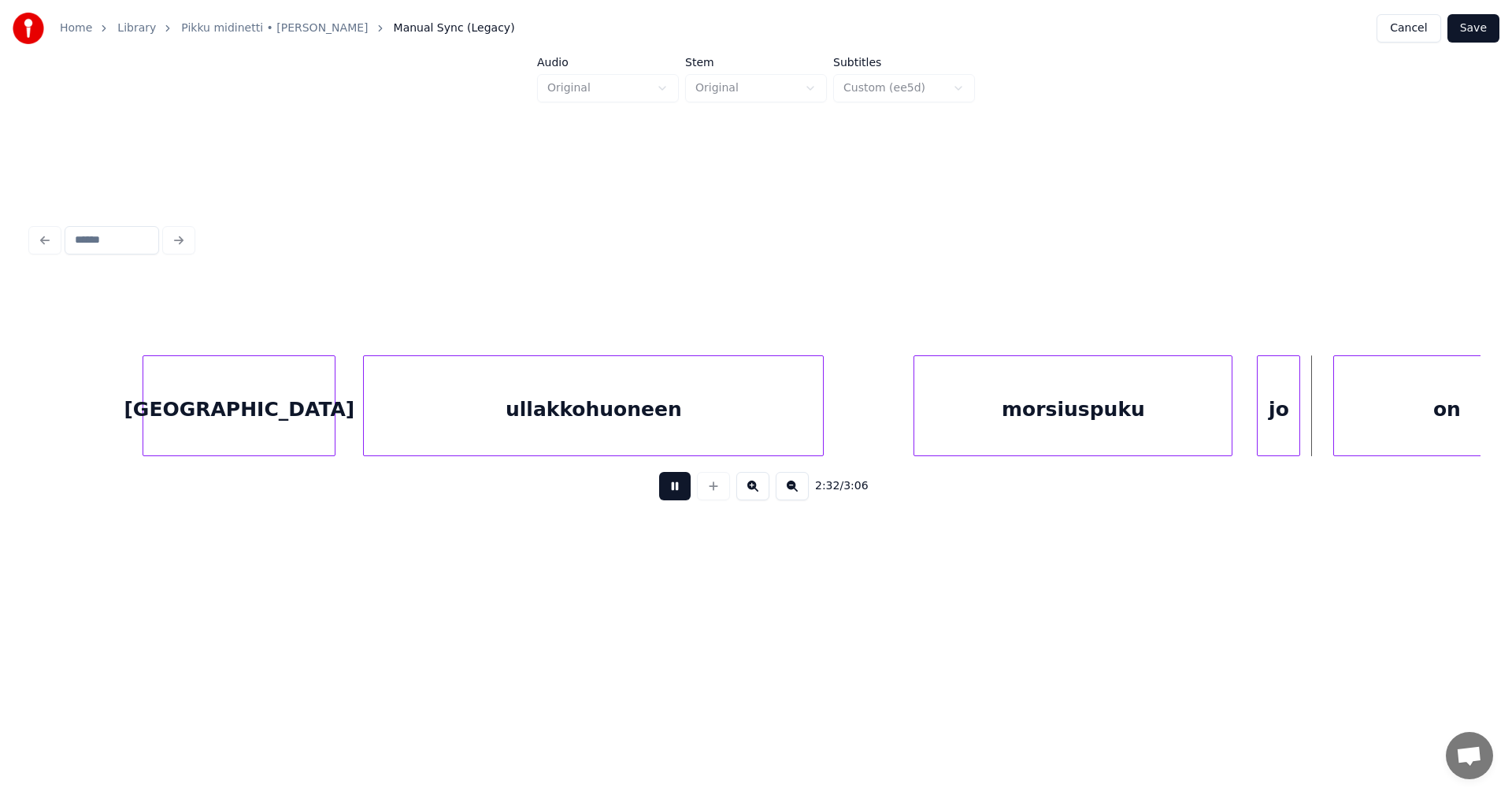
click at [682, 497] on button at bounding box center [675, 486] width 32 height 28
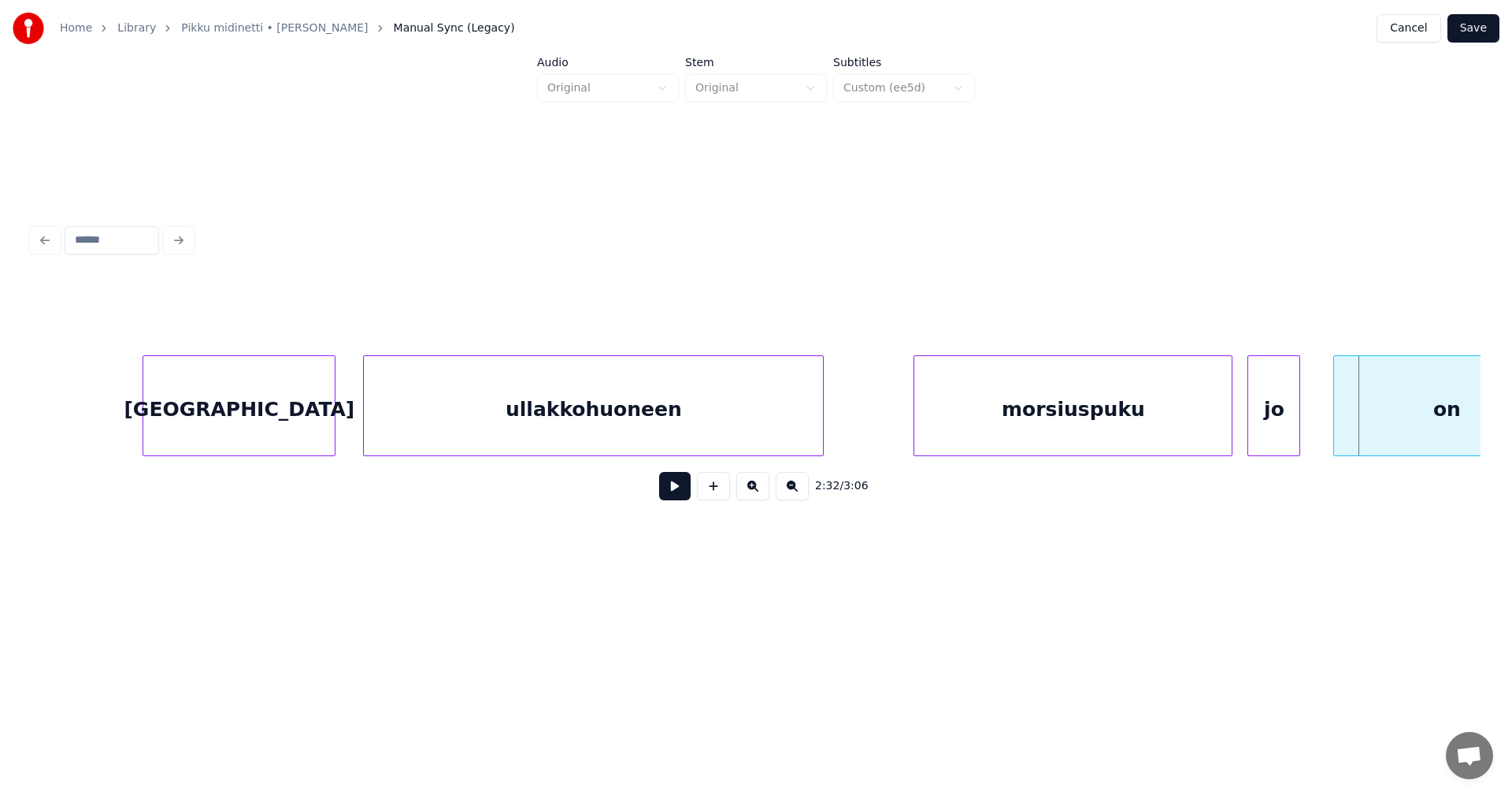
click at [1251, 421] on div at bounding box center [1250, 405] width 5 height 99
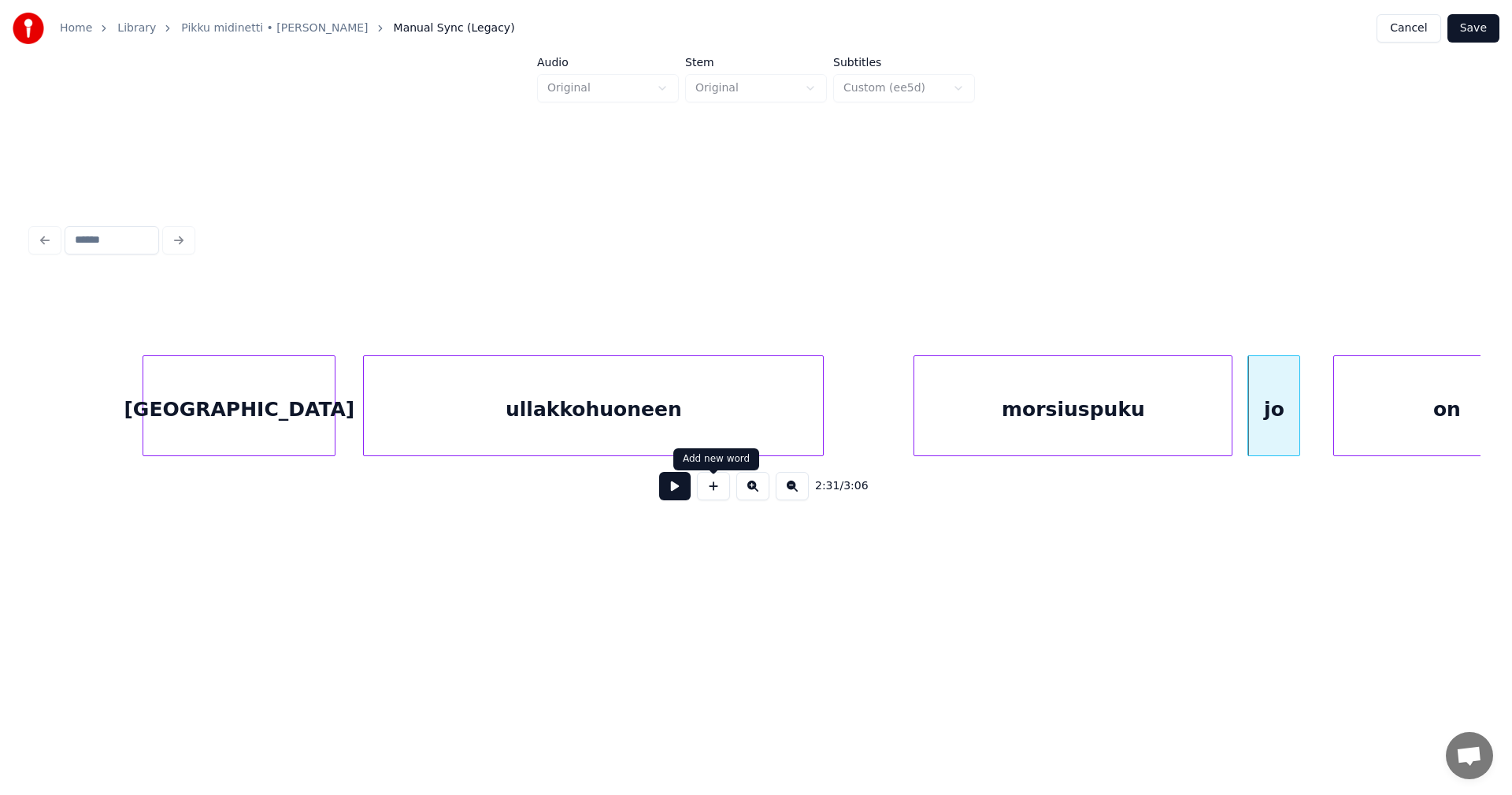
click at [673, 497] on button at bounding box center [675, 486] width 32 height 28
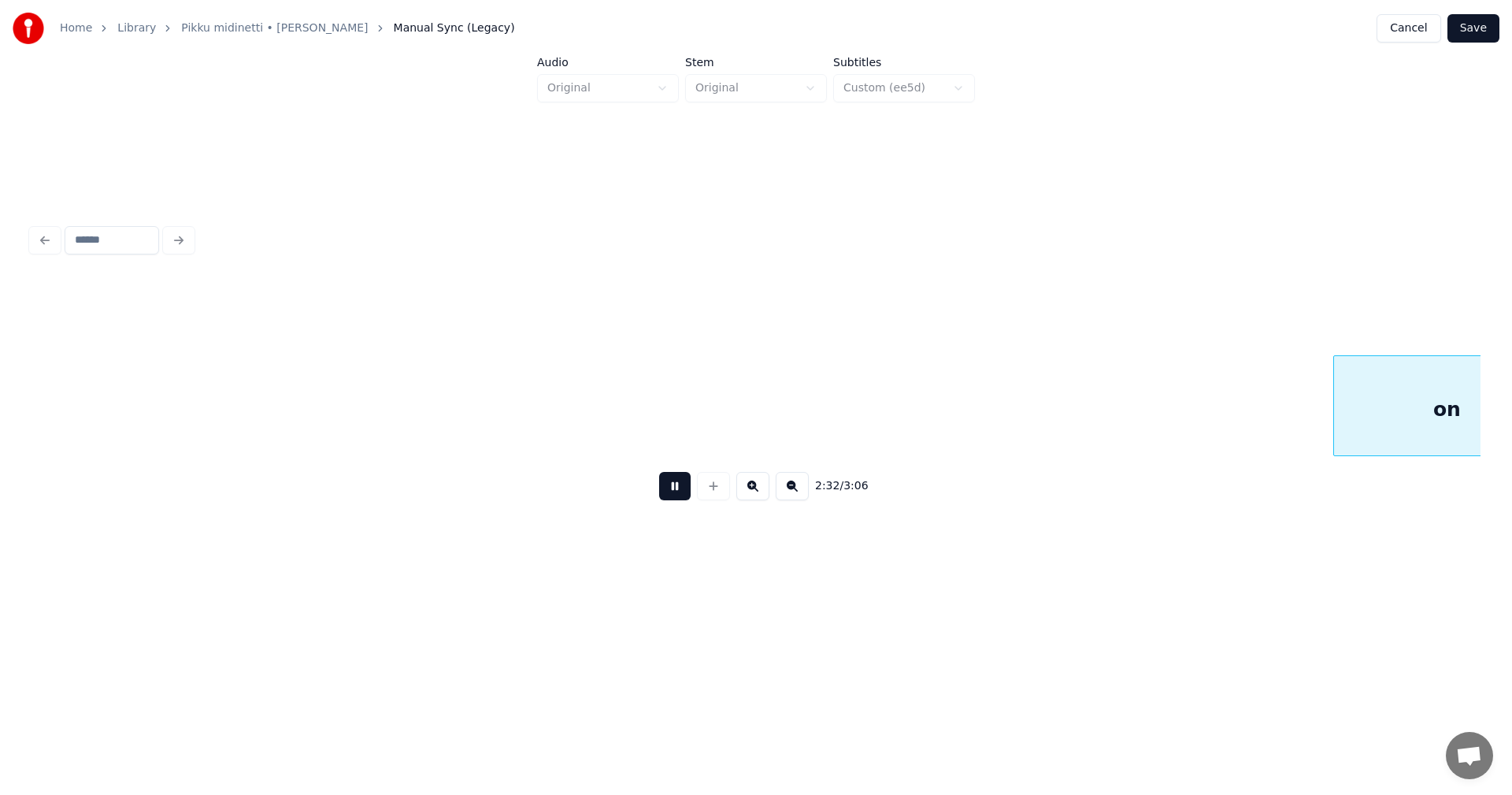
scroll to position [0, 30114]
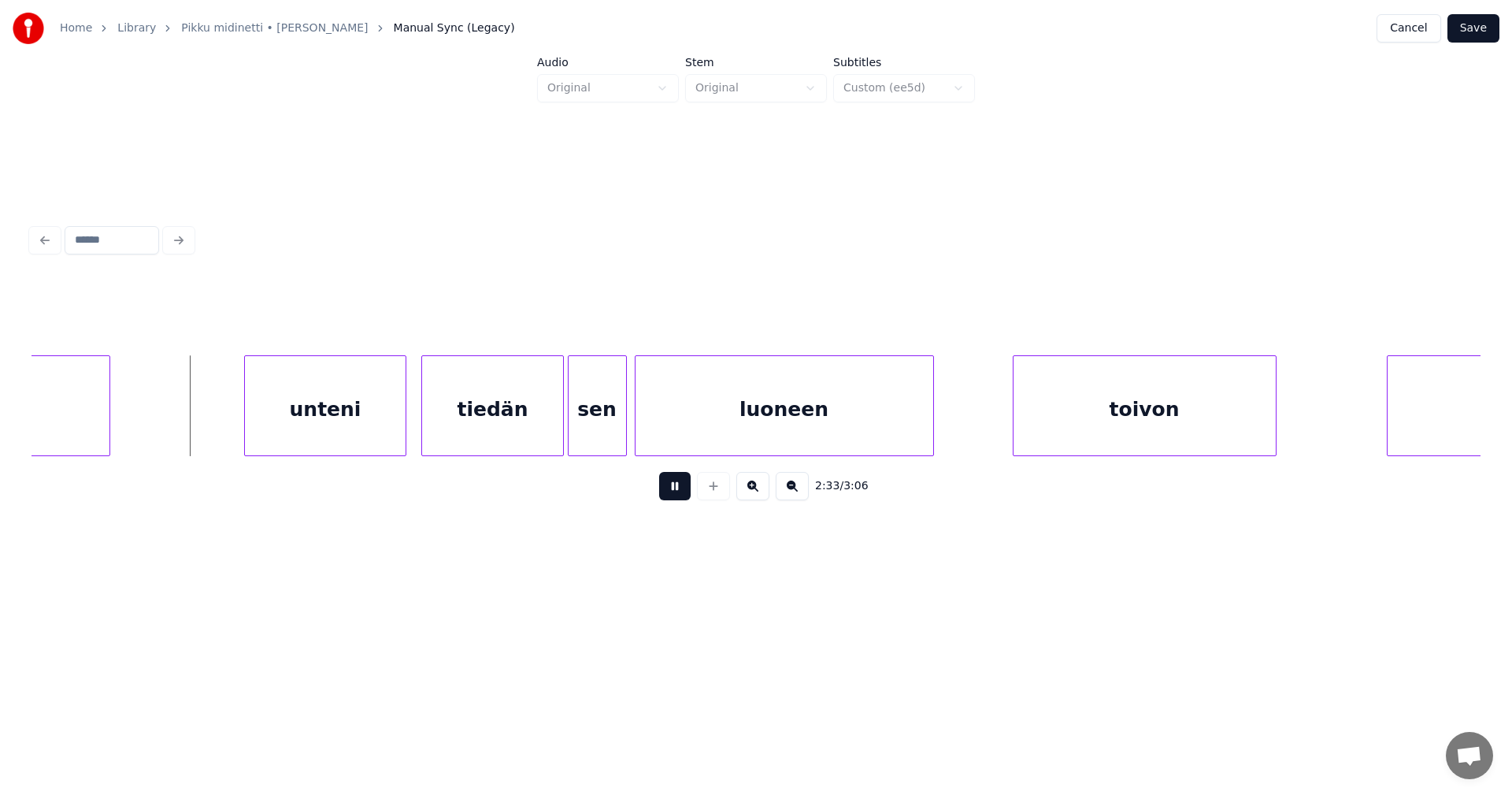
click at [673, 497] on button at bounding box center [675, 486] width 32 height 28
click at [343, 430] on div "unteni" at bounding box center [313, 409] width 160 height 107
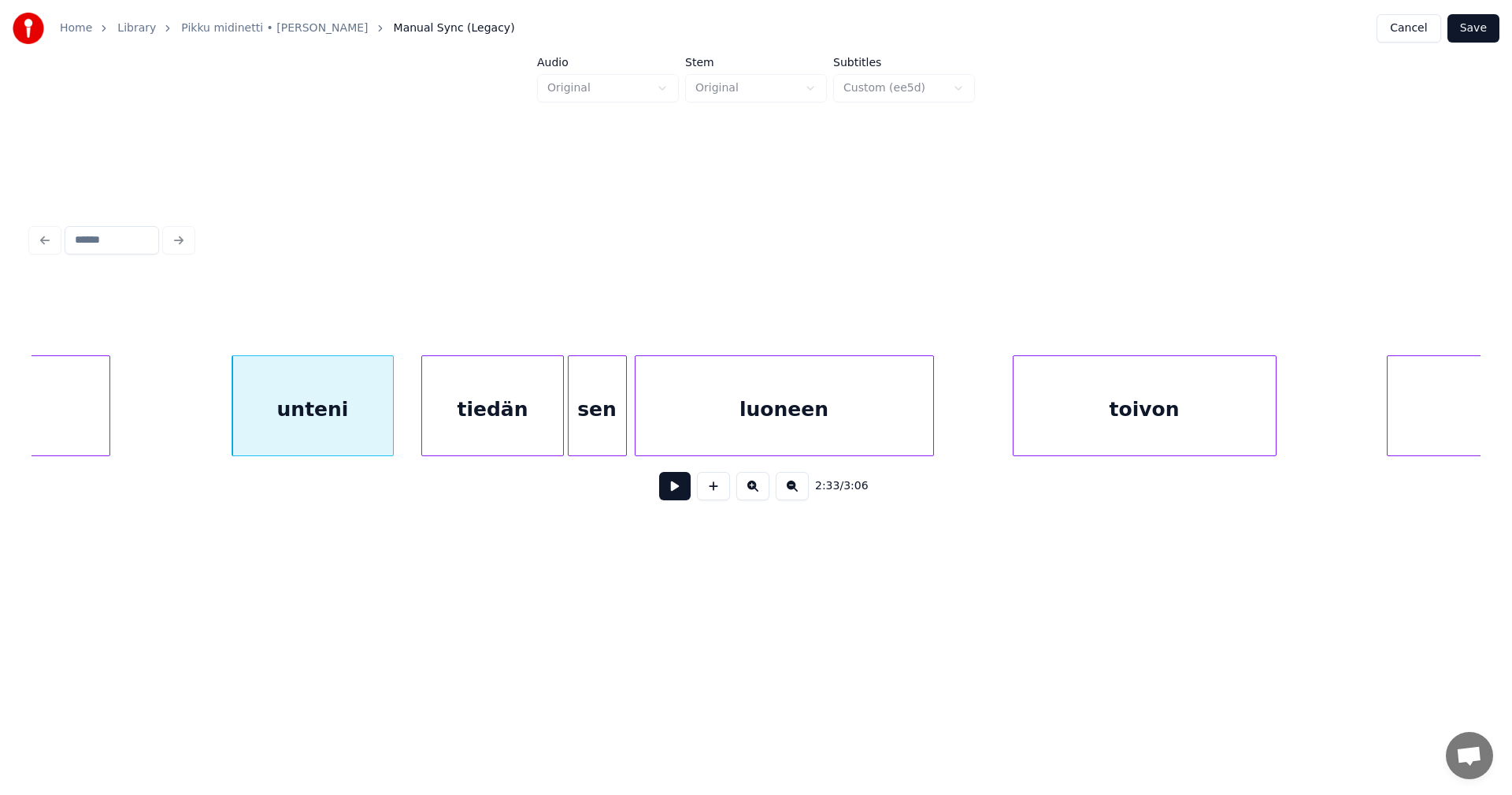
click at [470, 426] on div "tiedän" at bounding box center [492, 409] width 140 height 107
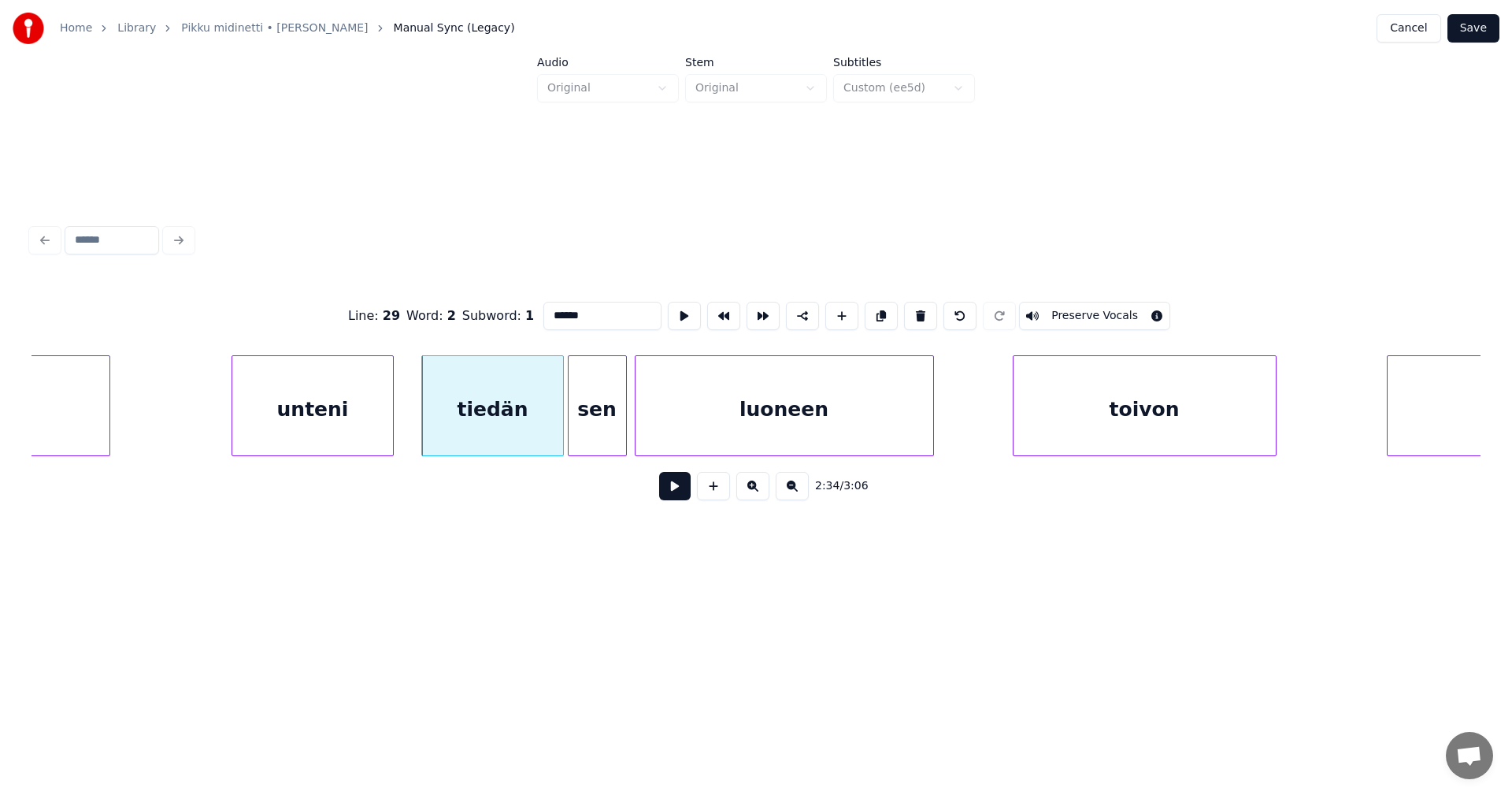
click at [383, 429] on div "unteni" at bounding box center [313, 409] width 160 height 107
type input "******"
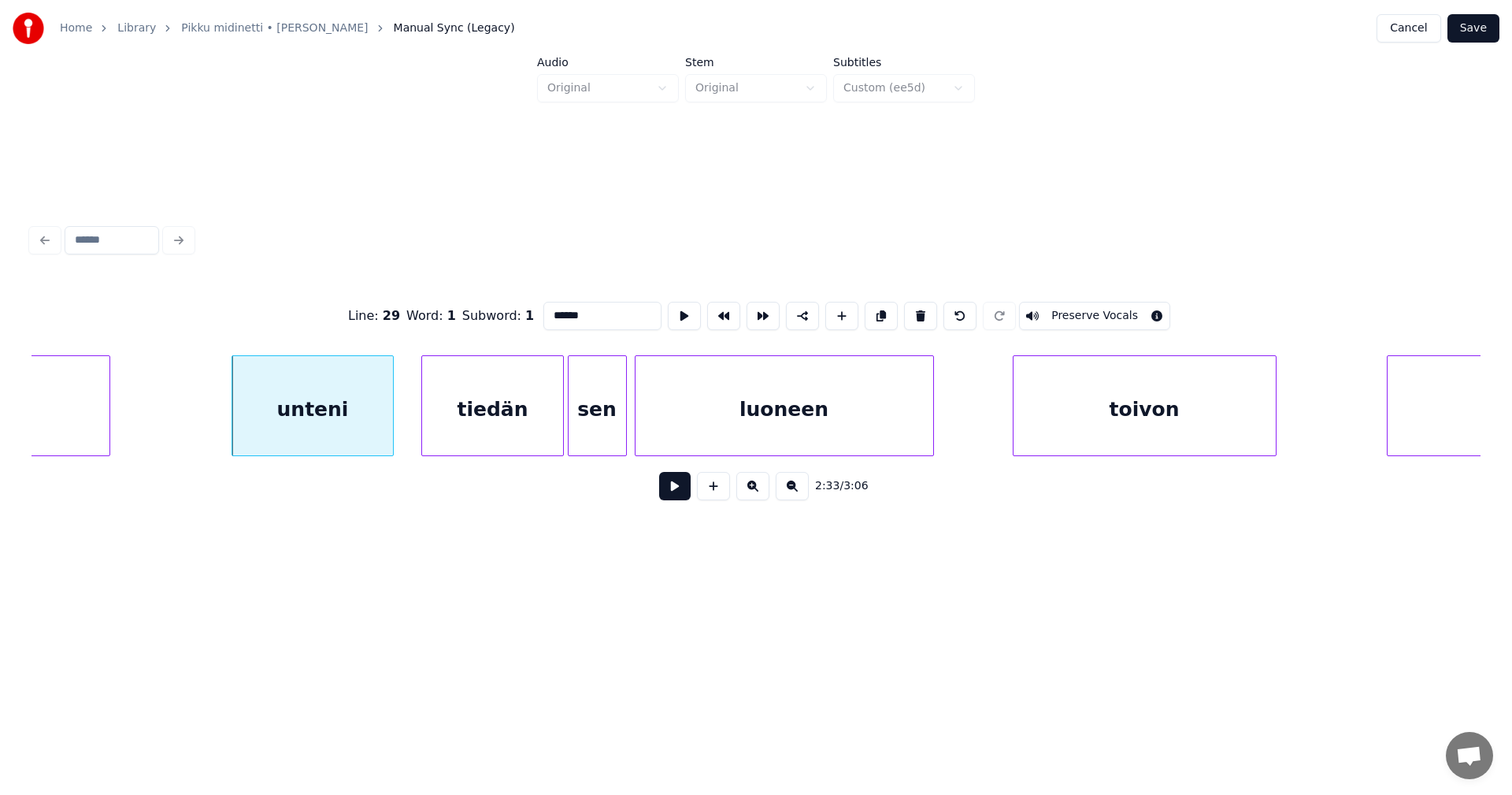
click at [677, 491] on button at bounding box center [675, 486] width 32 height 28
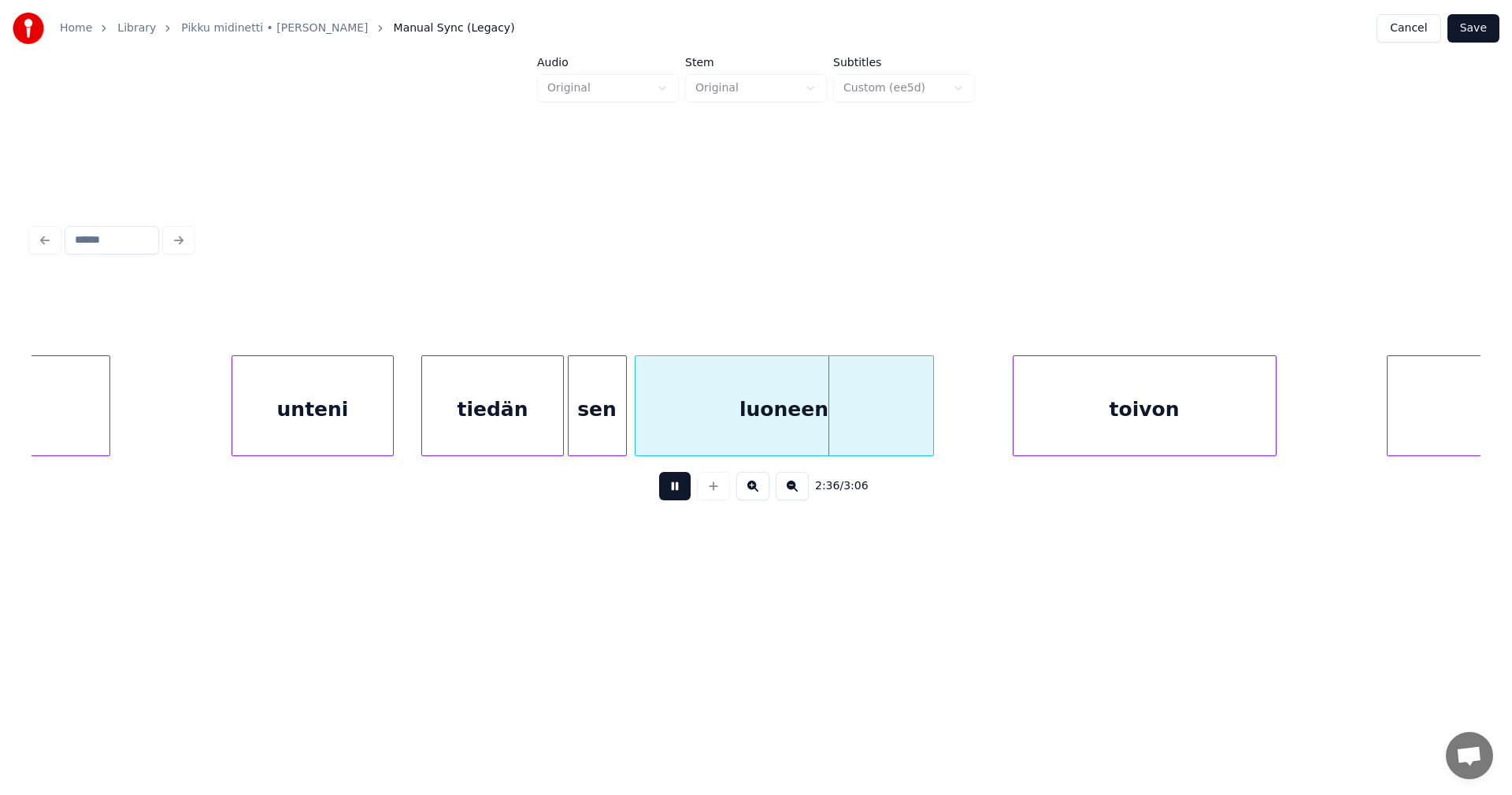
click at [677, 491] on button at bounding box center [675, 486] width 32 height 28
click at [400, 430] on div at bounding box center [399, 405] width 5 height 99
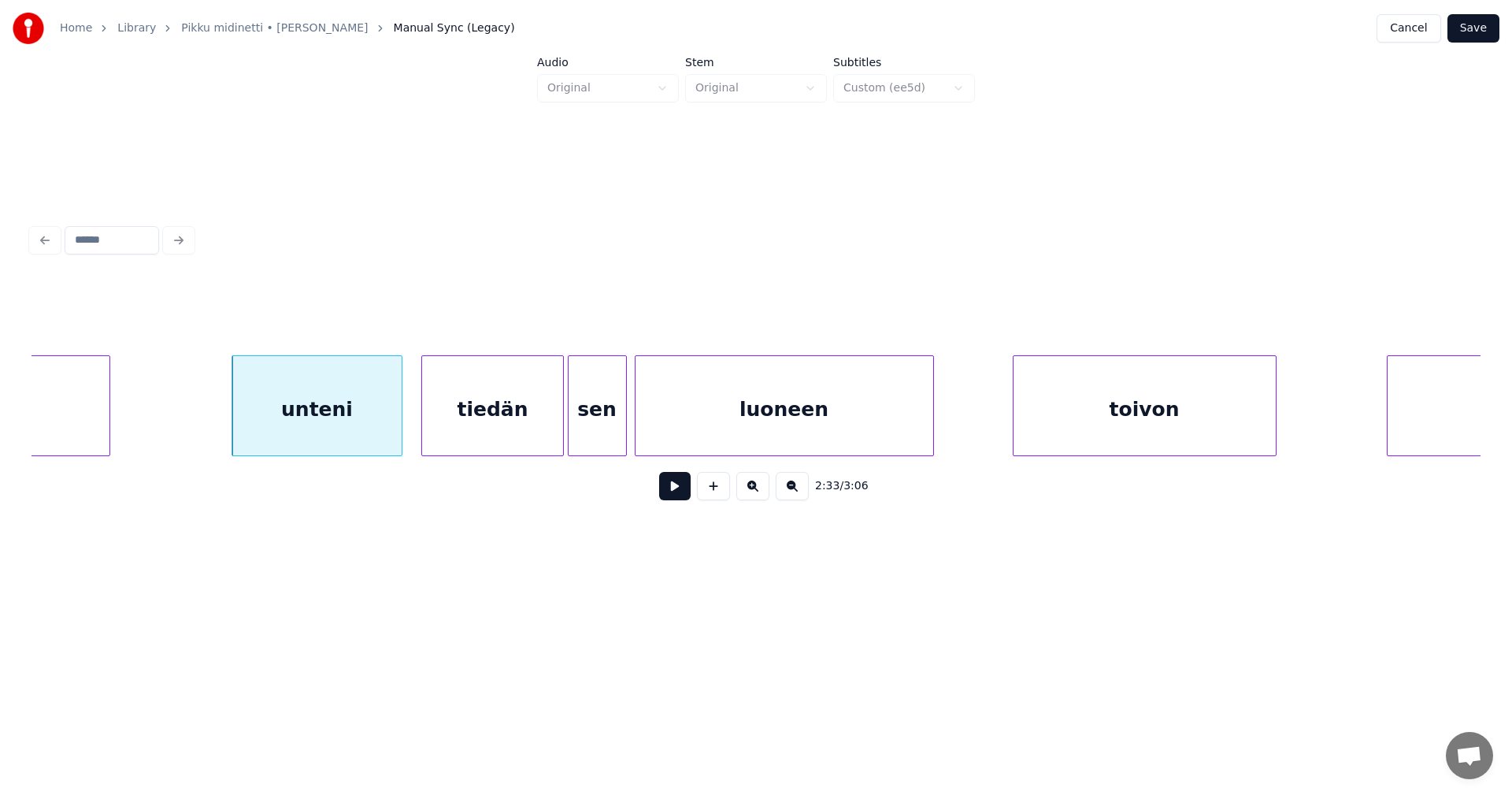
click at [674, 490] on button at bounding box center [675, 486] width 32 height 28
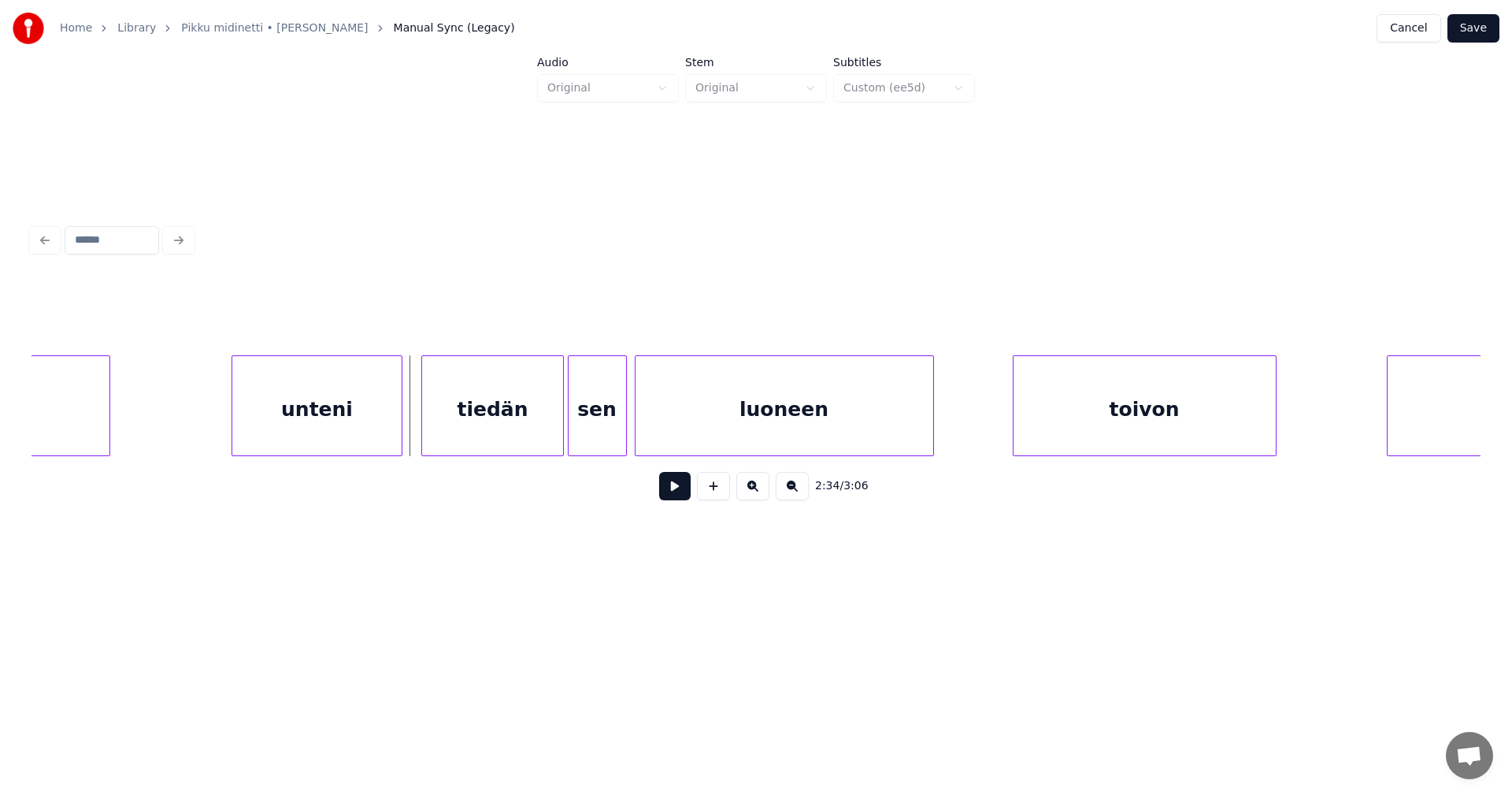
click at [674, 491] on button at bounding box center [675, 486] width 32 height 28
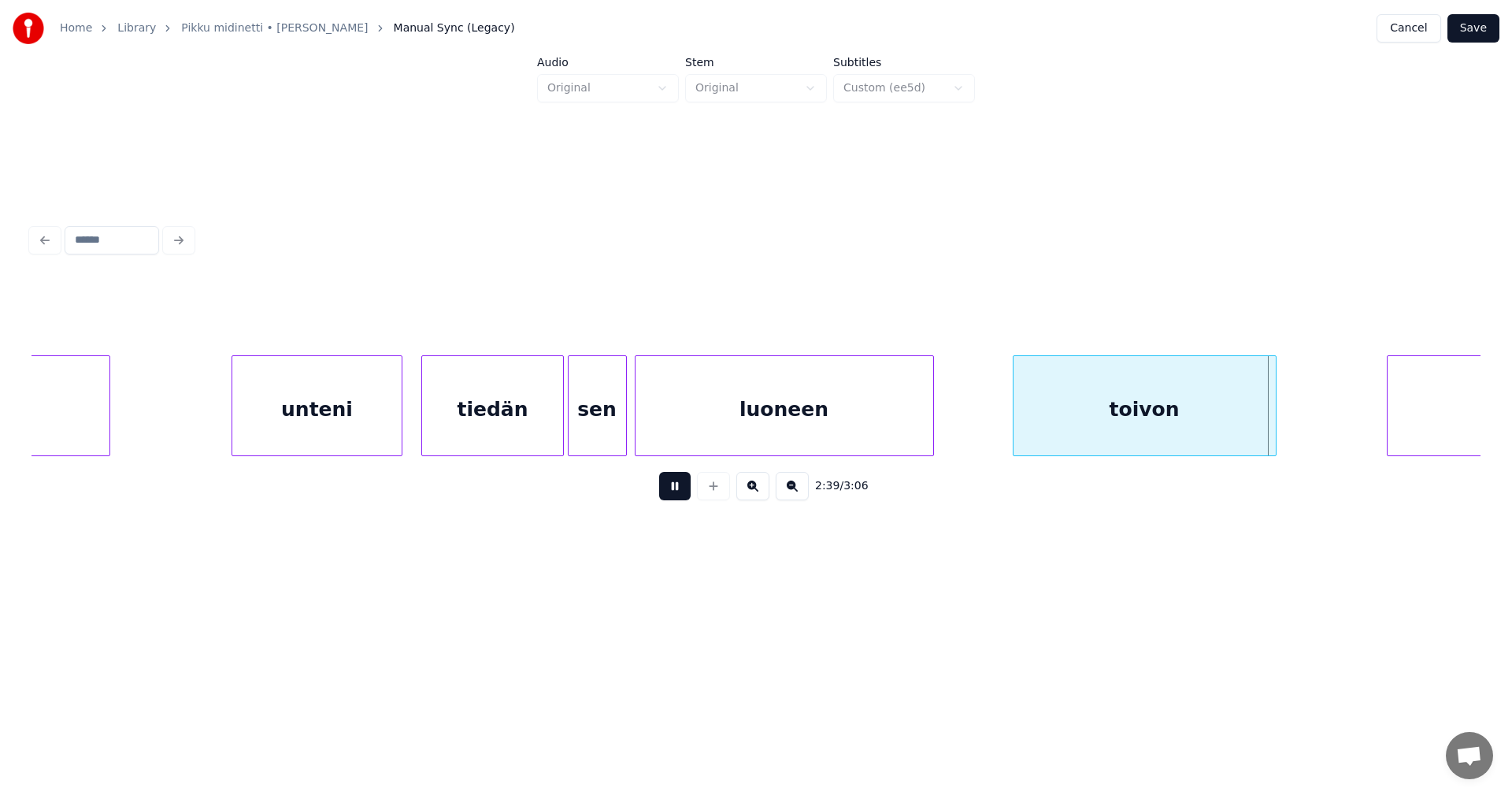
click at [674, 491] on button at bounding box center [675, 486] width 32 height 28
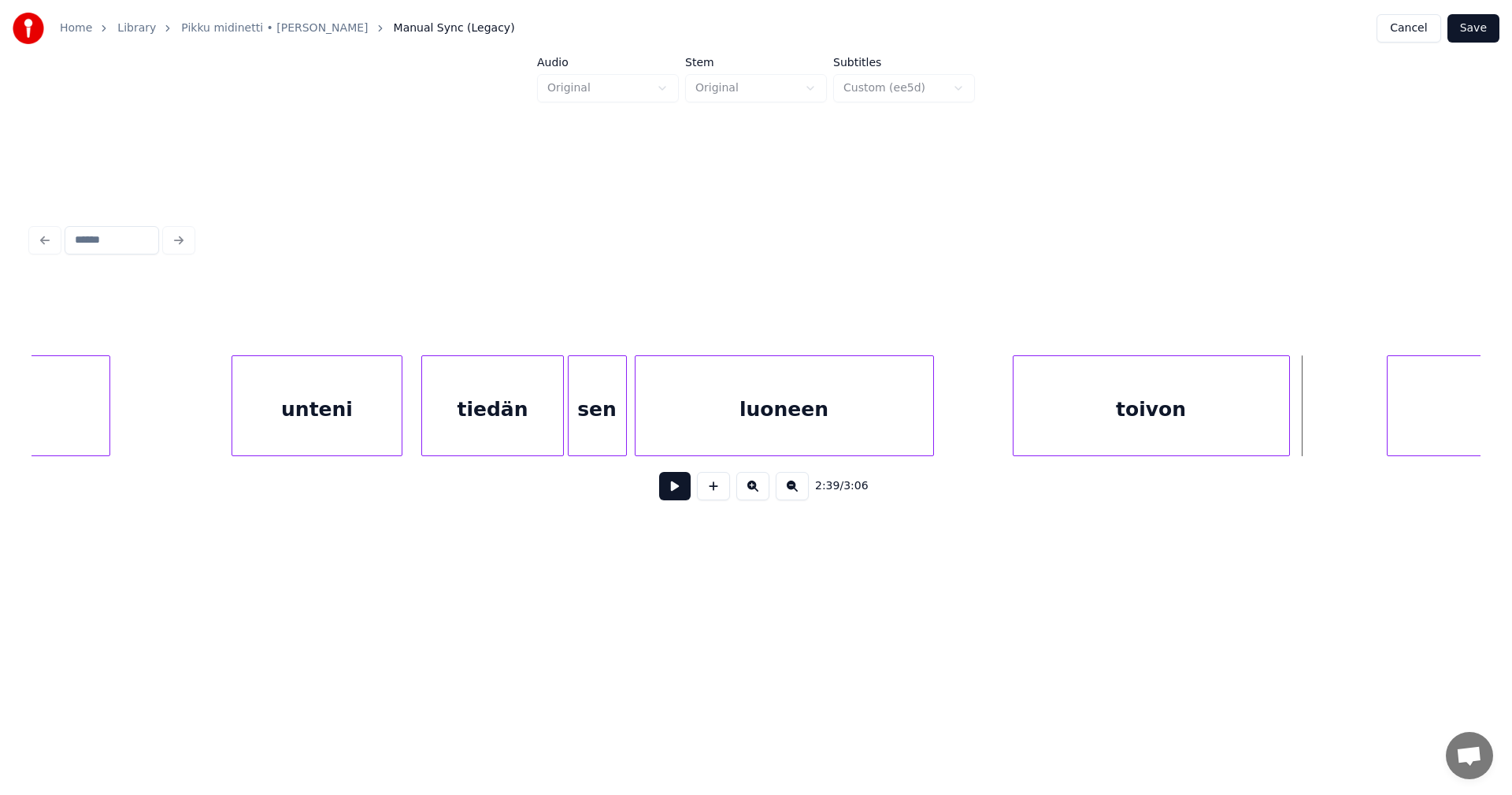
click at [1290, 432] on div at bounding box center [1287, 405] width 5 height 99
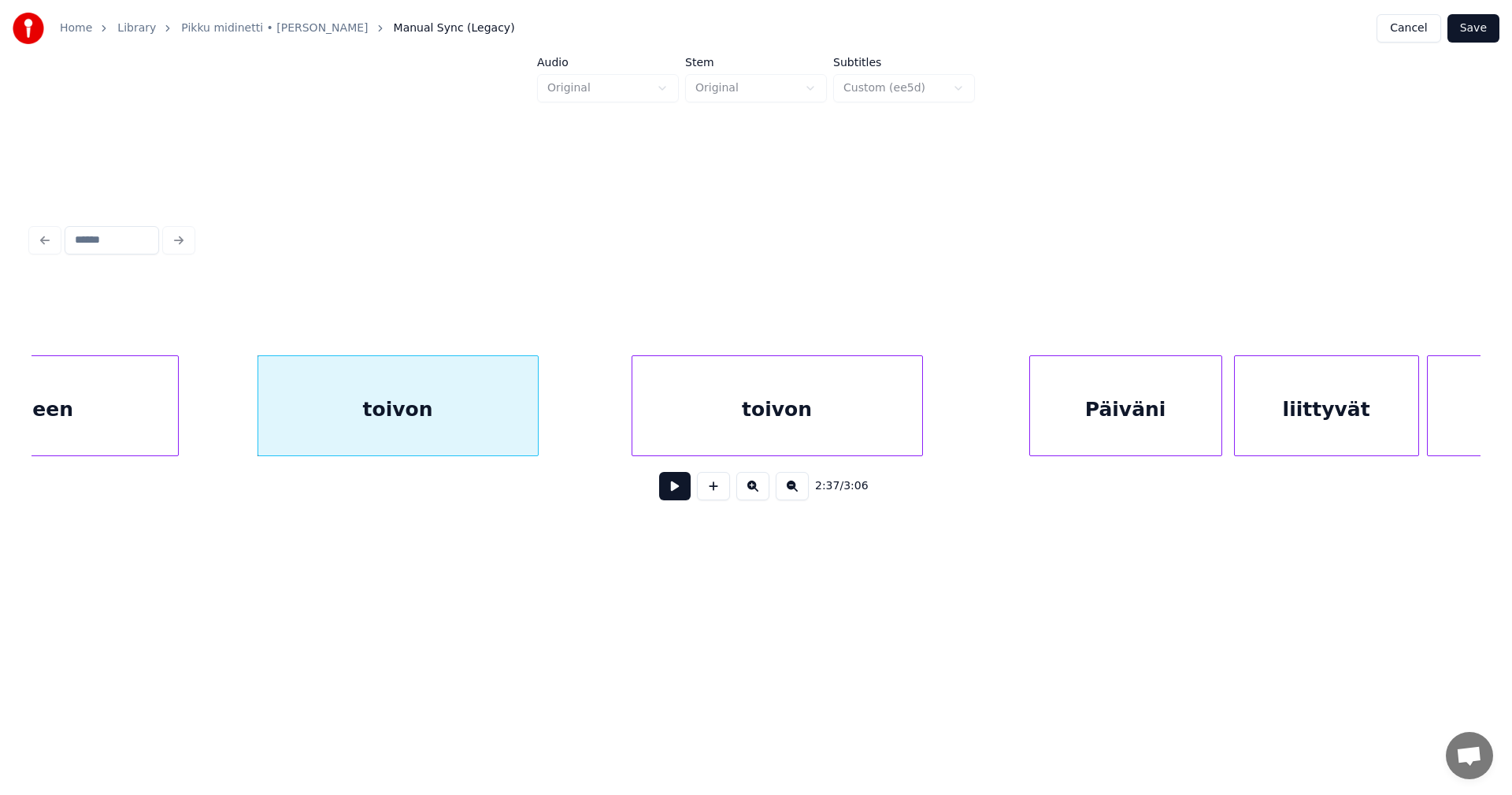
scroll to position [0, 30870]
click at [835, 420] on div "toivon" at bounding box center [776, 409] width 290 height 107
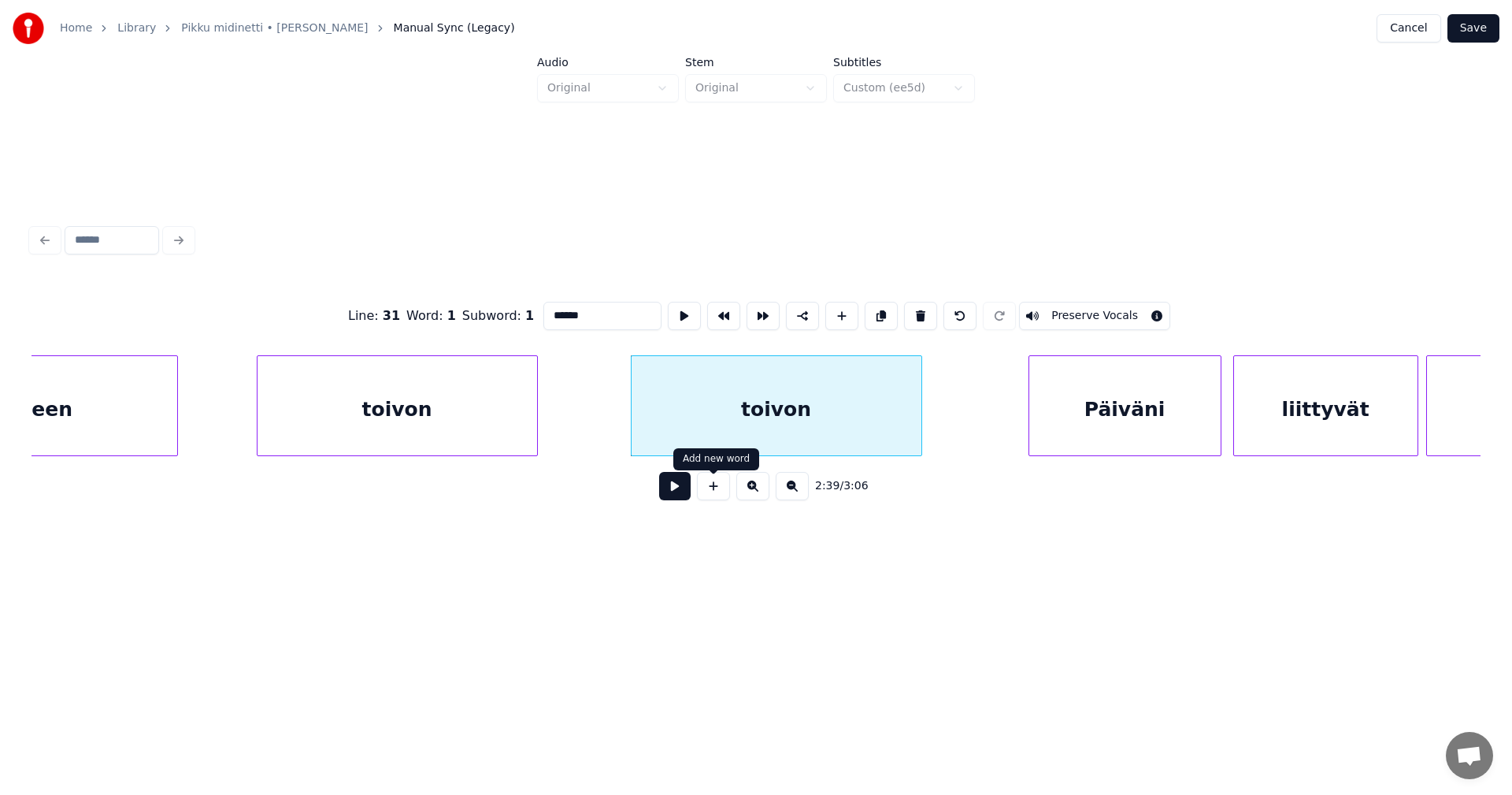
click at [685, 497] on button at bounding box center [675, 486] width 32 height 28
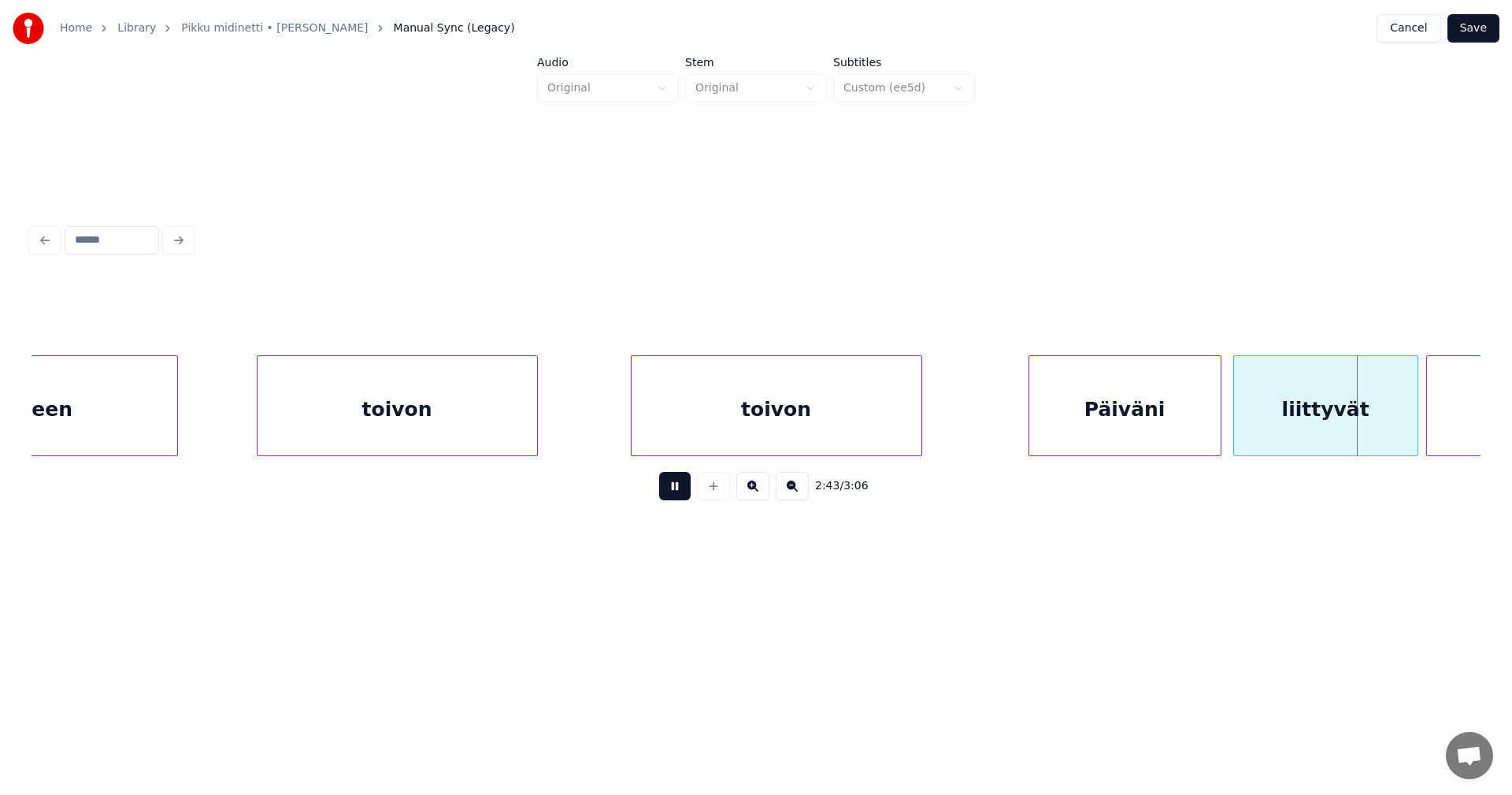
click at [685, 497] on button at bounding box center [675, 486] width 32 height 28
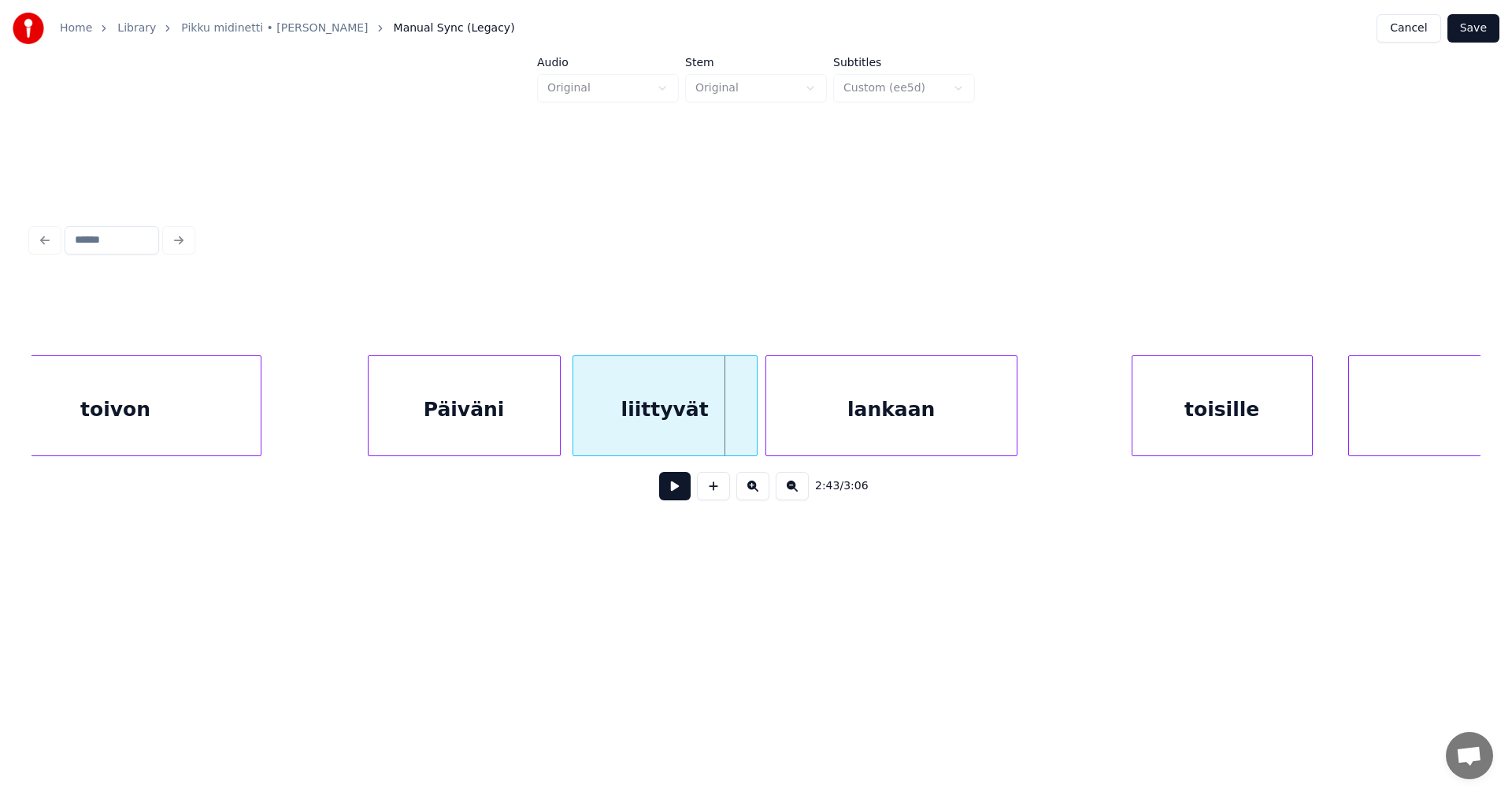
scroll to position [0, 31531]
click at [733, 429] on div at bounding box center [734, 405] width 5 height 99
click at [757, 426] on div at bounding box center [756, 405] width 5 height 99
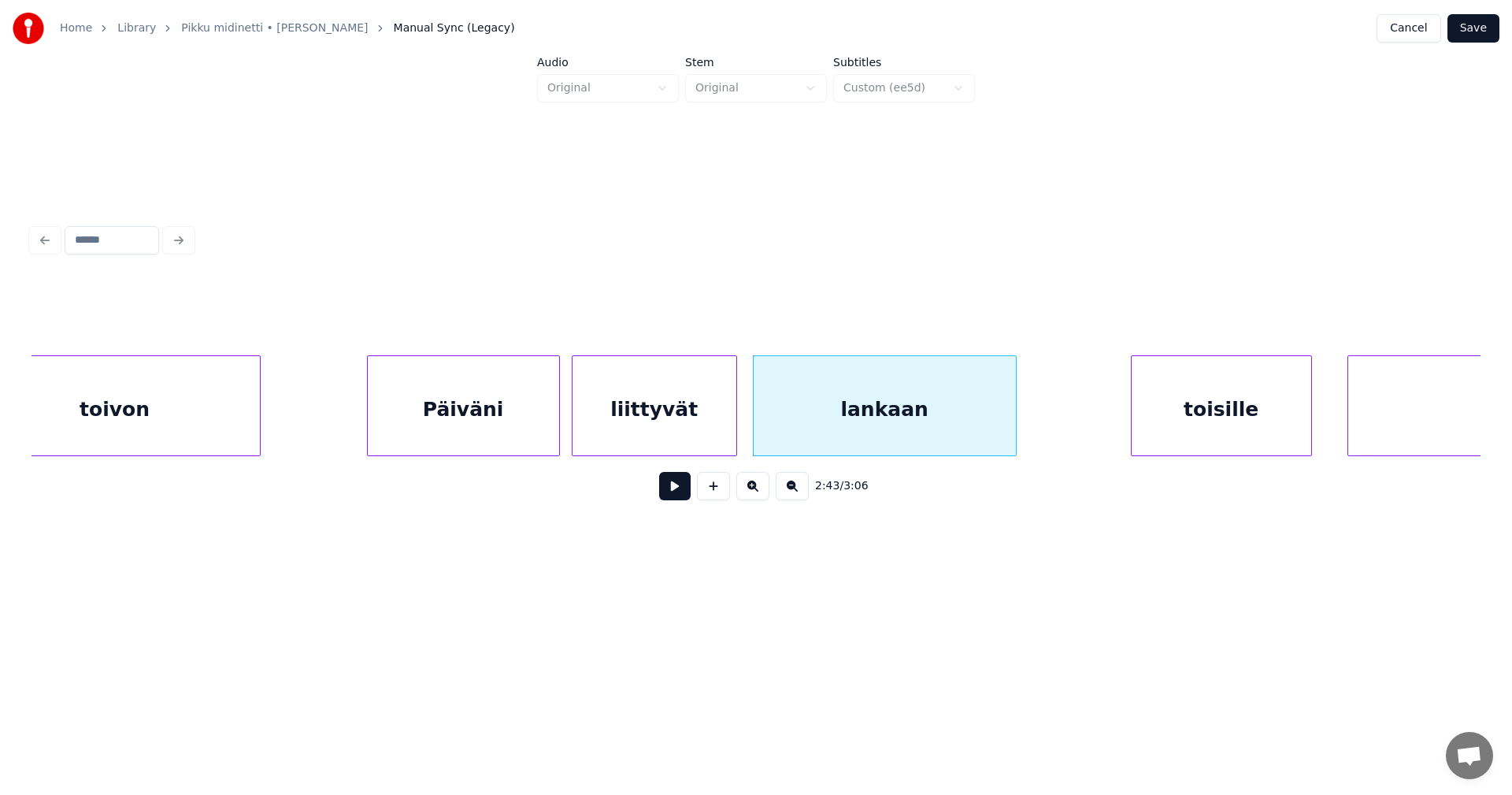
click at [714, 430] on div "liittyvät" at bounding box center [654, 409] width 164 height 107
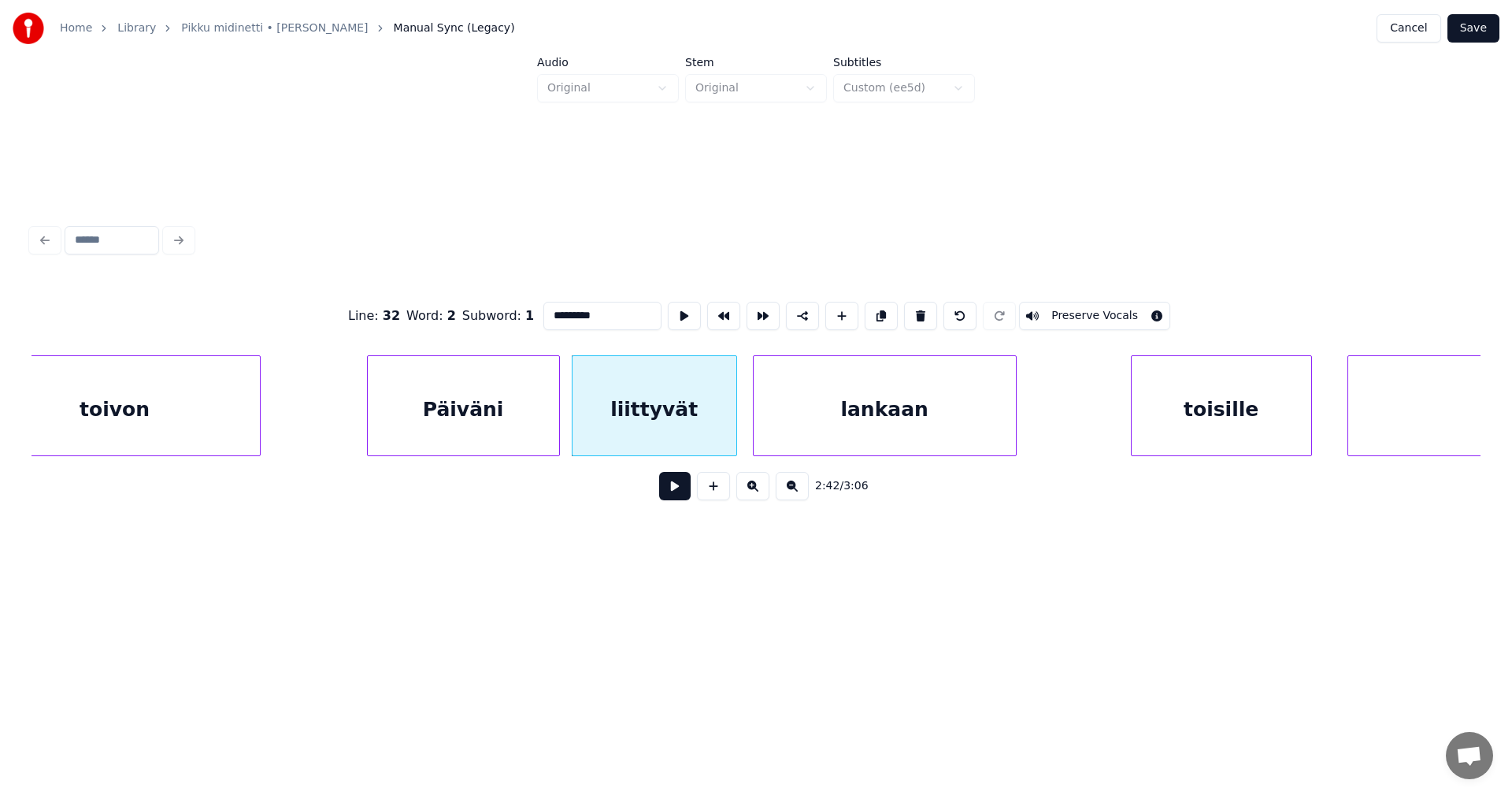
click at [683, 497] on button at bounding box center [675, 486] width 32 height 28
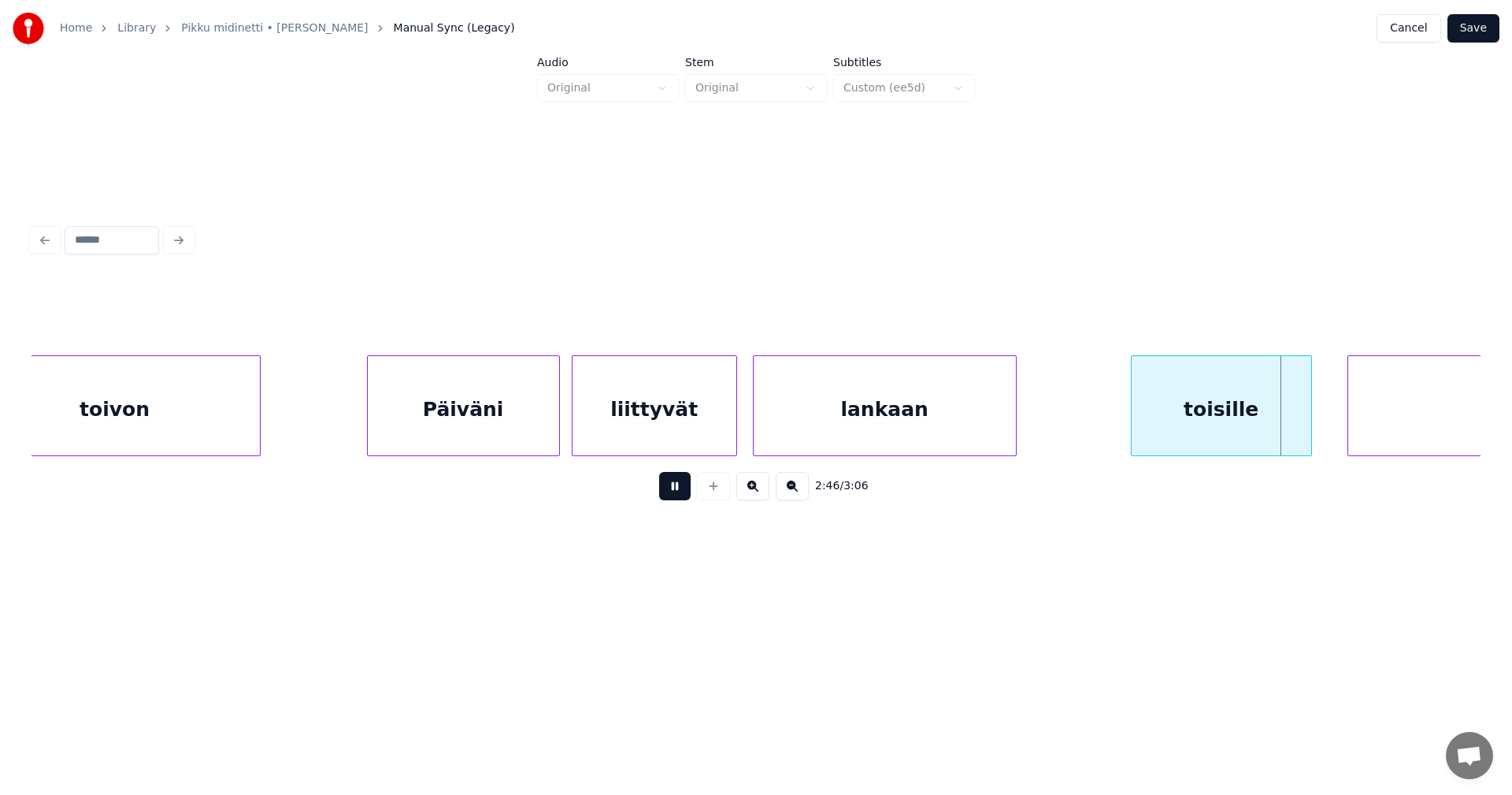
click at [683, 497] on button at bounding box center [675, 486] width 32 height 28
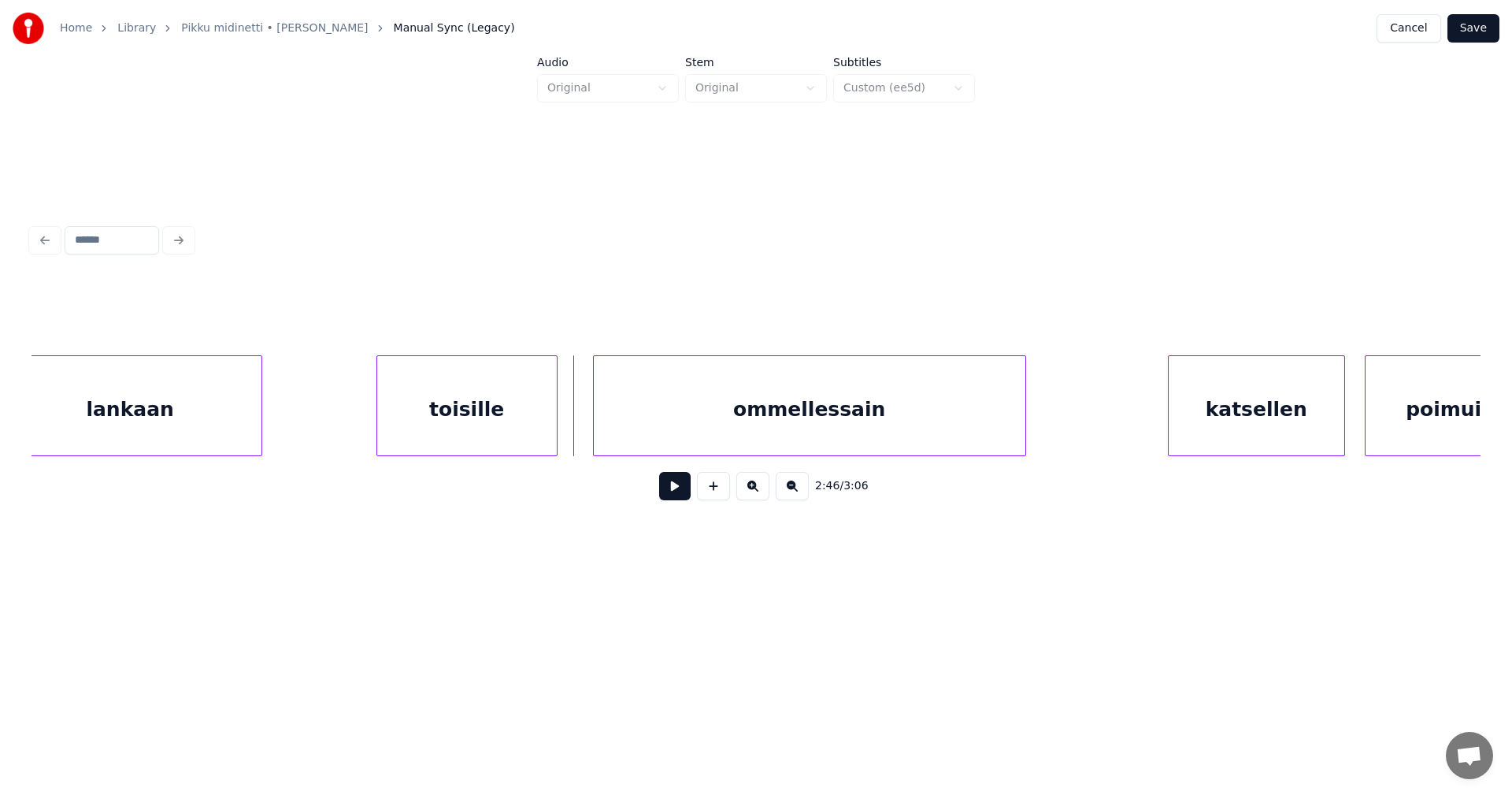
scroll to position [0, 32288]
click at [588, 417] on div at bounding box center [588, 405] width 5 height 99
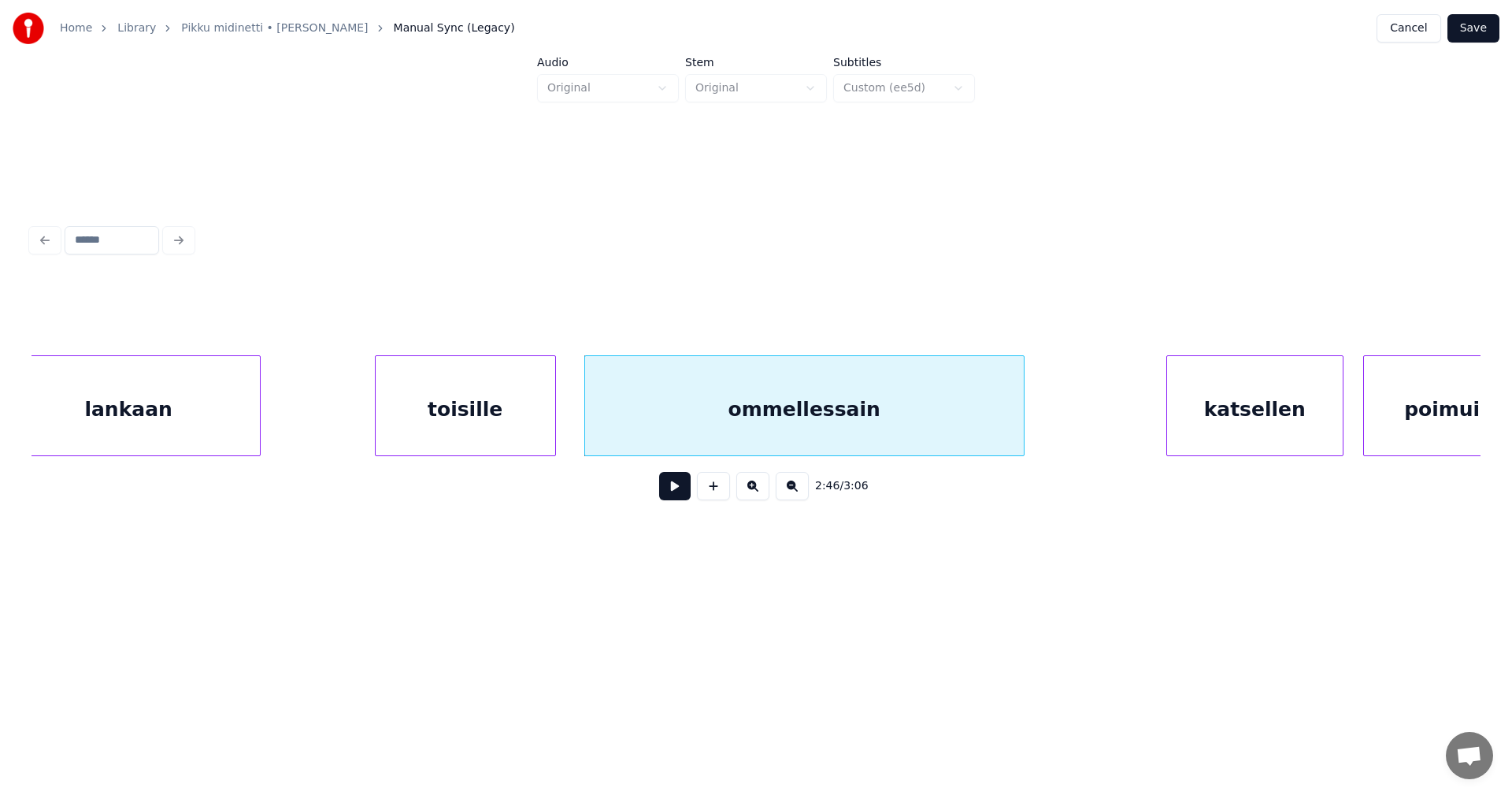
click at [659, 428] on div "ommellessain" at bounding box center [804, 409] width 438 height 107
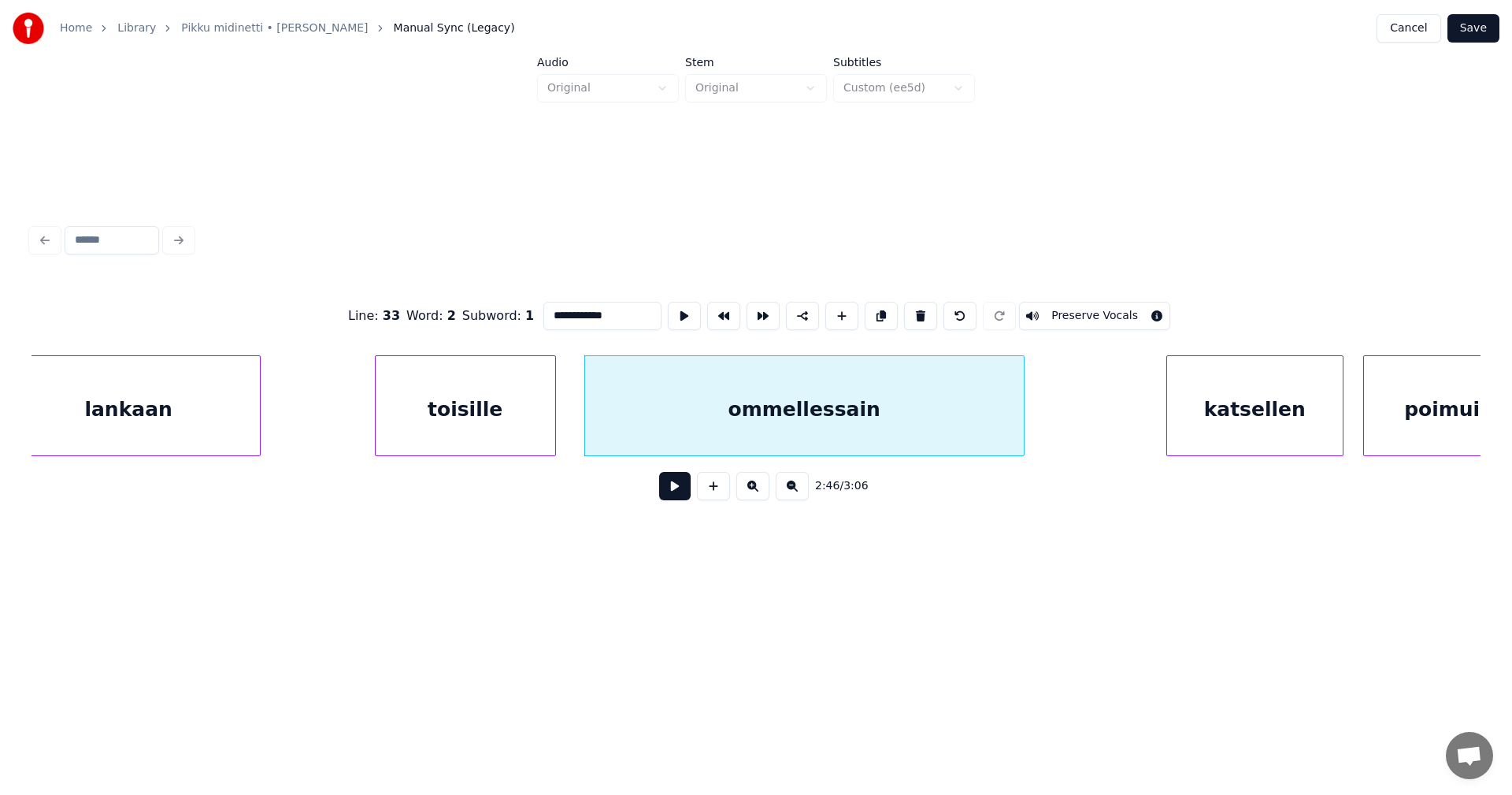
click at [675, 497] on button at bounding box center [675, 486] width 32 height 28
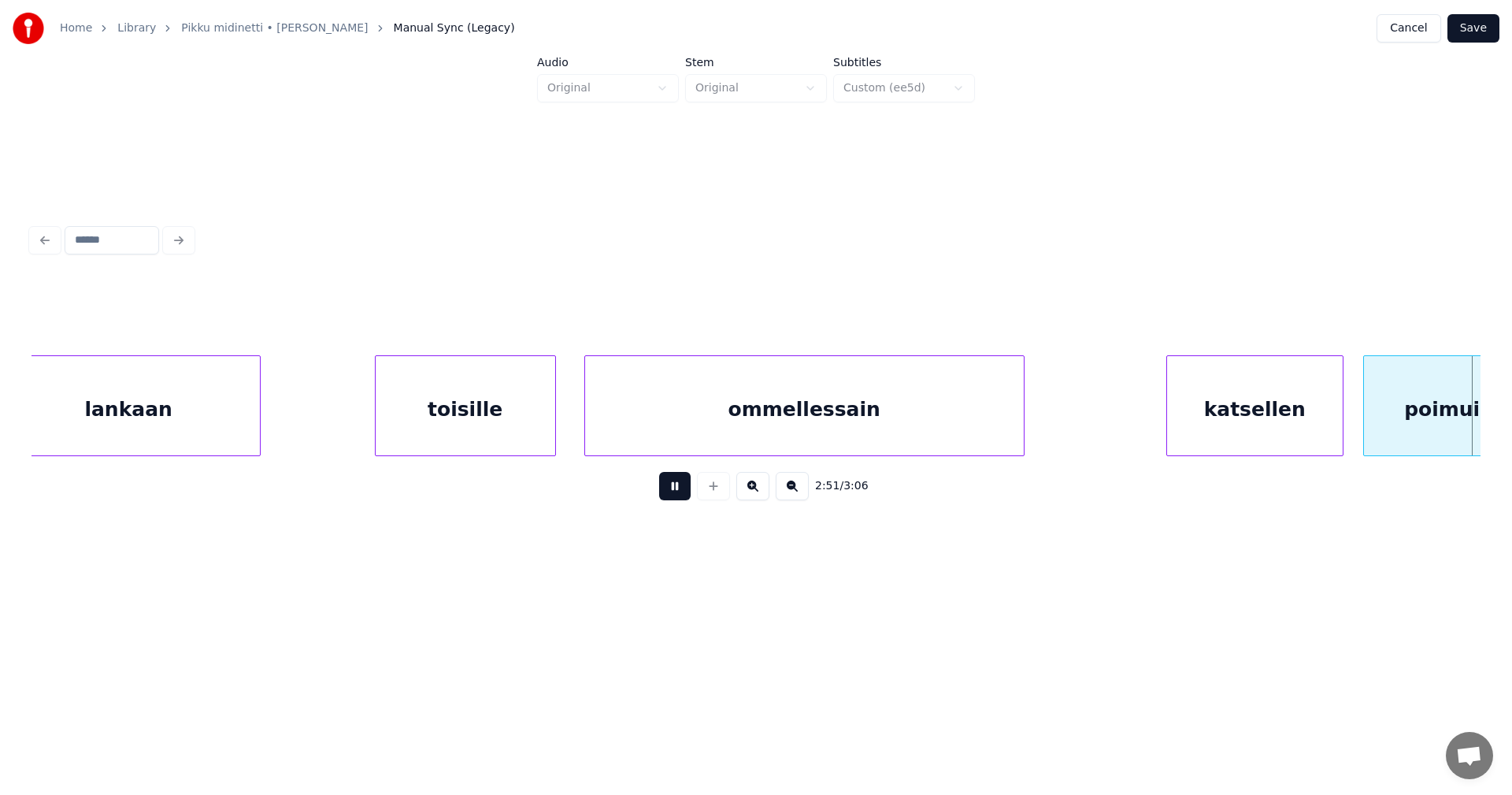
scroll to position [0, 33738]
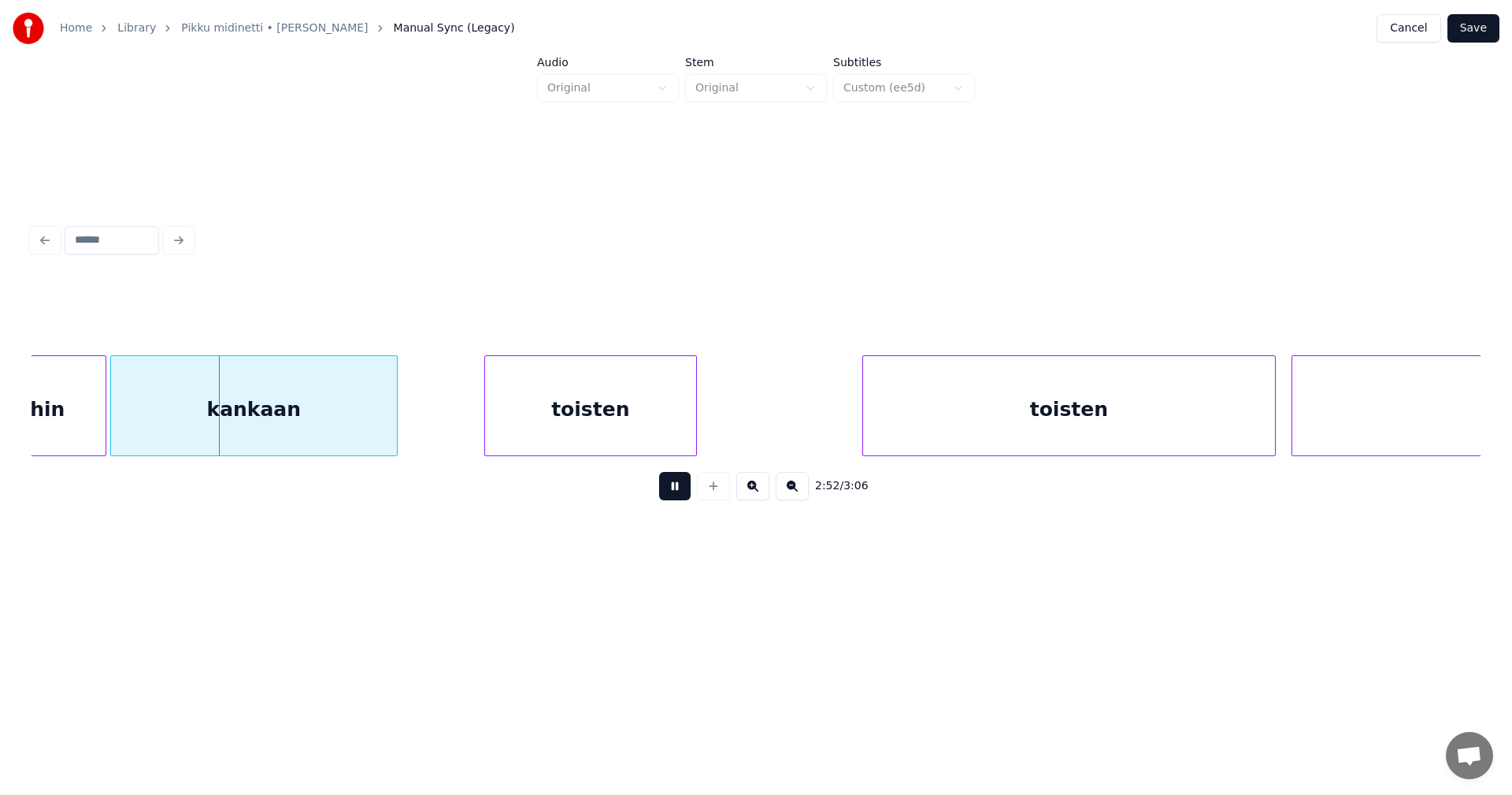
click at [675, 497] on button at bounding box center [675, 486] width 32 height 28
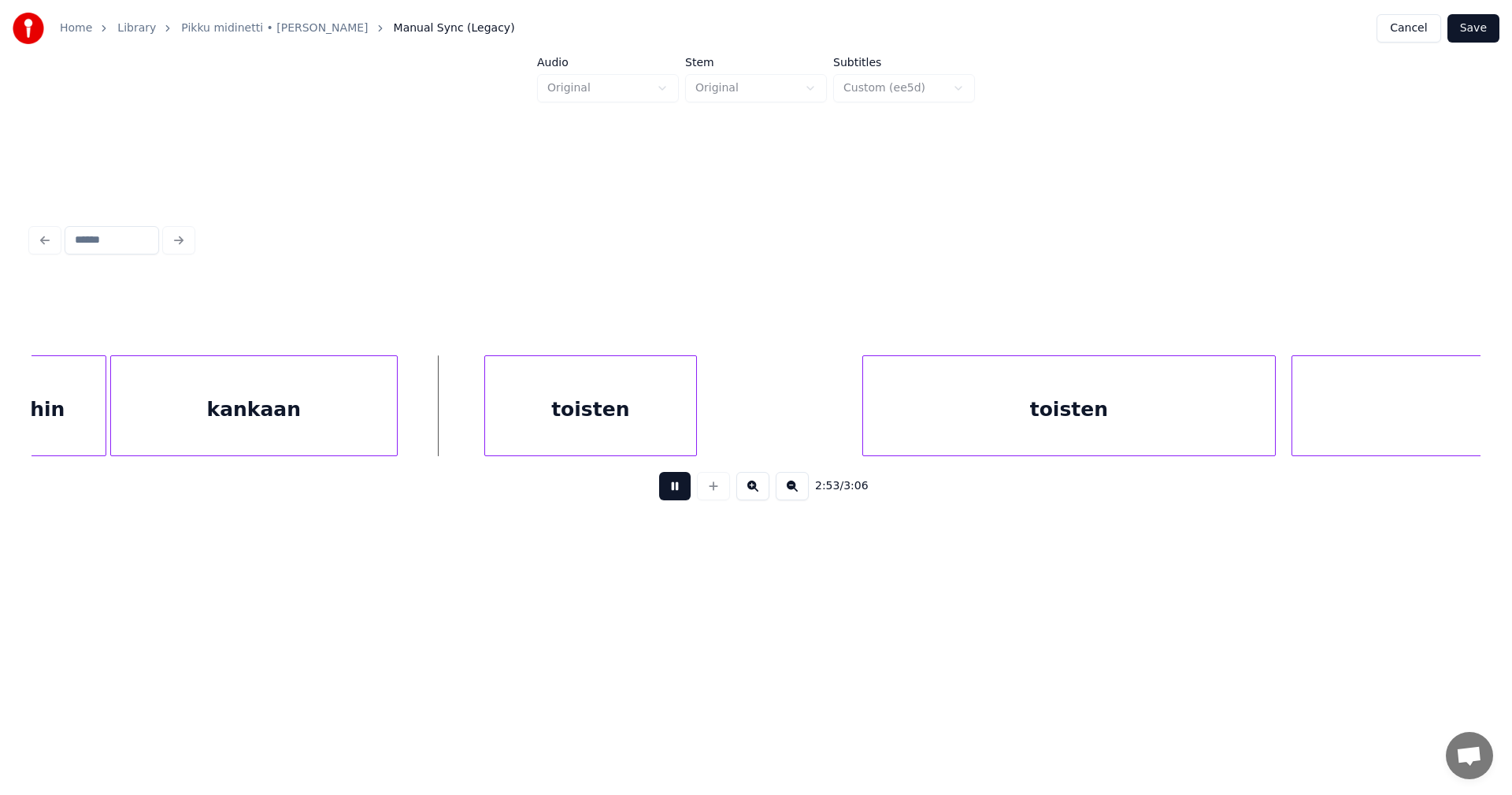
click at [668, 497] on button at bounding box center [675, 486] width 32 height 28
click at [115, 432] on div at bounding box center [117, 405] width 5 height 99
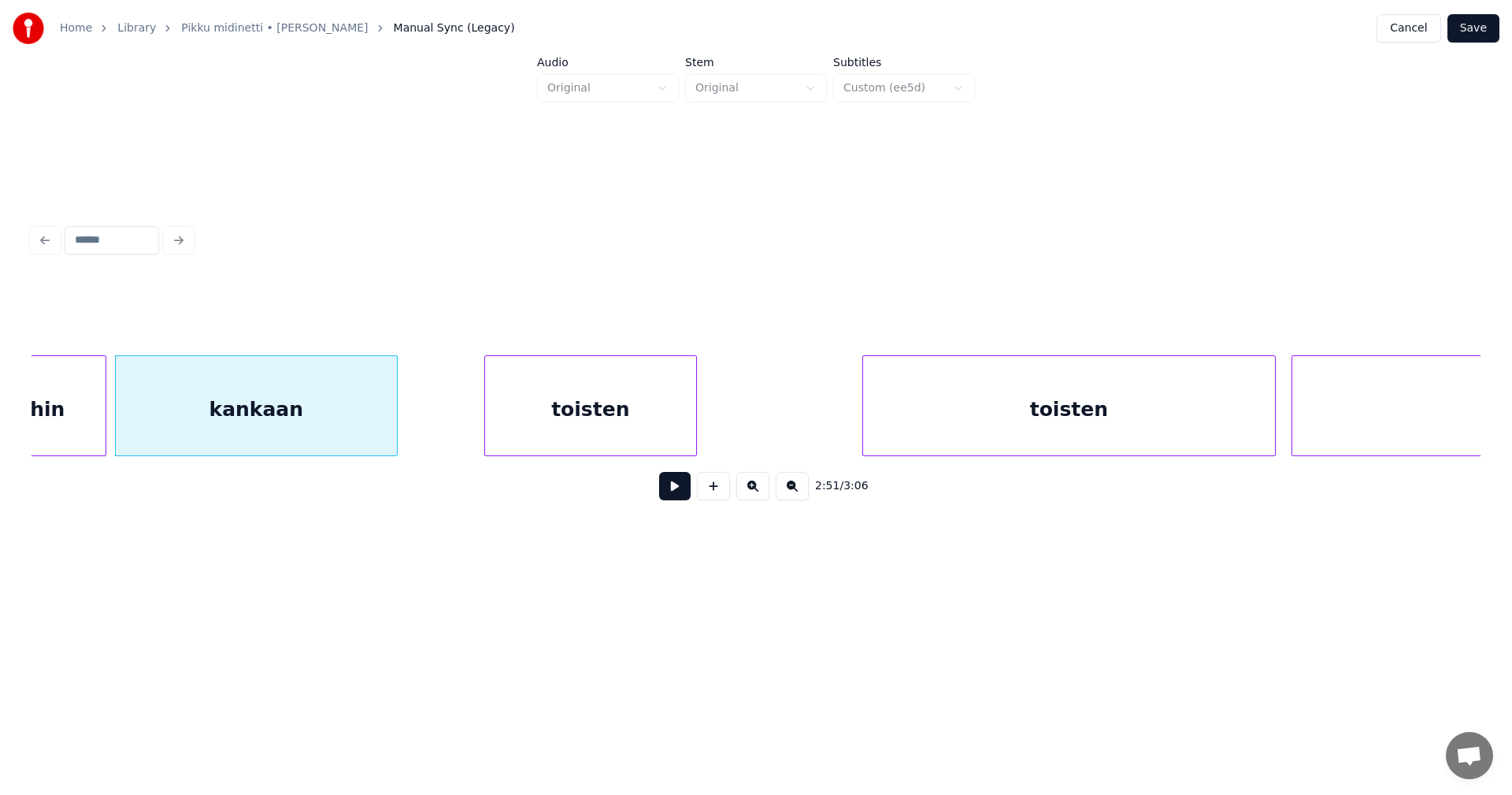
click at [593, 439] on div "toisten" at bounding box center [590, 409] width 211 height 107
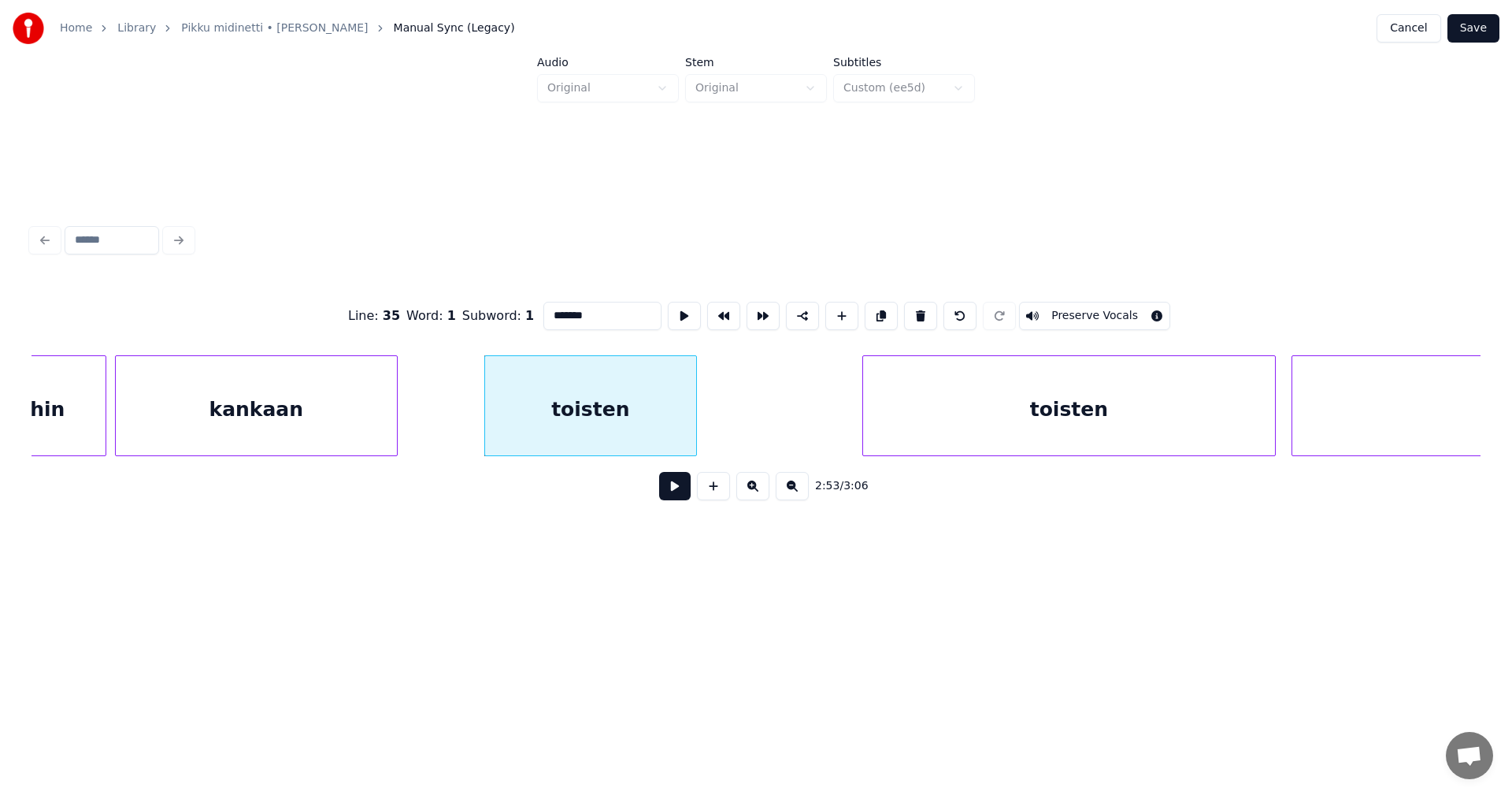
click at [674, 485] on button at bounding box center [675, 486] width 32 height 28
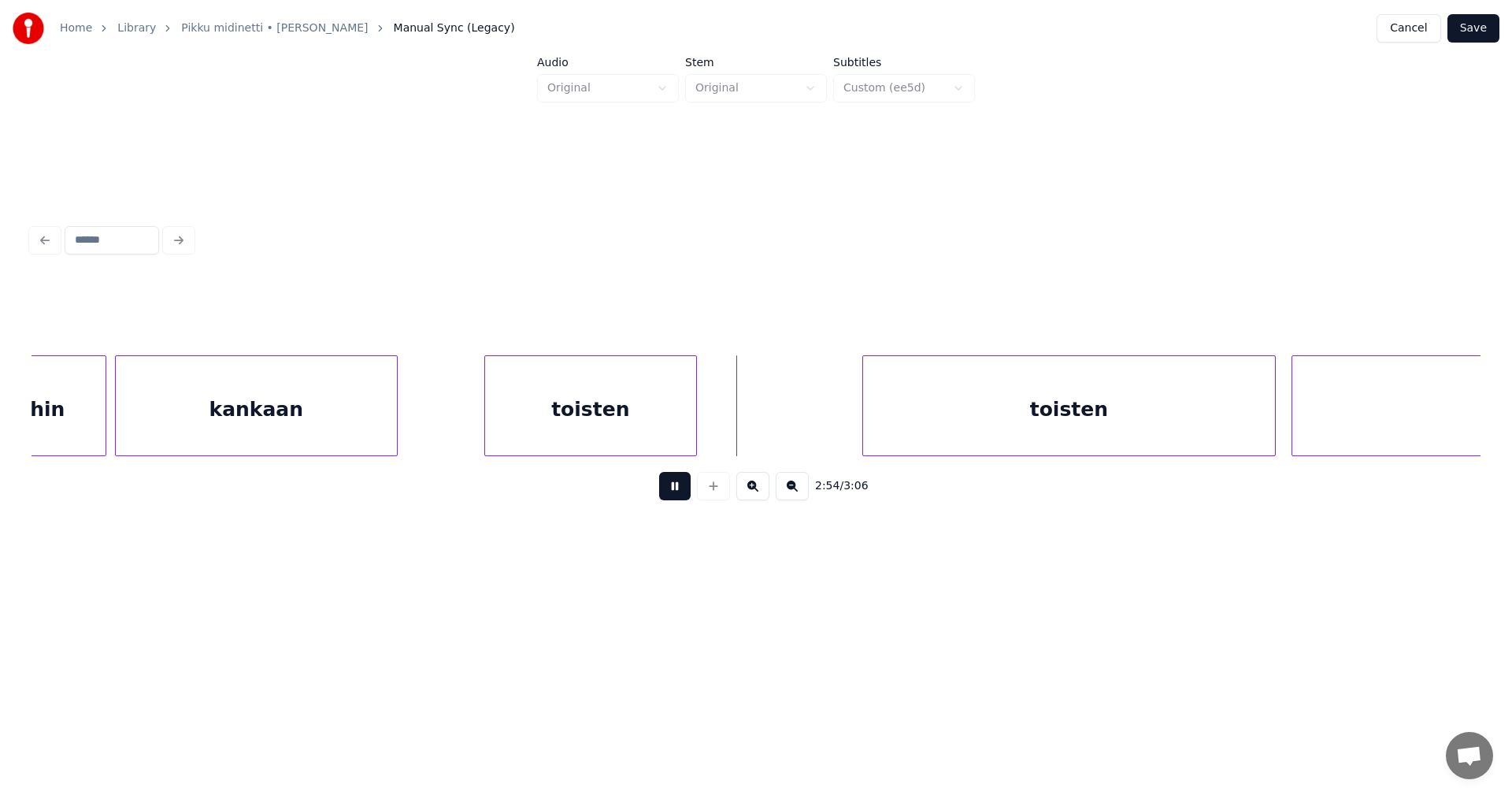
drag, startPoint x: 681, startPoint y: 490, endPoint x: 698, endPoint y: 451, distance: 42.5
click at [682, 490] on button at bounding box center [675, 486] width 32 height 28
click at [723, 438] on div at bounding box center [725, 405] width 5 height 99
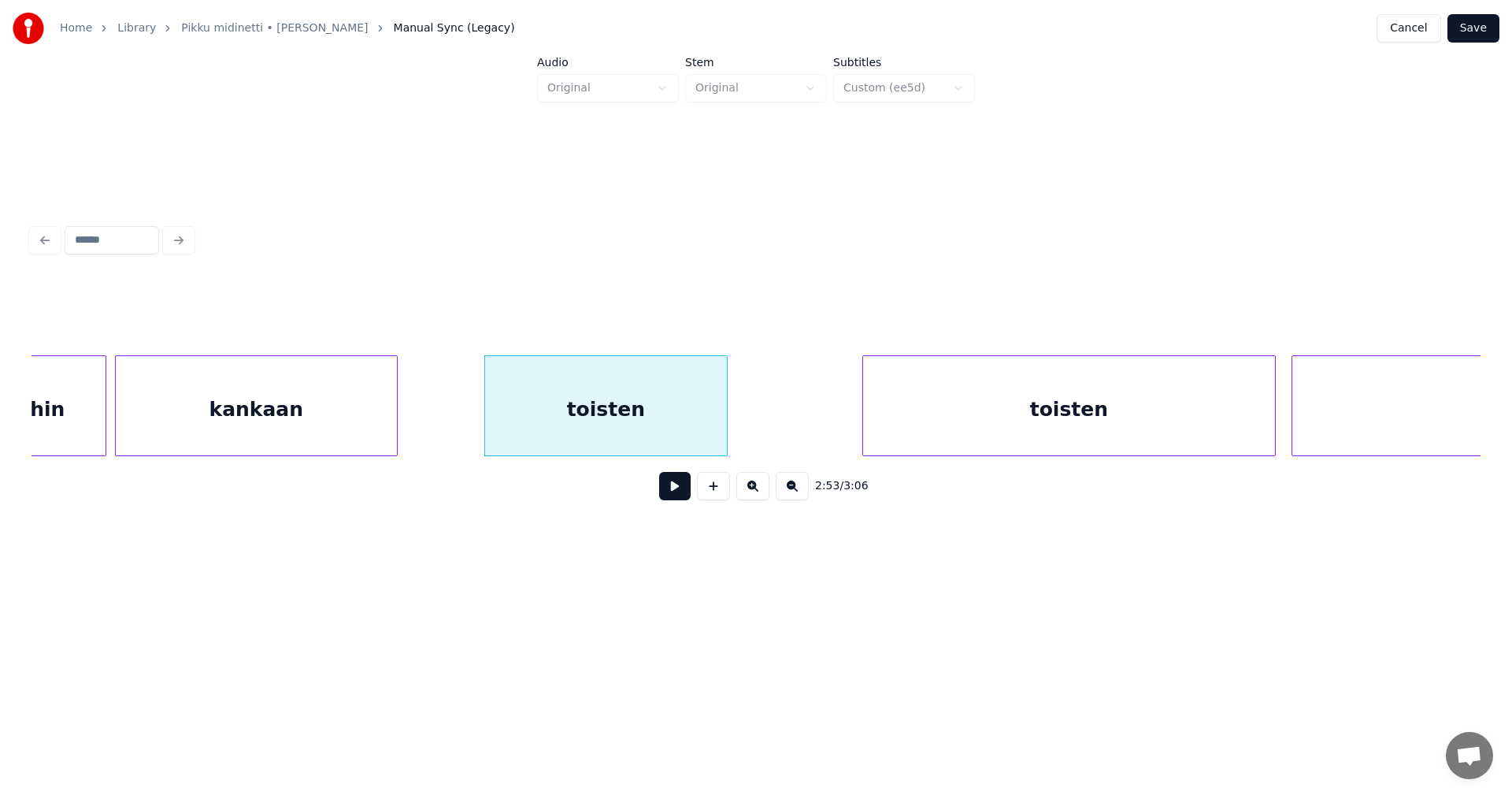
click at [682, 490] on button at bounding box center [675, 486] width 32 height 28
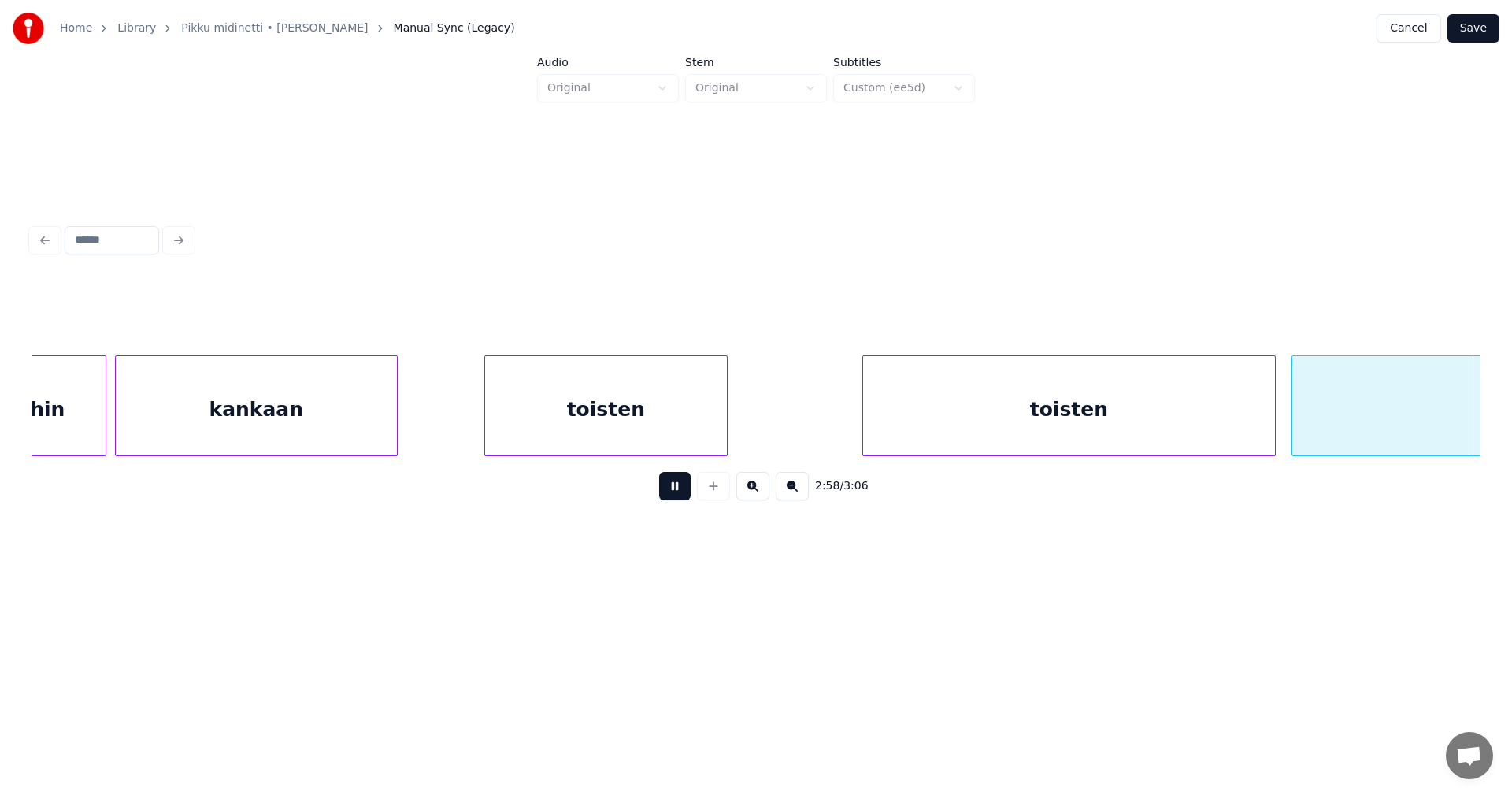
scroll to position [0, 35189]
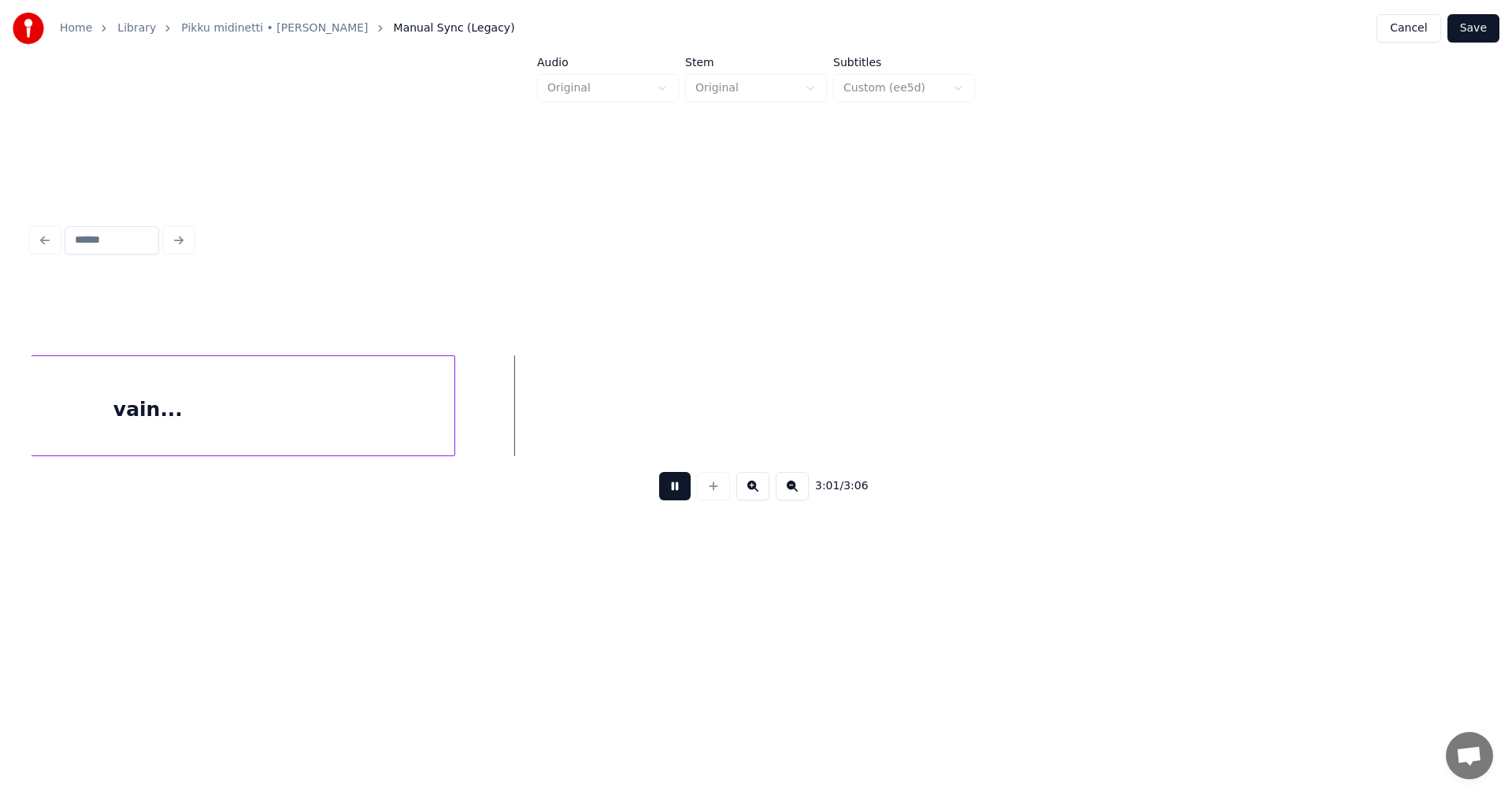
click at [682, 490] on button at bounding box center [675, 486] width 32 height 28
click at [465, 427] on div at bounding box center [464, 405] width 5 height 99
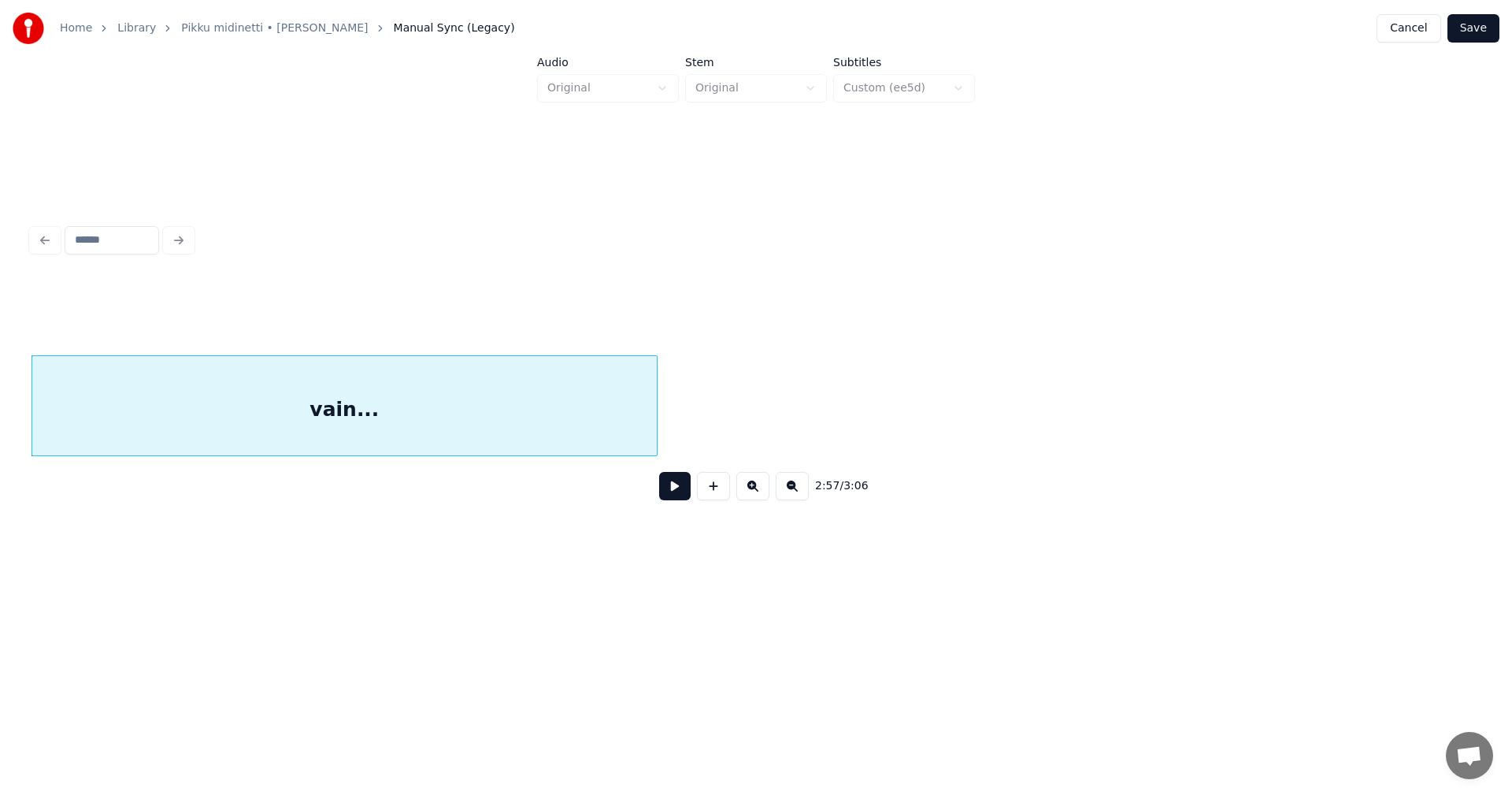
click at [1470, 35] on button "Save" at bounding box center [1474, 28] width 52 height 28
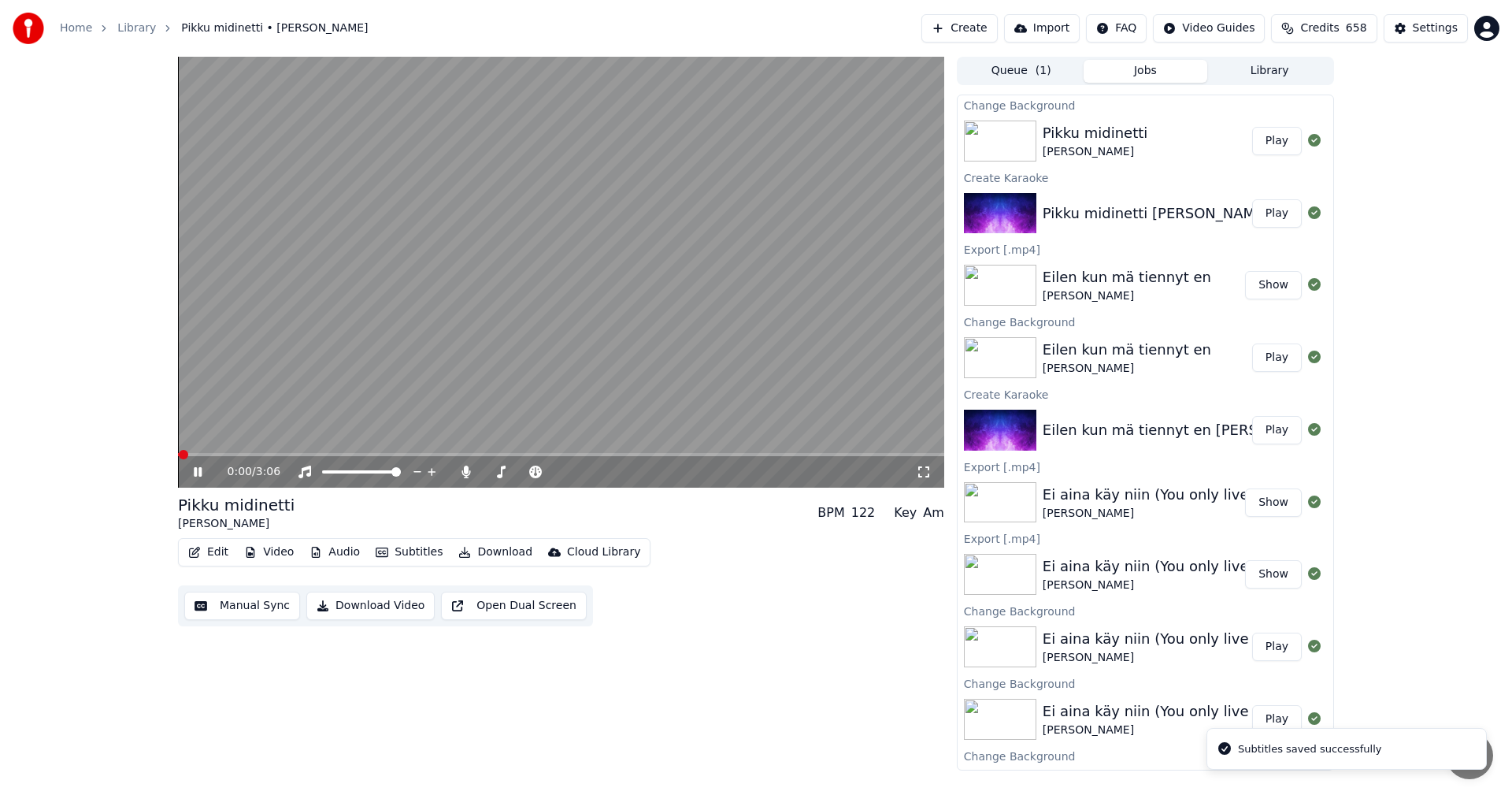
click at [219, 555] on button "Edit" at bounding box center [208, 552] width 53 height 22
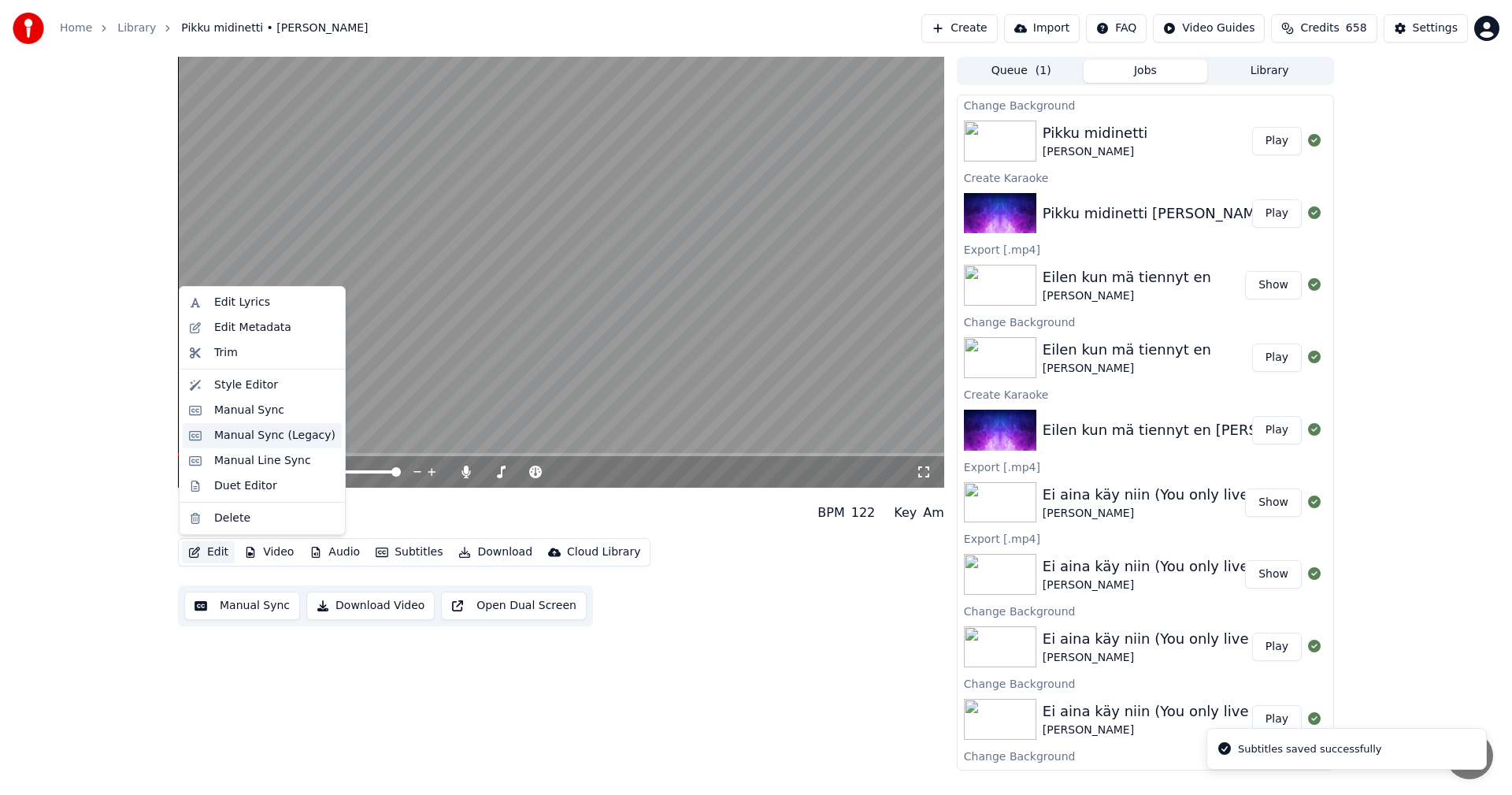
click at [267, 431] on div "Manual Sync (Legacy)" at bounding box center [274, 436] width 121 height 16
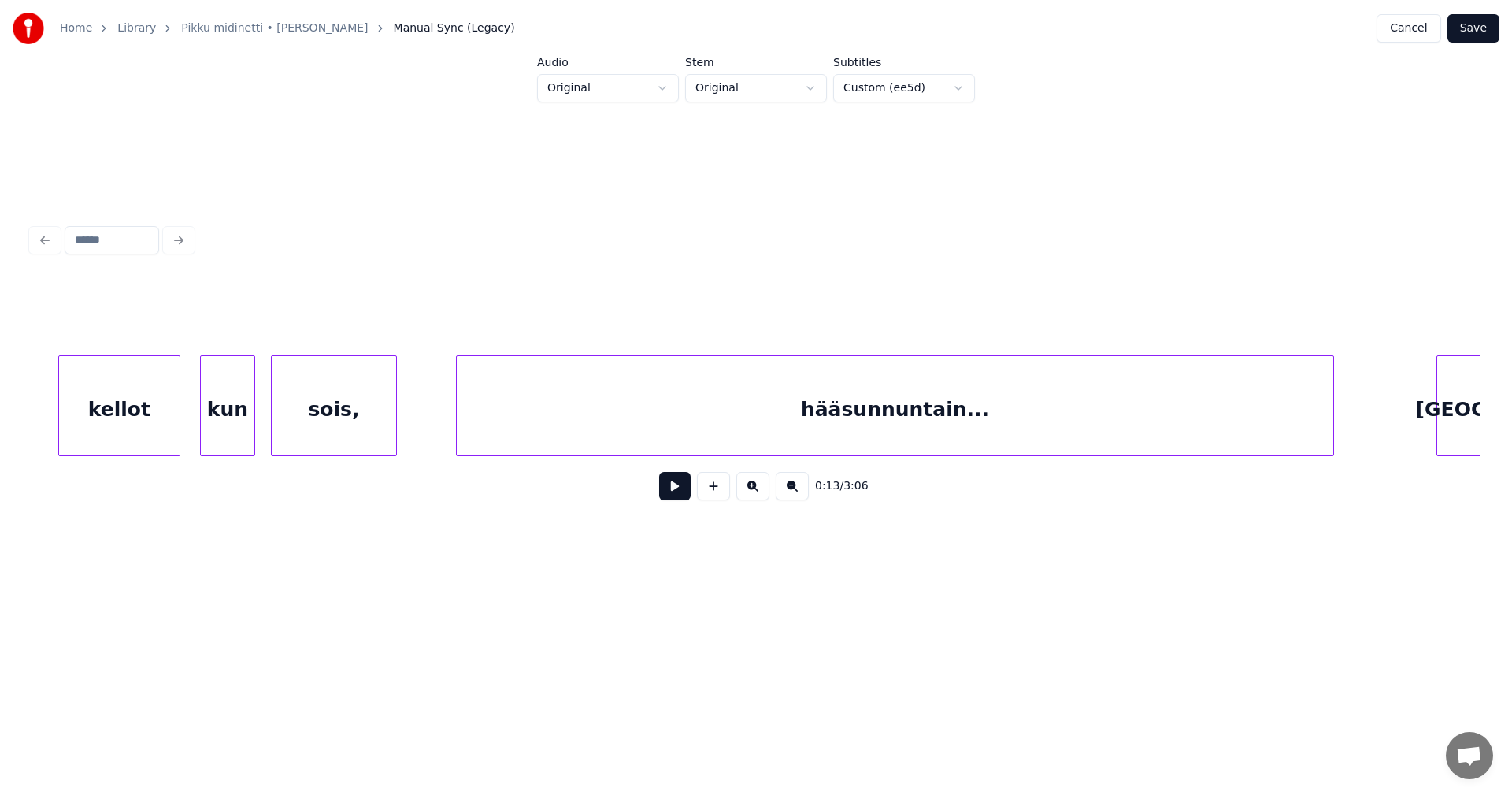
scroll to position [0, 11053]
click at [359, 434] on div "sois," at bounding box center [313, 409] width 125 height 107
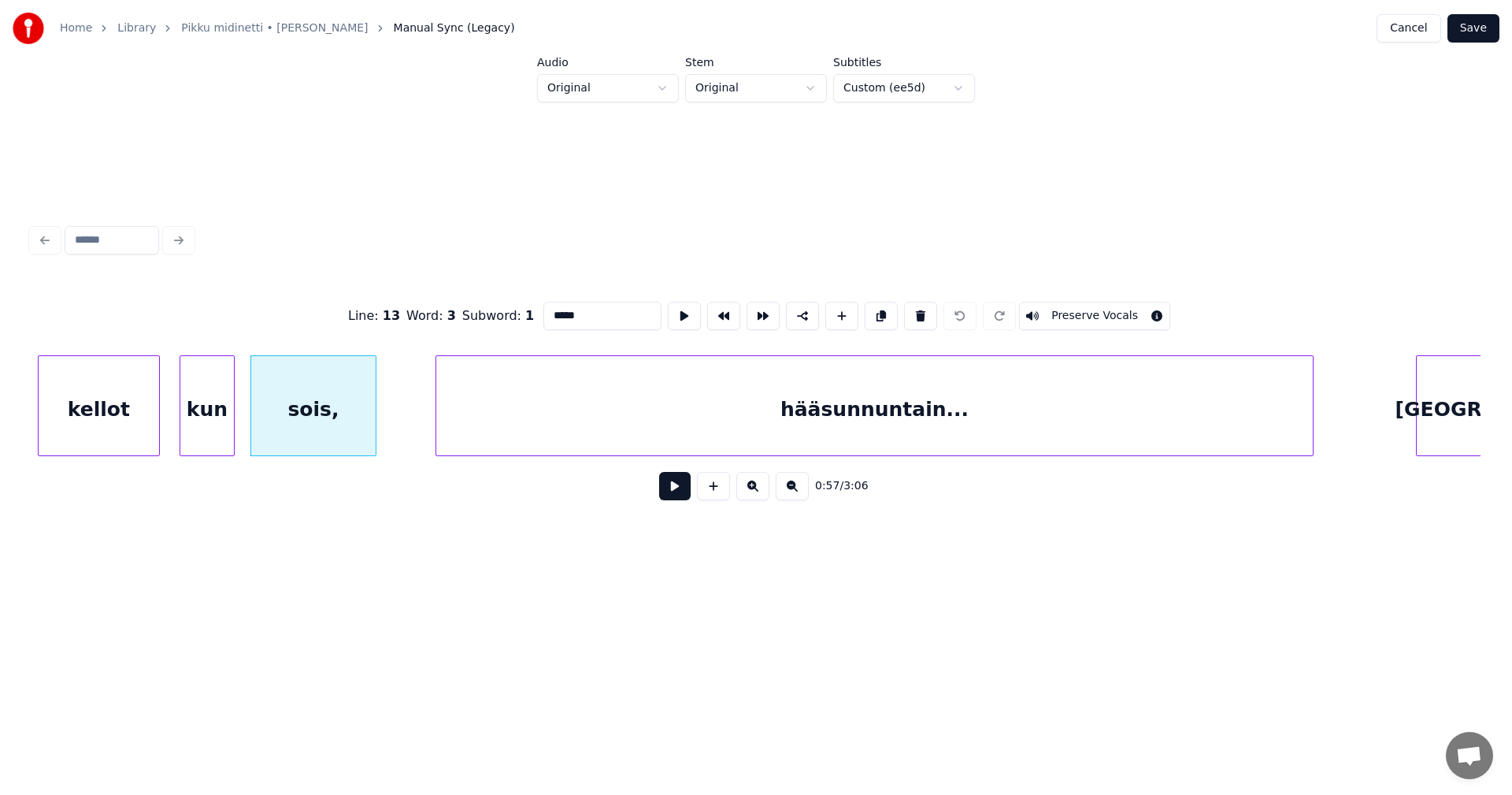
click at [136, 437] on div "kellot" at bounding box center [99, 409] width 120 height 107
type input "******"
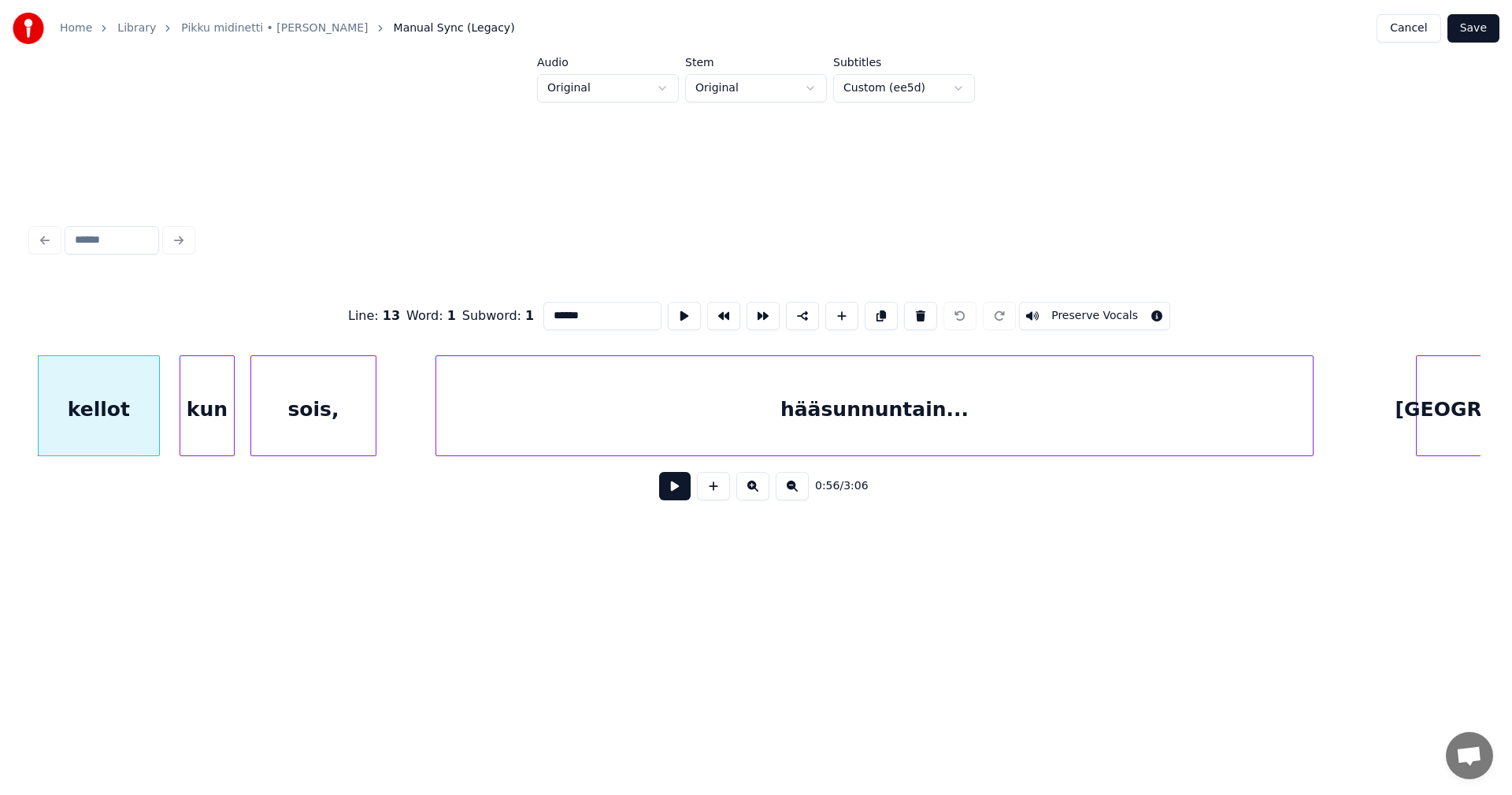
click at [675, 500] on button at bounding box center [675, 486] width 32 height 28
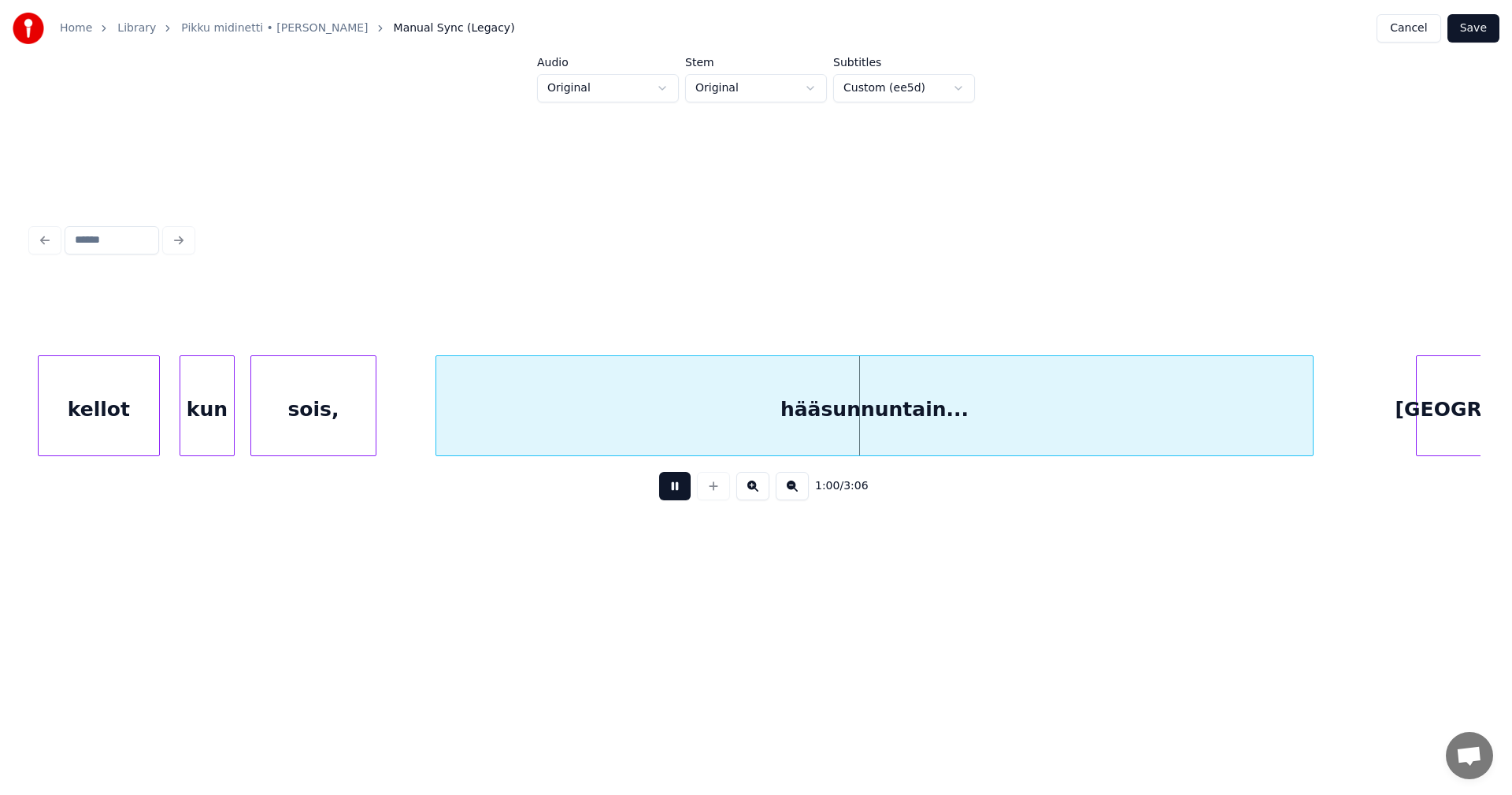
drag, startPoint x: 676, startPoint y: 499, endPoint x: 755, endPoint y: 493, distance: 79.2
click at [677, 499] on button at bounding box center [675, 486] width 32 height 28
click at [1470, 23] on button "Save" at bounding box center [1474, 28] width 52 height 28
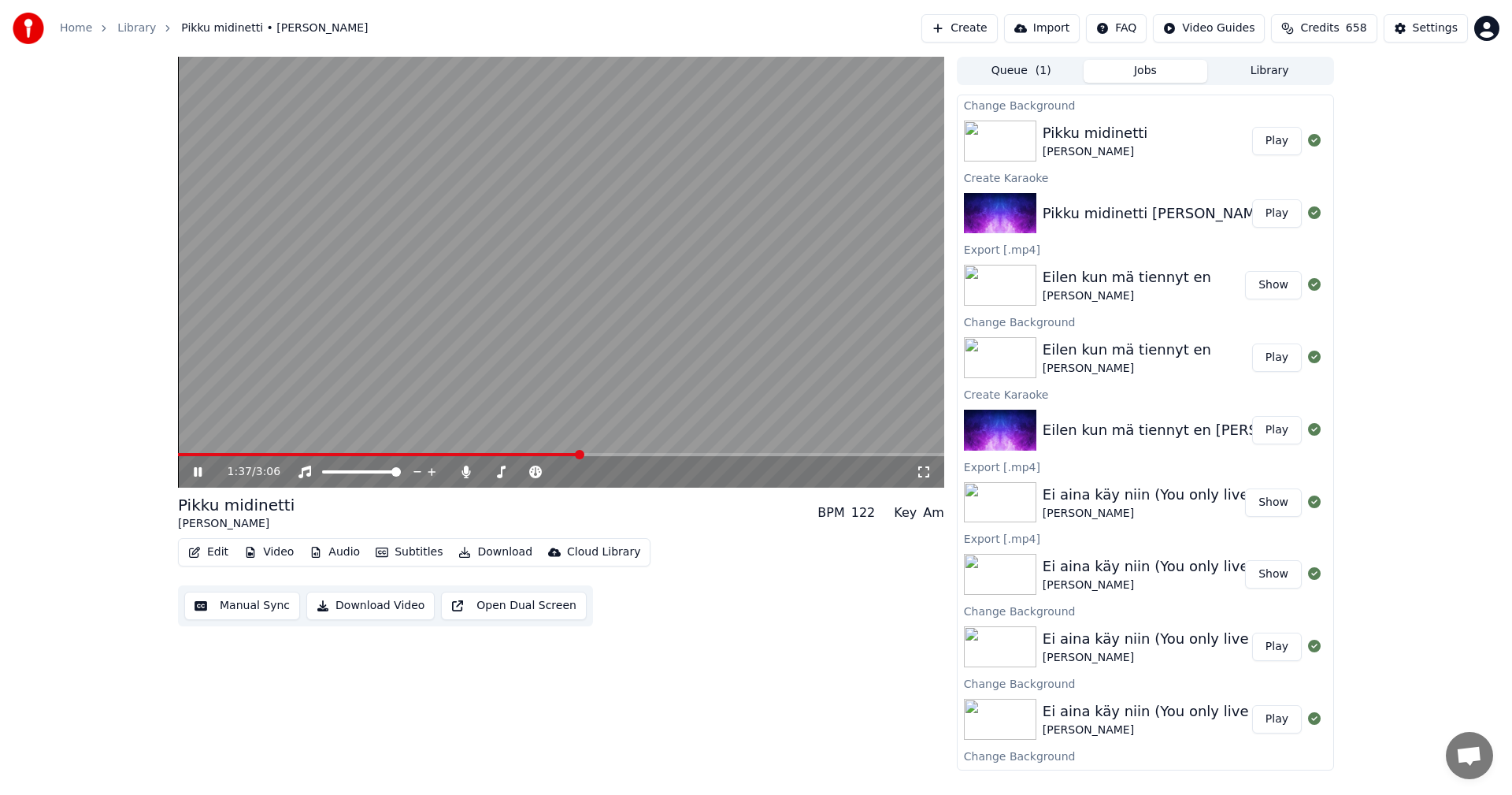
click at [625, 454] on span at bounding box center [561, 454] width 767 height 3
click at [663, 456] on span at bounding box center [561, 454] width 767 height 3
click at [462, 473] on icon at bounding box center [466, 471] width 16 height 12
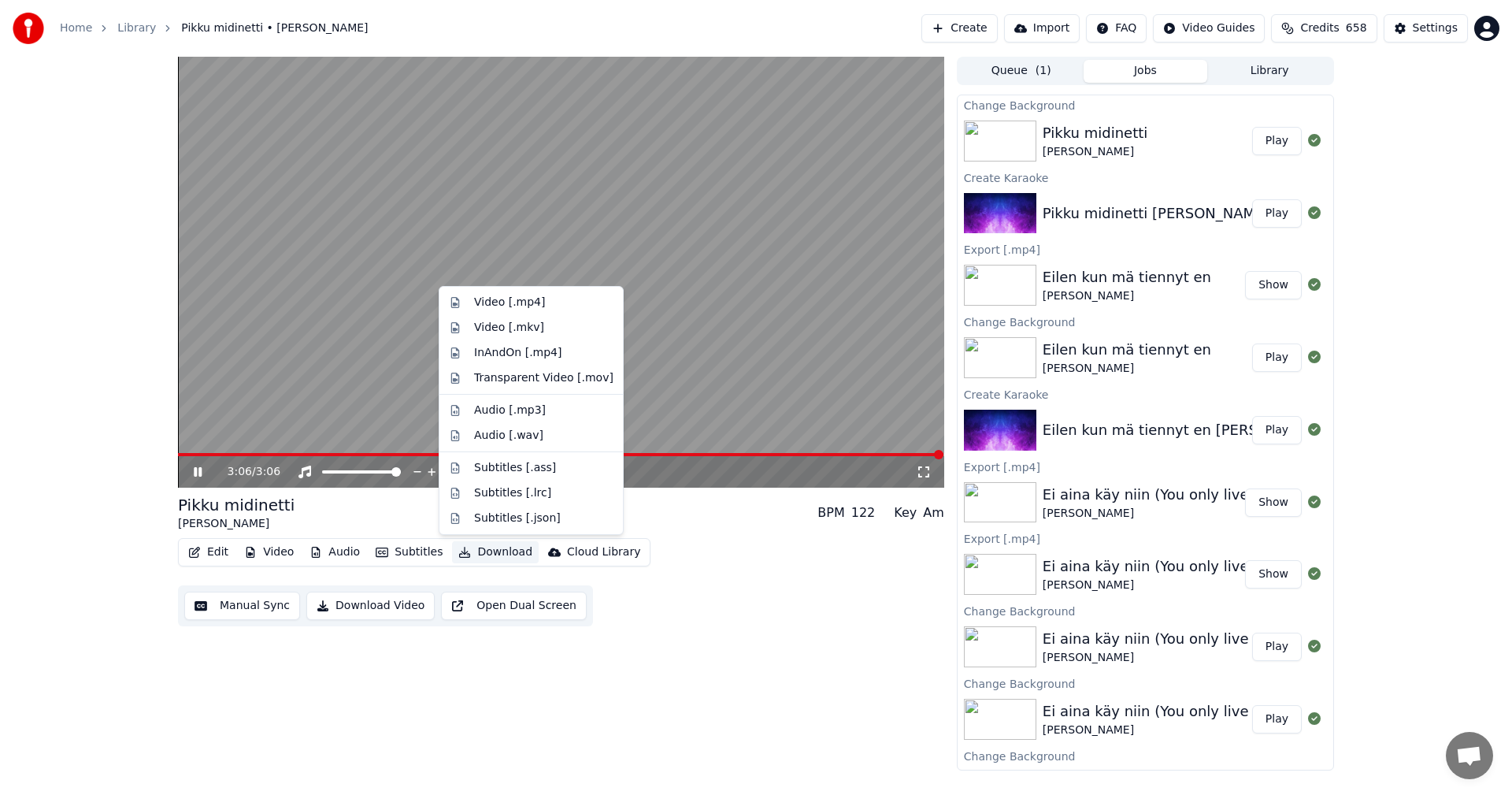
click at [494, 553] on button "Download" at bounding box center [496, 552] width 86 height 22
click at [512, 298] on div "Video [.mp4]" at bounding box center [510, 302] width 71 height 16
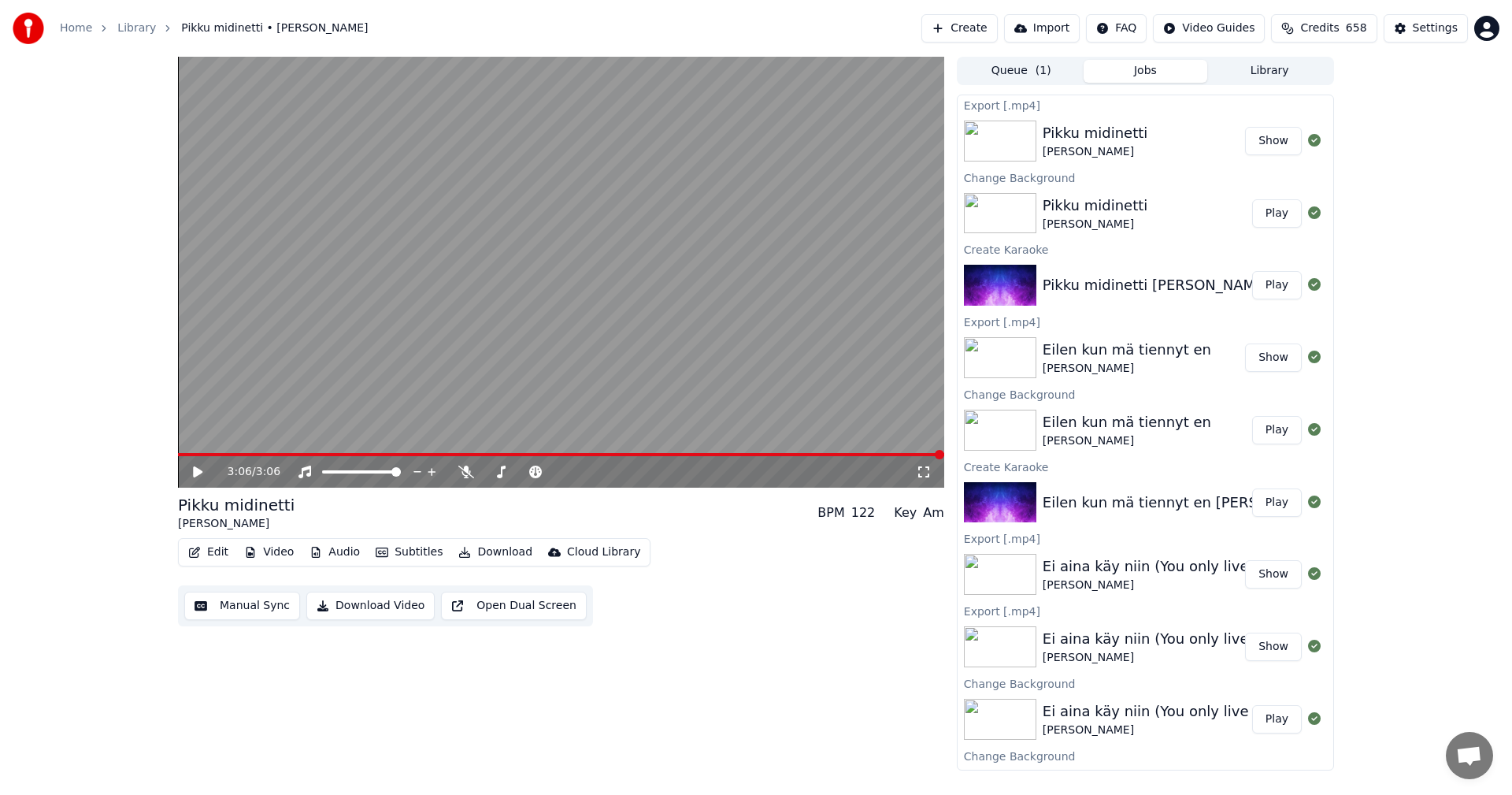
click at [1339, 29] on span "Credits" at bounding box center [1320, 28] width 38 height 16
click at [1336, 205] on button "Refresh" at bounding box center [1333, 219] width 81 height 28
click at [1347, 208] on button "Refresh" at bounding box center [1333, 219] width 81 height 28
click at [1438, 307] on div "3:06 / 3:06 Pikku midinetti [PERSON_NAME] BPM 122 Key Am Edit Video Audio Subti…" at bounding box center [756, 413] width 1512 height 713
click at [1362, 29] on span "658" at bounding box center [1356, 28] width 22 height 16
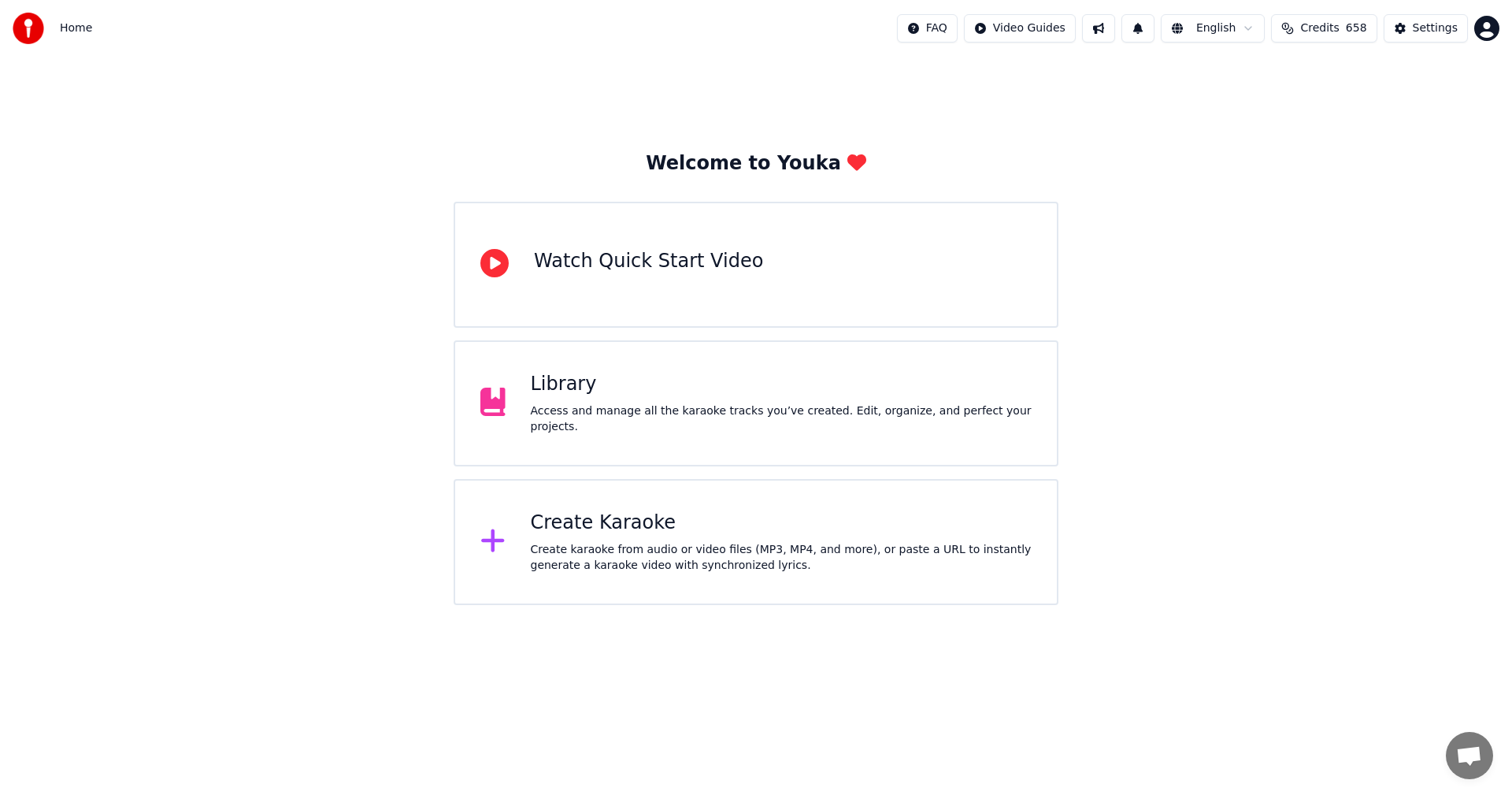
drag, startPoint x: 639, startPoint y: 391, endPoint x: 631, endPoint y: 395, distance: 8.9
click at [631, 395] on div "Library" at bounding box center [782, 384] width 502 height 25
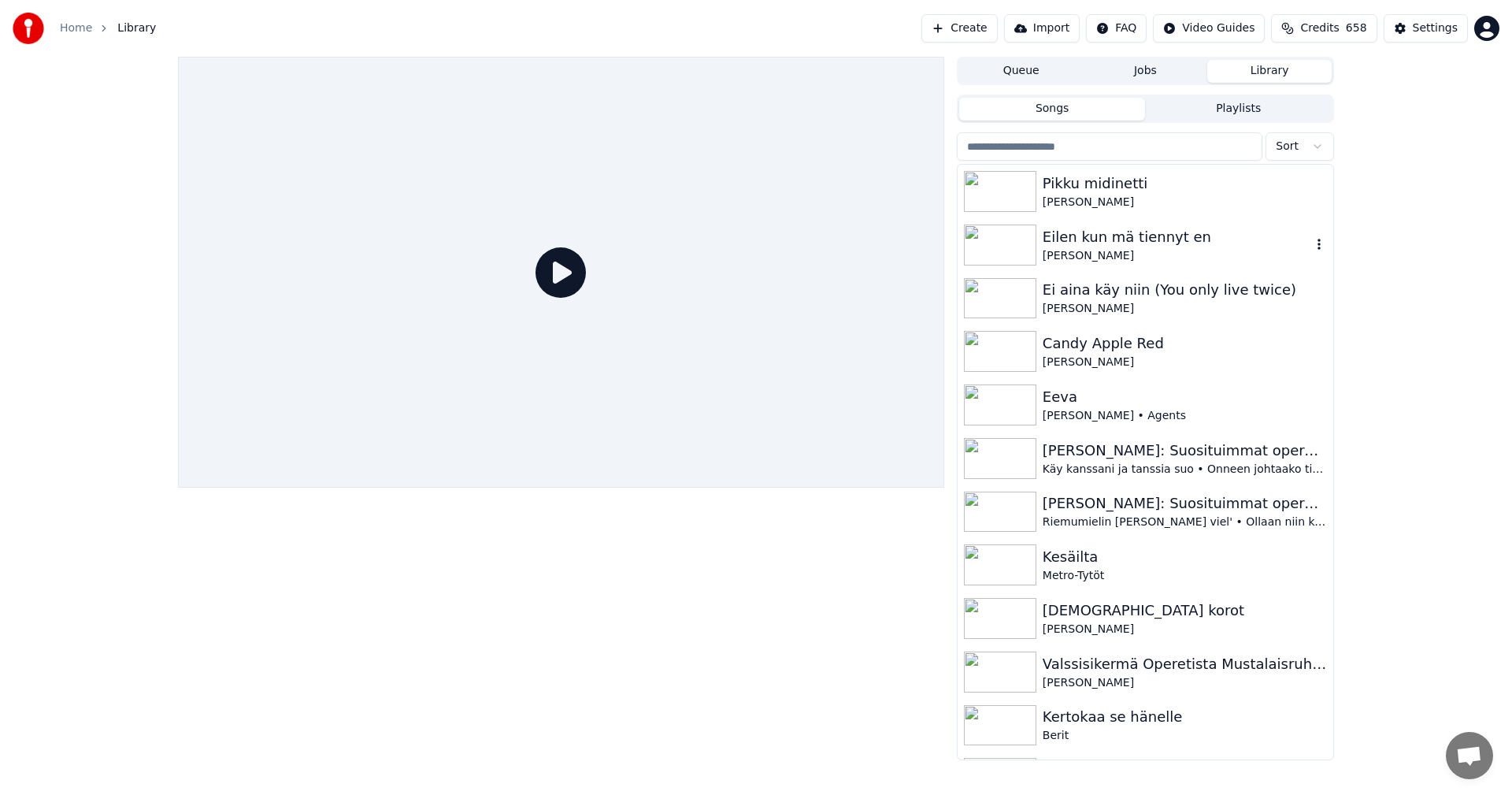
click at [1008, 255] on img at bounding box center [1000, 245] width 72 height 41
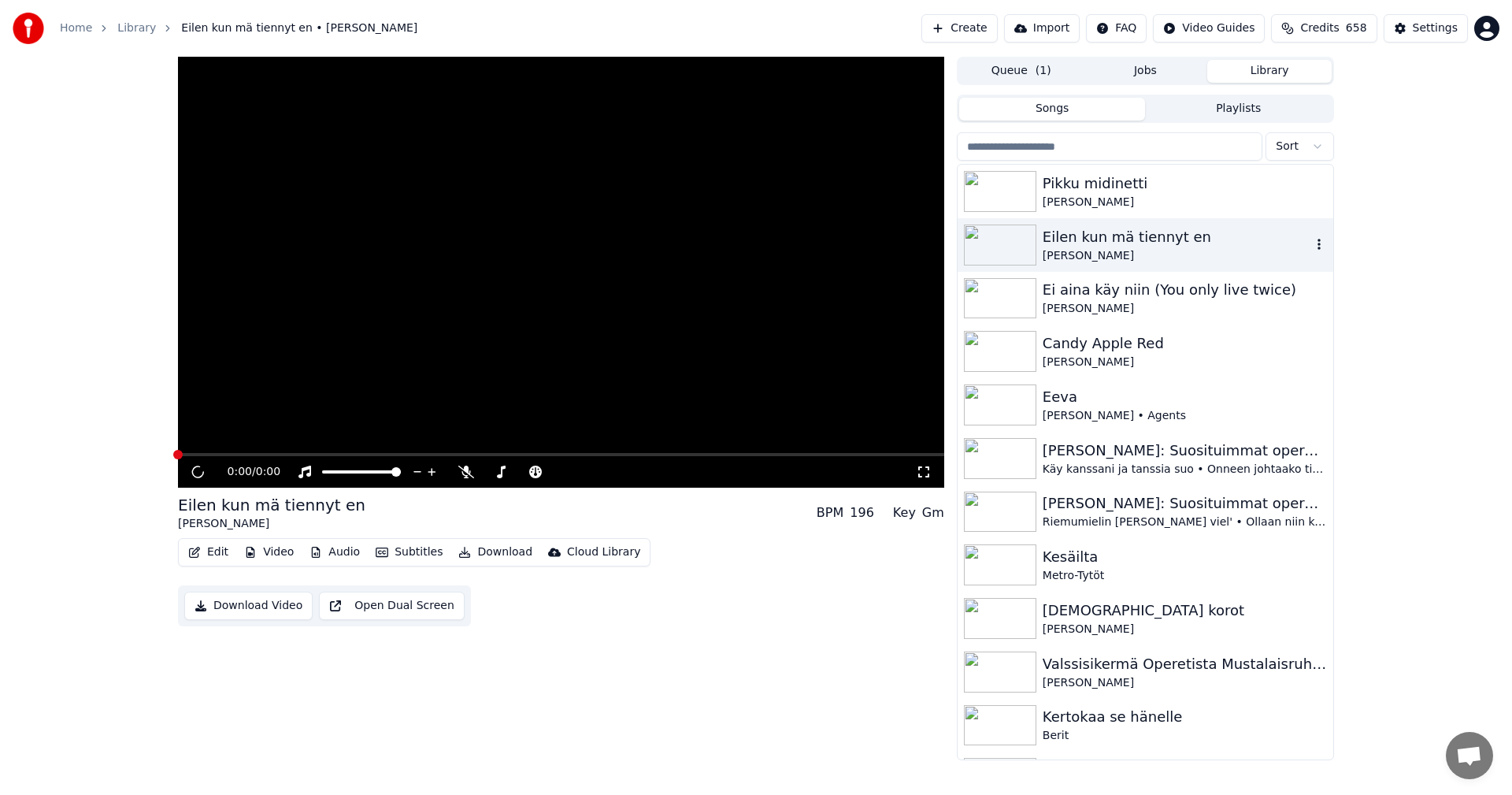
click at [1008, 255] on img at bounding box center [1000, 245] width 72 height 41
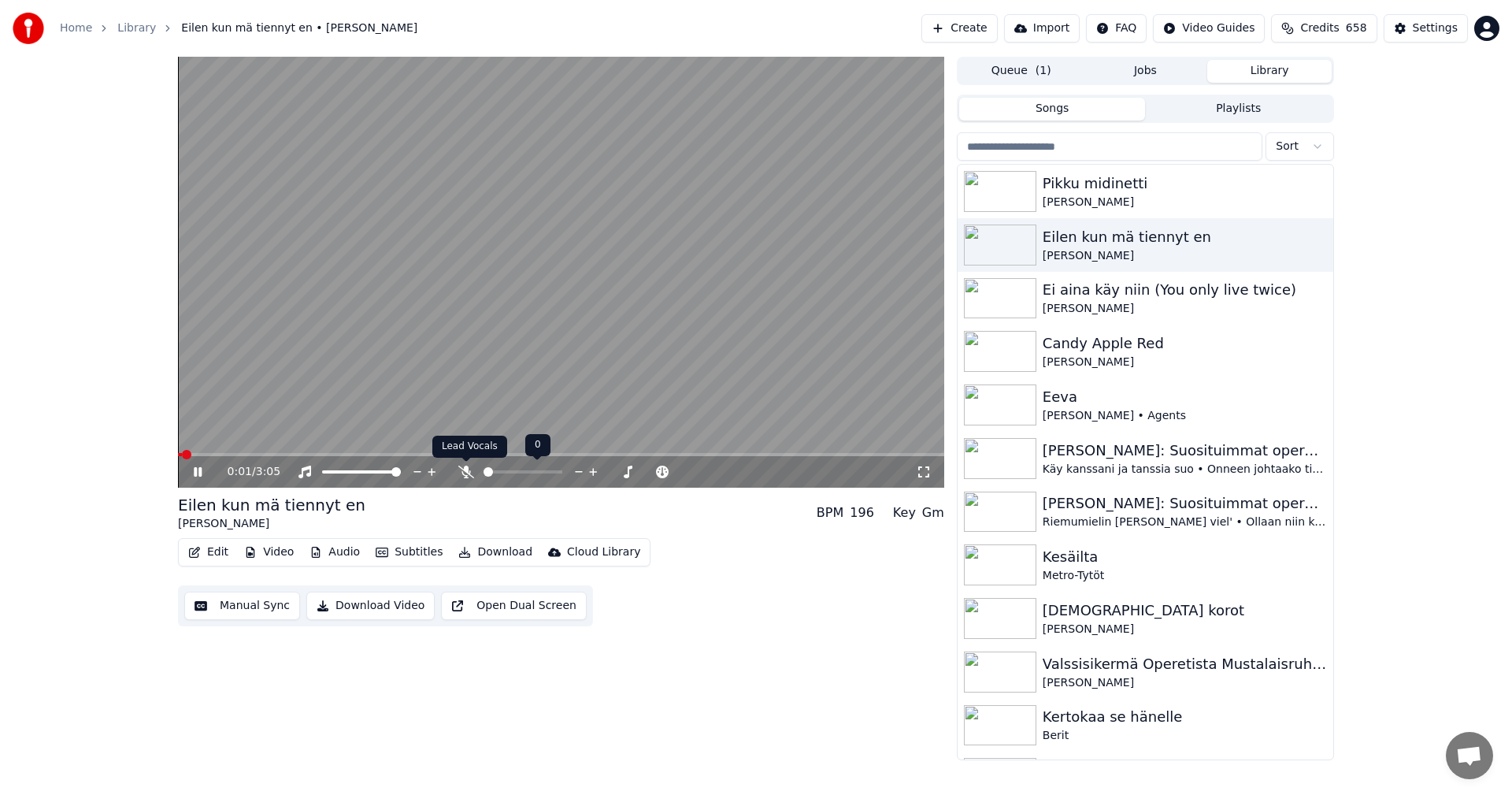
click at [471, 473] on icon at bounding box center [466, 471] width 16 height 12
click at [262, 454] on span at bounding box center [561, 454] width 767 height 3
click at [256, 455] on span at bounding box center [217, 454] width 78 height 3
click at [268, 454] on span at bounding box center [223, 454] width 91 height 3
click at [234, 453] on span at bounding box center [237, 454] width 117 height 3
